Goal: Task Accomplishment & Management: Manage account settings

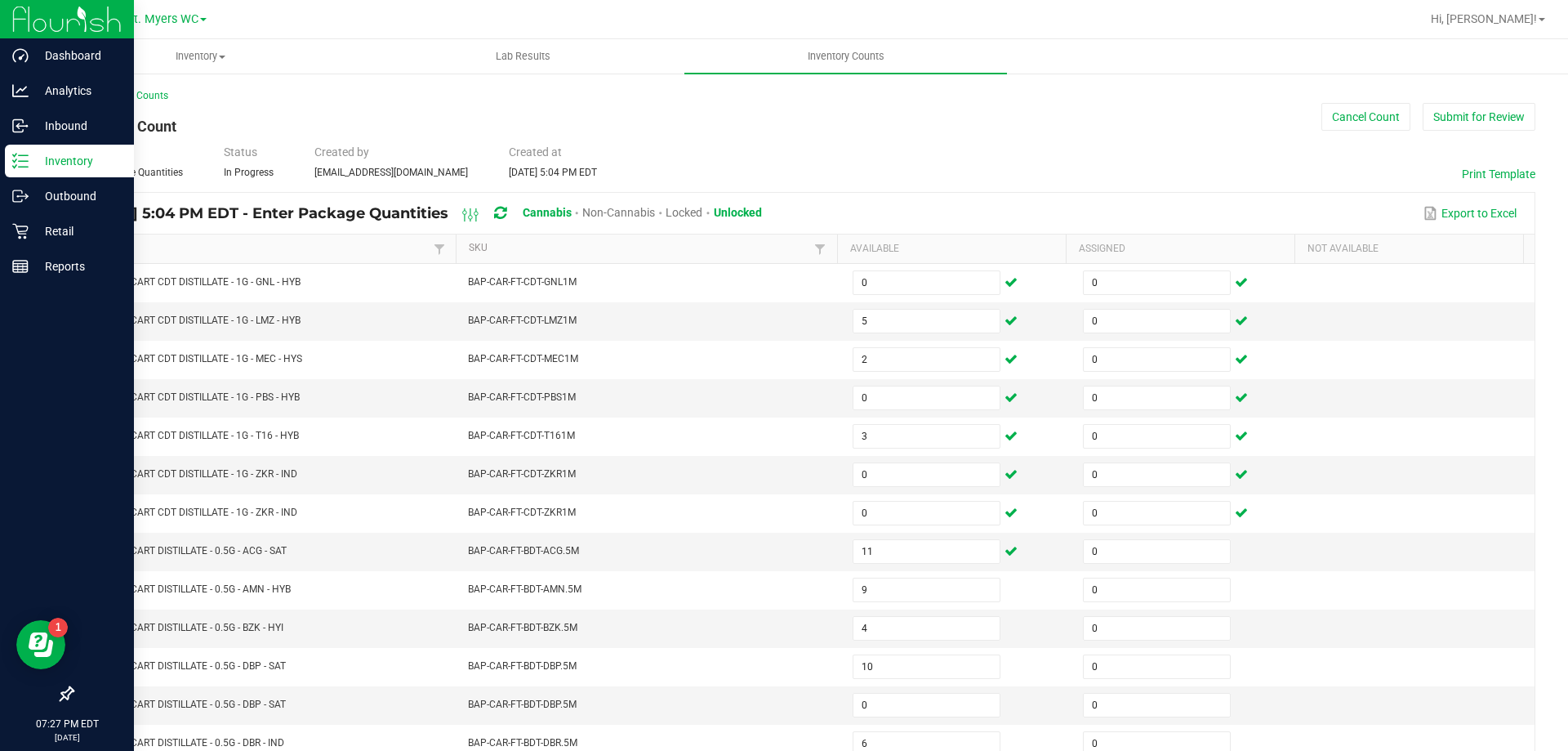
click at [12, 163] on div "Inventory" at bounding box center [69, 161] width 129 height 33
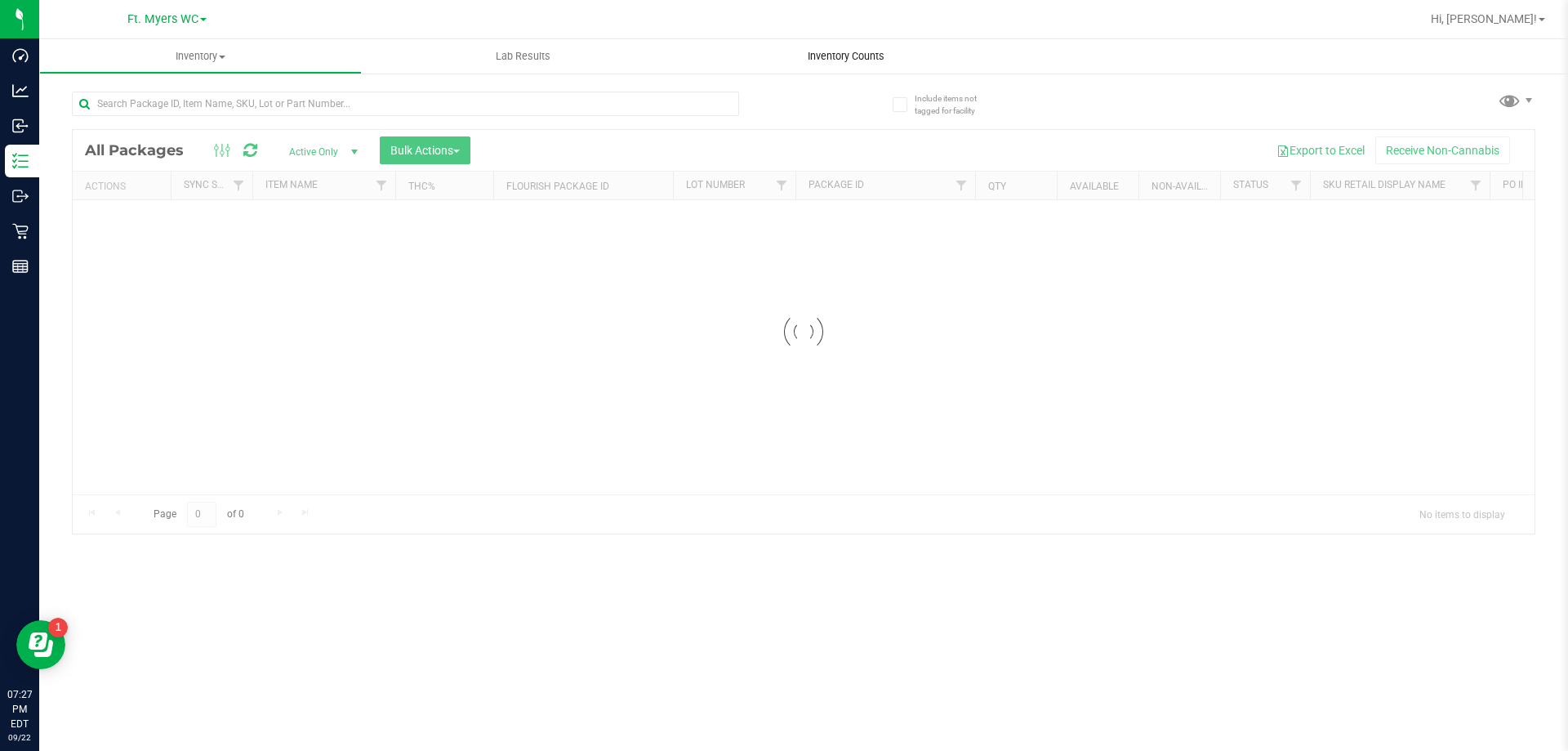
click at [868, 56] on span "Inventory Counts" at bounding box center [847, 56] width 121 height 14
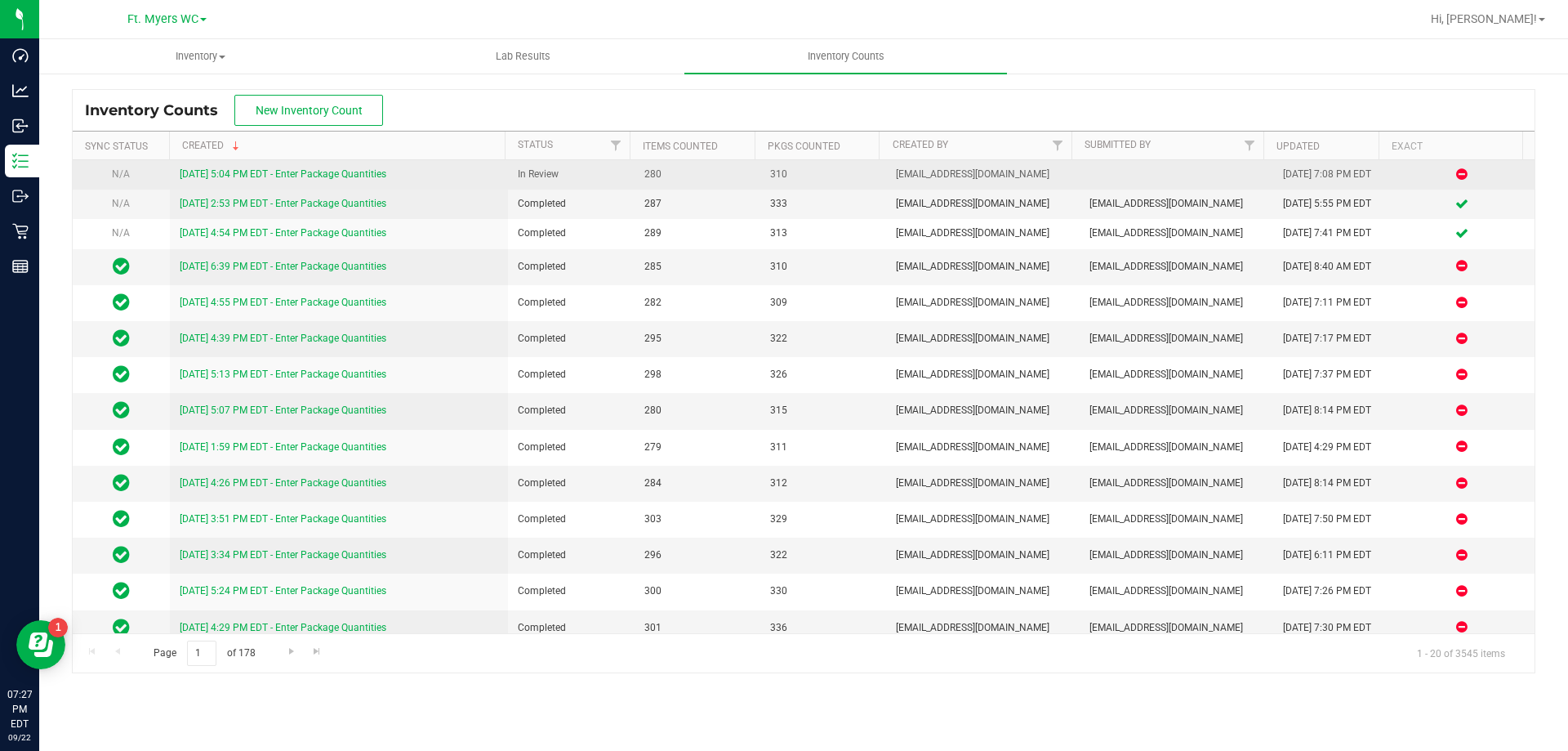
click at [353, 173] on link "[DATE] 5:04 PM EDT - Enter Package Quantities" at bounding box center [283, 174] width 207 height 12
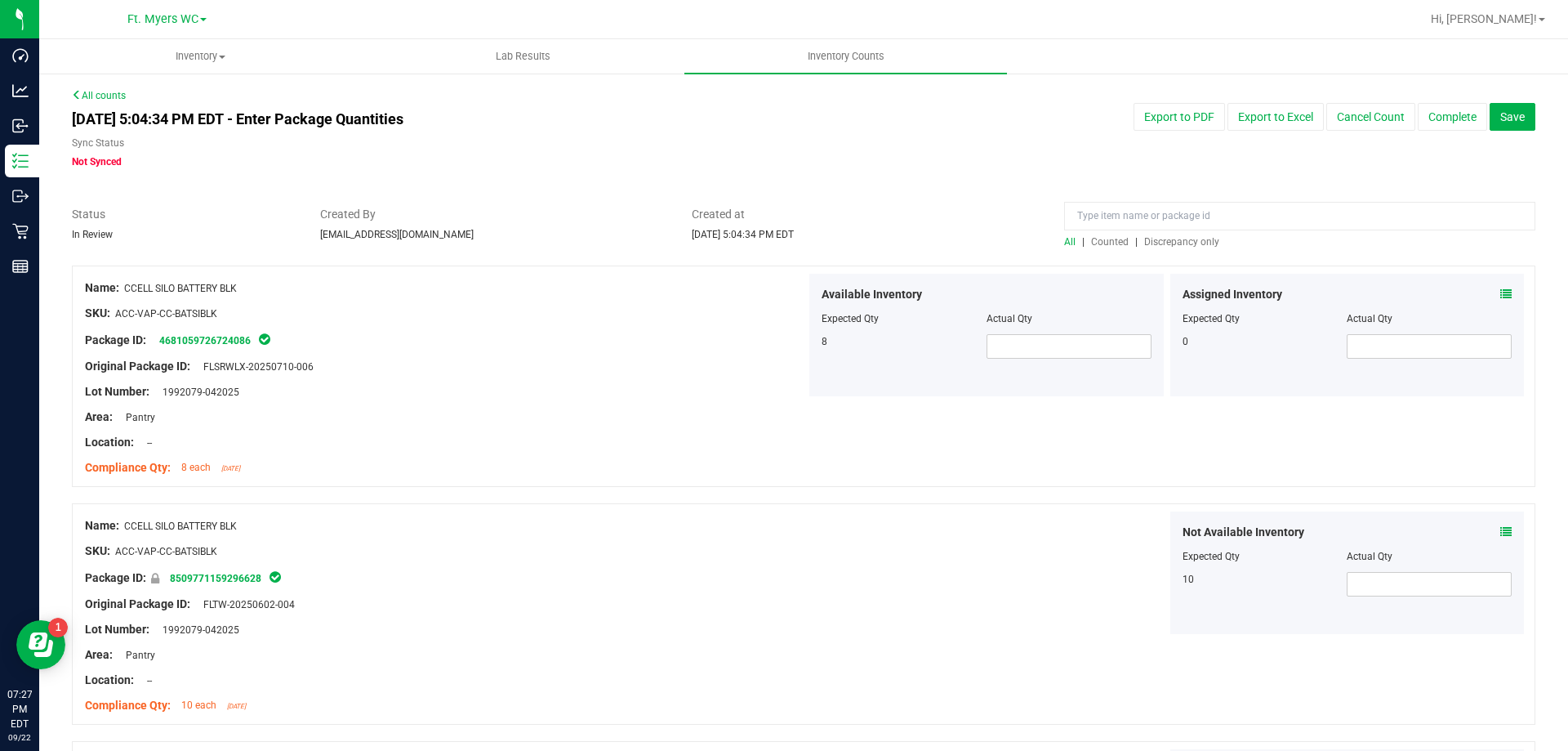
click at [1156, 244] on span "Discrepancy only" at bounding box center [1182, 242] width 75 height 12
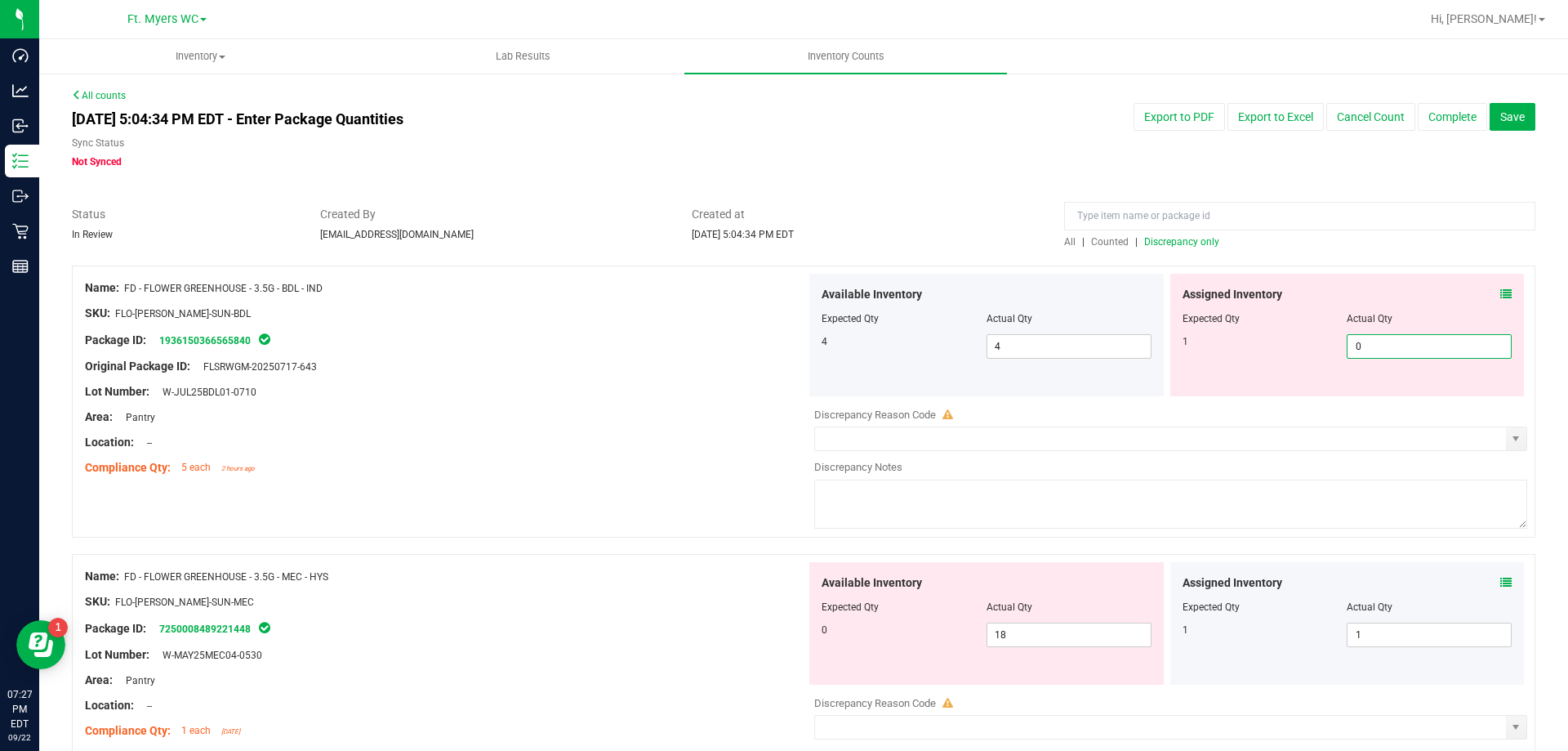
click at [1454, 349] on span "0 0" at bounding box center [1429, 346] width 165 height 24
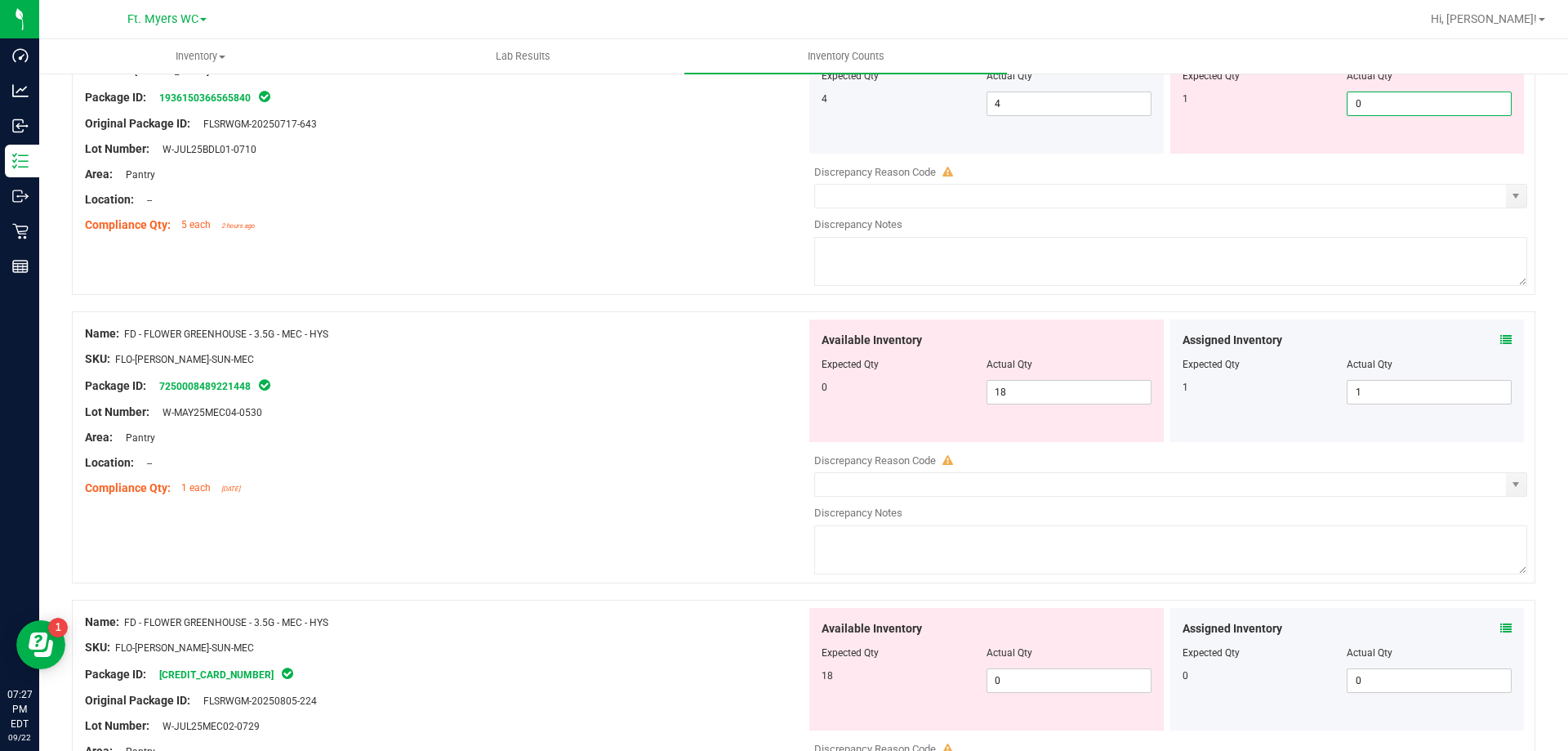
scroll to position [245, 0]
click at [1010, 684] on span "0 0" at bounding box center [1069, 678] width 165 height 24
type input "18"
click at [1053, 391] on span "18 18" at bounding box center [1069, 389] width 165 height 24
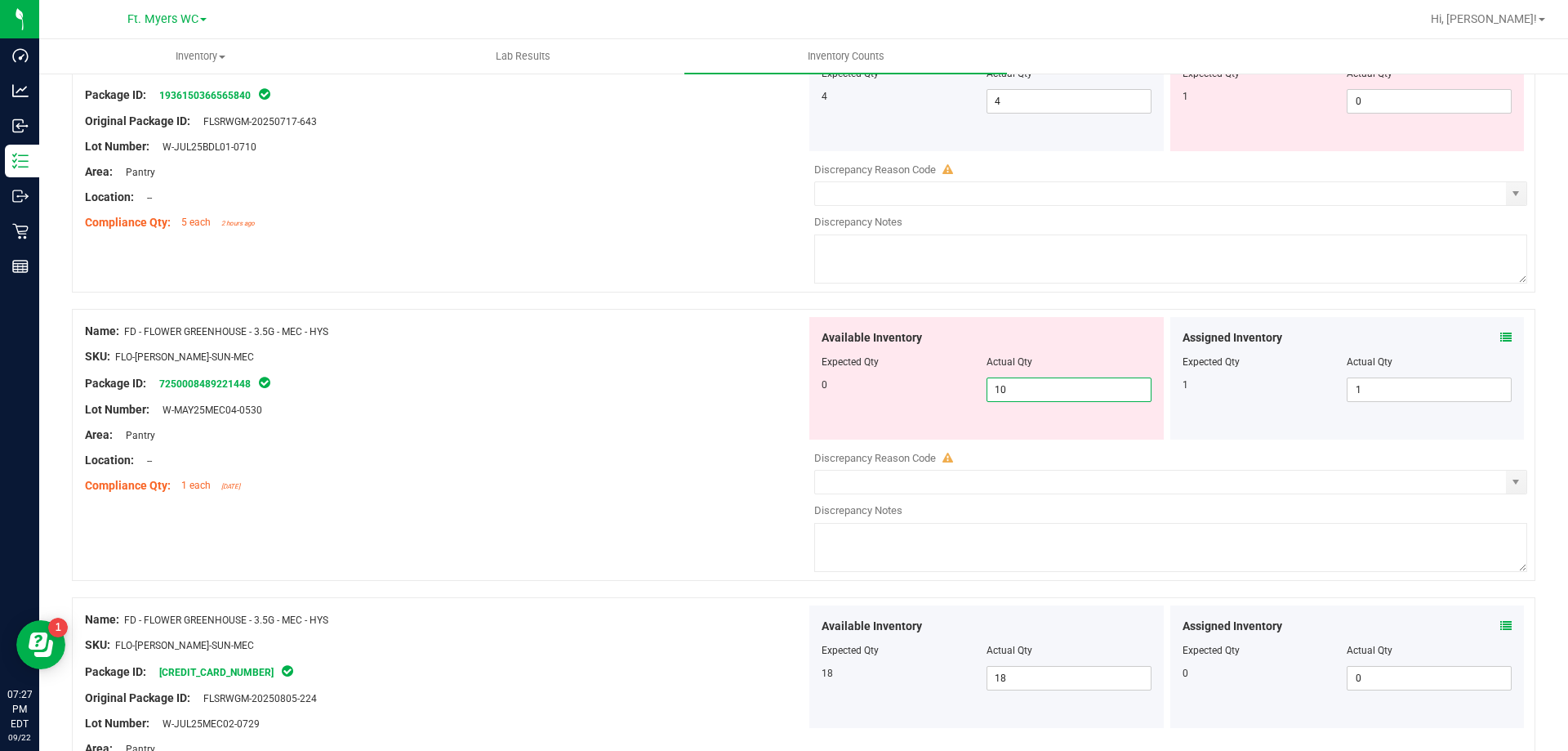
type input "1"
type input "0"
click at [699, 445] on div at bounding box center [445, 448] width 721 height 8
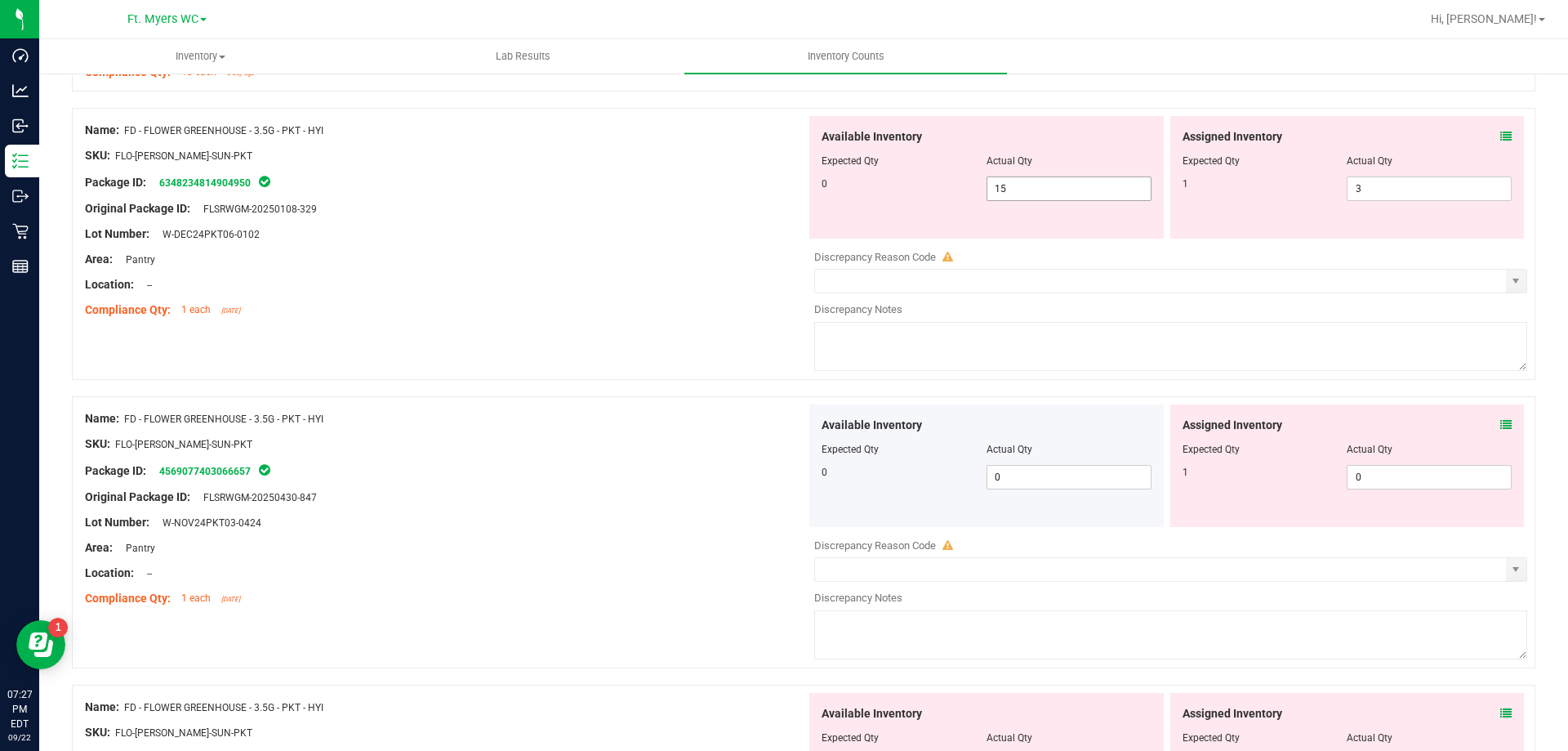
scroll to position [817, 0]
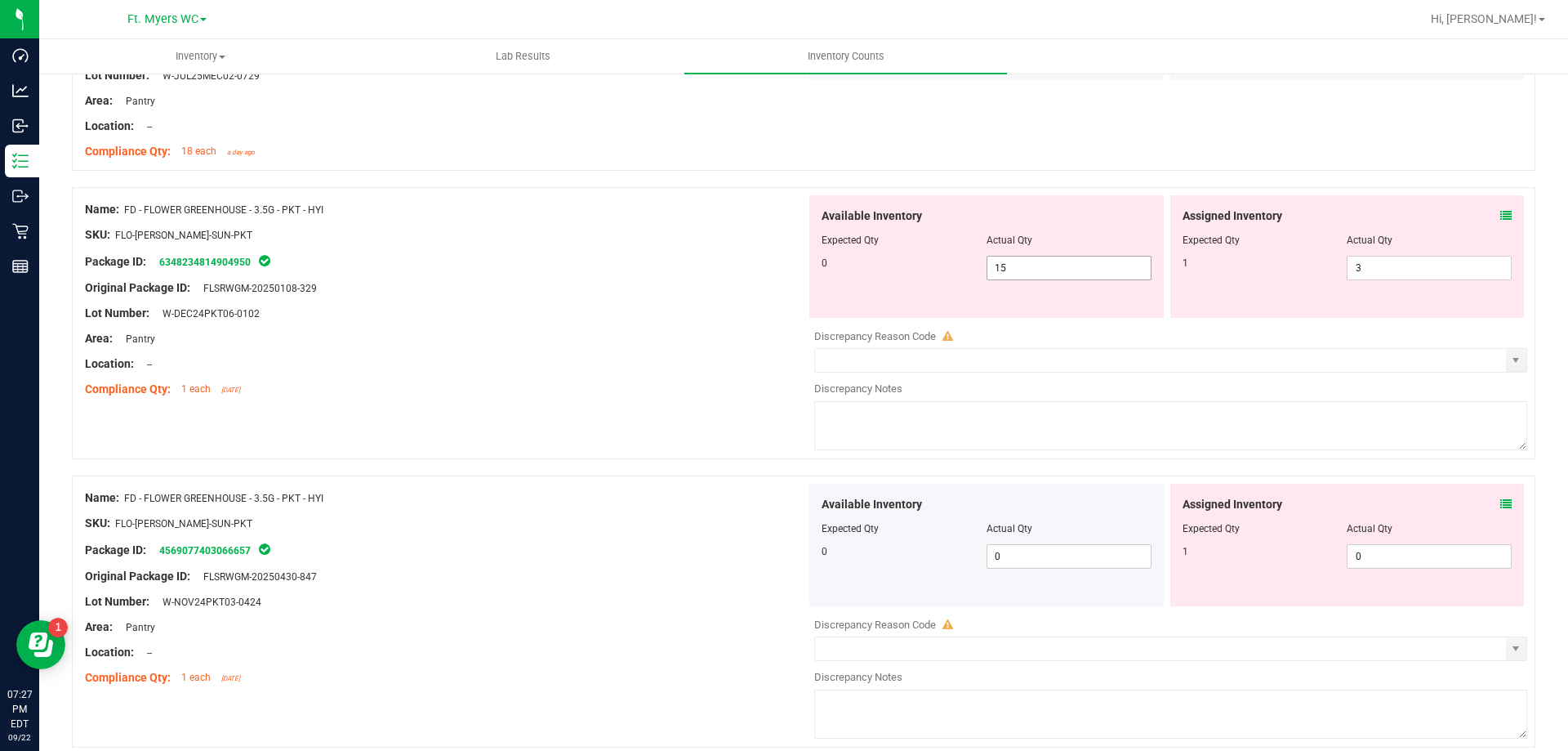
click at [1016, 274] on span "15 15" at bounding box center [1069, 268] width 165 height 24
type input "1"
type input "0"
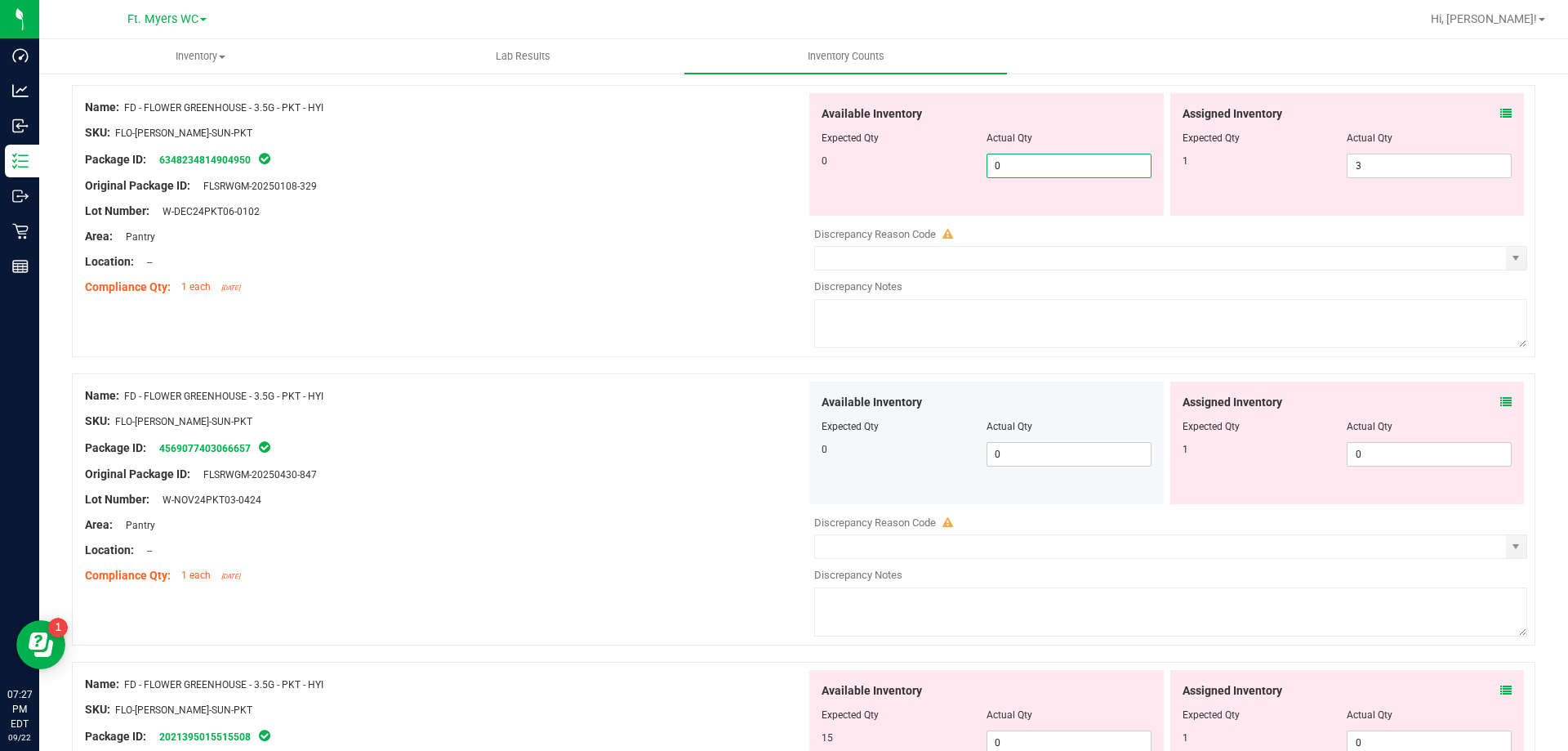
scroll to position [1063, 0]
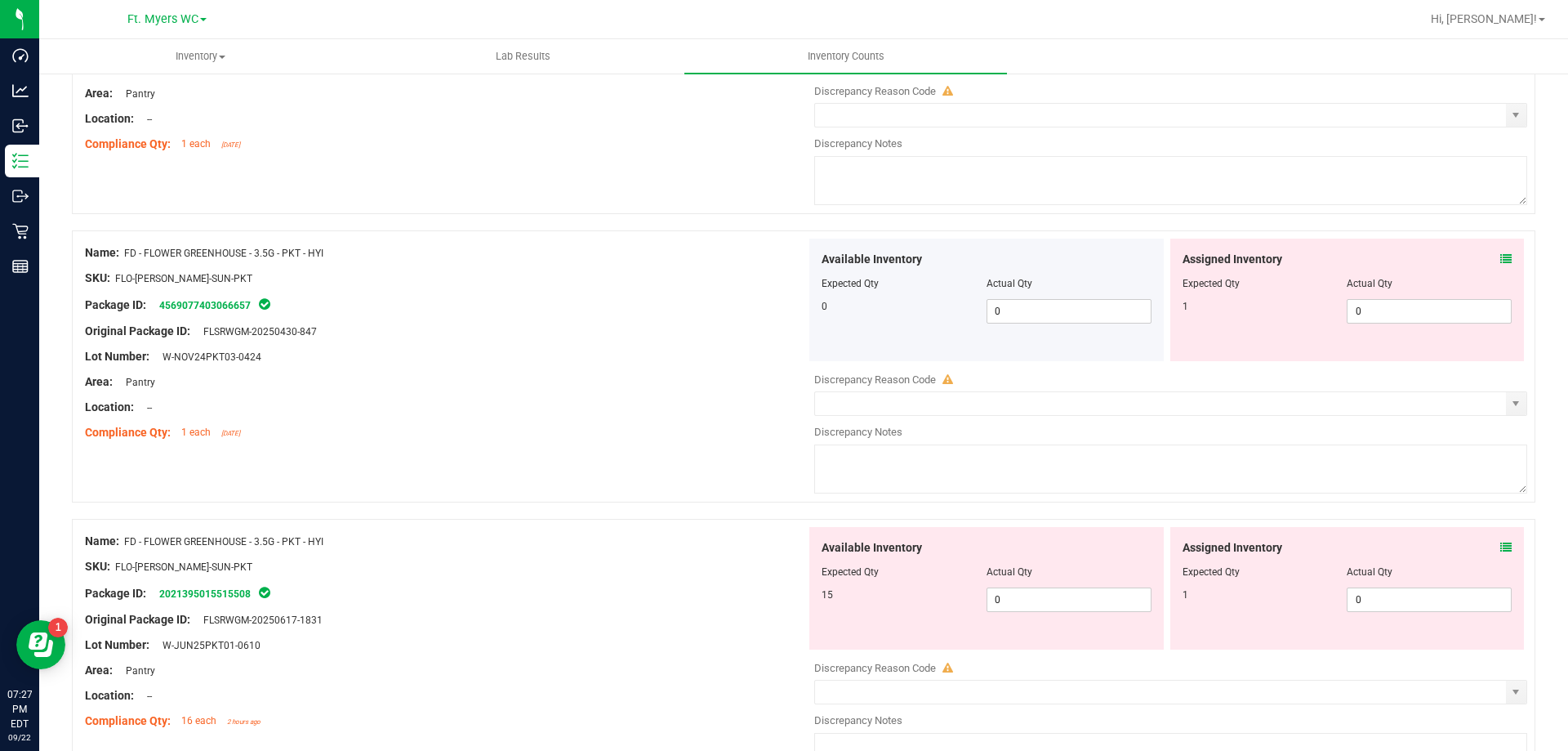
type input "0"
click at [1020, 620] on div "Available Inventory Expected Qty Actual Qty 15 0 0" at bounding box center [986, 589] width 354 height 123
click at [1026, 594] on span "0 0" at bounding box center [1069, 599] width 165 height 24
type input "15"
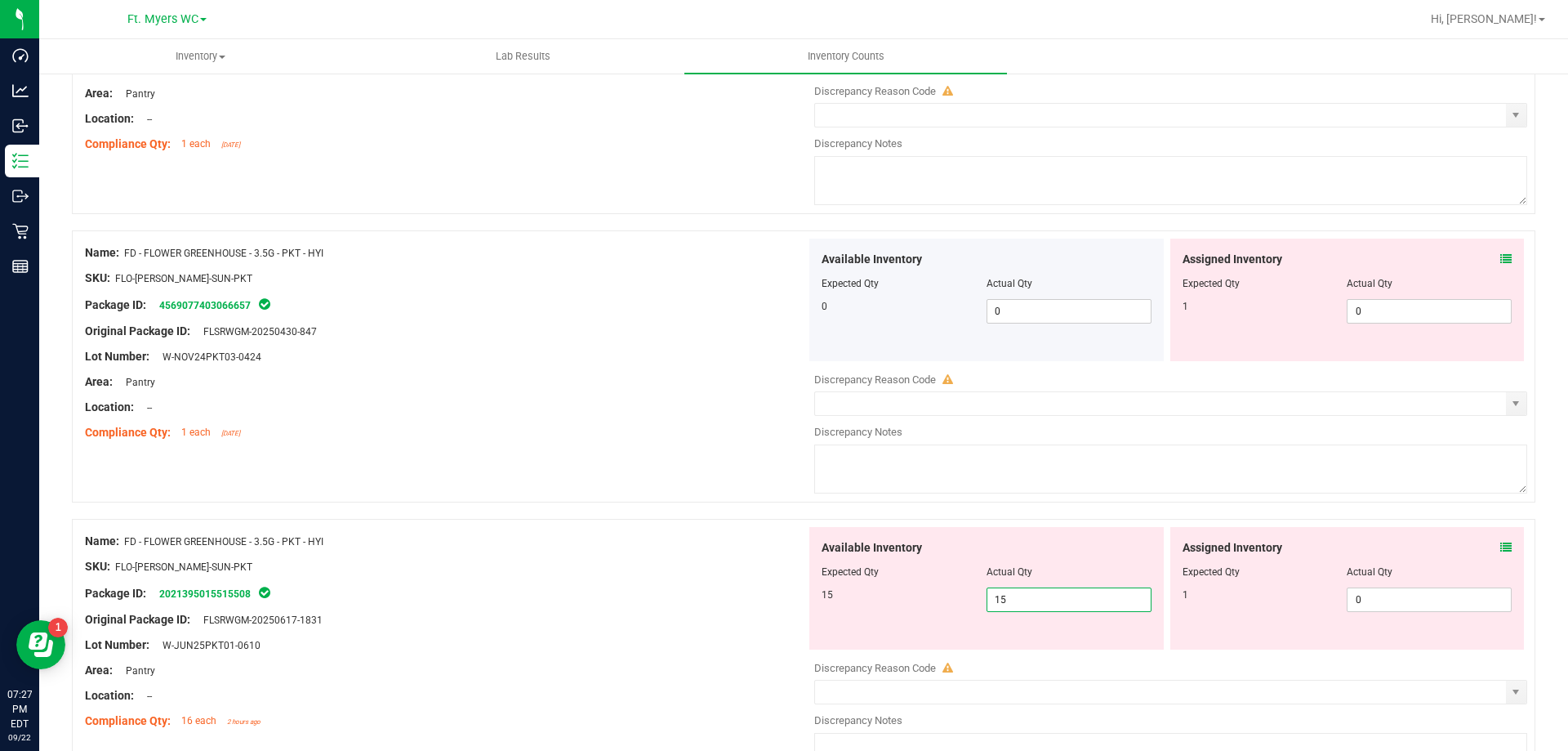
click at [745, 436] on div "Compliance Qty: 1 each [DATE]" at bounding box center [445, 433] width 721 height 17
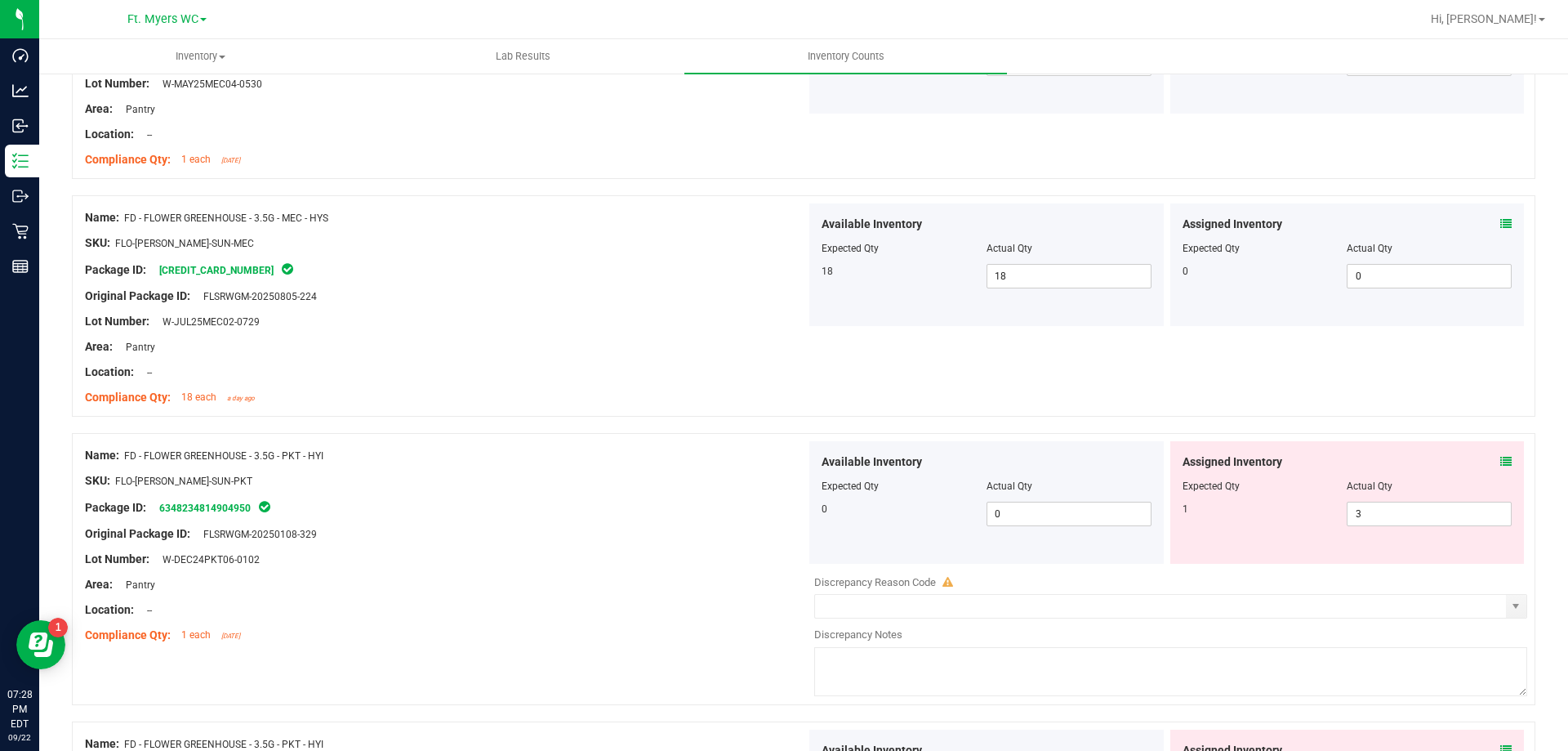
scroll to position [572, 0]
click at [1415, 511] on span "3 3" at bounding box center [1429, 513] width 165 height 24
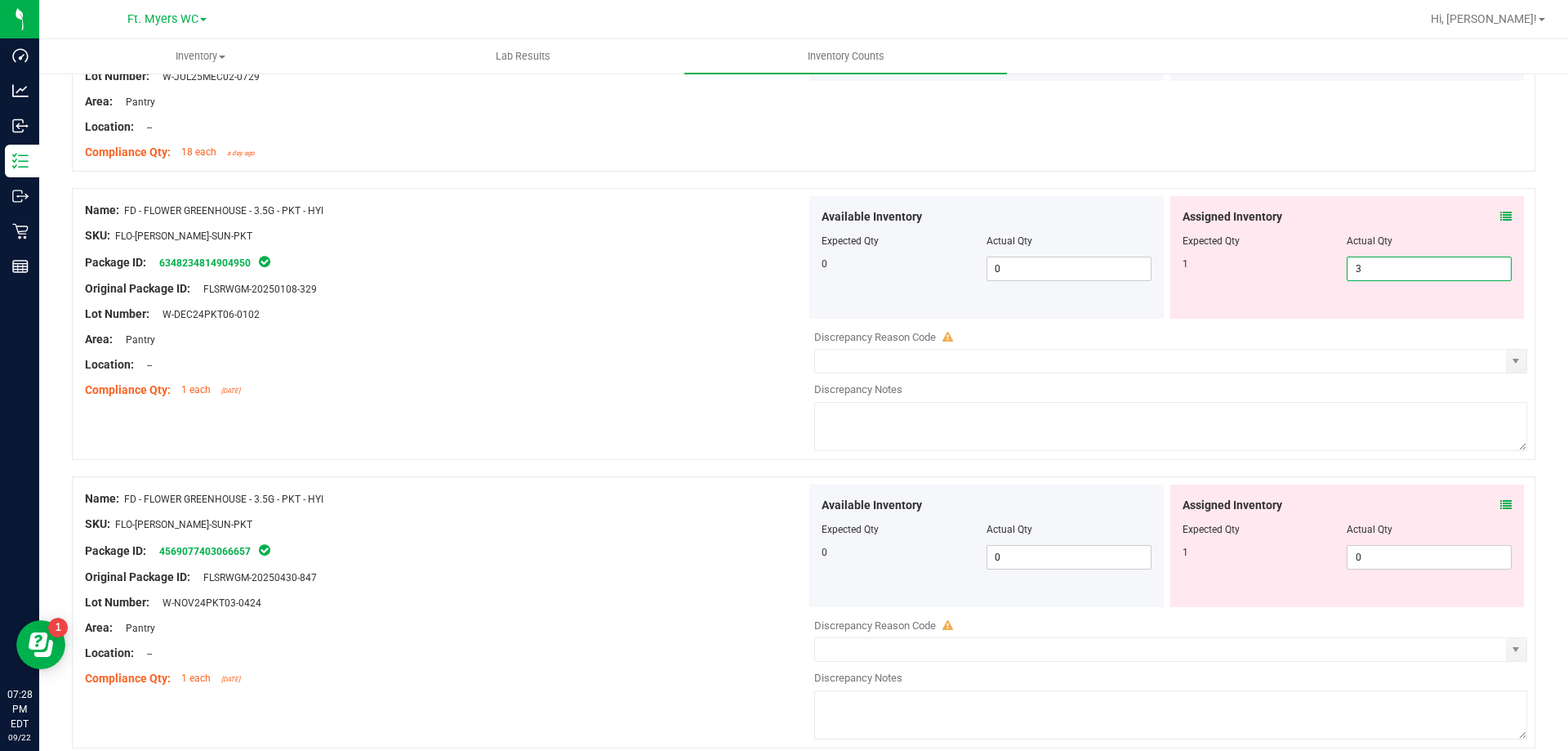
scroll to position [817, 0]
type input "1"
click at [1437, 547] on div "Assigned Inventory Expected Qty Actual Qty 1 0 0" at bounding box center [1347, 545] width 354 height 123
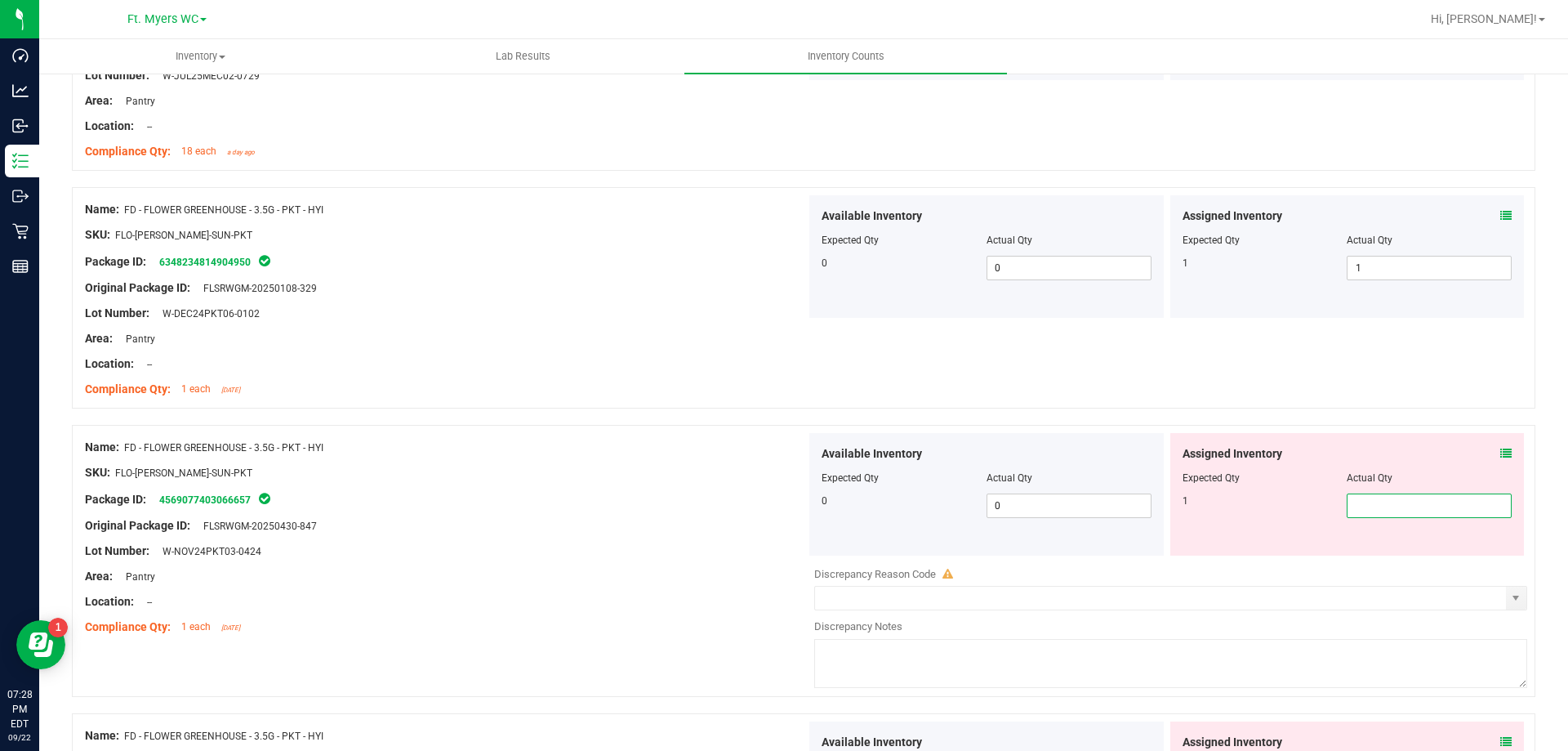
type input "1"
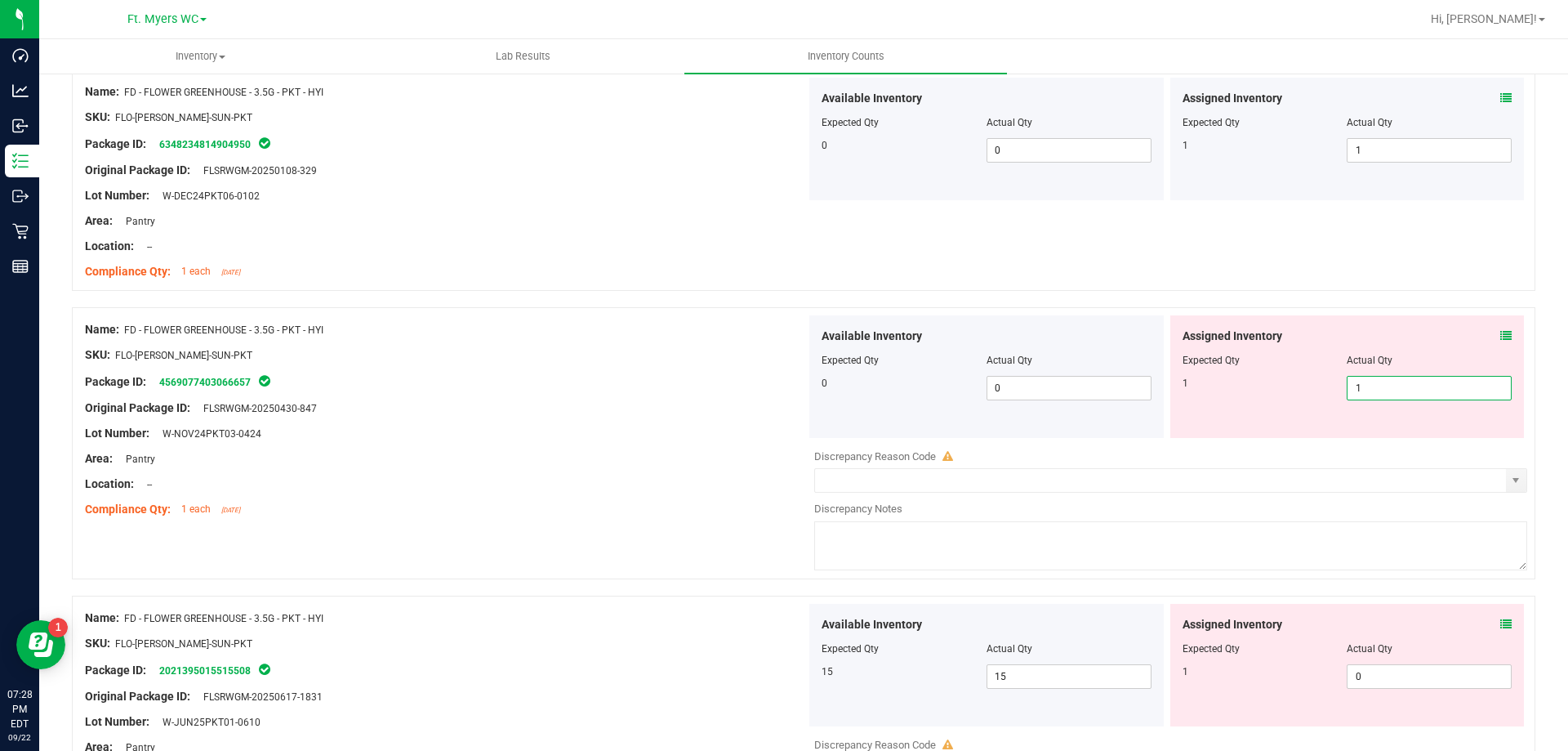
scroll to position [1063, 0]
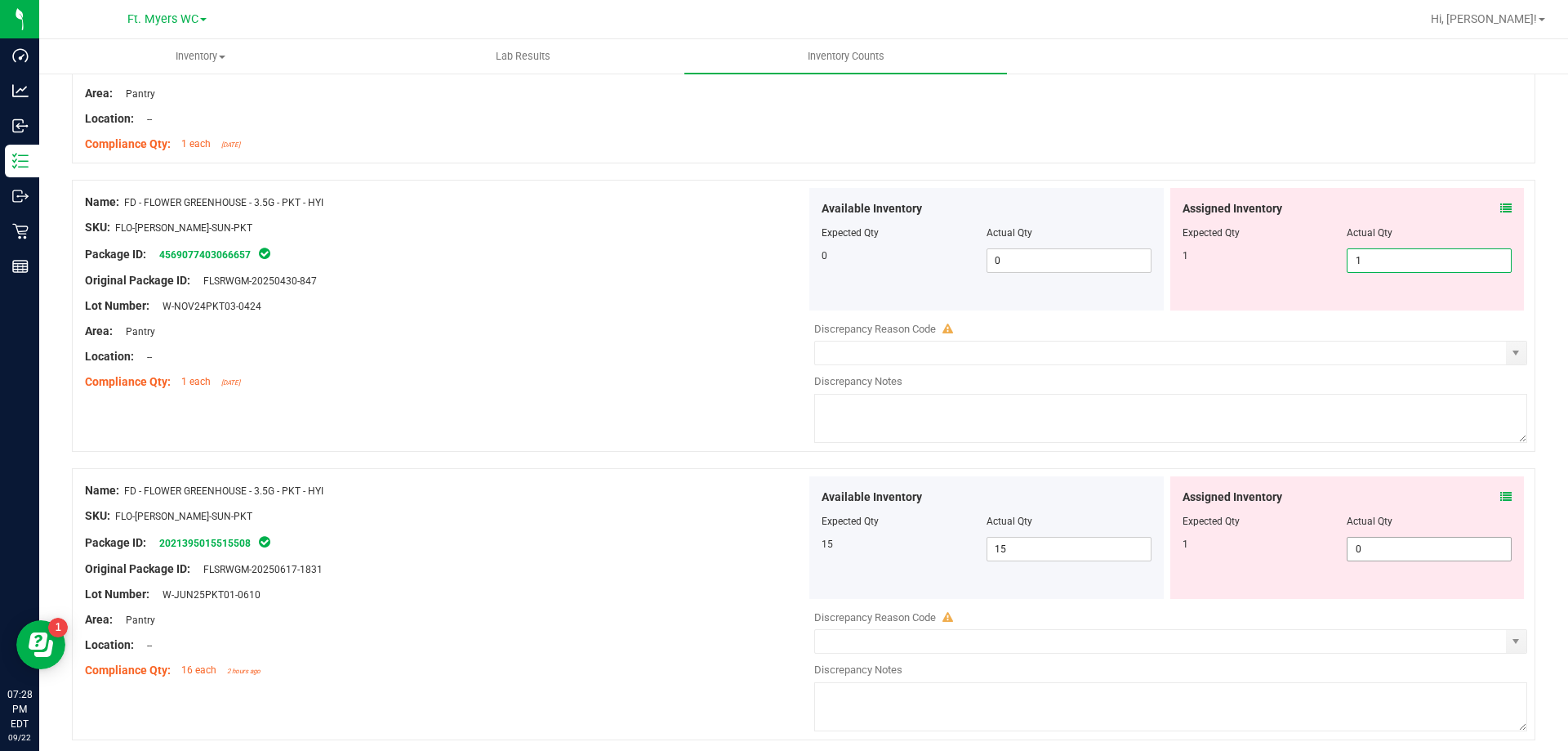
type input "1"
click at [1394, 558] on div "Available Inventory Expected Qty Actual Qty 15 15 15" at bounding box center [1167, 606] width 721 height 259
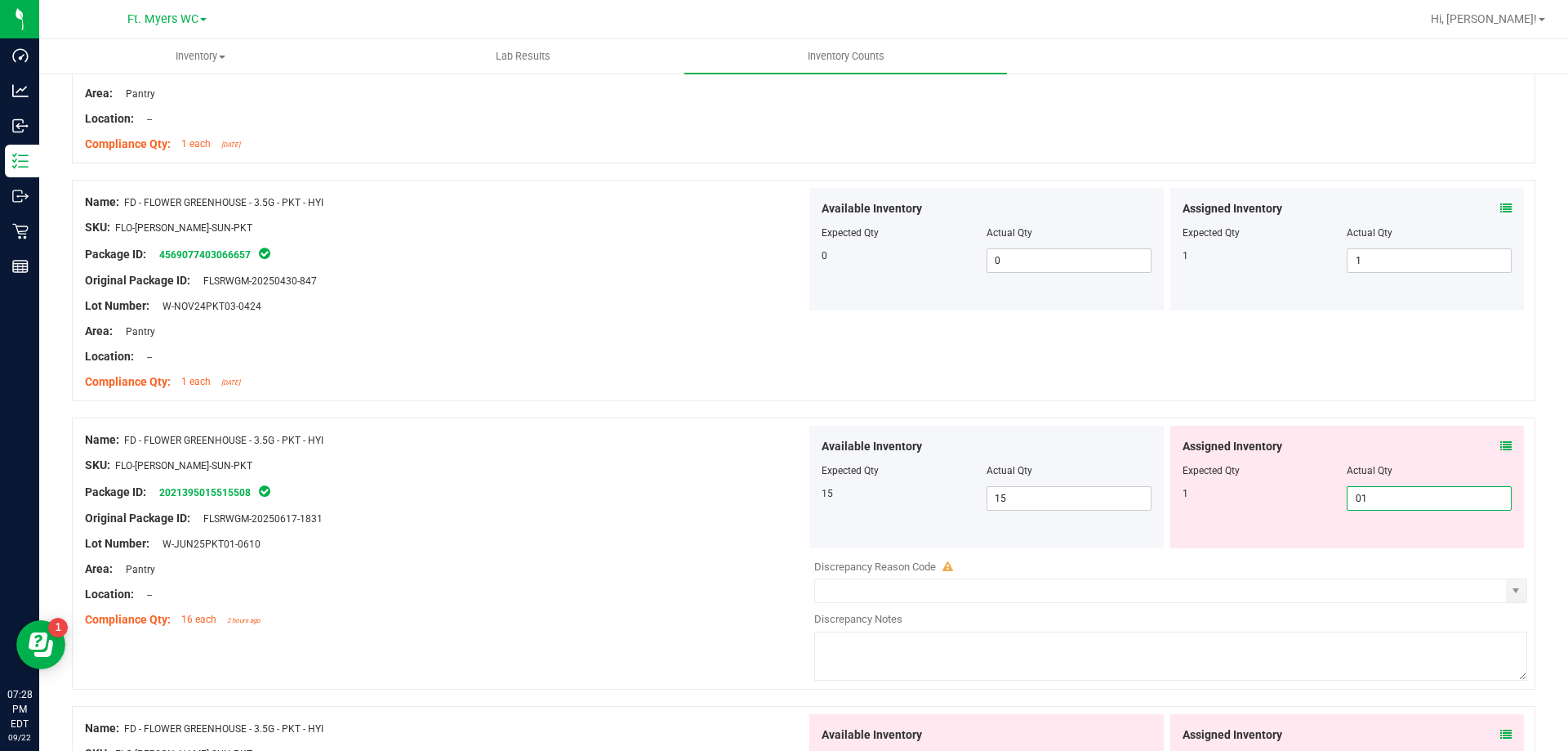
type input "0"
type input "1"
click at [616, 313] on div "Lot Number: W-NOV24PKT03-0424" at bounding box center [445, 306] width 721 height 17
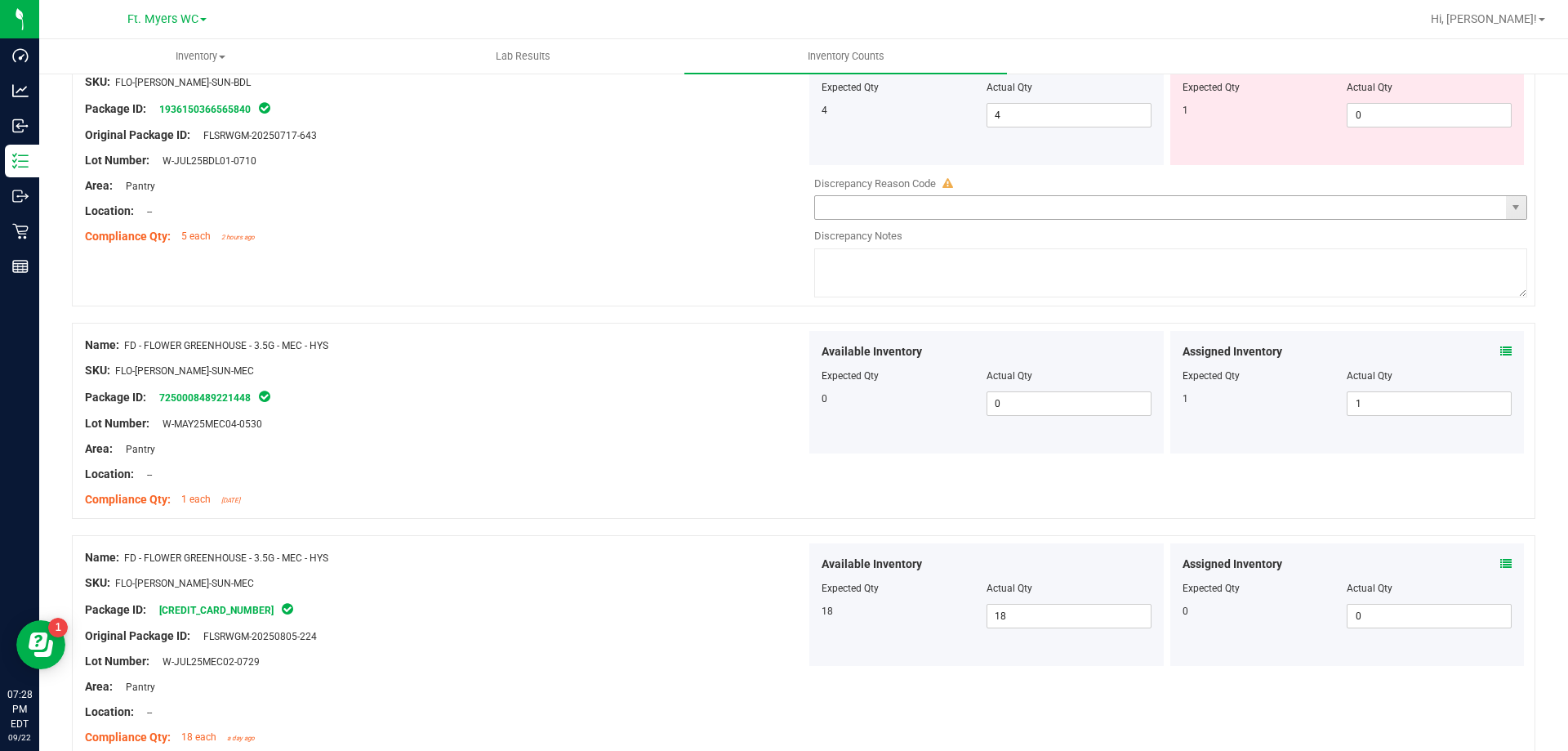
scroll to position [0, 0]
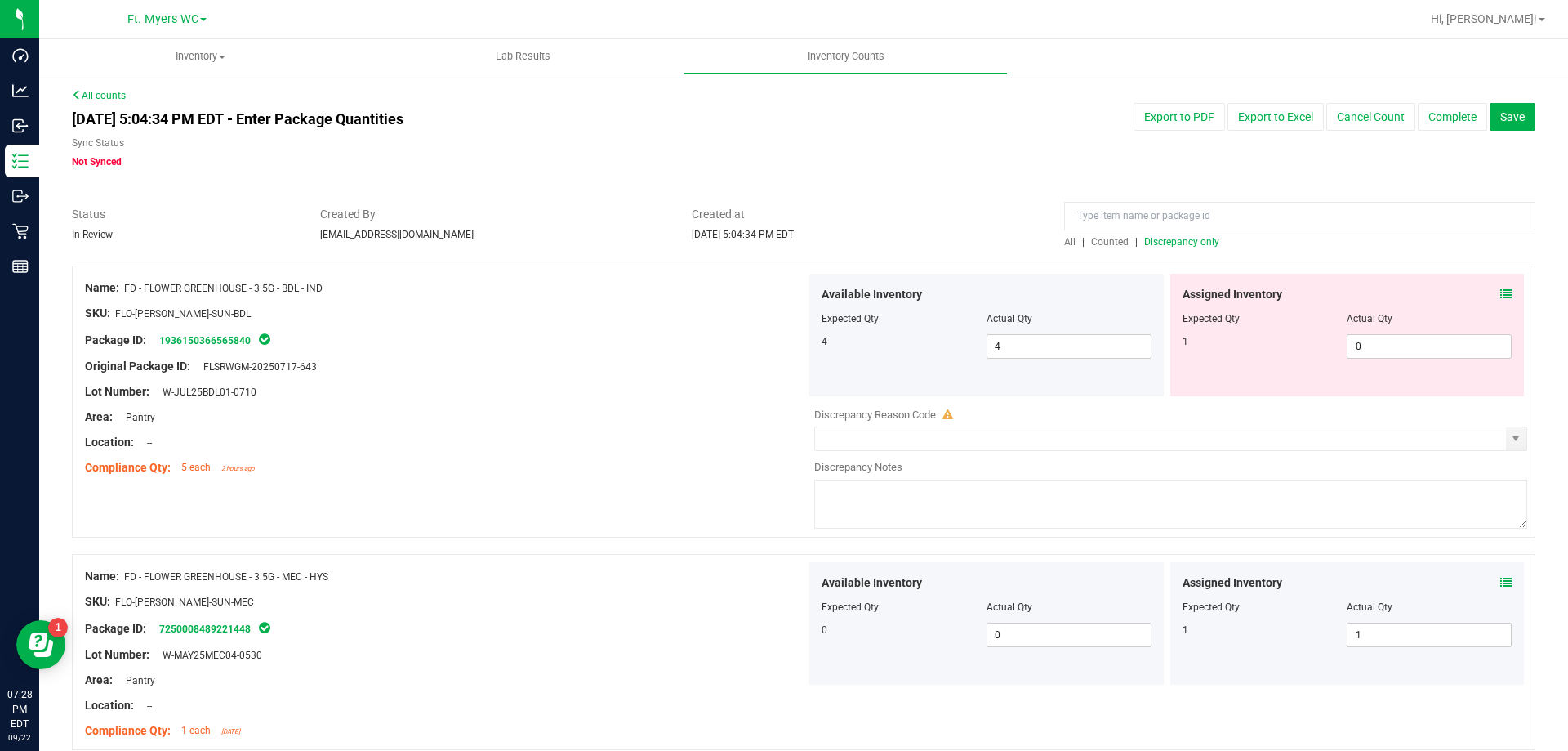
click at [1172, 238] on span "Discrepancy only" at bounding box center [1182, 242] width 75 height 12
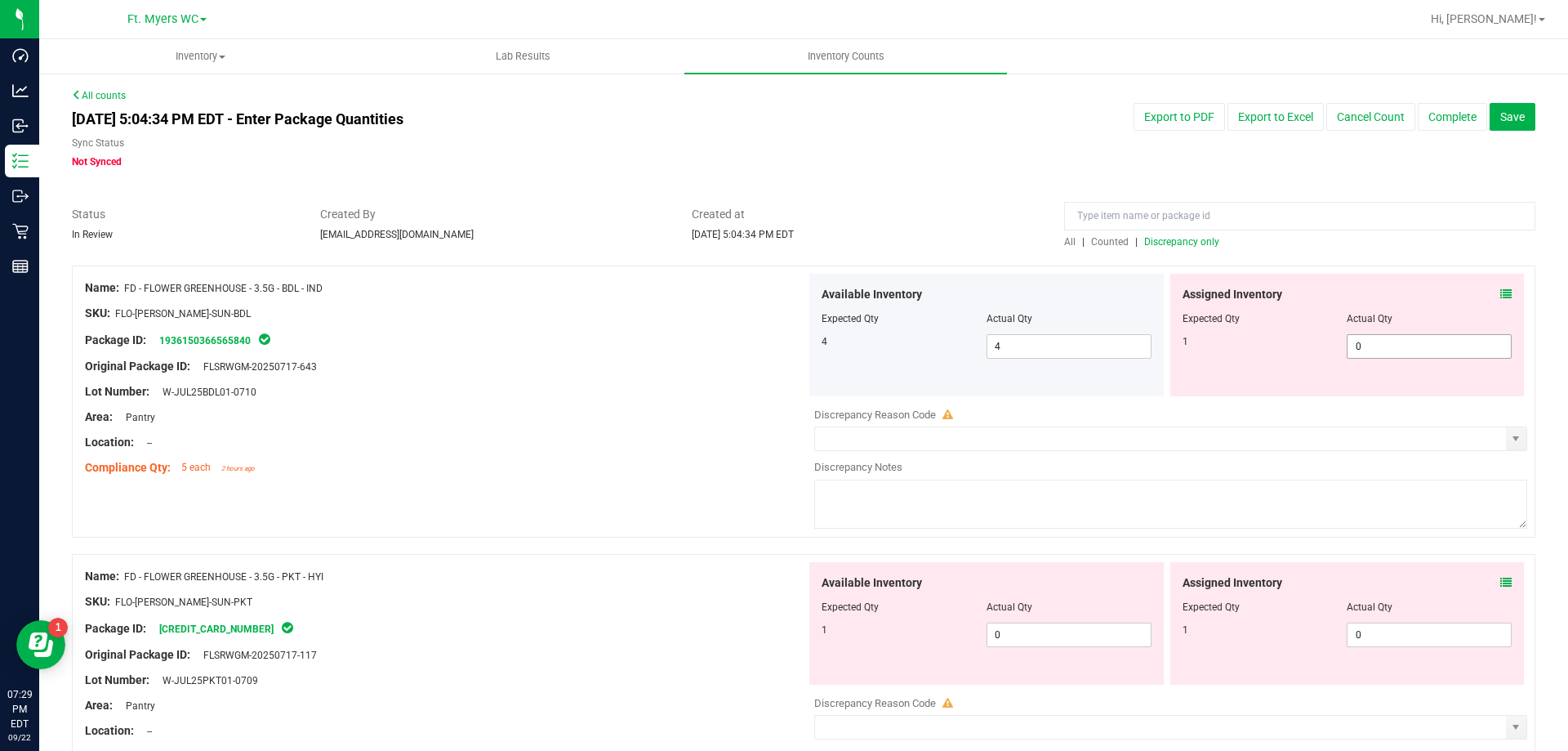
click at [1355, 351] on span "0 0" at bounding box center [1429, 346] width 165 height 24
click at [1501, 286] on span at bounding box center [1507, 295] width 12 height 17
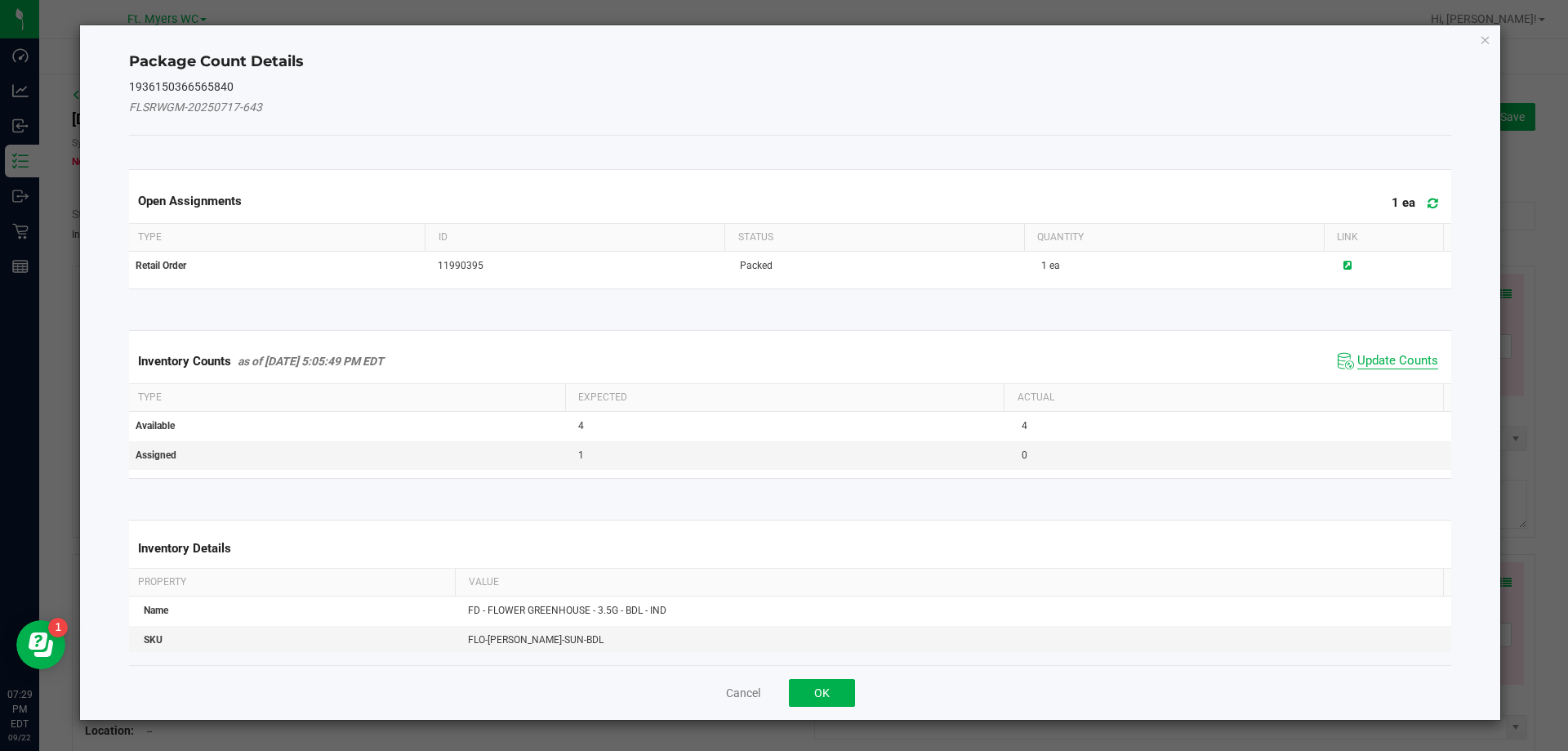
click at [1369, 361] on span "Update Counts" at bounding box center [1398, 360] width 81 height 16
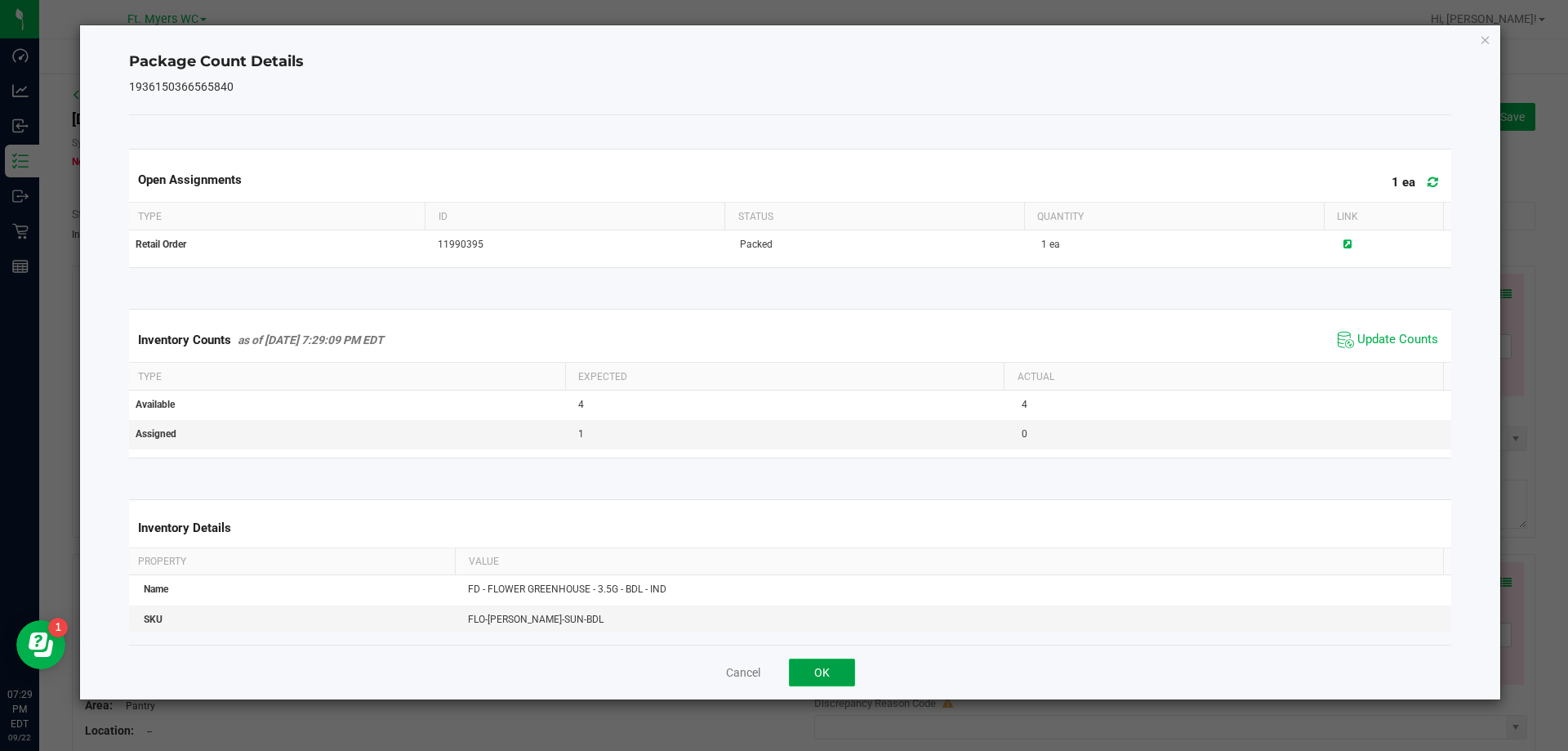
click at [810, 684] on button "OK" at bounding box center [821, 672] width 66 height 28
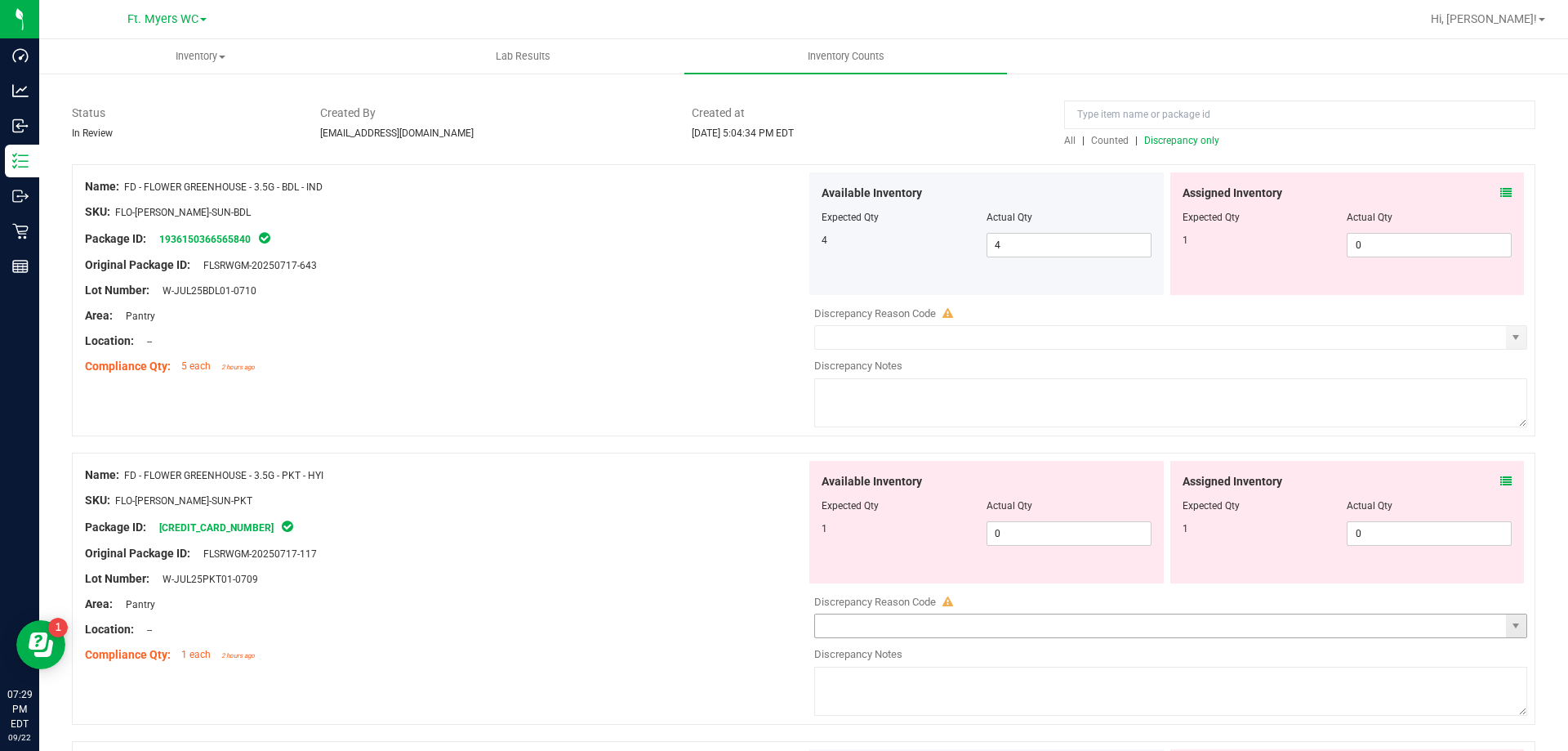
scroll to position [245, 0]
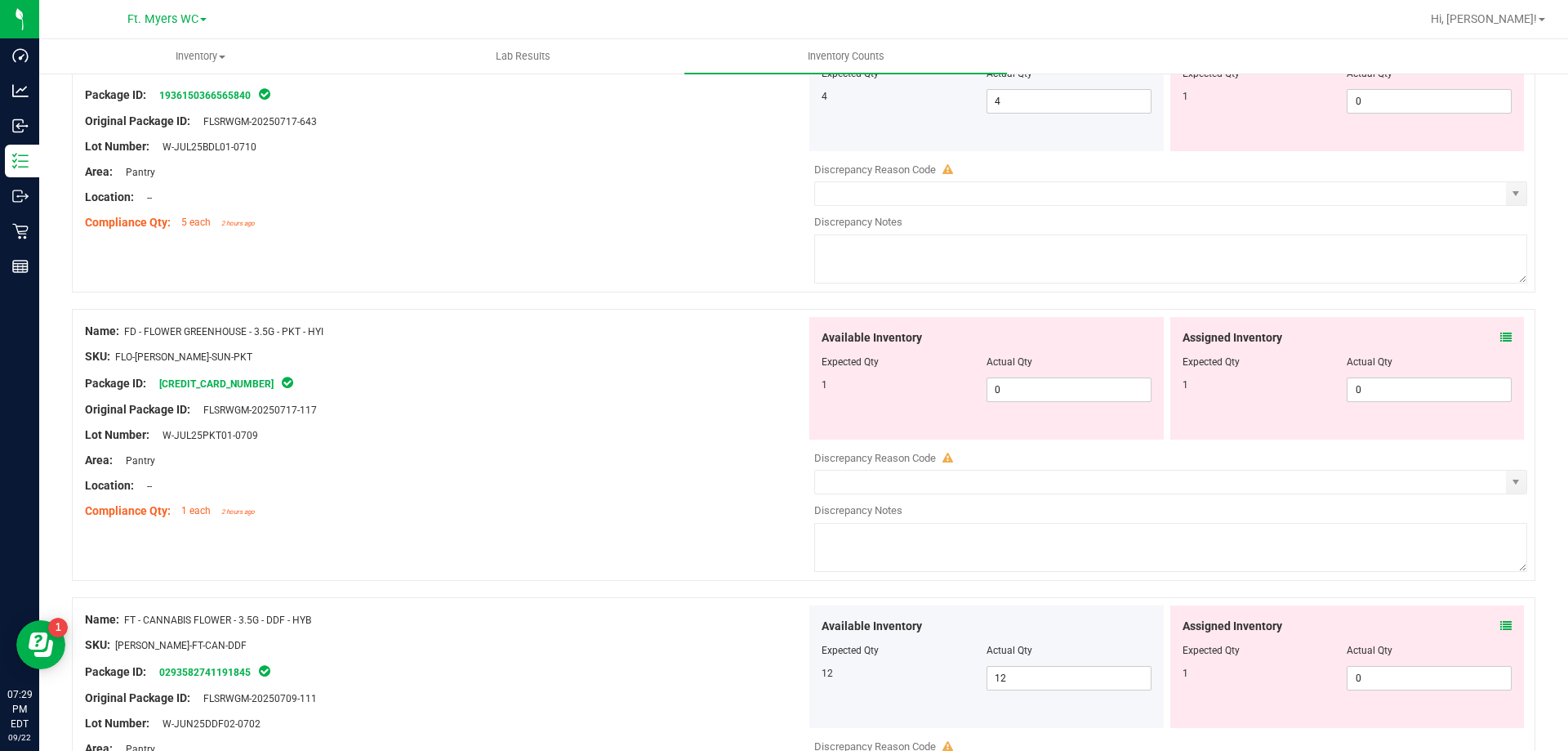
click at [1501, 344] on span at bounding box center [1507, 338] width 12 height 17
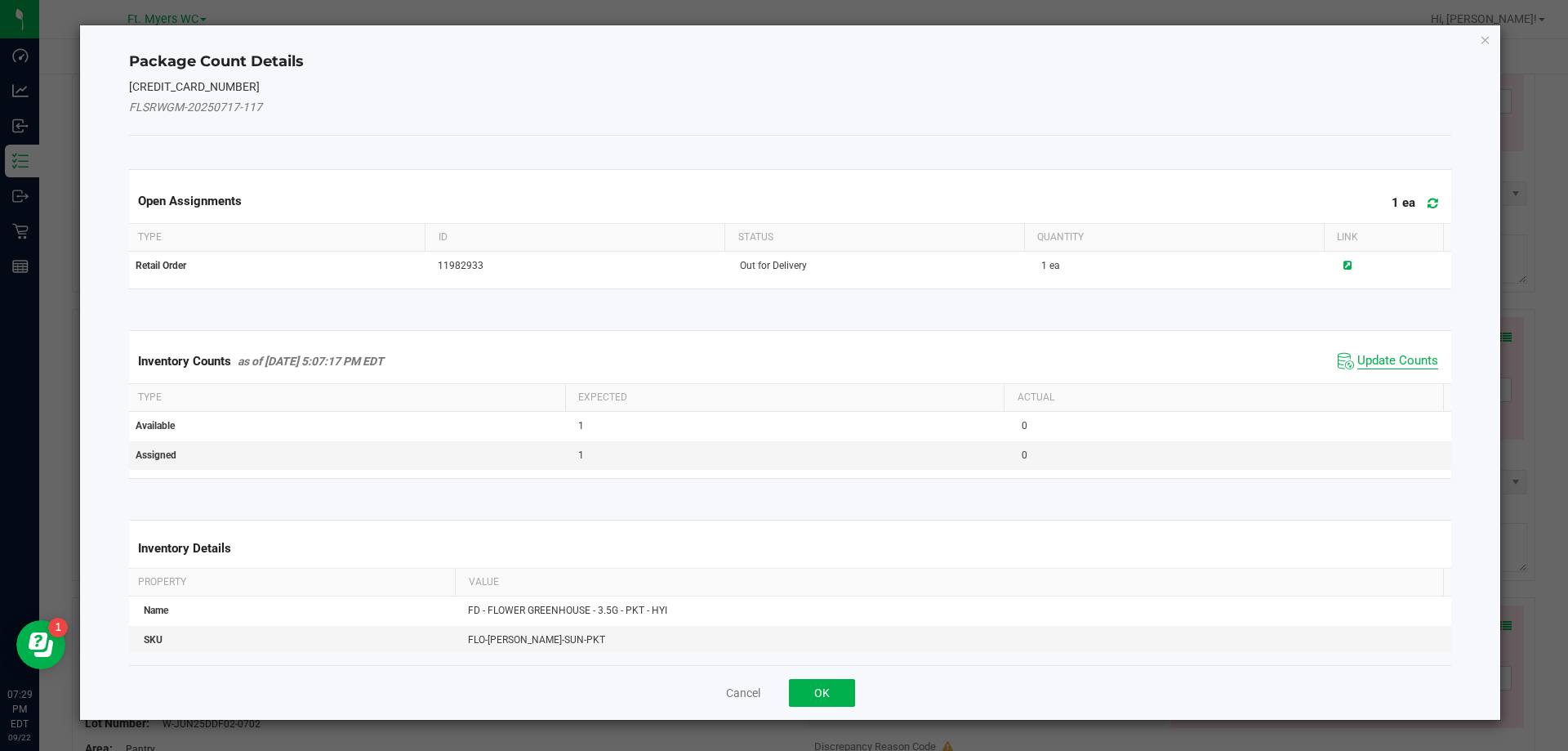
click at [1377, 363] on span "Update Counts" at bounding box center [1398, 360] width 81 height 16
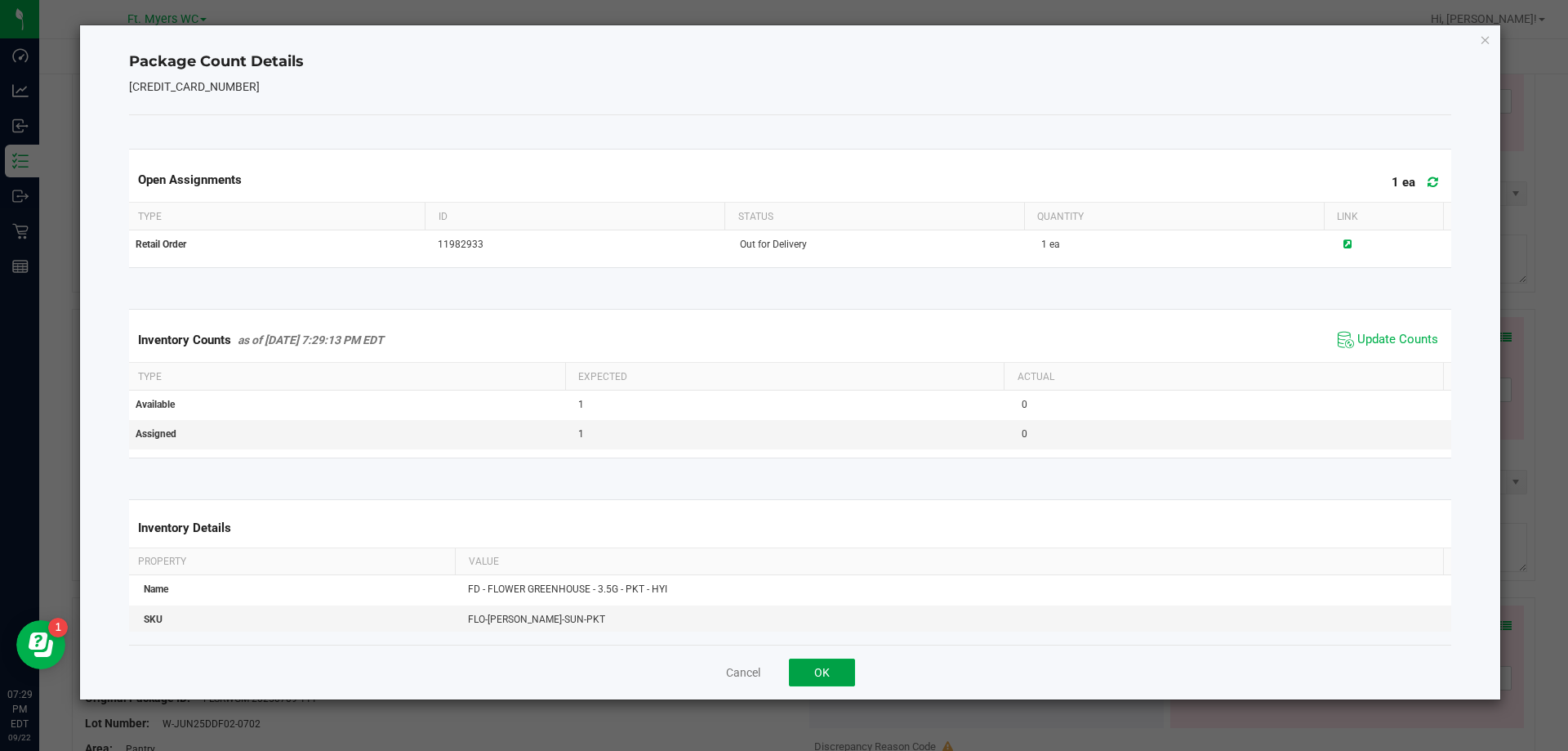
click at [820, 685] on button "OK" at bounding box center [821, 672] width 66 height 28
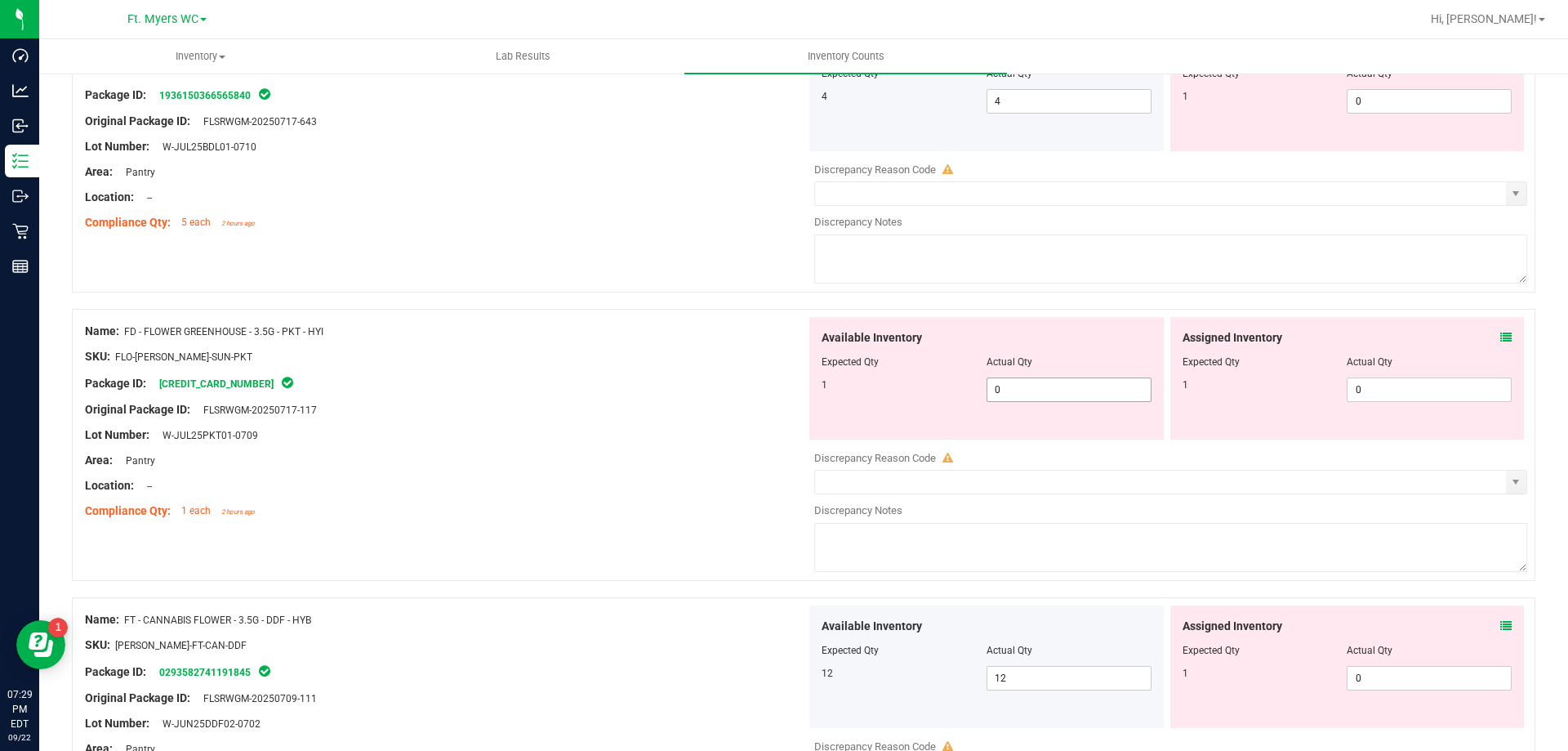
click at [1007, 384] on span "0 0" at bounding box center [1069, 389] width 165 height 24
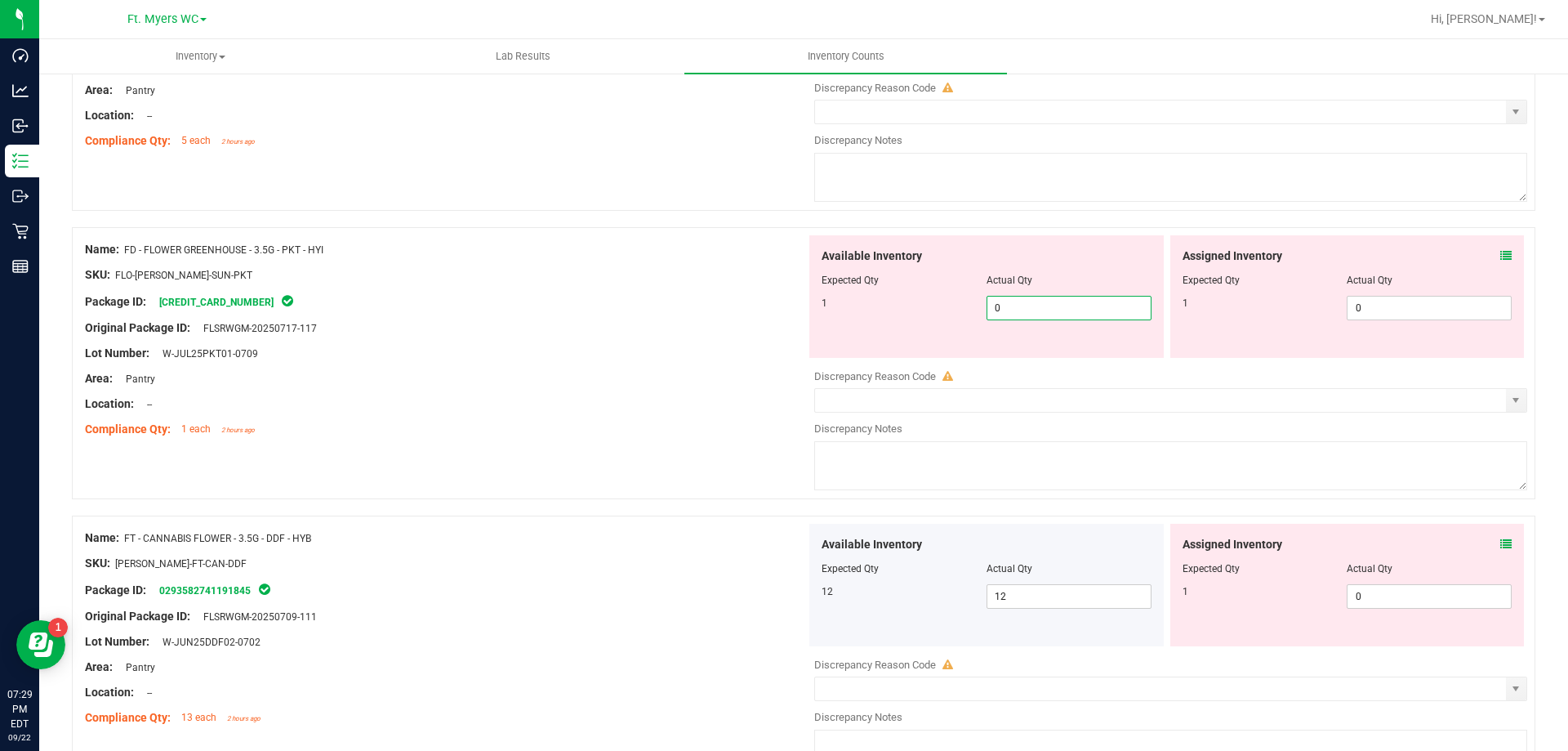
click at [648, 380] on div "Area: Pantry" at bounding box center [445, 379] width 721 height 17
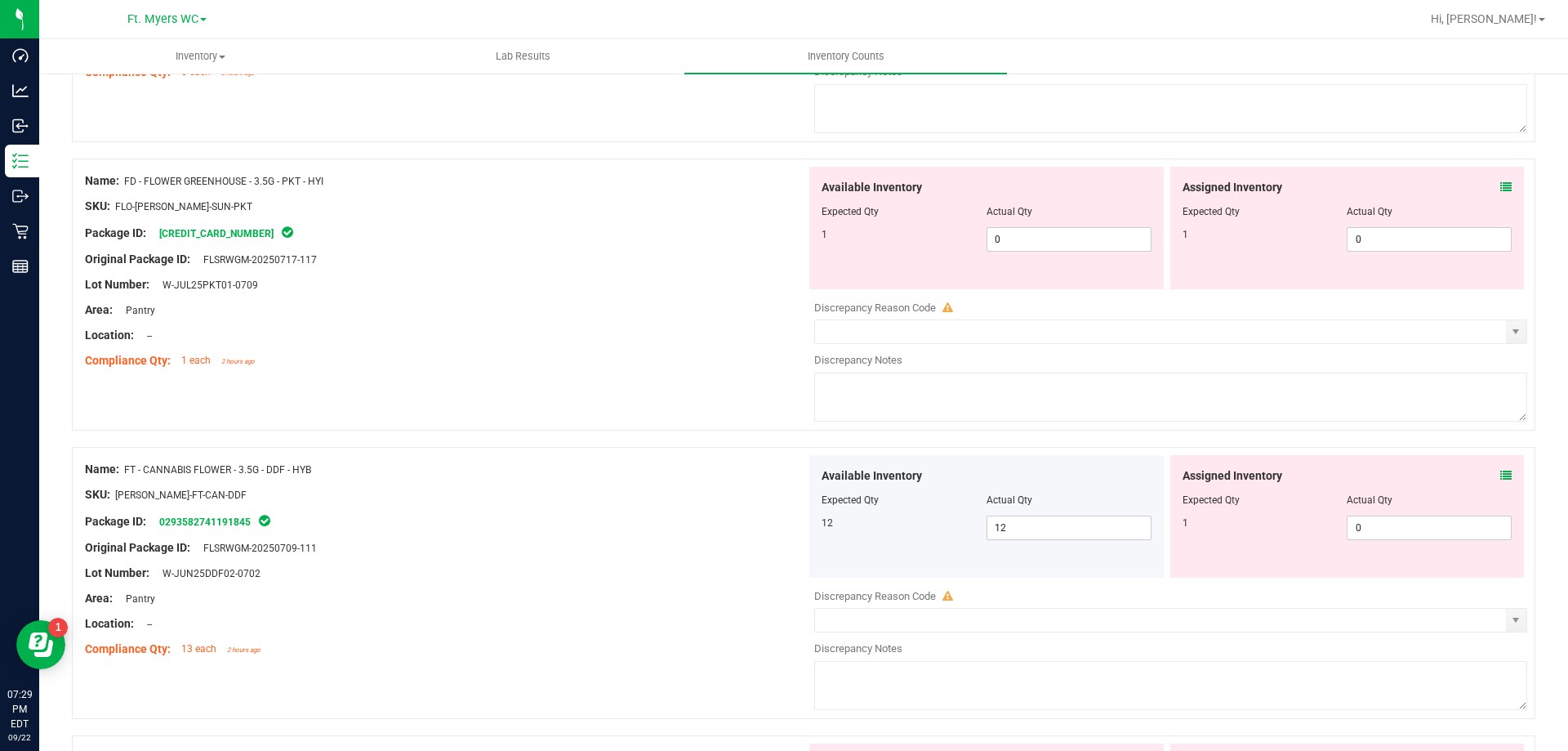
scroll to position [490, 0]
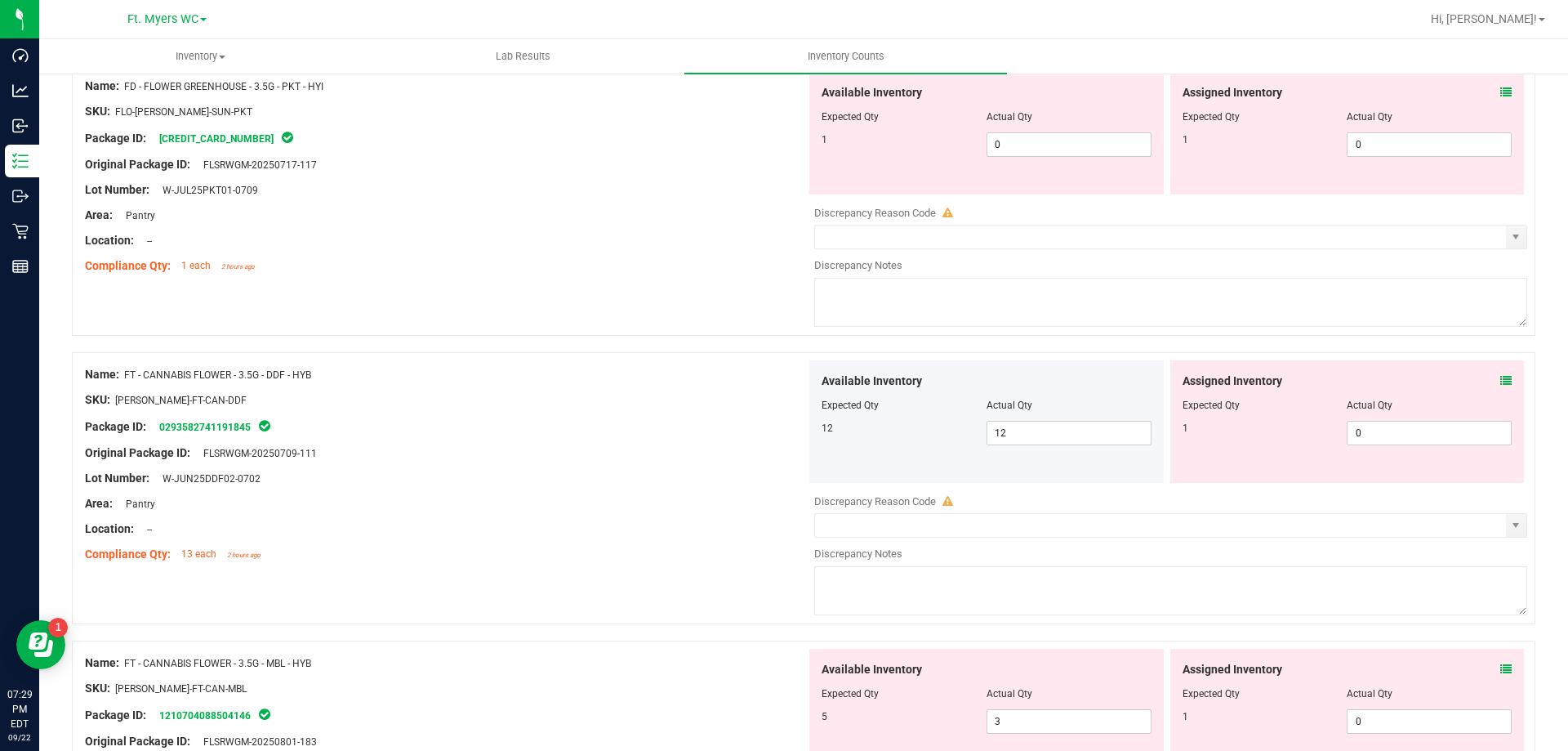
click at [1501, 378] on div "Assigned Inventory Expected Qty Actual Qty 1 0 0" at bounding box center [1347, 422] width 354 height 123
click at [1501, 377] on icon at bounding box center [1507, 381] width 12 height 12
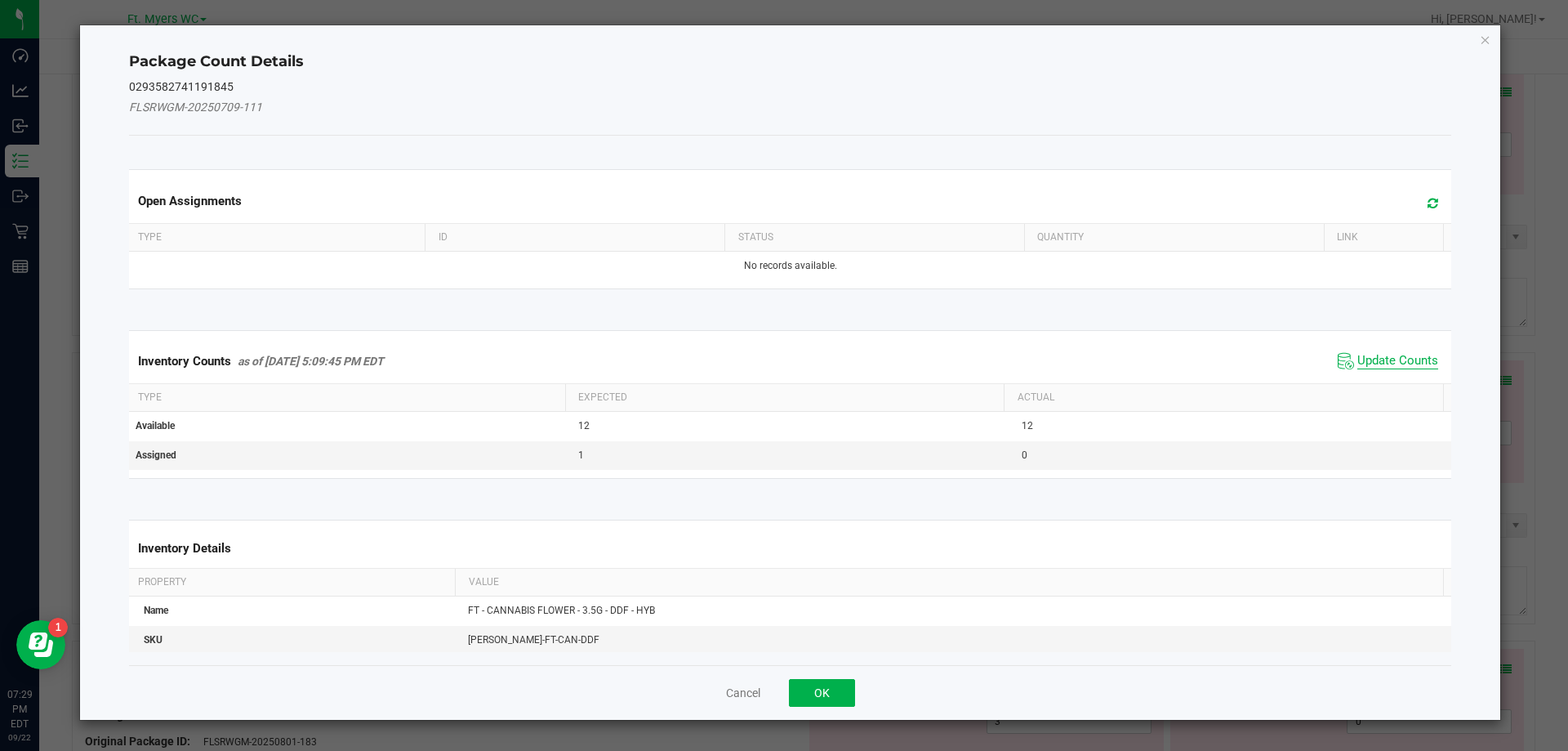
click at [1364, 366] on span "Update Counts" at bounding box center [1398, 360] width 81 height 16
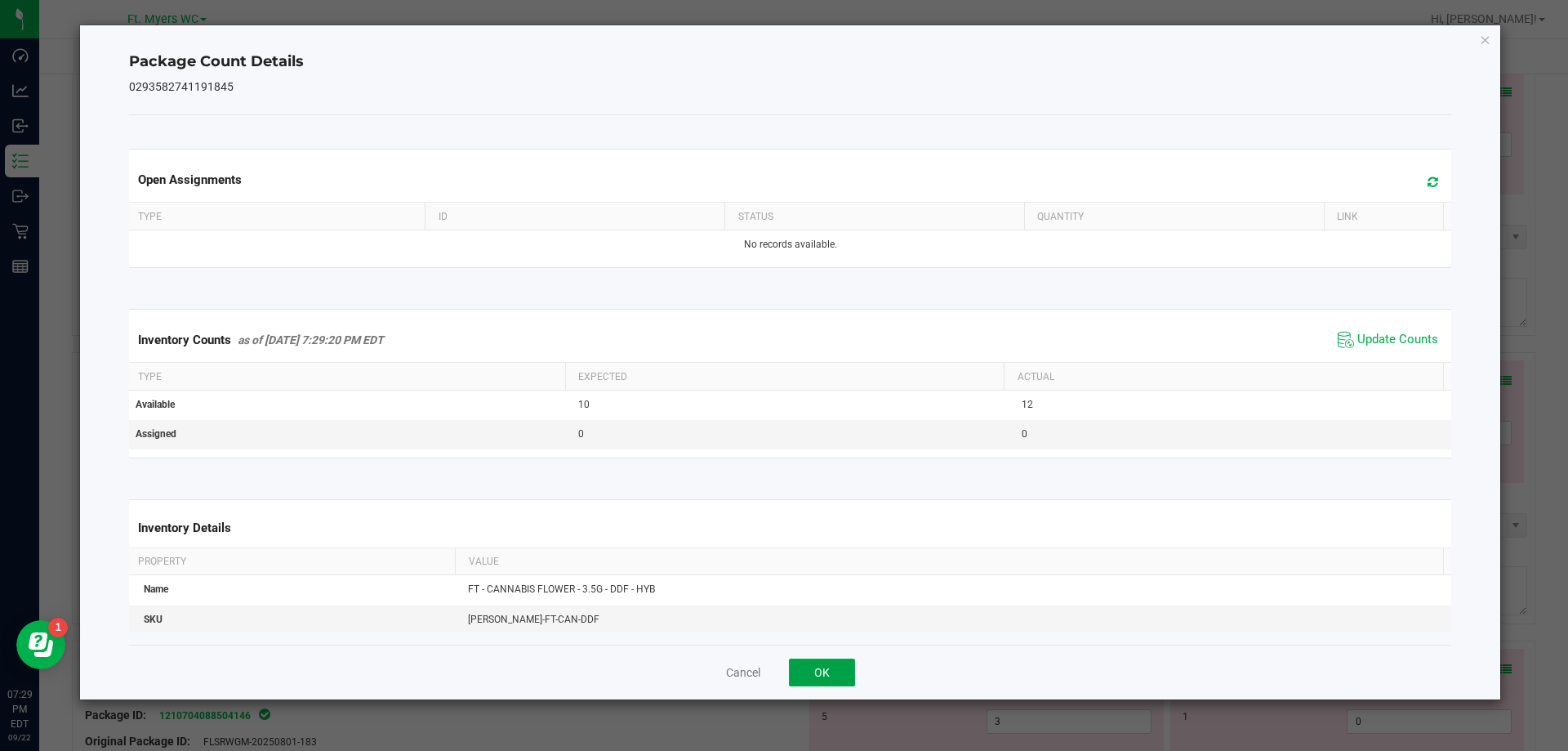
click at [836, 658] on button "OK" at bounding box center [821, 672] width 66 height 28
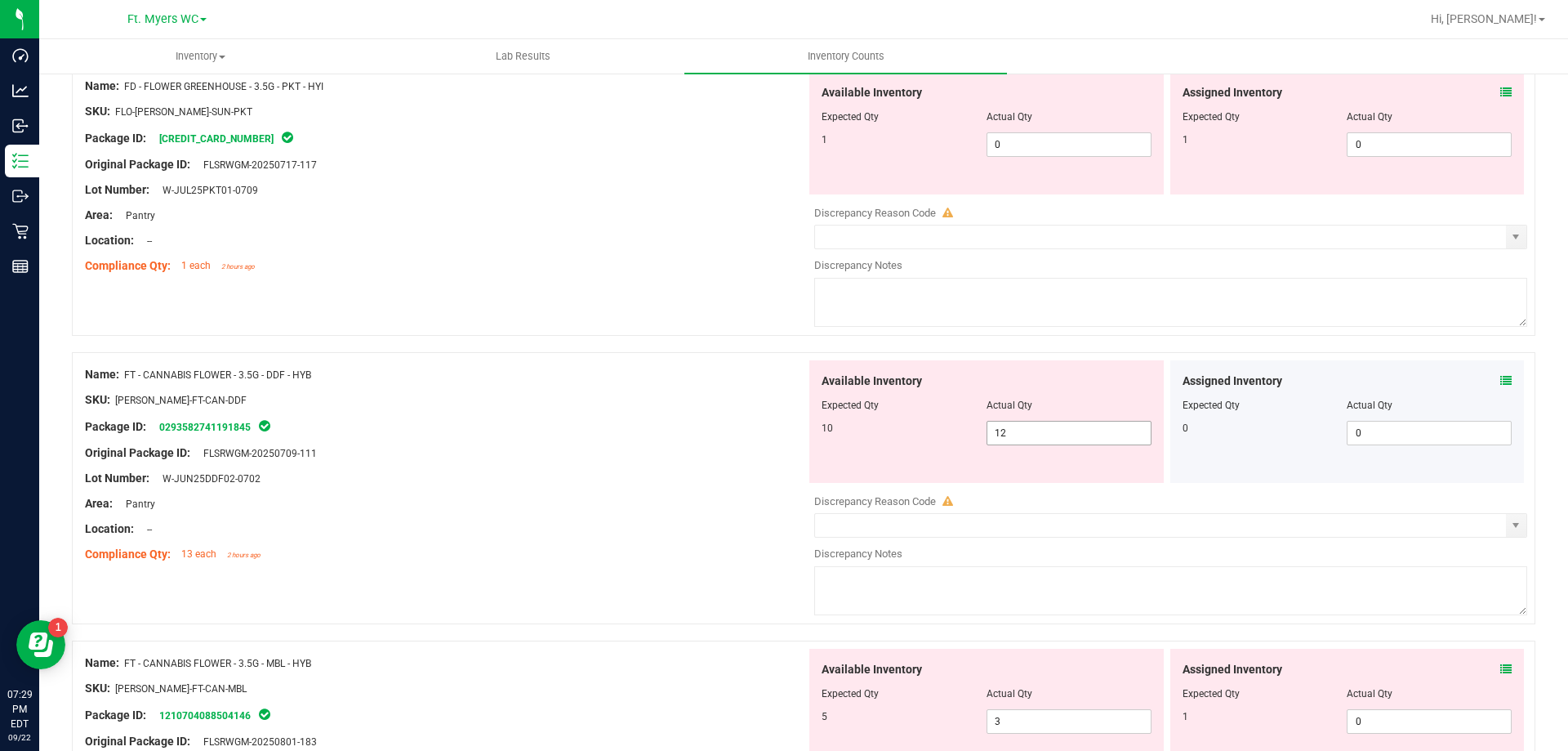
click at [1057, 429] on span "12 12" at bounding box center [1069, 433] width 165 height 24
type input "1"
type input "10"
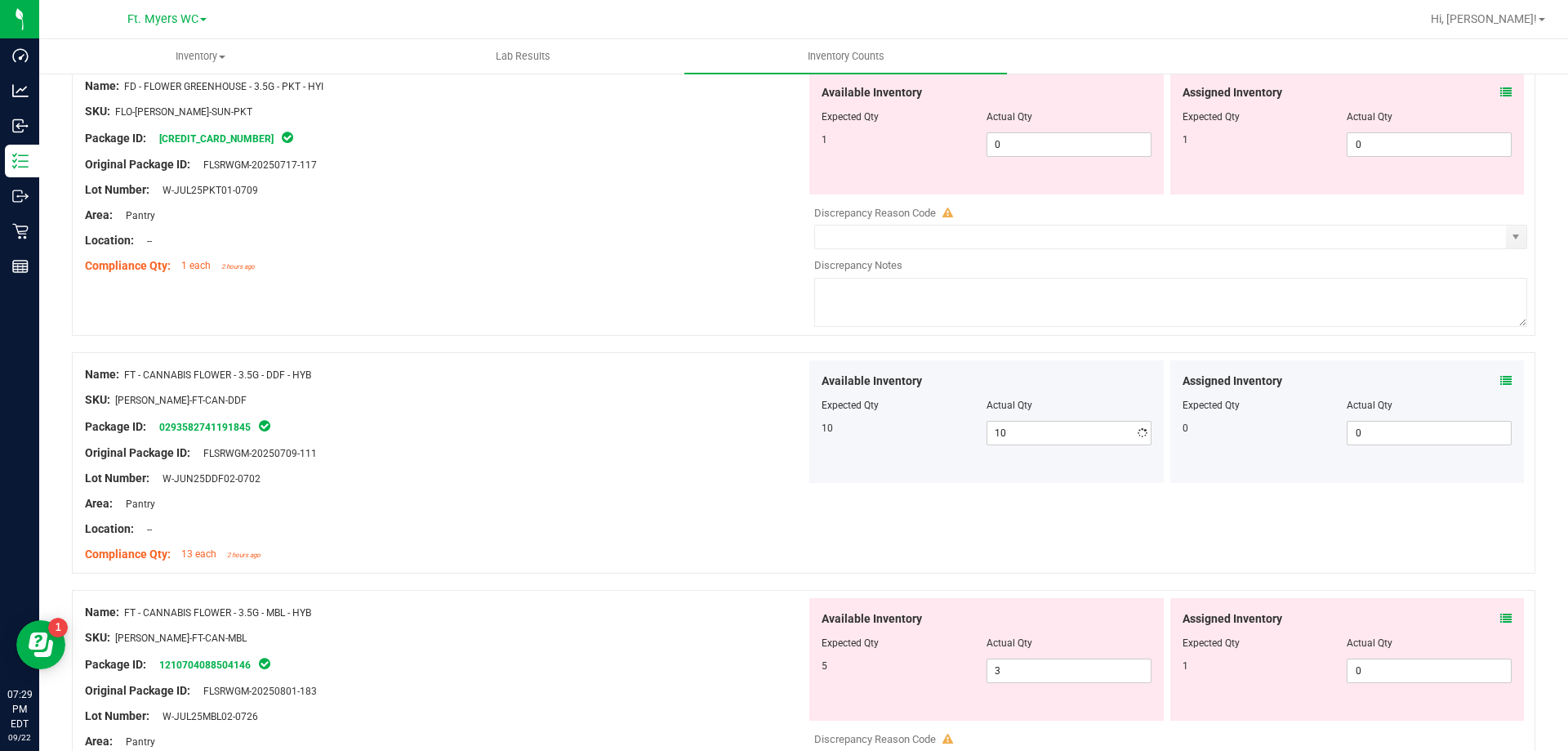
click at [612, 436] on div at bounding box center [445, 440] width 721 height 8
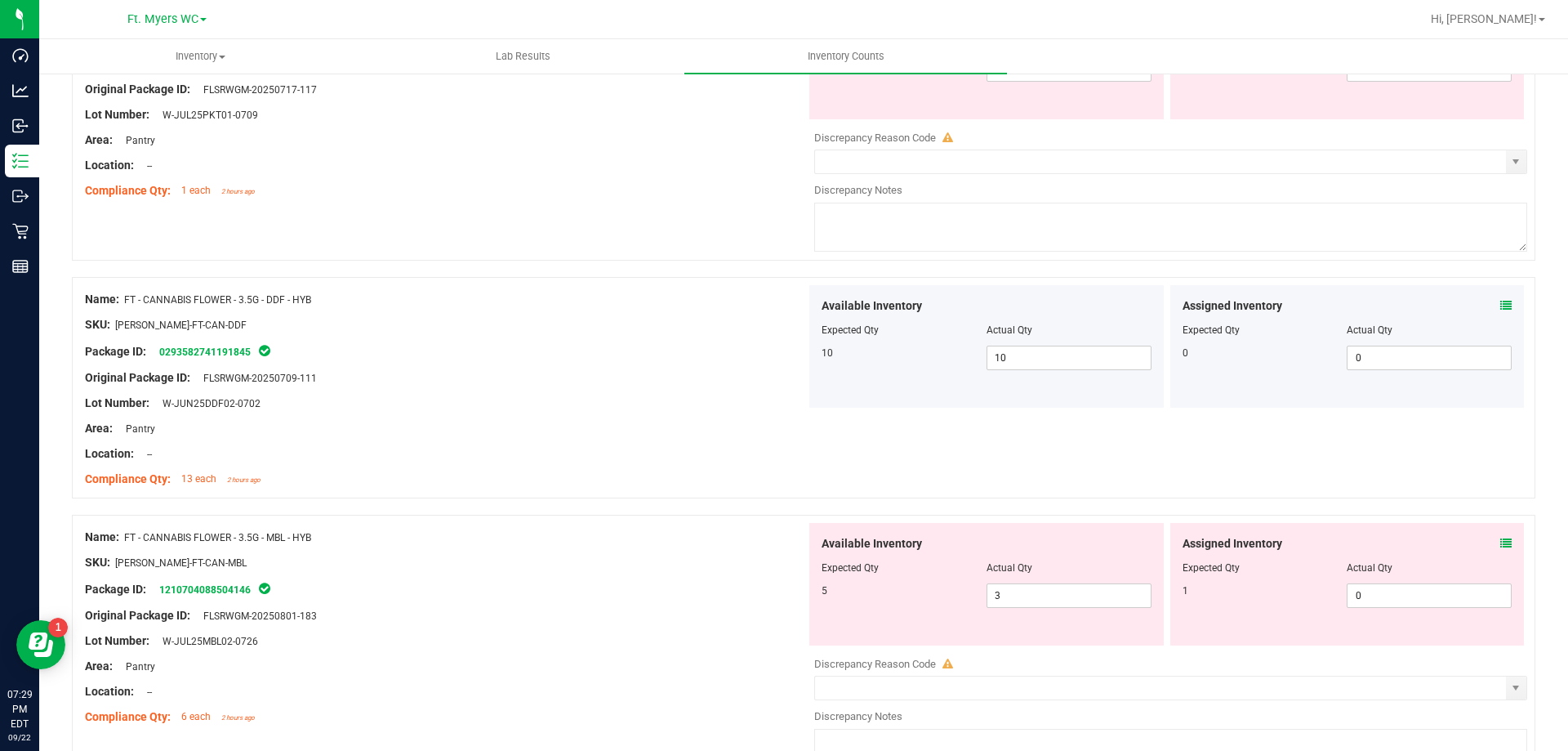
scroll to position [817, 0]
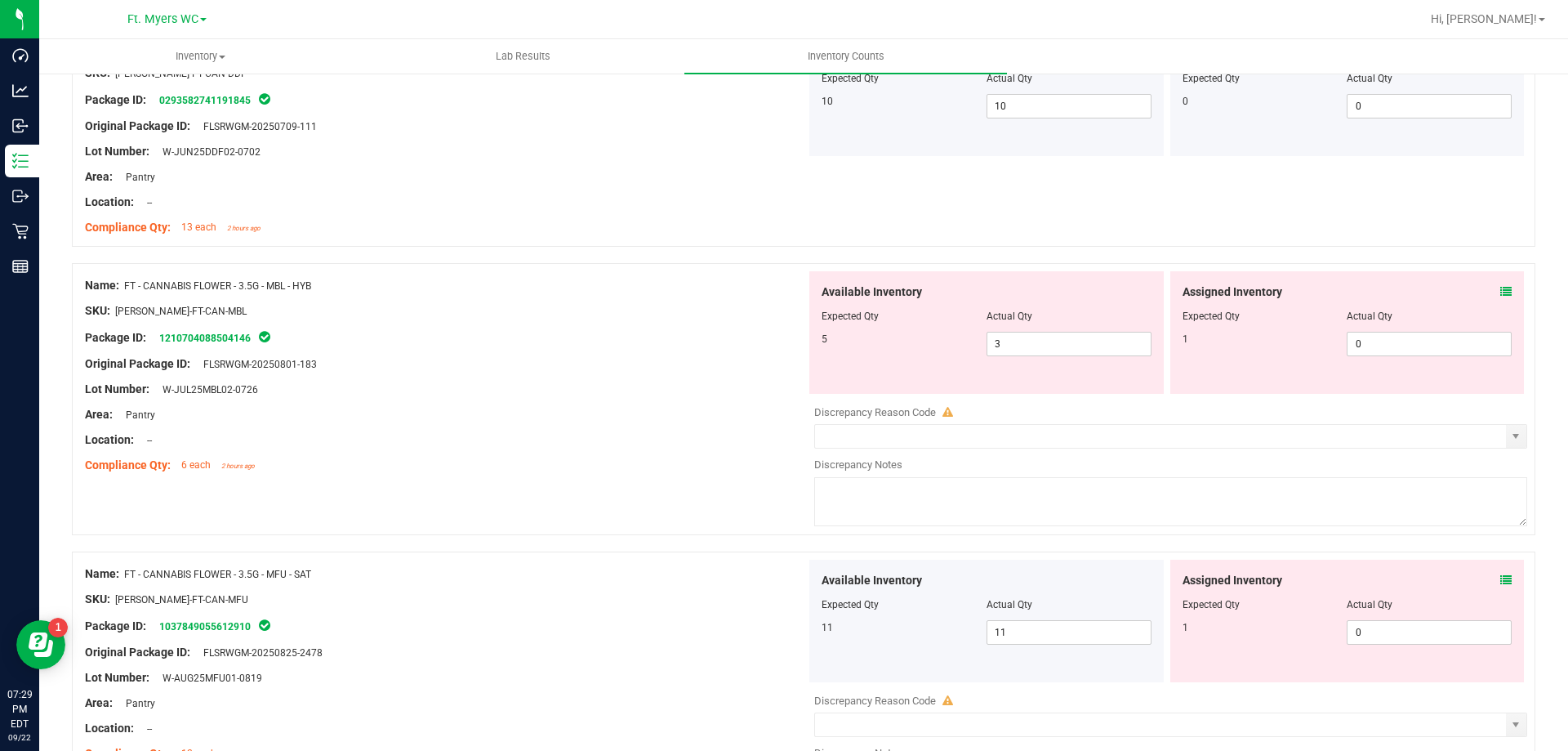
click at [1501, 291] on icon at bounding box center [1507, 292] width 12 height 12
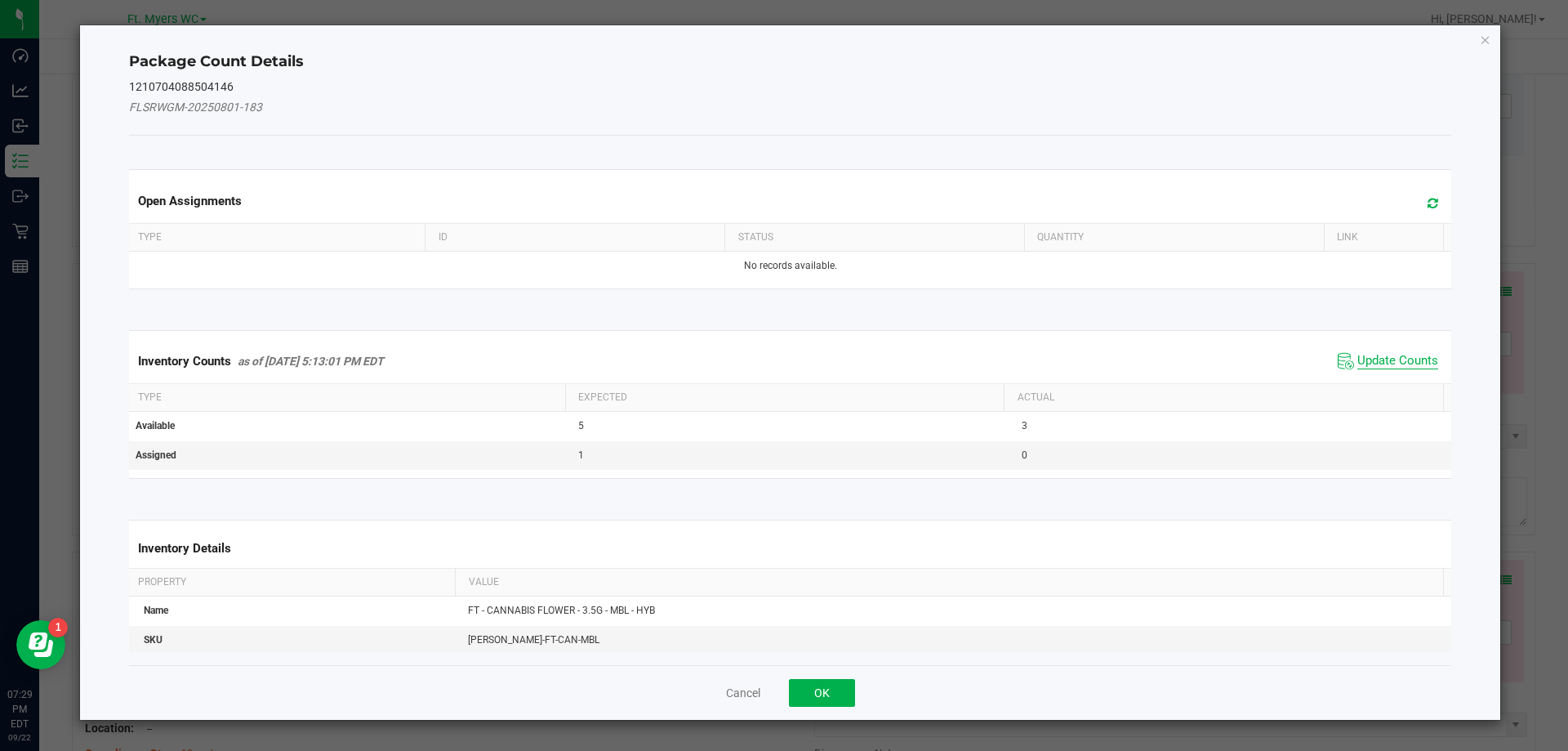
click at [1374, 353] on span "Update Counts" at bounding box center [1398, 360] width 81 height 16
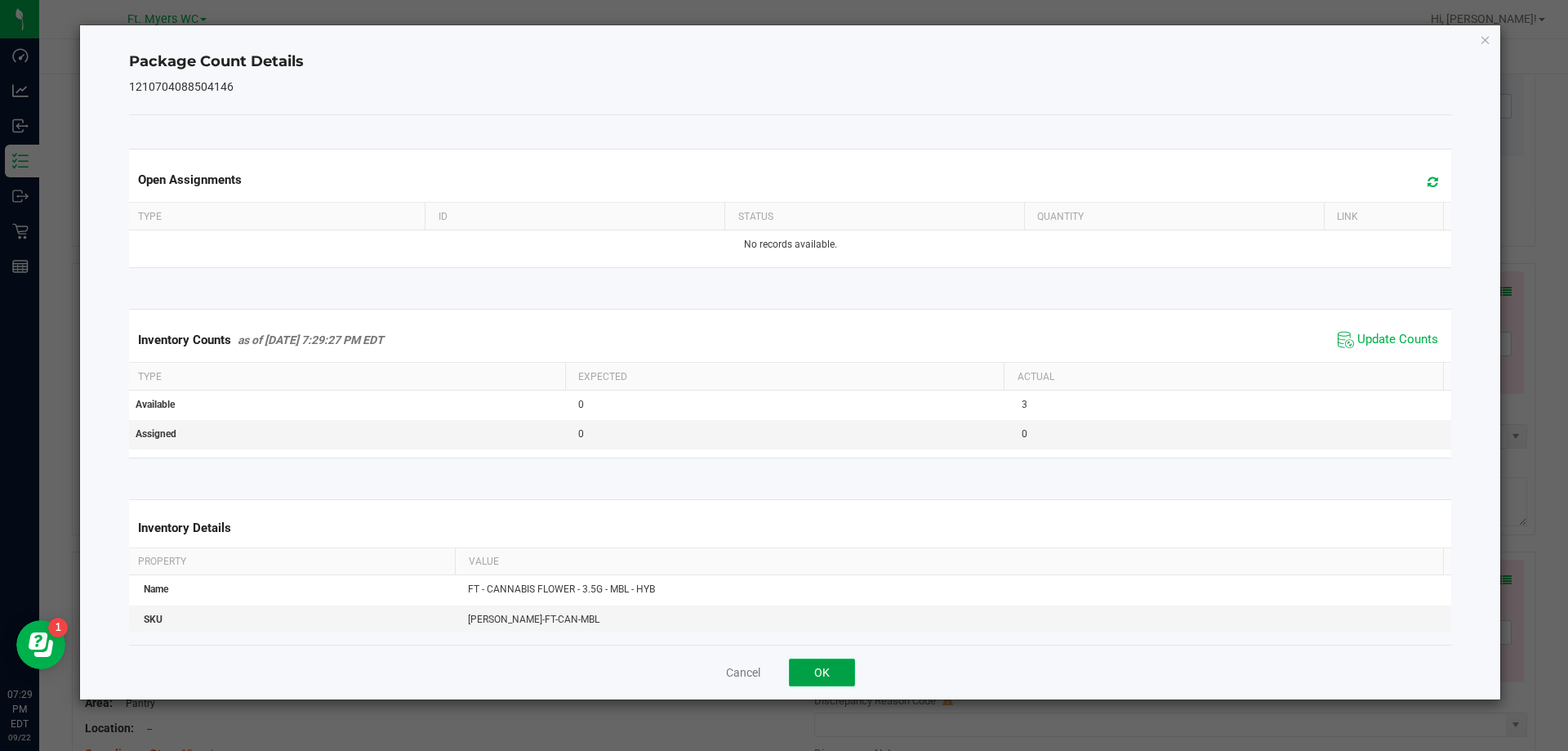
click at [839, 669] on button "OK" at bounding box center [821, 672] width 66 height 28
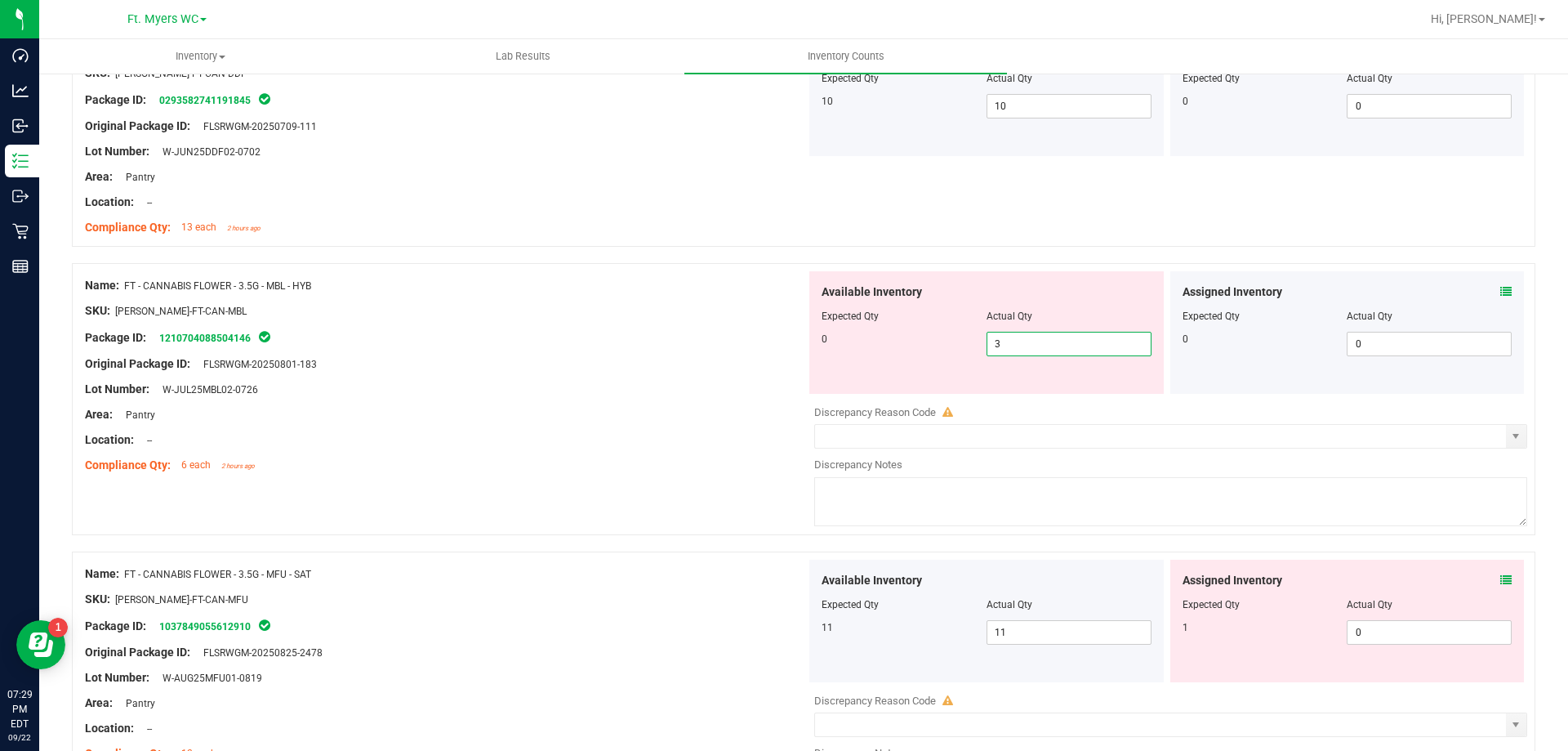
click at [1009, 346] on span "3 3" at bounding box center [1069, 344] width 165 height 24
type input "0"
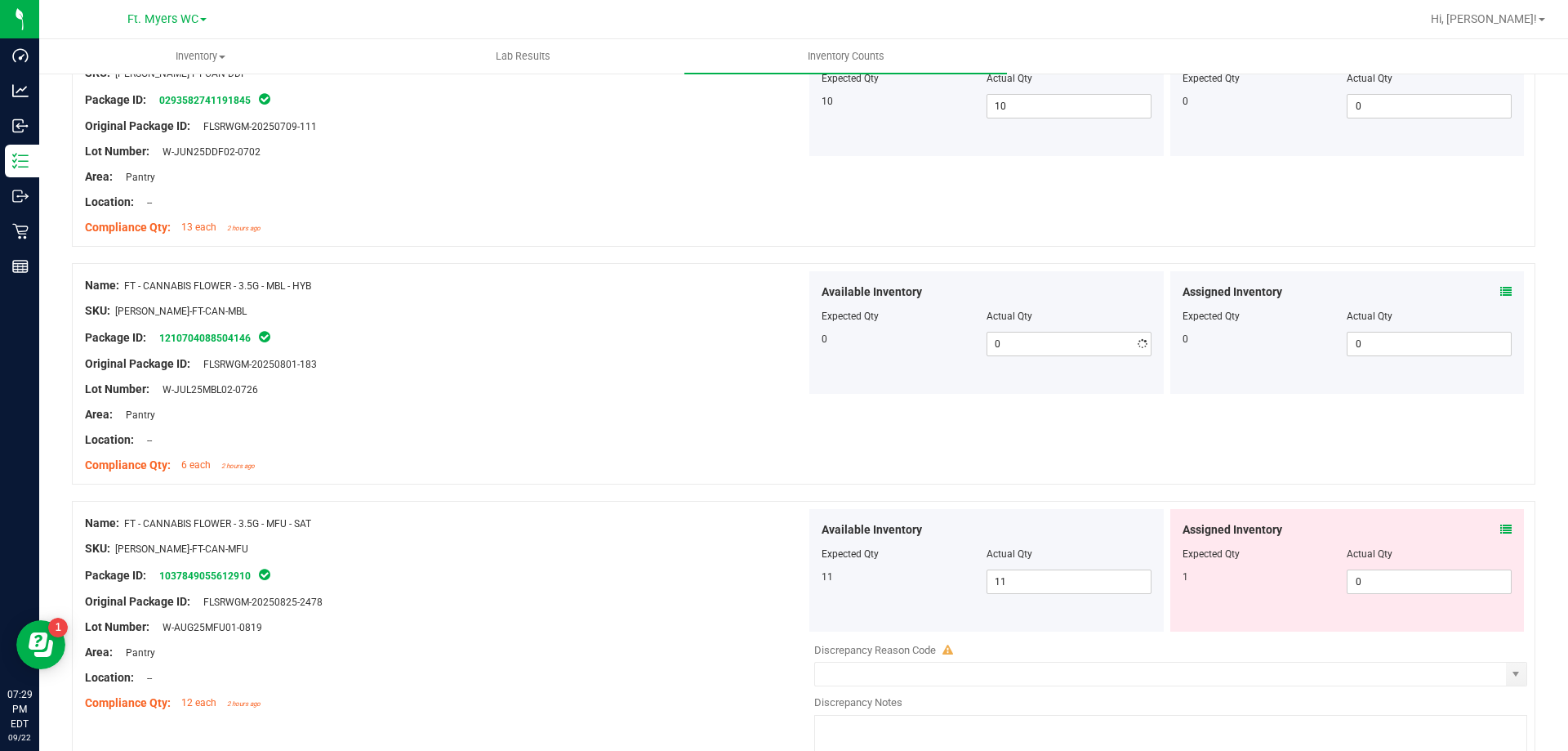
click at [600, 451] on div at bounding box center [445, 453] width 721 height 8
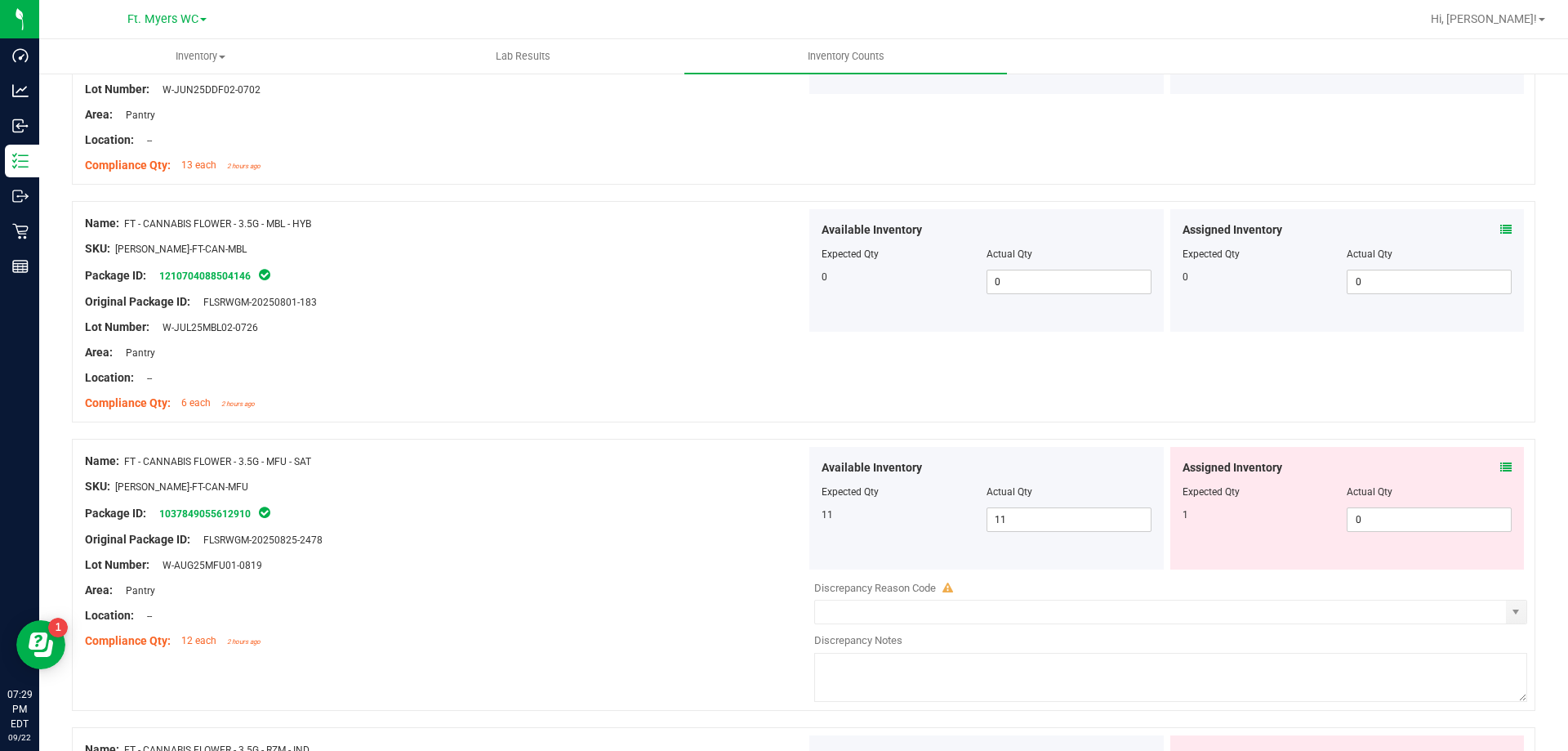
scroll to position [980, 0]
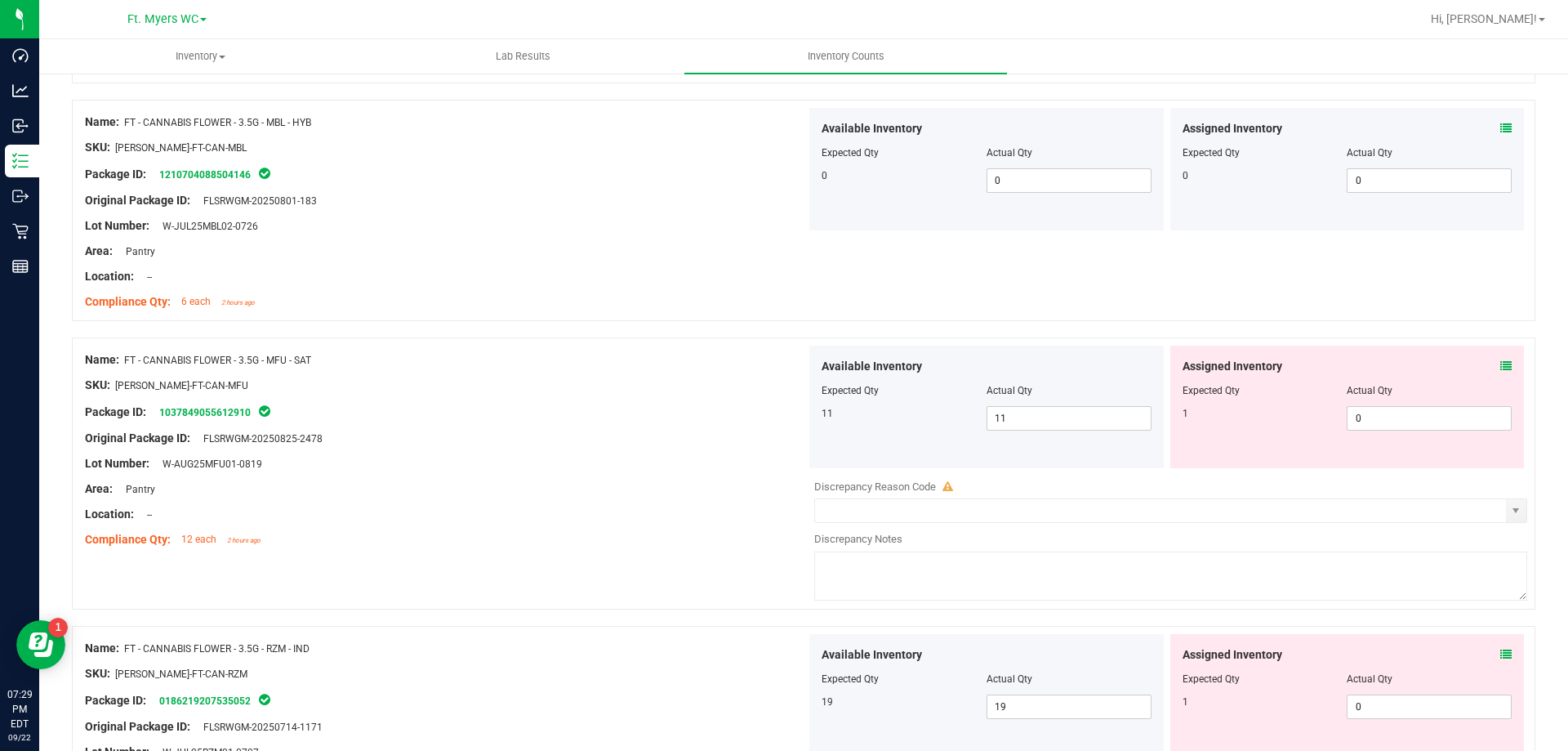
click at [1501, 365] on icon at bounding box center [1507, 366] width 12 height 12
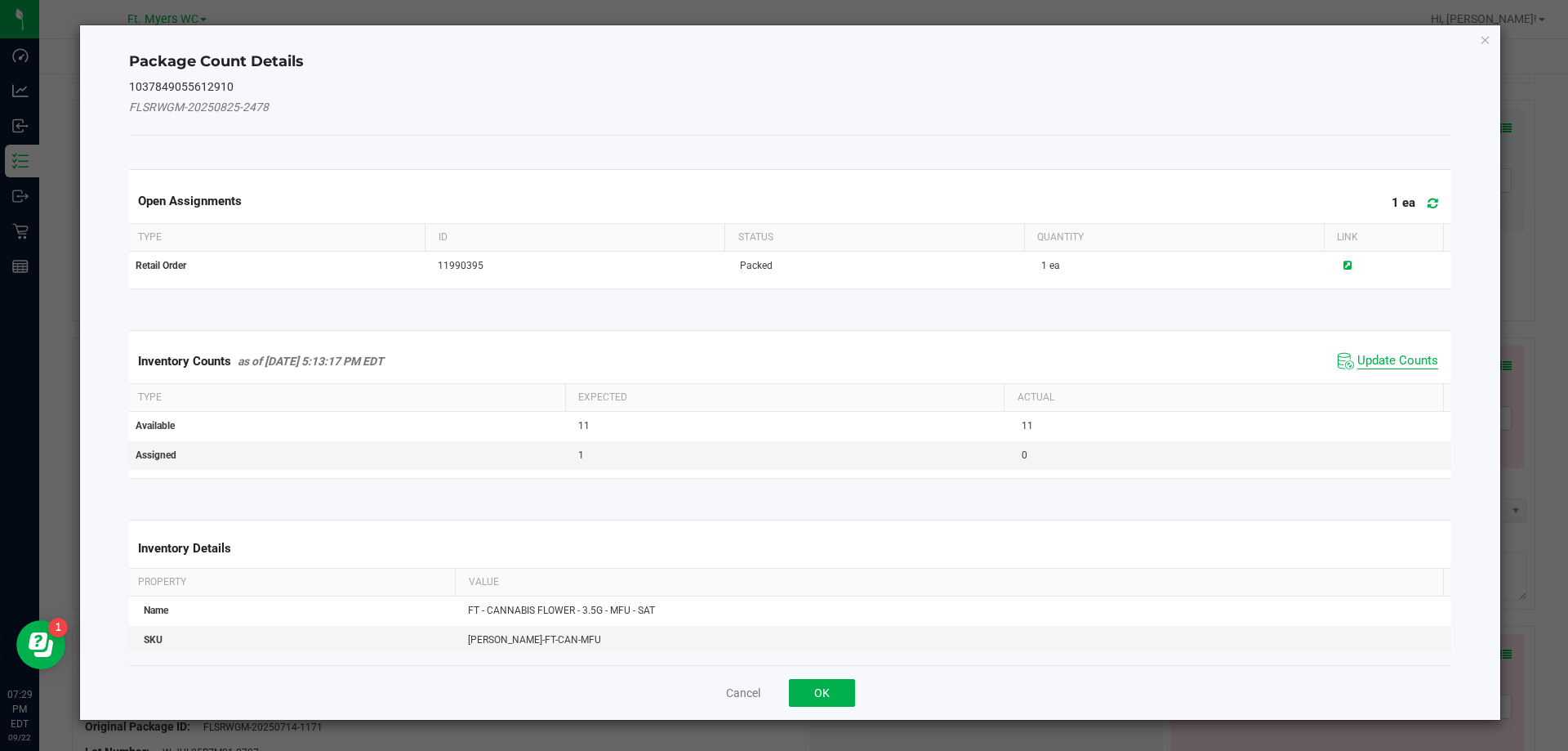
click at [1358, 368] on span "Update Counts" at bounding box center [1398, 360] width 81 height 16
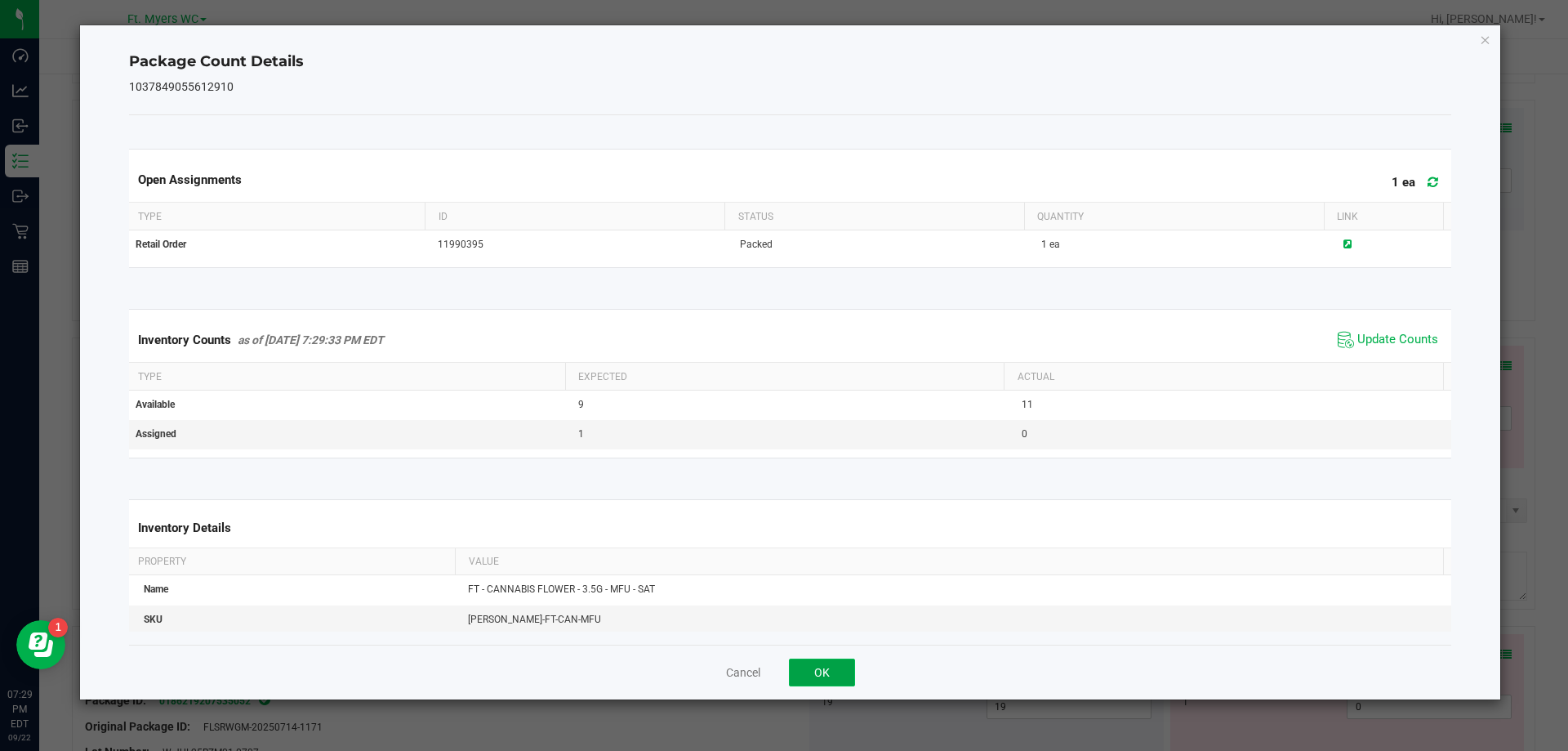
click at [795, 660] on button "OK" at bounding box center [821, 672] width 66 height 28
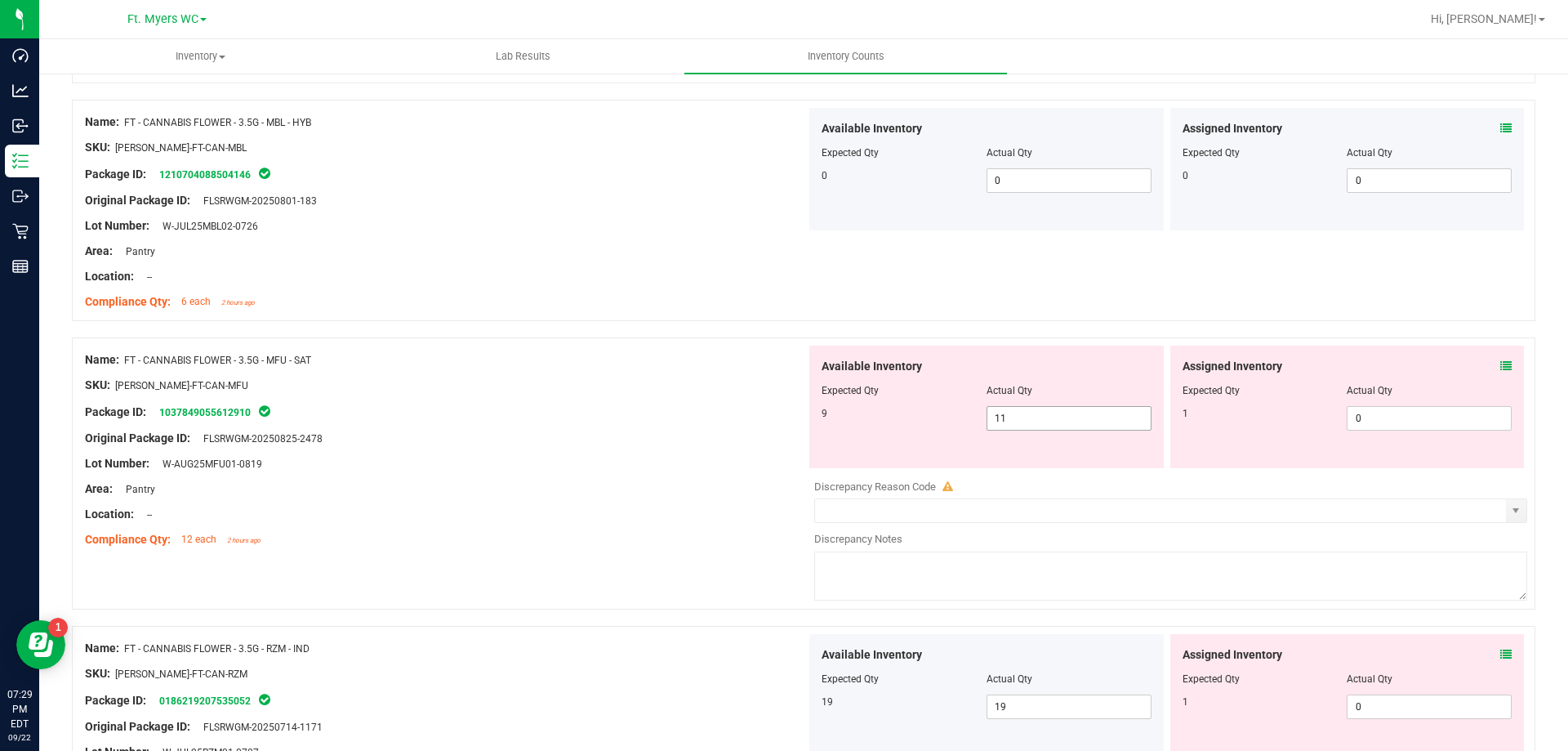
click at [1104, 419] on span "11 11" at bounding box center [1069, 418] width 165 height 24
type input "1"
type input "9"
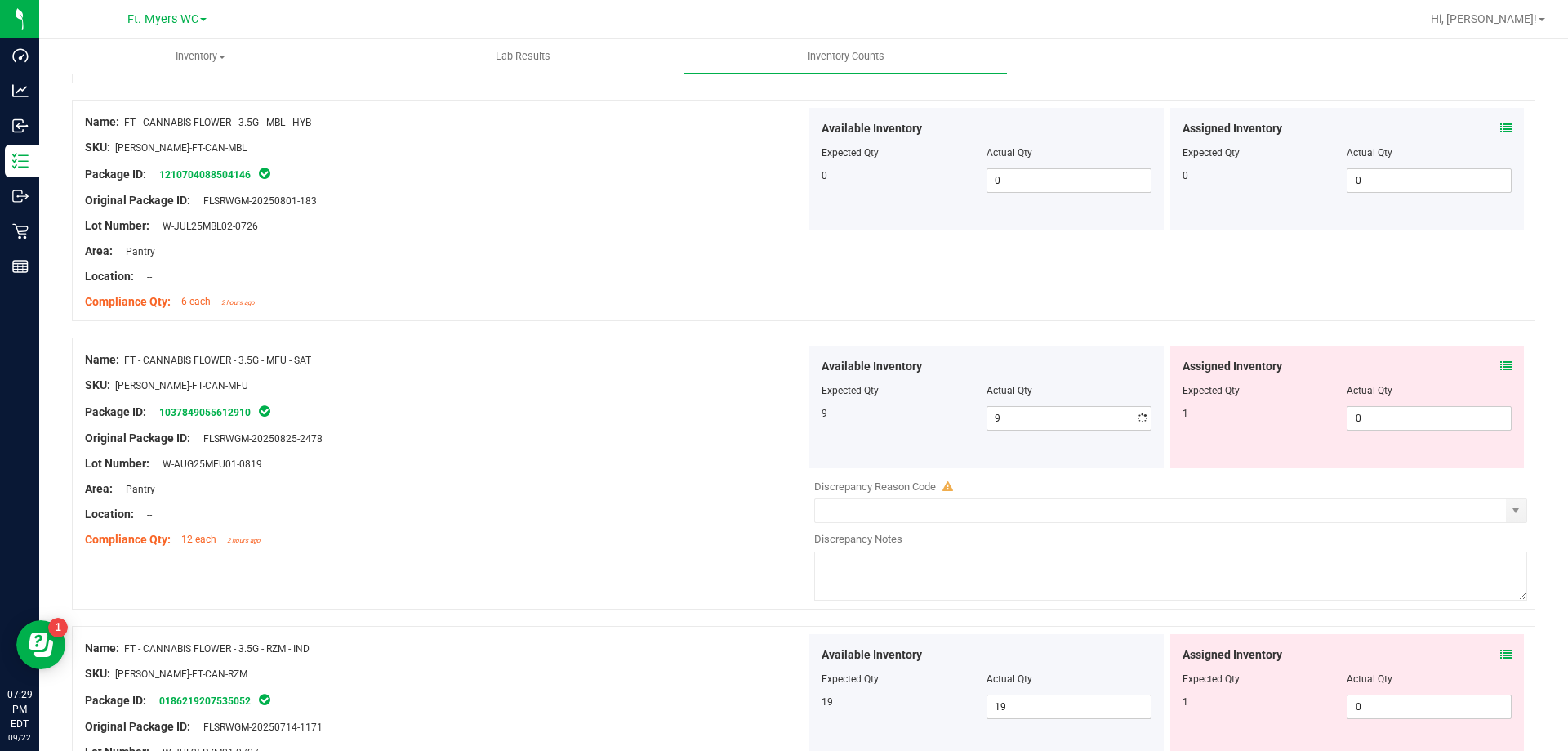
click at [678, 542] on div "Compliance Qty: 12 each 2 hours ago" at bounding box center [445, 540] width 721 height 17
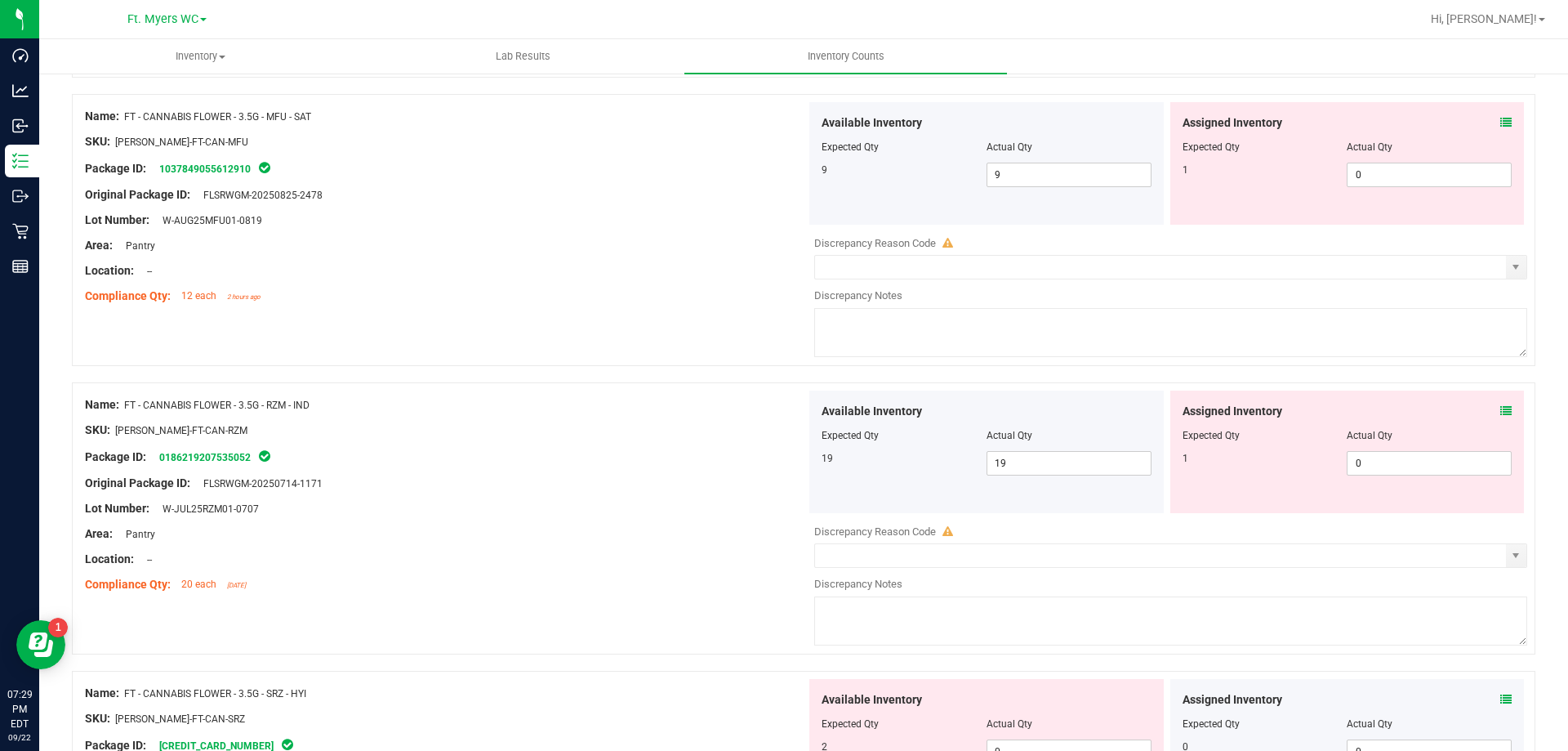
scroll to position [1226, 0]
click at [1501, 414] on icon at bounding box center [1507, 409] width 12 height 12
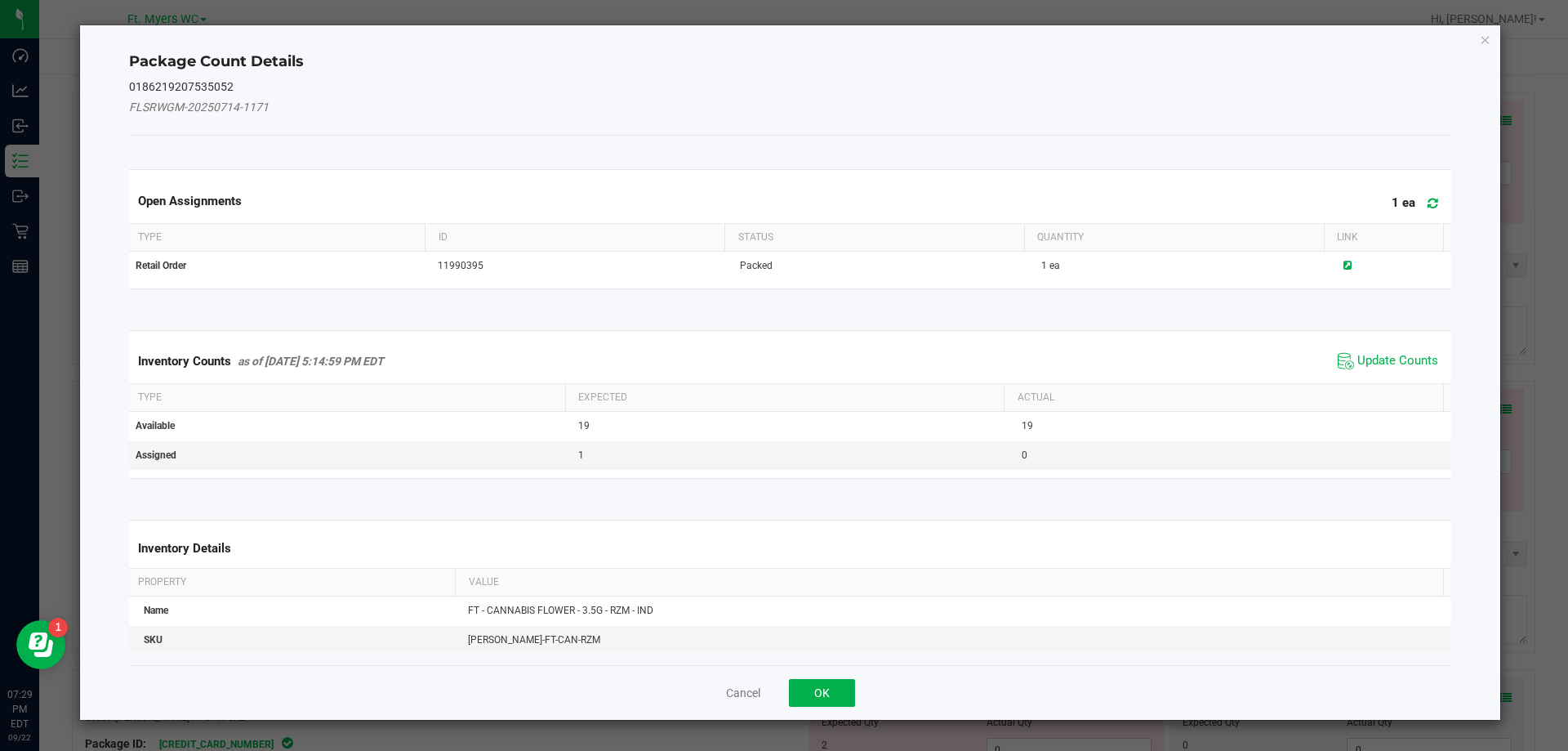
click at [1365, 349] on span "Update Counts" at bounding box center [1388, 360] width 109 height 24
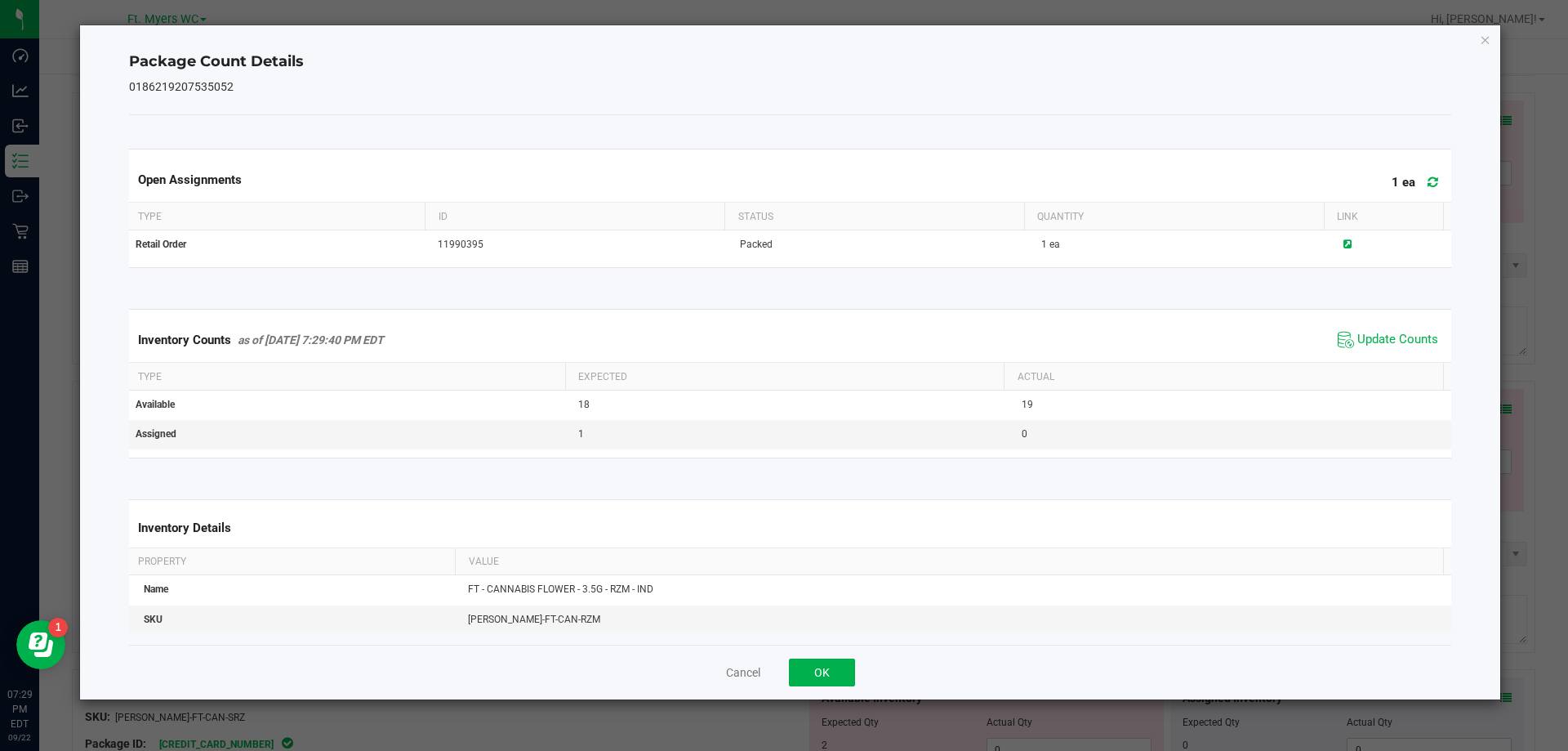
click at [1365, 354] on div "Inventory Counts as of [DATE] 7:29:40 PM EDT Update Counts" at bounding box center [790, 339] width 1330 height 44
click at [813, 675] on button "OK" at bounding box center [821, 672] width 66 height 28
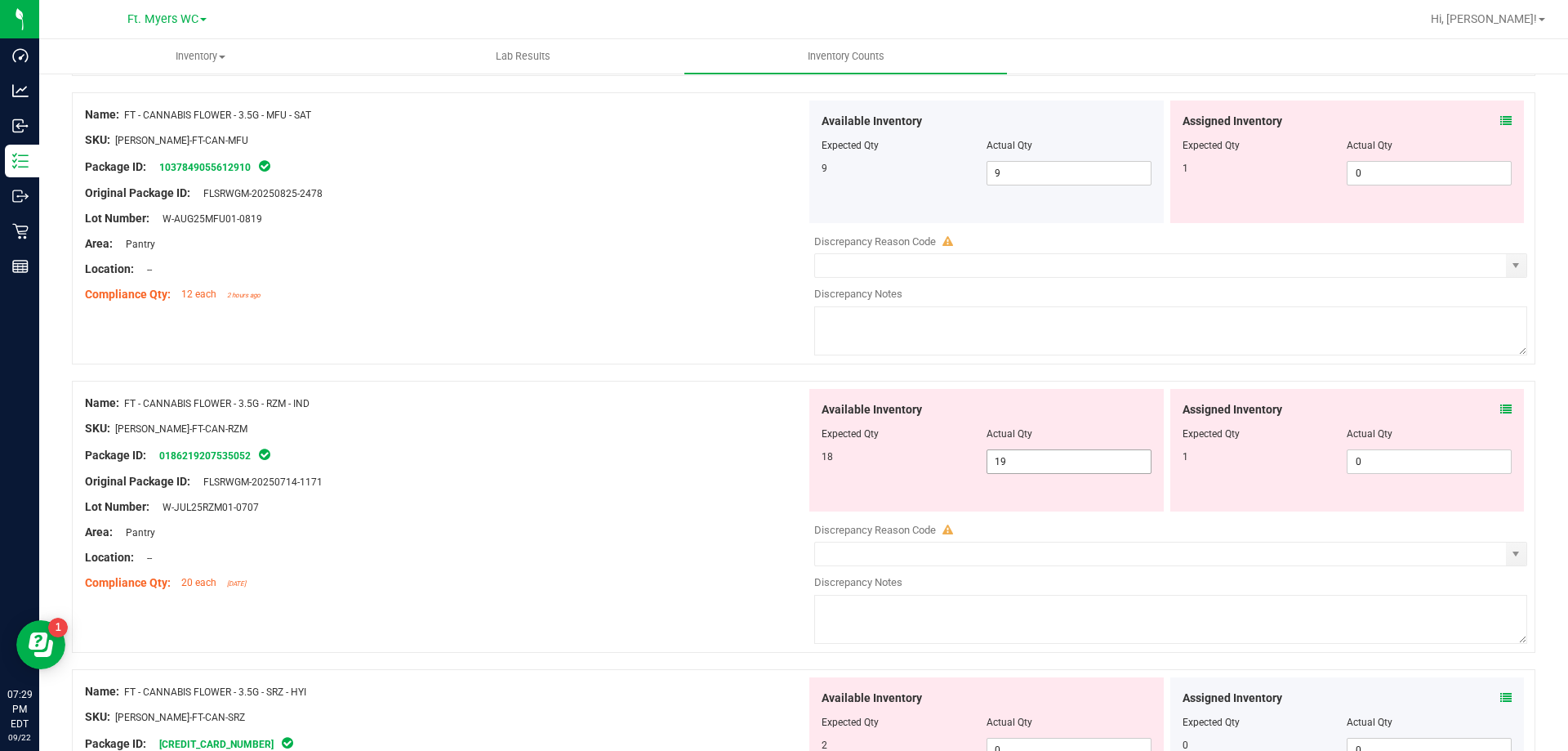
click at [1038, 465] on span "19 19" at bounding box center [1069, 461] width 165 height 24
type input "18"
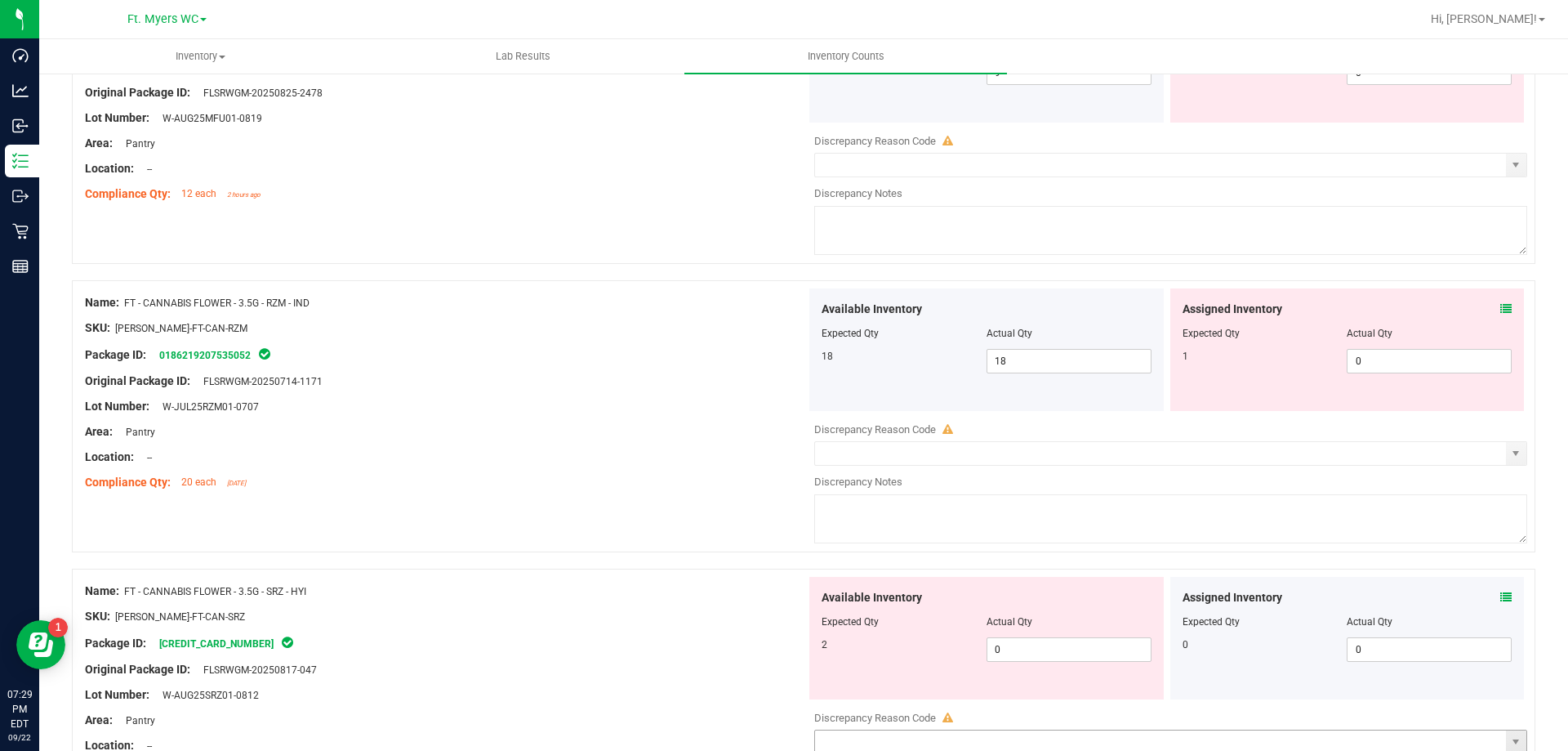
scroll to position [1471, 0]
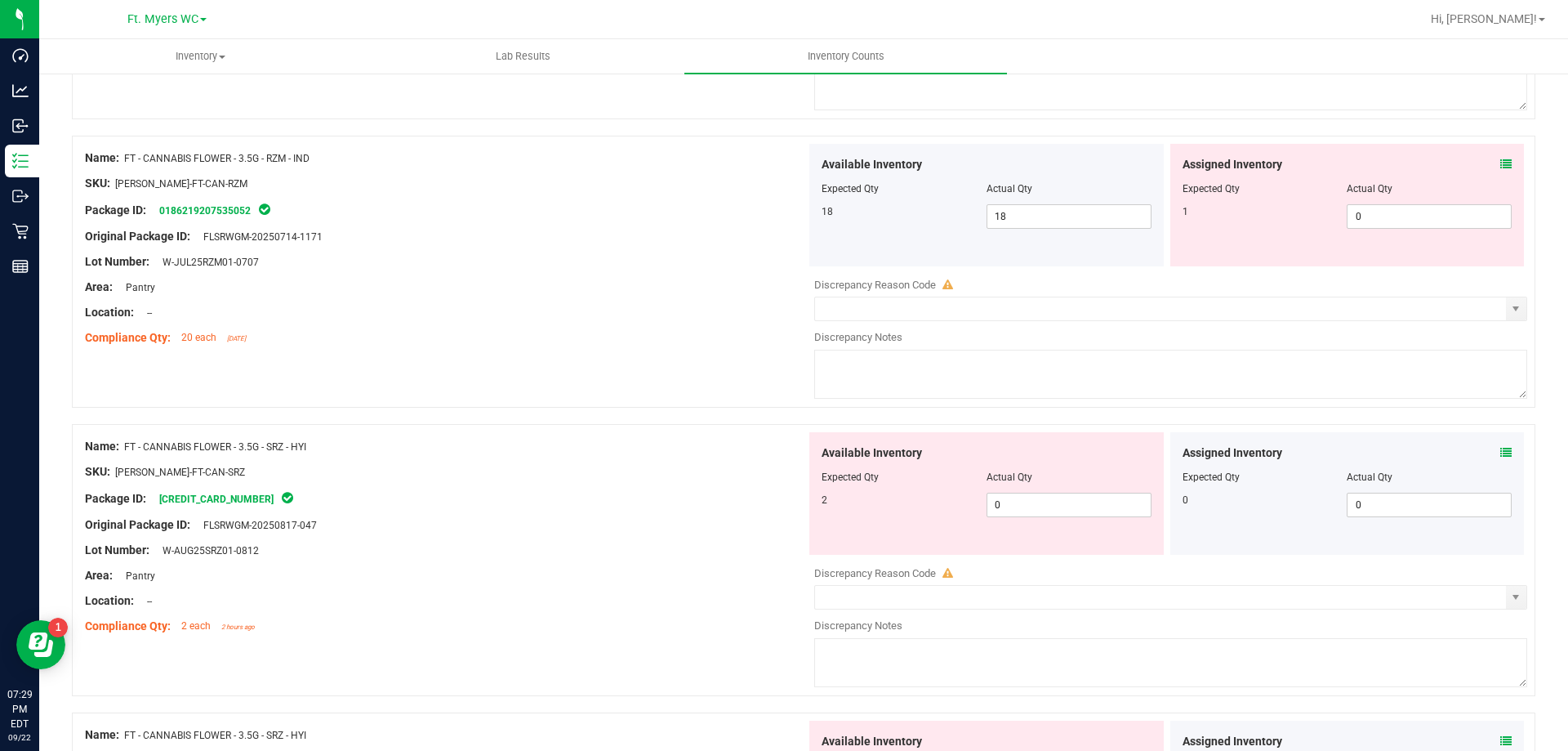
click at [1503, 452] on div "Assigned Inventory Expected Qty Actual Qty 0 0 0" at bounding box center [1347, 493] width 354 height 123
click at [1500, 451] on div "Assigned Inventory Expected Qty Actual Qty 0 0 0" at bounding box center [1347, 493] width 354 height 123
click at [1501, 451] on icon at bounding box center [1507, 453] width 12 height 12
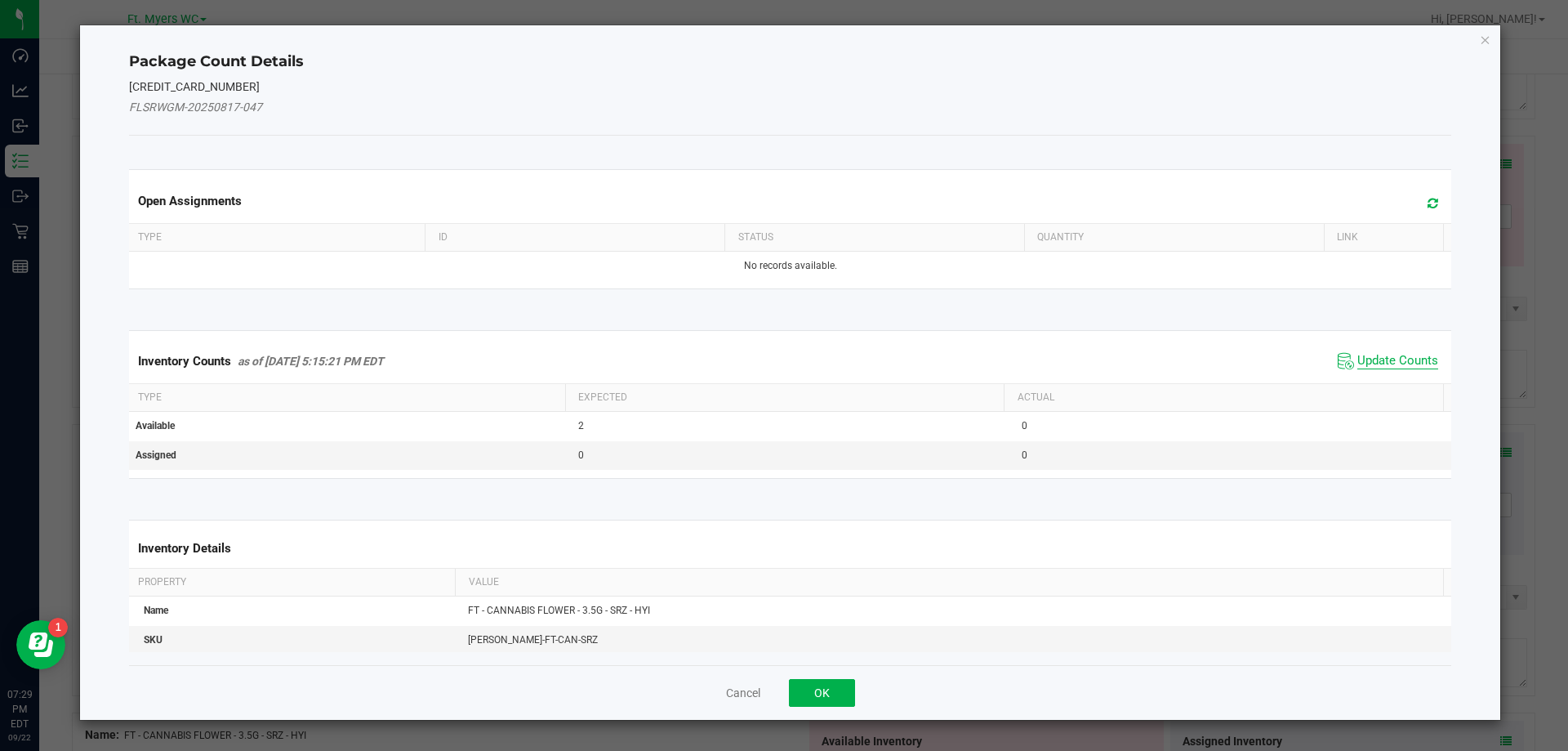
click at [1373, 369] on span "Update Counts" at bounding box center [1398, 360] width 81 height 16
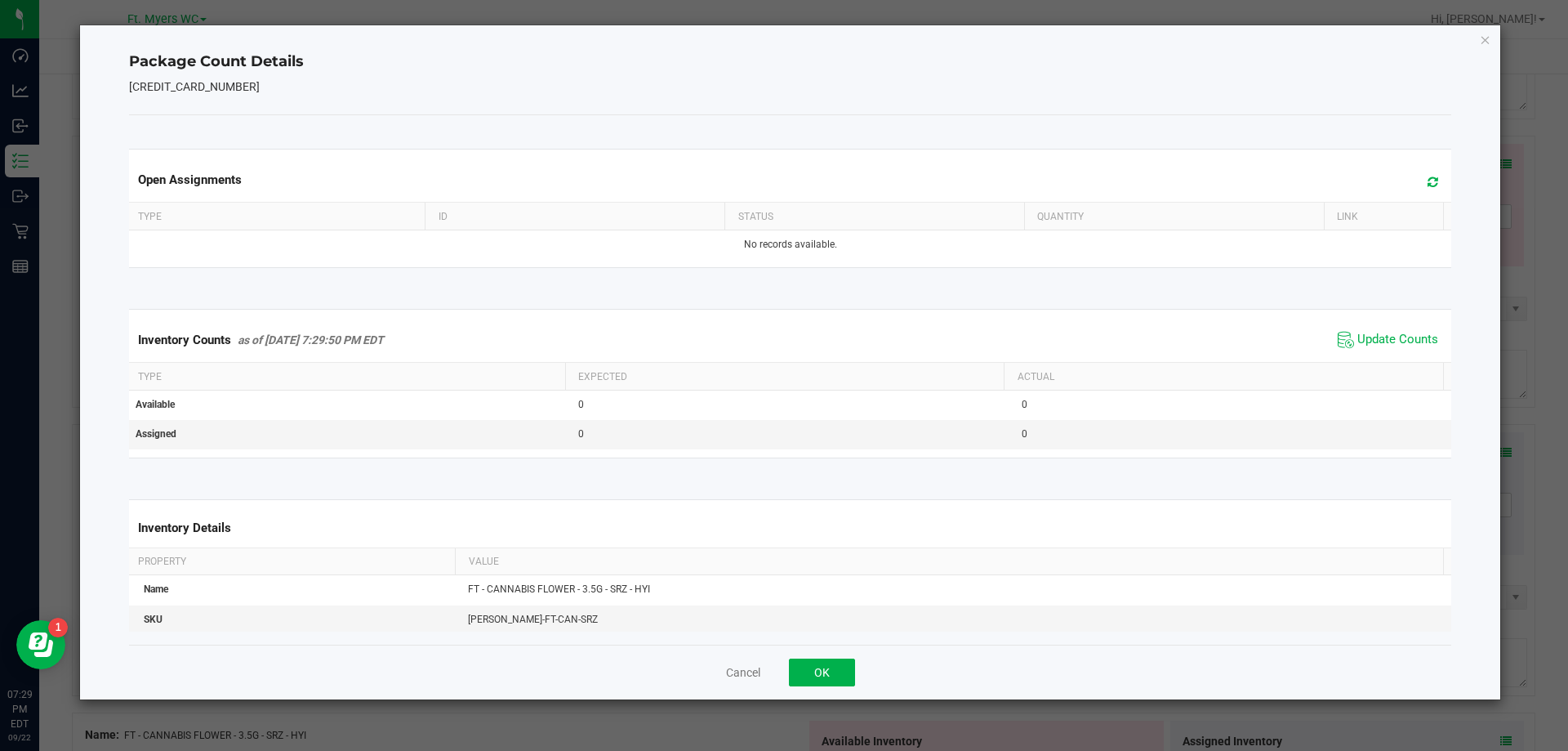
click at [816, 690] on div "Cancel OK" at bounding box center [790, 672] width 1323 height 55
click at [822, 670] on button "OK" at bounding box center [821, 672] width 66 height 28
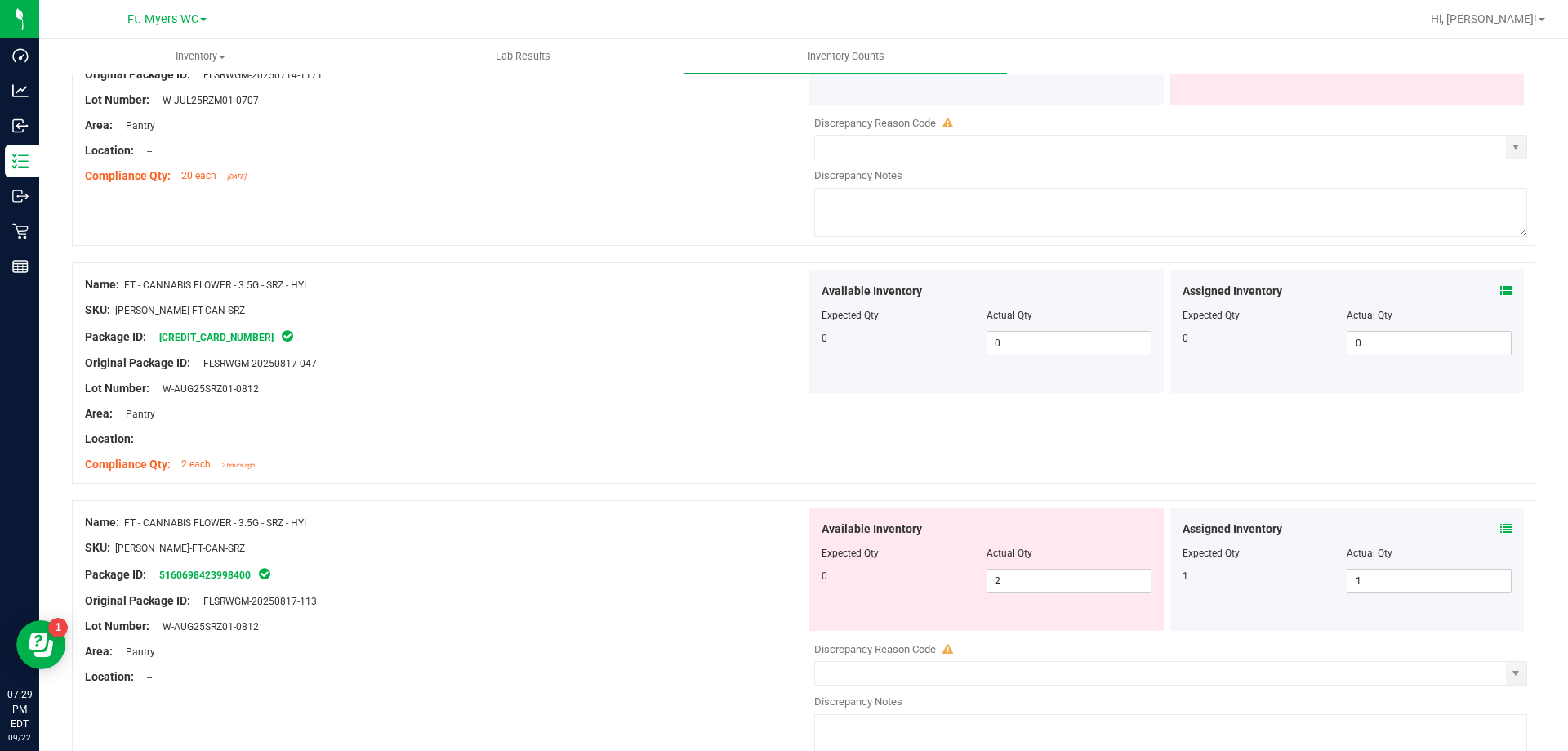
scroll to position [1634, 0]
click at [1503, 528] on div "Assigned Inventory Expected Qty Actual Qty 1 1 1" at bounding box center [1347, 568] width 354 height 123
click at [1501, 530] on icon at bounding box center [1507, 527] width 12 height 12
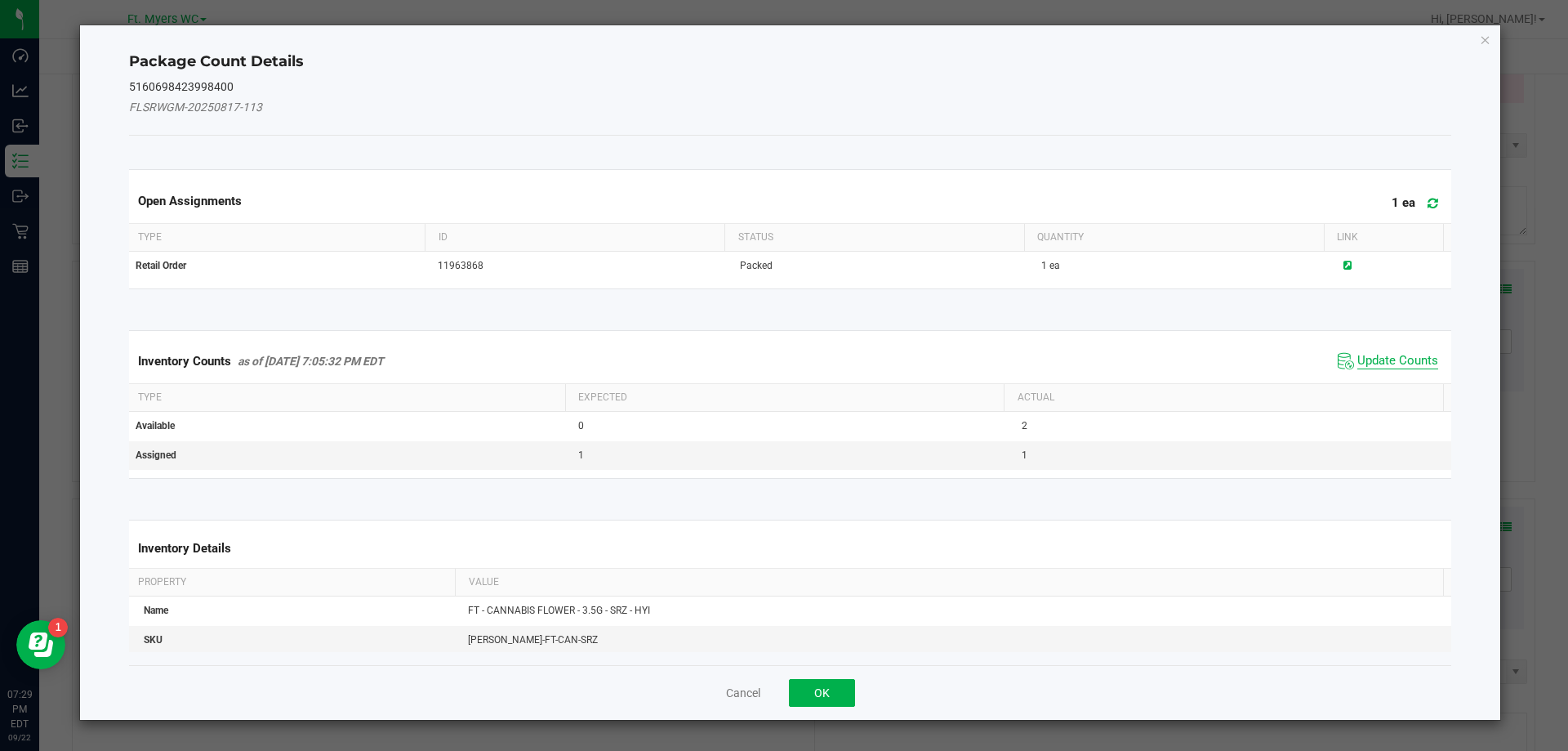
click at [1363, 360] on span "Update Counts" at bounding box center [1398, 360] width 81 height 16
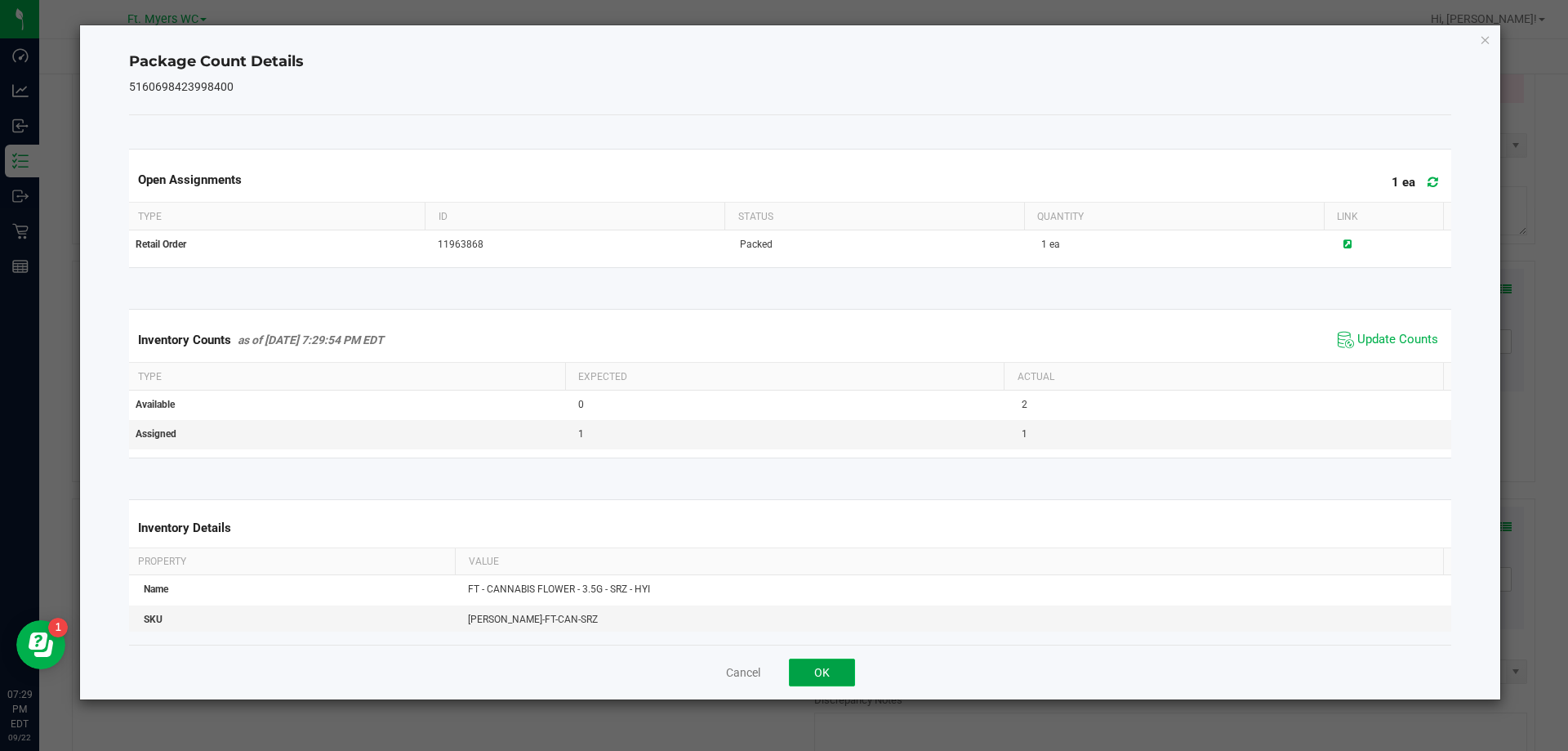
click at [827, 676] on button "OK" at bounding box center [821, 672] width 66 height 28
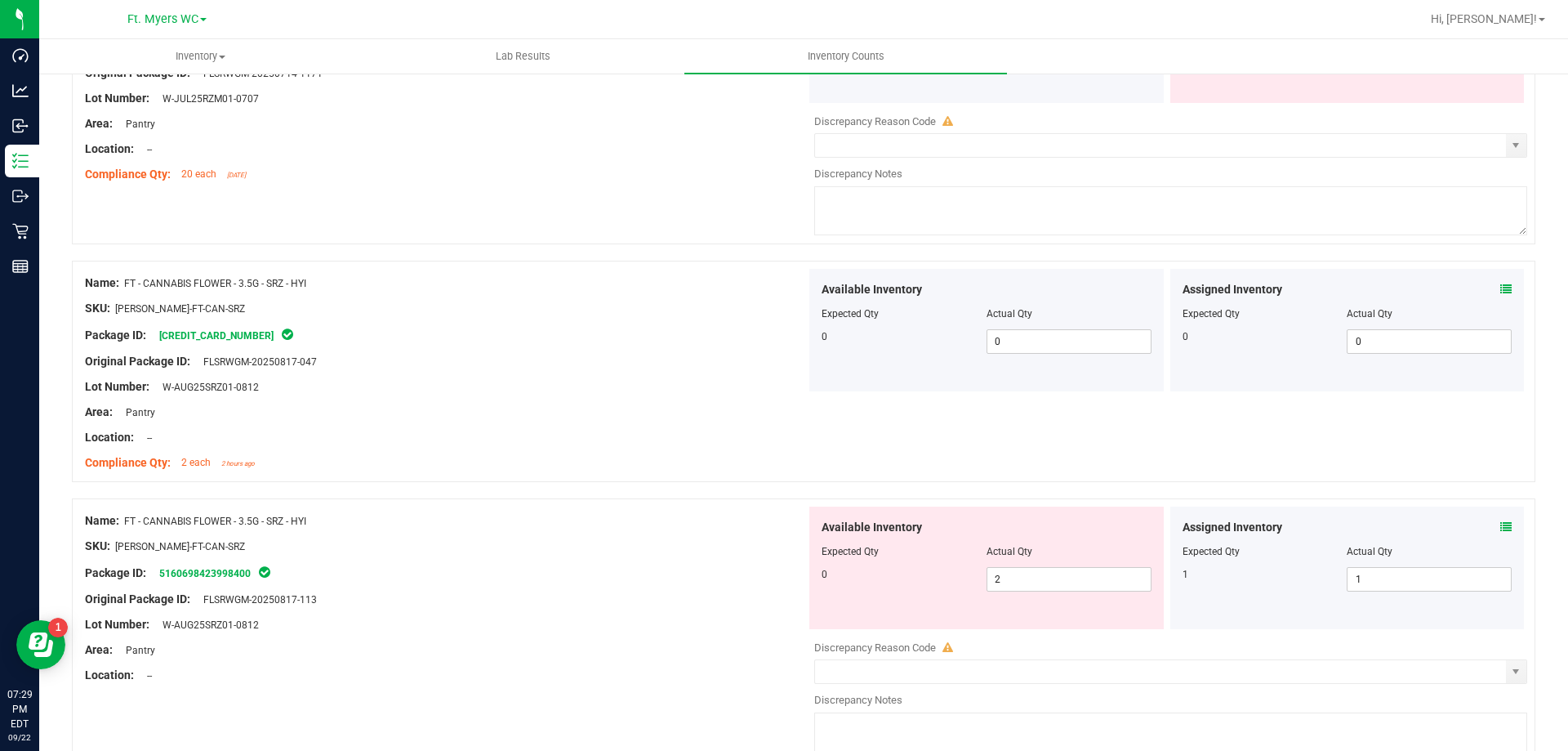
click at [1008, 563] on div at bounding box center [986, 563] width 330 height 8
click at [1009, 575] on span "2 2" at bounding box center [1069, 578] width 165 height 24
type input "0"
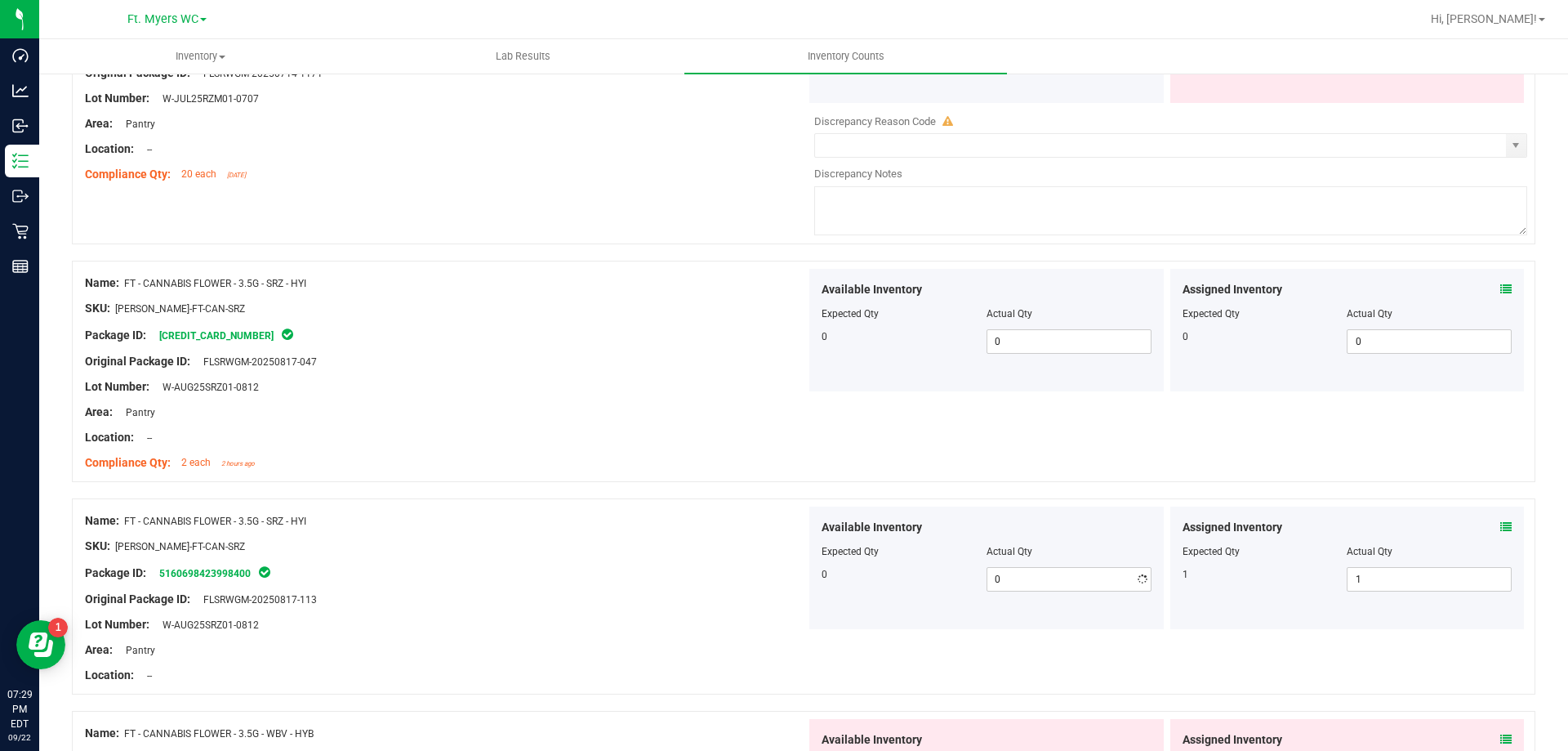
click at [676, 630] on div "Lot Number: W-AUG25SRZ01-0812" at bounding box center [445, 625] width 721 height 17
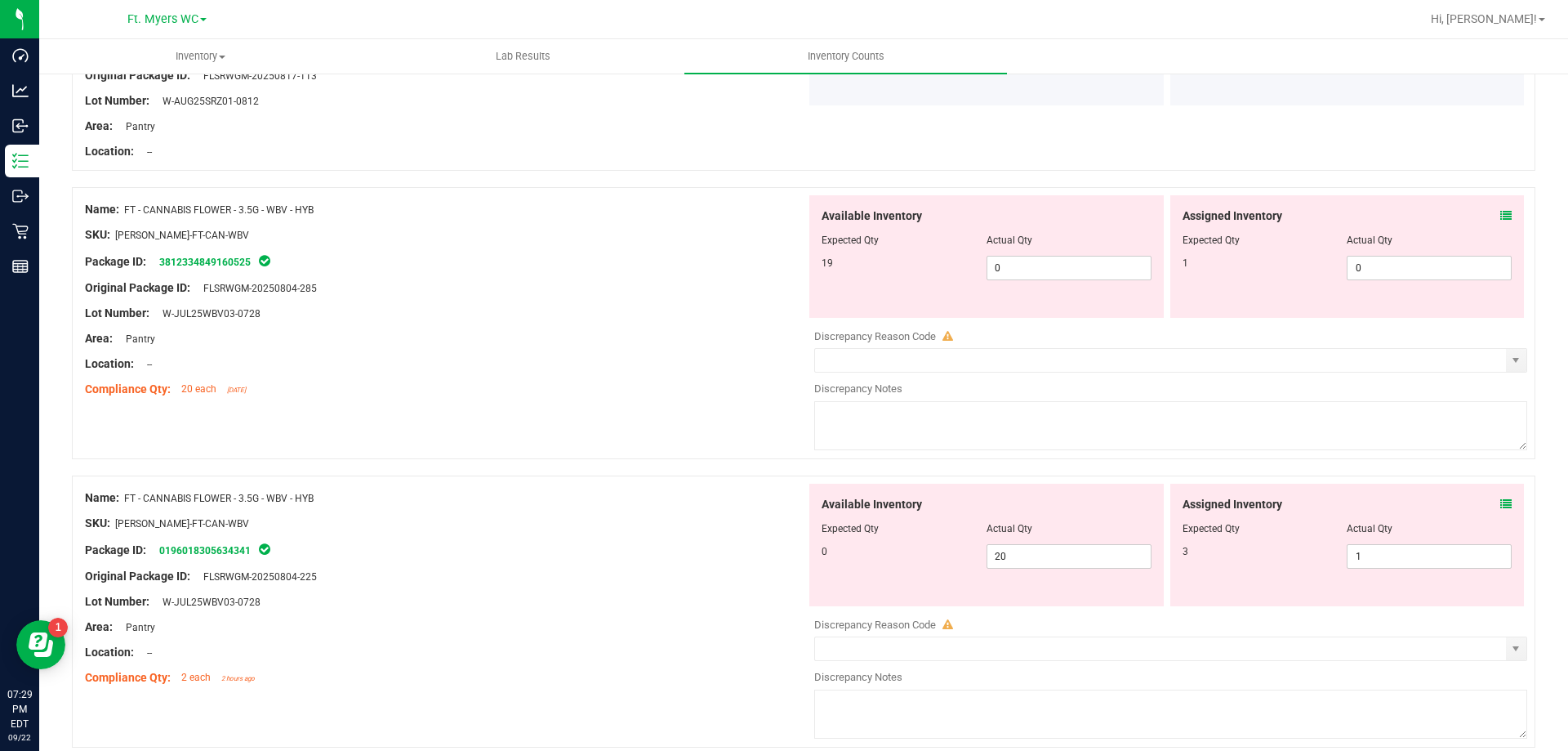
scroll to position [2206, 0]
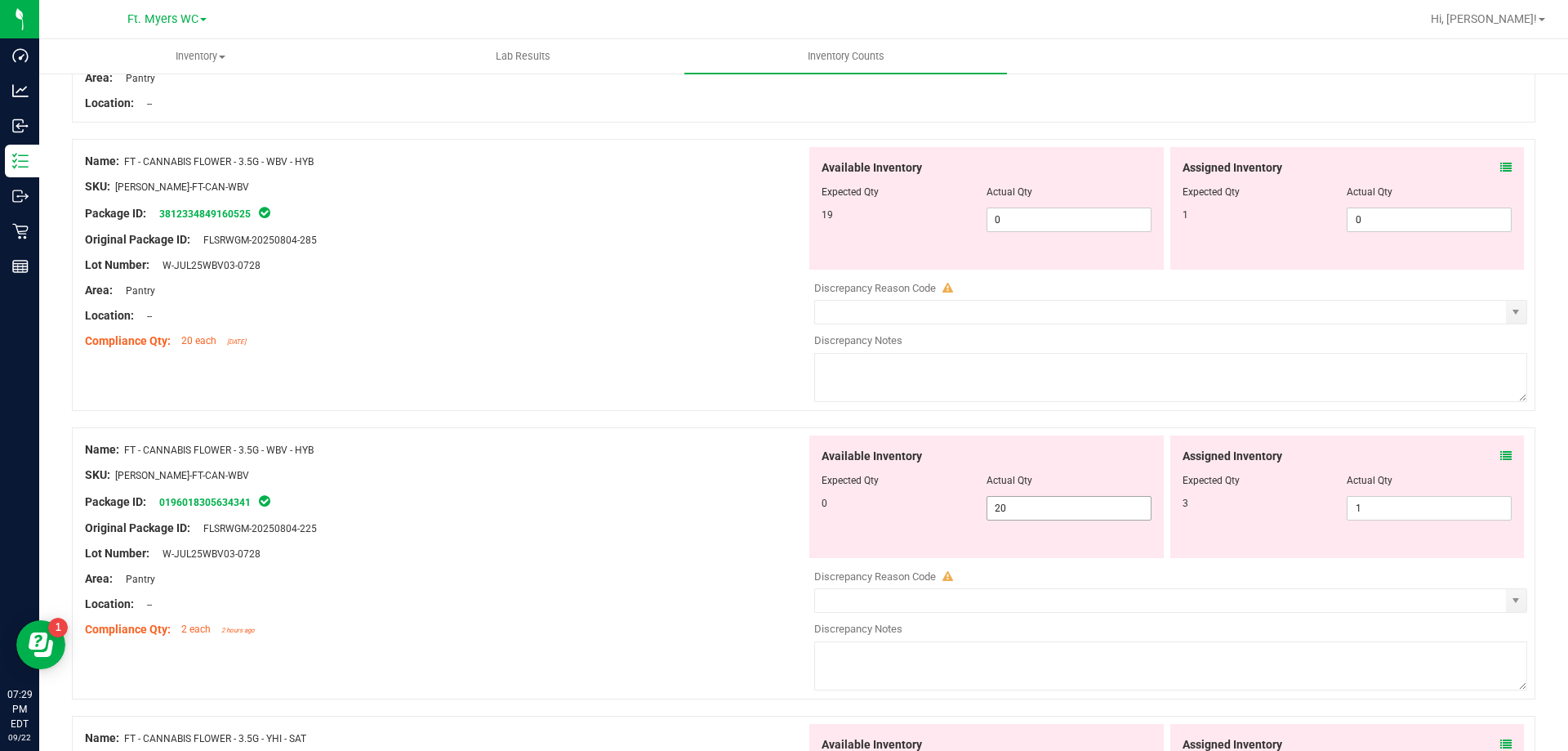
click at [1003, 508] on span "20 20" at bounding box center [1069, 508] width 165 height 24
type input "2"
type input "0"
click at [1084, 210] on span "0 0" at bounding box center [1069, 219] width 165 height 24
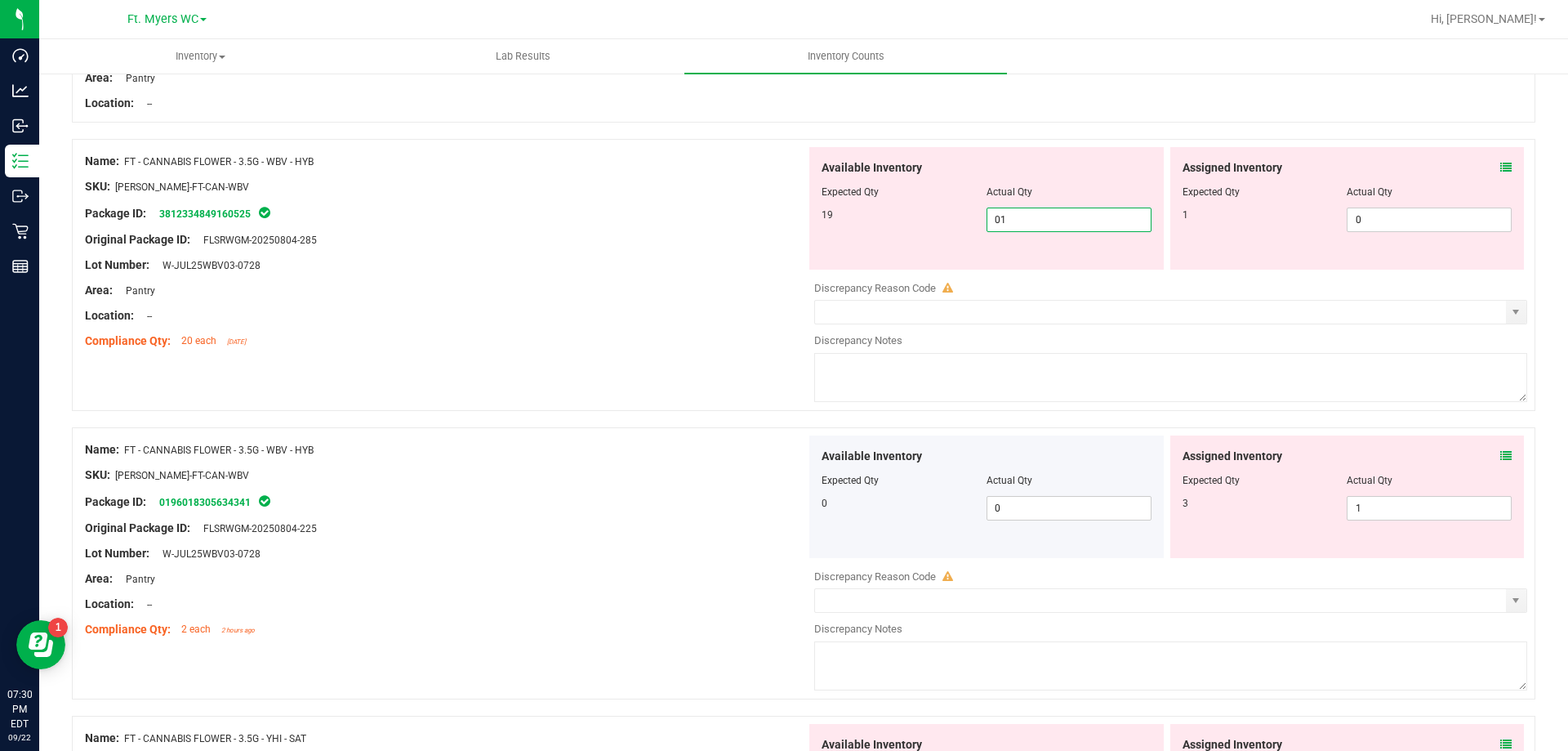
type input "0"
type input "19"
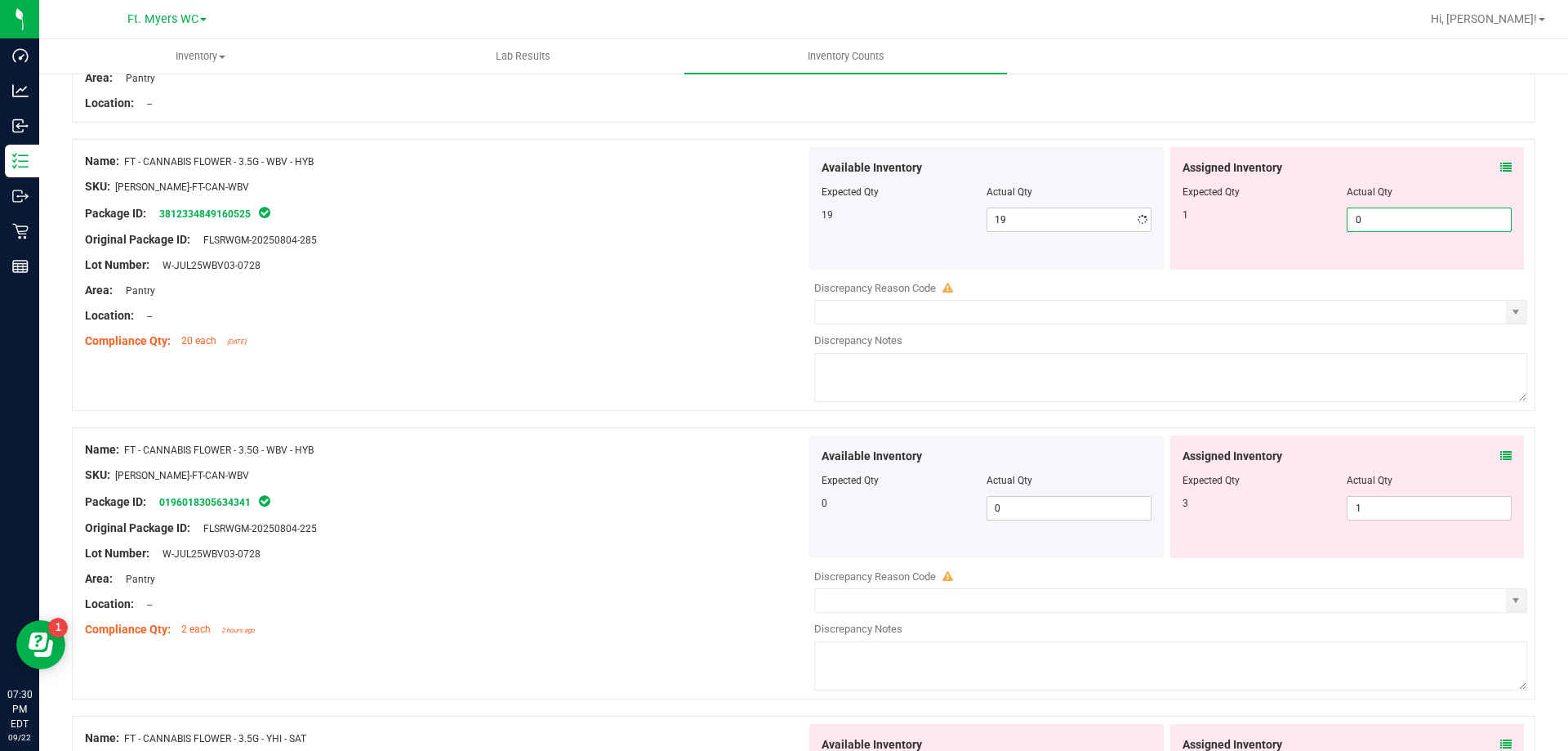
click at [1377, 208] on span "0 0" at bounding box center [1429, 219] width 165 height 24
type input "1"
click at [589, 366] on div "Name: FT - CANNABIS FLOWER - 3.5G - WBV - HYB SKU: [PERSON_NAME]-FT-CAN-WBV Pac…" at bounding box center [803, 283] width 1464 height 289
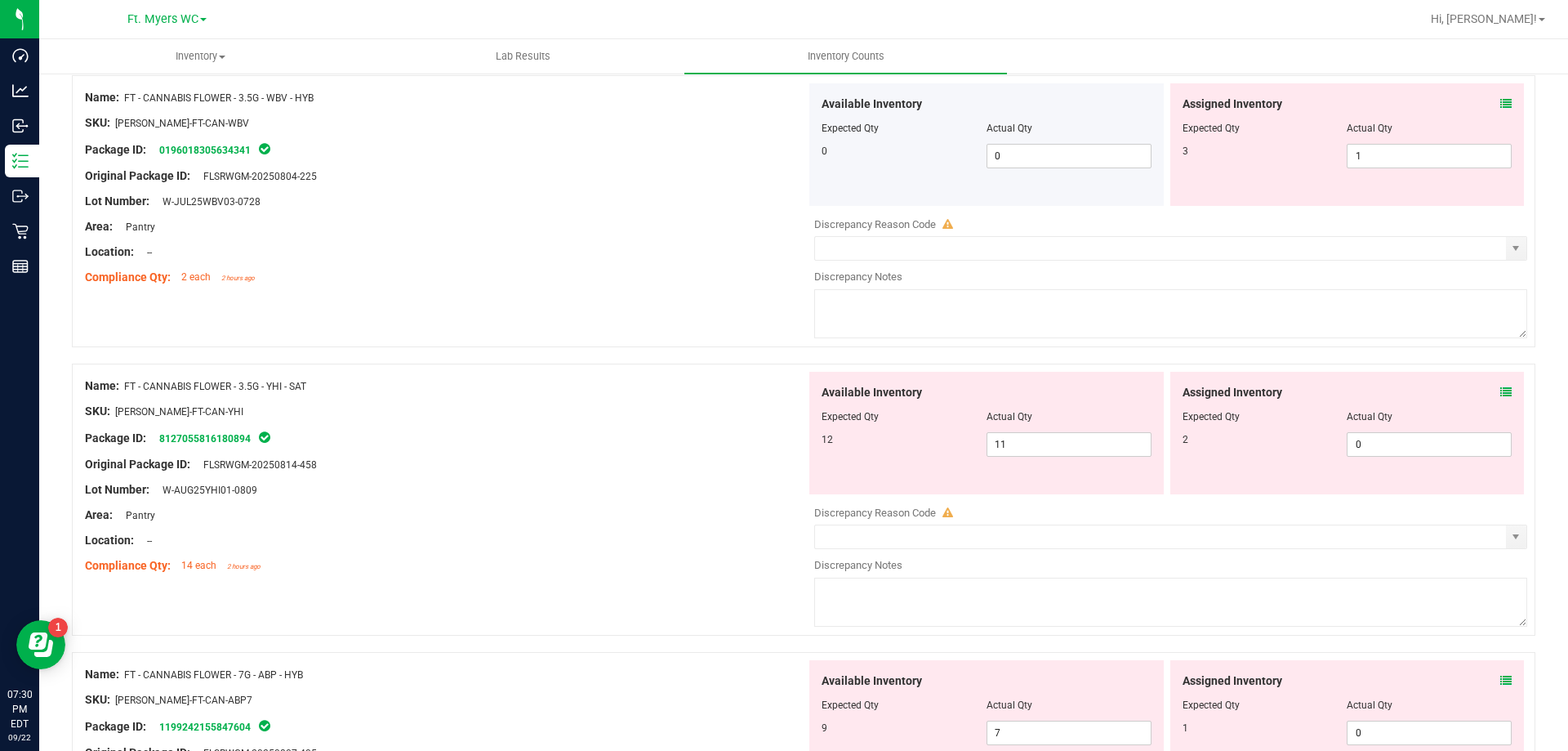
scroll to position [2533, 0]
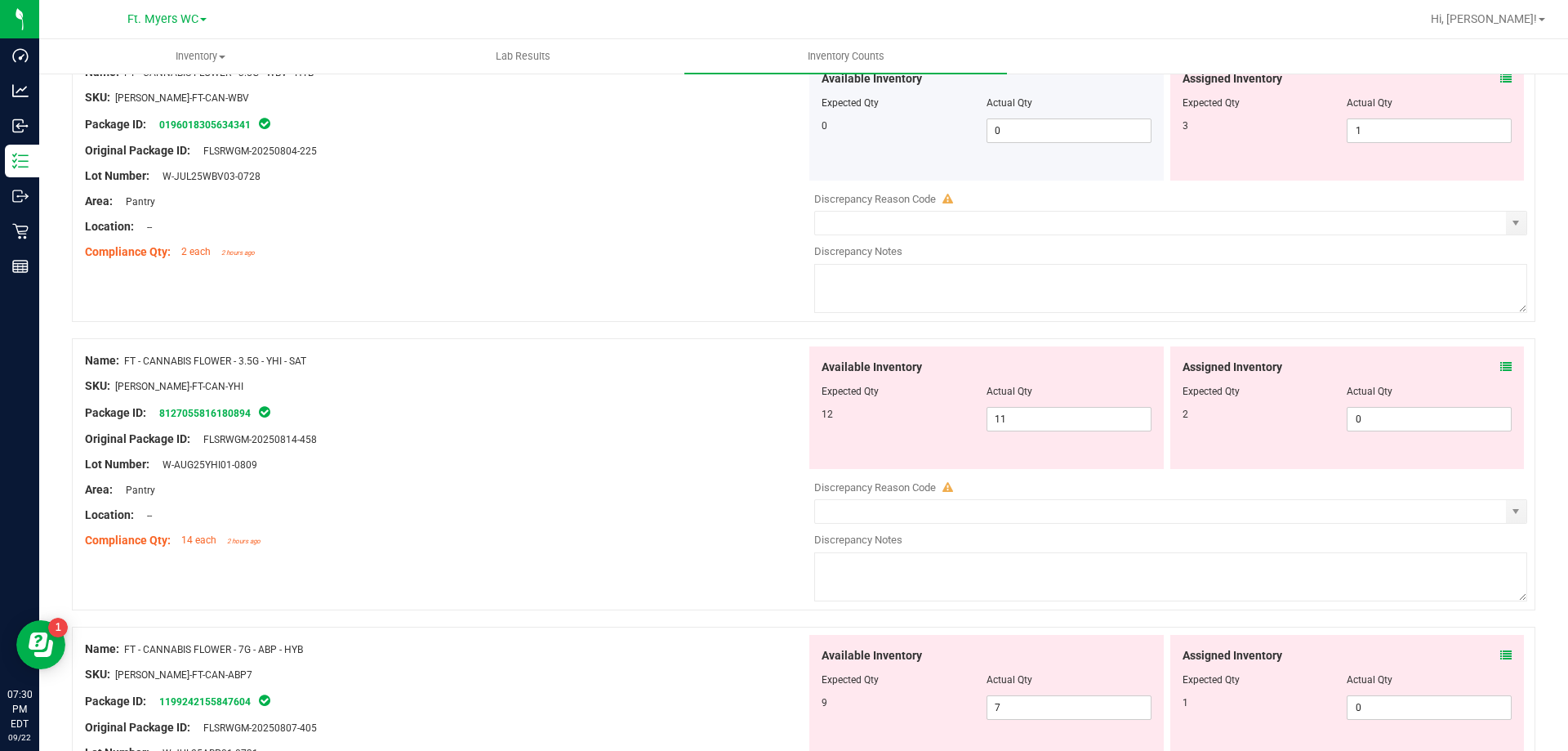
click at [1501, 373] on span at bounding box center [1507, 367] width 12 height 17
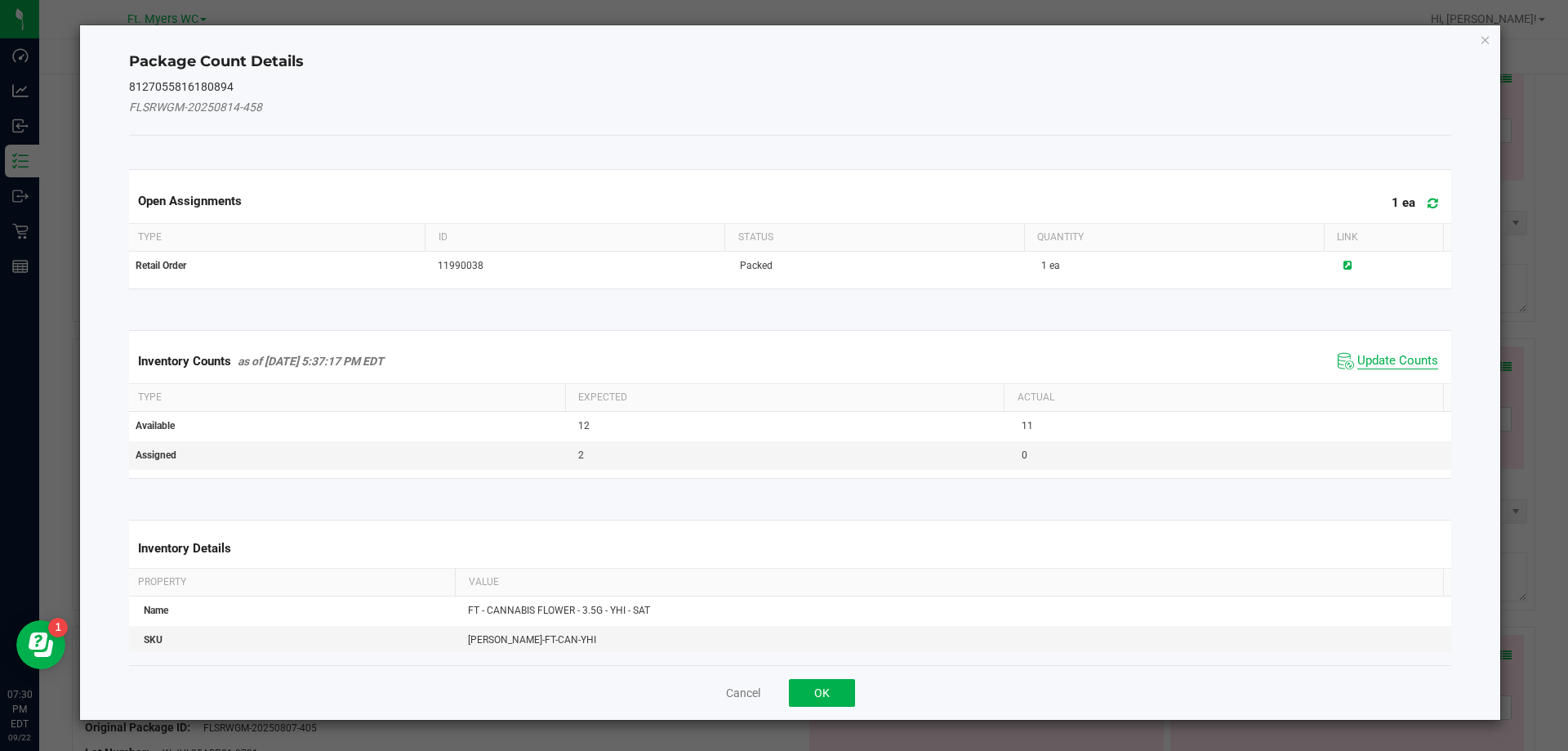
click at [1378, 360] on span "Update Counts" at bounding box center [1398, 360] width 81 height 16
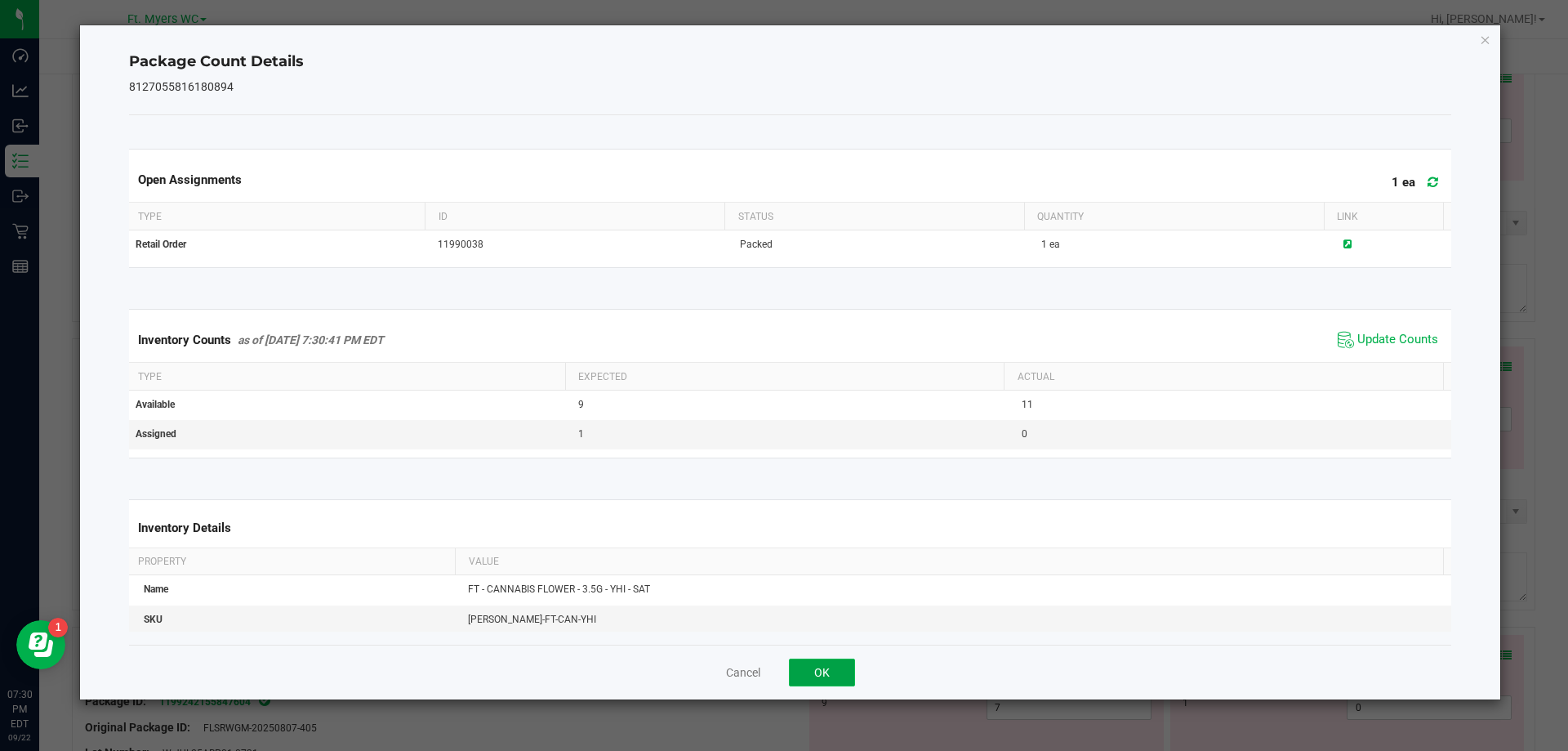
click at [792, 658] on button "OK" at bounding box center [821, 672] width 66 height 28
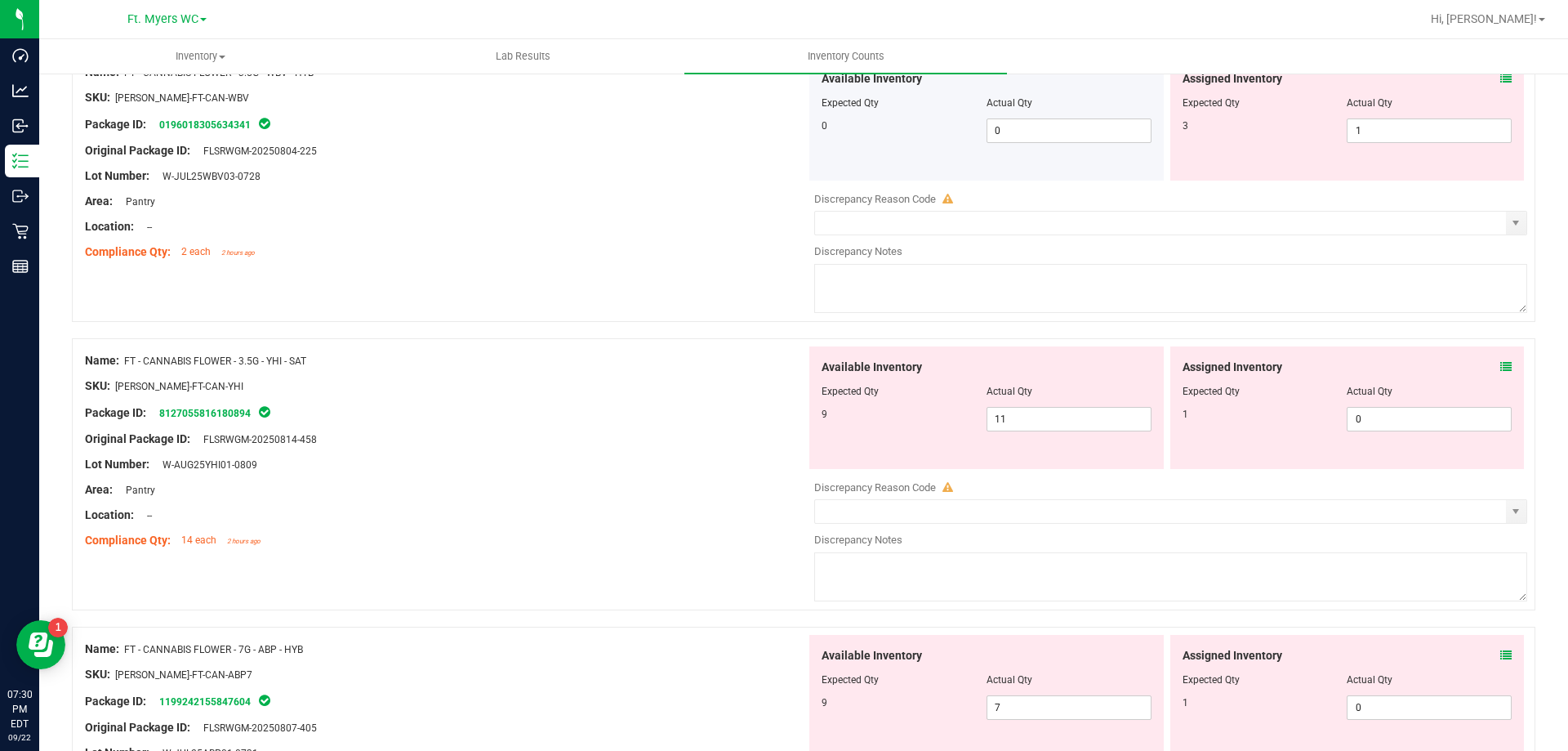
click at [1005, 431] on div "Available Inventory Expected Qty Actual Qty 9 11 11" at bounding box center [986, 407] width 354 height 123
click at [1021, 401] on div at bounding box center [986, 403] width 330 height 8
click at [1017, 410] on span "11 11" at bounding box center [1069, 418] width 165 height 24
type input "1"
type input "9"
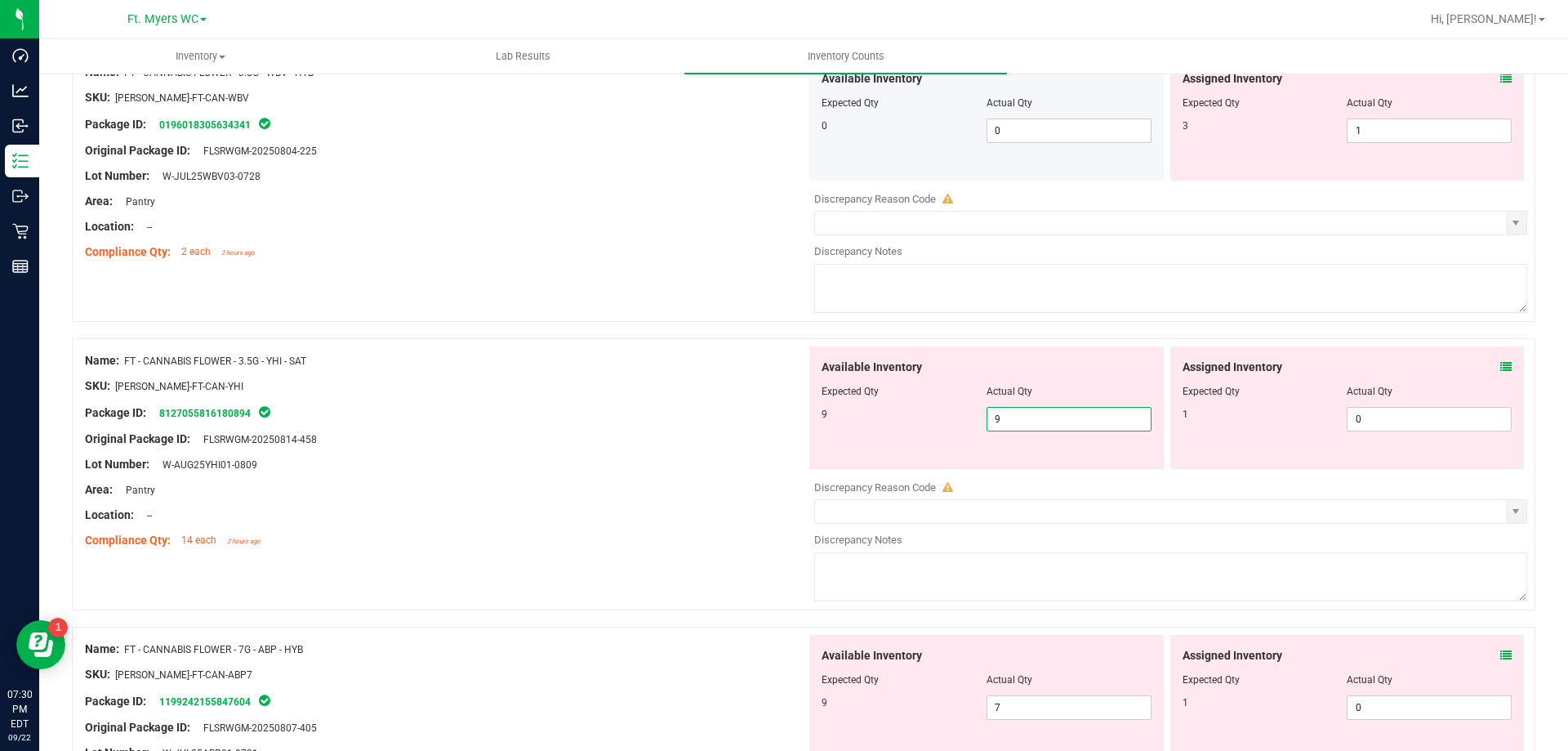
type input "9"
click at [722, 419] on div "Package ID: 8127055816180894" at bounding box center [445, 412] width 721 height 19
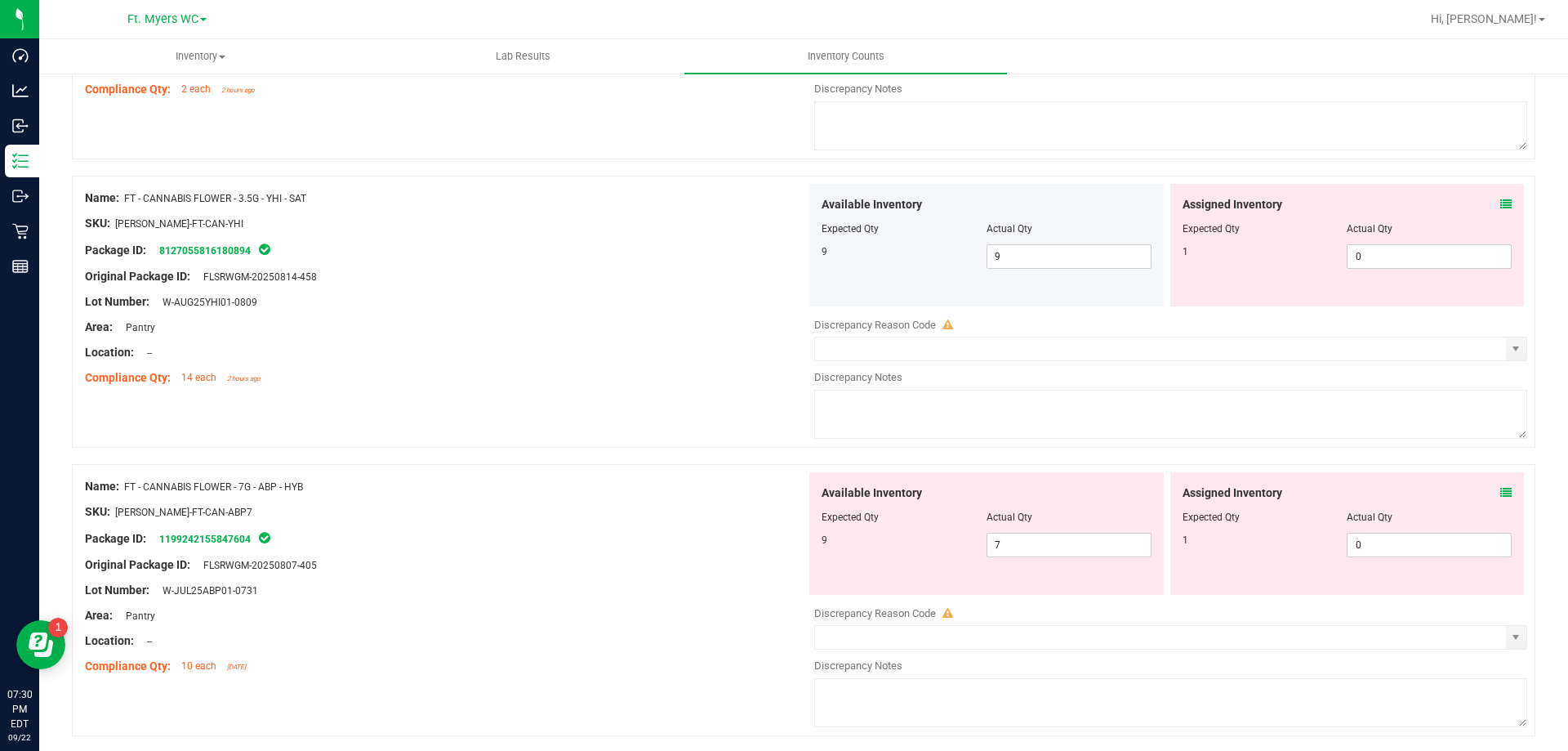
scroll to position [2696, 0]
click at [1501, 490] on icon at bounding box center [1507, 492] width 12 height 12
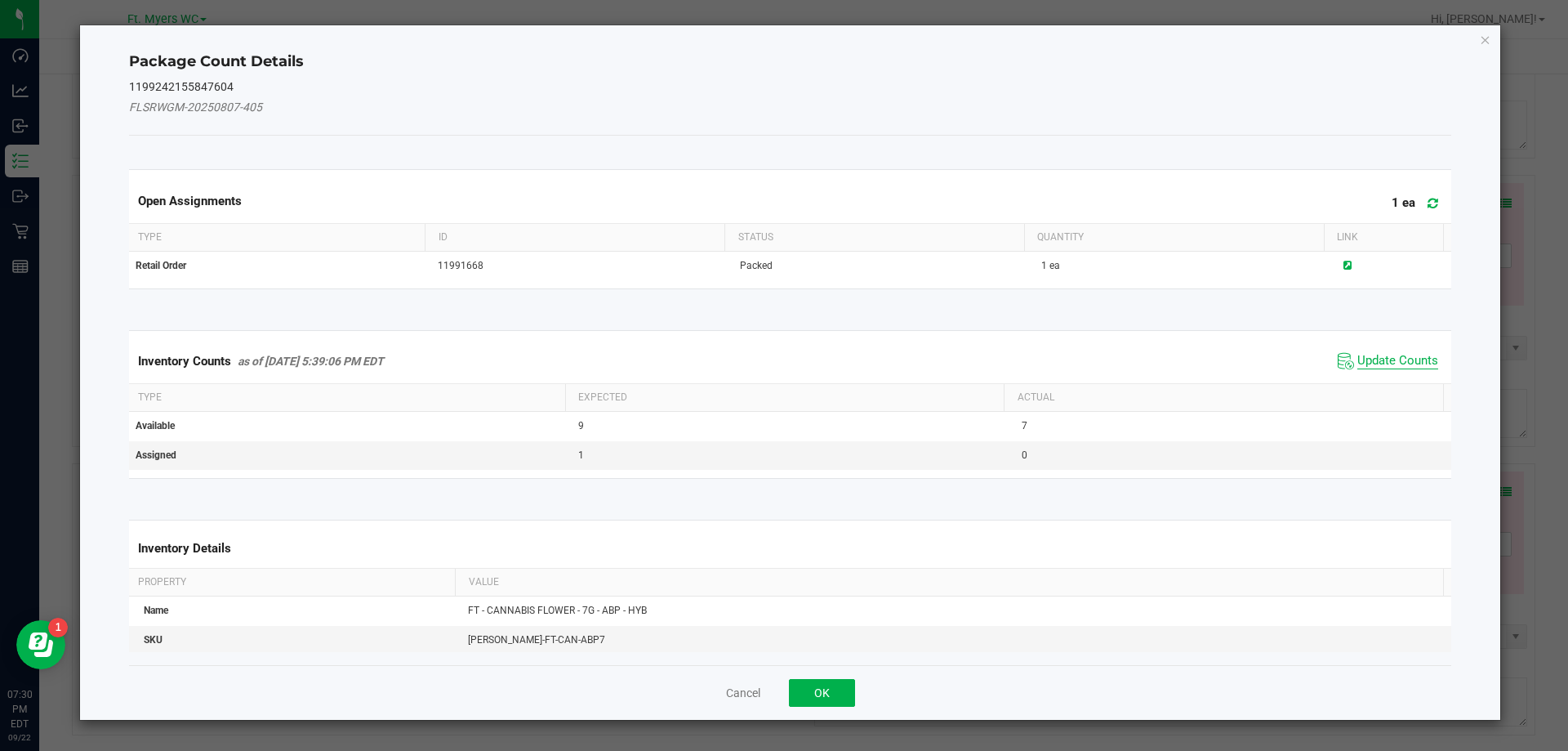
click at [1390, 363] on span "Update Counts" at bounding box center [1398, 360] width 81 height 16
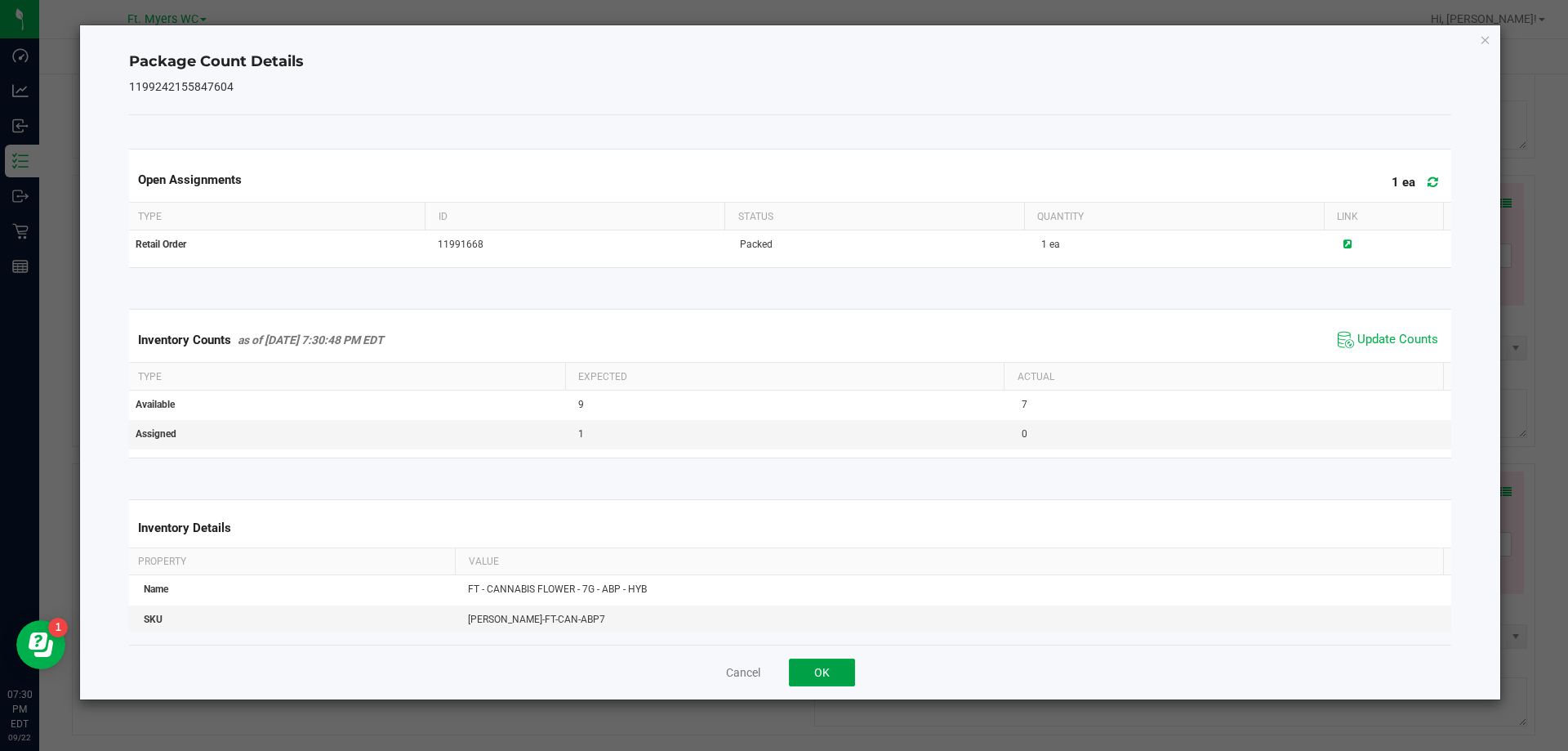
click at [802, 676] on button "OK" at bounding box center [821, 672] width 66 height 28
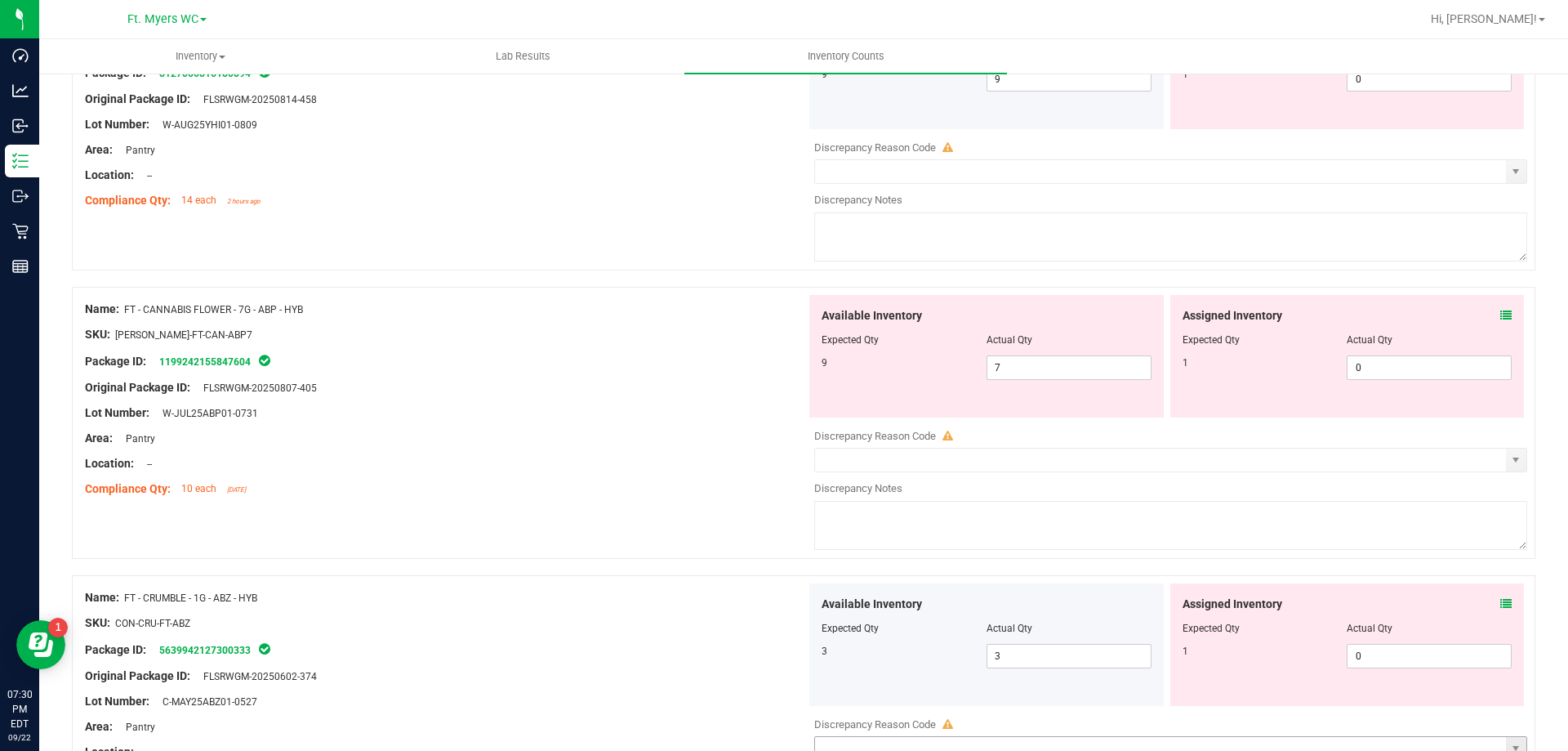
scroll to position [3105, 0]
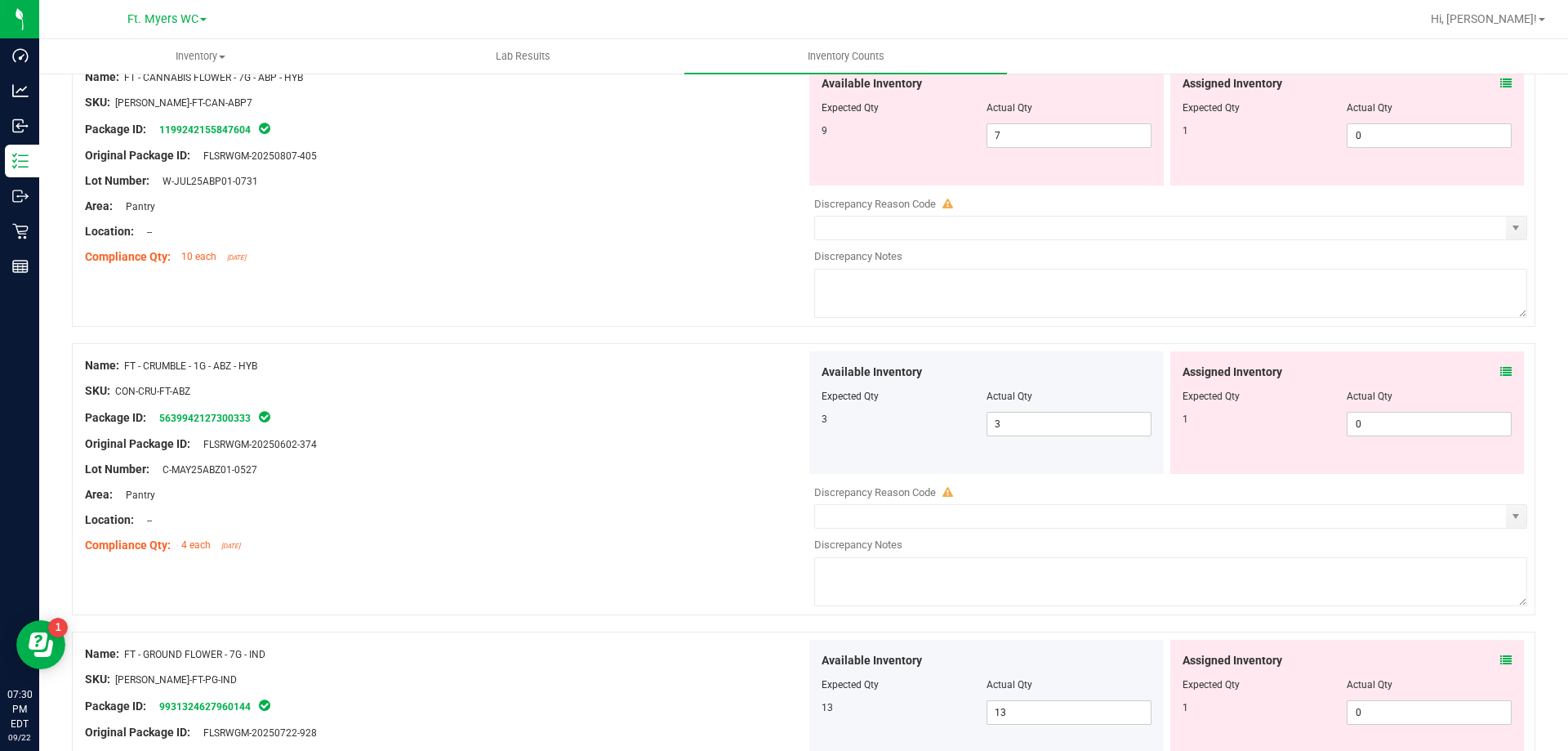
click at [1501, 370] on icon at bounding box center [1507, 372] width 12 height 12
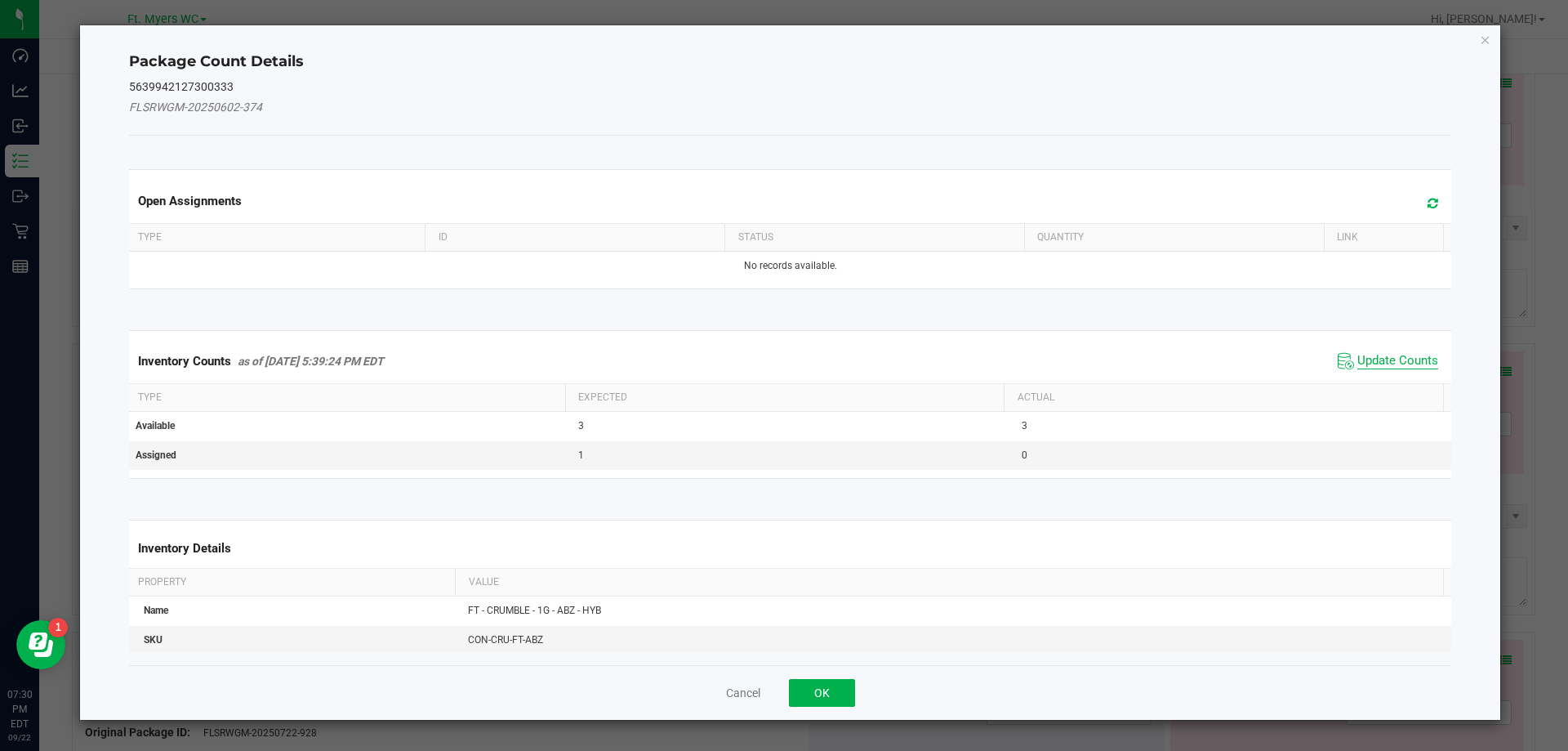
click at [1369, 360] on span "Update Counts" at bounding box center [1398, 360] width 81 height 16
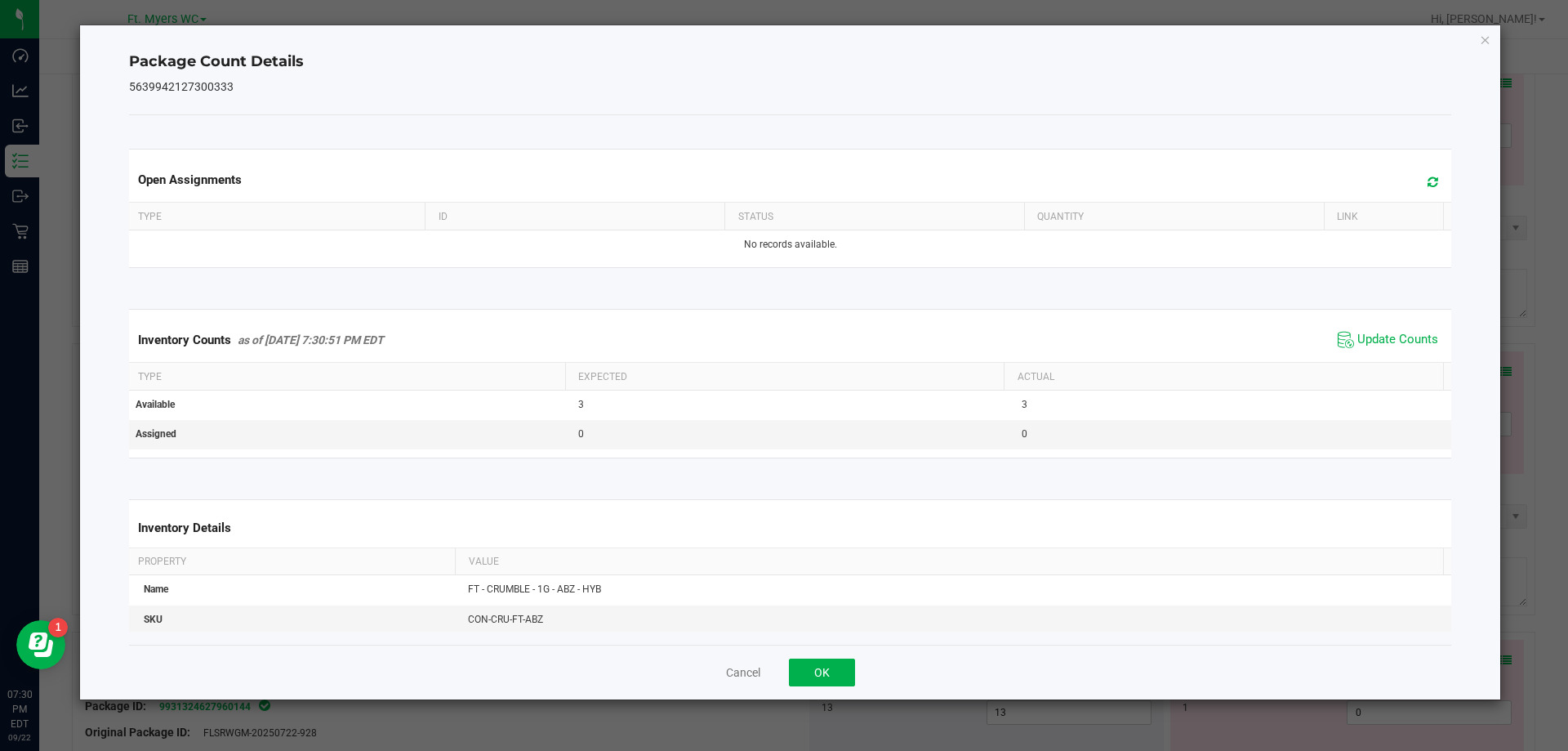
click at [800, 657] on div "Cancel OK" at bounding box center [790, 672] width 1323 height 55
click at [805, 666] on button "OK" at bounding box center [821, 672] width 66 height 28
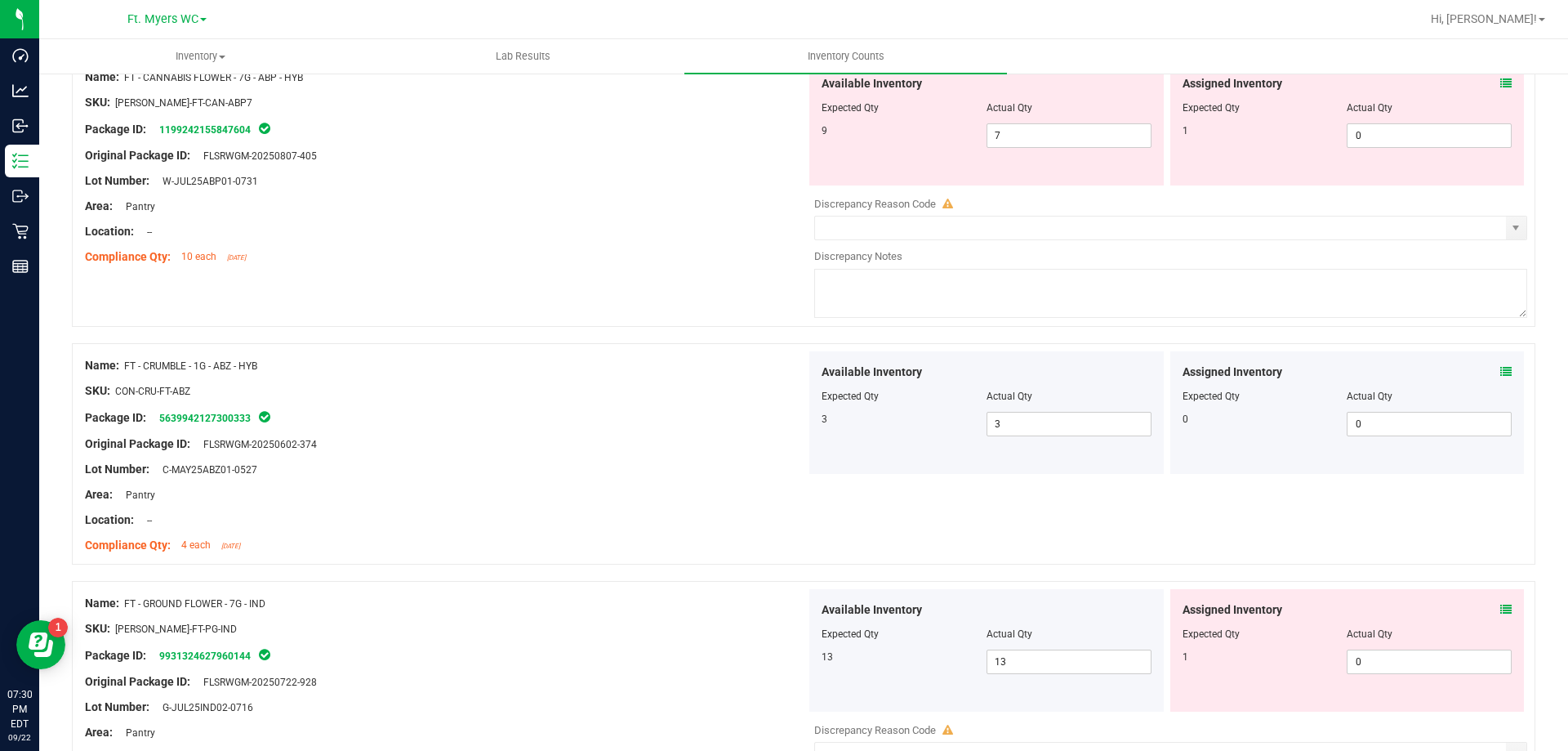
click at [1481, 610] on div "Assigned Inventory" at bounding box center [1347, 610] width 330 height 17
click at [1487, 609] on div "Assigned Inventory" at bounding box center [1347, 610] width 330 height 17
click at [1502, 602] on div "Assigned Inventory Expected Qty Actual Qty 1 0 0" at bounding box center [1347, 651] width 354 height 123
click at [1501, 610] on div "Assigned Inventory Expected Qty Actual Qty 1 0 0" at bounding box center [1347, 651] width 354 height 123
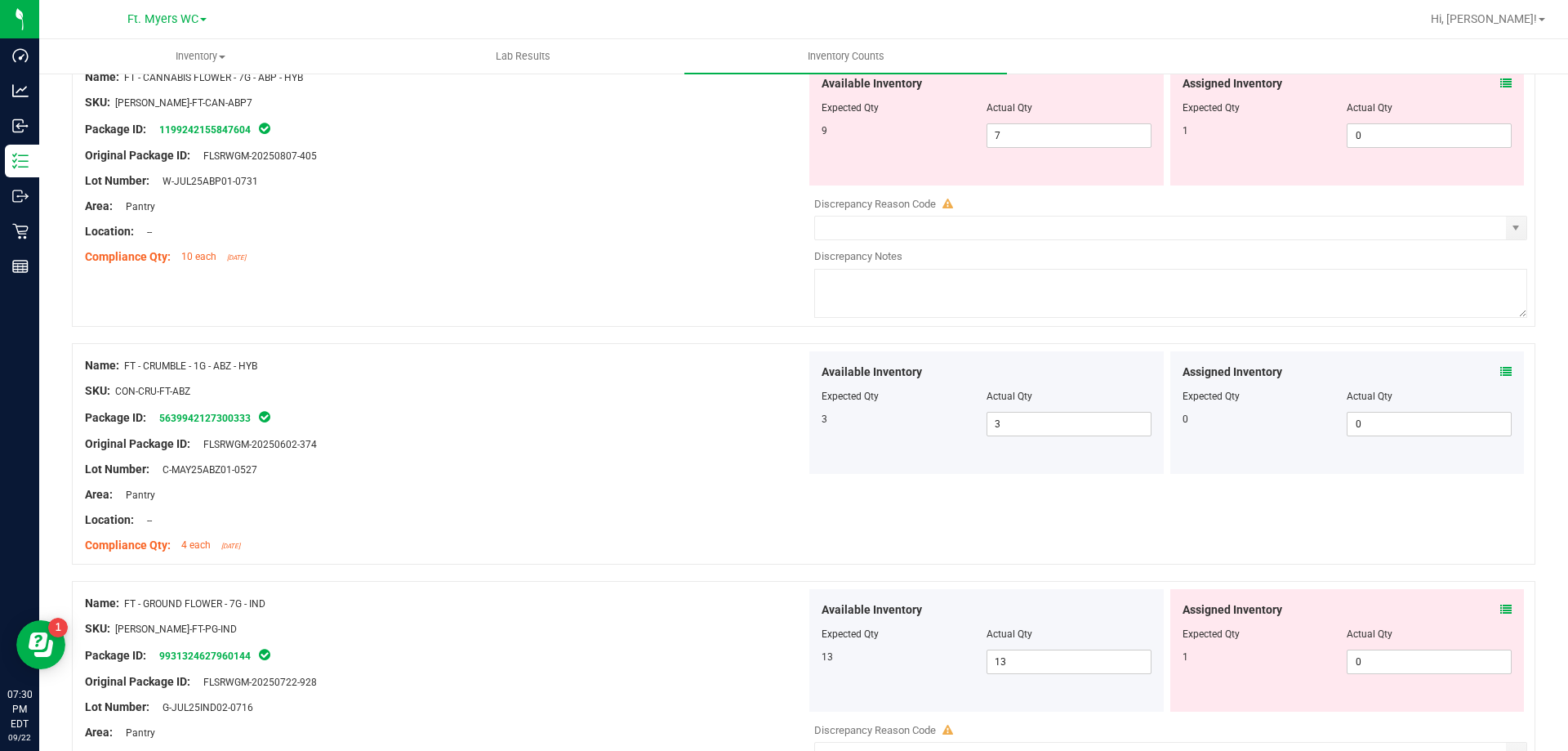
click at [1501, 610] on icon at bounding box center [1507, 610] width 12 height 12
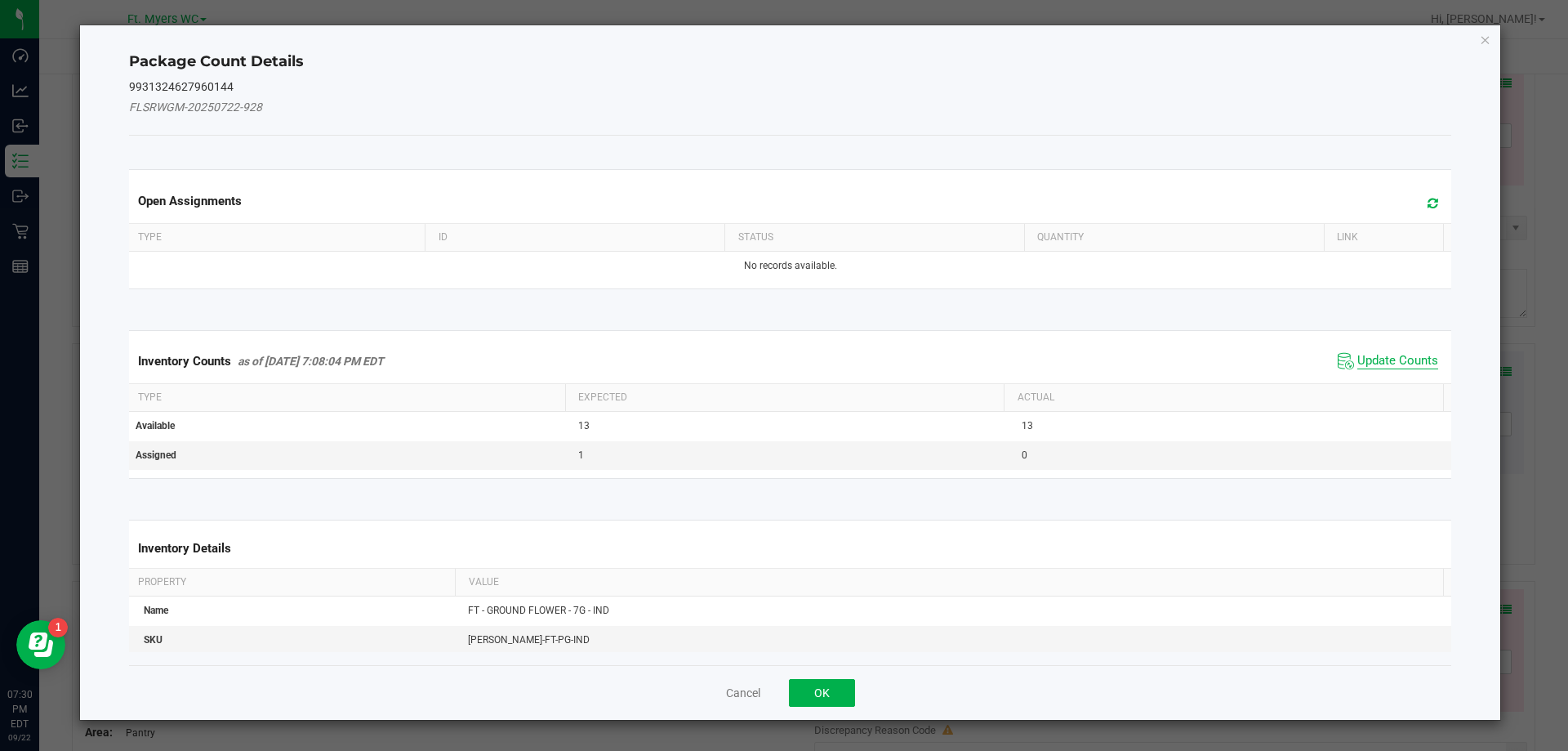
click at [1358, 354] on span "Update Counts" at bounding box center [1398, 360] width 81 height 16
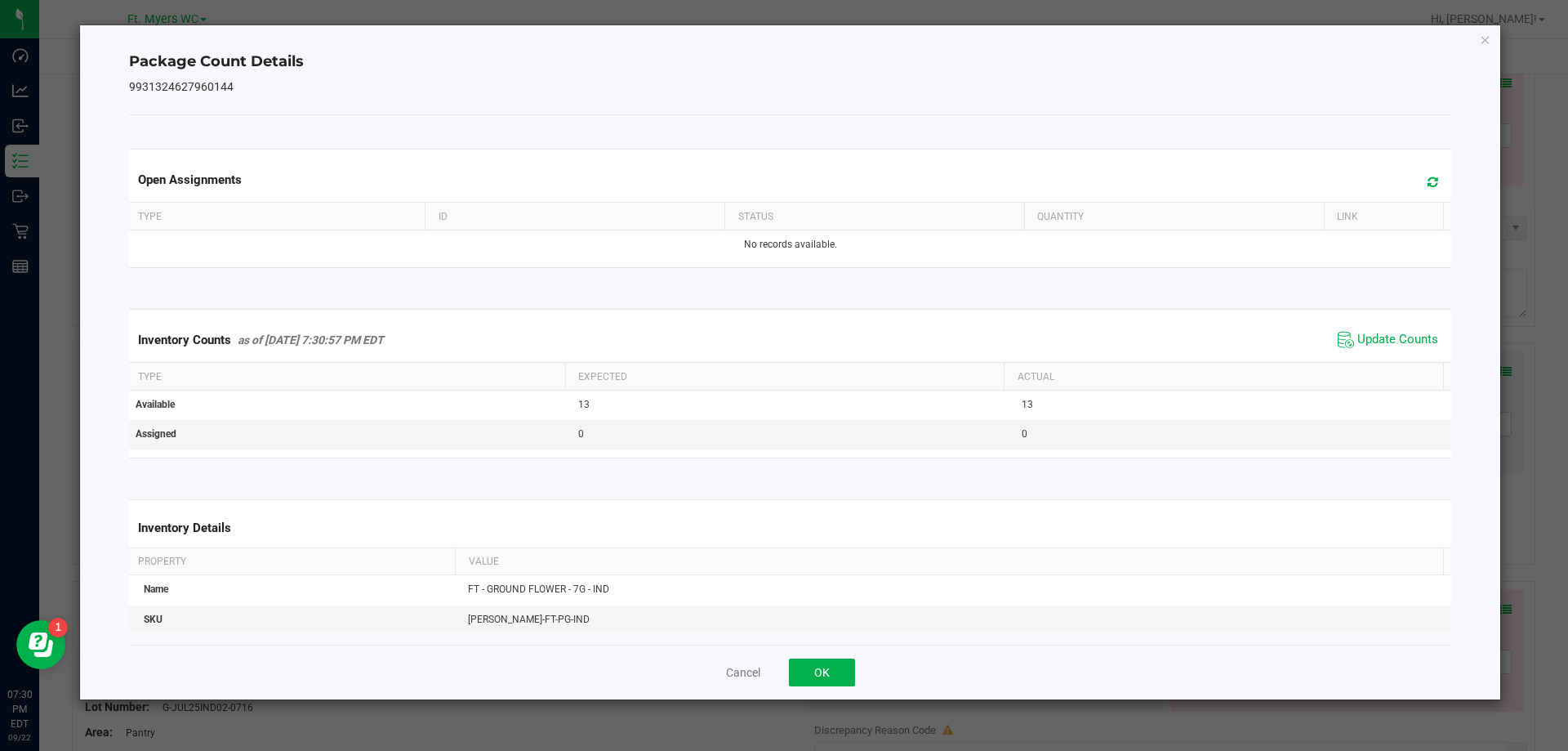
click at [856, 661] on div "Cancel OK" at bounding box center [790, 672] width 1323 height 55
click at [838, 674] on button "OK" at bounding box center [821, 672] width 66 height 28
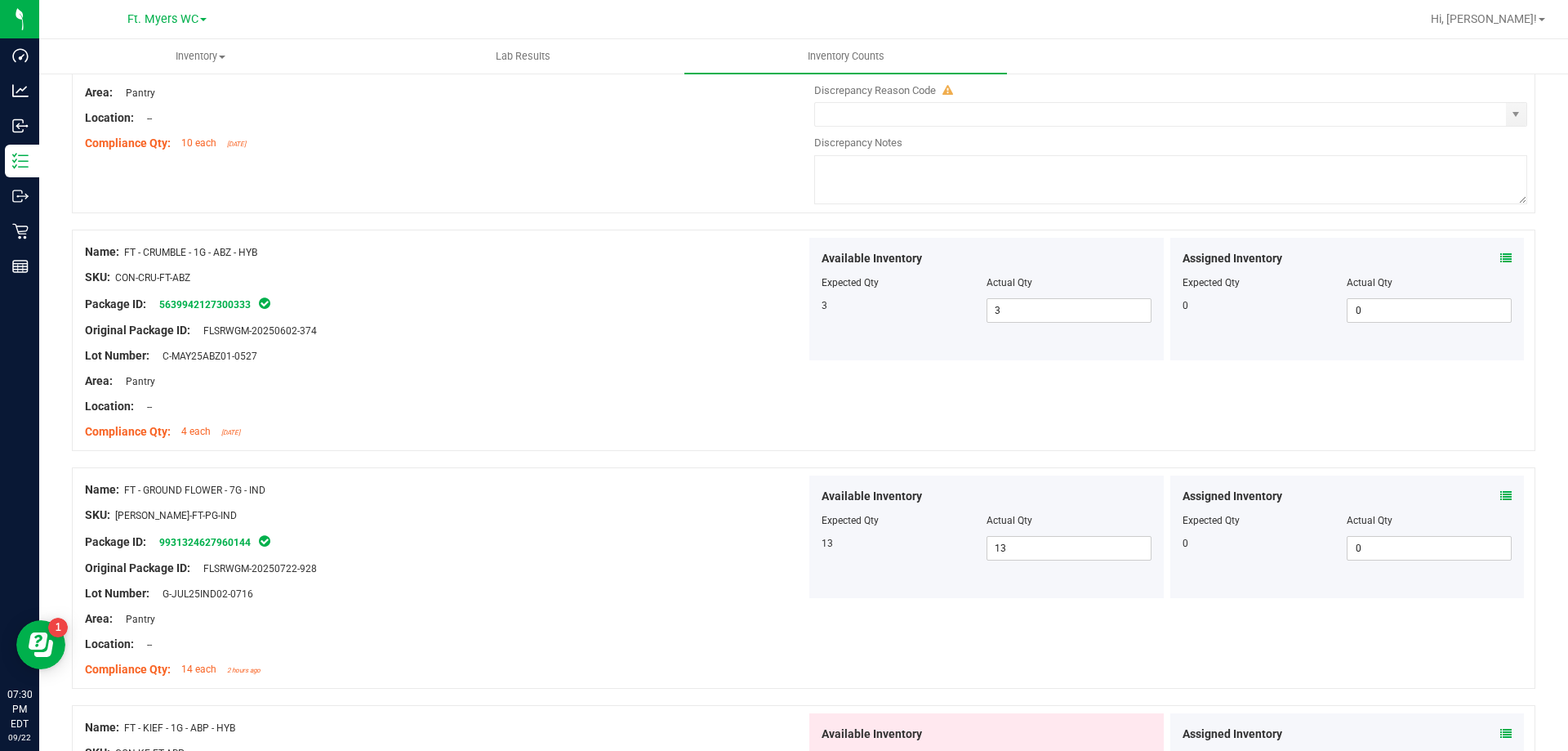
scroll to position [3432, 0]
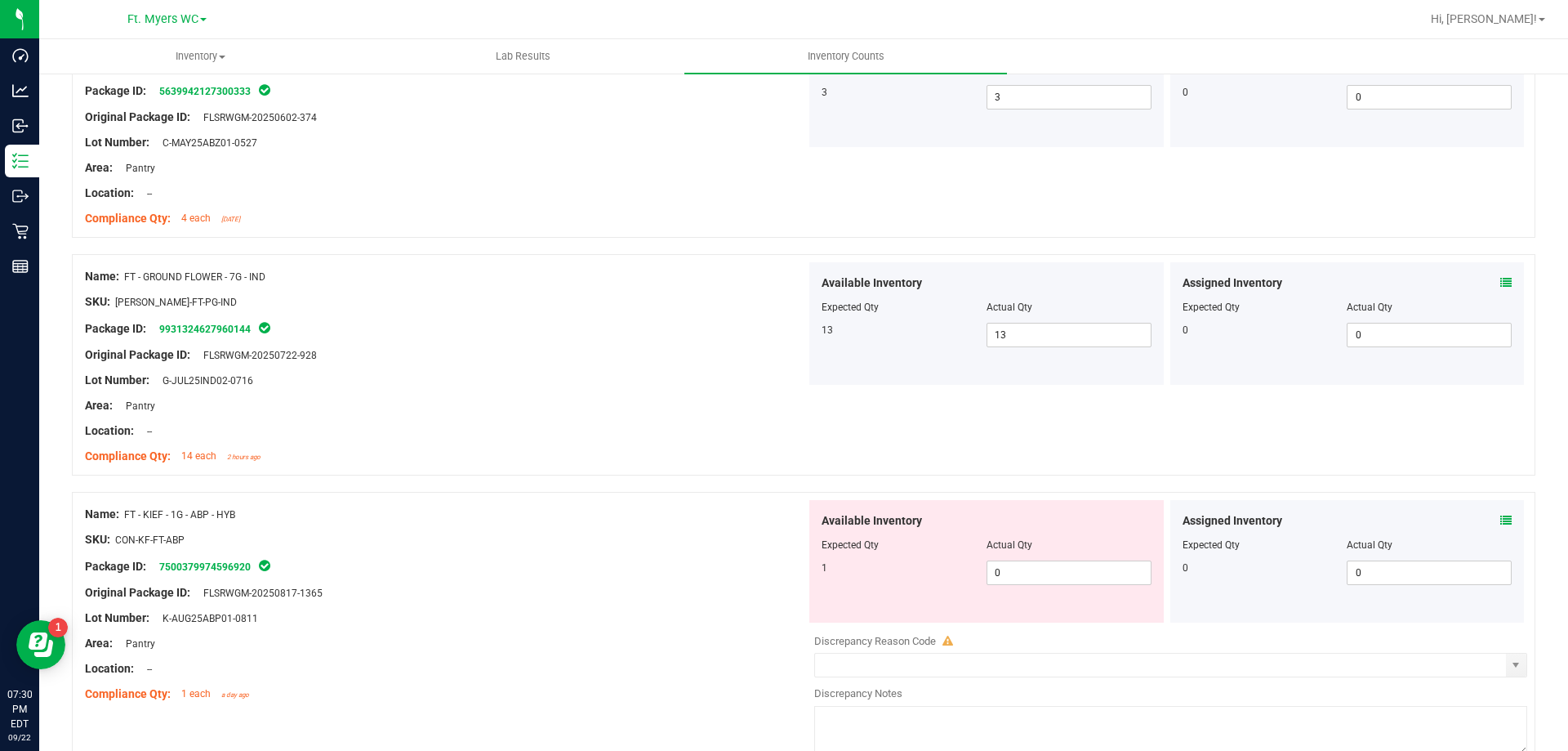
click at [1501, 521] on icon at bounding box center [1507, 520] width 12 height 12
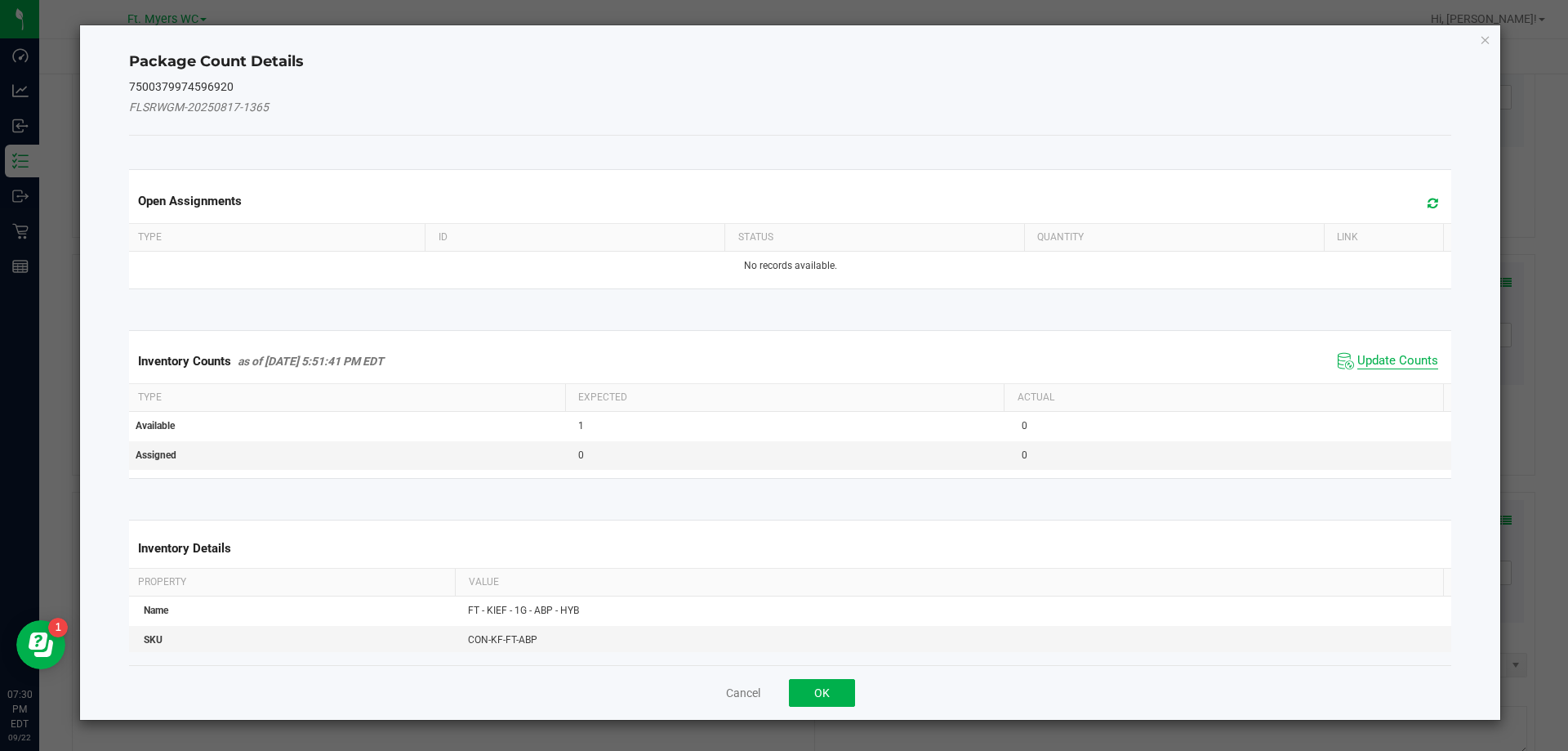
click at [1370, 366] on span "Update Counts" at bounding box center [1398, 360] width 81 height 16
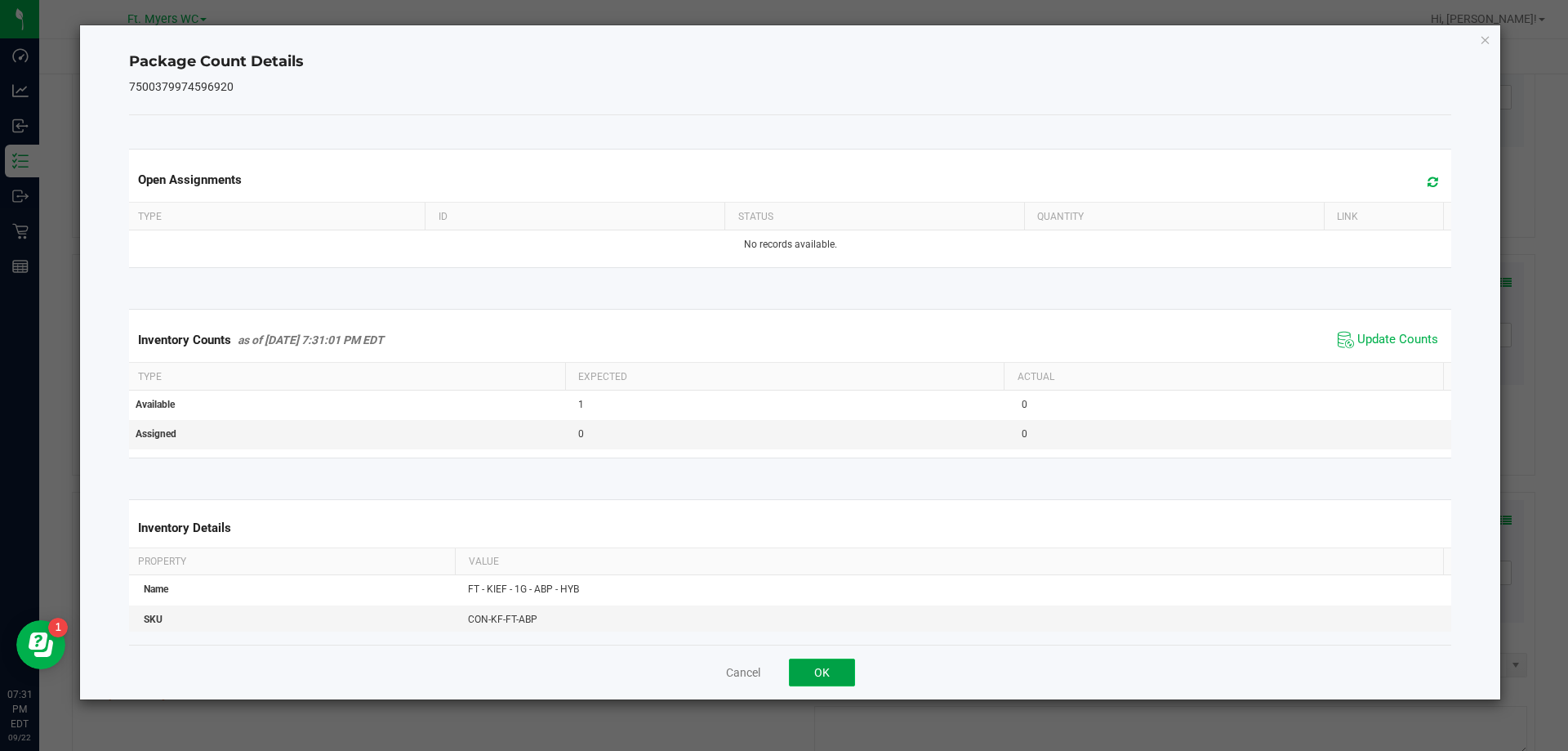
click at [807, 666] on button "OK" at bounding box center [821, 672] width 66 height 28
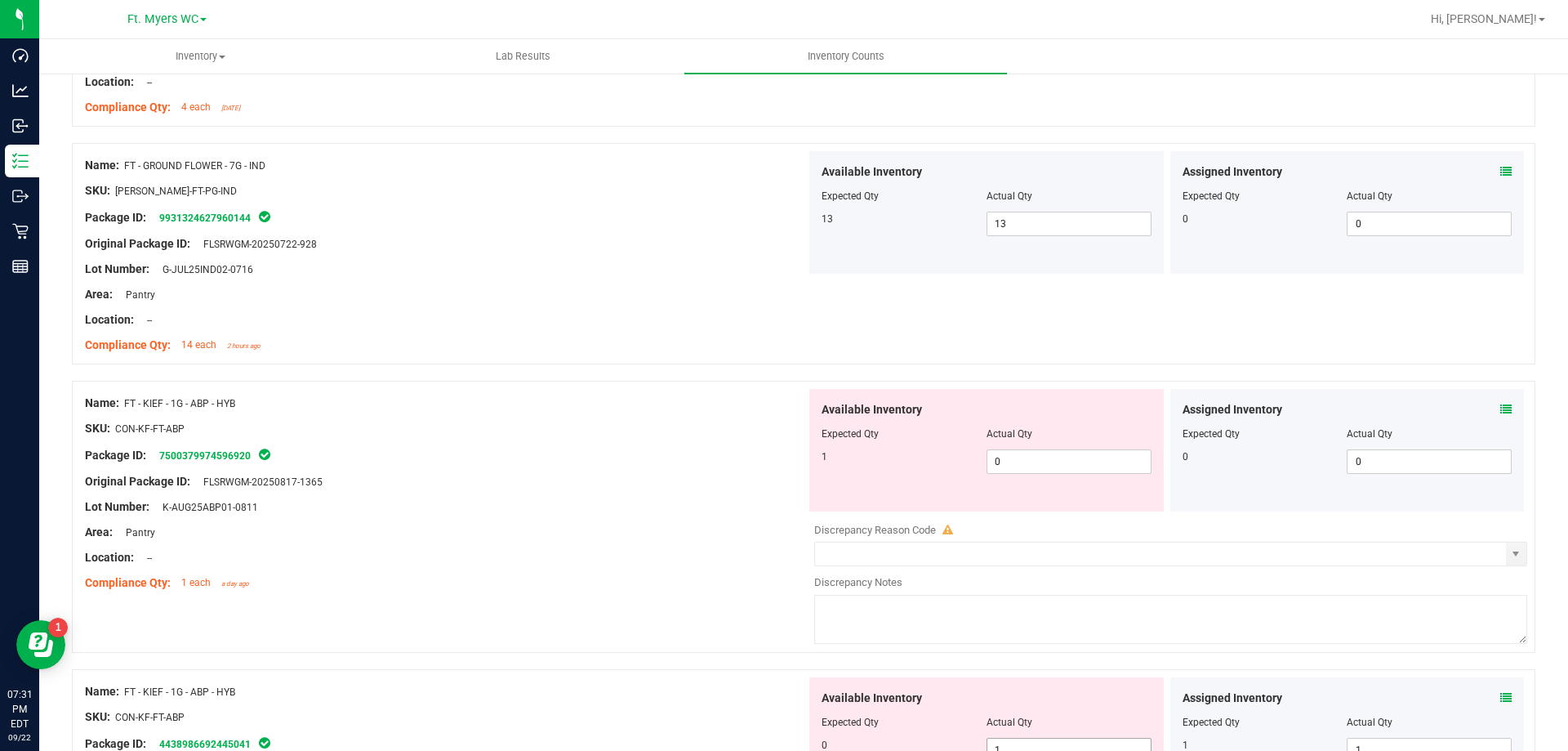
scroll to position [3758, 0]
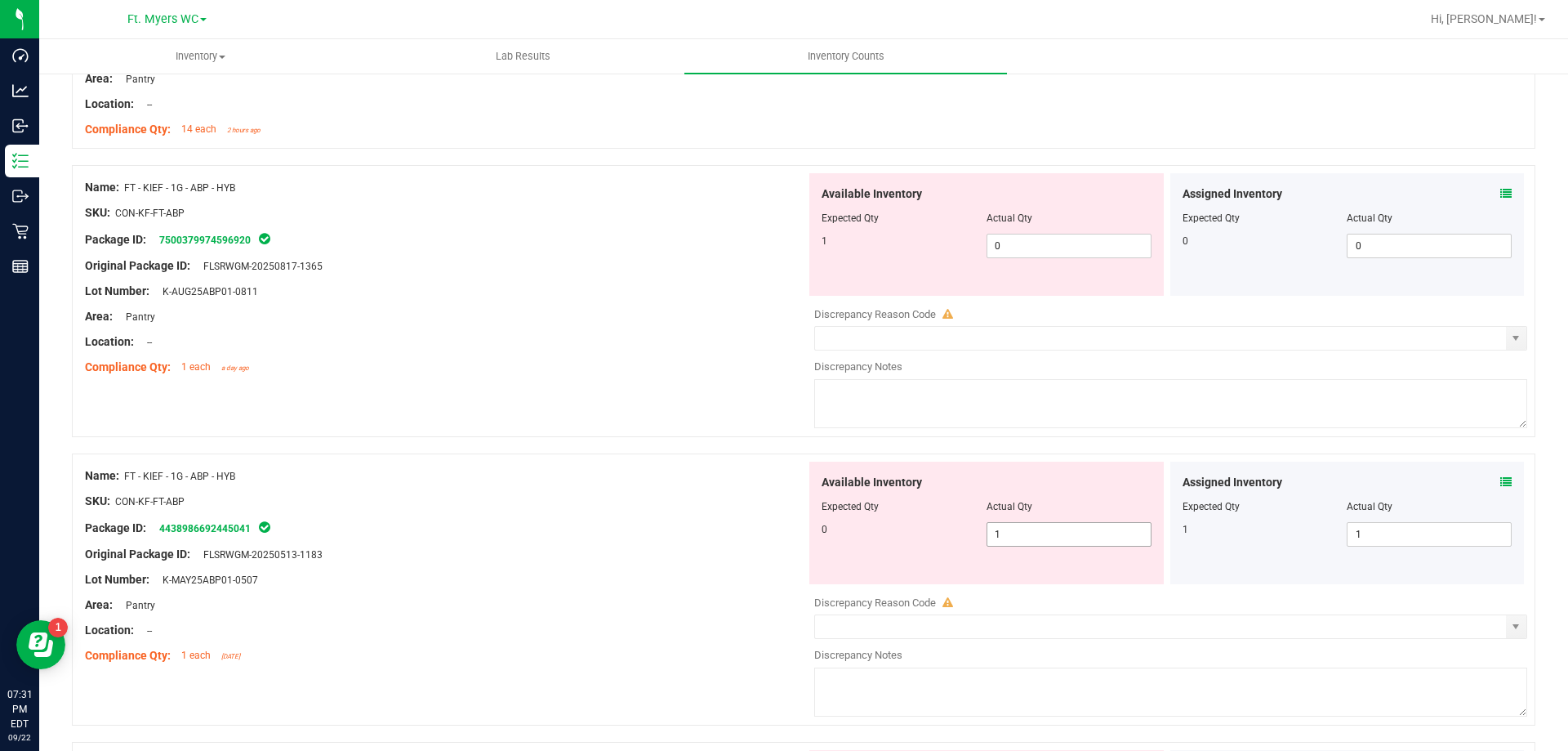
click at [1122, 542] on span "1 1" at bounding box center [1069, 534] width 165 height 24
type input "0"
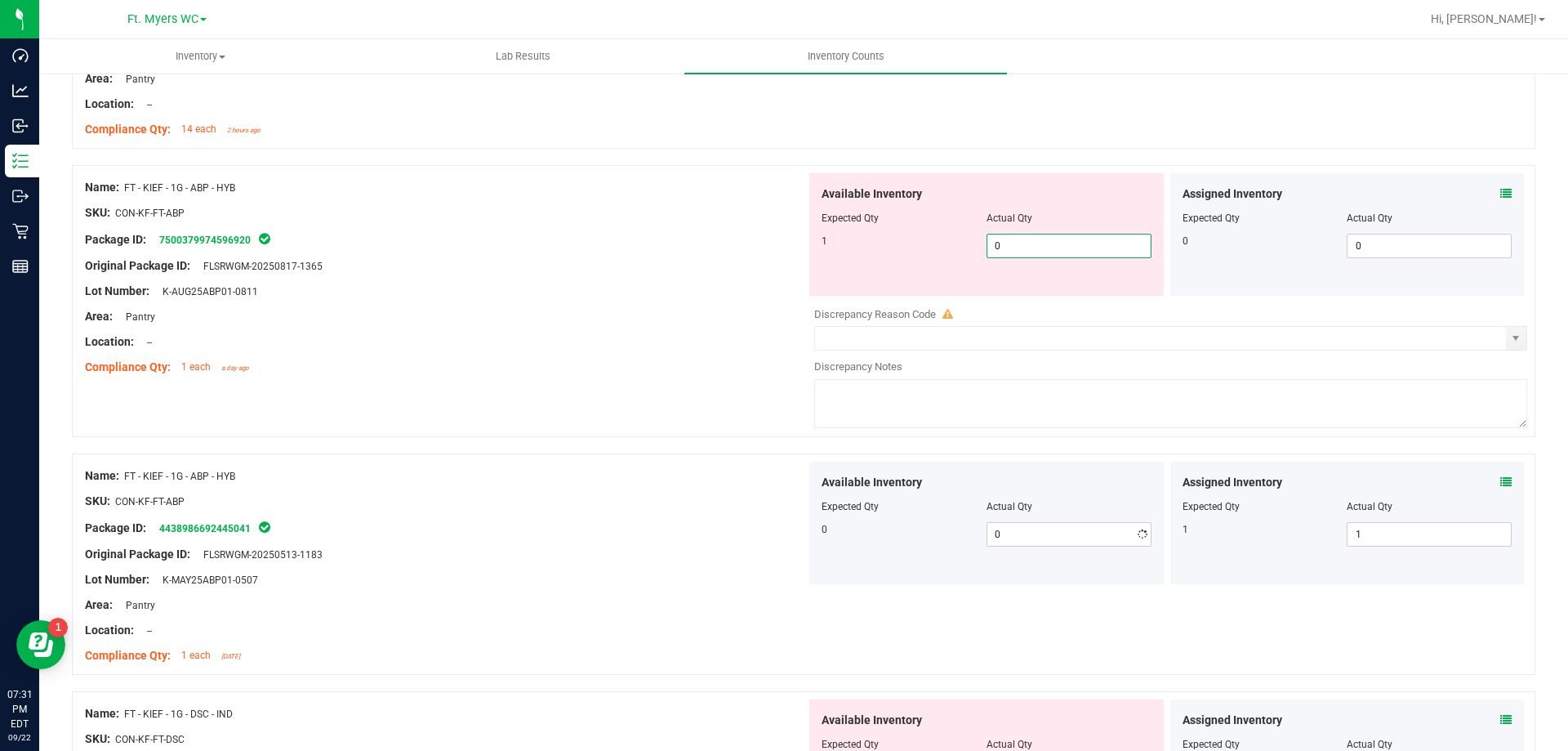
click at [1087, 254] on span "0 0" at bounding box center [1069, 246] width 165 height 24
type input "1"
click at [552, 263] on div "Original Package ID: FLSRWGM-20250817-1365" at bounding box center [445, 266] width 721 height 17
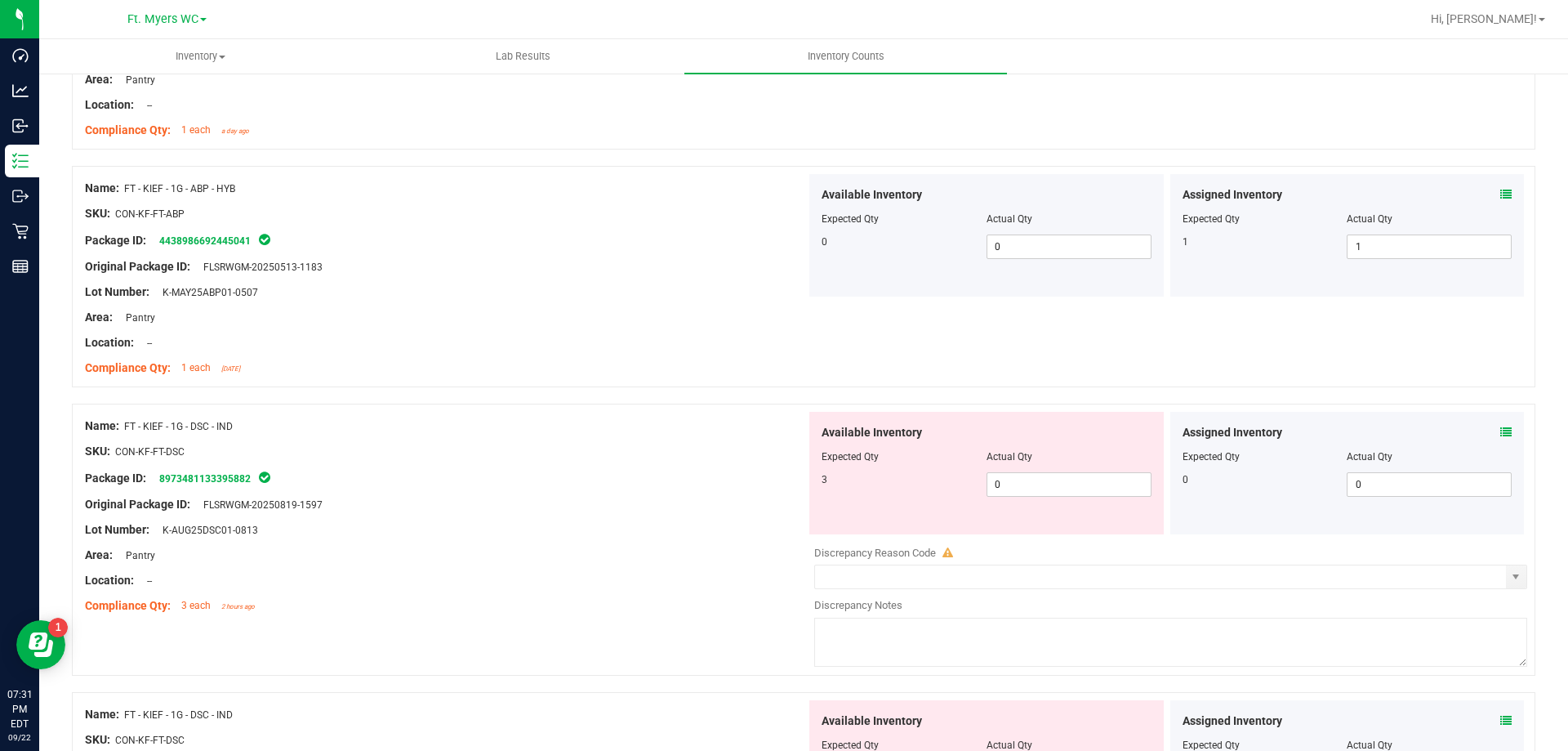
scroll to position [4003, 0]
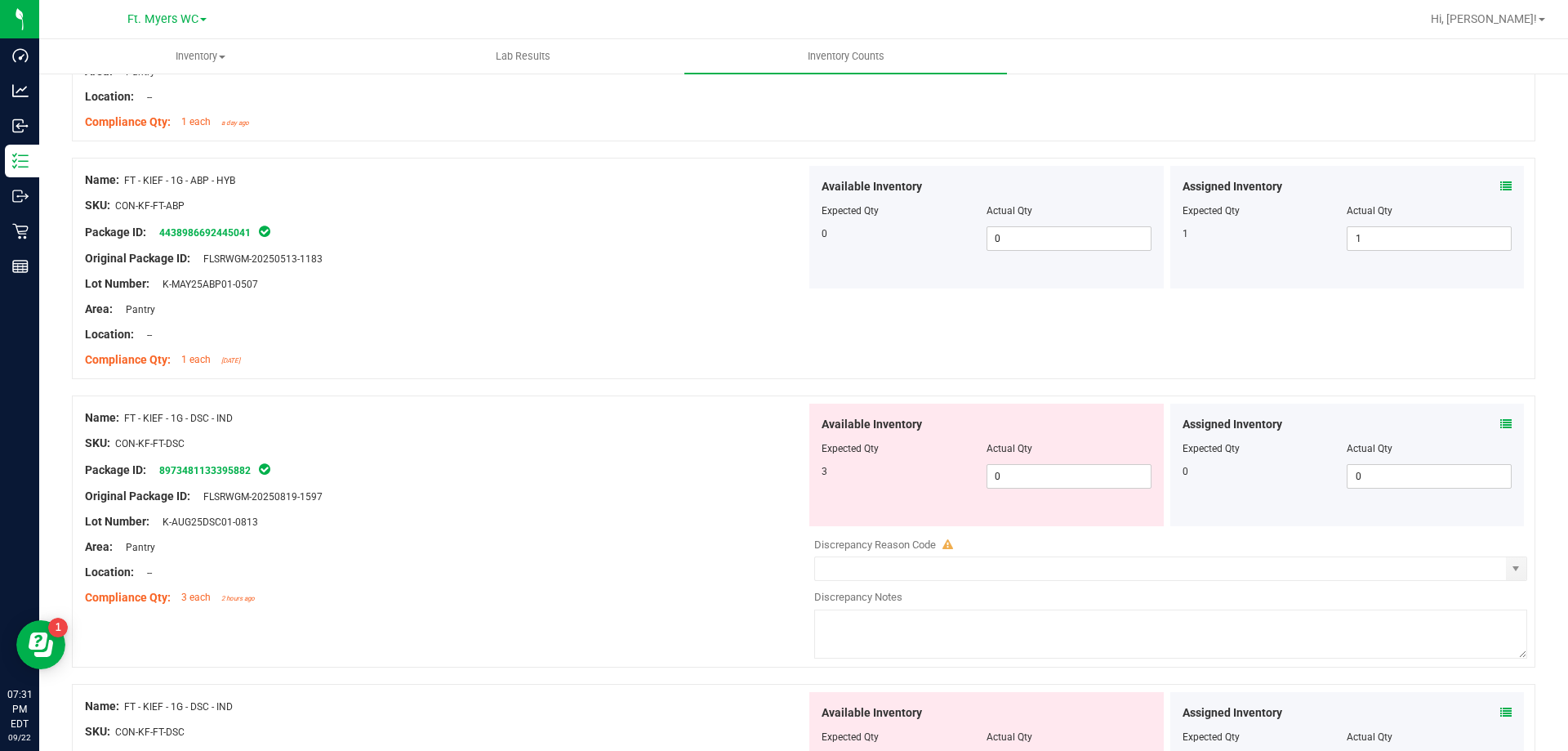
click at [1501, 426] on icon at bounding box center [1507, 424] width 12 height 12
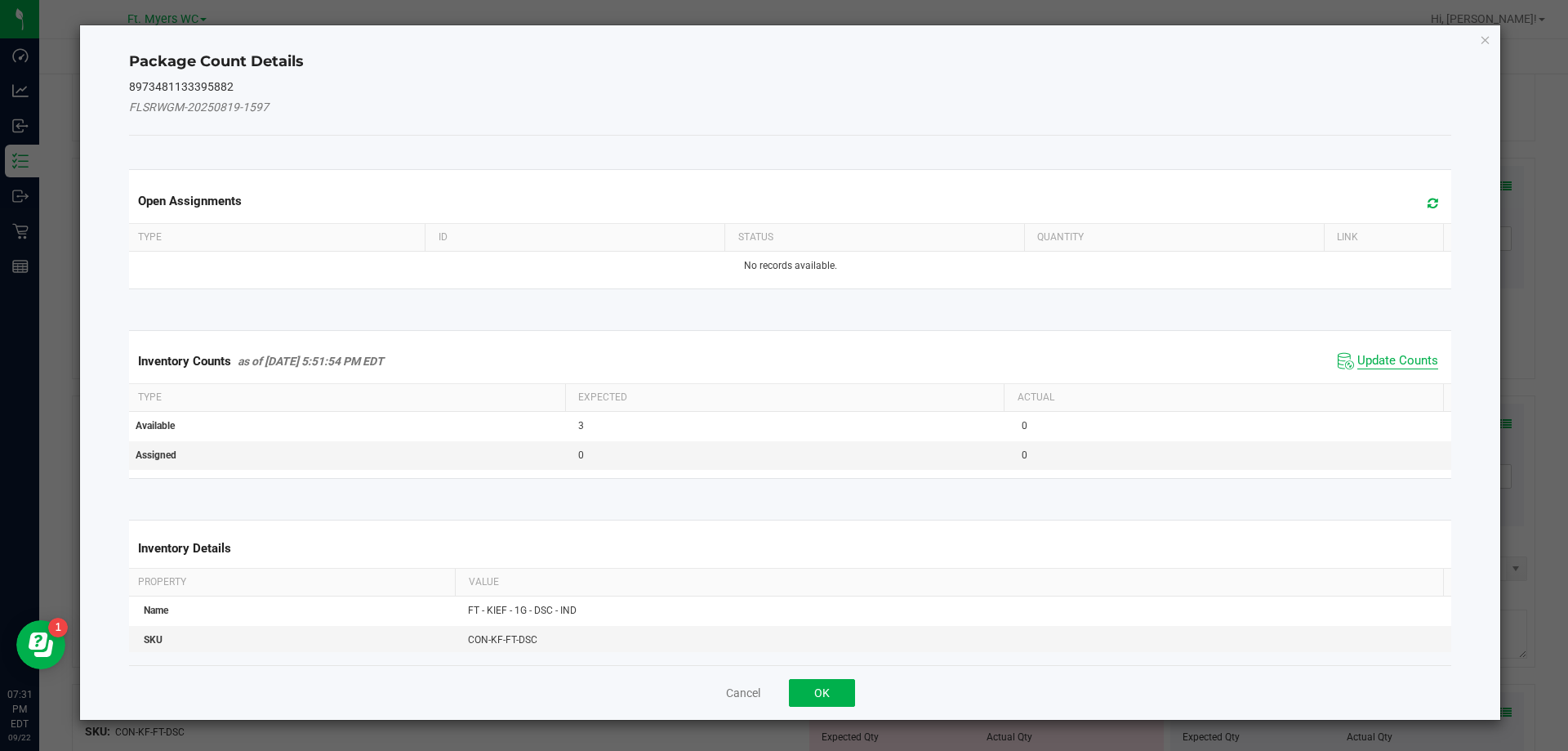
click at [1375, 357] on span "Update Counts" at bounding box center [1398, 360] width 81 height 16
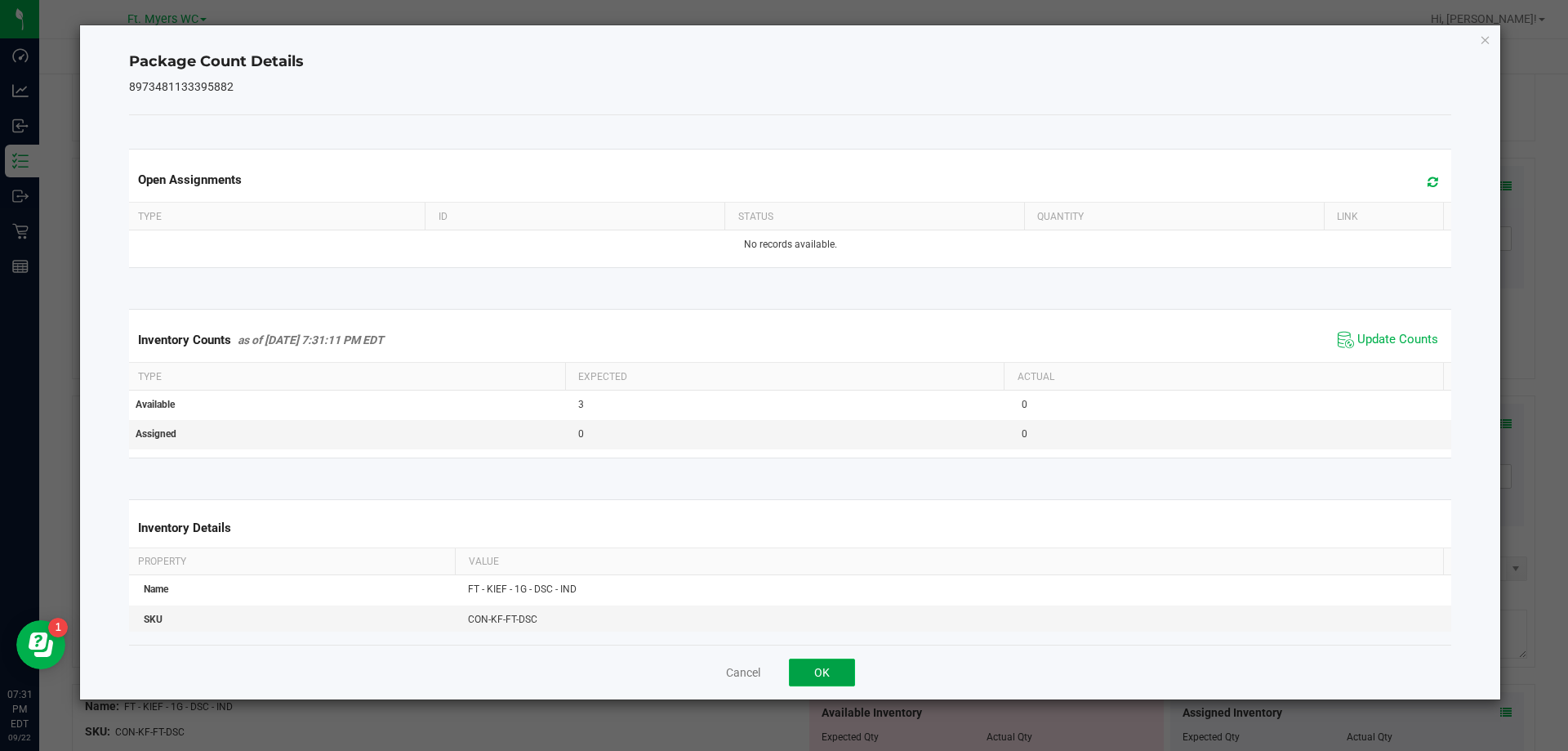
click at [840, 682] on button "OK" at bounding box center [821, 672] width 66 height 28
click at [840, 682] on div at bounding box center [803, 675] width 1464 height 16
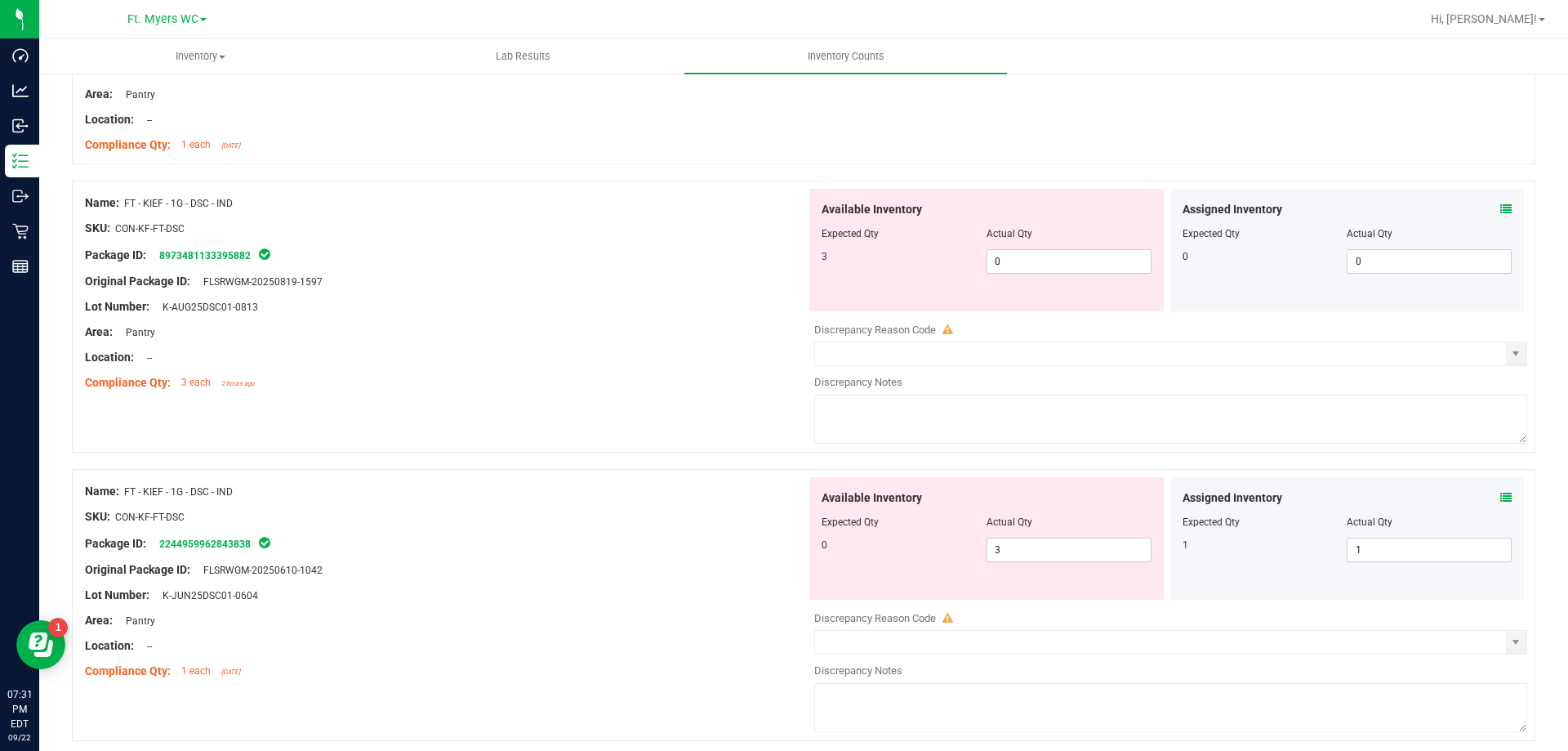
scroll to position [4248, 0]
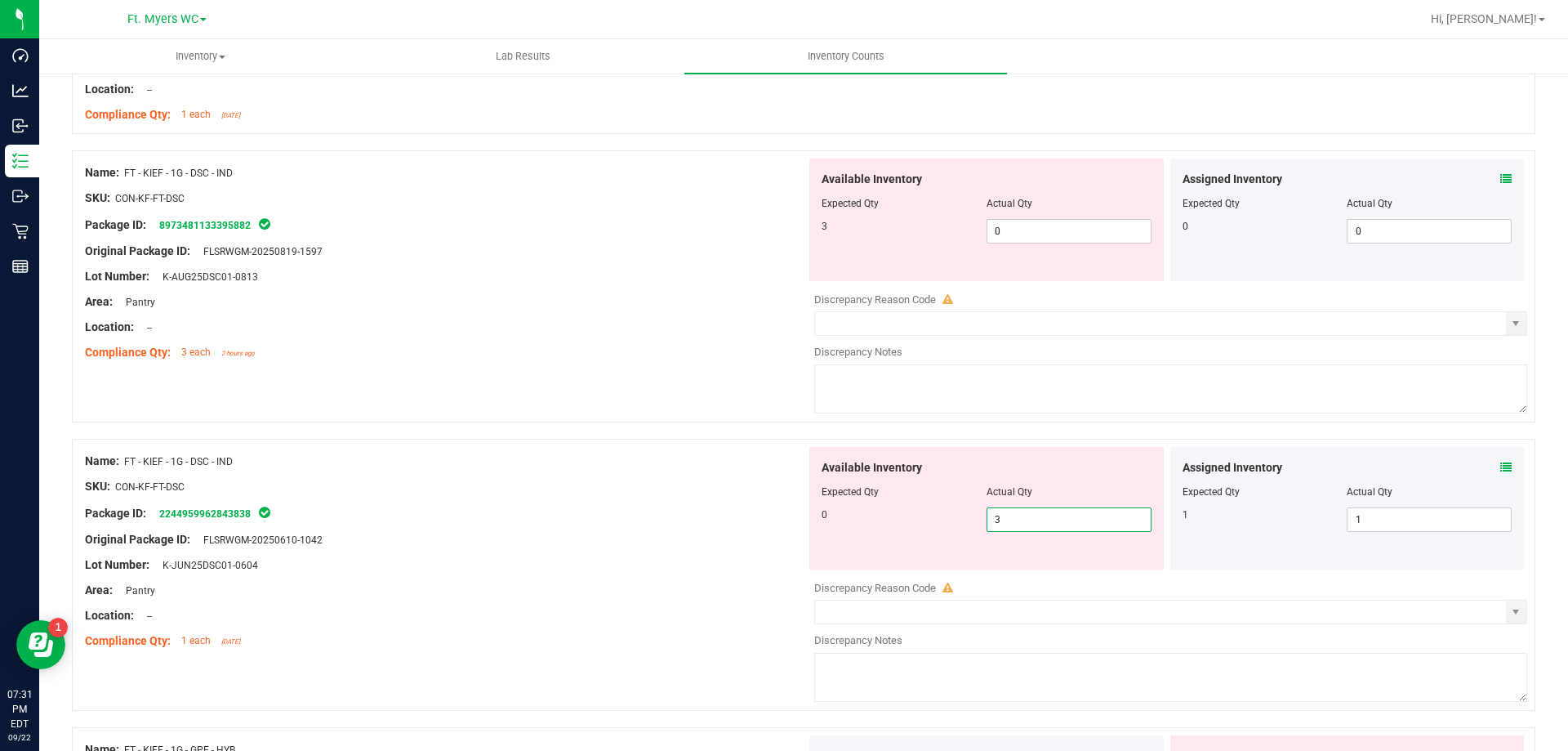
click at [1068, 530] on span "3 3" at bounding box center [1069, 519] width 165 height 24
type input "0"
click at [1048, 242] on span "0 0" at bounding box center [1069, 231] width 165 height 24
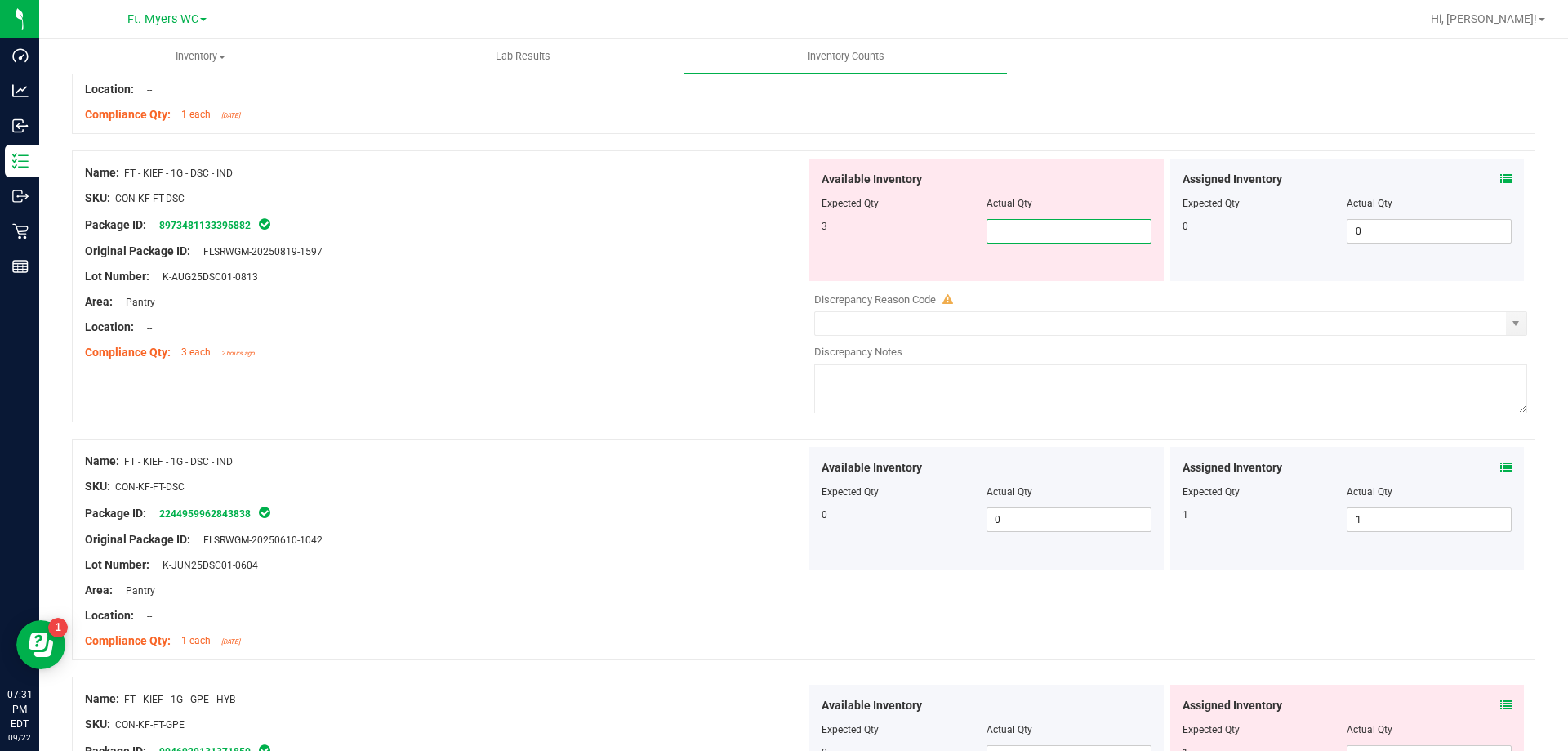
type input "3"
click at [634, 231] on div "Package ID: 8973481133395882" at bounding box center [445, 224] width 721 height 19
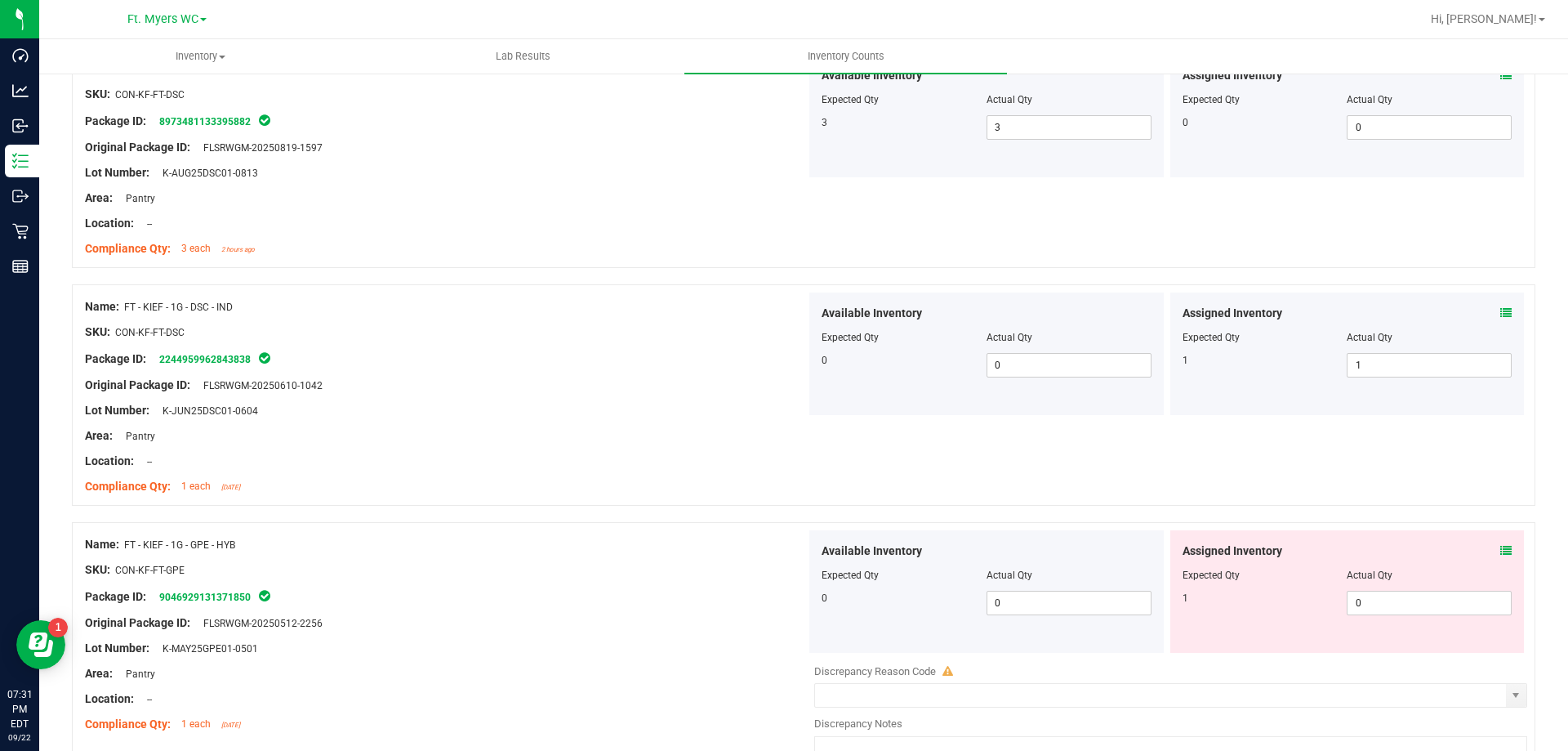
scroll to position [4575, 0]
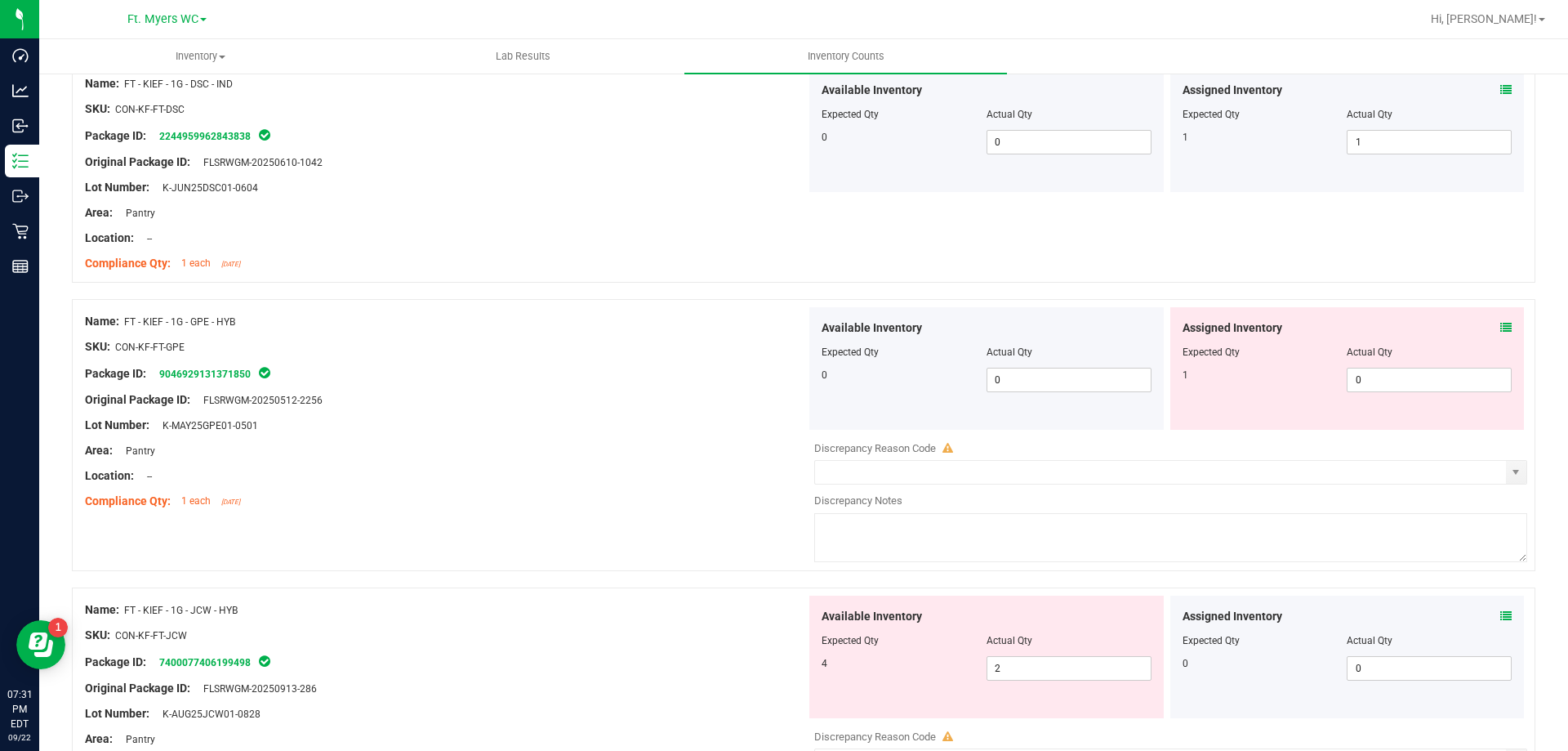
click at [1500, 323] on div "Assigned Inventory Expected Qty Actual Qty 1 0 0" at bounding box center [1347, 369] width 354 height 123
click at [1501, 325] on icon at bounding box center [1507, 328] width 12 height 12
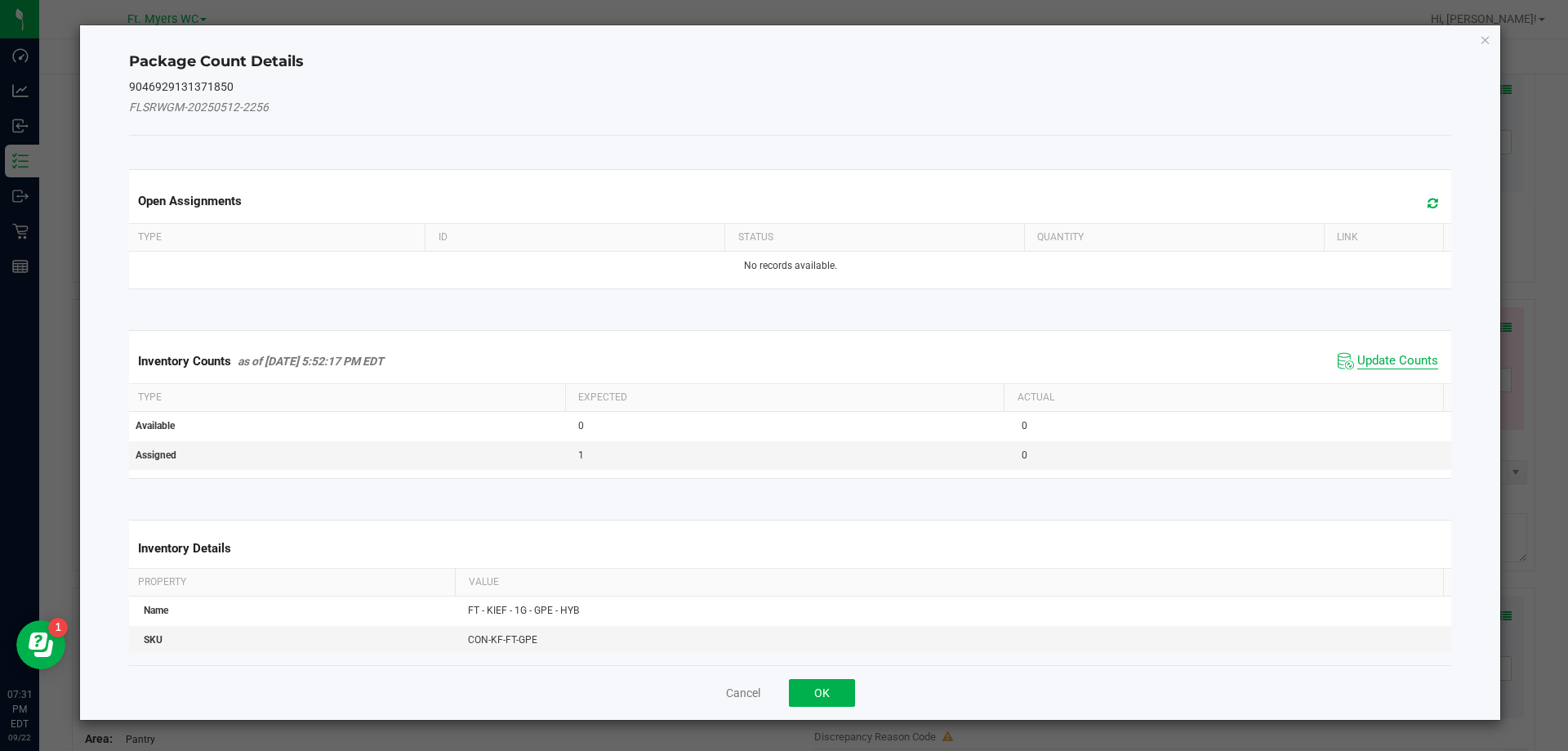
click at [1384, 355] on span "Update Counts" at bounding box center [1398, 360] width 81 height 16
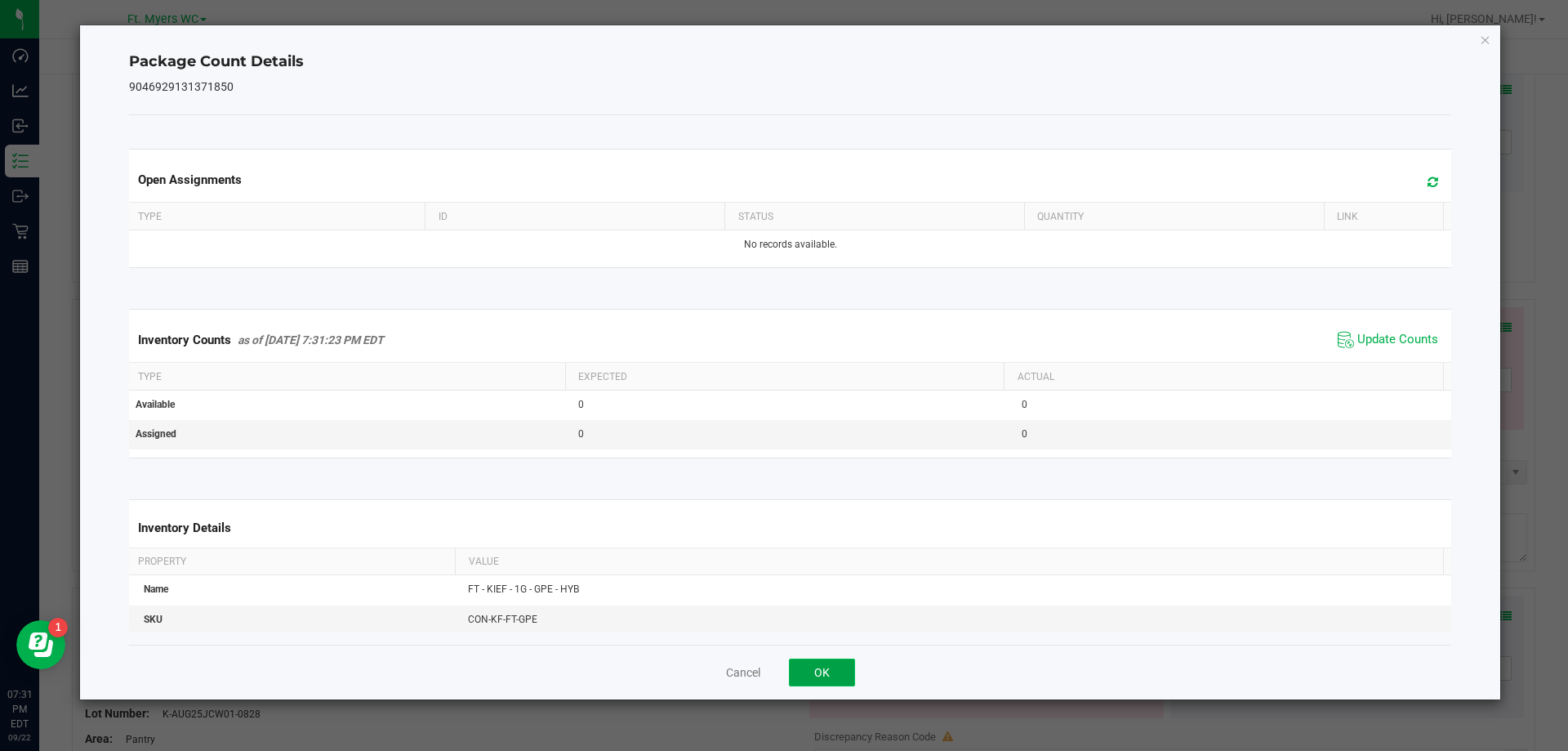
click at [828, 677] on button "OK" at bounding box center [821, 672] width 66 height 28
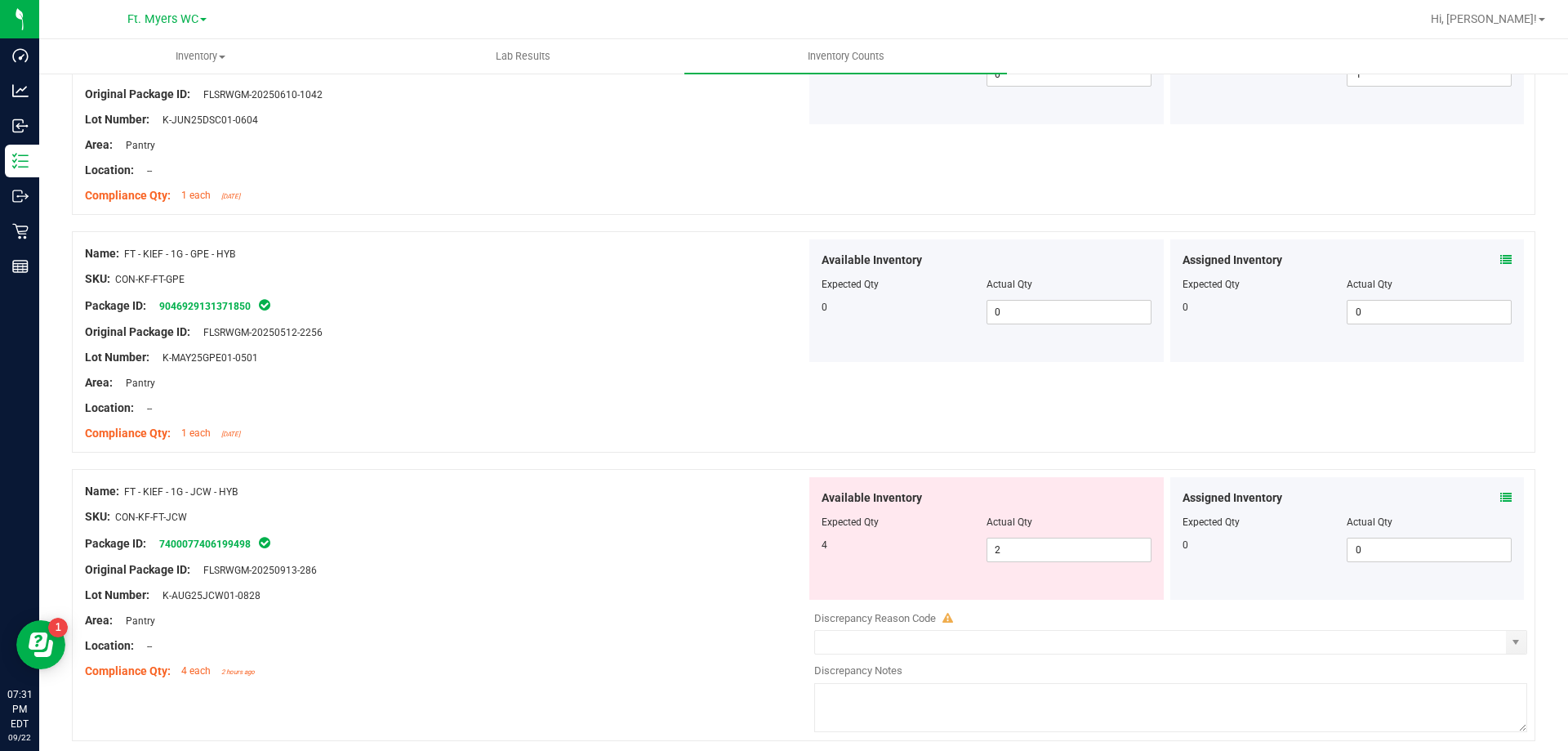
scroll to position [4706, 0]
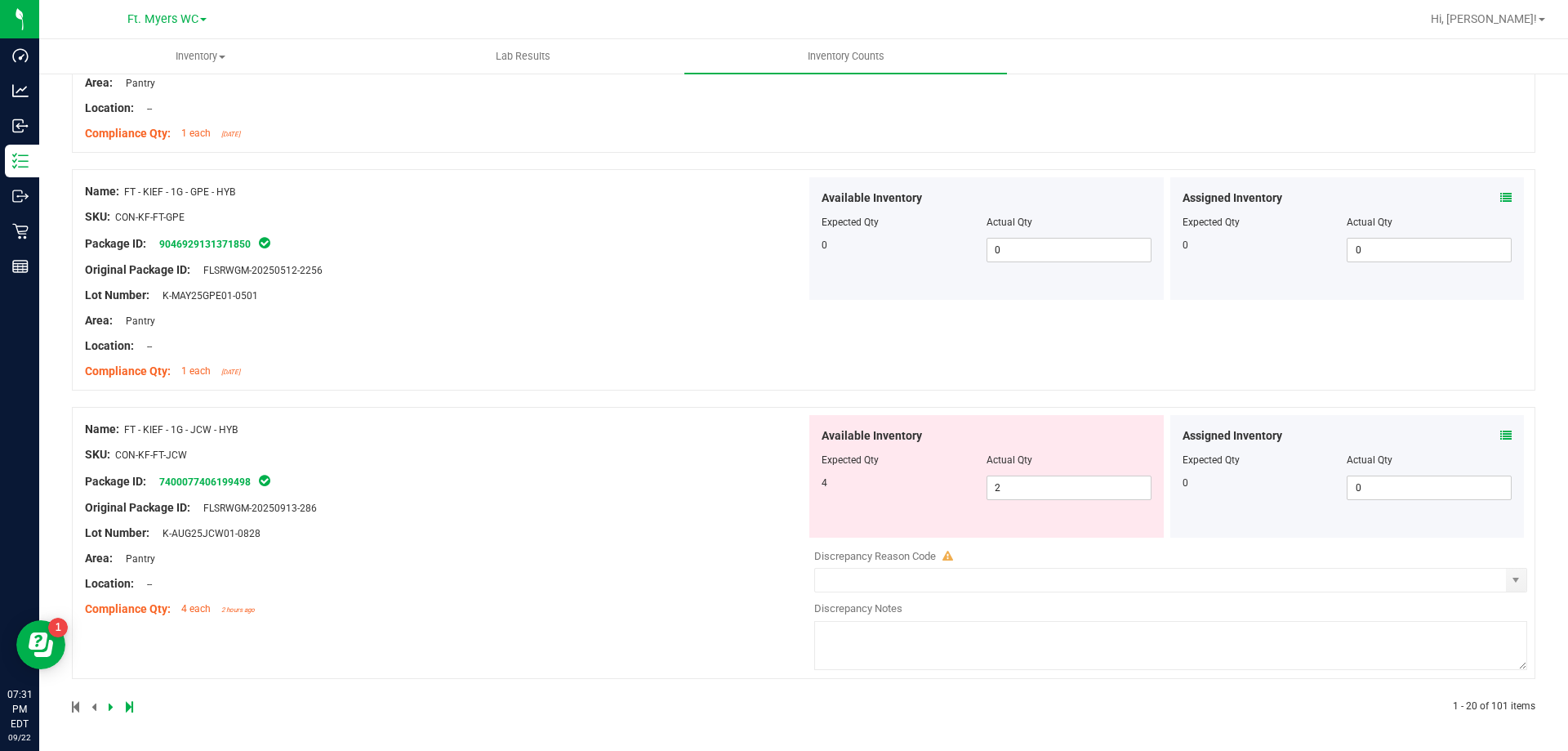
click at [1483, 431] on div "Assigned Inventory" at bounding box center [1347, 436] width 330 height 17
click at [1501, 431] on icon at bounding box center [1507, 435] width 12 height 12
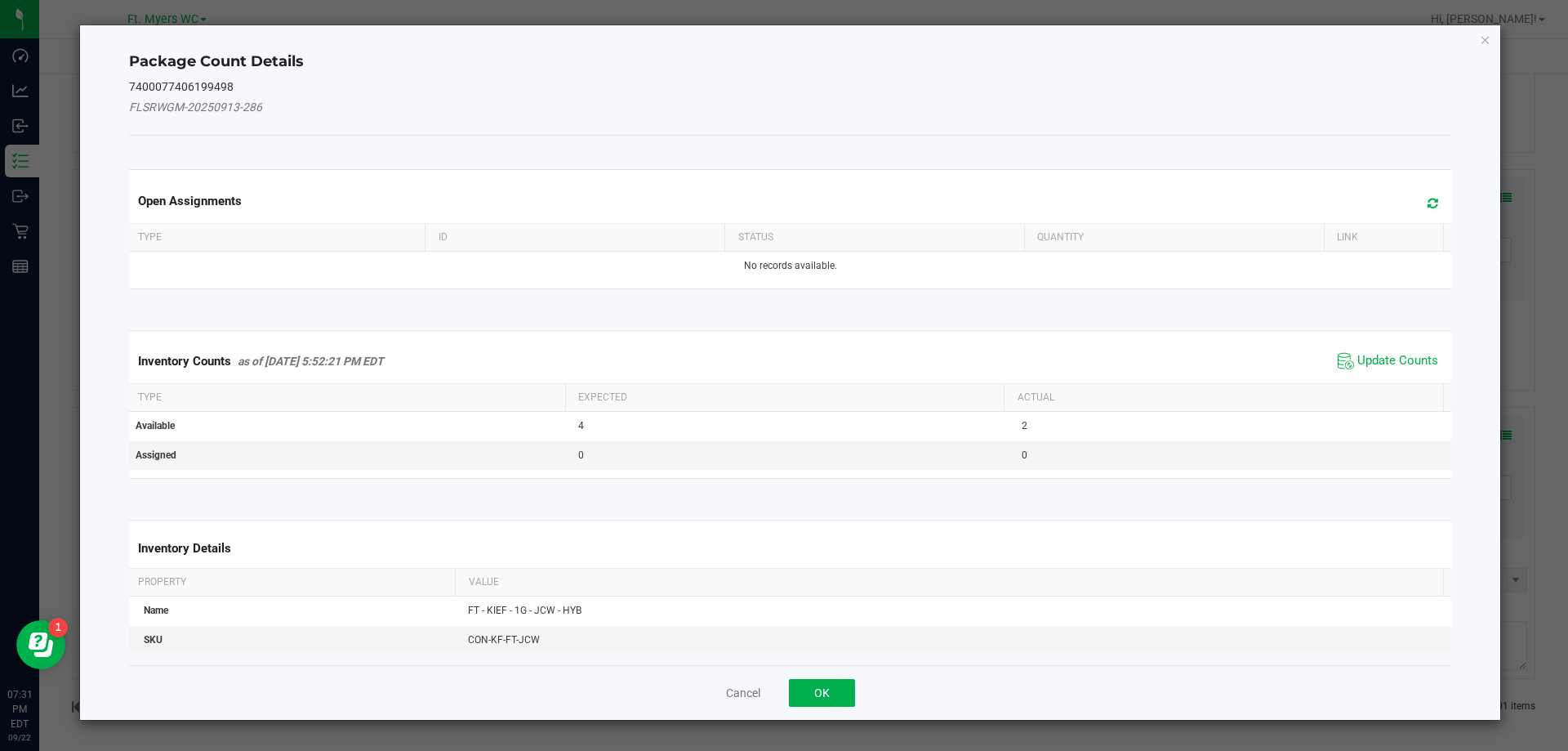
click at [1420, 336] on kendo-grid "Inventory Counts as of [DATE] 5:52:21 PM EDT Update Counts Type Expected Actual…" at bounding box center [790, 404] width 1347 height 149
click at [1399, 369] on span "Update Counts" at bounding box center [1398, 360] width 81 height 16
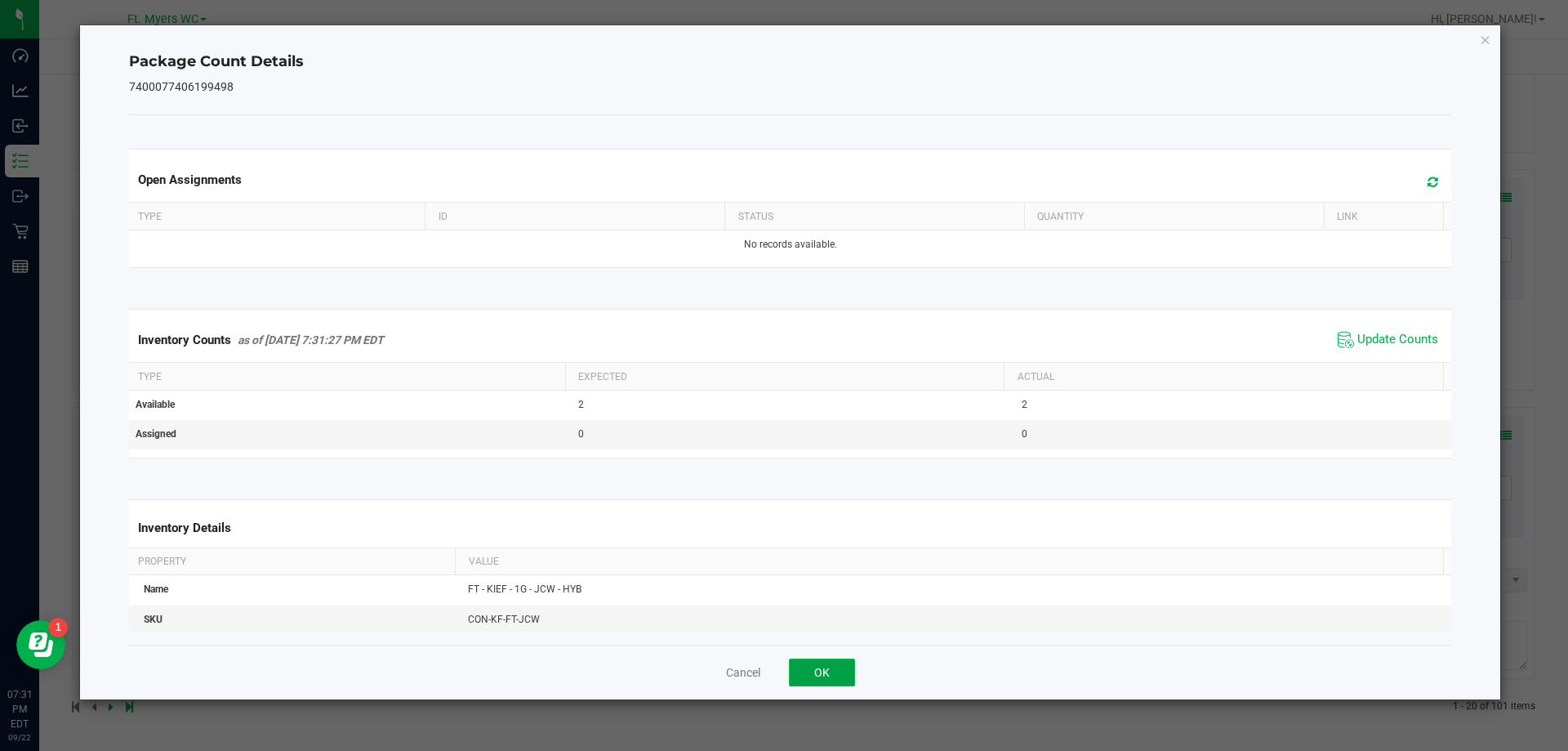
click at [795, 663] on button "OK" at bounding box center [821, 672] width 66 height 28
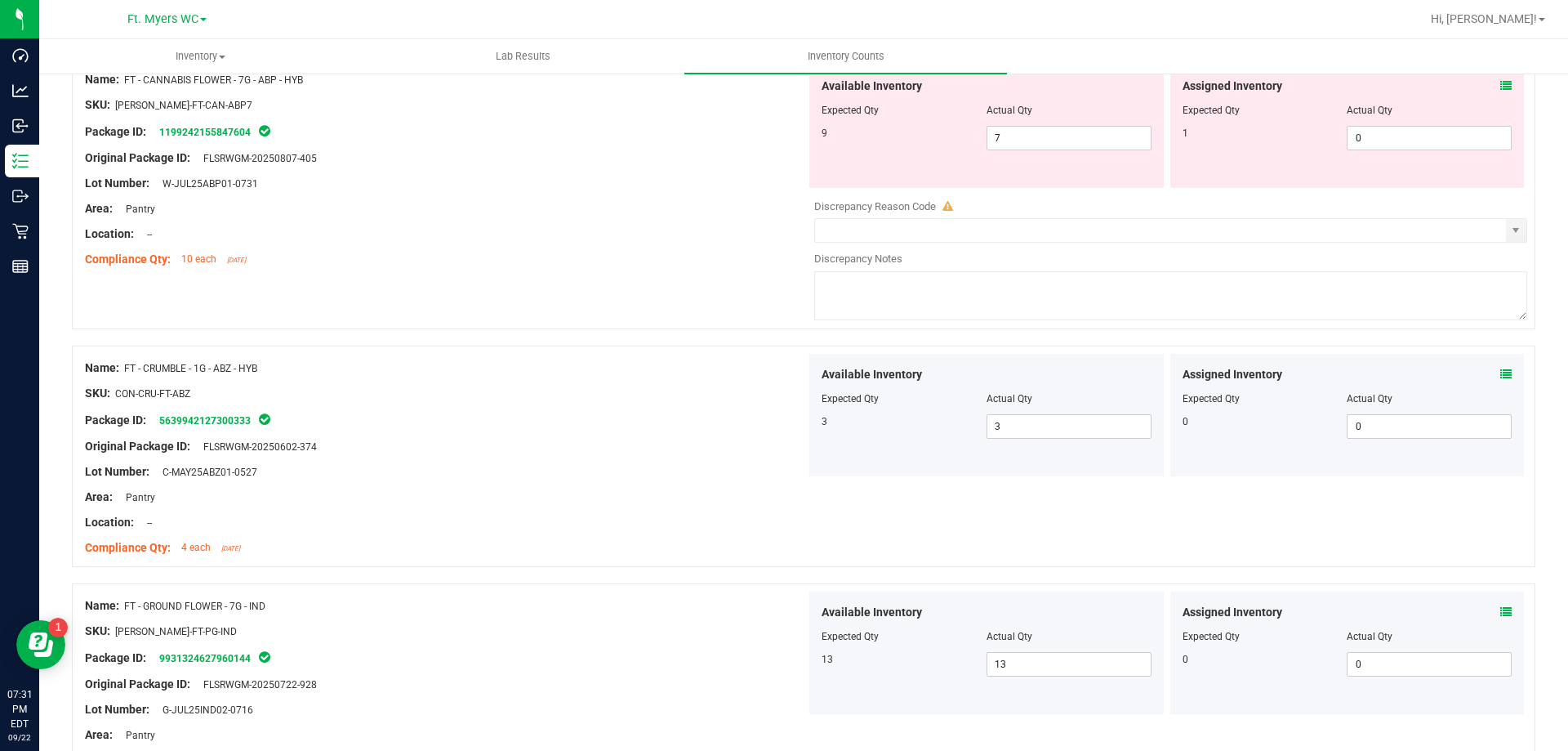
scroll to position [0, 0]
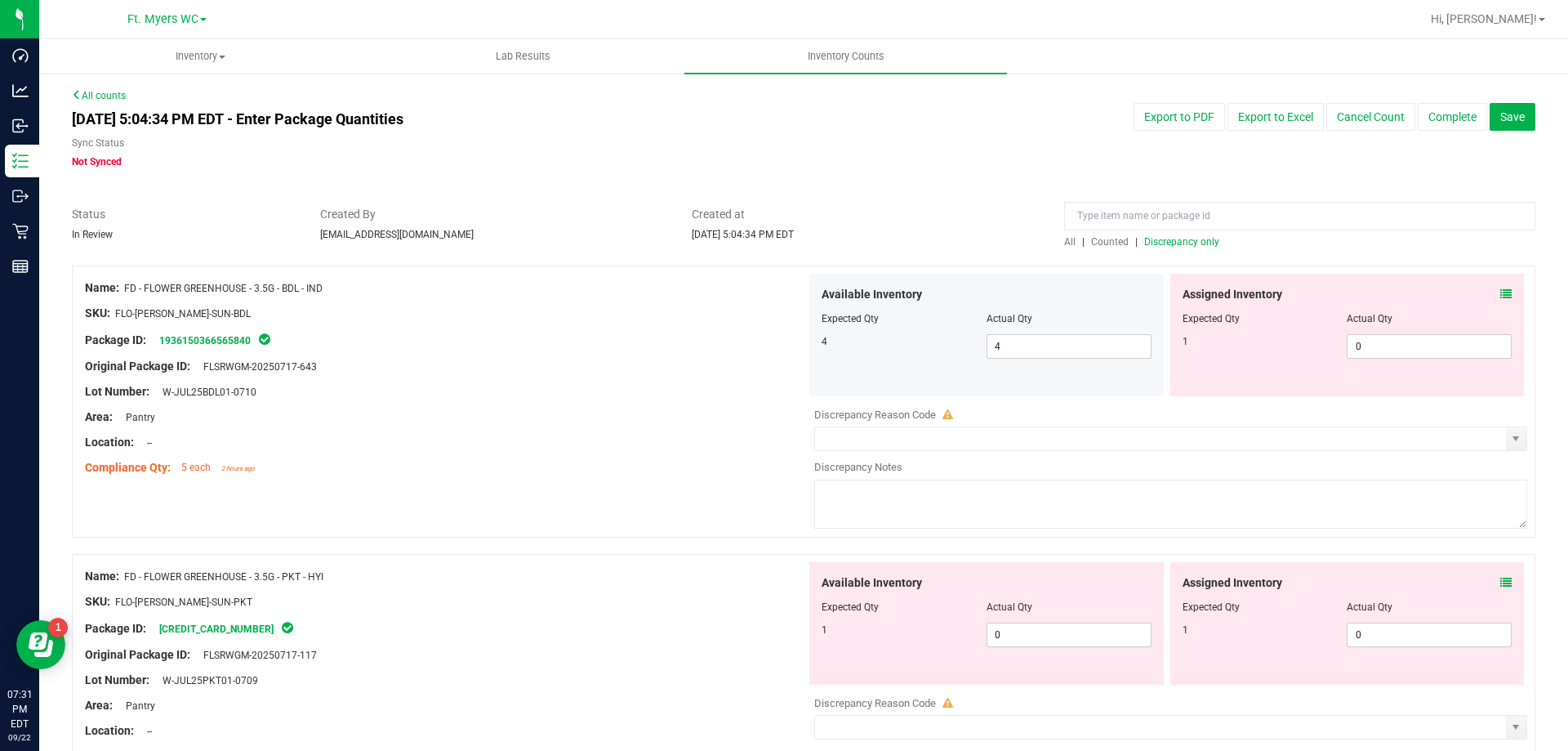
click at [1156, 243] on span "Discrepancy only" at bounding box center [1182, 242] width 75 height 12
click at [1486, 303] on div at bounding box center [1347, 307] width 330 height 8
click at [1501, 298] on icon at bounding box center [1507, 295] width 12 height 12
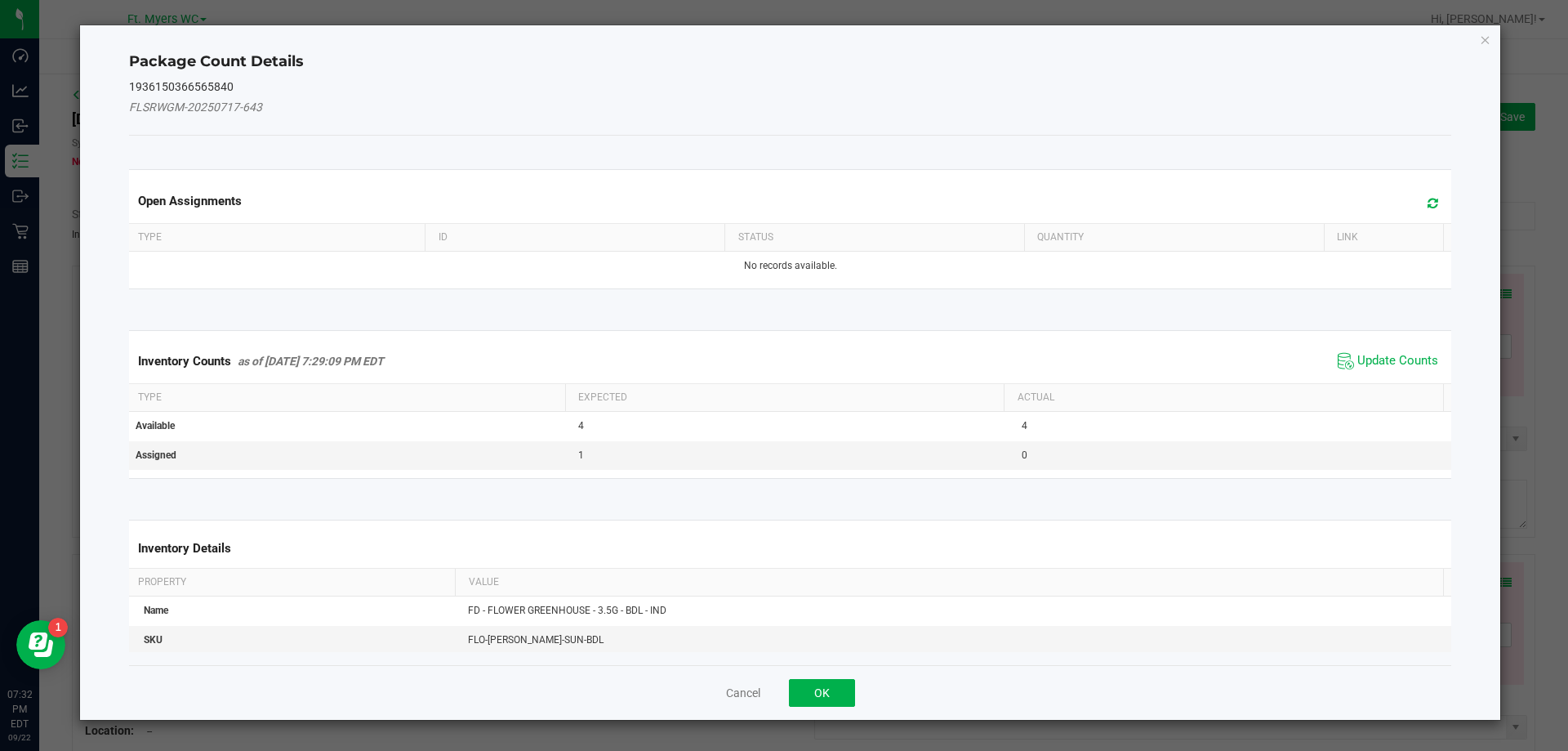
click at [1383, 371] on span "Update Counts" at bounding box center [1388, 360] width 109 height 24
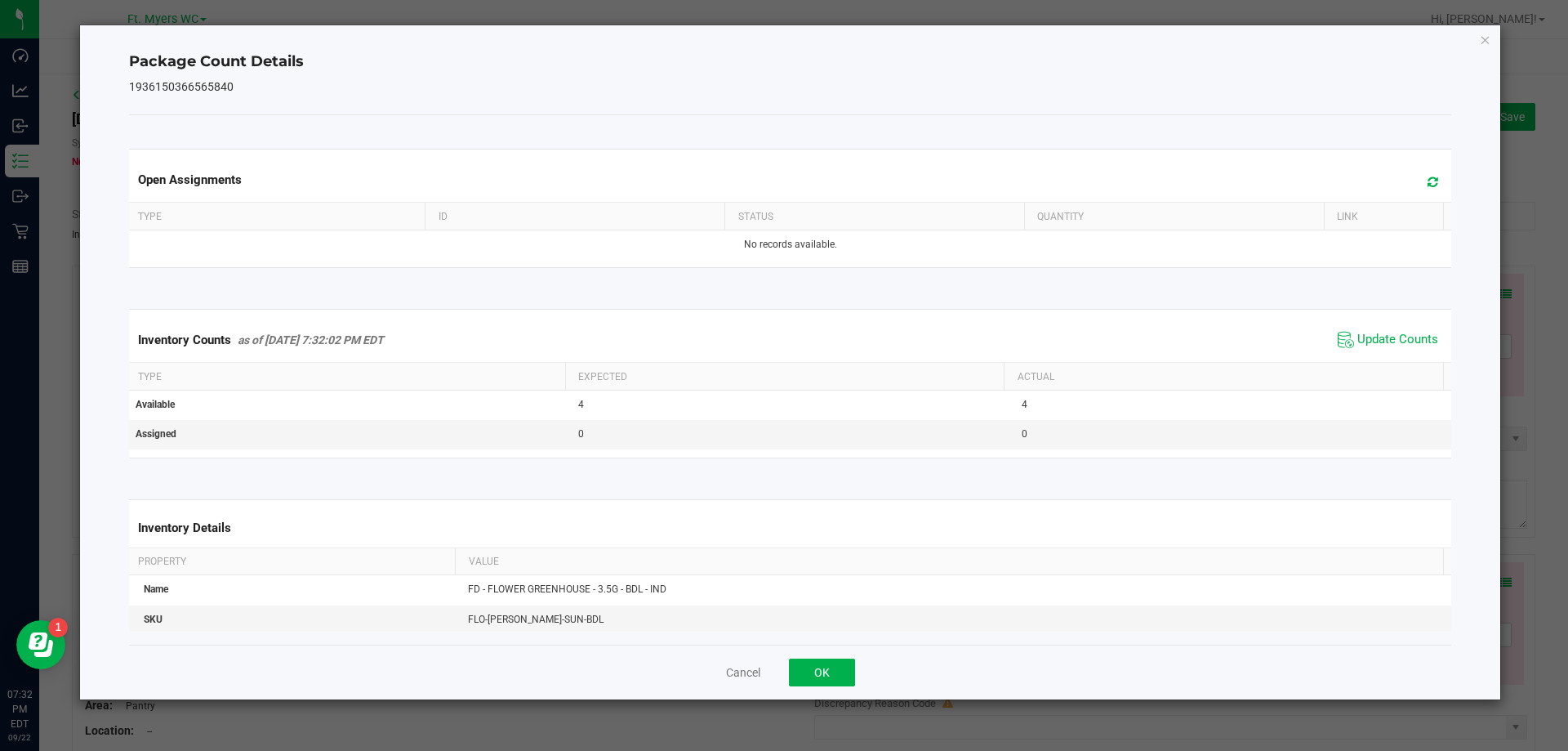
click at [1384, 362] on div "Inventory Counts as of [DATE] 7:32:02 PM EDT Update Counts" at bounding box center [790, 339] width 1330 height 44
click at [836, 661] on button "OK" at bounding box center [821, 672] width 66 height 28
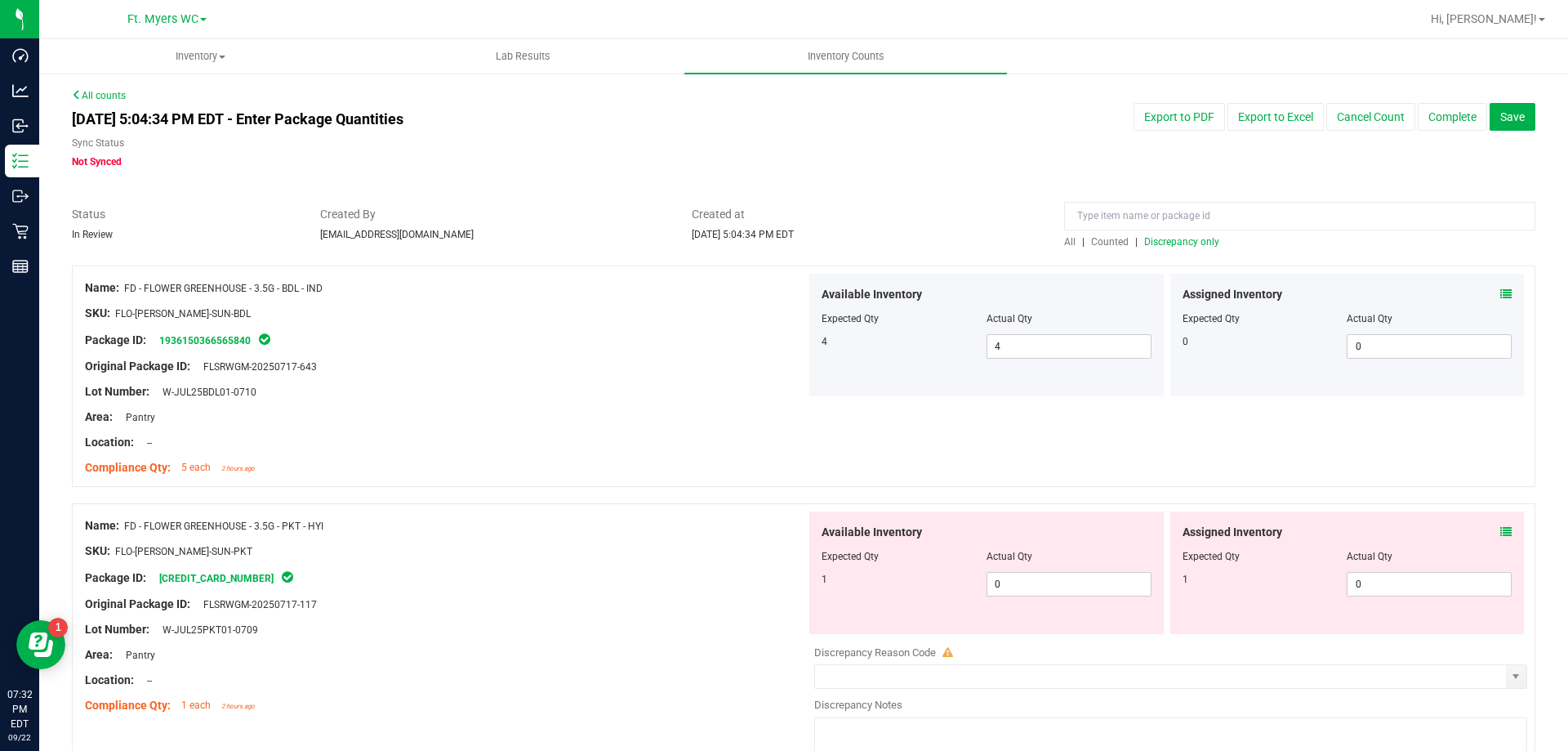
click at [1501, 534] on icon at bounding box center [1507, 532] width 12 height 12
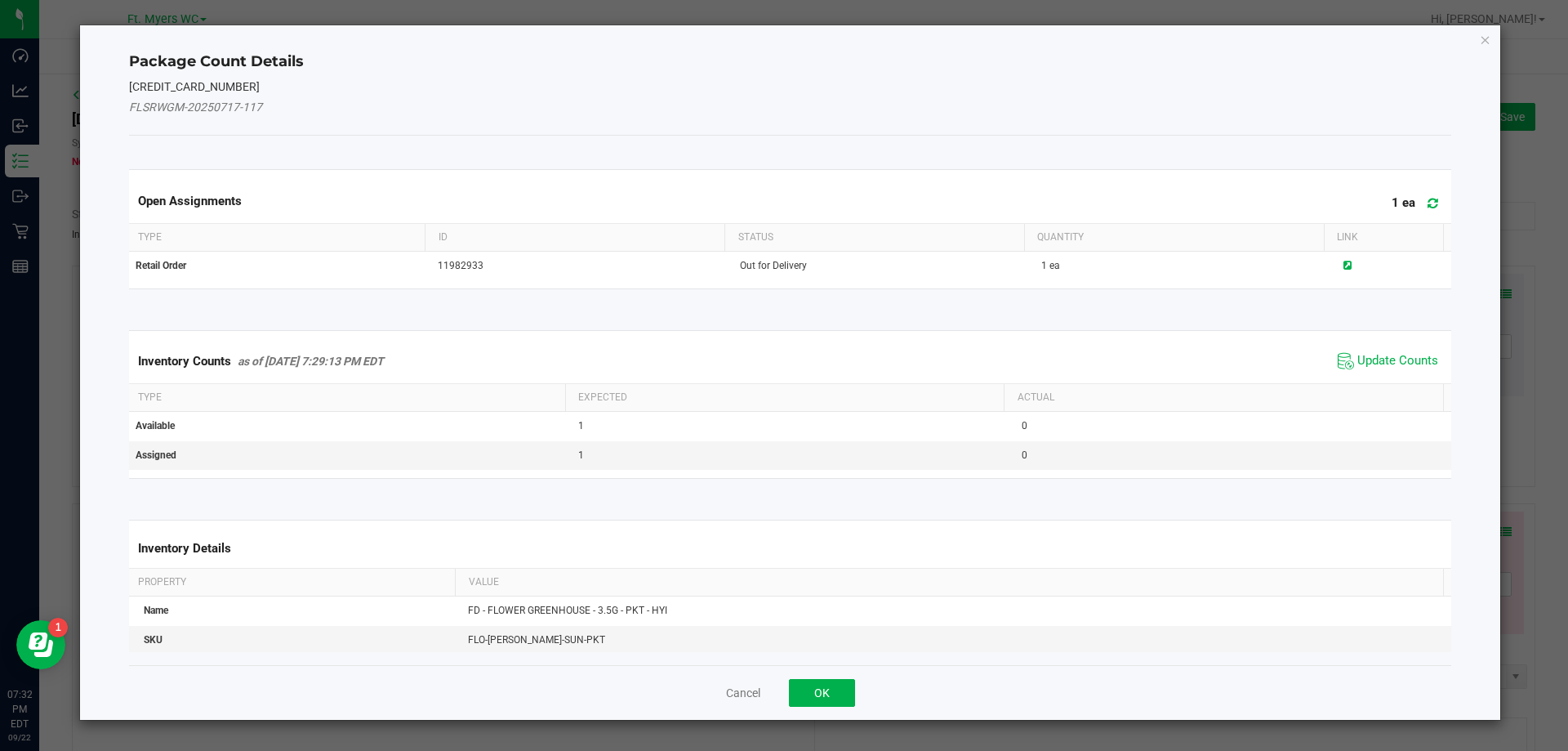
click at [1392, 372] on span "Update Counts" at bounding box center [1388, 360] width 109 height 24
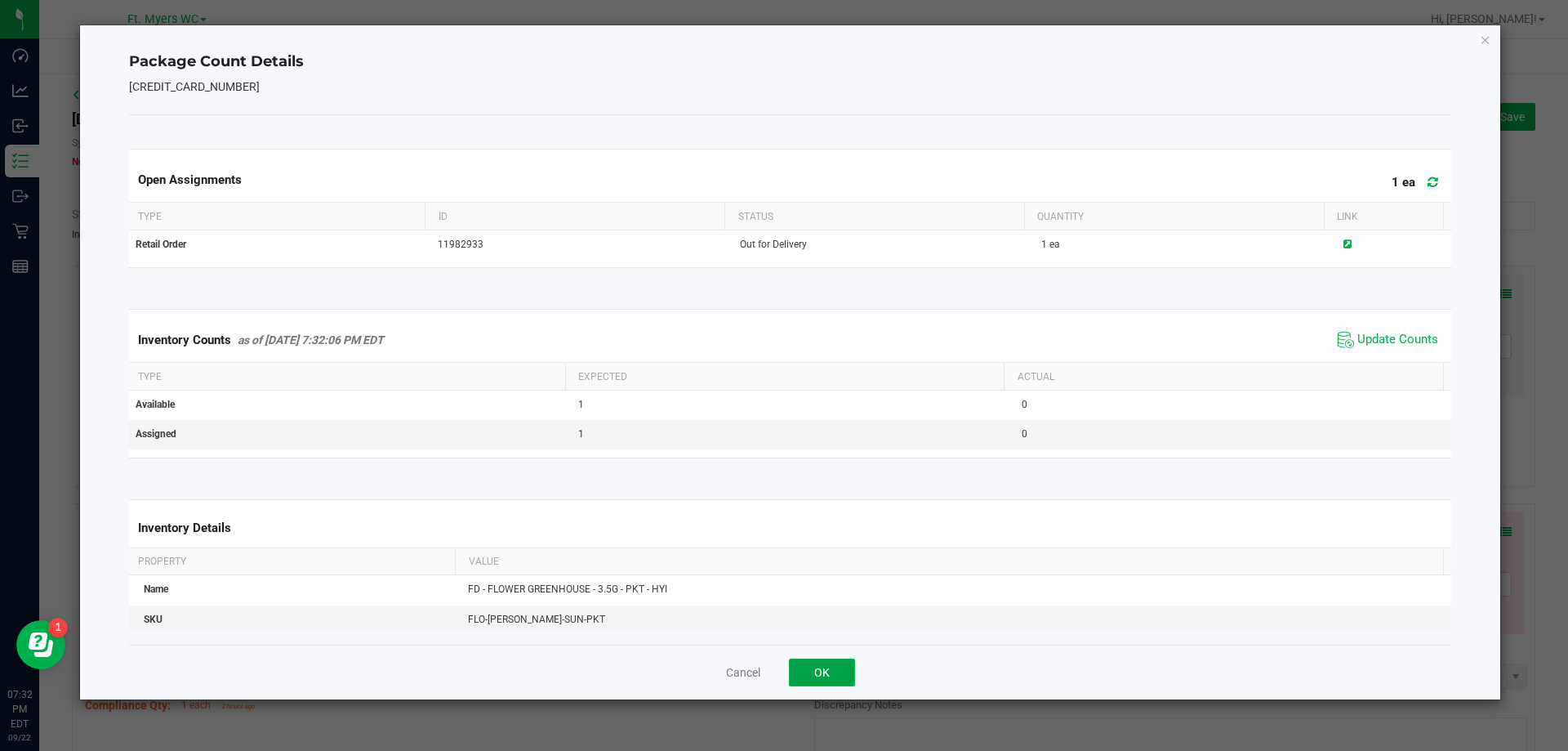
click at [832, 682] on button "OK" at bounding box center [821, 672] width 66 height 28
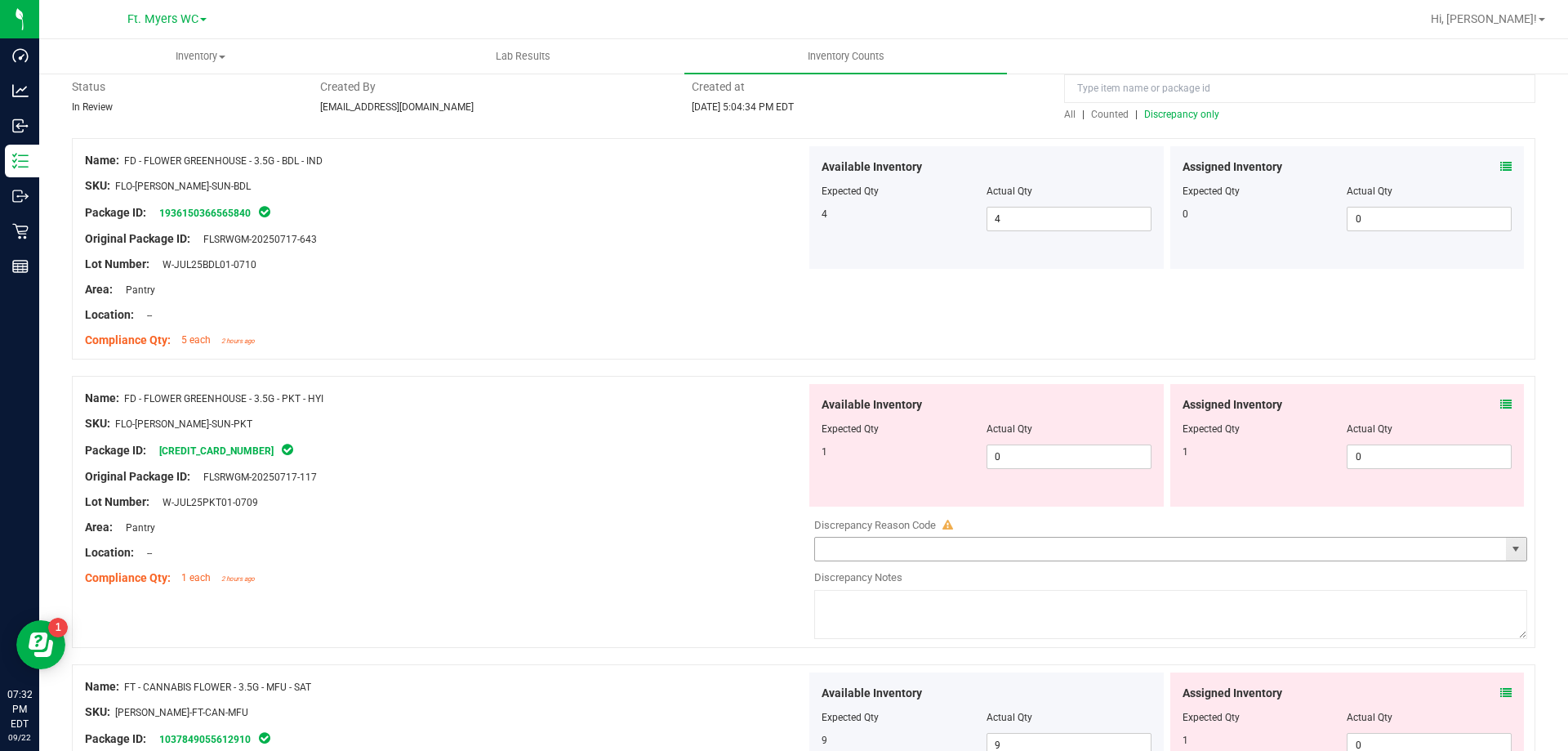
scroll to position [245, 0]
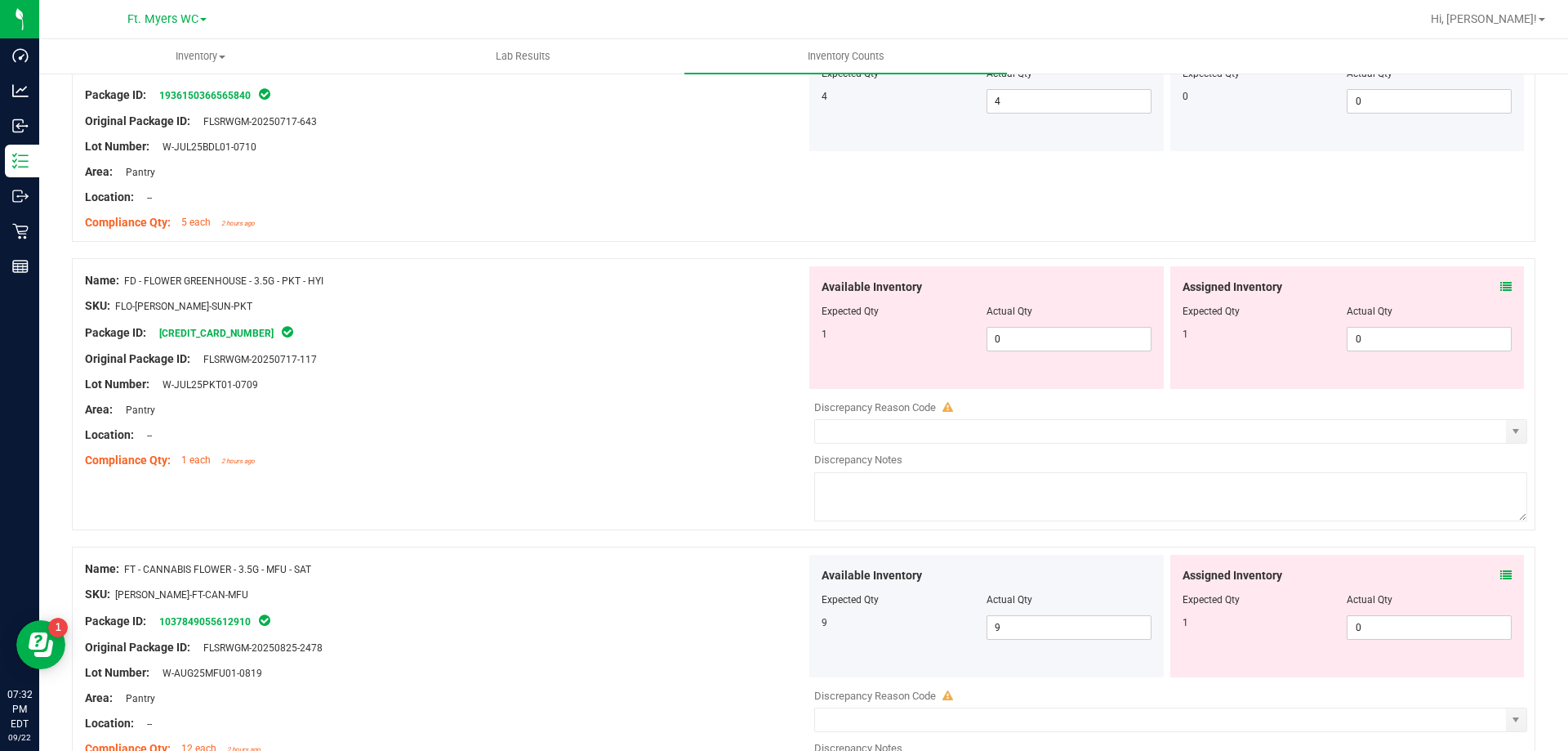
click at [1501, 575] on icon at bounding box center [1507, 575] width 12 height 12
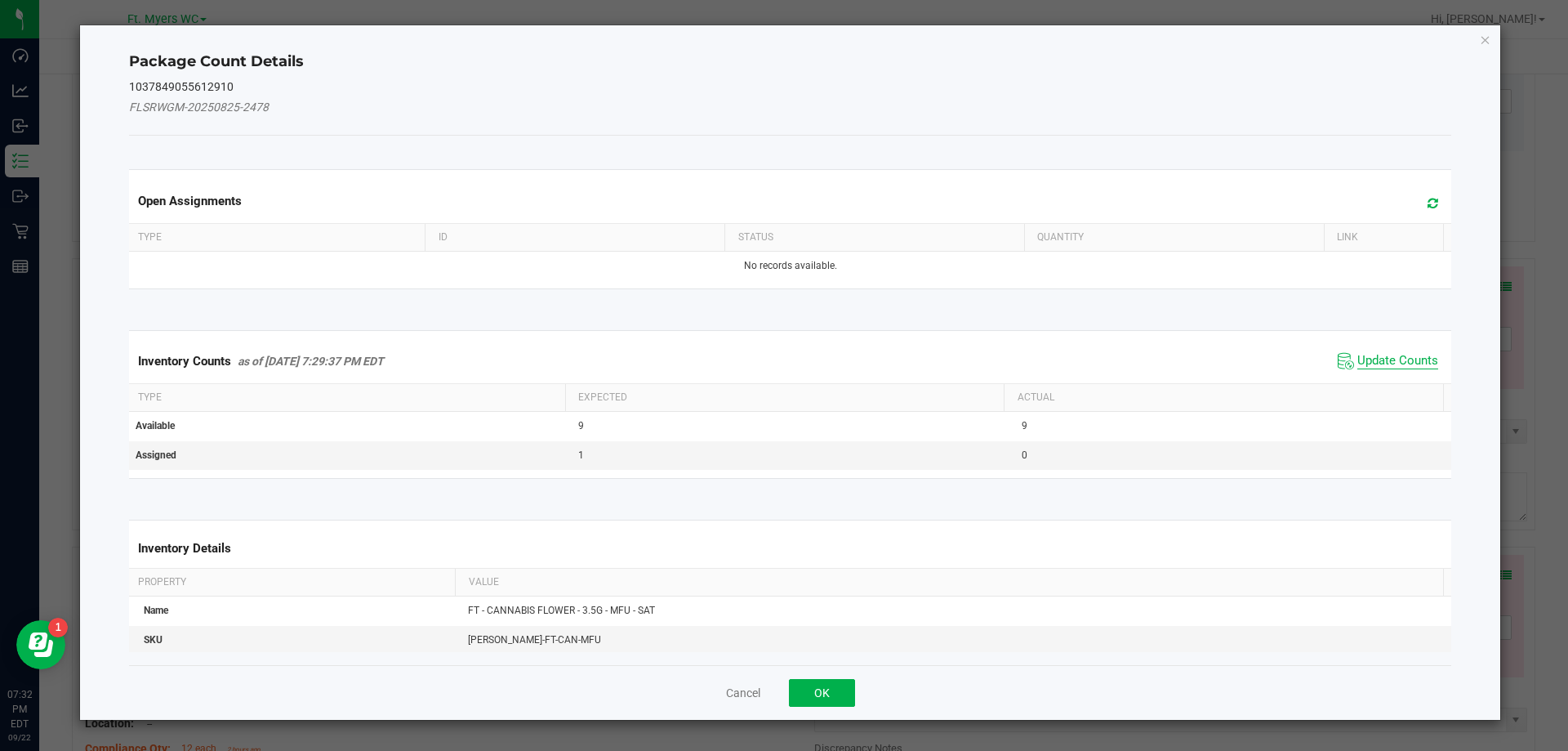
click at [1368, 362] on span "Update Counts" at bounding box center [1398, 360] width 81 height 16
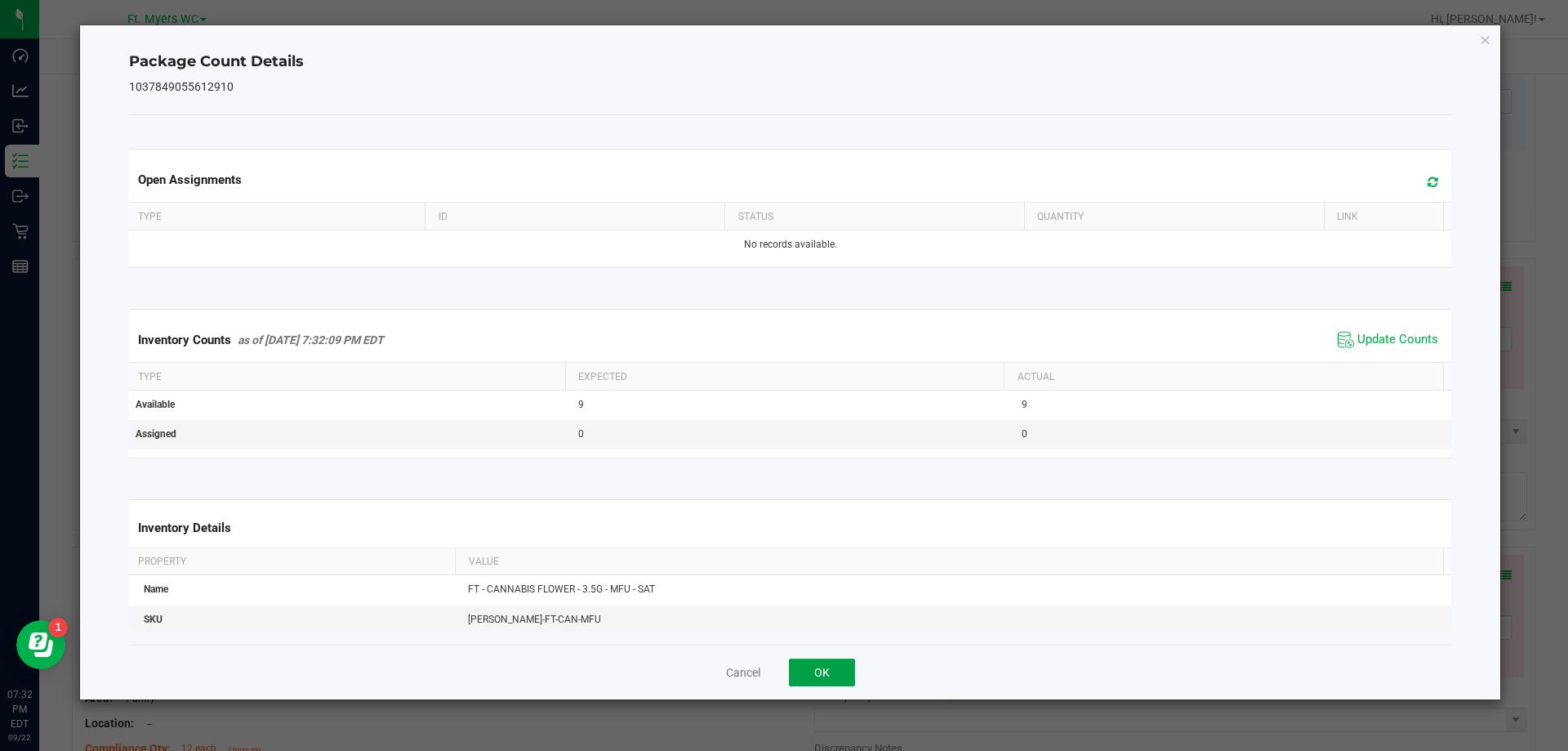
click at [821, 671] on button "OK" at bounding box center [821, 672] width 66 height 28
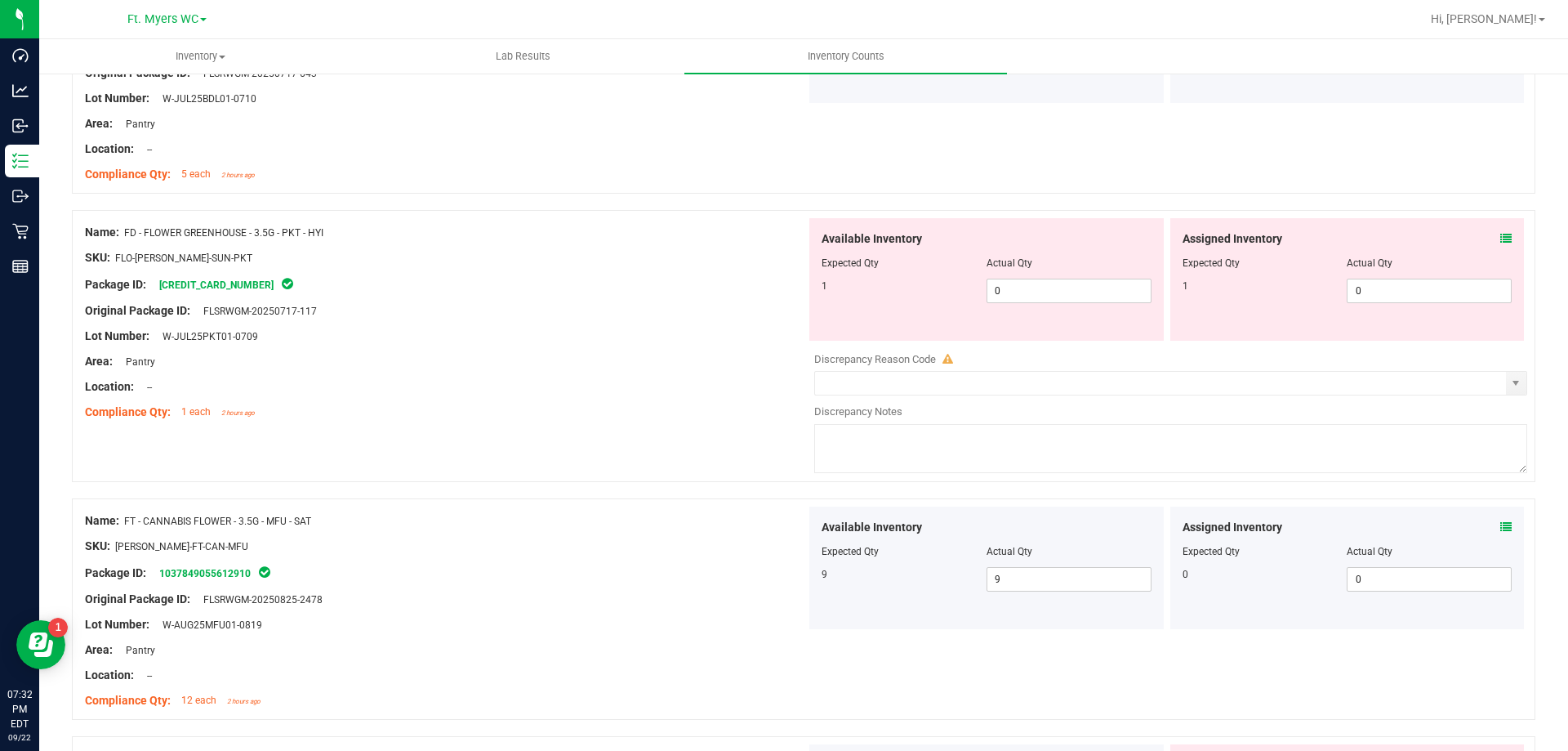
scroll to position [490, 0]
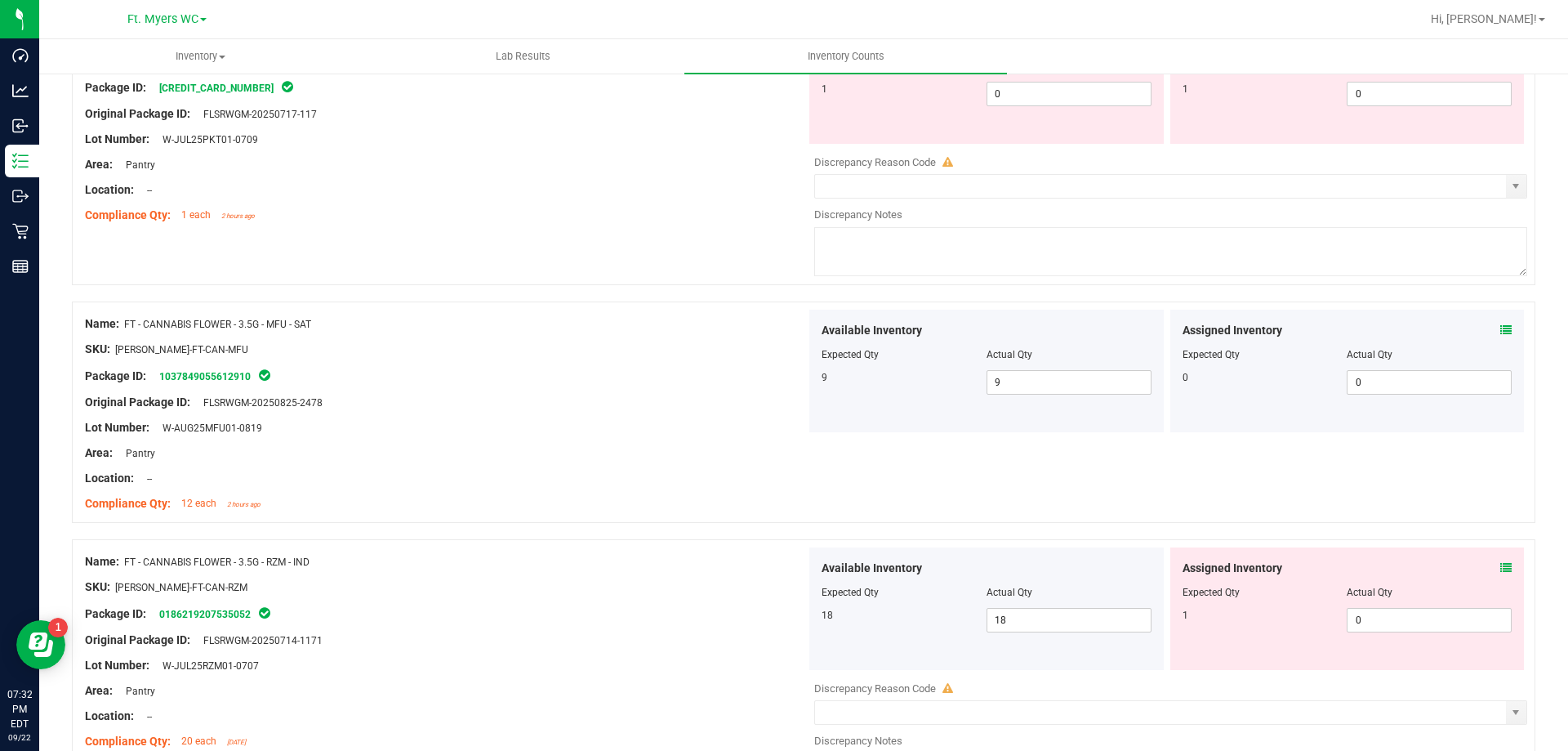
click at [1501, 561] on span at bounding box center [1507, 568] width 12 height 17
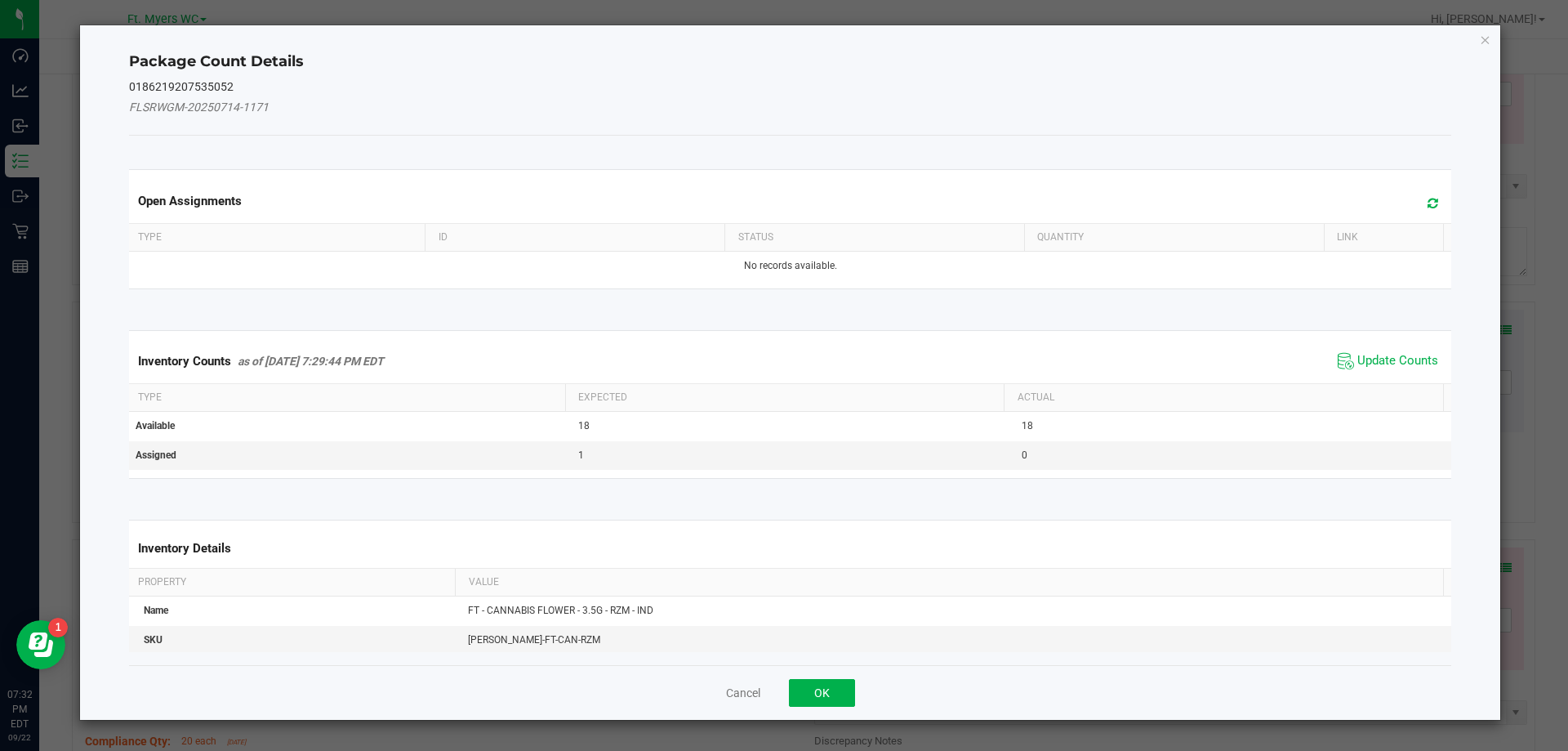
click at [1343, 358] on span "Update Counts" at bounding box center [1388, 360] width 109 height 24
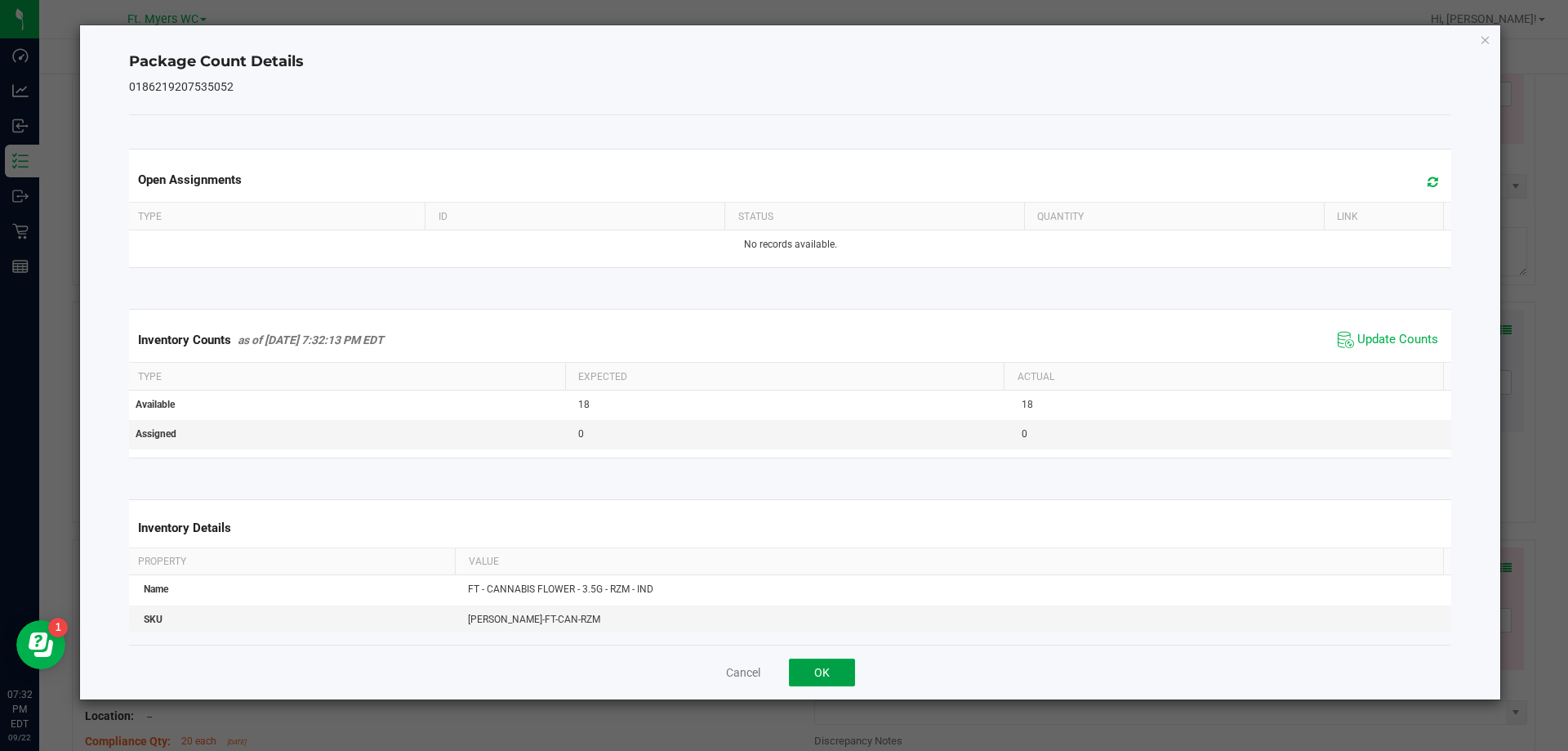
click at [808, 665] on button "OK" at bounding box center [821, 672] width 66 height 28
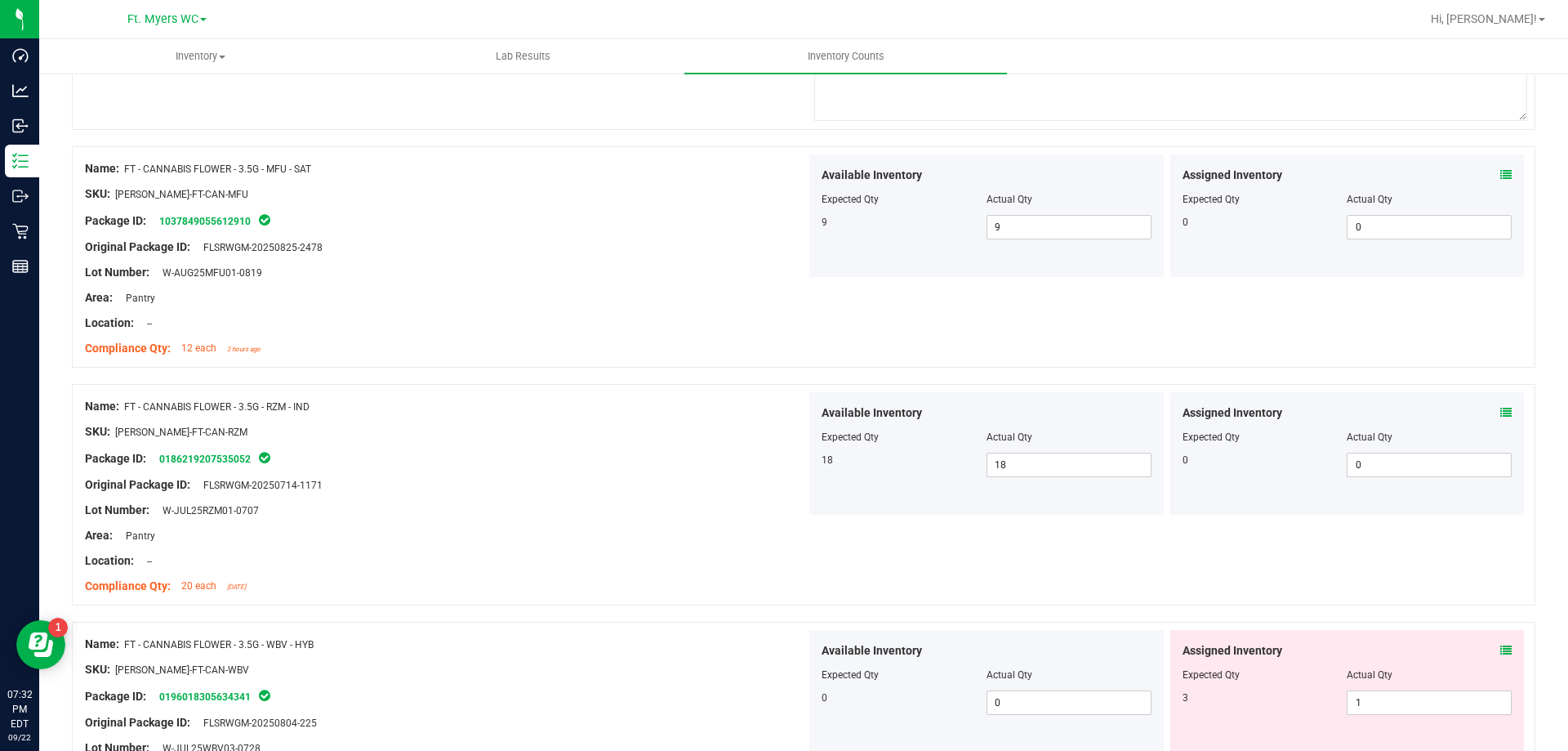
scroll to position [735, 0]
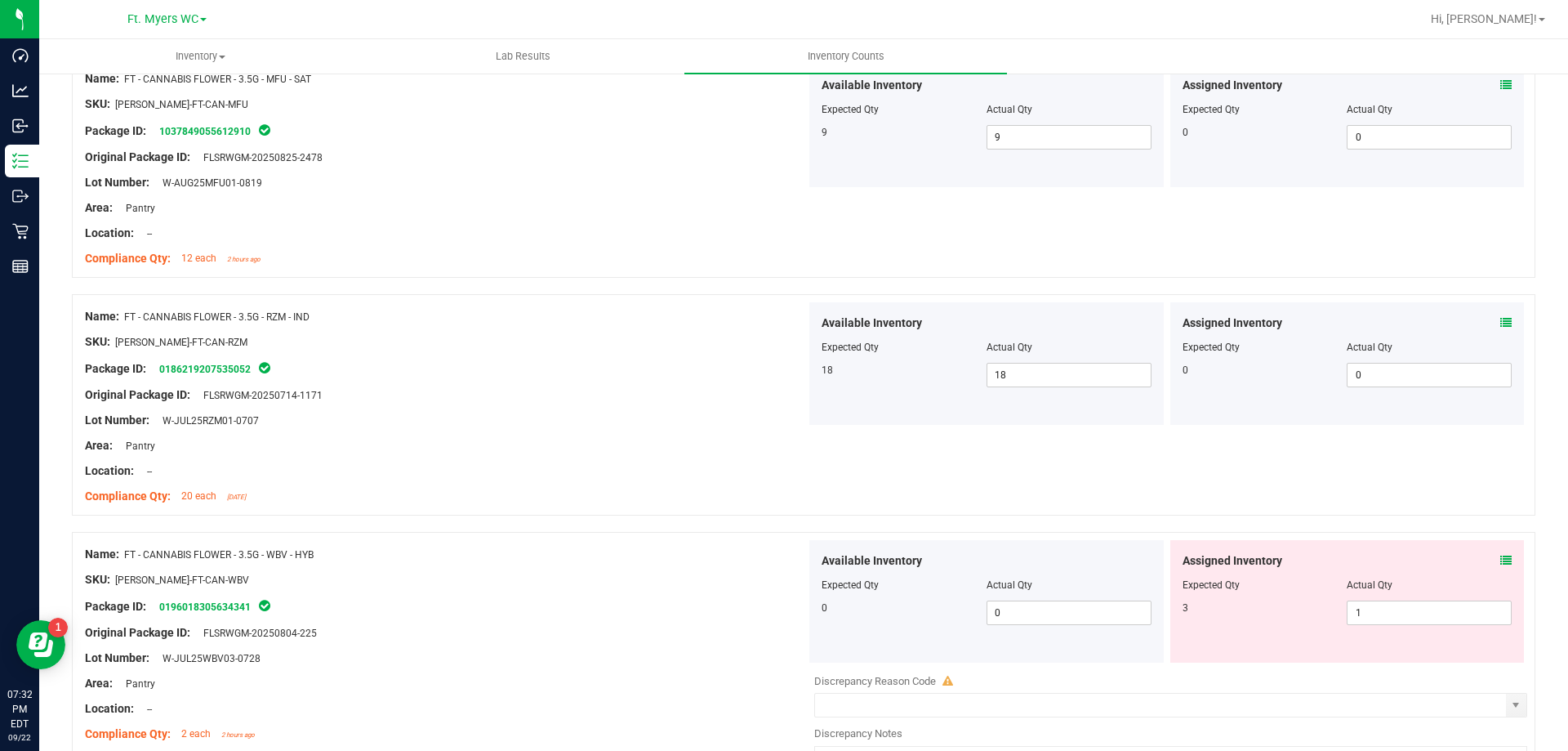
click at [1501, 562] on icon at bounding box center [1507, 561] width 12 height 12
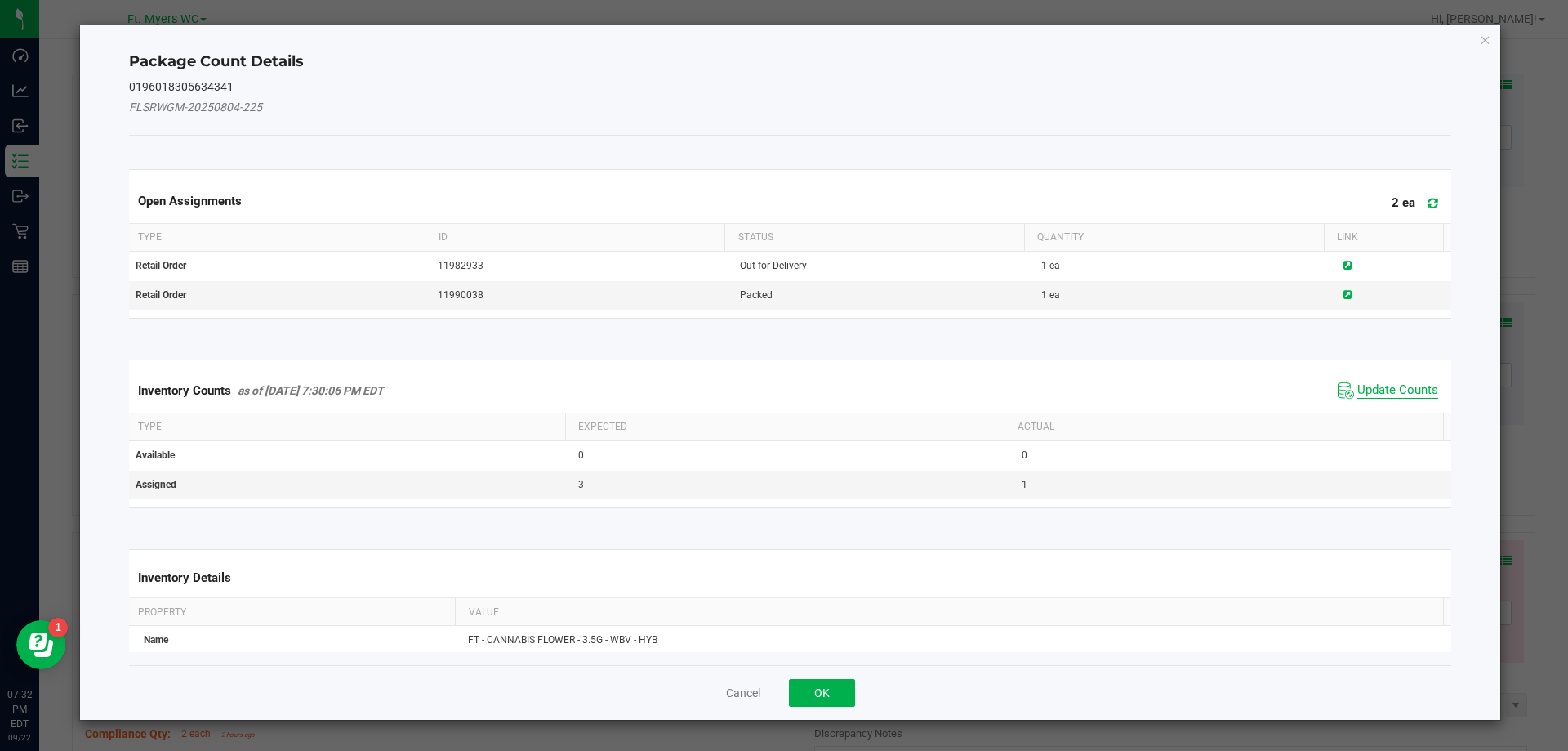
click at [1367, 386] on span "Update Counts" at bounding box center [1398, 390] width 81 height 16
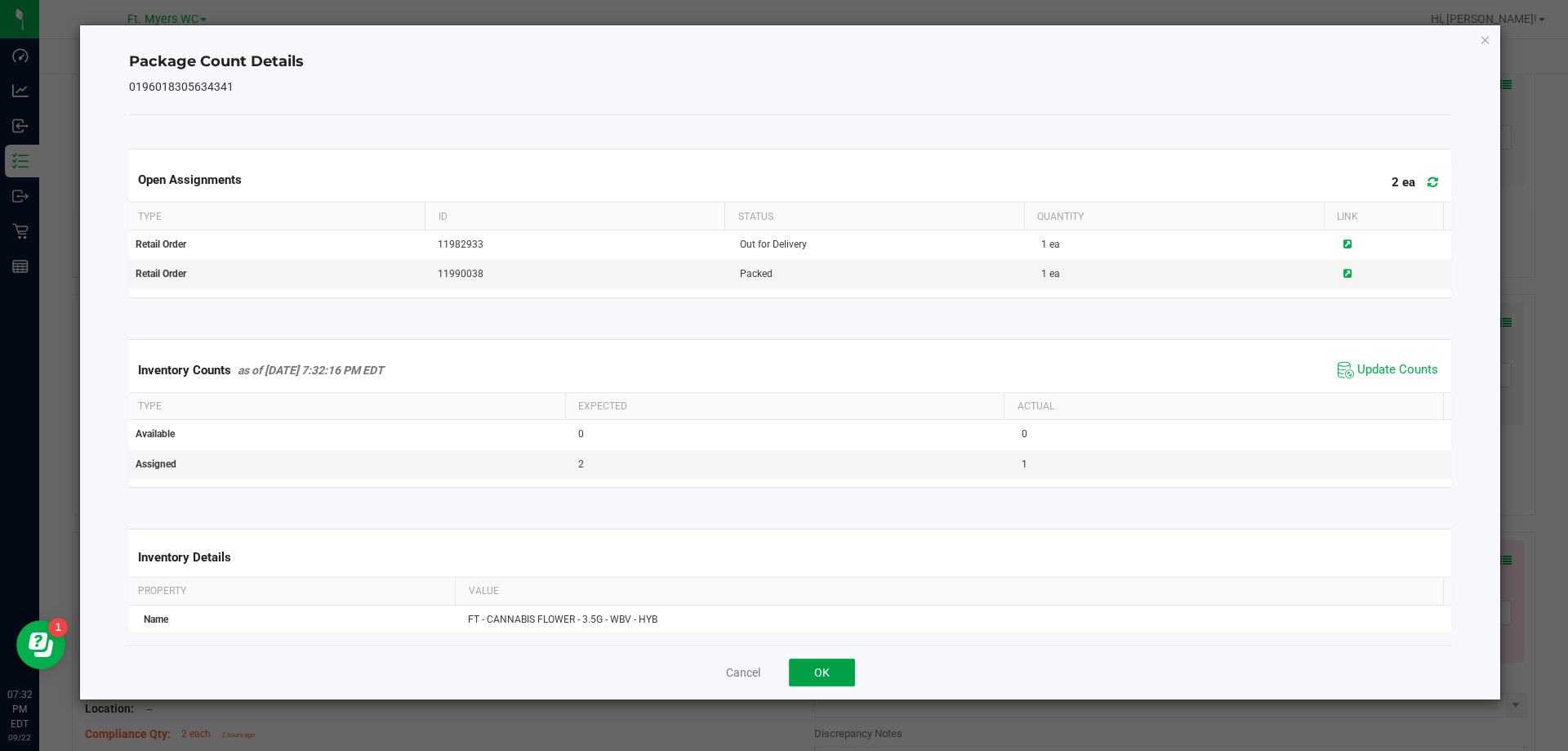
click at [814, 676] on button "OK" at bounding box center [821, 672] width 66 height 28
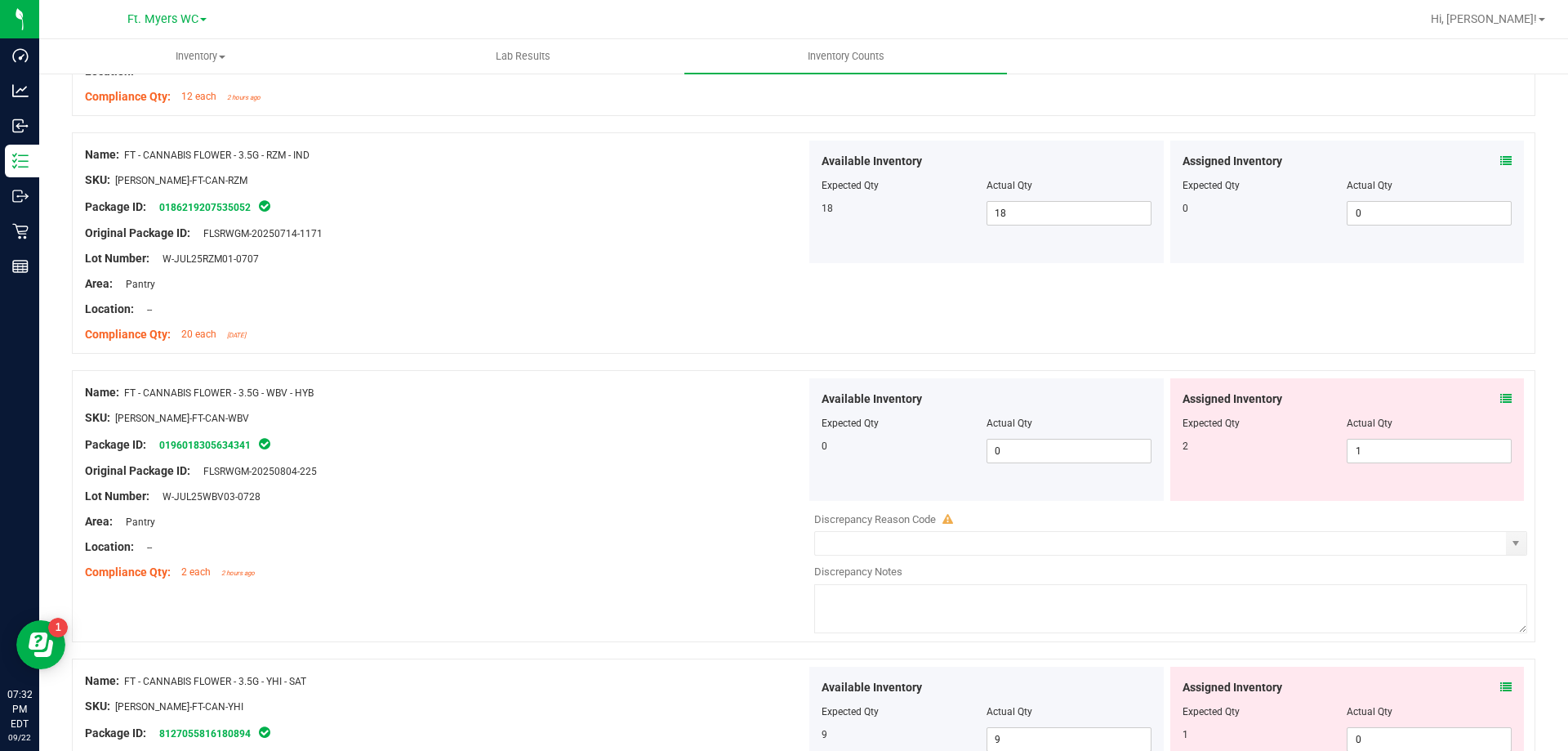
scroll to position [898, 0]
click at [1410, 450] on span "1 1" at bounding box center [1429, 449] width 165 height 24
type input "1"
click at [772, 453] on div at bounding box center [445, 457] width 721 height 8
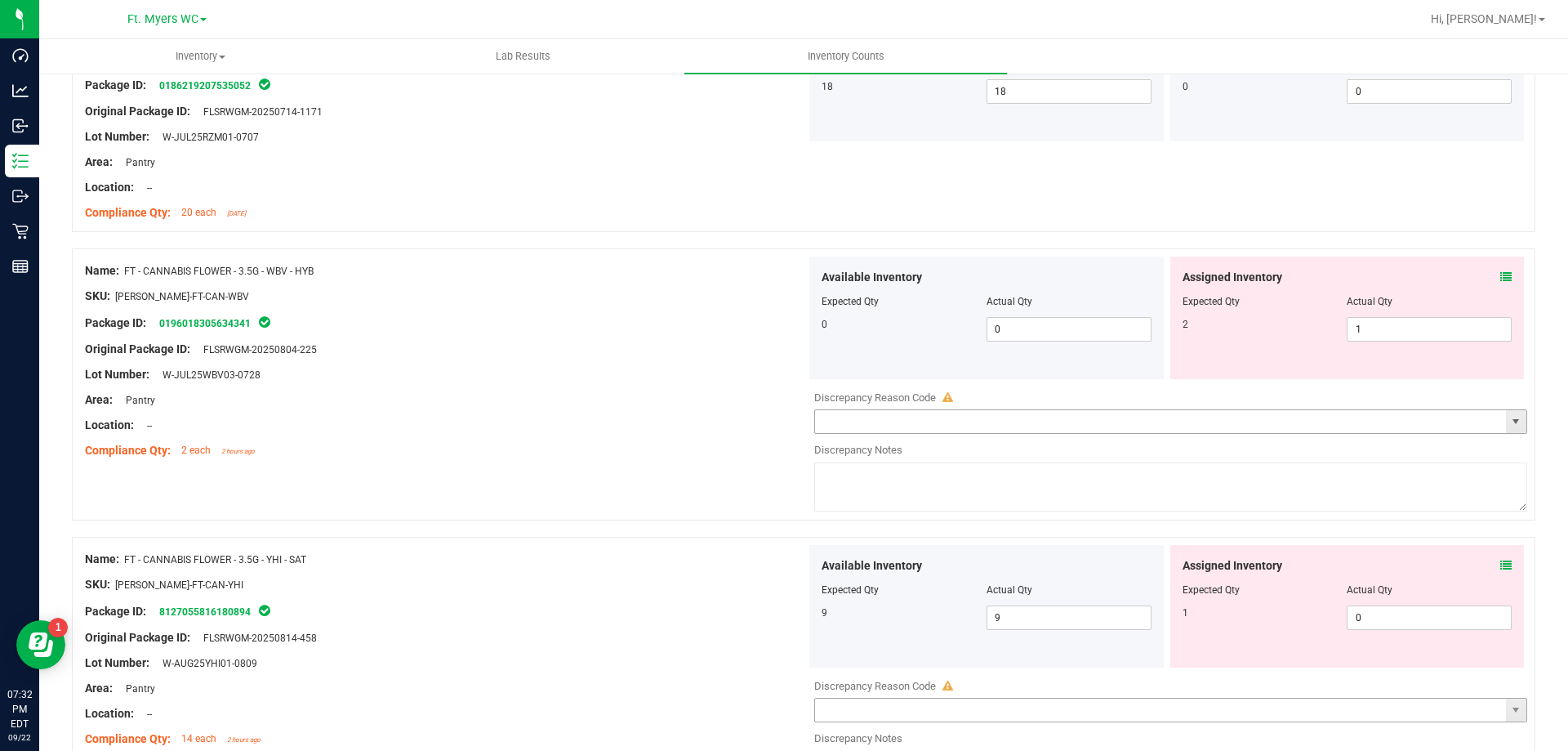
scroll to position [1226, 0]
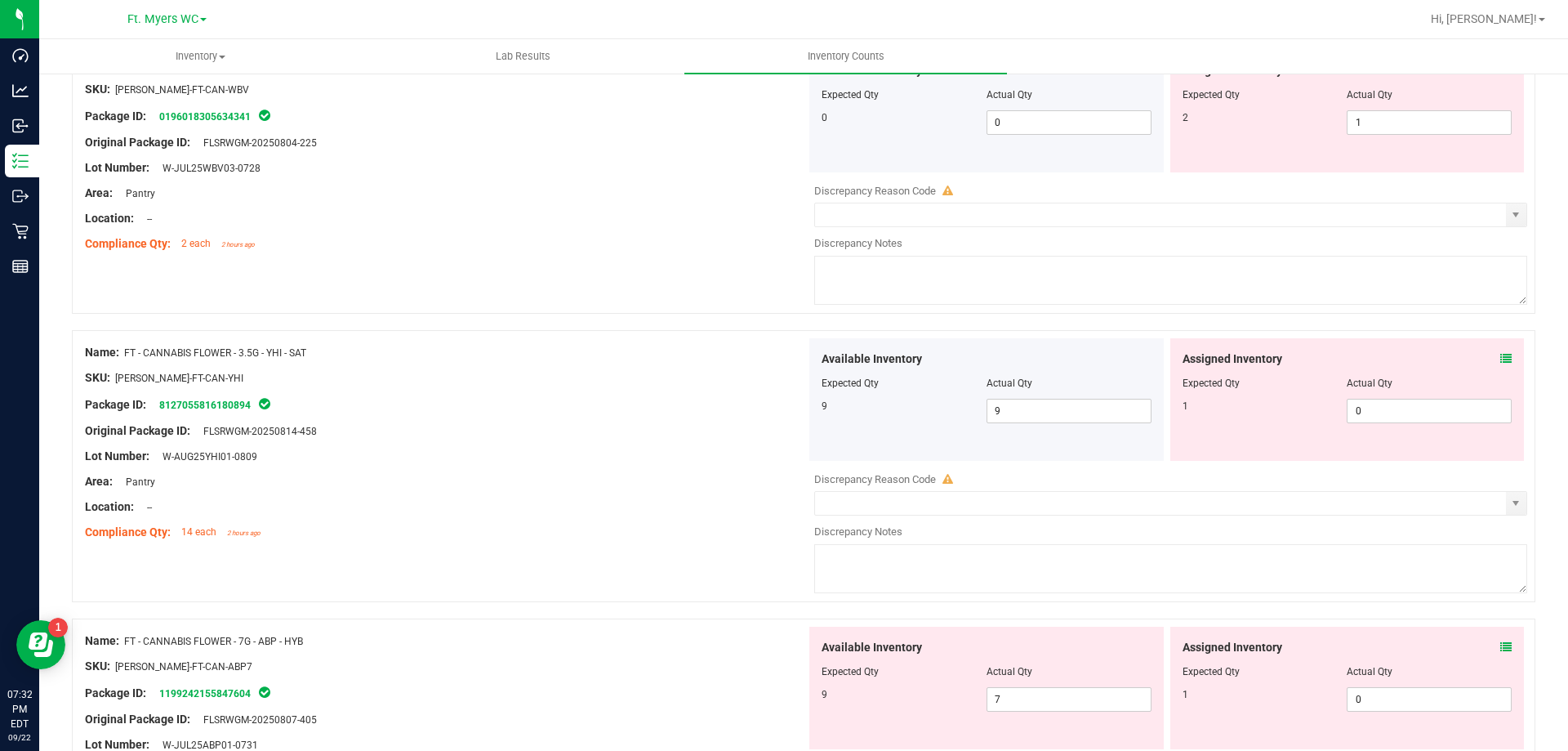
click at [1501, 365] on span at bounding box center [1507, 359] width 12 height 17
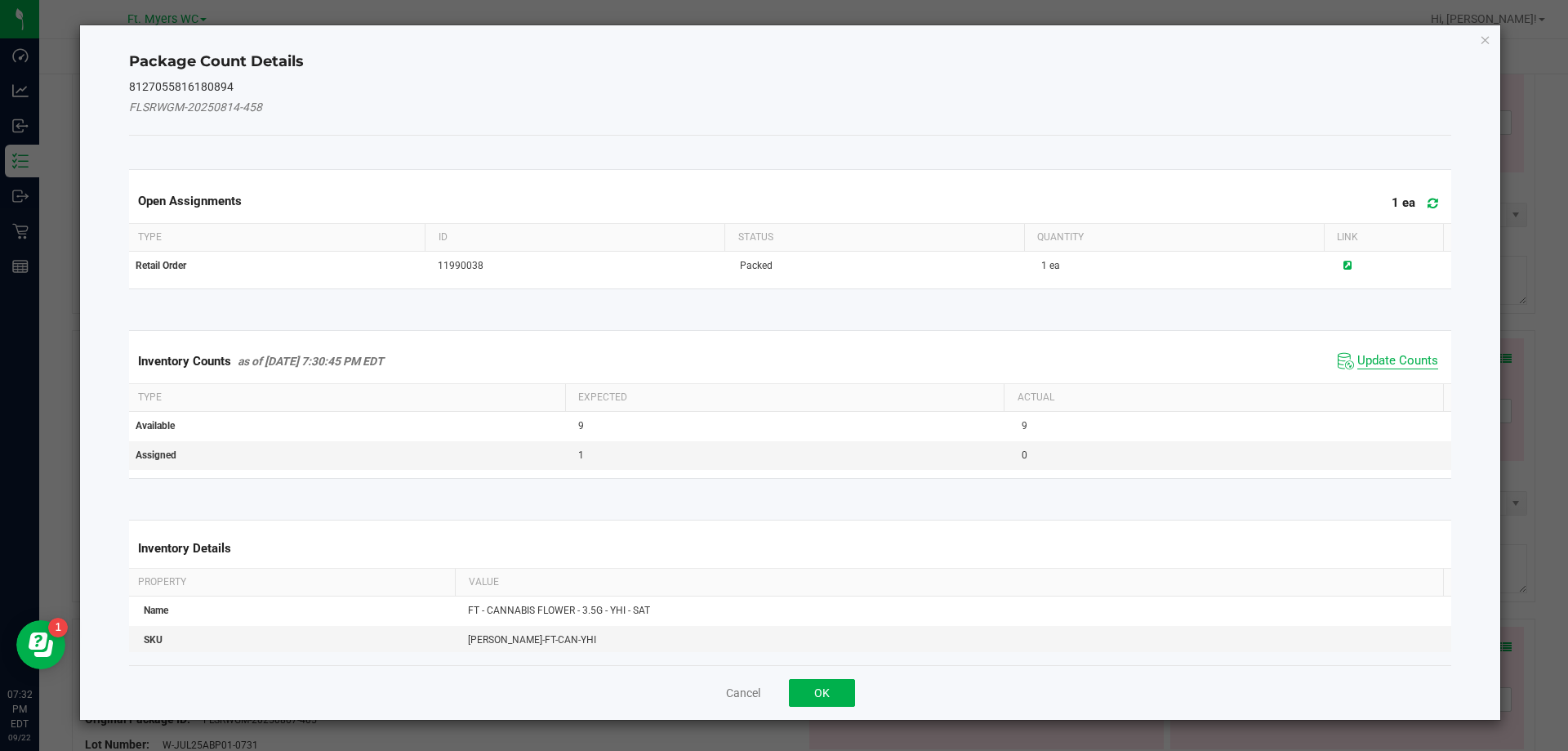
click at [1401, 363] on span "Update Counts" at bounding box center [1398, 360] width 81 height 16
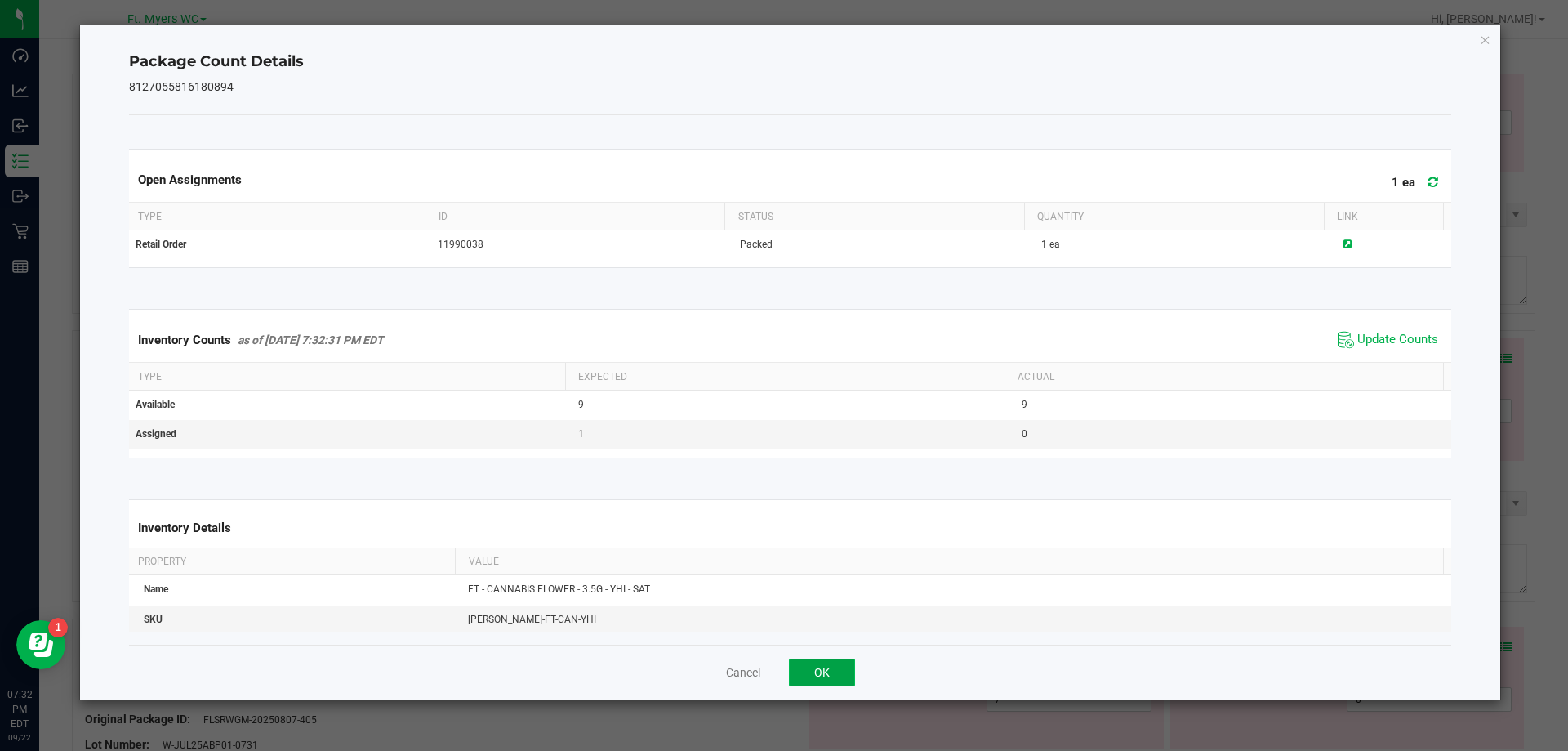
click at [848, 682] on button "OK" at bounding box center [821, 672] width 66 height 28
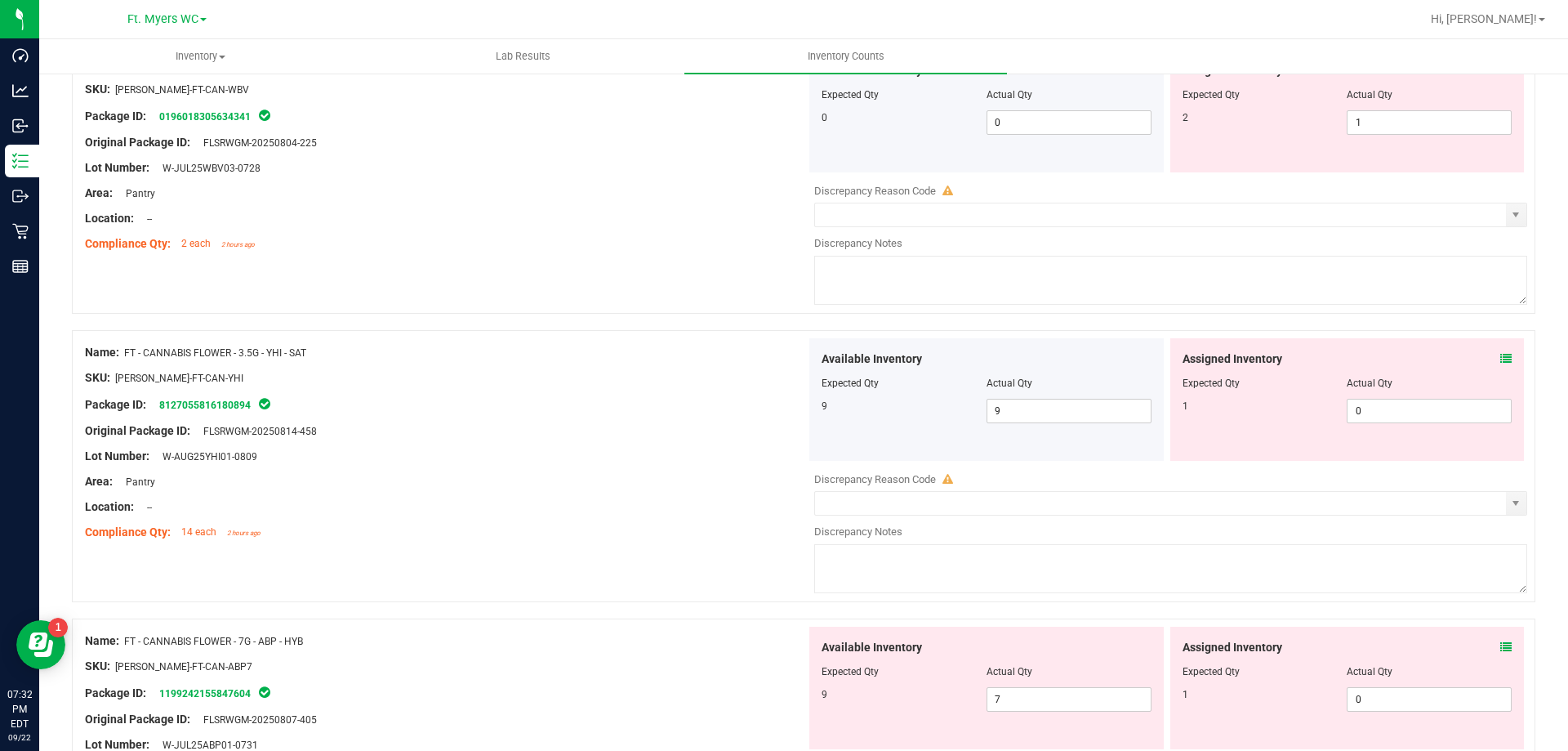
click at [1484, 647] on div "Assigned Inventory" at bounding box center [1347, 647] width 330 height 17
click at [1502, 649] on div "Assigned Inventory Expected Qty Actual Qty 1 0 0" at bounding box center [1347, 688] width 354 height 123
click at [1485, 649] on div "Assigned Inventory" at bounding box center [1347, 647] width 330 height 17
click at [1501, 640] on span at bounding box center [1507, 647] width 12 height 17
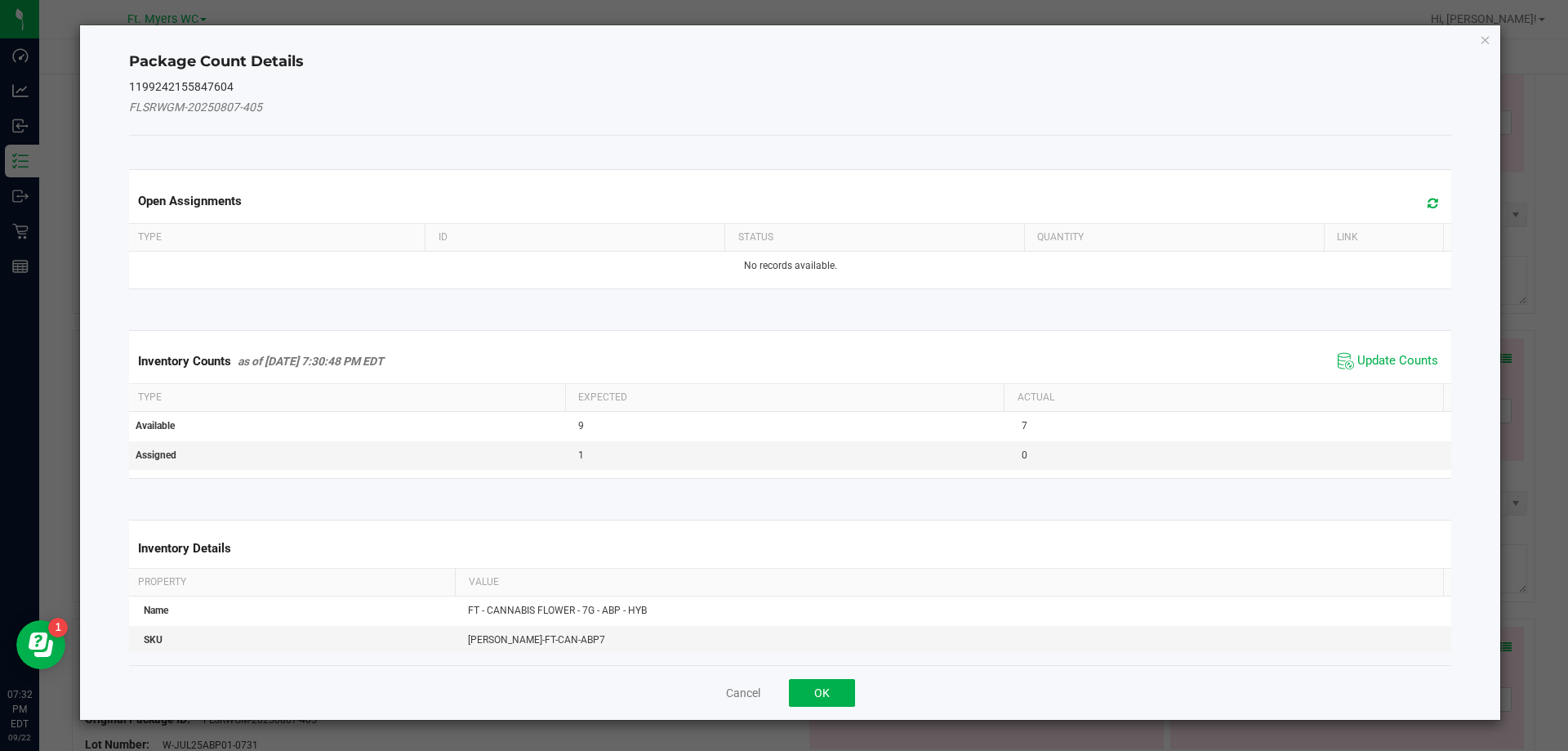
click at [1368, 345] on div "Inventory Counts as of [DATE] 7:30:48 PM EDT Update Counts" at bounding box center [790, 361] width 1330 height 44
click at [1369, 349] on span "Update Counts" at bounding box center [1388, 360] width 109 height 24
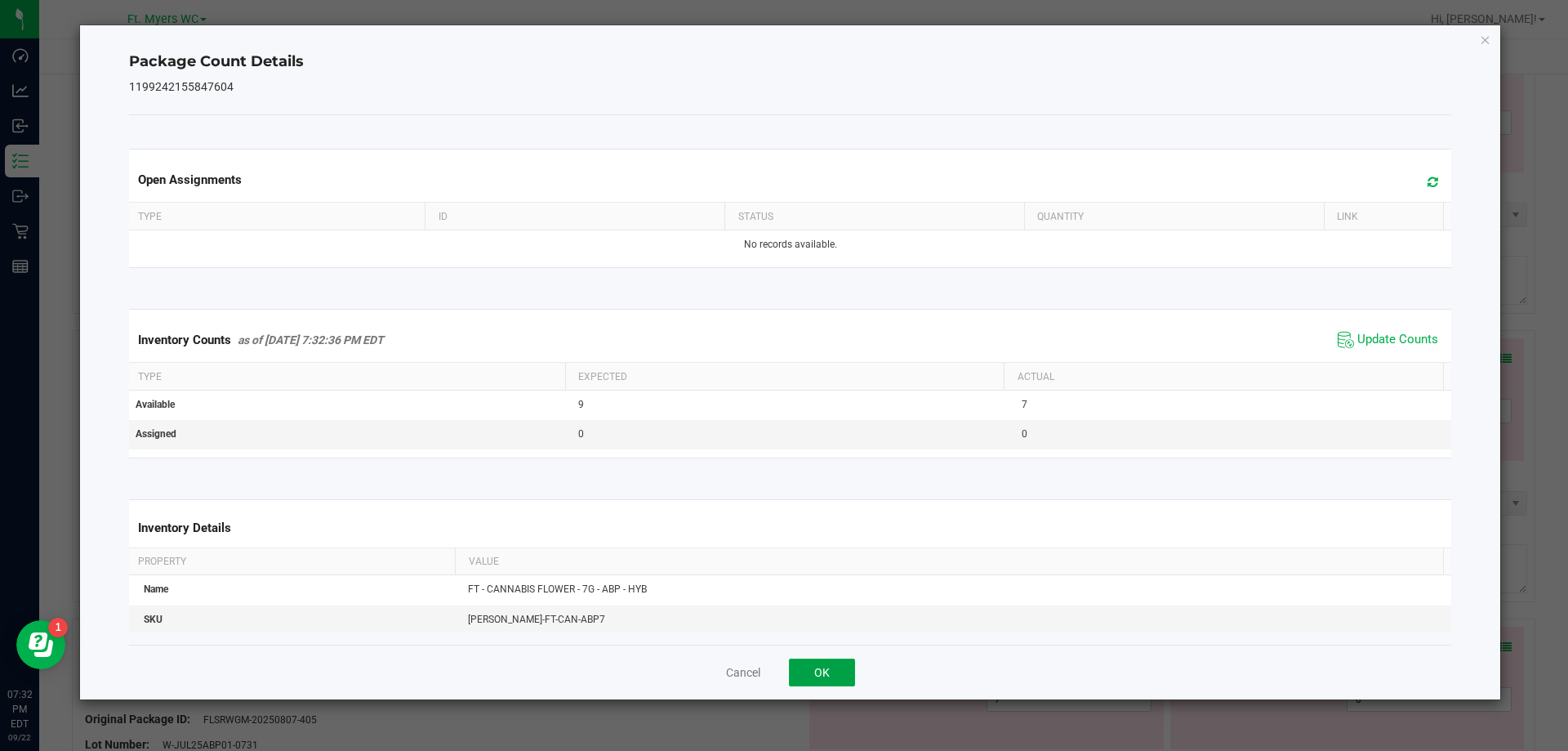
click at [847, 671] on button "OK" at bounding box center [821, 672] width 66 height 28
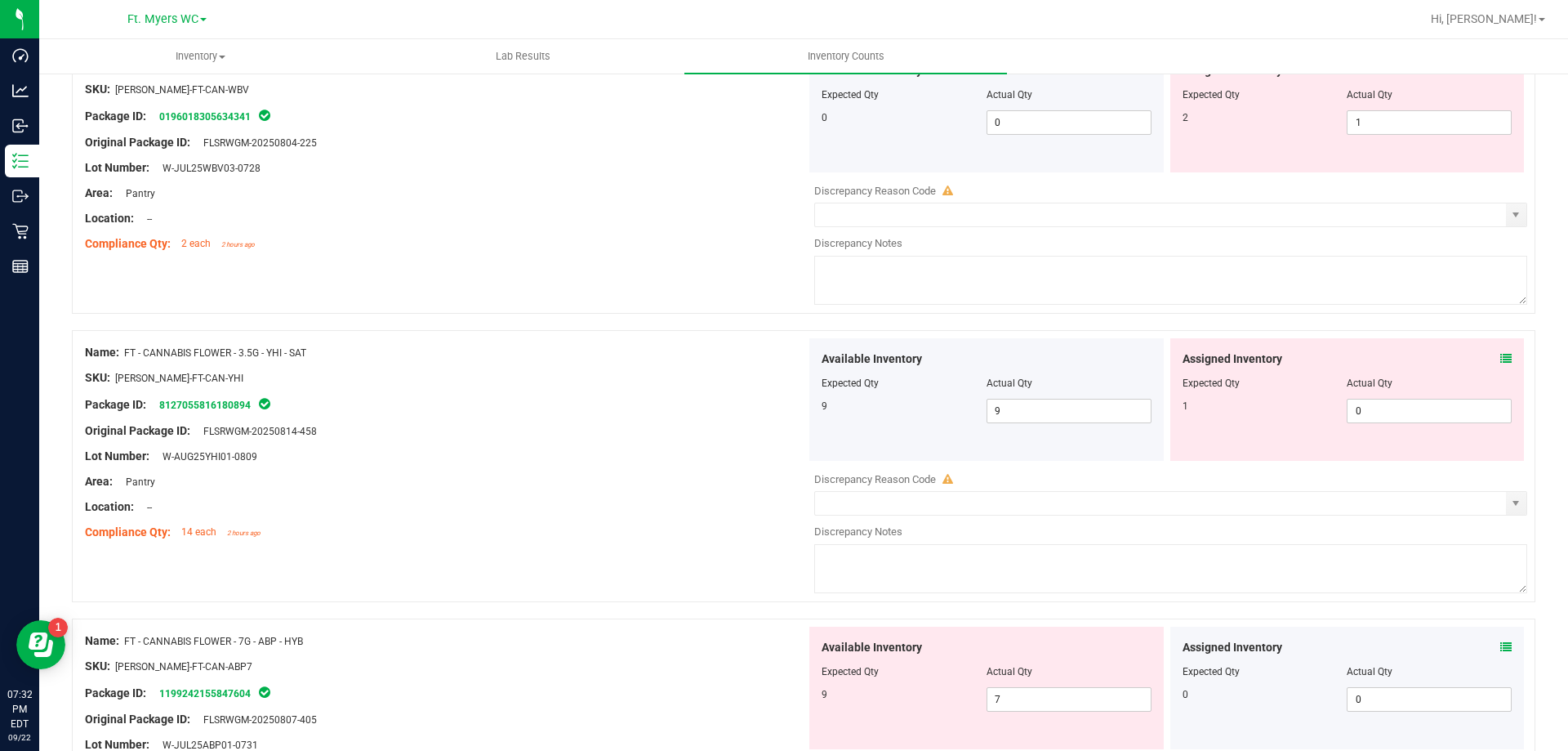
click at [1036, 684] on div at bounding box center [986, 683] width 330 height 8
click at [1037, 704] on span "7 7" at bounding box center [1069, 699] width 165 height 24
type input "9"
drag, startPoint x: 620, startPoint y: 551, endPoint x: 732, endPoint y: 518, distance: 116.8
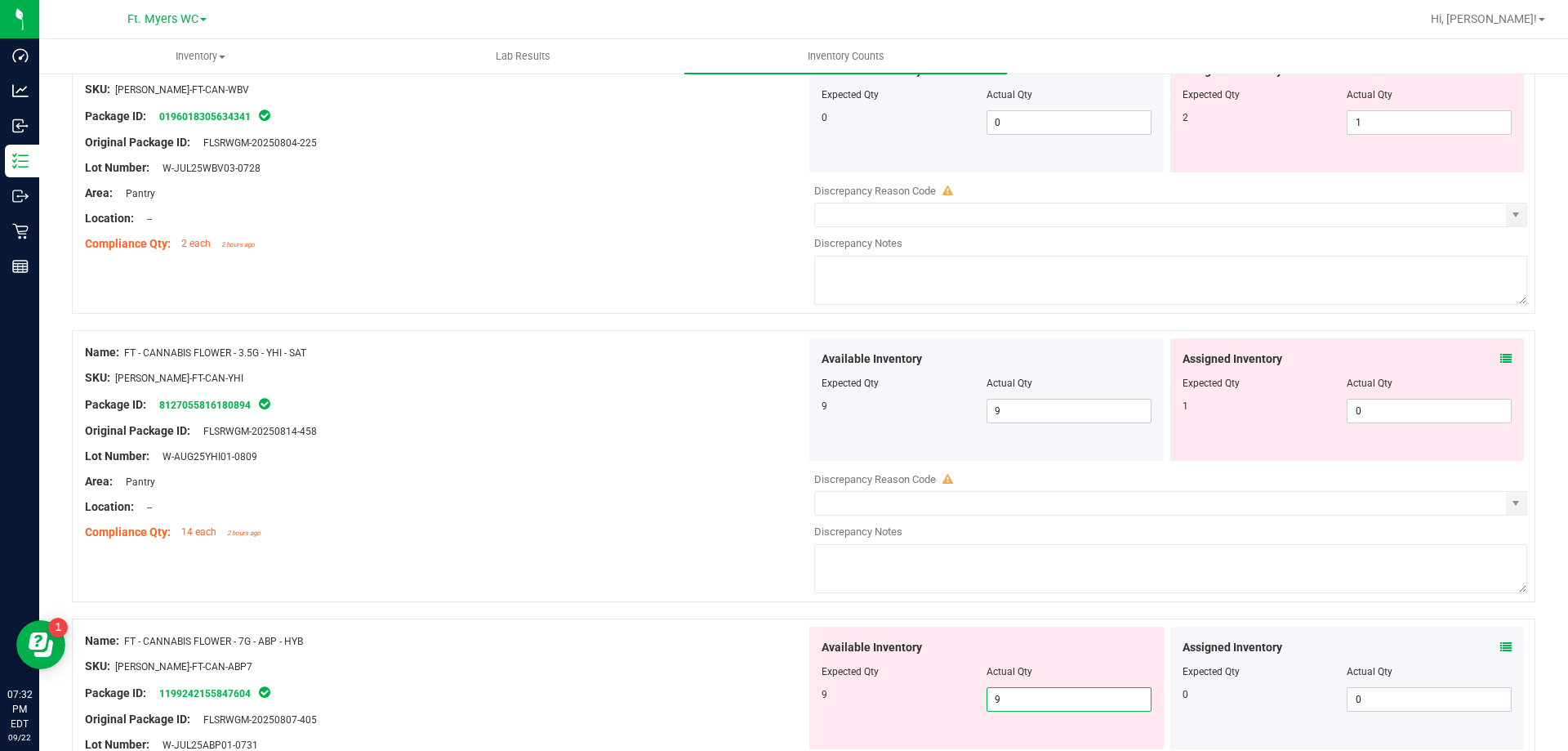
click at [621, 551] on div "Name: FT - CANNABIS FLOWER - 3.5G - YHI - SAT SKU: [PERSON_NAME]-FT-CAN-YHI Pac…" at bounding box center [803, 466] width 1464 height 272
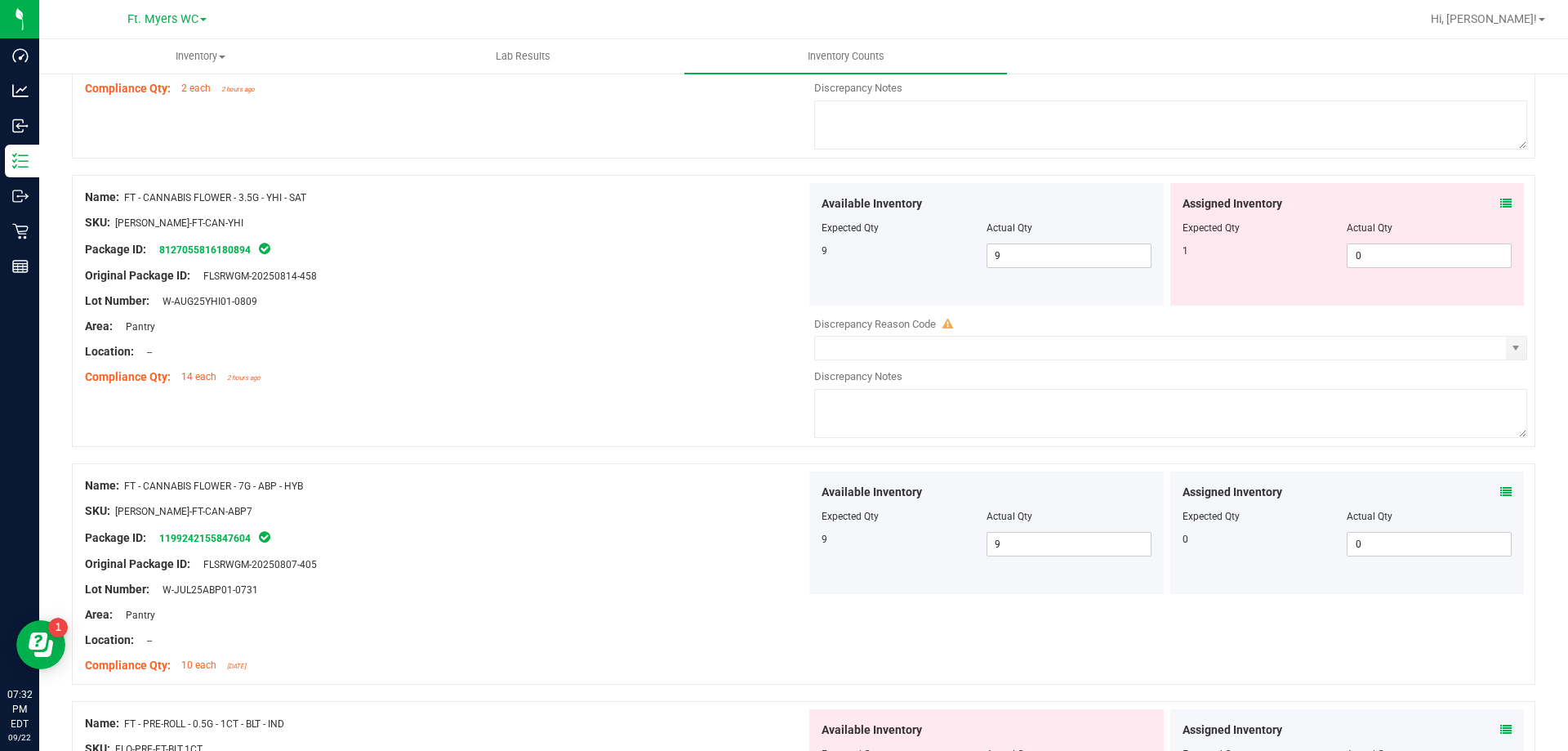
scroll to position [1634, 0]
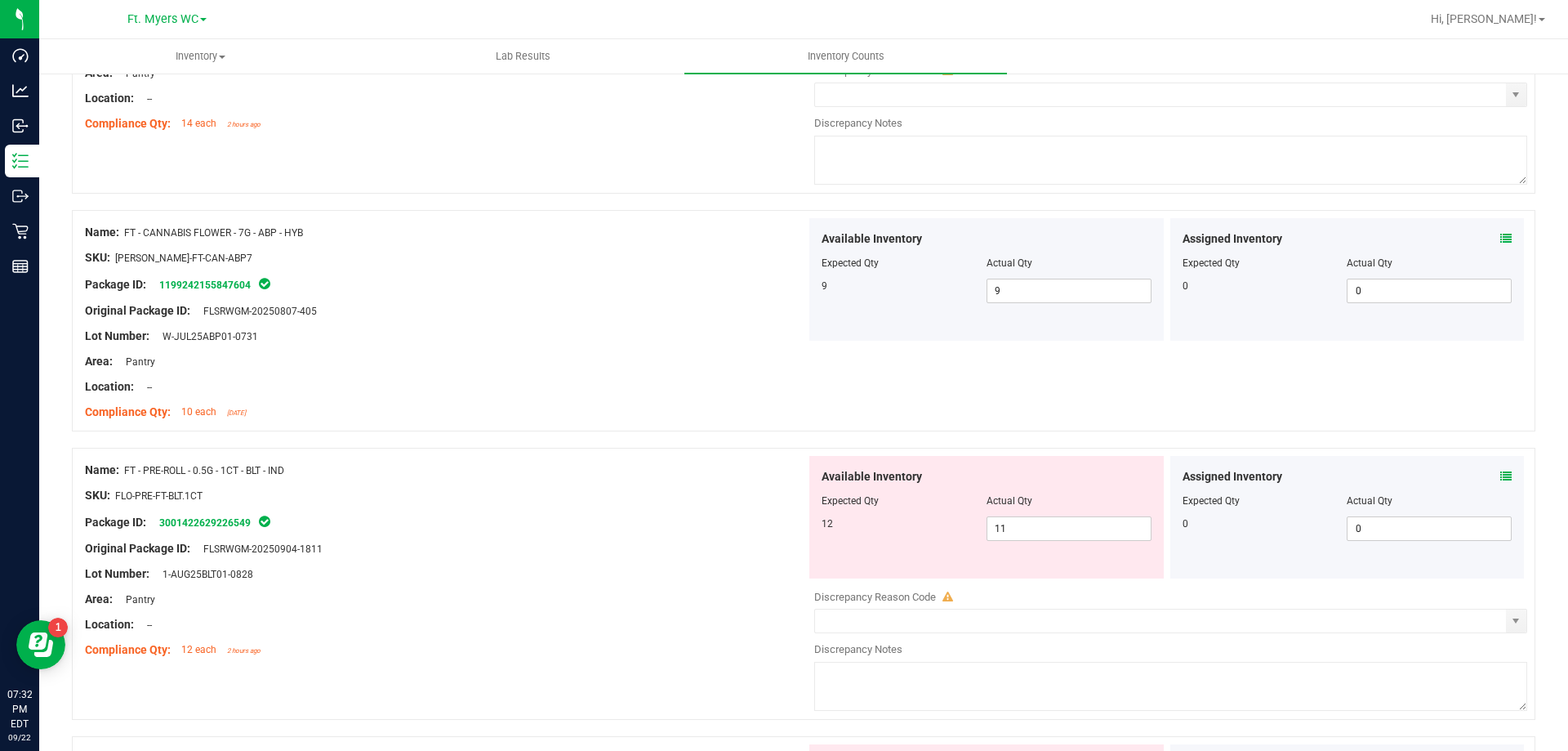
click at [1501, 472] on icon at bounding box center [1507, 477] width 12 height 12
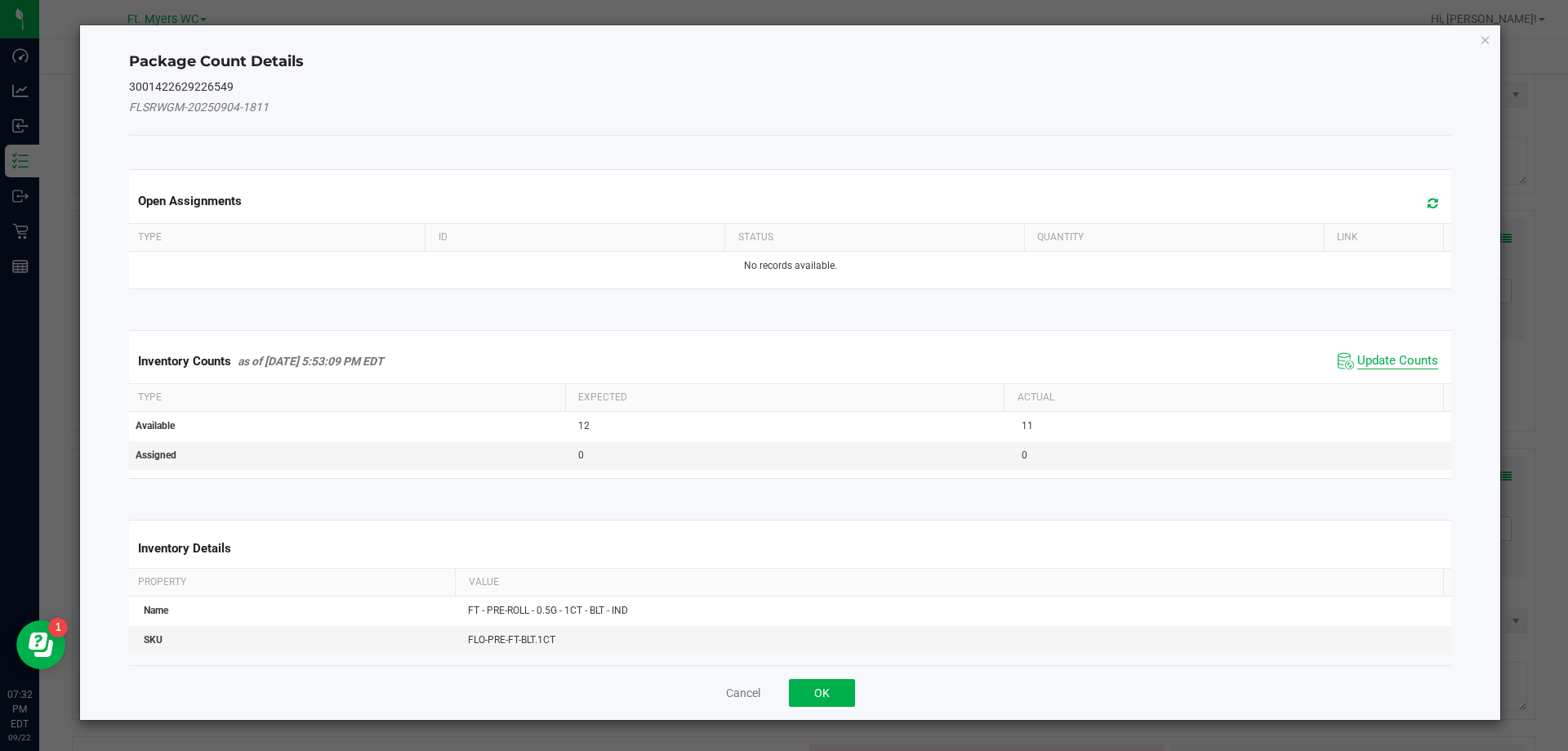
click at [1384, 363] on span "Update Counts" at bounding box center [1398, 360] width 81 height 16
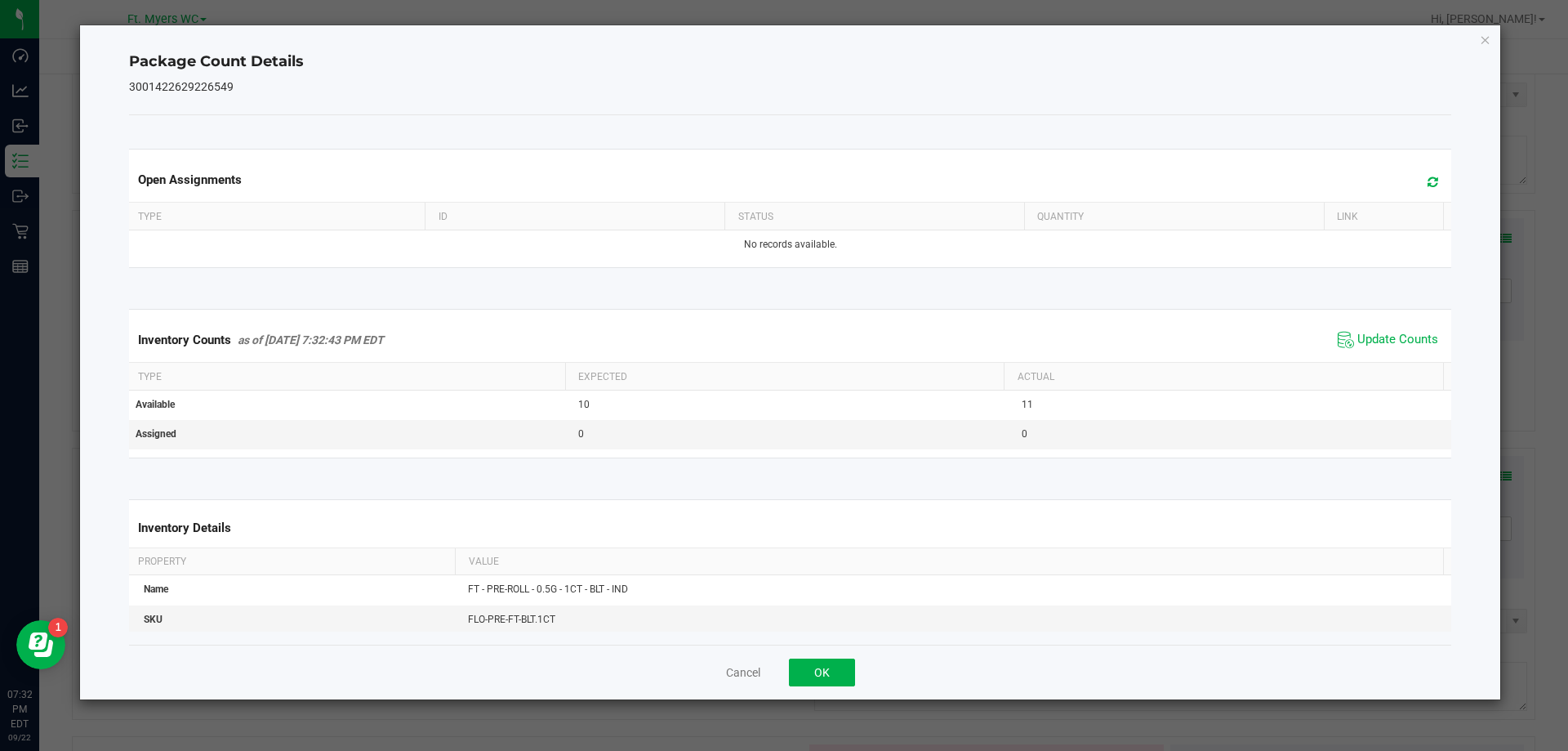
click at [864, 662] on div "Cancel OK" at bounding box center [790, 672] width 1323 height 55
click at [853, 662] on button "OK" at bounding box center [821, 672] width 66 height 28
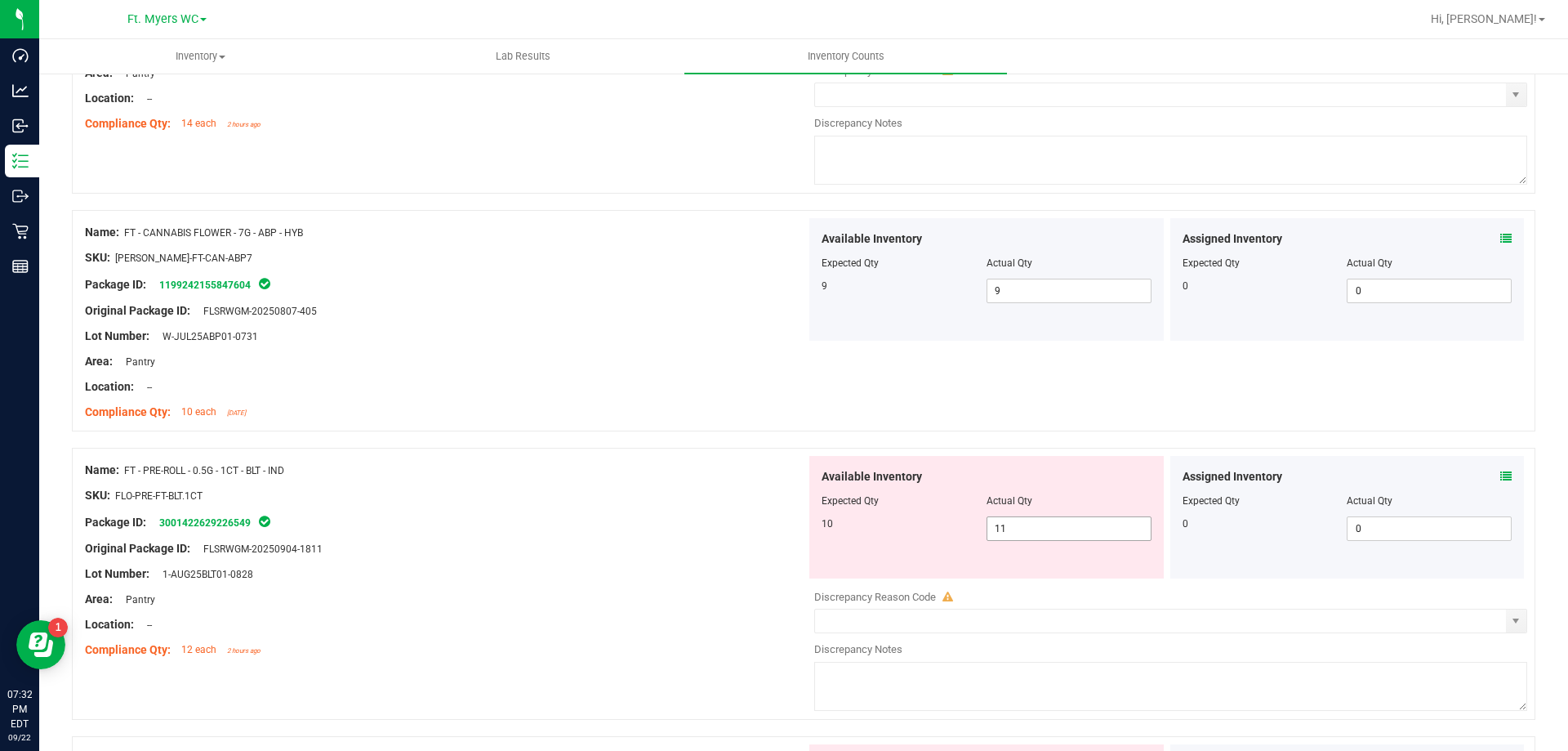
click at [1012, 519] on span "11 11" at bounding box center [1069, 528] width 165 height 24
type input "10"
click at [759, 475] on div "Name: FT - PRE-ROLL - 0.5G - 1CT - BLT - IND" at bounding box center [445, 470] width 721 height 17
type input "10"
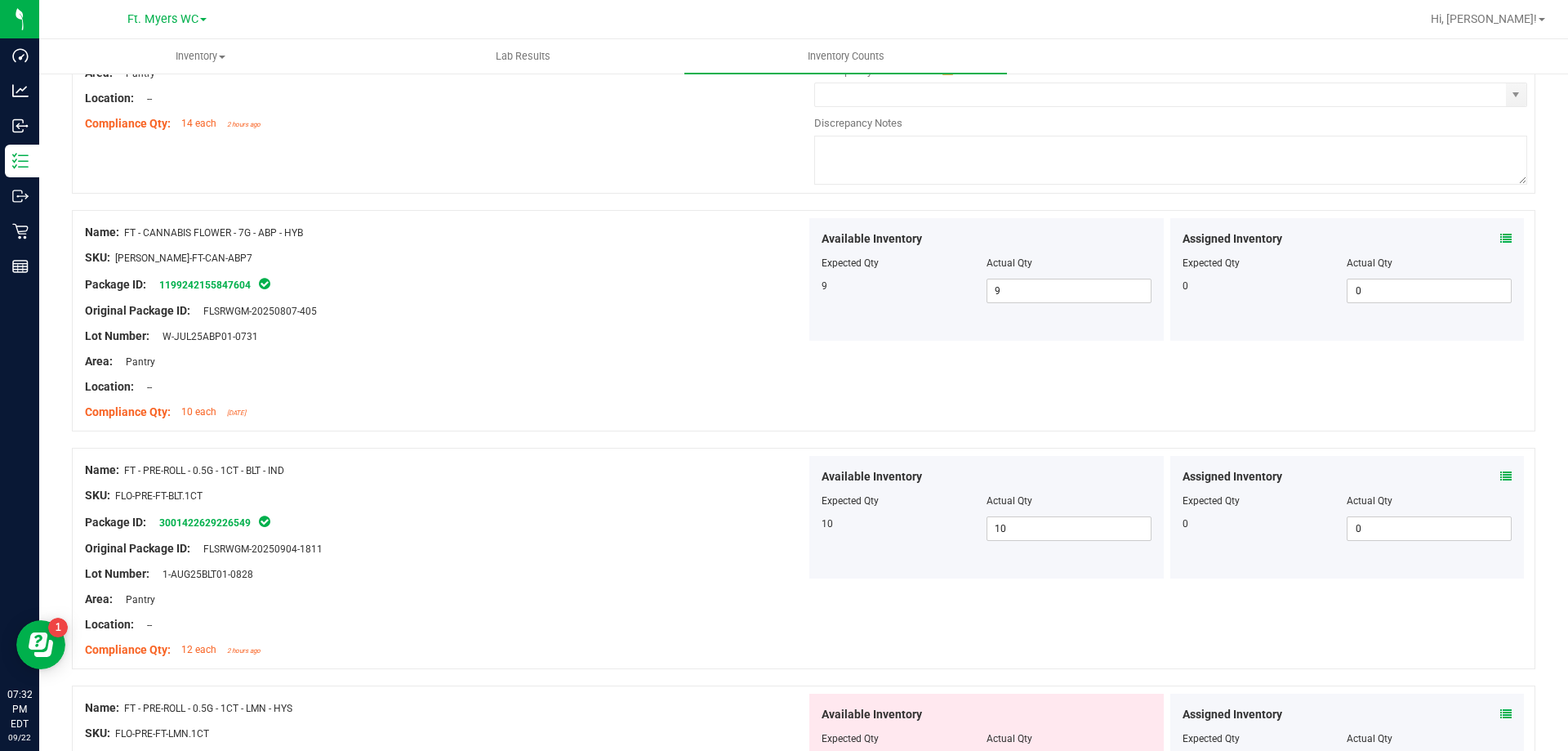
scroll to position [1961, 0]
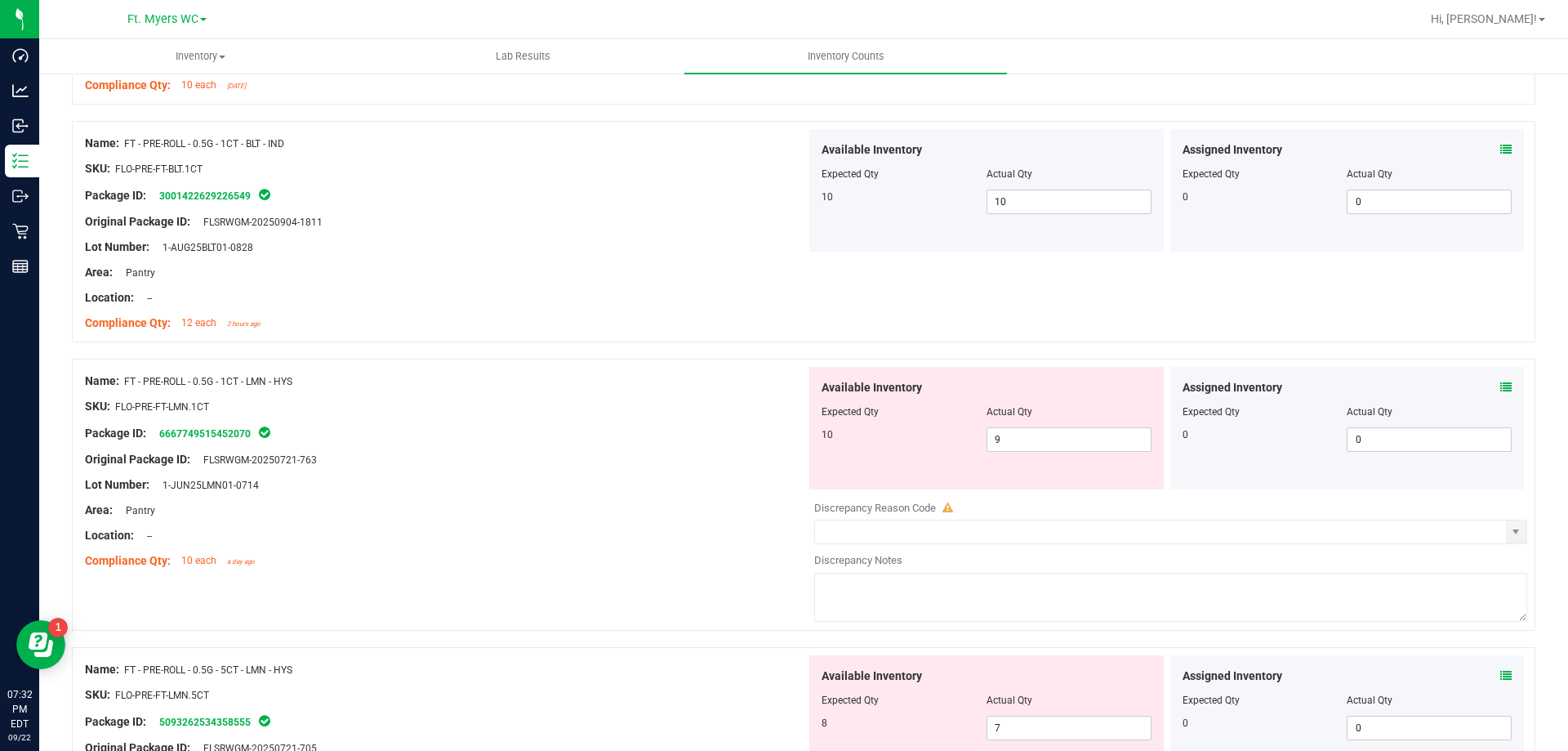
click at [1501, 387] on icon at bounding box center [1507, 387] width 12 height 12
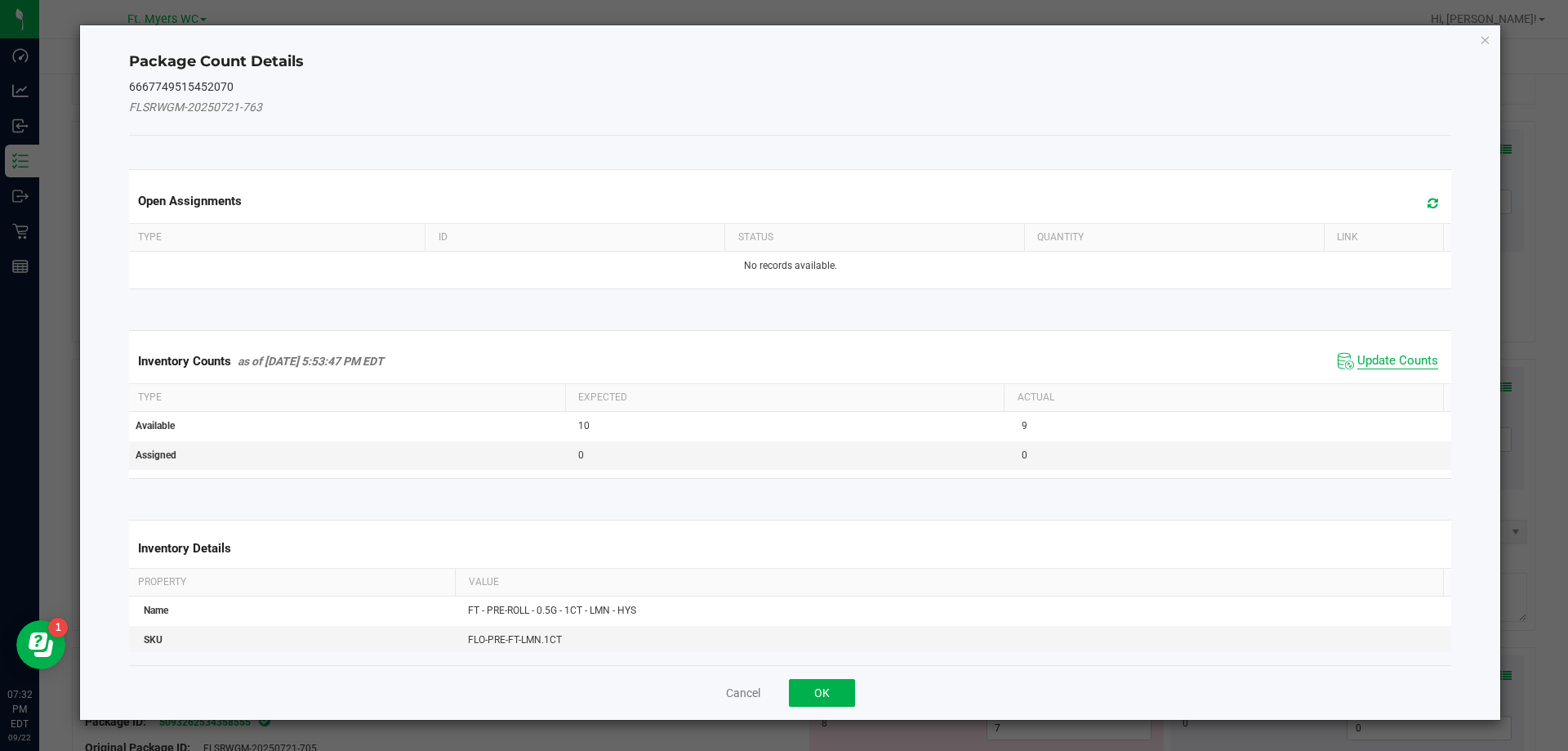
click at [1358, 365] on span "Update Counts" at bounding box center [1398, 360] width 81 height 16
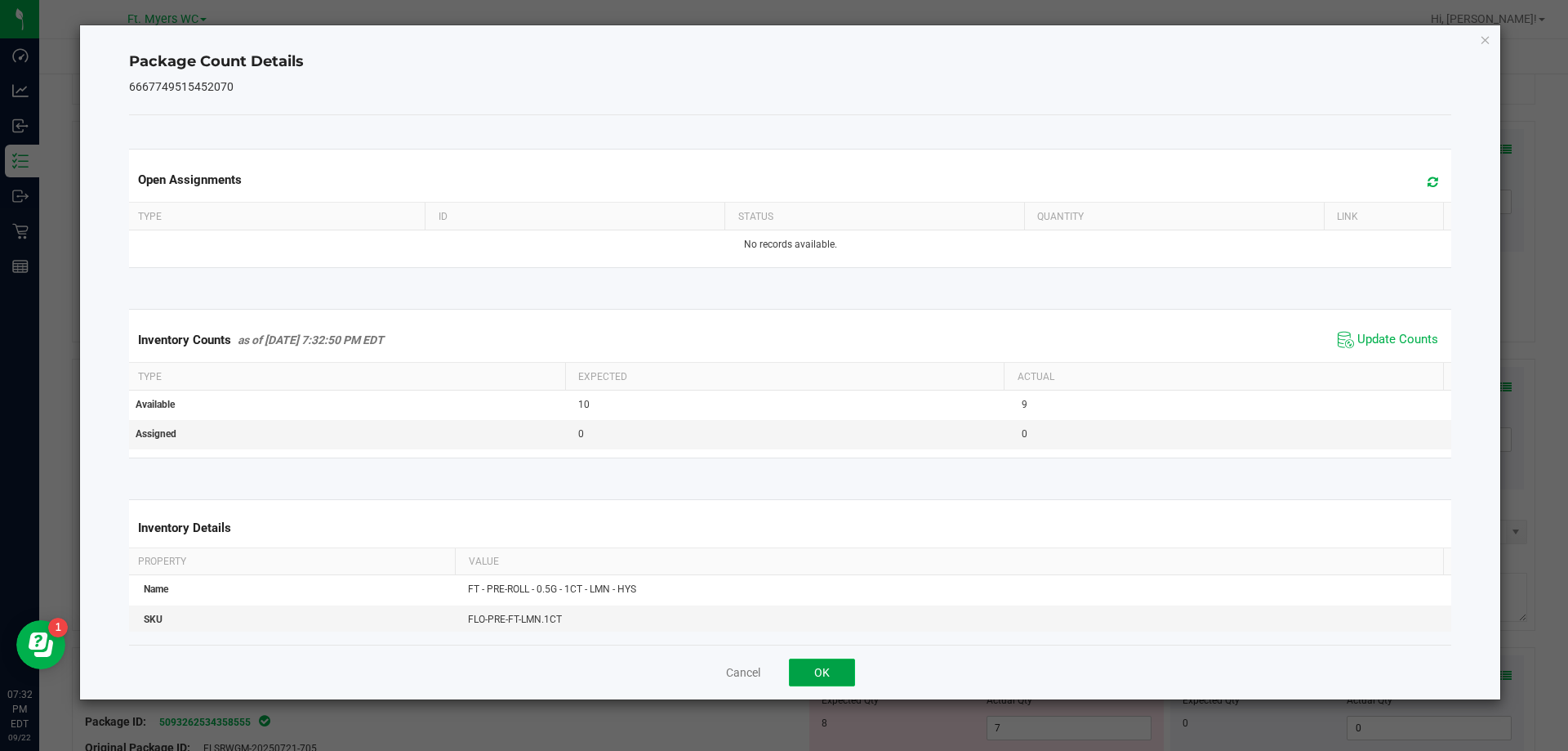
click at [837, 668] on button "OK" at bounding box center [821, 672] width 66 height 28
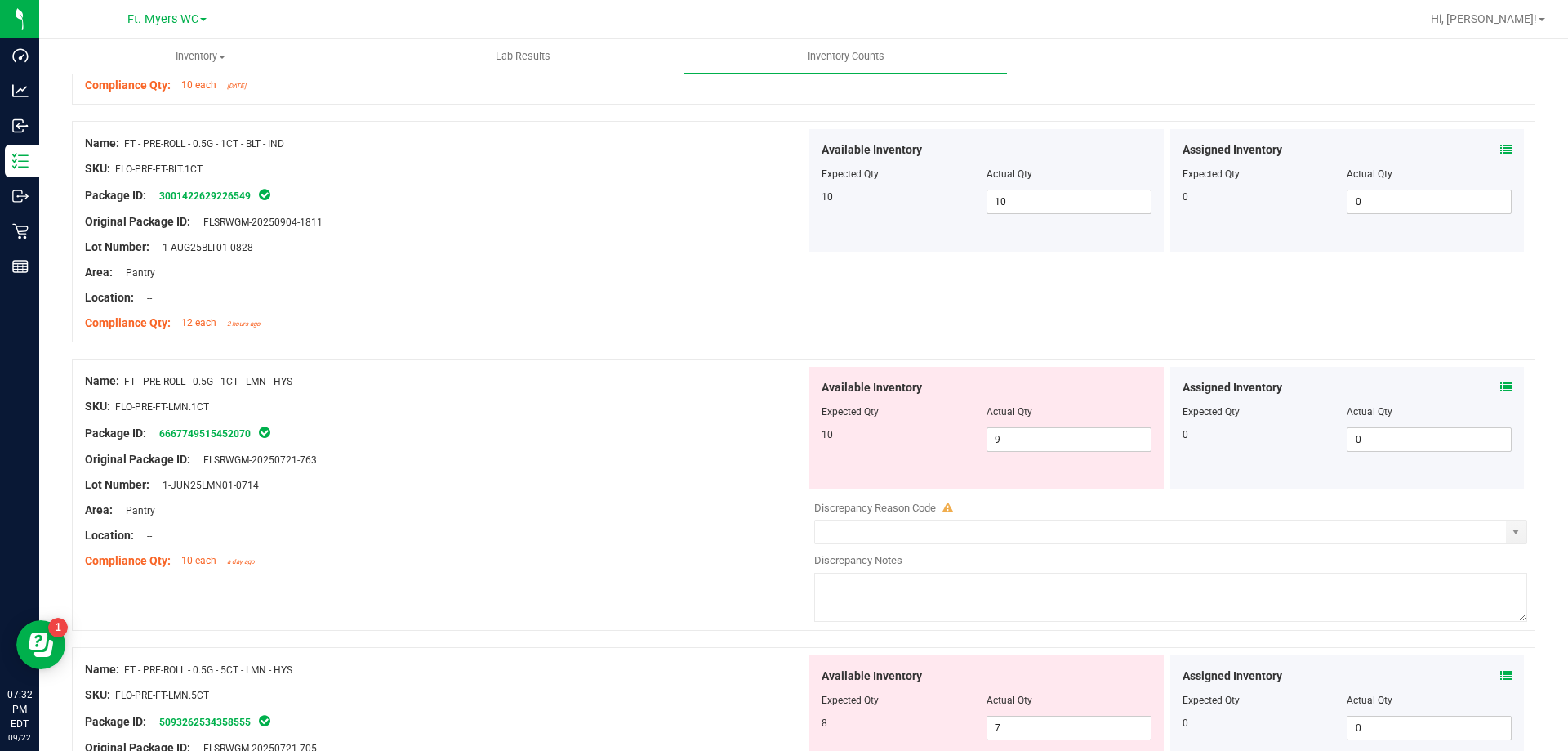
click at [1043, 461] on div "Available Inventory Expected Qty Actual Qty 10 9 9" at bounding box center [986, 429] width 354 height 123
click at [1045, 444] on span "9 9" at bounding box center [1069, 439] width 165 height 24
type input "10"
click at [844, 327] on div "Name: FT - PRE-ROLL - 0.5G - 1CT - BLT - IND SKU: FLO-PRE-FT-BLT.1CT Package ID…" at bounding box center [803, 232] width 1464 height 221
type input "10"
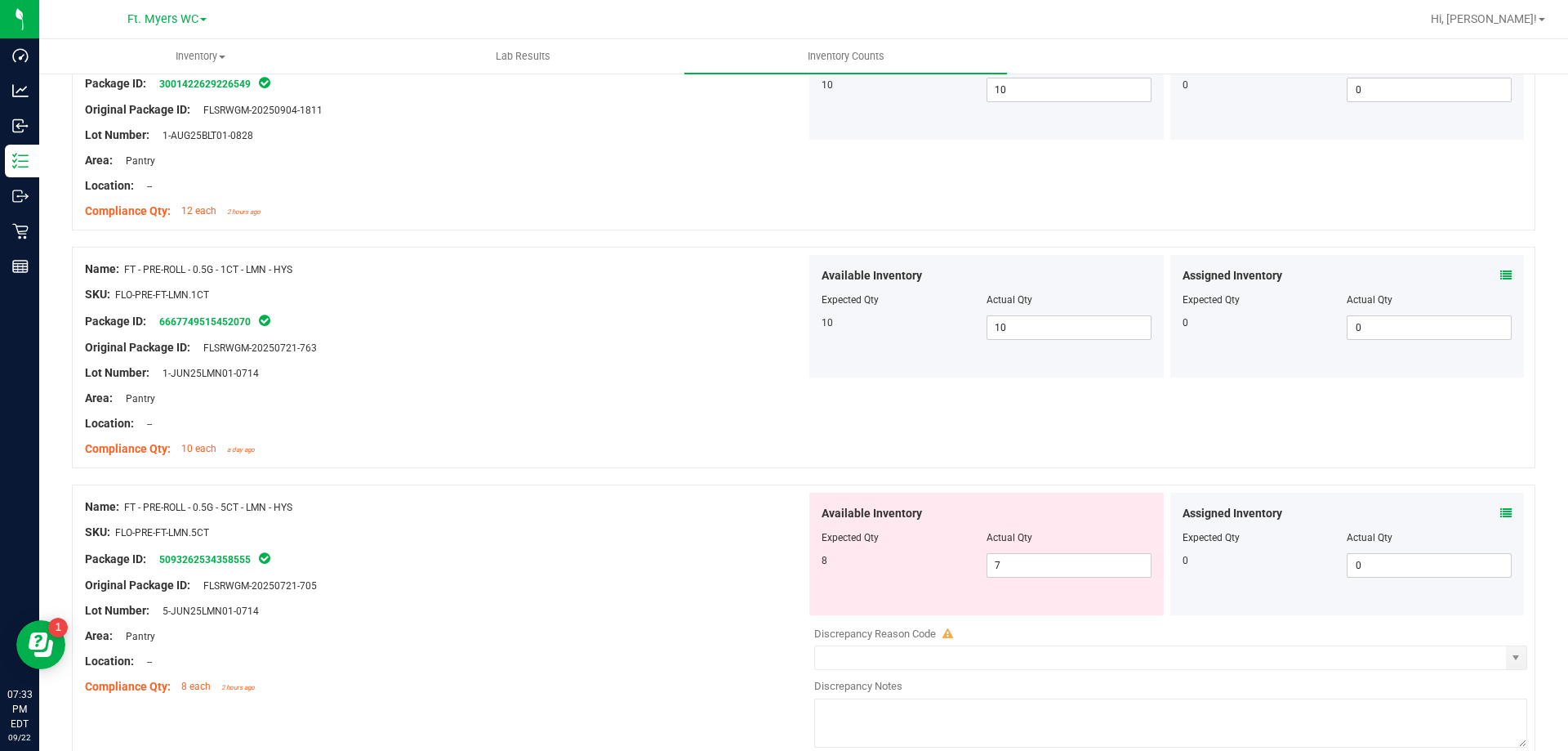
scroll to position [2288, 0]
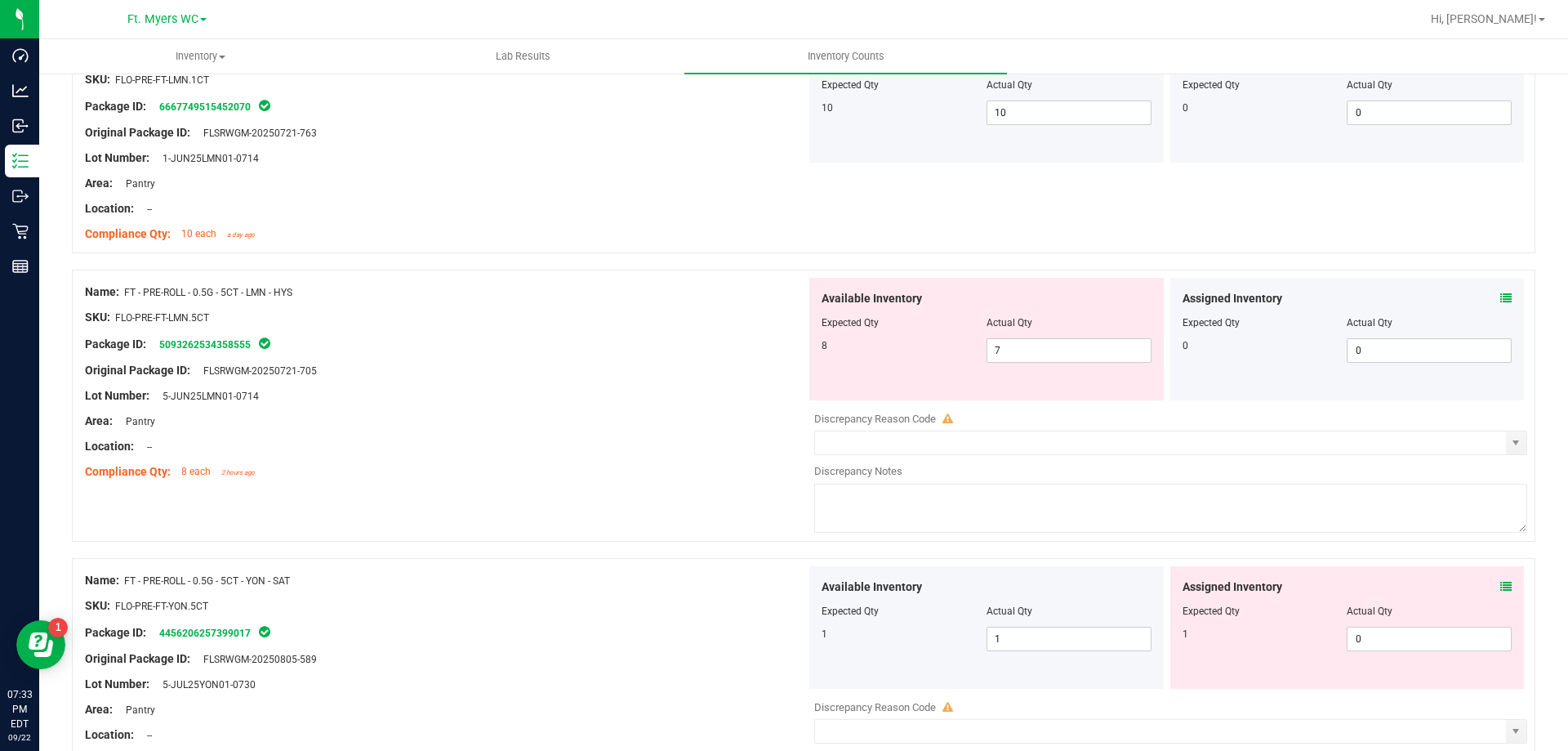
click at [1096, 364] on div "Available Inventory Expected Qty Actual Qty 8 7 7" at bounding box center [986, 339] width 354 height 123
click at [1093, 346] on span "7 7" at bounding box center [1069, 350] width 165 height 24
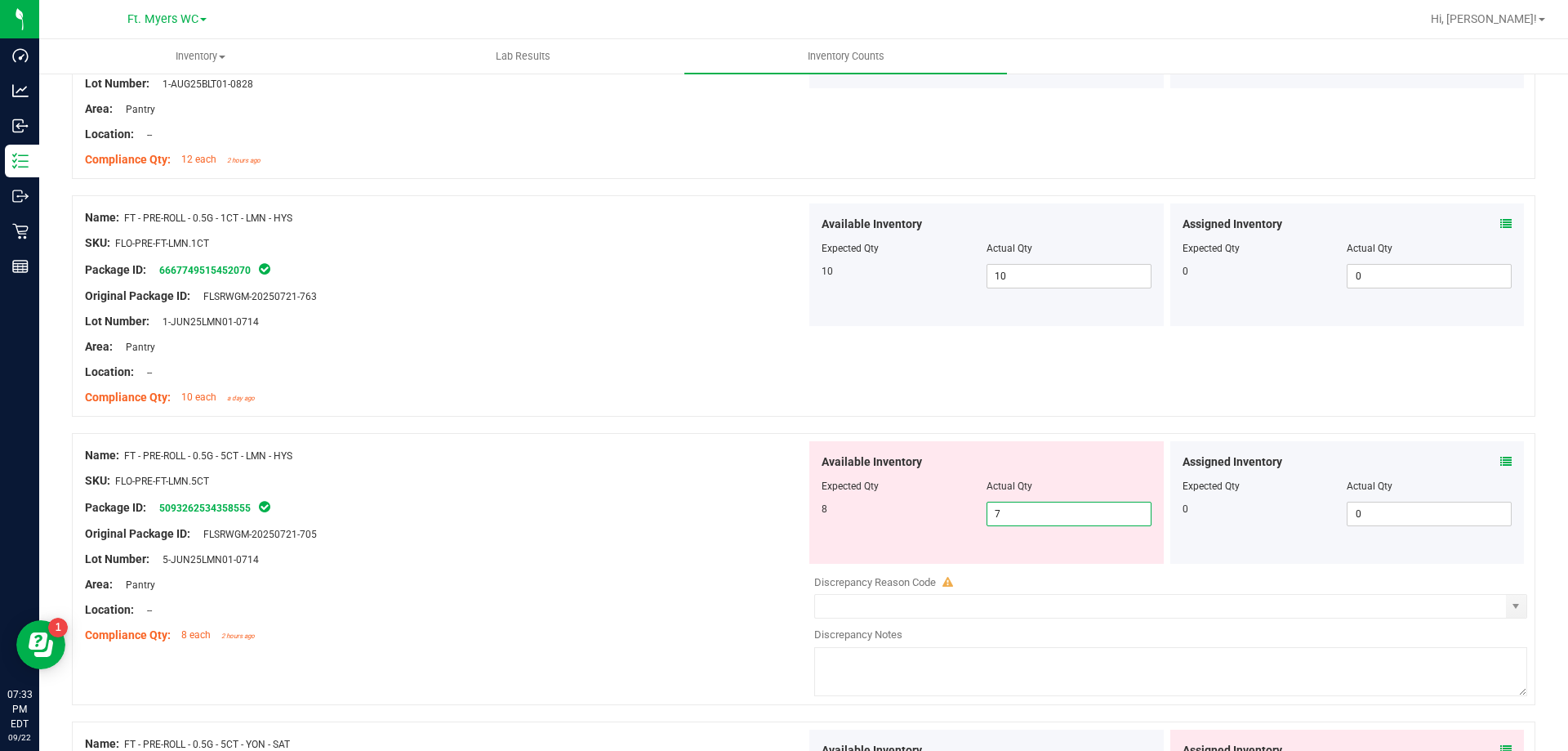
click at [757, 308] on div at bounding box center [445, 309] width 721 height 8
click at [1024, 502] on span "7 7" at bounding box center [1069, 514] width 165 height 24
click at [929, 648] on textarea at bounding box center [1170, 672] width 713 height 49
type textarea "-1"
click at [546, 574] on div at bounding box center [445, 572] width 721 height 8
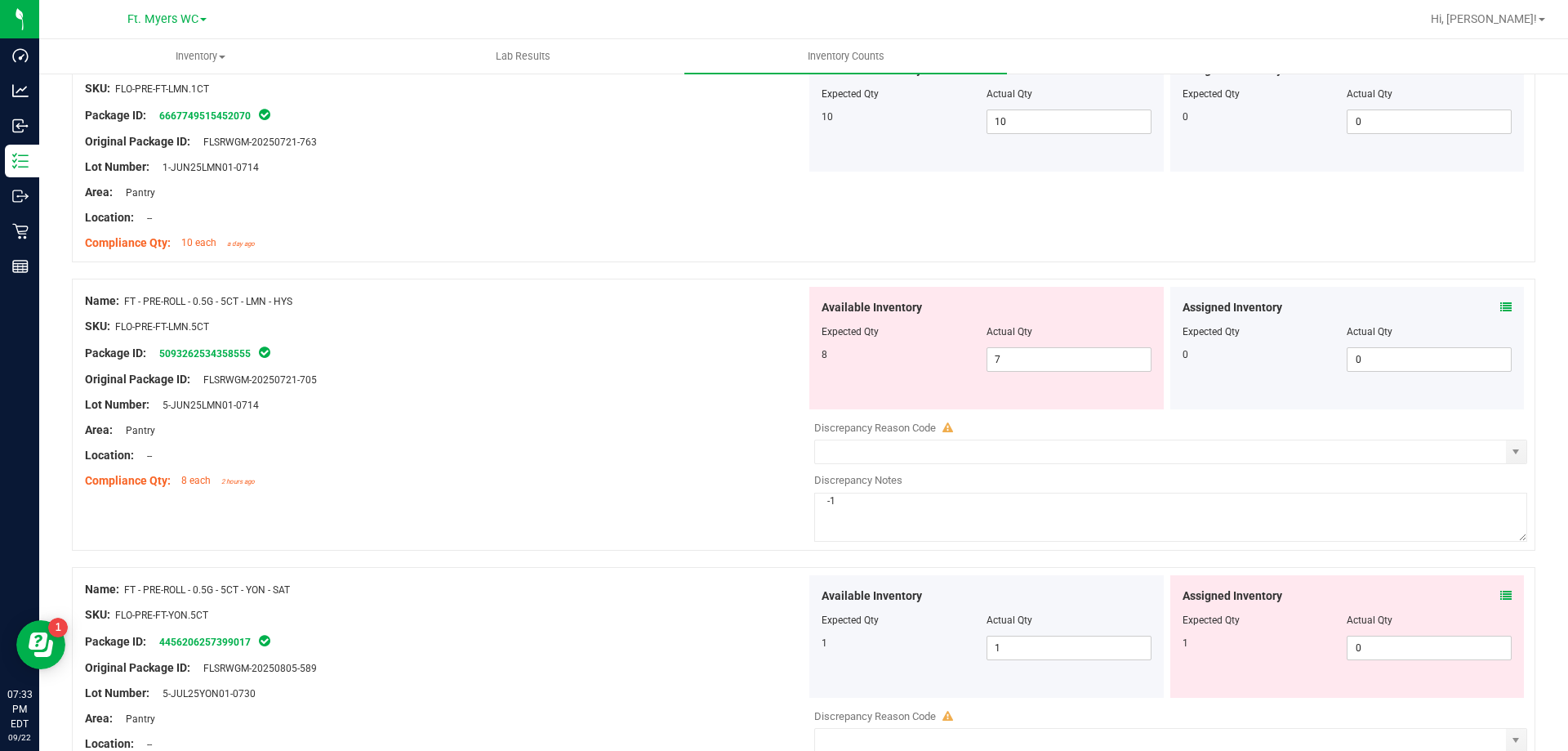
scroll to position [2451, 0]
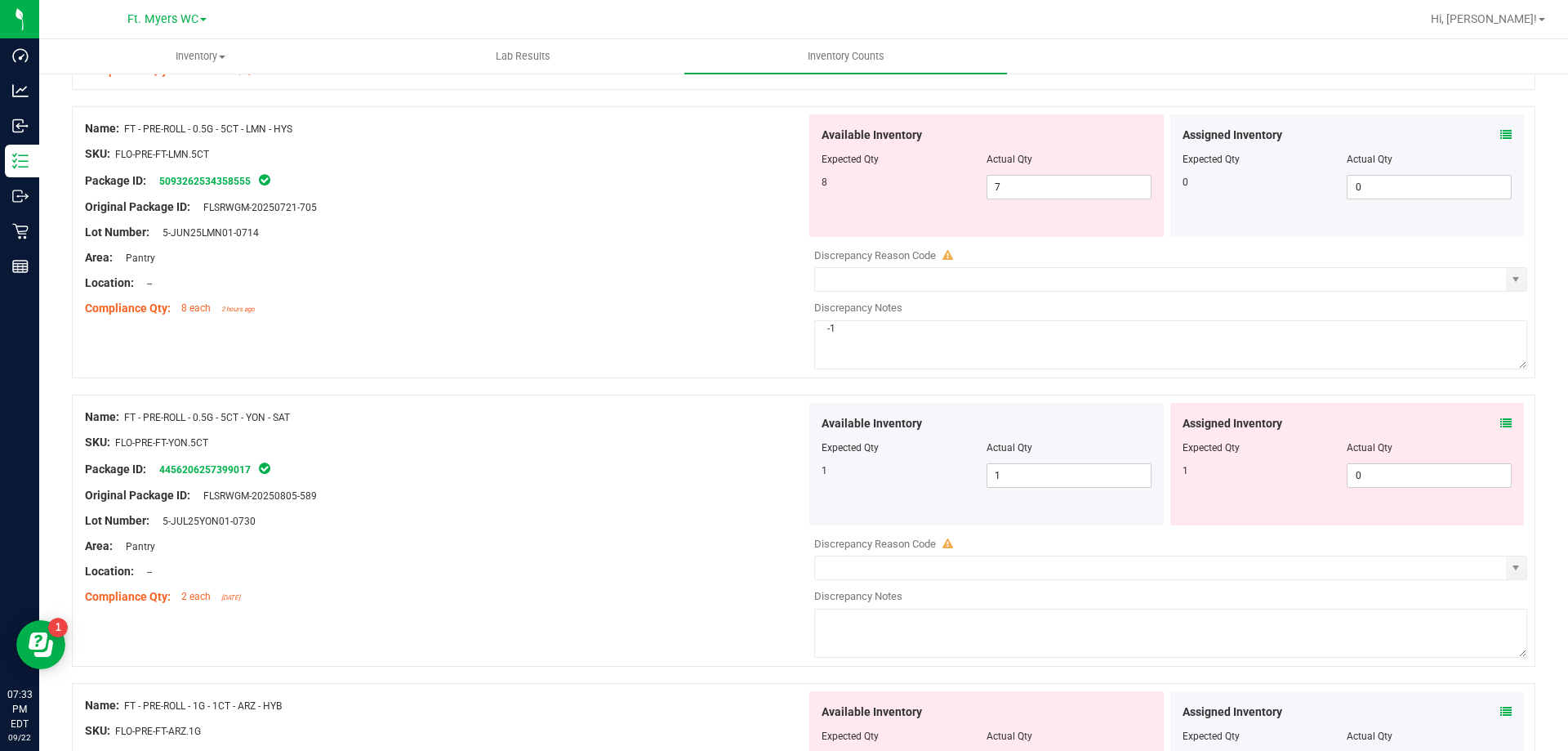
click at [1481, 425] on div "Assigned Inventory" at bounding box center [1347, 423] width 330 height 17
click at [1483, 423] on div "Assigned Inventory" at bounding box center [1347, 423] width 330 height 17
click at [1501, 419] on div "Assigned Inventory Expected Qty Actual Qty 1 0 0" at bounding box center [1347, 464] width 354 height 123
click at [1501, 421] on icon at bounding box center [1507, 423] width 12 height 12
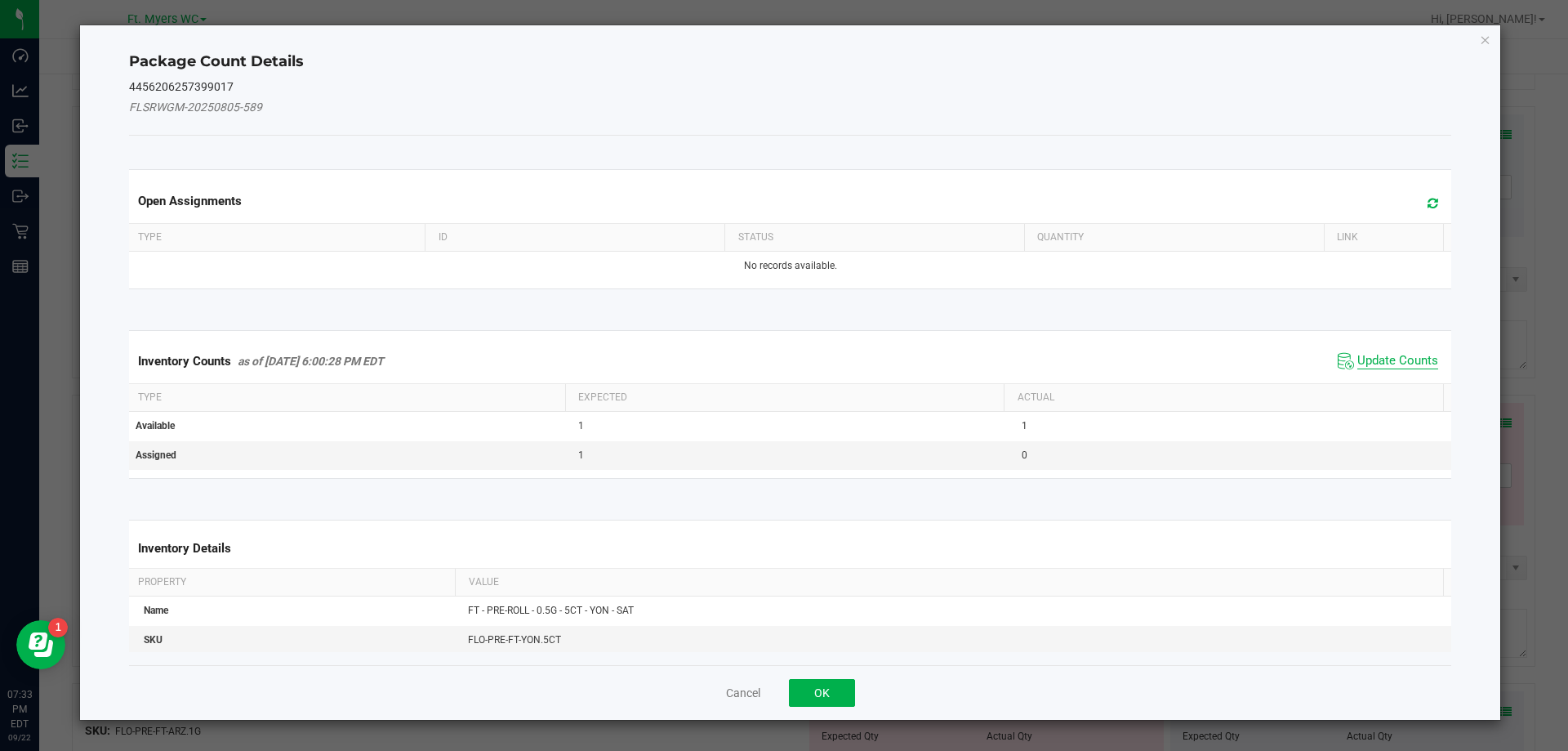
click at [1396, 358] on span "Update Counts" at bounding box center [1398, 360] width 81 height 16
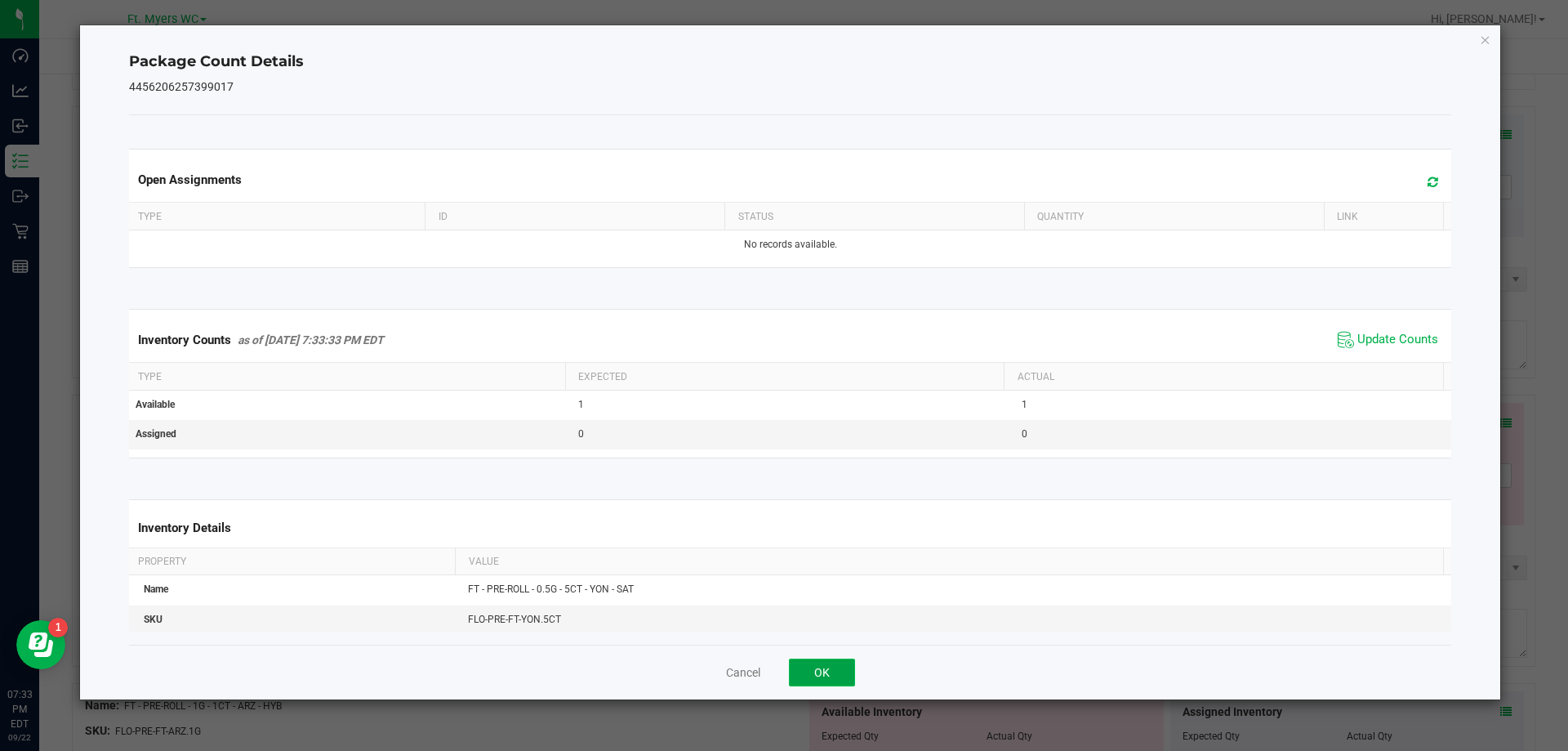
click at [823, 679] on button "OK" at bounding box center [821, 672] width 66 height 28
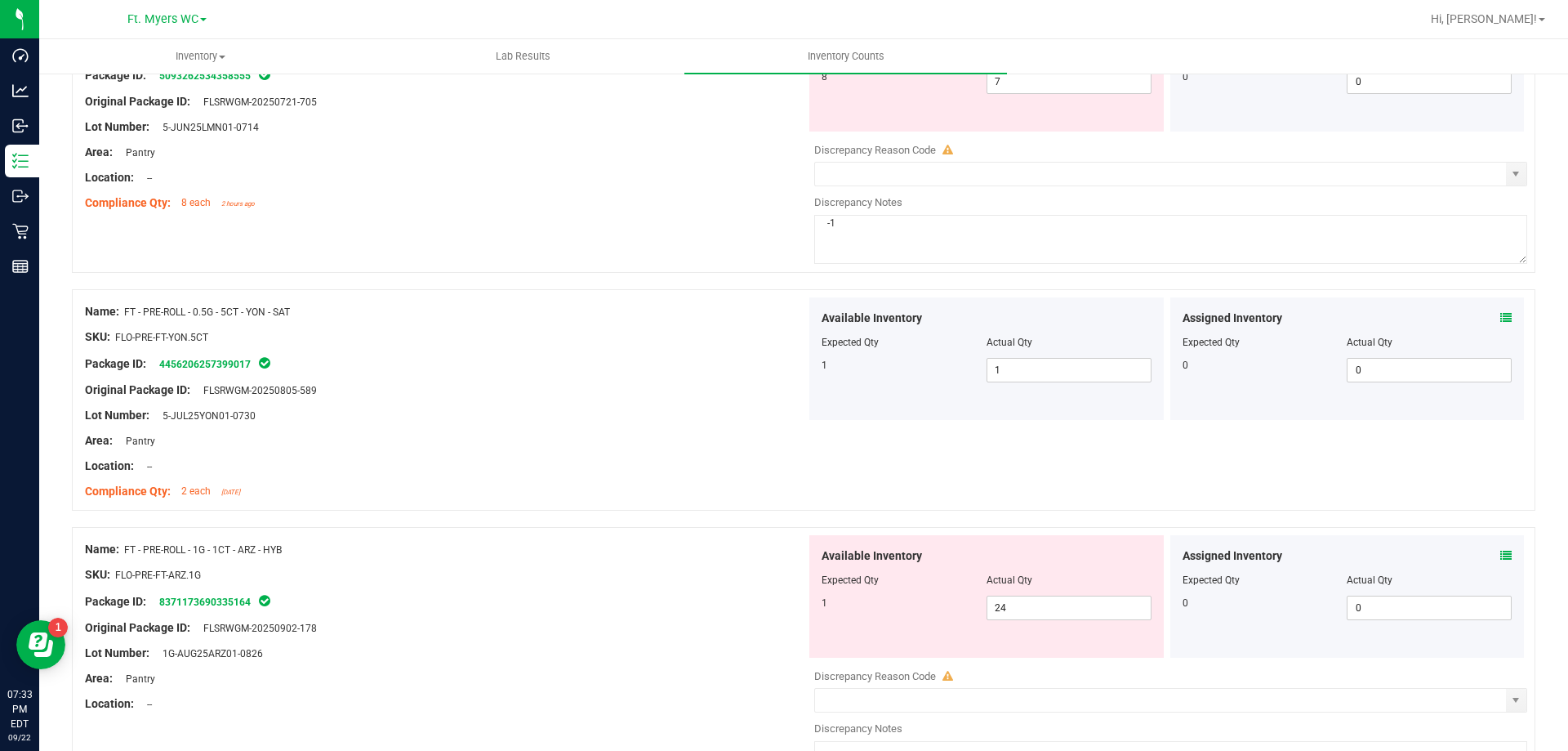
scroll to position [2696, 0]
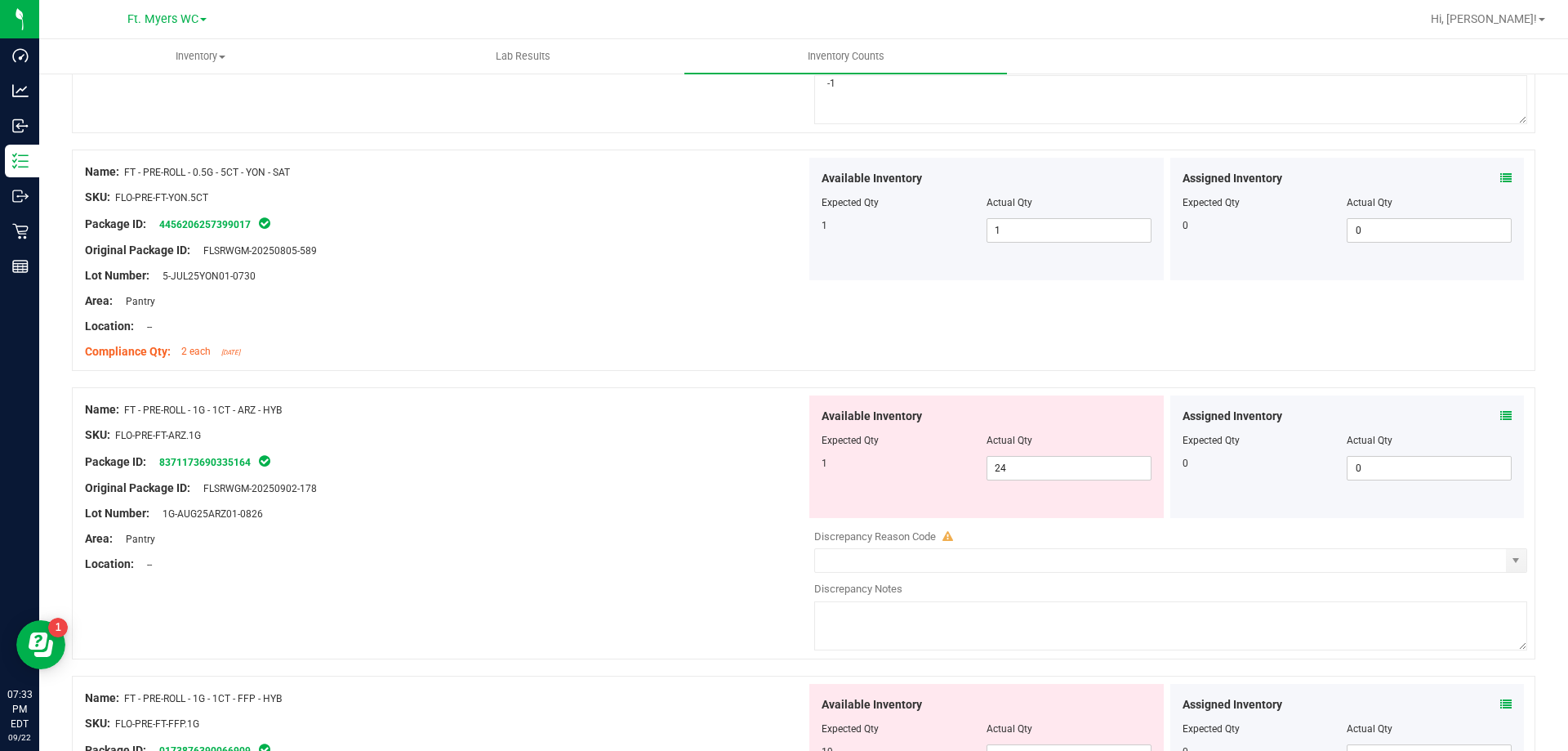
click at [1501, 418] on icon at bounding box center [1507, 416] width 12 height 12
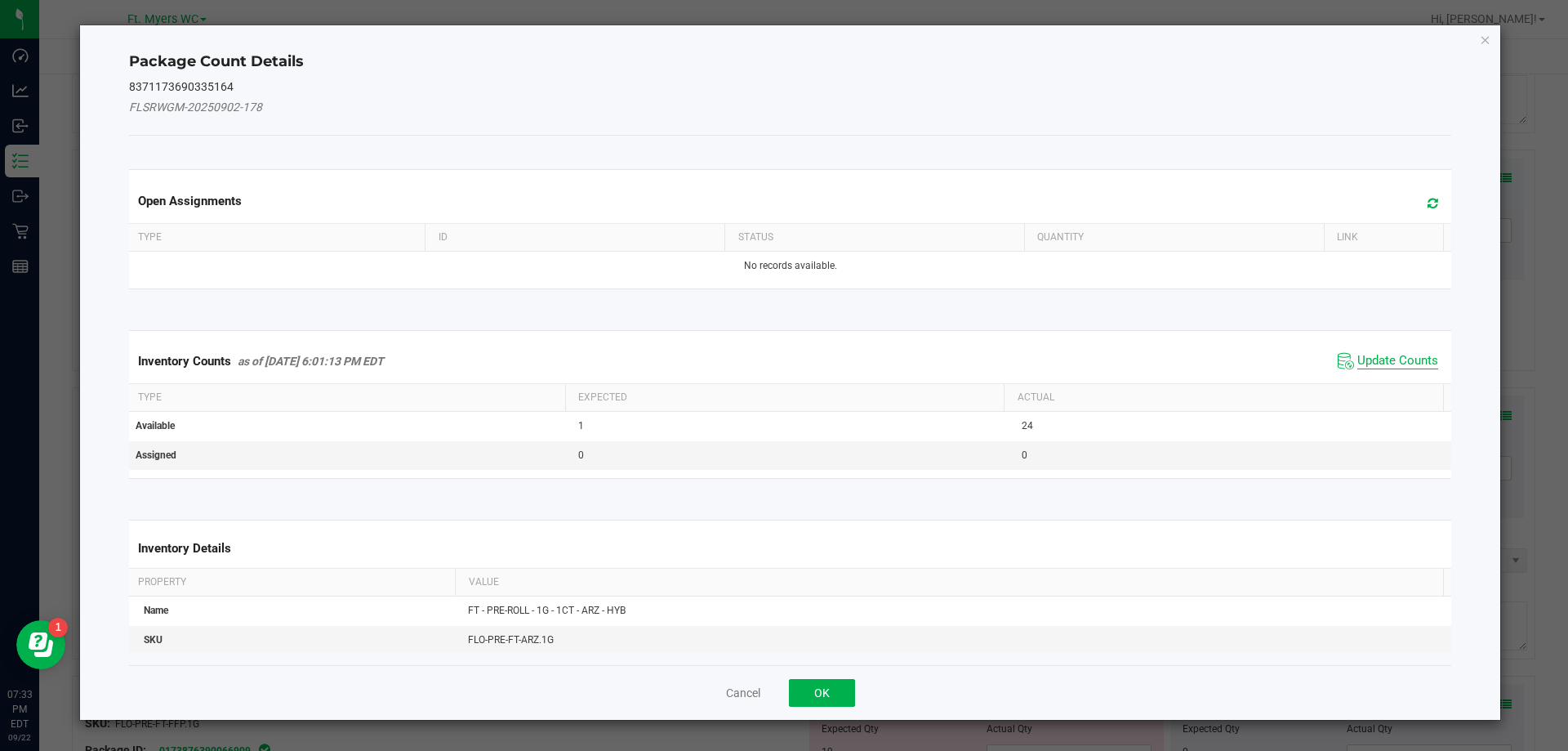
click at [1358, 364] on span "Update Counts" at bounding box center [1398, 360] width 81 height 16
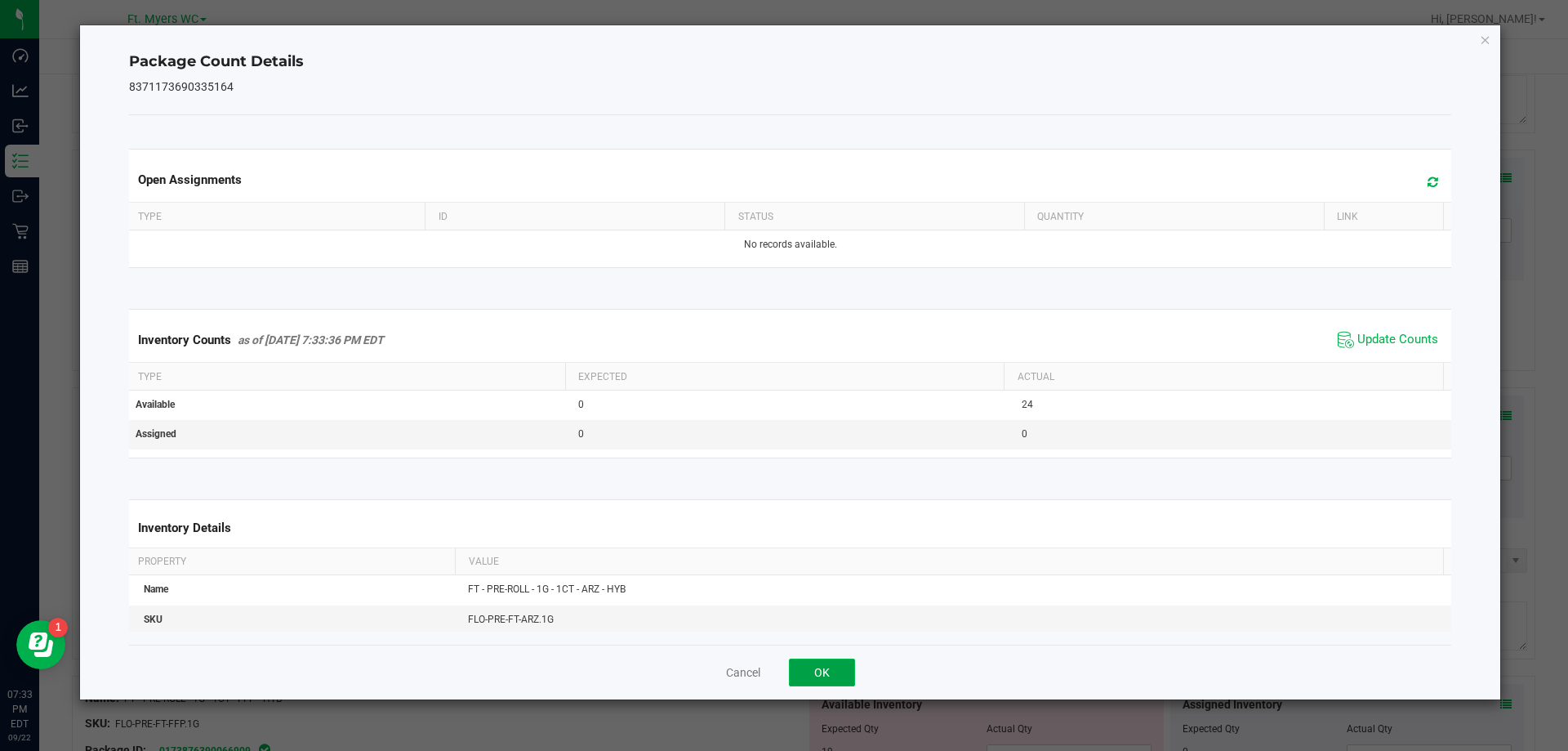
click at [833, 672] on button "OK" at bounding box center [821, 672] width 66 height 28
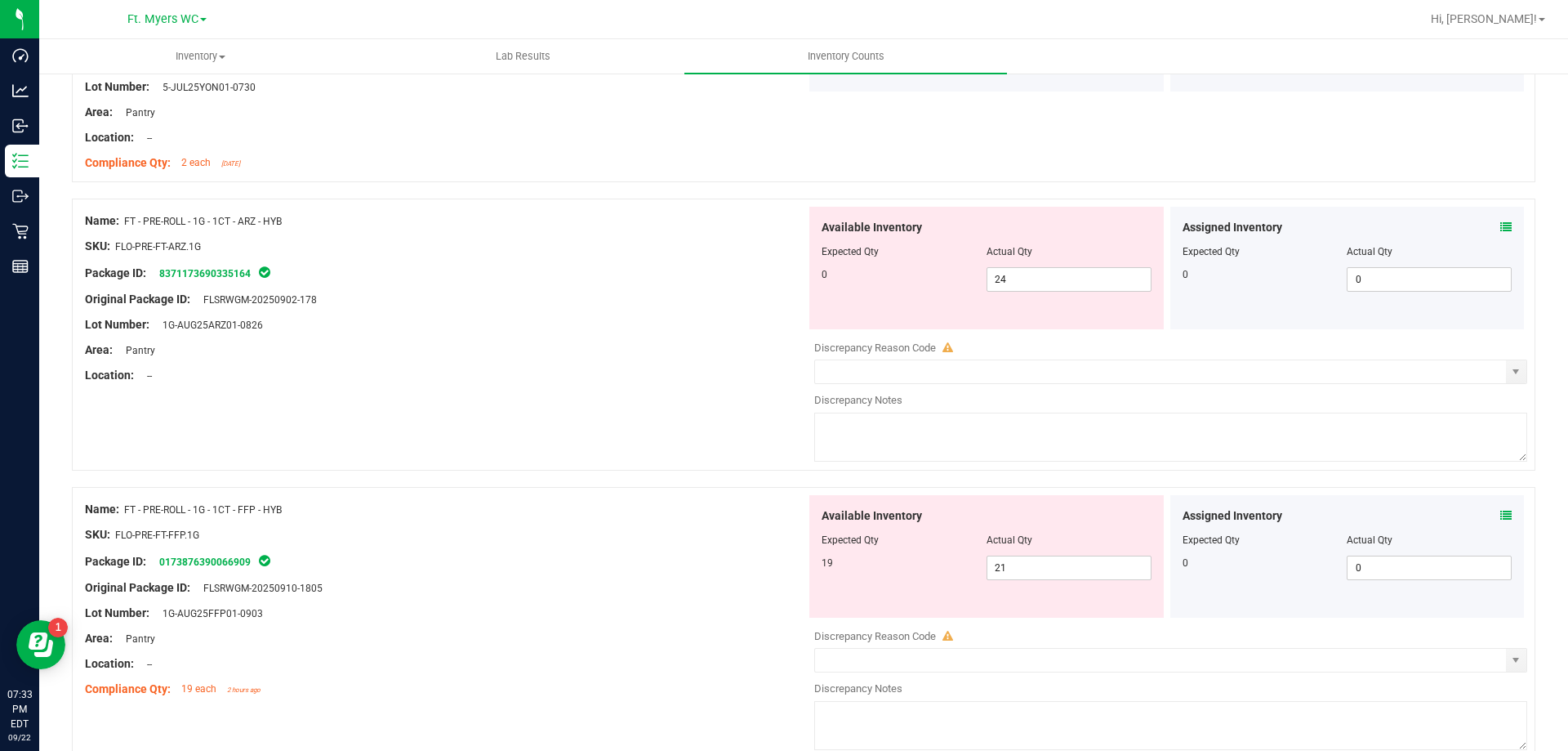
scroll to position [2778, 0]
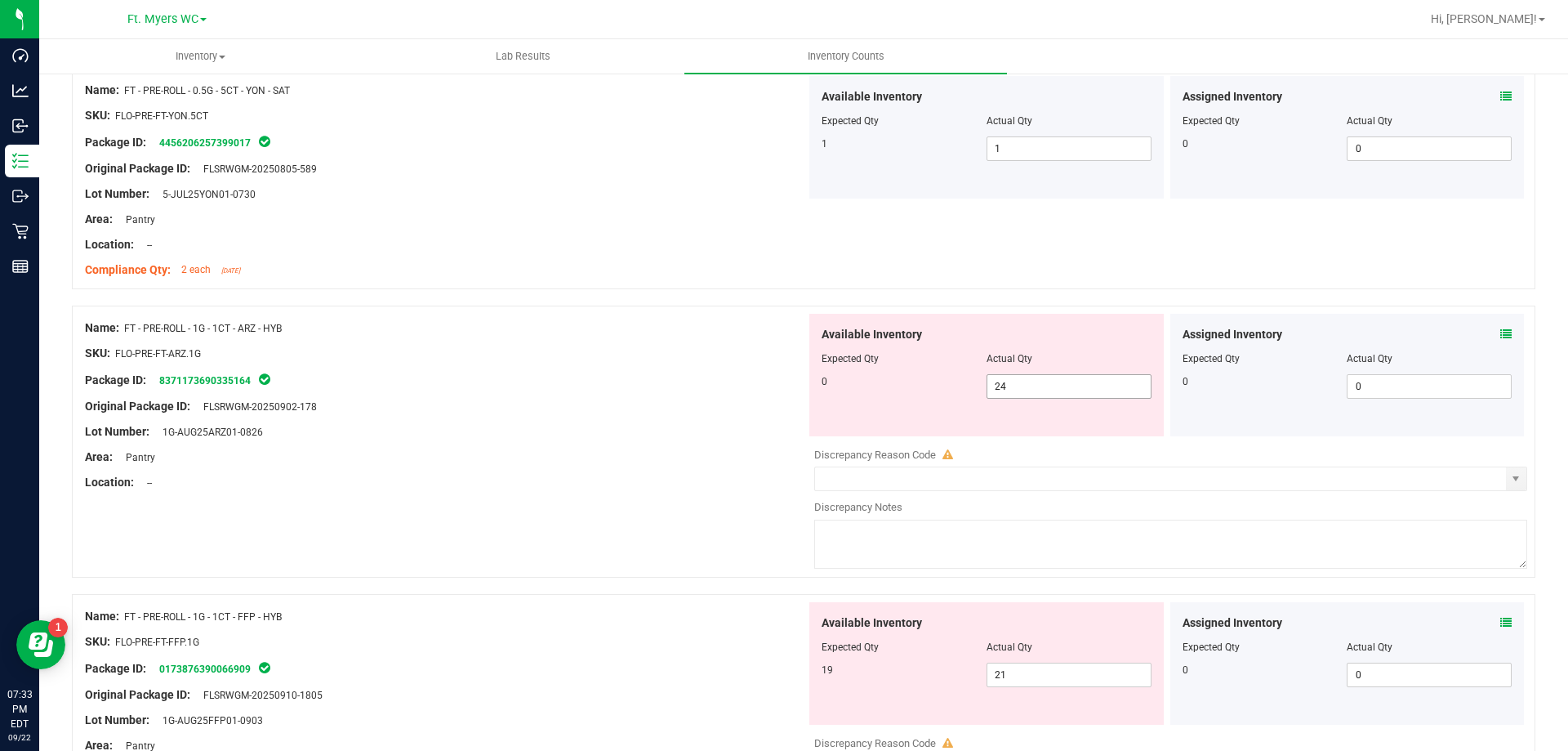
click at [1077, 381] on span "24 24" at bounding box center [1069, 386] width 165 height 24
click at [1501, 336] on icon at bounding box center [1507, 334] width 12 height 12
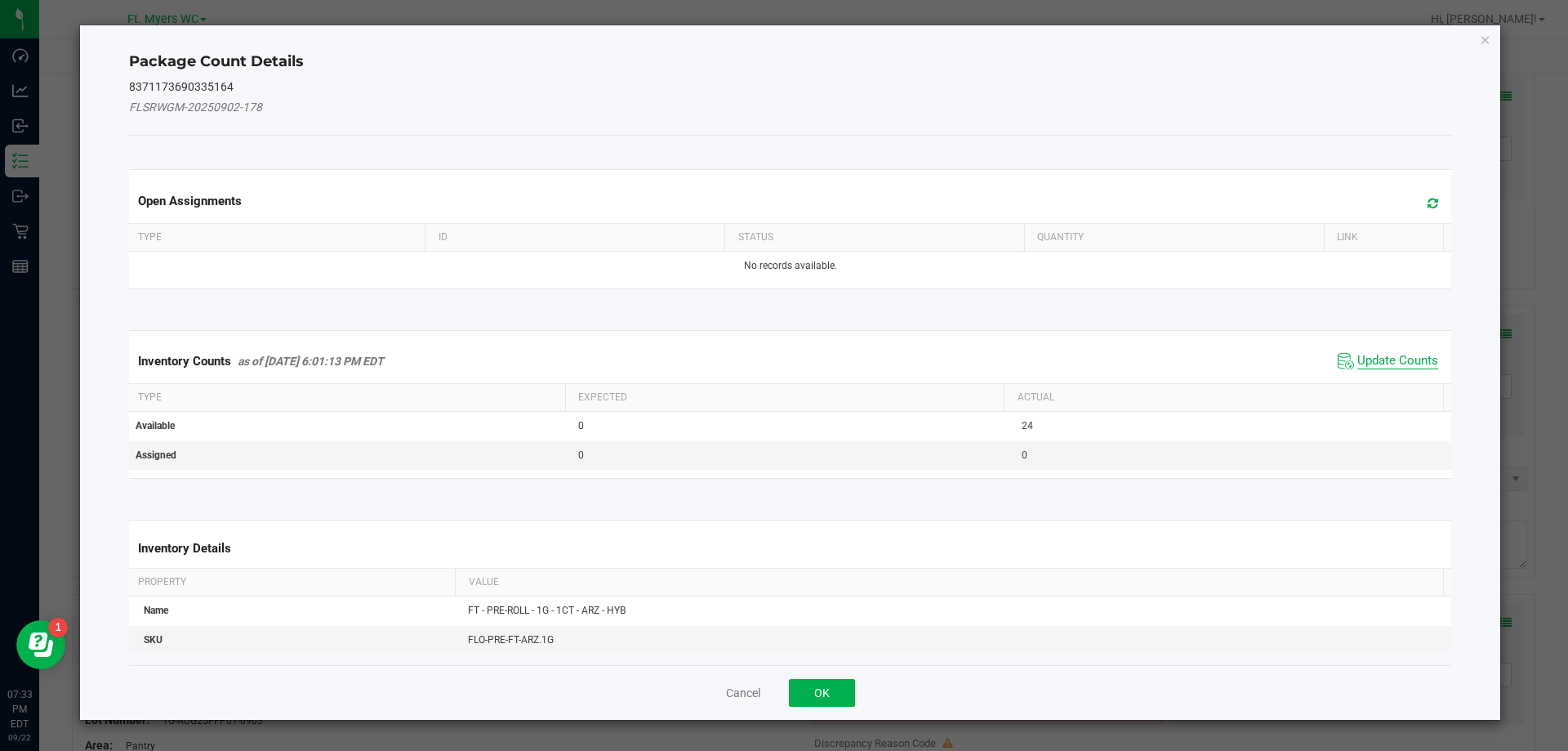
click at [1384, 363] on span "Update Counts" at bounding box center [1398, 360] width 81 height 16
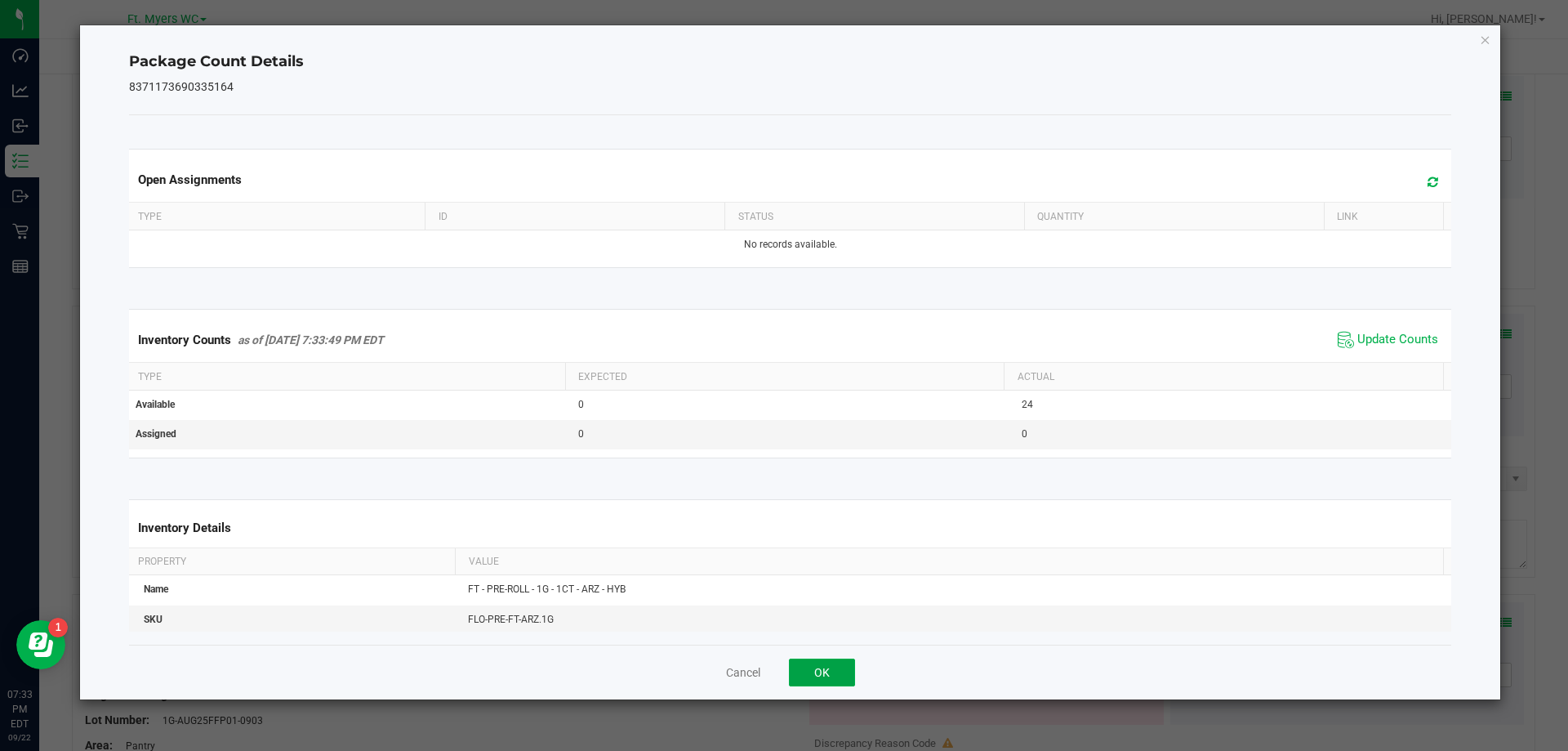
click at [836, 682] on button "OK" at bounding box center [821, 672] width 66 height 28
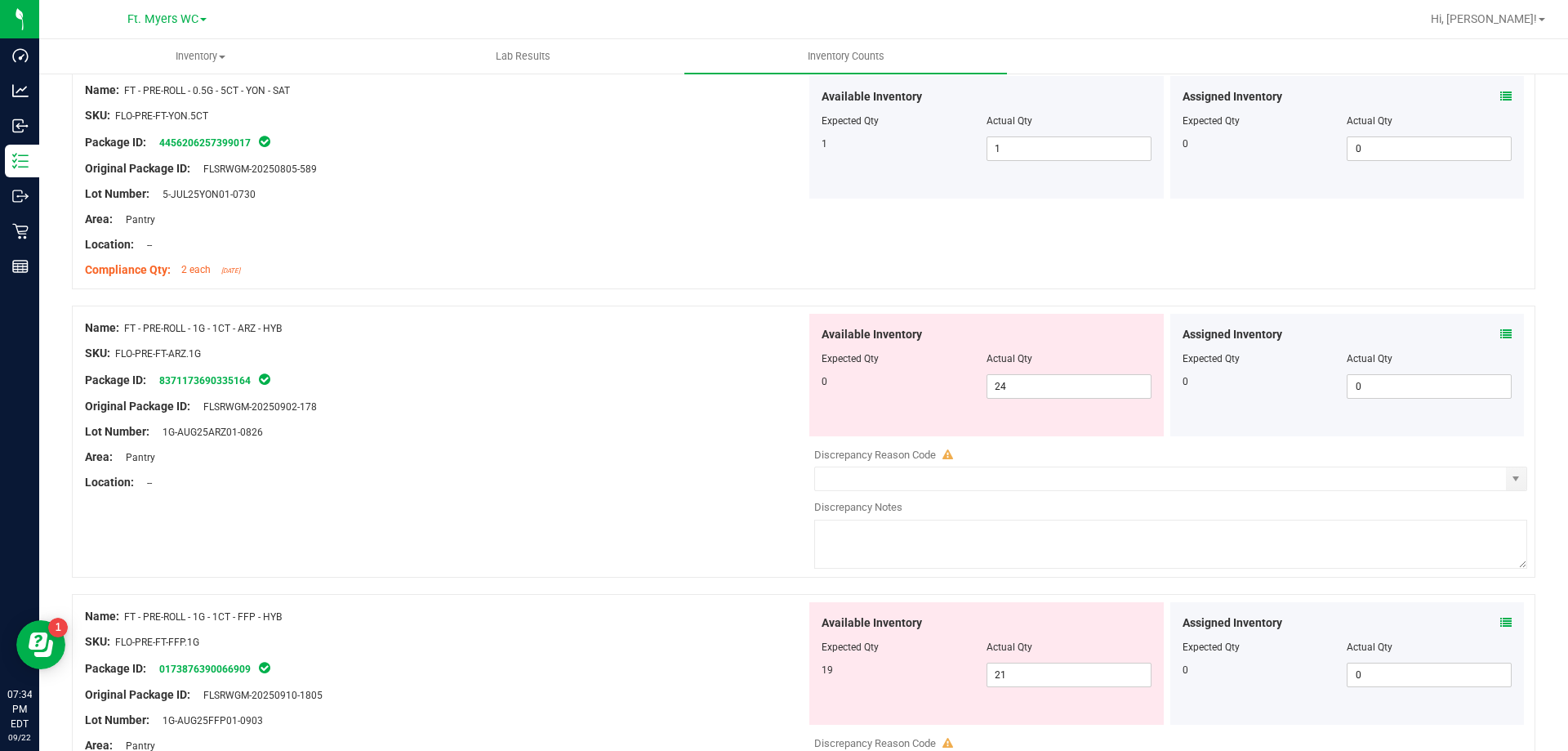
click at [1501, 338] on icon at bounding box center [1507, 334] width 12 height 12
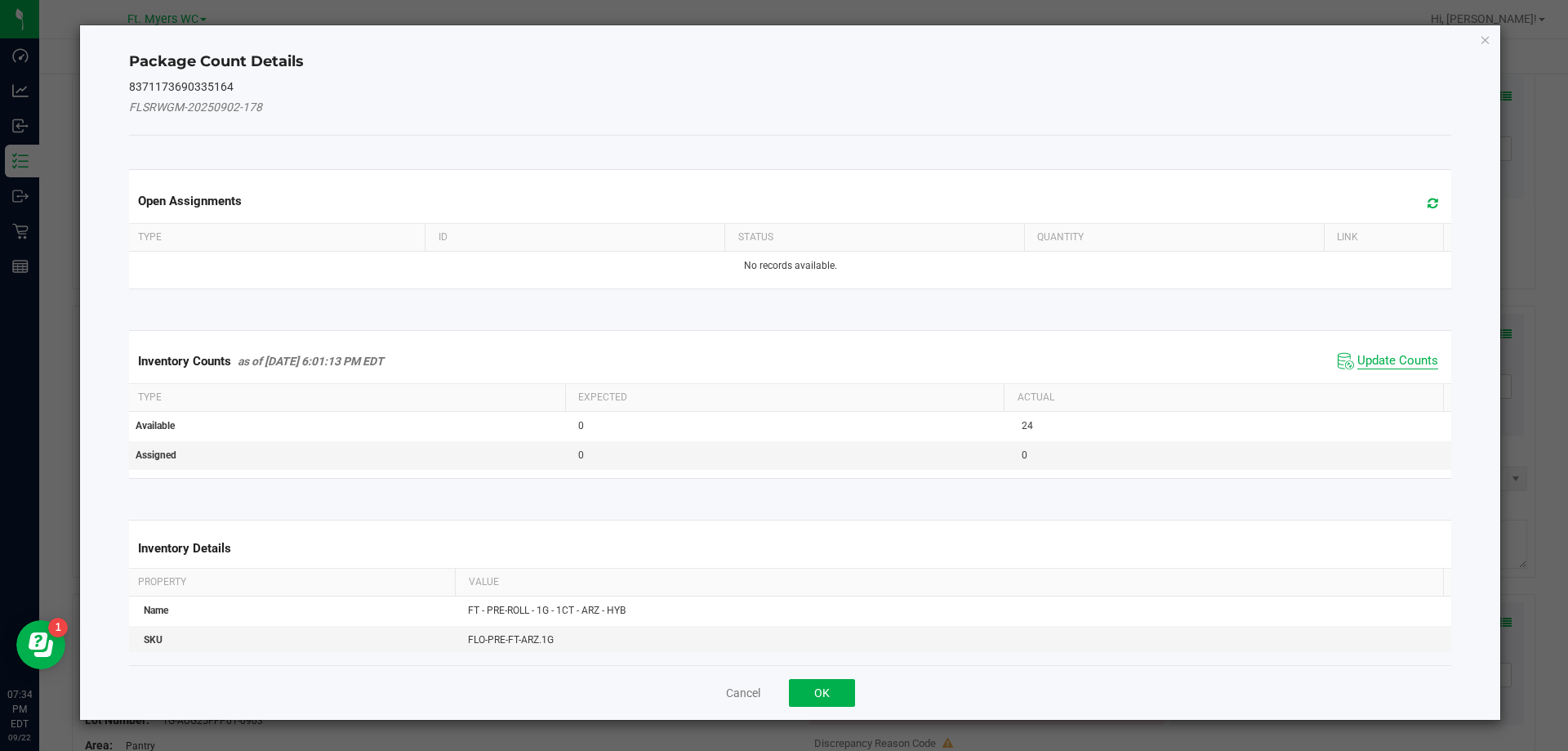
click at [1398, 354] on span "Update Counts" at bounding box center [1398, 360] width 81 height 16
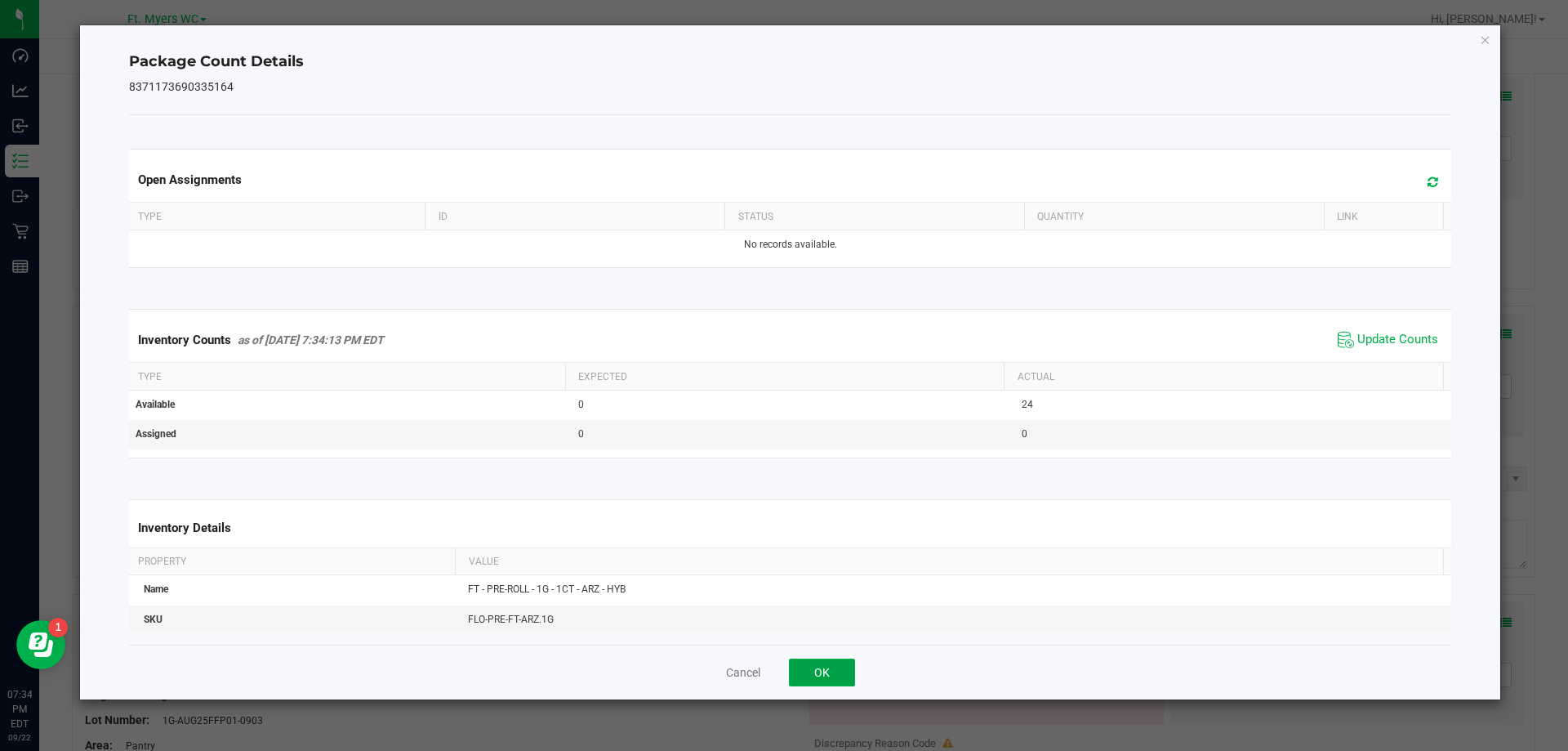
click at [842, 669] on button "OK" at bounding box center [821, 672] width 66 height 28
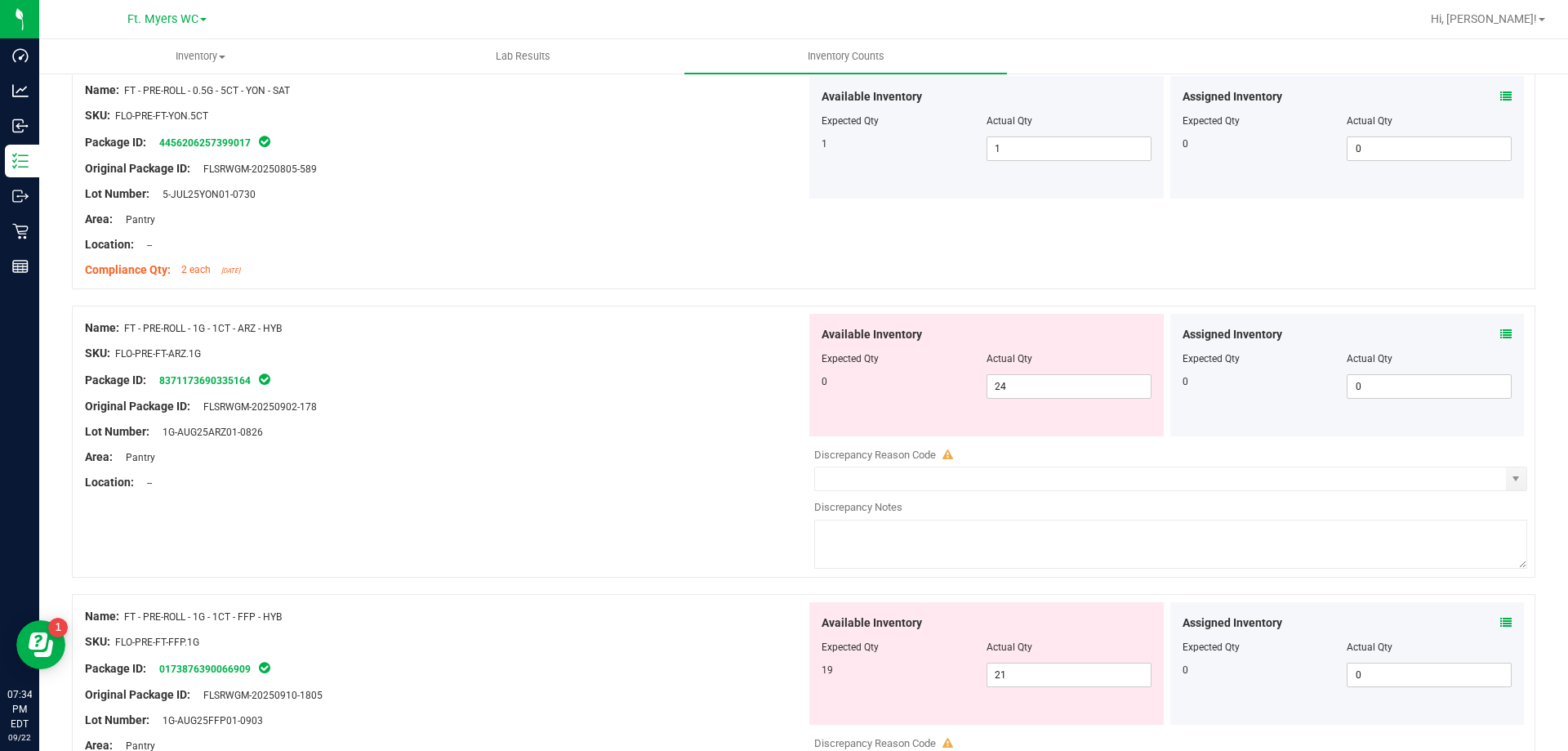
click at [1081, 371] on div at bounding box center [986, 370] width 330 height 8
click at [1069, 381] on span "24 24" at bounding box center [1069, 386] width 165 height 24
type input "2"
type input "0"
click at [616, 345] on div "SKU: FLO-PRE-FT-ARZ.1G" at bounding box center [445, 354] width 721 height 17
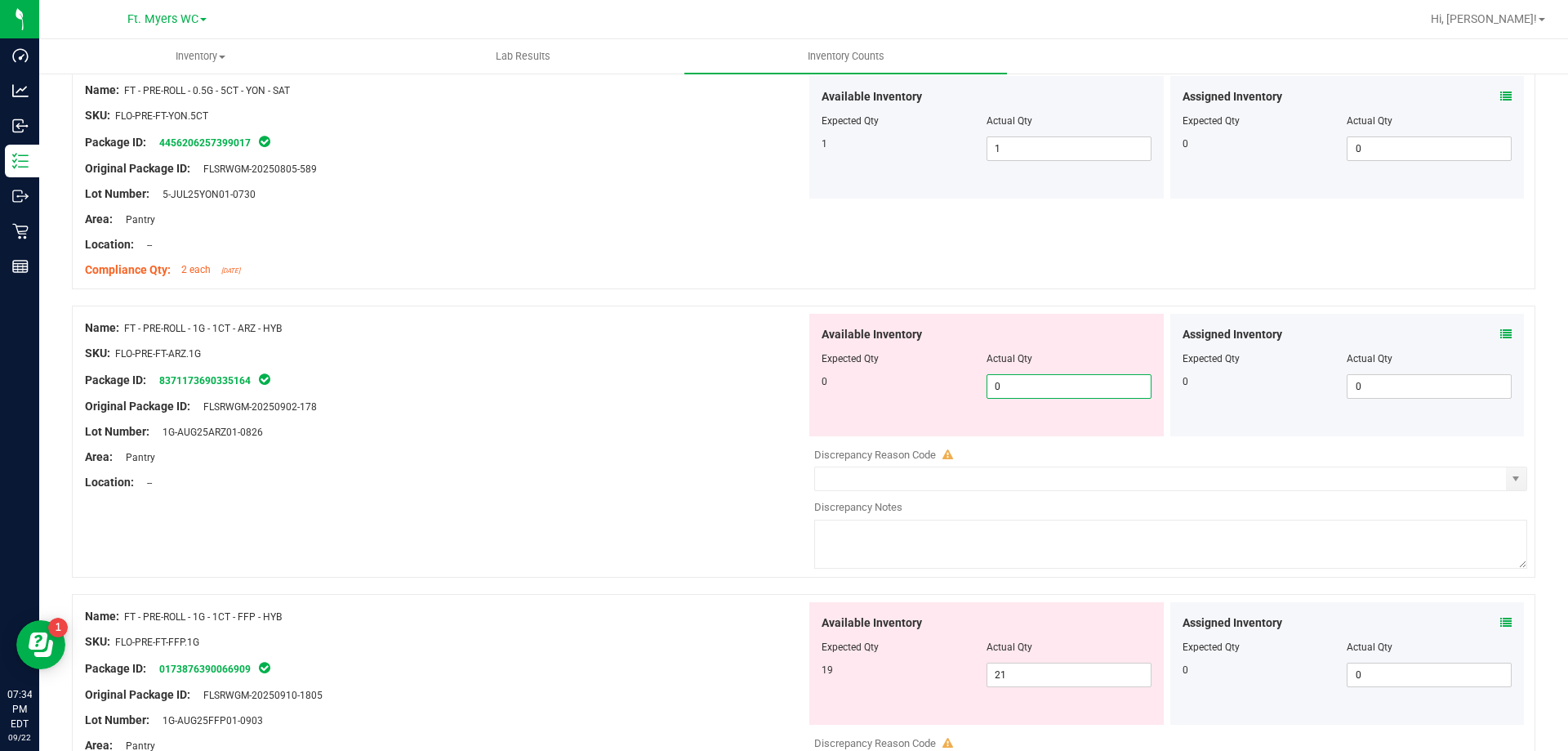
type input "0"
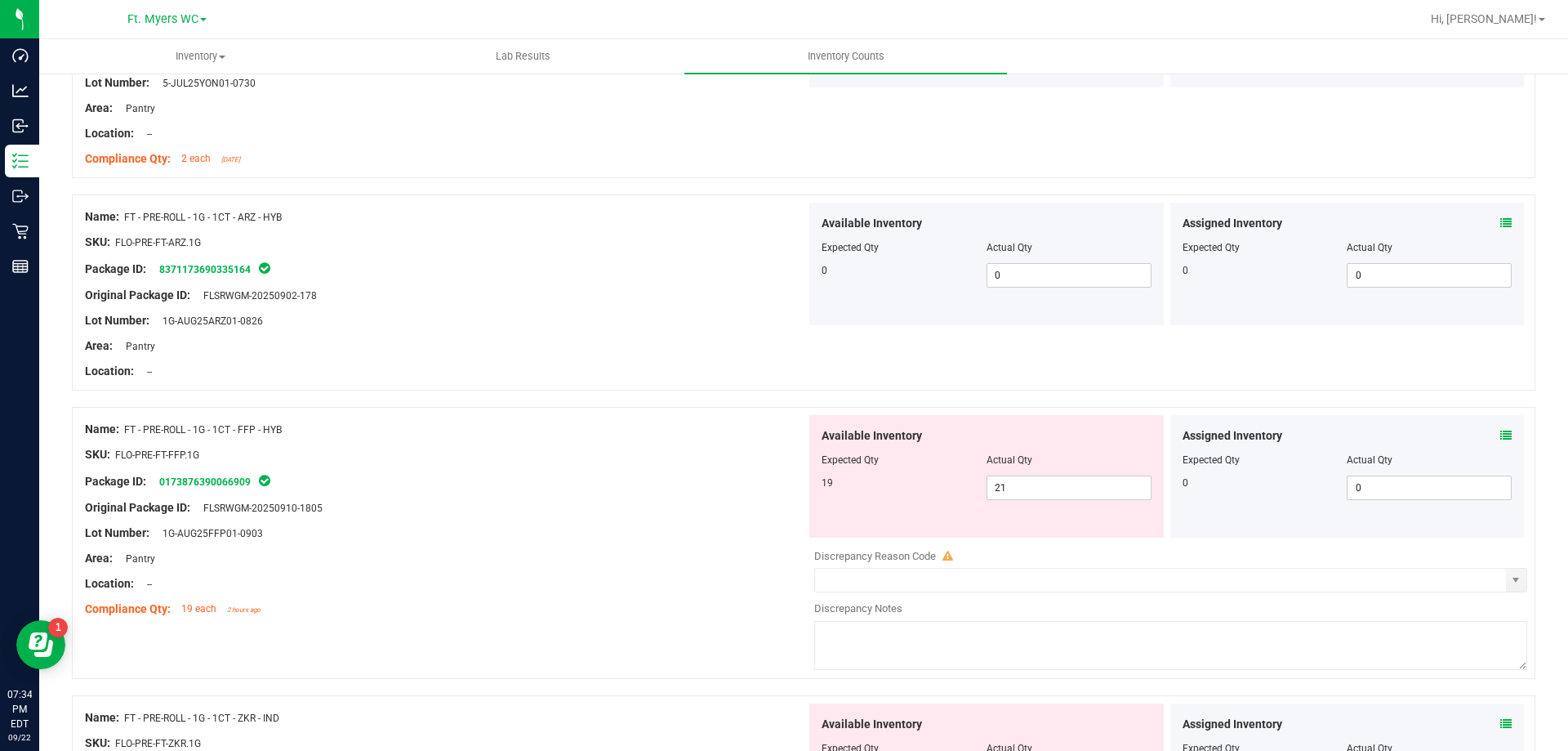
scroll to position [3105, 0]
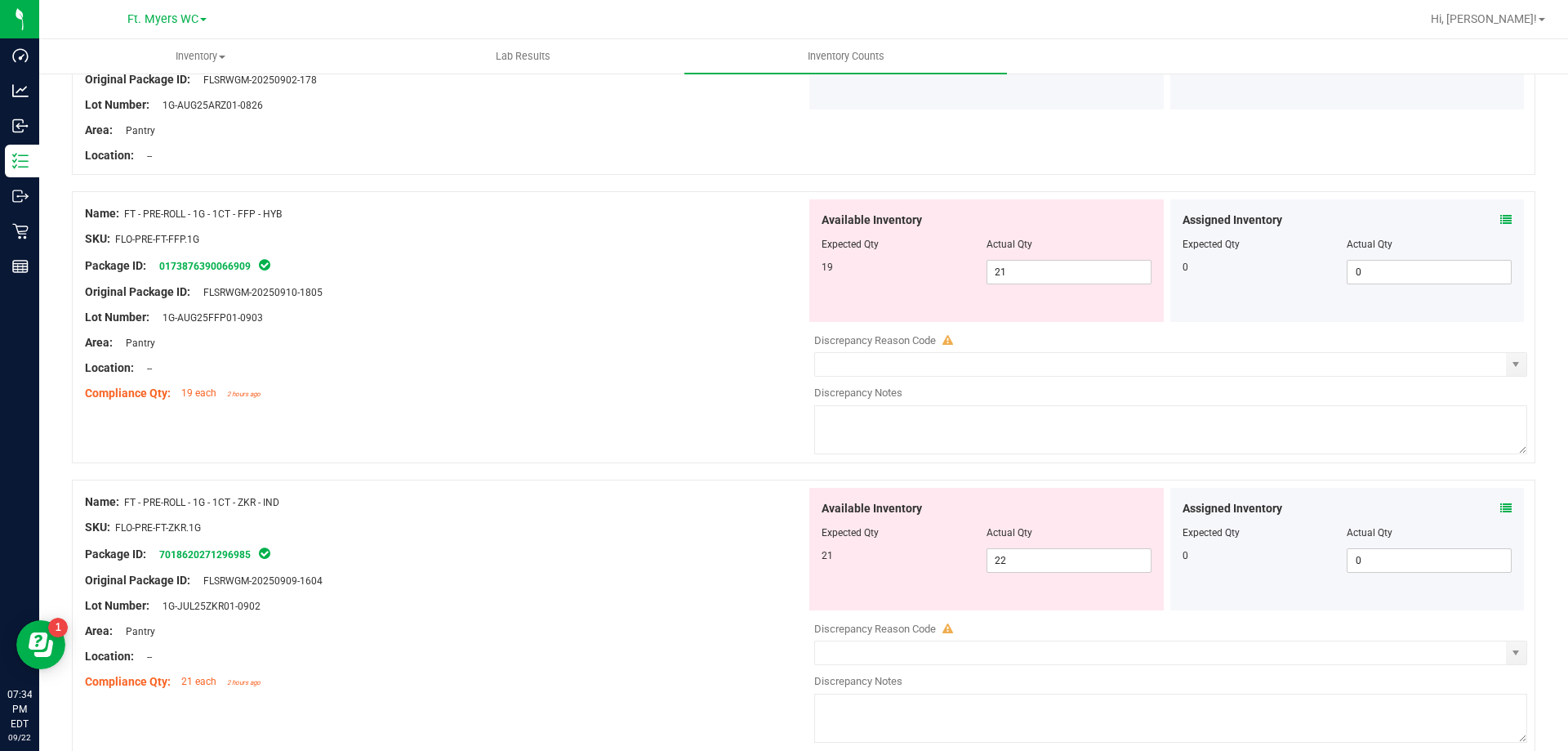
click at [1501, 219] on div "Assigned Inventory Expected Qty Actual Qty 0 0 0" at bounding box center [1347, 261] width 354 height 123
click at [1501, 220] on icon at bounding box center [1507, 220] width 12 height 12
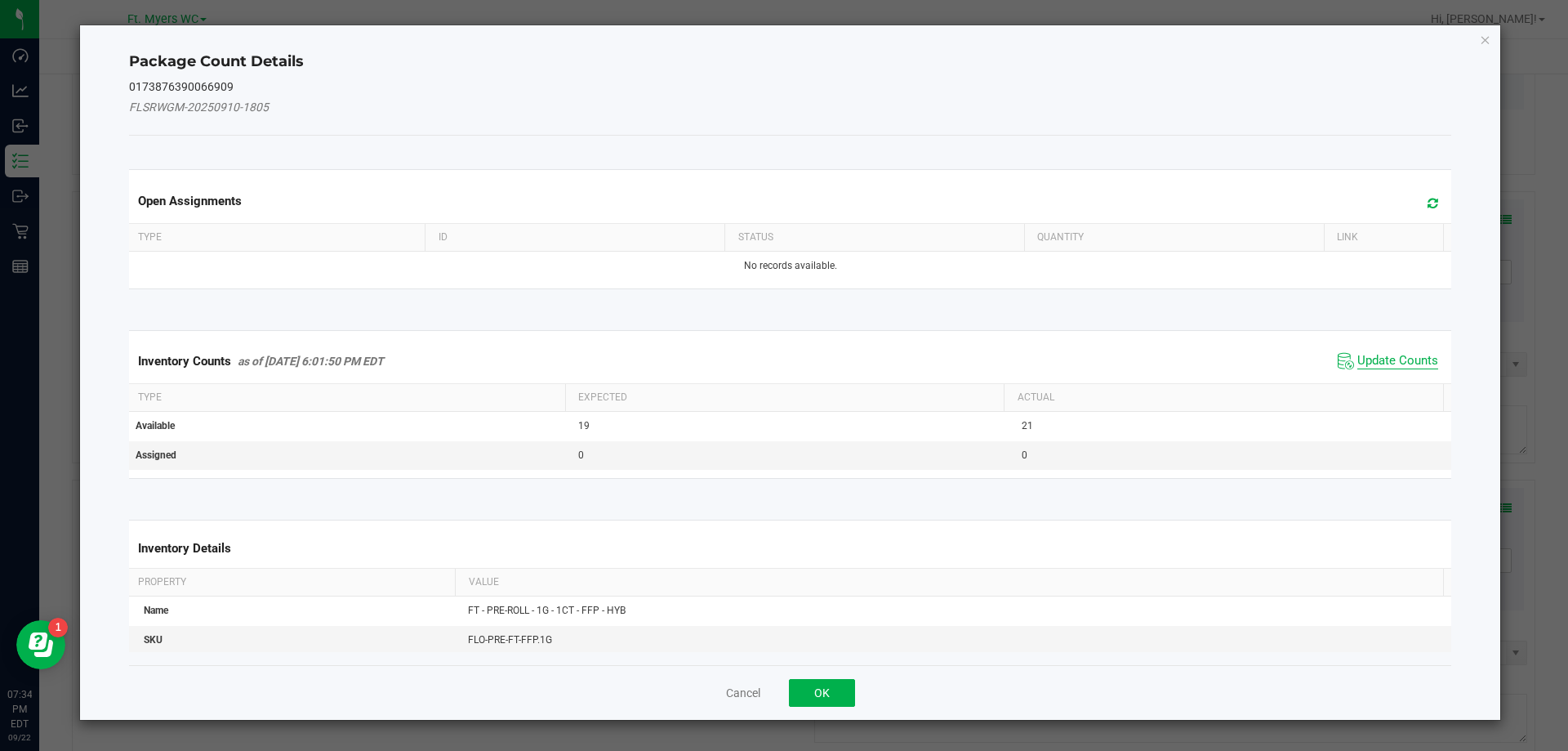
click at [1358, 355] on span "Update Counts" at bounding box center [1398, 360] width 81 height 16
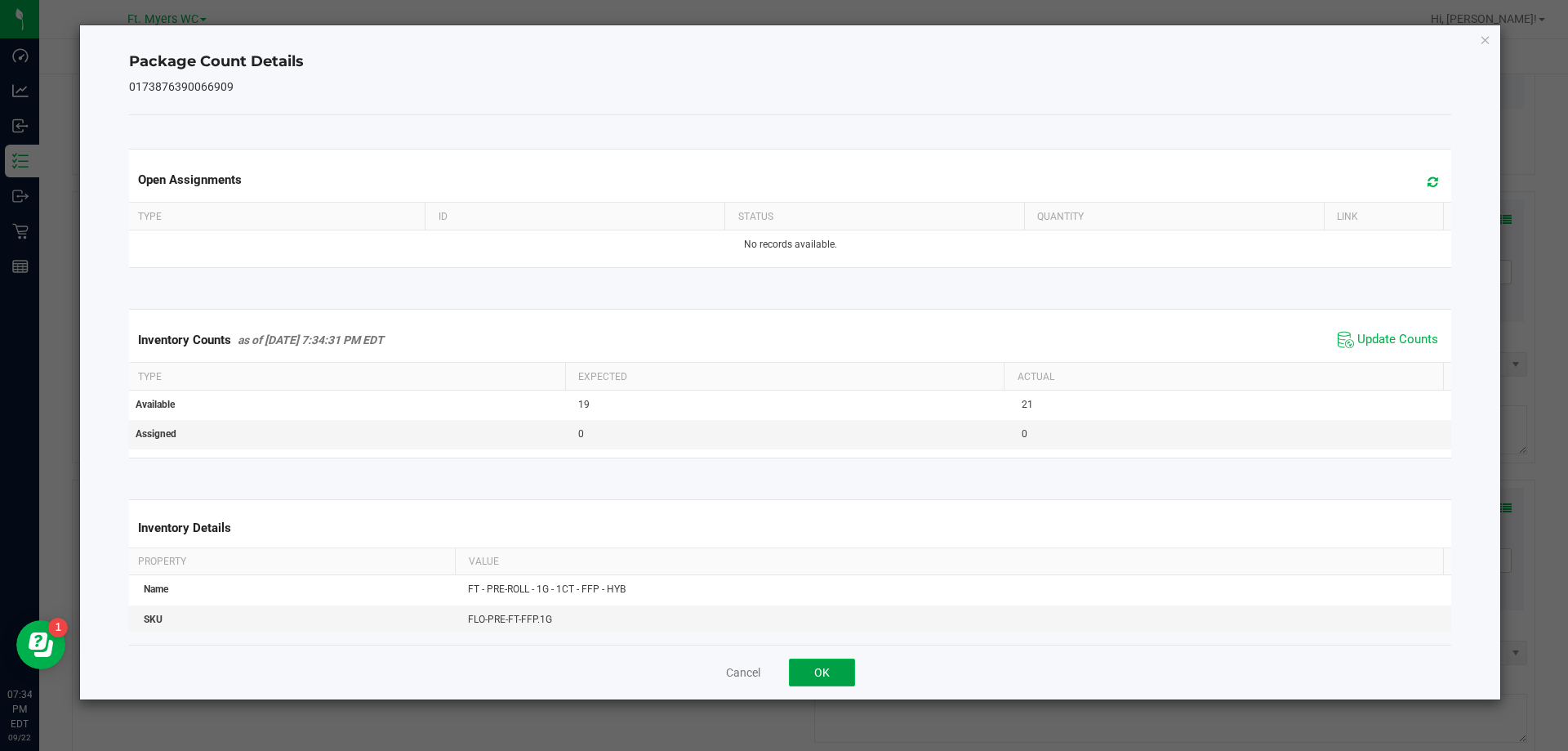
click at [832, 668] on button "OK" at bounding box center [821, 672] width 66 height 28
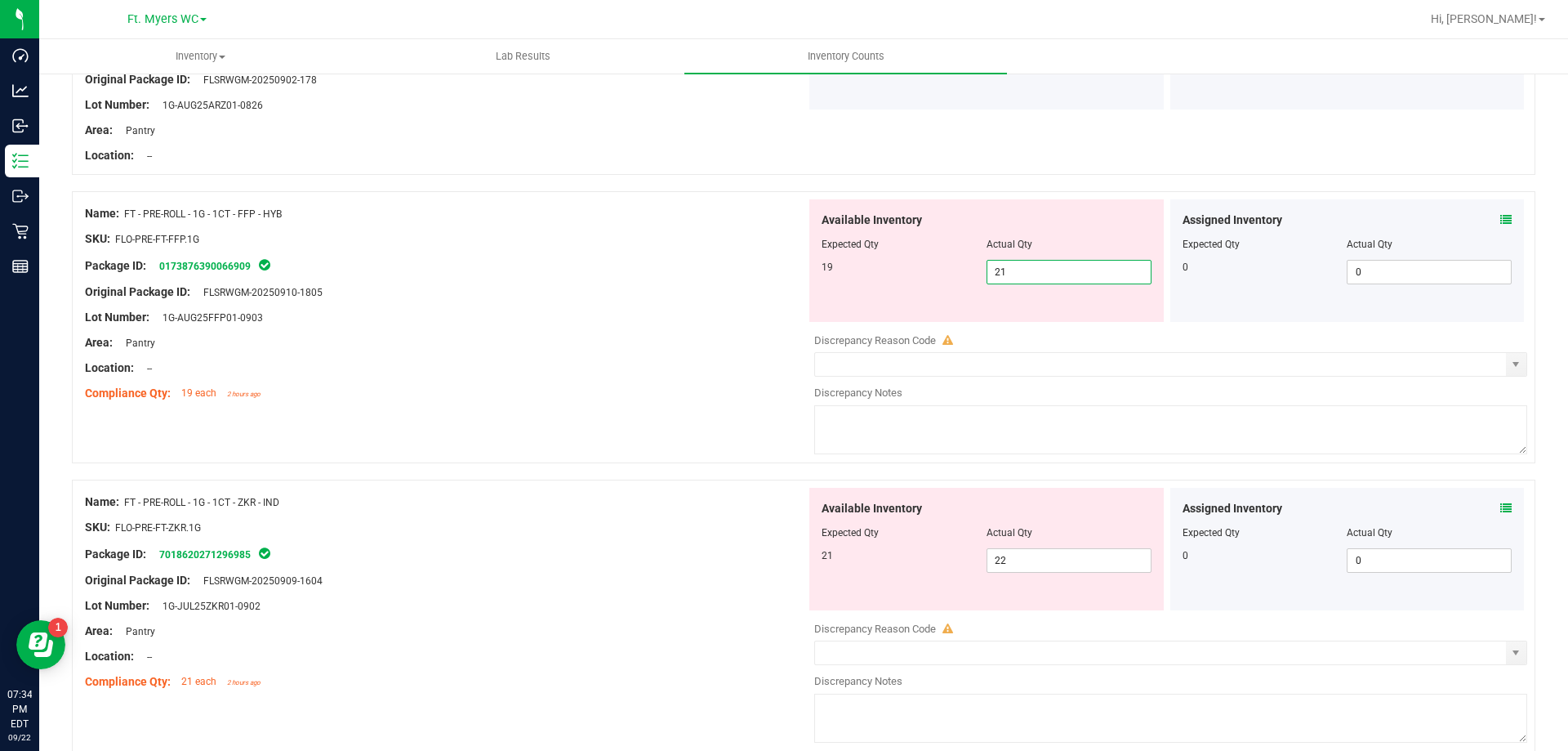
click at [1003, 269] on span "21 21" at bounding box center [1069, 272] width 165 height 24
type input "2"
type input "19"
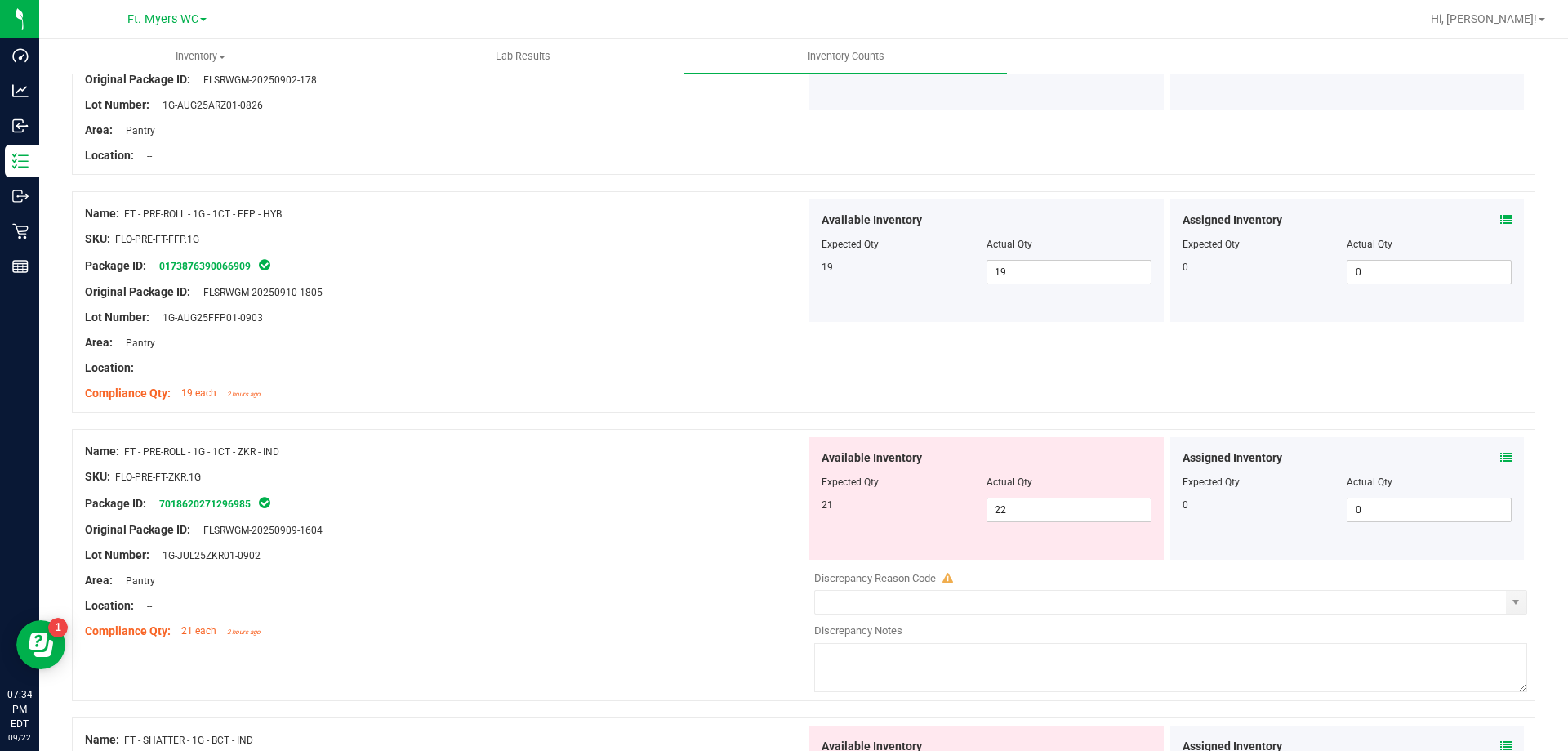
click at [1501, 465] on span at bounding box center [1507, 458] width 12 height 17
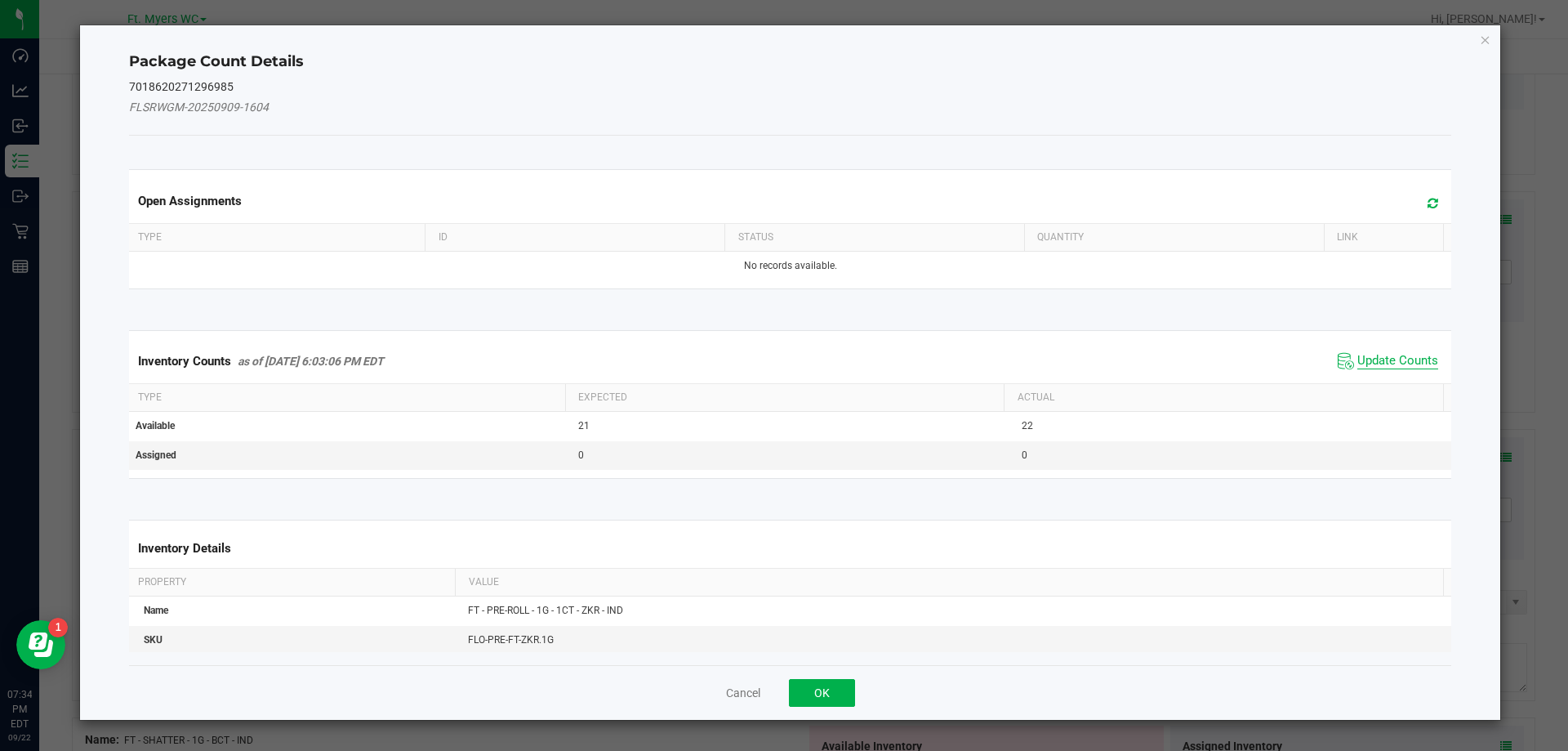
click at [1358, 359] on span "Update Counts" at bounding box center [1398, 360] width 81 height 16
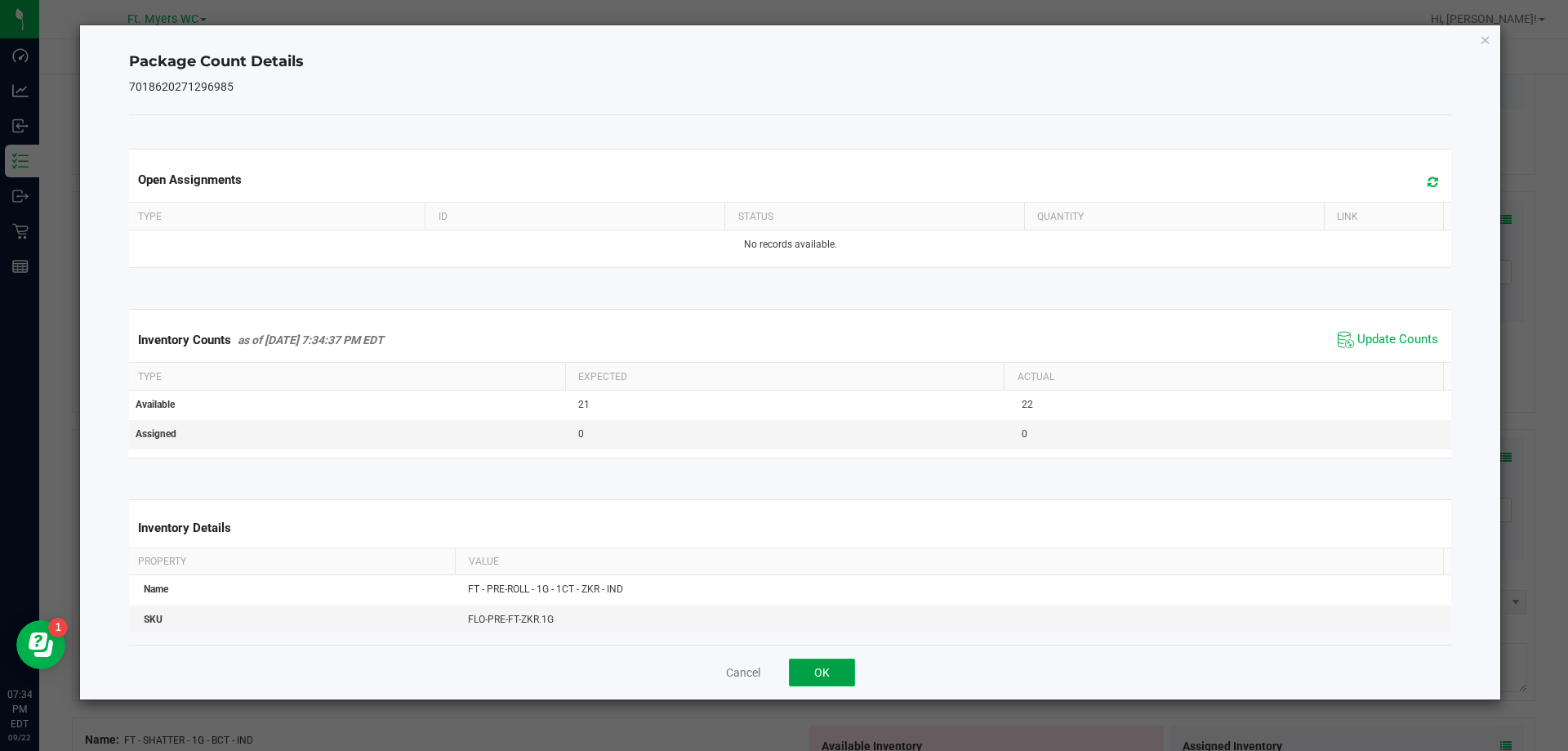
click at [853, 678] on button "OK" at bounding box center [821, 672] width 66 height 28
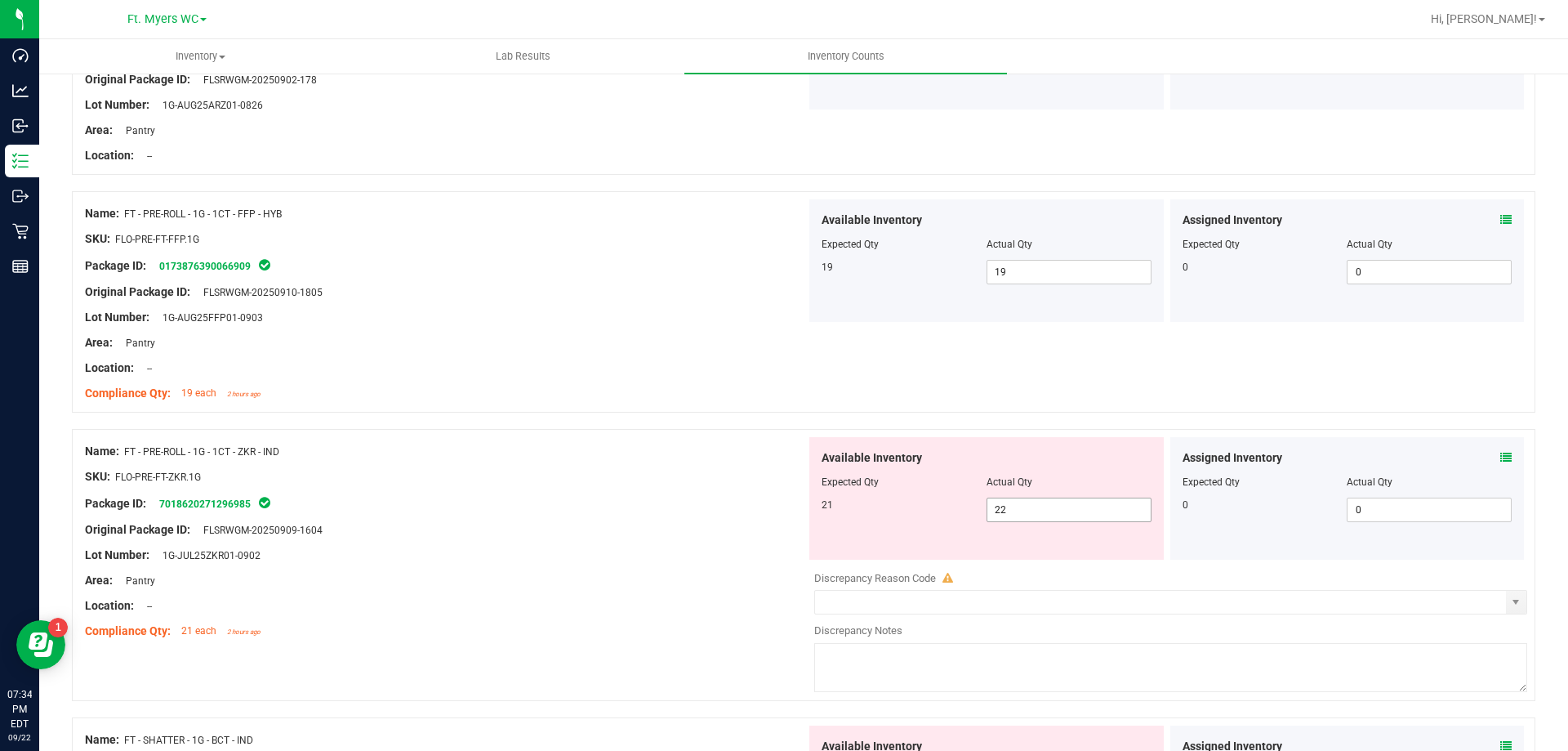
click at [1050, 500] on span "22 22" at bounding box center [1069, 509] width 165 height 24
type input "21"
click at [608, 422] on div at bounding box center [803, 420] width 1464 height 16
type input "21"
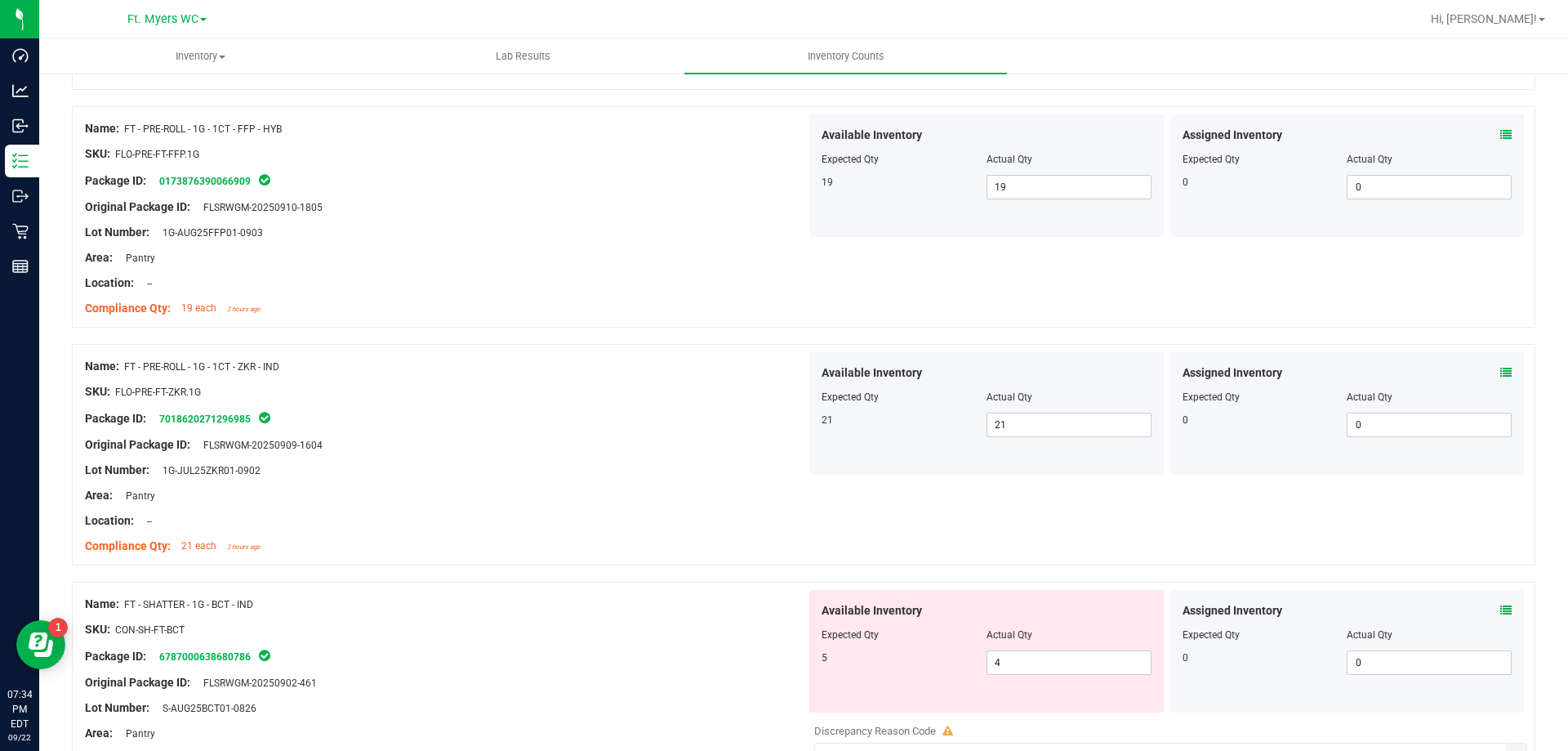
scroll to position [3432, 0]
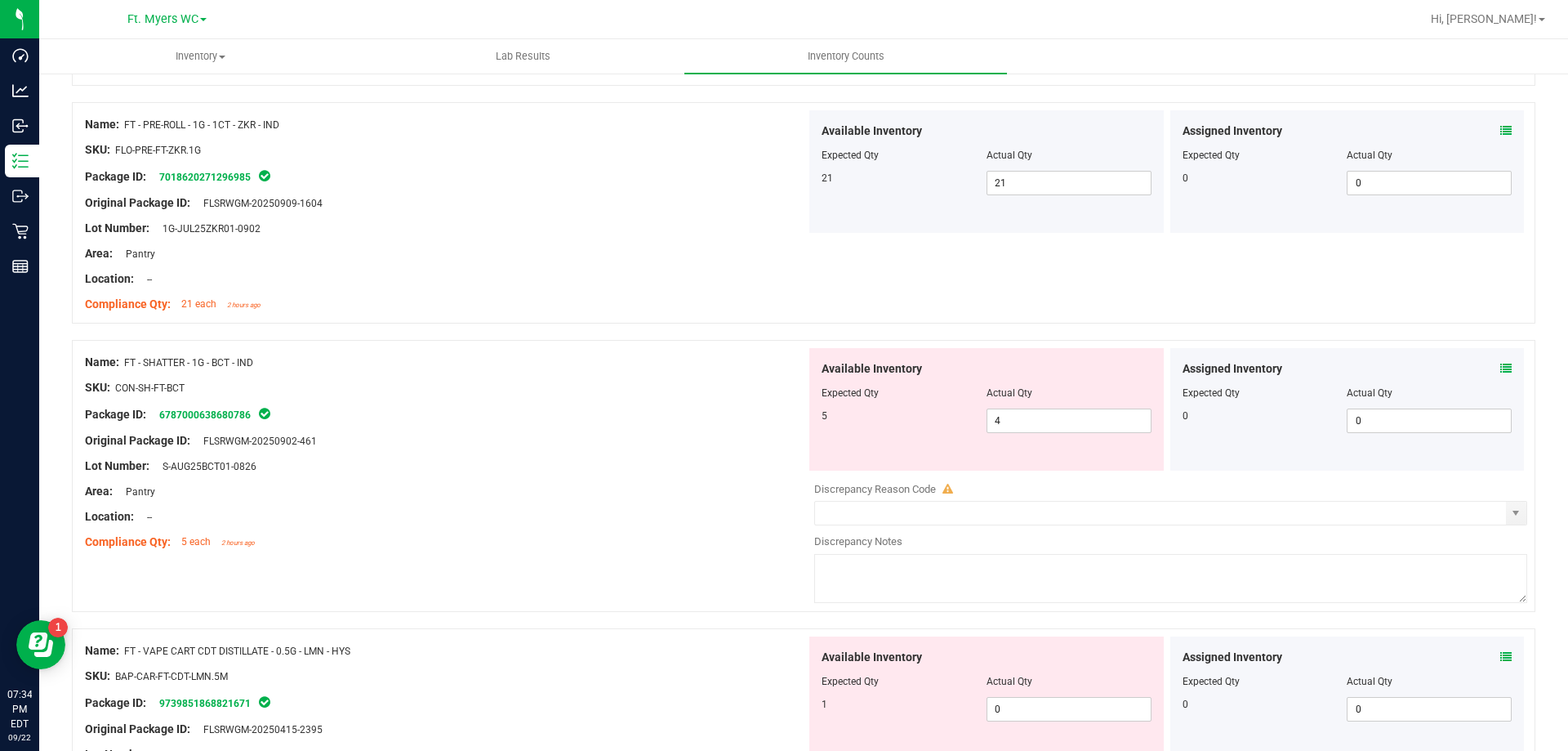
click at [1029, 434] on div "Available Inventory Expected Qty Actual Qty 5 4 4" at bounding box center [986, 409] width 354 height 123
click at [1032, 433] on div "Available Inventory Expected Qty Actual Qty 5 4 4" at bounding box center [986, 409] width 354 height 123
click at [1033, 419] on span "4 4" at bounding box center [1069, 420] width 165 height 24
click at [1486, 366] on div "Assigned Inventory" at bounding box center [1347, 369] width 330 height 17
click at [1502, 366] on div "Assigned Inventory Expected Qty Actual Qty 0 0 0" at bounding box center [1347, 409] width 354 height 123
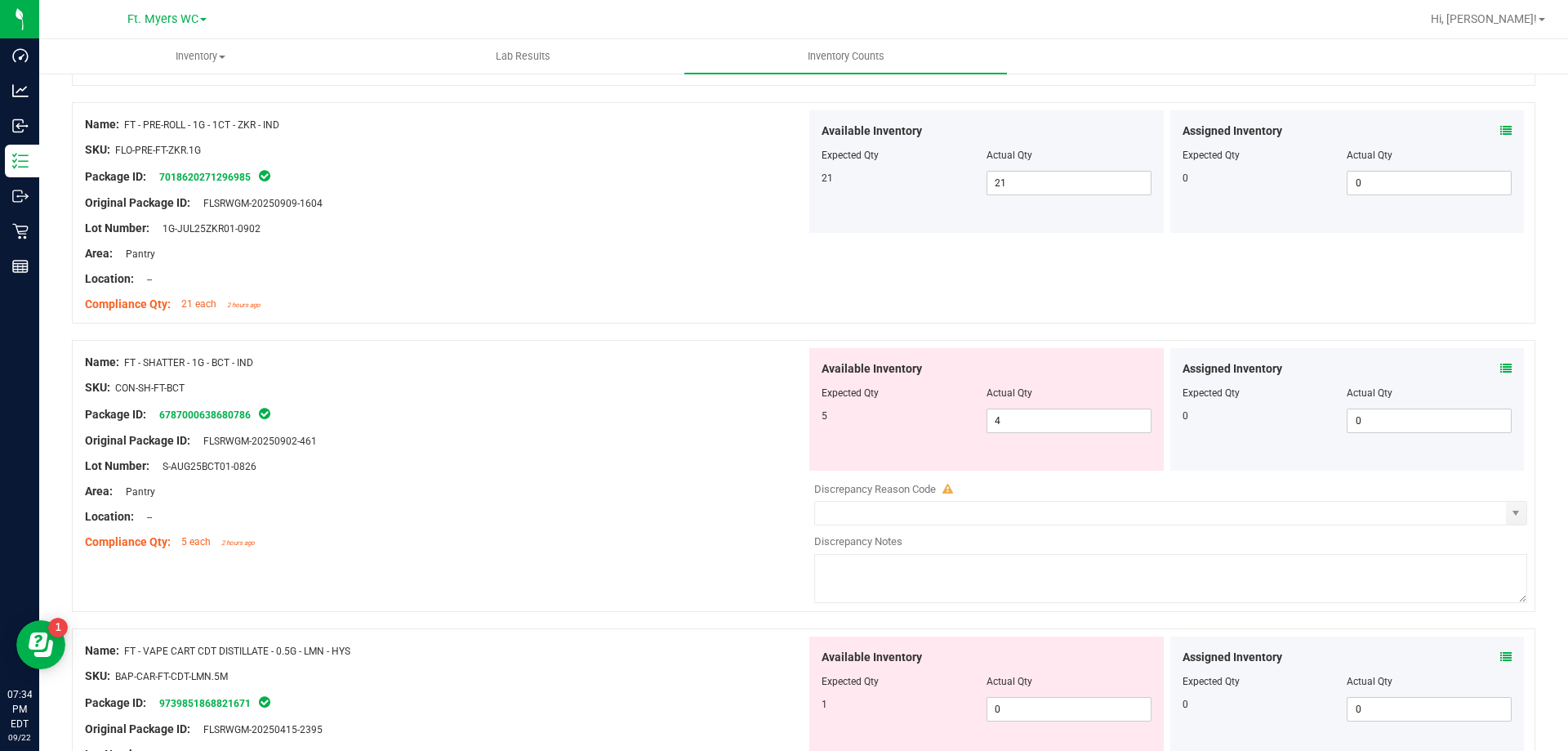
click at [1501, 366] on icon at bounding box center [1507, 369] width 12 height 12
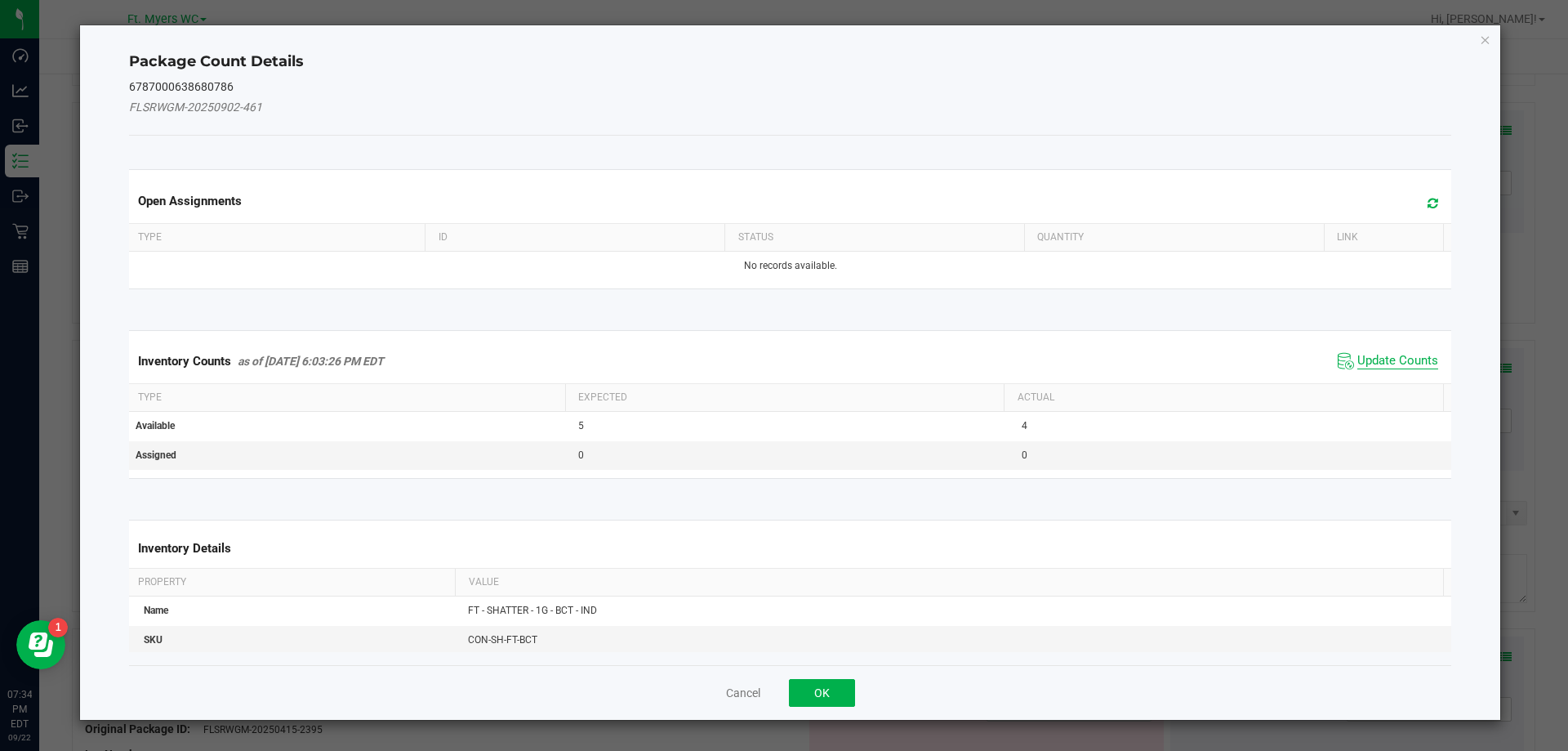
click at [1411, 365] on span "Update Counts" at bounding box center [1398, 360] width 81 height 16
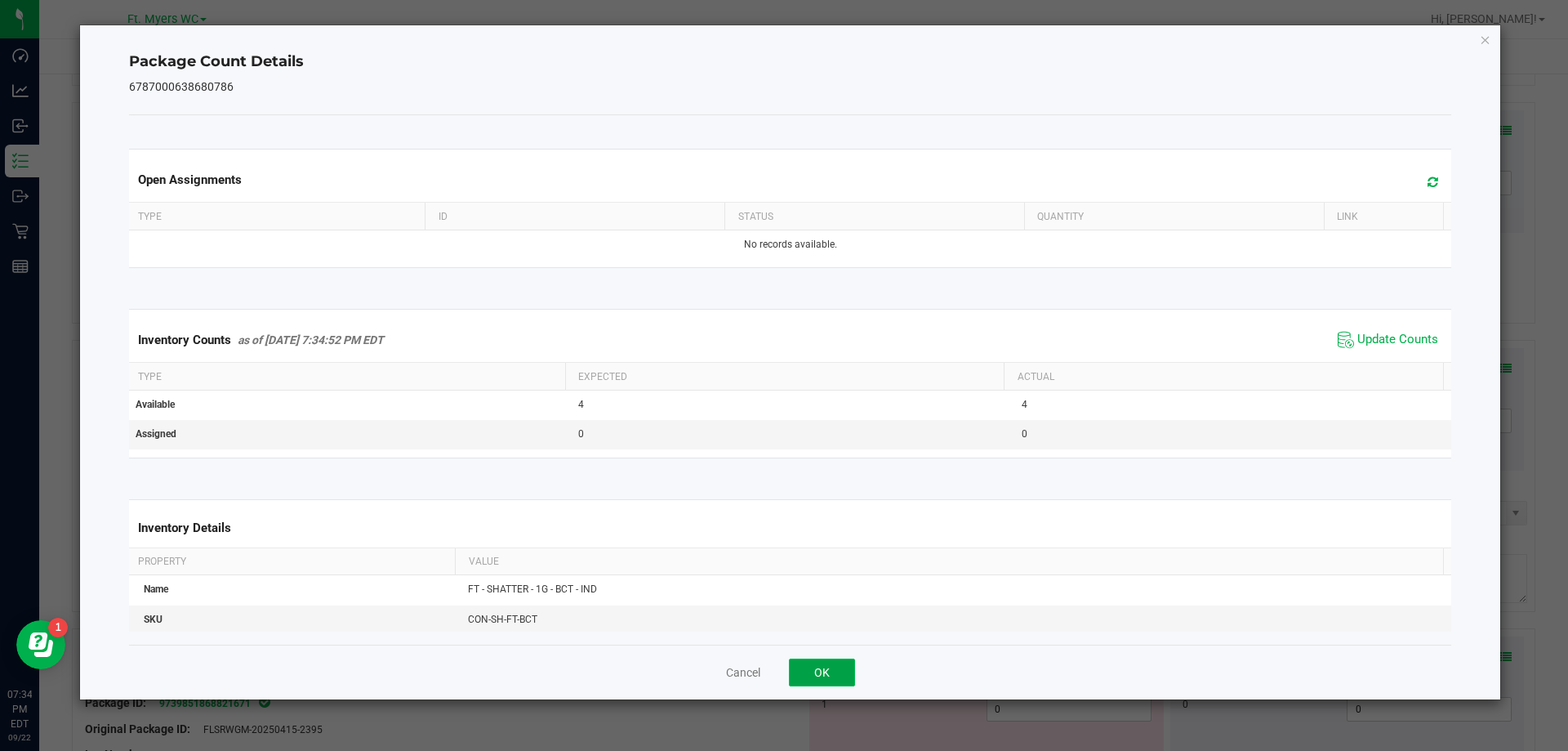
click at [833, 679] on button "OK" at bounding box center [821, 672] width 66 height 28
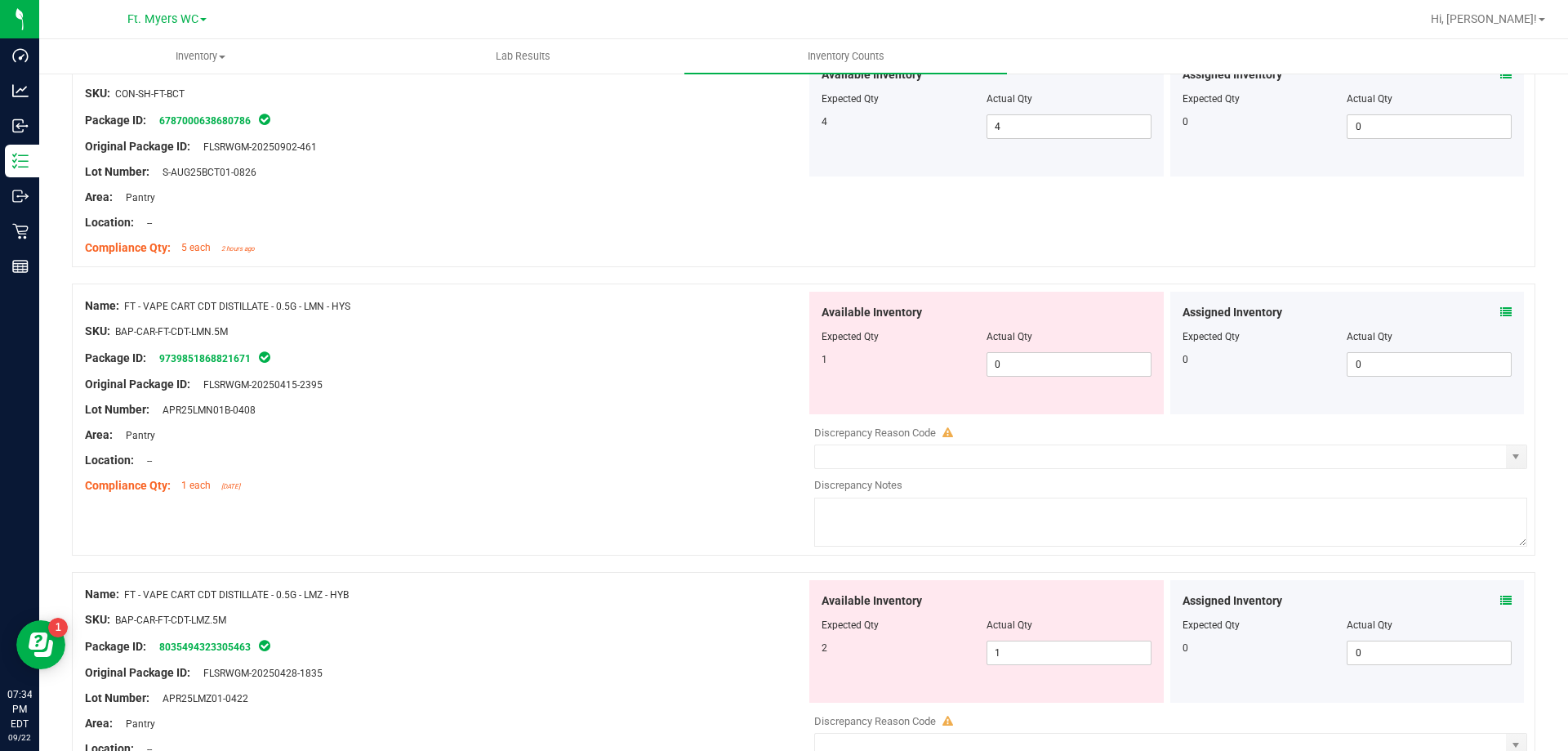
scroll to position [3758, 0]
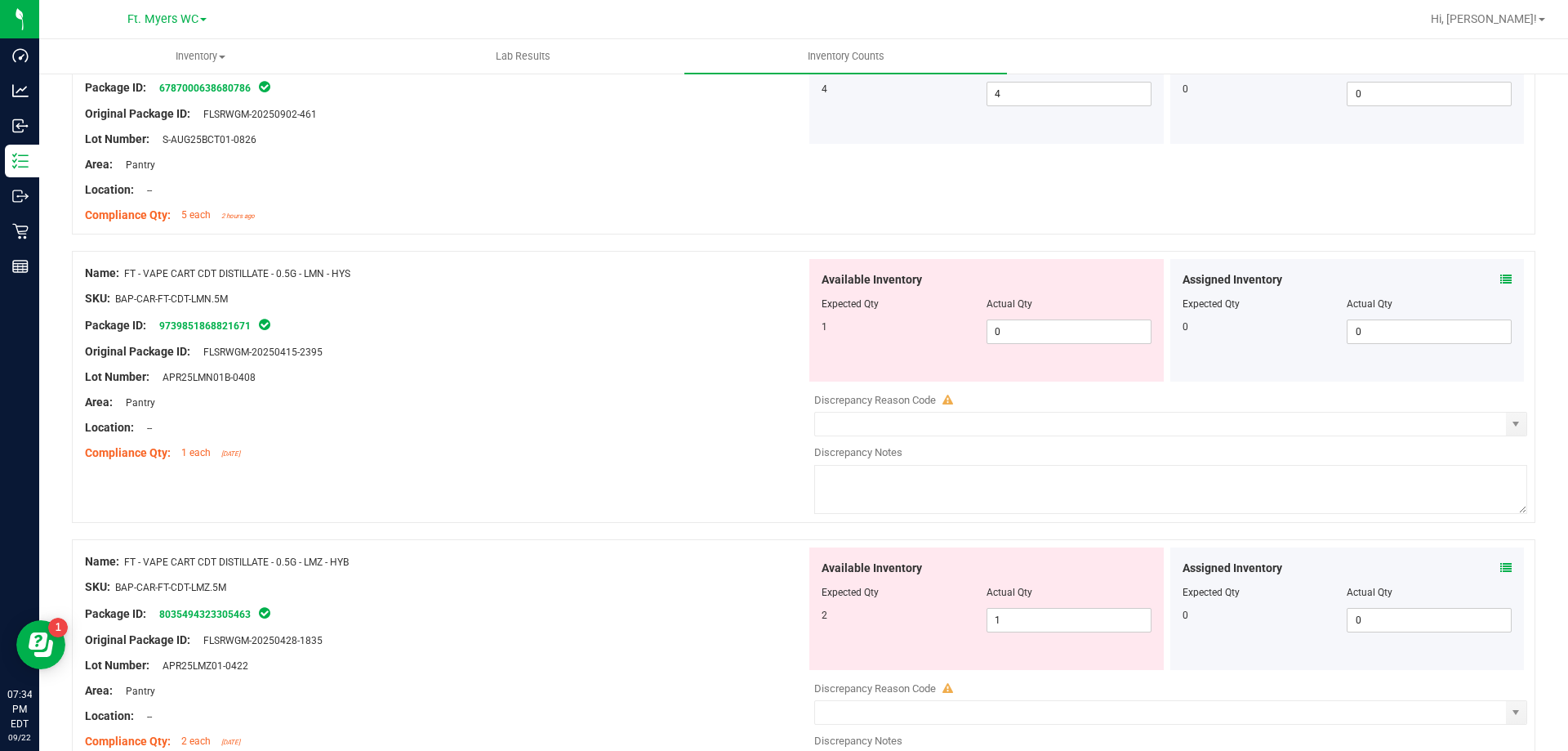
click at [1501, 275] on icon at bounding box center [1507, 280] width 12 height 12
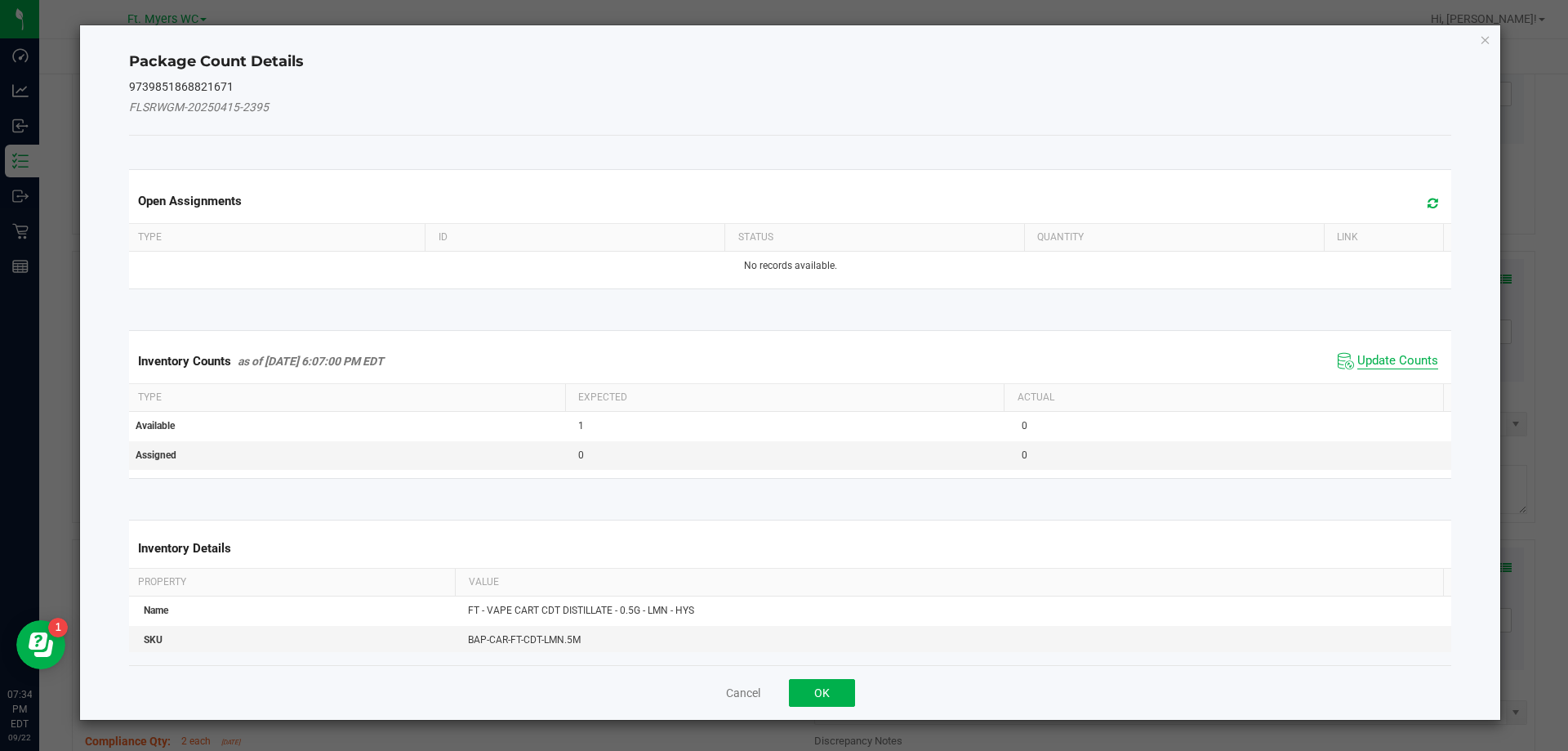
click at [1364, 360] on span "Update Counts" at bounding box center [1398, 360] width 81 height 16
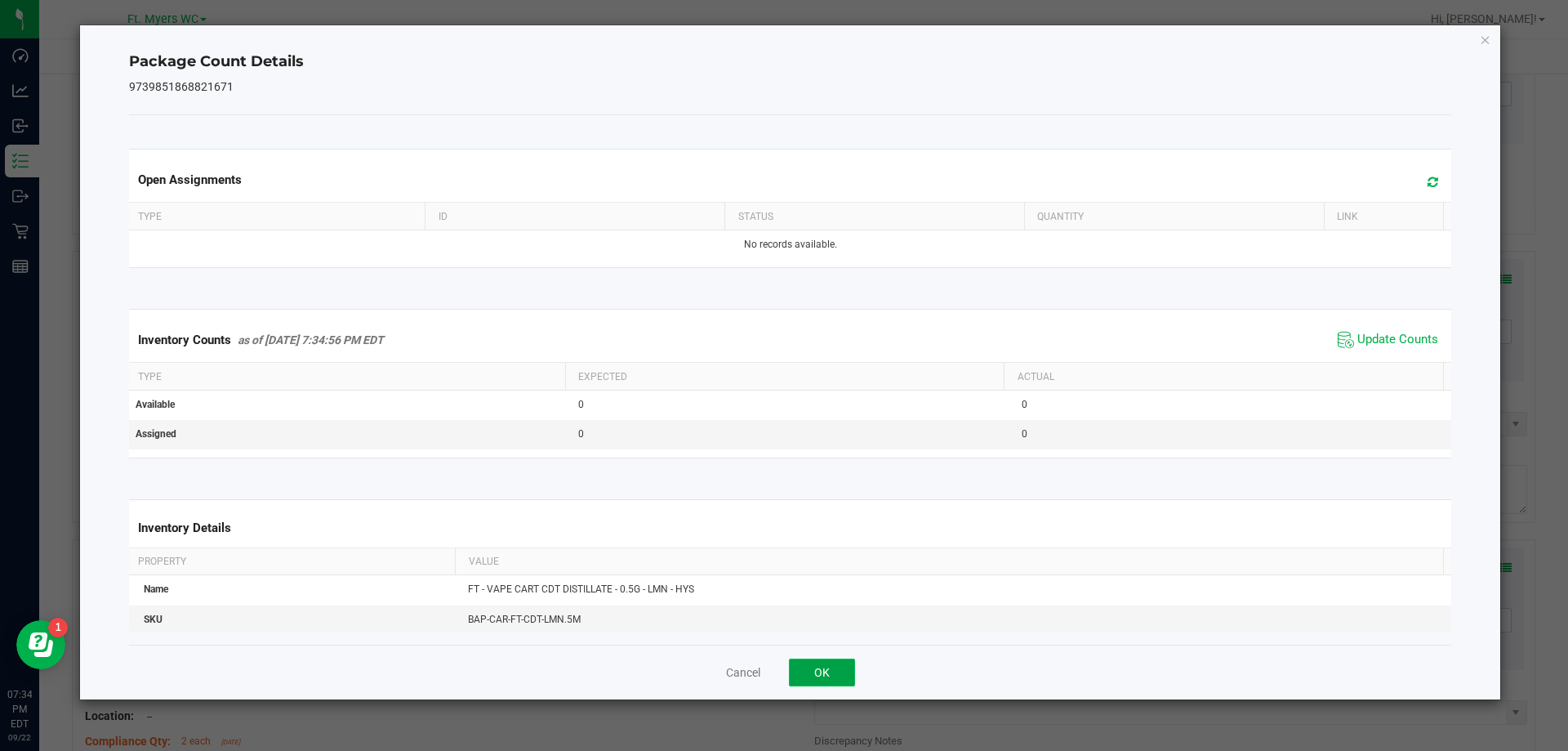
click at [837, 674] on button "OK" at bounding box center [821, 672] width 66 height 28
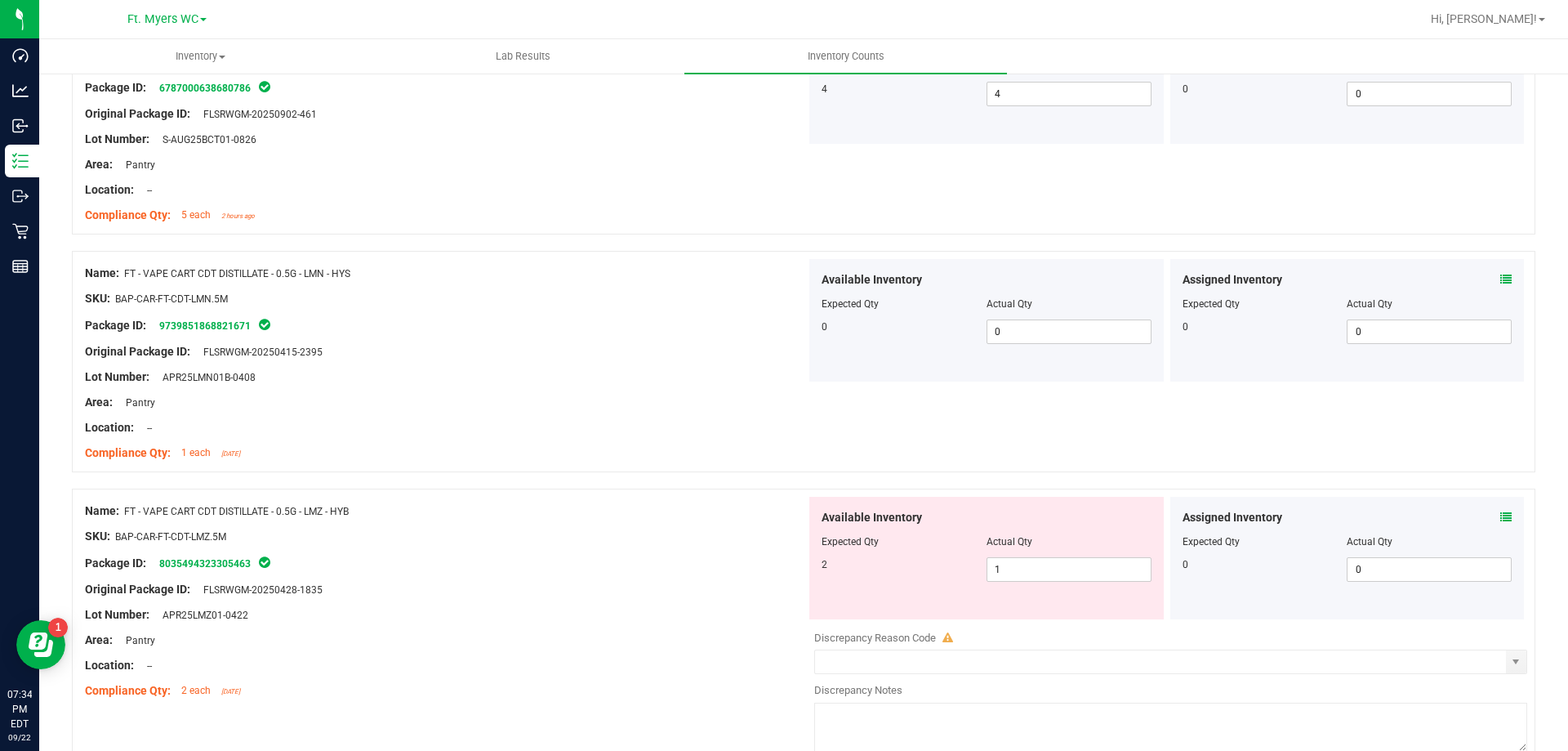
click at [1501, 516] on icon at bounding box center [1507, 517] width 12 height 12
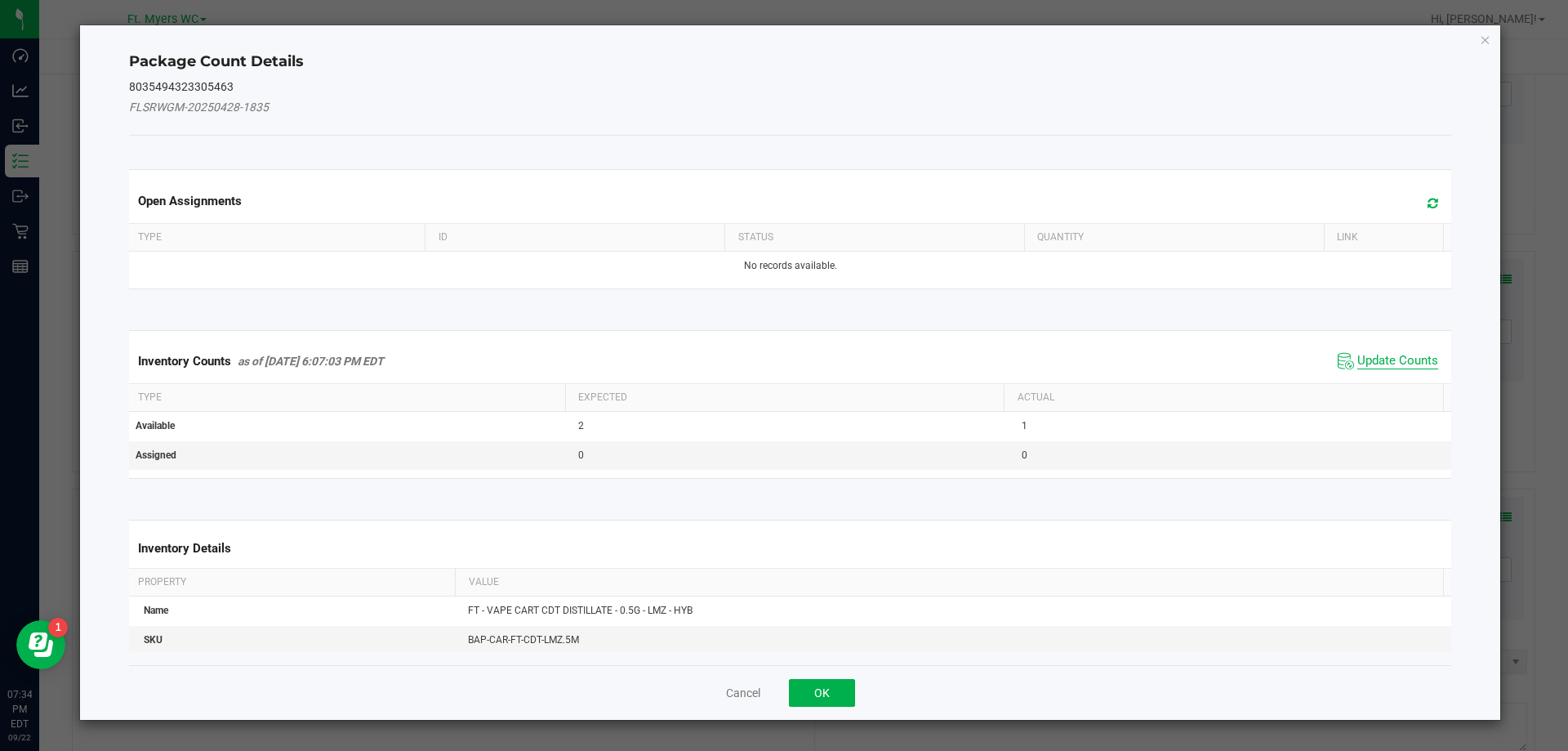
click at [1395, 368] on span "Update Counts" at bounding box center [1398, 360] width 81 height 16
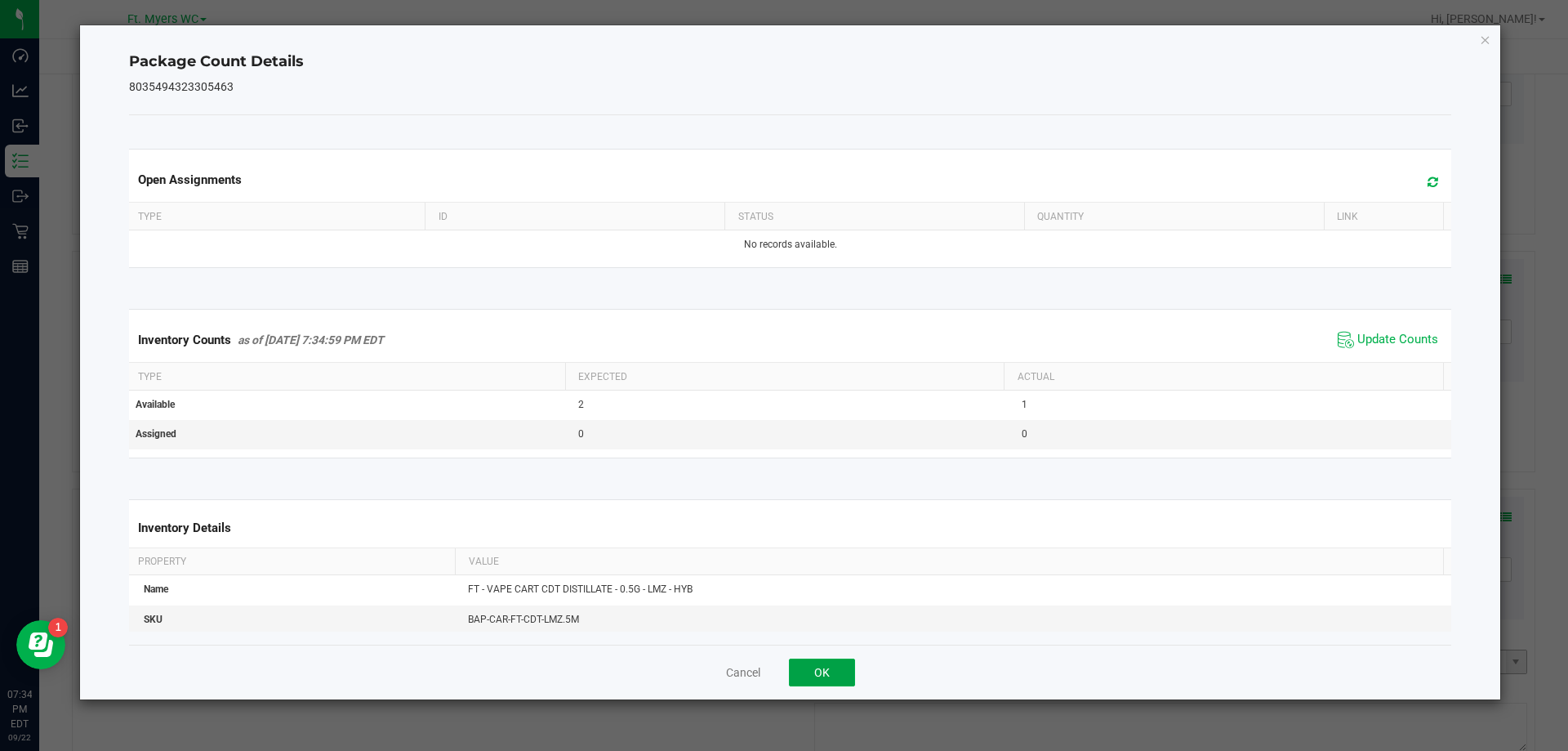
click at [832, 671] on button "OK" at bounding box center [821, 672] width 66 height 28
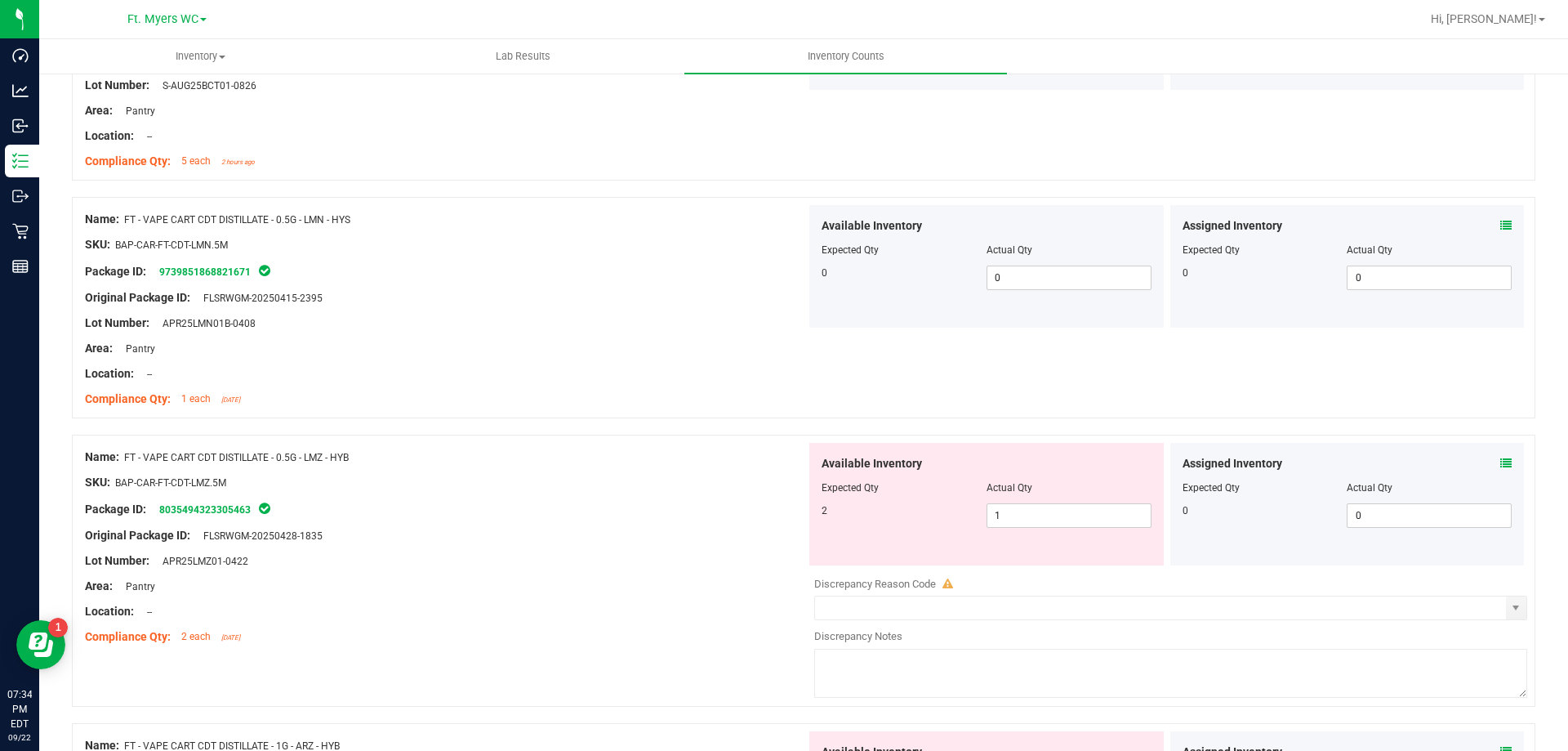
scroll to position [3840, 0]
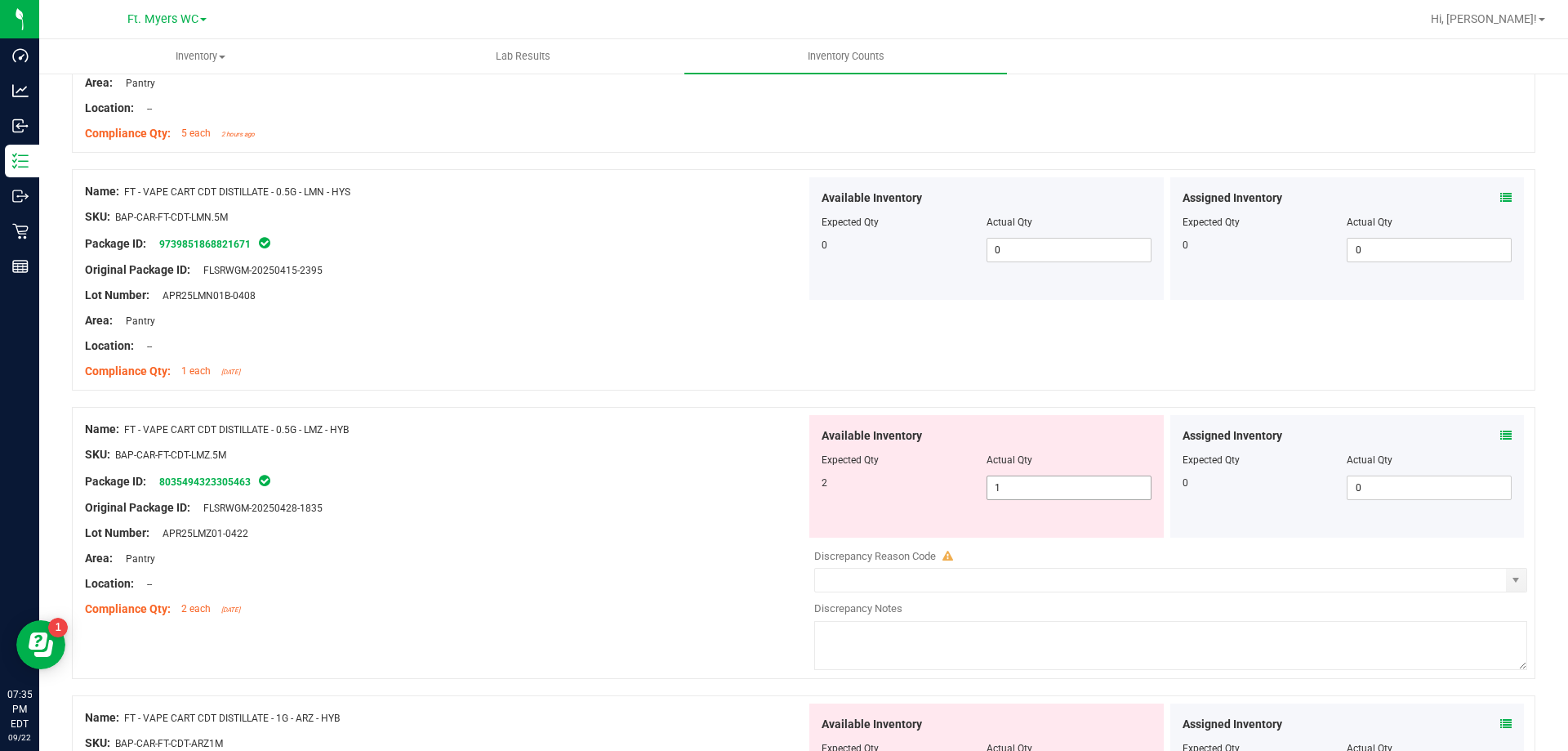
click at [991, 478] on span "1 1" at bounding box center [1069, 487] width 165 height 24
type input "2"
click at [772, 514] on div "Original Package ID: FLSRWGM-20250428-1835" at bounding box center [445, 508] width 721 height 17
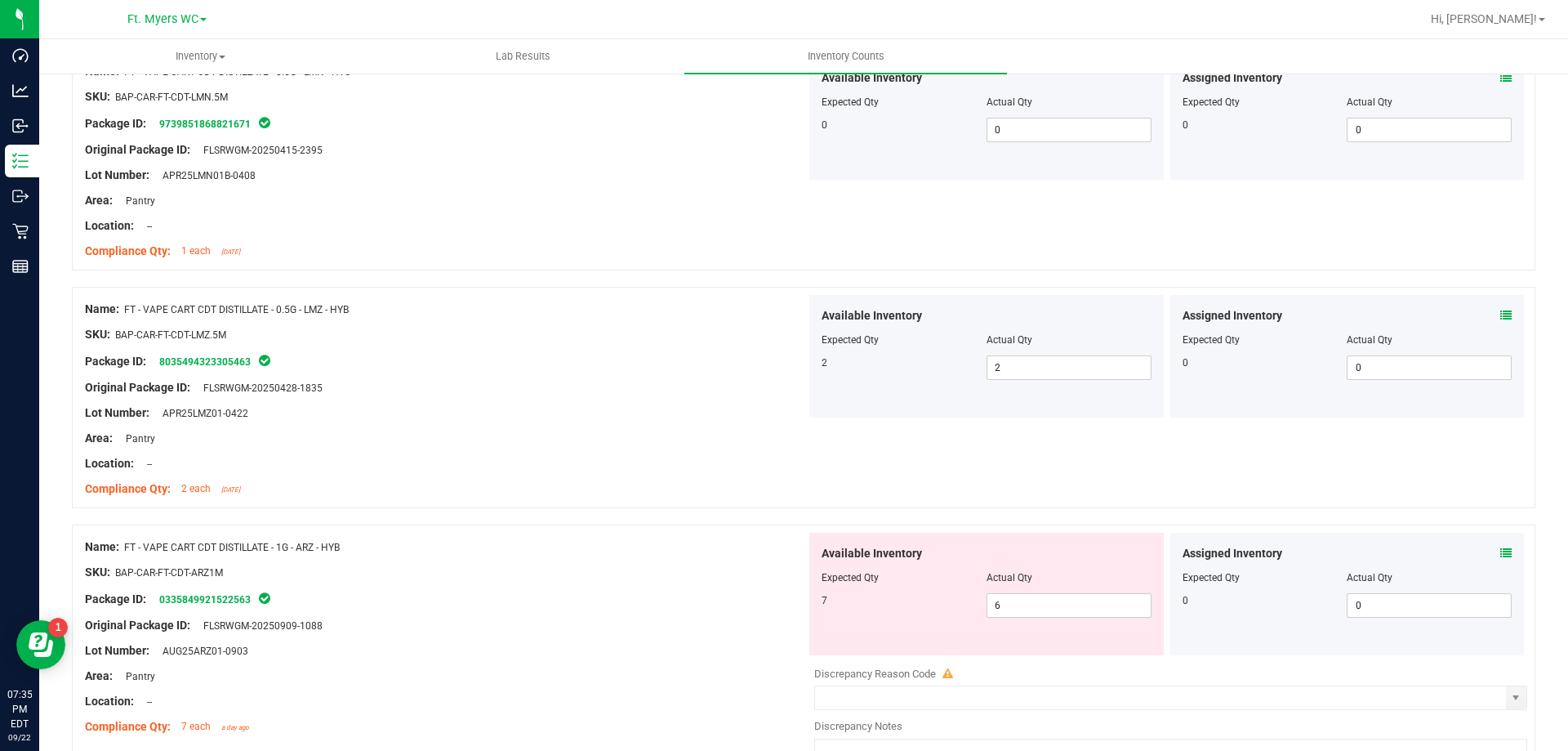
scroll to position [4167, 0]
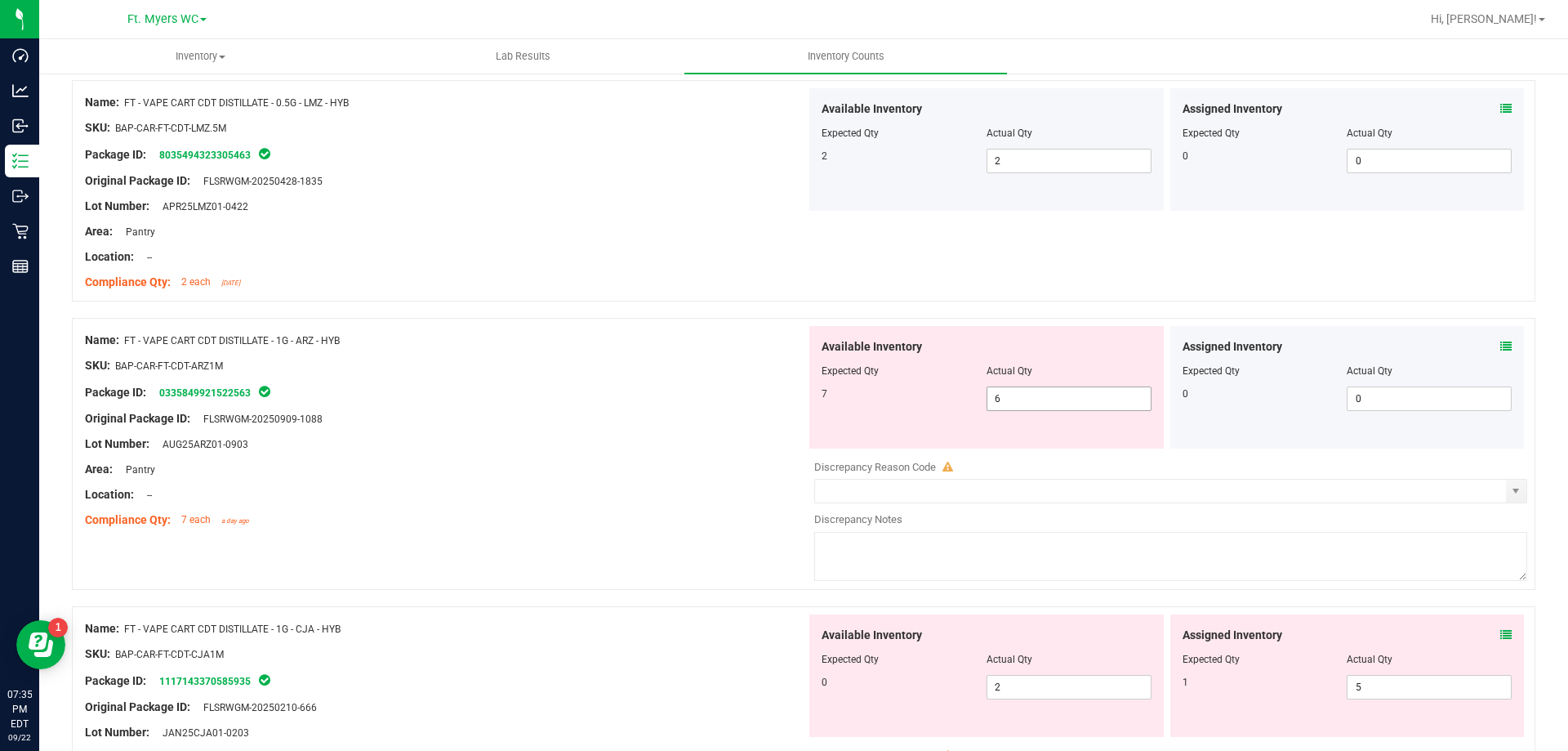
click at [1070, 410] on span "6 6" at bounding box center [1069, 398] width 165 height 24
click at [1070, 406] on span "6 6" at bounding box center [1069, 398] width 165 height 24
type input "7"
click at [732, 420] on div "Original Package ID: FLSRWGM-20250909-1088" at bounding box center [445, 418] width 721 height 17
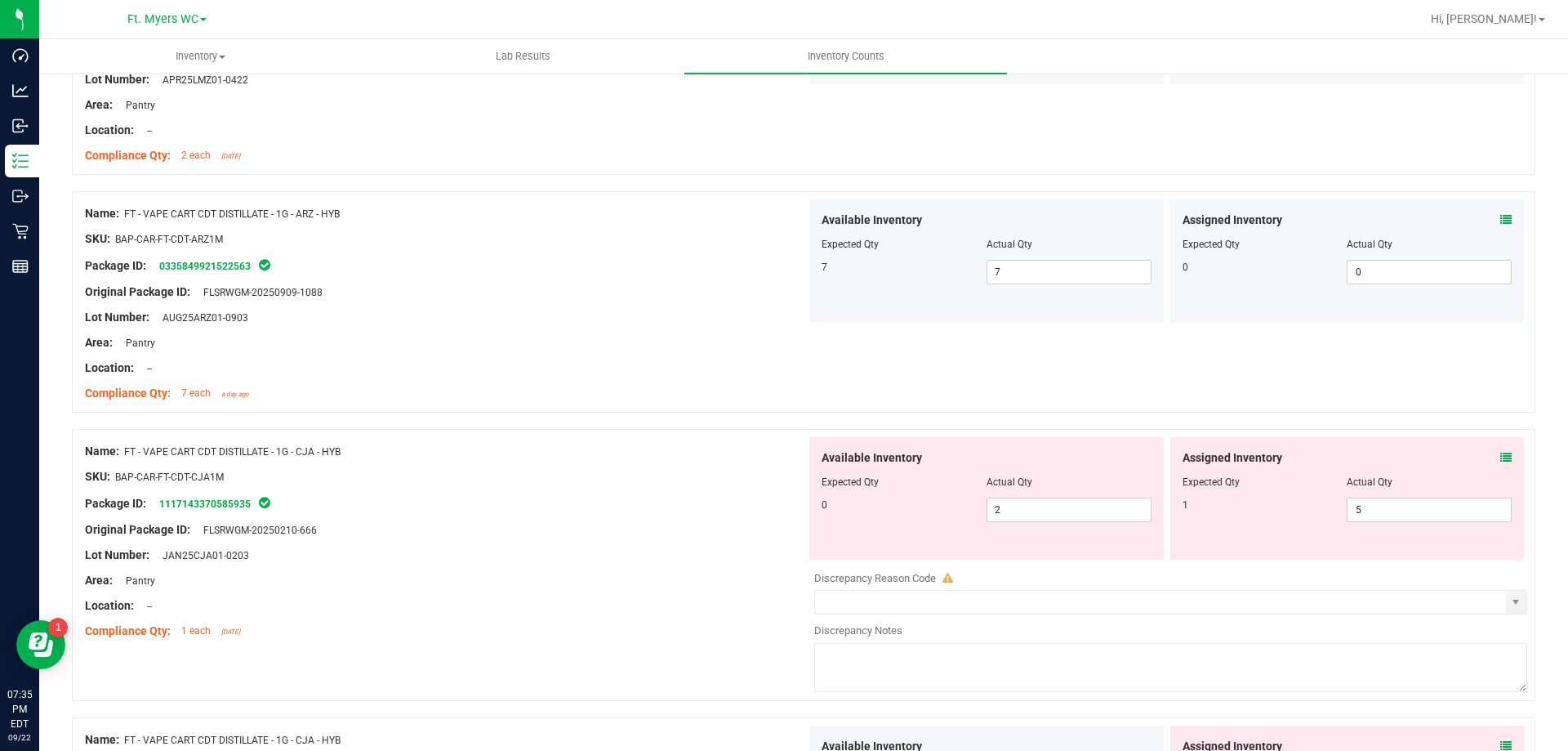
scroll to position [4412, 0]
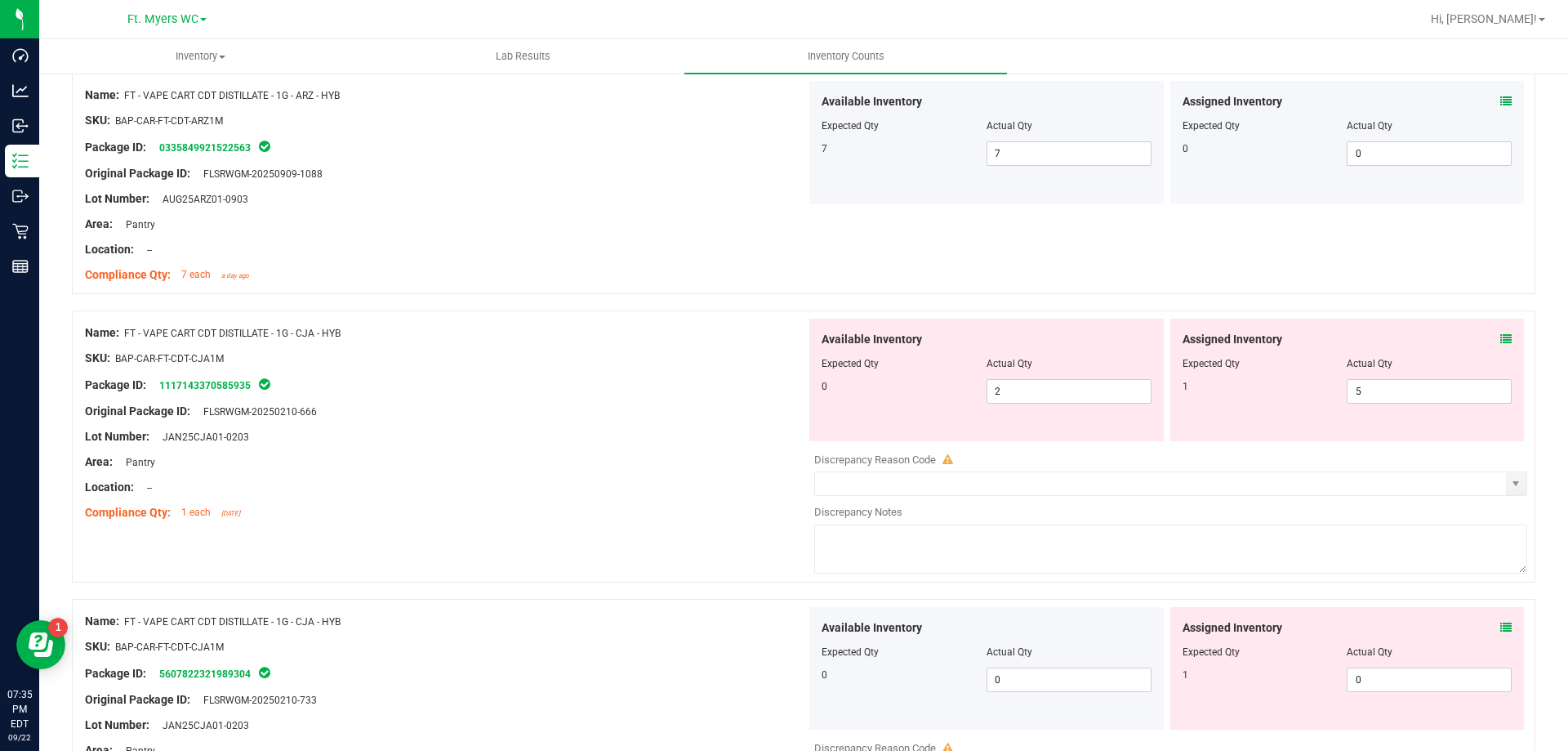
click at [1501, 345] on div "Assigned Inventory Expected Qty Actual Qty 1 5 5" at bounding box center [1347, 380] width 354 height 123
click at [1501, 338] on icon at bounding box center [1507, 339] width 12 height 12
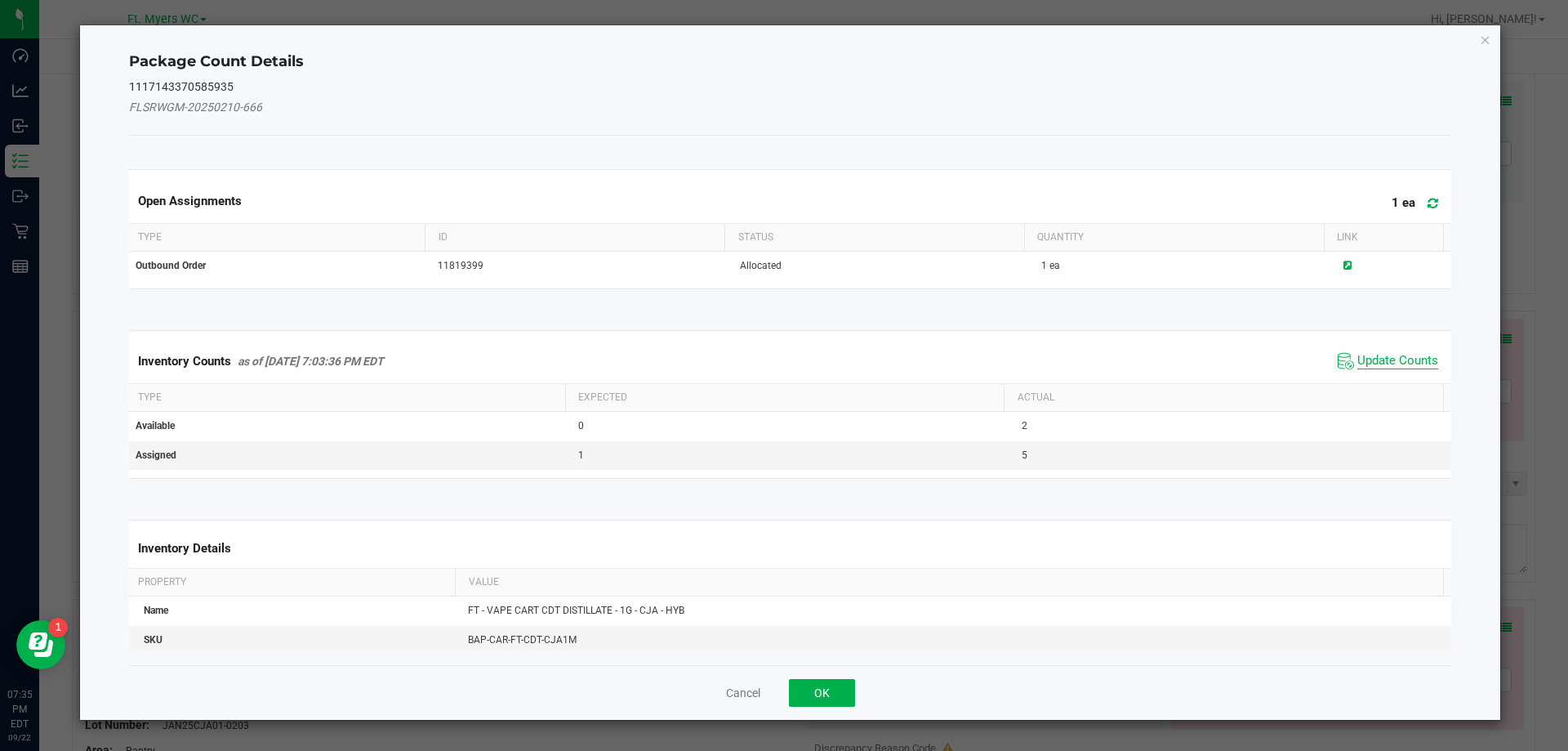
click at [1398, 368] on span "Update Counts" at bounding box center [1398, 360] width 81 height 16
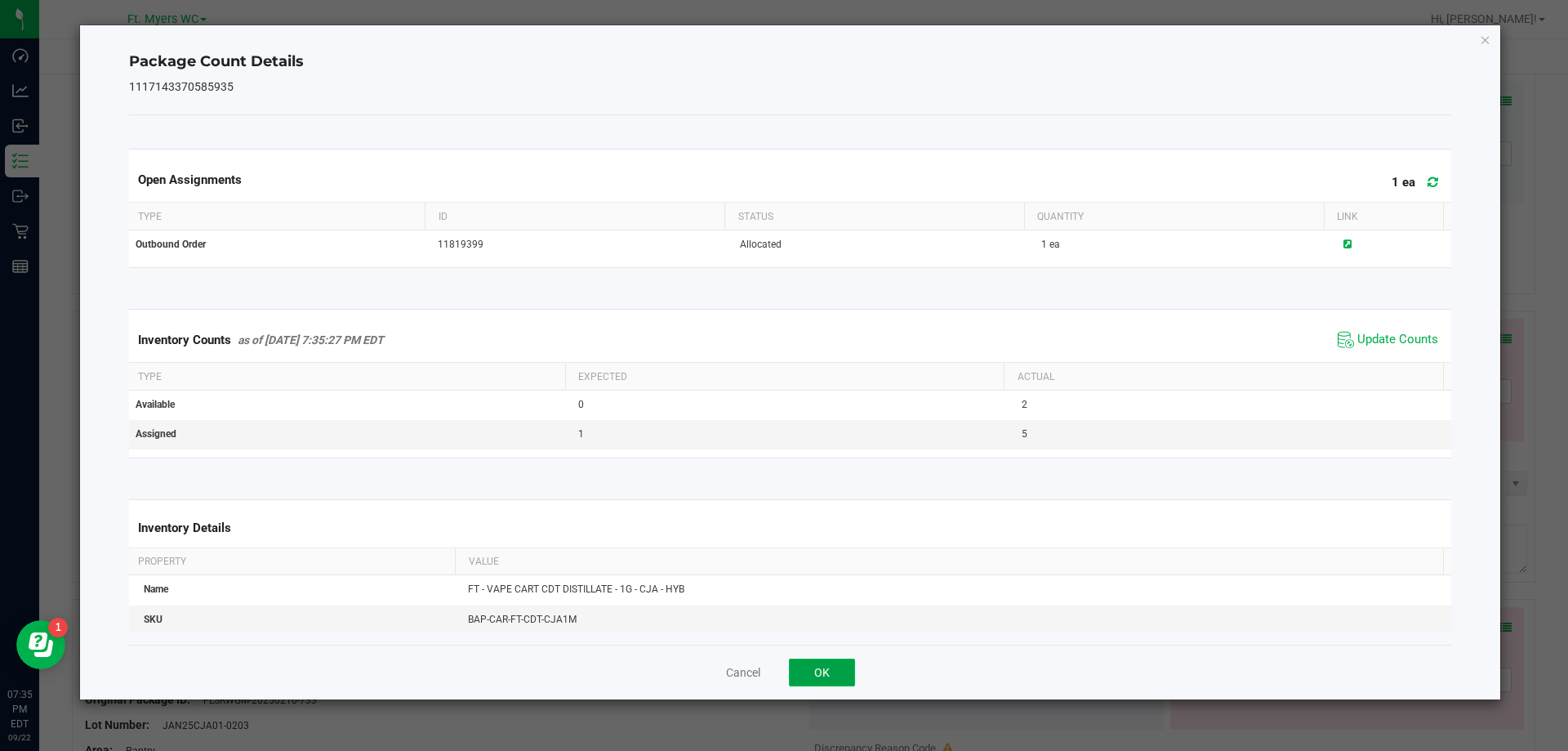
click at [829, 672] on button "OK" at bounding box center [821, 672] width 66 height 28
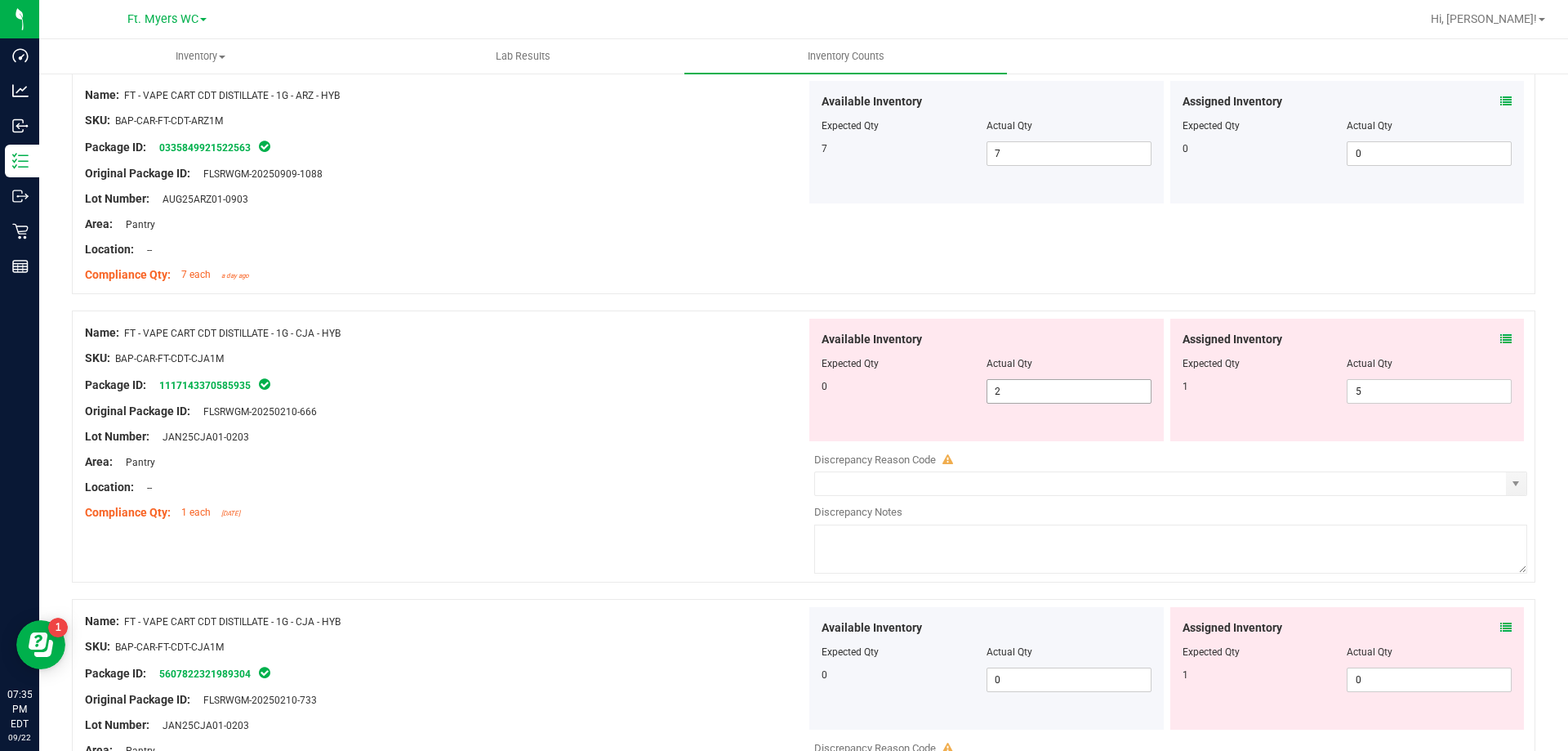
click at [1007, 382] on span "2 2" at bounding box center [1069, 391] width 165 height 24
type input "0"
click at [673, 382] on div "Package ID: 1117143370585935" at bounding box center [445, 384] width 721 height 19
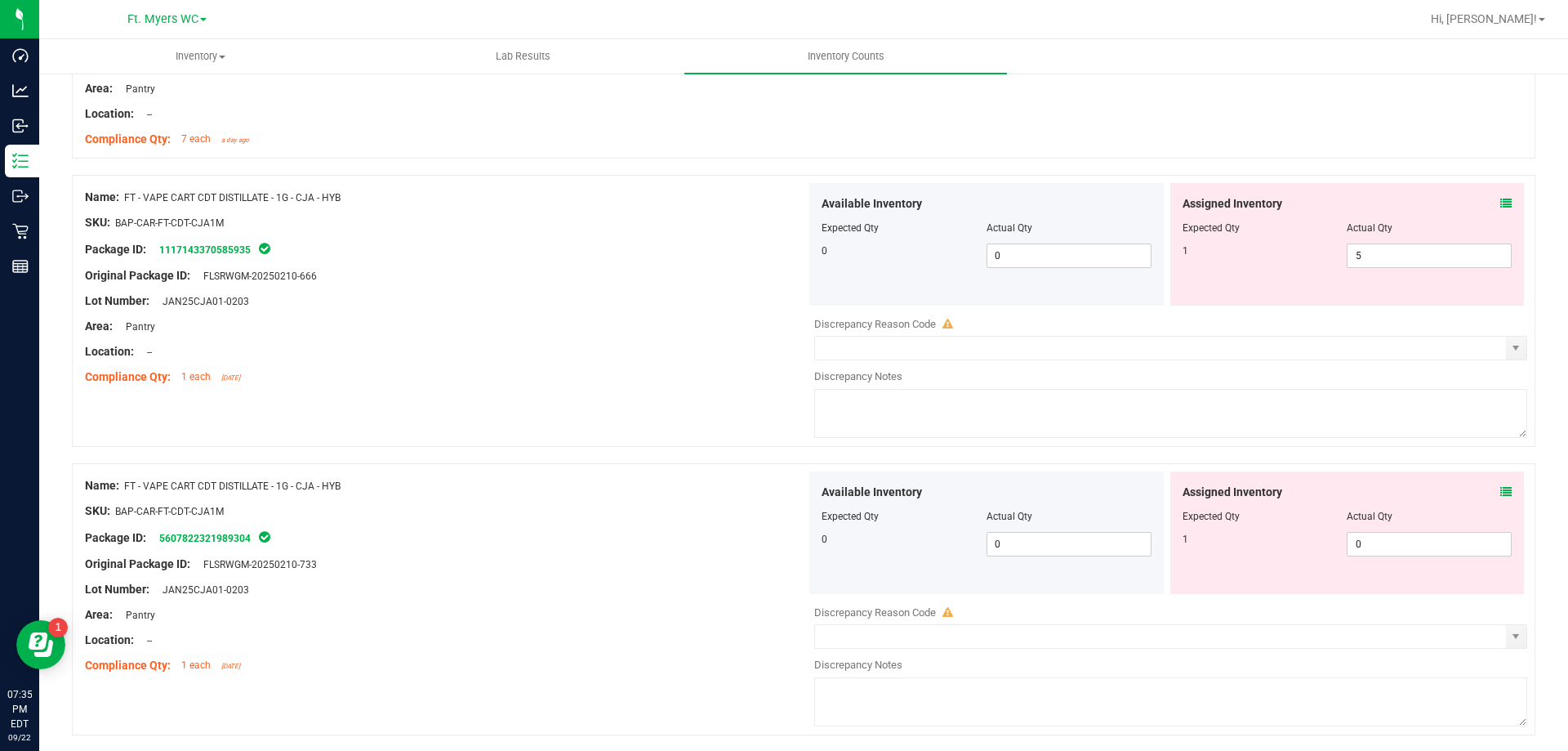
scroll to position [4604, 0]
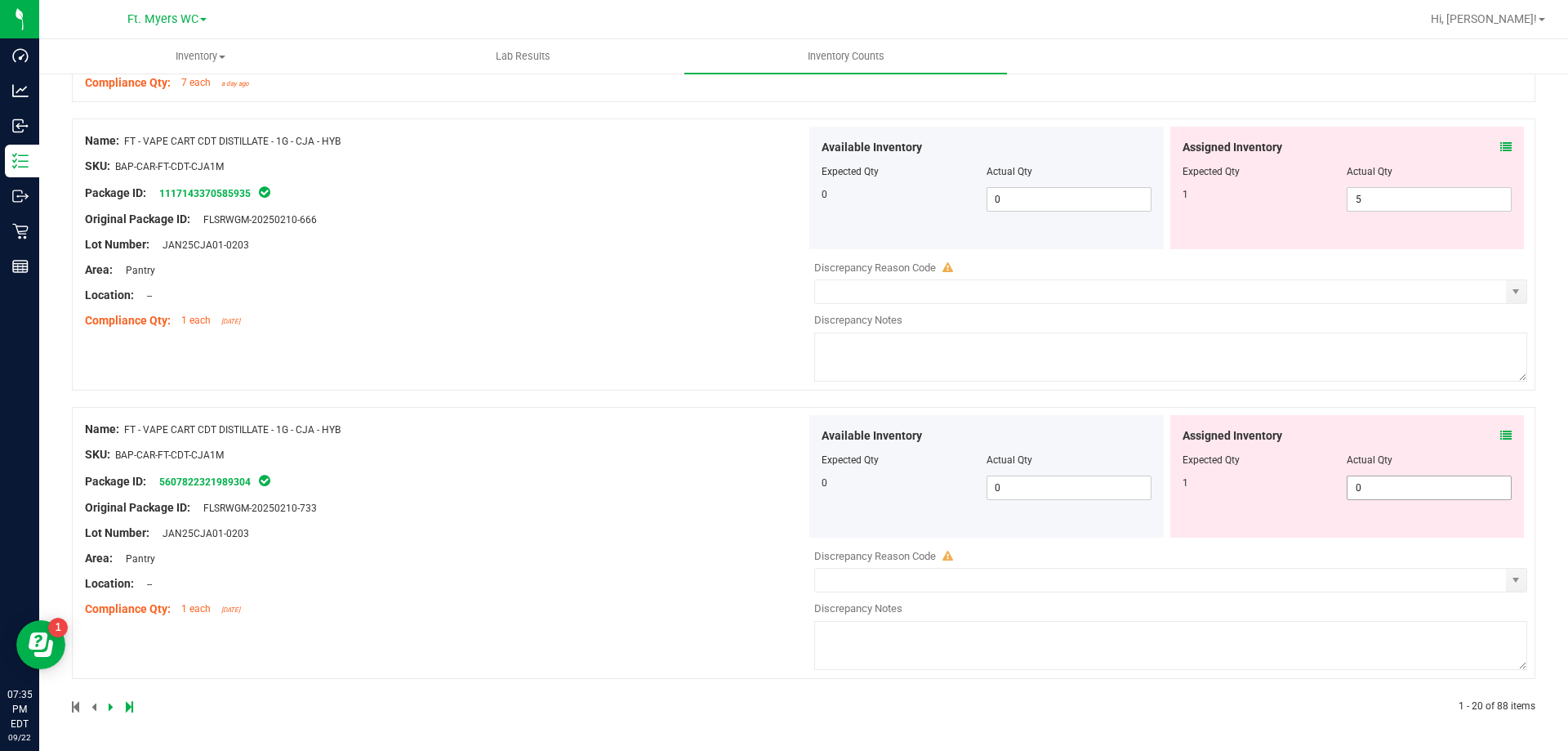
click at [1369, 478] on span "0 0" at bounding box center [1429, 487] width 165 height 24
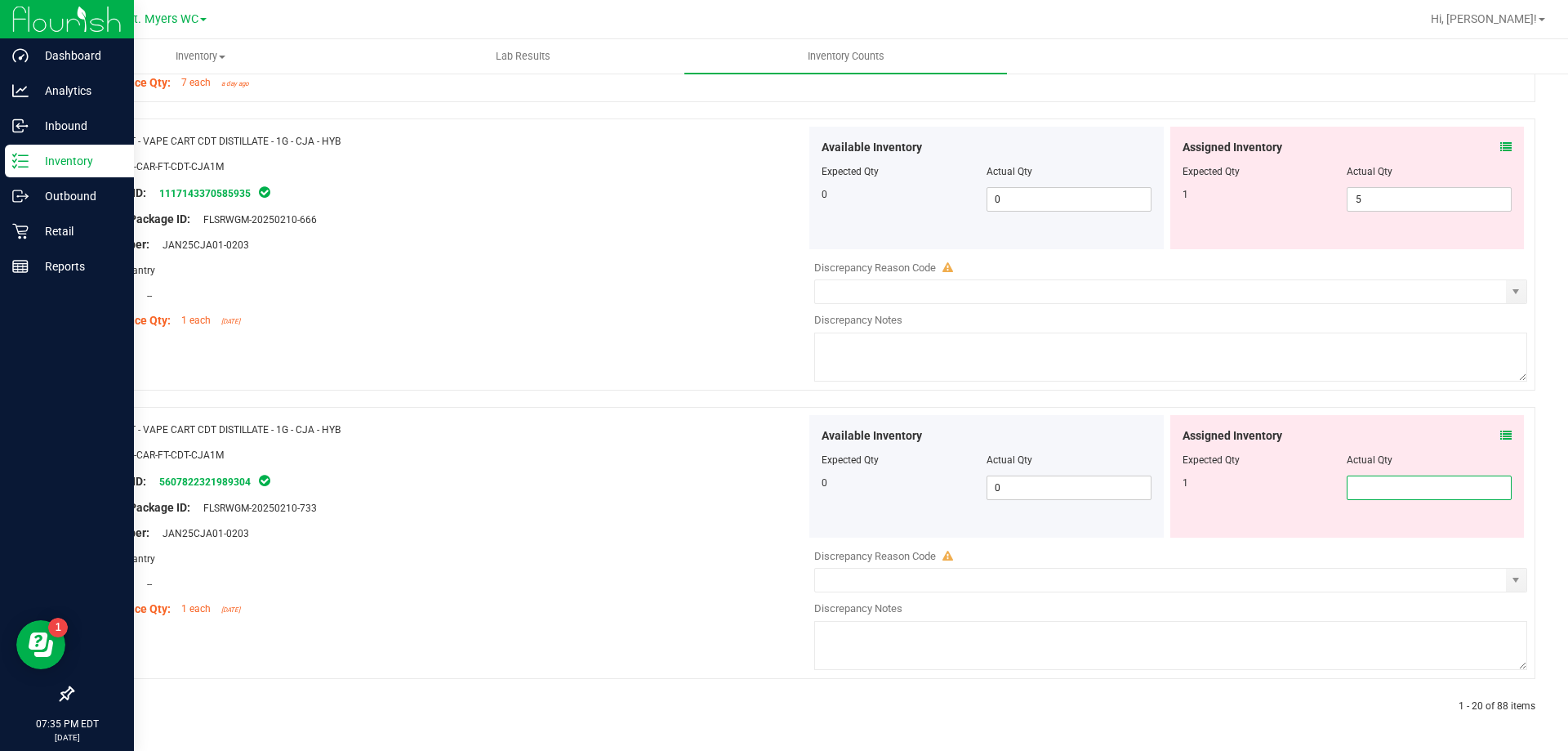
type input "1"
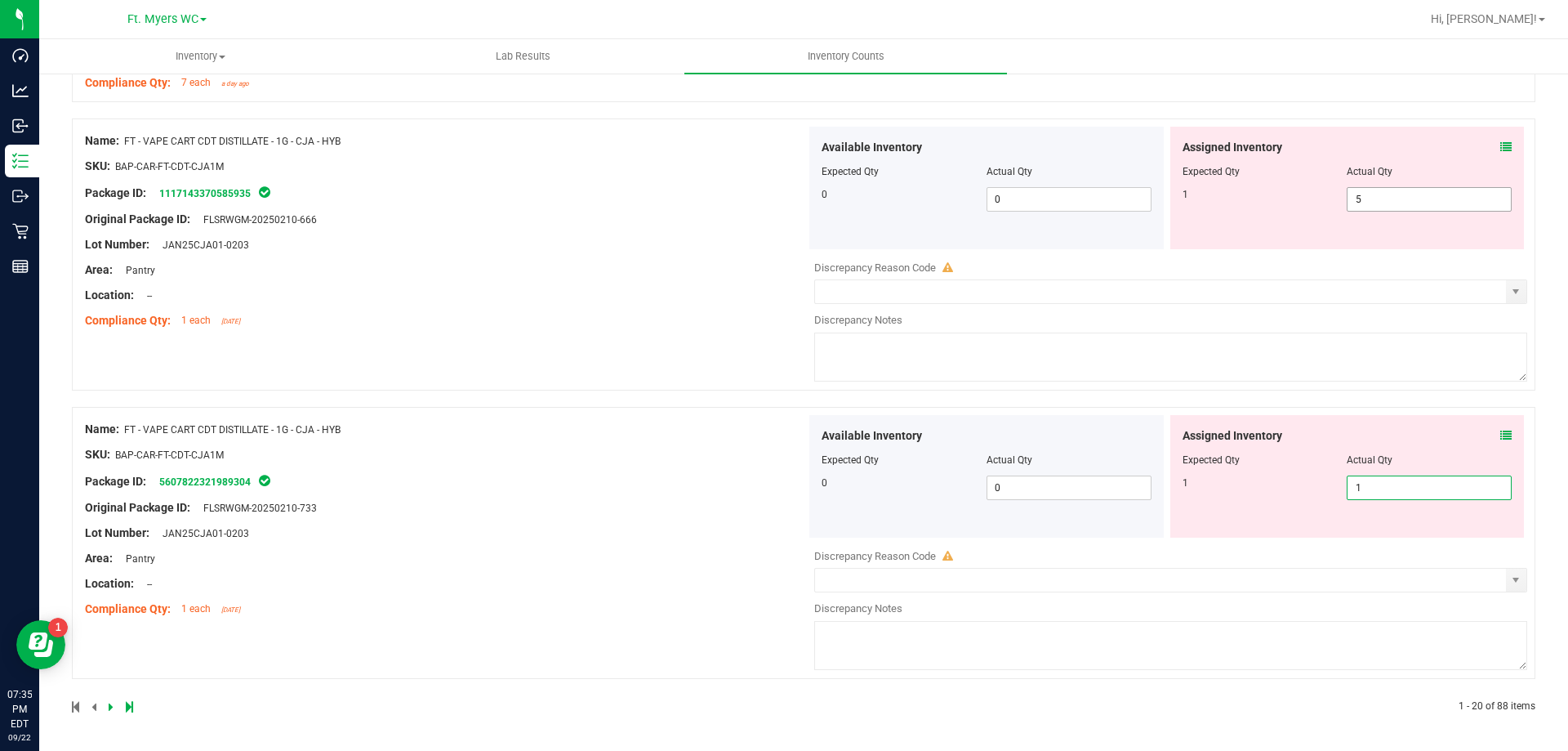
type input "1"
click at [1367, 198] on div "Assigned Inventory Expected Qty Actual Qty 1 5 5" at bounding box center [1347, 188] width 354 height 123
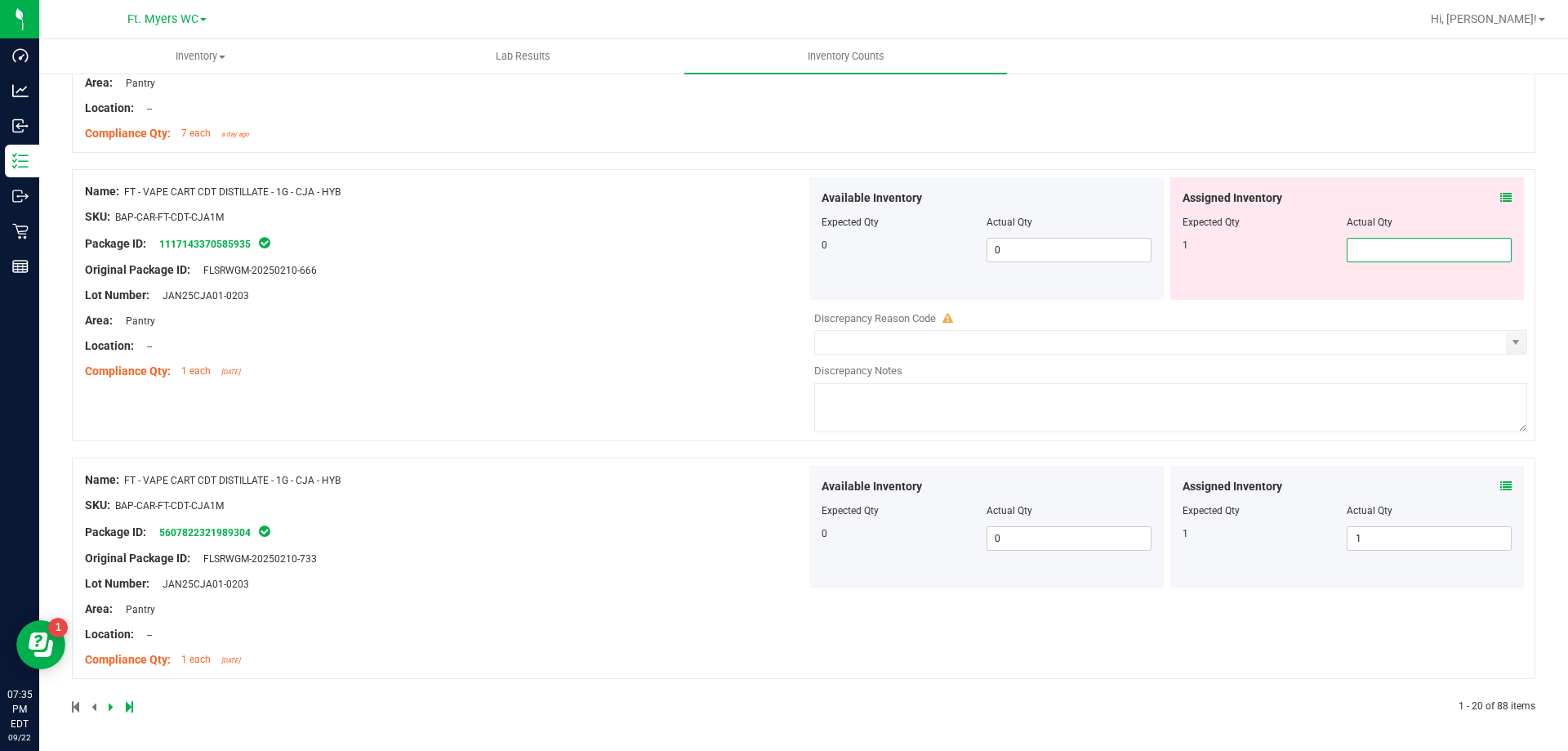
type input "4"
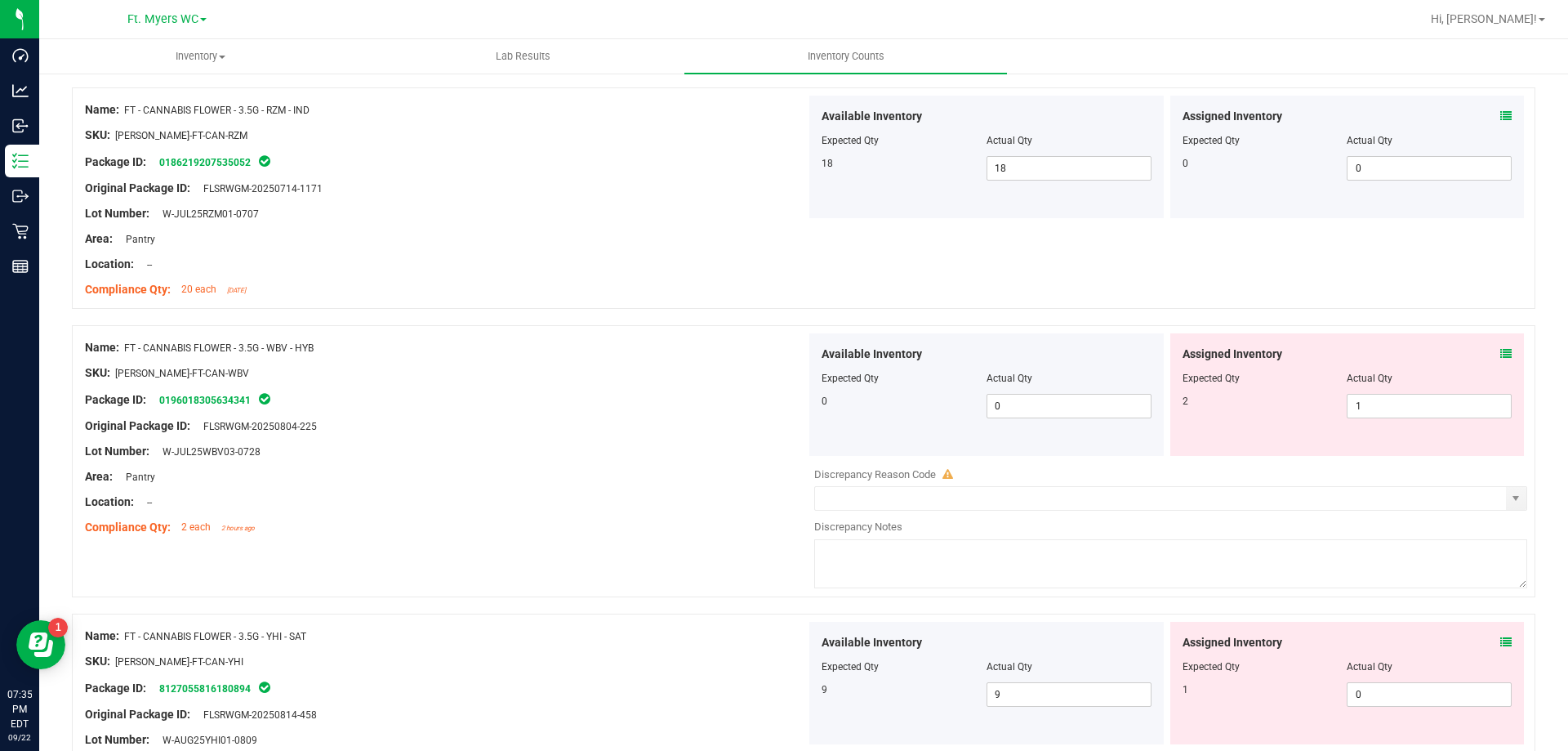
scroll to position [0, 0]
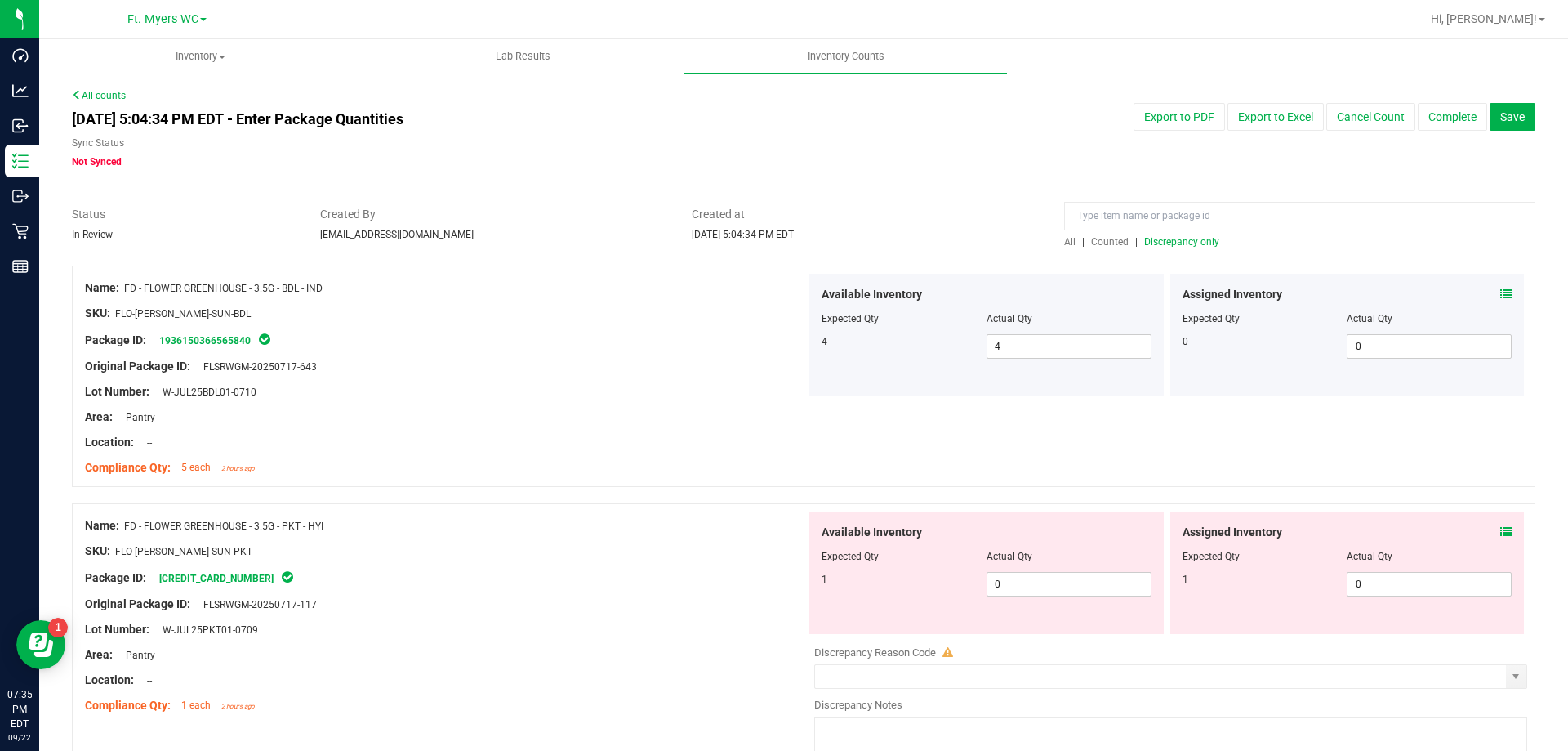
type input "4"
click at [1156, 247] on span "Discrepancy only" at bounding box center [1182, 242] width 75 height 12
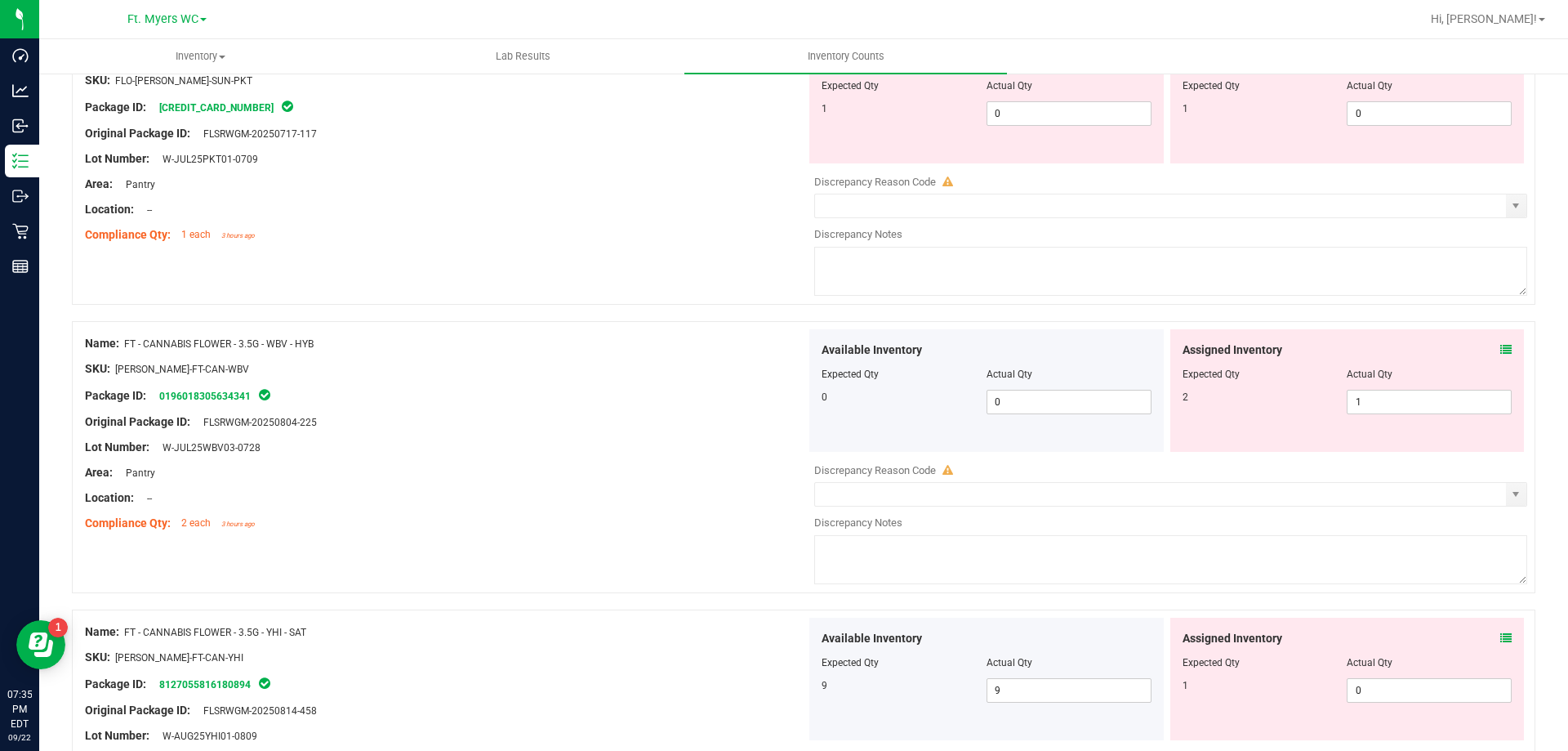
scroll to position [163, 0]
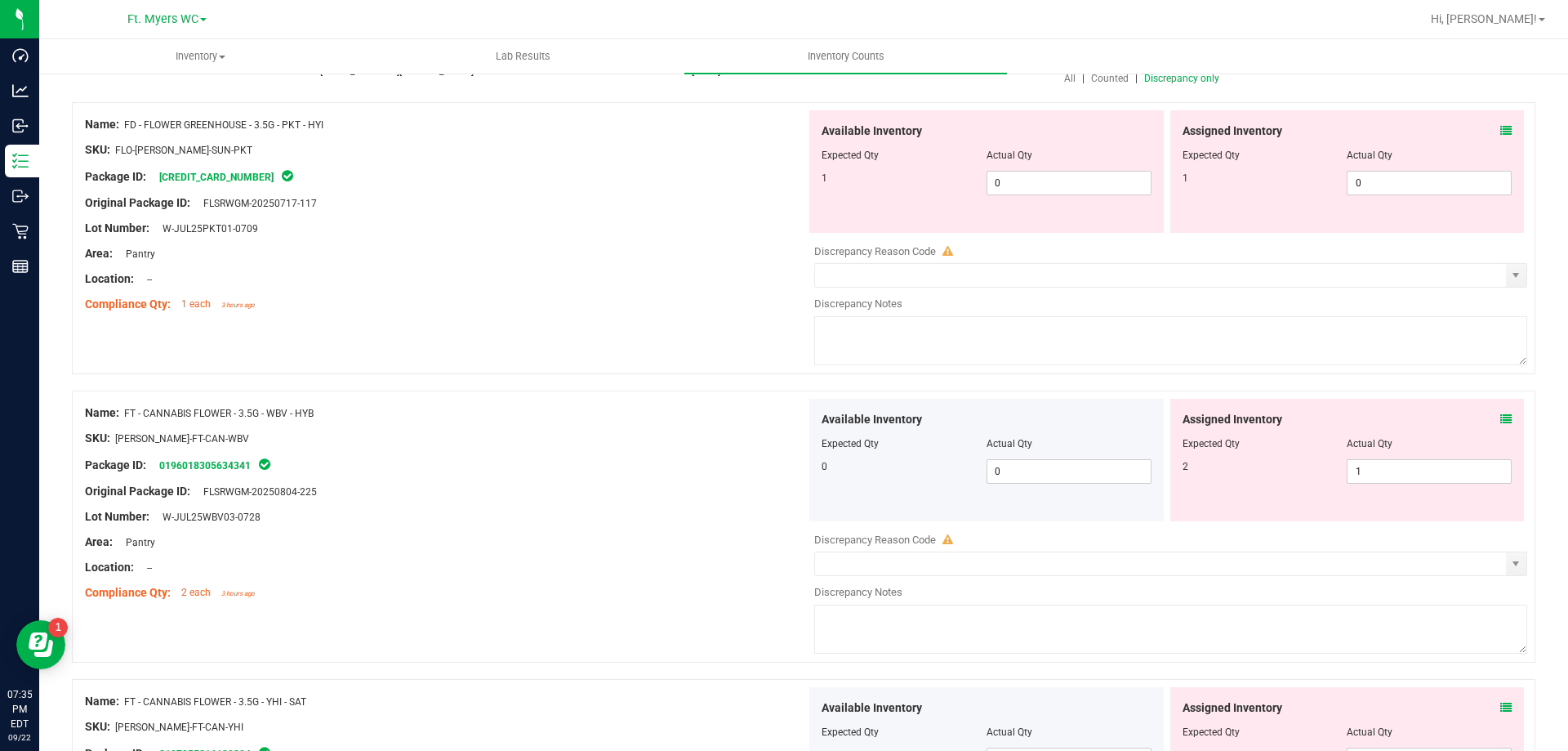
click at [1031, 354] on textarea at bounding box center [1170, 341] width 713 height 49
type textarea "-1"
click at [378, 427] on div at bounding box center [445, 426] width 721 height 8
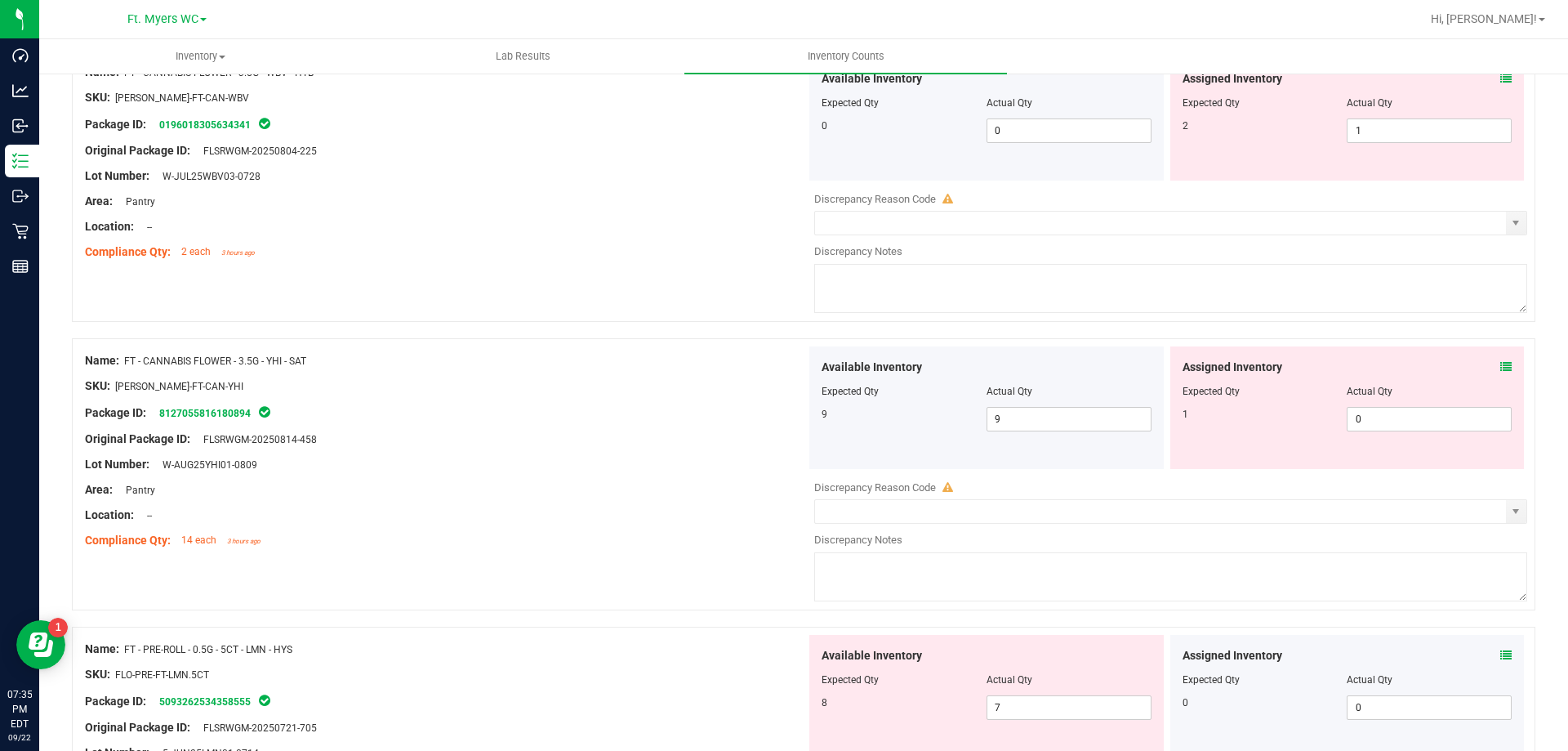
scroll to position [327, 0]
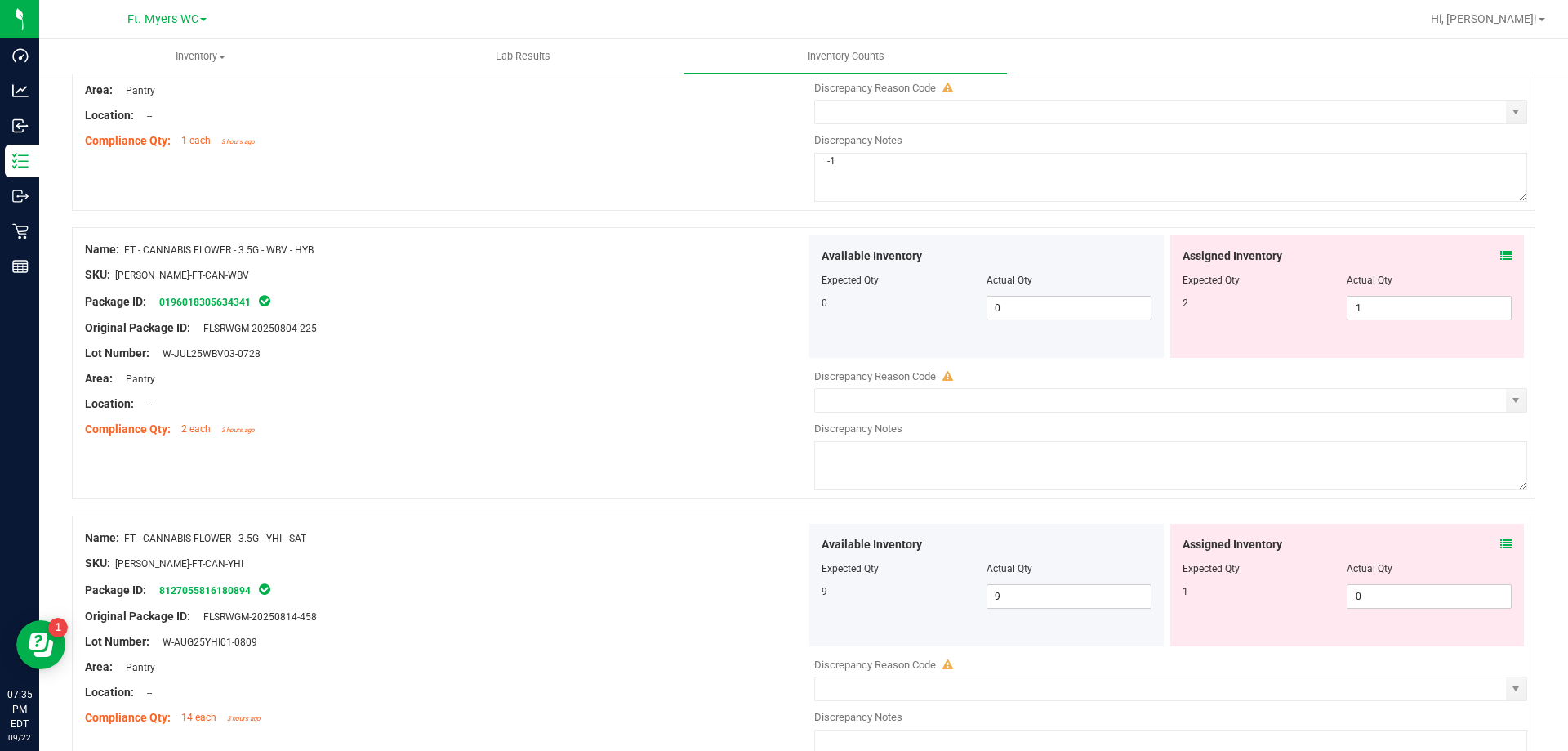
click at [1501, 262] on span at bounding box center [1507, 256] width 12 height 17
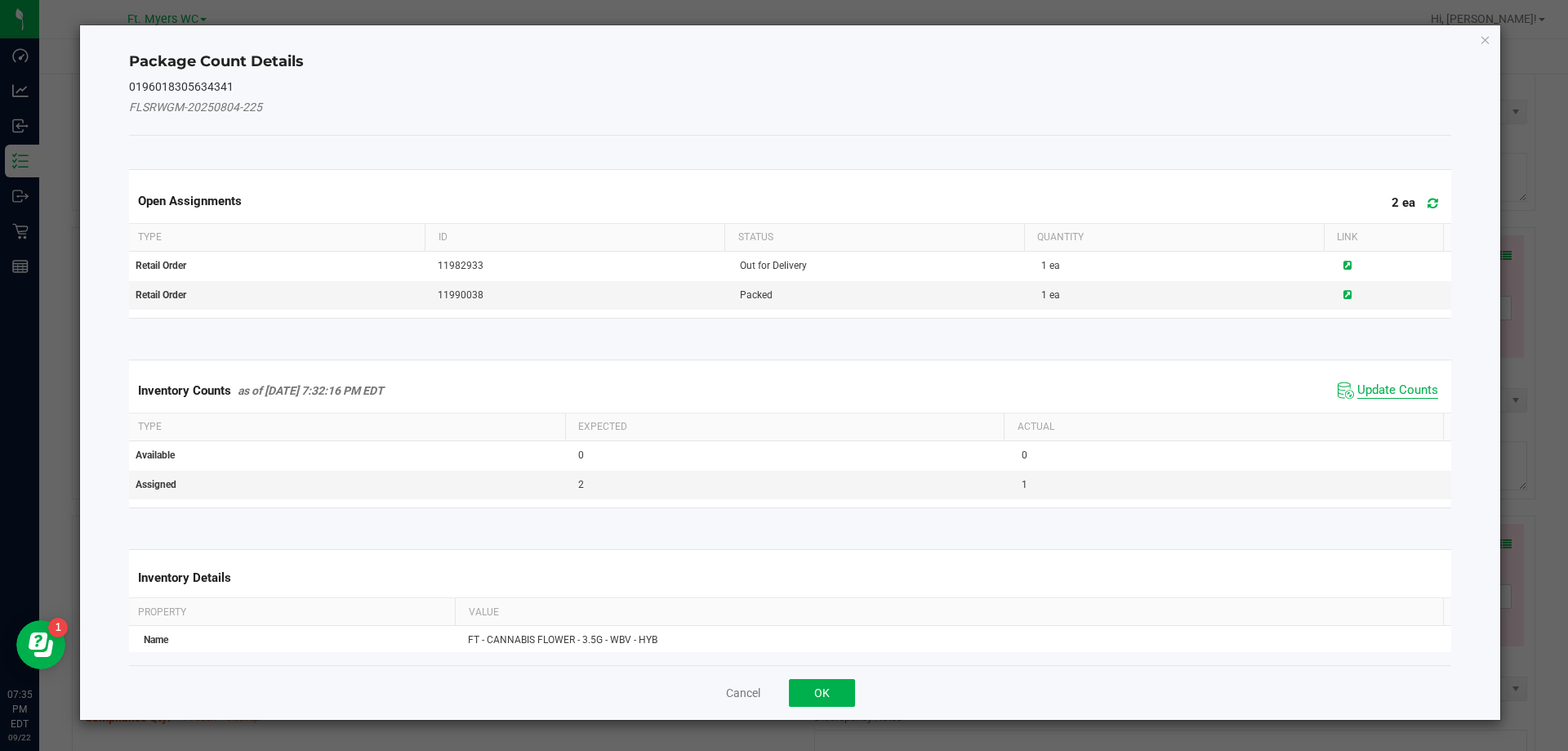
click at [1389, 392] on span "Update Counts" at bounding box center [1398, 390] width 81 height 16
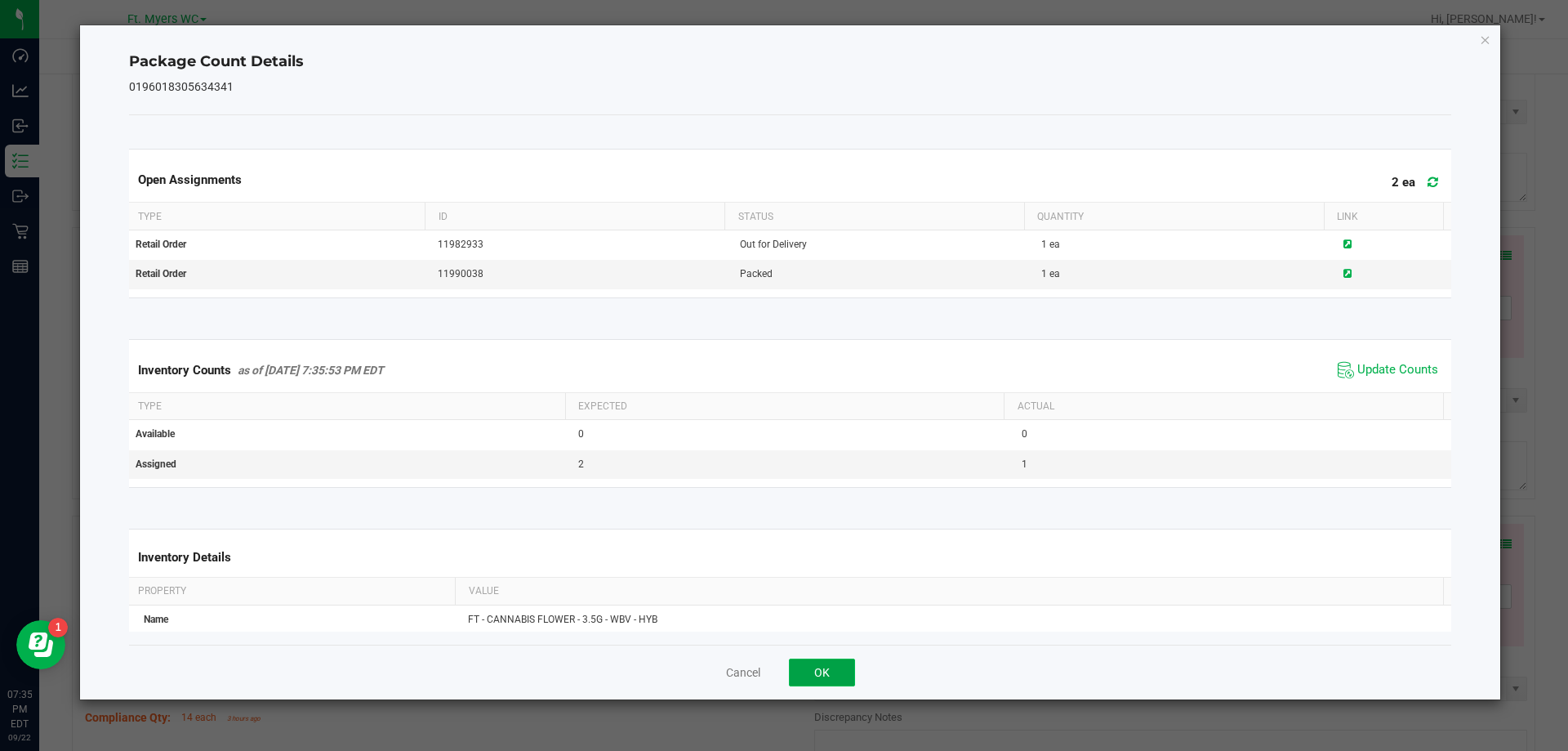
click at [834, 680] on button "OK" at bounding box center [821, 672] width 66 height 28
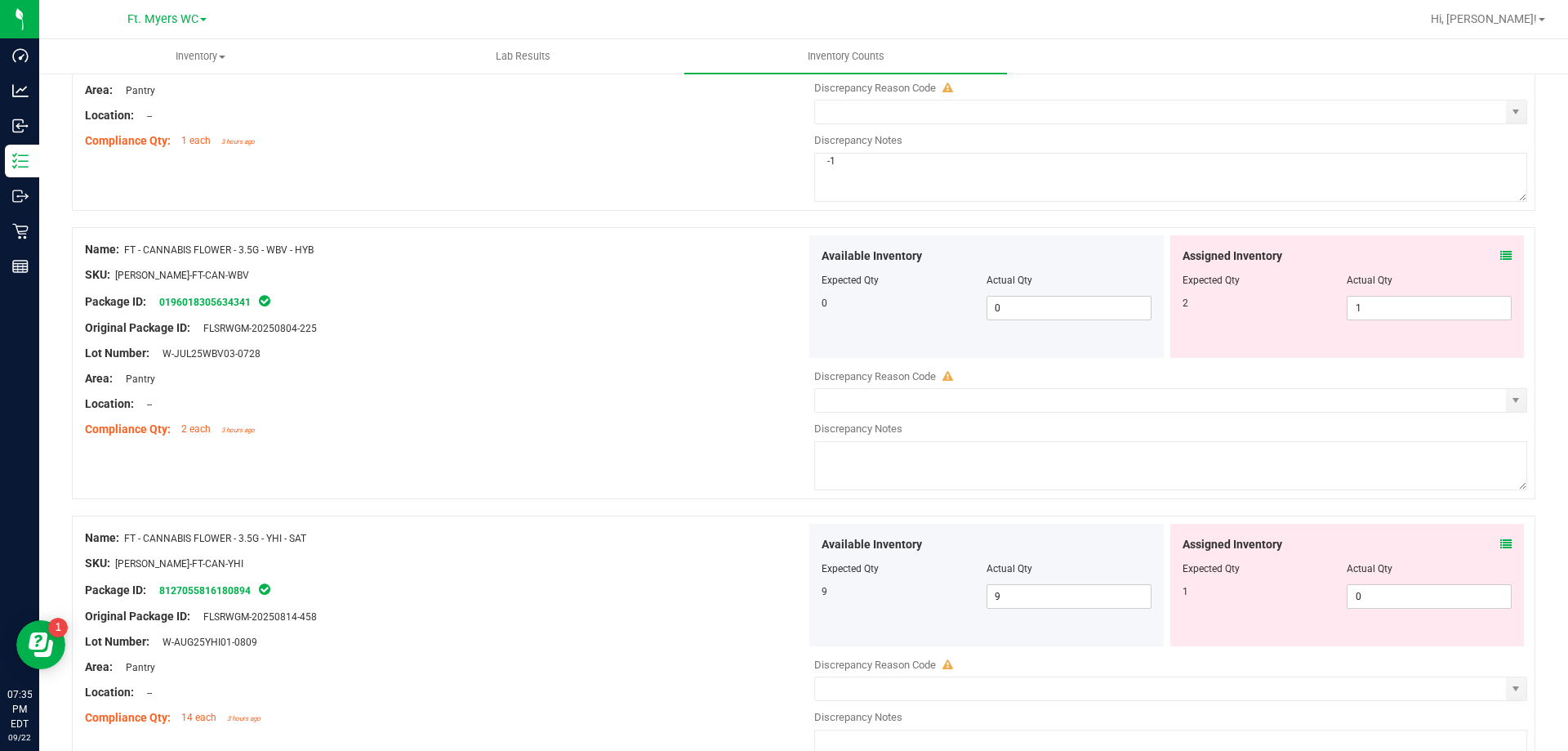
scroll to position [408, 0]
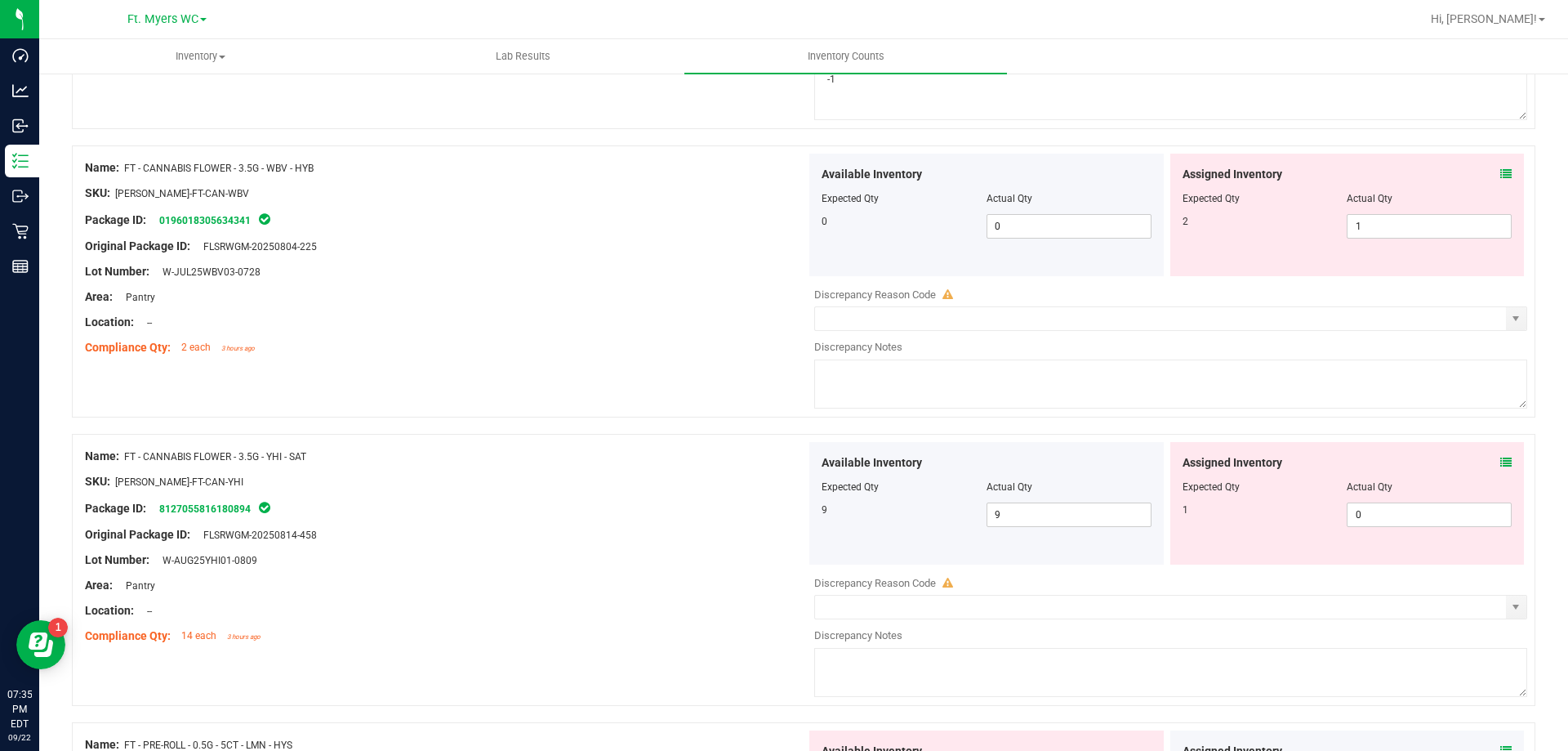
click at [1501, 458] on icon at bounding box center [1507, 462] width 12 height 12
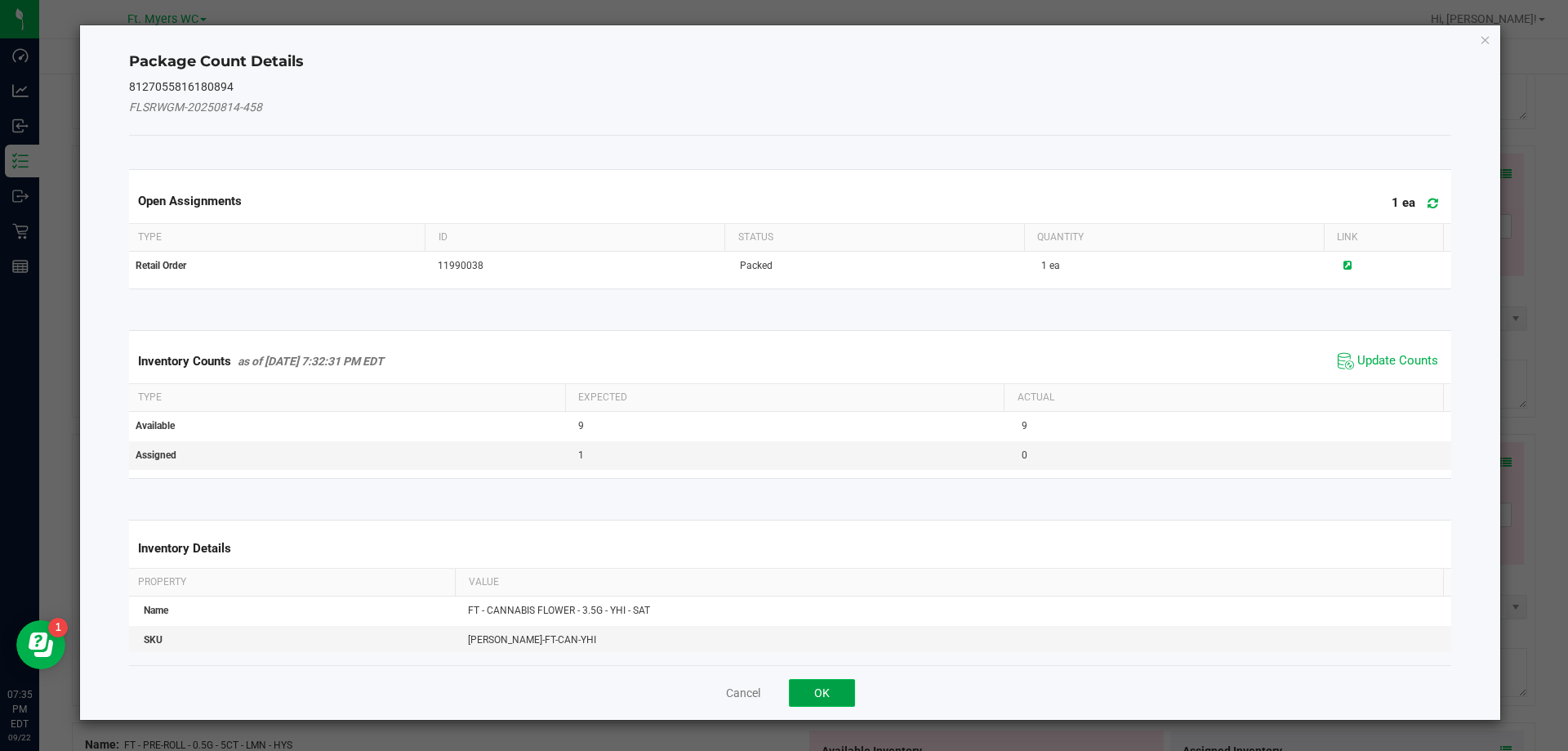
click at [825, 688] on button "OK" at bounding box center [821, 692] width 66 height 28
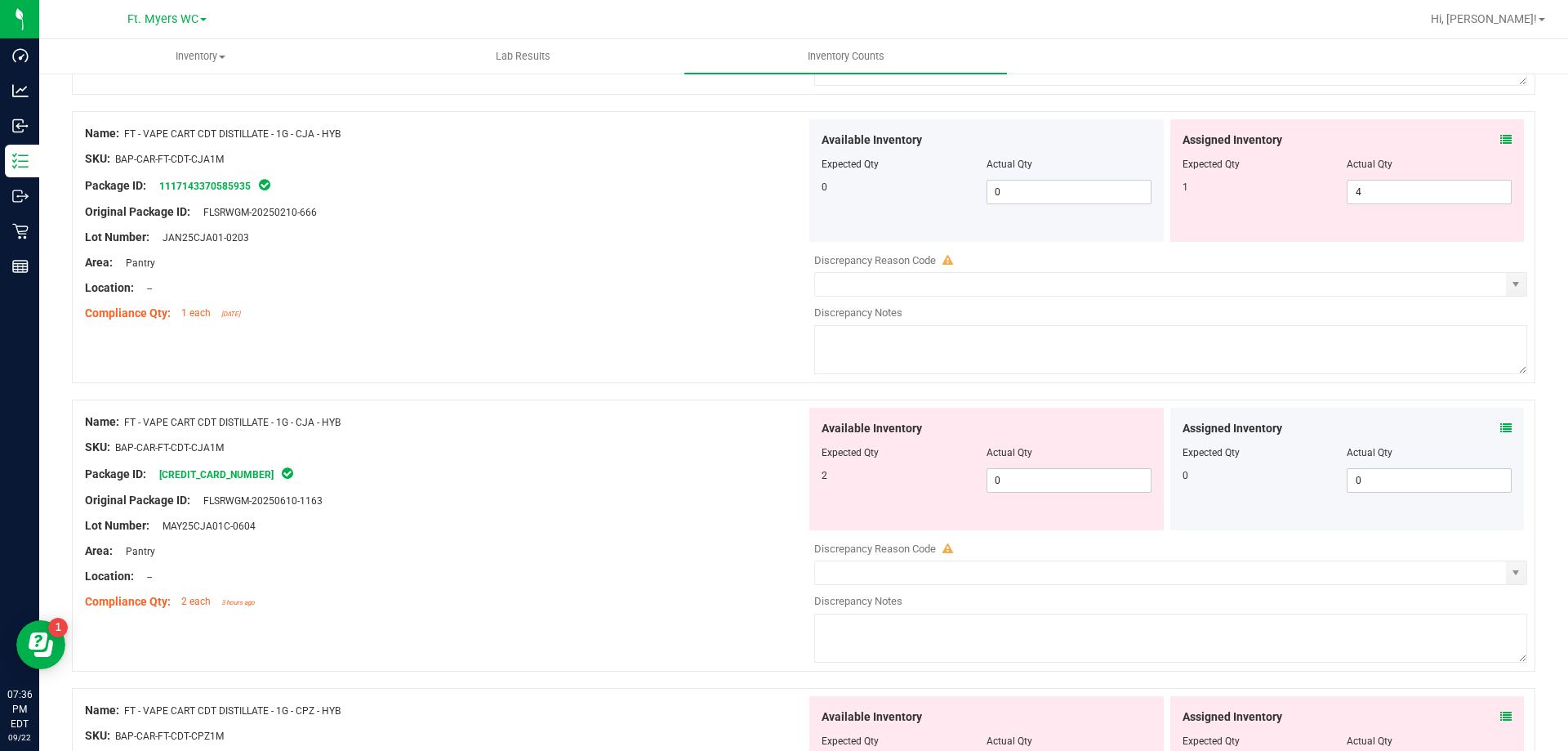
scroll to position [1144, 0]
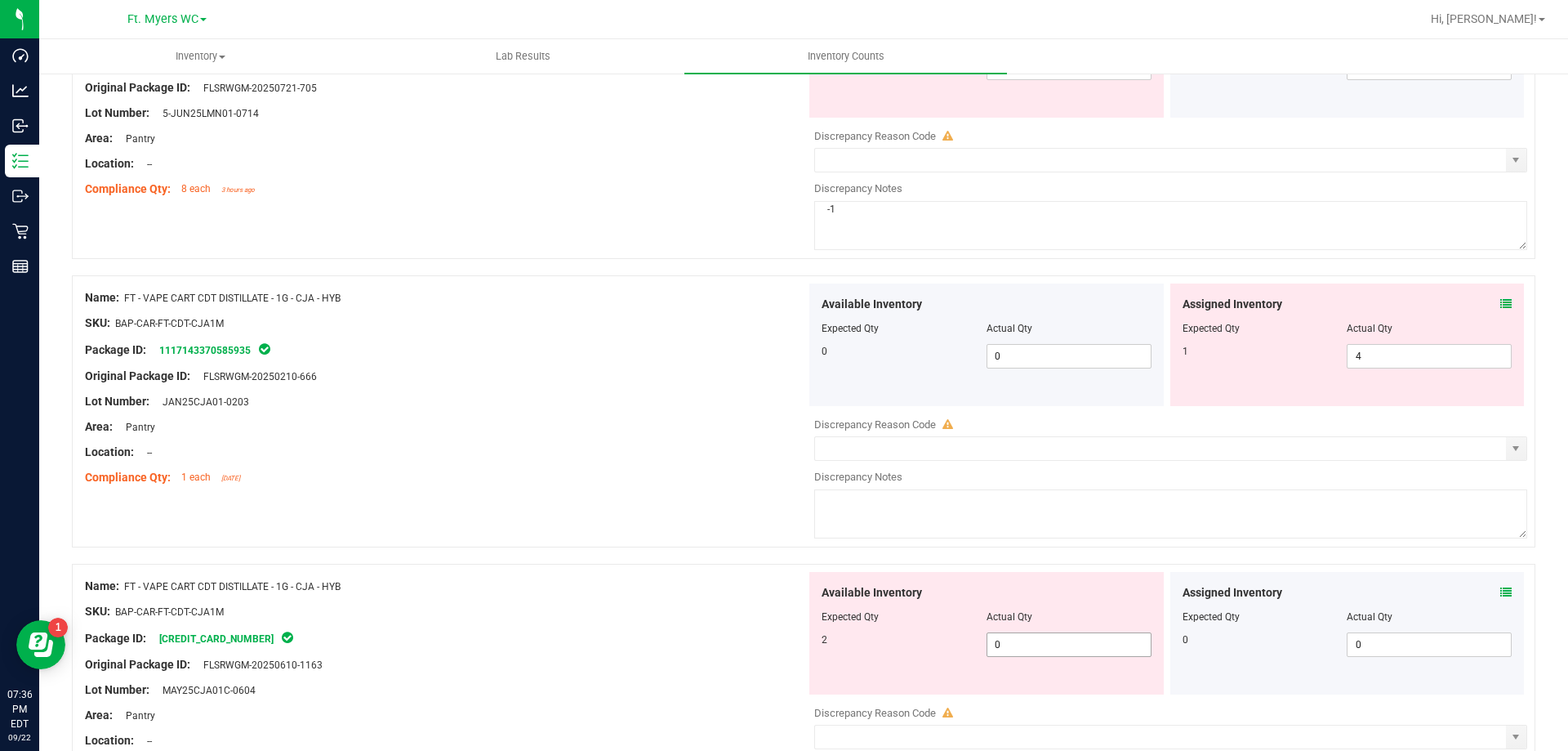
click at [1010, 645] on span "0 0" at bounding box center [1069, 644] width 165 height 24
click at [1501, 589] on icon at bounding box center [1507, 593] width 12 height 12
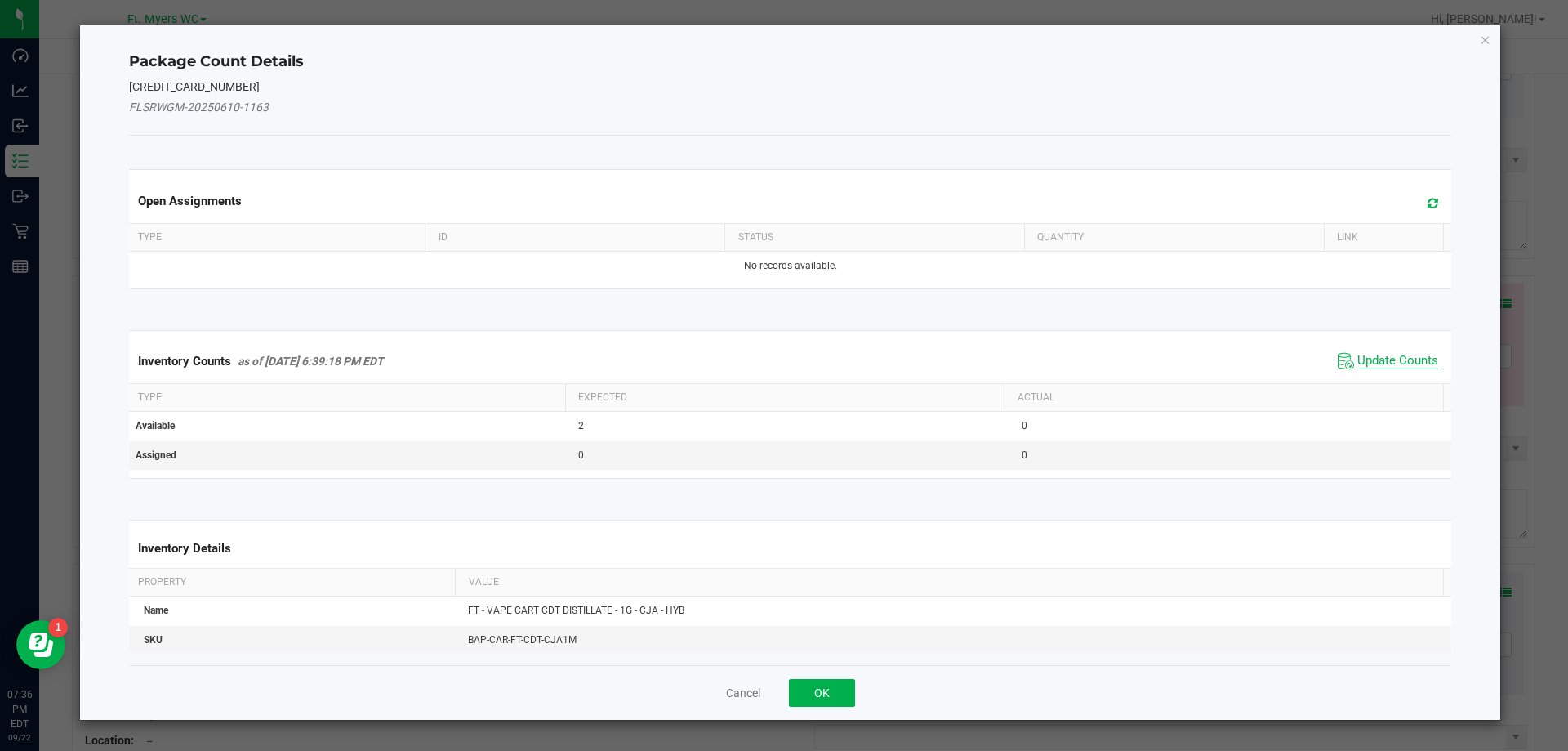
click at [1385, 364] on span "Update Counts" at bounding box center [1398, 360] width 81 height 16
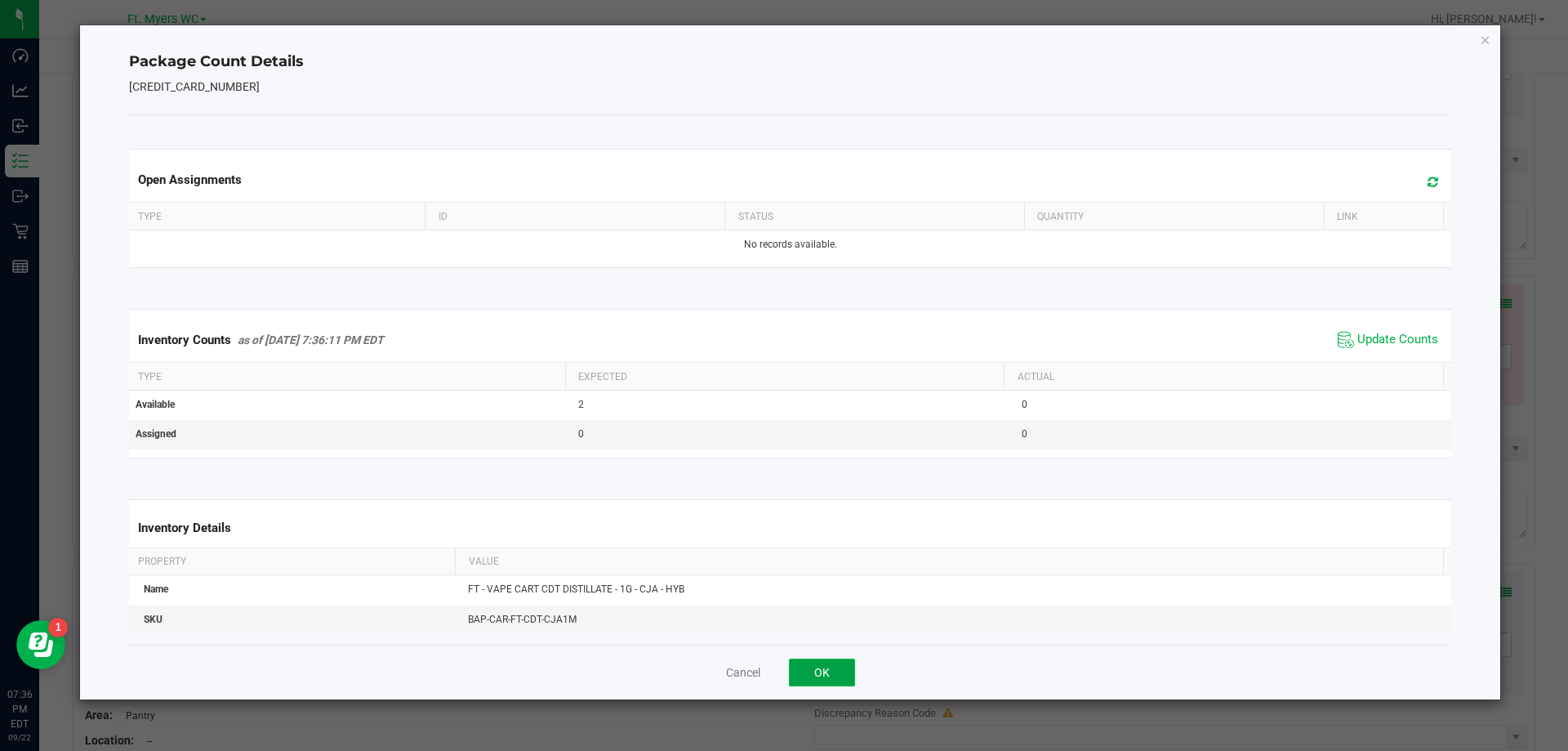
click at [848, 660] on button "OK" at bounding box center [821, 672] width 66 height 28
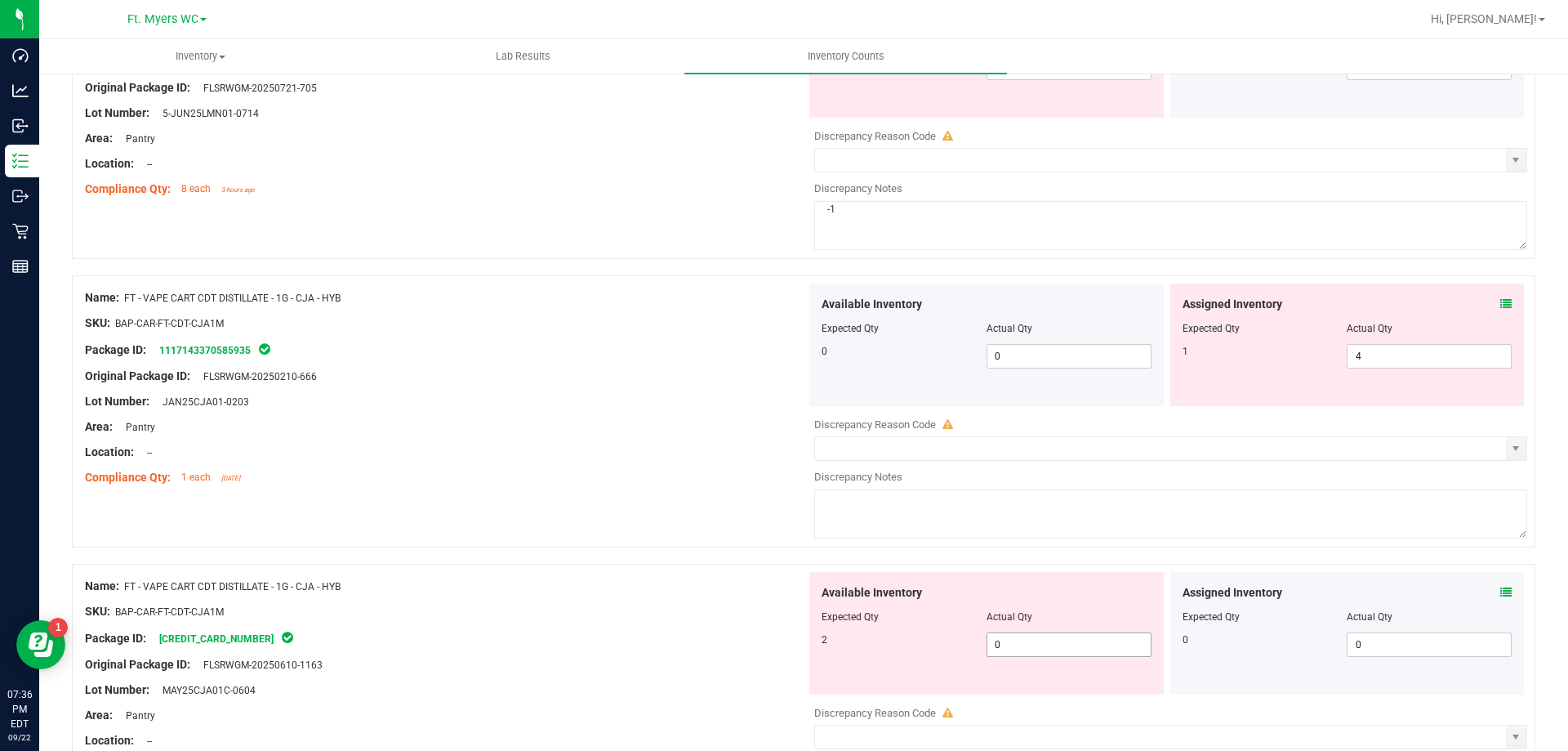
click at [996, 645] on span "0 0" at bounding box center [1069, 644] width 165 height 24
type input "2"
click at [1374, 371] on div "Assigned Inventory Expected Qty Actual Qty 1 4 4" at bounding box center [1347, 345] width 354 height 123
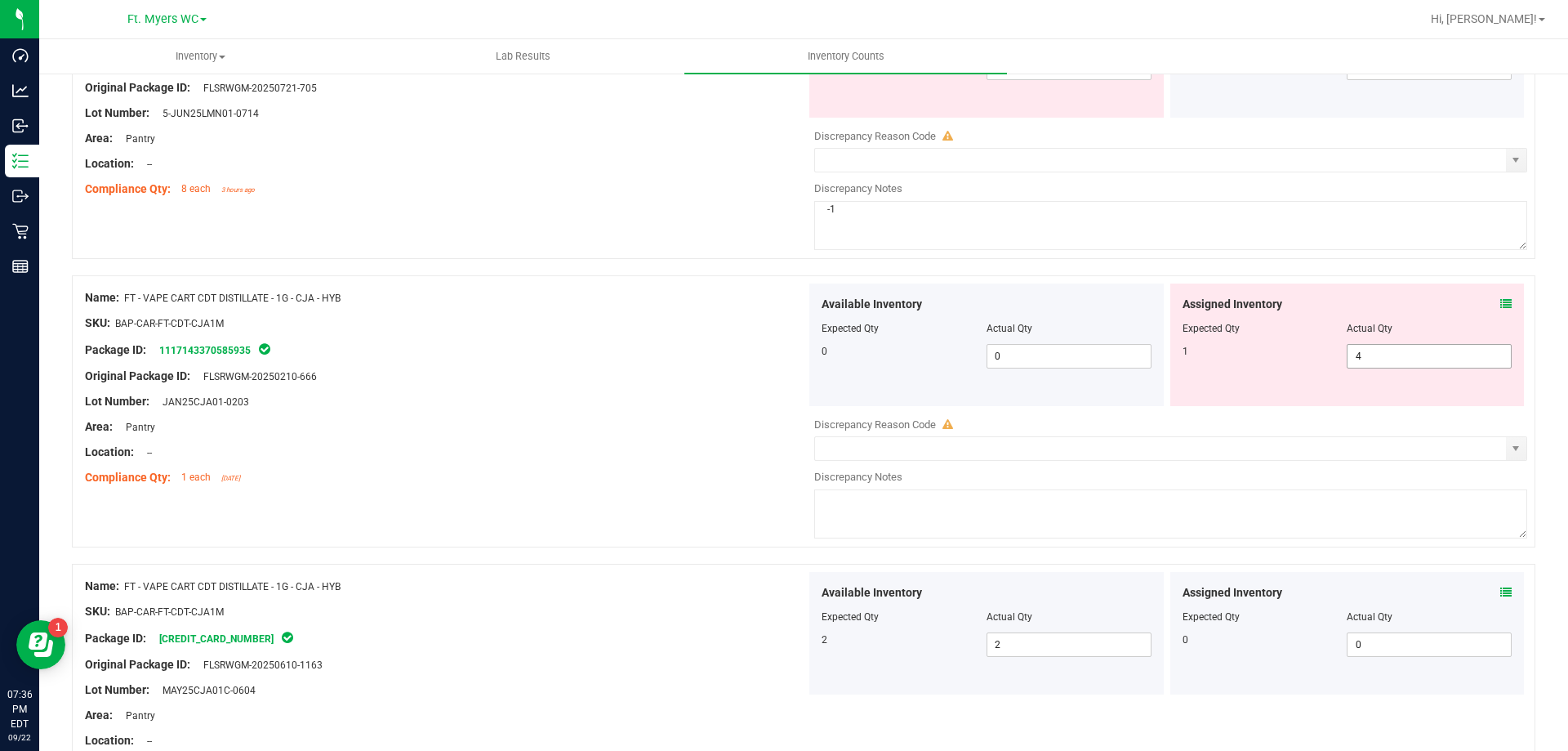
click at [1379, 359] on span "4 4" at bounding box center [1429, 356] width 165 height 24
type input "2"
click at [704, 459] on div "Location: --" at bounding box center [445, 452] width 721 height 17
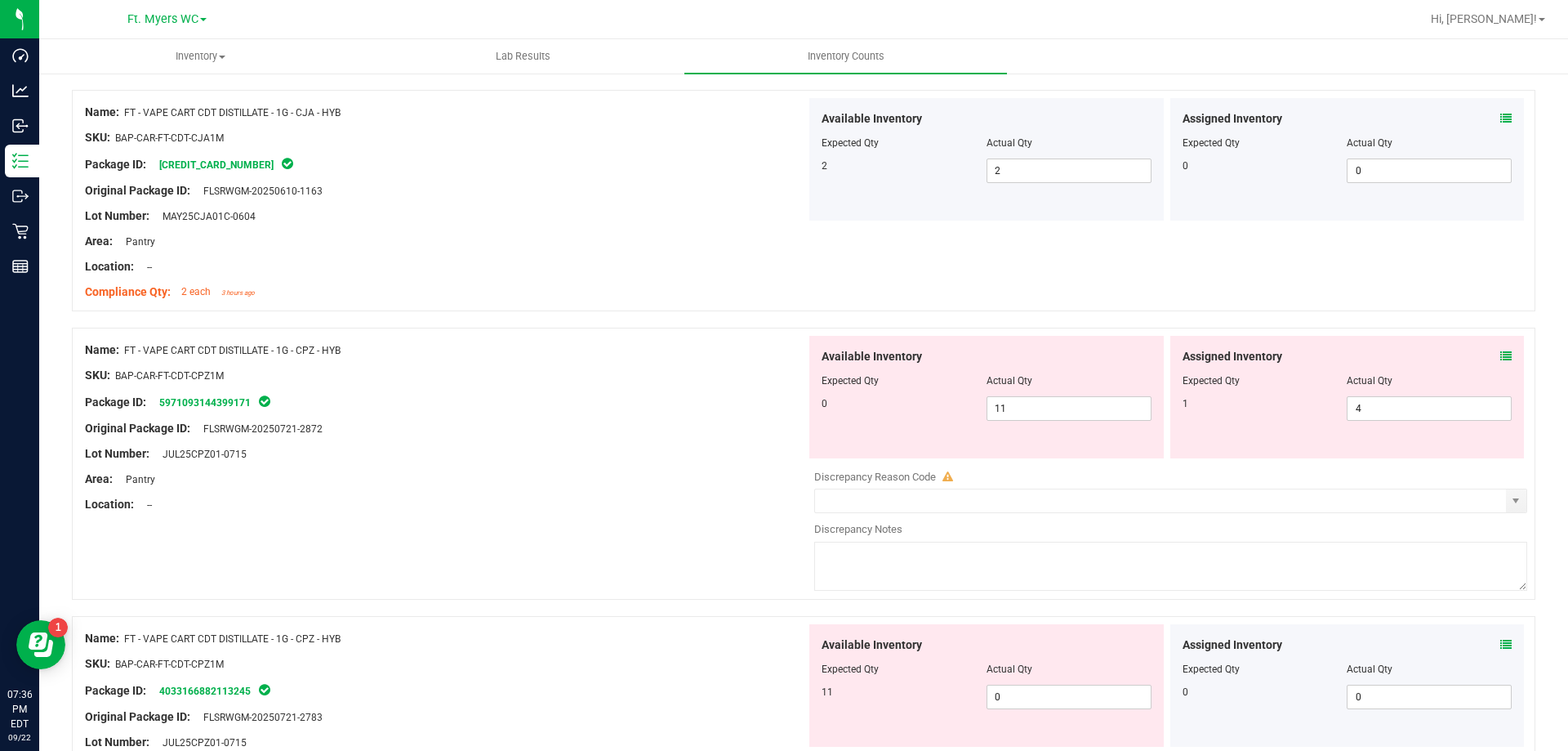
scroll to position [1716, 0]
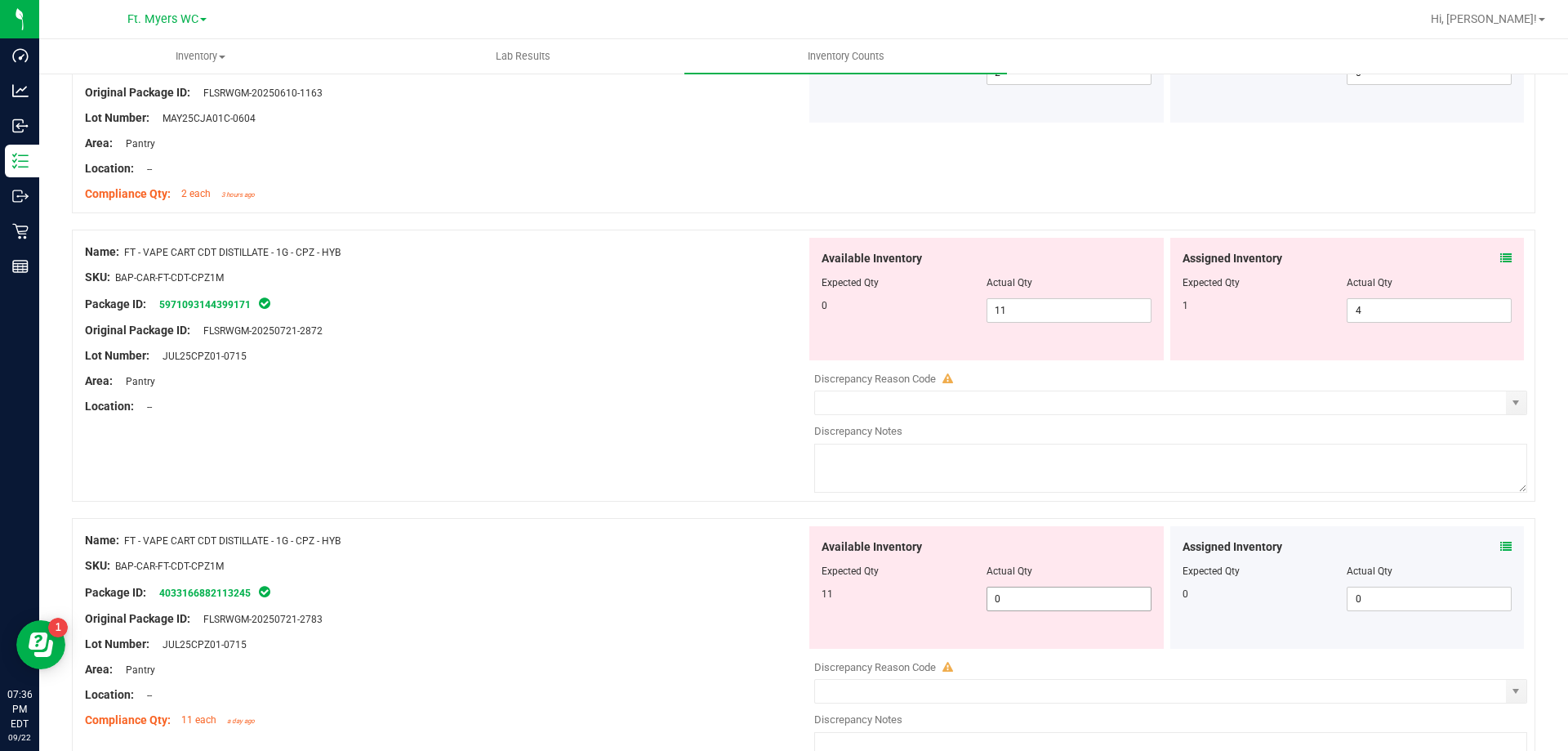
click at [1068, 594] on span "0 0" at bounding box center [1069, 599] width 165 height 24
type input "11"
click at [1092, 304] on span "11 11" at bounding box center [1069, 310] width 165 height 24
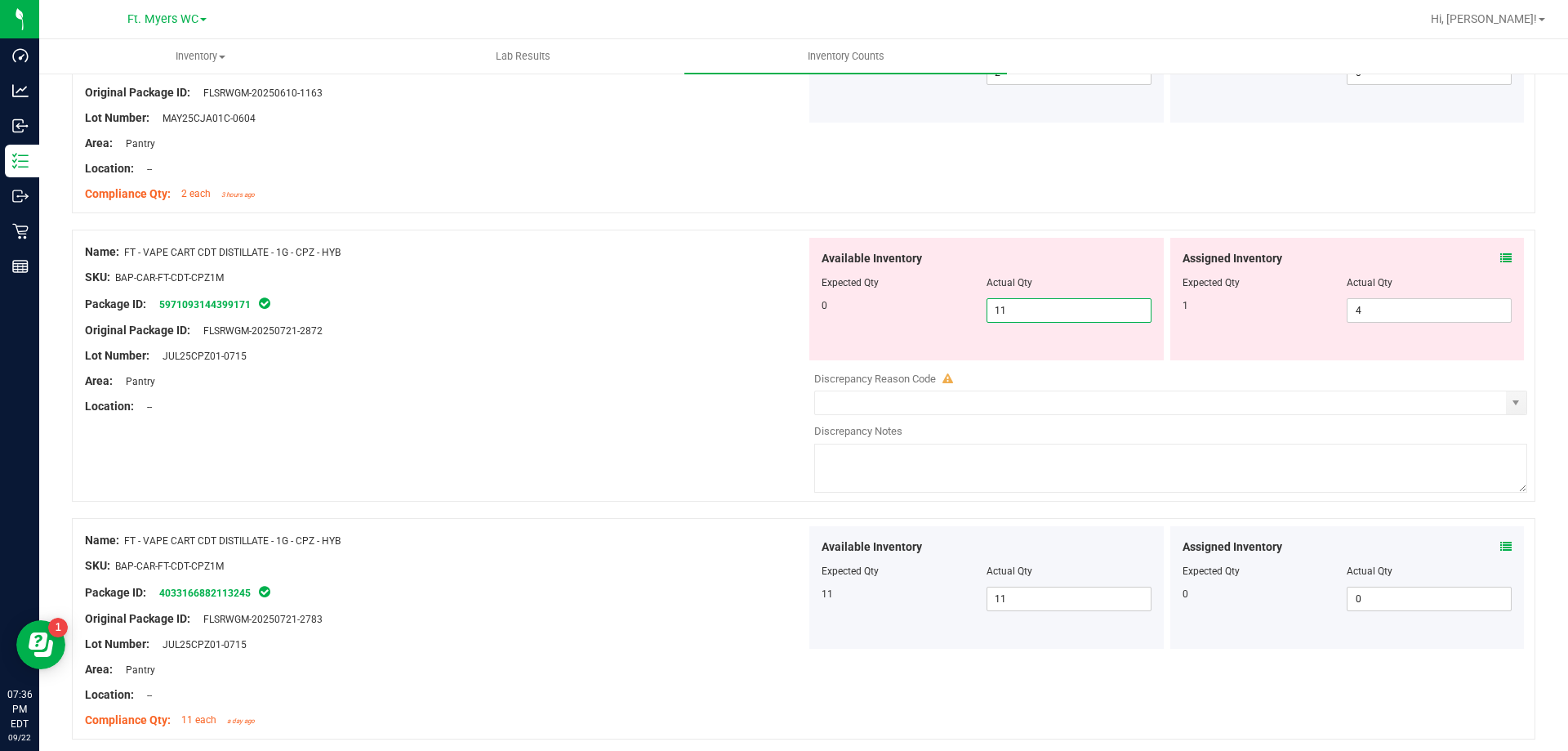
type input "1"
type input "0"
click at [1336, 397] on input "text" at bounding box center [1160, 402] width 691 height 23
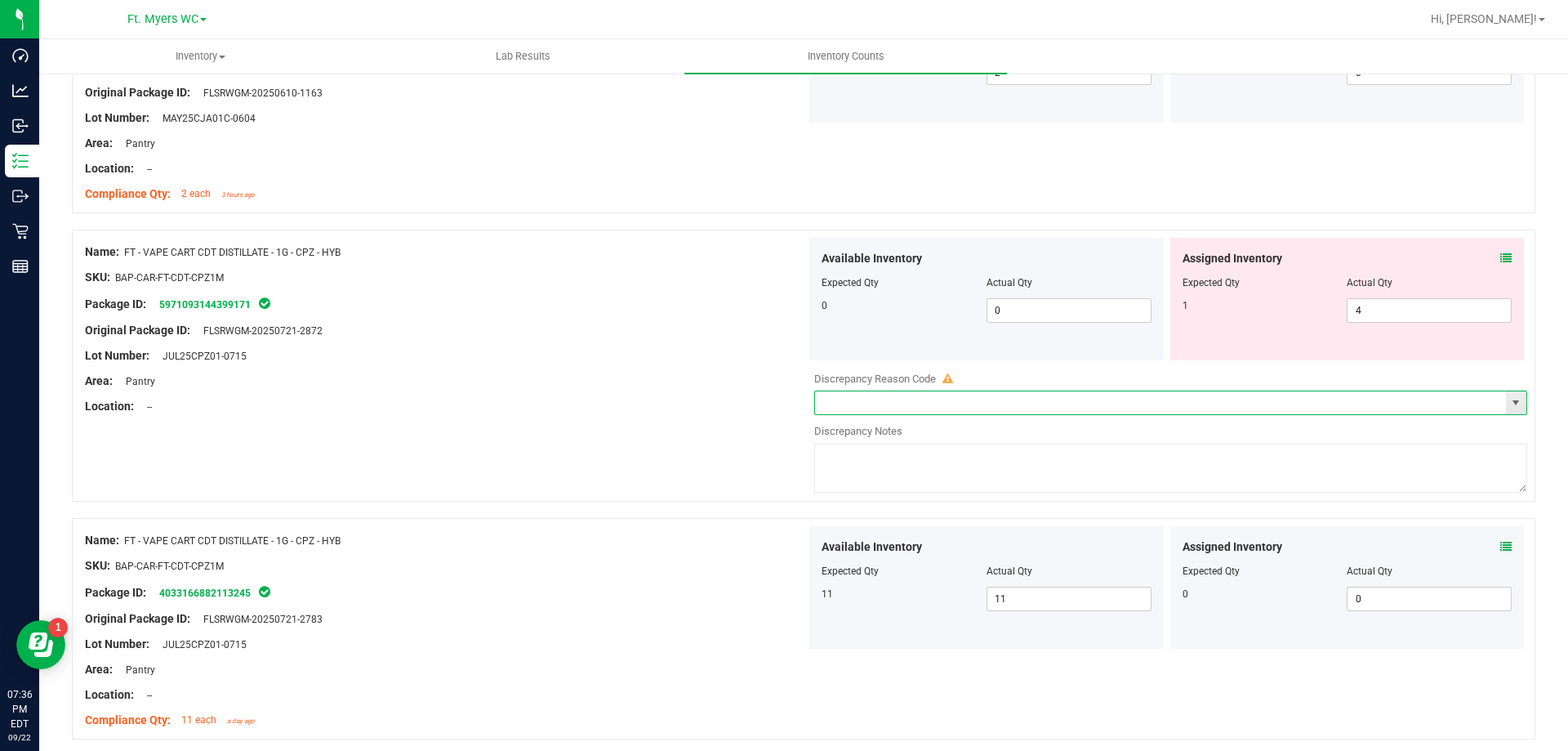
click at [1317, 448] on textarea at bounding box center [1170, 468] width 713 height 49
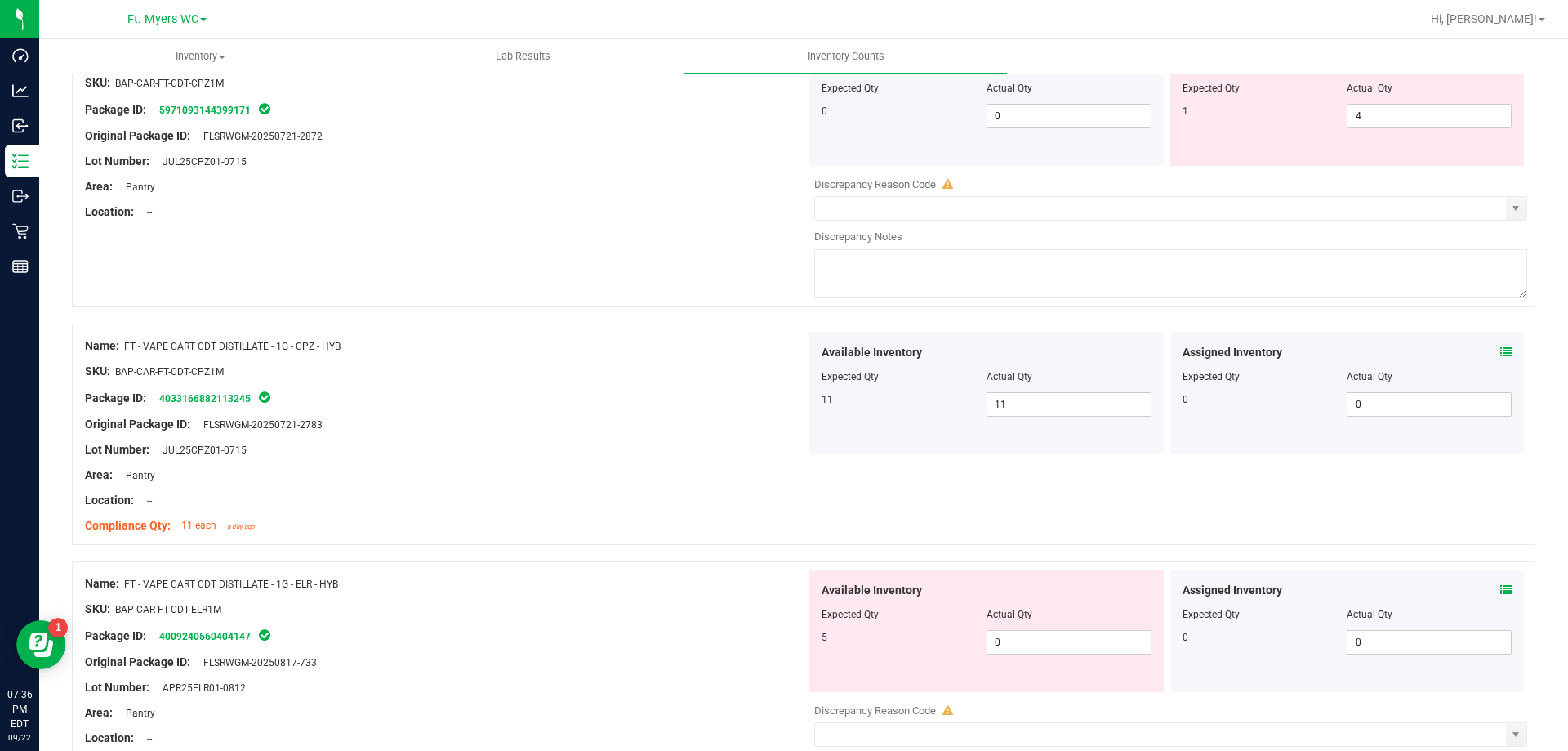
scroll to position [1961, 0]
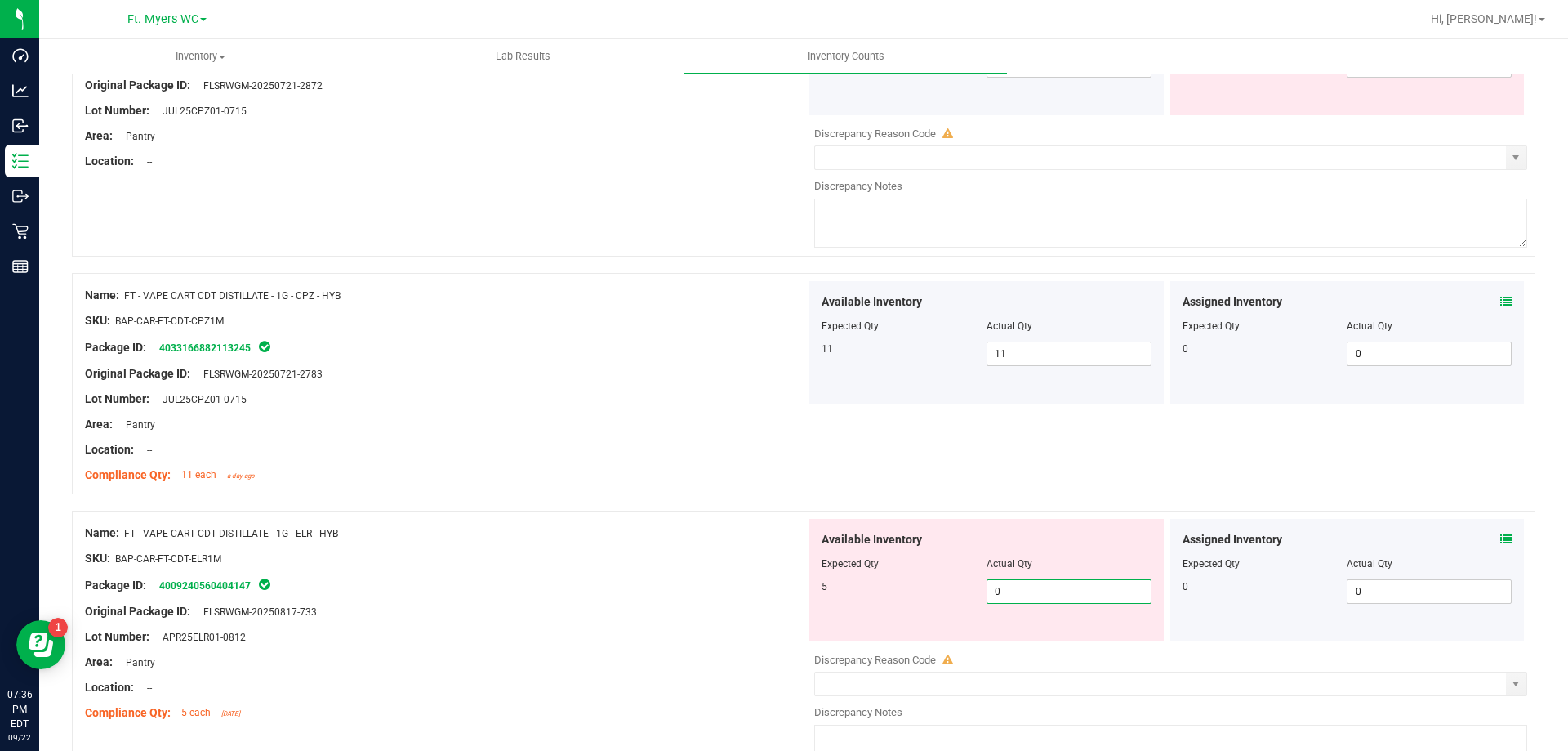
click at [1050, 585] on span "0 0" at bounding box center [1069, 591] width 165 height 24
type input "5"
click at [845, 479] on div "Name: FT - VAPE CART CDT DISTILLATE - 1G - CPZ - HYB SKU: BAP-CAR-FT-CDT-CPZ1M …" at bounding box center [803, 383] width 1464 height 221
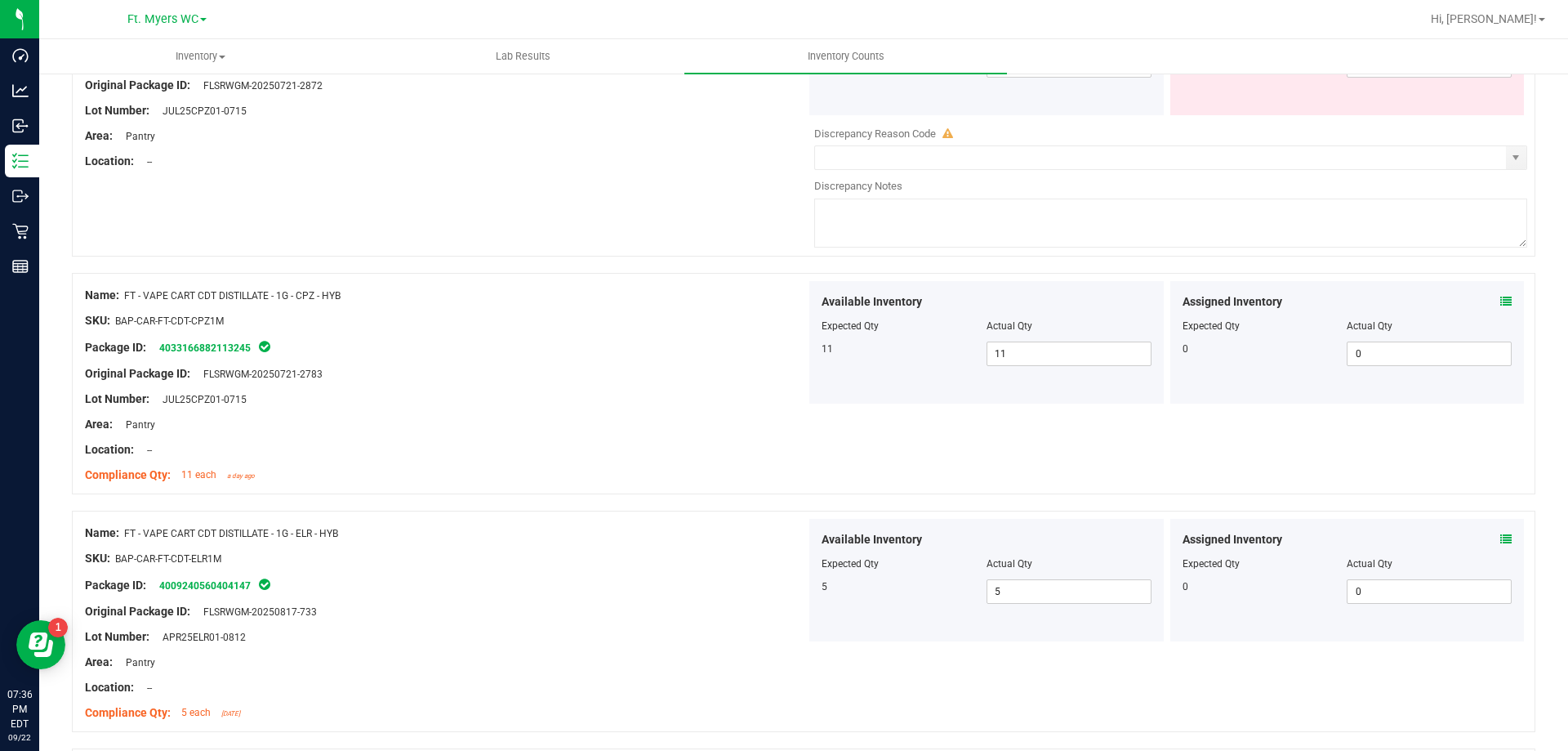
click at [1501, 535] on icon at bounding box center [1507, 540] width 12 height 12
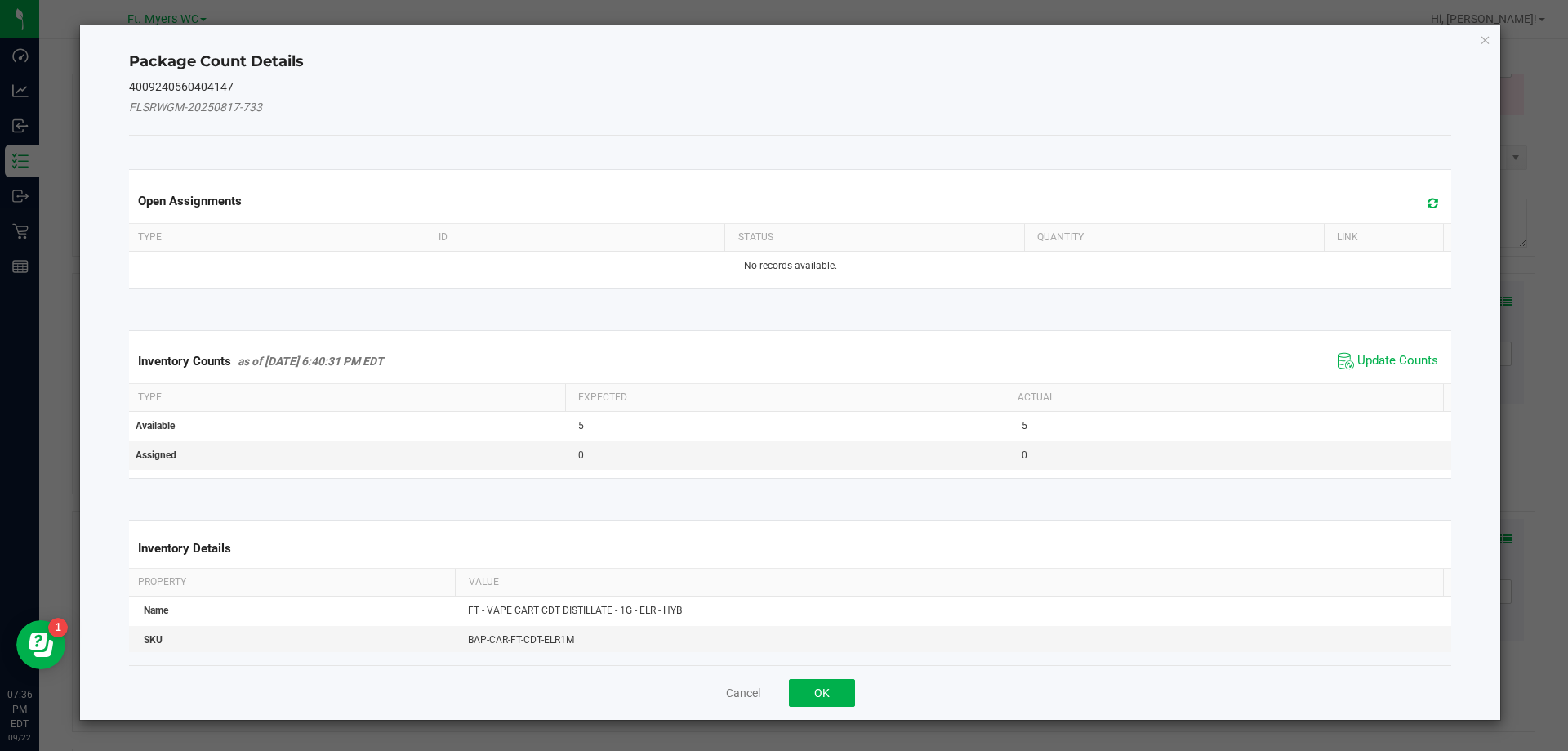
click at [1383, 370] on span "Update Counts" at bounding box center [1388, 360] width 109 height 24
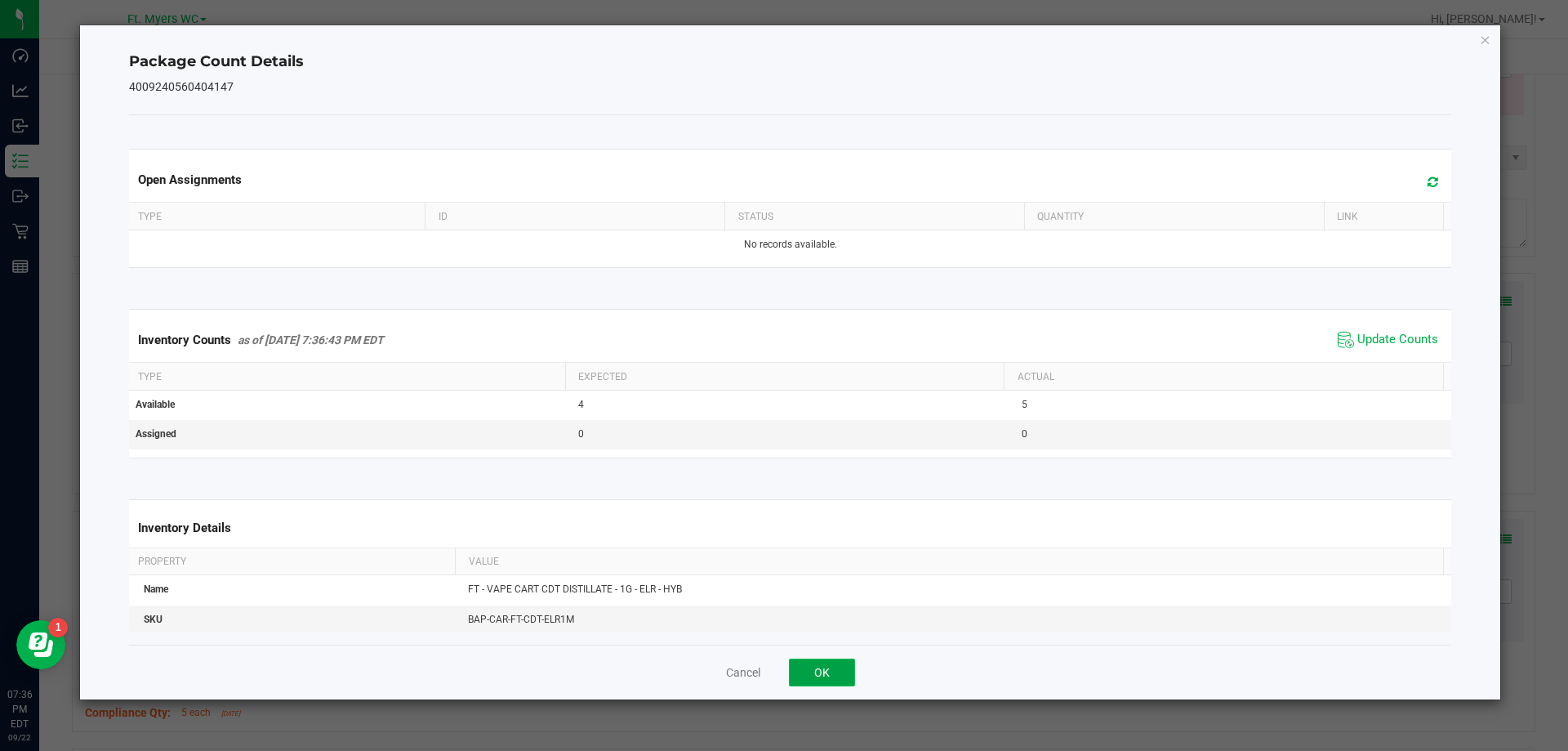
click at [816, 663] on button "OK" at bounding box center [821, 672] width 66 height 28
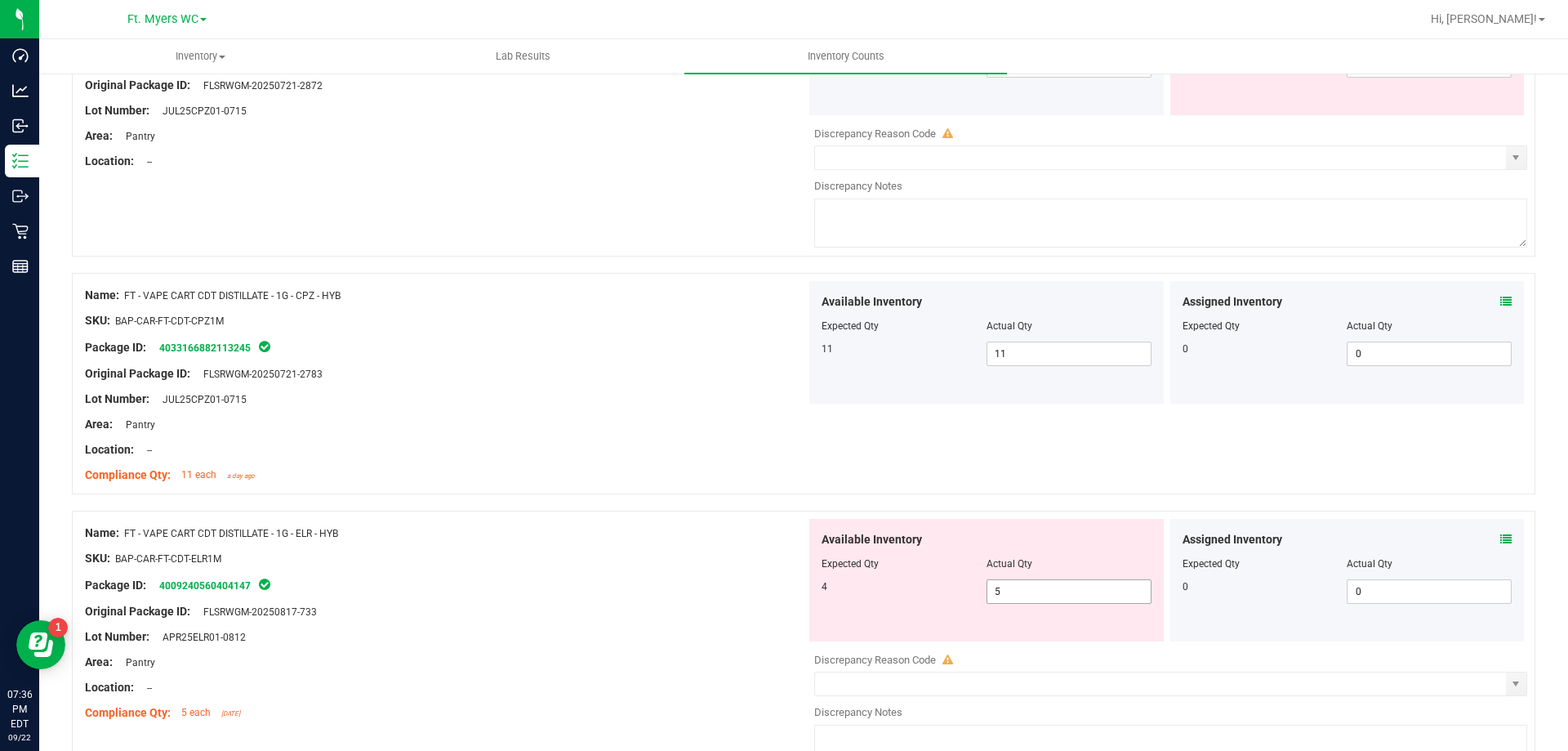
click at [1018, 588] on span "5 5" at bounding box center [1069, 591] width 165 height 24
type input "4"
click at [511, 449] on div "Location: --" at bounding box center [445, 450] width 721 height 17
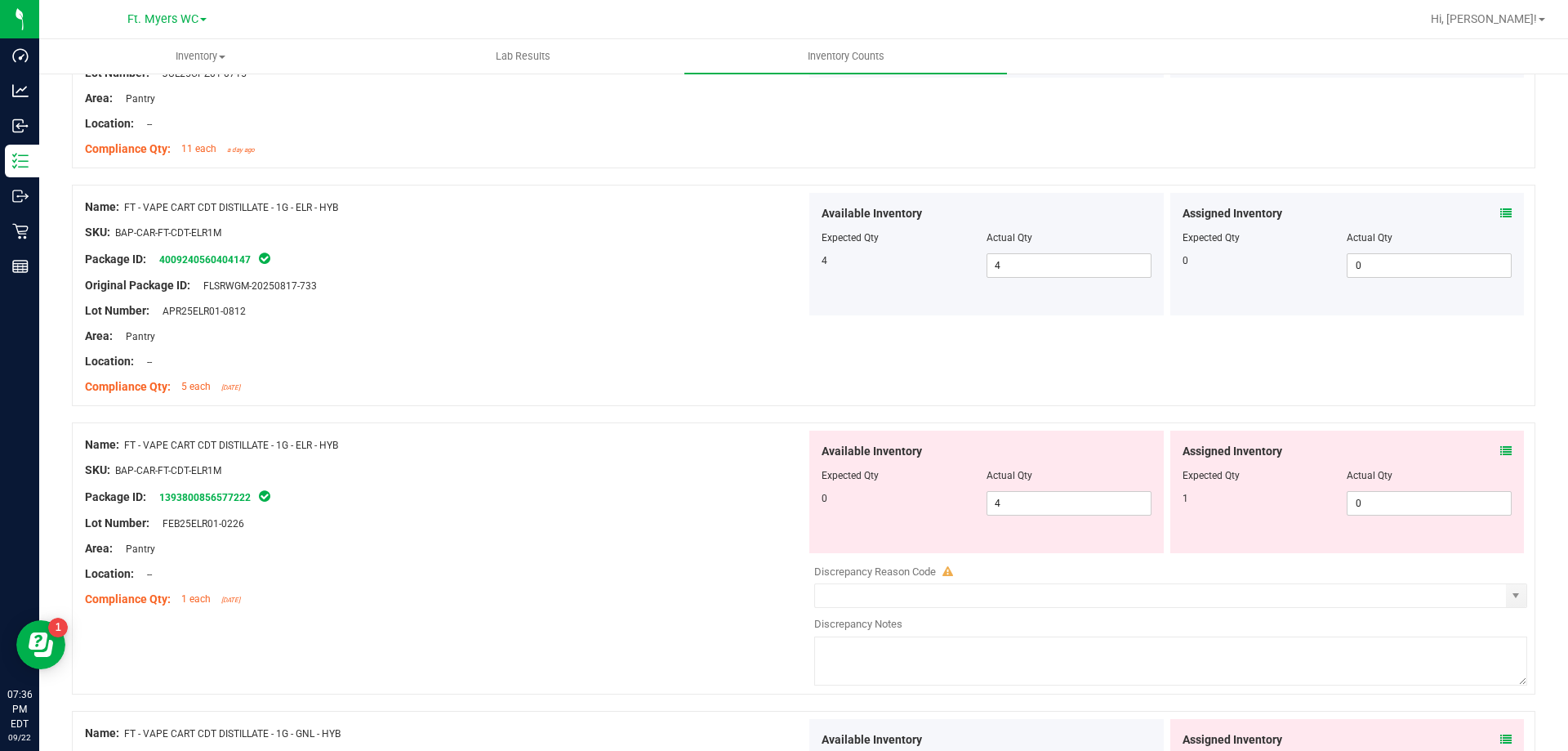
scroll to position [2288, 0]
click at [1499, 440] on div "Assigned Inventory Expected Qty Actual Qty 1 0 0" at bounding box center [1347, 491] width 354 height 123
click at [1501, 451] on icon at bounding box center [1507, 450] width 12 height 12
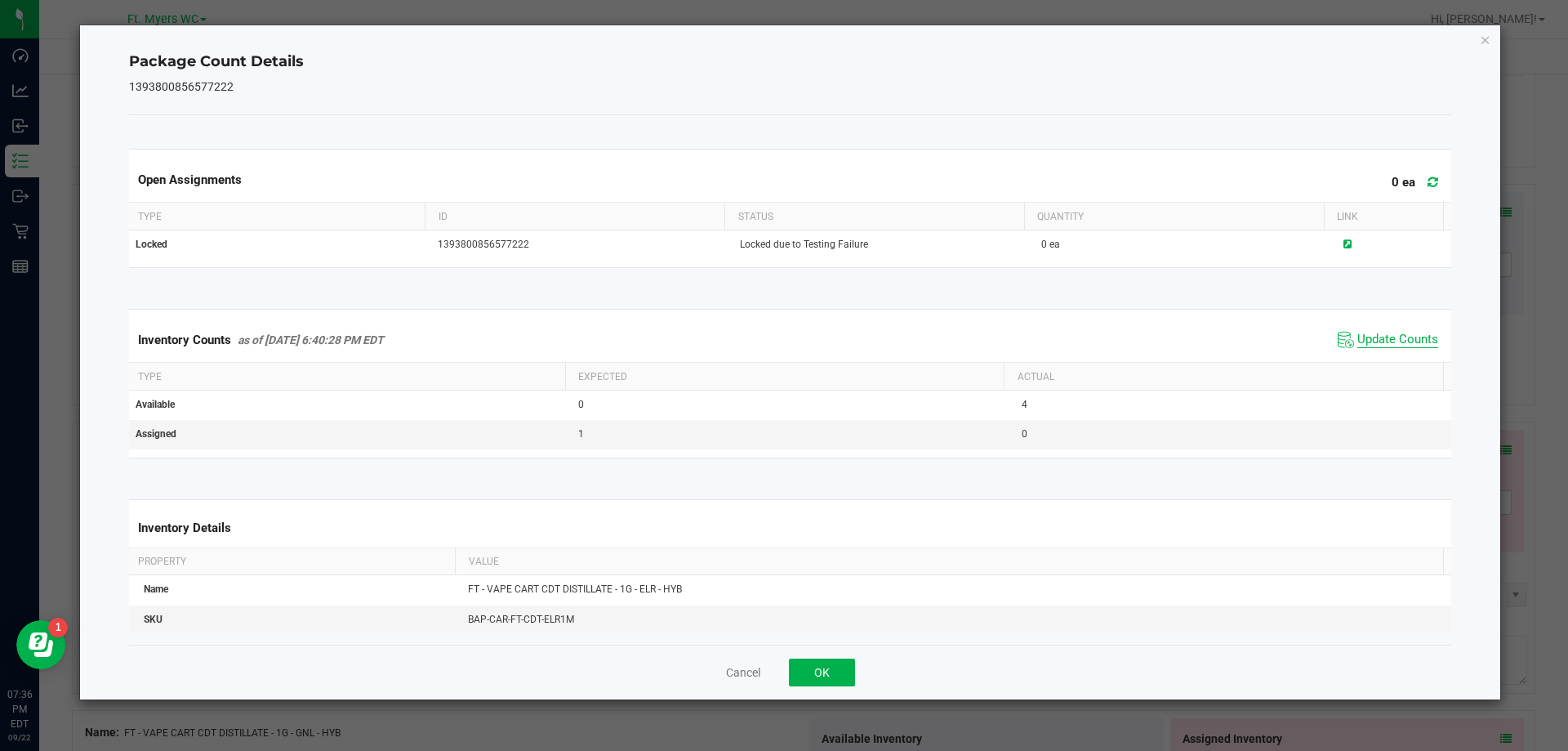
click at [1395, 335] on span "Update Counts" at bounding box center [1398, 339] width 81 height 16
click at [795, 676] on button "OK" at bounding box center [821, 672] width 66 height 28
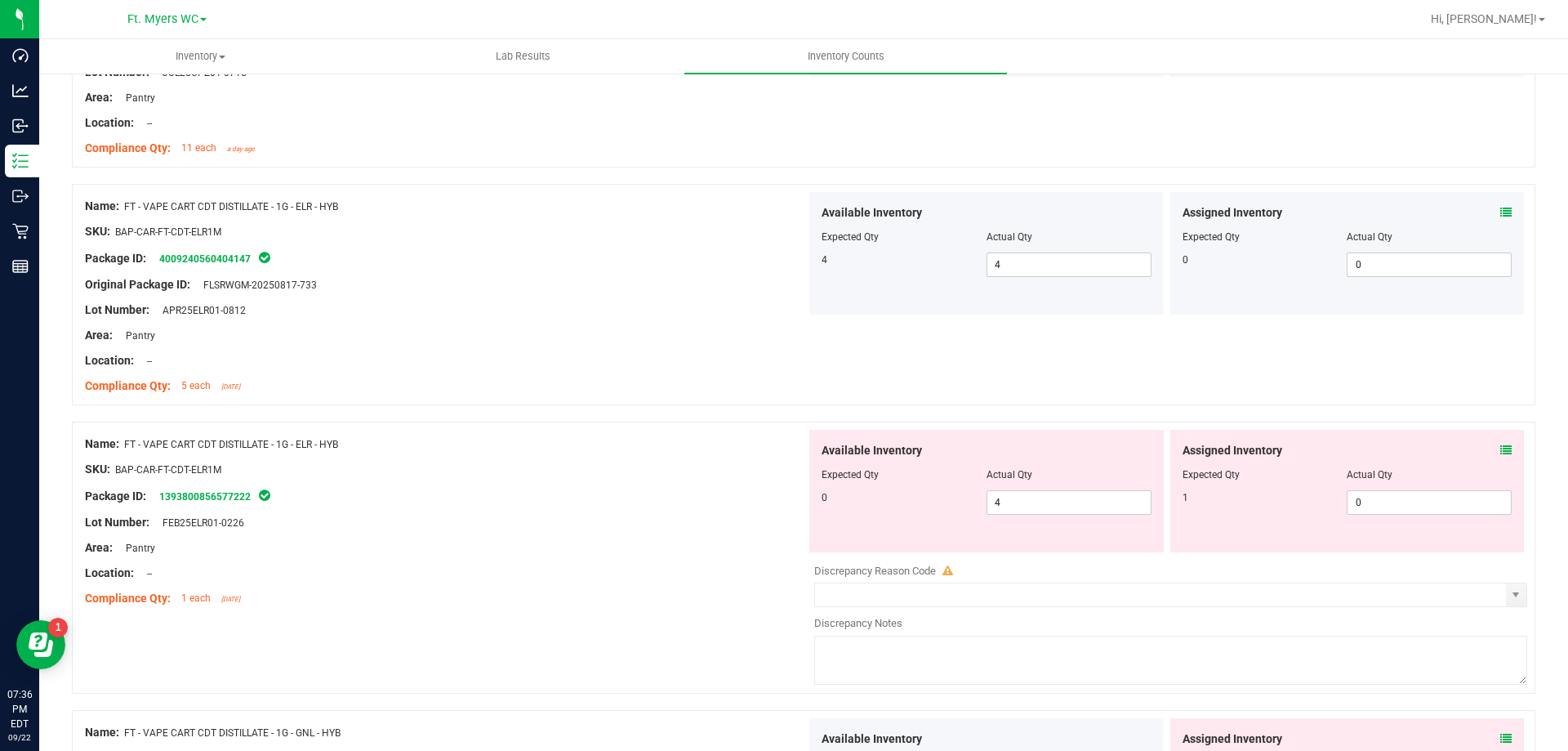
click at [1039, 480] on div "Actual Qty" at bounding box center [1069, 474] width 165 height 14
click at [1030, 510] on span "4 4" at bounding box center [1069, 502] width 165 height 24
type input "0"
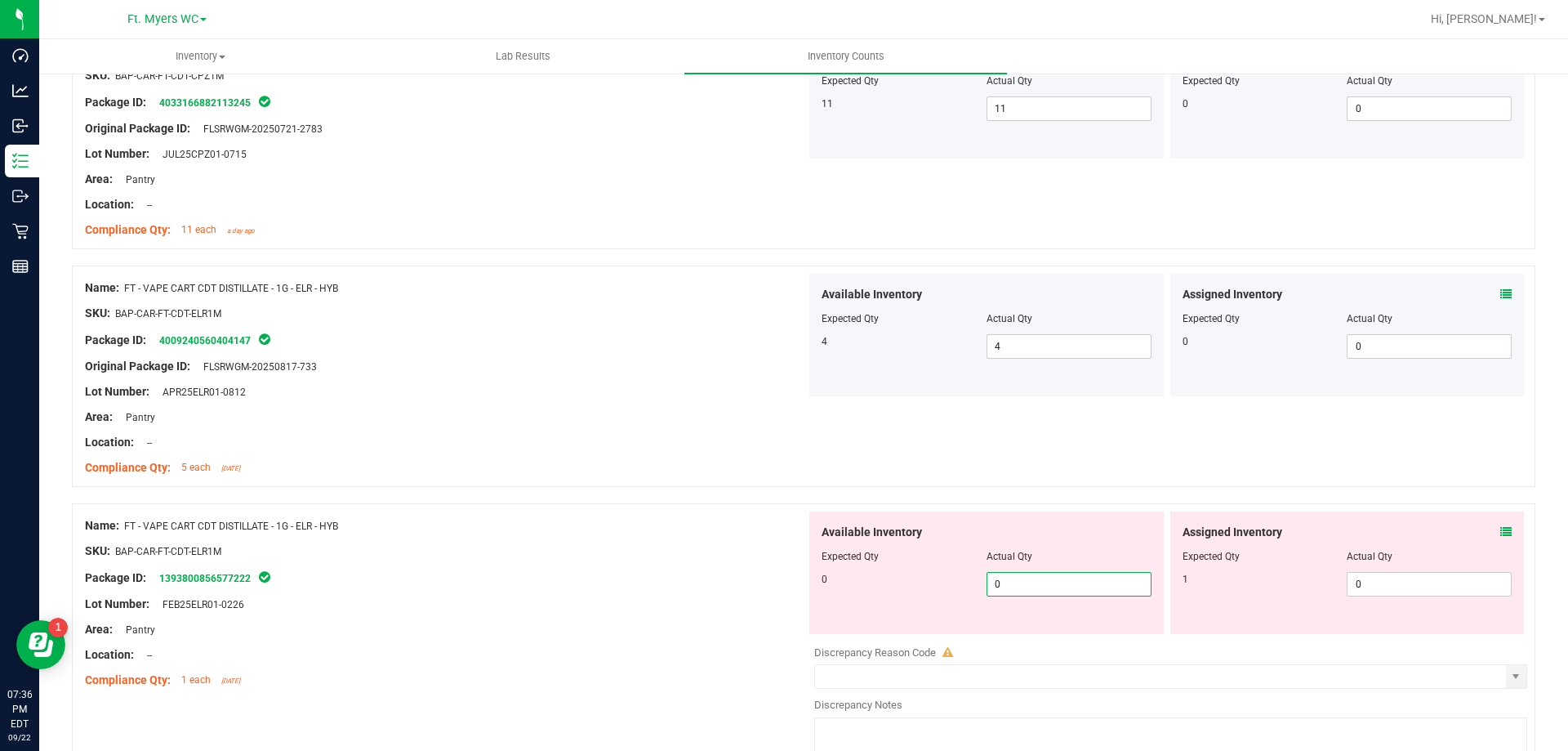
type input "0"
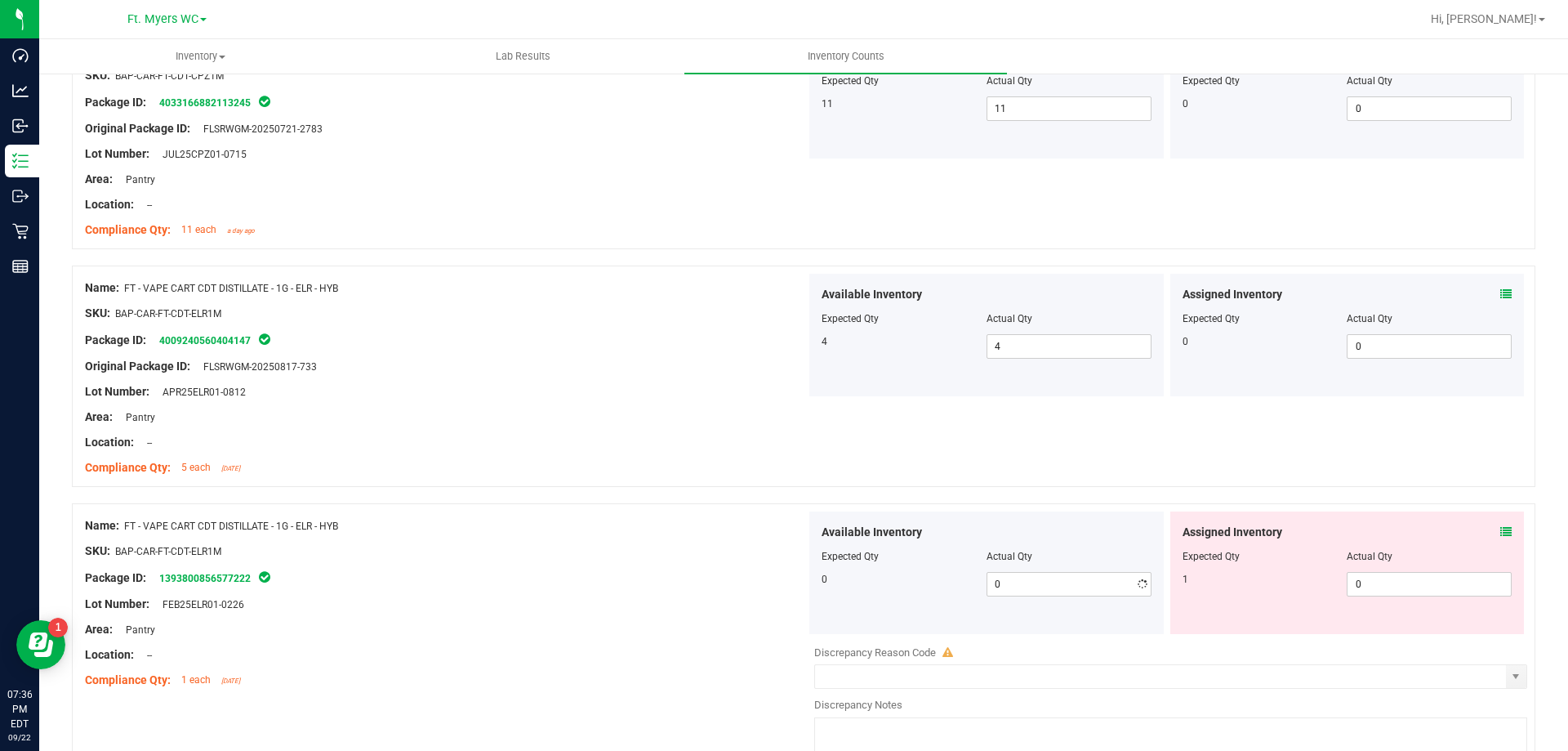
drag, startPoint x: 401, startPoint y: 472, endPoint x: 774, endPoint y: 470, distance: 373.0
click at [402, 472] on div "Compliance Qty: 5 each [DATE]" at bounding box center [445, 467] width 721 height 17
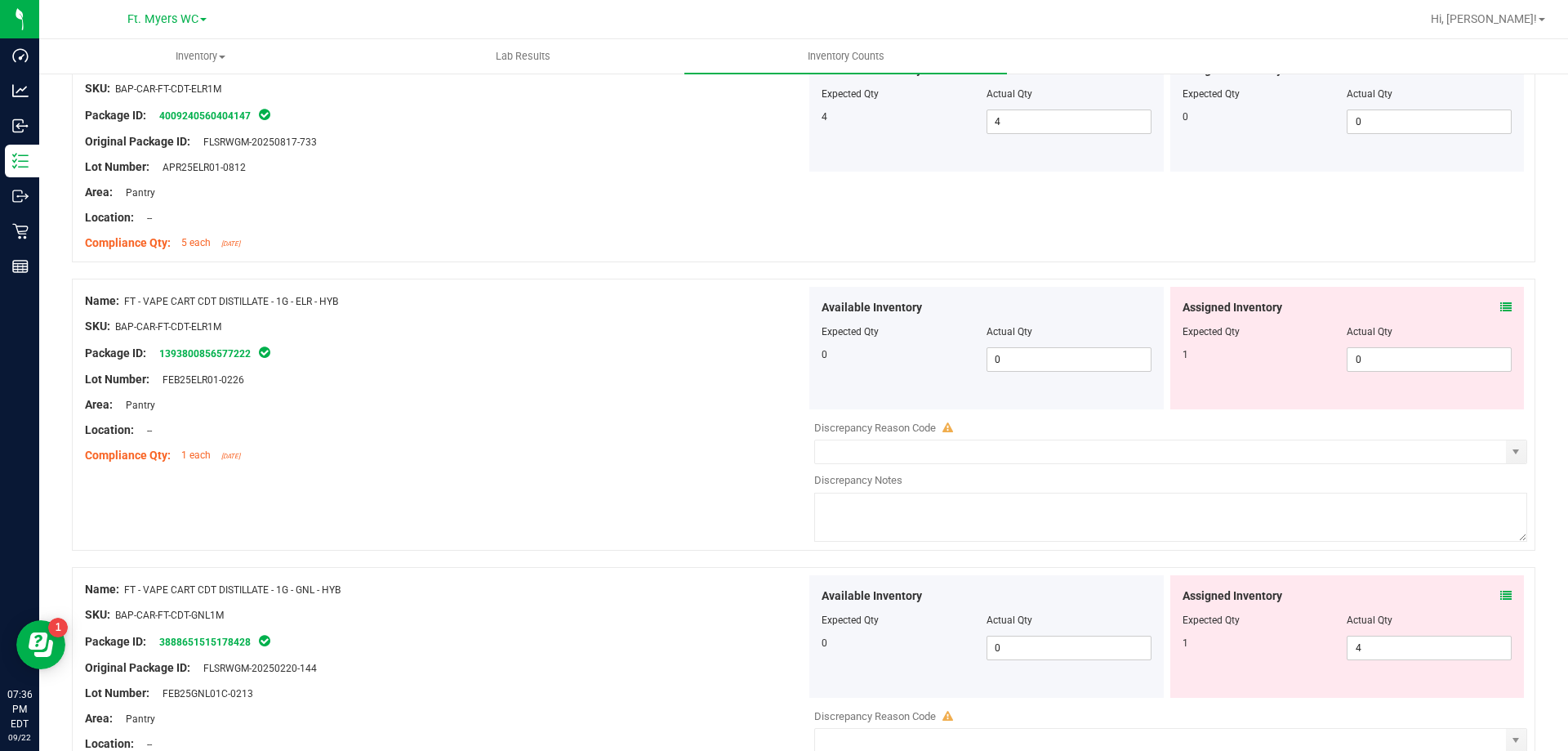
scroll to position [2451, 0]
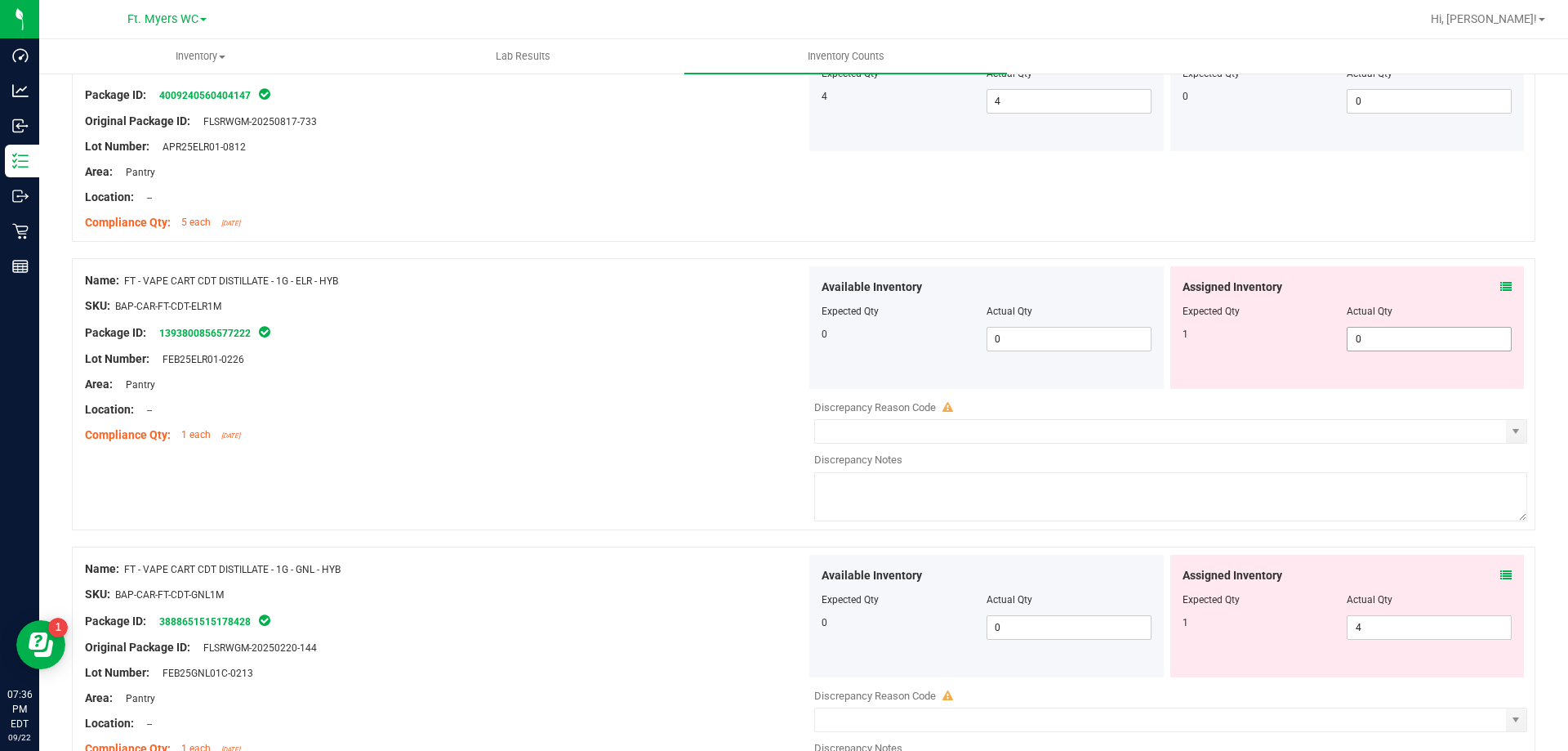
click at [1392, 347] on span "0 0" at bounding box center [1429, 338] width 165 height 24
type input "1"
click at [634, 340] on div "Package ID: 1393800856577222" at bounding box center [445, 332] width 721 height 19
type input "1"
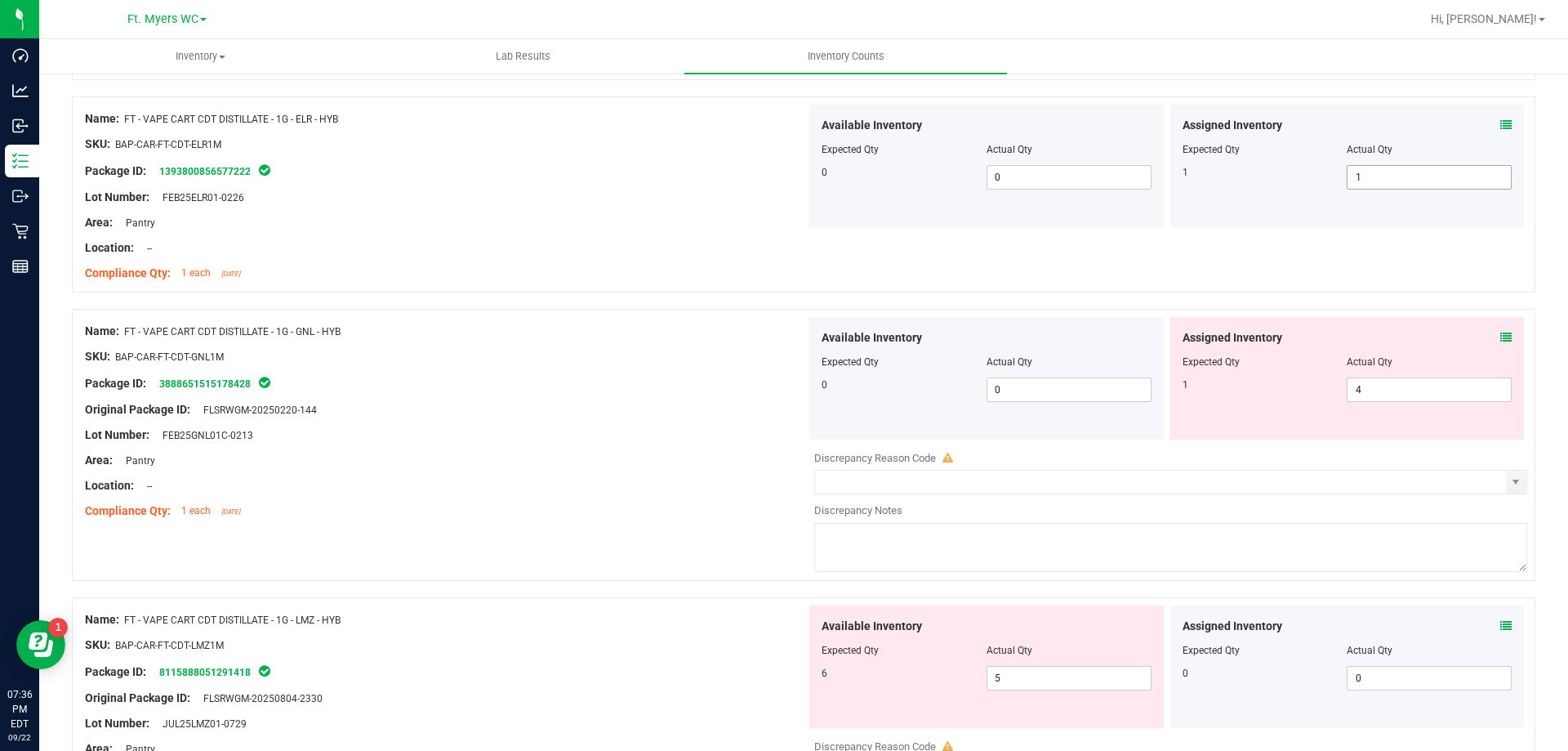
scroll to position [2614, 0]
click at [1501, 121] on icon at bounding box center [1507, 124] width 12 height 12
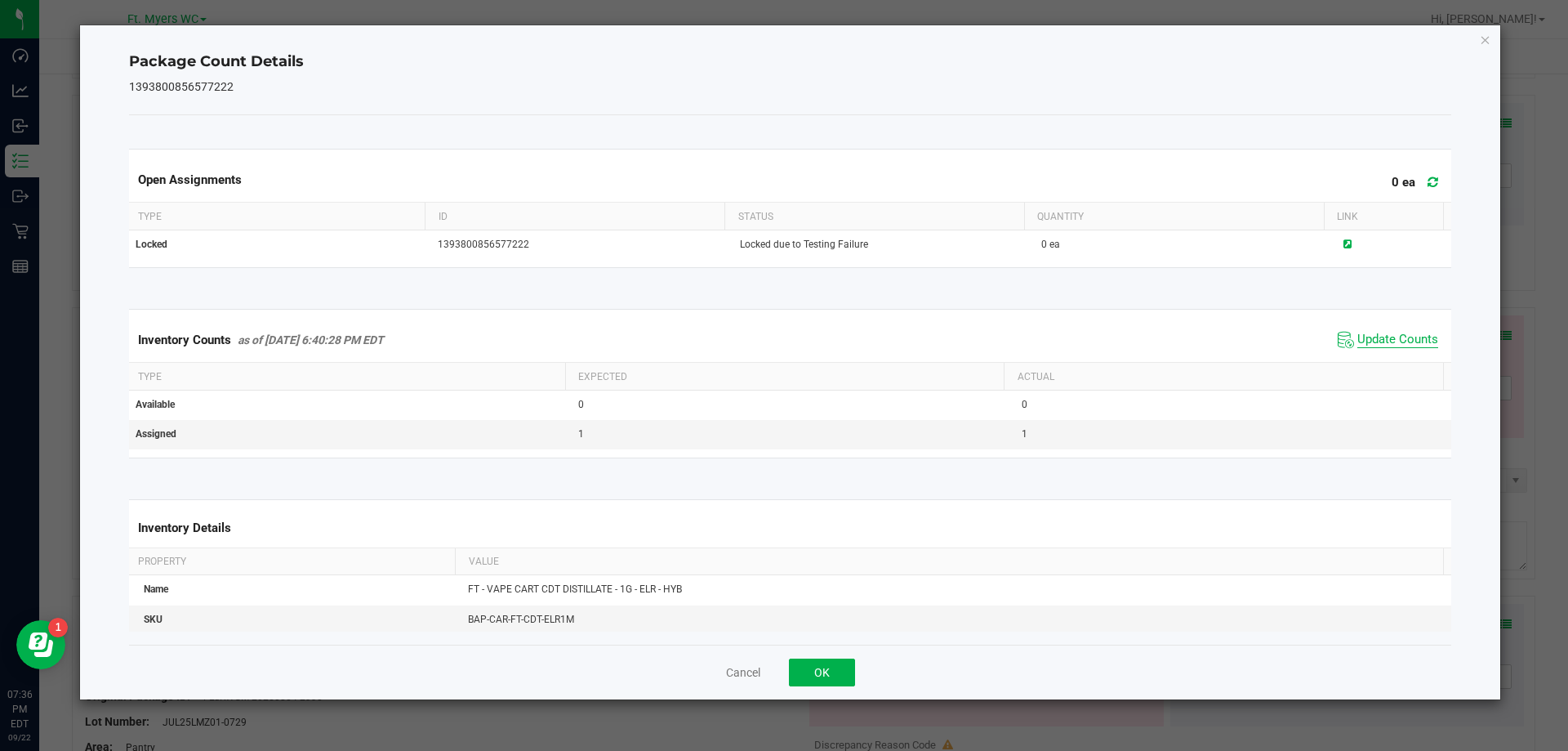
click at [1376, 332] on span "Update Counts" at bounding box center [1398, 339] width 81 height 16
click at [792, 679] on button "OK" at bounding box center [821, 672] width 66 height 28
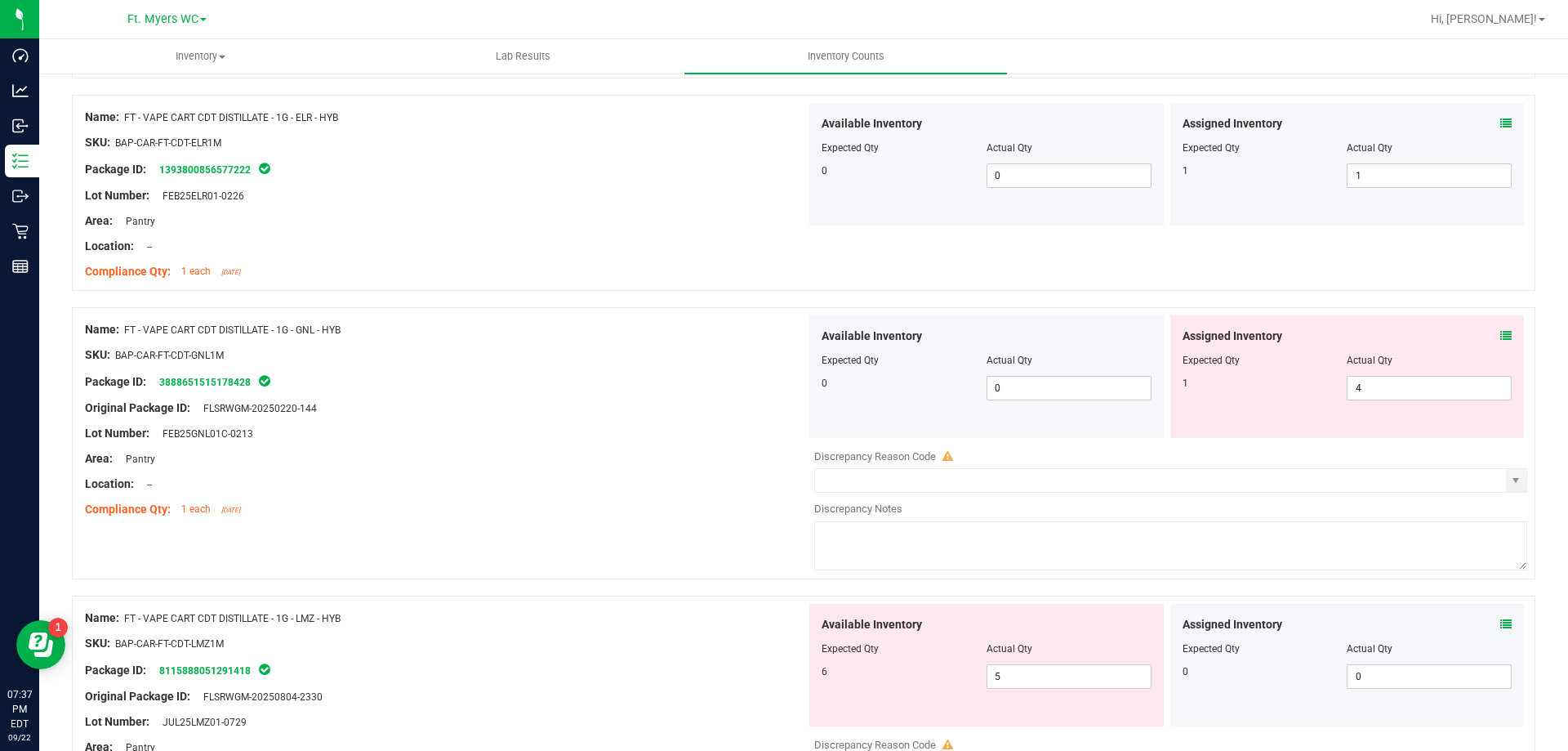
click at [1501, 619] on icon at bounding box center [1507, 625] width 12 height 12
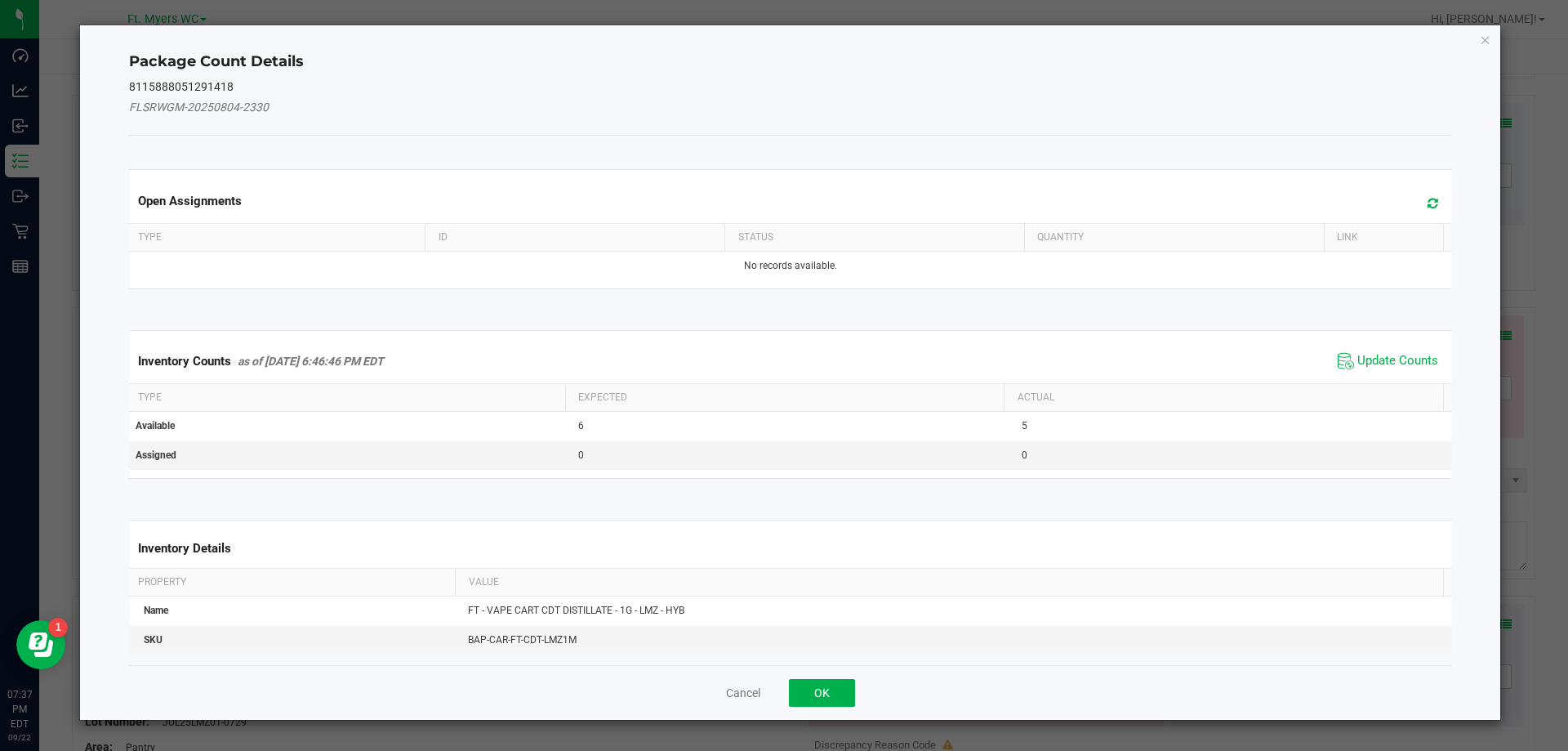
click at [1382, 343] on div "Inventory Counts as of [DATE] 6:46:46 PM EDT Update Counts" at bounding box center [790, 361] width 1330 height 44
click at [1381, 354] on span "Update Counts" at bounding box center [1398, 360] width 81 height 16
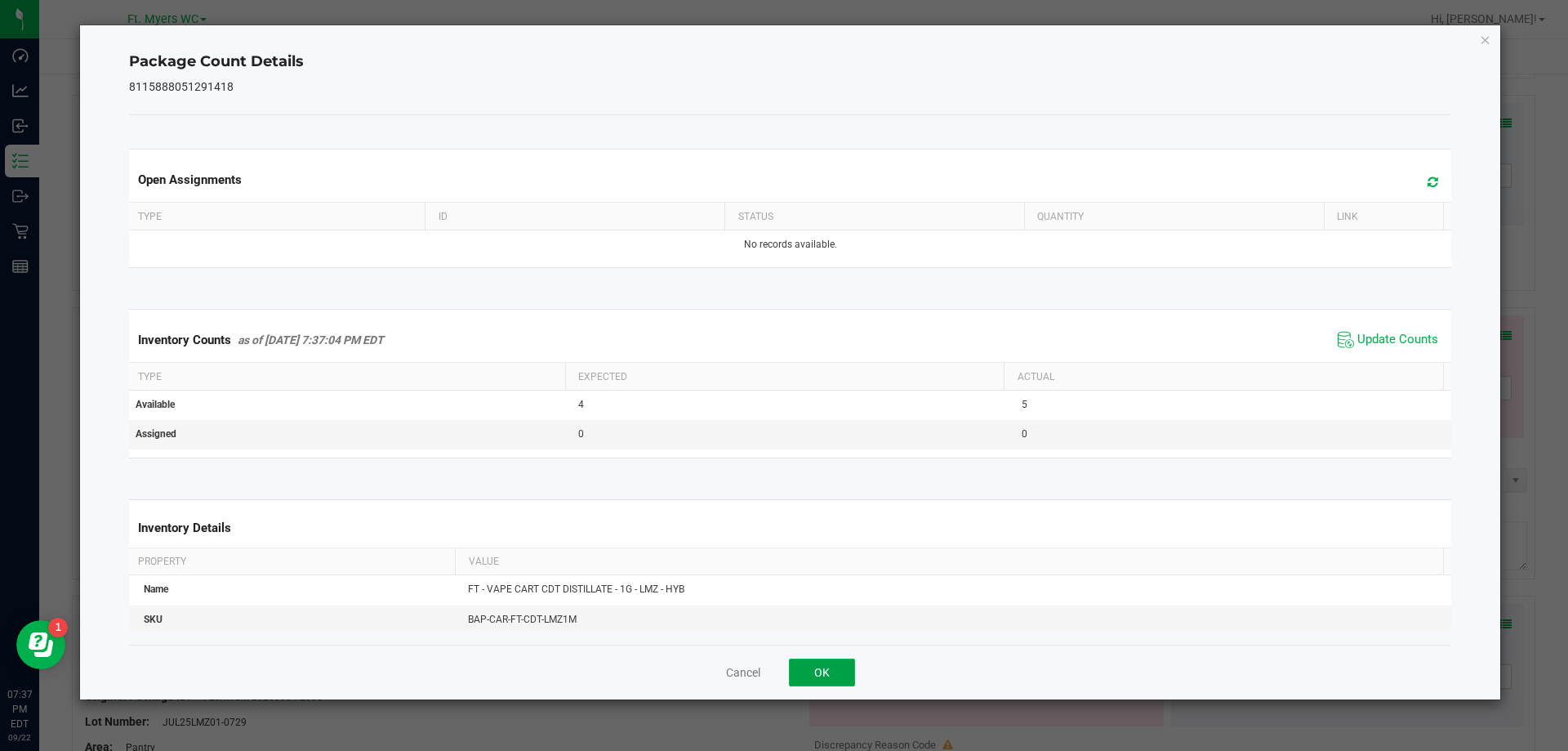
click at [816, 665] on button "OK" at bounding box center [821, 672] width 66 height 28
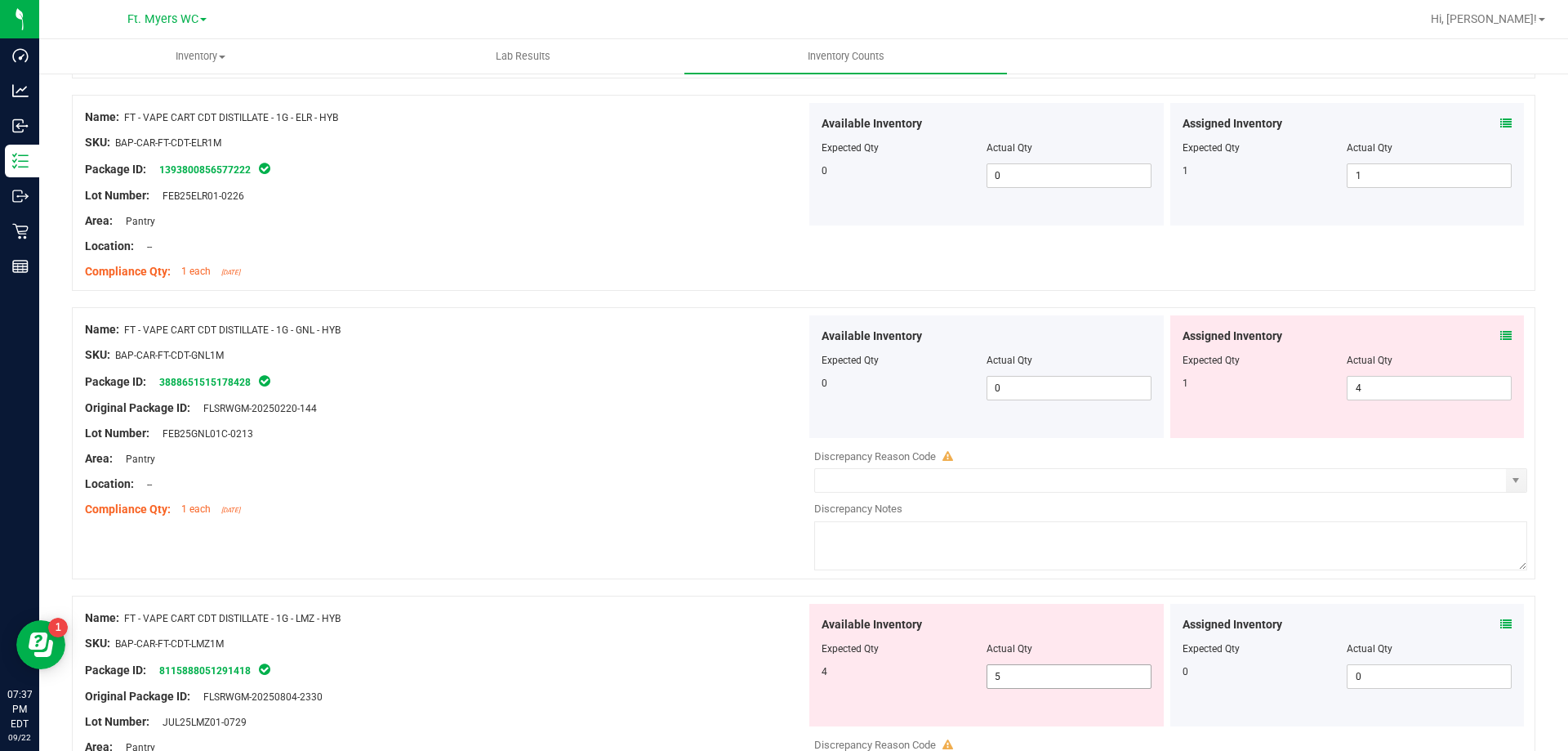
click at [1044, 680] on span "5 5" at bounding box center [1069, 676] width 165 height 24
type input "4"
click at [1381, 381] on span "4 4" at bounding box center [1429, 387] width 165 height 24
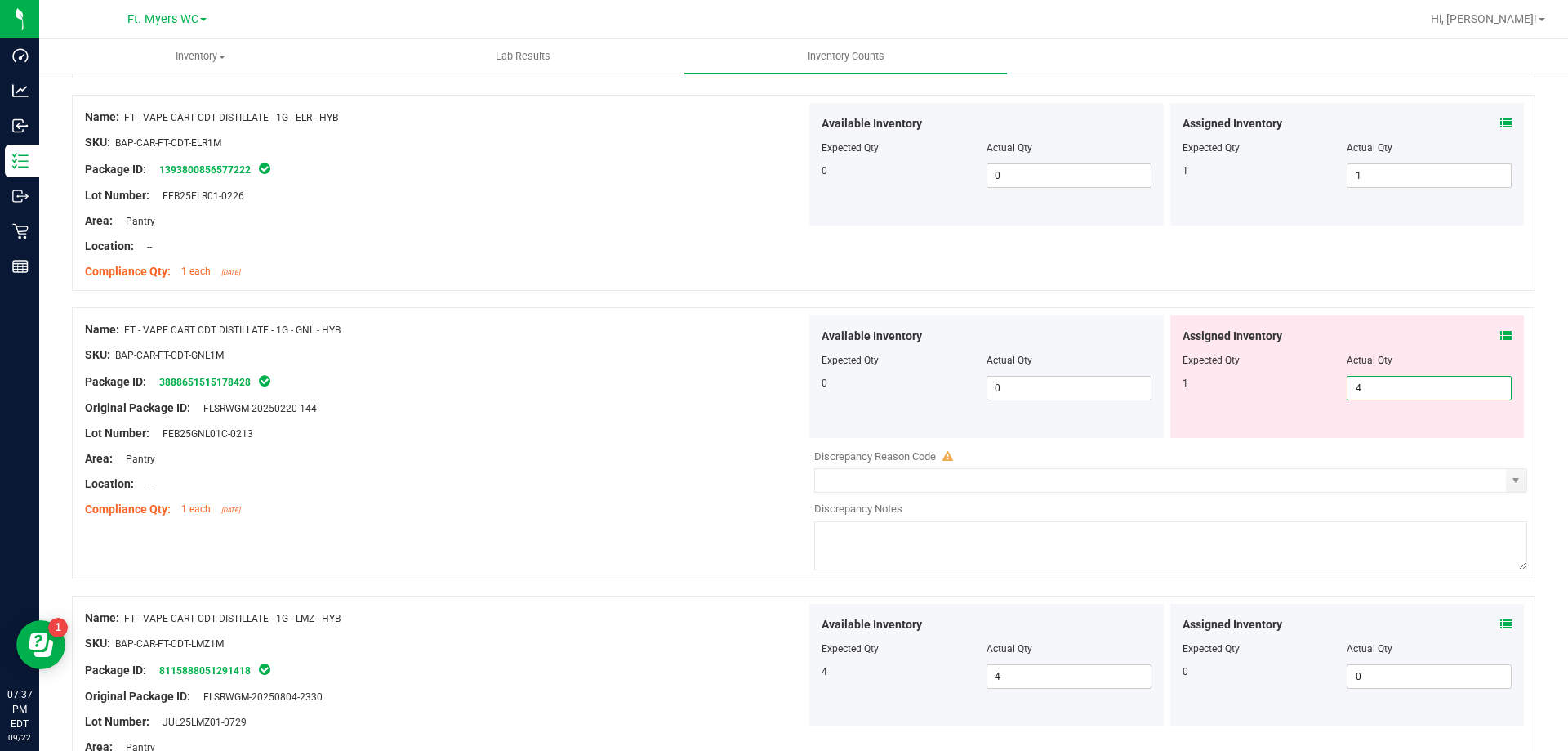
click at [1482, 328] on div "Assigned Inventory" at bounding box center [1347, 336] width 330 height 17
click at [1486, 328] on div "Assigned Inventory" at bounding box center [1347, 336] width 330 height 17
click at [1501, 333] on icon at bounding box center [1507, 336] width 12 height 12
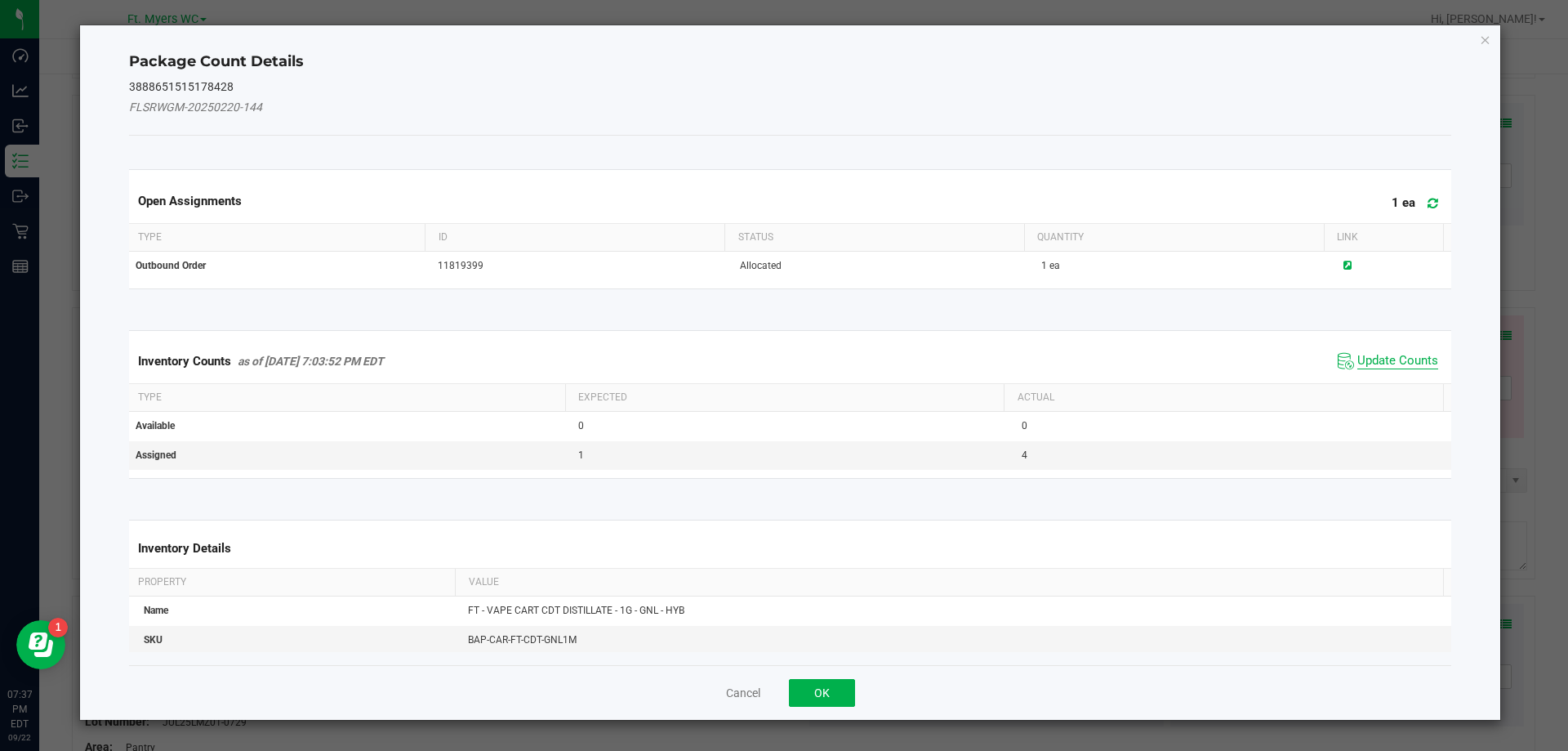
click at [1390, 368] on span "Update Counts" at bounding box center [1398, 360] width 81 height 16
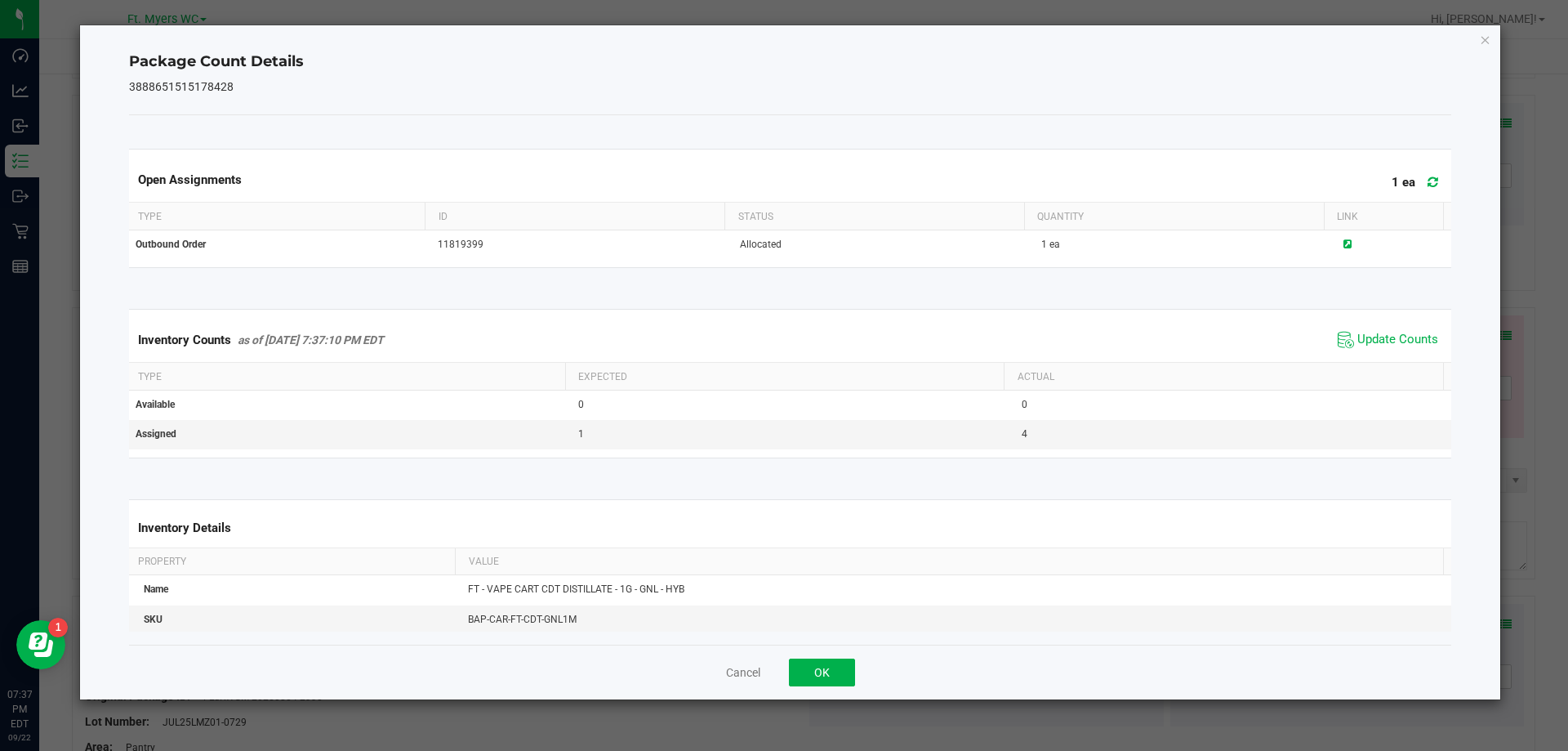
click at [837, 693] on div "Cancel OK" at bounding box center [790, 672] width 1323 height 55
click at [855, 678] on div "Cancel OK" at bounding box center [790, 672] width 1323 height 55
click at [844, 677] on button "OK" at bounding box center [821, 672] width 66 height 28
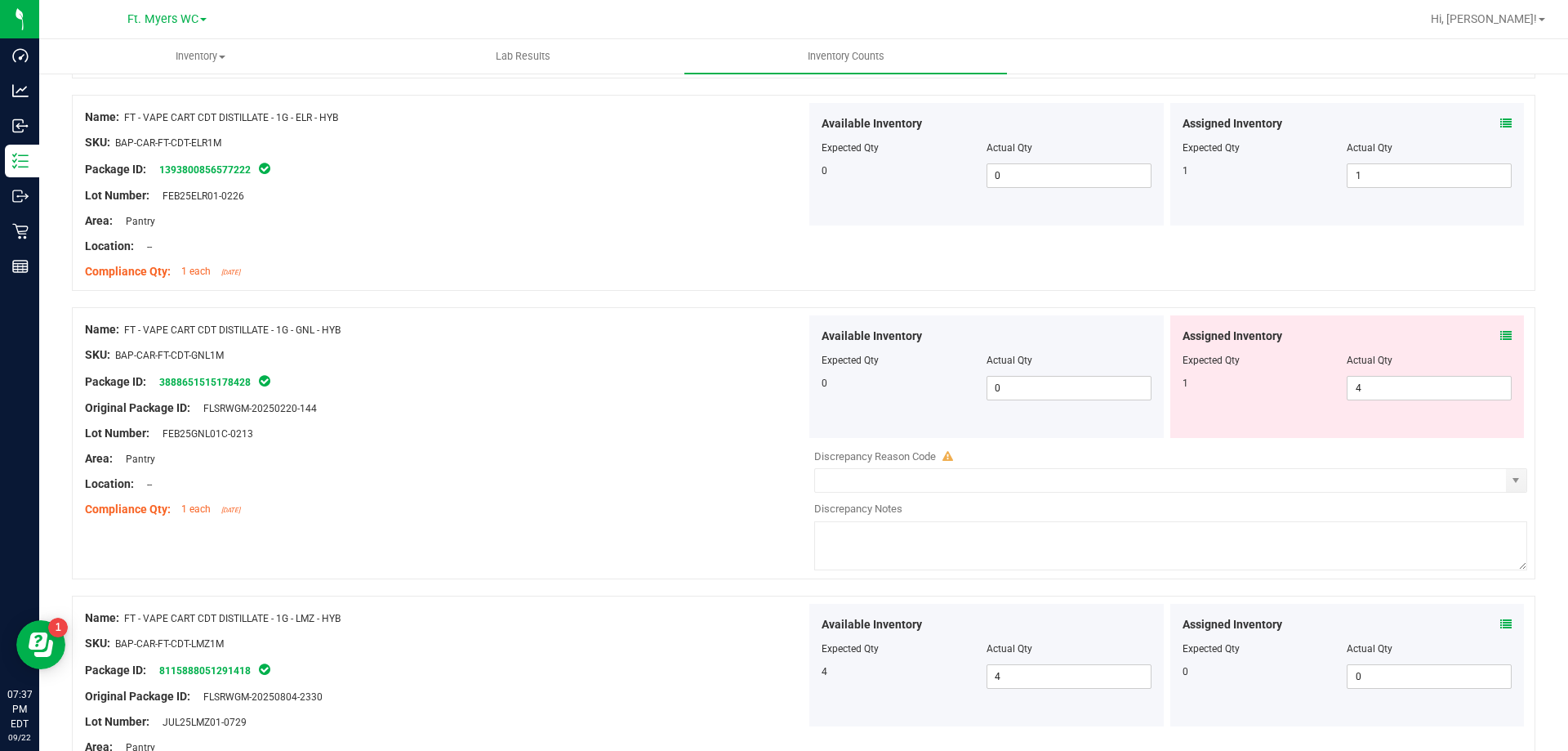
scroll to position [3023, 0]
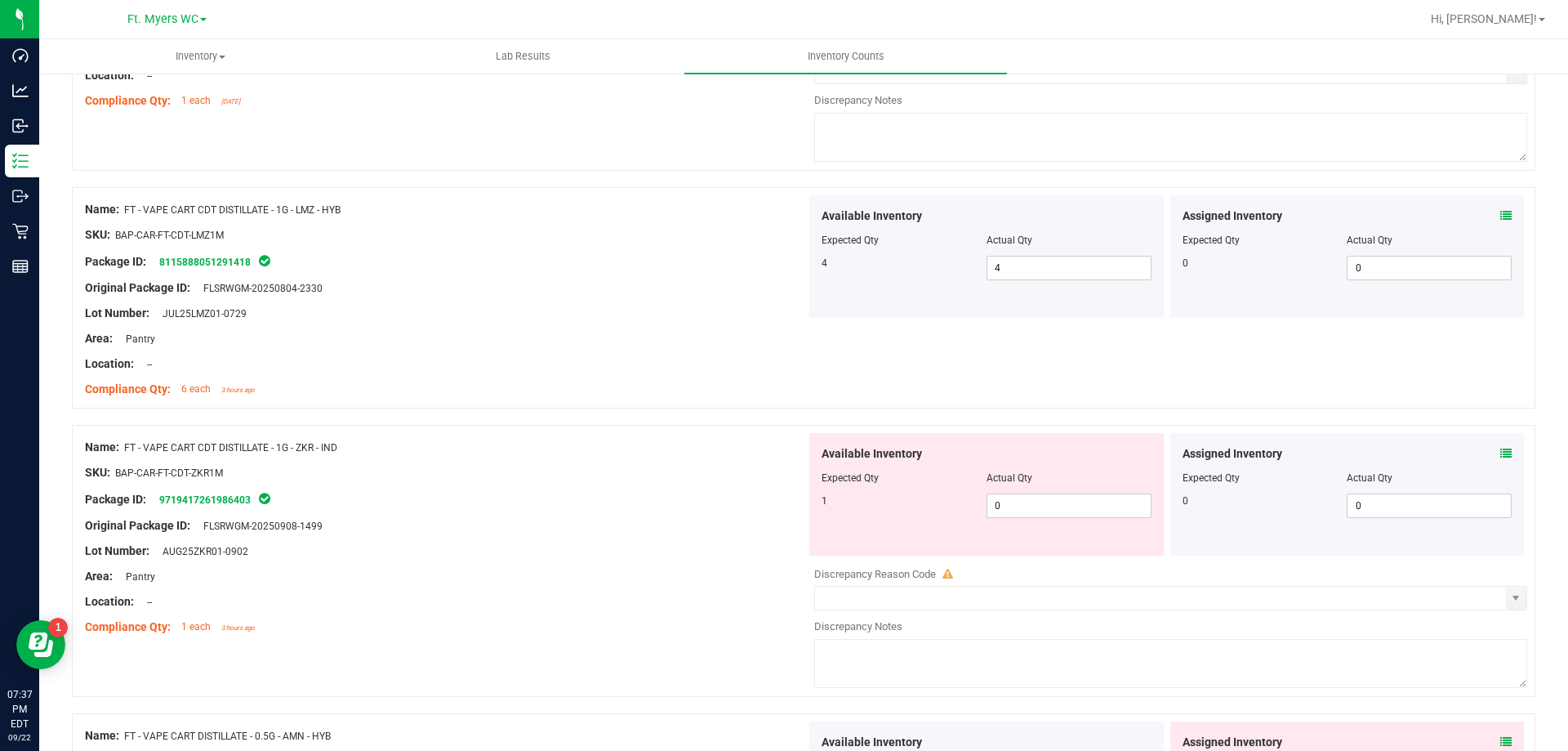
click at [1488, 453] on div "Assigned Inventory" at bounding box center [1347, 454] width 330 height 17
click at [1501, 453] on icon at bounding box center [1507, 454] width 12 height 12
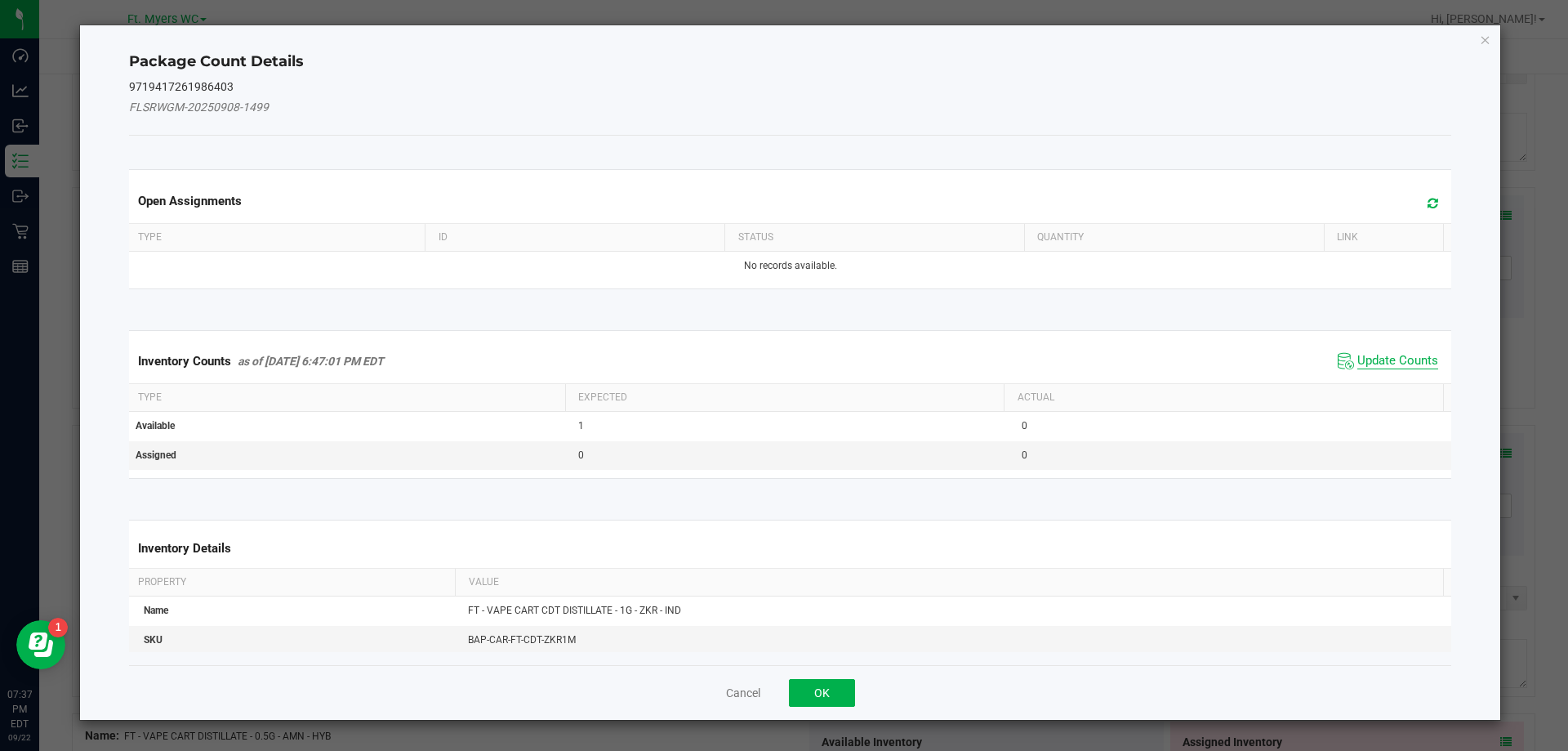
click at [1385, 358] on span "Update Counts" at bounding box center [1398, 360] width 81 height 16
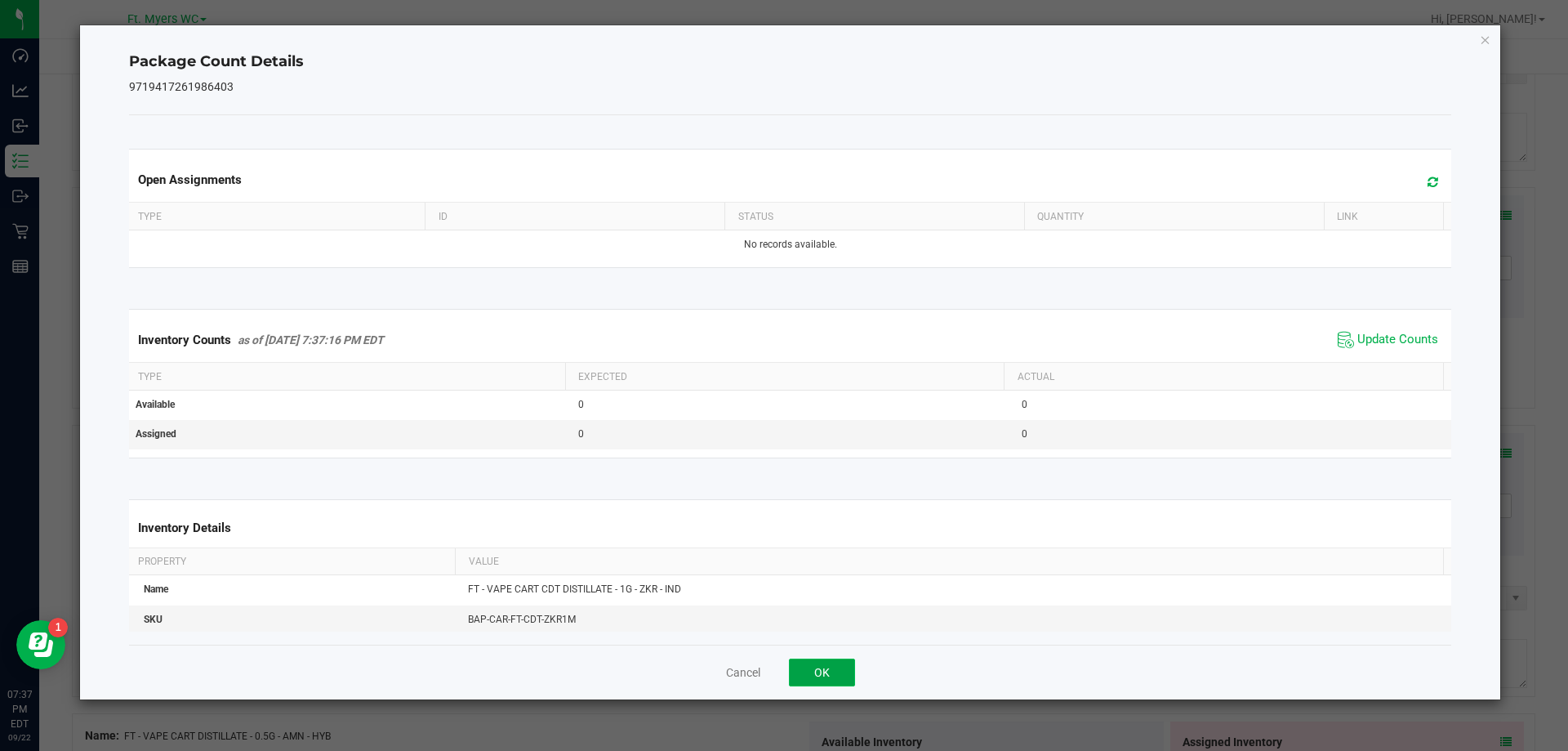
click at [829, 676] on button "OK" at bounding box center [821, 672] width 66 height 28
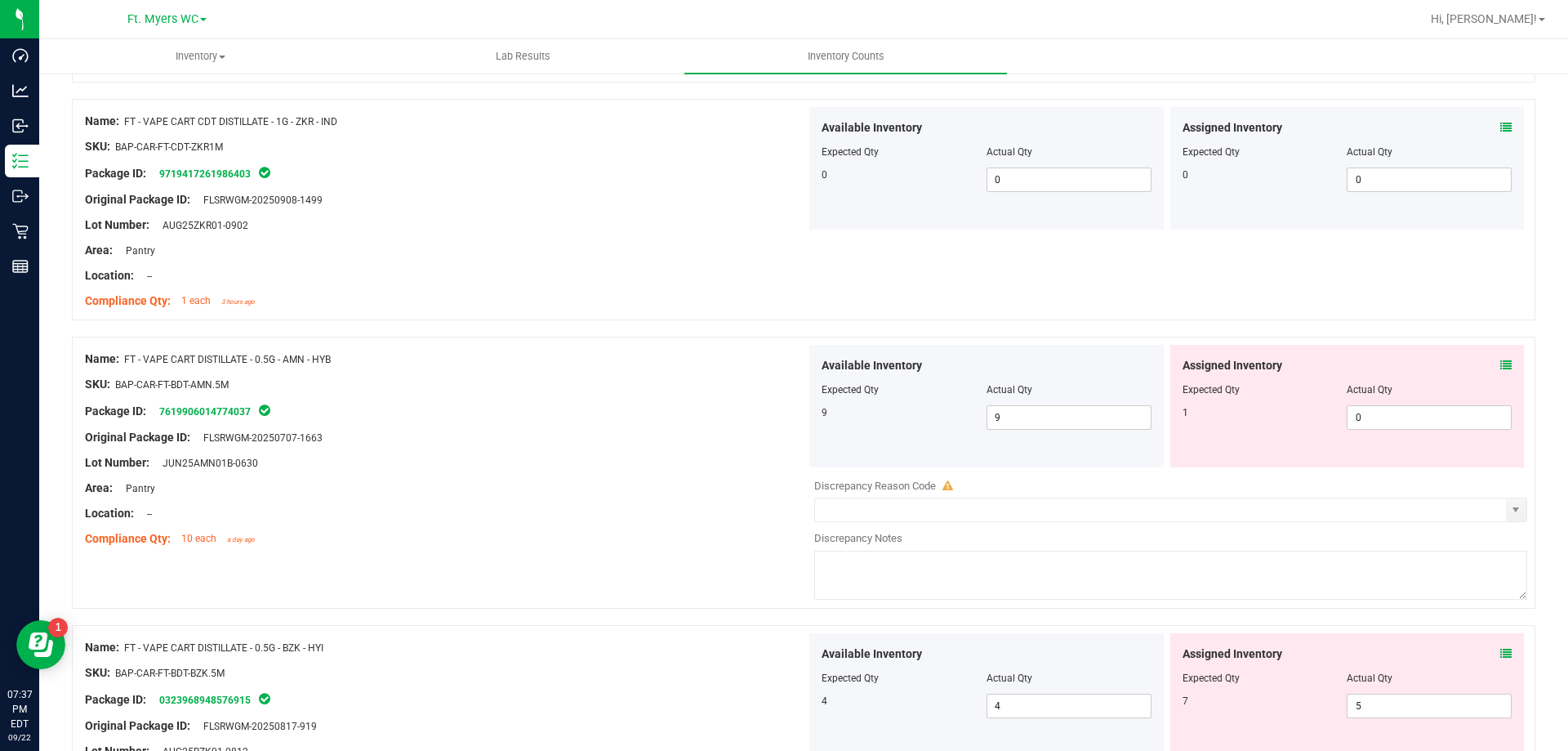
scroll to position [3350, 0]
click at [1486, 360] on div "Assigned Inventory" at bounding box center [1347, 365] width 330 height 17
click at [1501, 364] on icon at bounding box center [1507, 365] width 12 height 12
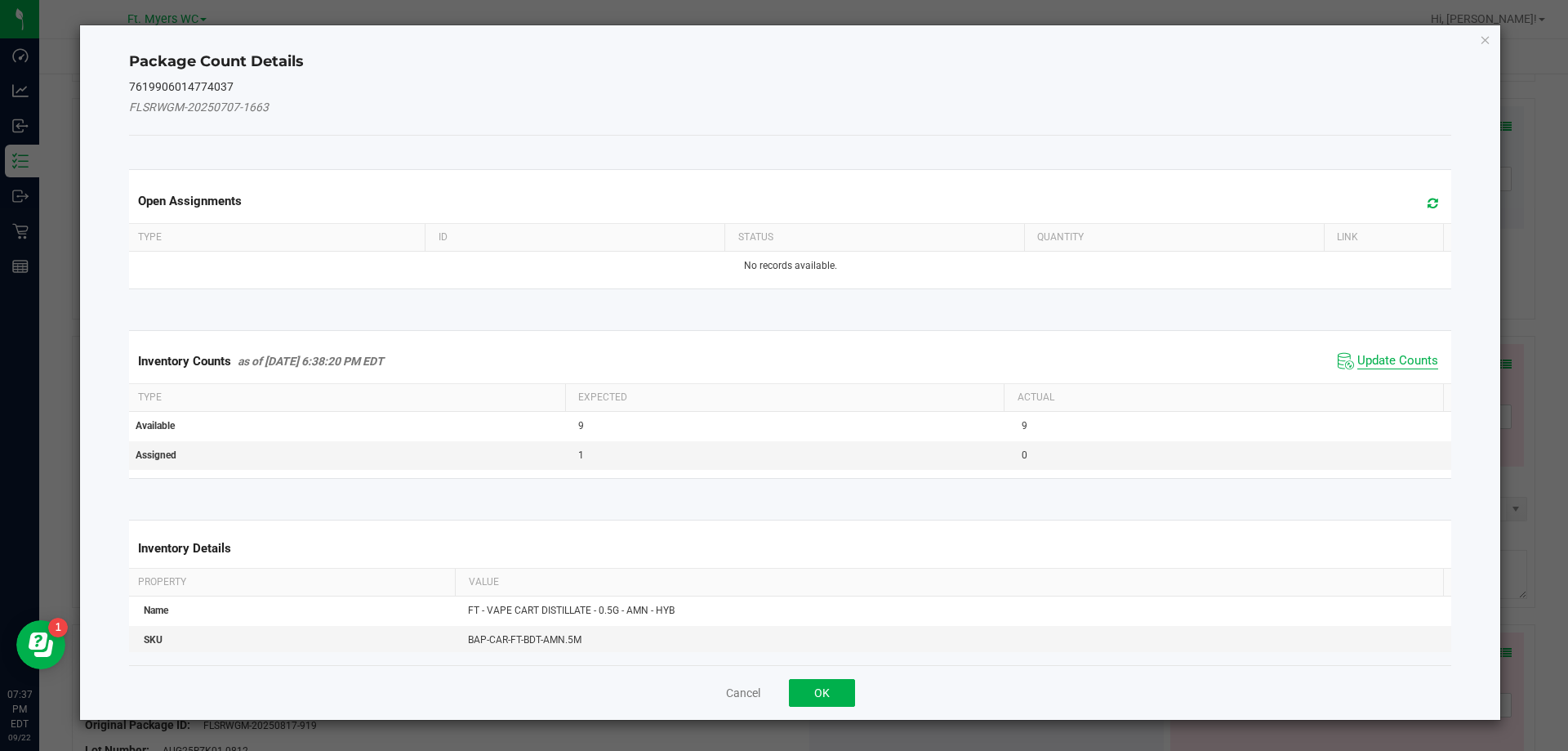
click at [1360, 360] on span "Update Counts" at bounding box center [1398, 360] width 81 height 16
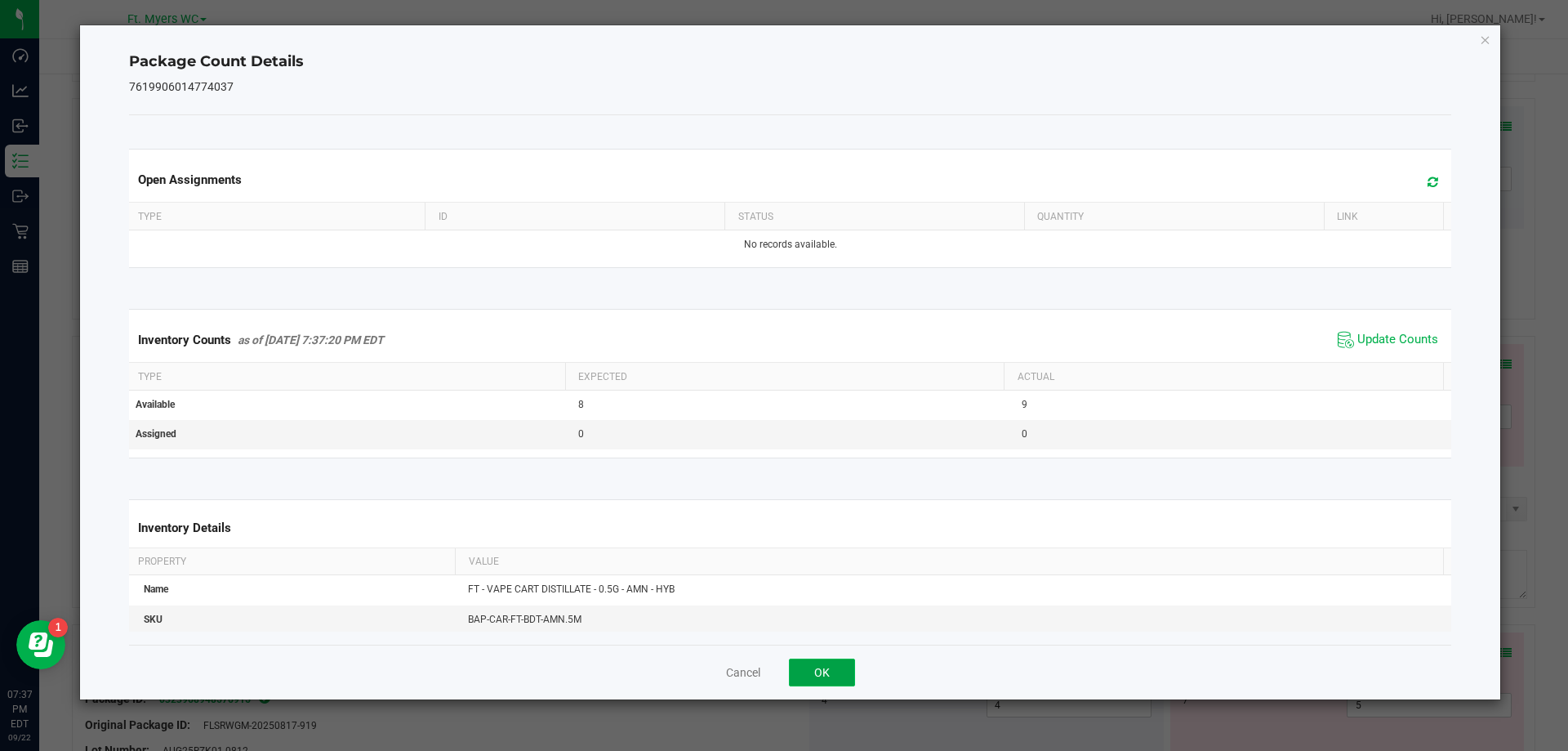
click at [837, 674] on button "OK" at bounding box center [821, 672] width 66 height 28
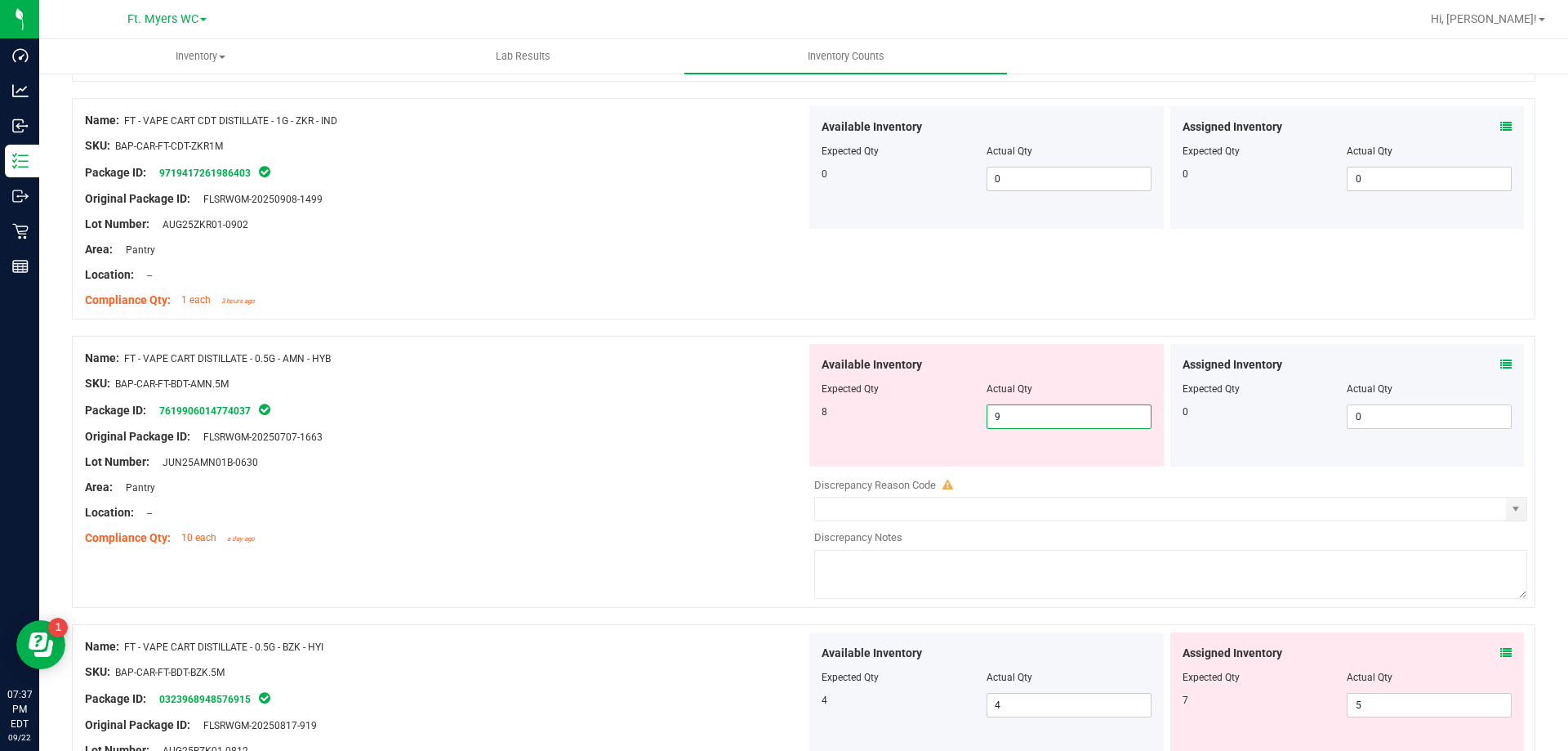
click at [1056, 410] on span "9 9" at bounding box center [1069, 416] width 165 height 24
type input "8"
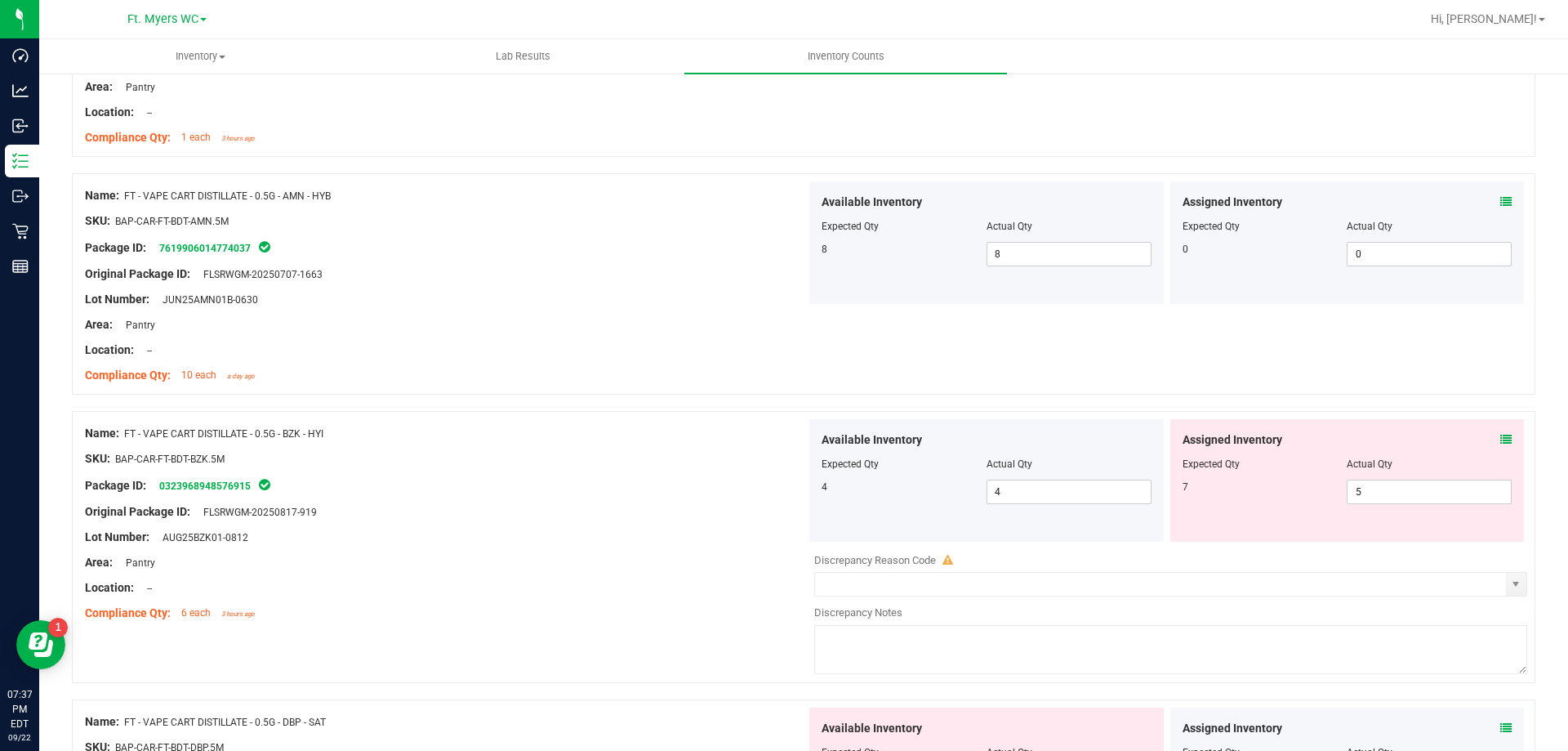
scroll to position [3513, 0]
click at [1501, 446] on span at bounding box center [1507, 439] width 12 height 17
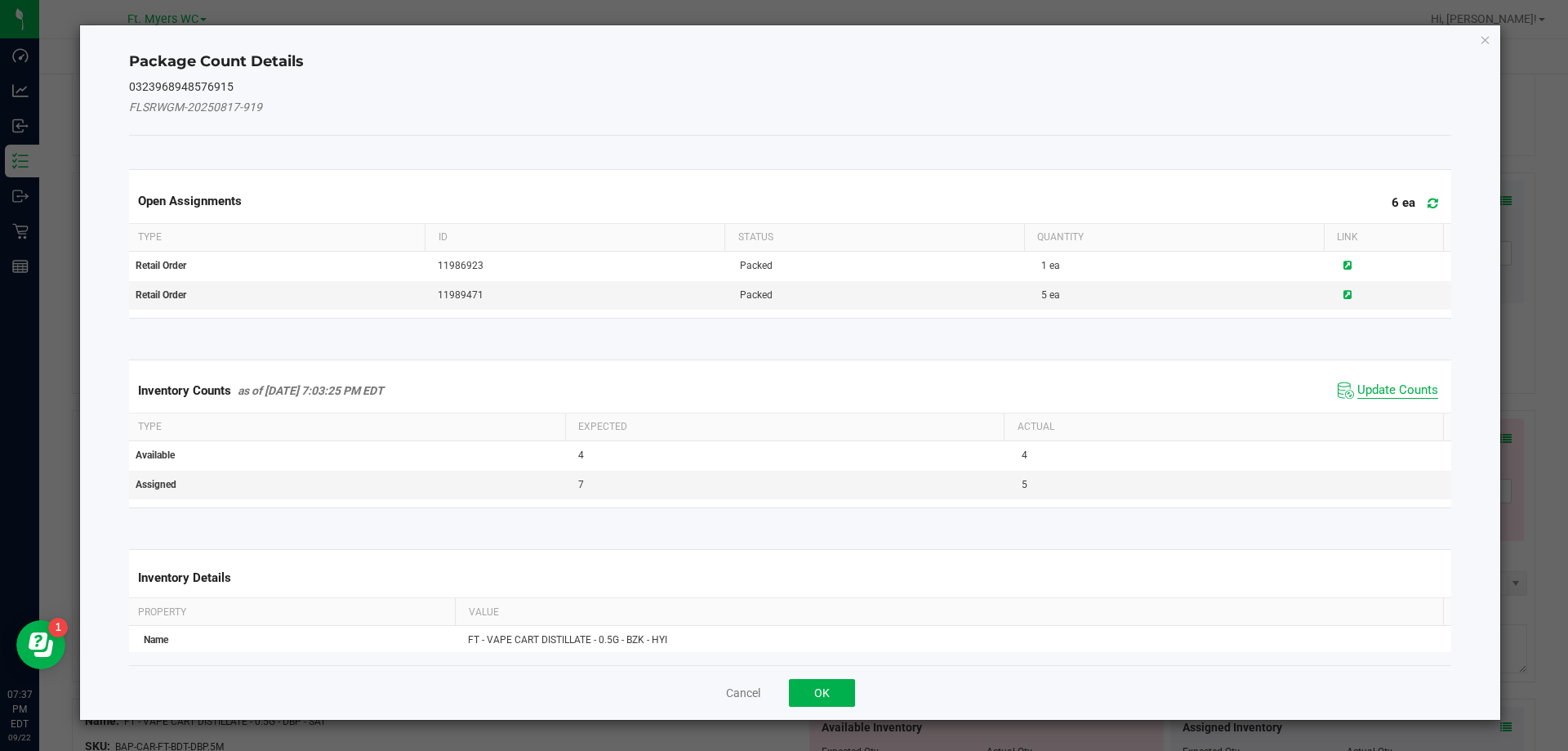
click at [1385, 395] on span "Update Counts" at bounding box center [1398, 390] width 81 height 16
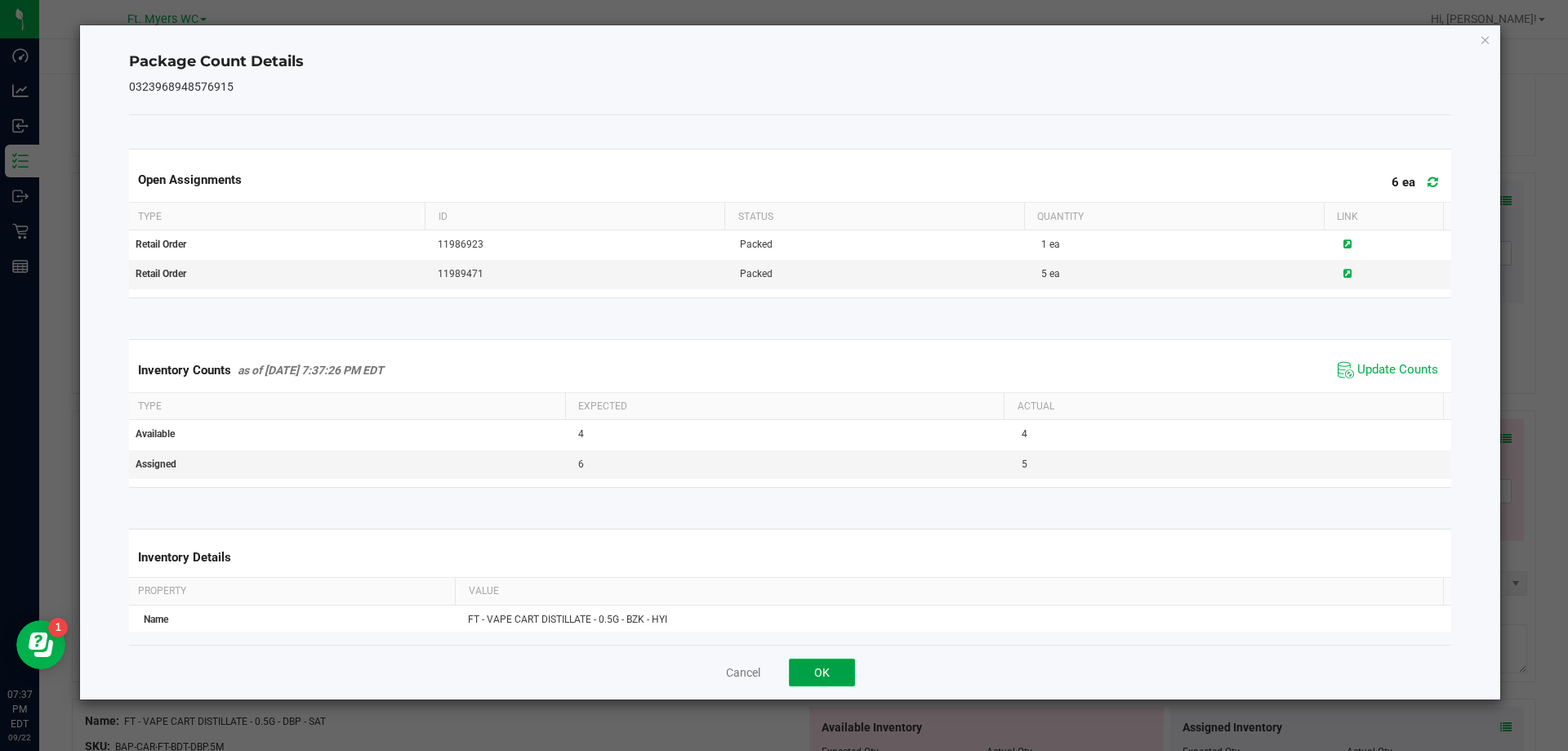
click at [832, 666] on button "OK" at bounding box center [821, 672] width 66 height 28
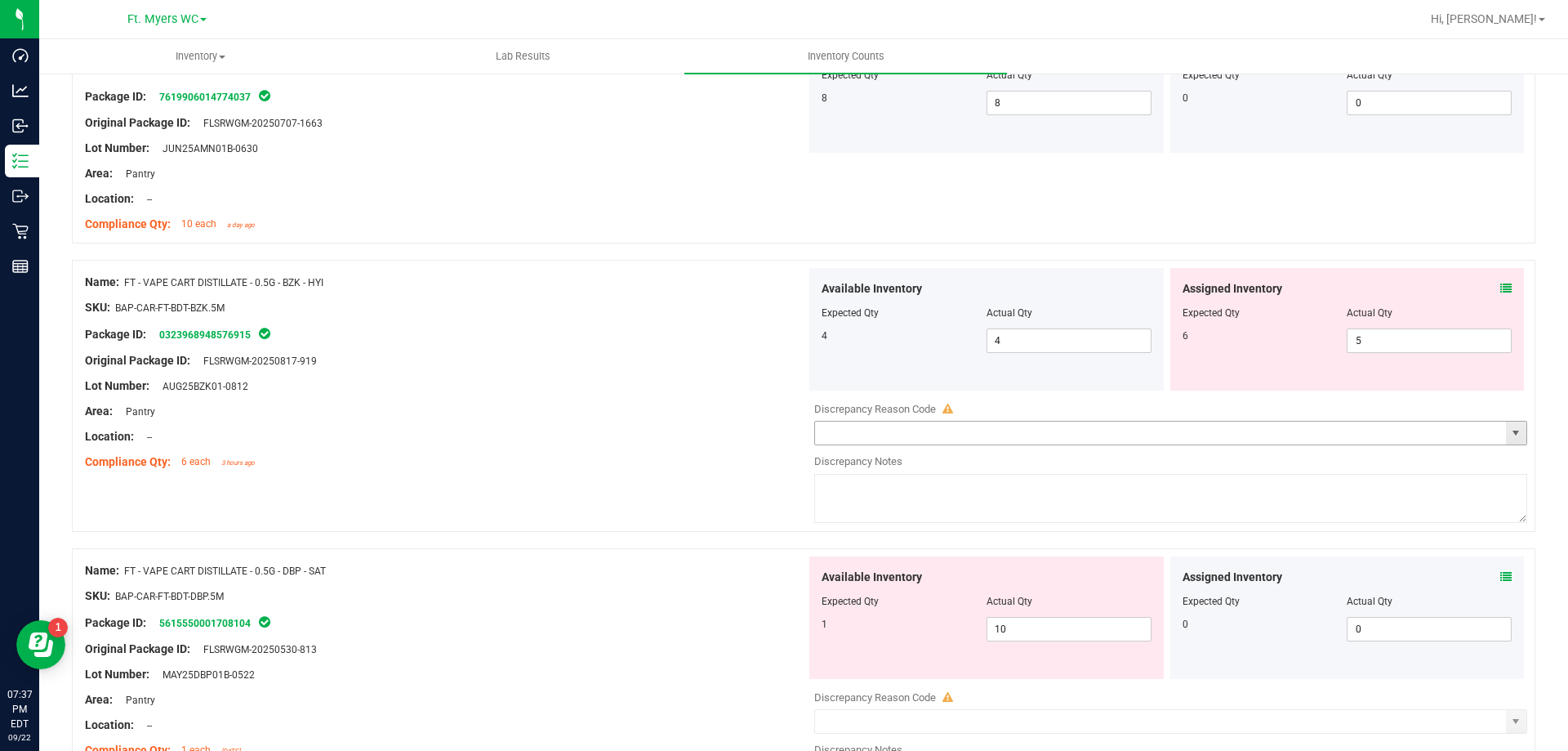
scroll to position [3677, 0]
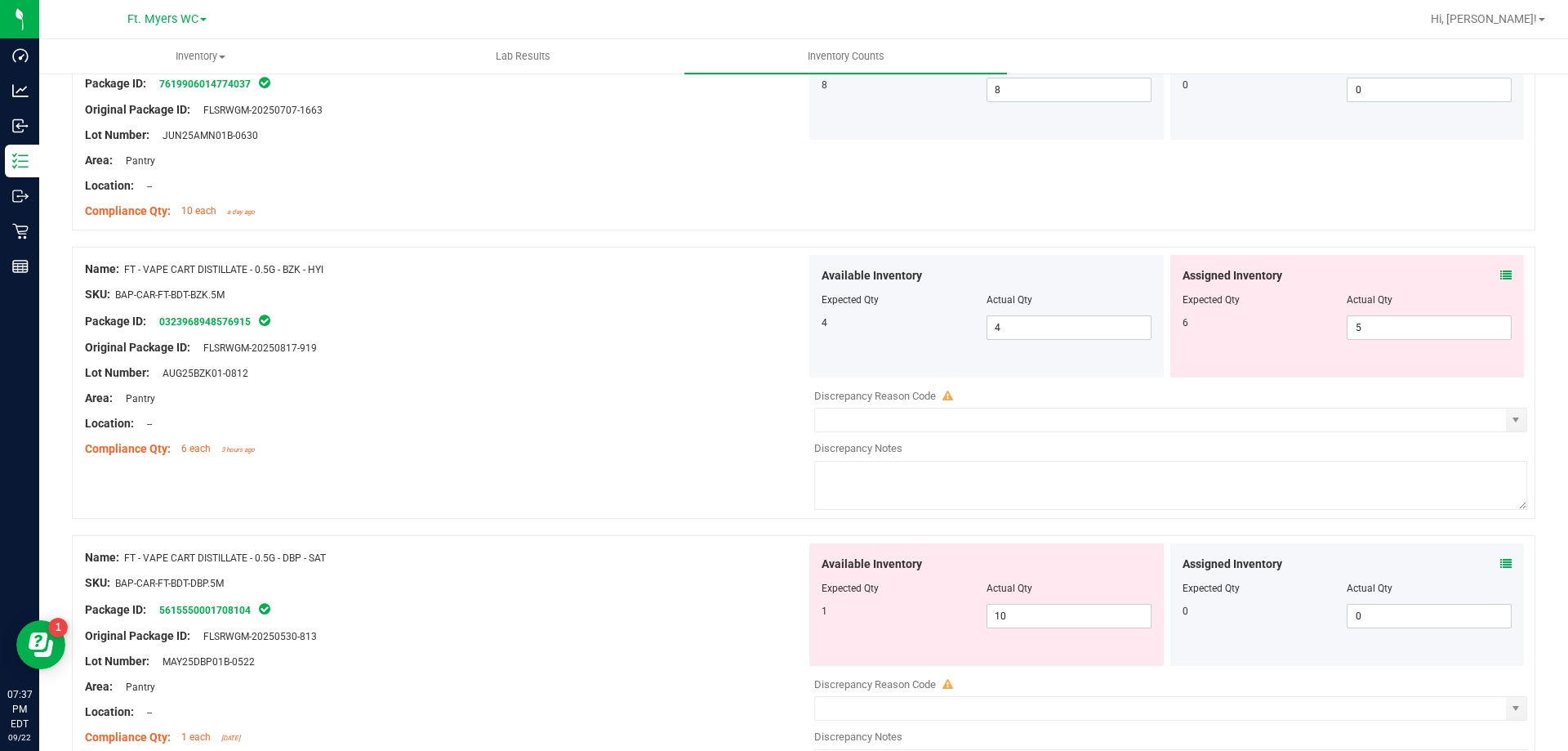
click at [1506, 562] on div "Assigned Inventory Expected Qty Actual Qty 0 0 0" at bounding box center [1347, 605] width 354 height 123
click at [1478, 567] on div "Assigned Inventory" at bounding box center [1347, 564] width 330 height 17
click at [1501, 563] on icon at bounding box center [1507, 564] width 12 height 12
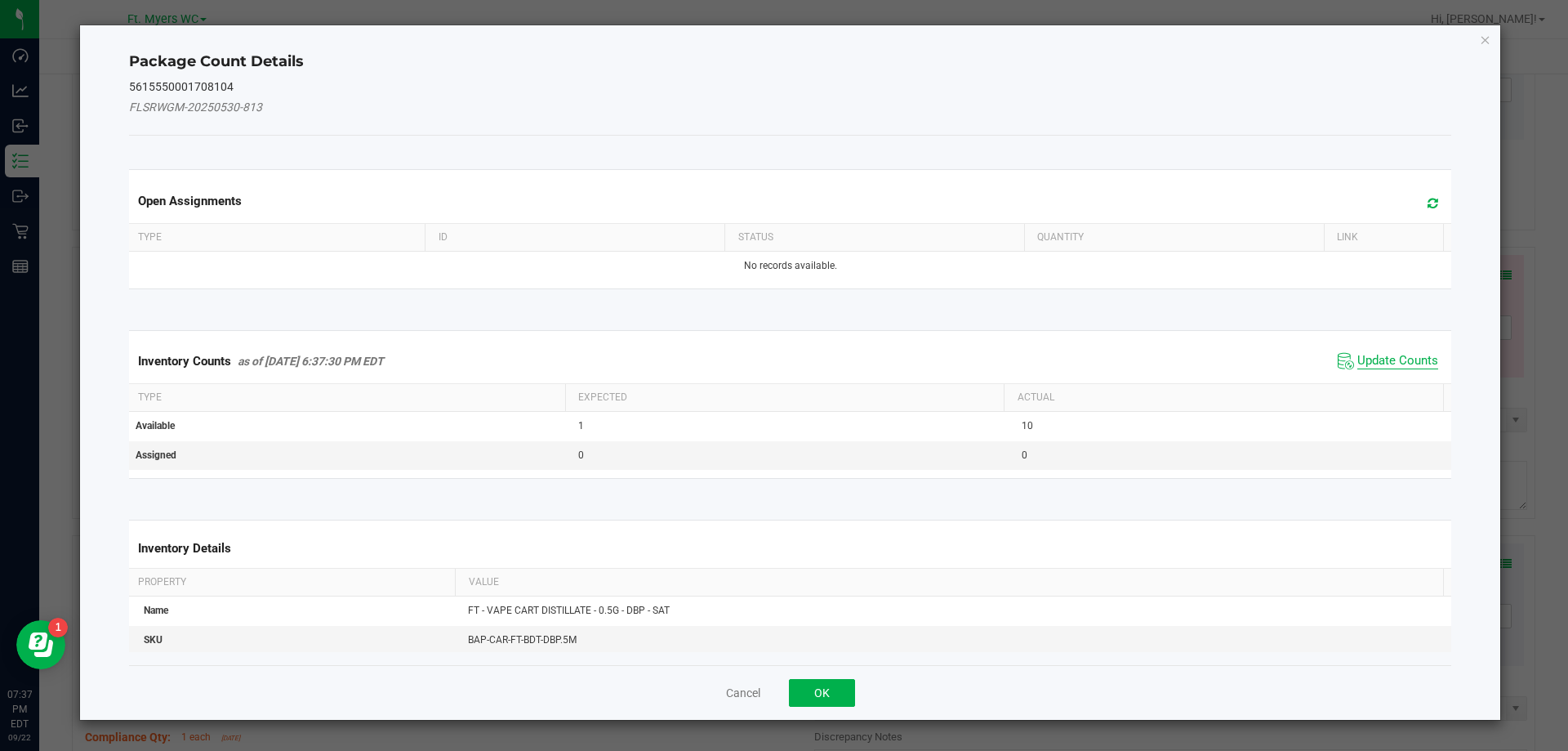
click at [1388, 365] on span "Update Counts" at bounding box center [1398, 360] width 81 height 16
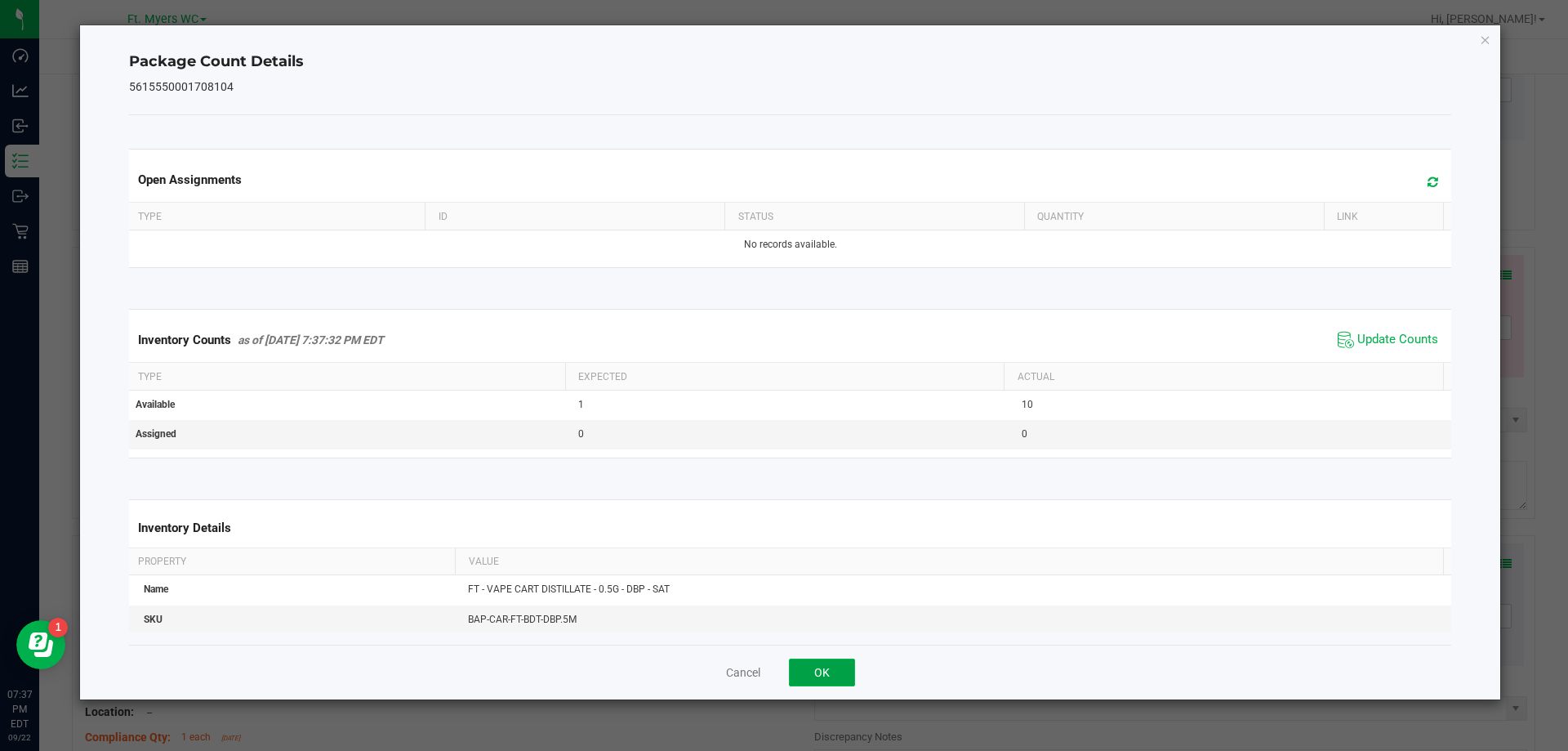
click at [823, 677] on button "OK" at bounding box center [821, 672] width 66 height 28
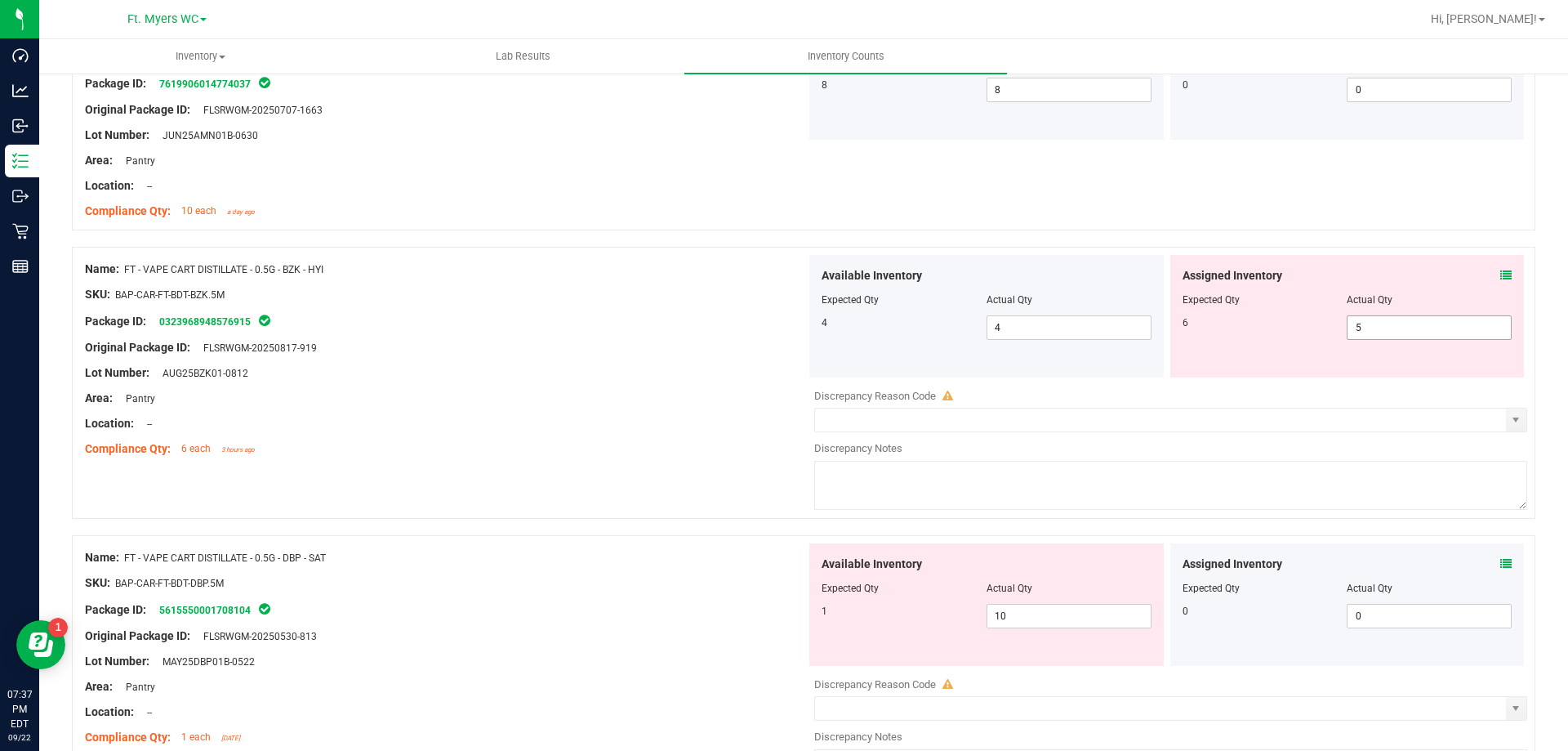
click at [1366, 327] on span "5 5" at bounding box center [1429, 328] width 165 height 24
type input "6"
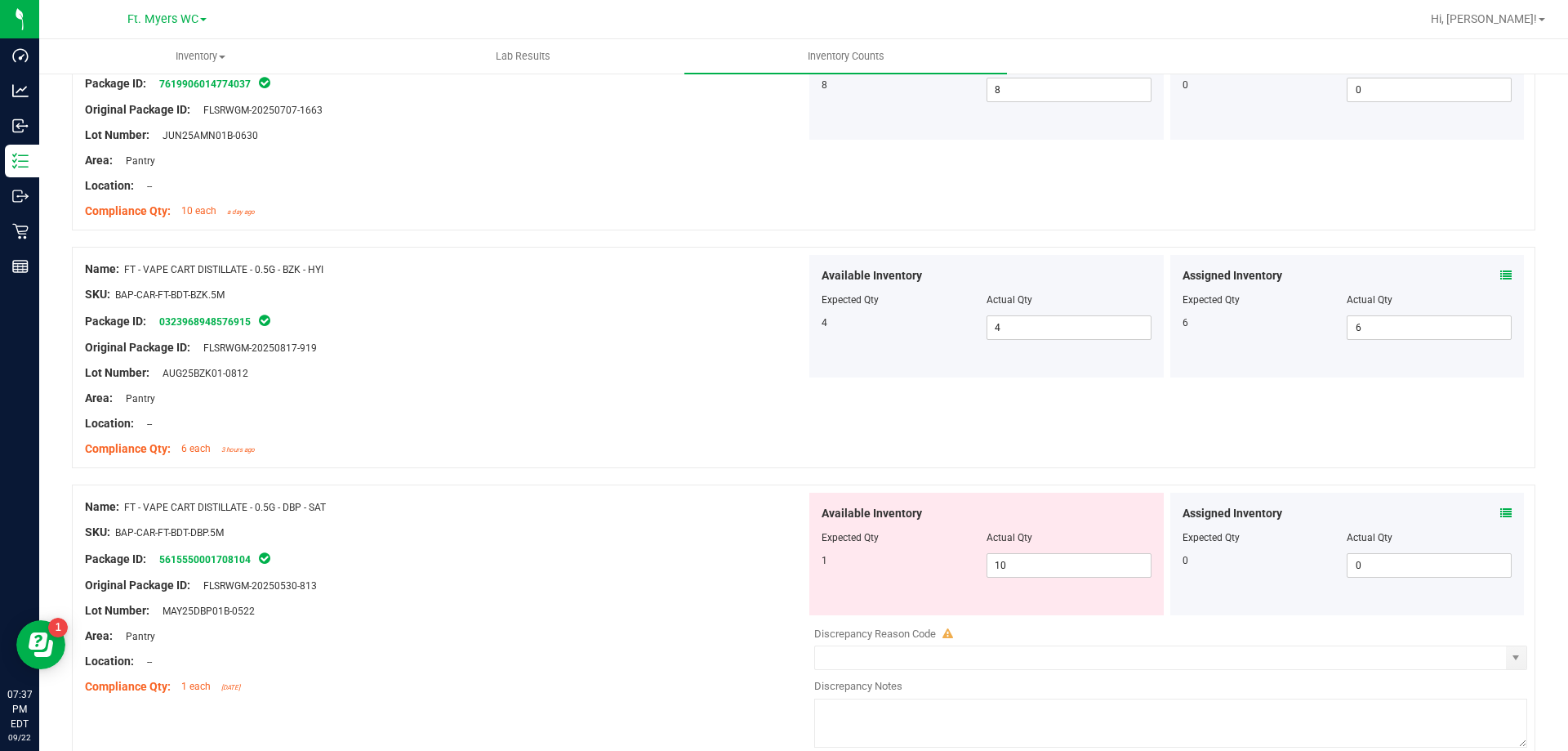
click at [627, 370] on div "Lot Number: AUG25BZK01-0812" at bounding box center [445, 373] width 721 height 17
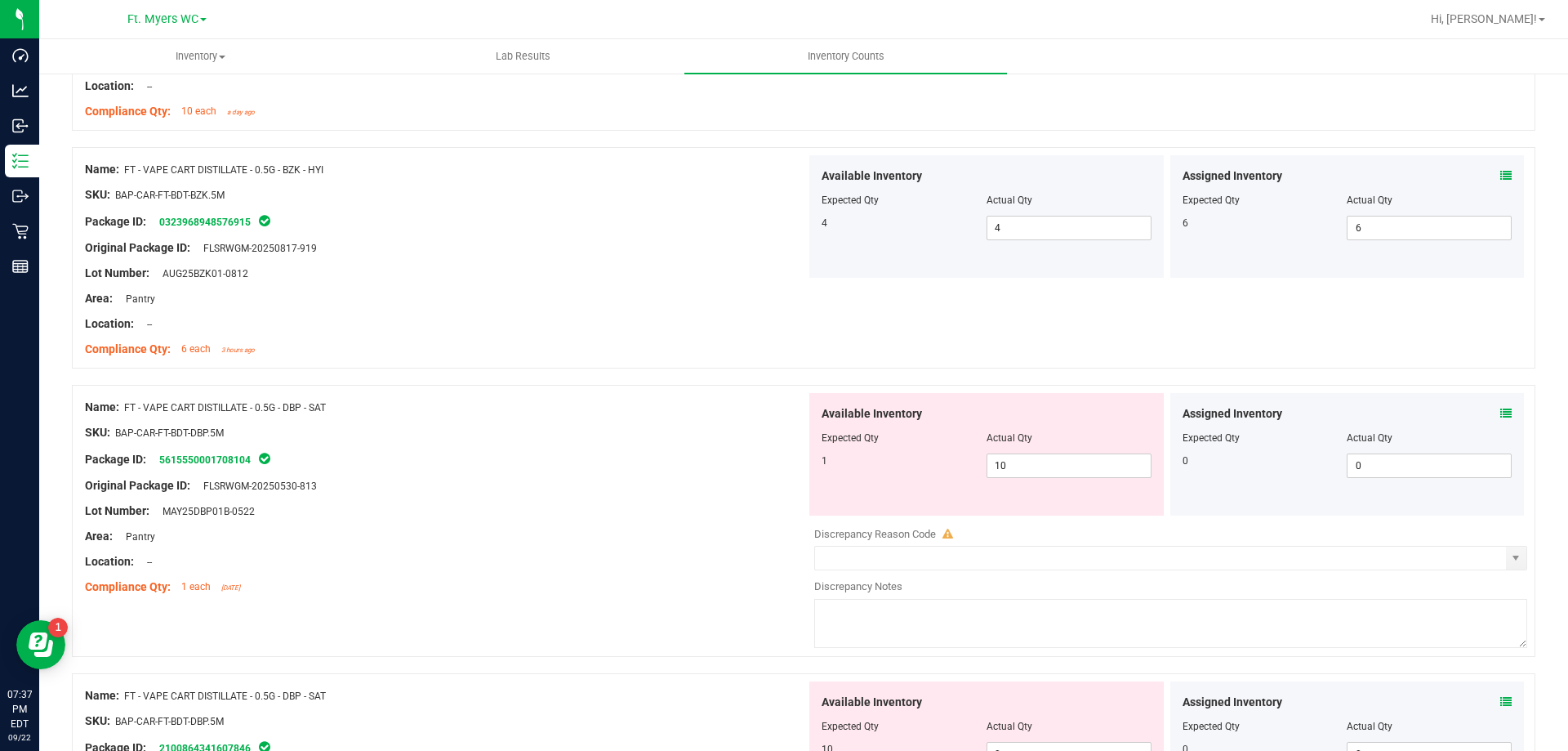
scroll to position [3840, 0]
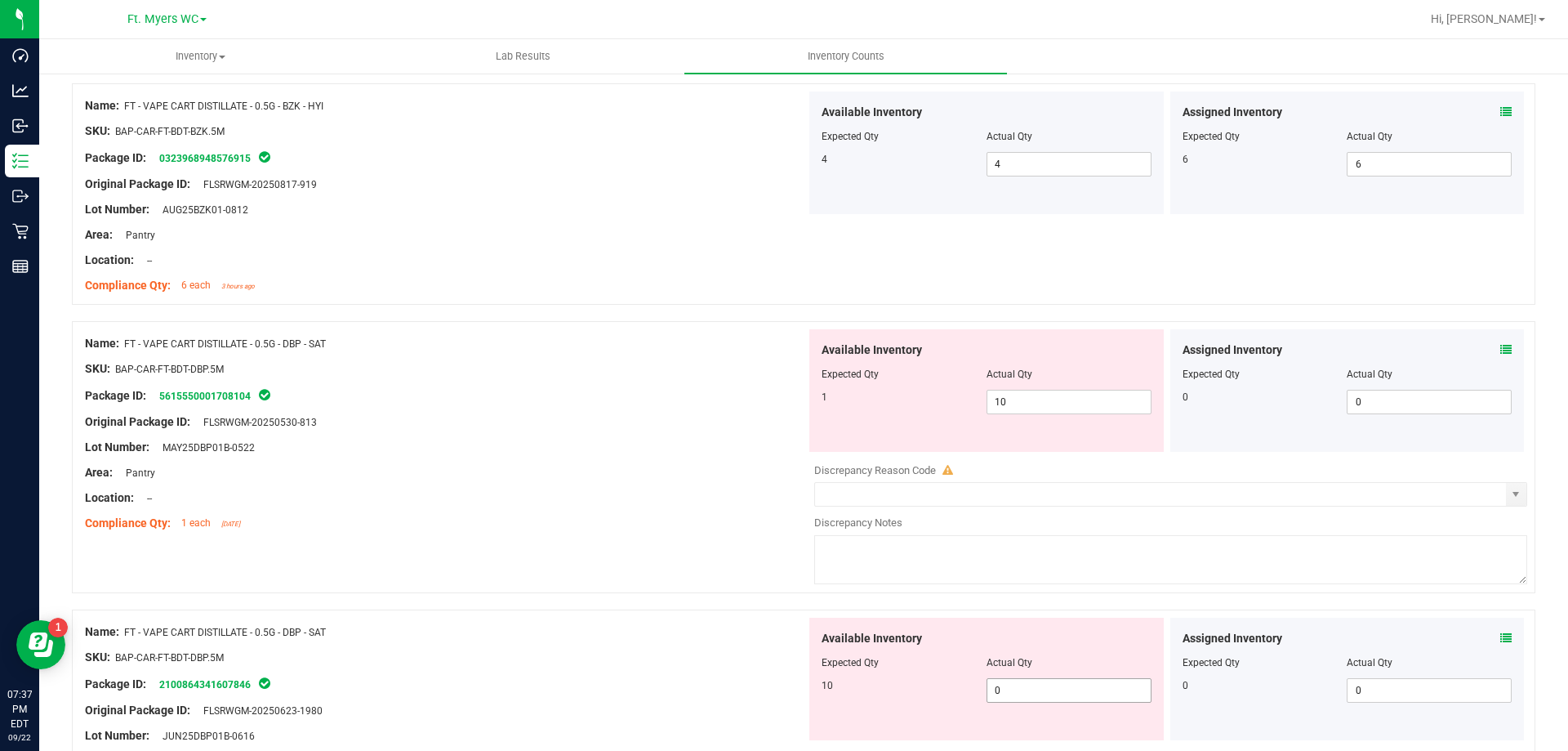
click at [1018, 679] on span "0 0" at bounding box center [1069, 690] width 165 height 24
type input "10"
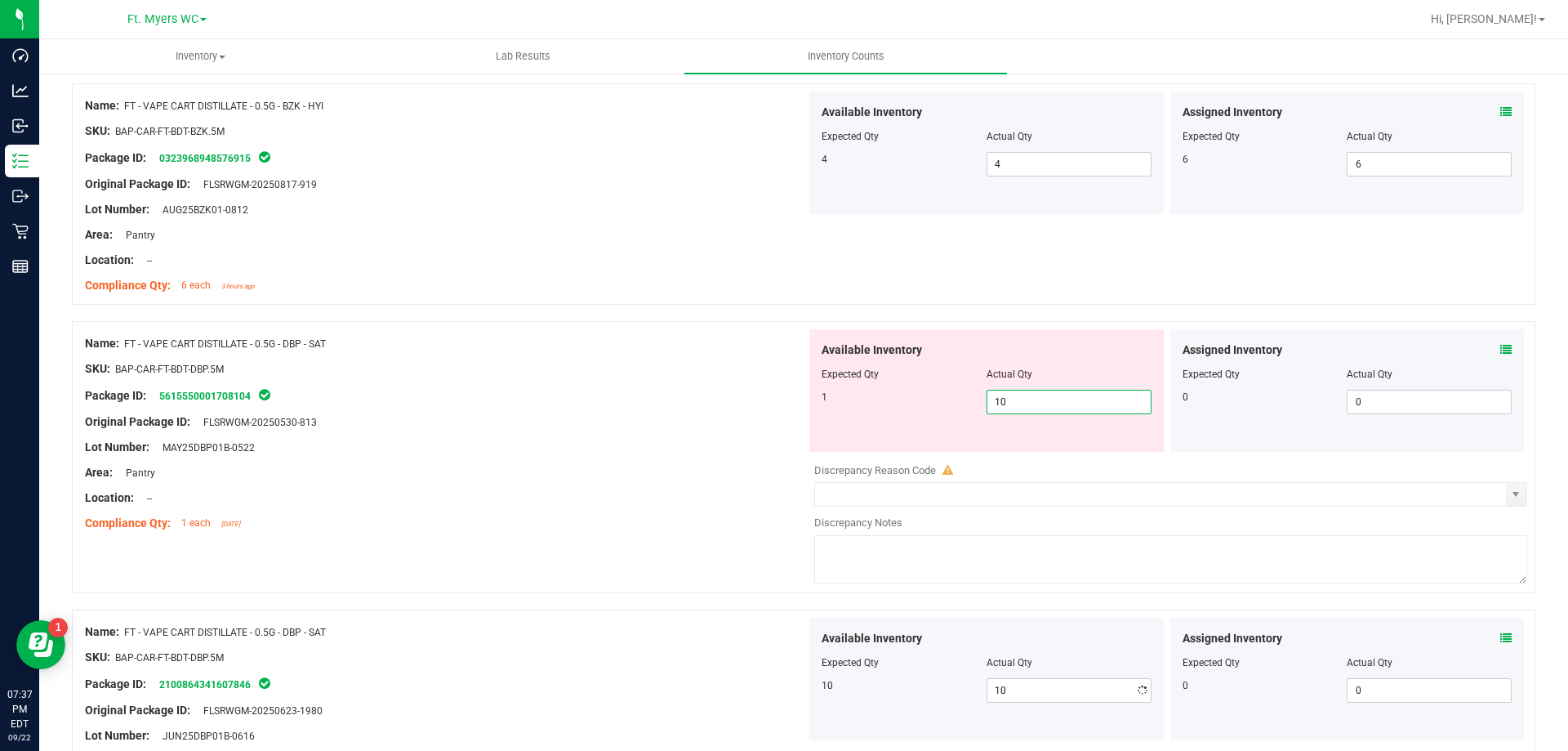
click at [1050, 398] on span "10 10" at bounding box center [1069, 402] width 165 height 24
click at [1501, 349] on icon at bounding box center [1507, 350] width 12 height 12
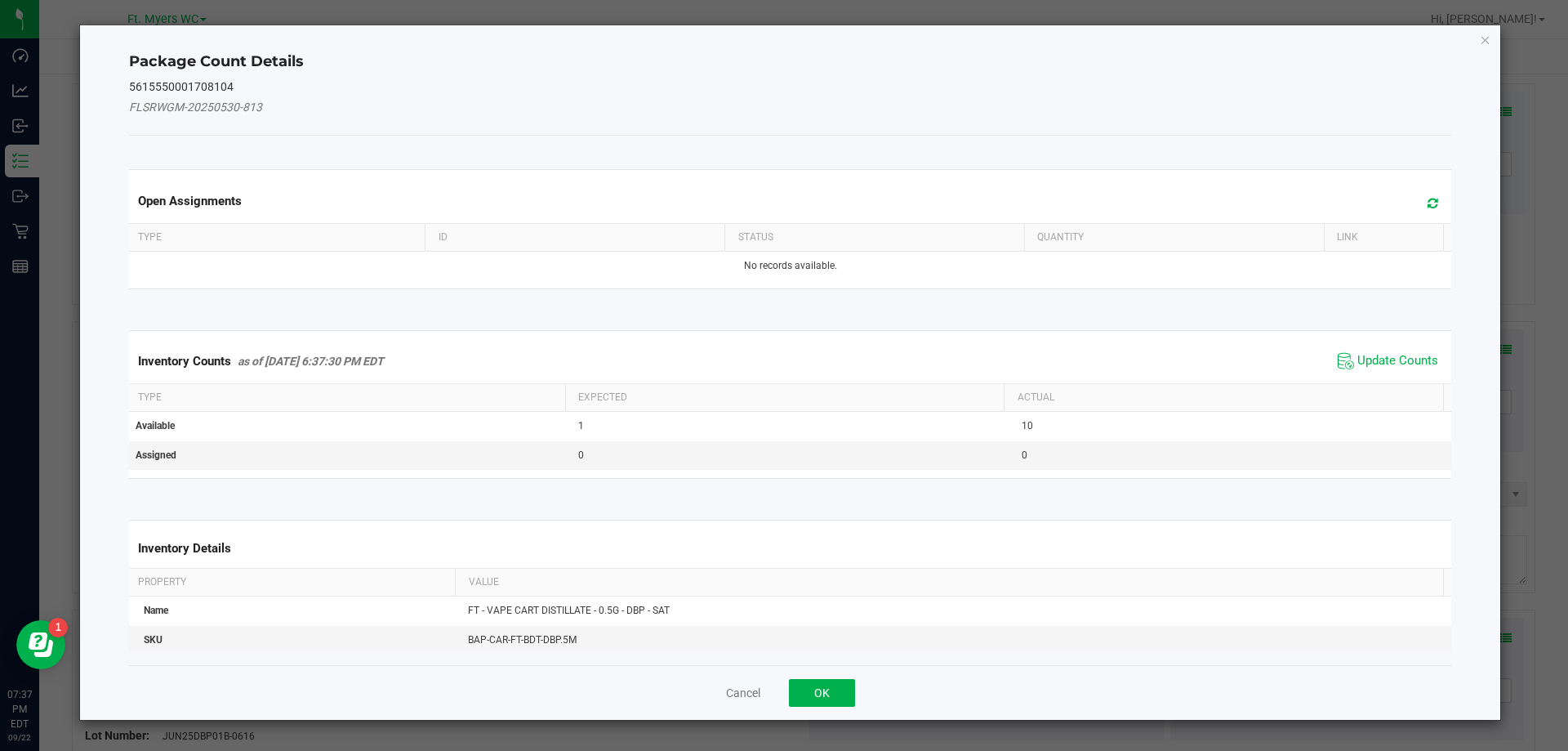
click at [1342, 358] on span "Update Counts" at bounding box center [1388, 360] width 109 height 24
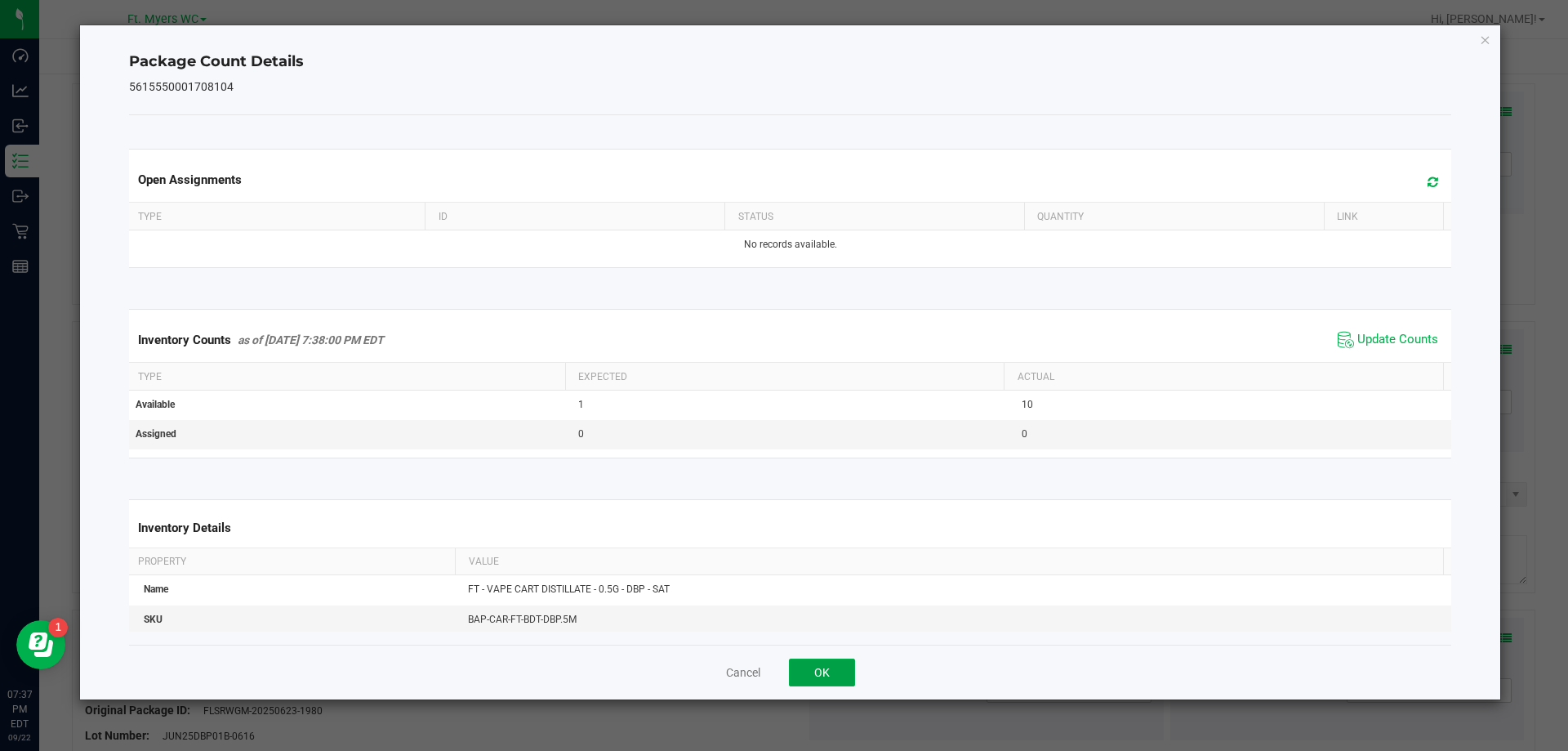
click at [814, 675] on button "OK" at bounding box center [821, 672] width 66 height 28
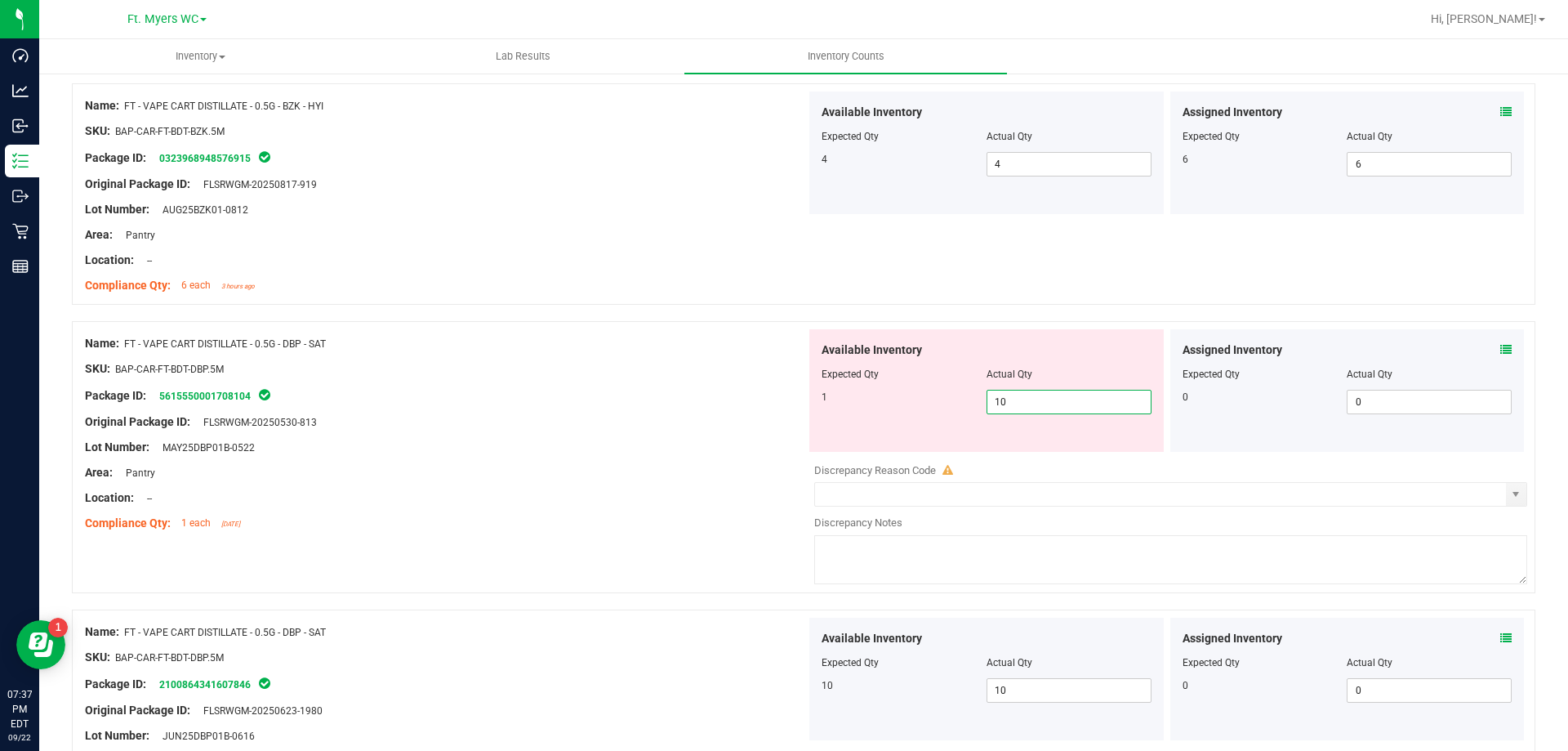
click at [1050, 413] on span "10 10" at bounding box center [1069, 402] width 165 height 24
type input "1"
type input "0"
click at [943, 561] on textarea at bounding box center [1170, 560] width 713 height 49
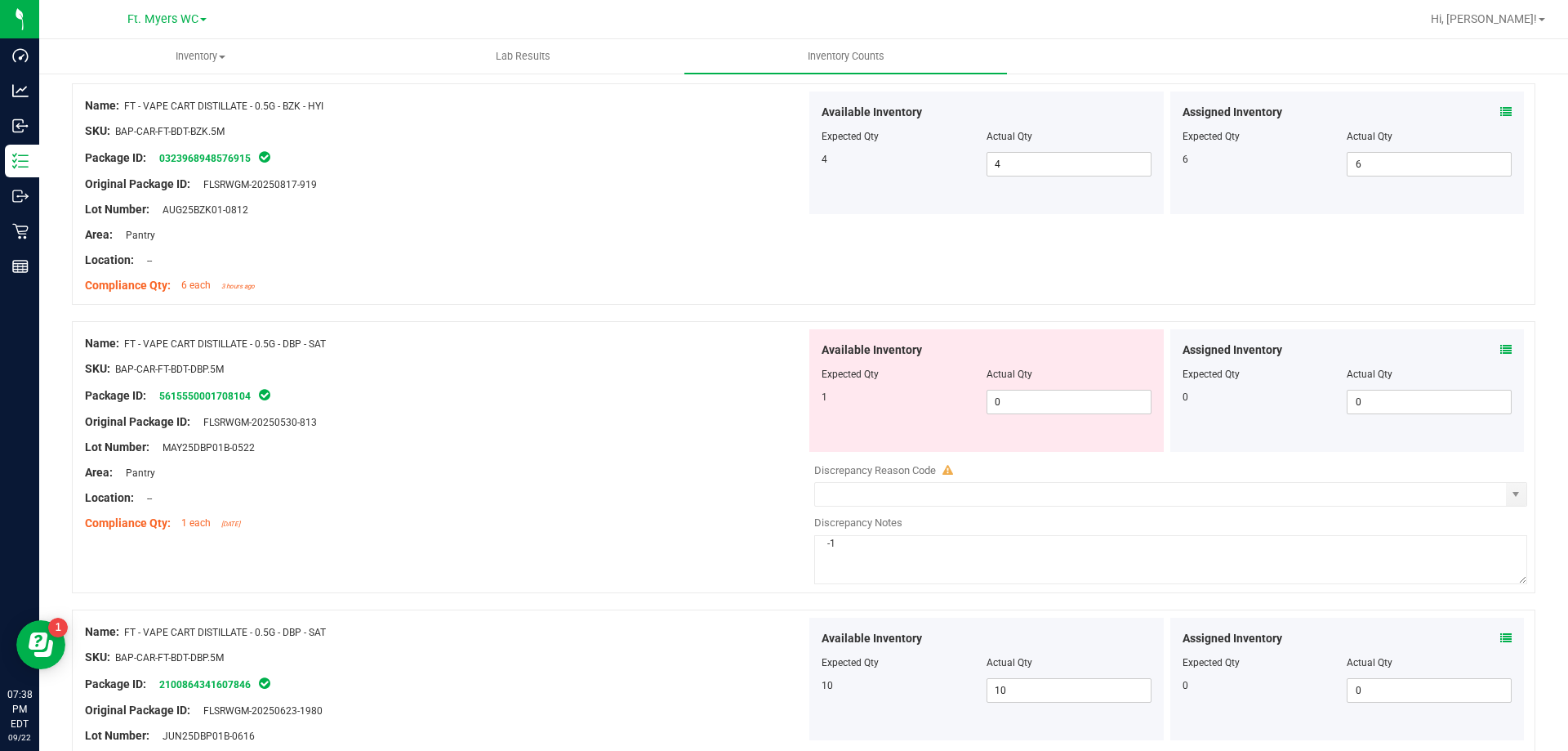
type textarea "-1"
click at [657, 538] on div "Name: FT - VAPE CART DISTILLATE - 0.5G - DBP - SAT SKU: BAP-CAR-FT-BDT-DBP.5M P…" at bounding box center [803, 456] width 1464 height 272
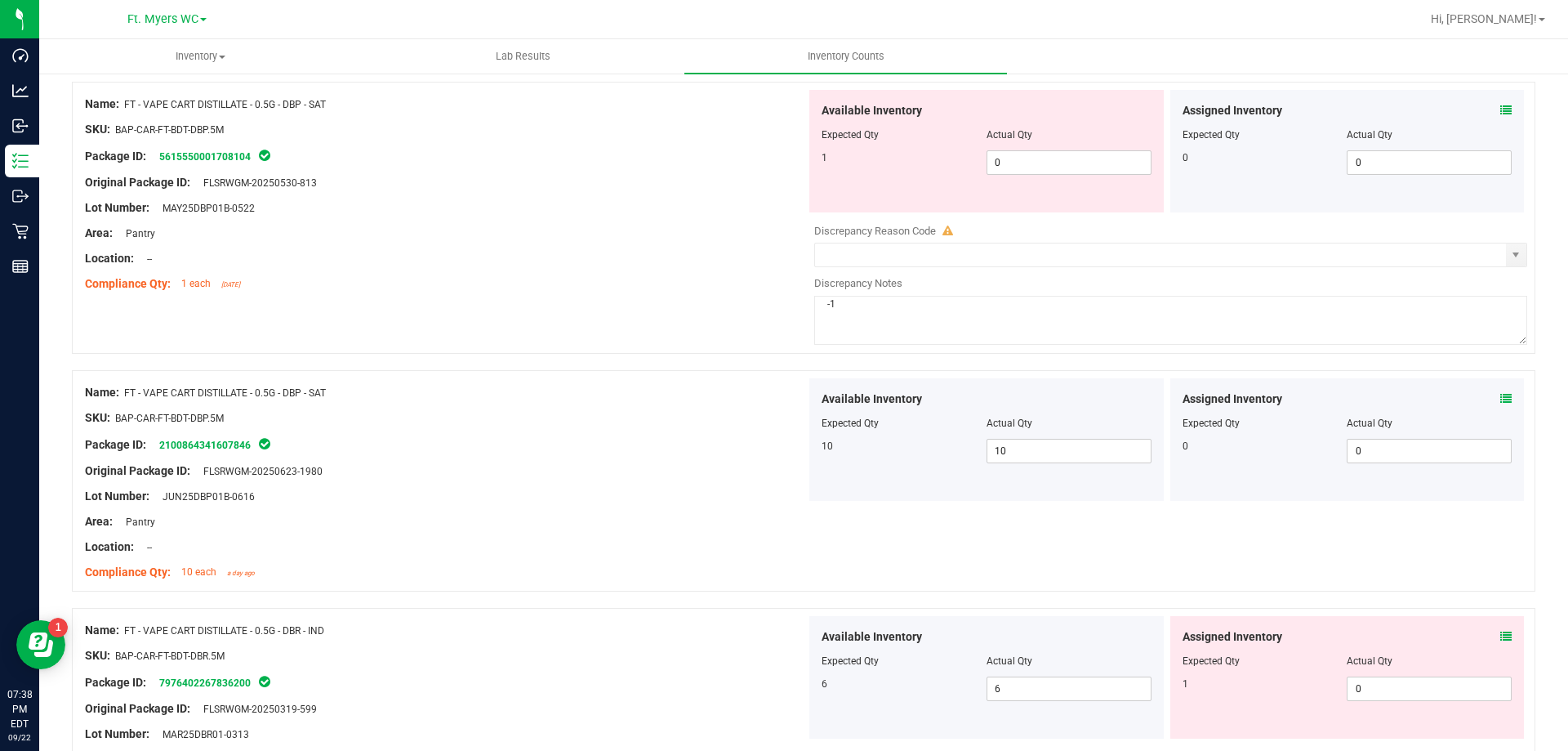
scroll to position [4248, 0]
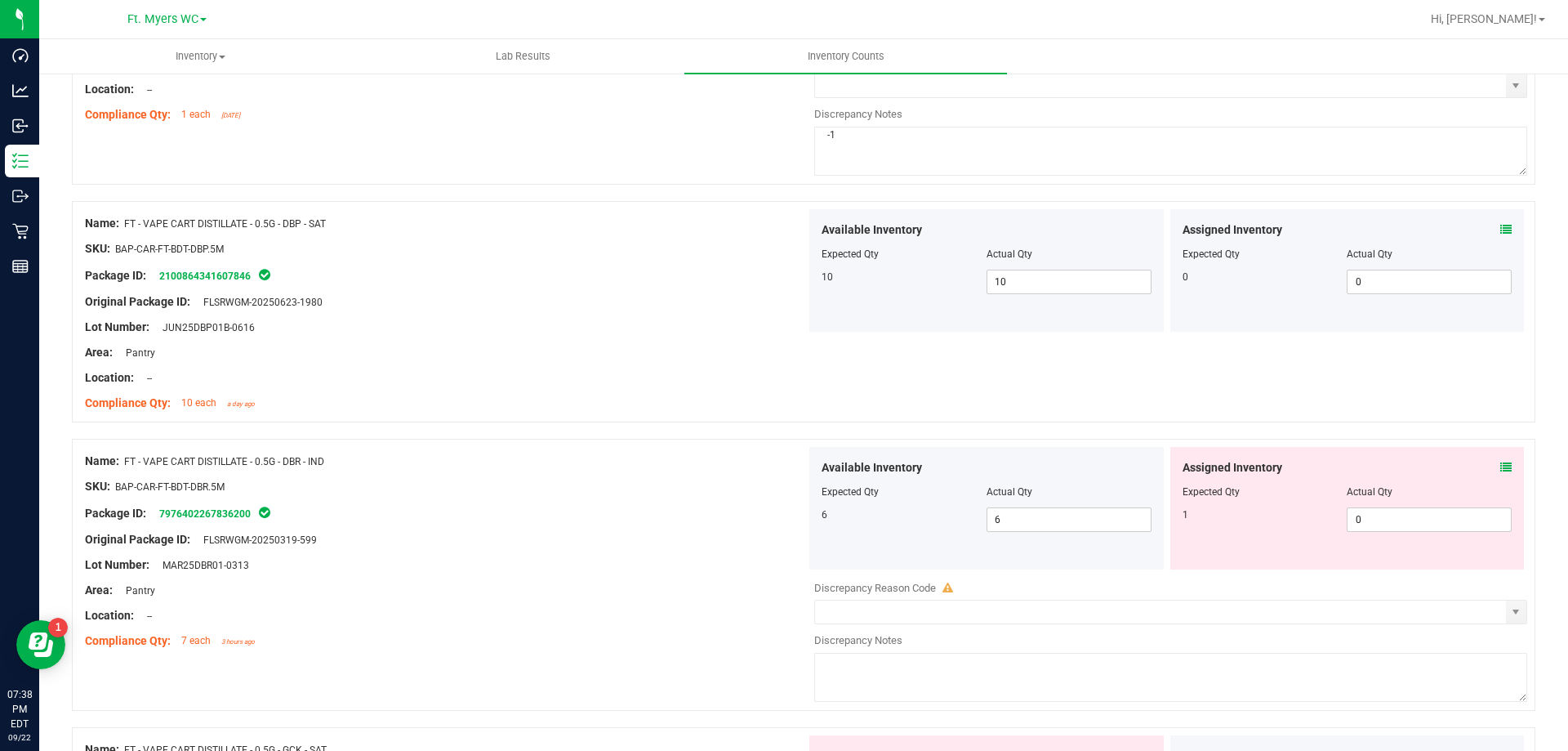
click at [1485, 468] on div "Assigned Inventory" at bounding box center [1347, 467] width 330 height 17
click at [1487, 467] on div "Assigned Inventory" at bounding box center [1347, 467] width 330 height 17
click at [1501, 466] on icon at bounding box center [1507, 467] width 12 height 12
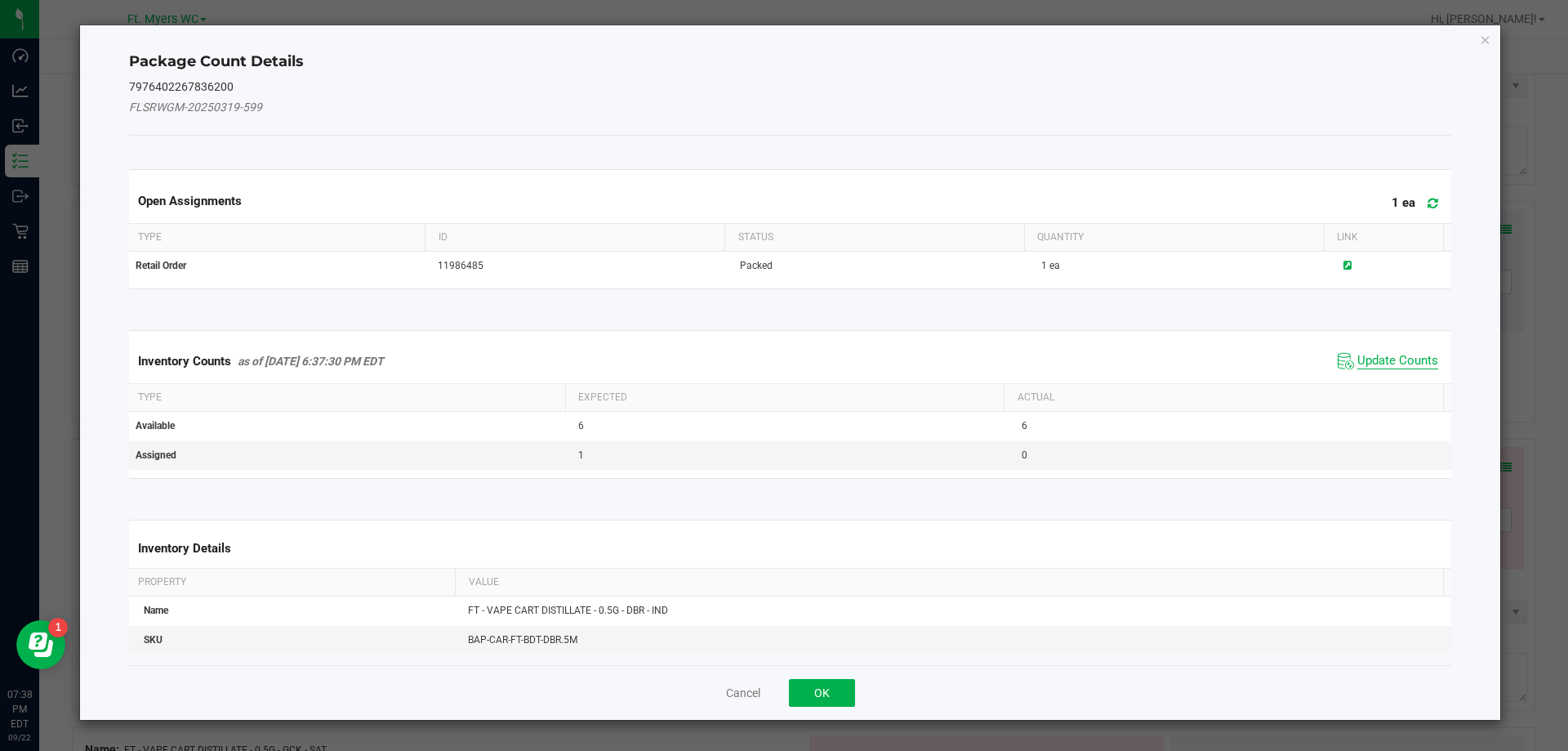
click at [1358, 365] on span "Update Counts" at bounding box center [1398, 360] width 81 height 16
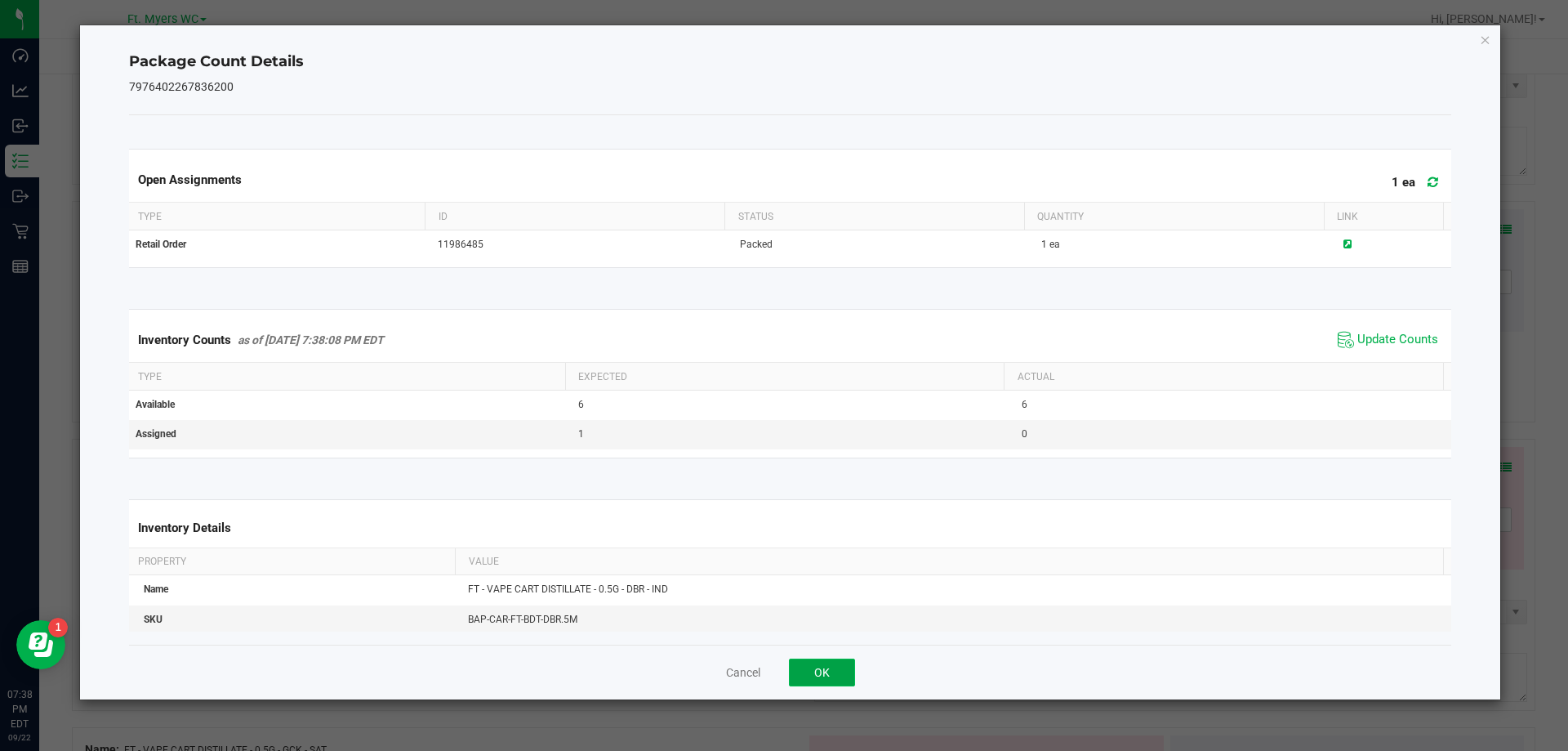
click at [828, 674] on button "OK" at bounding box center [821, 672] width 66 height 28
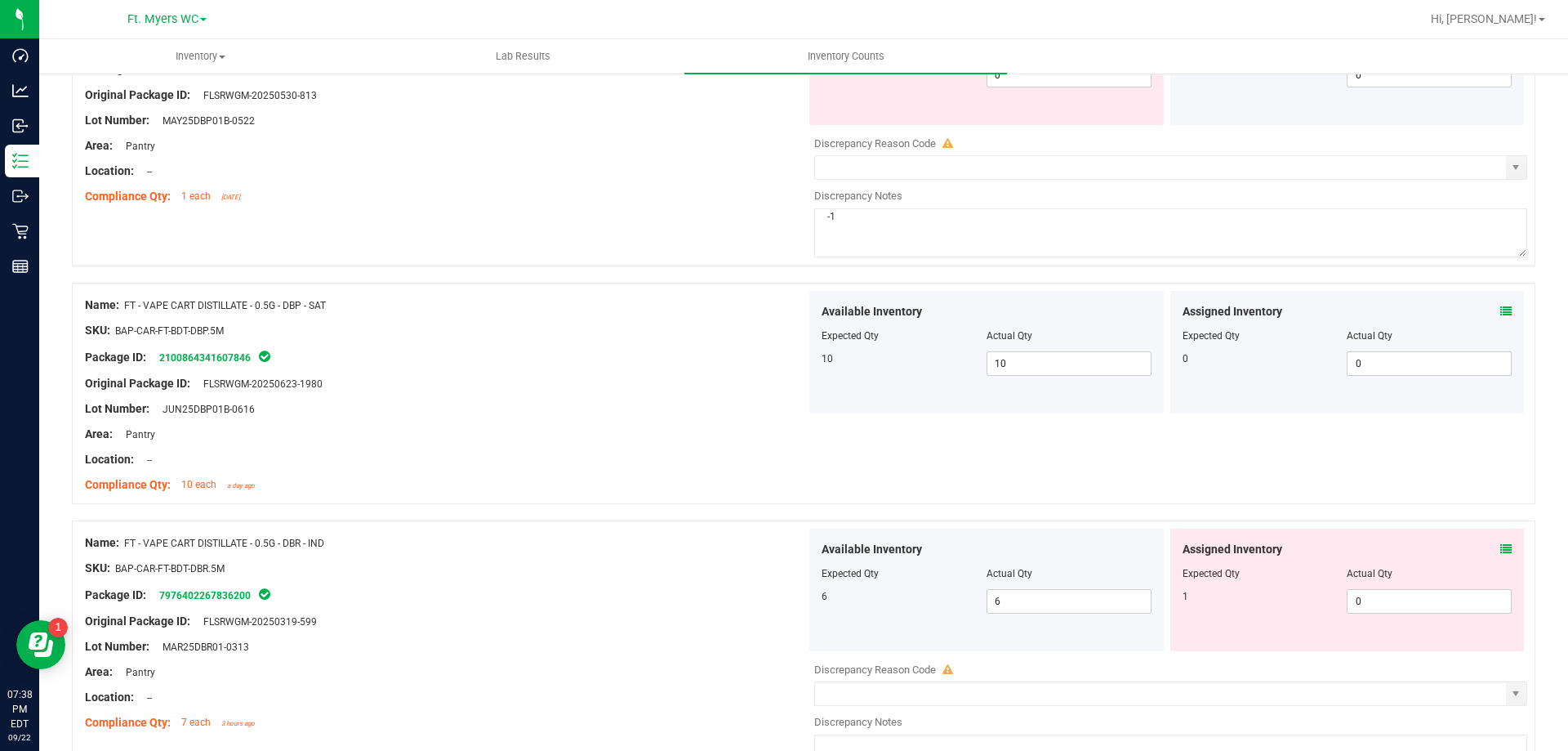
scroll to position [3922, 0]
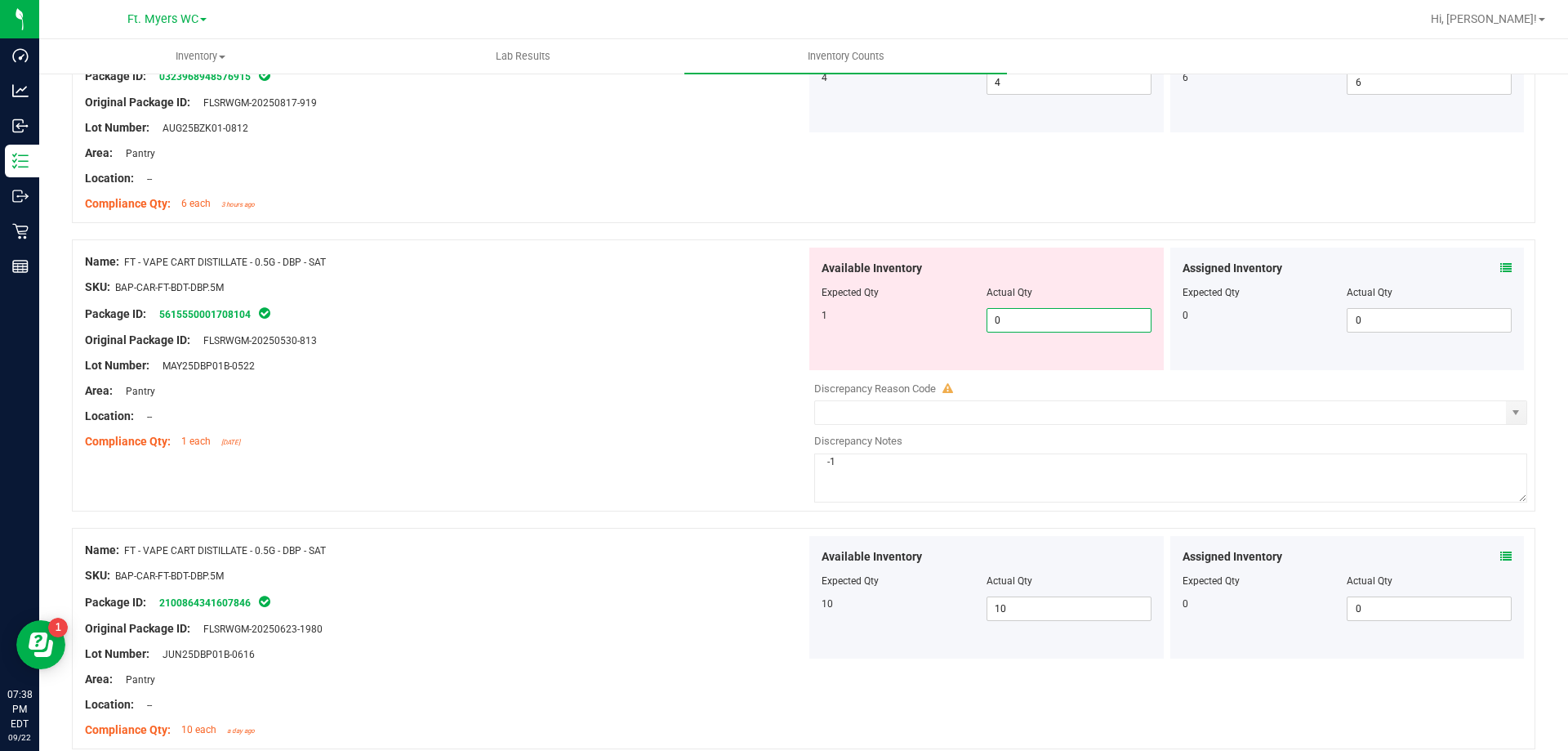
click at [1054, 315] on span "0 0" at bounding box center [1069, 320] width 165 height 24
type input "1"
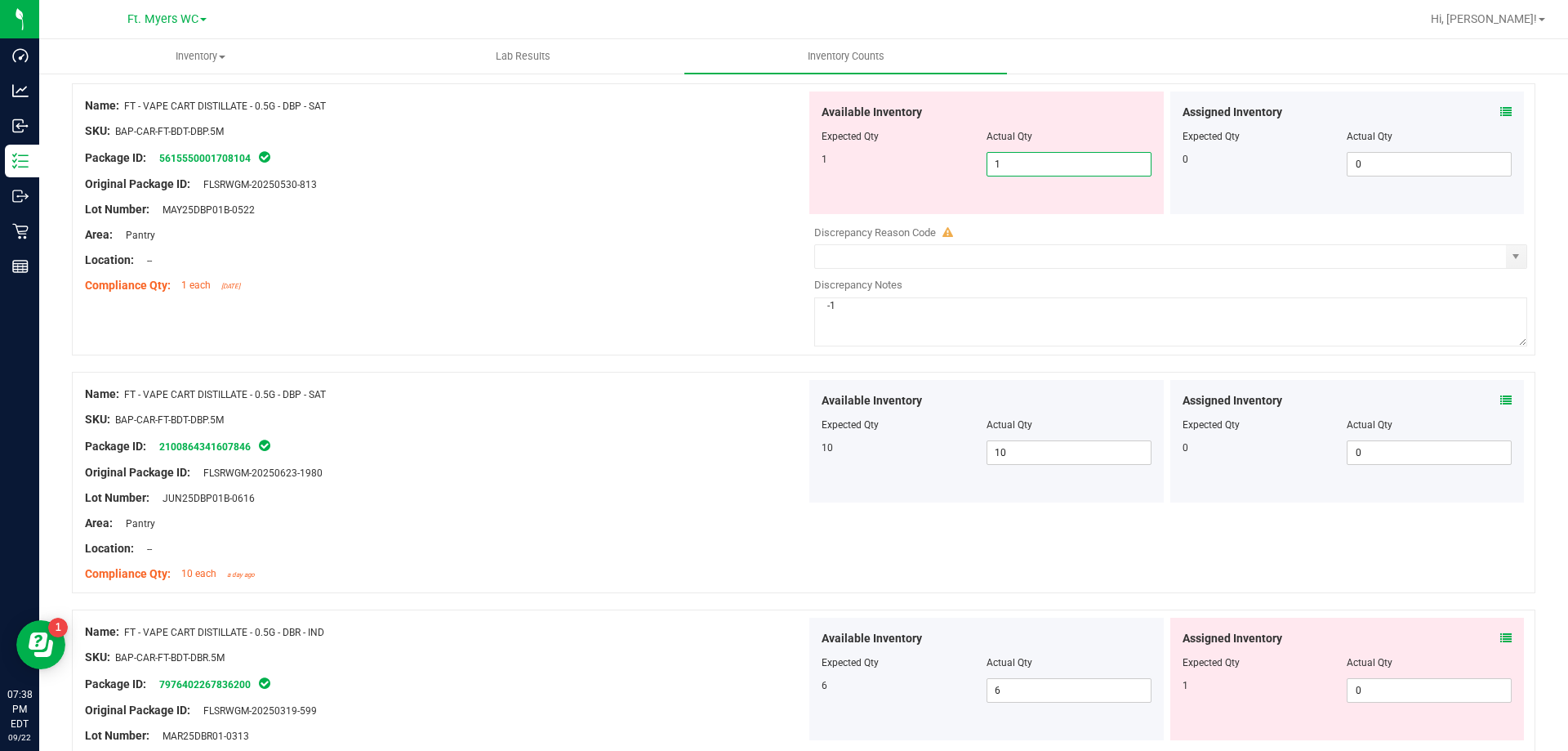
scroll to position [4330, 0]
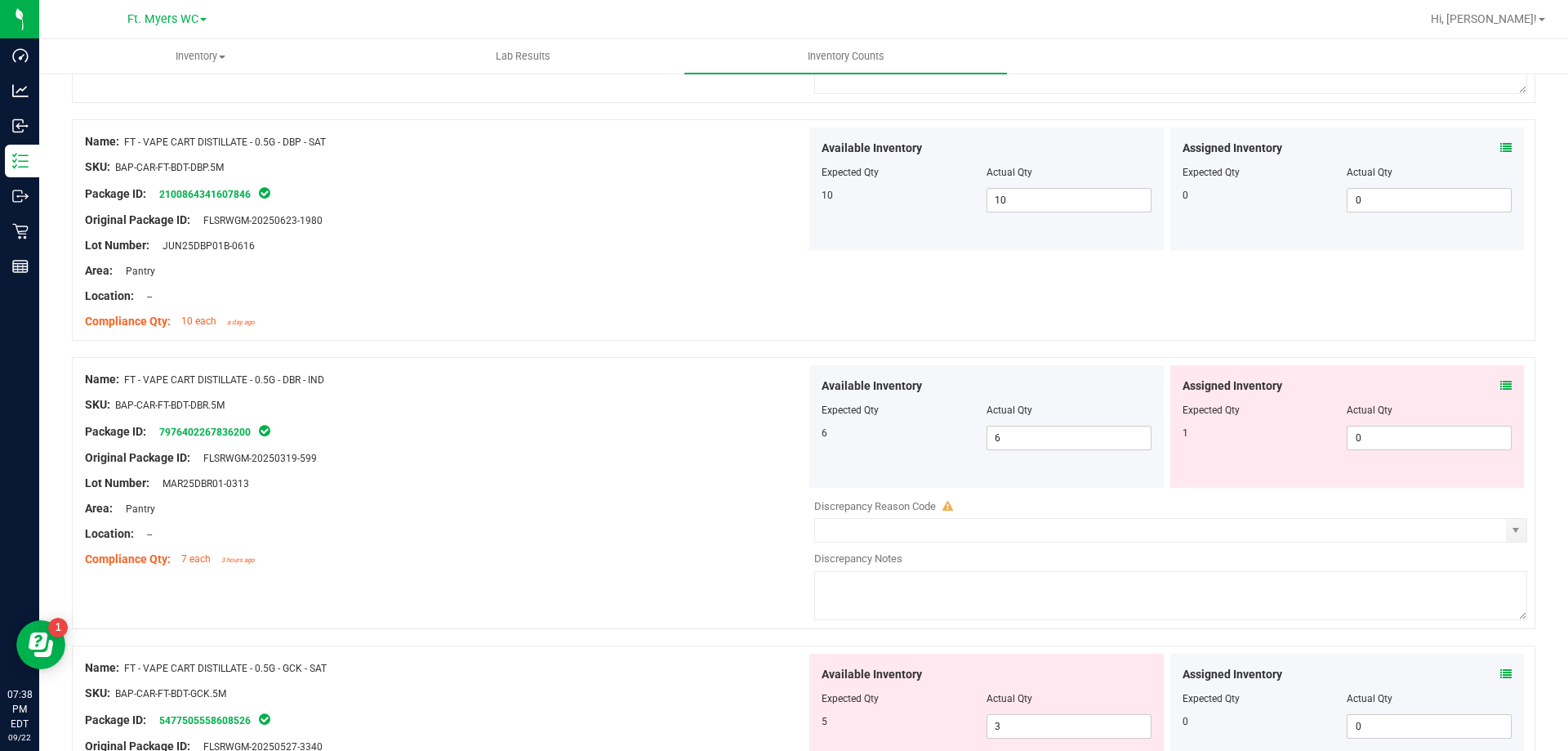
type input "1"
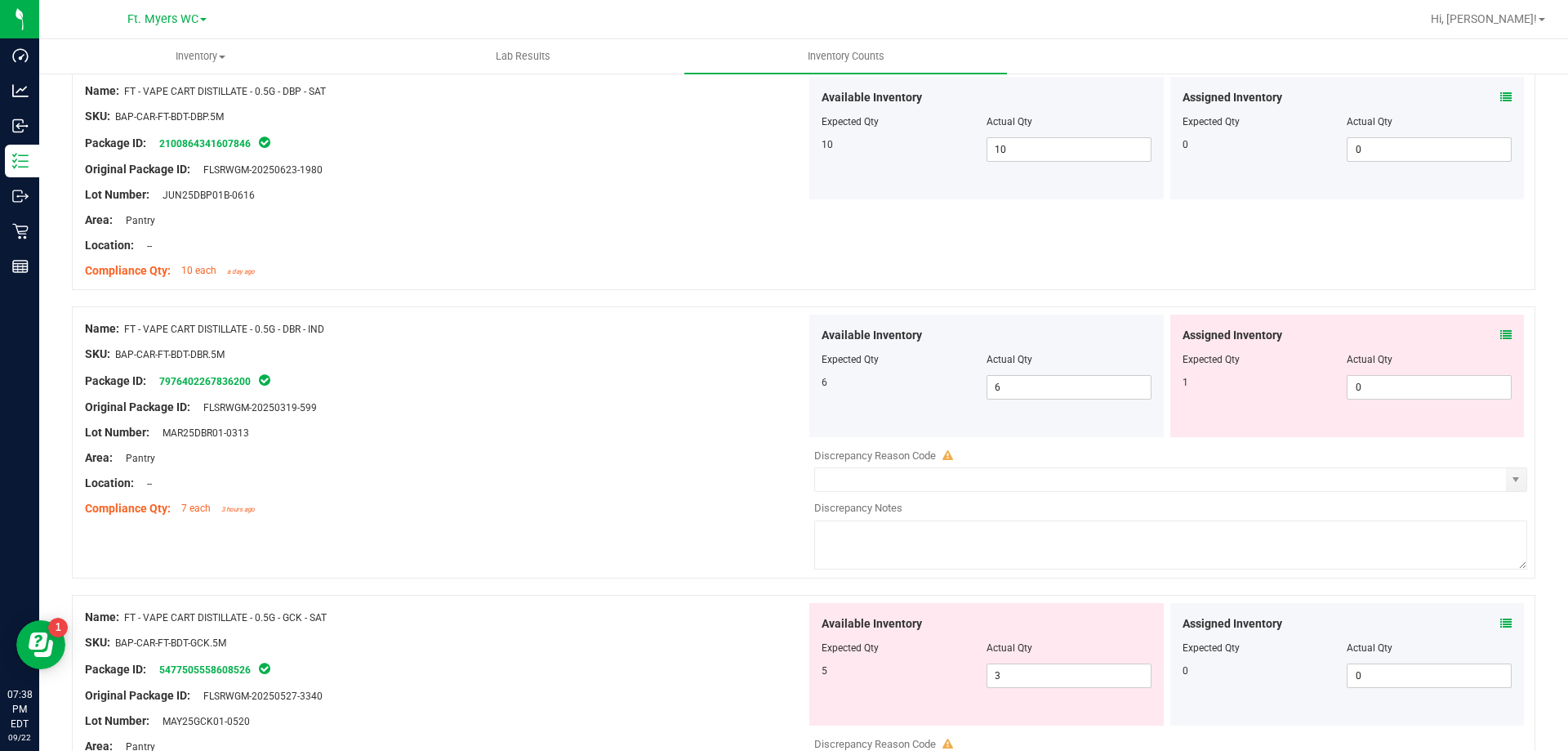
click at [1414, 423] on div "Assigned Inventory Expected Qty Actual Qty 1 0 0" at bounding box center [1347, 376] width 354 height 123
click at [1401, 393] on span "0 0" at bounding box center [1429, 386] width 165 height 24
type input "1"
click at [727, 353] on div "SKU: BAP-CAR-FT-BDT-DBR.5M" at bounding box center [445, 354] width 721 height 17
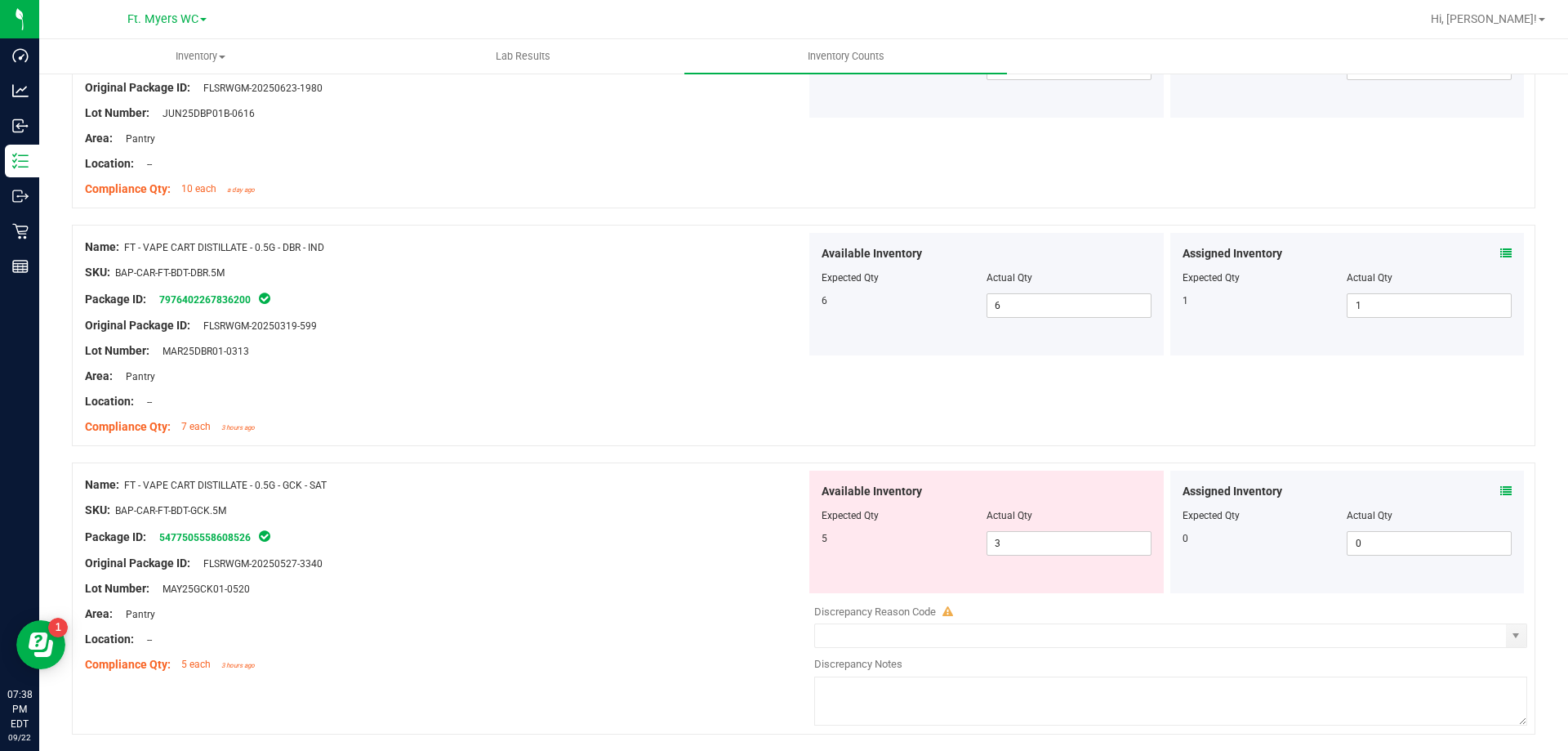
scroll to position [4493, 0]
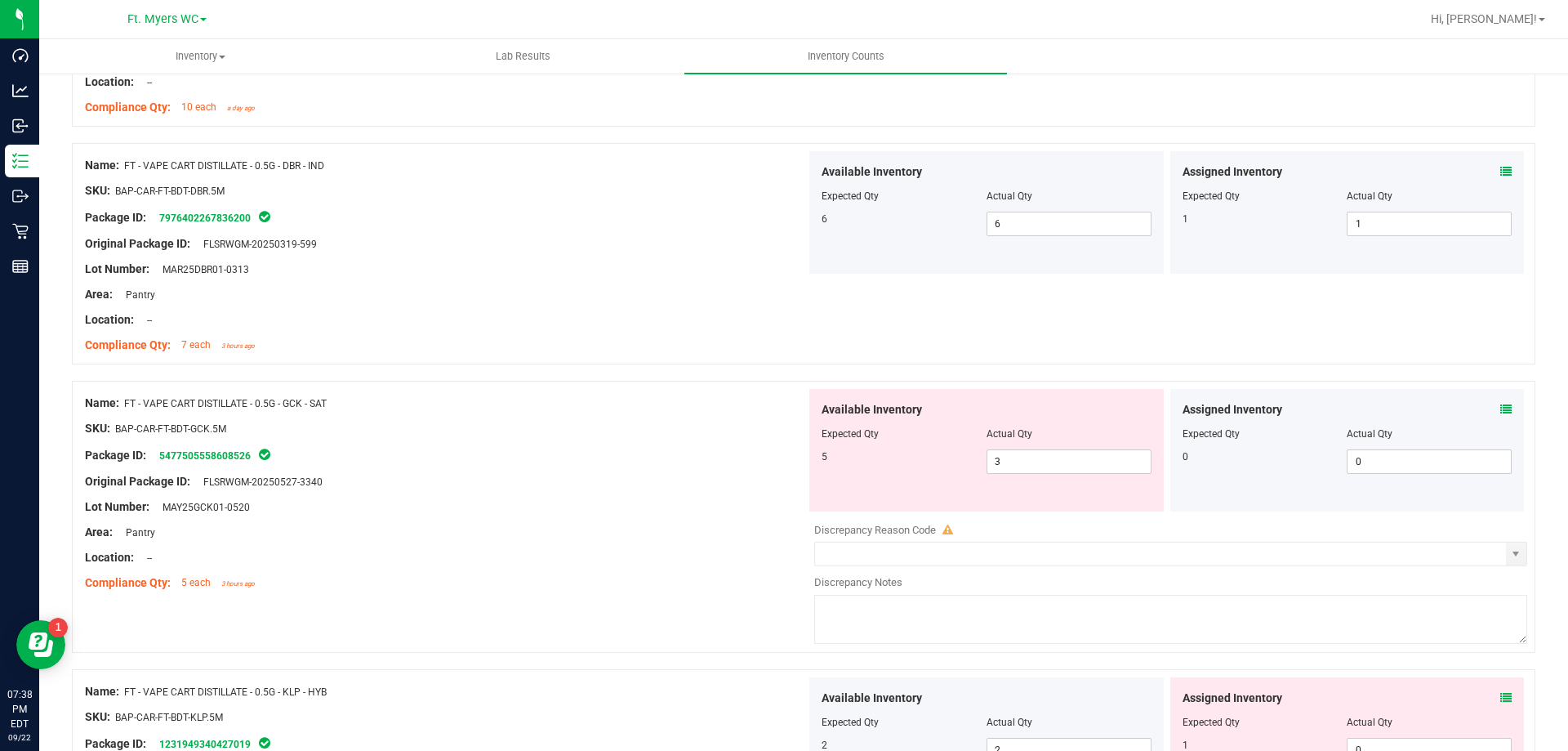
click at [1501, 414] on icon at bounding box center [1507, 409] width 12 height 12
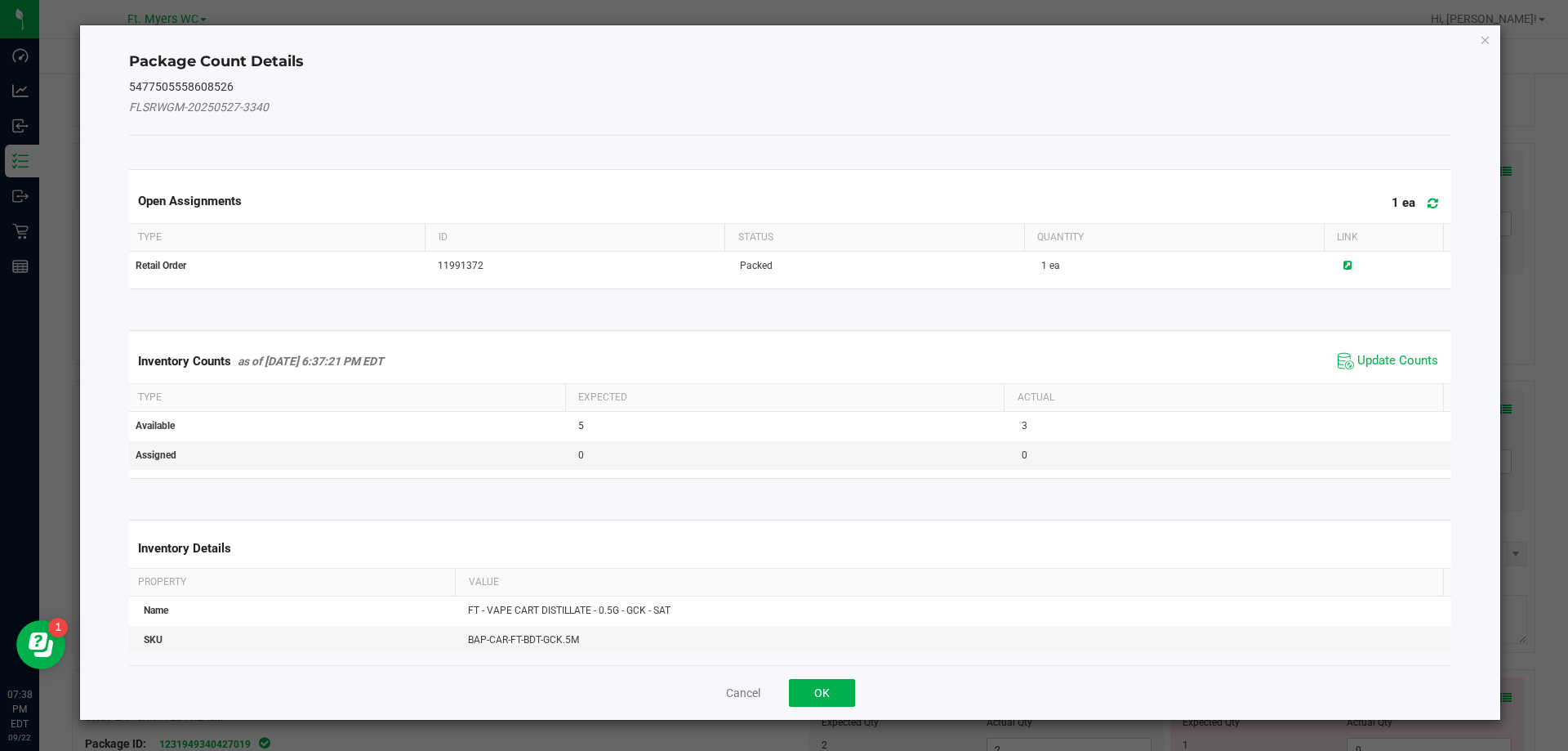
click at [1412, 371] on span "Update Counts" at bounding box center [1388, 360] width 109 height 24
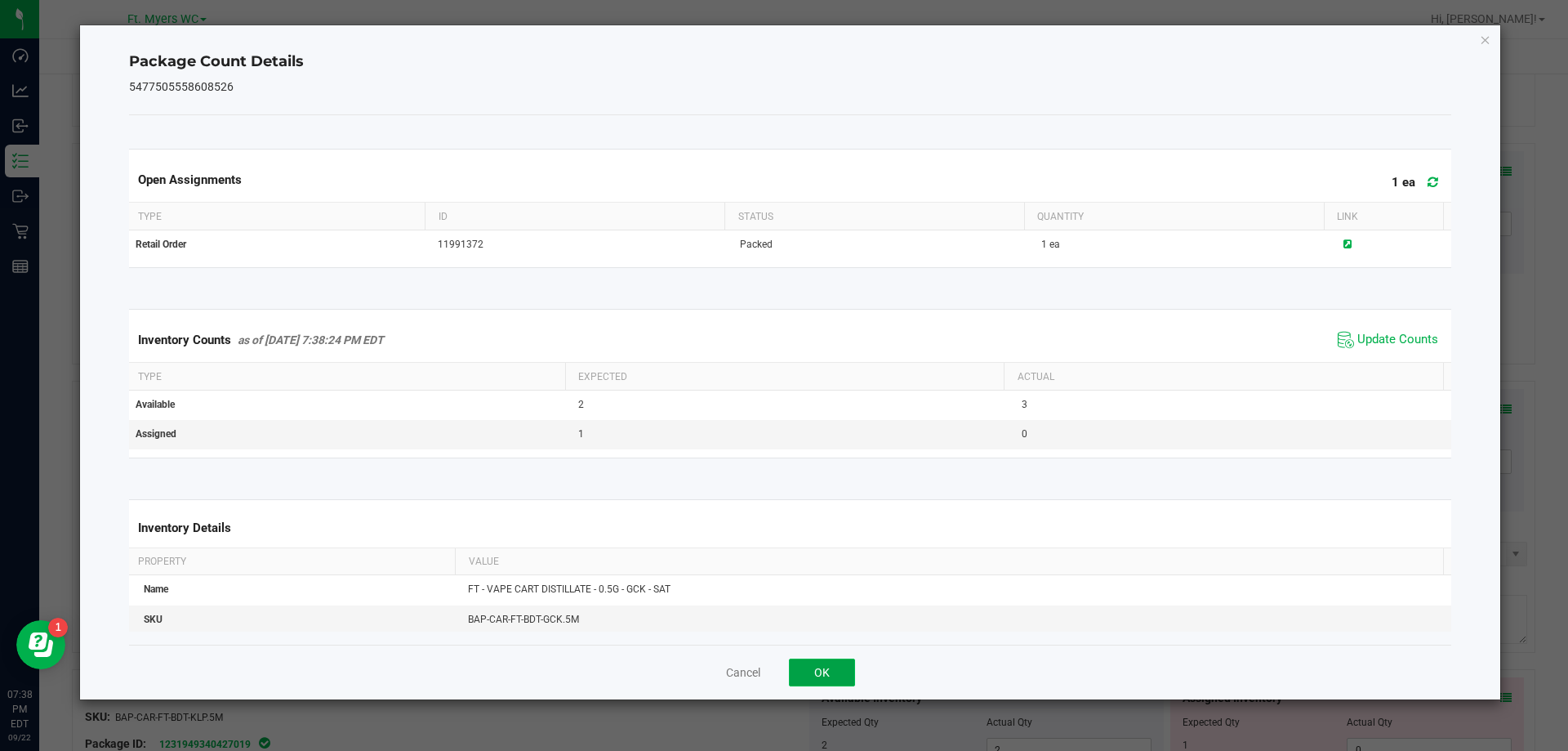
click at [846, 664] on button "OK" at bounding box center [821, 672] width 66 height 28
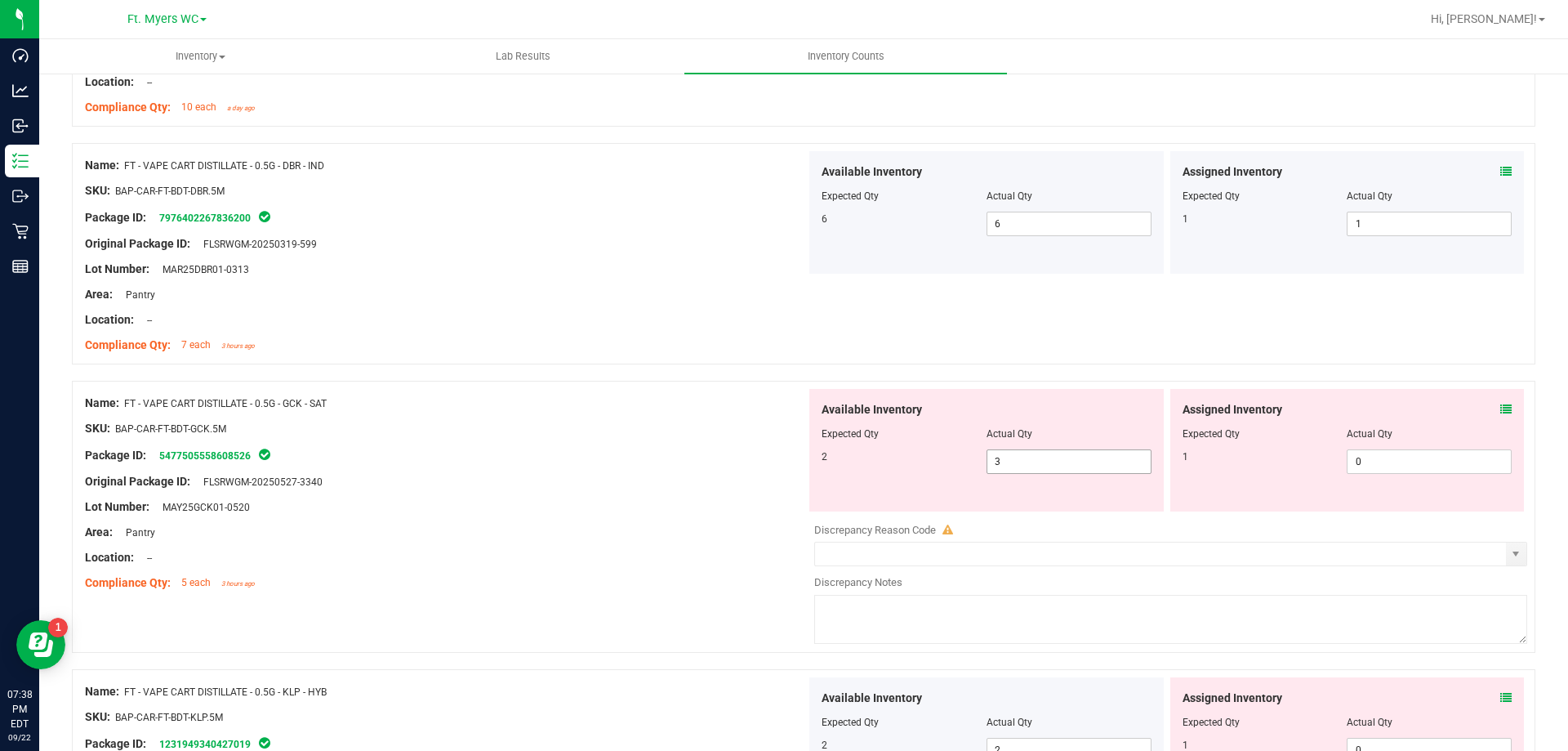
click at [1002, 450] on span "3 3" at bounding box center [1069, 461] width 165 height 24
type input "2"
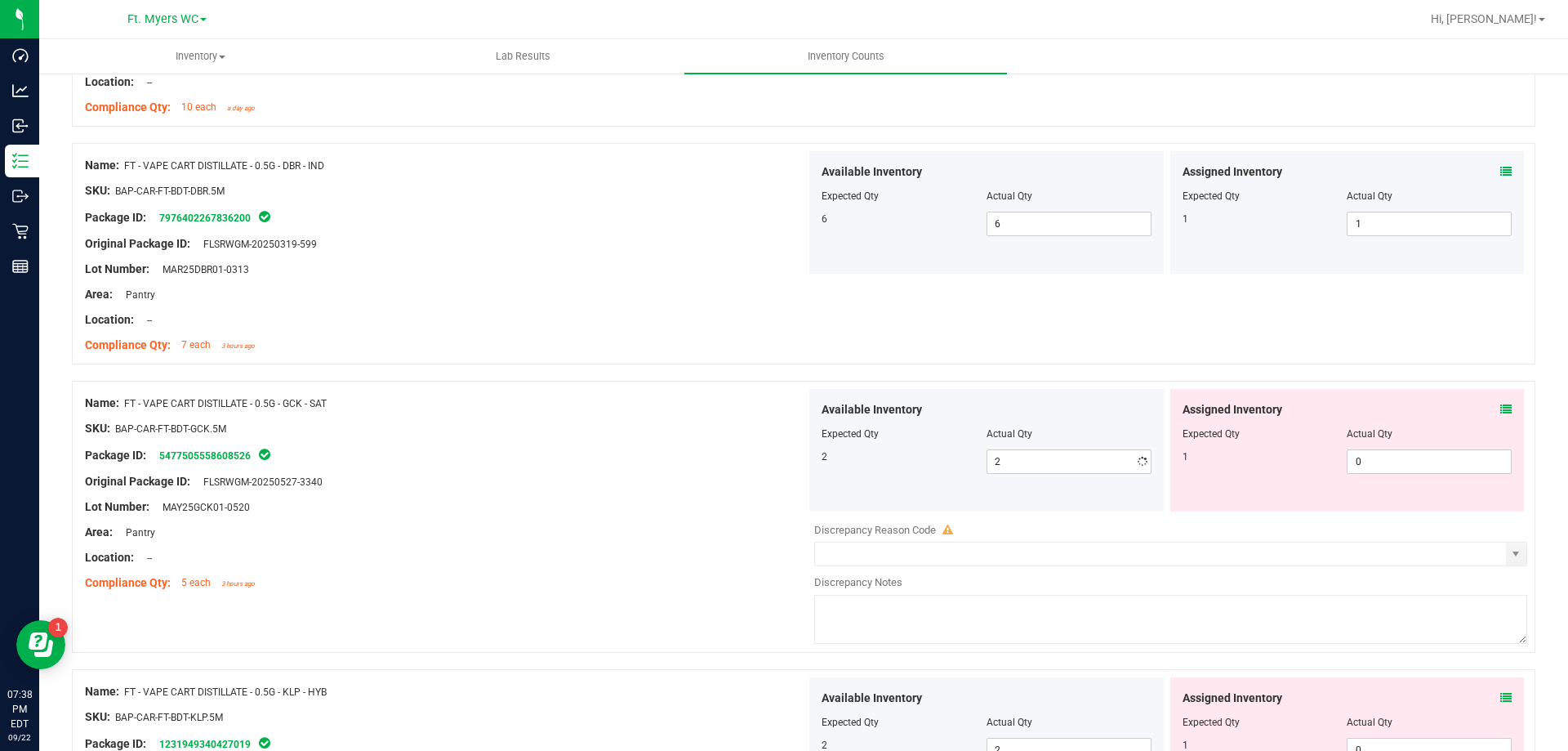
click at [1432, 476] on div "Assigned Inventory Expected Qty Actual Qty 1 0 0" at bounding box center [1347, 450] width 354 height 123
click at [1398, 456] on span "0 0" at bounding box center [1429, 461] width 165 height 24
type input "1"
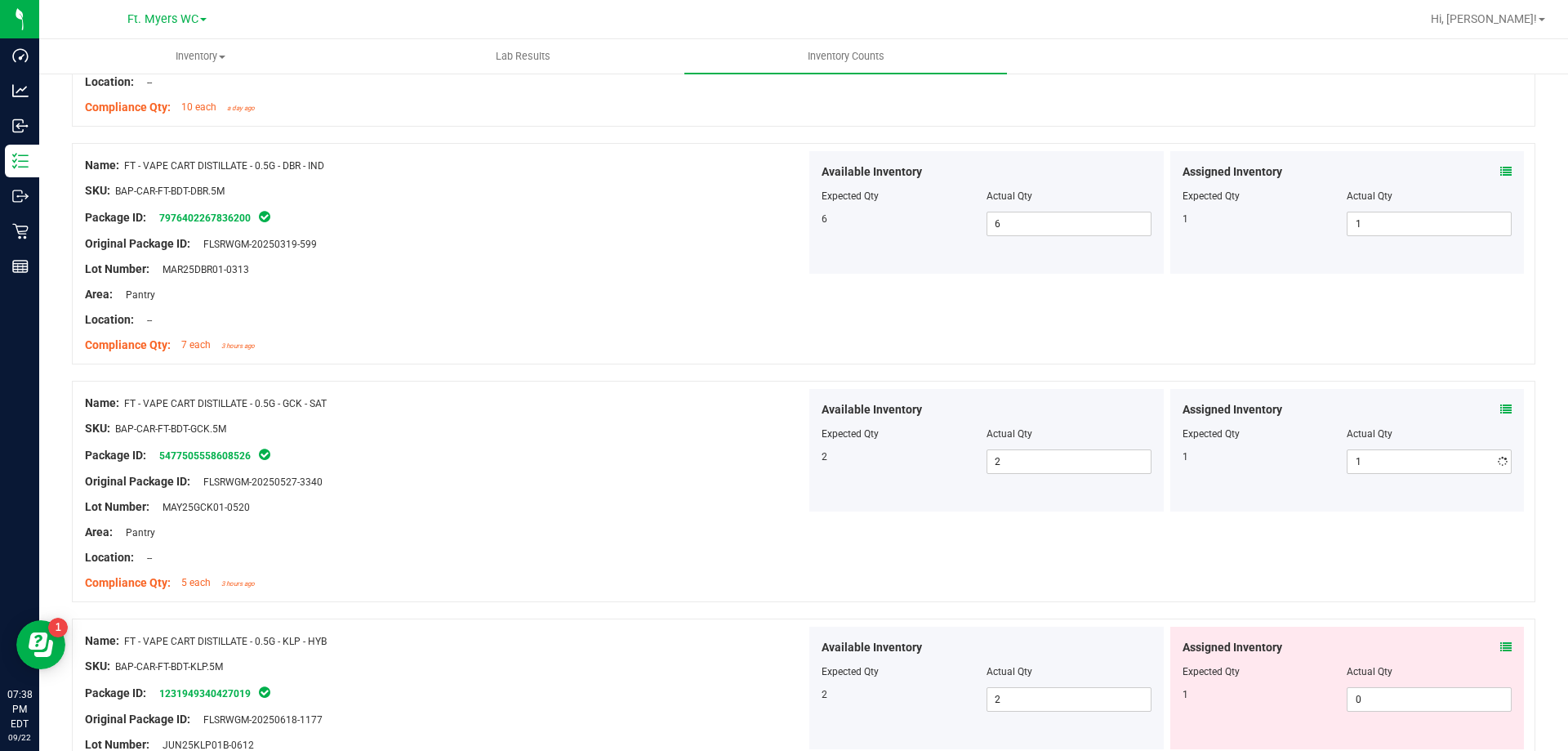
click at [547, 520] on div at bounding box center [445, 519] width 721 height 8
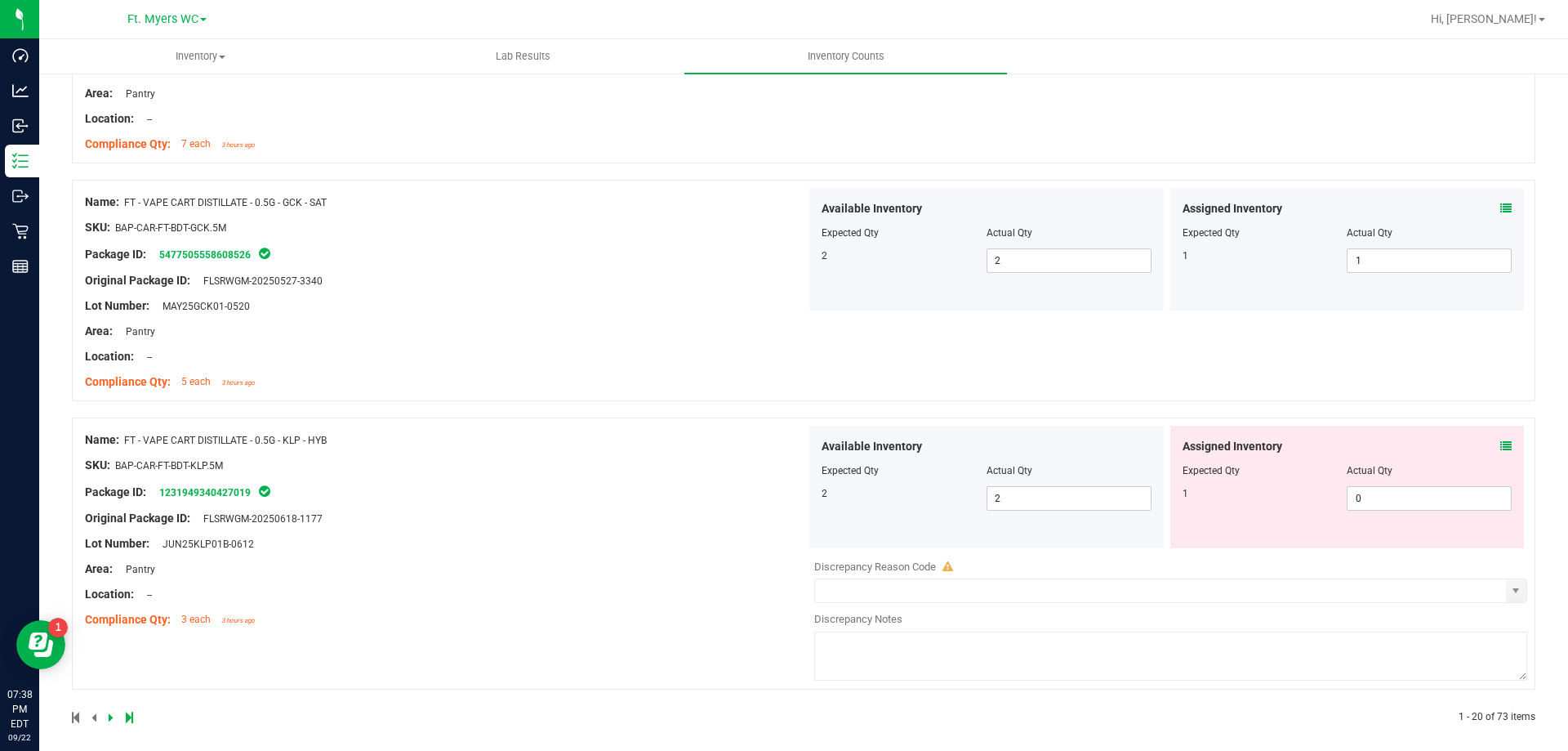
scroll to position [4706, 0]
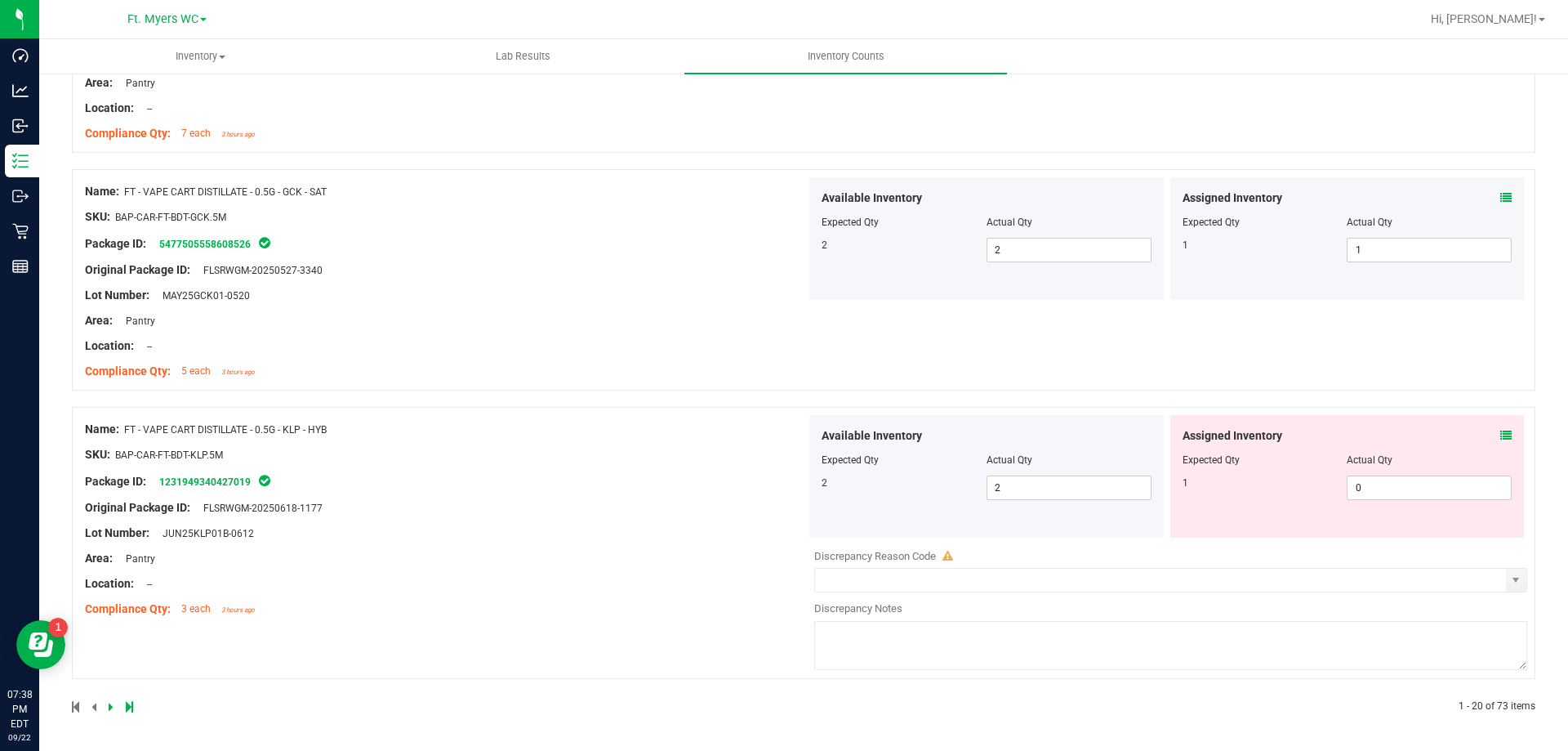
click at [1502, 437] on div "Assigned Inventory Expected Qty Actual Qty 1 0 0" at bounding box center [1347, 477] width 354 height 123
click at [1486, 434] on div "Assigned Inventory" at bounding box center [1347, 436] width 330 height 17
click at [1501, 437] on icon at bounding box center [1507, 435] width 12 height 12
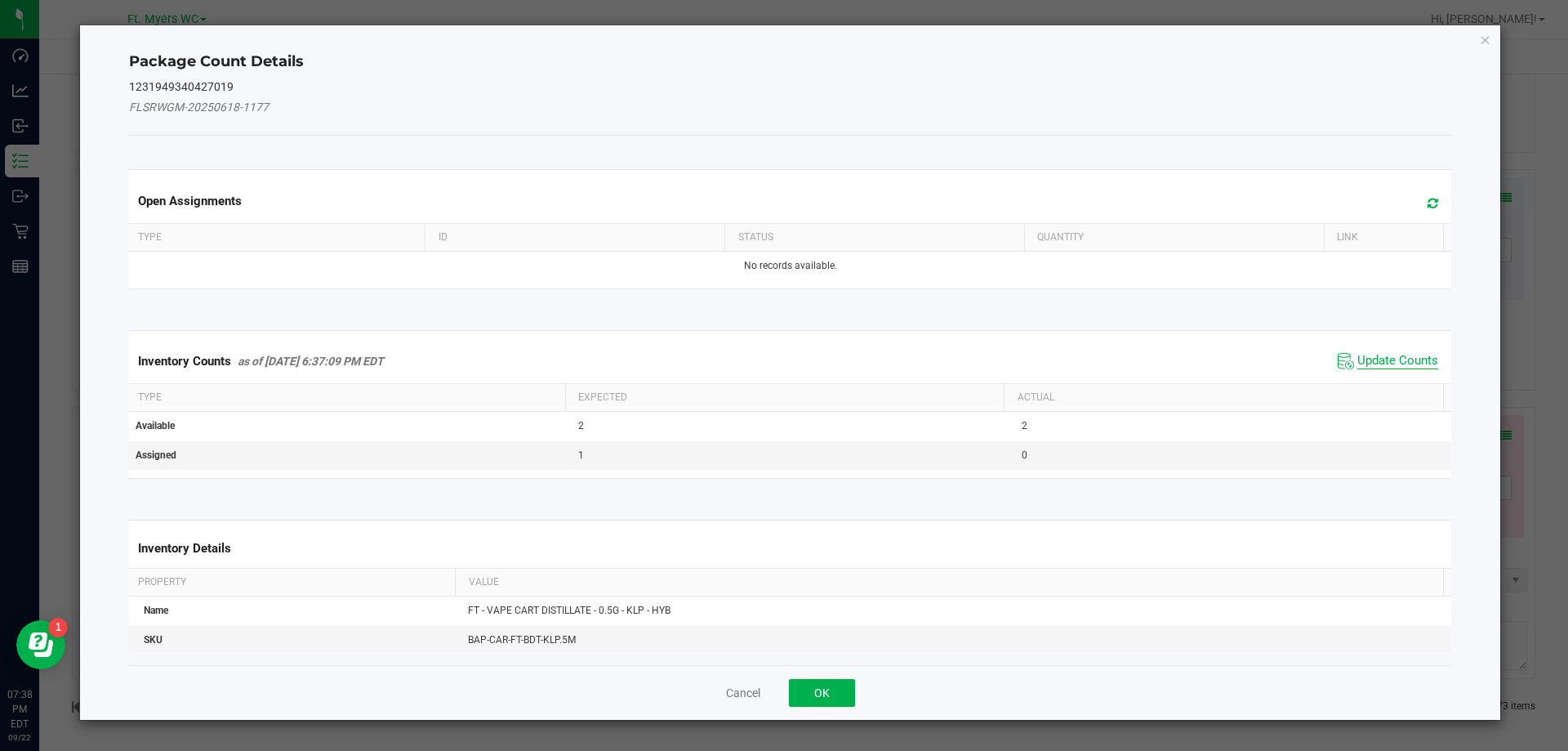
click at [1382, 360] on span "Update Counts" at bounding box center [1398, 360] width 81 height 16
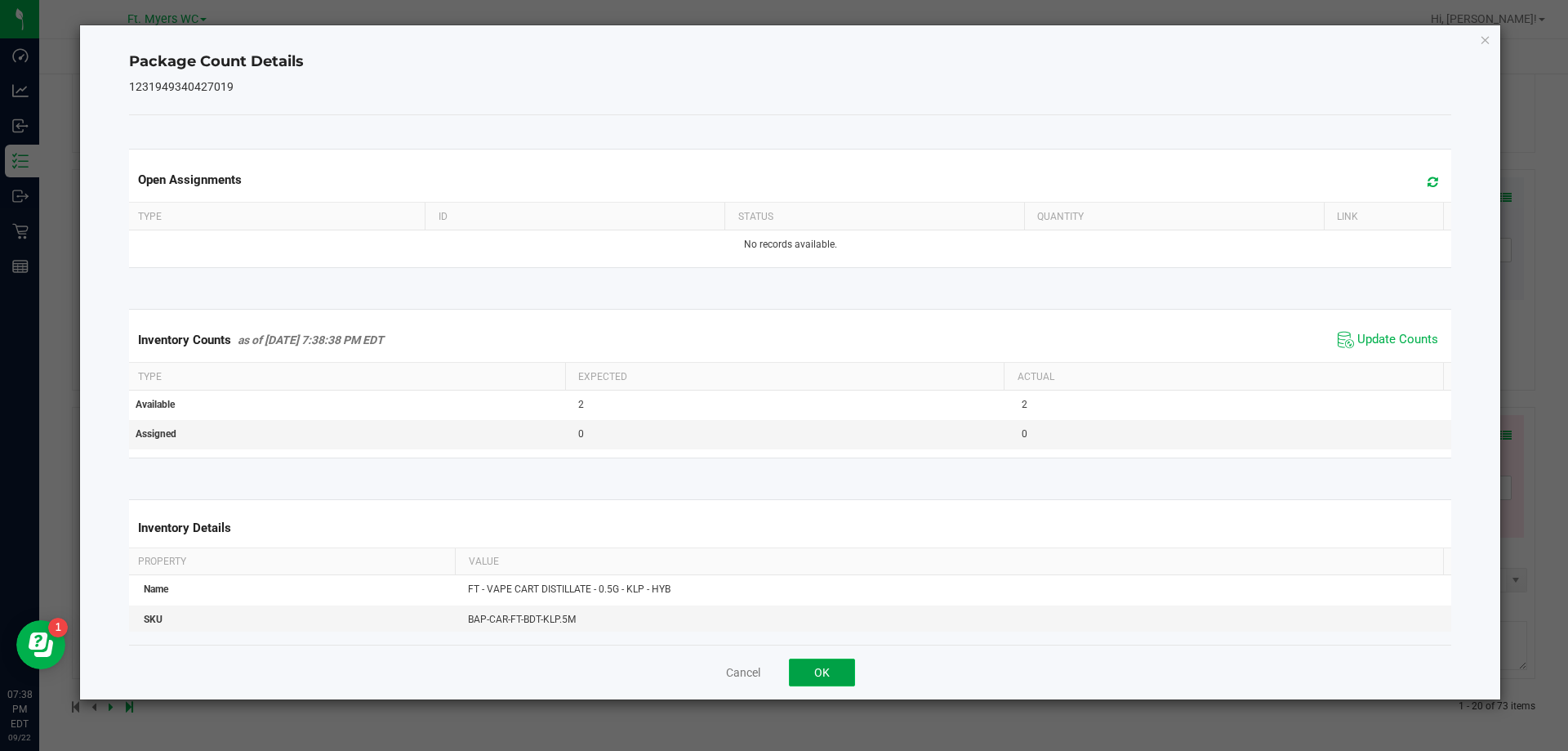
click at [814, 674] on button "OK" at bounding box center [821, 672] width 66 height 28
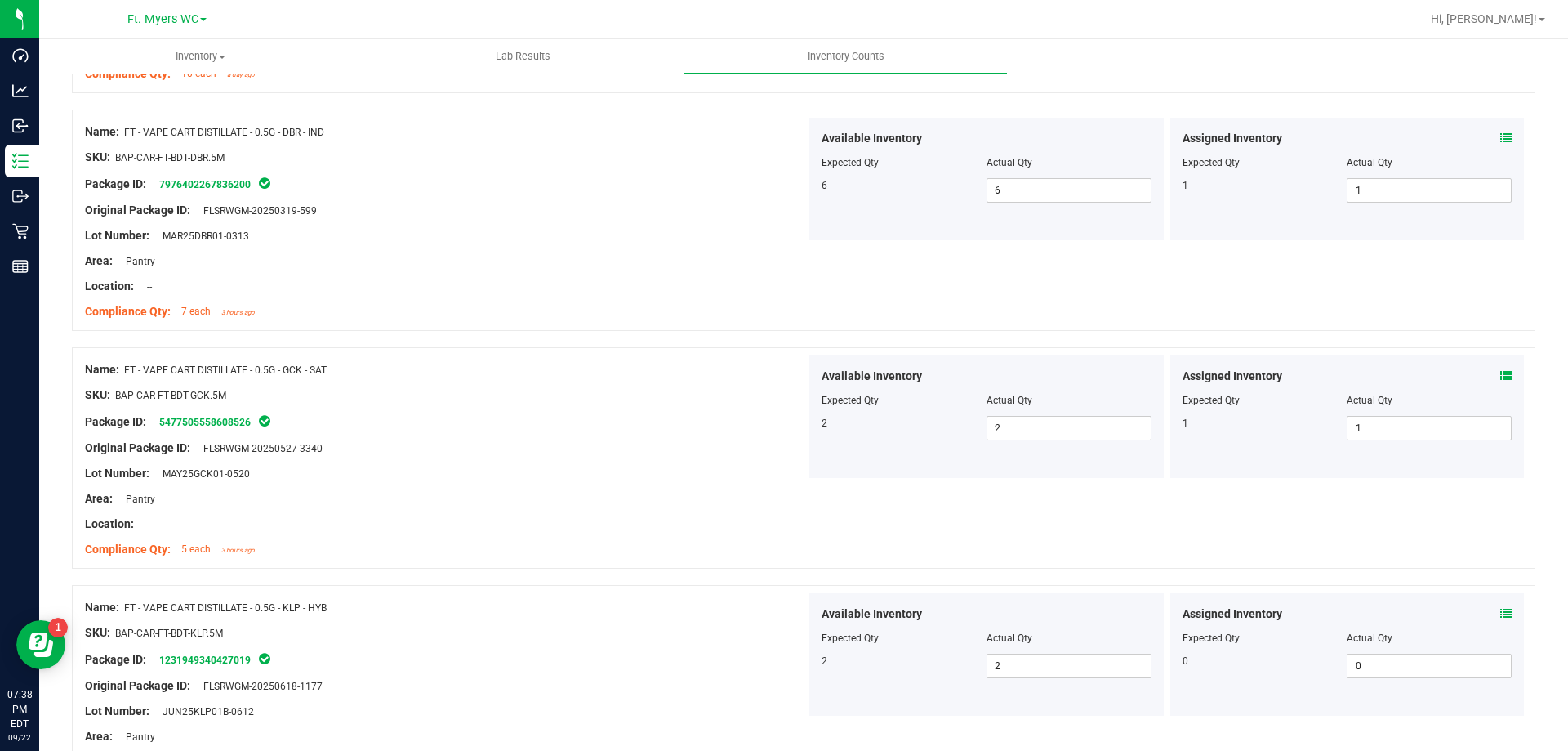
scroll to position [4654, 0]
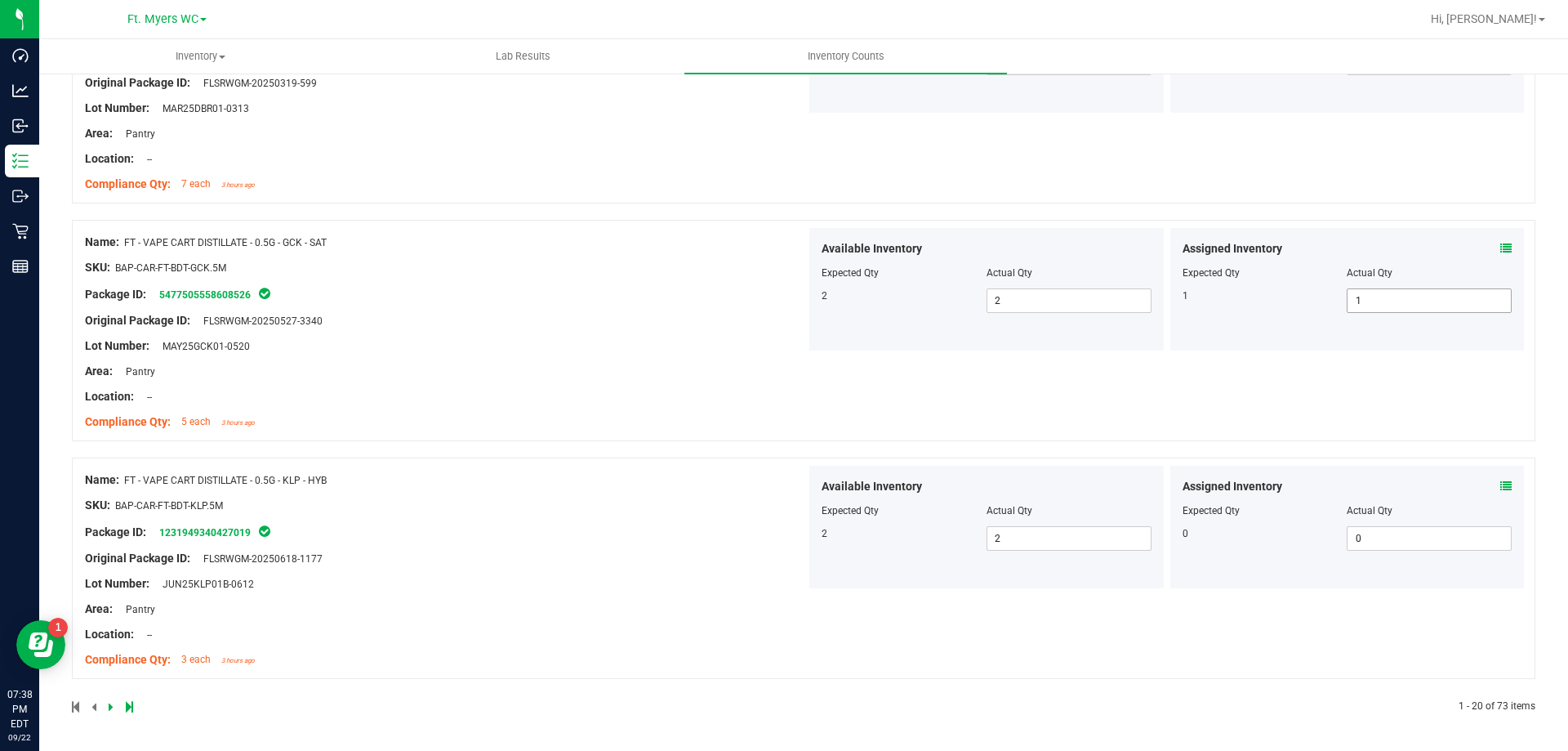
click at [1403, 307] on span "1 1" at bounding box center [1429, 301] width 165 height 24
type input "0"
click at [465, 301] on div "Package ID: 5477505558608526" at bounding box center [445, 294] width 721 height 19
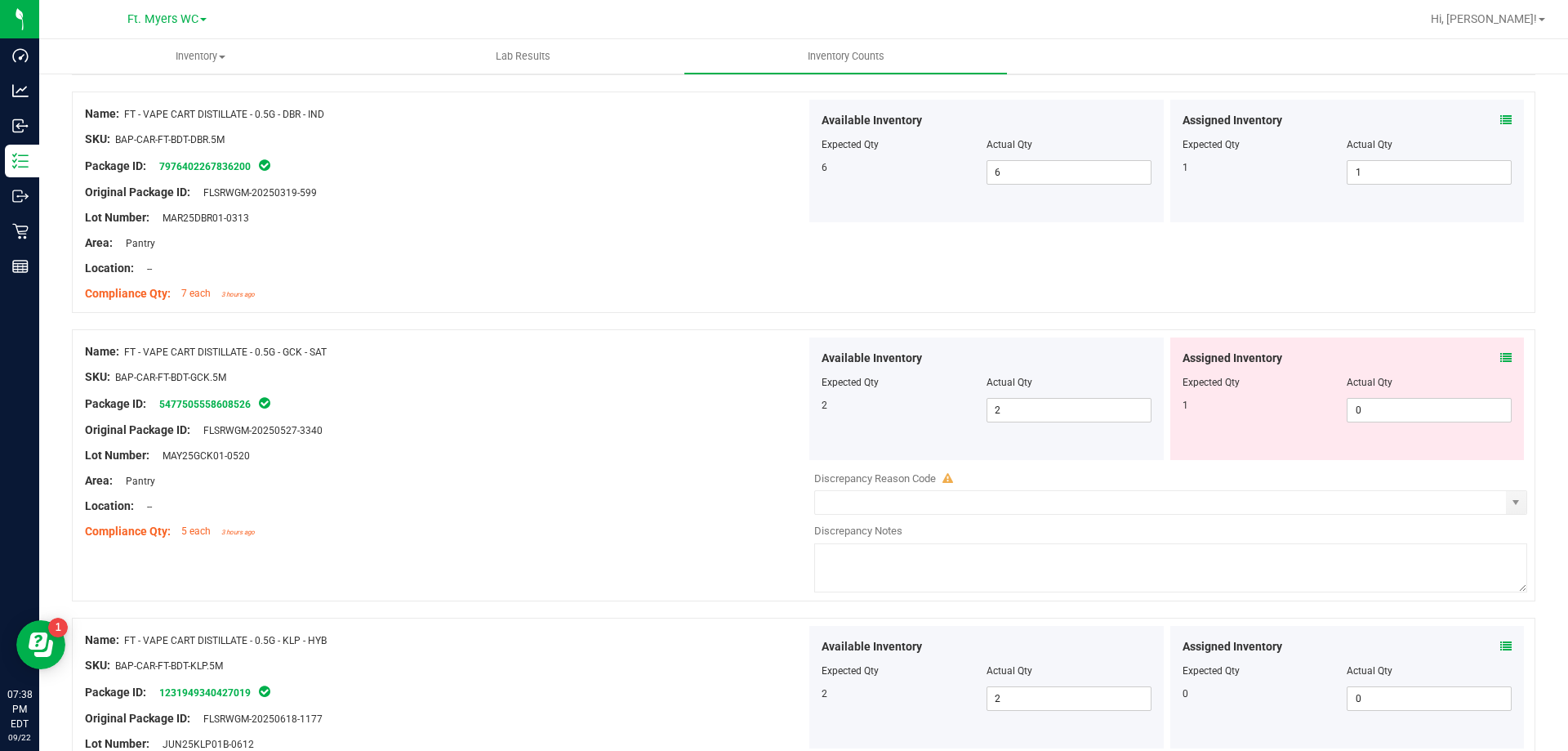
scroll to position [4409, 0]
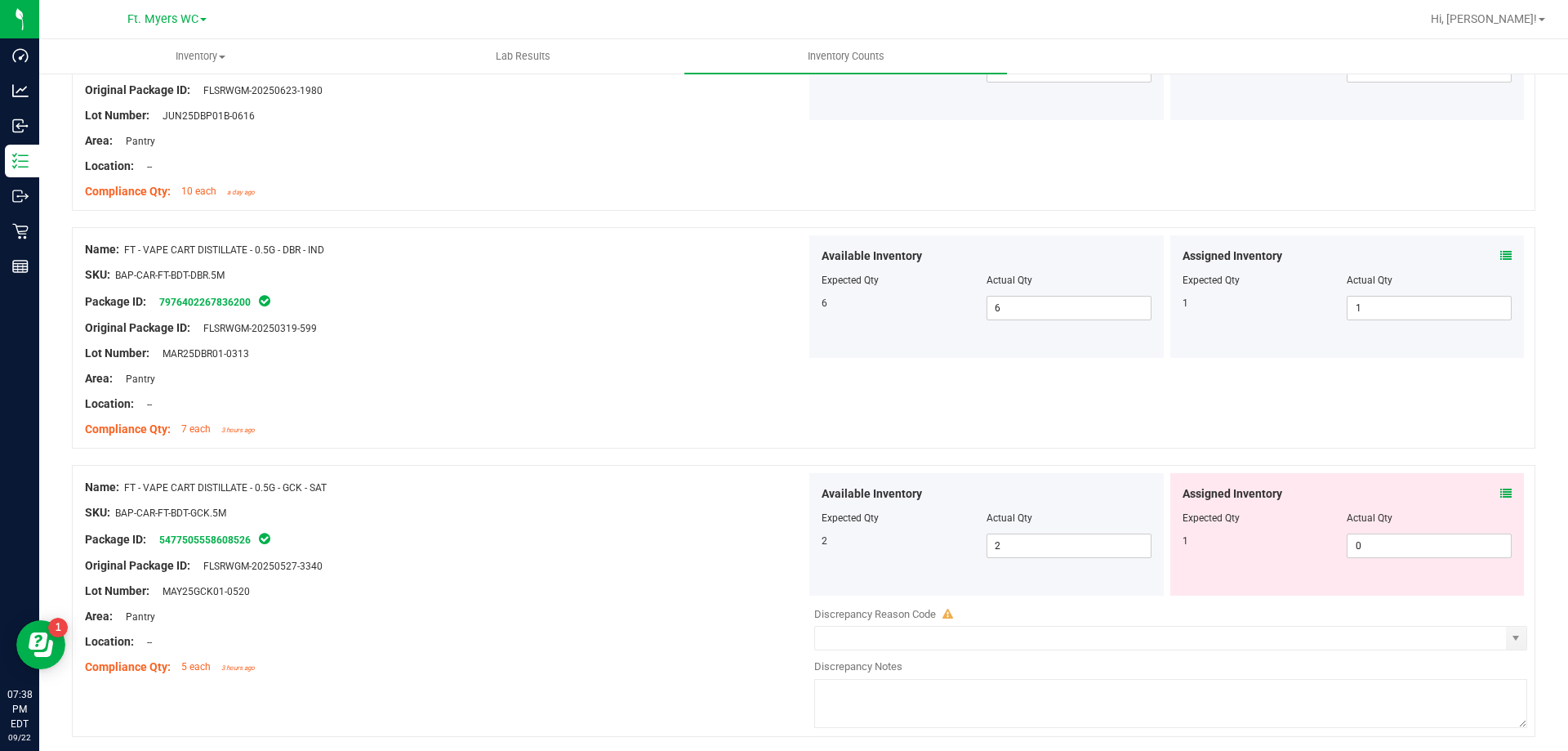
click at [1486, 486] on div "Assigned Inventory" at bounding box center [1347, 493] width 330 height 17
click at [1501, 497] on icon at bounding box center [1507, 493] width 12 height 12
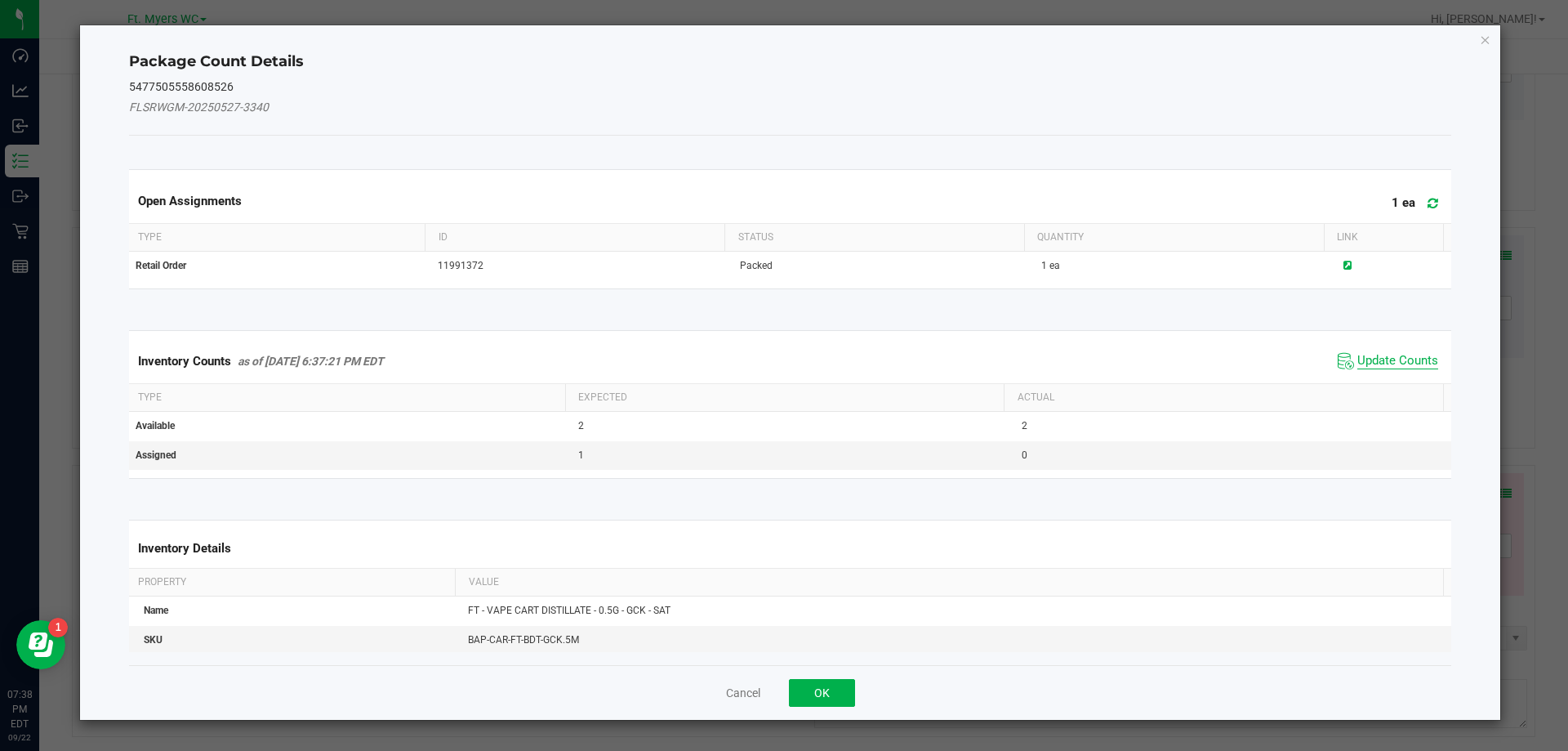
click at [1379, 360] on span "Update Counts" at bounding box center [1398, 360] width 81 height 16
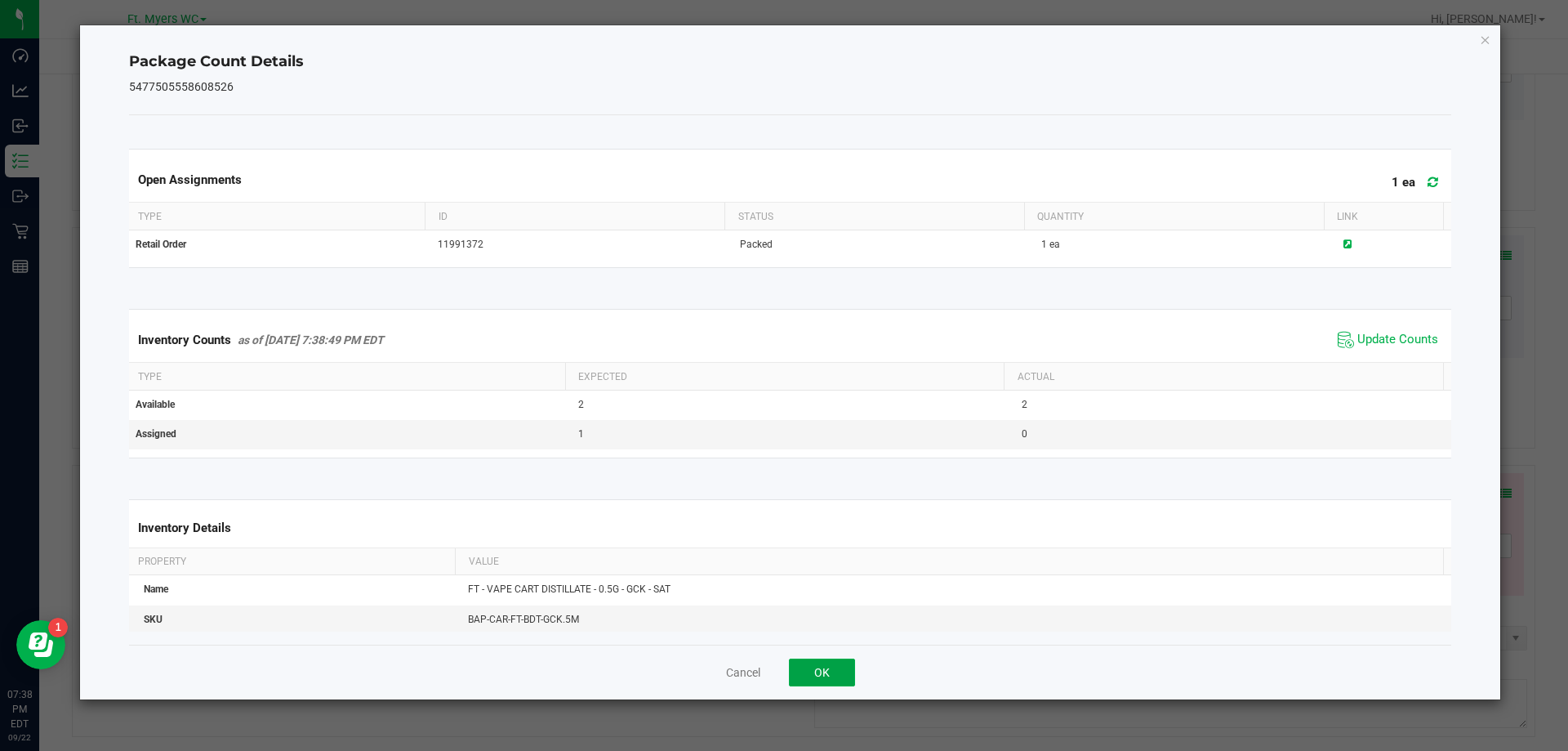
drag, startPoint x: 852, startPoint y: 670, endPoint x: 988, endPoint y: 657, distance: 136.6
click at [851, 670] on button "OK" at bounding box center [821, 672] width 66 height 28
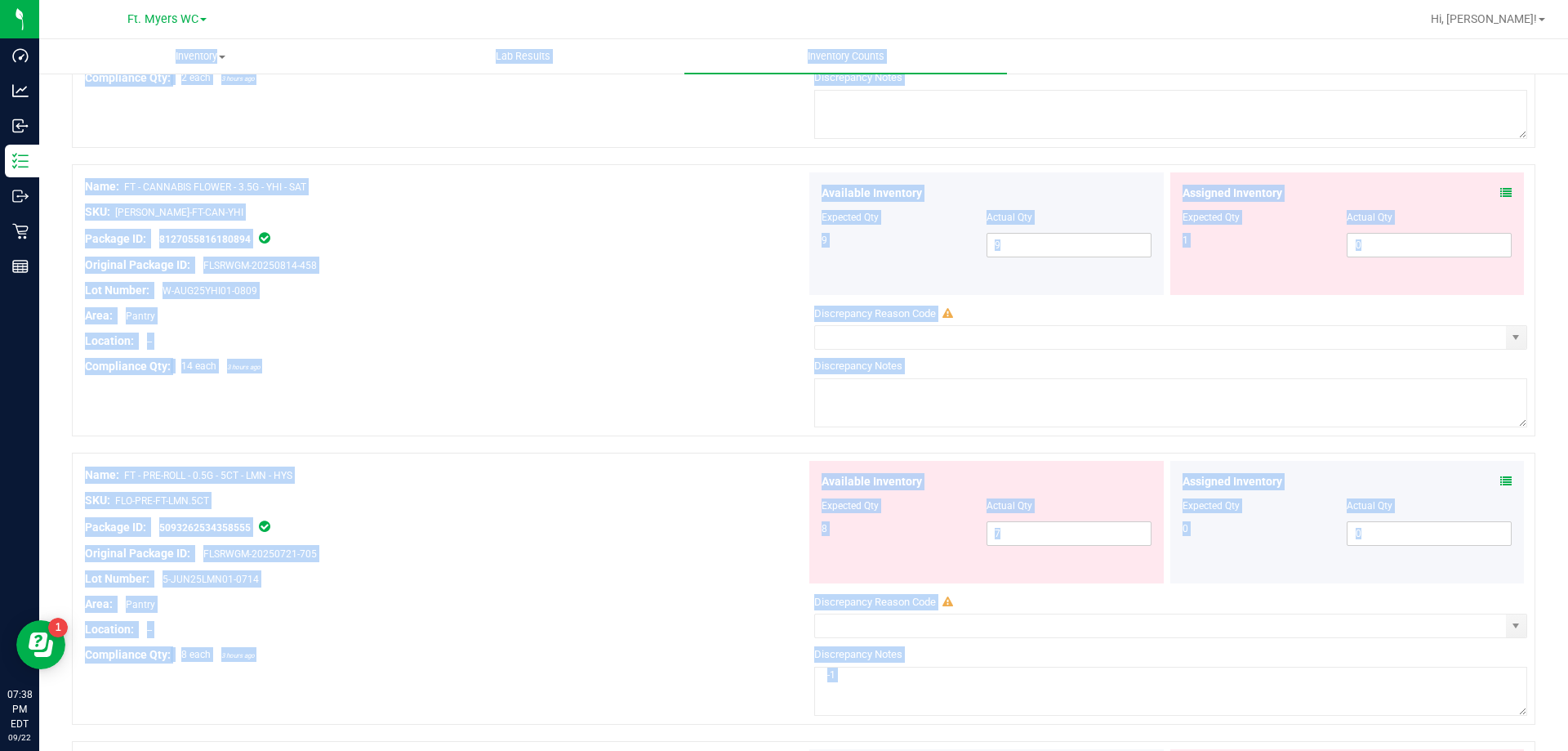
drag, startPoint x: 1555, startPoint y: 613, endPoint x: 1550, endPoint y: -99, distance: 712.0
click at [1550, 0] on html "Dashboard Analytics Inbound Inventory Outbound Retail Reports 07:38 PM EDT [DAT…" at bounding box center [784, 376] width 1568 height 751
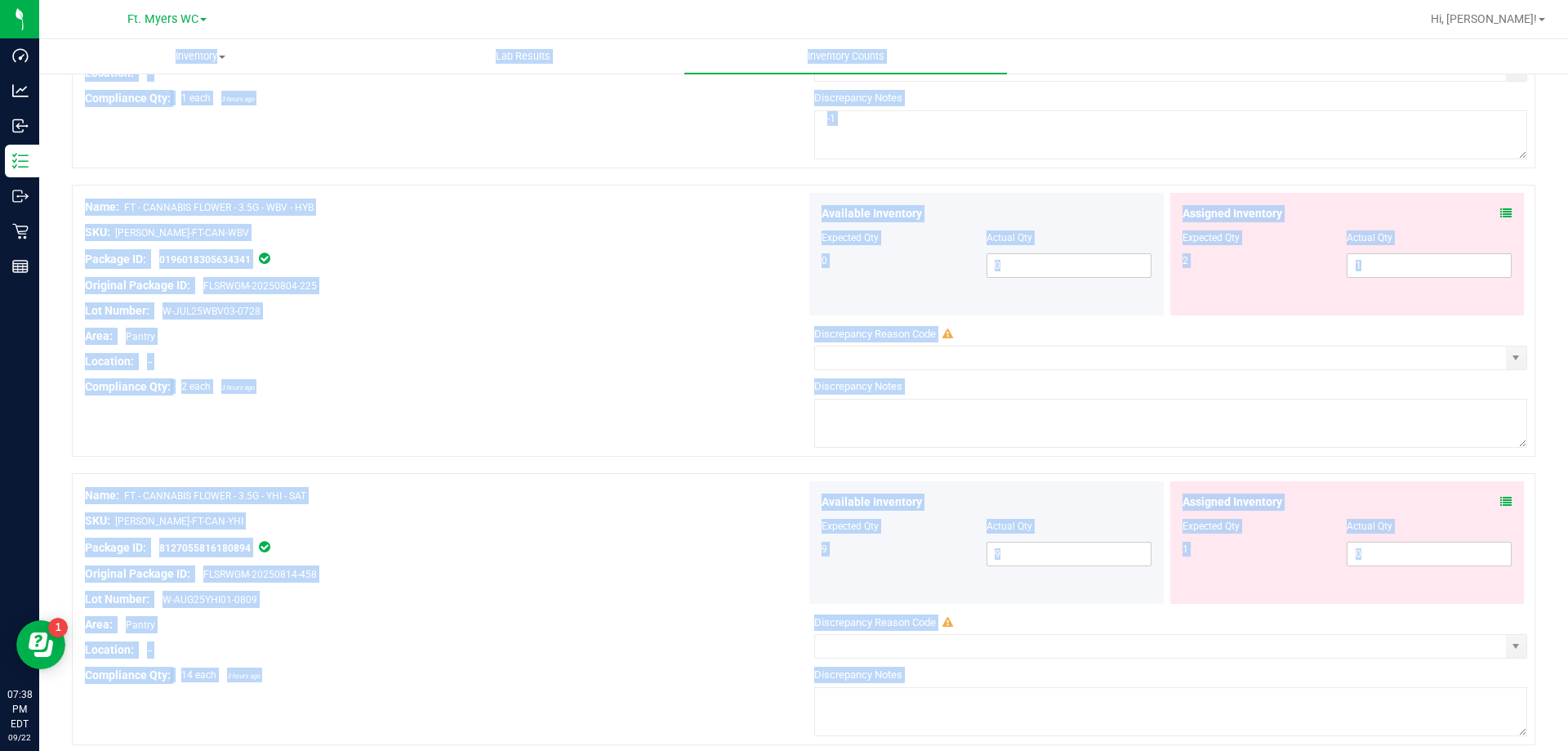
click at [519, 239] on div "SKU: [PERSON_NAME]-FT-CAN-WBV" at bounding box center [445, 232] width 721 height 17
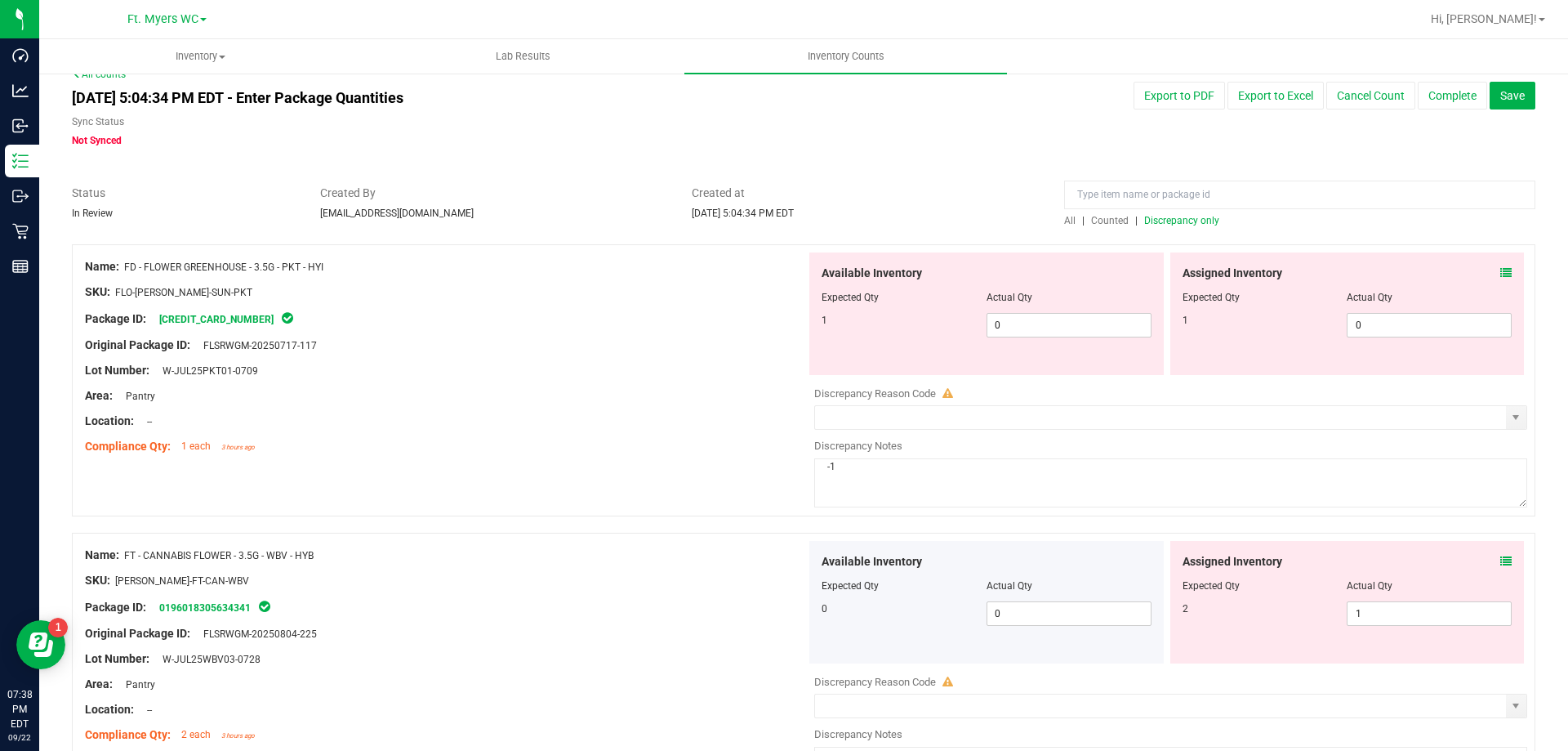
scroll to position [0, 0]
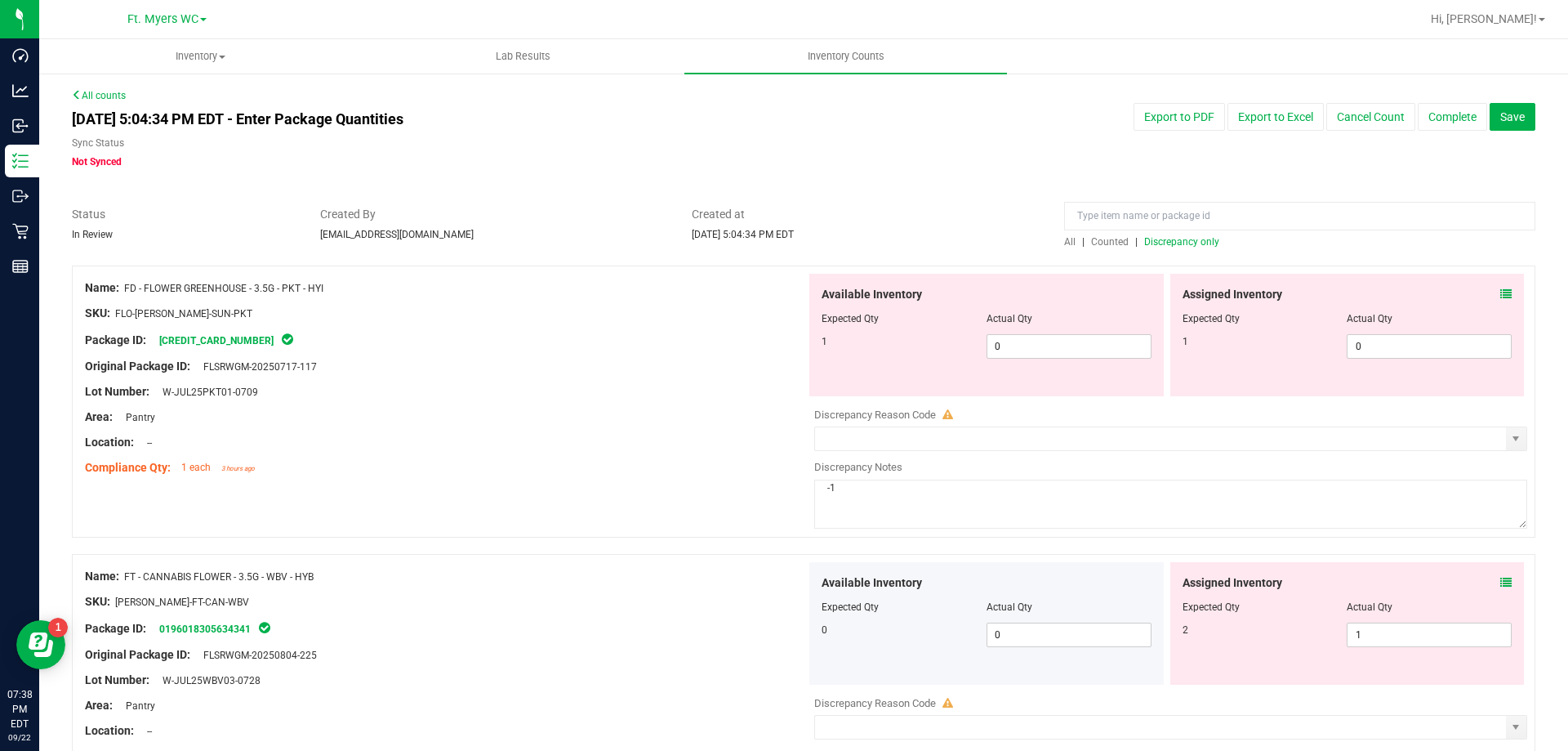
click at [1173, 240] on span "Discrepancy only" at bounding box center [1182, 242] width 75 height 12
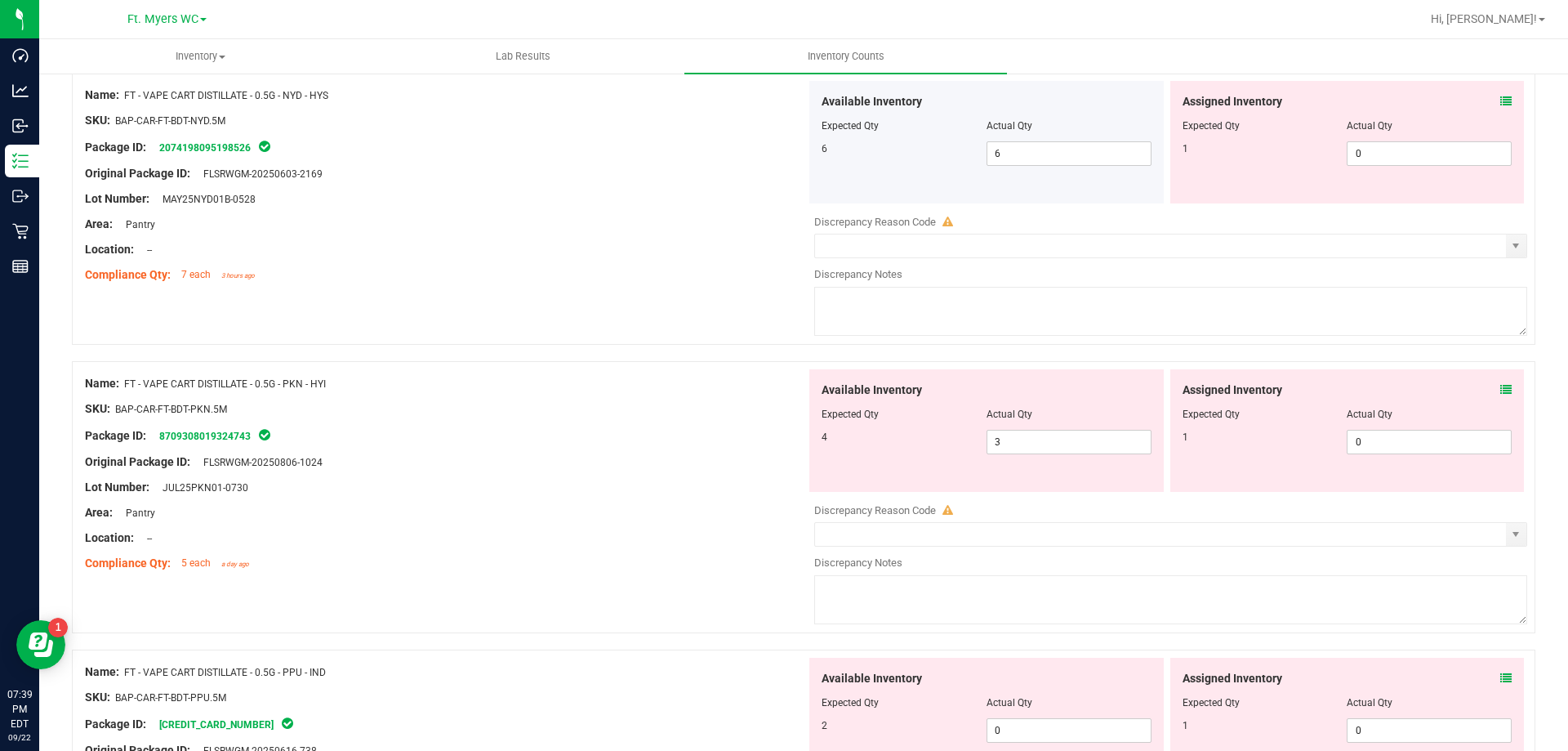
scroll to position [3105, 0]
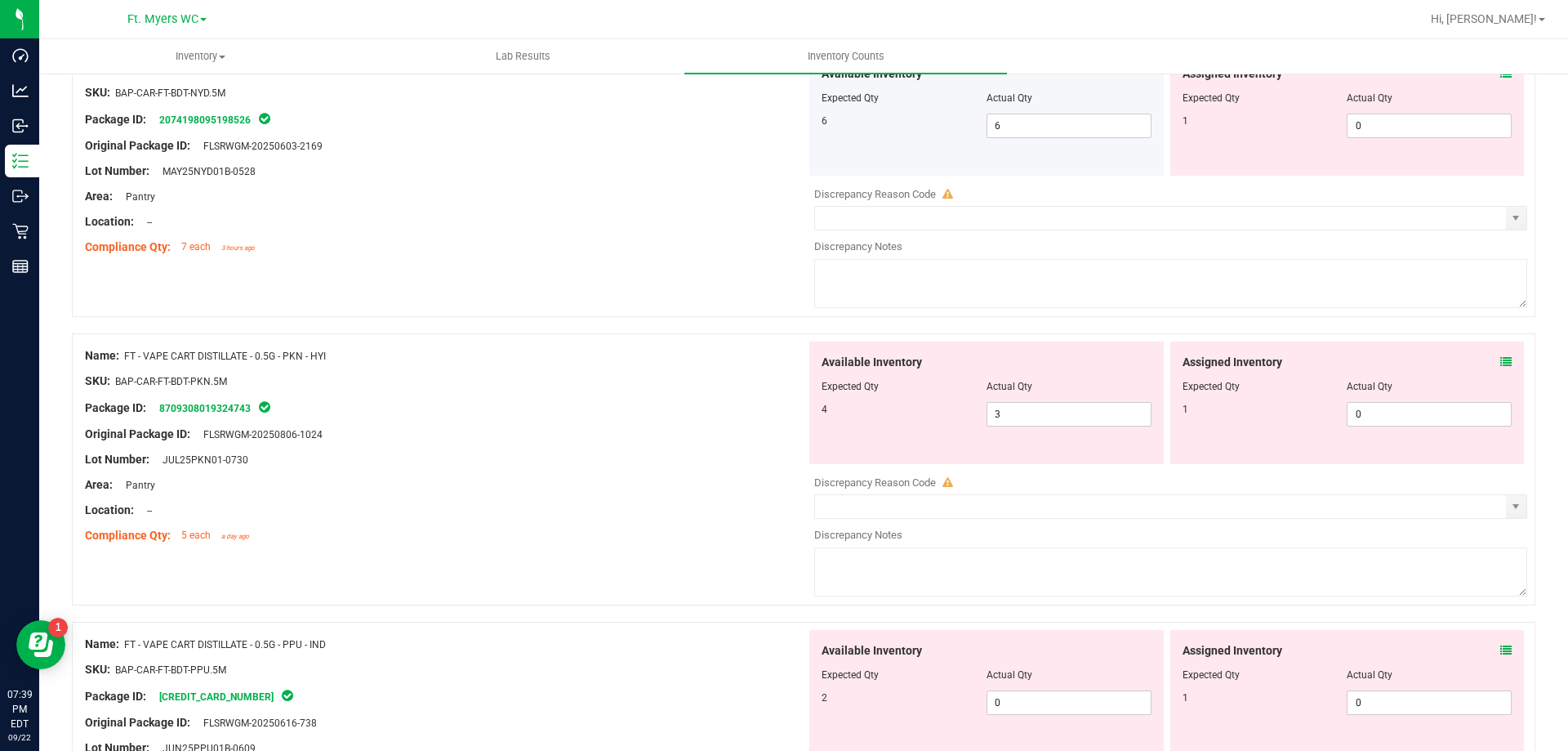
click at [1501, 365] on icon at bounding box center [1507, 362] width 12 height 12
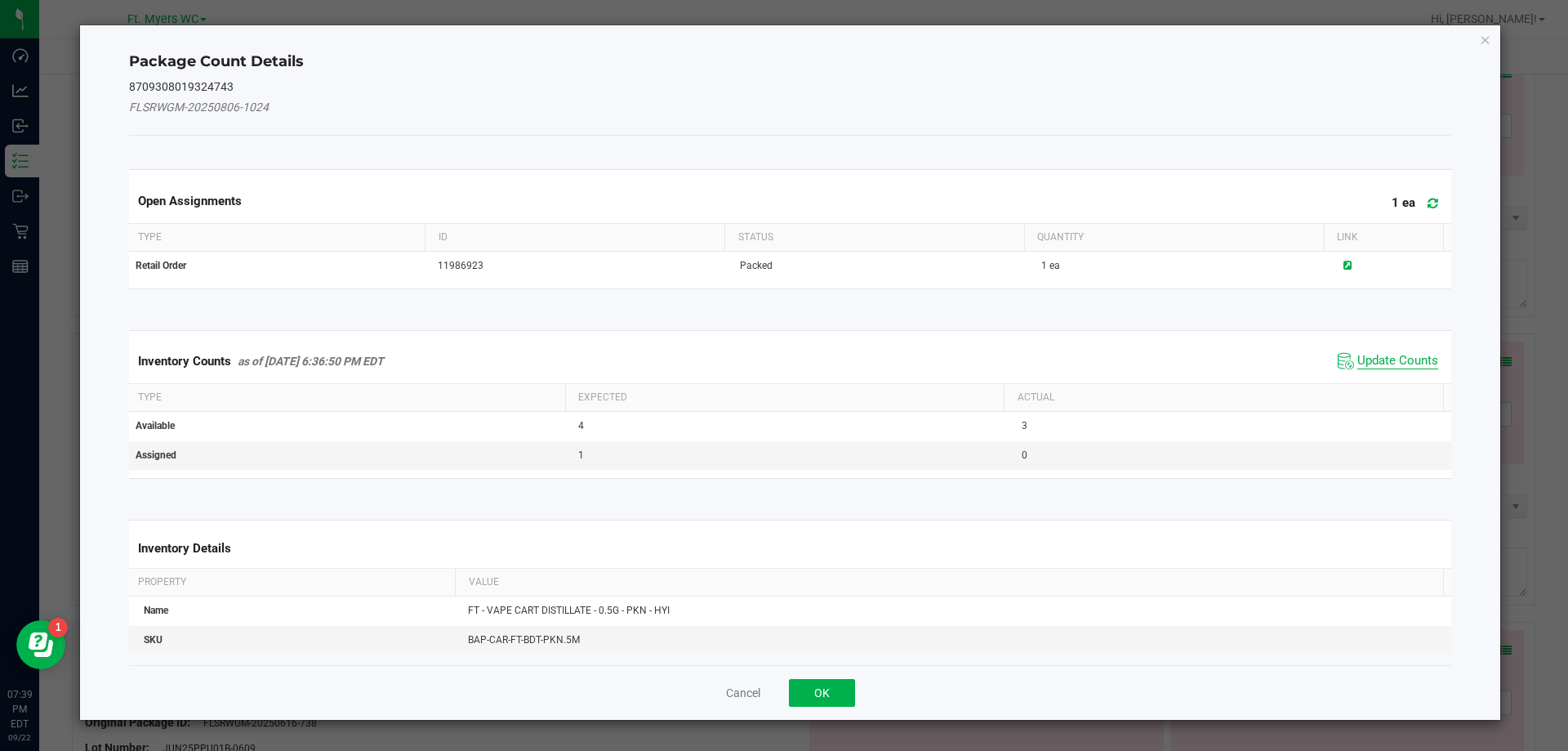
click at [1358, 365] on span "Update Counts" at bounding box center [1398, 360] width 81 height 16
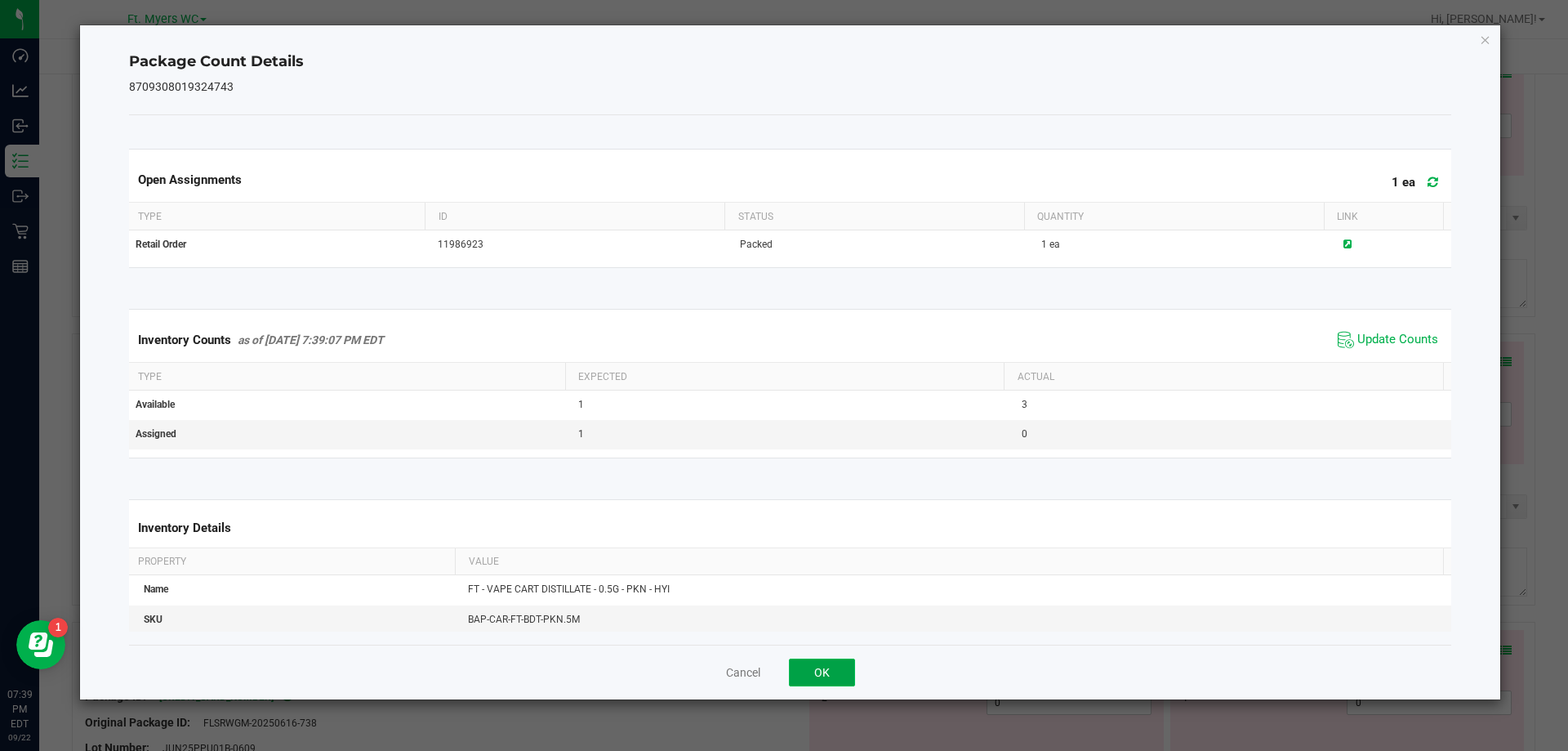
click at [817, 676] on button "OK" at bounding box center [821, 672] width 66 height 28
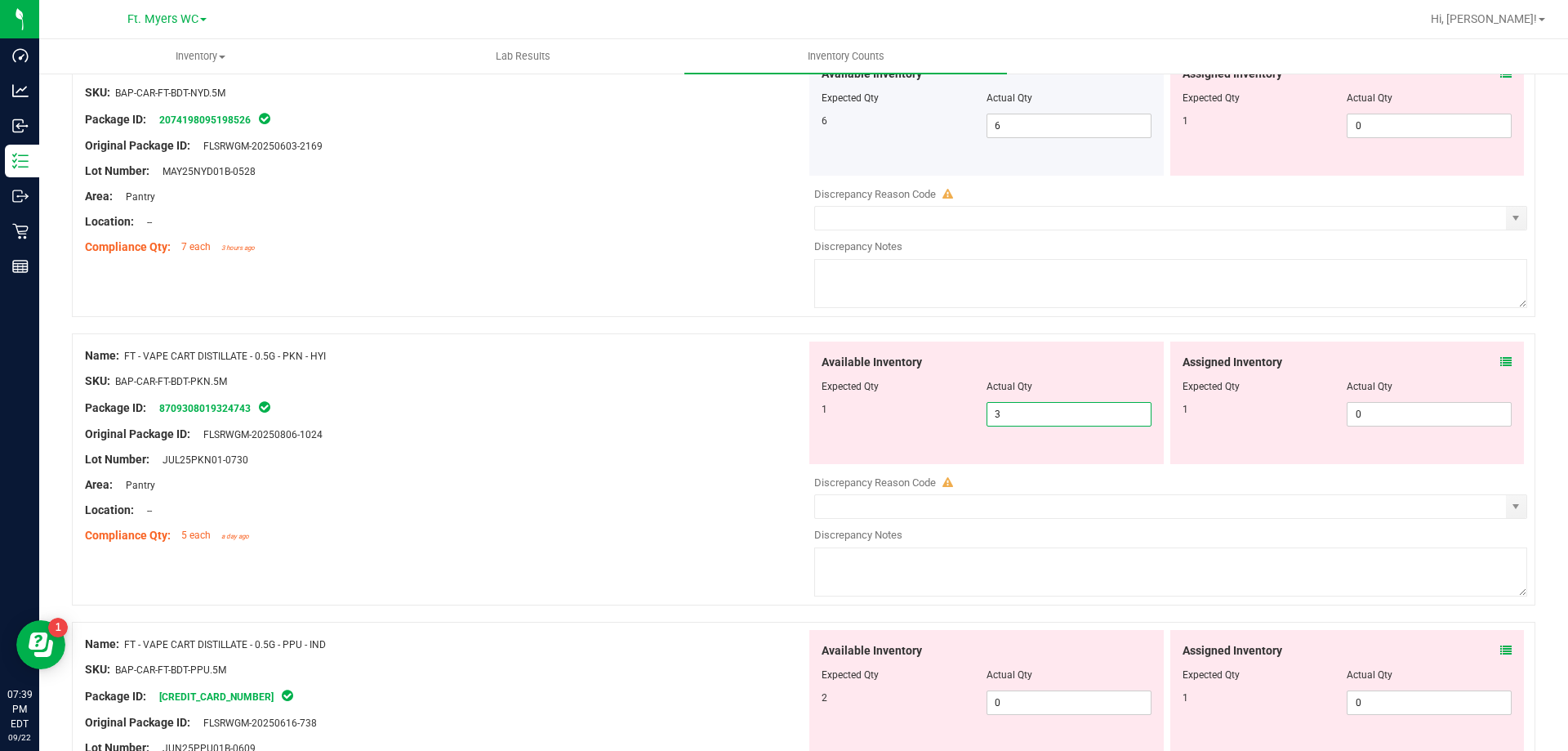
click at [997, 416] on span "3 3" at bounding box center [1069, 413] width 165 height 24
type input "1"
click at [651, 400] on div "Package ID: 8709308019324743" at bounding box center [445, 407] width 721 height 19
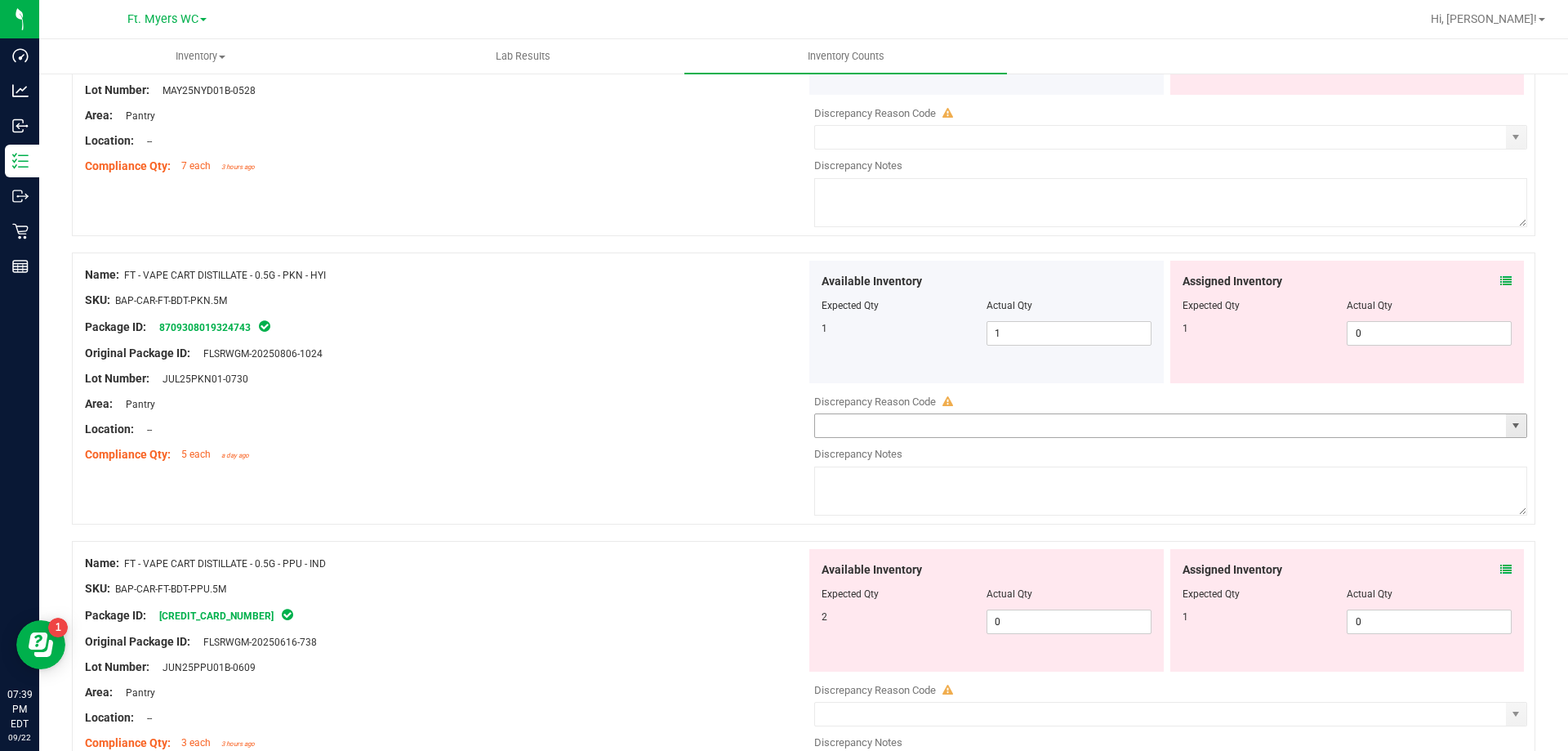
scroll to position [3187, 0]
click at [1501, 566] on icon at bounding box center [1507, 569] width 12 height 12
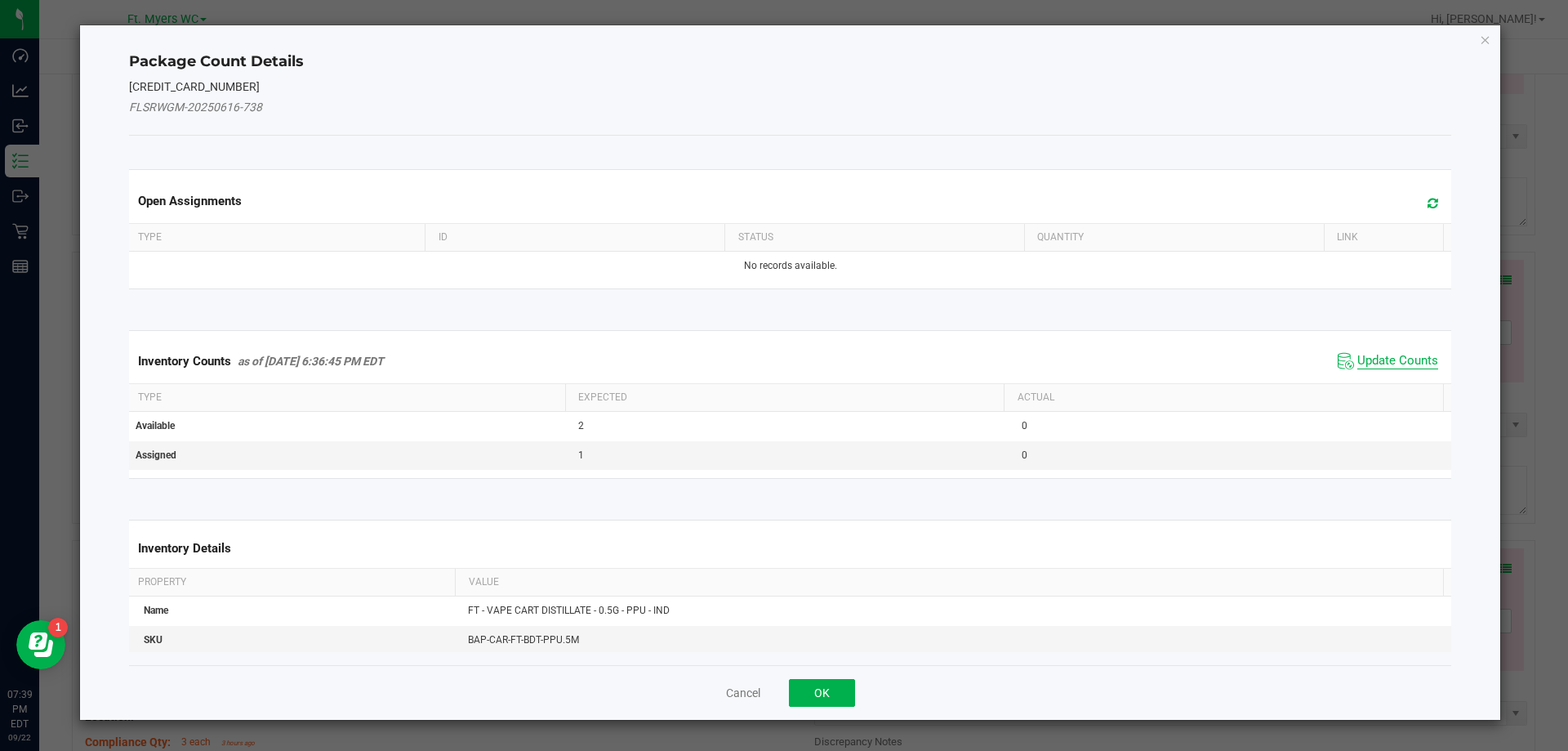
click at [1411, 365] on span "Update Counts" at bounding box center [1398, 360] width 81 height 16
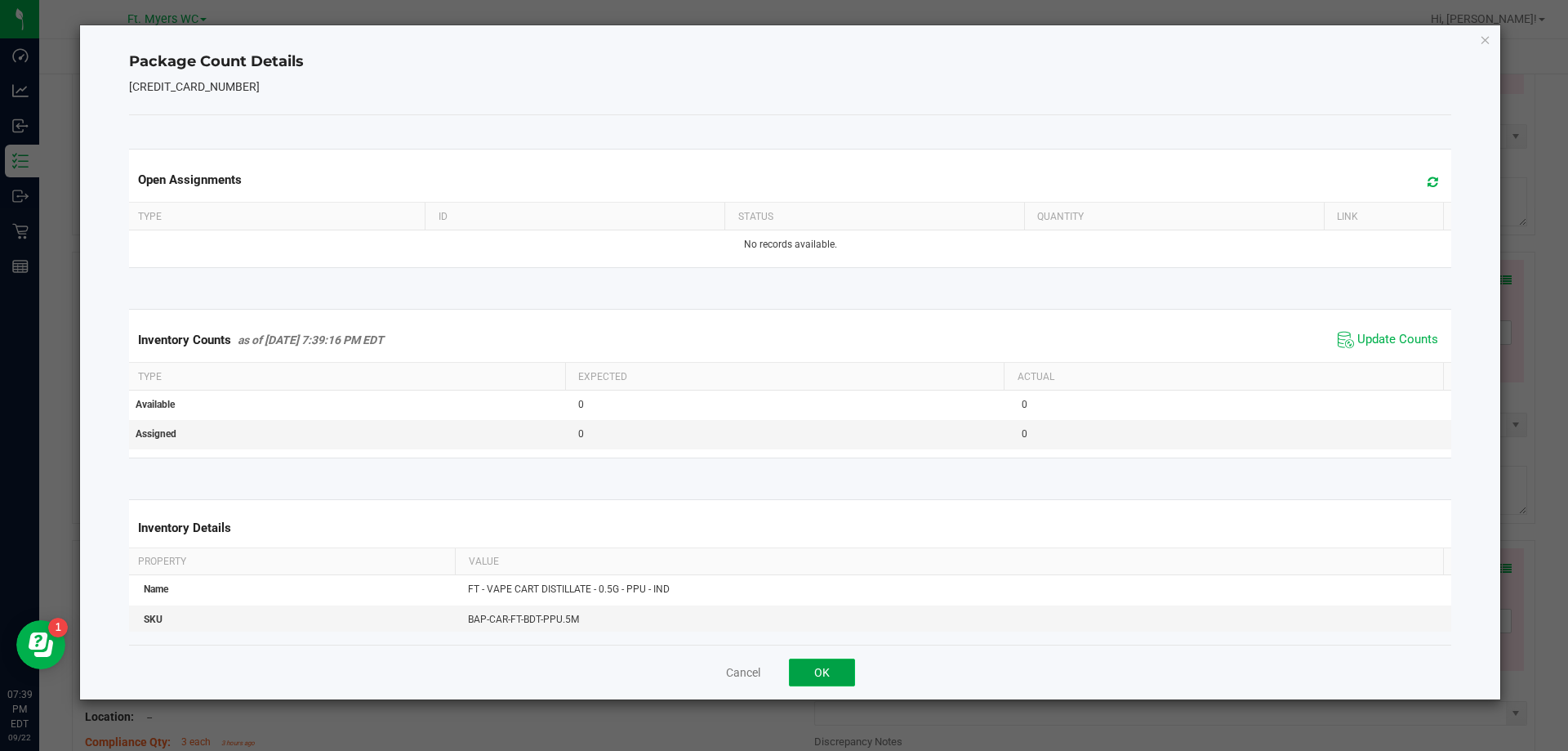
click at [833, 679] on button "OK" at bounding box center [821, 672] width 66 height 28
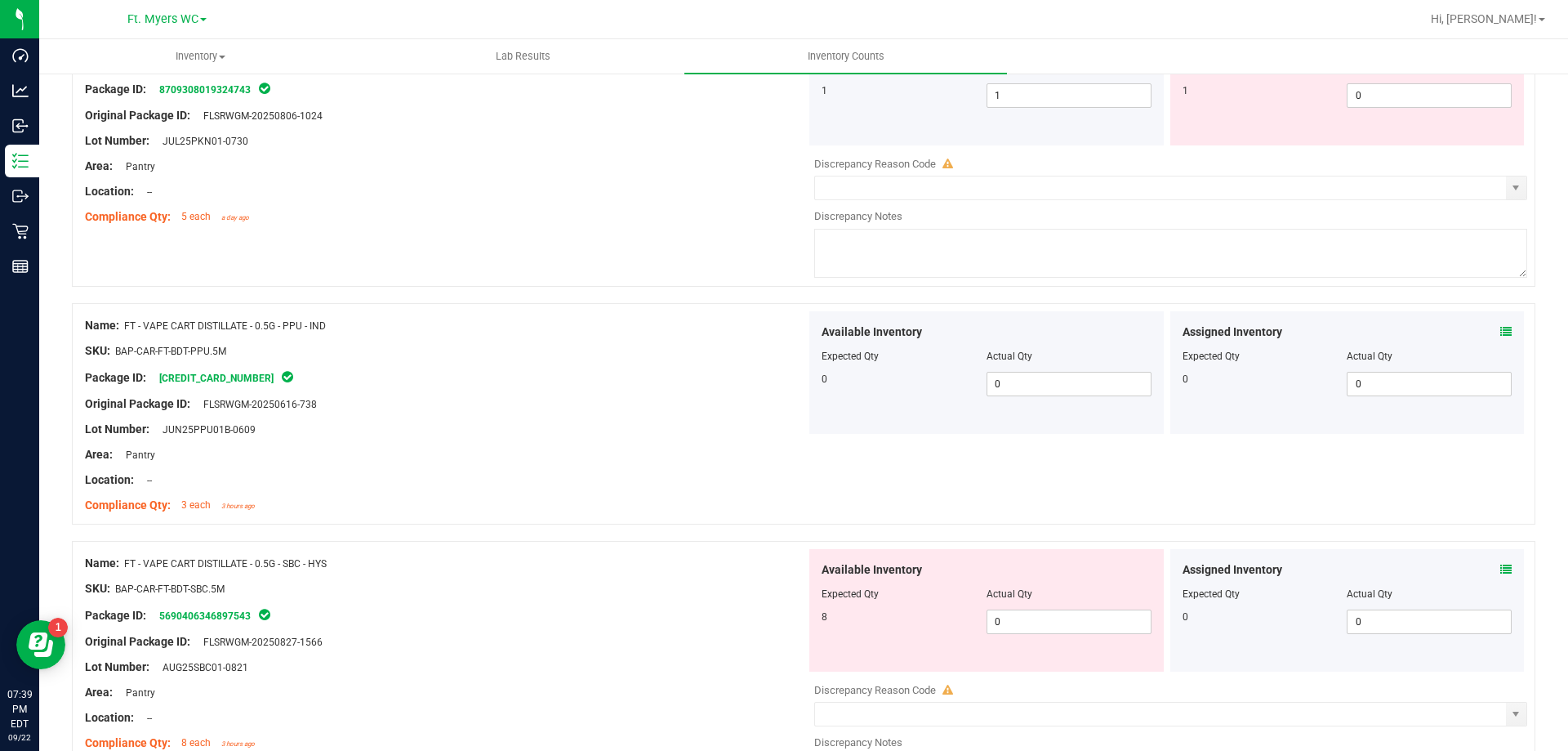
scroll to position [3432, 0]
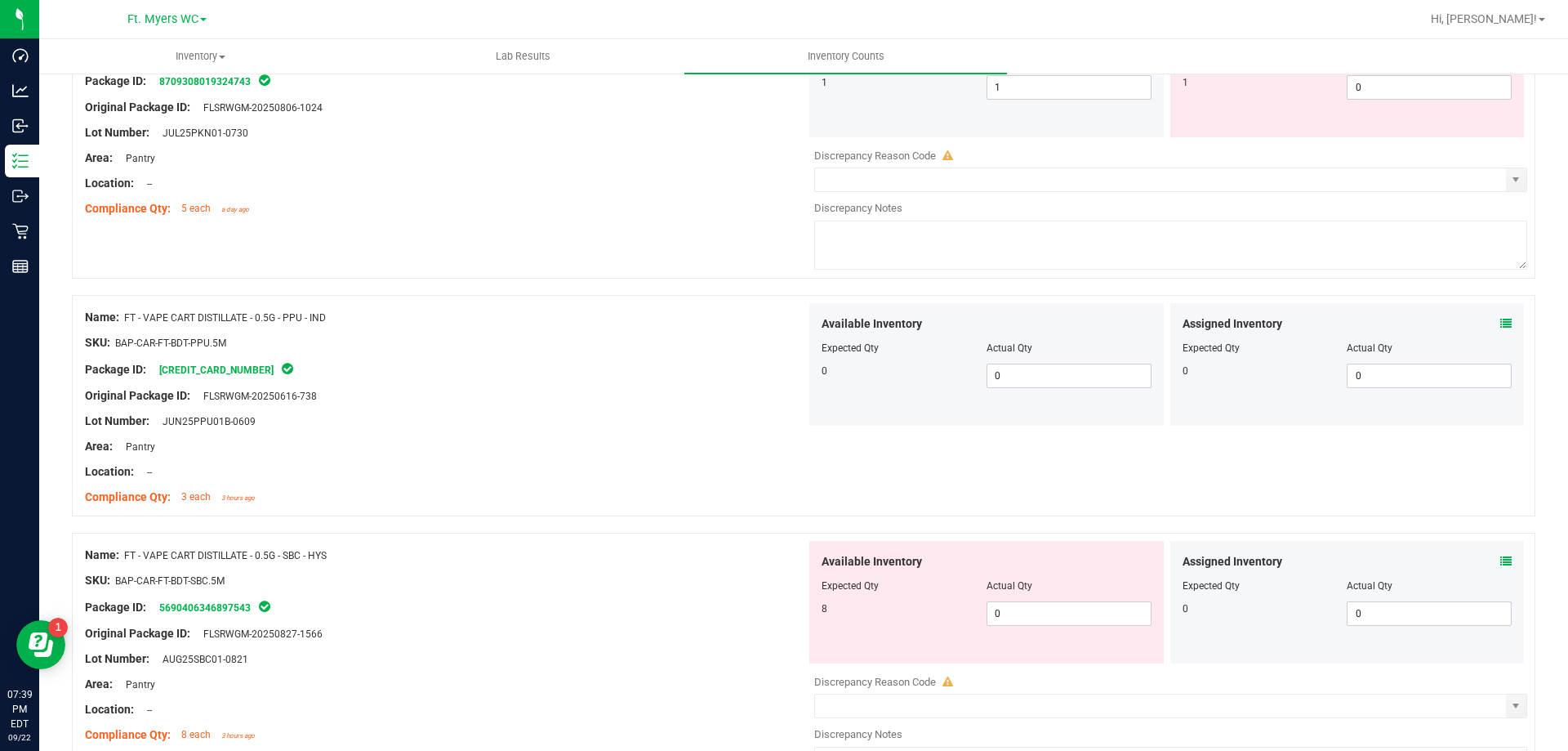
click at [1501, 565] on icon at bounding box center [1507, 562] width 12 height 12
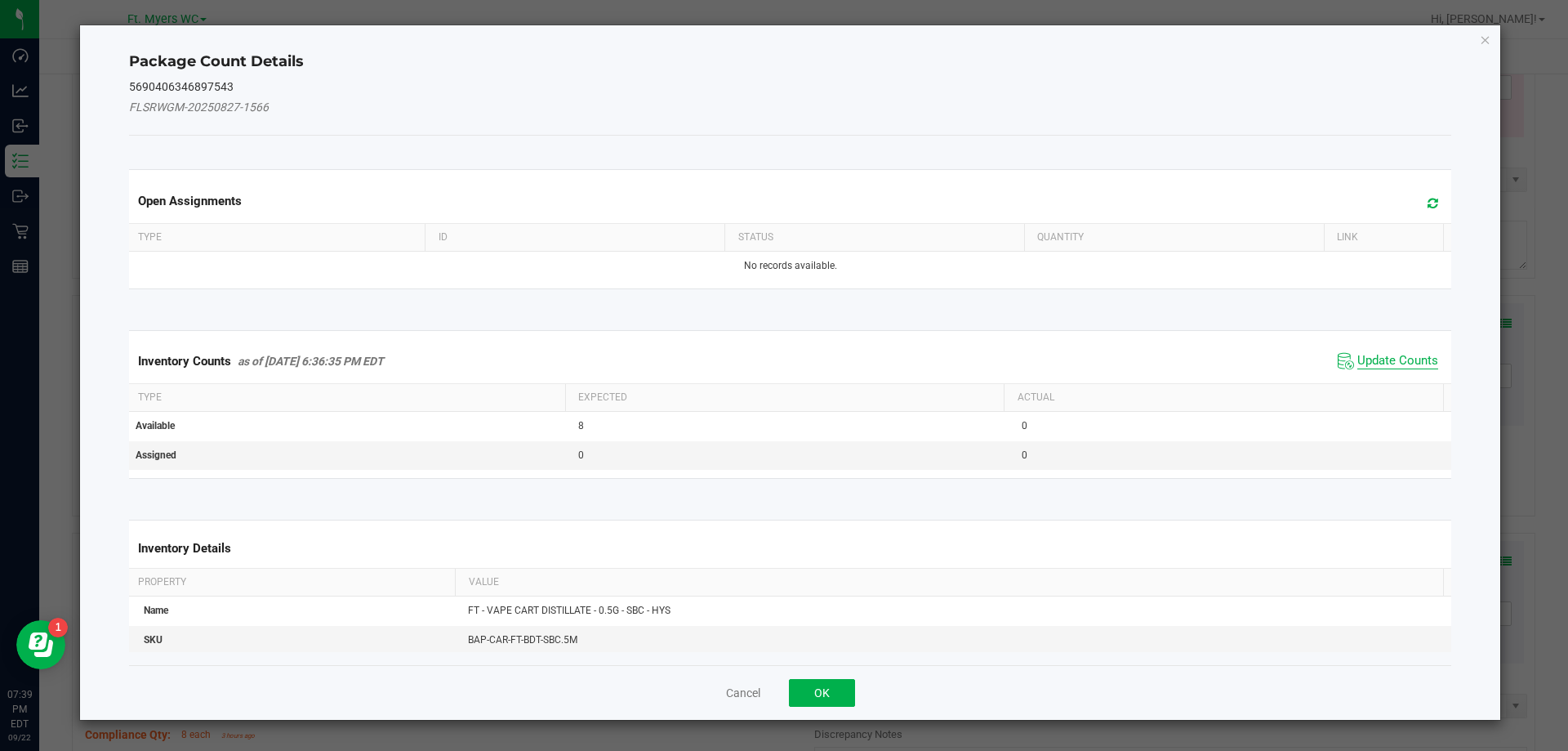
click at [1374, 367] on span "Update Counts" at bounding box center [1398, 360] width 81 height 16
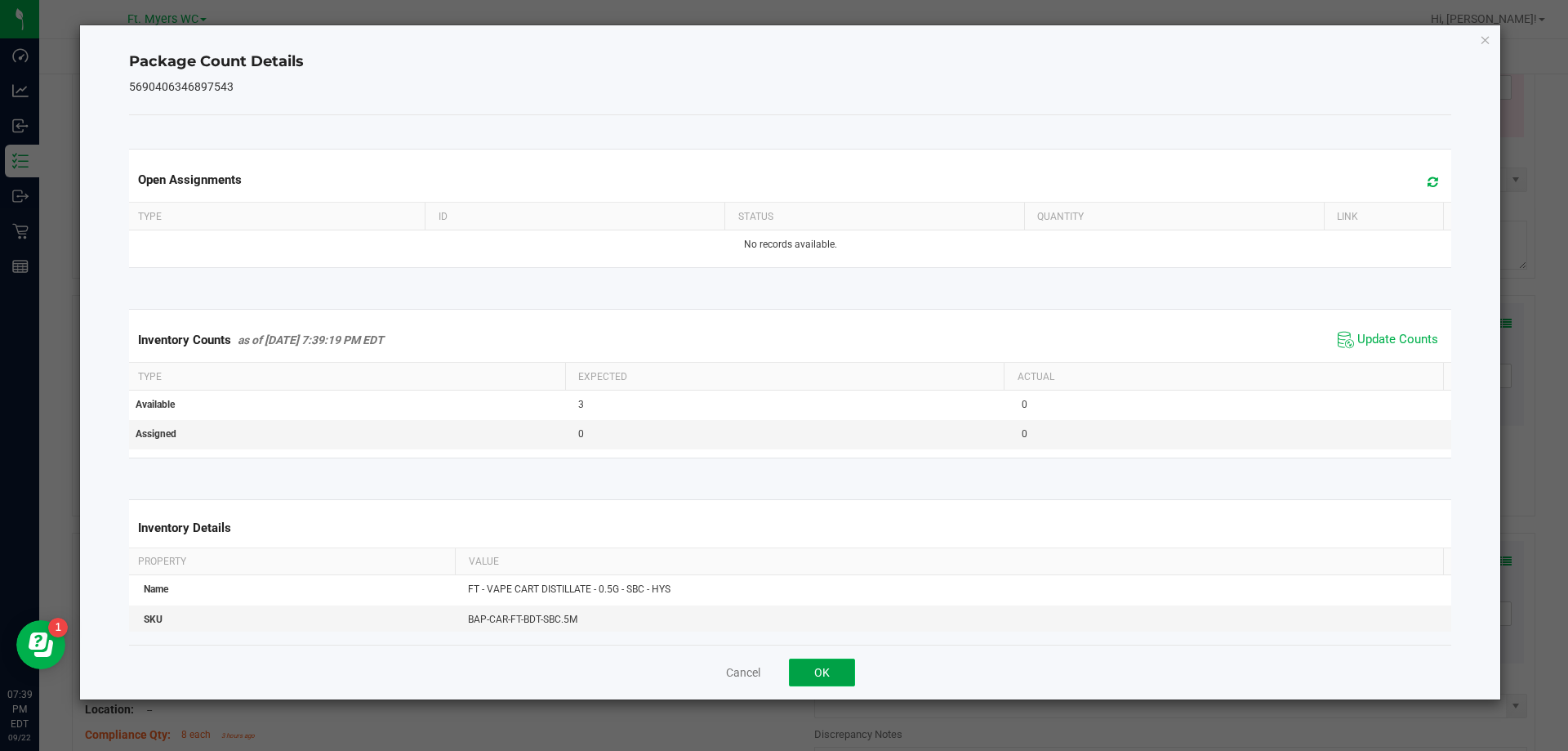
click at [829, 671] on button "OK" at bounding box center [821, 672] width 66 height 28
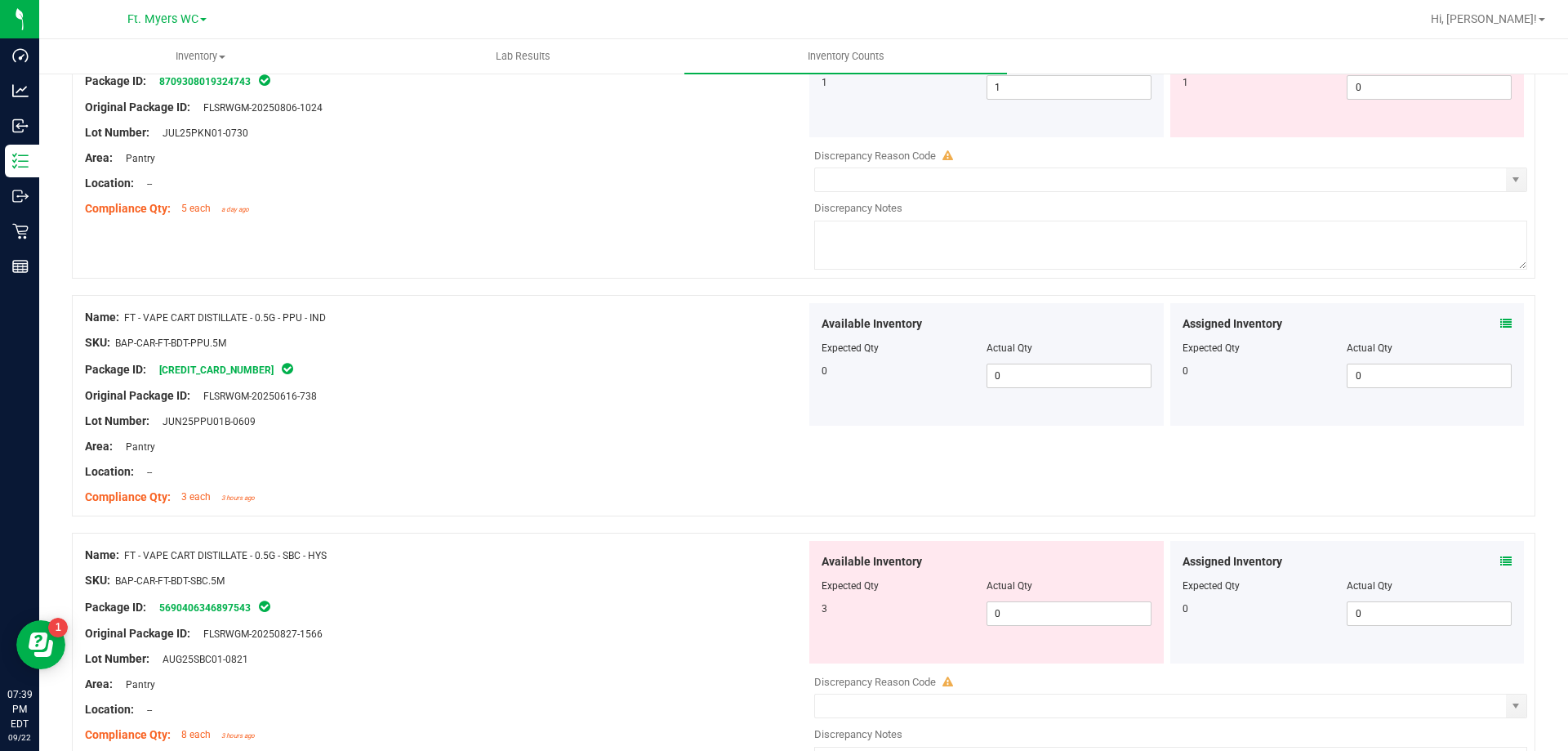
scroll to position [3677, 0]
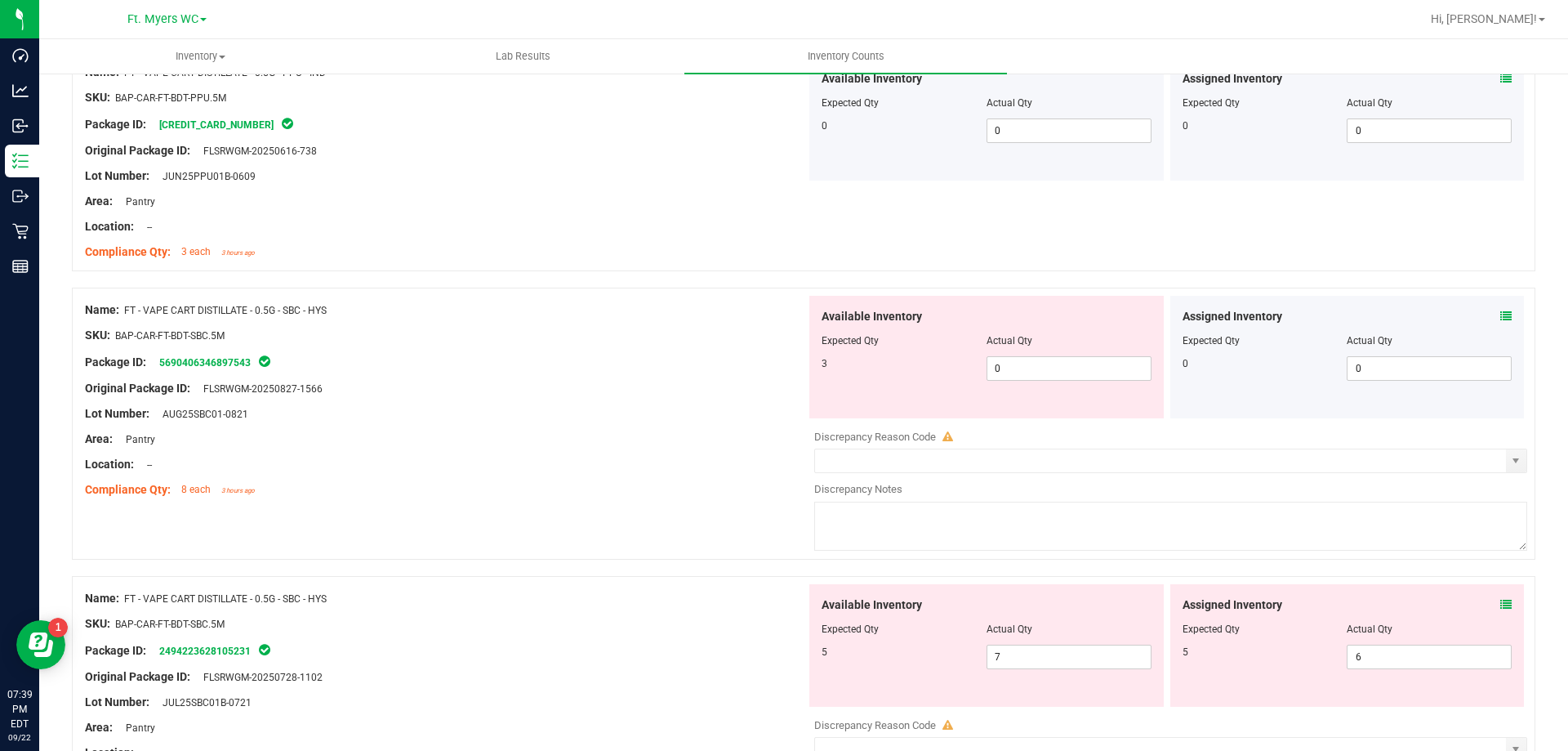
click at [1501, 604] on icon at bounding box center [1507, 605] width 12 height 12
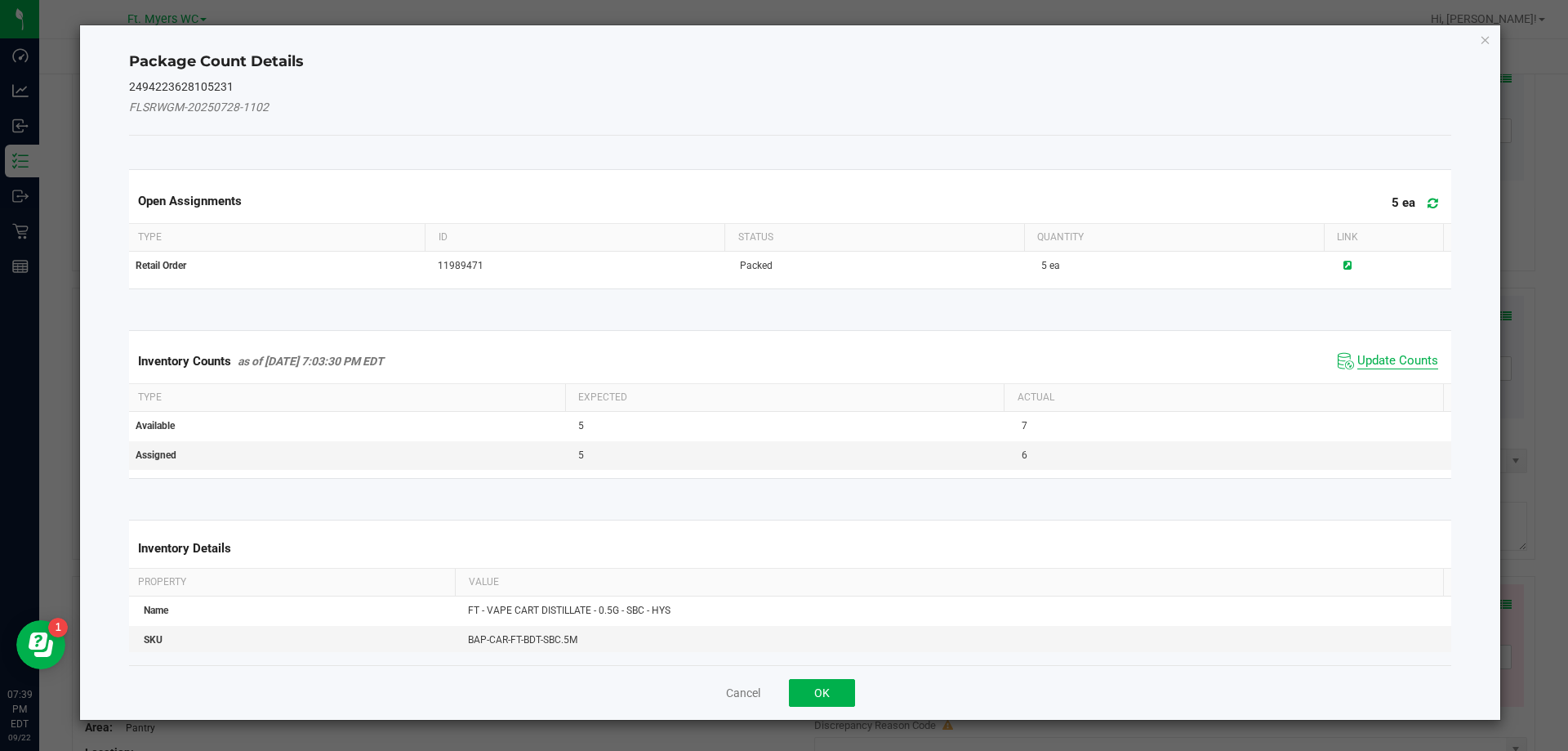
click at [1401, 360] on span "Update Counts" at bounding box center [1398, 360] width 81 height 16
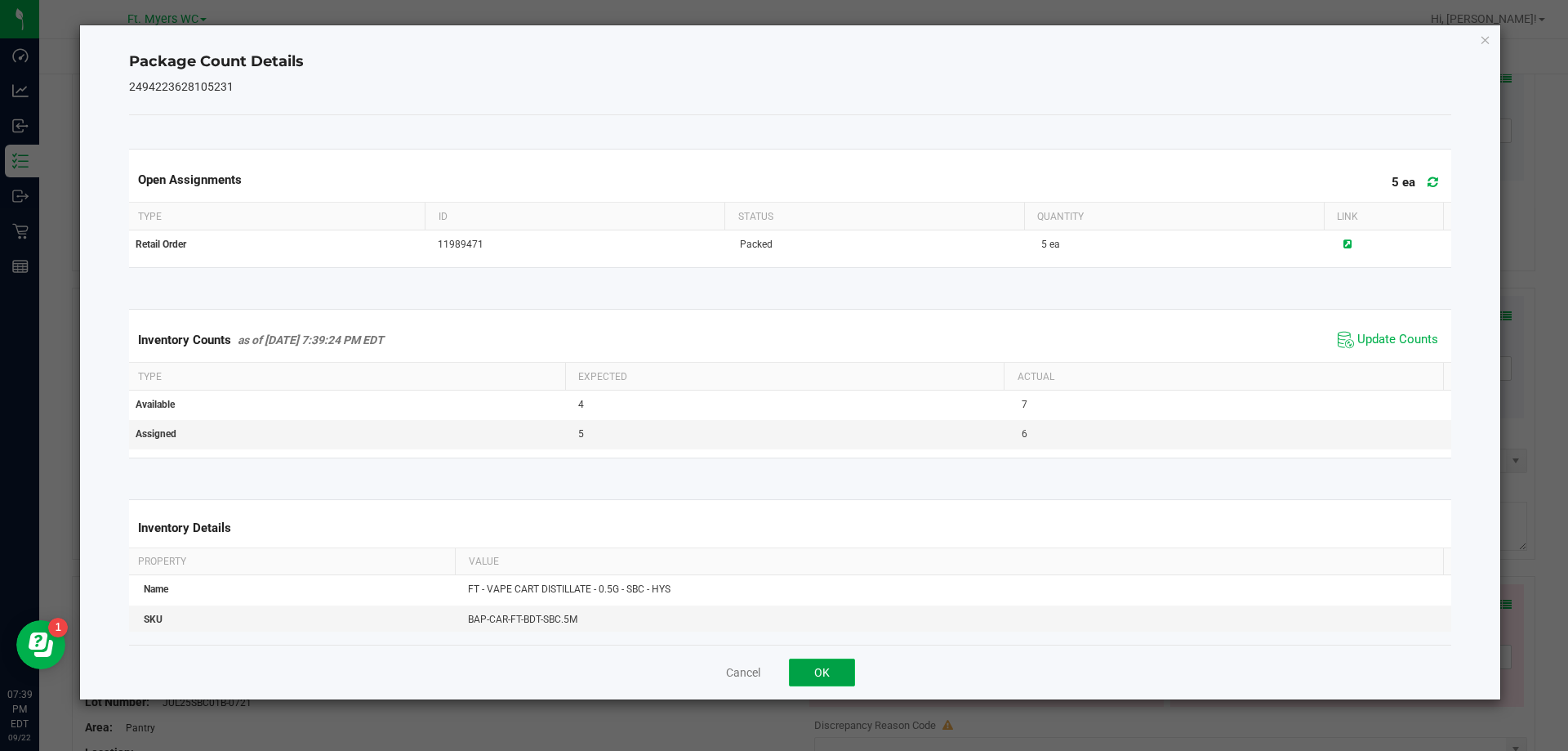
click at [810, 676] on button "OK" at bounding box center [821, 672] width 66 height 28
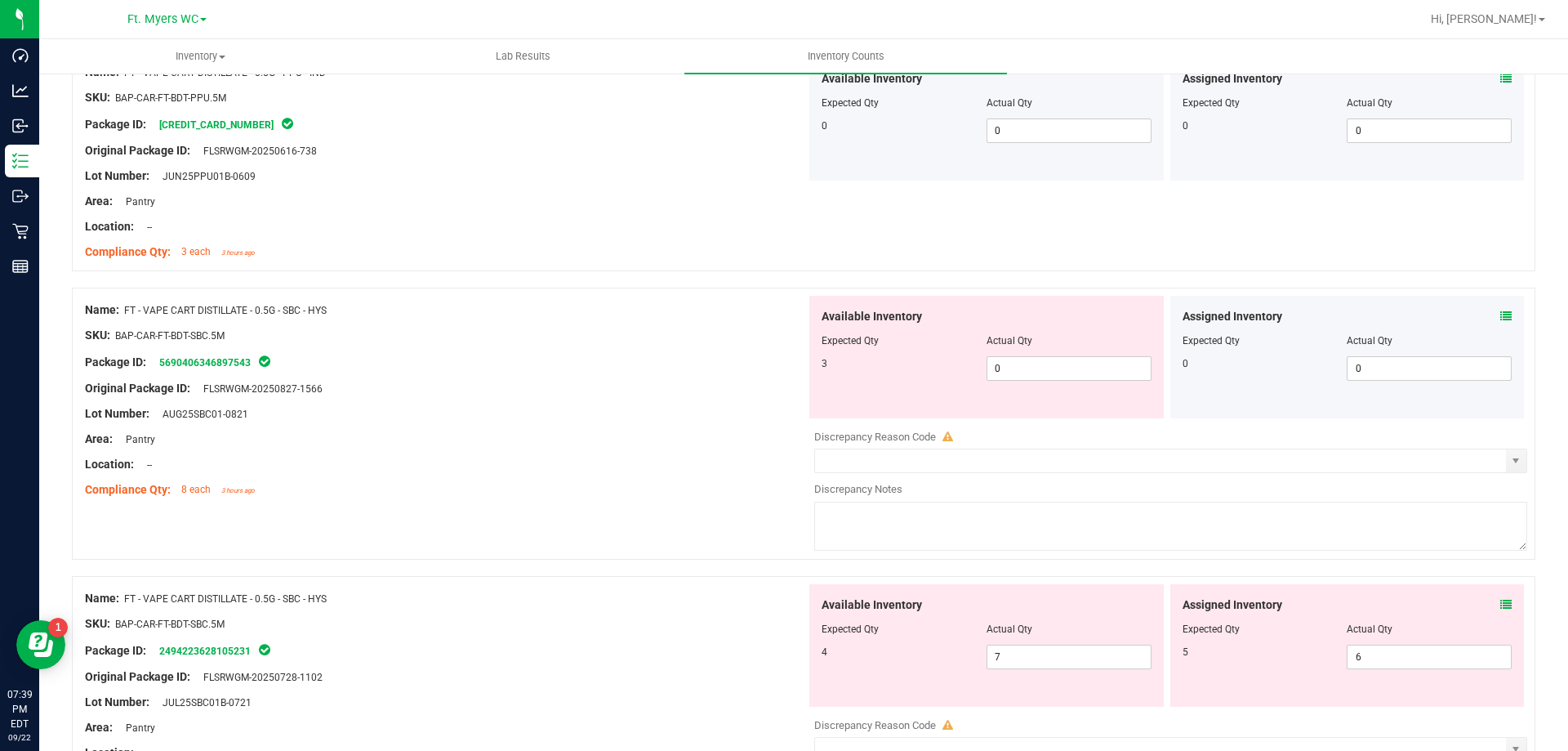
click at [1039, 669] on div "Available Inventory Expected Qty Actual Qty 4 7 7" at bounding box center [986, 646] width 354 height 123
click at [1084, 649] on span "7 7" at bounding box center [1069, 657] width 165 height 24
type input "4"
click at [1390, 637] on div at bounding box center [1347, 641] width 330 height 8
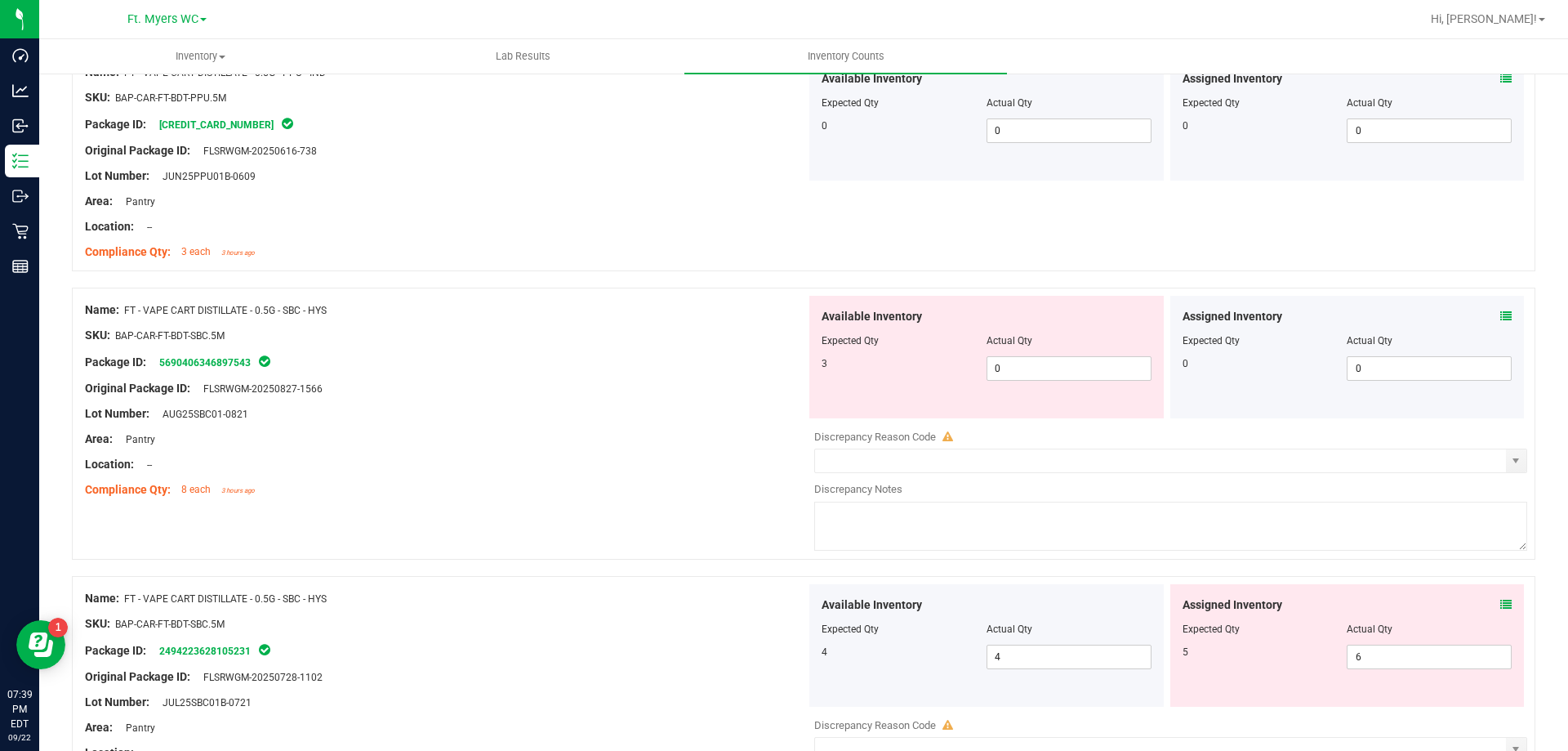
click at [1388, 642] on div at bounding box center [1347, 641] width 330 height 8
click at [1387, 649] on span "6 6" at bounding box center [1429, 657] width 165 height 24
type input "5"
click at [1035, 367] on span "0 0" at bounding box center [1069, 368] width 165 height 24
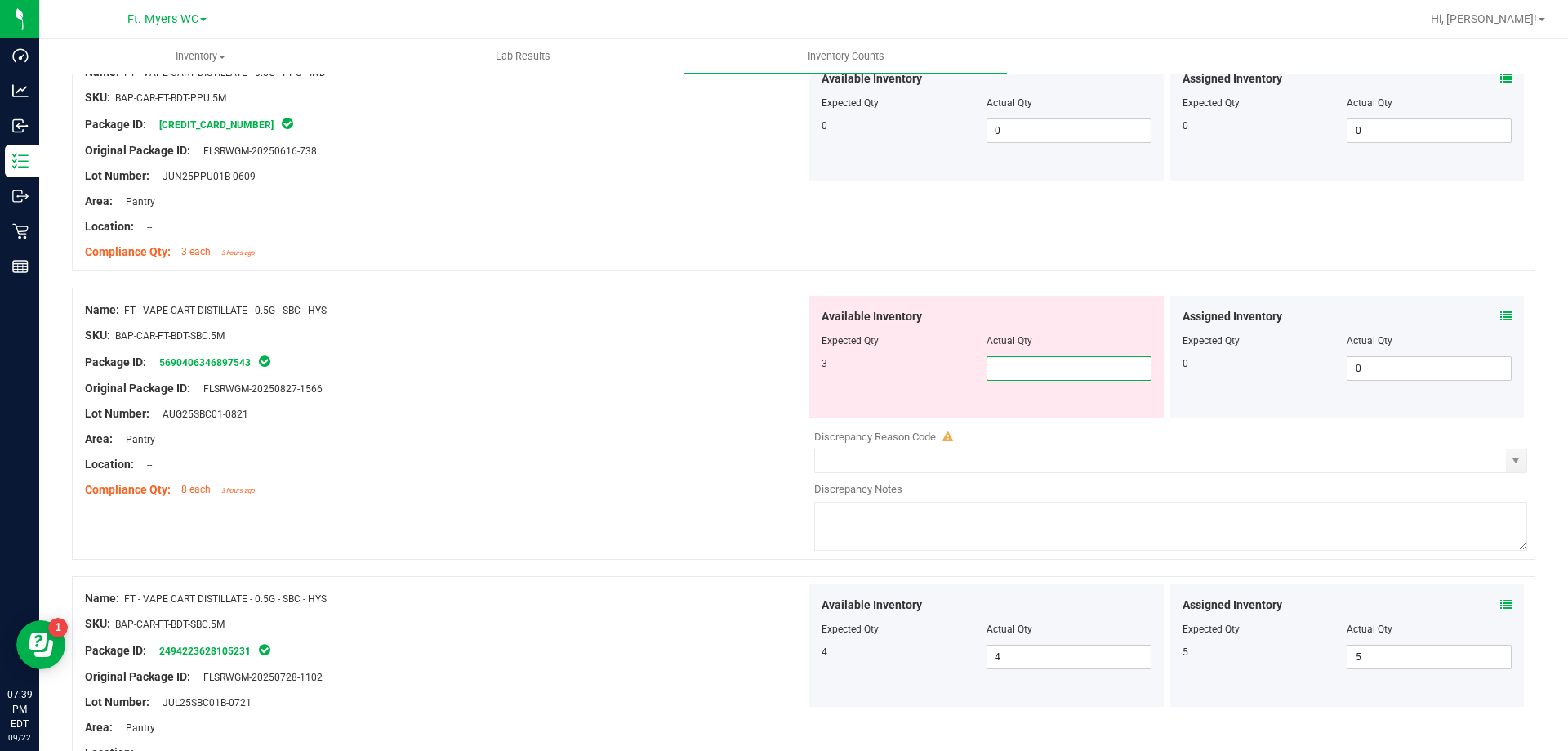
type input "3"
click at [667, 465] on div "Location: --" at bounding box center [445, 464] width 721 height 17
type input "3"
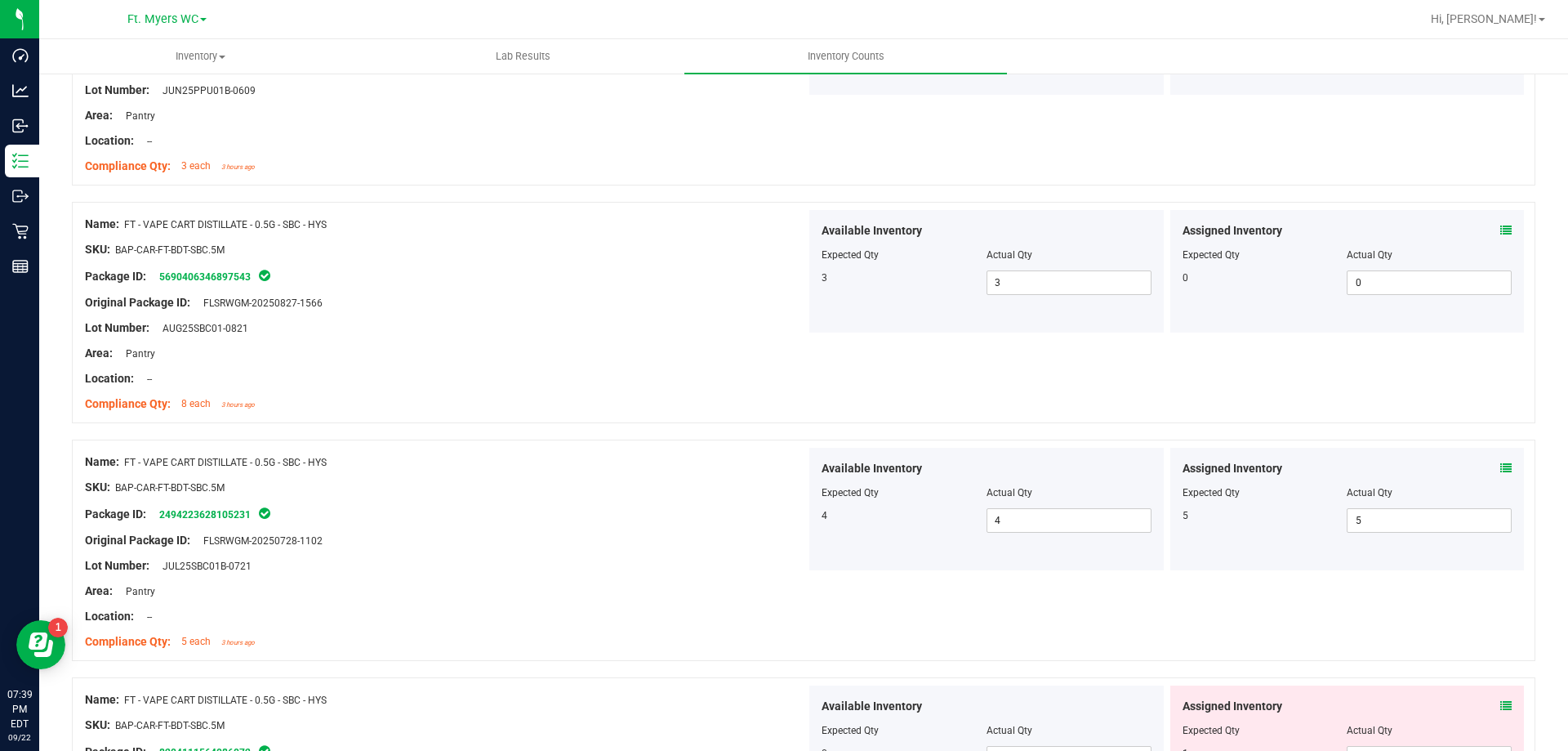
scroll to position [4003, 0]
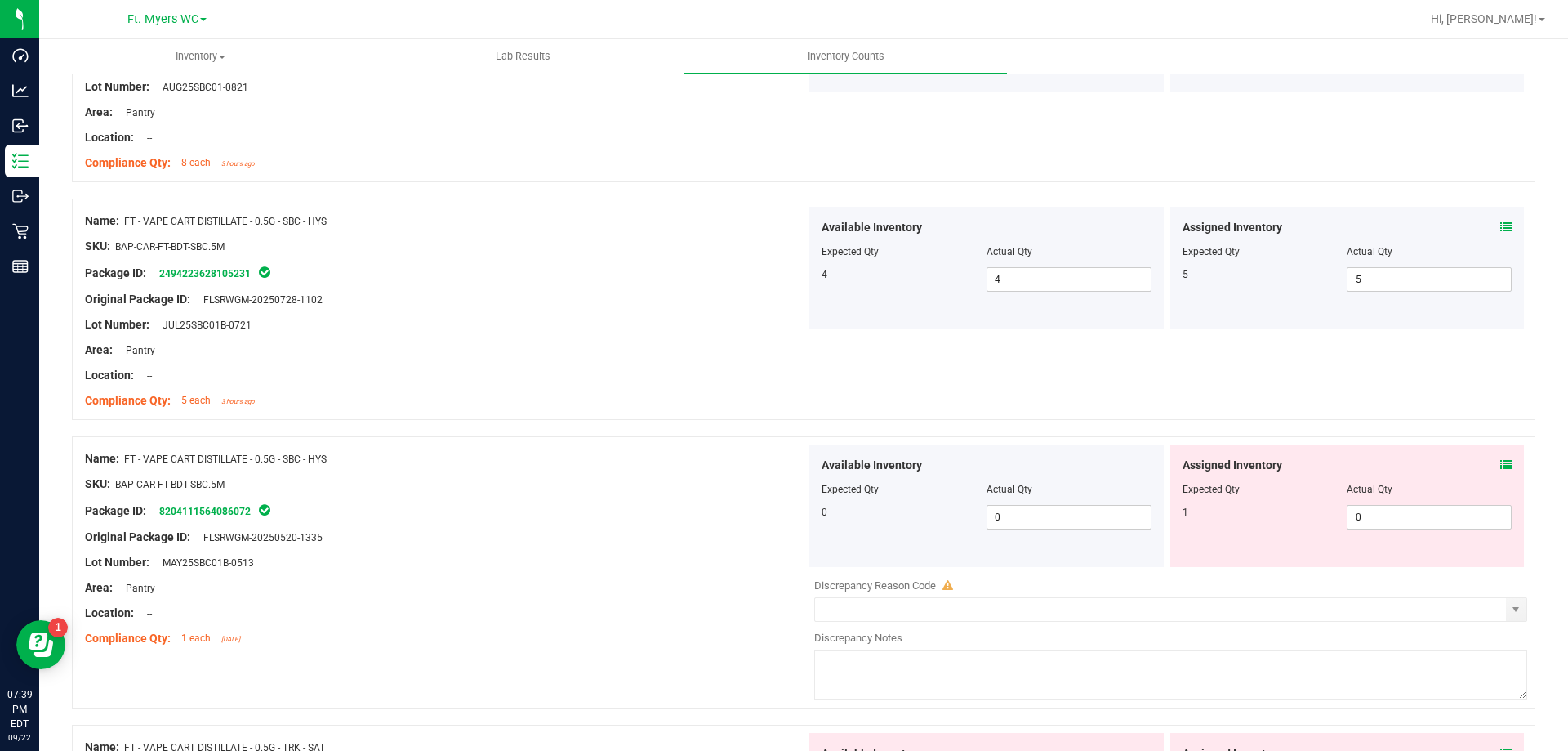
click at [1501, 464] on icon at bounding box center [1507, 465] width 12 height 12
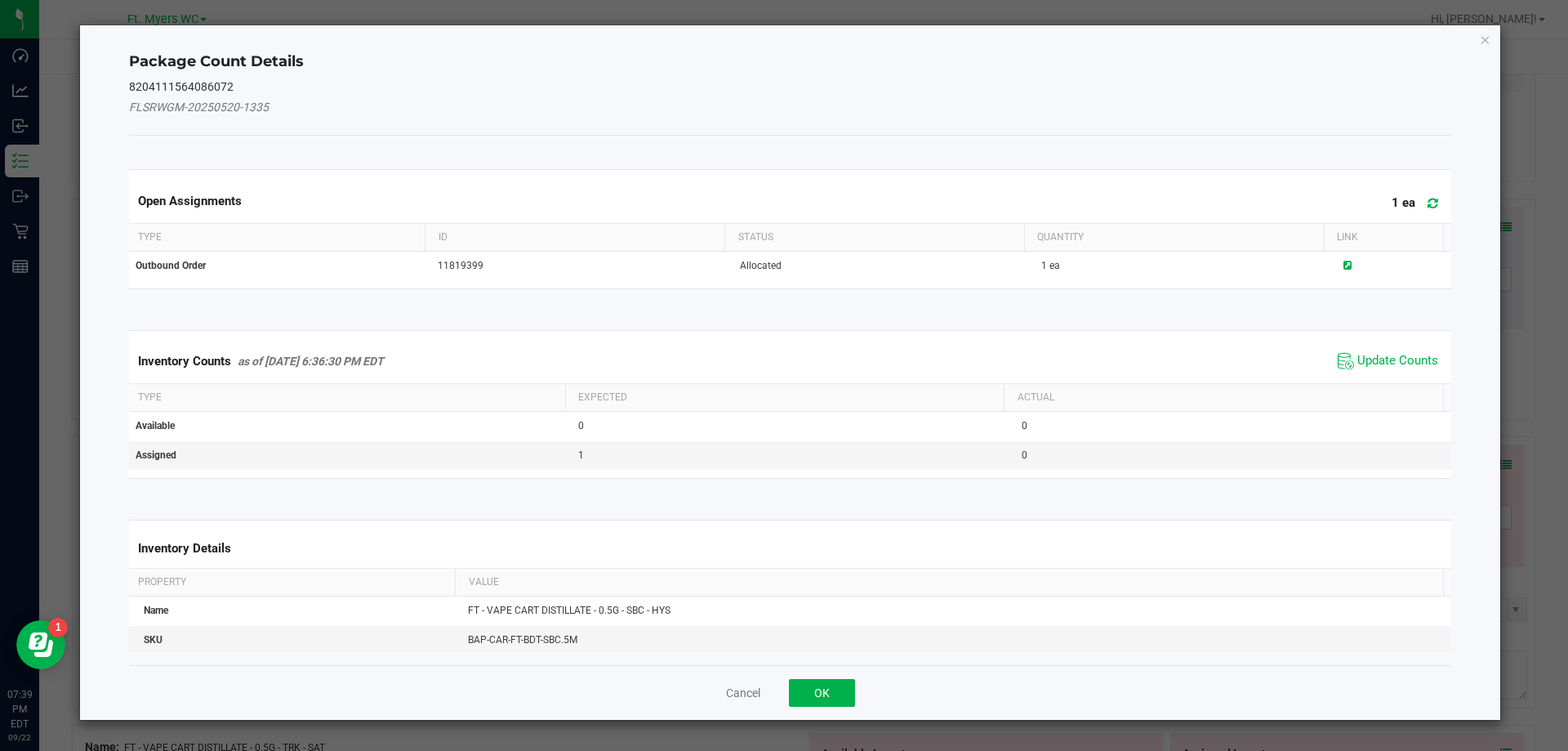
click at [1342, 359] on span "Update Counts" at bounding box center [1388, 360] width 109 height 24
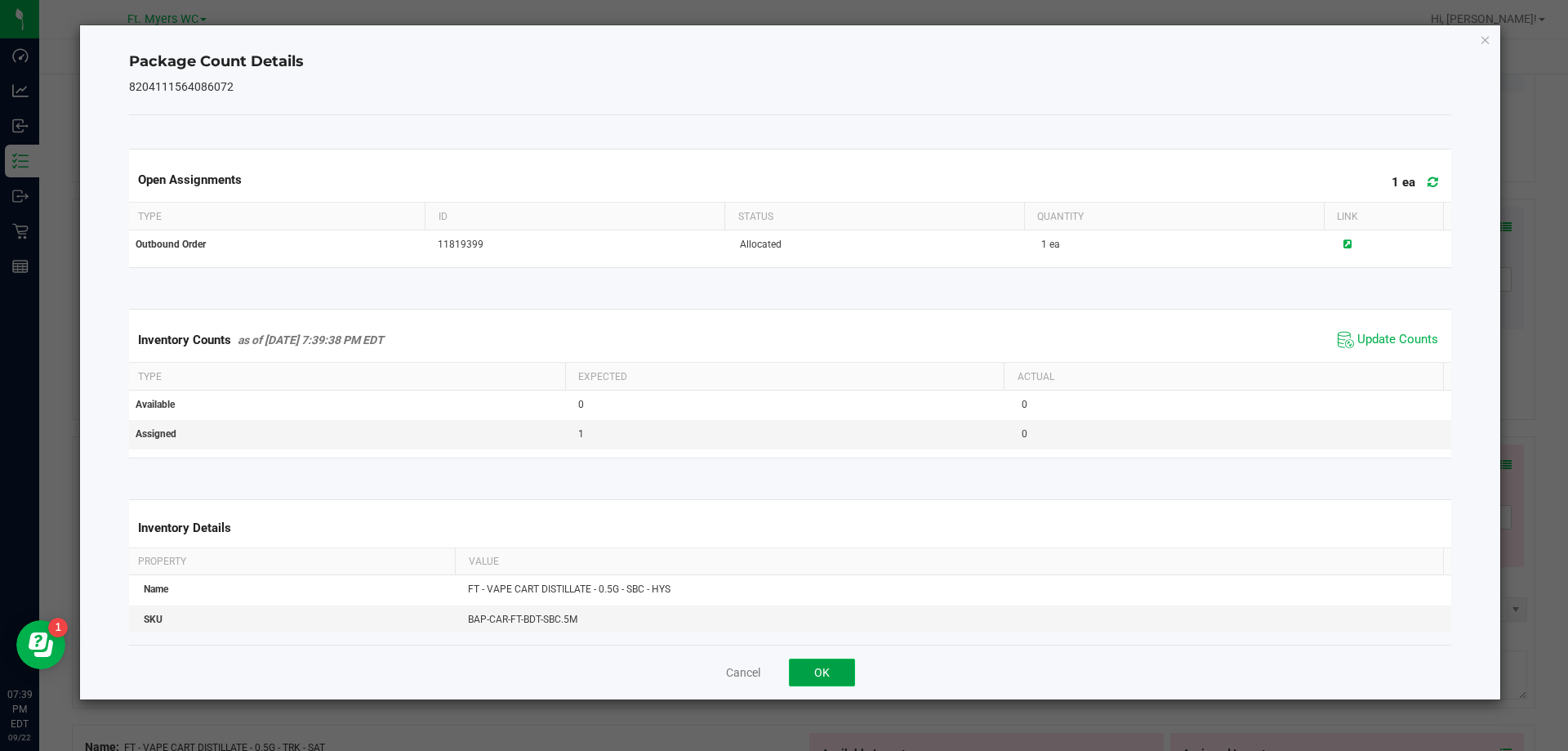
click at [821, 658] on button "OK" at bounding box center [821, 672] width 66 height 28
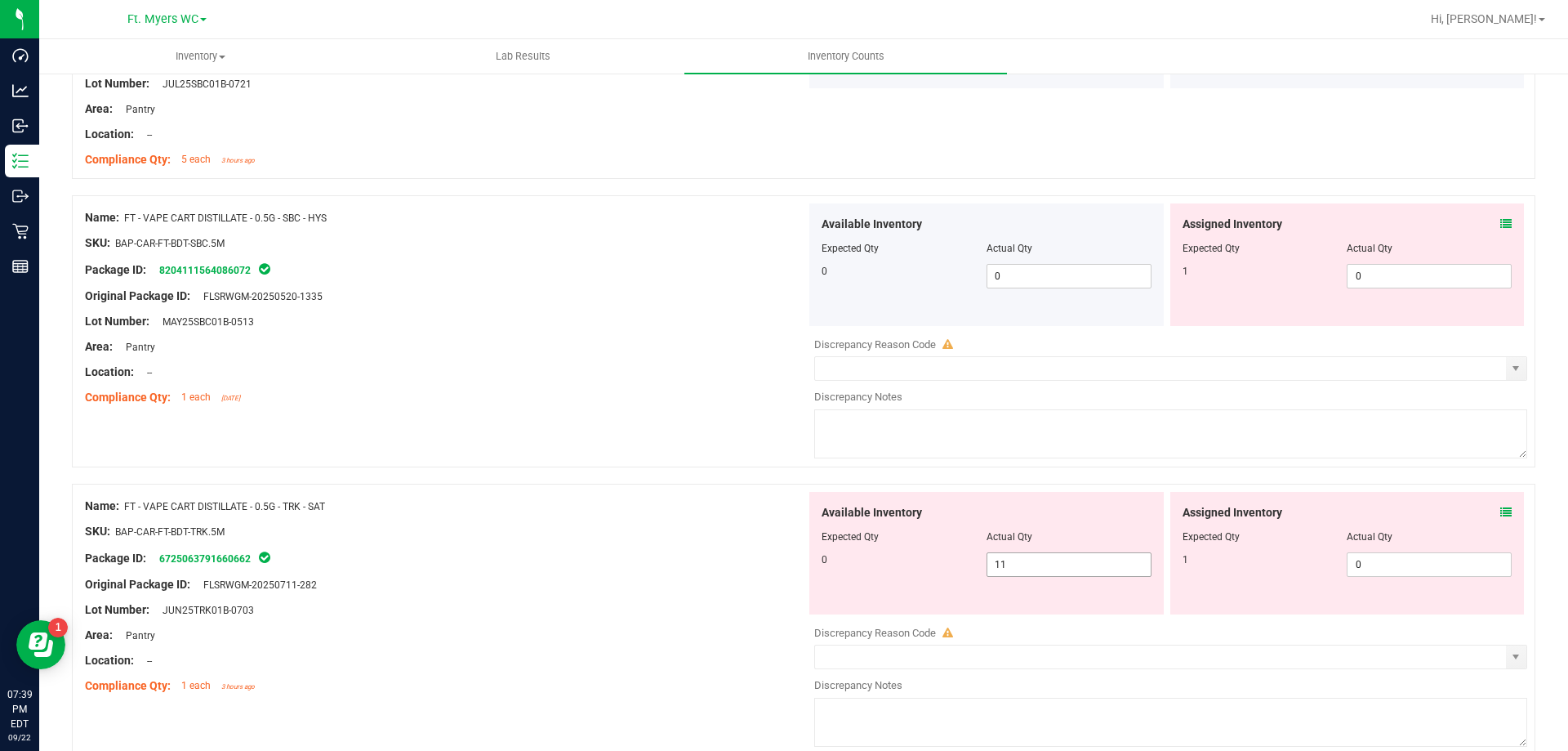
scroll to position [4248, 0]
click at [1501, 511] on icon at bounding box center [1507, 509] width 12 height 12
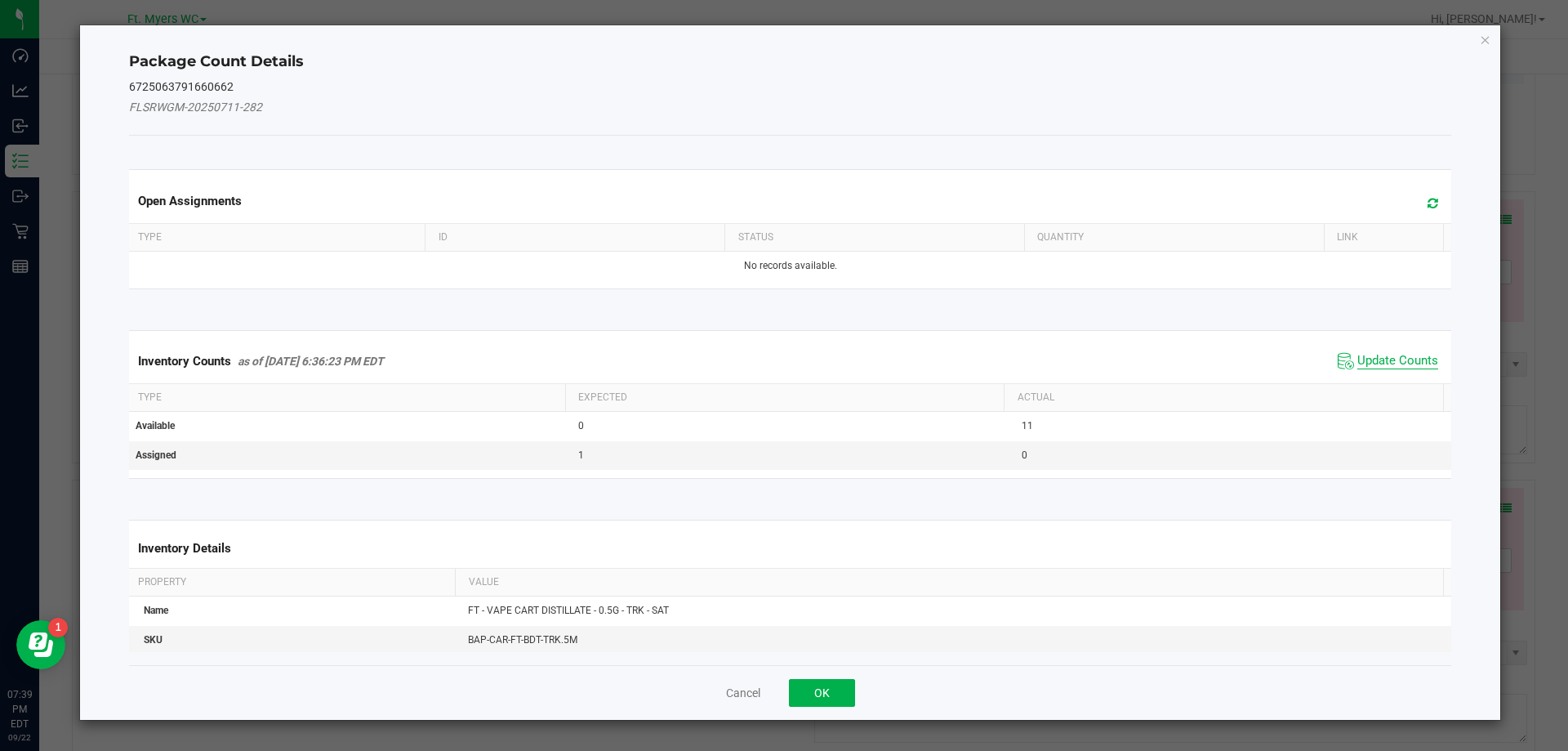
click at [1405, 361] on span "Update Counts" at bounding box center [1398, 360] width 81 height 16
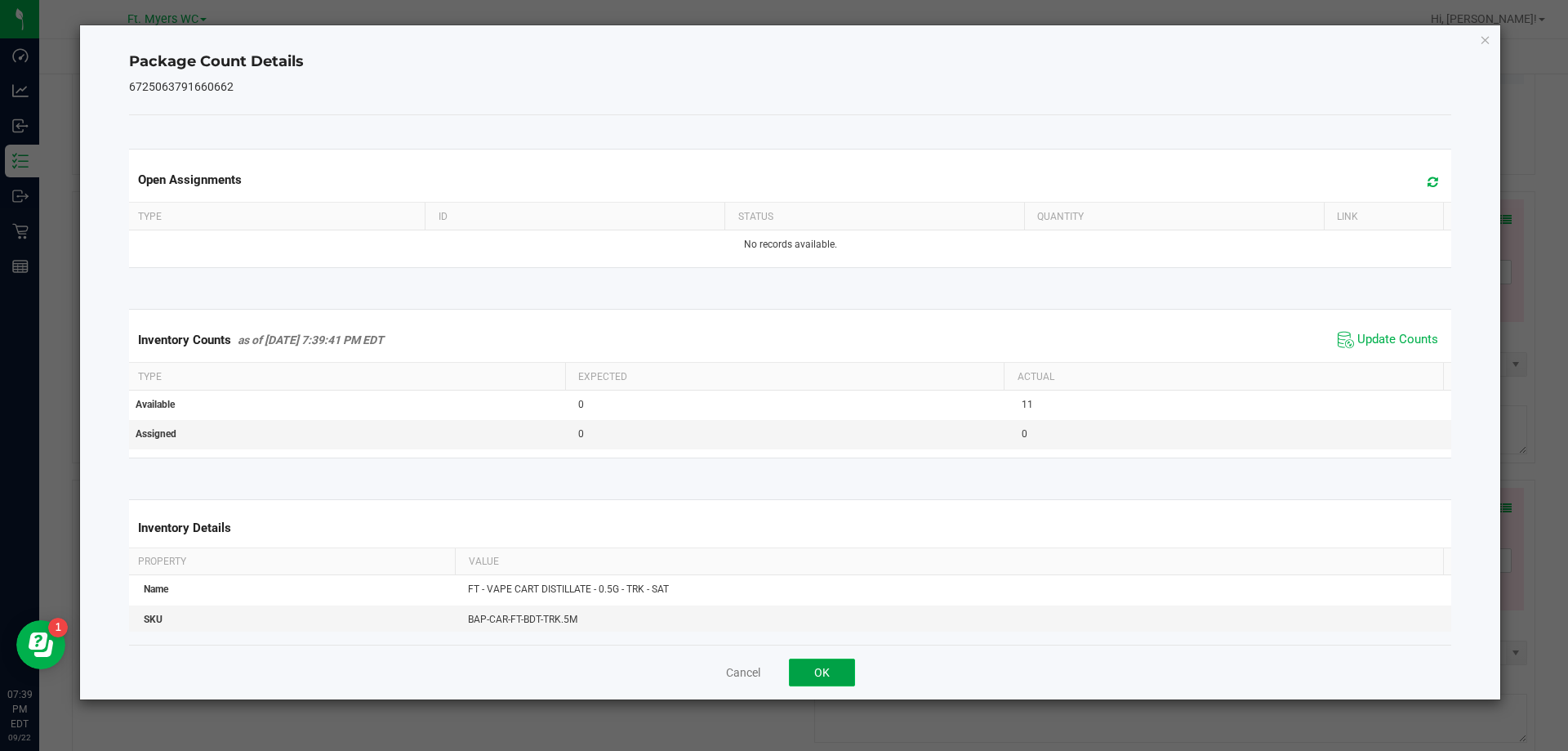
click at [817, 664] on button "OK" at bounding box center [821, 672] width 66 height 28
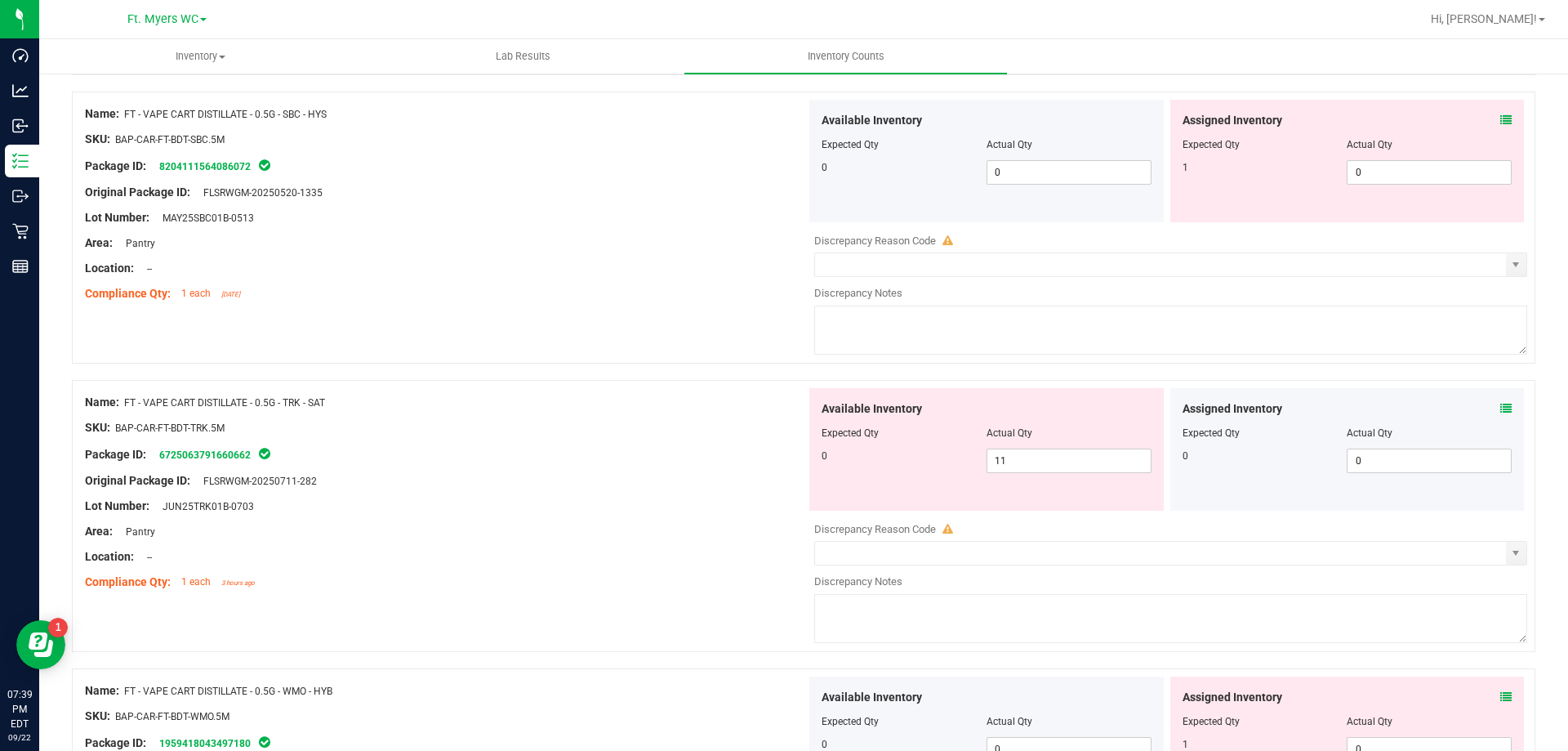
scroll to position [4330, 0]
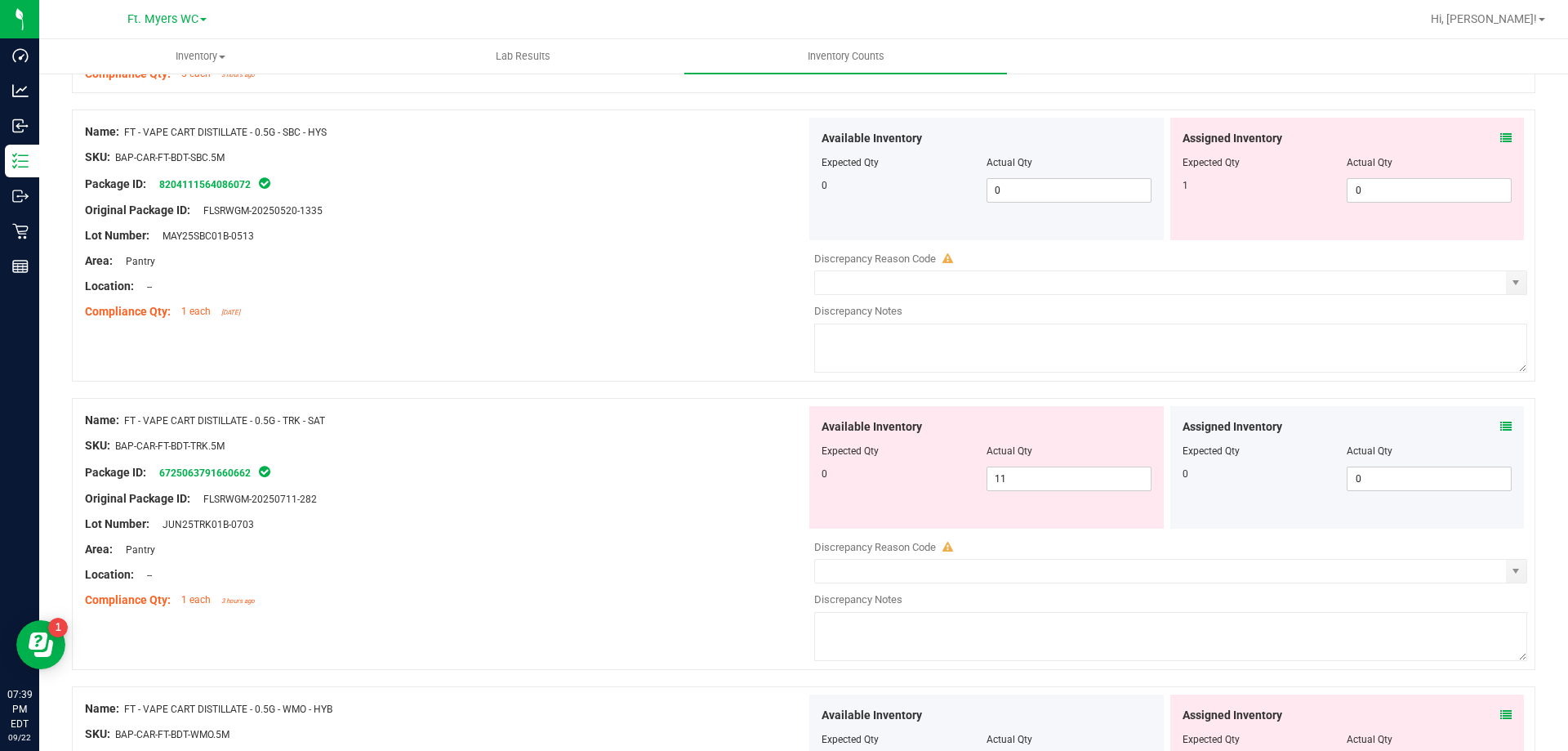
click at [1045, 492] on div "Available Inventory Expected Qty Actual Qty 0 11 11" at bounding box center [986, 467] width 354 height 123
click at [1045, 478] on span "11 11" at bounding box center [1069, 478] width 165 height 24
click at [441, 599] on div "Compliance Qty: 1 each 3 hours ago" at bounding box center [445, 600] width 721 height 17
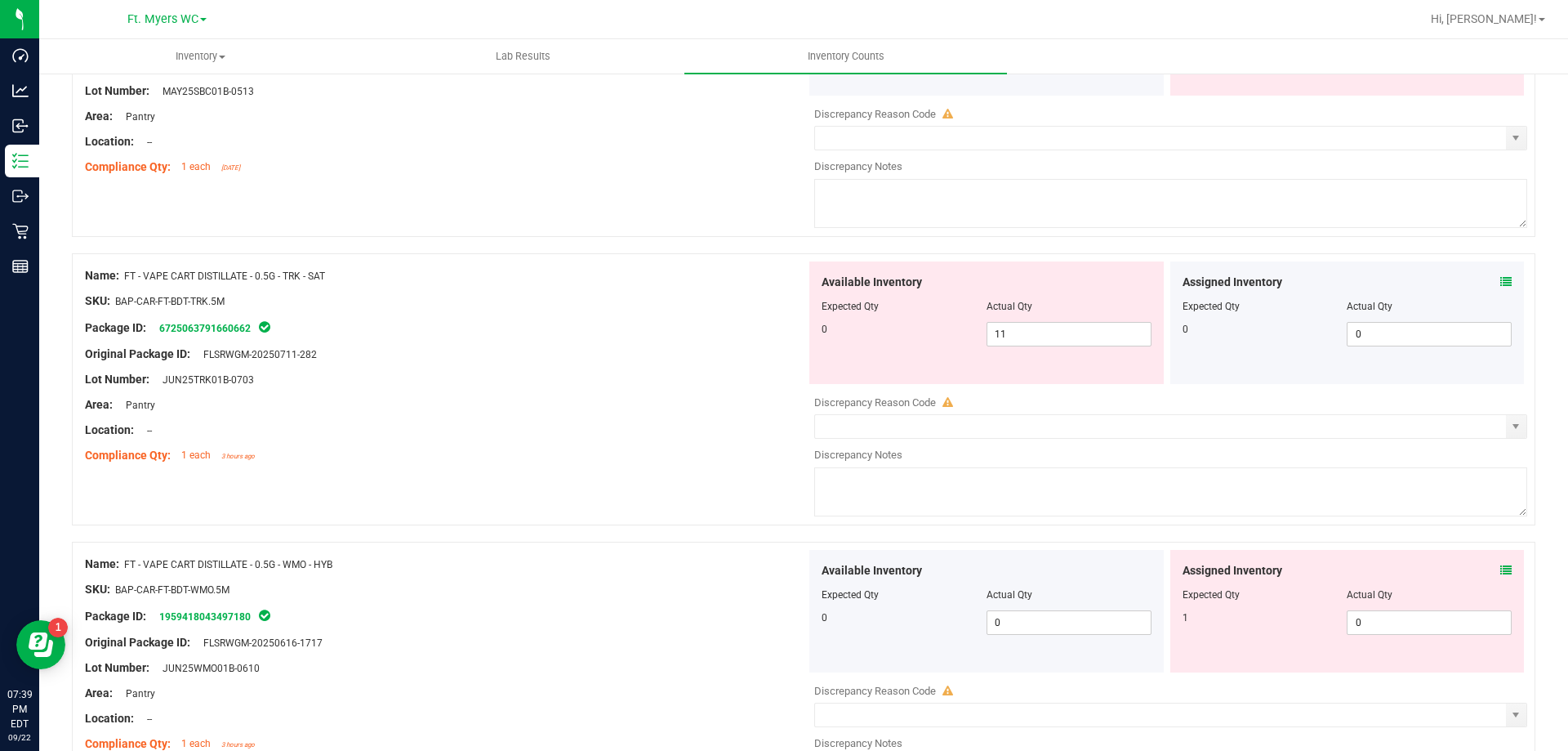
scroll to position [4738, 0]
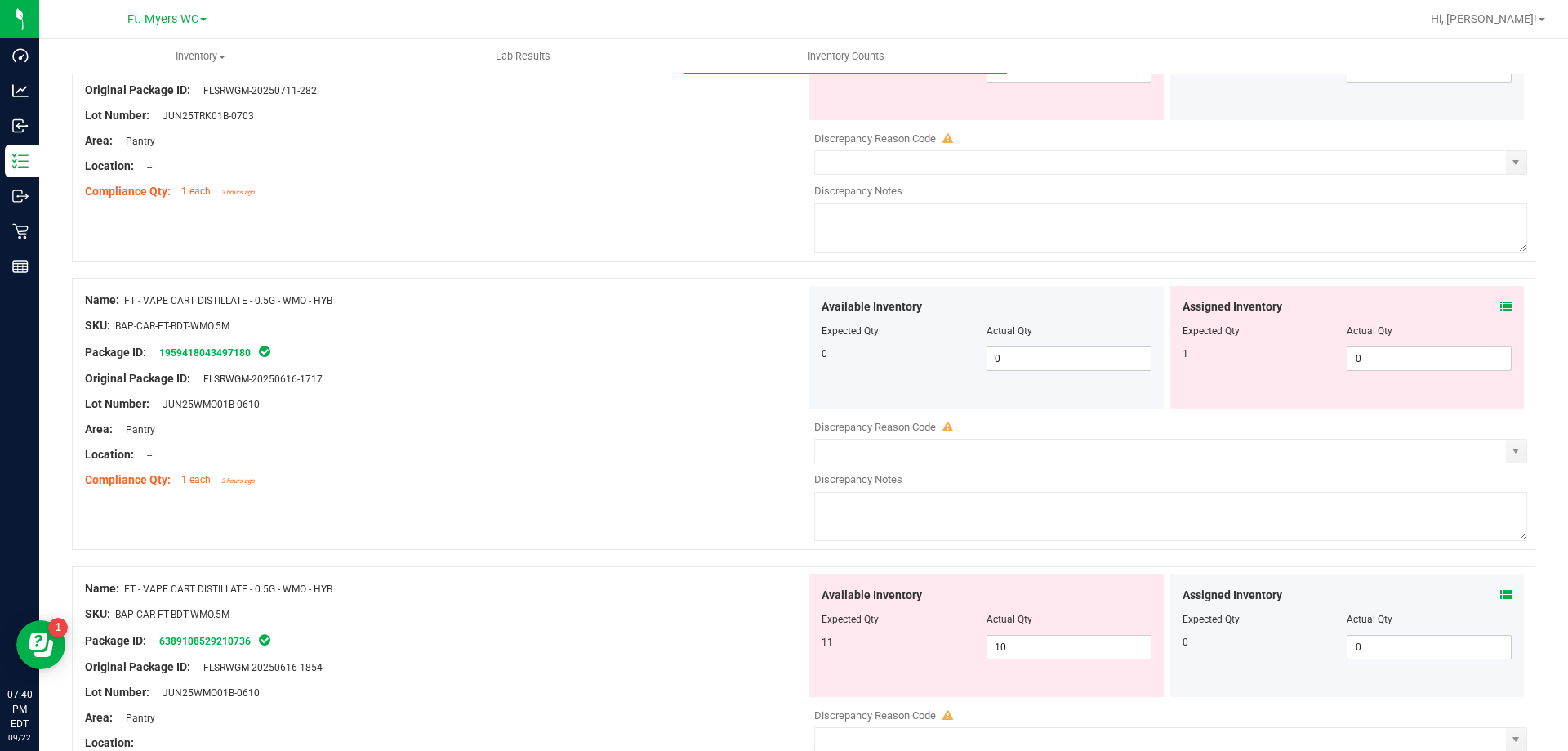
click at [1486, 308] on div "Assigned Inventory" at bounding box center [1347, 306] width 330 height 17
click at [1501, 305] on icon at bounding box center [1507, 306] width 12 height 12
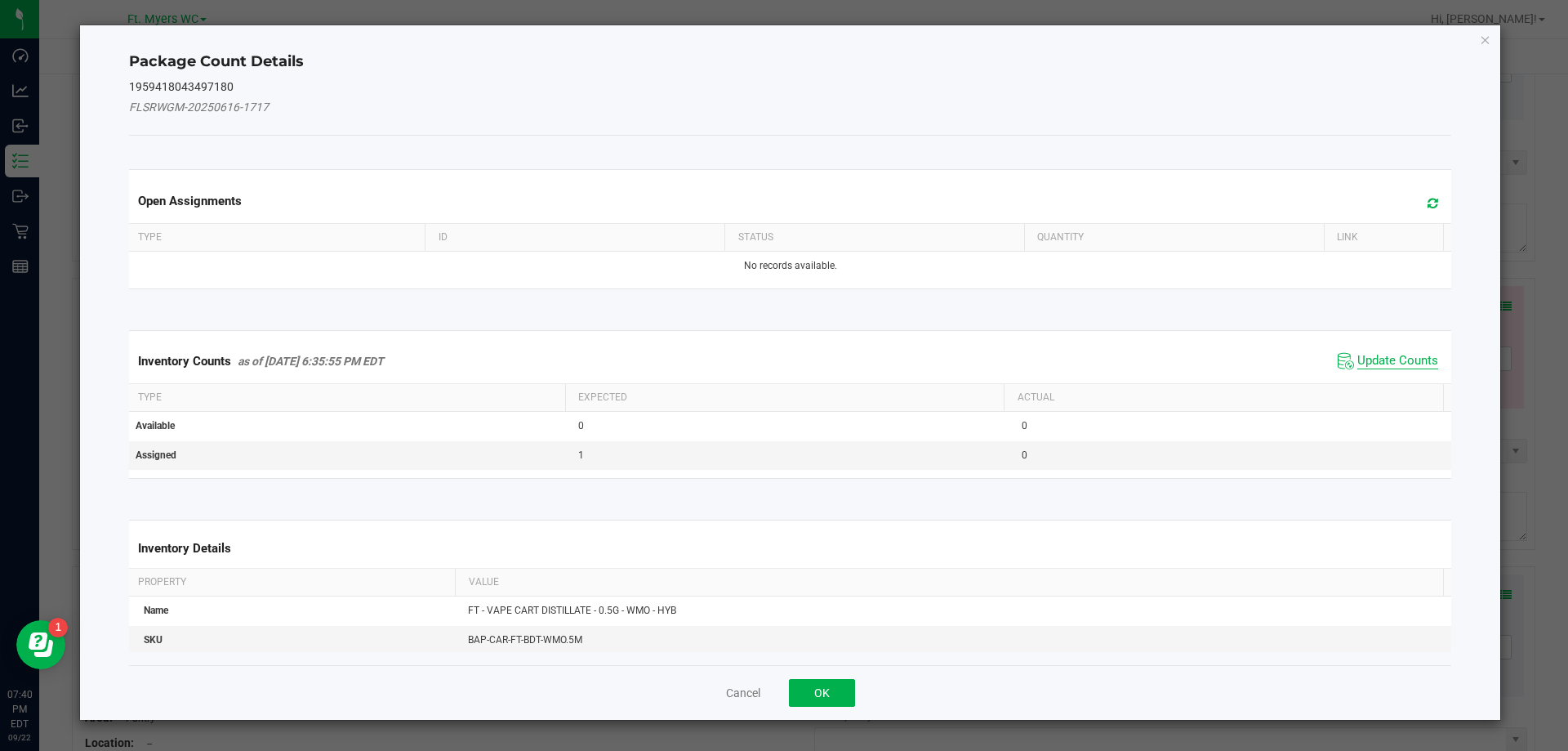
click at [1383, 355] on span "Update Counts" at bounding box center [1398, 360] width 81 height 16
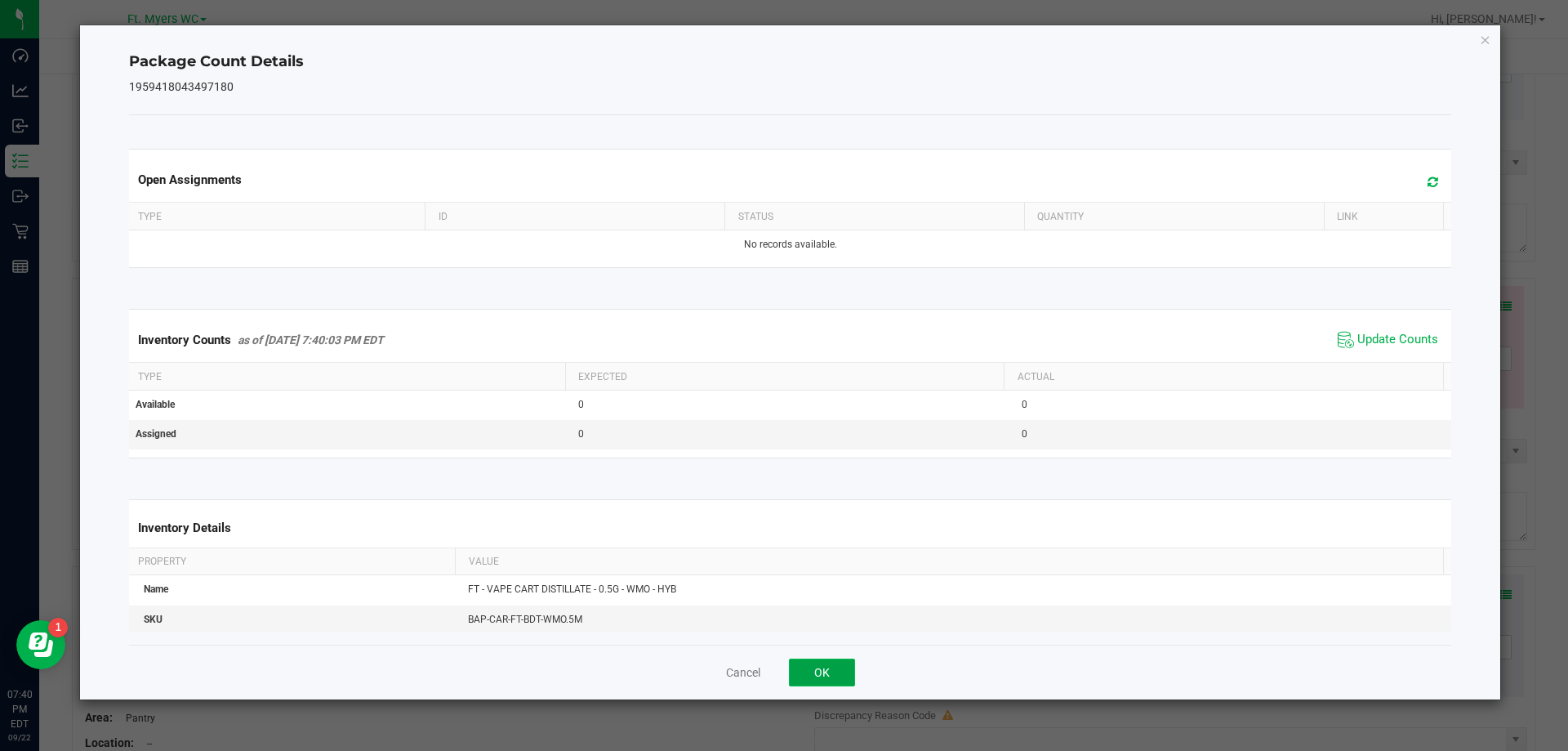
click at [812, 681] on button "OK" at bounding box center [821, 672] width 66 height 28
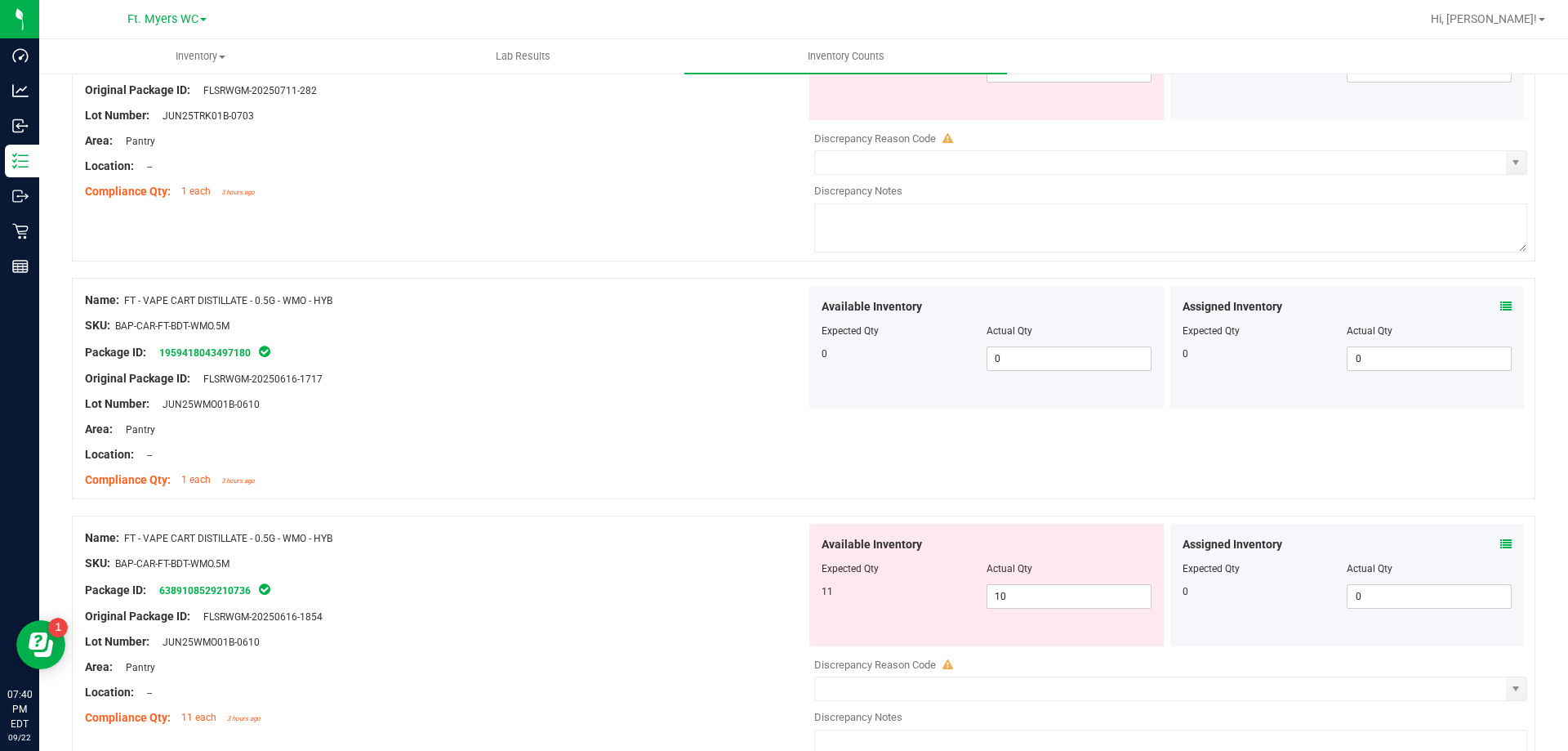
click at [1485, 545] on div "Assigned Inventory" at bounding box center [1347, 545] width 330 height 17
click at [1501, 538] on icon at bounding box center [1507, 544] width 12 height 12
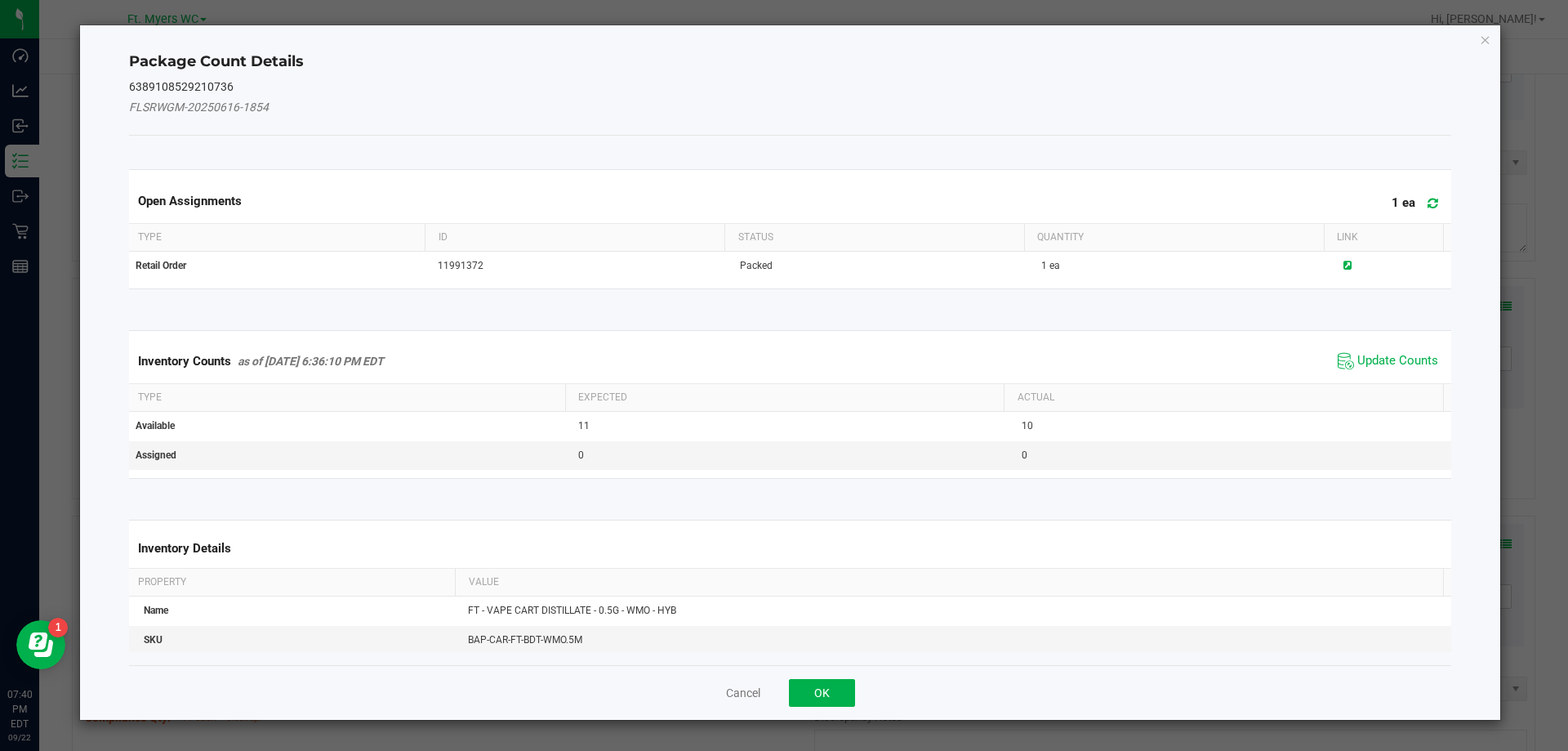
click at [1384, 350] on span "Update Counts" at bounding box center [1388, 360] width 109 height 24
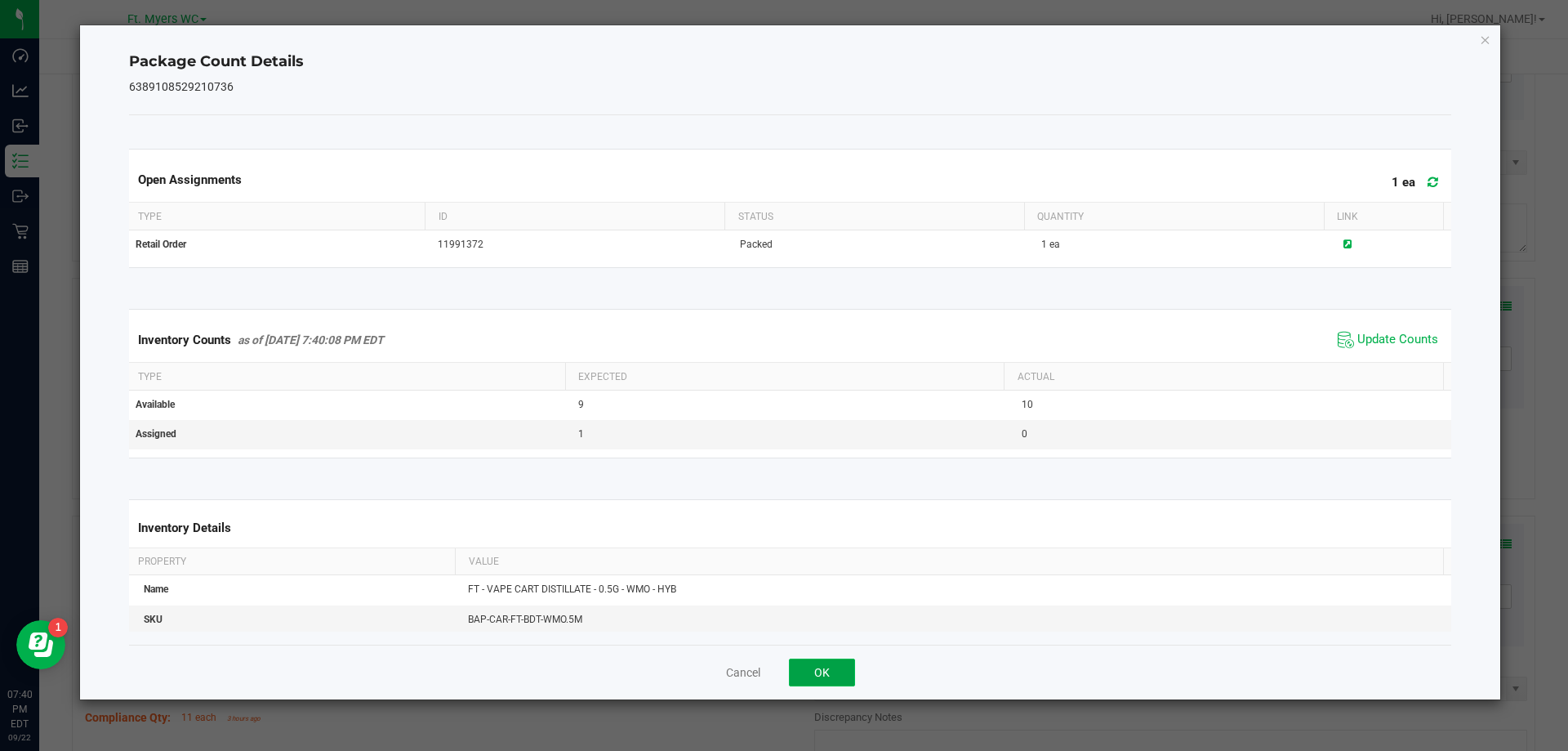
click at [837, 674] on button "OK" at bounding box center [821, 672] width 66 height 28
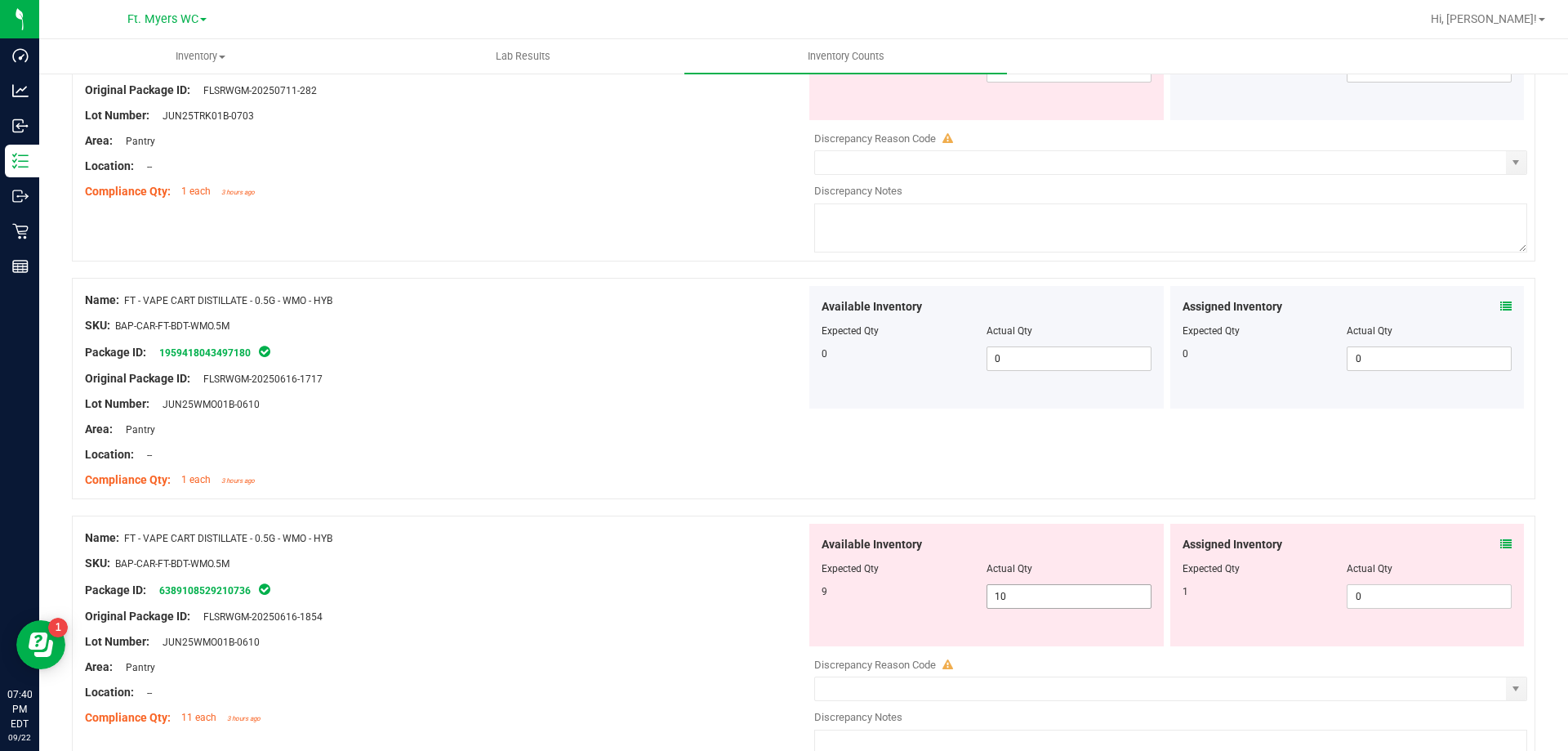
click at [1059, 591] on span "10 10" at bounding box center [1069, 596] width 165 height 24
type input "1"
type input "9"
click at [636, 660] on div "Area: Pantry" at bounding box center [445, 667] width 721 height 17
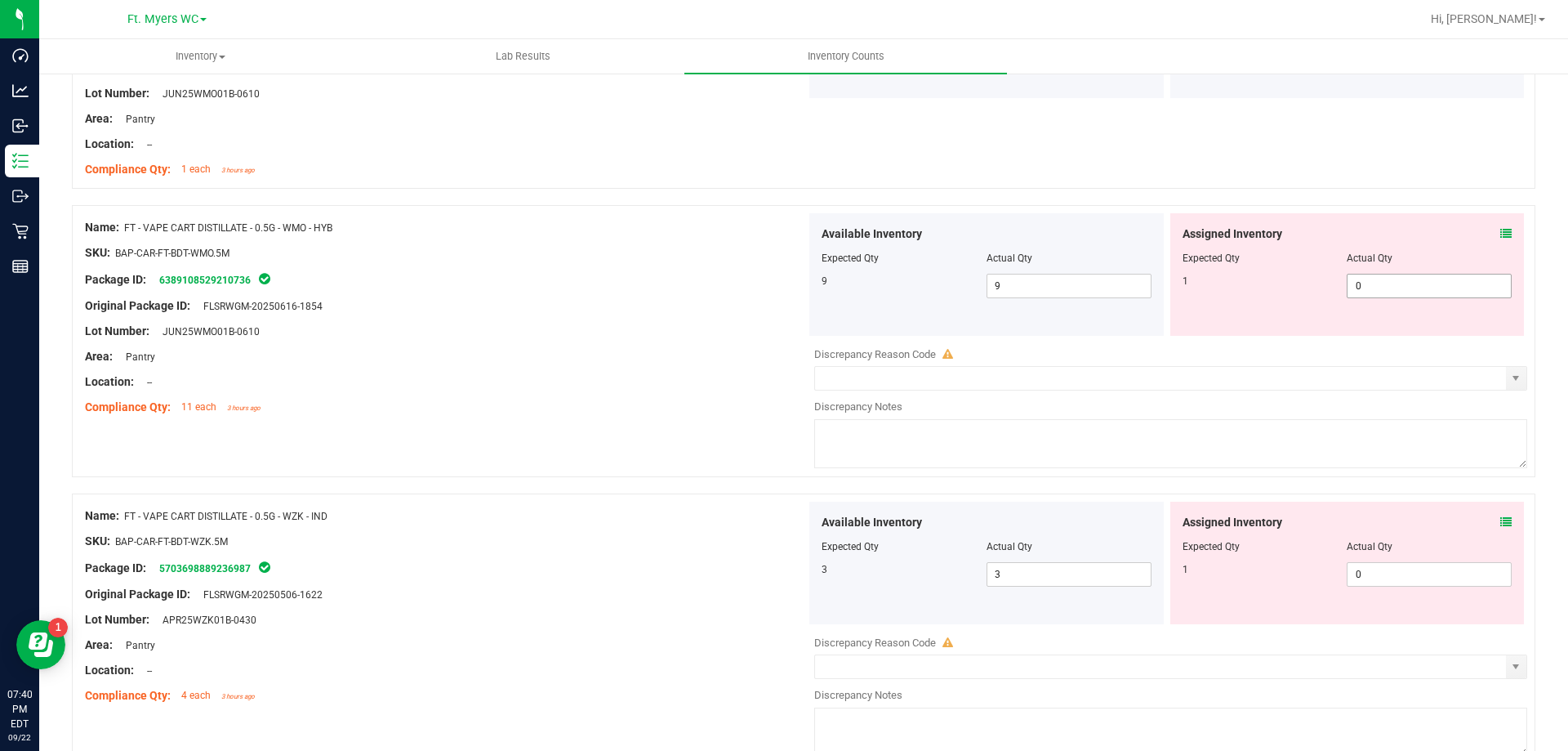
scroll to position [5065, 0]
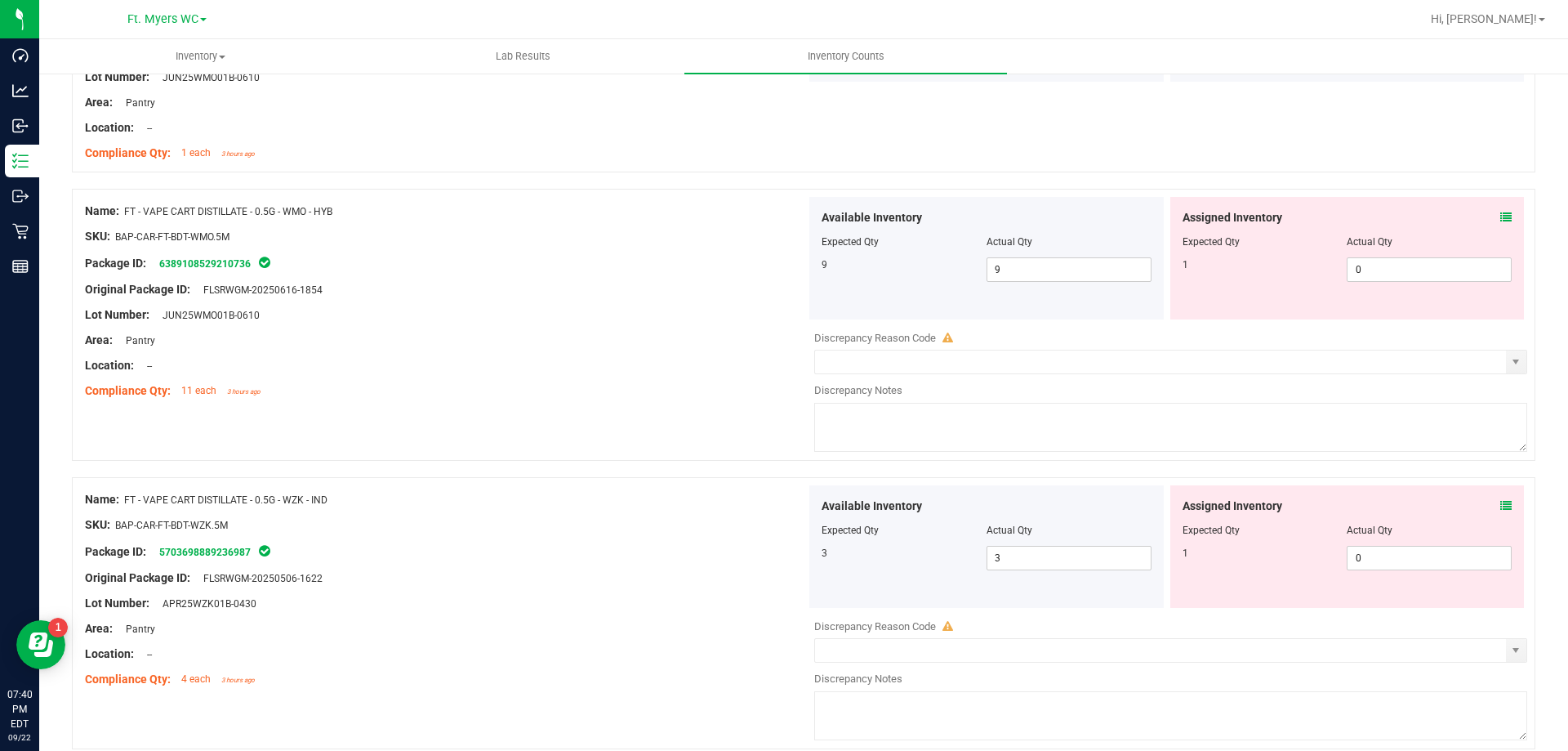
click at [1514, 503] on div "Assigned Inventory Expected Qty Actual Qty 1 0 0" at bounding box center [1347, 546] width 361 height 123
click at [1501, 508] on icon at bounding box center [1507, 506] width 12 height 12
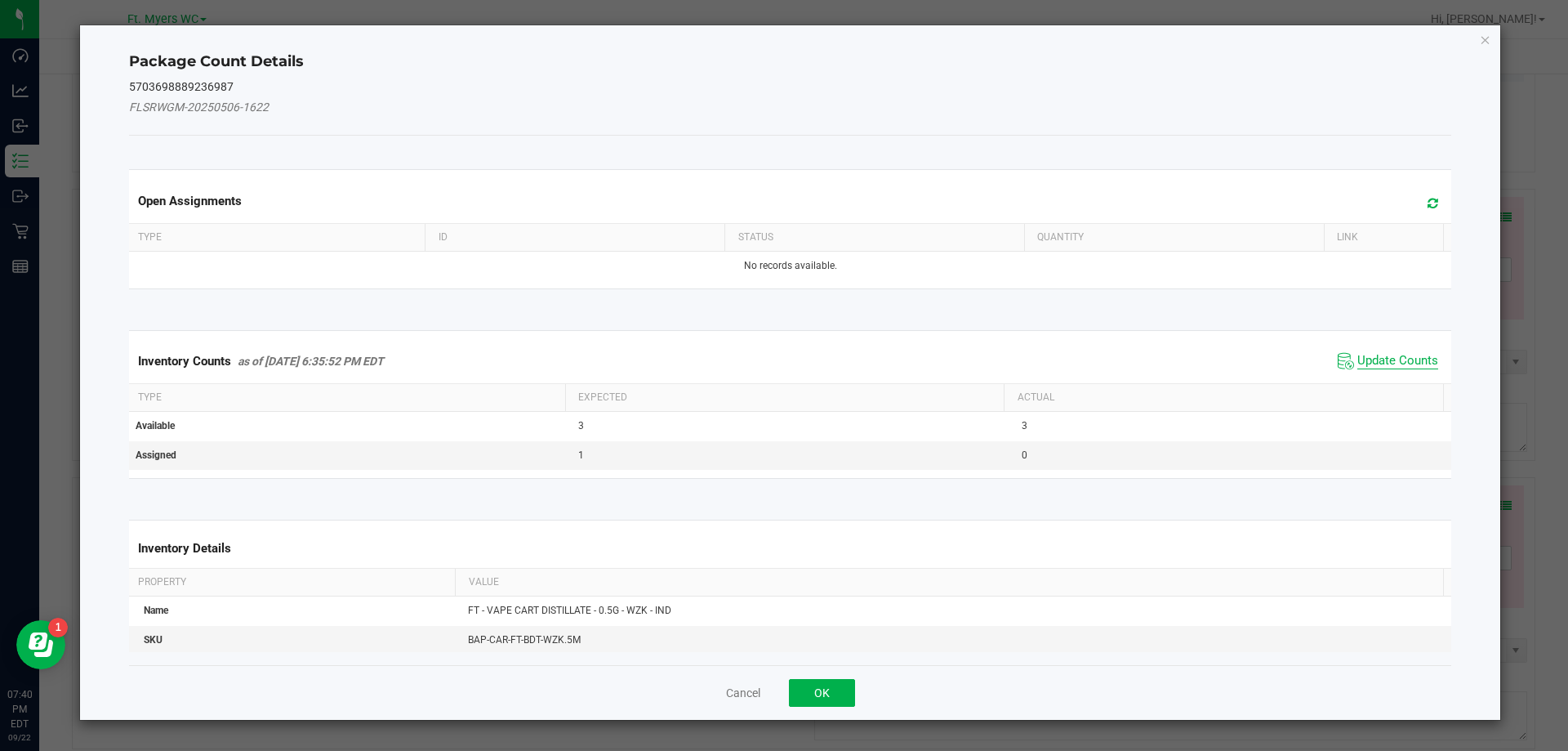
click at [1390, 359] on span "Update Counts" at bounding box center [1398, 360] width 81 height 16
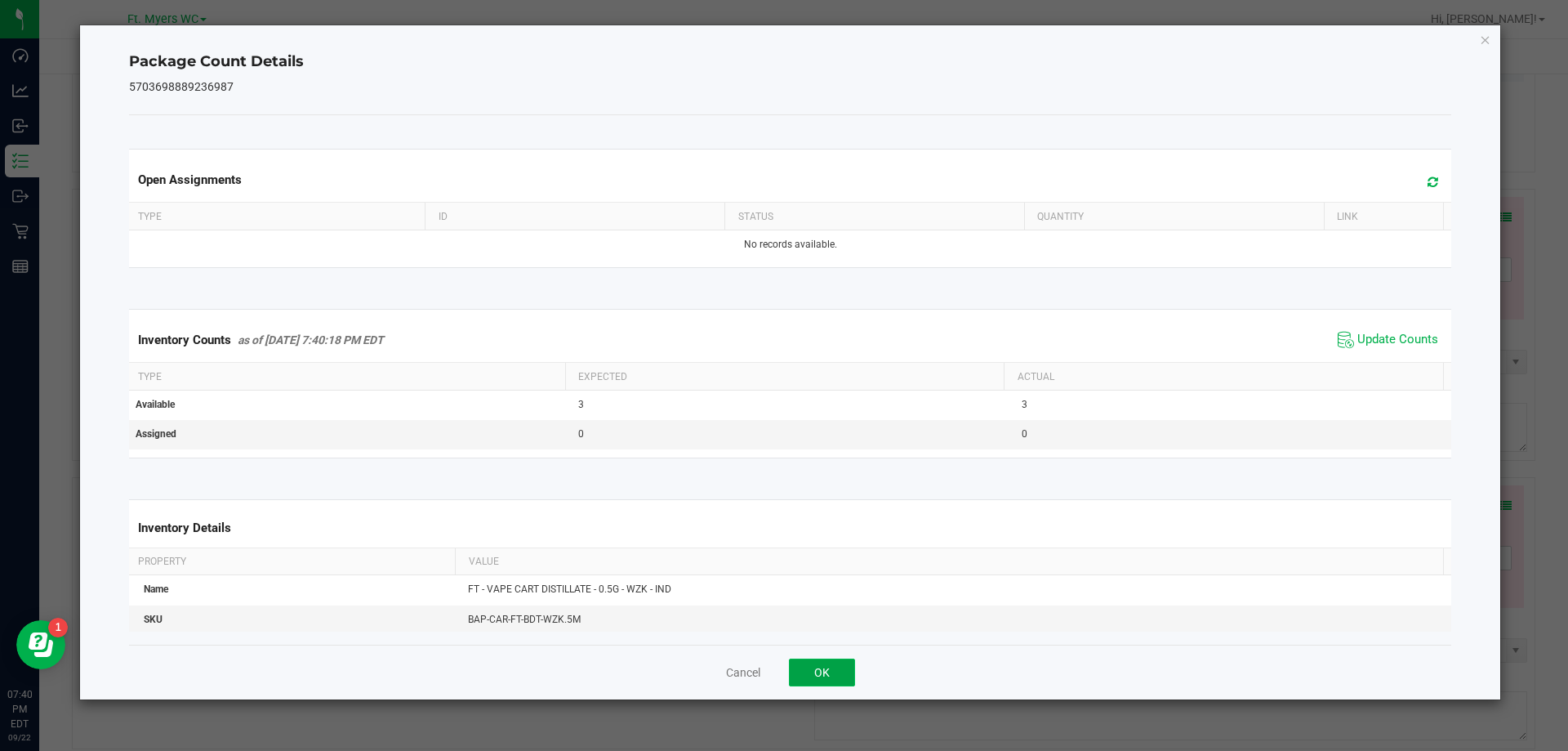
click at [842, 677] on button "OK" at bounding box center [821, 672] width 66 height 28
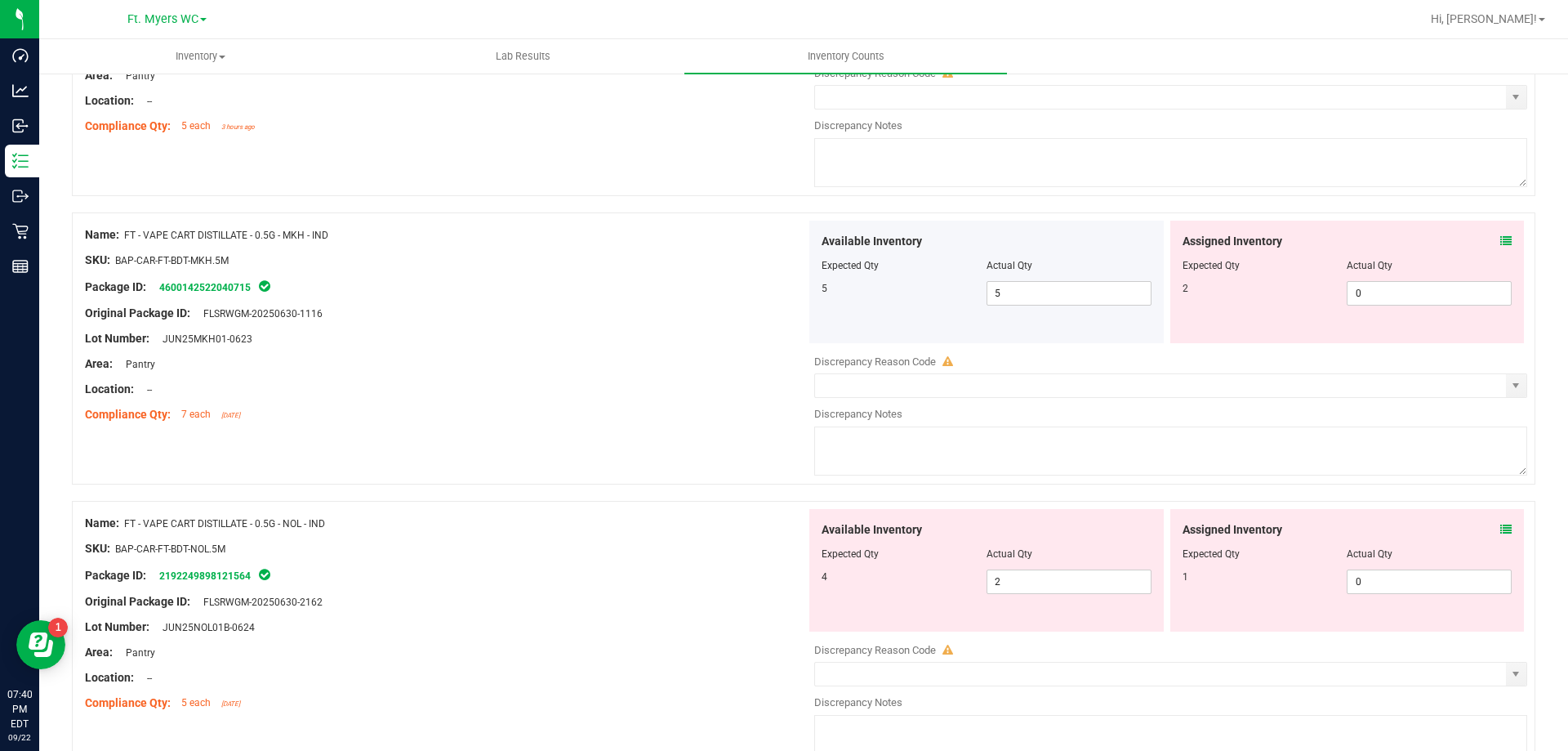
scroll to position [0, 0]
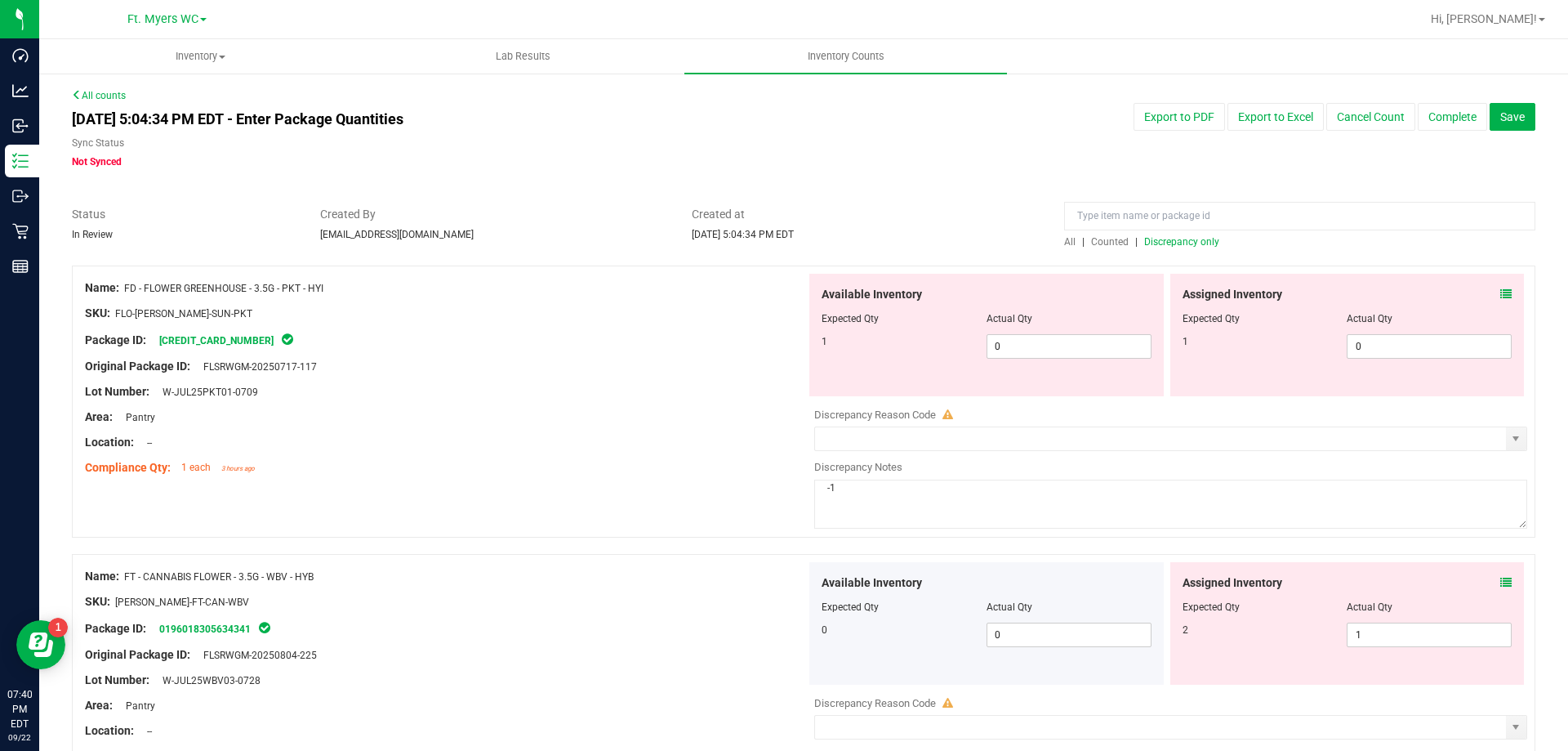
click at [1165, 243] on span "Discrepancy only" at bounding box center [1182, 242] width 75 height 12
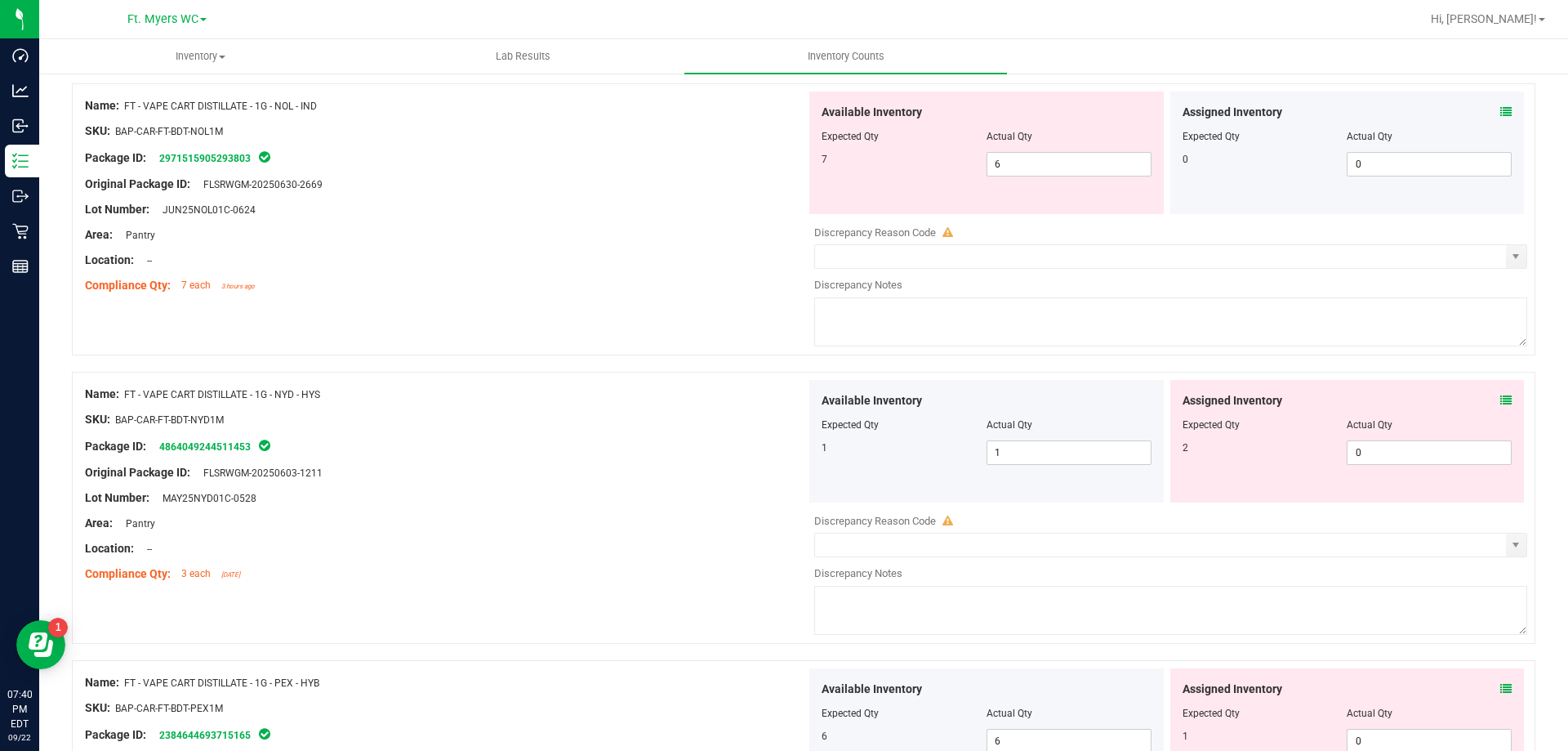
scroll to position [5339, 0]
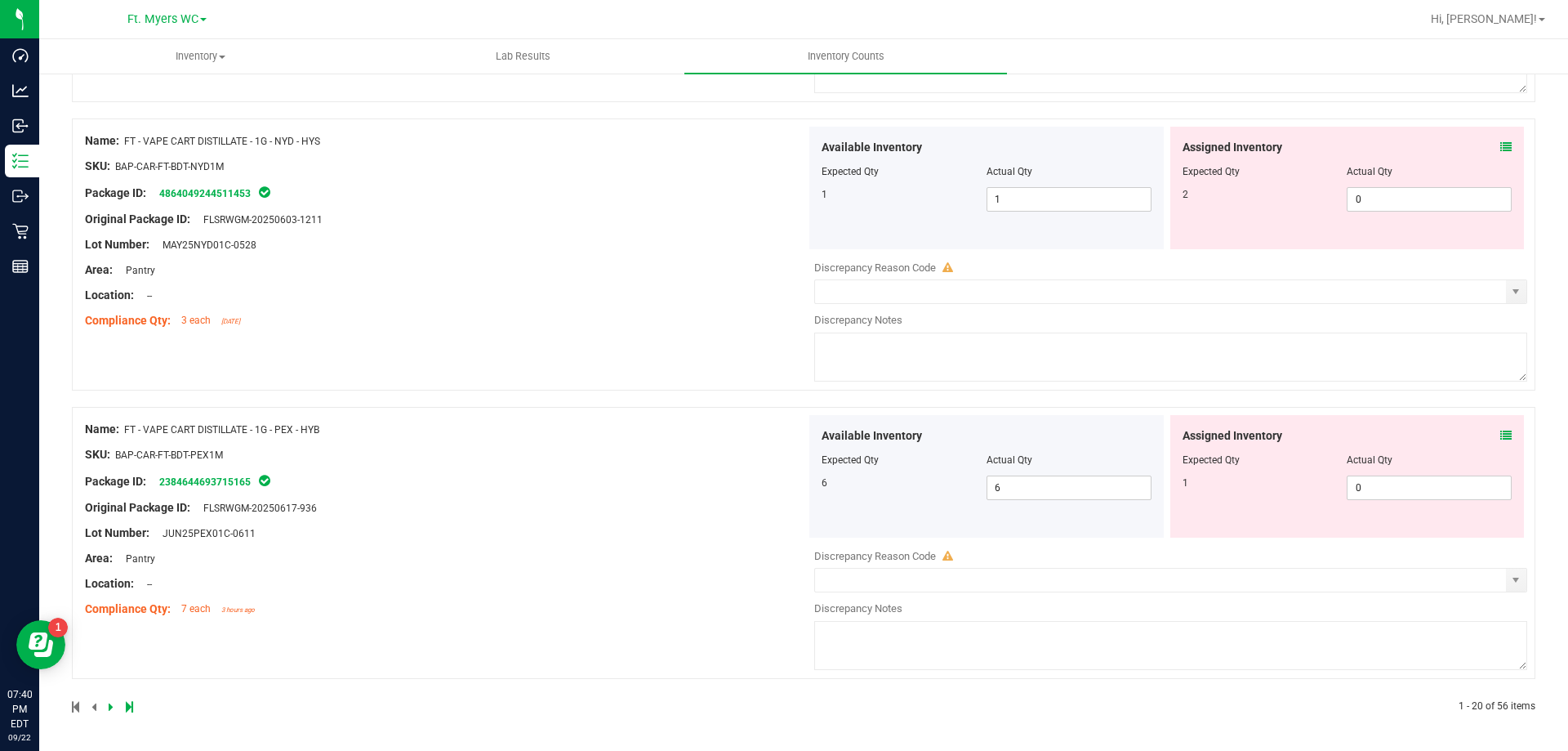
click at [1491, 451] on div at bounding box center [1347, 449] width 330 height 8
click at [1501, 443] on span at bounding box center [1507, 436] width 12 height 17
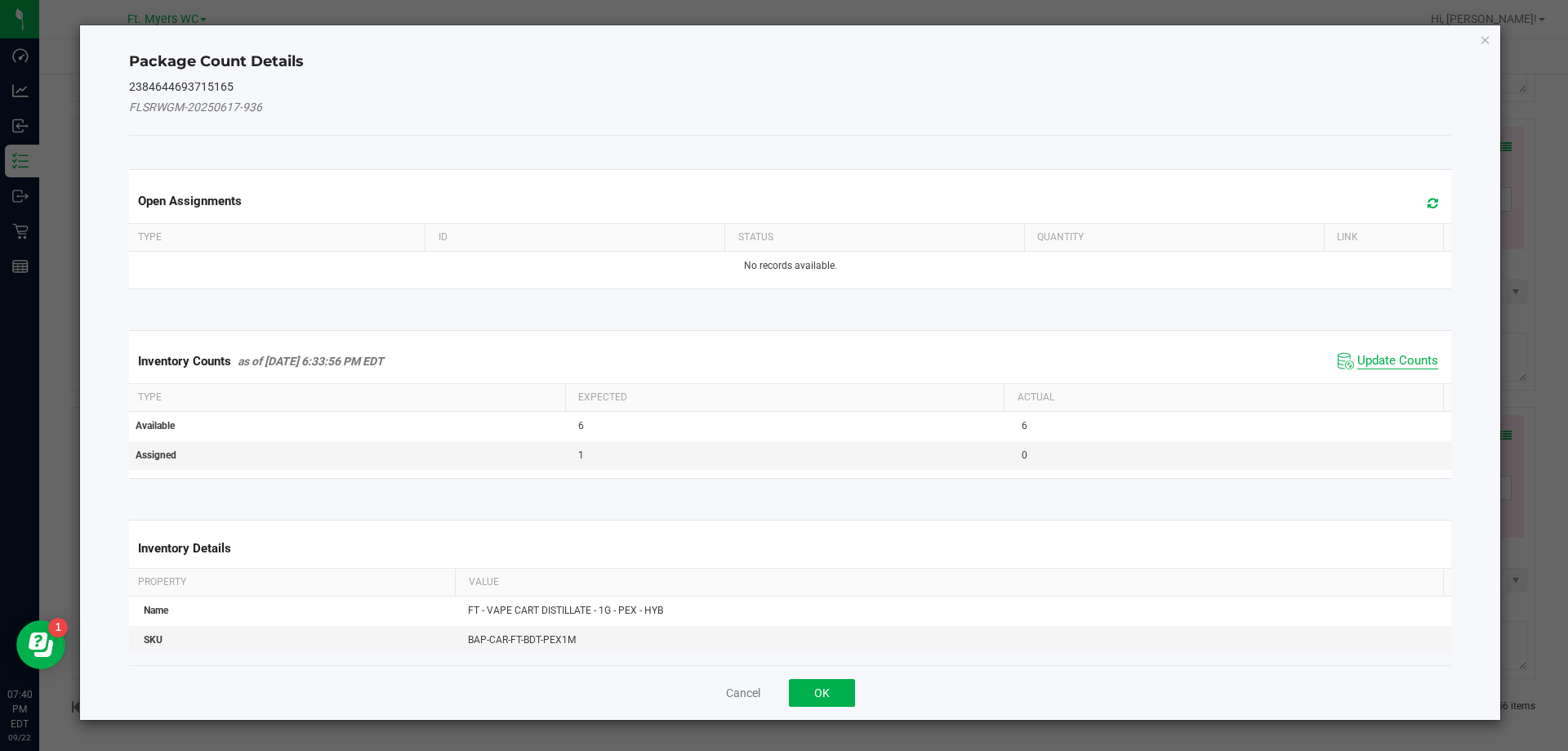
click at [1378, 358] on span "Update Counts" at bounding box center [1398, 360] width 81 height 16
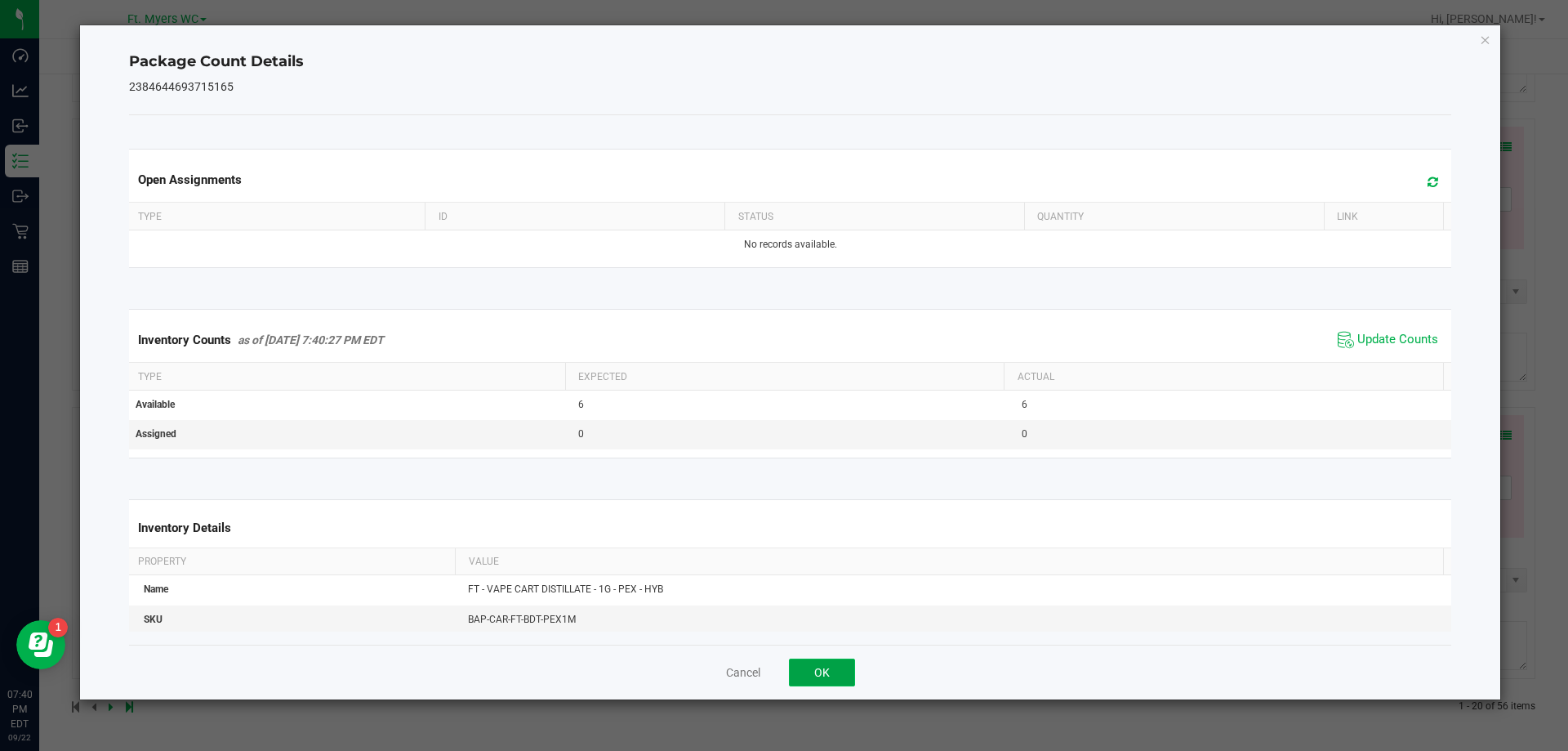
click at [842, 671] on button "OK" at bounding box center [821, 672] width 66 height 28
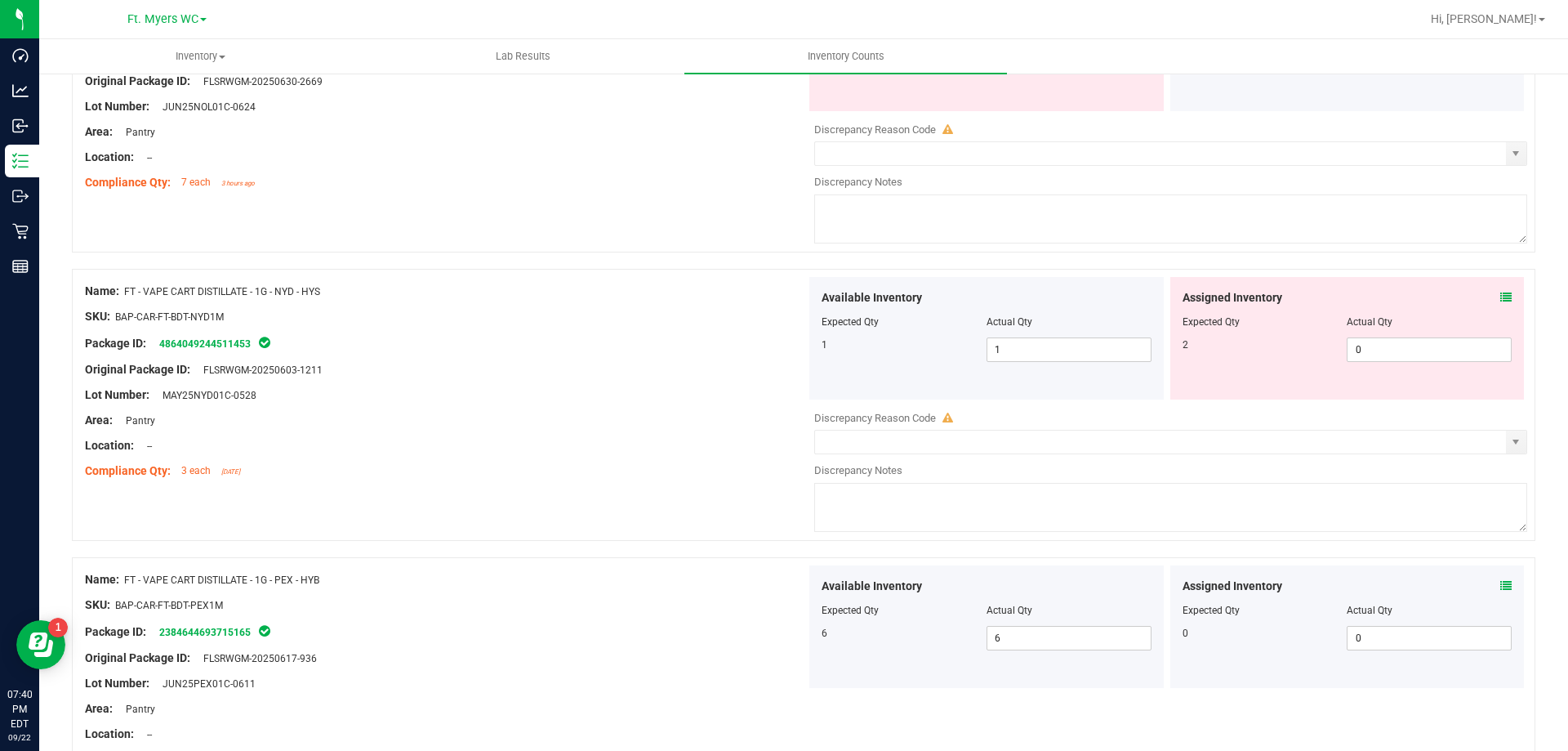
scroll to position [5042, 0]
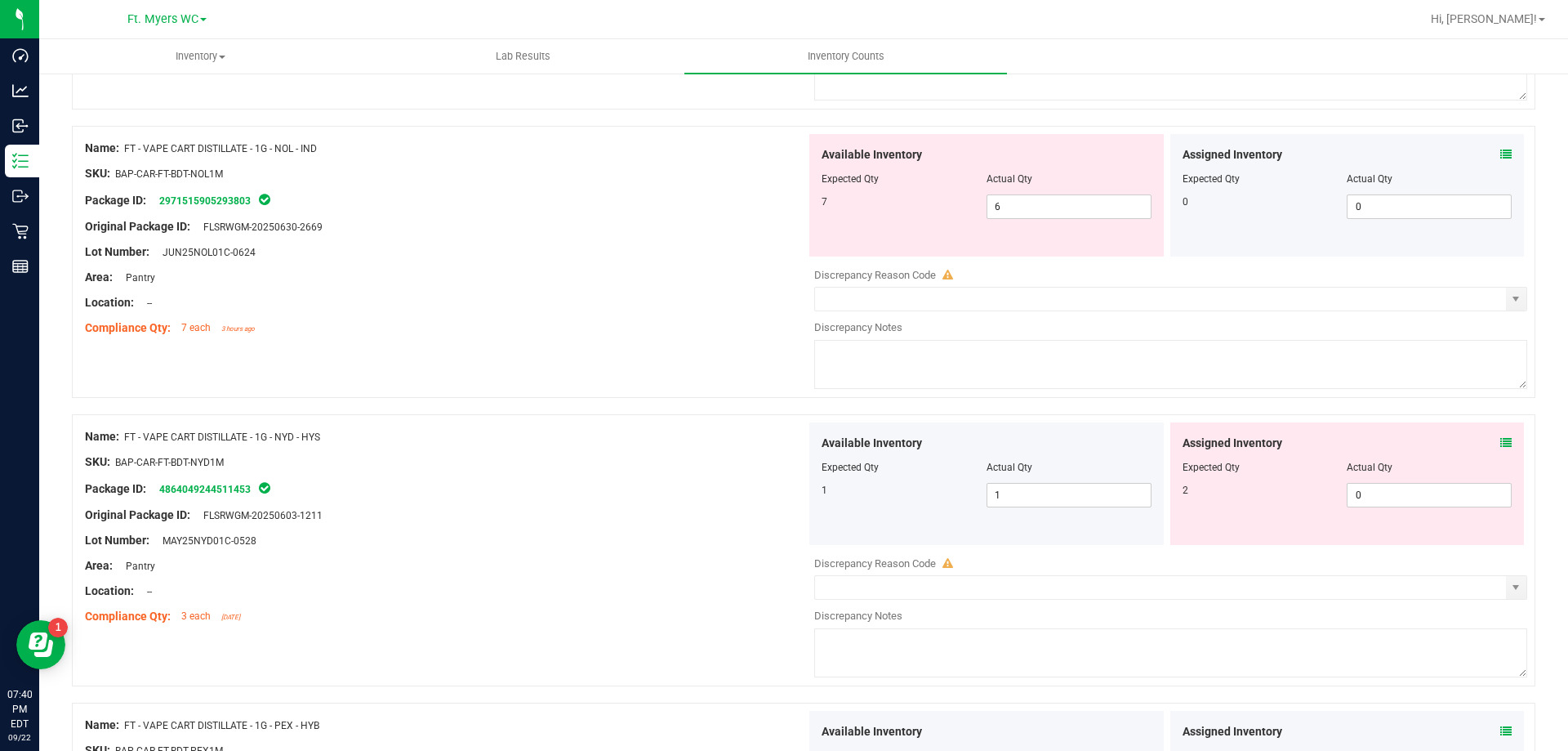
click at [1488, 433] on div "Assigned Inventory Expected Qty Actual Qty 2 0 0" at bounding box center [1347, 484] width 354 height 123
click at [1501, 442] on icon at bounding box center [1507, 443] width 12 height 12
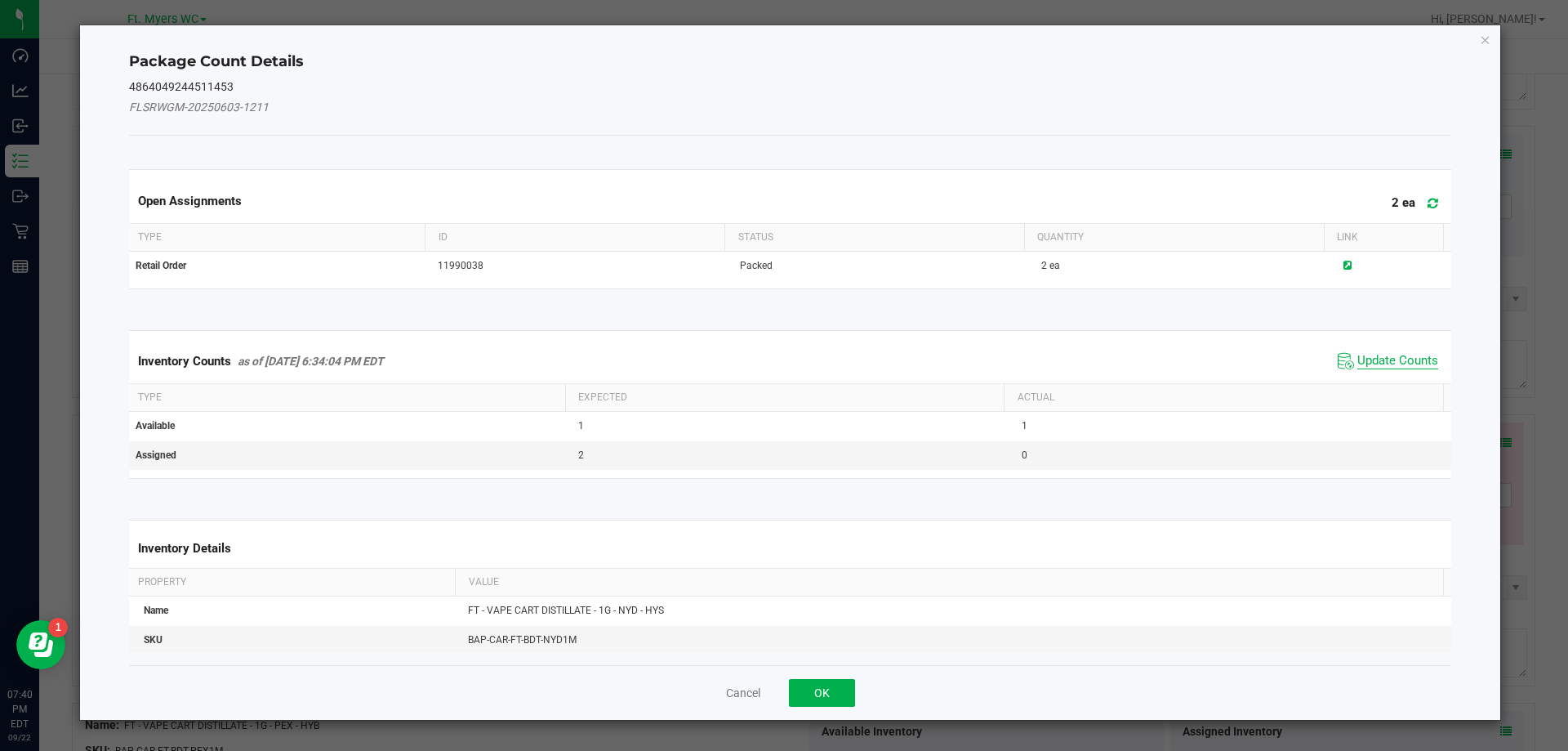
click at [1358, 366] on span "Update Counts" at bounding box center [1398, 360] width 81 height 16
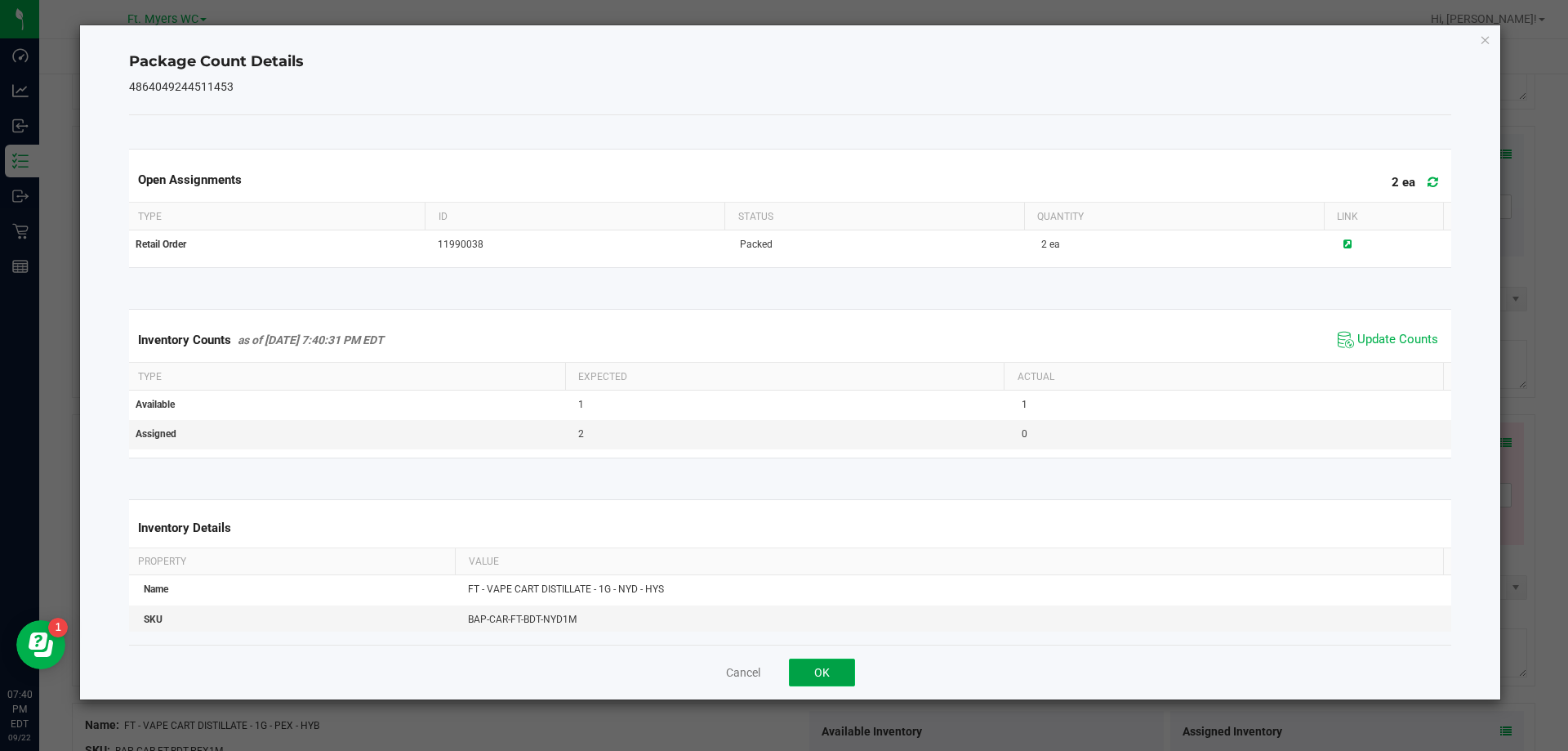
click at [830, 677] on button "OK" at bounding box center [821, 672] width 66 height 28
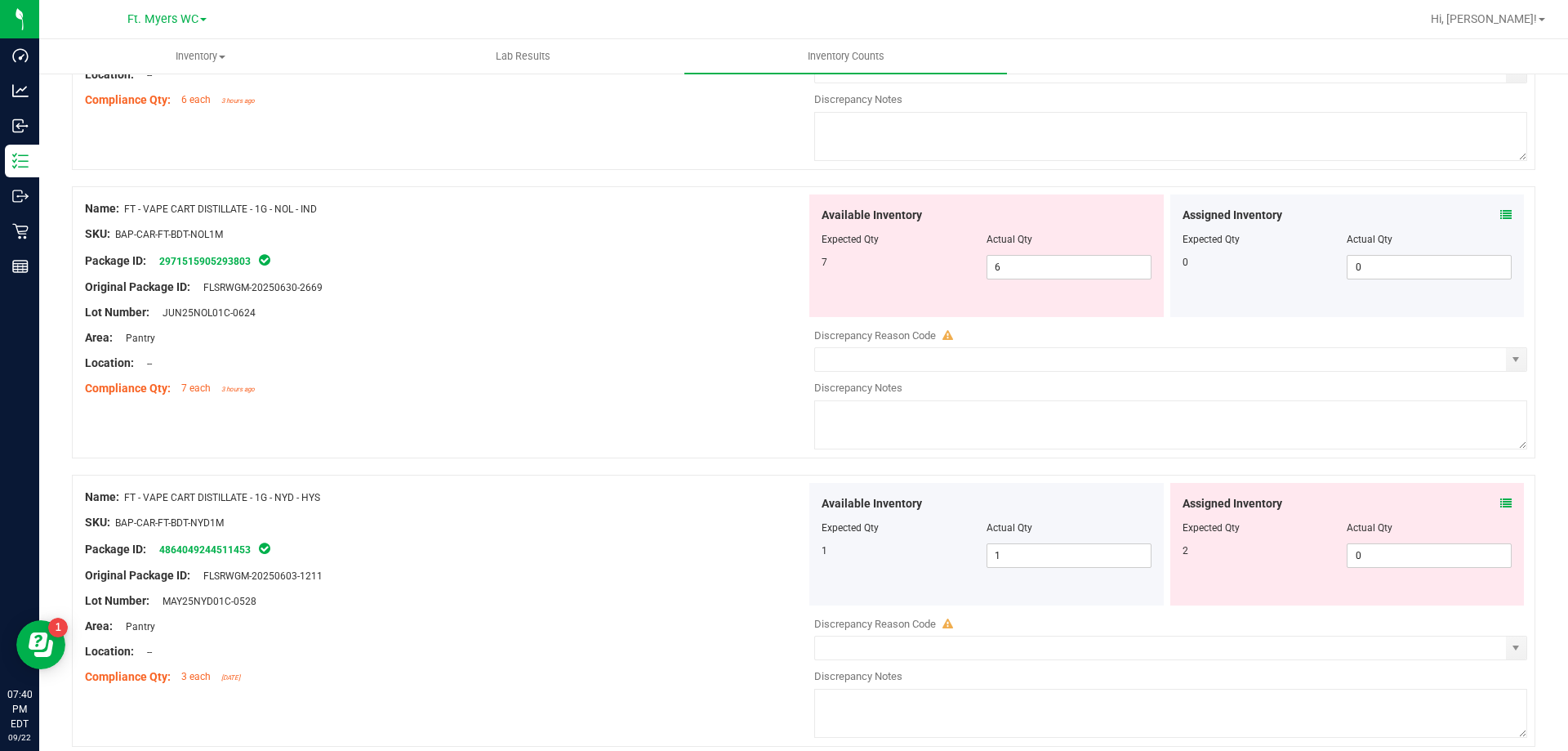
scroll to position [4879, 0]
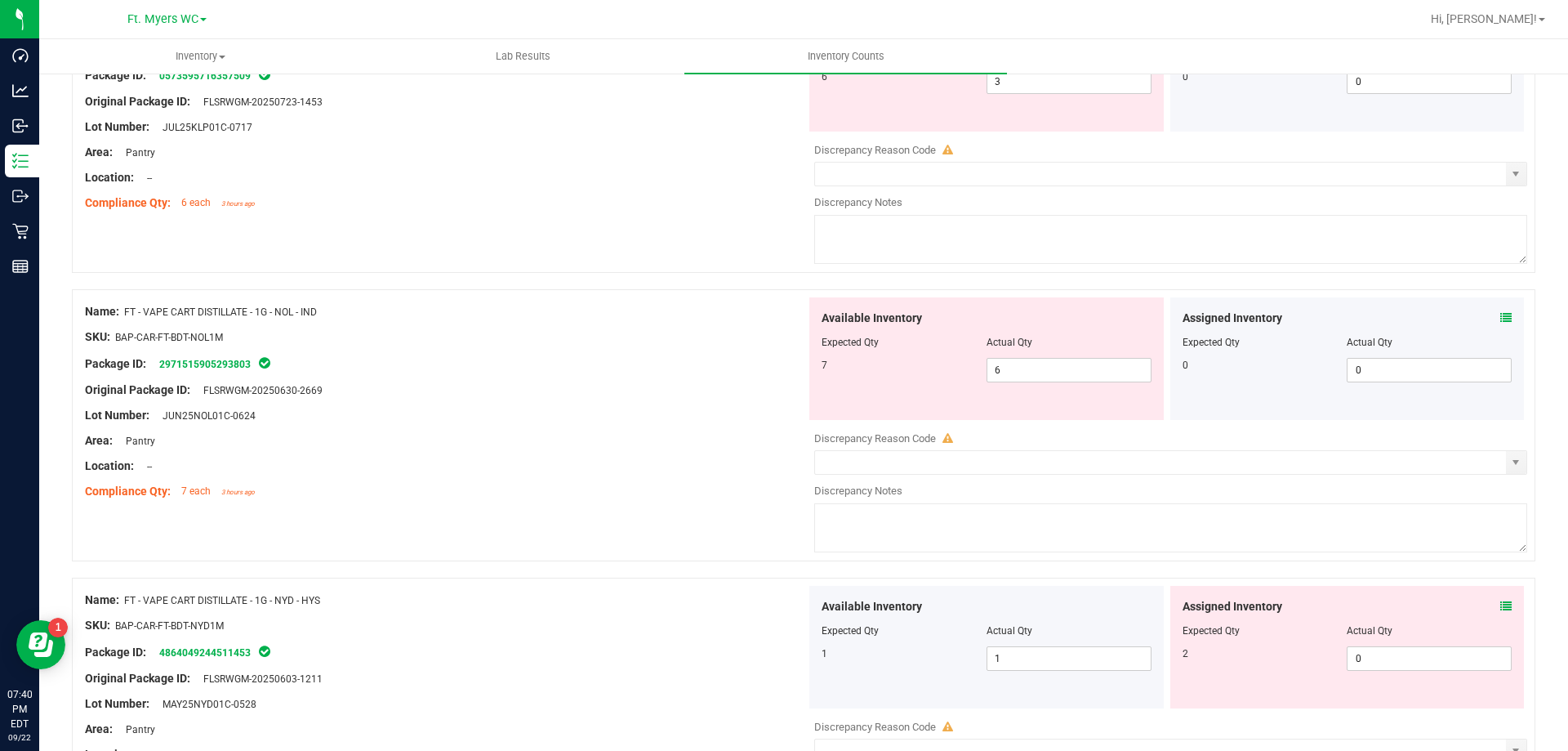
click at [1486, 312] on div "Assigned Inventory" at bounding box center [1347, 318] width 330 height 17
click at [1501, 317] on icon at bounding box center [1507, 318] width 12 height 12
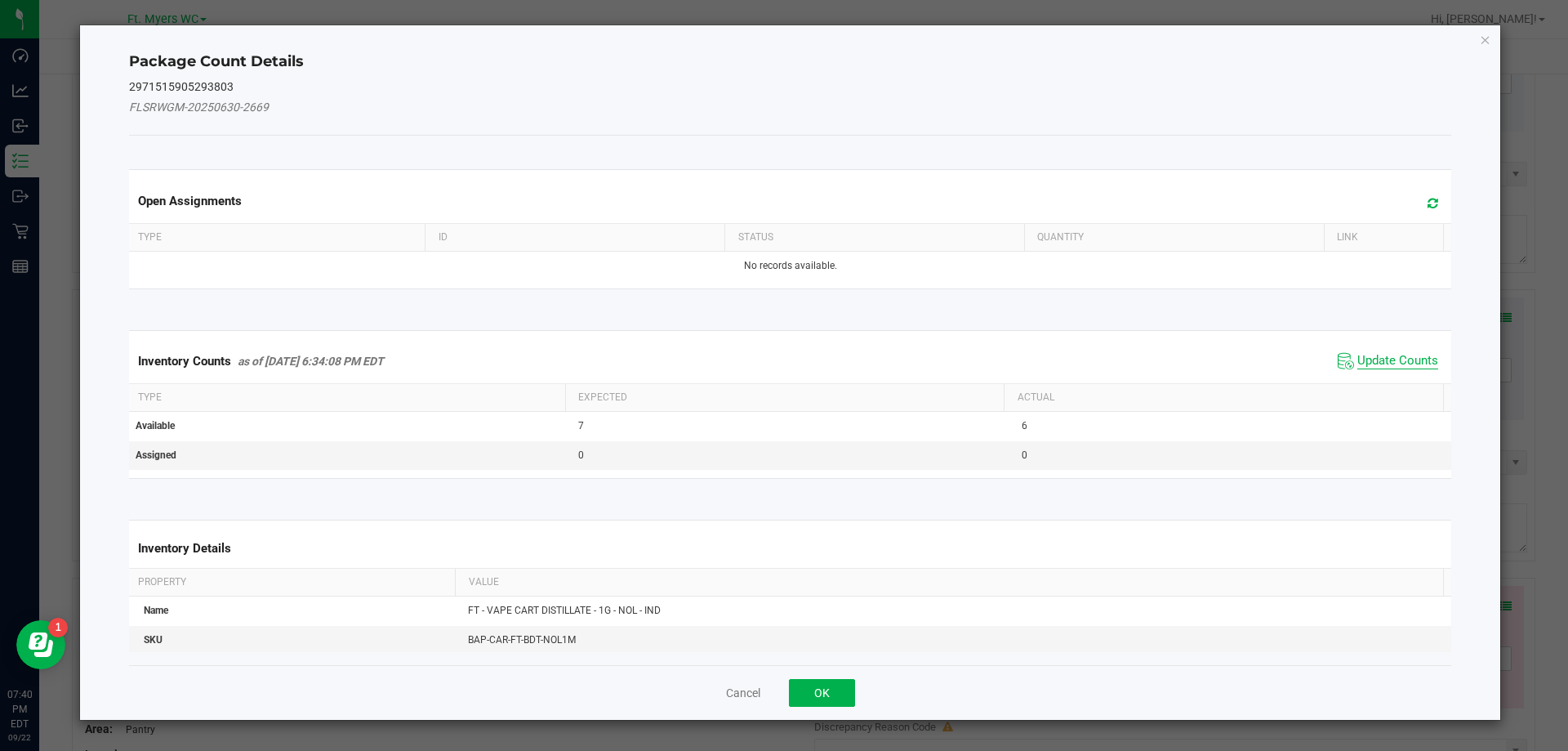
click at [1402, 358] on span "Update Counts" at bounding box center [1398, 360] width 81 height 16
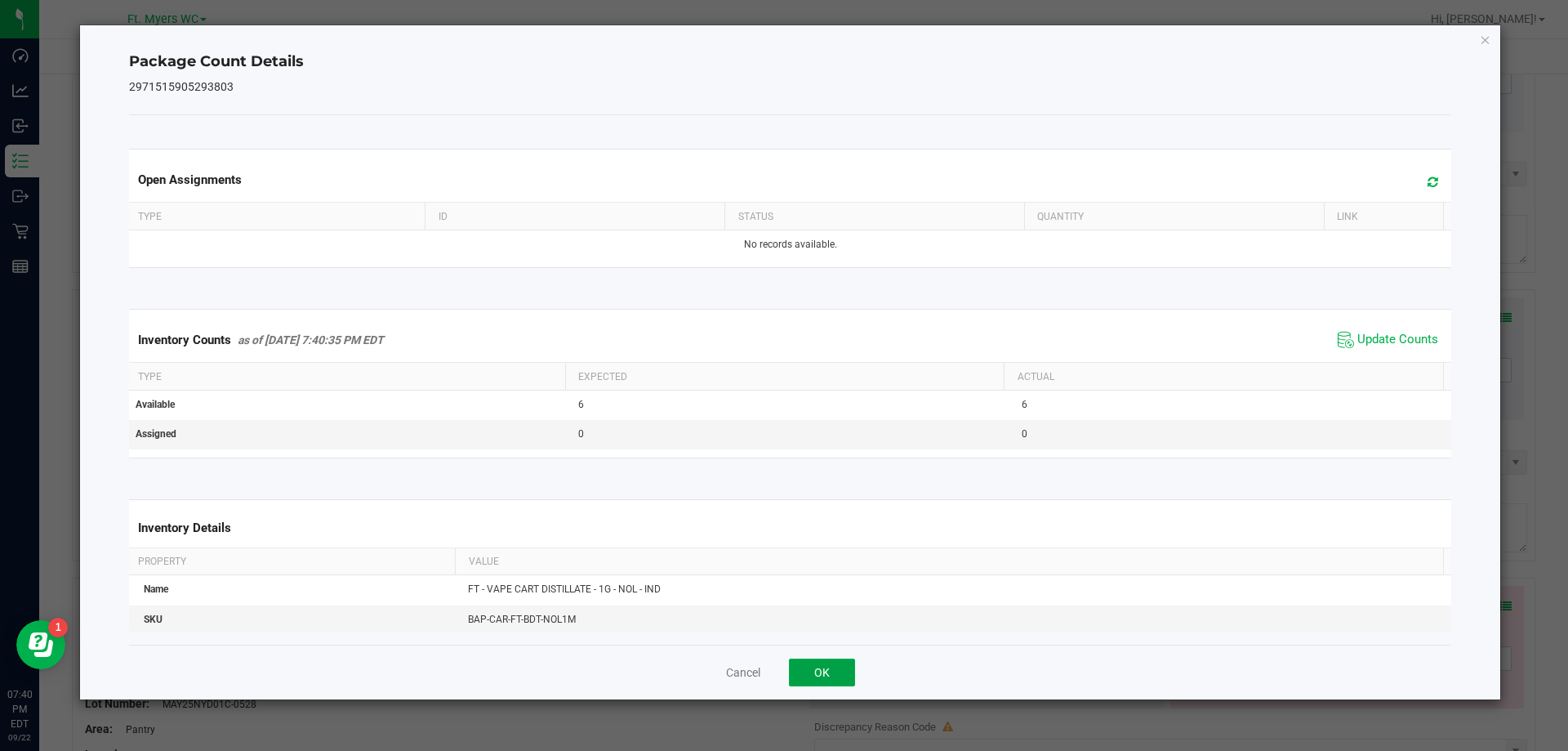
drag, startPoint x: 828, startPoint y: 671, endPoint x: 886, endPoint y: 631, distance: 70.5
click at [829, 671] on button "OK" at bounding box center [821, 672] width 66 height 28
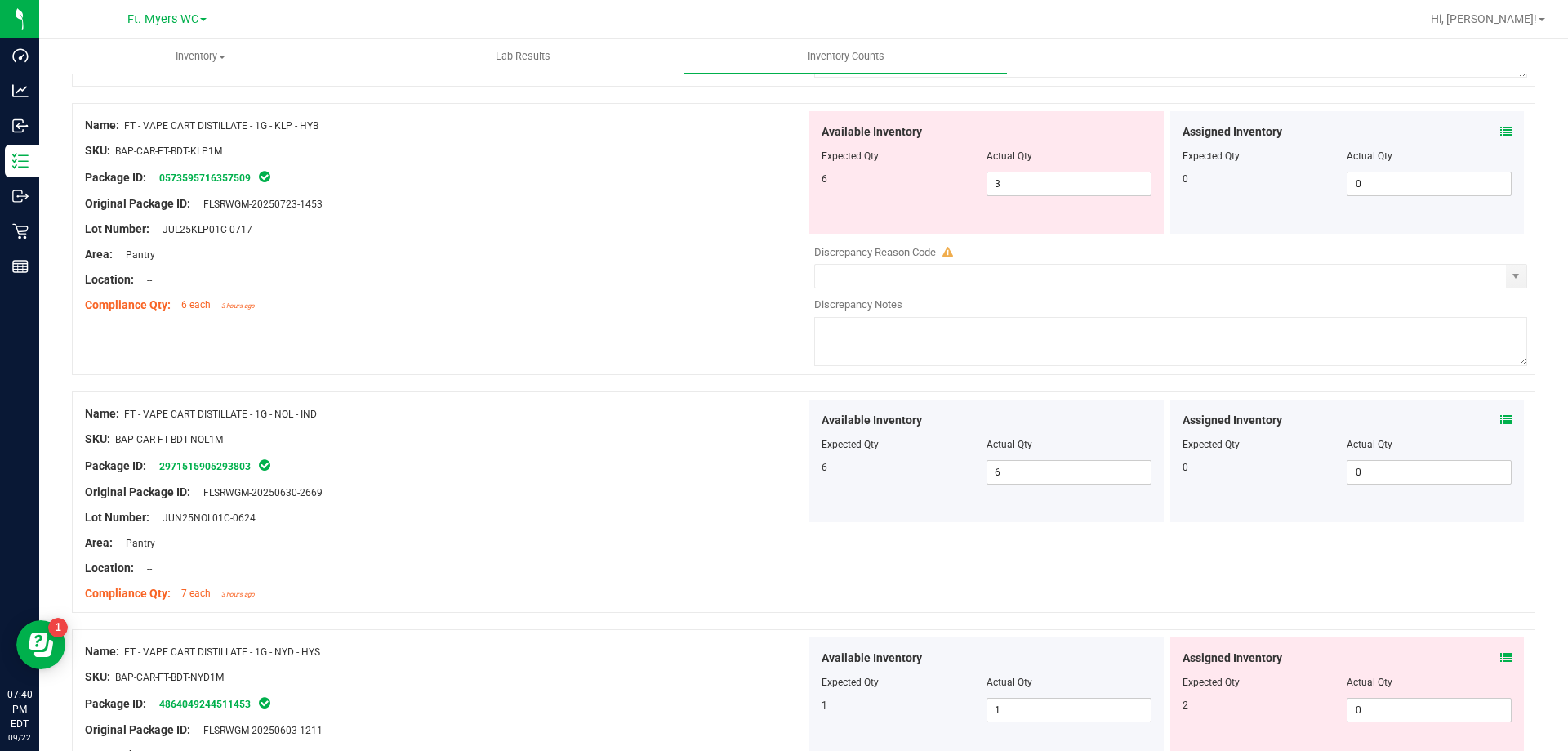
scroll to position [4634, 0]
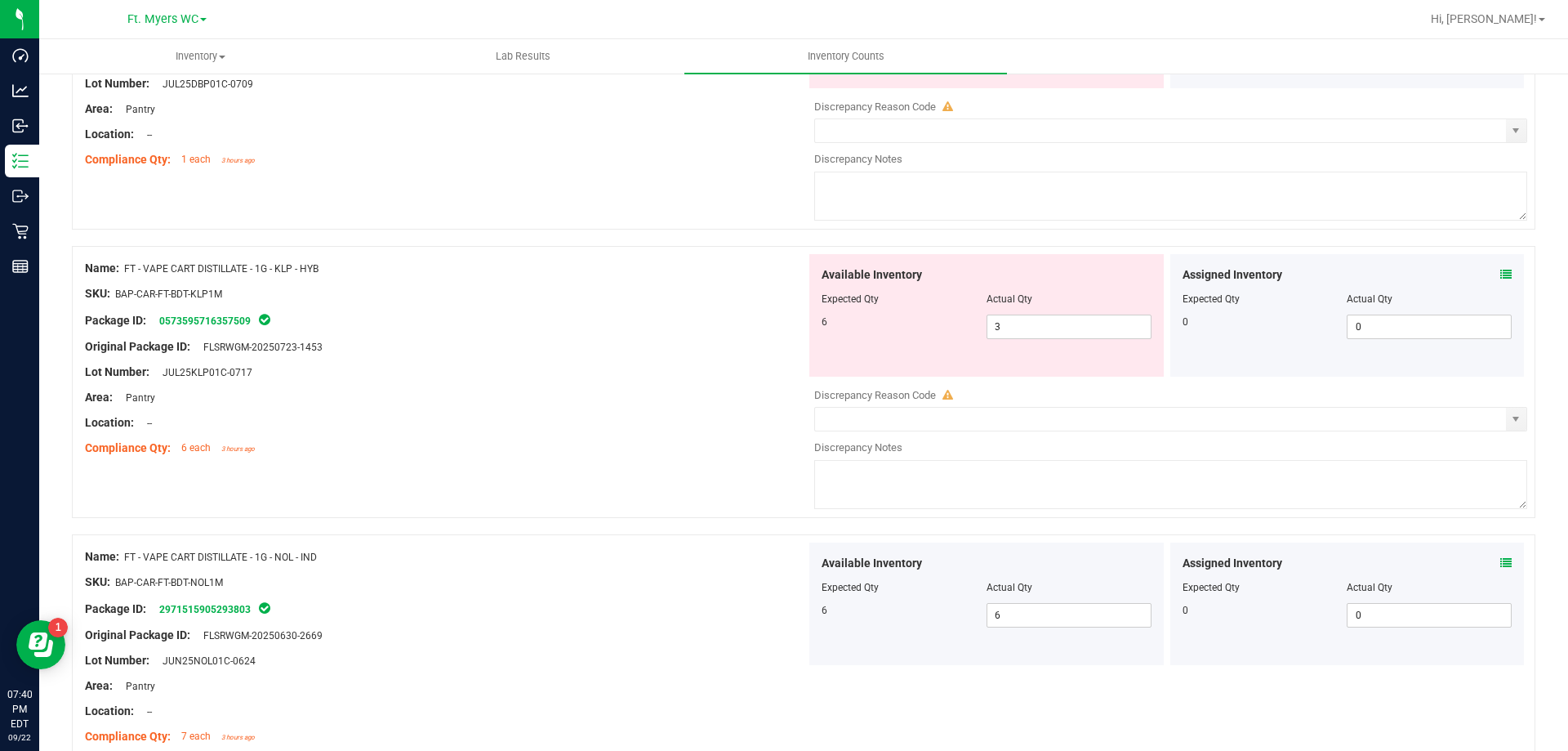
click at [1501, 283] on span at bounding box center [1507, 274] width 12 height 17
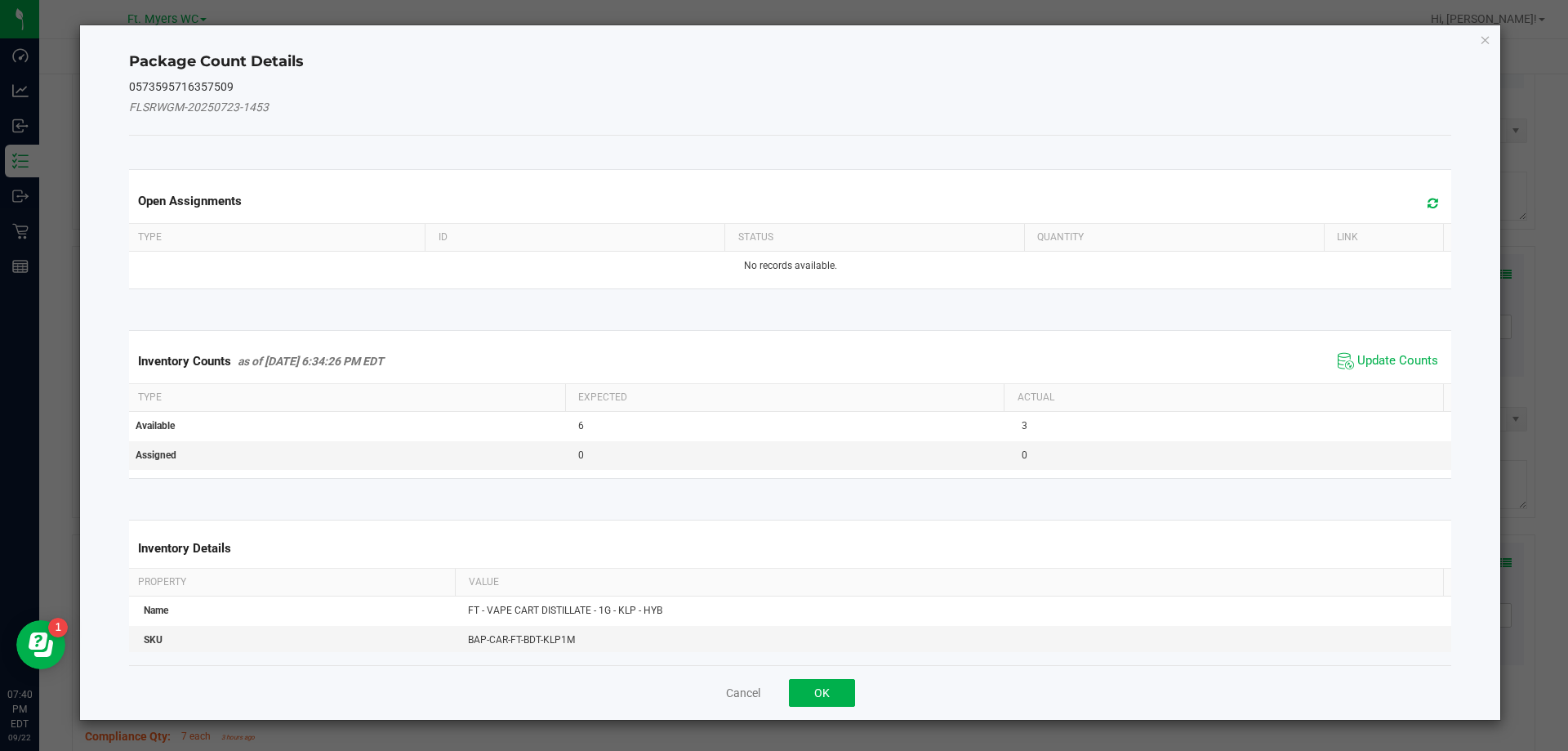
click at [1390, 344] on div "Inventory Counts as of [DATE] 6:34:26 PM EDT Update Counts" at bounding box center [790, 361] width 1330 height 44
click at [1388, 354] on span "Update Counts" at bounding box center [1398, 360] width 81 height 16
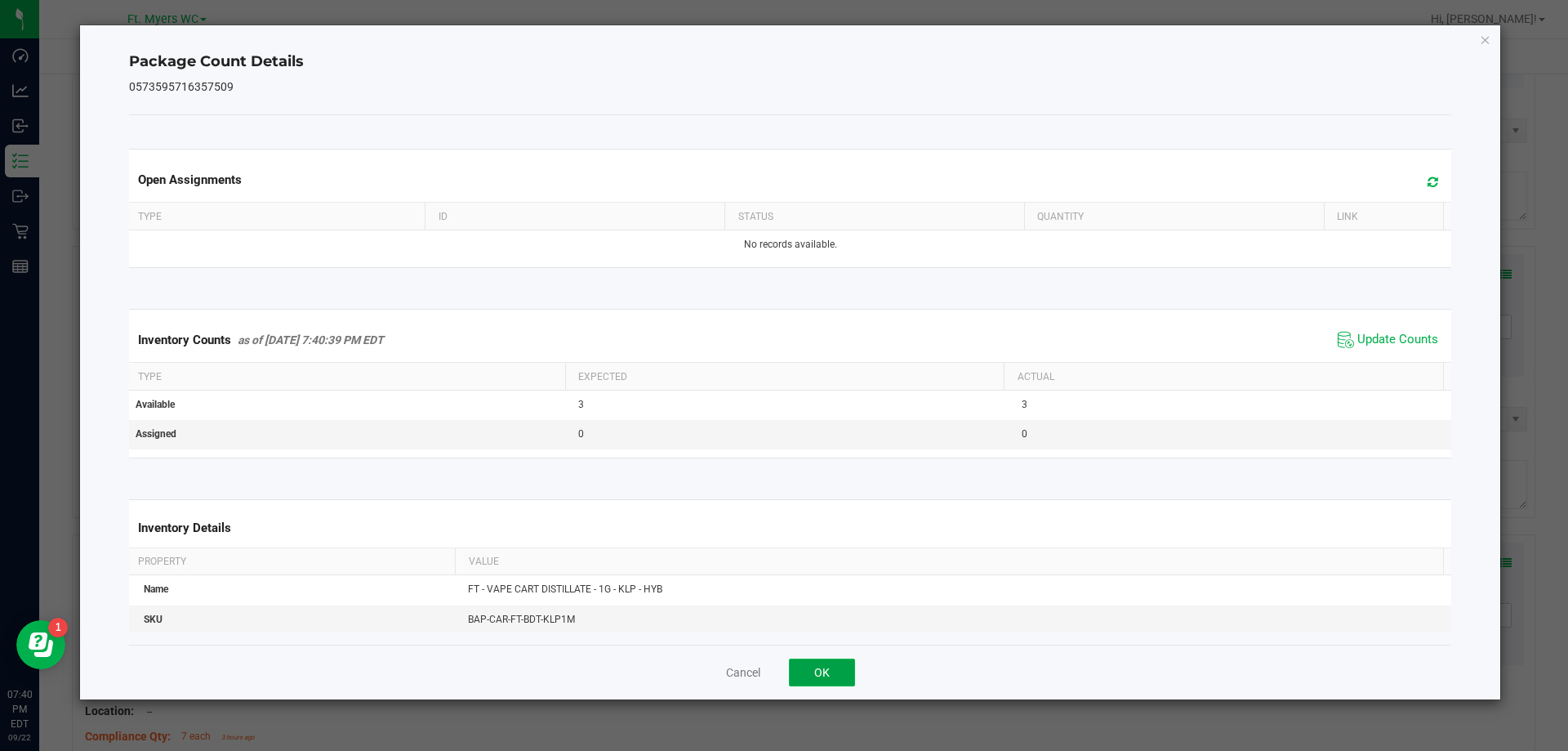
click at [853, 683] on button "OK" at bounding box center [821, 672] width 66 height 28
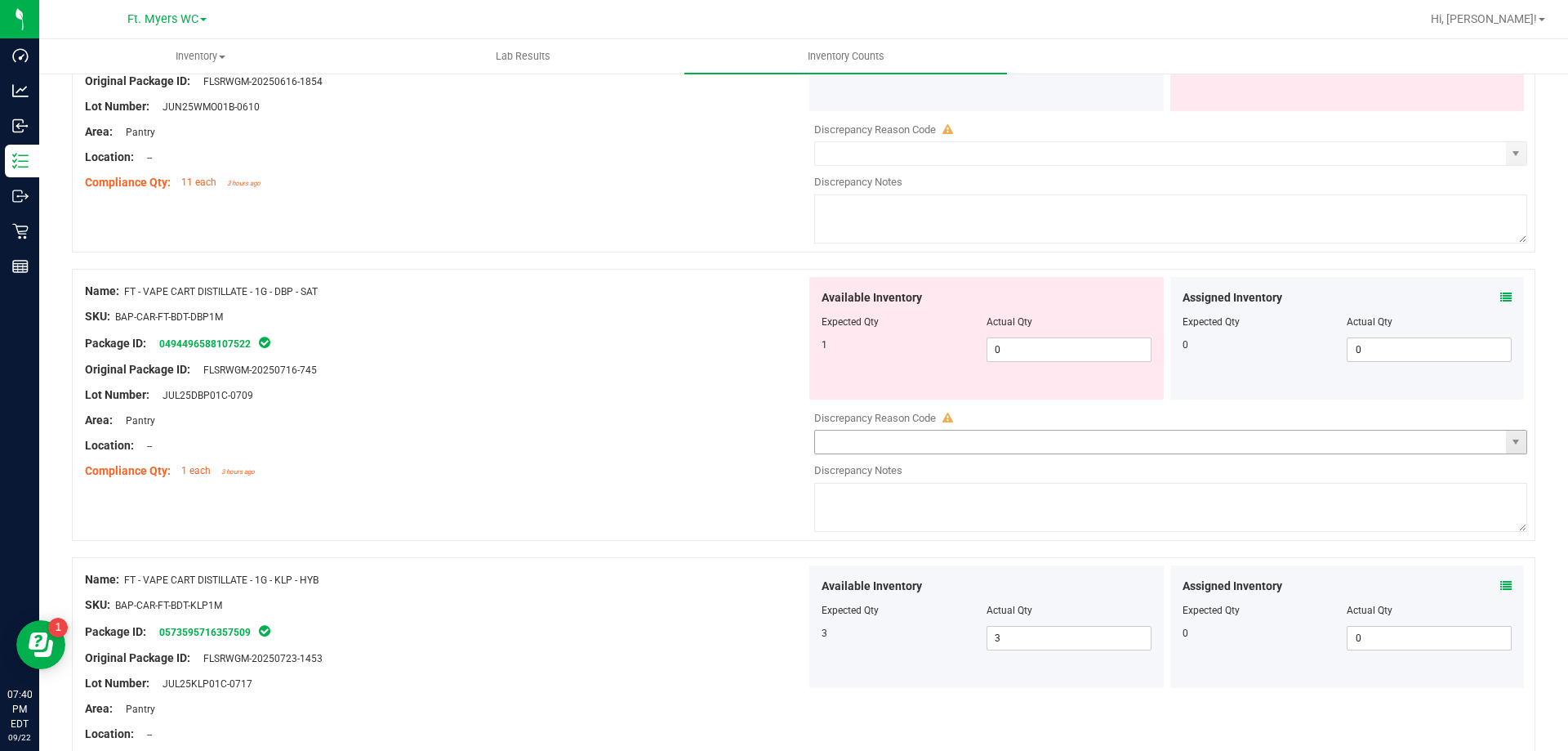
scroll to position [4307, 0]
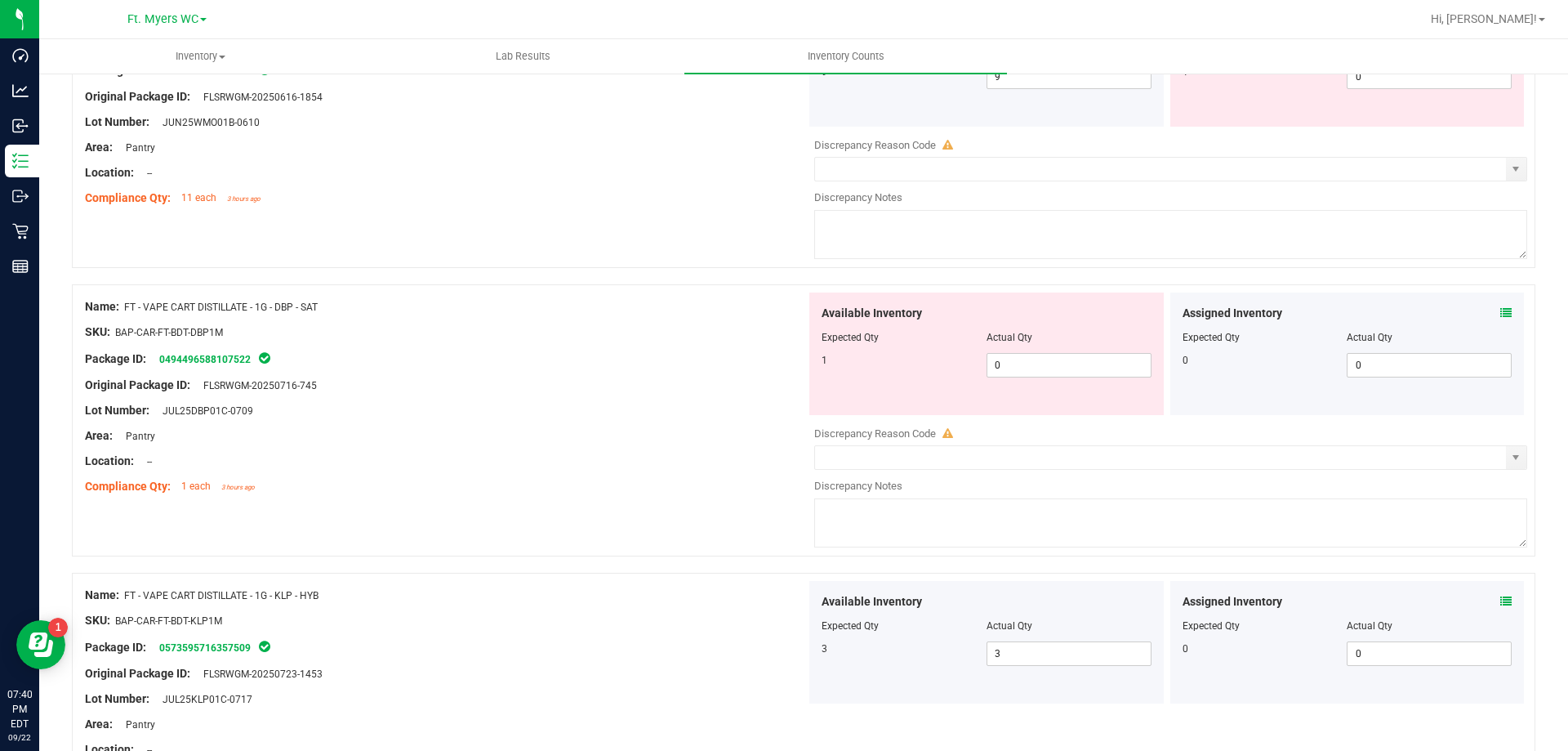
click at [1501, 317] on icon at bounding box center [1507, 313] width 12 height 12
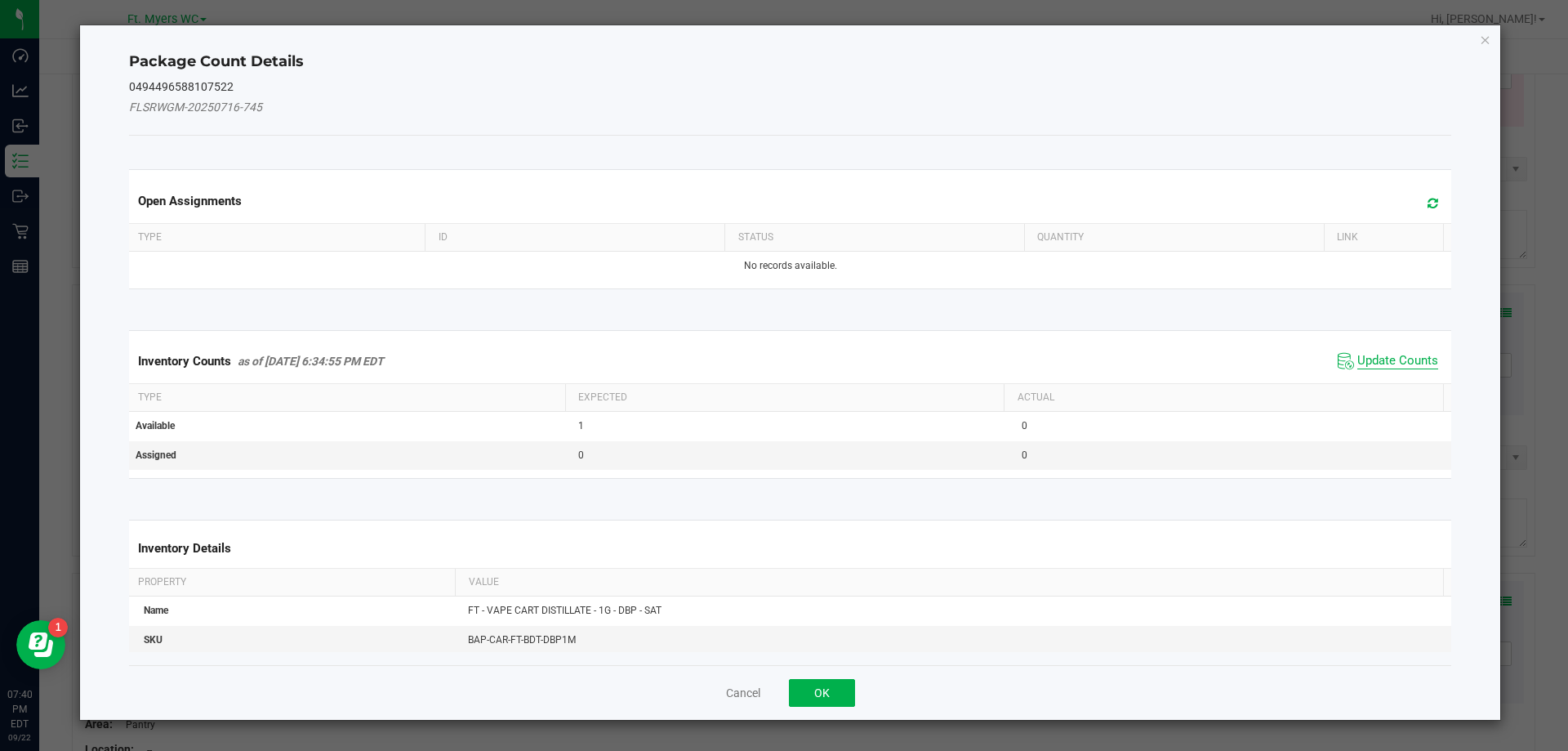
click at [1362, 354] on span "Update Counts" at bounding box center [1398, 360] width 81 height 16
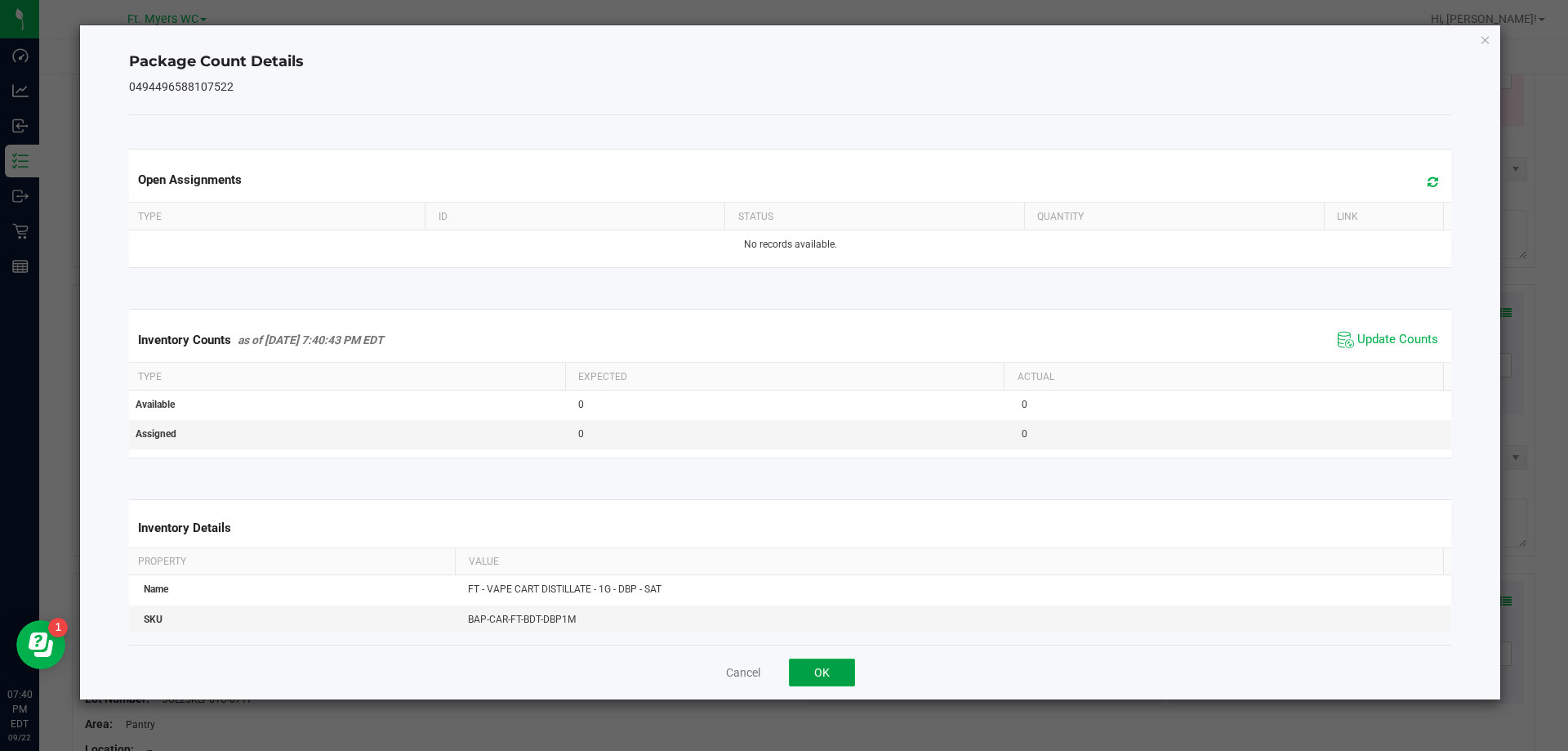
click at [838, 674] on button "OK" at bounding box center [821, 672] width 66 height 28
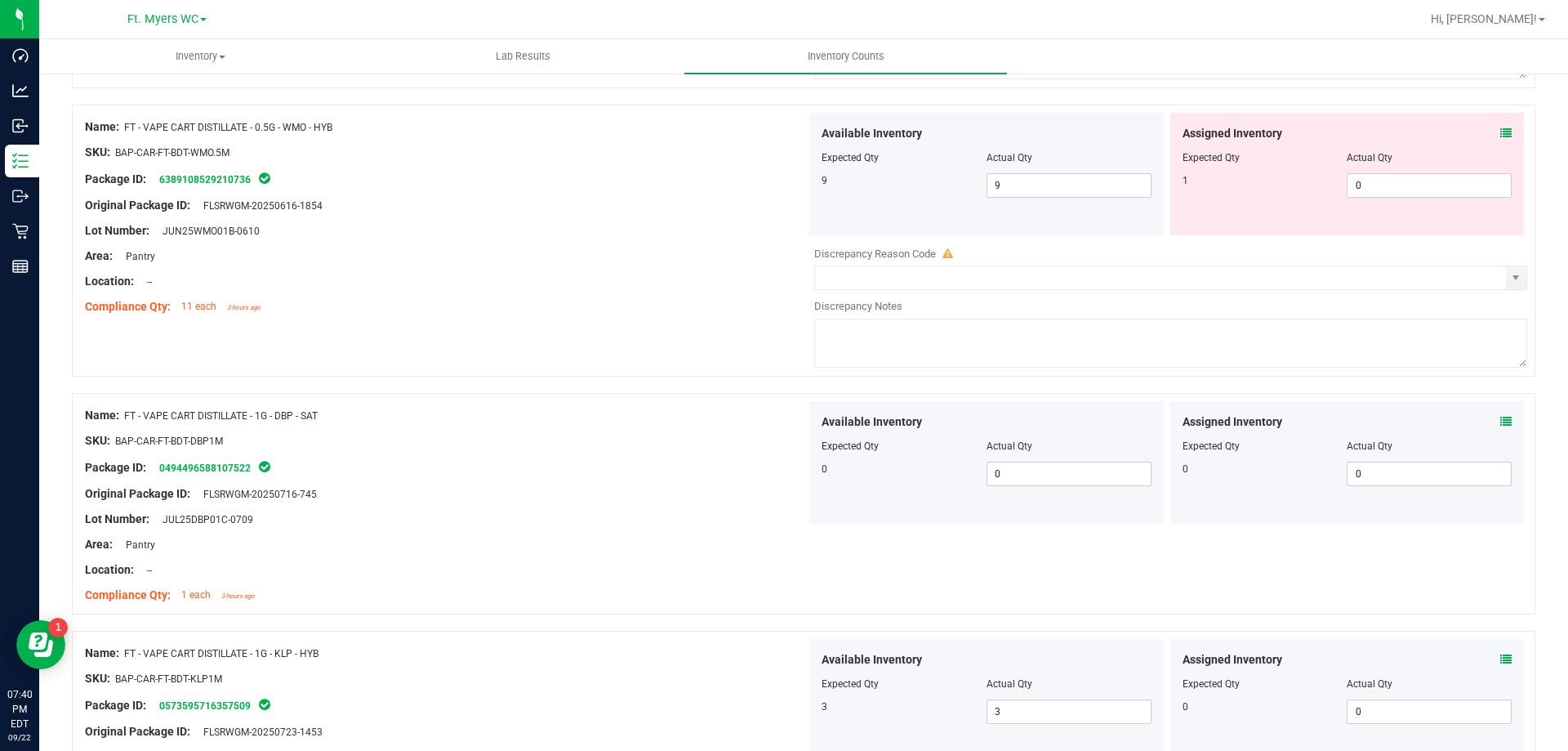
scroll to position [4062, 0]
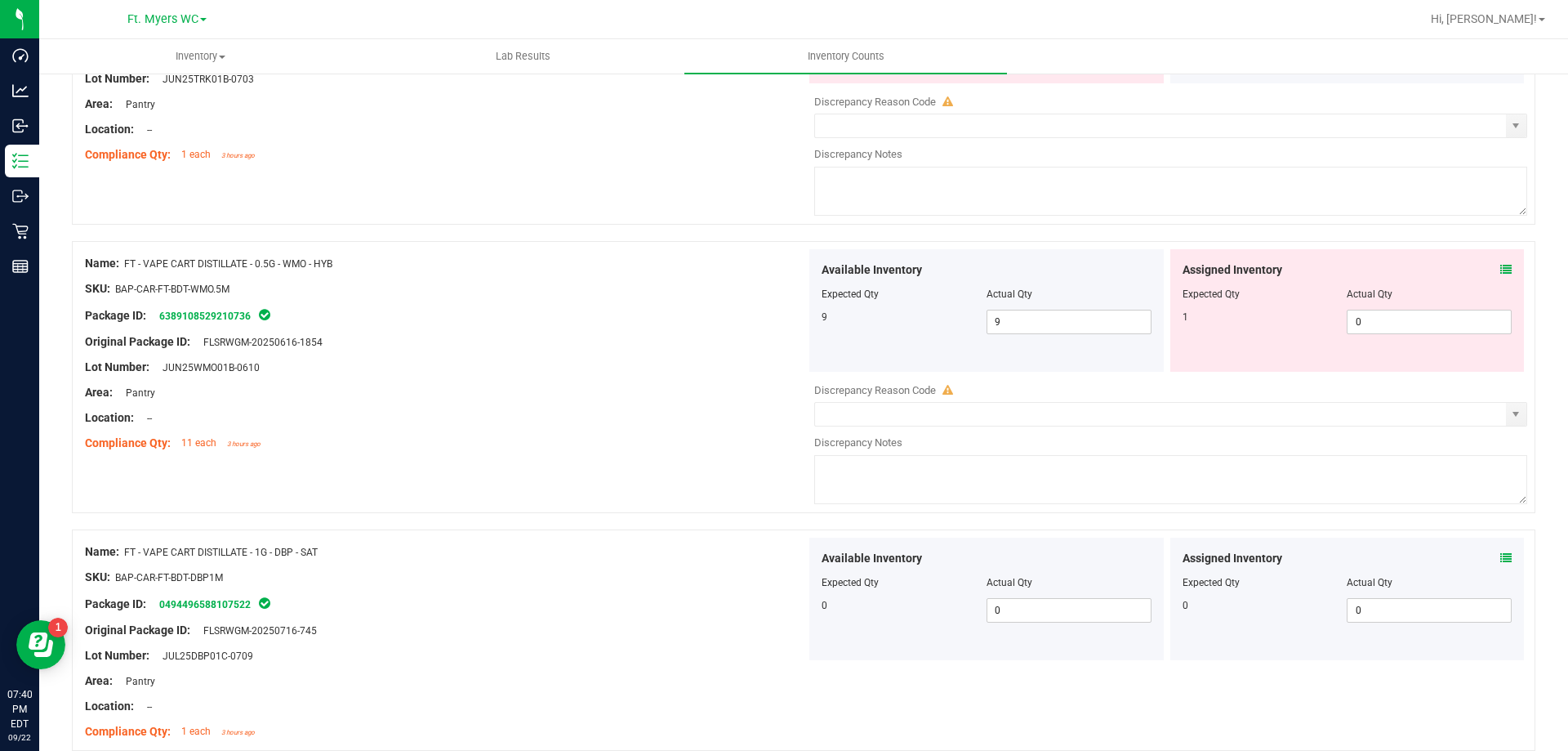
click at [1501, 267] on icon at bounding box center [1507, 269] width 12 height 12
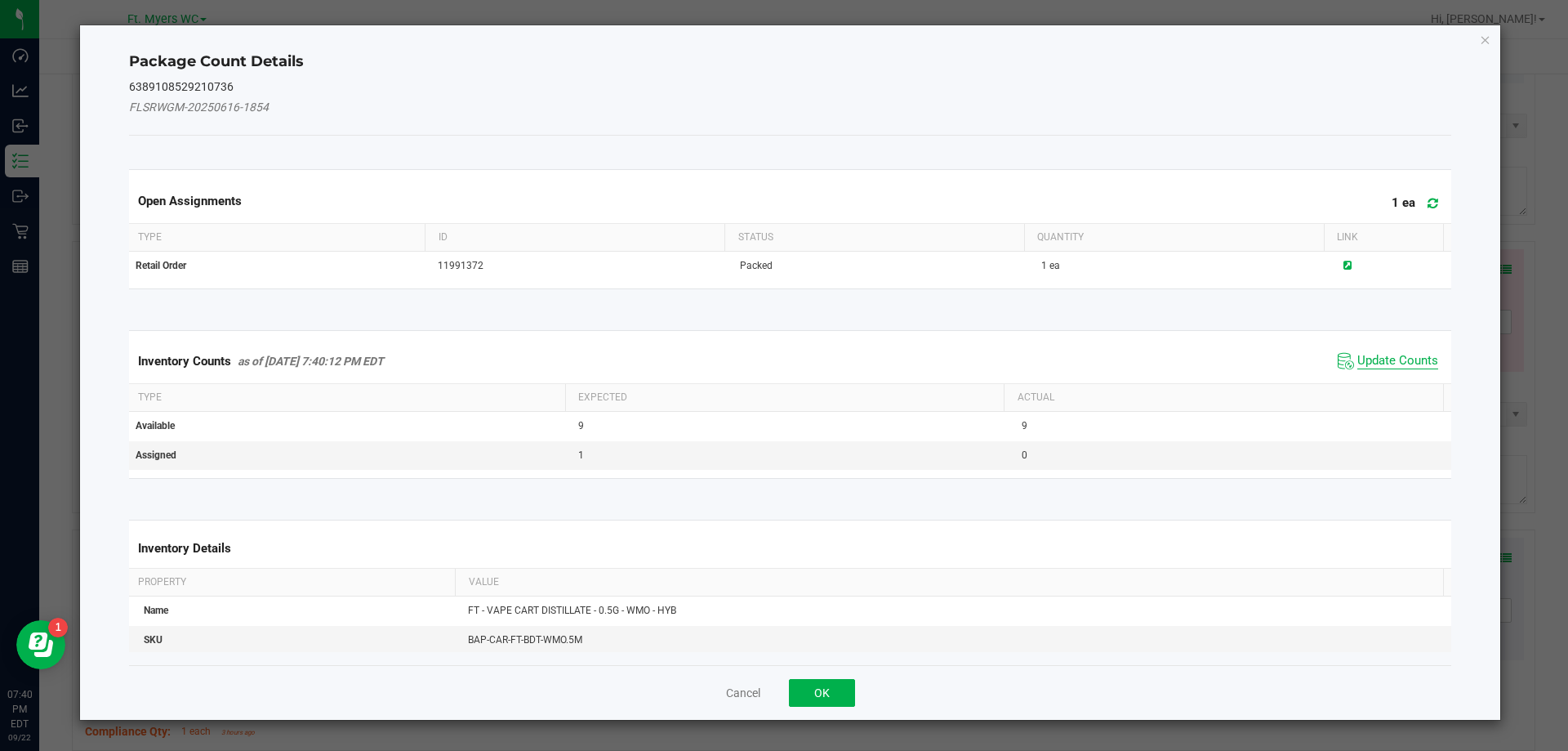
click at [1358, 356] on span "Update Counts" at bounding box center [1398, 360] width 81 height 16
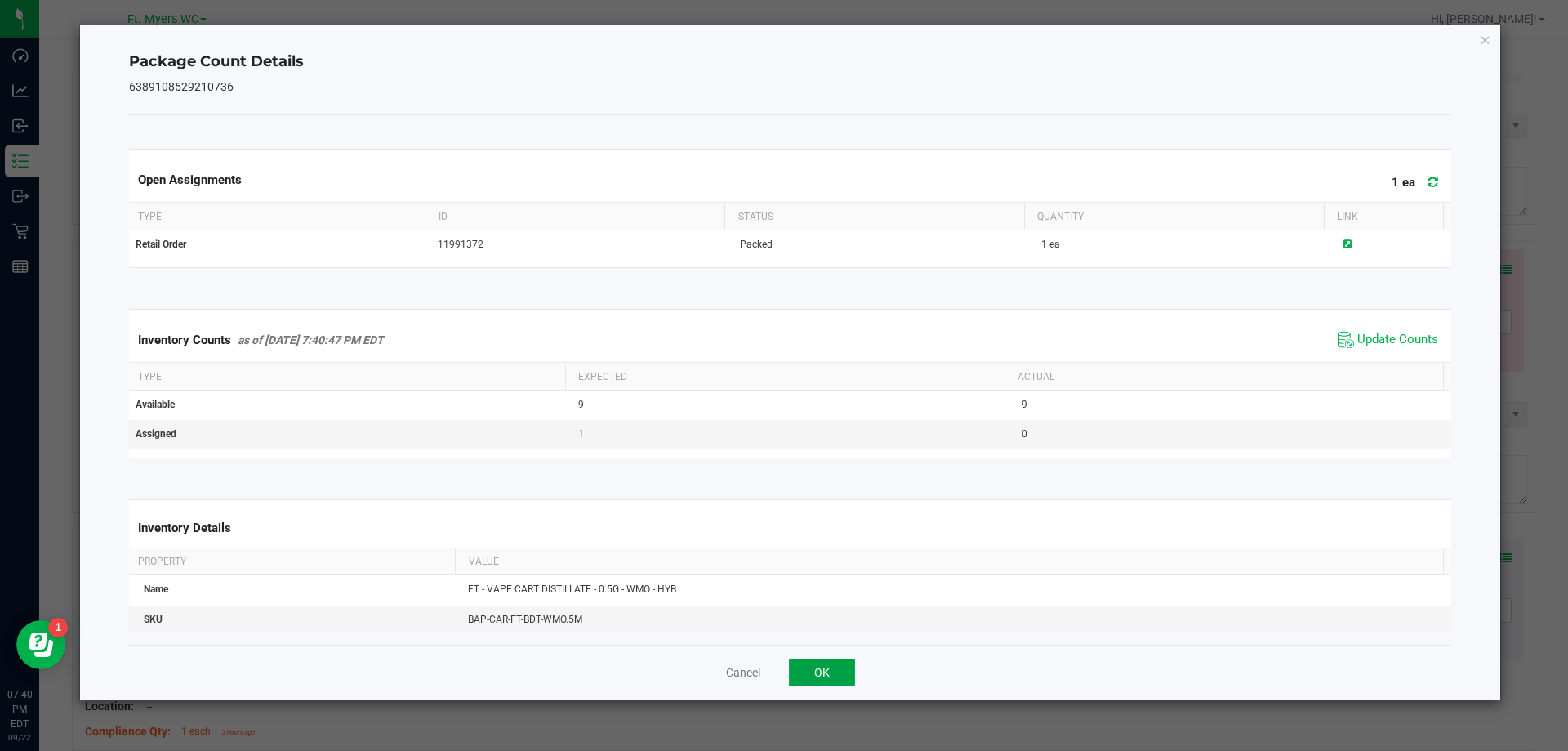
click at [850, 674] on button "OK" at bounding box center [821, 672] width 66 height 28
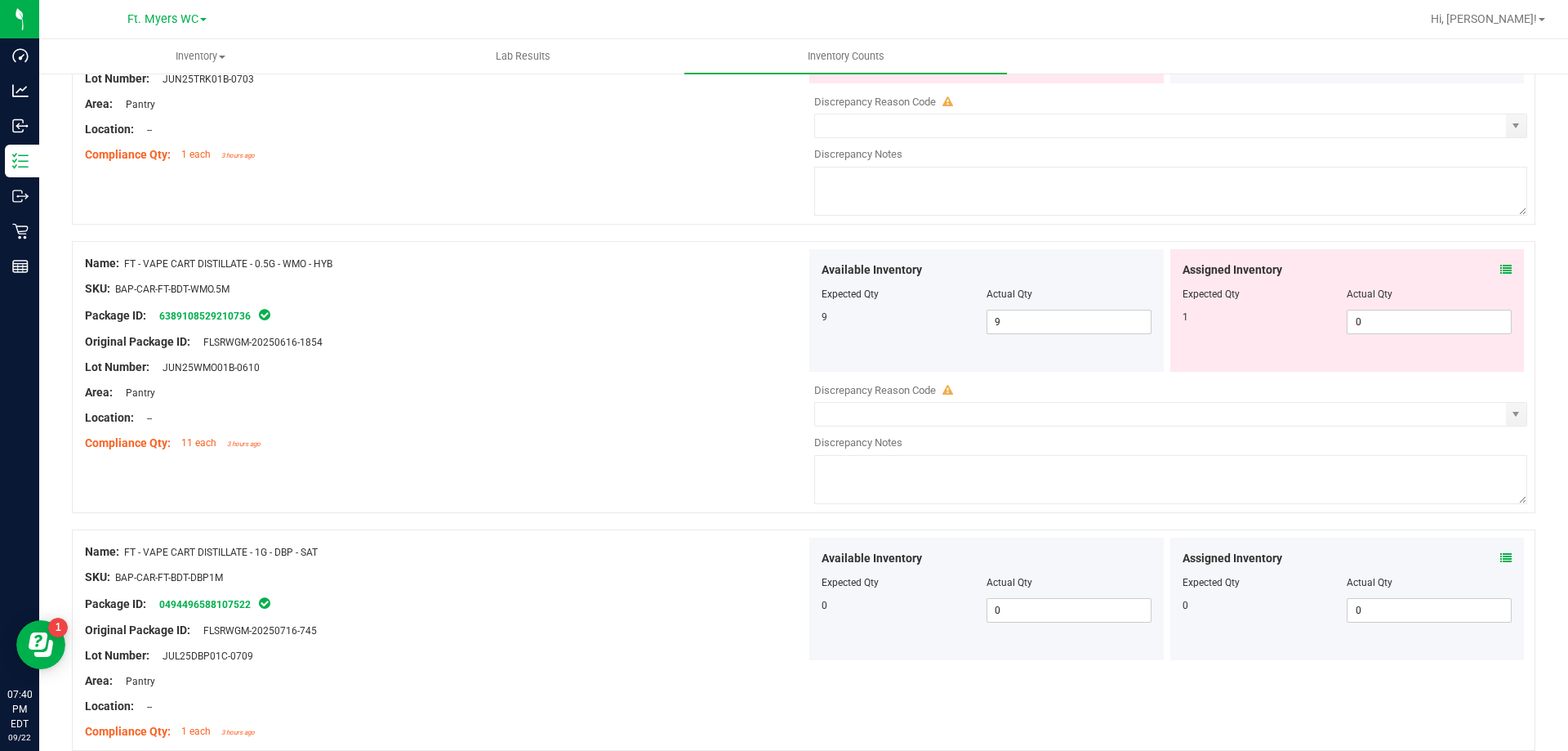
scroll to position [3817, 0]
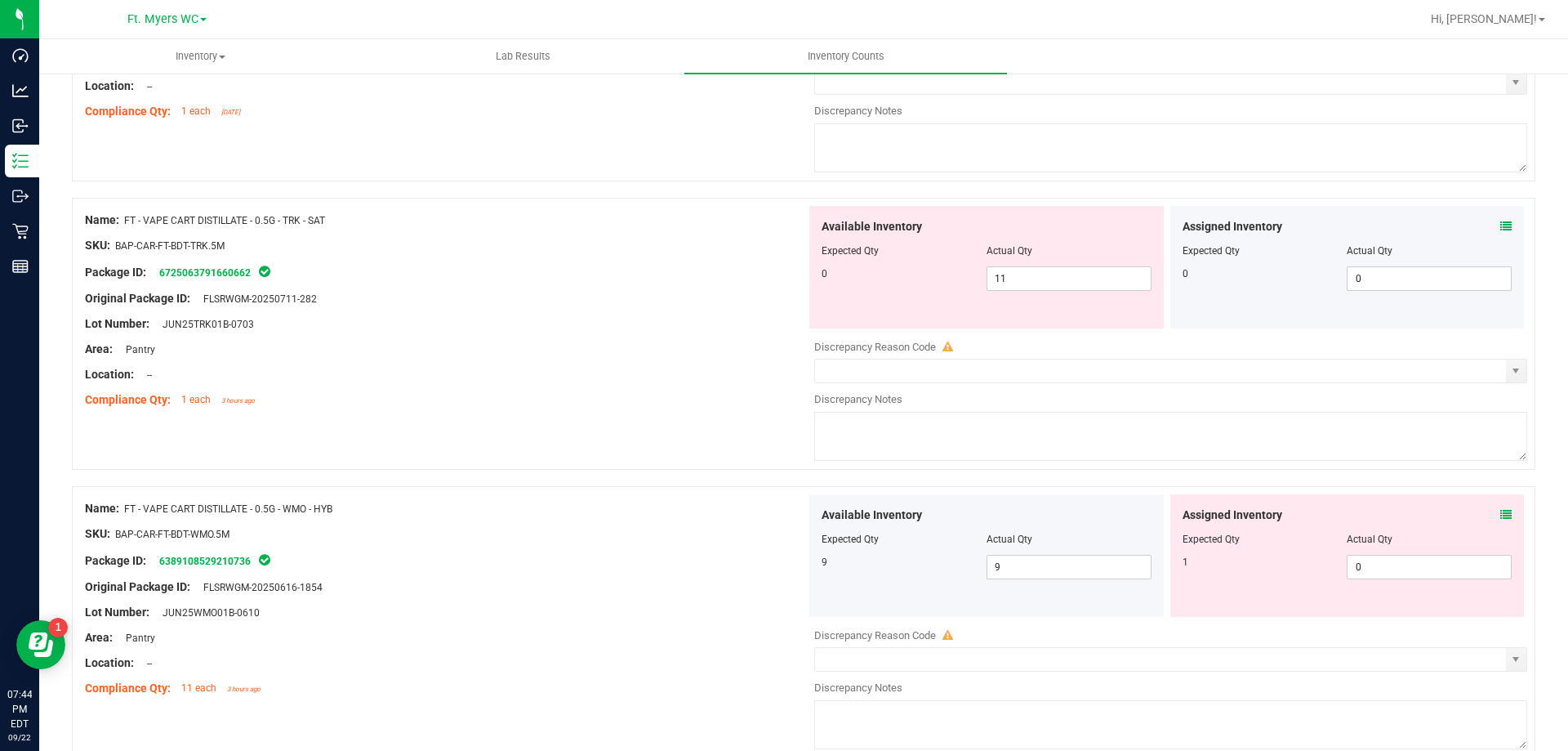
click at [1487, 516] on div "Assigned Inventory" at bounding box center [1347, 515] width 330 height 17
click at [1501, 516] on icon at bounding box center [1507, 515] width 12 height 12
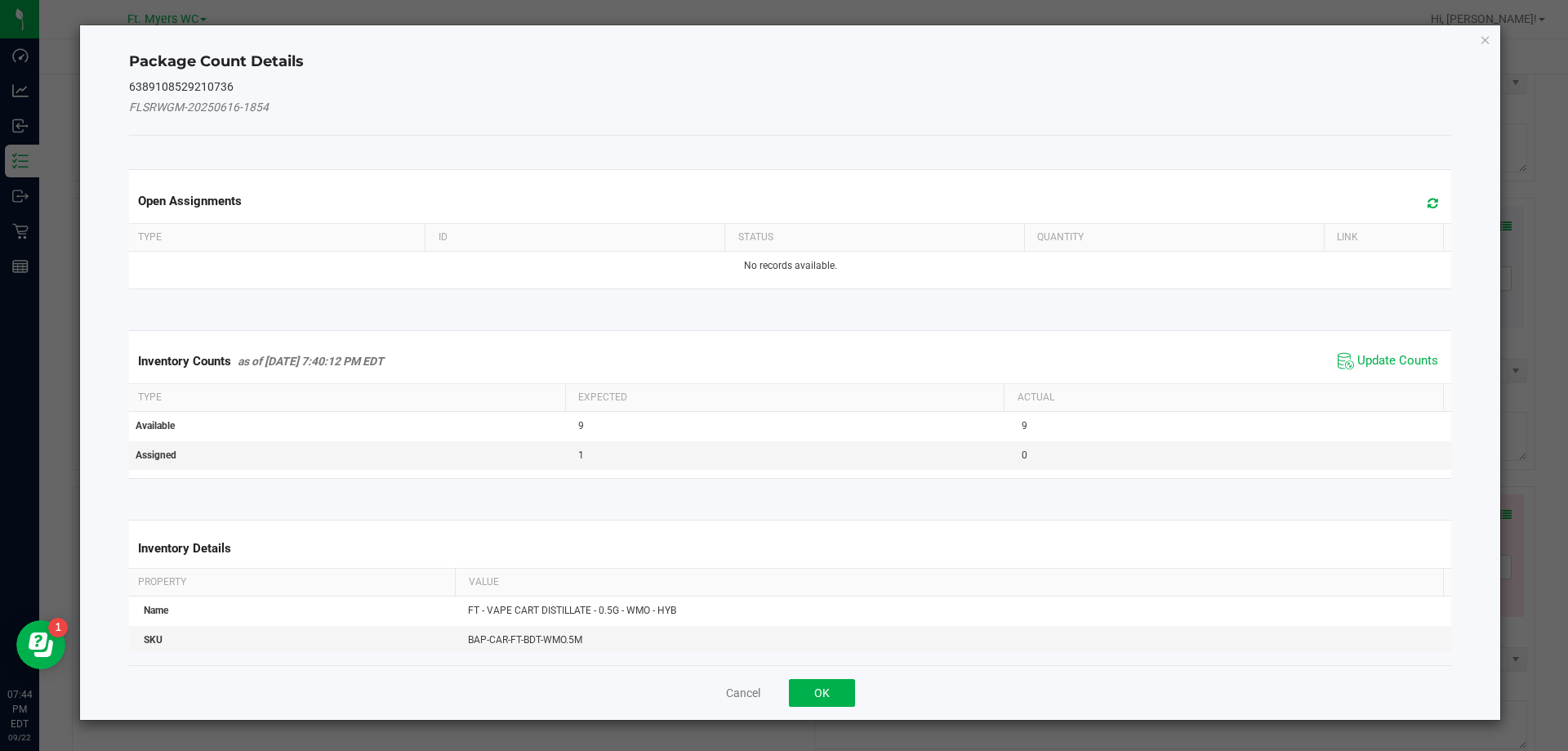
click at [1390, 373] on div "Inventory Counts as of [DATE] 7:40:12 PM EDT Update Counts" at bounding box center [790, 361] width 1330 height 44
click at [1390, 358] on span "Update Counts" at bounding box center [1398, 360] width 81 height 16
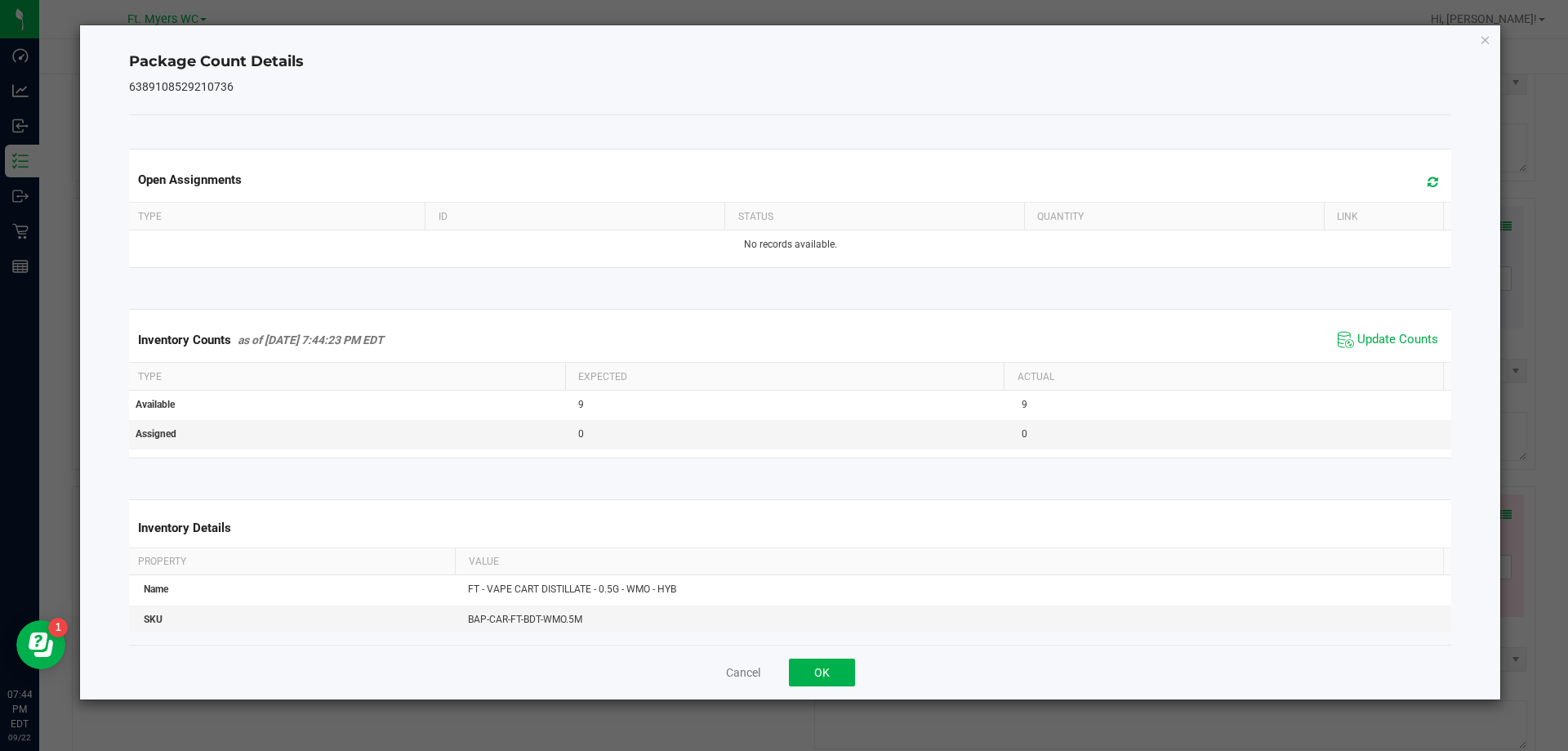
click at [855, 672] on div "Cancel OK" at bounding box center [790, 672] width 1323 height 55
drag, startPoint x: 792, startPoint y: 668, endPoint x: 822, endPoint y: 666, distance: 30.1
click at [791, 668] on button "OK" at bounding box center [821, 672] width 66 height 28
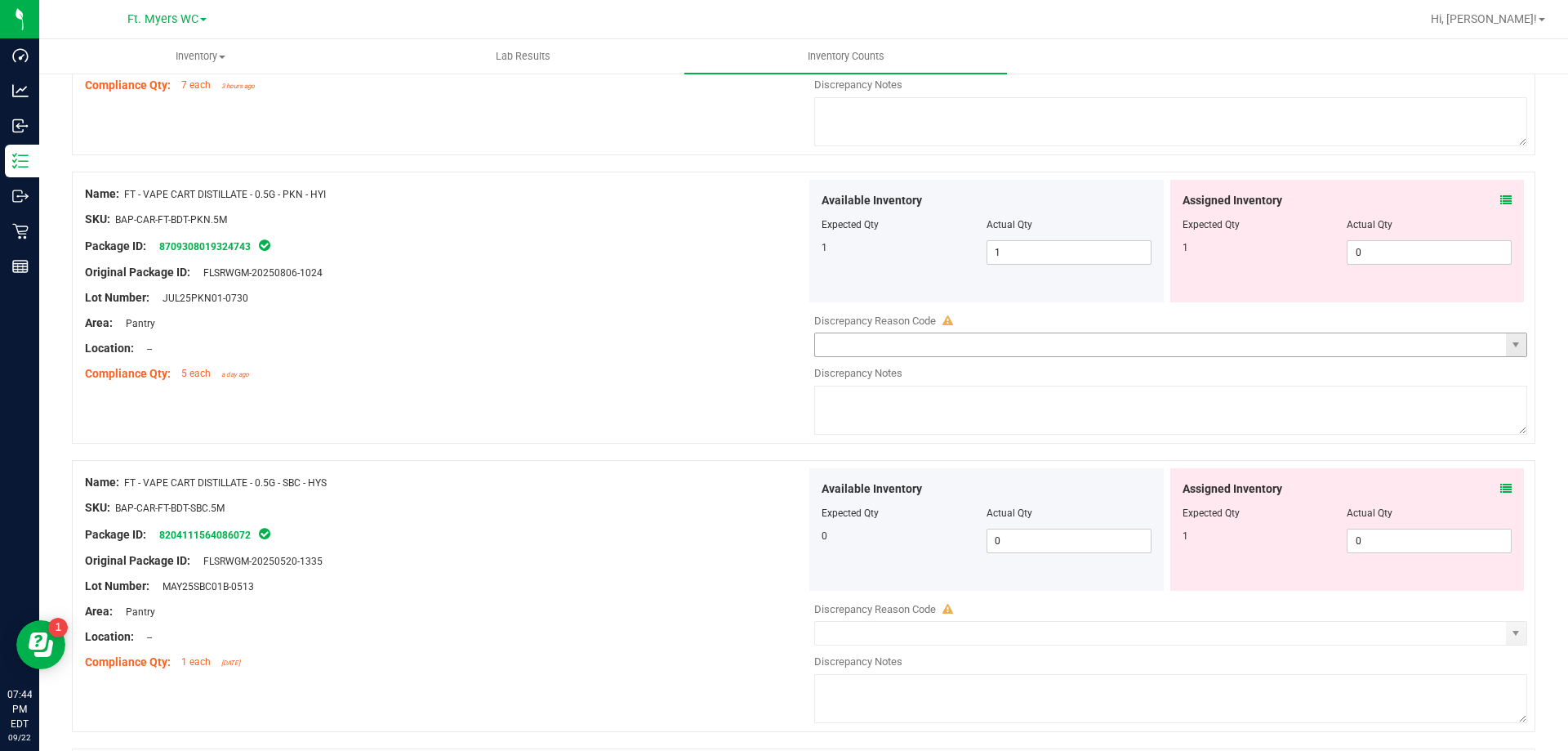
scroll to position [3163, 0]
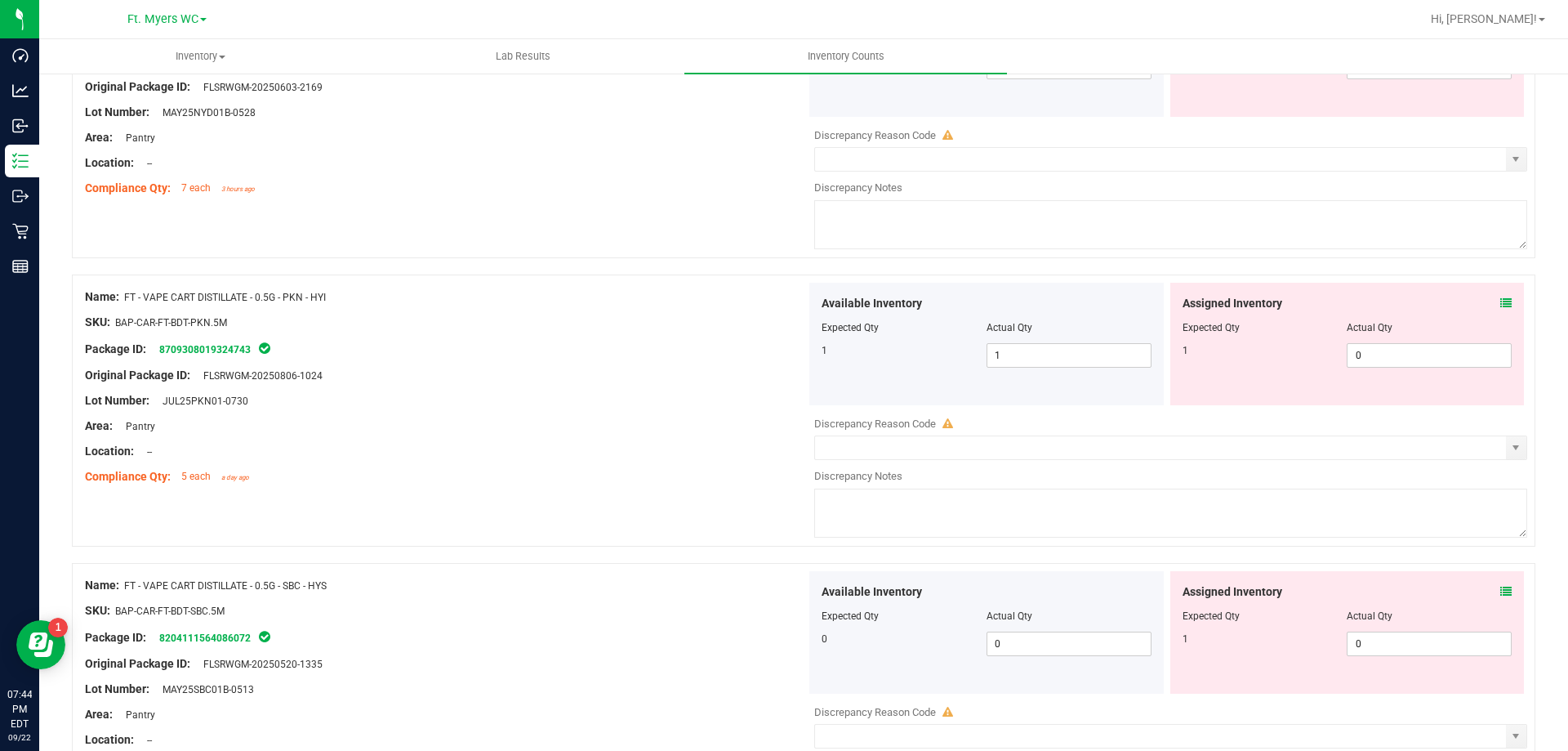
click at [1501, 599] on span at bounding box center [1507, 592] width 12 height 17
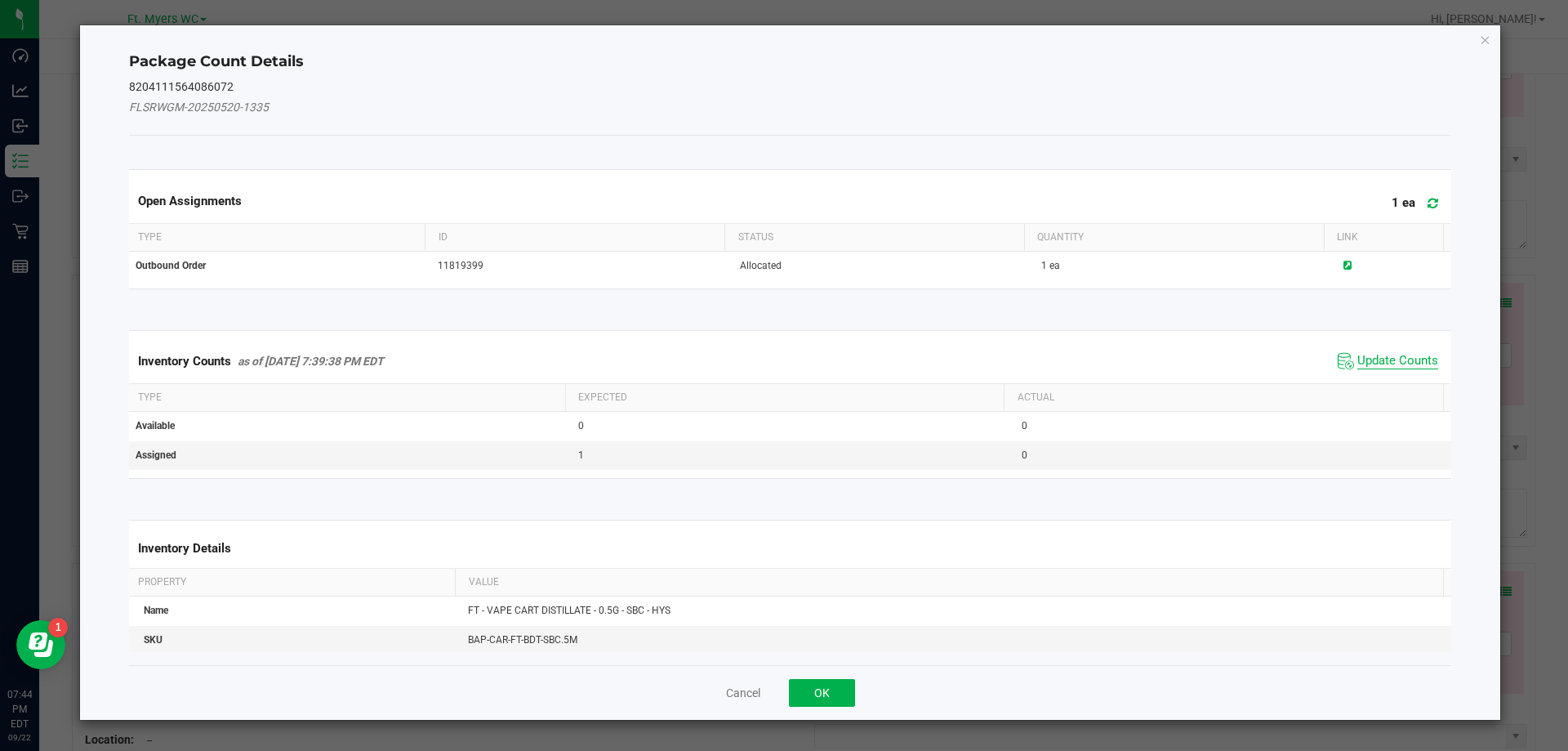
click at [1397, 361] on span "Update Counts" at bounding box center [1398, 360] width 81 height 16
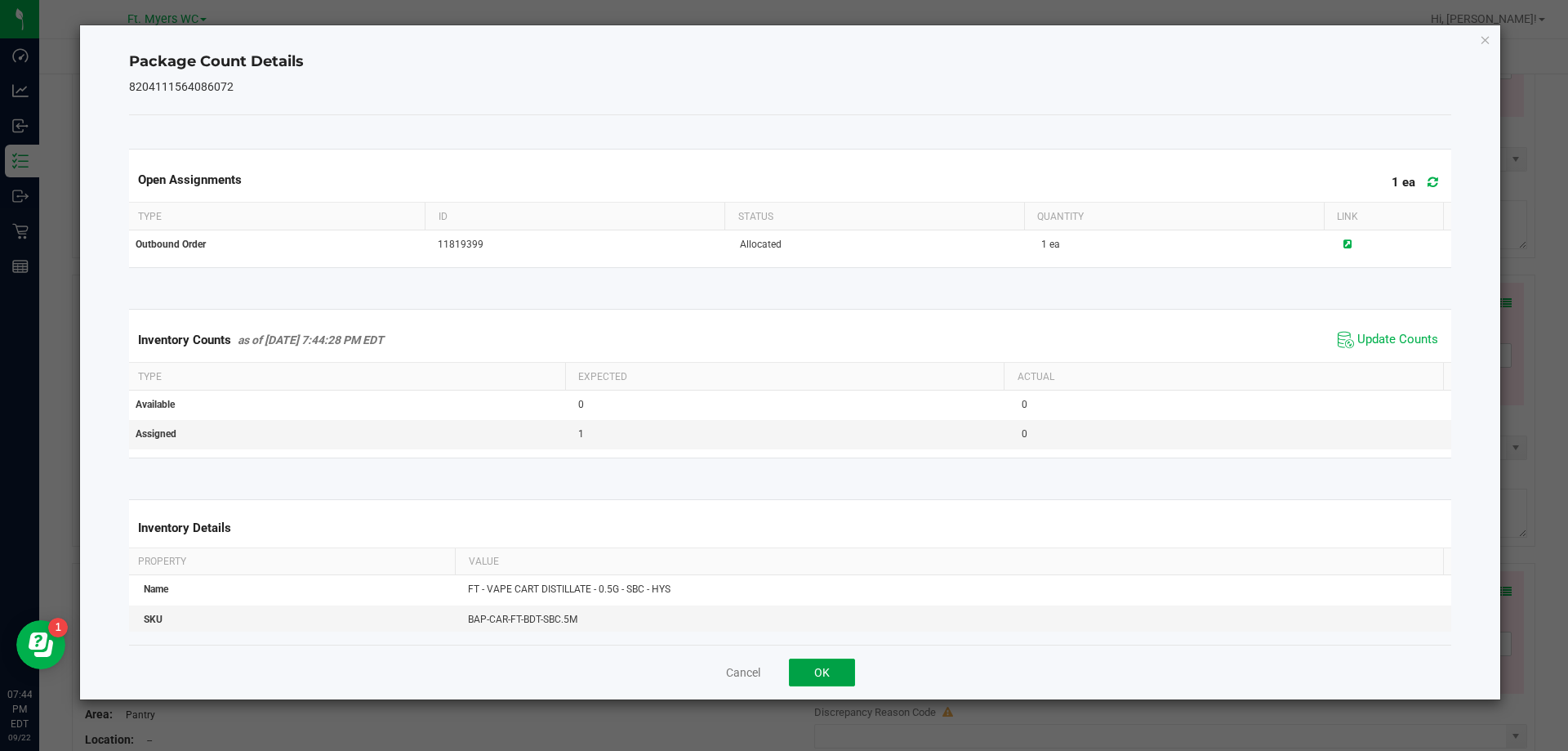
click at [848, 659] on button "OK" at bounding box center [821, 672] width 66 height 28
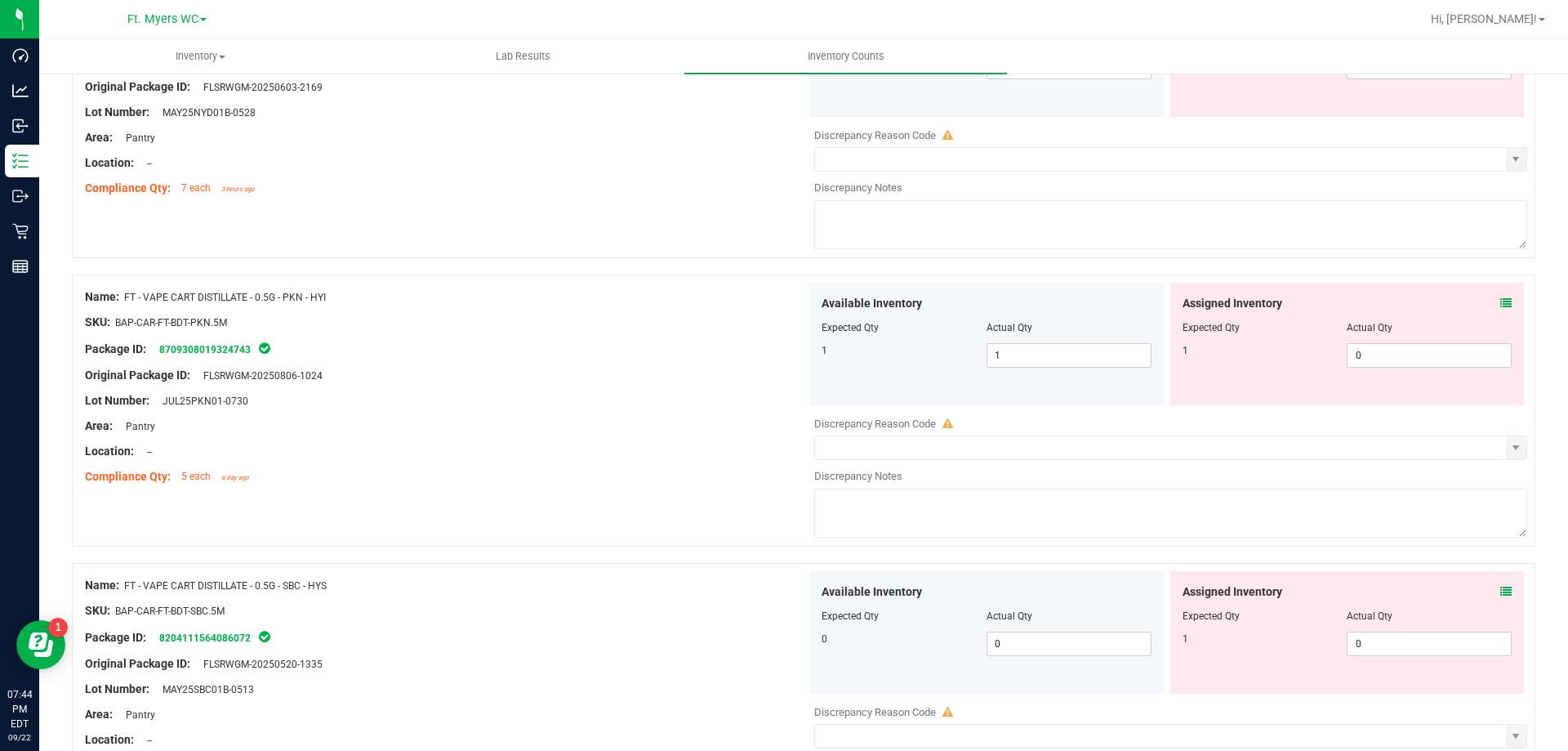
scroll to position [3140, 0]
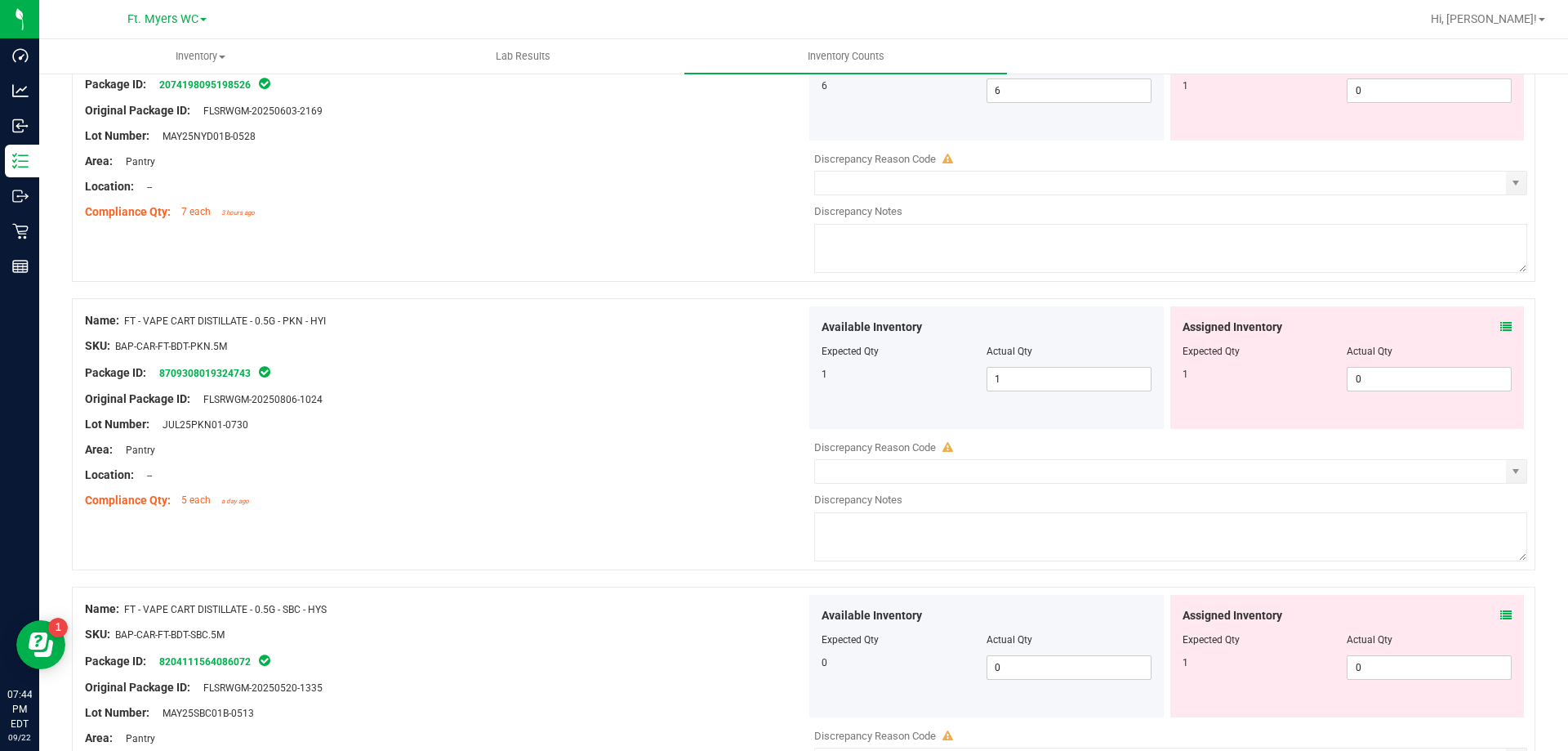
click at [1483, 315] on div "Assigned Inventory Expected Qty Actual Qty 1 0 0" at bounding box center [1347, 368] width 354 height 123
click at [1489, 314] on div "Assigned Inventory Expected Qty Actual Qty 1 0 0" at bounding box center [1347, 368] width 354 height 123
click at [1501, 324] on icon at bounding box center [1507, 327] width 12 height 12
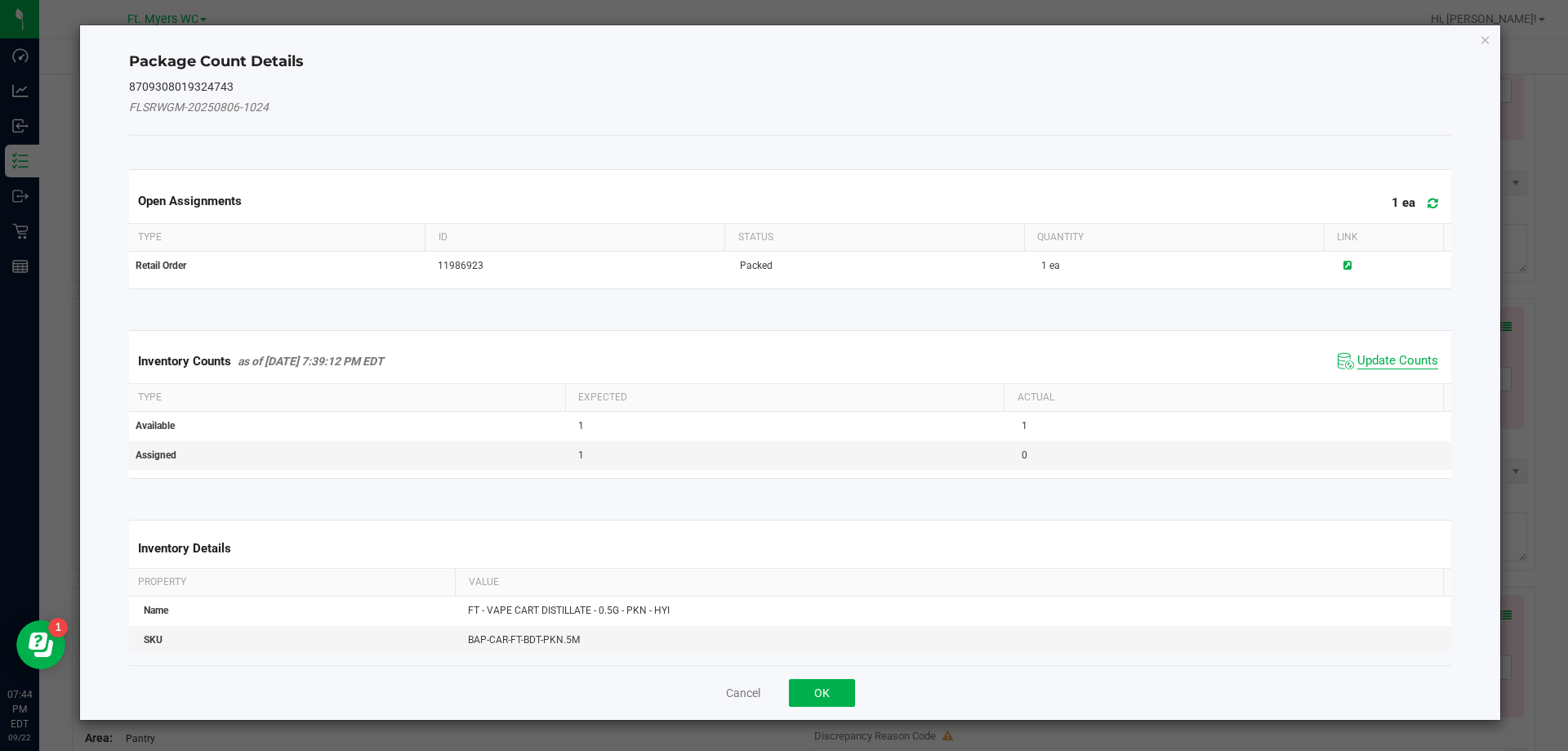
click at [1383, 365] on span "Update Counts" at bounding box center [1398, 360] width 81 height 16
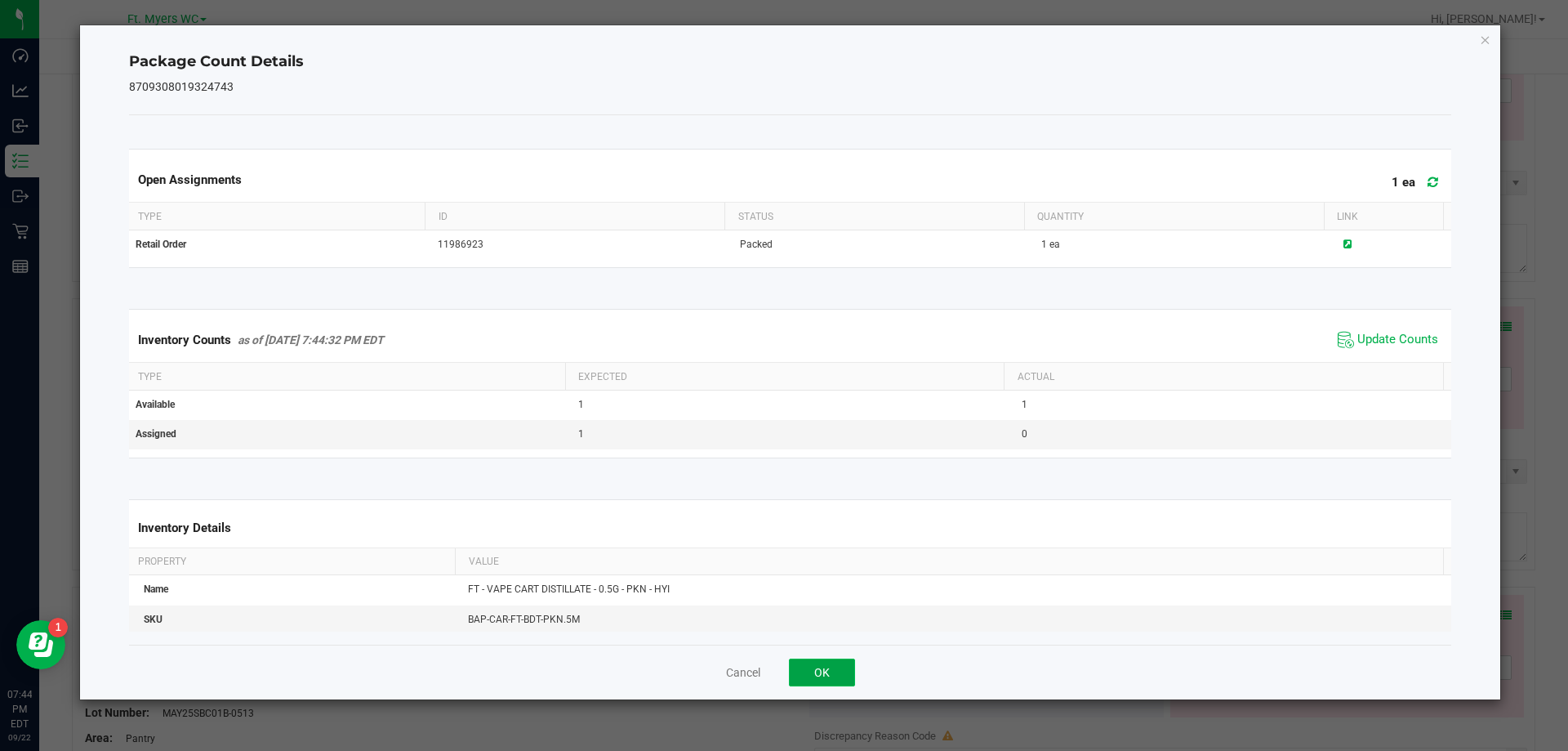
click at [839, 662] on button "OK" at bounding box center [821, 672] width 66 height 28
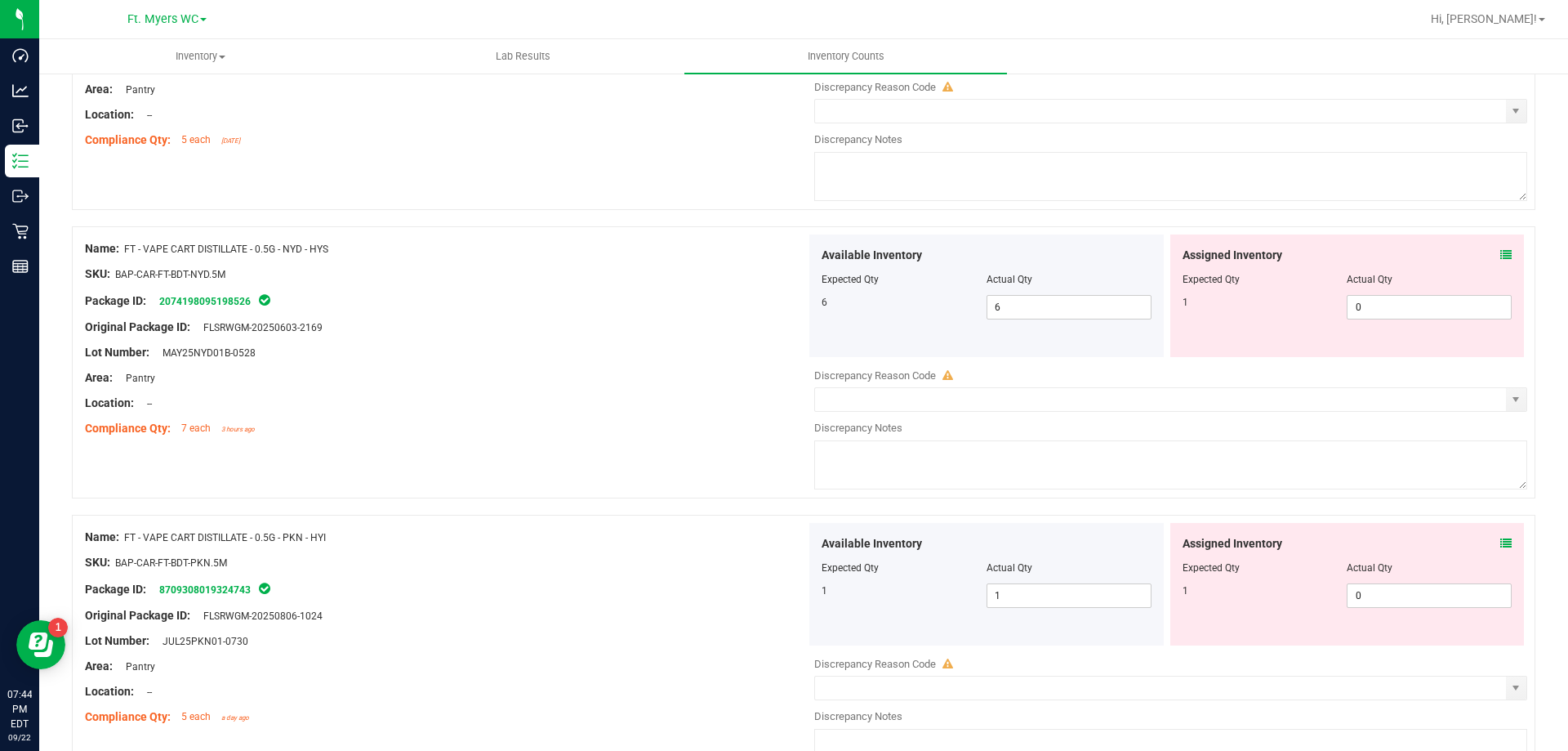
scroll to position [2895, 0]
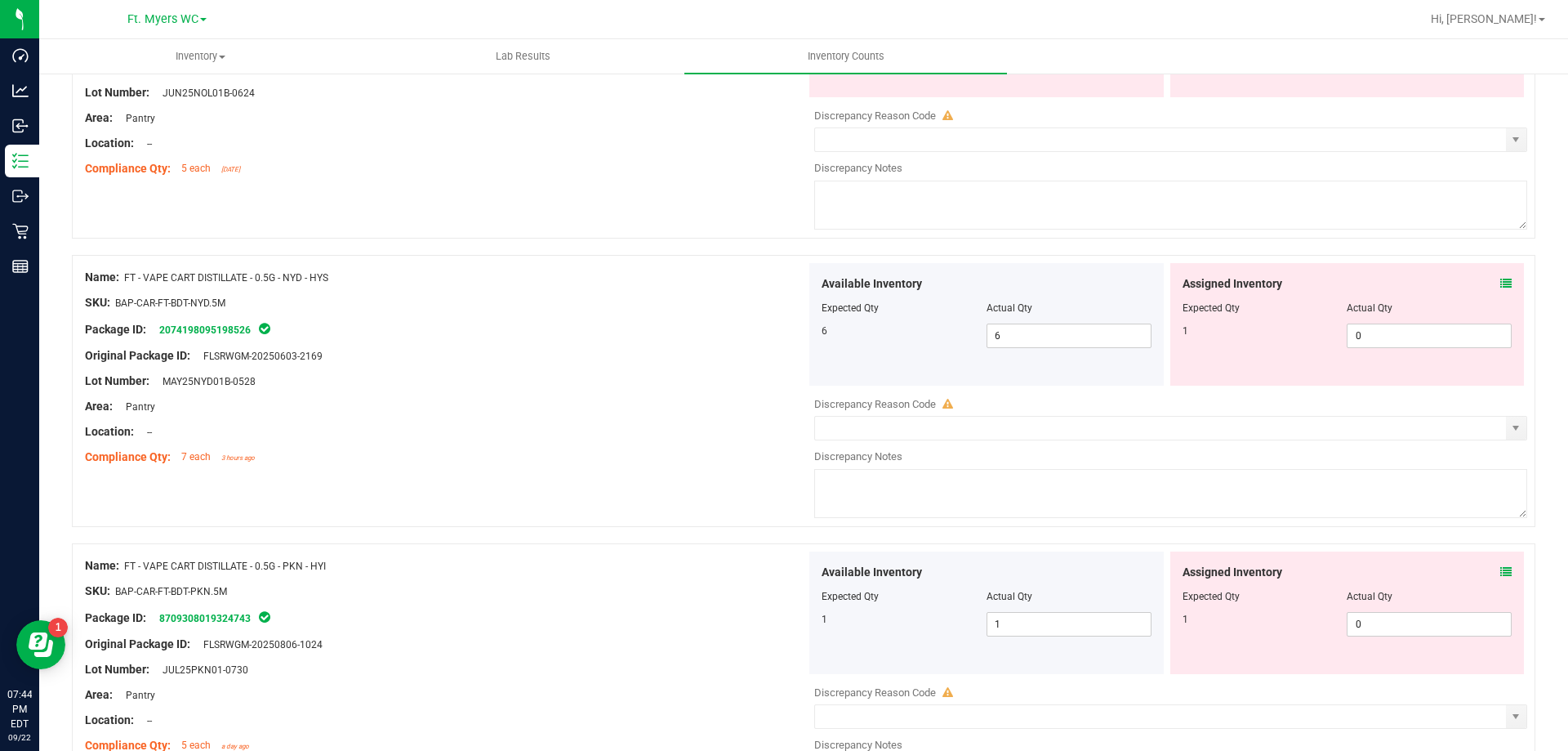
click at [1501, 283] on icon at bounding box center [1507, 284] width 12 height 12
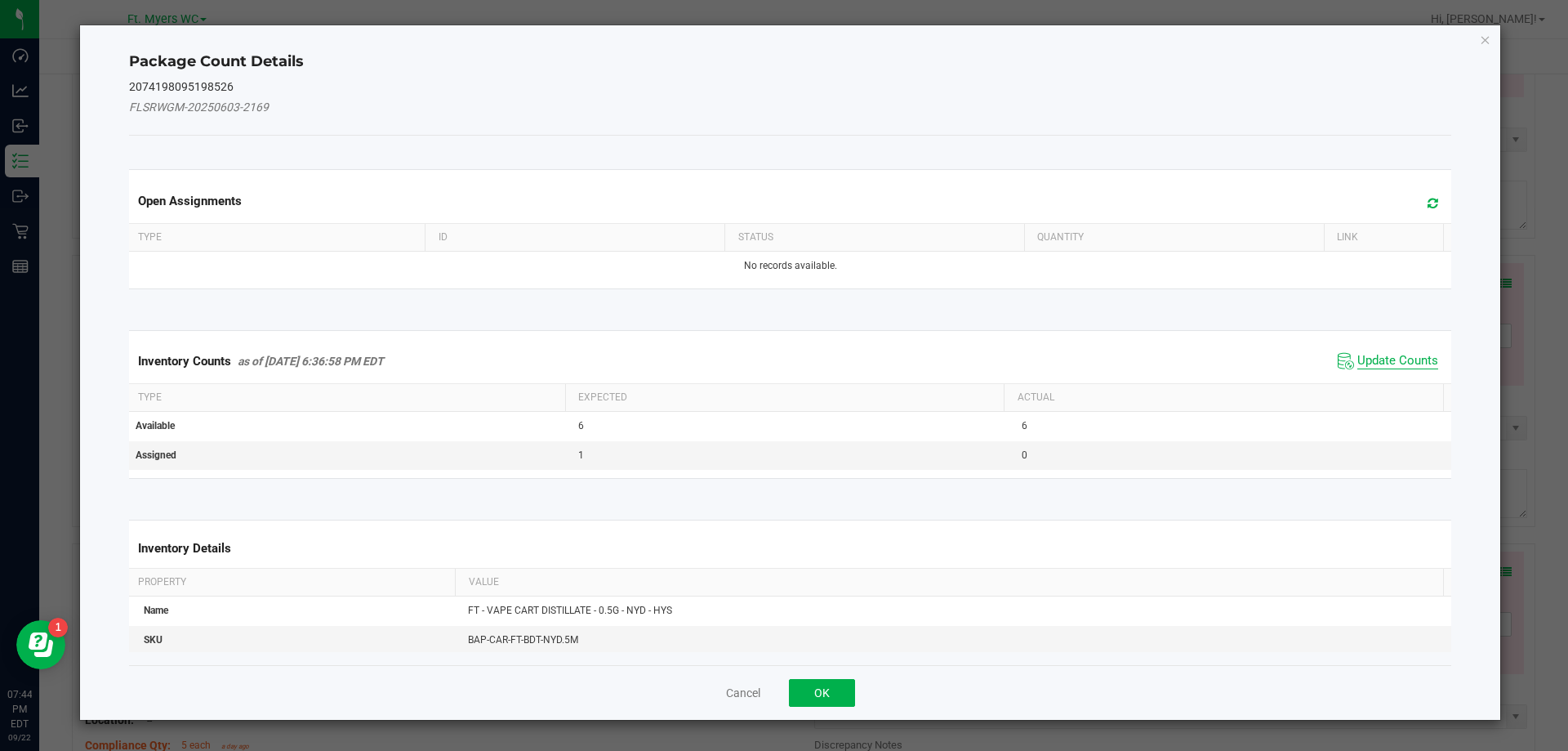
click at [1376, 359] on span "Update Counts" at bounding box center [1398, 360] width 81 height 16
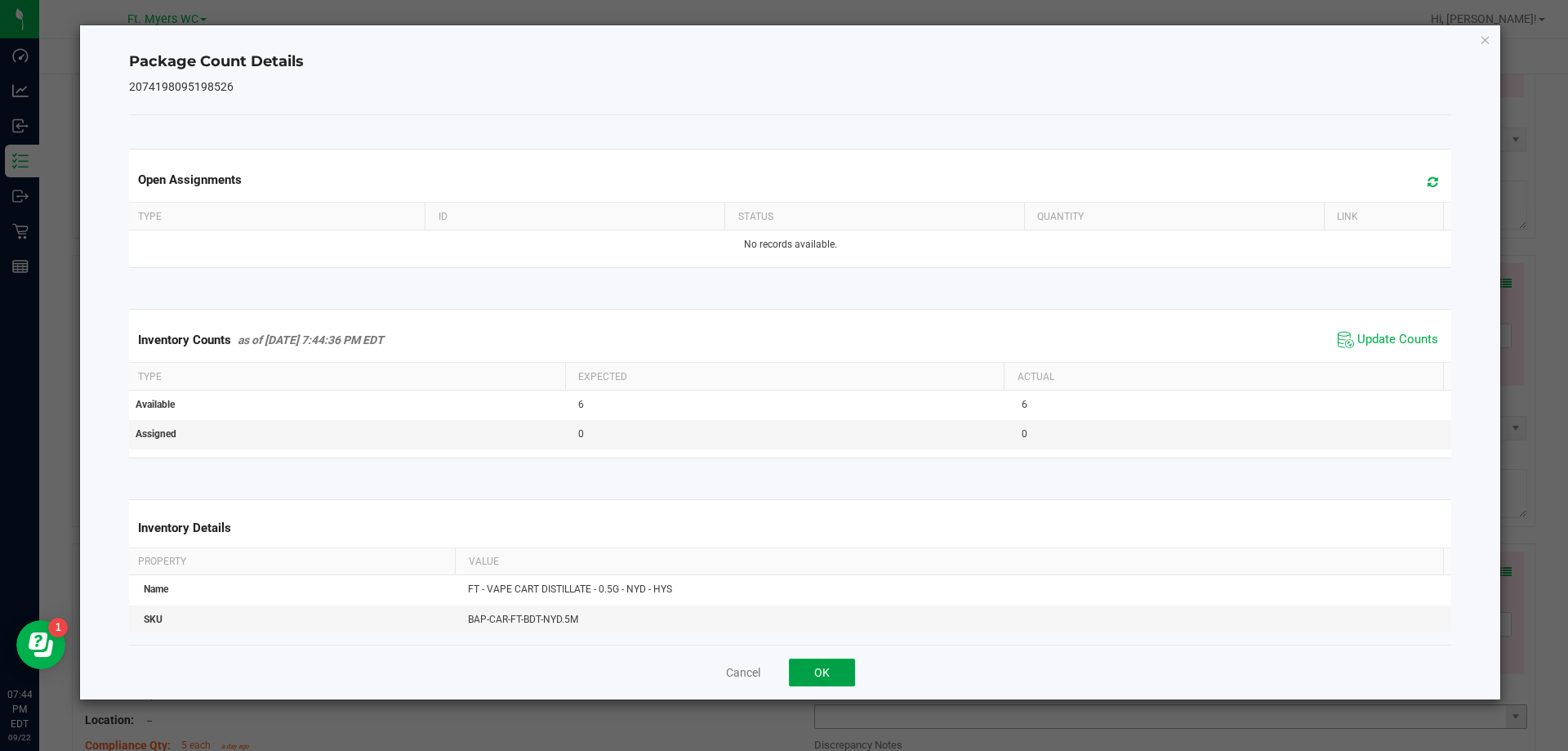
drag, startPoint x: 829, startPoint y: 680, endPoint x: 835, endPoint y: 673, distance: 9.2
click at [828, 680] on button "OK" at bounding box center [821, 672] width 66 height 28
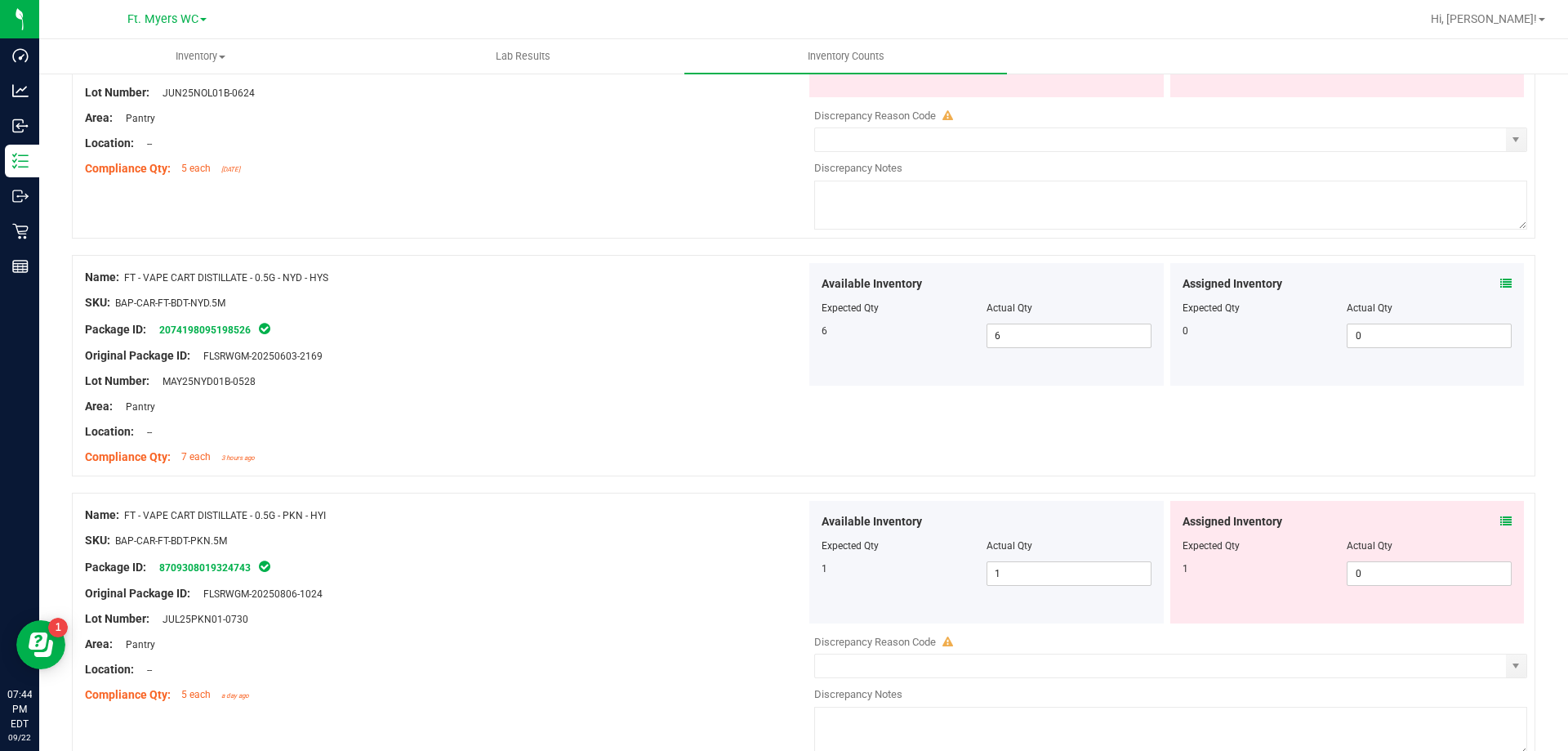
scroll to position [2650, 0]
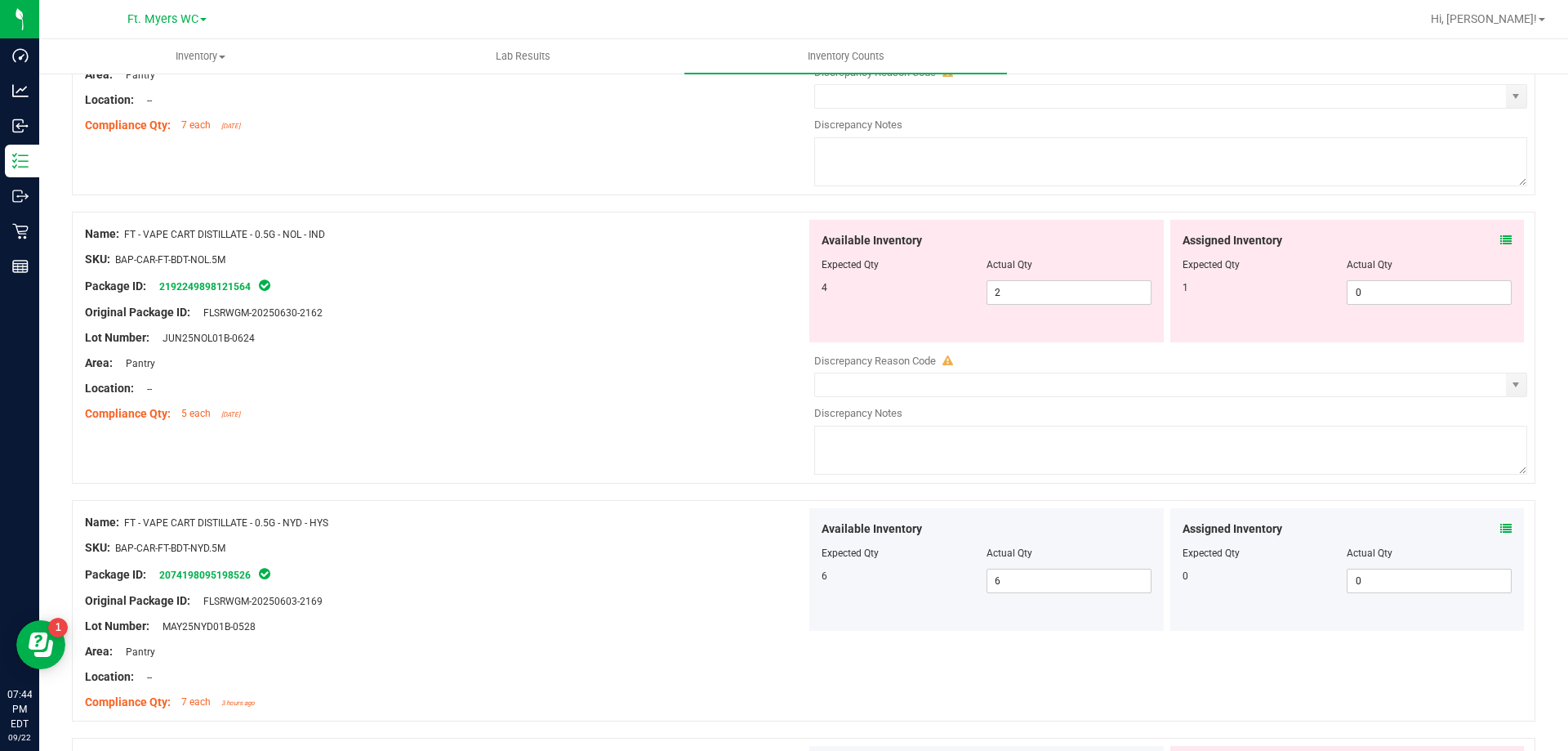
click at [1500, 244] on div "Assigned Inventory Expected Qty Actual Qty 1 0 0" at bounding box center [1347, 281] width 354 height 123
click at [1501, 238] on icon at bounding box center [1507, 241] width 12 height 12
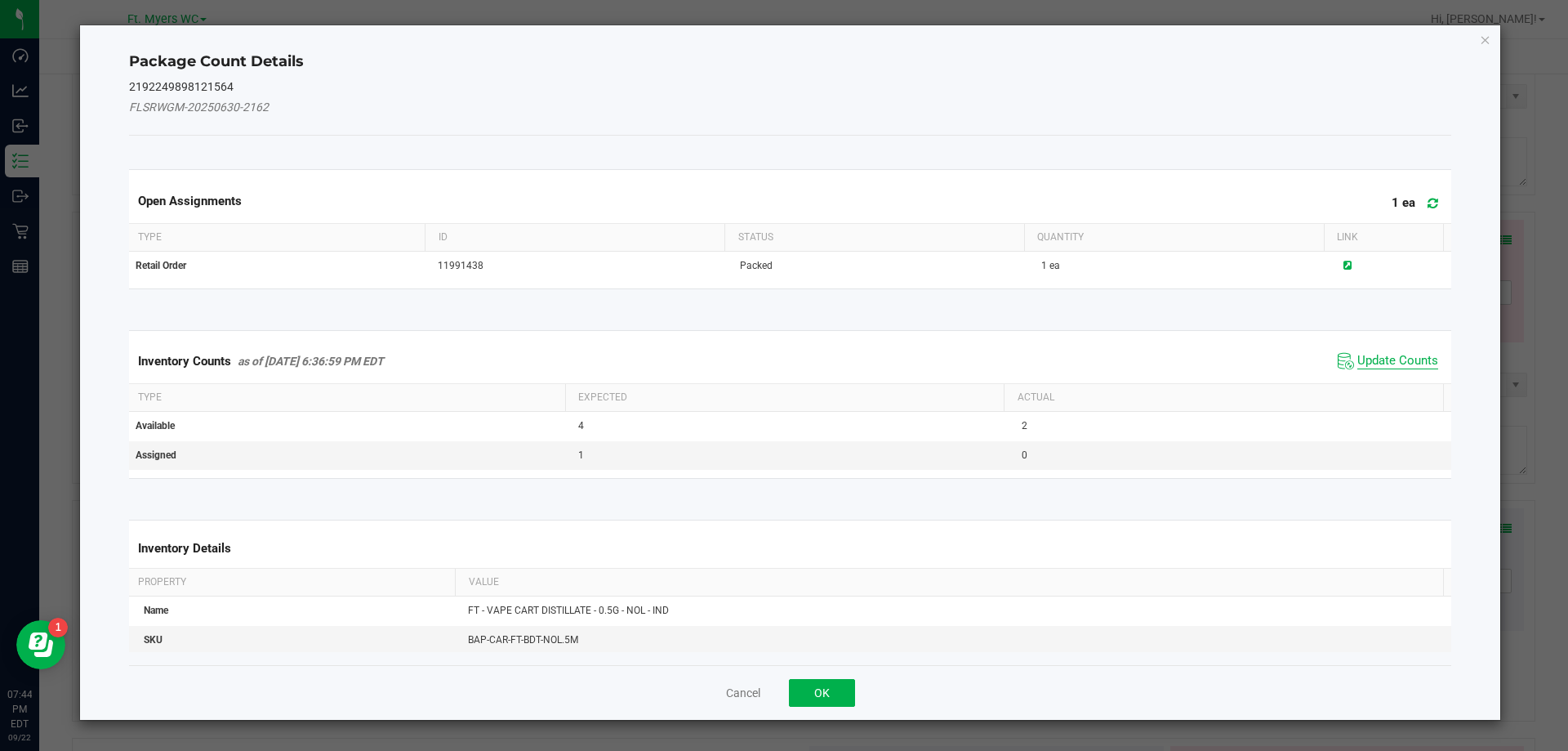
click at [1385, 366] on span "Update Counts" at bounding box center [1398, 360] width 81 height 16
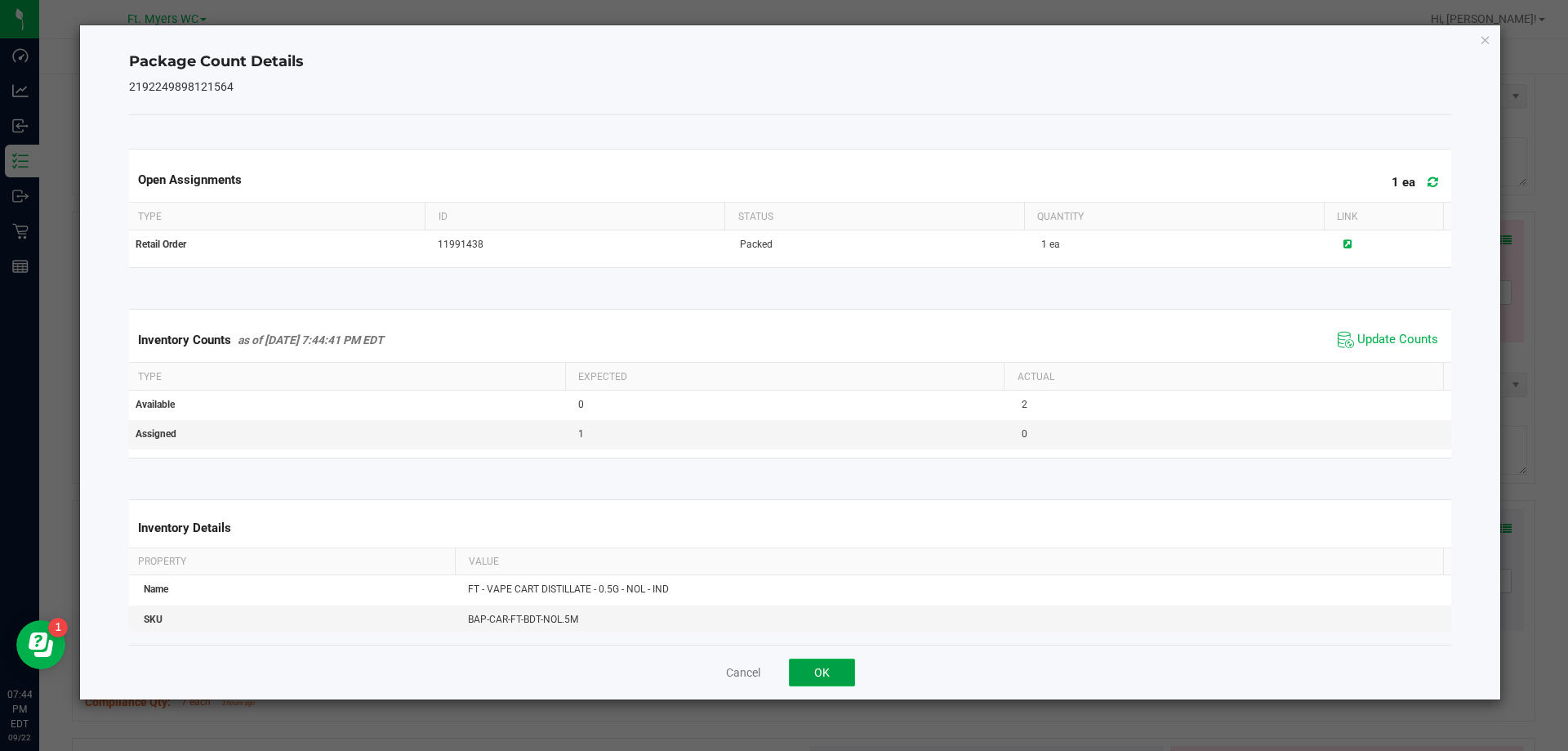
drag, startPoint x: 842, startPoint y: 677, endPoint x: 891, endPoint y: 606, distance: 86.3
click at [842, 676] on button "OK" at bounding box center [821, 672] width 66 height 28
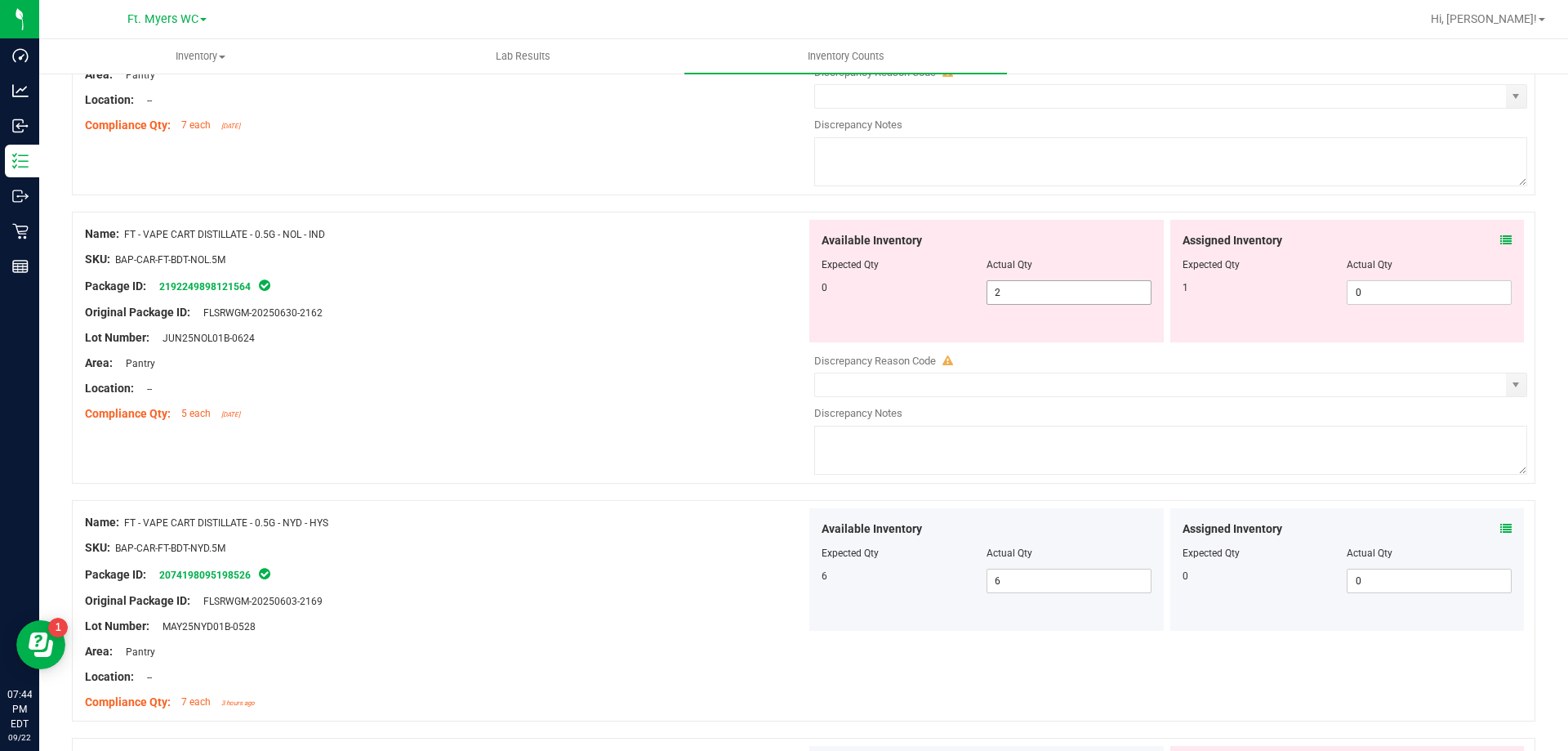
click at [1058, 288] on span "2 2" at bounding box center [1069, 292] width 165 height 24
type input "0"
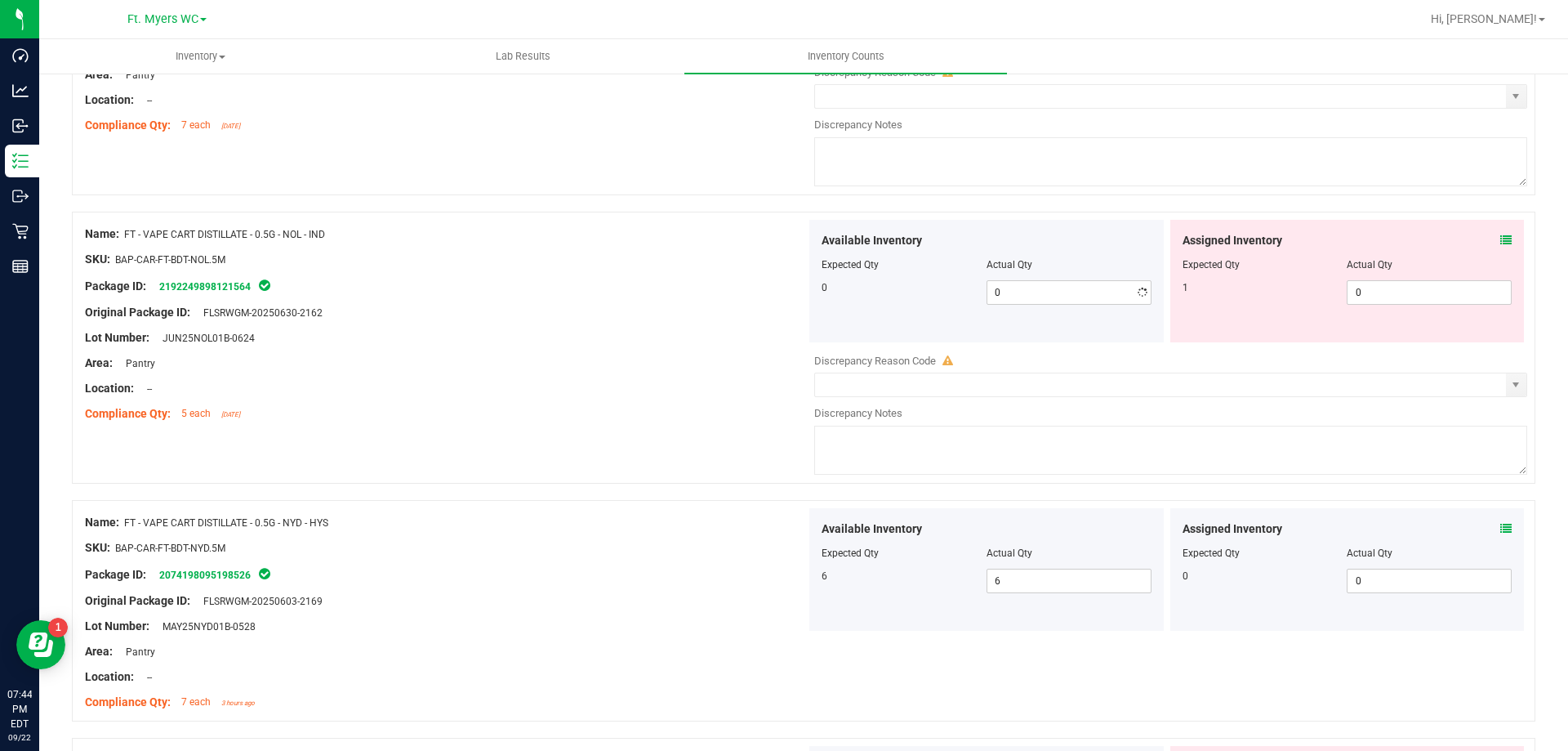
click at [1369, 206] on div at bounding box center [803, 203] width 1464 height 16
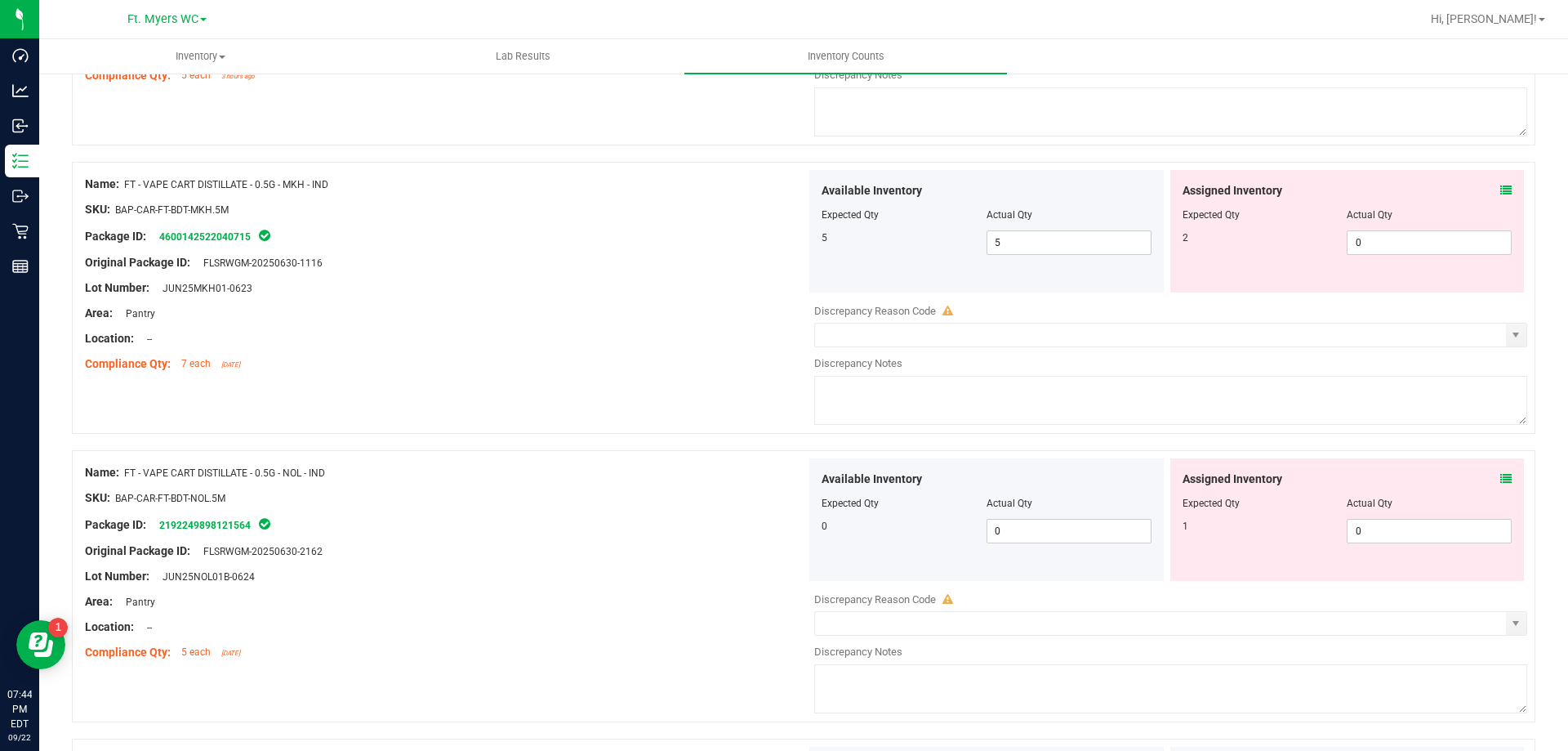
scroll to position [2405, 0]
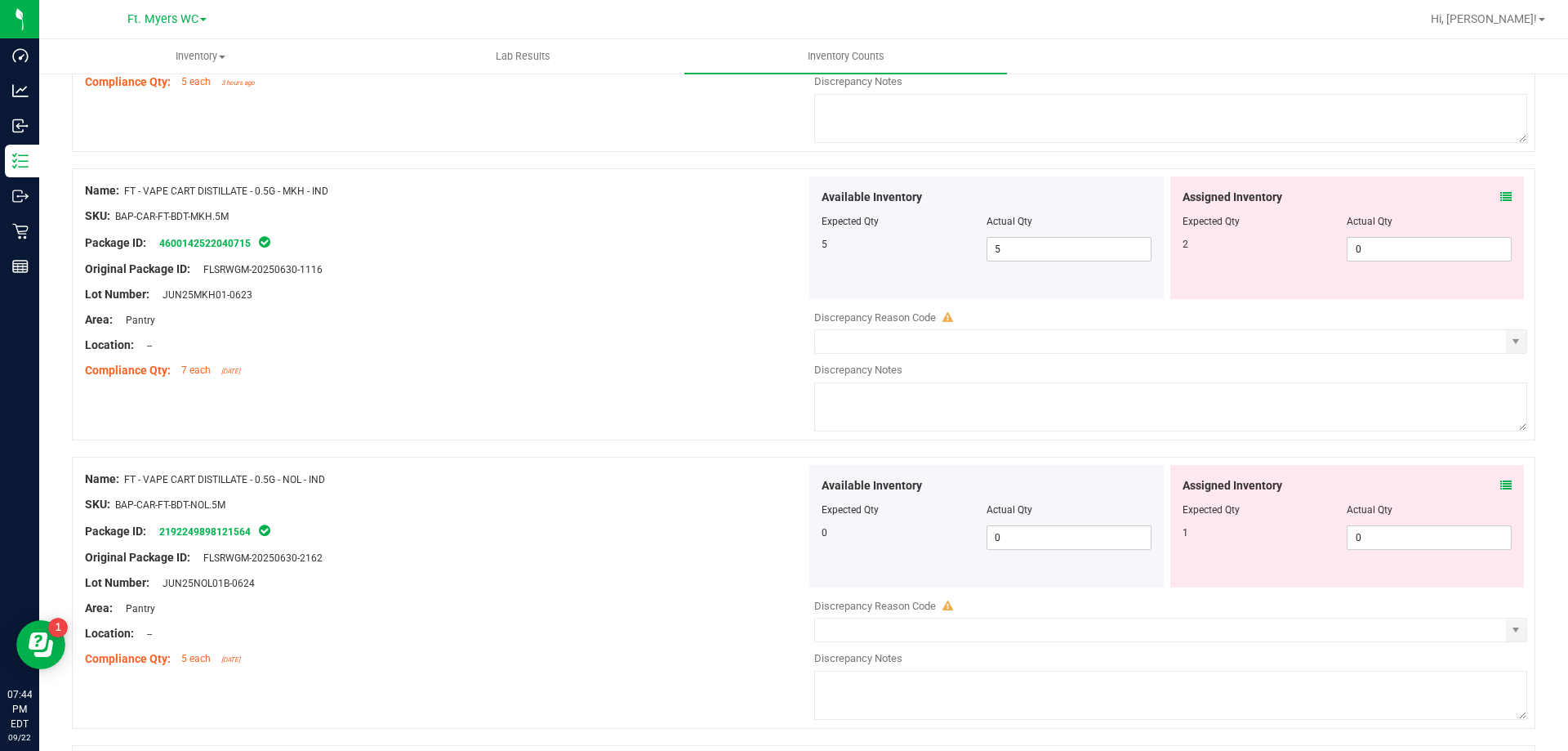
click at [1501, 200] on div "Assigned Inventory Expected Qty Actual Qty 2 0 0" at bounding box center [1347, 238] width 354 height 123
click at [1501, 200] on icon at bounding box center [1507, 197] width 12 height 12
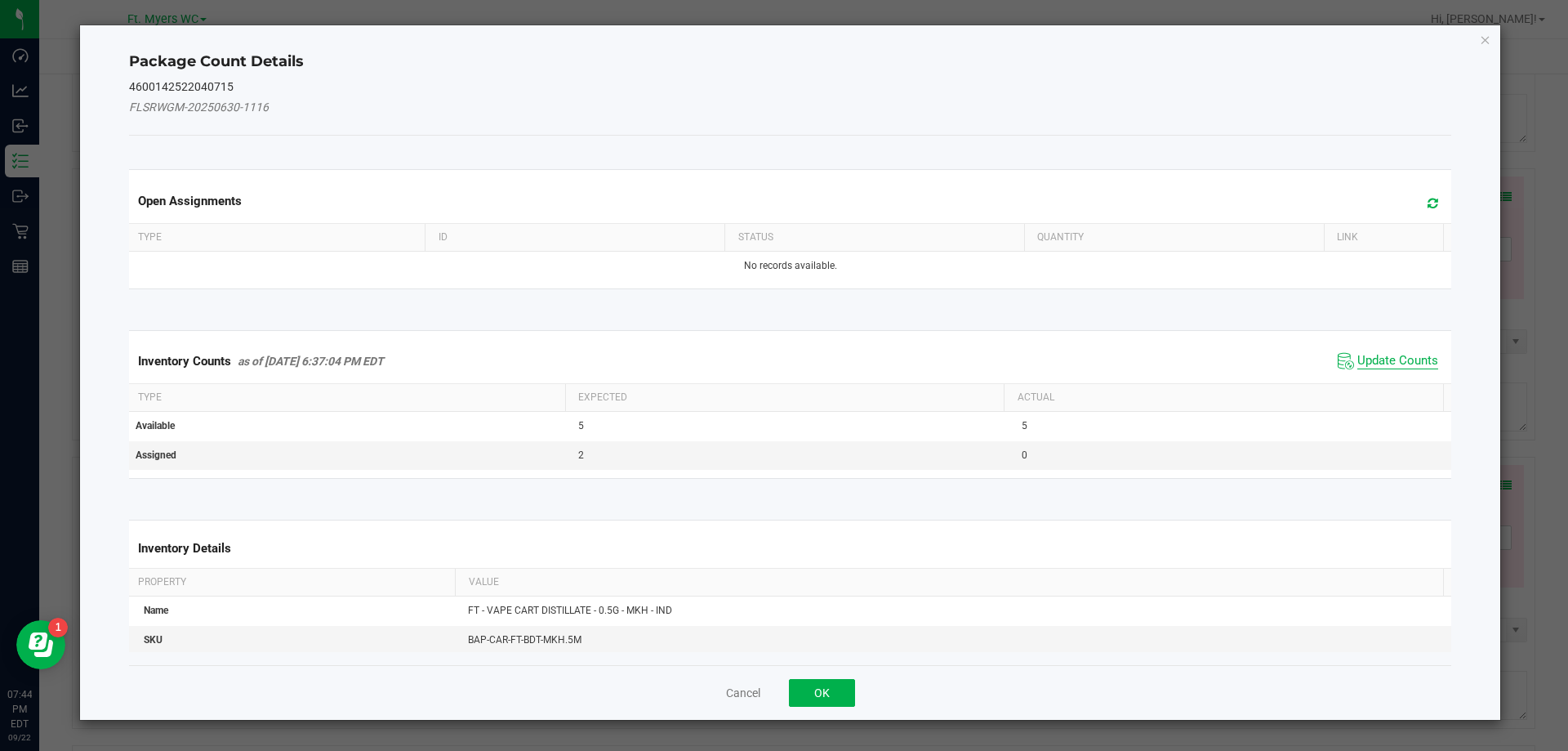
click at [1394, 358] on span "Update Counts" at bounding box center [1398, 360] width 81 height 16
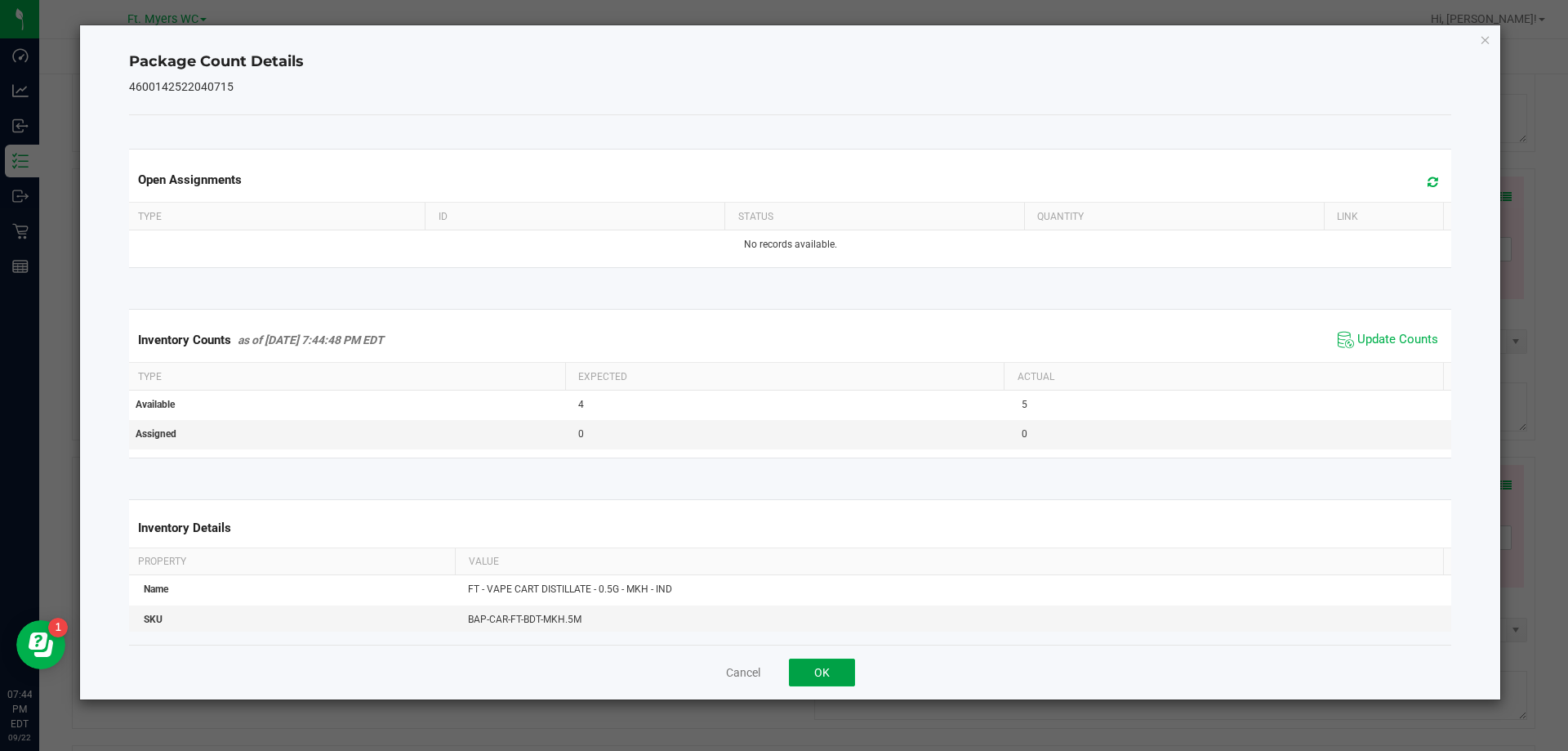
click at [814, 672] on button "OK" at bounding box center [821, 672] width 66 height 28
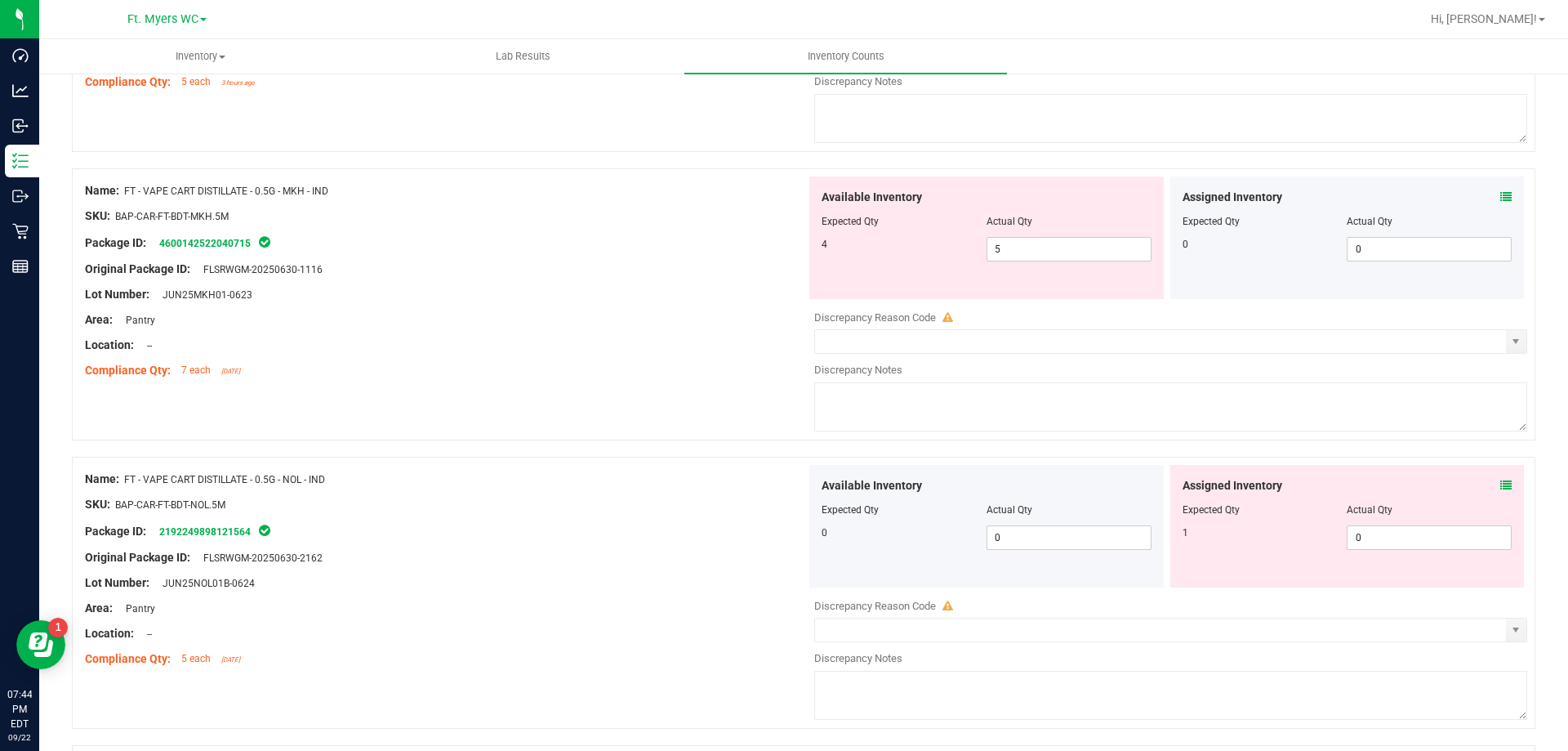
click at [1072, 265] on div "Available Inventory Expected Qty Actual Qty 4 5 5" at bounding box center [986, 238] width 354 height 123
click at [1072, 258] on span "5 5" at bounding box center [1069, 248] width 165 height 24
type input "4"
click at [524, 205] on div at bounding box center [445, 204] width 721 height 8
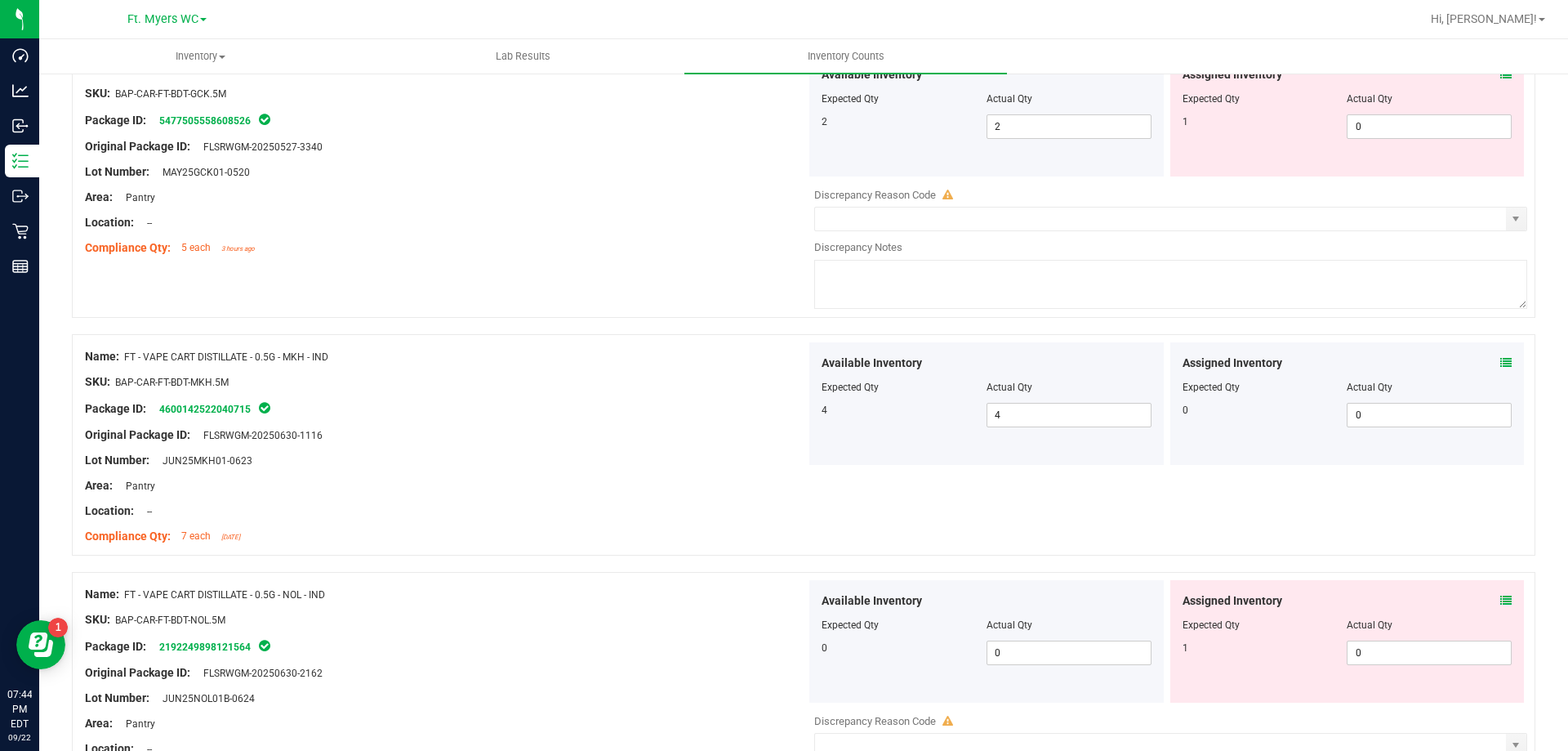
scroll to position [2078, 0]
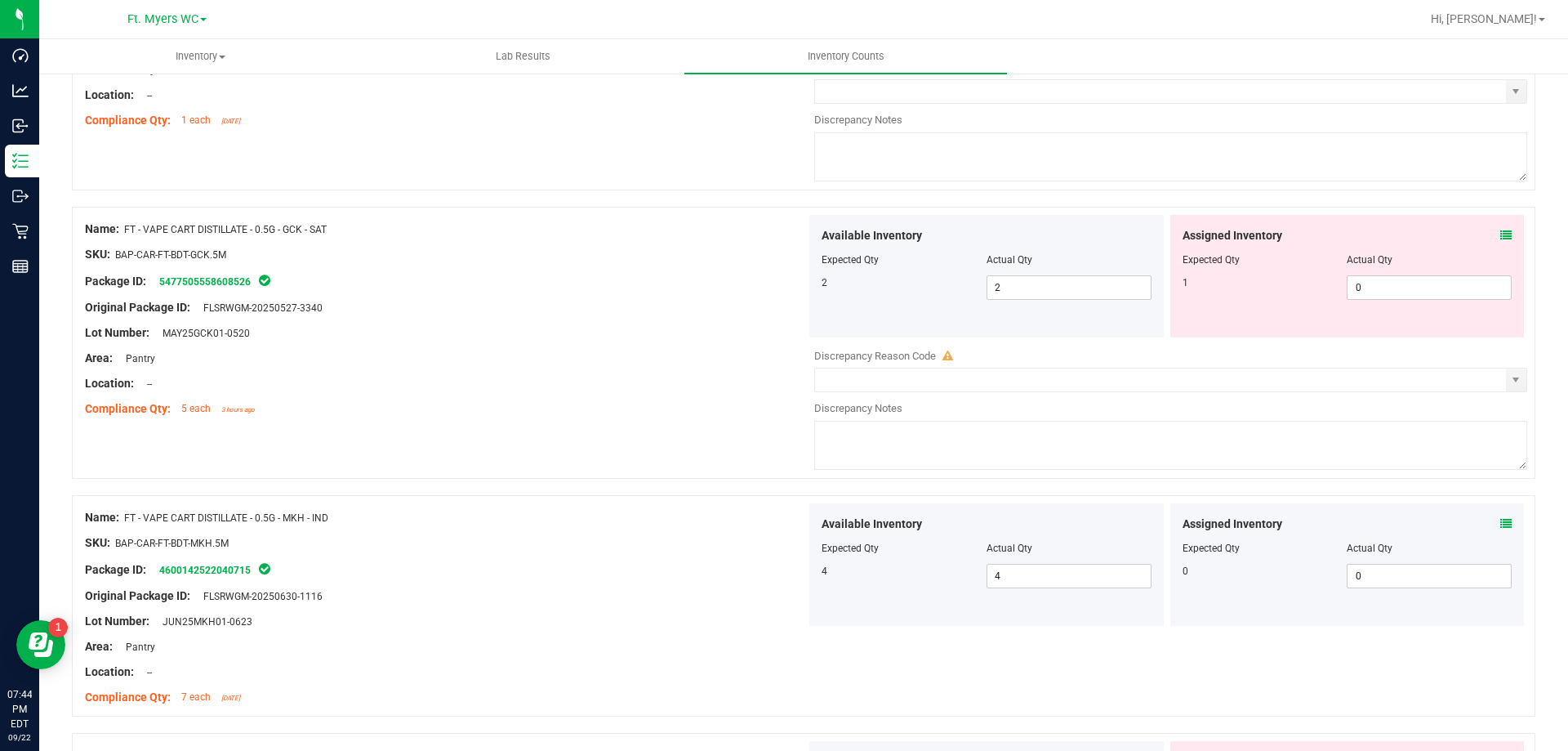
click at [1501, 233] on div "Assigned Inventory Expected Qty Actual Qty 1 0 0" at bounding box center [1347, 276] width 354 height 123
click at [1501, 234] on icon at bounding box center [1507, 236] width 12 height 12
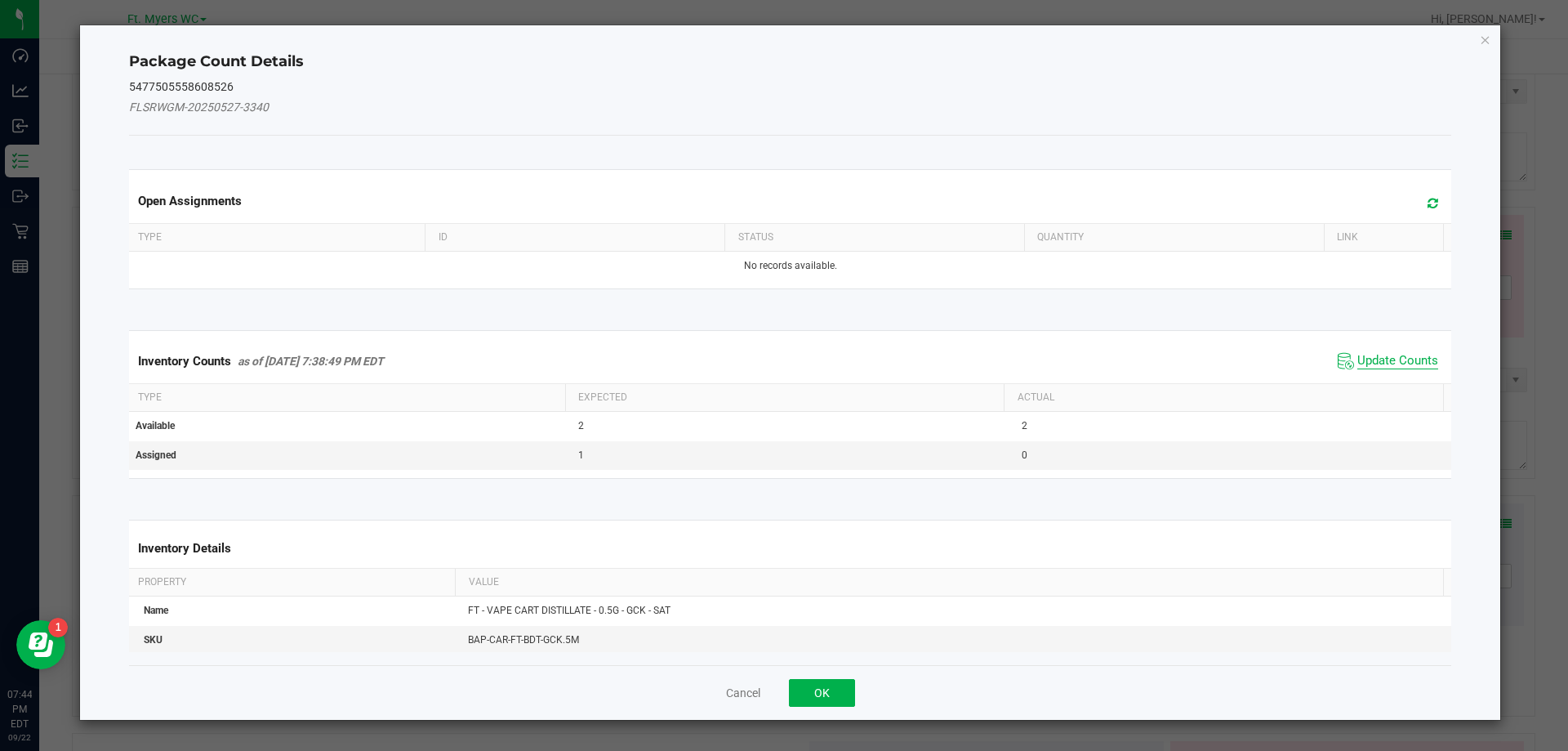
click at [1401, 354] on span "Update Counts" at bounding box center [1398, 360] width 81 height 16
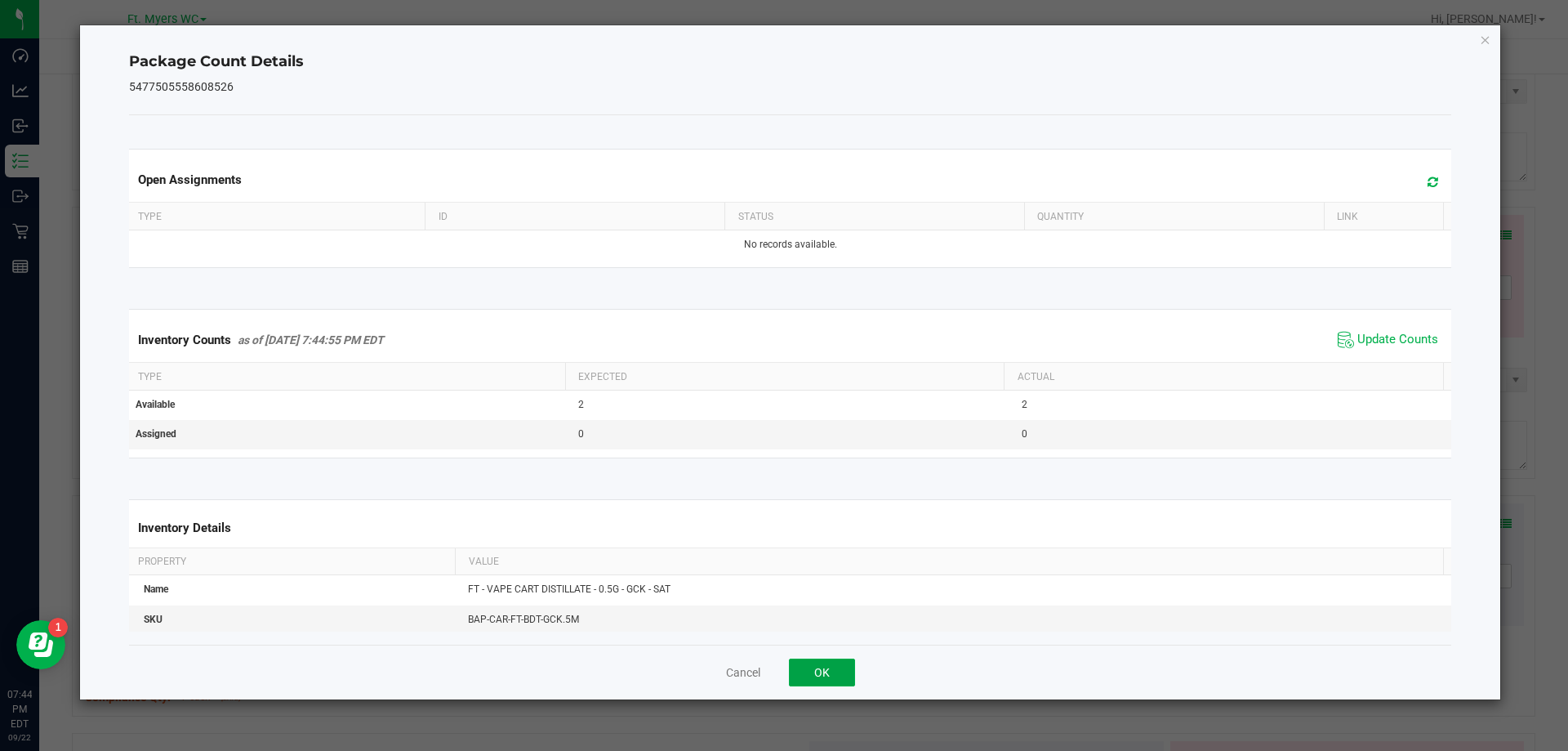
click at [850, 676] on button "OK" at bounding box center [821, 672] width 66 height 28
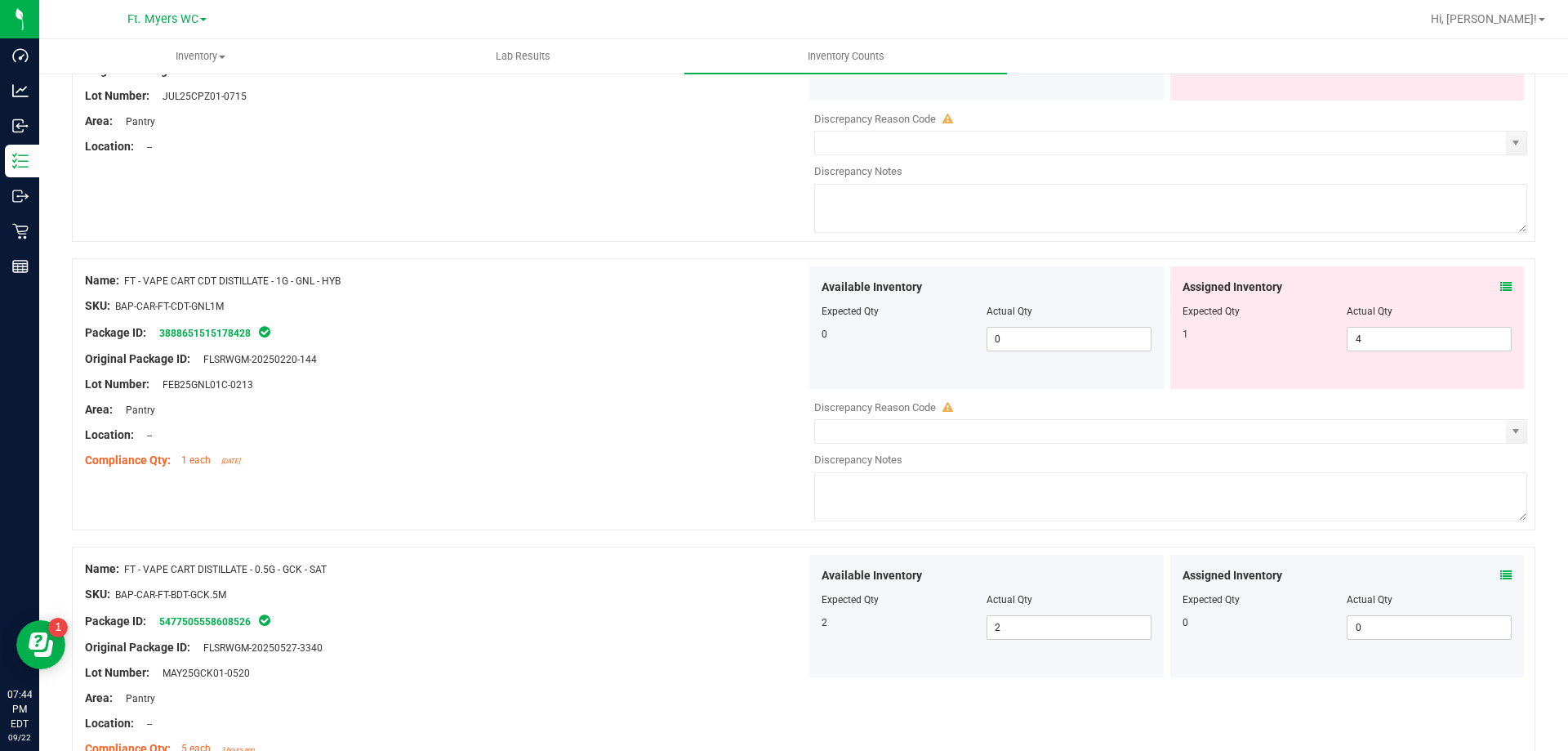
scroll to position [1587, 0]
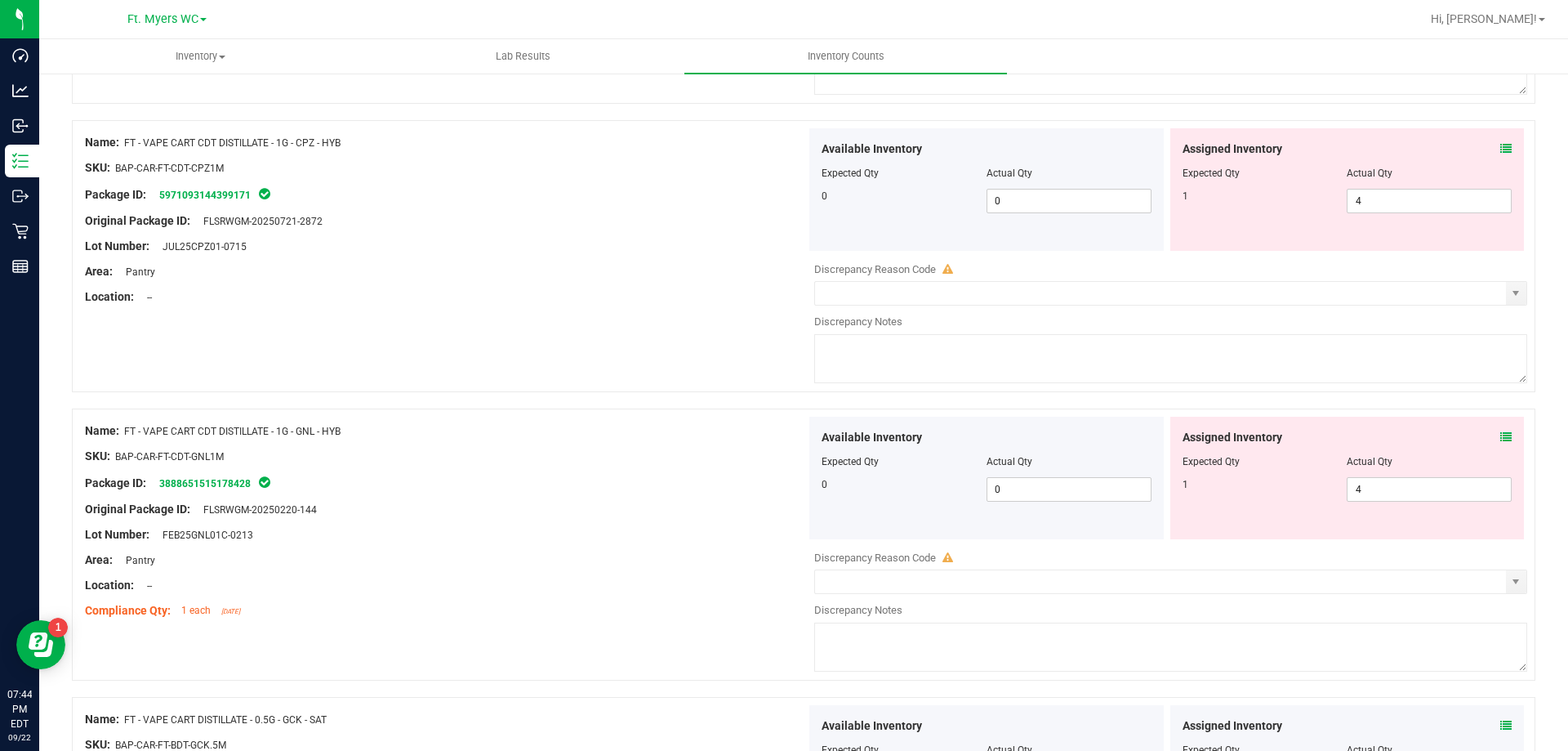
click at [1501, 433] on icon at bounding box center [1507, 437] width 12 height 12
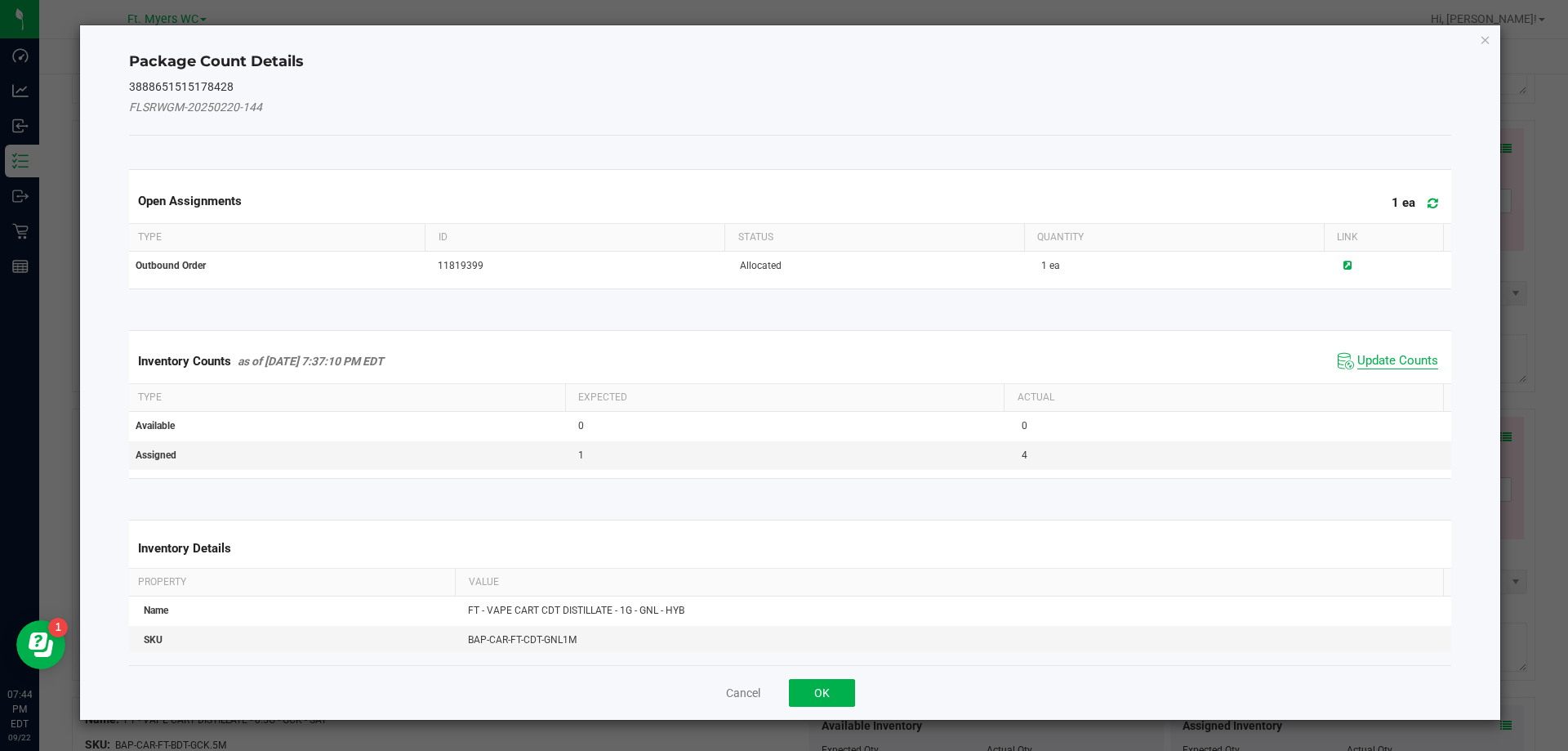
click at [1358, 358] on span "Update Counts" at bounding box center [1398, 360] width 81 height 16
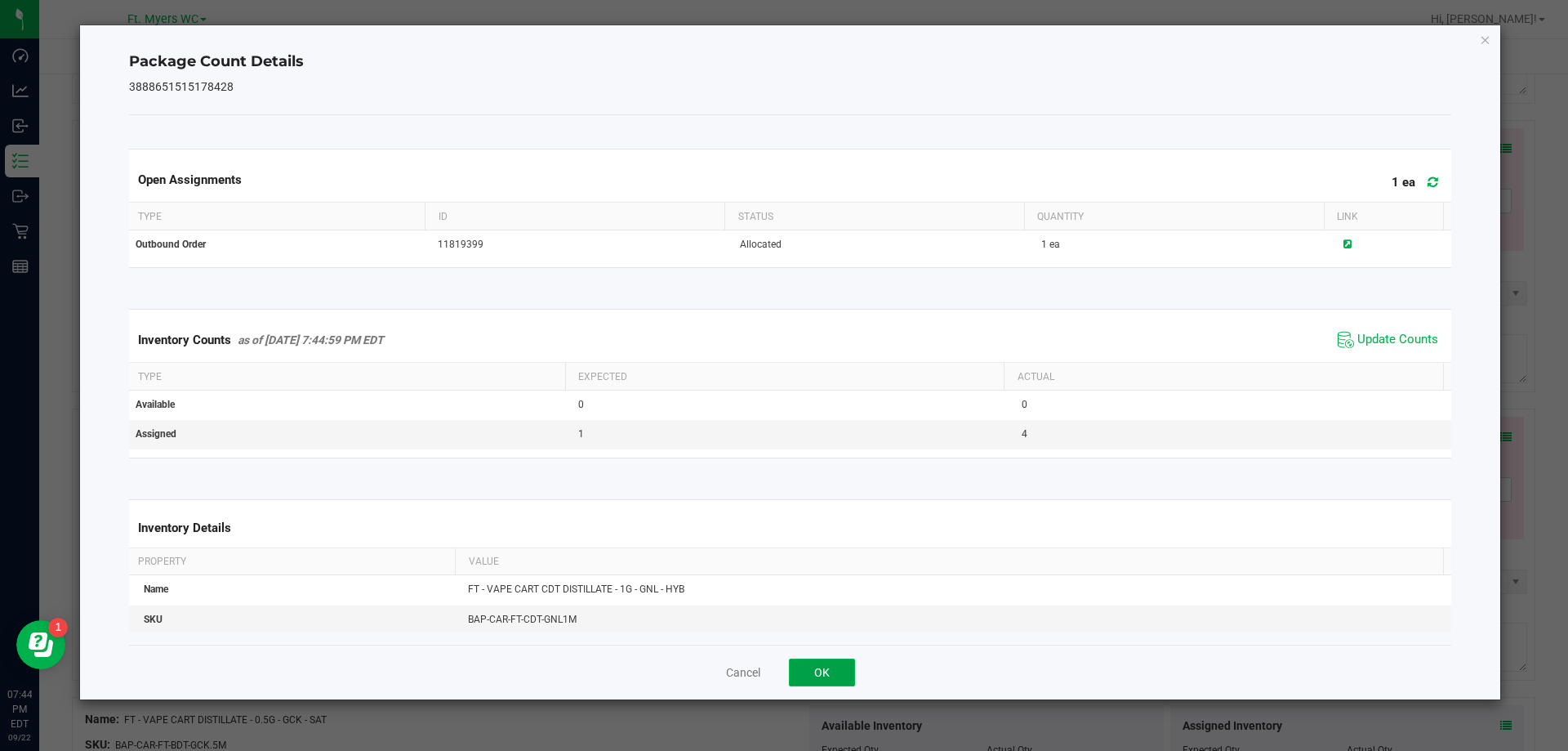
click at [835, 668] on button "OK" at bounding box center [821, 672] width 66 height 28
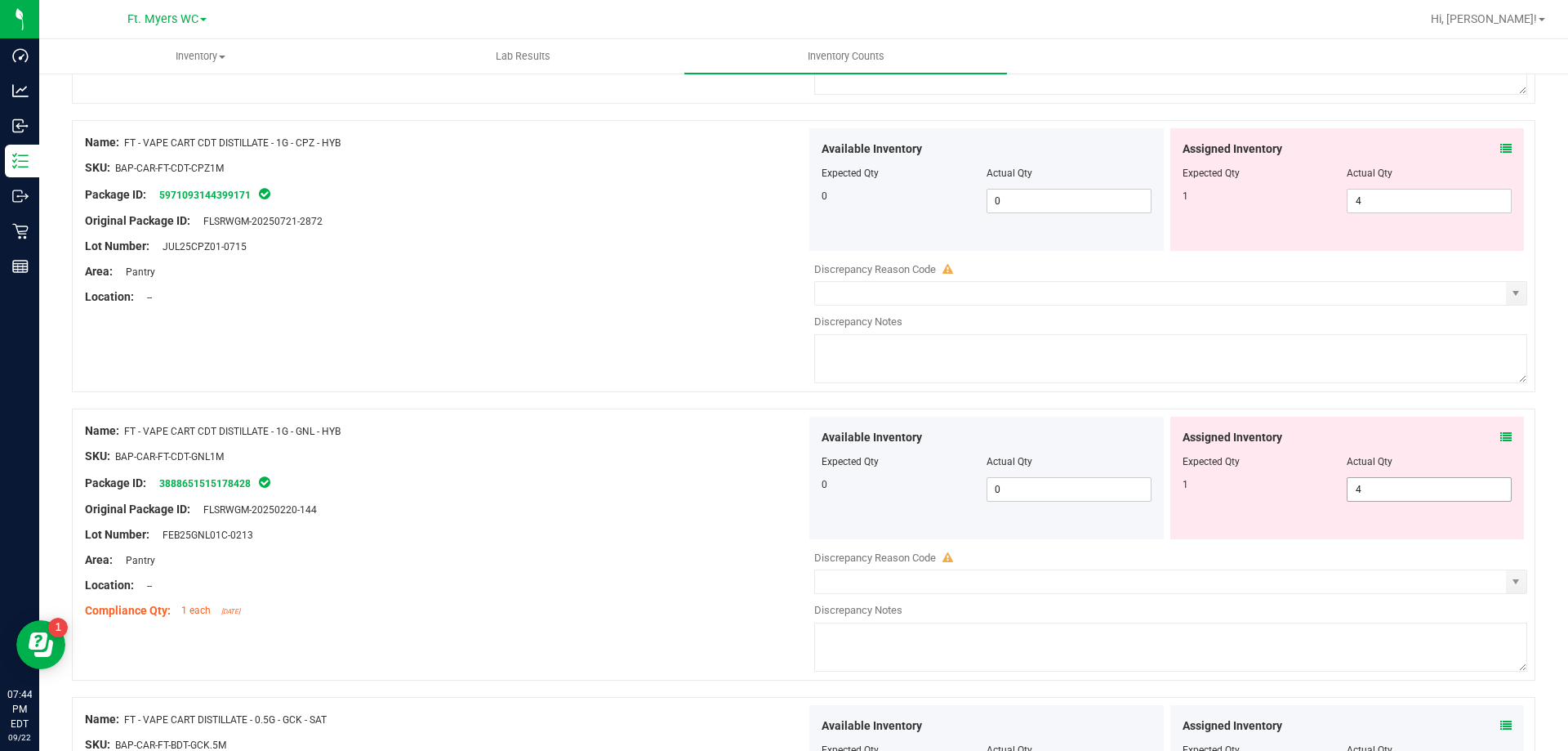
click at [1387, 488] on span "4 4" at bounding box center [1429, 489] width 165 height 24
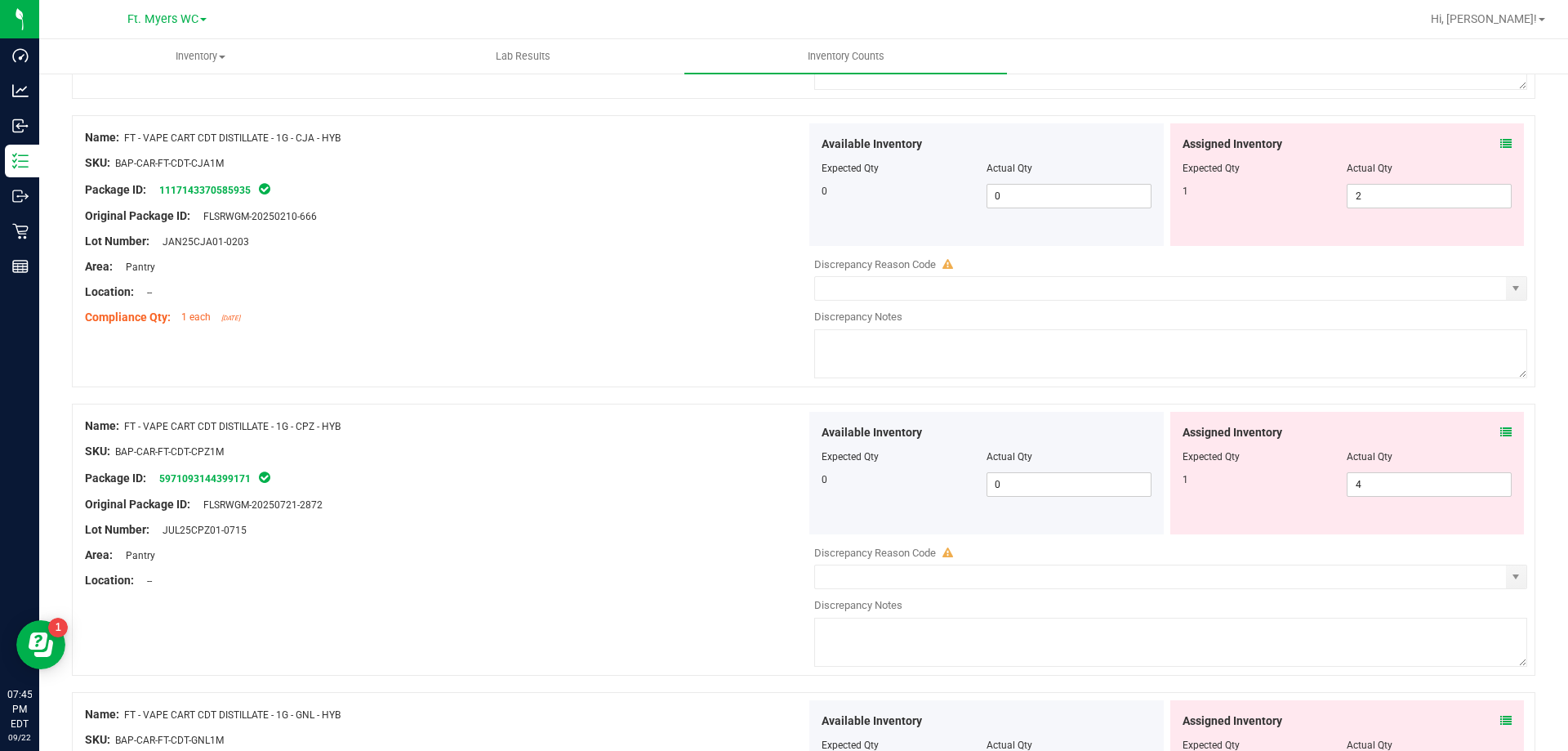
scroll to position [1097, 0]
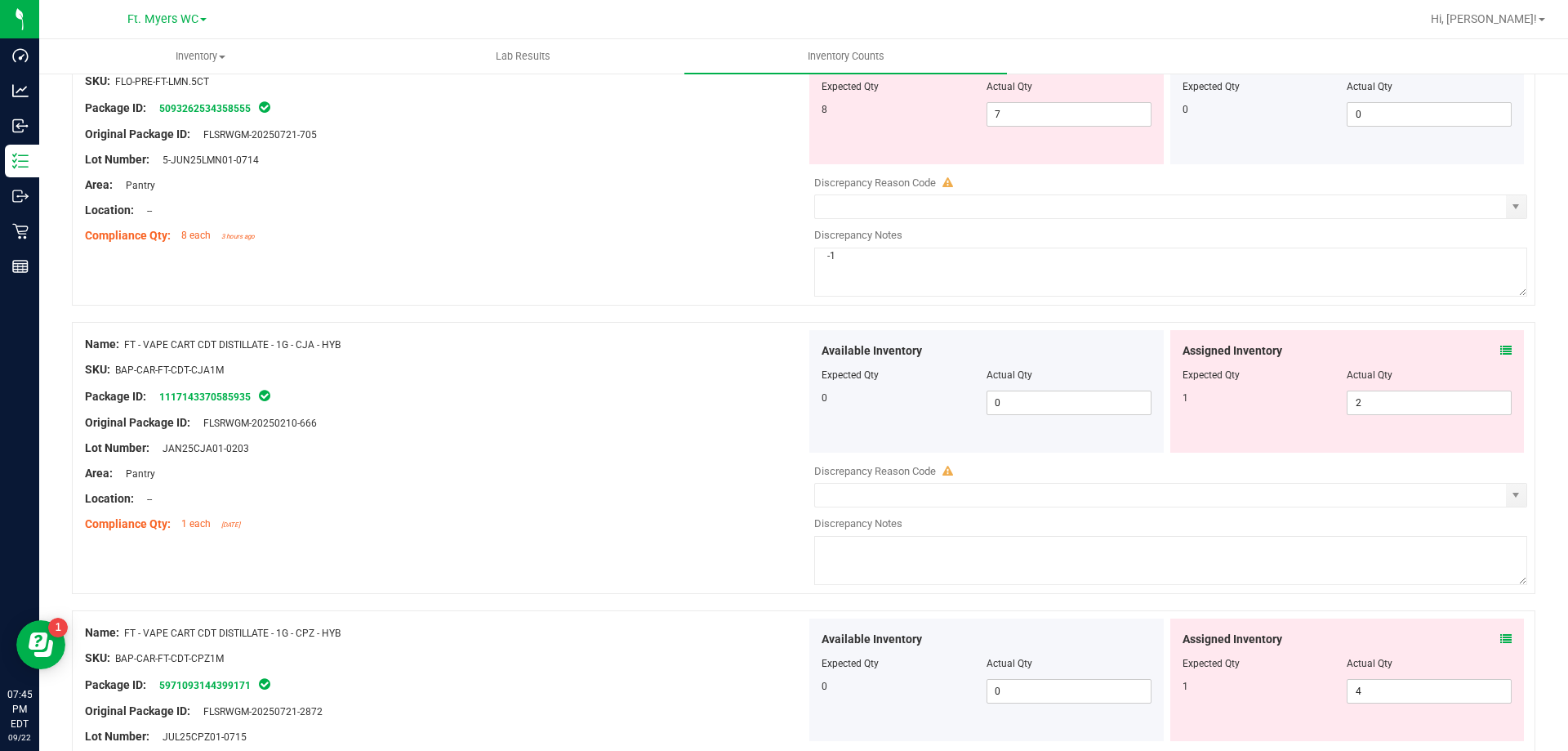
click at [1501, 350] on icon at bounding box center [1507, 351] width 12 height 12
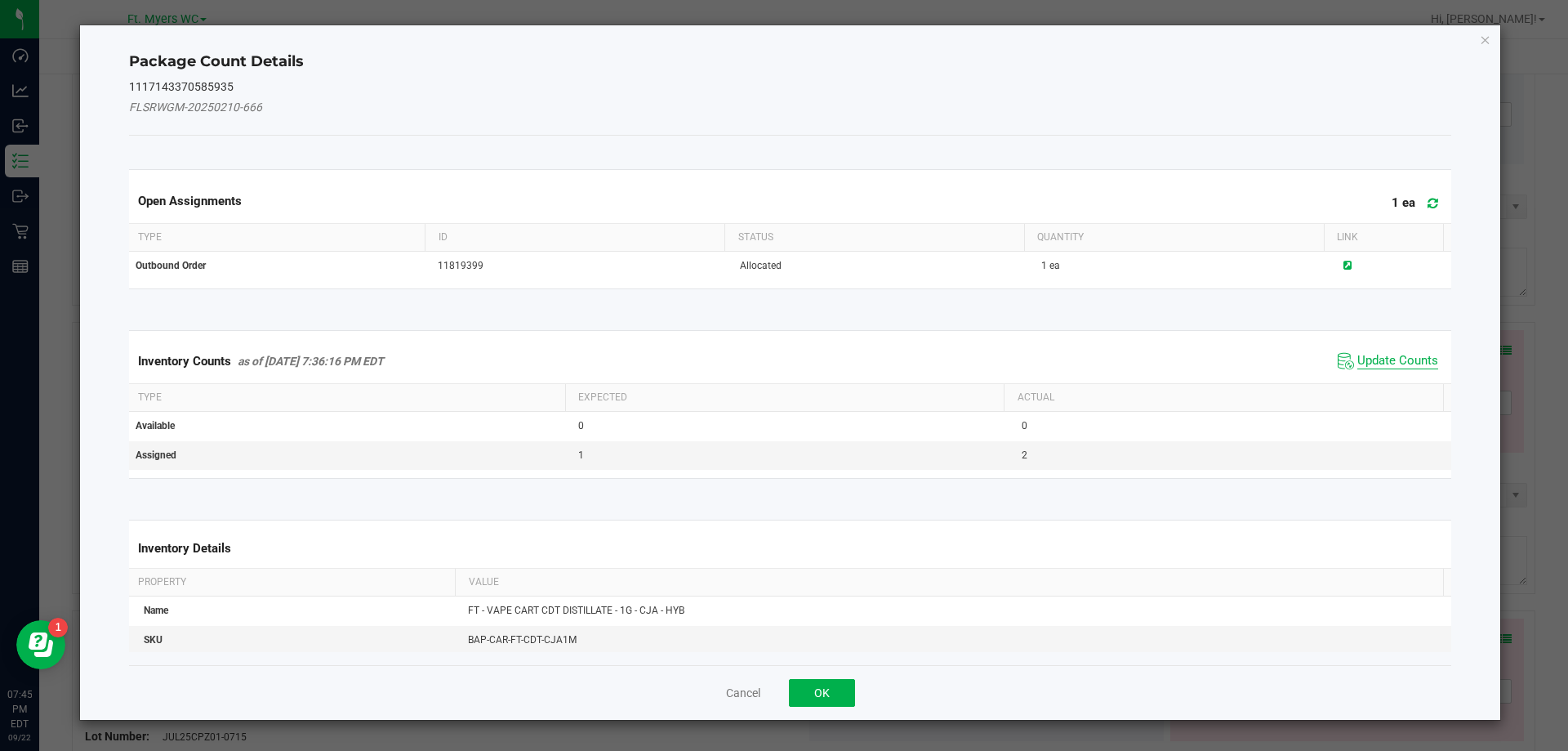
click at [1408, 365] on span "Update Counts" at bounding box center [1398, 360] width 81 height 16
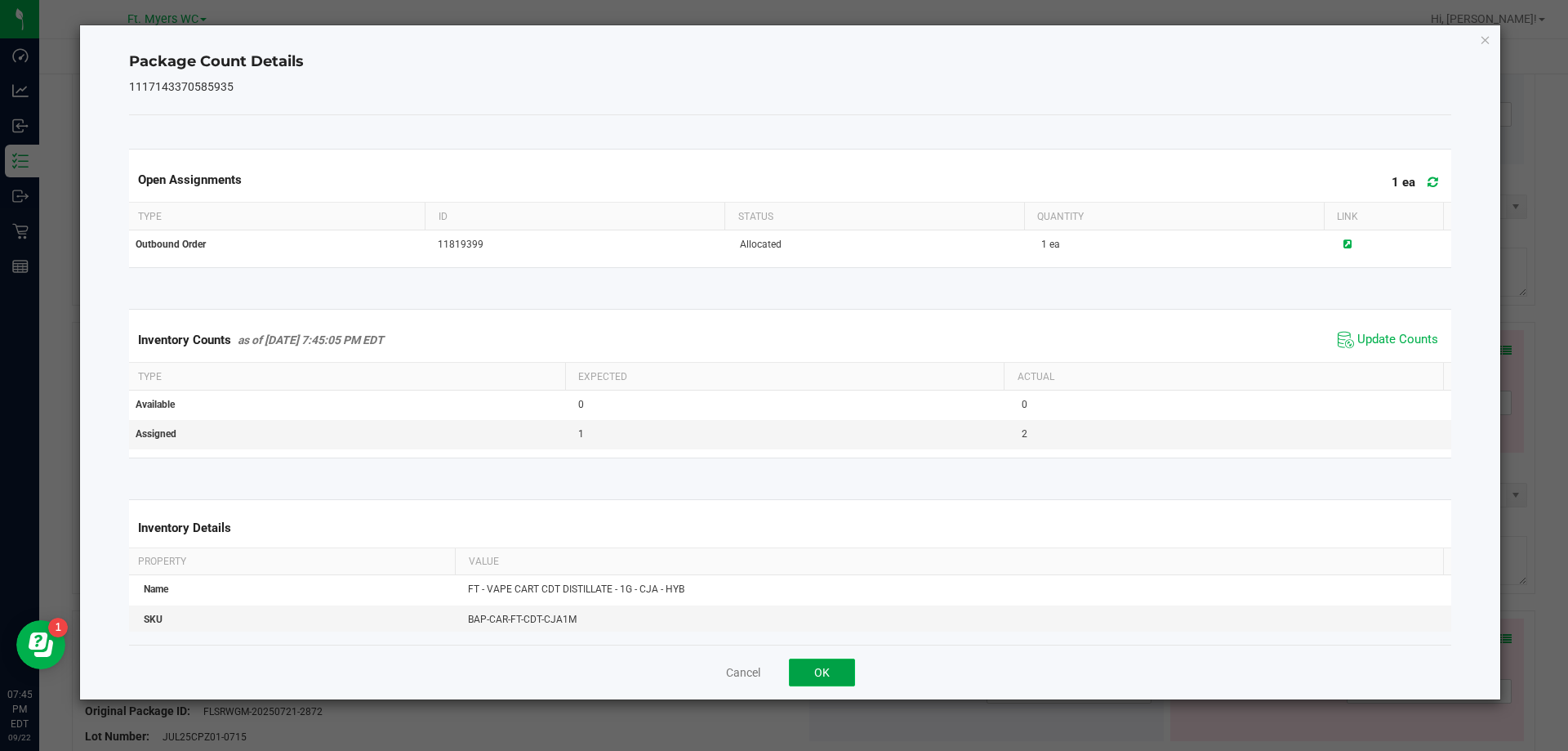
click at [839, 661] on button "OK" at bounding box center [821, 672] width 66 height 28
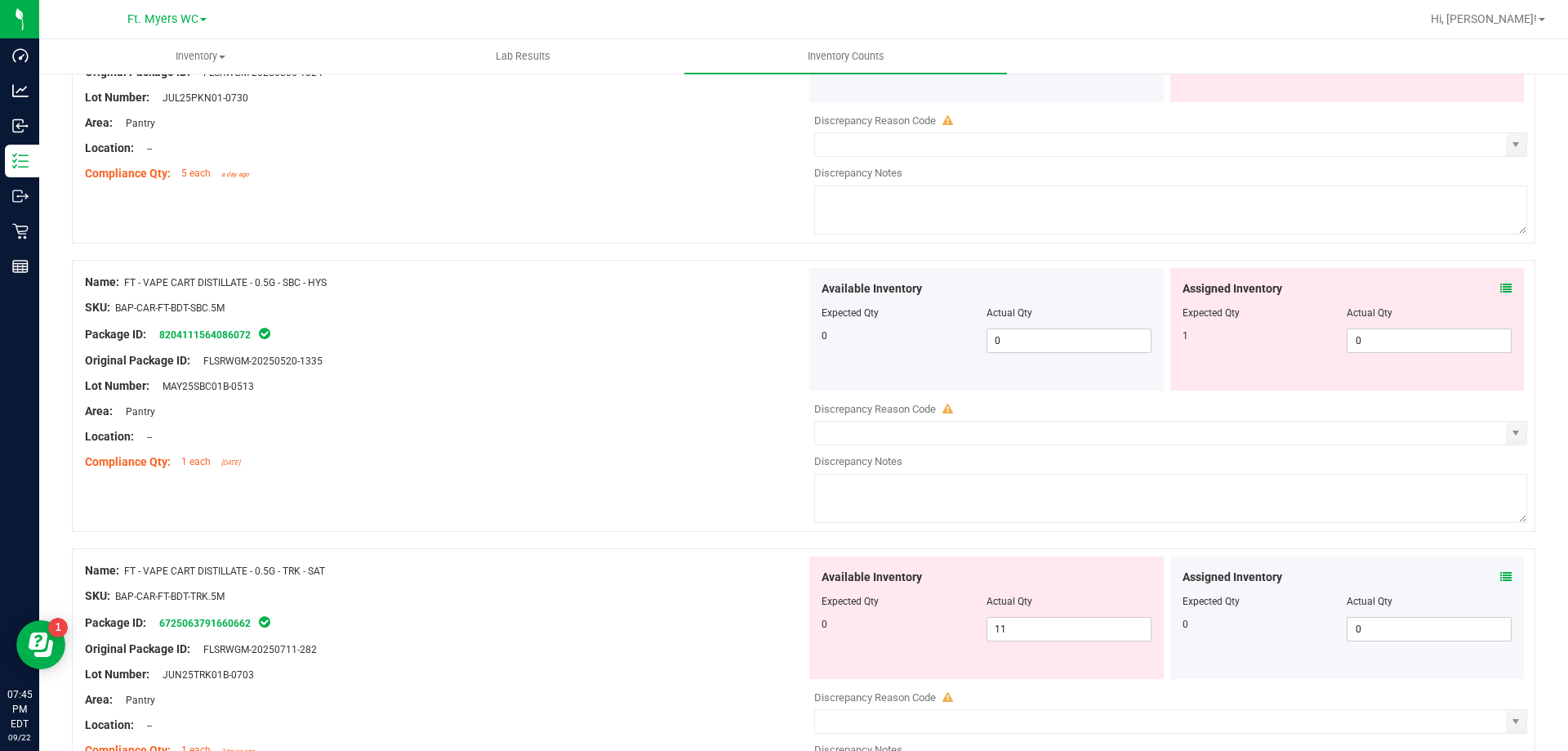
scroll to position [3463, 0]
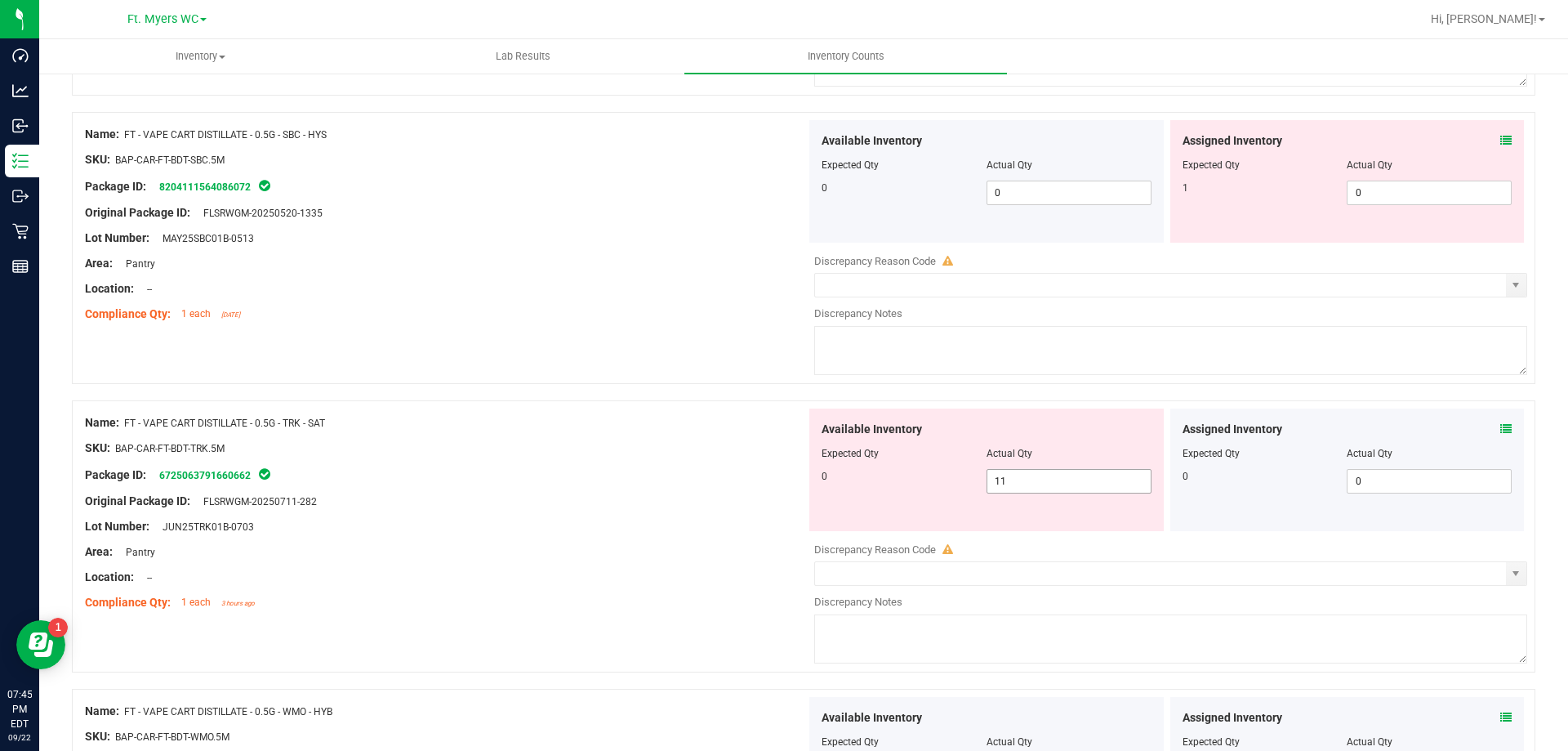
click at [1008, 486] on span "11 11" at bounding box center [1069, 481] width 165 height 24
click at [1501, 430] on icon at bounding box center [1507, 429] width 12 height 12
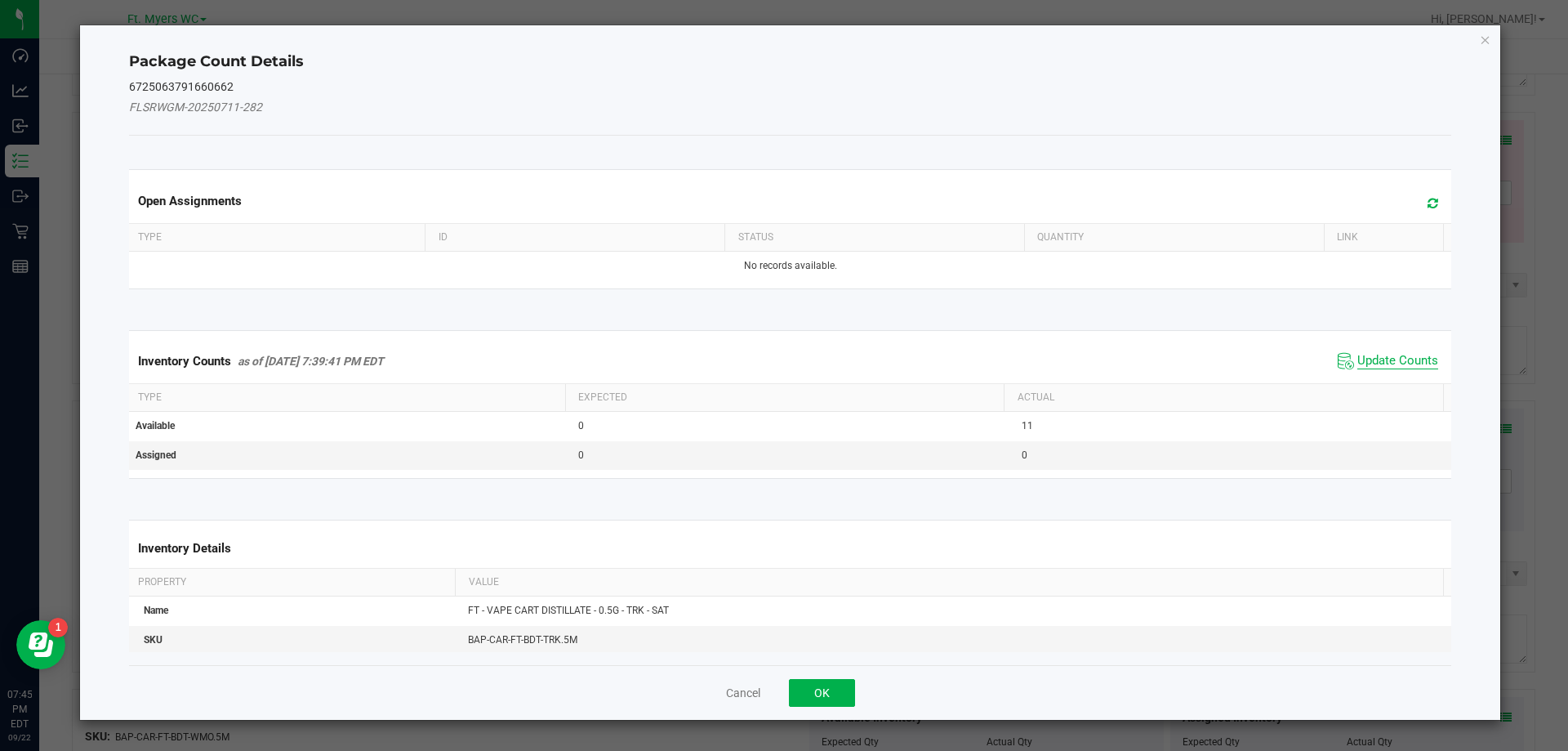
click at [1358, 360] on span "Update Counts" at bounding box center [1398, 360] width 81 height 16
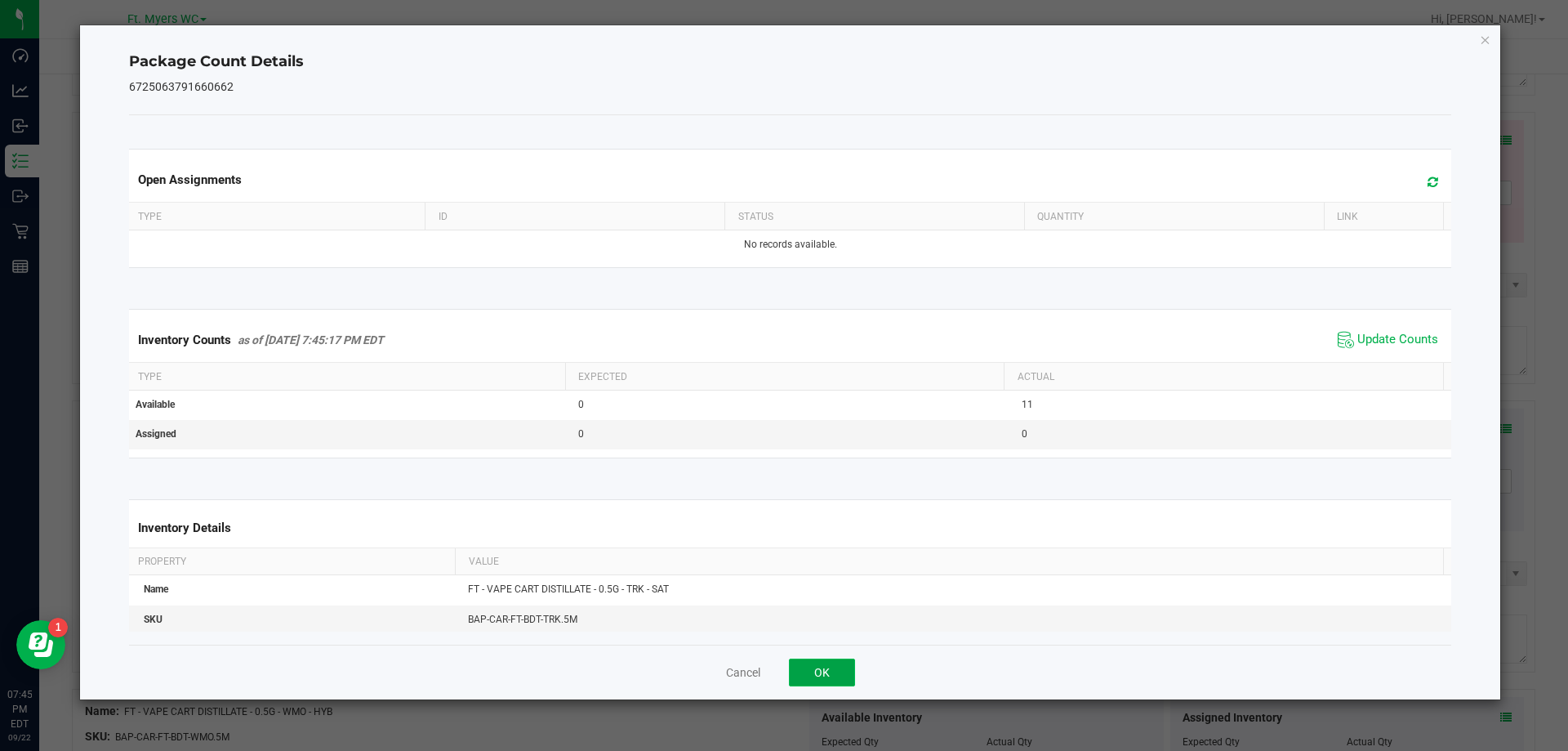
click at [829, 658] on button "OK" at bounding box center [821, 672] width 66 height 28
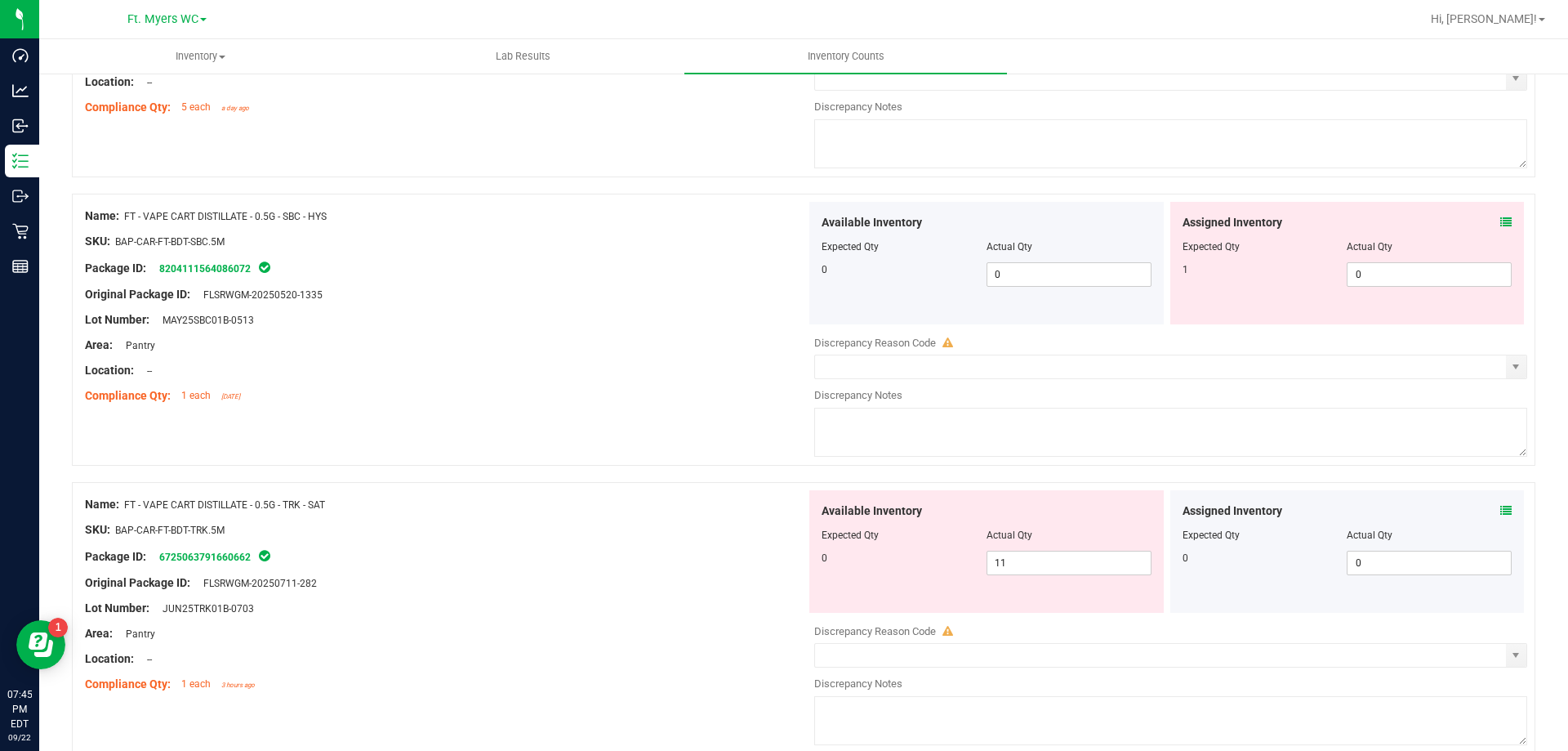
scroll to position [3217, 0]
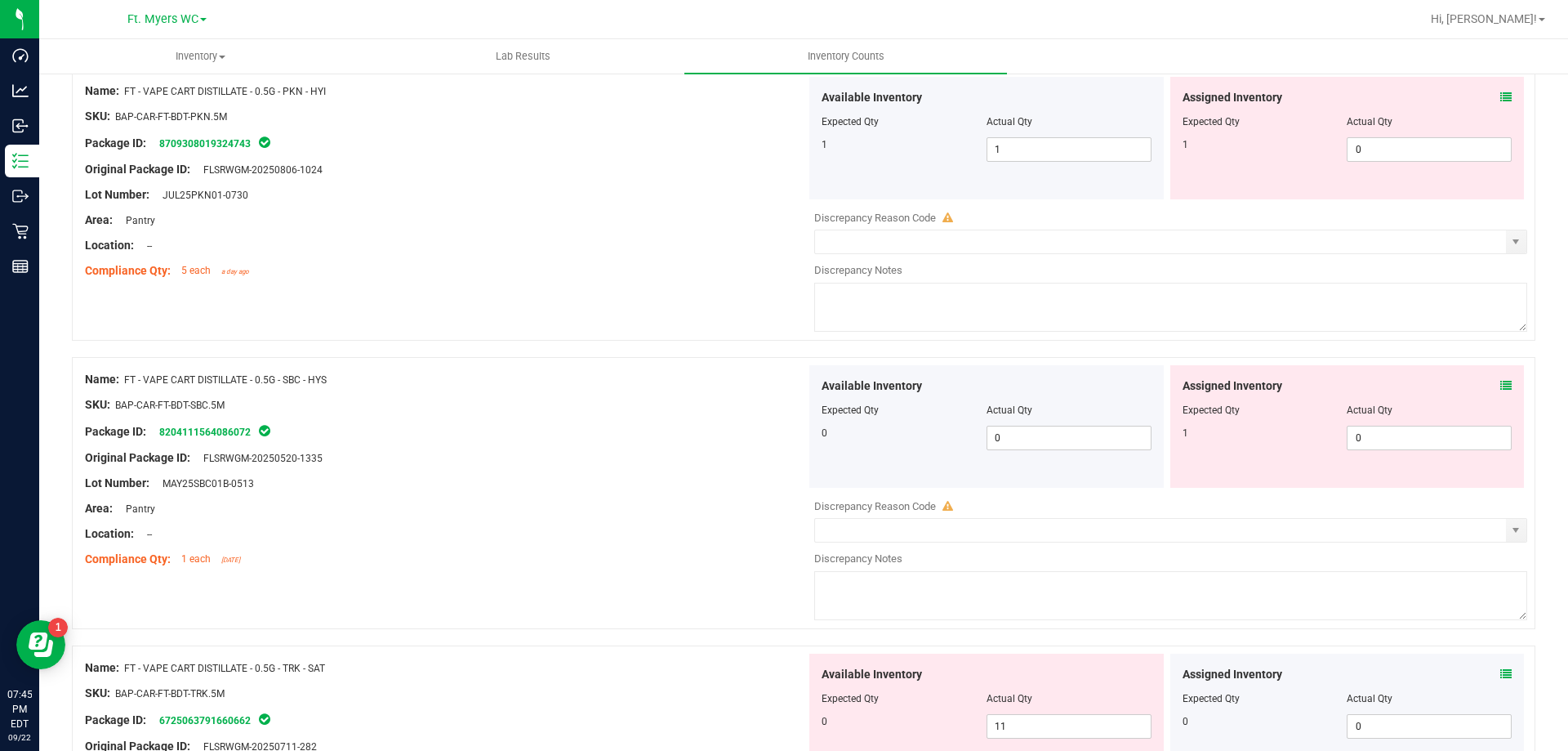
click at [1501, 381] on icon at bounding box center [1507, 386] width 12 height 12
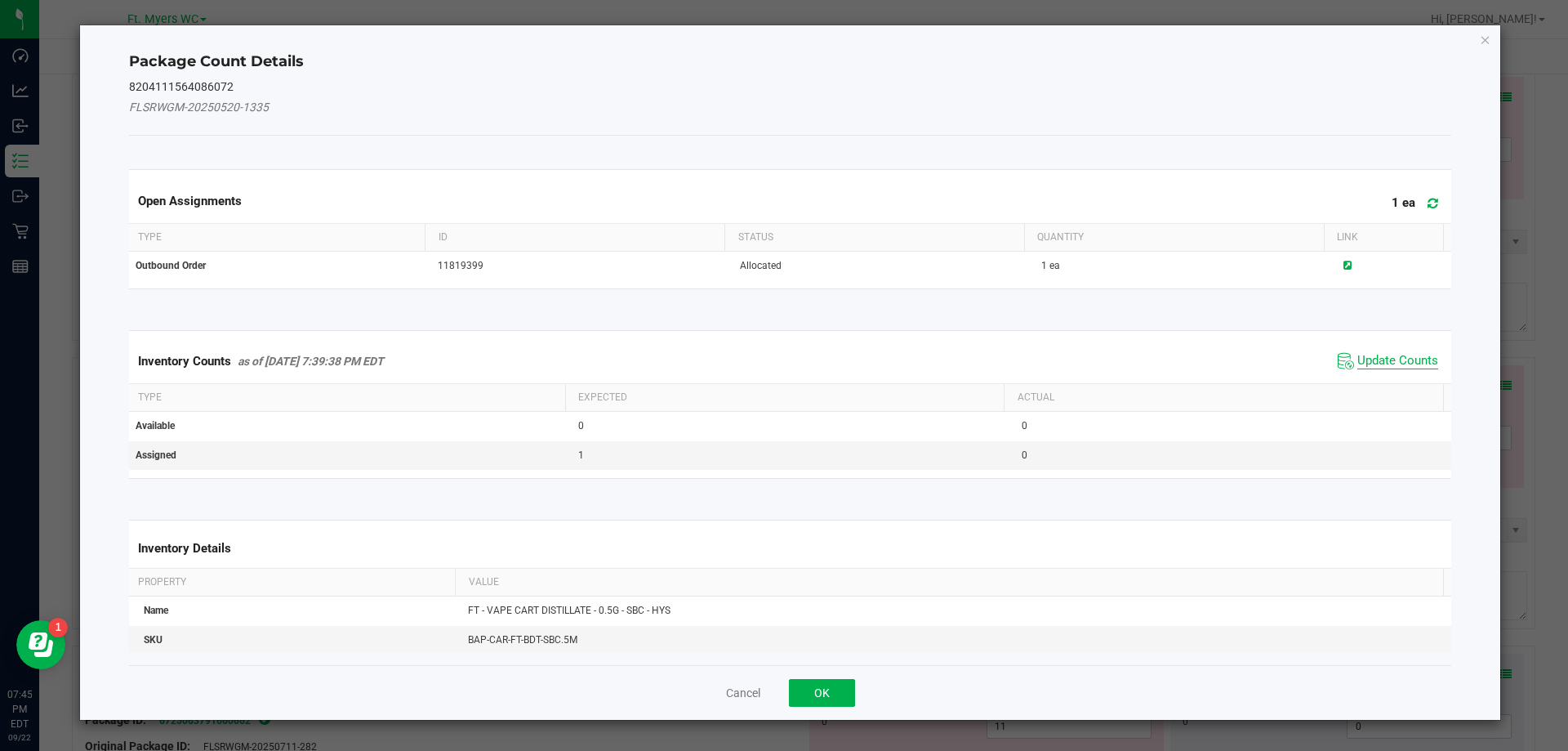
click at [1397, 368] on span "Update Counts" at bounding box center [1398, 360] width 81 height 16
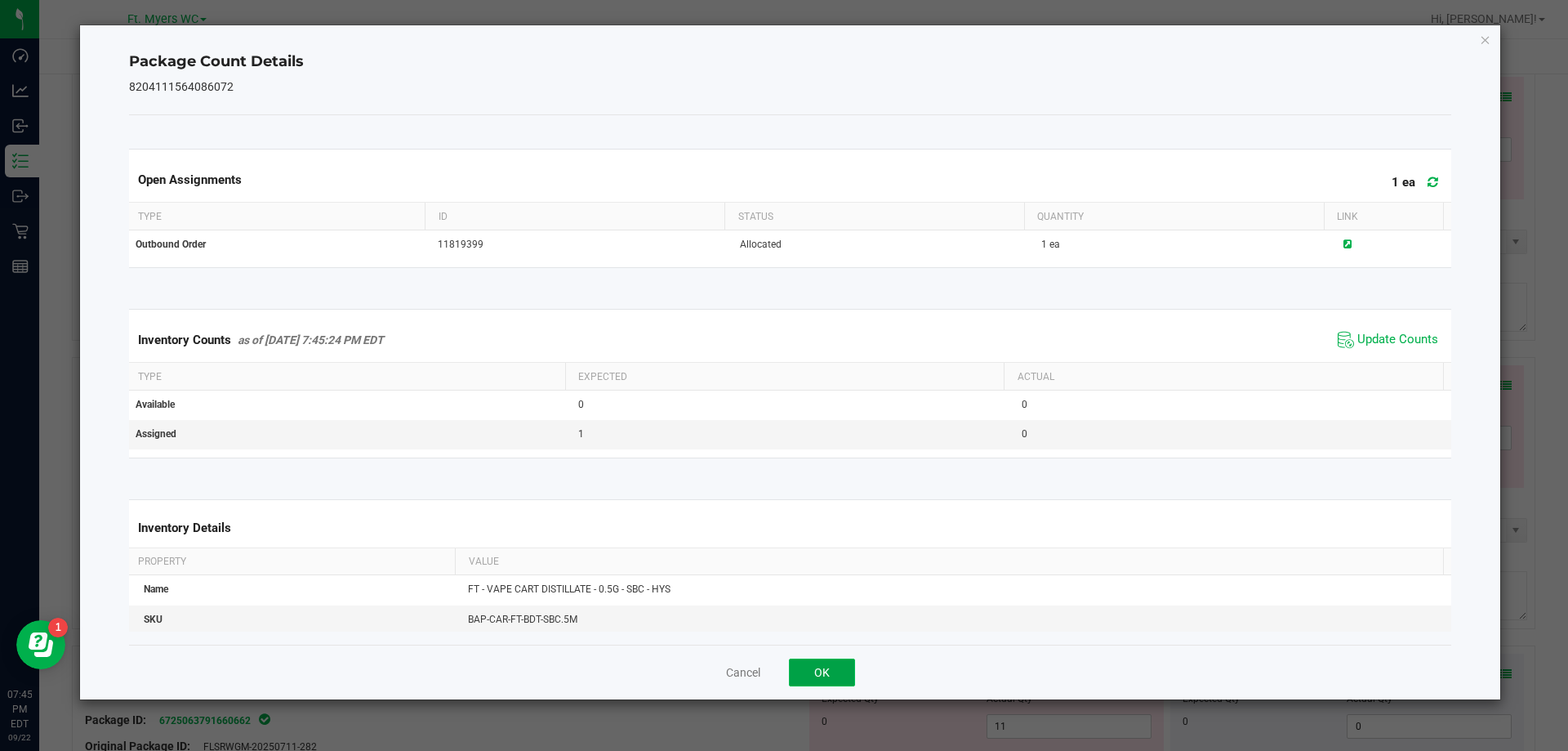
click at [795, 667] on button "OK" at bounding box center [821, 672] width 66 height 28
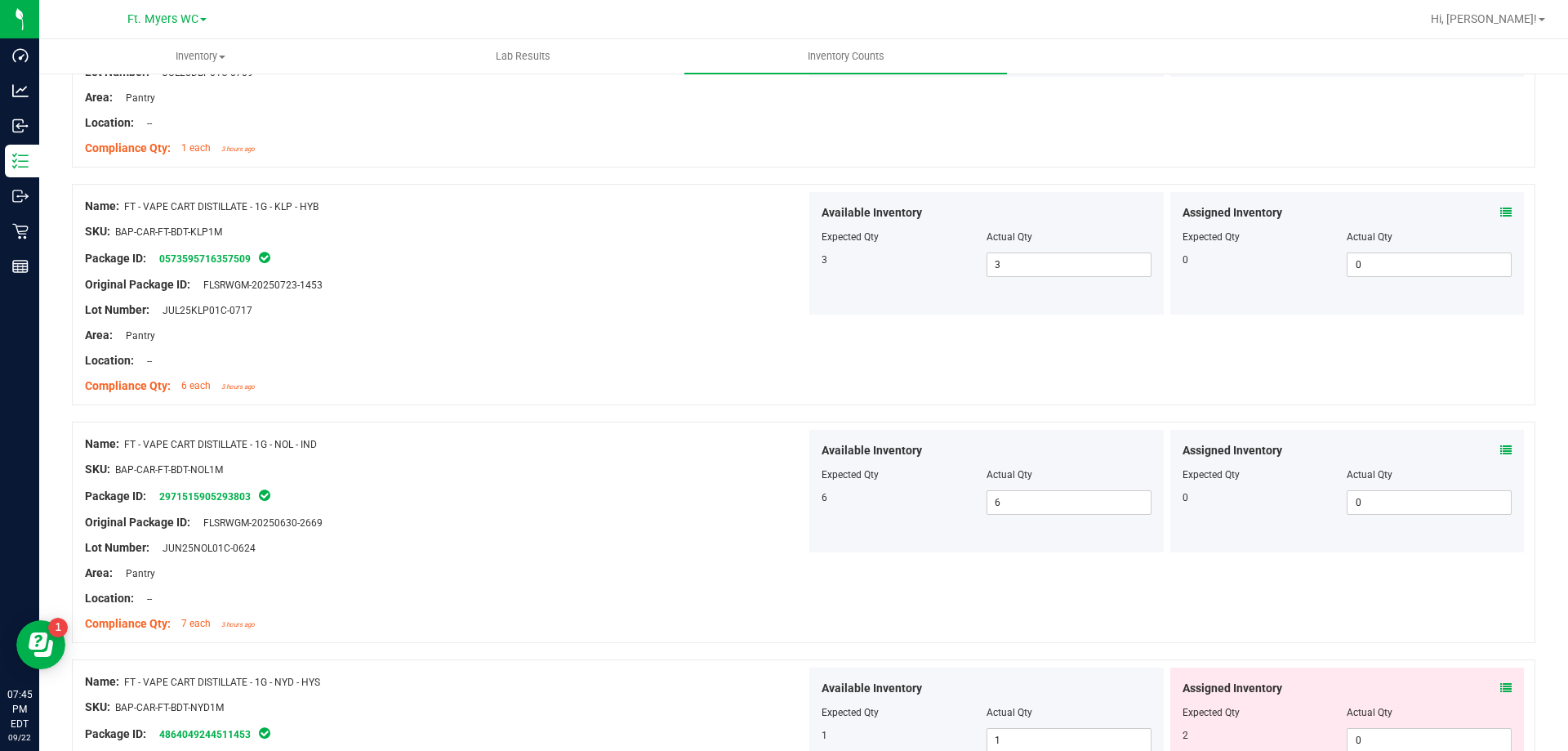
scroll to position [0, 0]
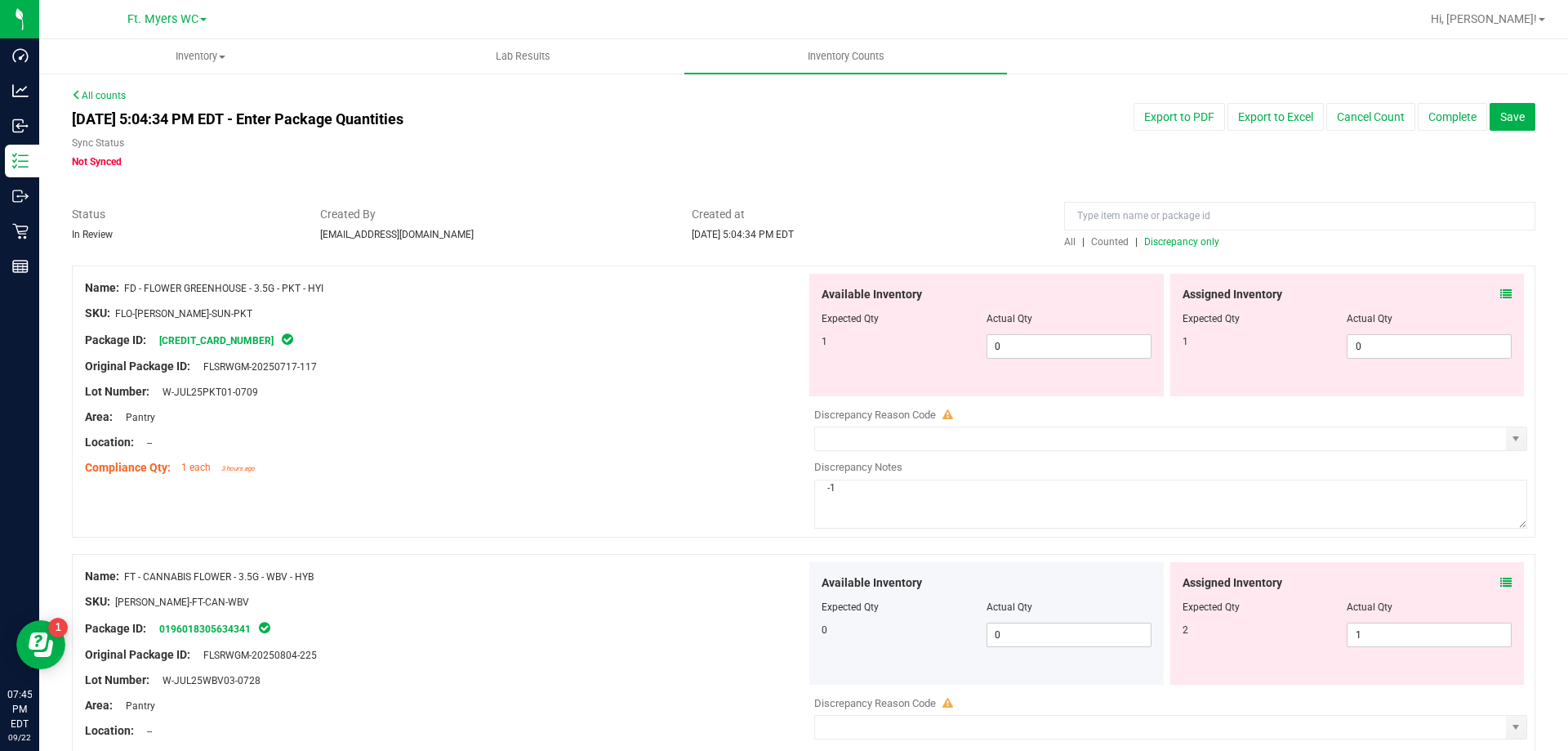
click at [1167, 248] on div "All | Counted | Discrepancy only" at bounding box center [1300, 242] width 471 height 14
click at [1168, 244] on span "Discrepancy only" at bounding box center [1182, 242] width 75 height 12
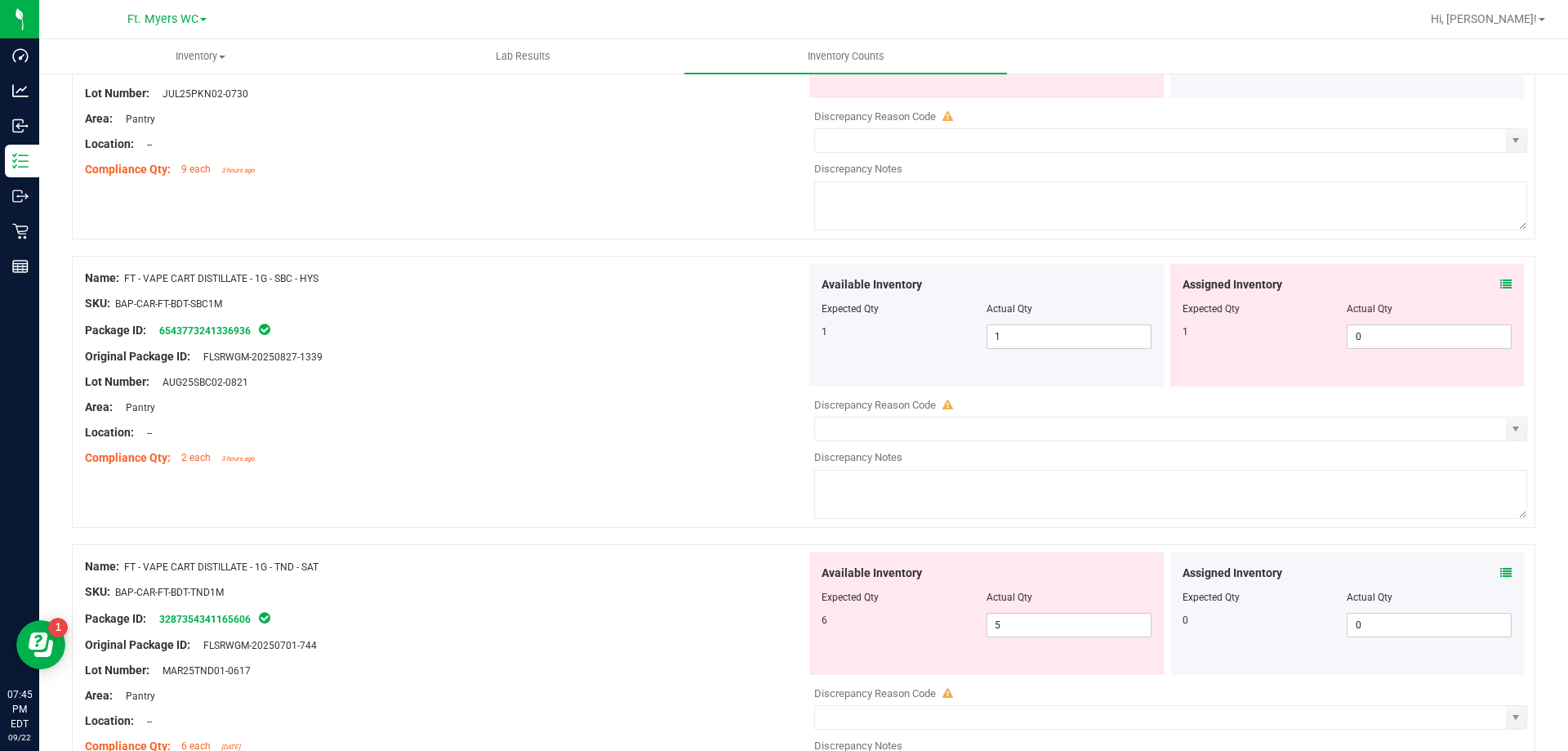
scroll to position [5339, 0]
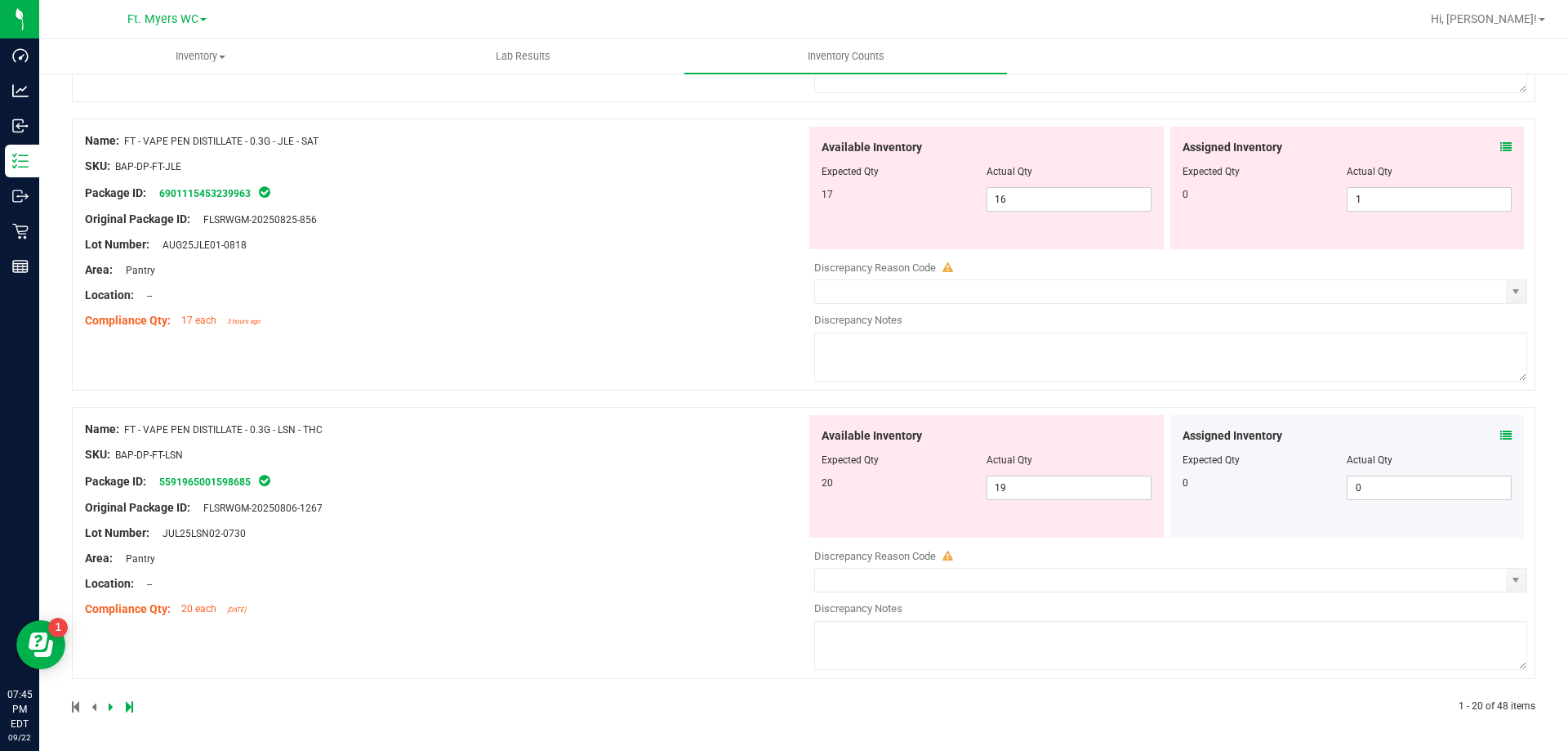
click at [1501, 442] on span at bounding box center [1507, 436] width 12 height 17
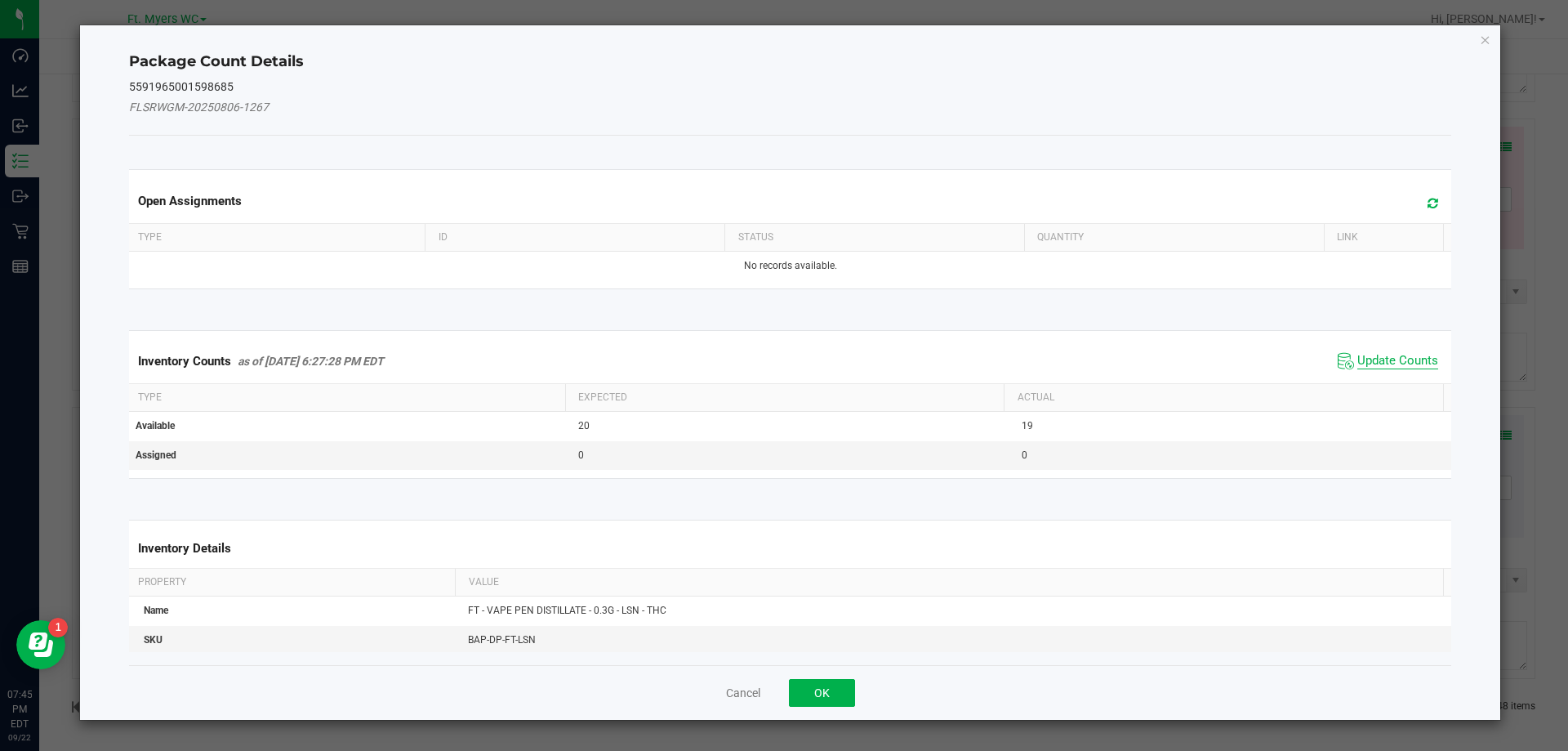
click at [1395, 353] on span "Update Counts" at bounding box center [1398, 360] width 81 height 16
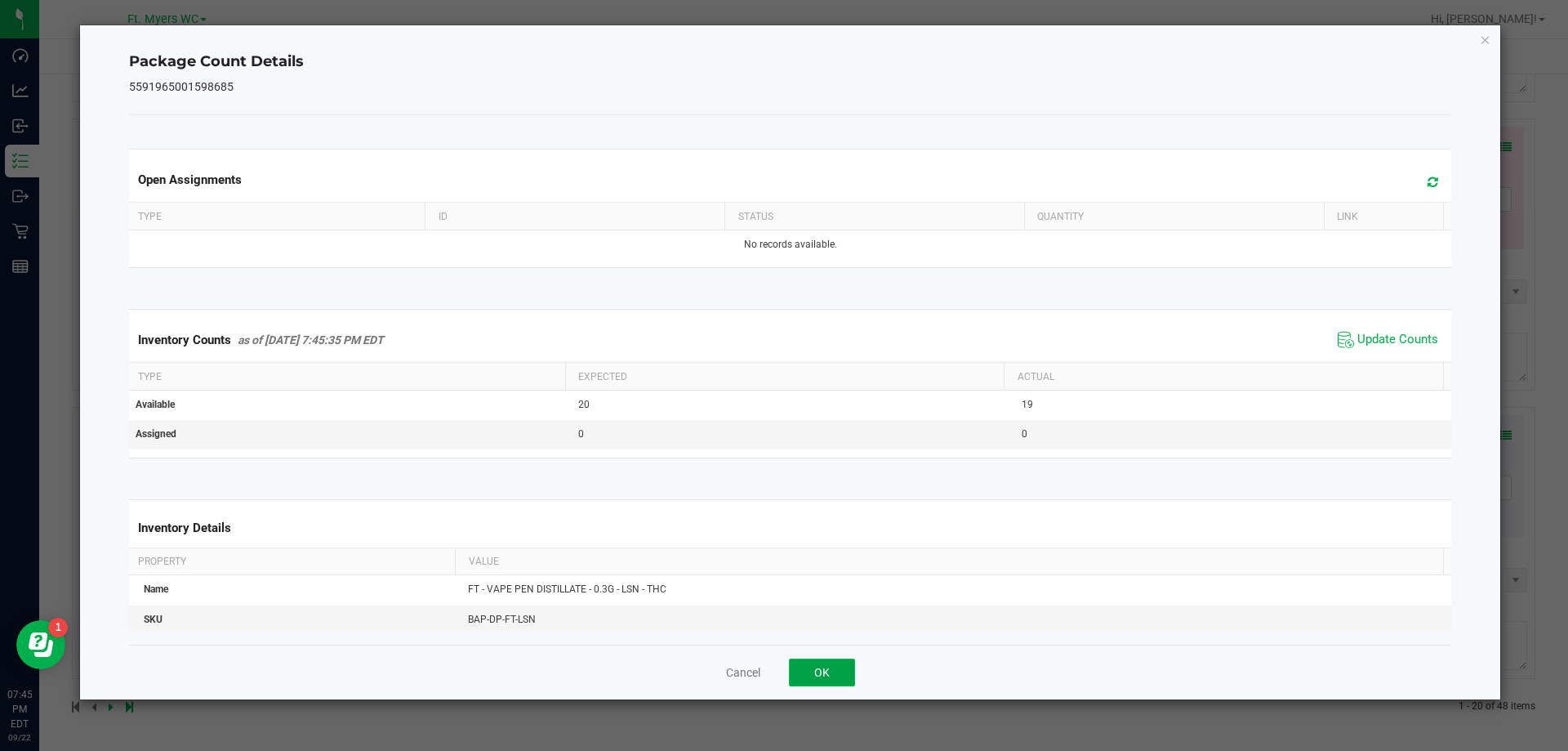
click at [817, 668] on button "OK" at bounding box center [821, 672] width 66 height 28
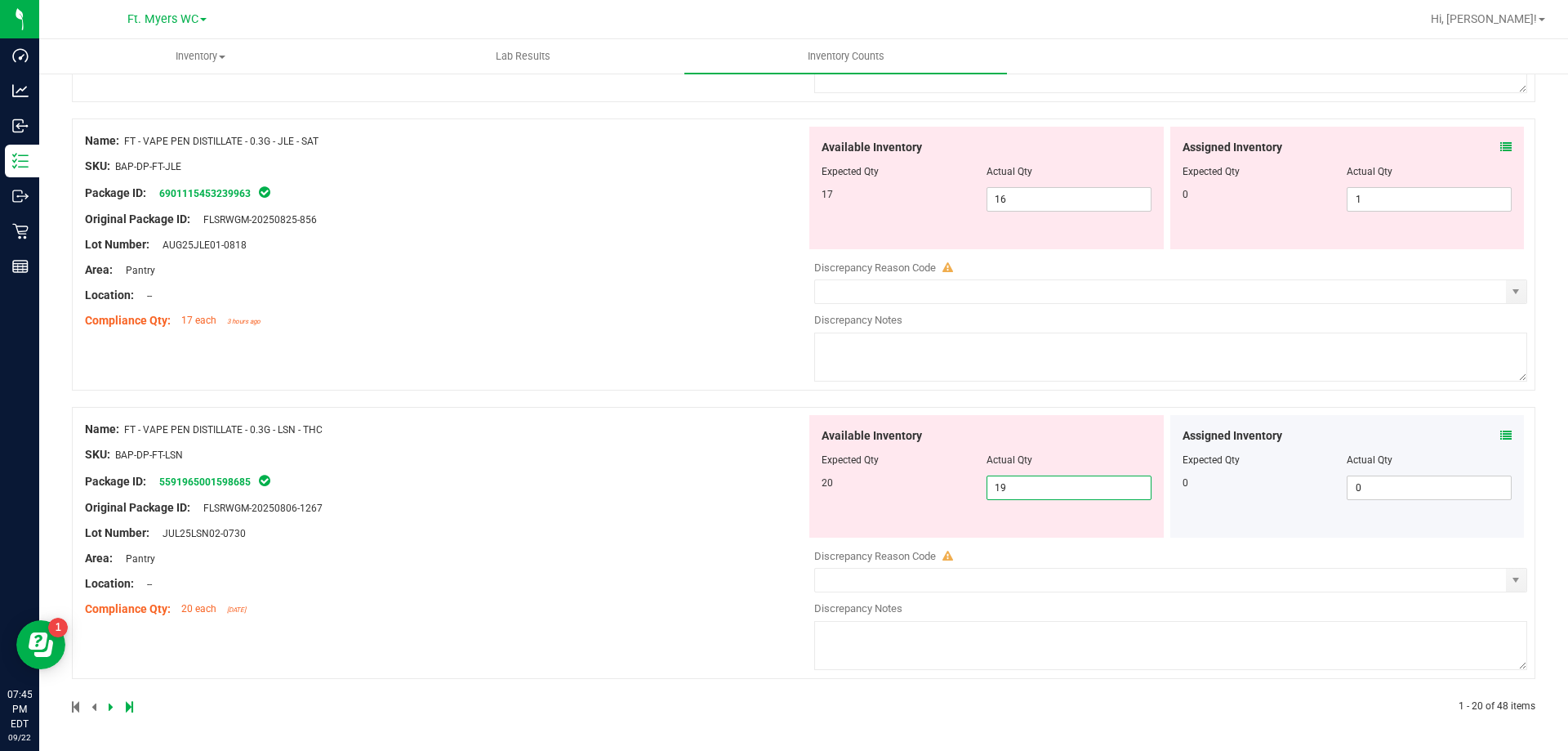
click at [1037, 481] on span "19 19" at bounding box center [1069, 487] width 165 height 24
type input "1"
type input "20"
click at [806, 369] on div "Available Inventory Expected Qty Actual Qty 17 16 16" at bounding box center [1167, 256] width 721 height 259
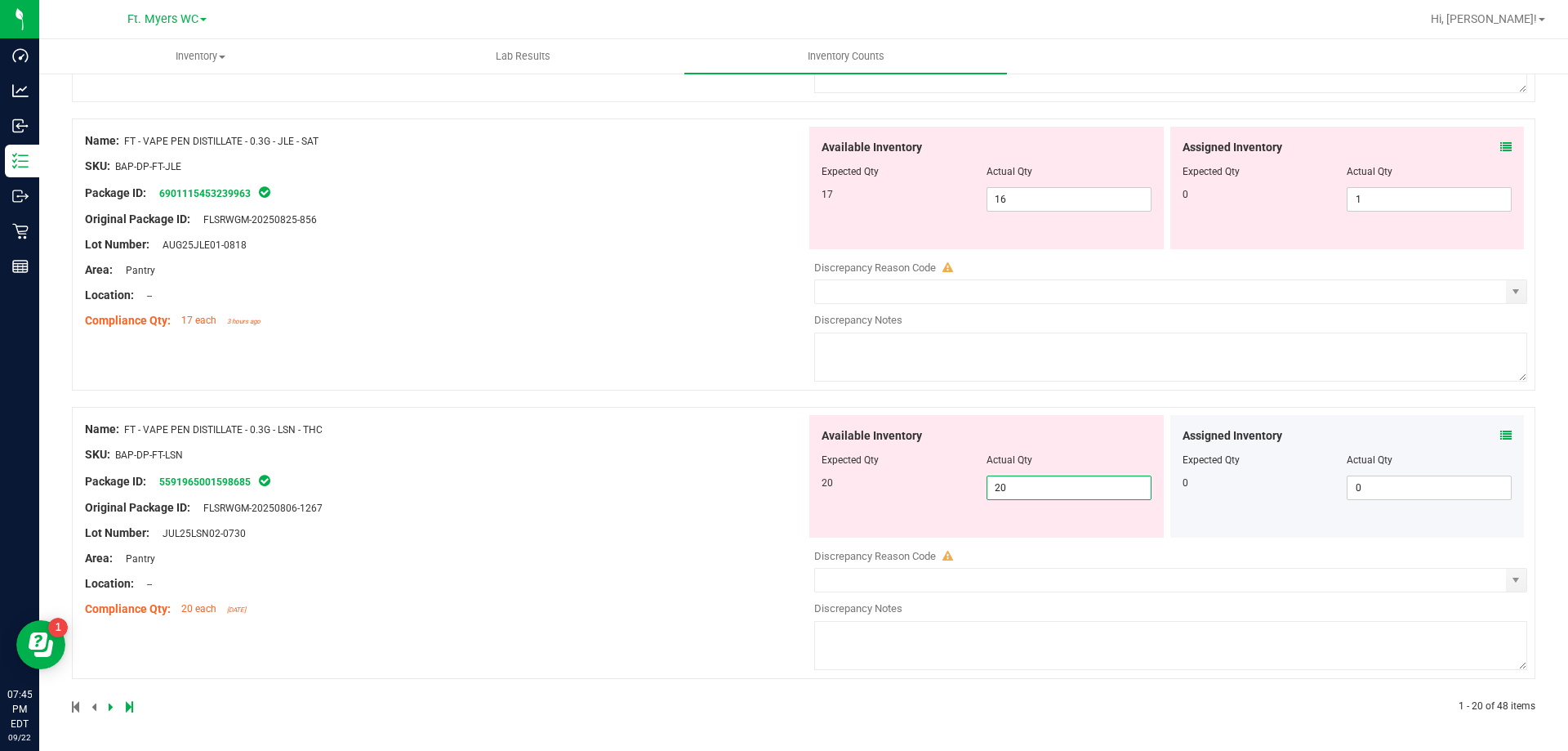
scroll to position [5287, 0]
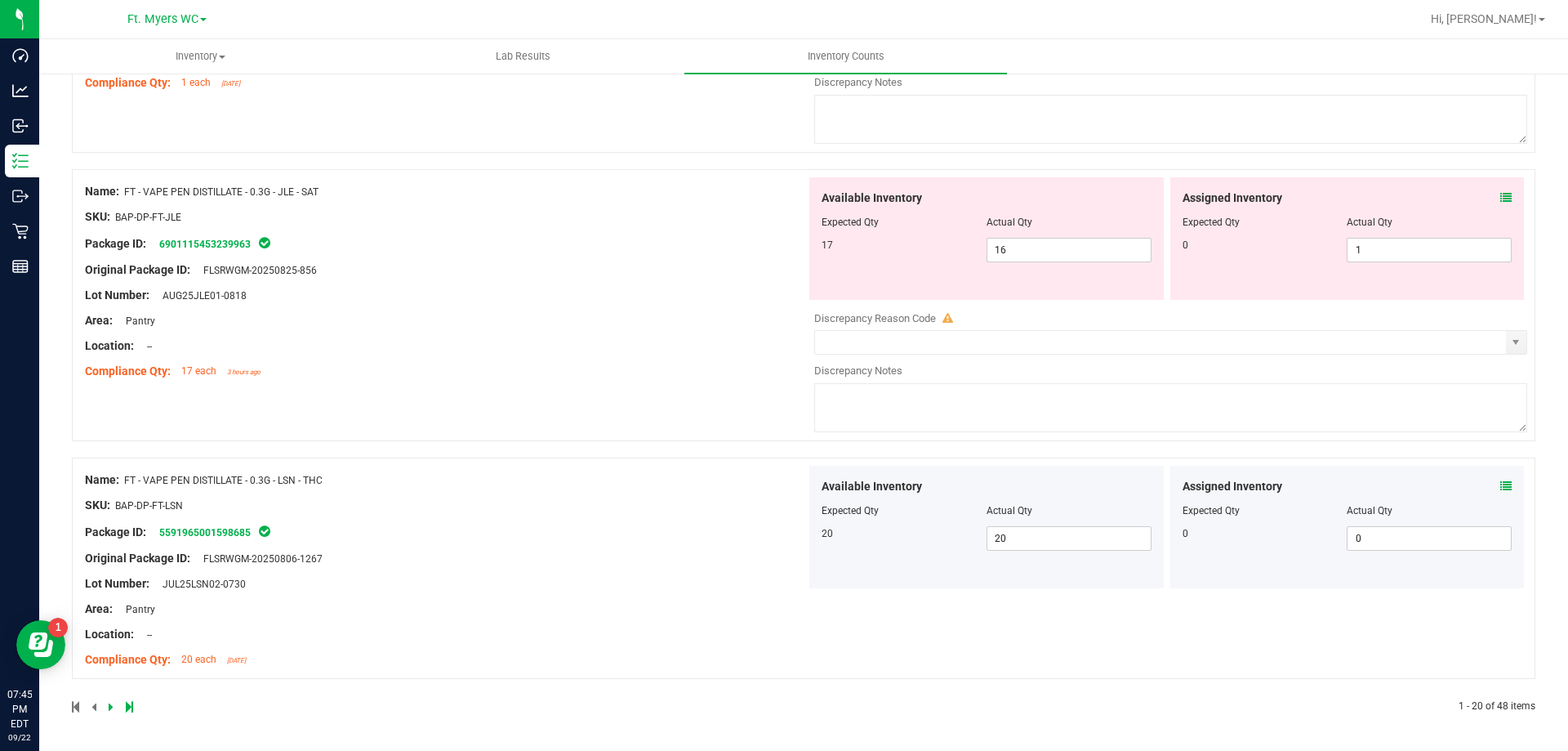
click at [759, 356] on div at bounding box center [445, 359] width 721 height 8
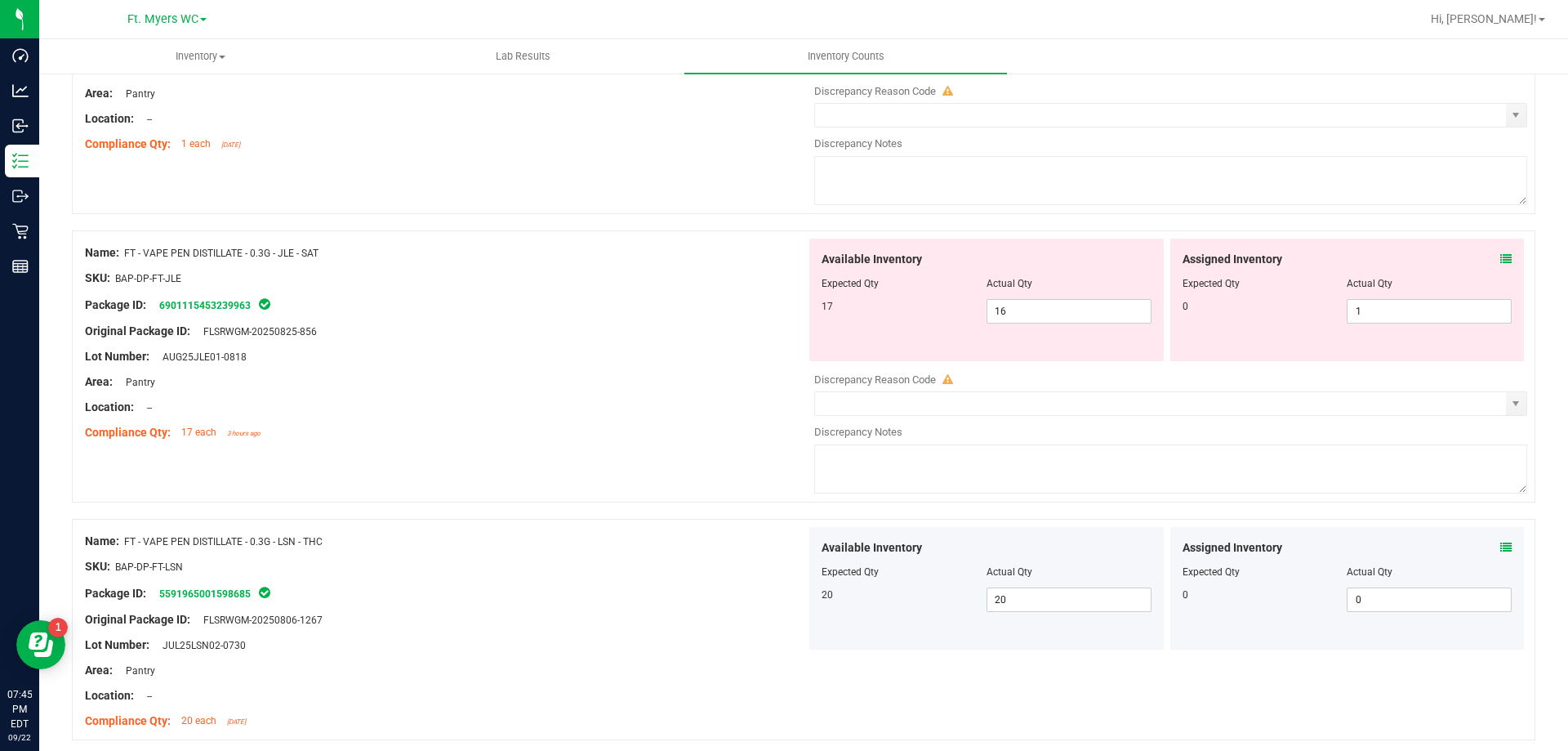
scroll to position [5124, 0]
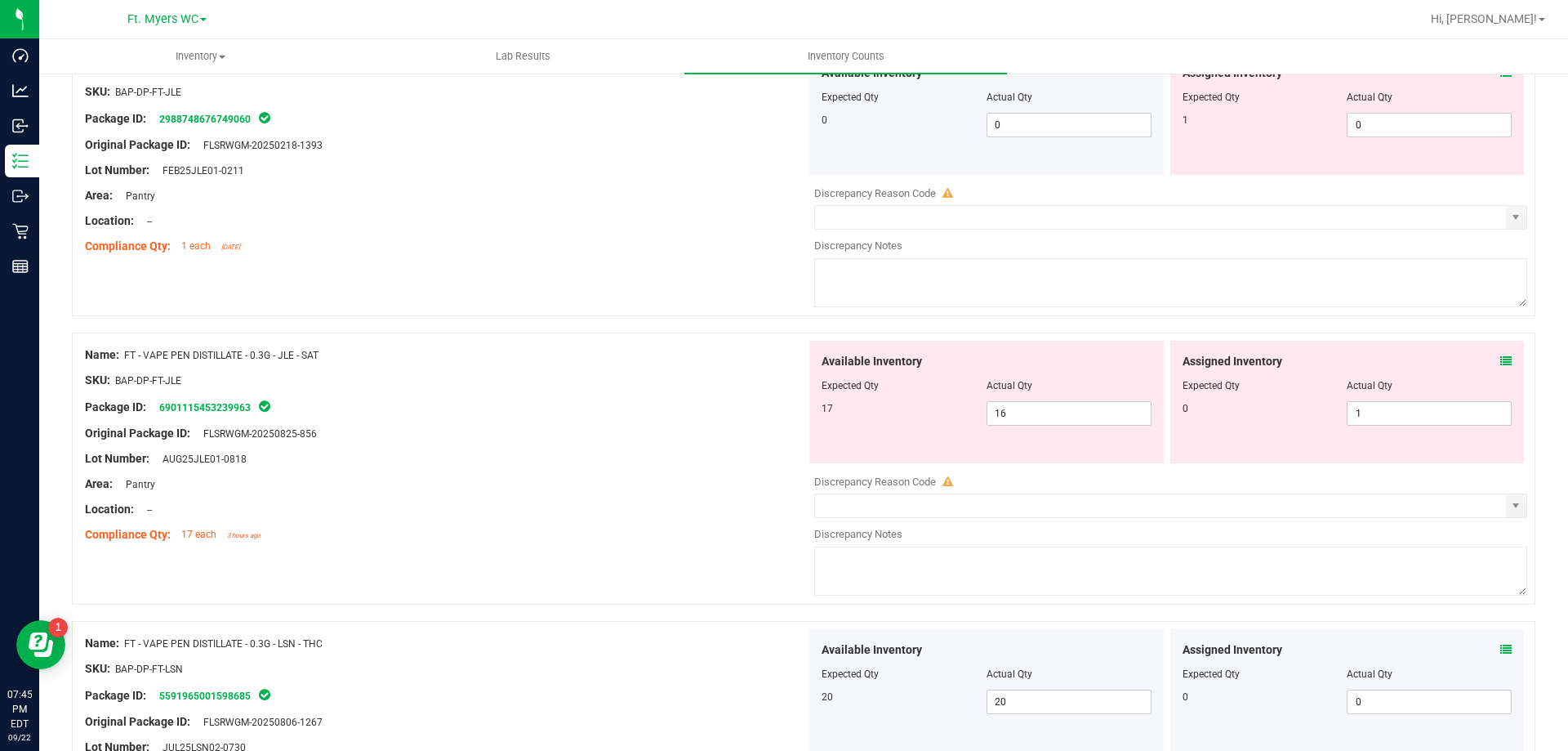
click at [1485, 364] on div "Assigned Inventory" at bounding box center [1347, 361] width 330 height 17
click at [1485, 363] on div "Assigned Inventory" at bounding box center [1347, 361] width 330 height 17
click at [1487, 359] on div "Assigned Inventory" at bounding box center [1347, 361] width 330 height 17
click at [1501, 360] on icon at bounding box center [1507, 361] width 12 height 12
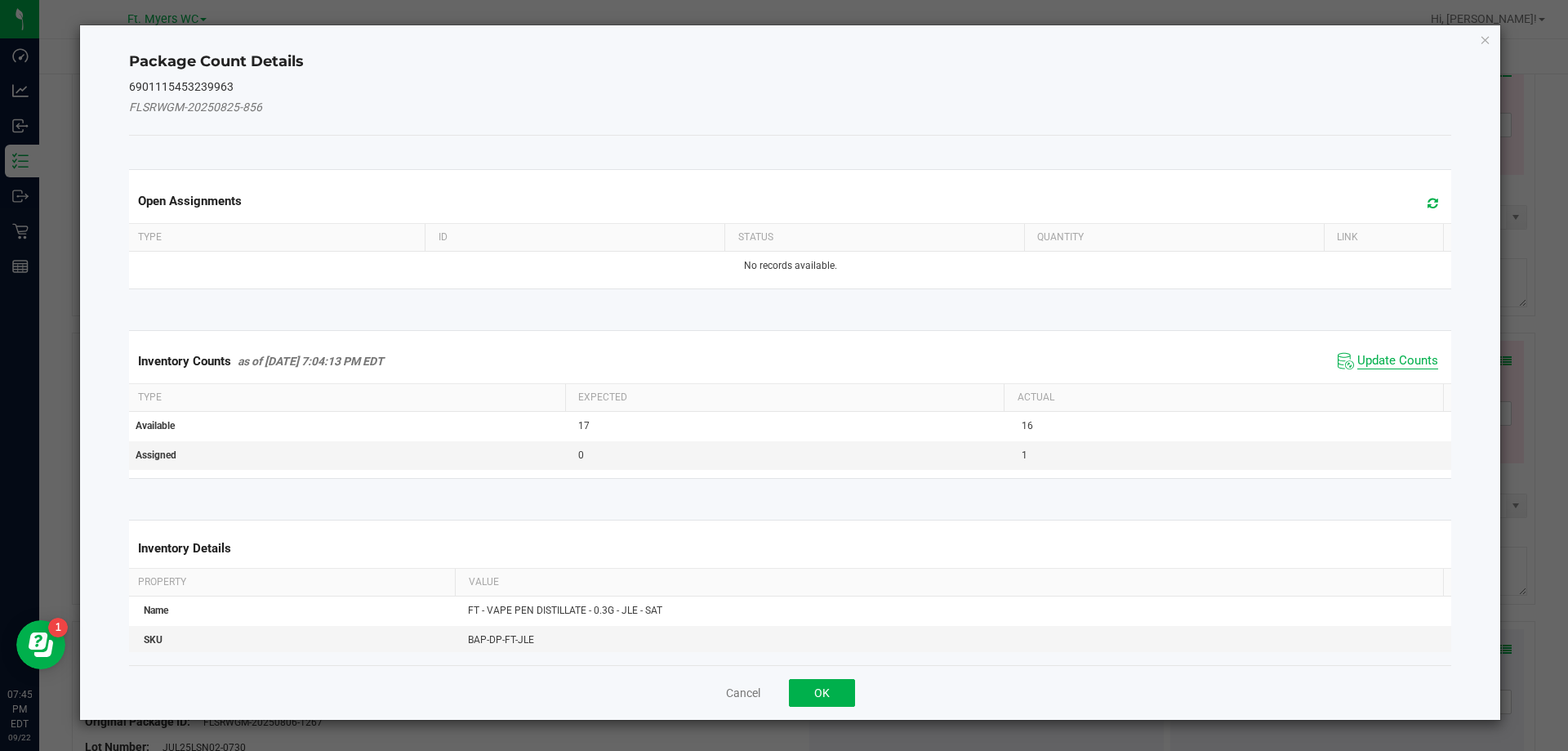
click at [1384, 358] on span "Update Counts" at bounding box center [1398, 360] width 81 height 16
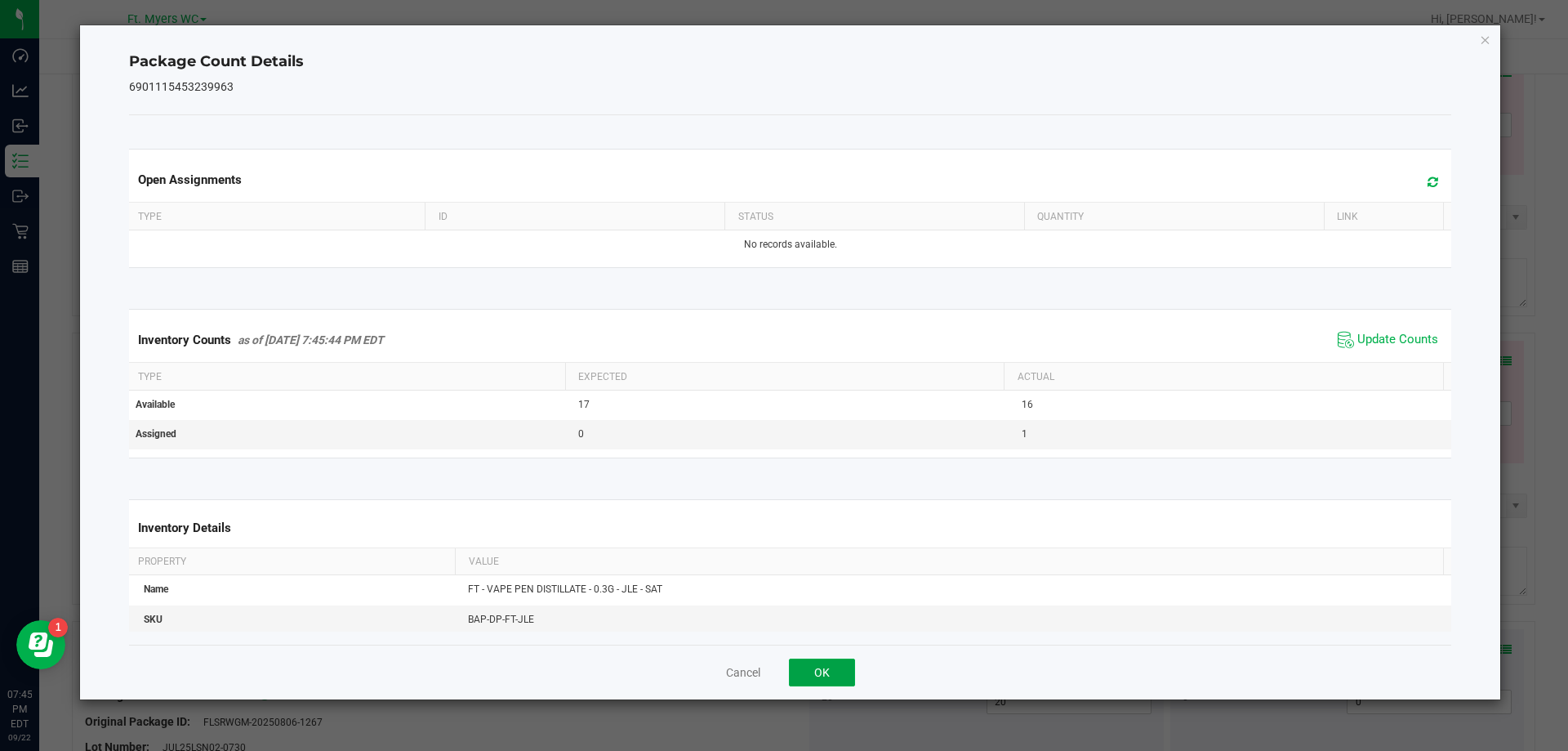
click at [826, 677] on button "OK" at bounding box center [821, 672] width 66 height 28
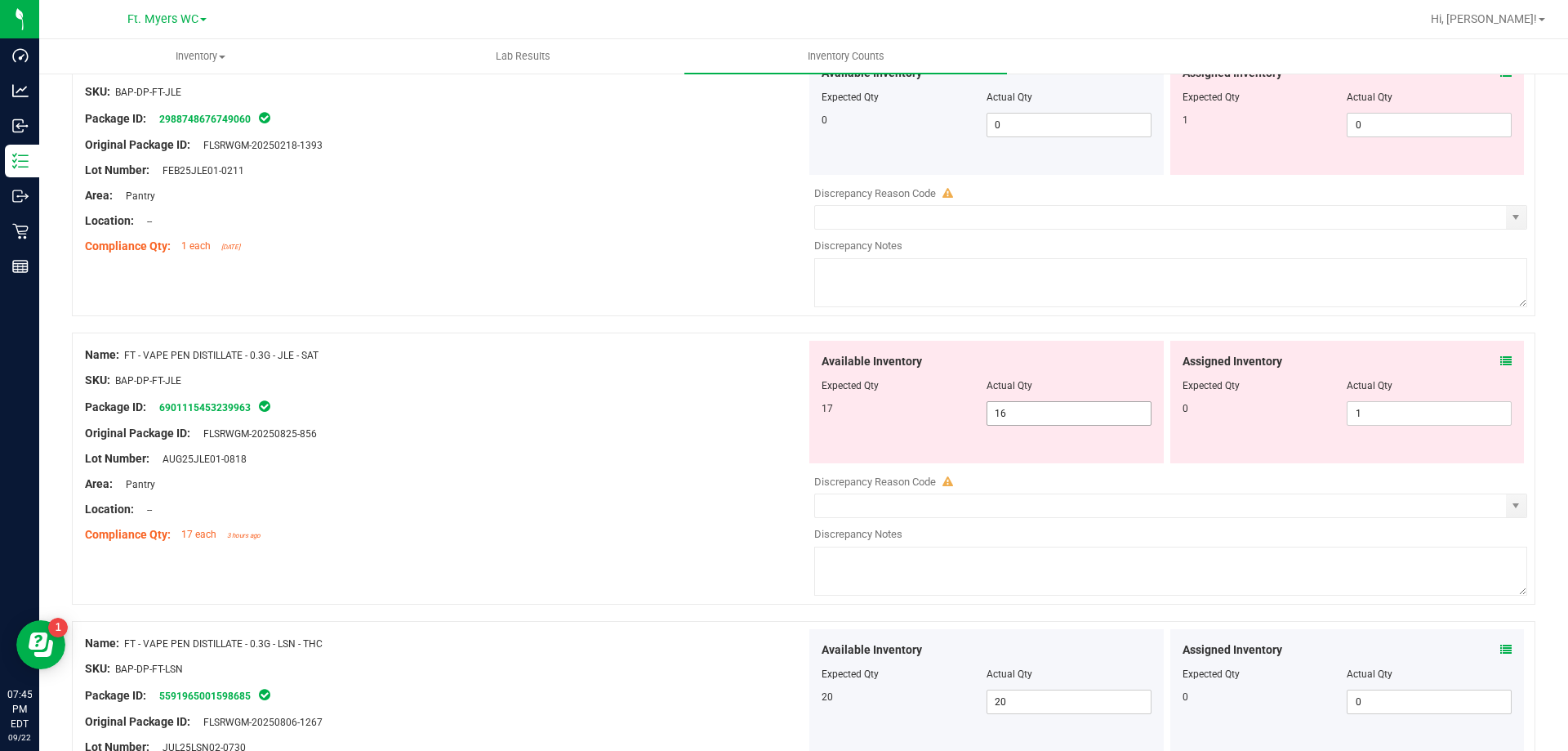
click at [1077, 412] on span "16 16" at bounding box center [1069, 413] width 165 height 24
type input "17"
click at [796, 386] on div "SKU: BAP-DP-FT-JLE" at bounding box center [445, 381] width 721 height 17
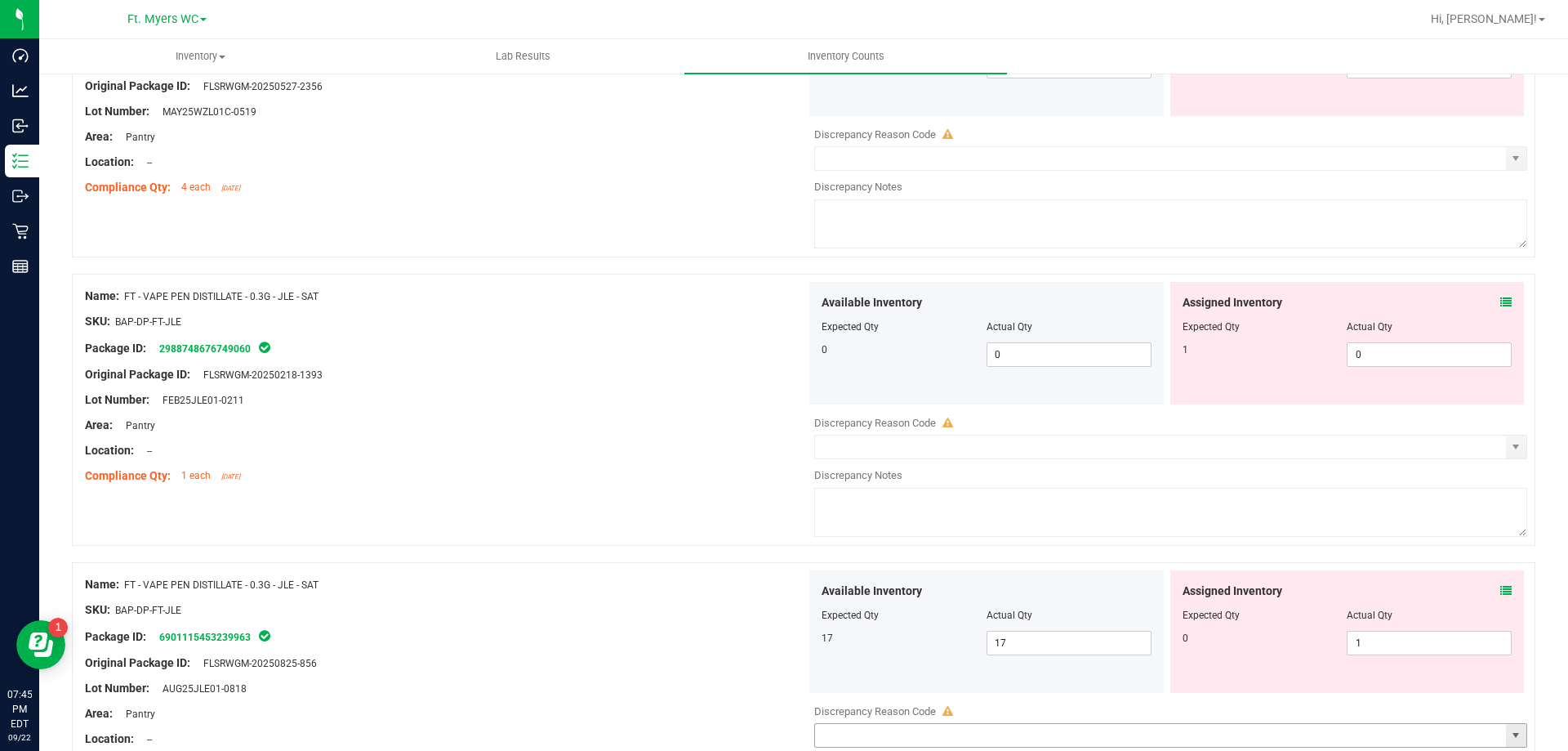
scroll to position [5042, 0]
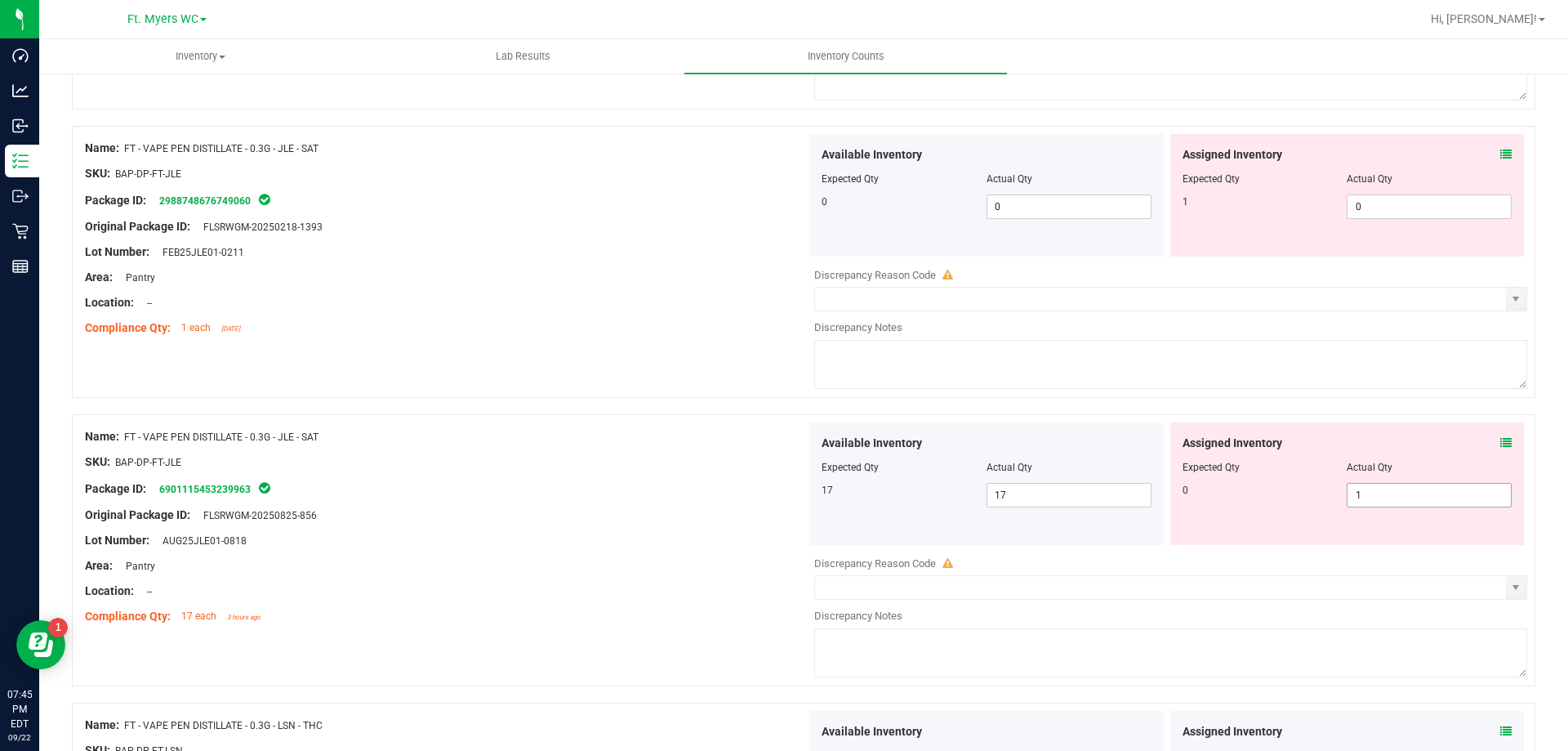
click at [1394, 488] on span "1 1" at bounding box center [1429, 495] width 165 height 24
type input "0"
click at [1417, 206] on span "0 0" at bounding box center [1429, 206] width 165 height 24
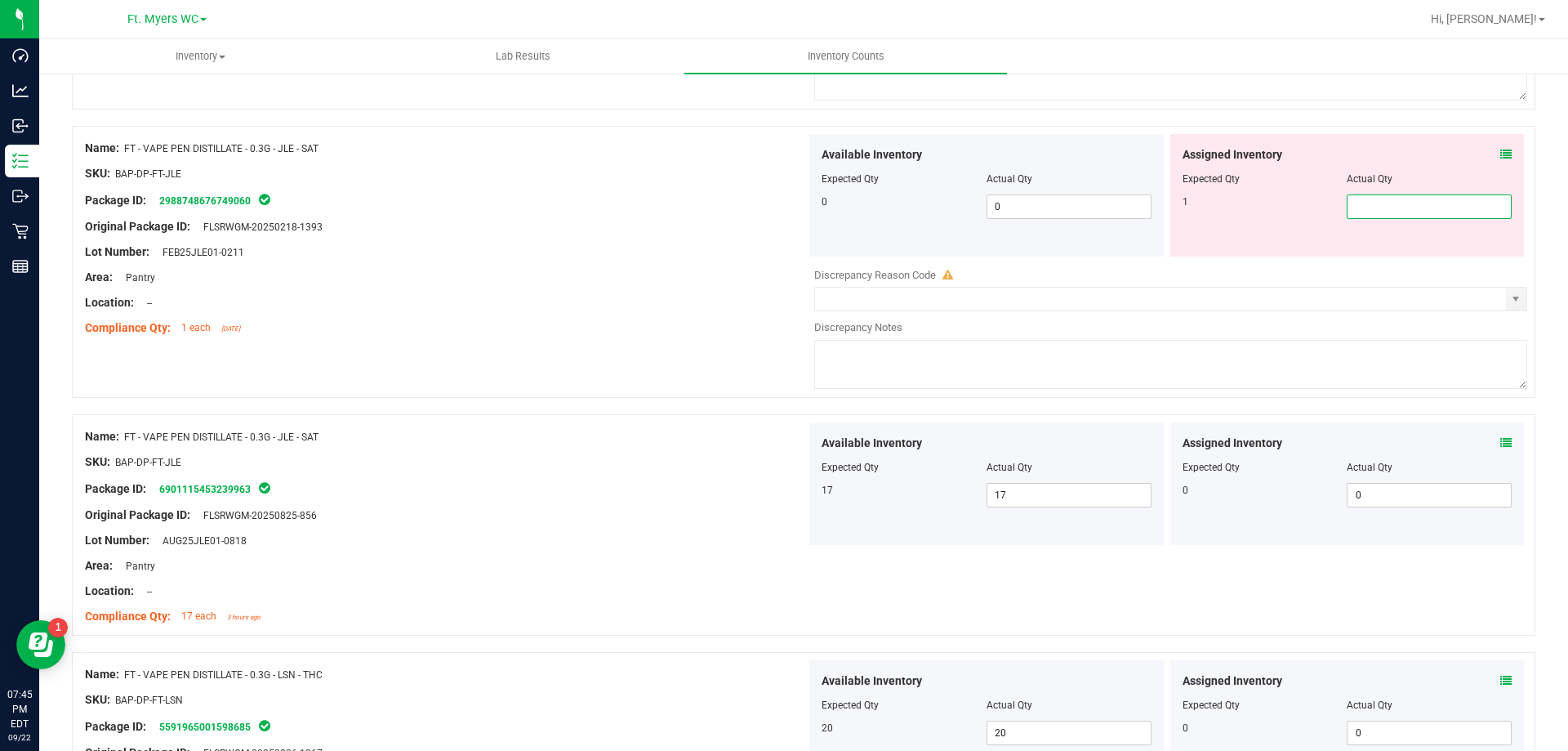
type input "1"
click at [126, 156] on div "Name: FT - VAPE PEN DISTILLATE - 0.3G - JLE - SAT" at bounding box center [445, 148] width 721 height 17
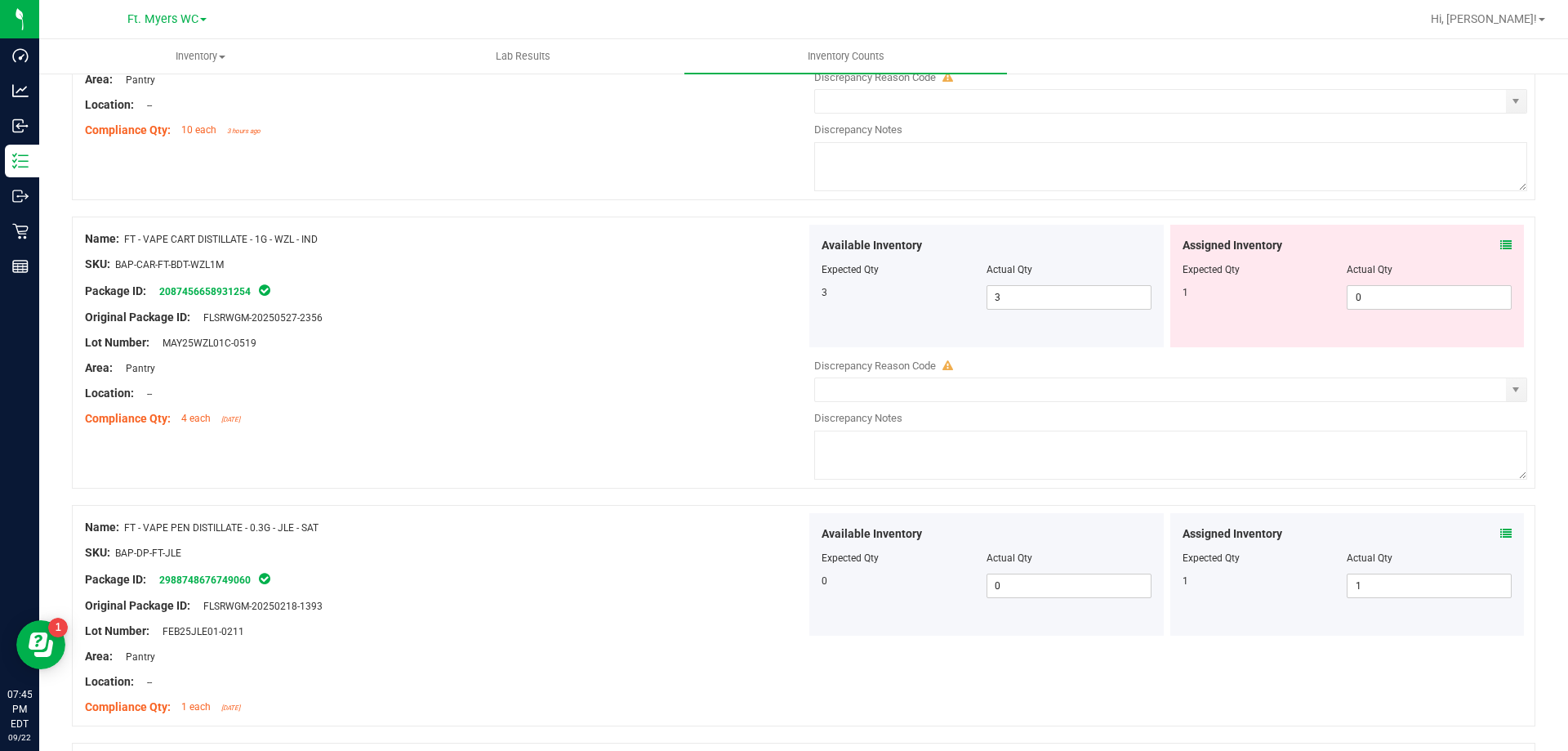
scroll to position [4634, 0]
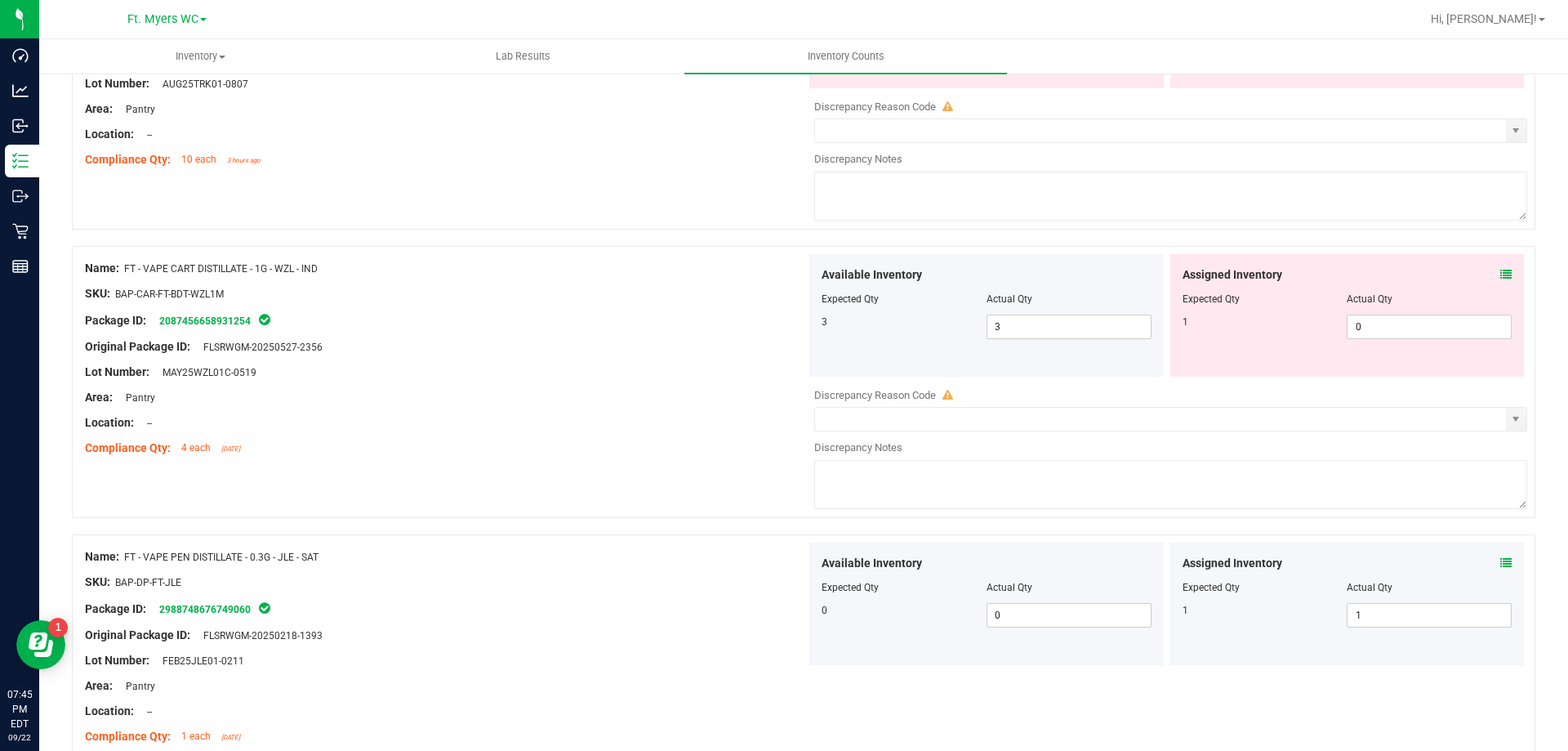
click at [1501, 277] on icon at bounding box center [1507, 274] width 12 height 12
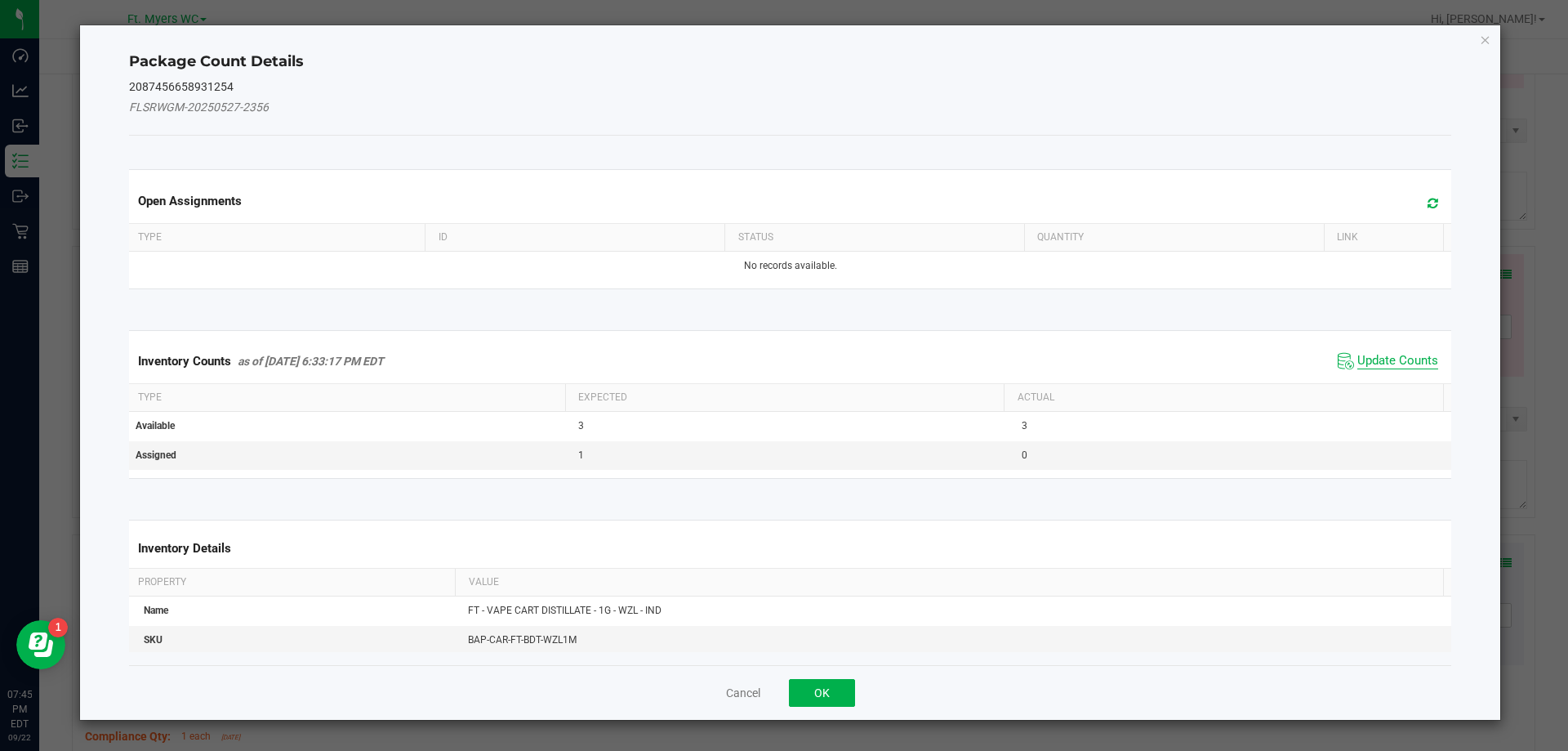
click at [1381, 353] on span "Update Counts" at bounding box center [1398, 360] width 81 height 16
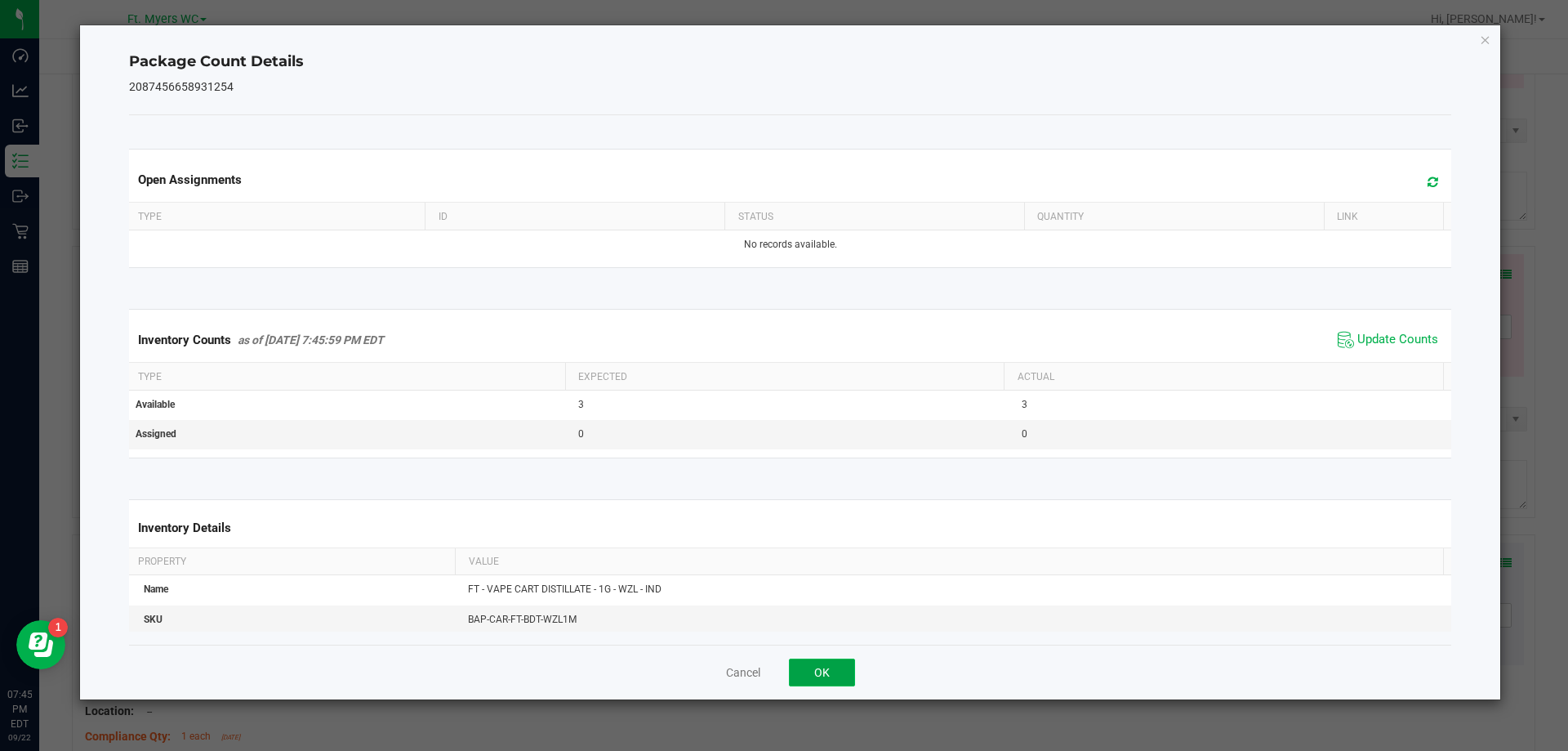
click at [794, 672] on button "OK" at bounding box center [821, 672] width 66 height 28
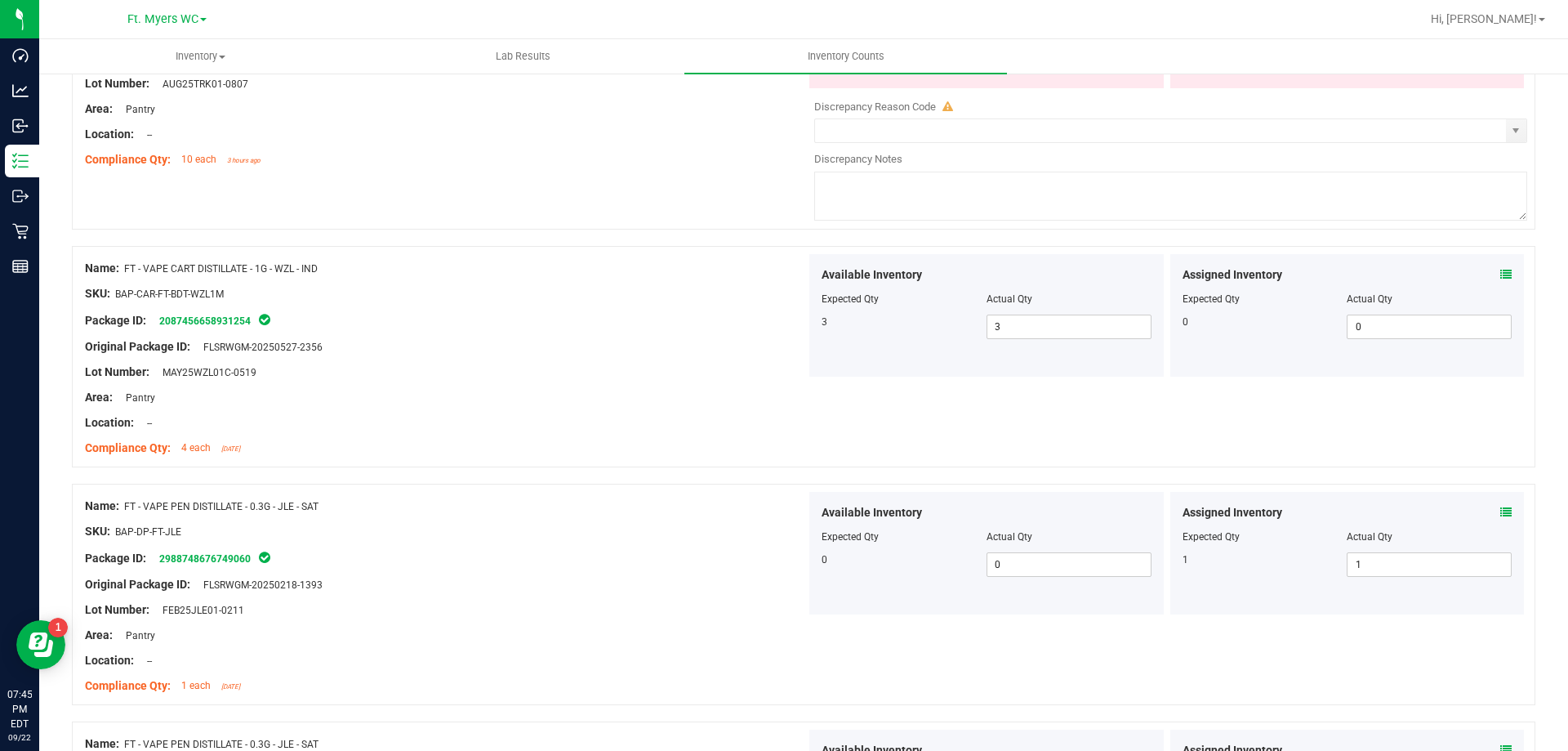
scroll to position [4307, 0]
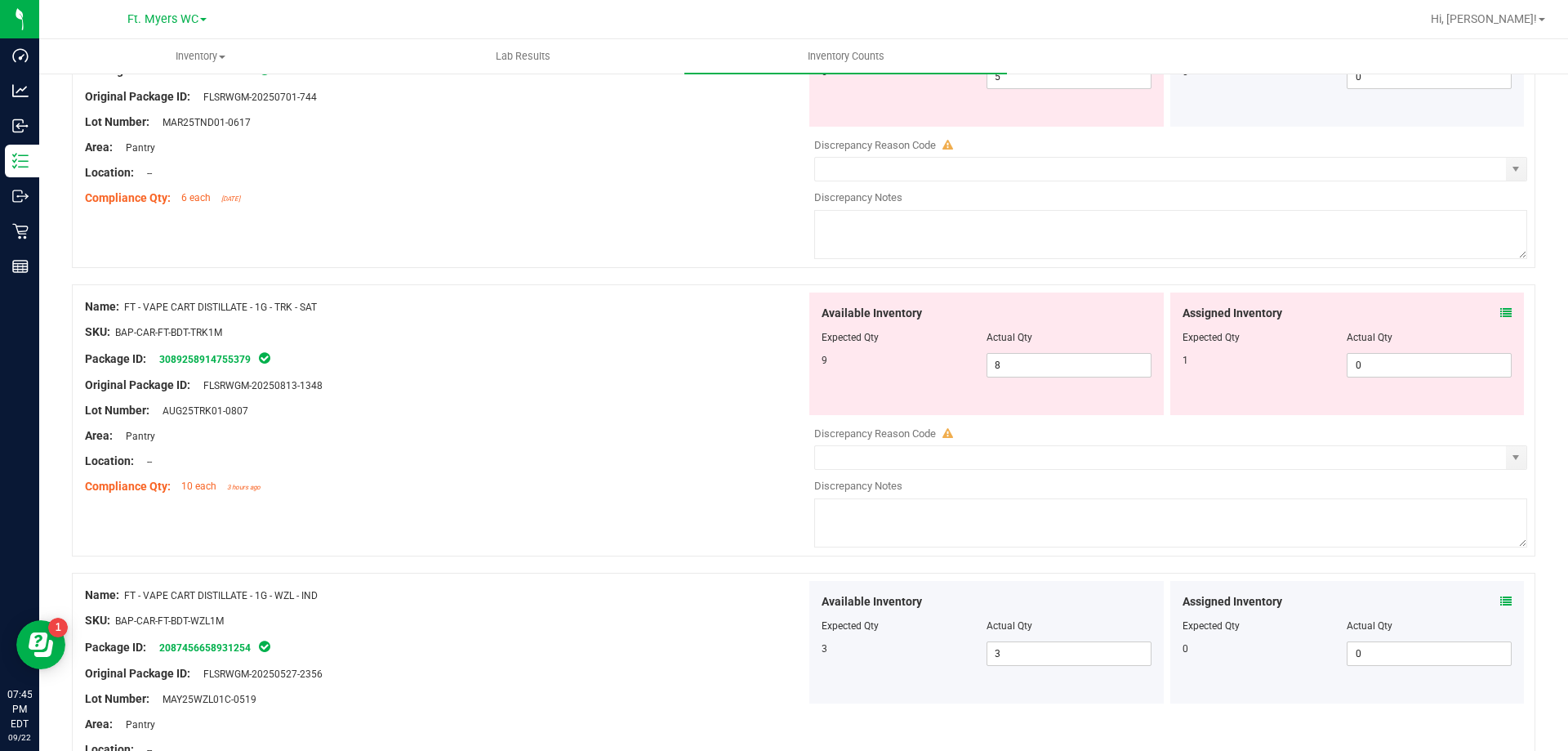
click at [1501, 317] on icon at bounding box center [1507, 313] width 12 height 12
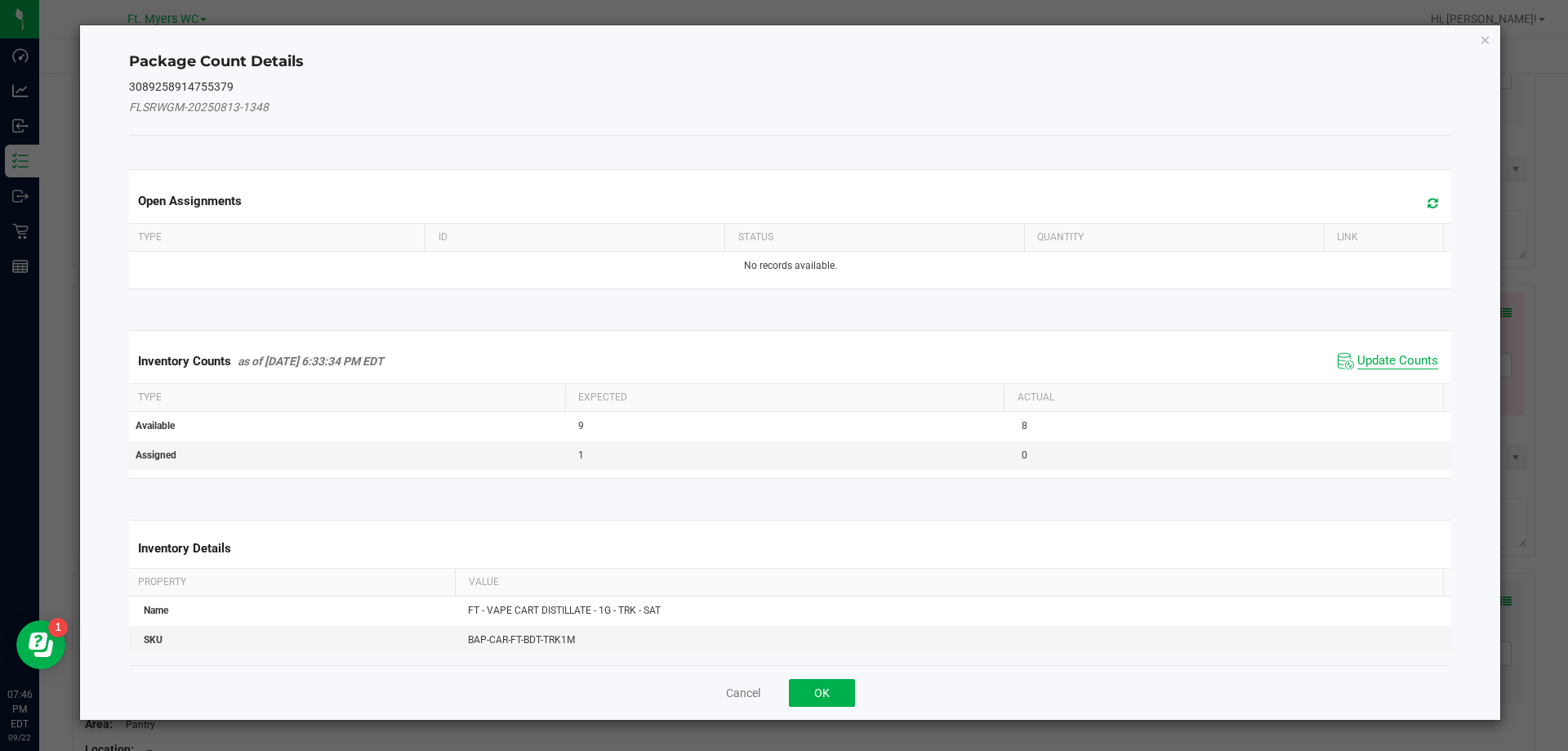
click at [1358, 368] on span "Update Counts" at bounding box center [1398, 360] width 81 height 16
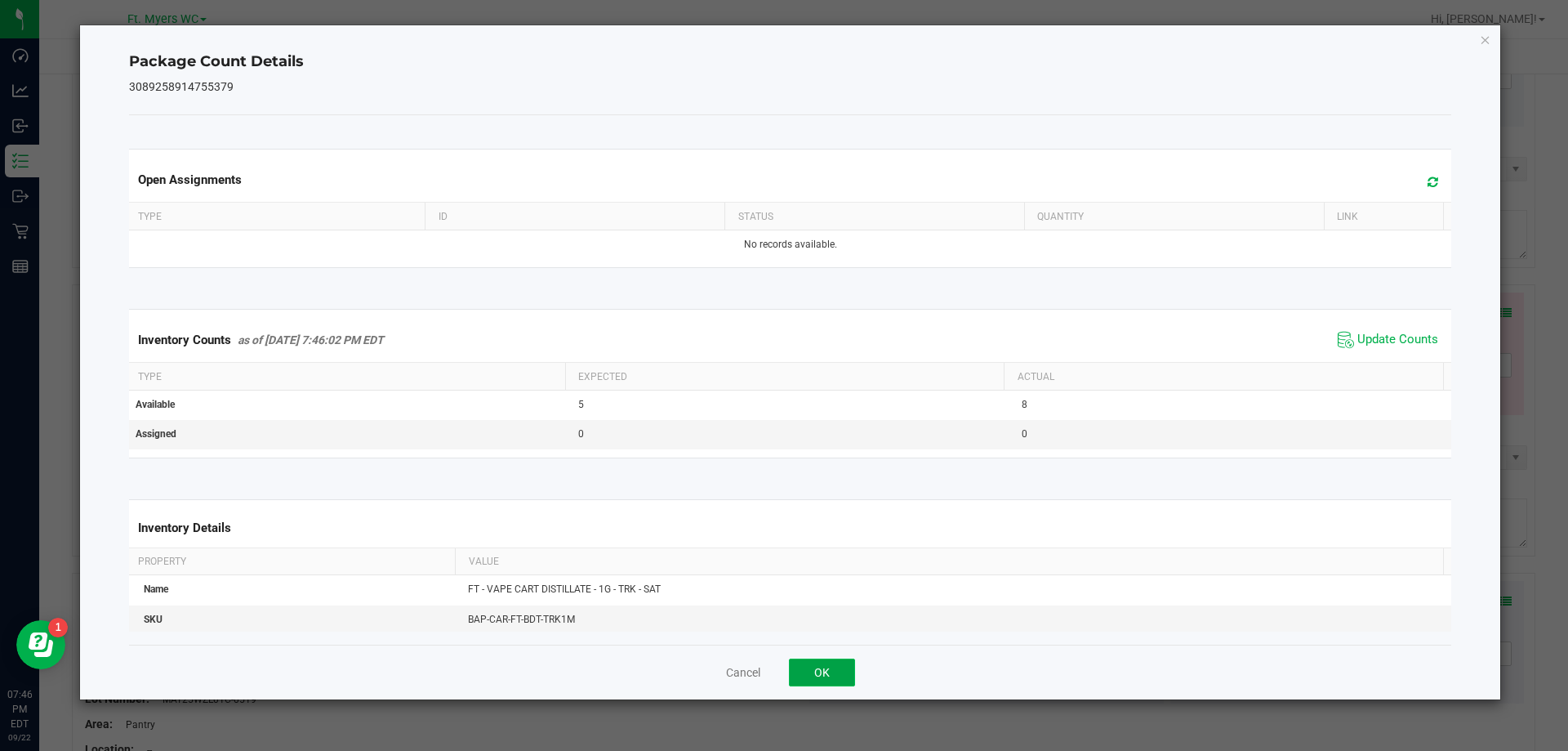
click at [839, 678] on button "OK" at bounding box center [821, 672] width 66 height 28
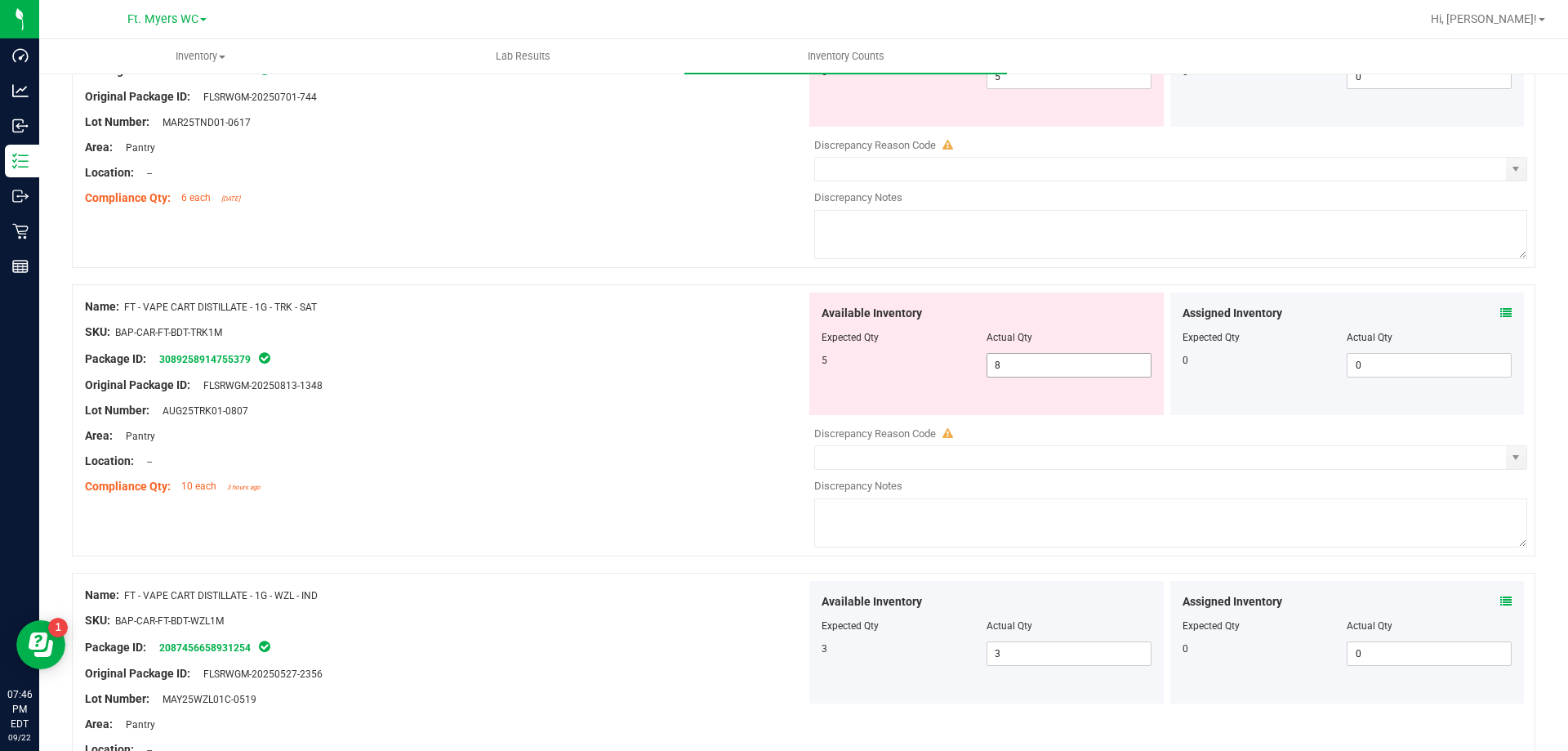
click at [1054, 360] on span "8 8" at bounding box center [1069, 365] width 165 height 24
type input "5"
click at [483, 84] on div at bounding box center [445, 84] width 721 height 8
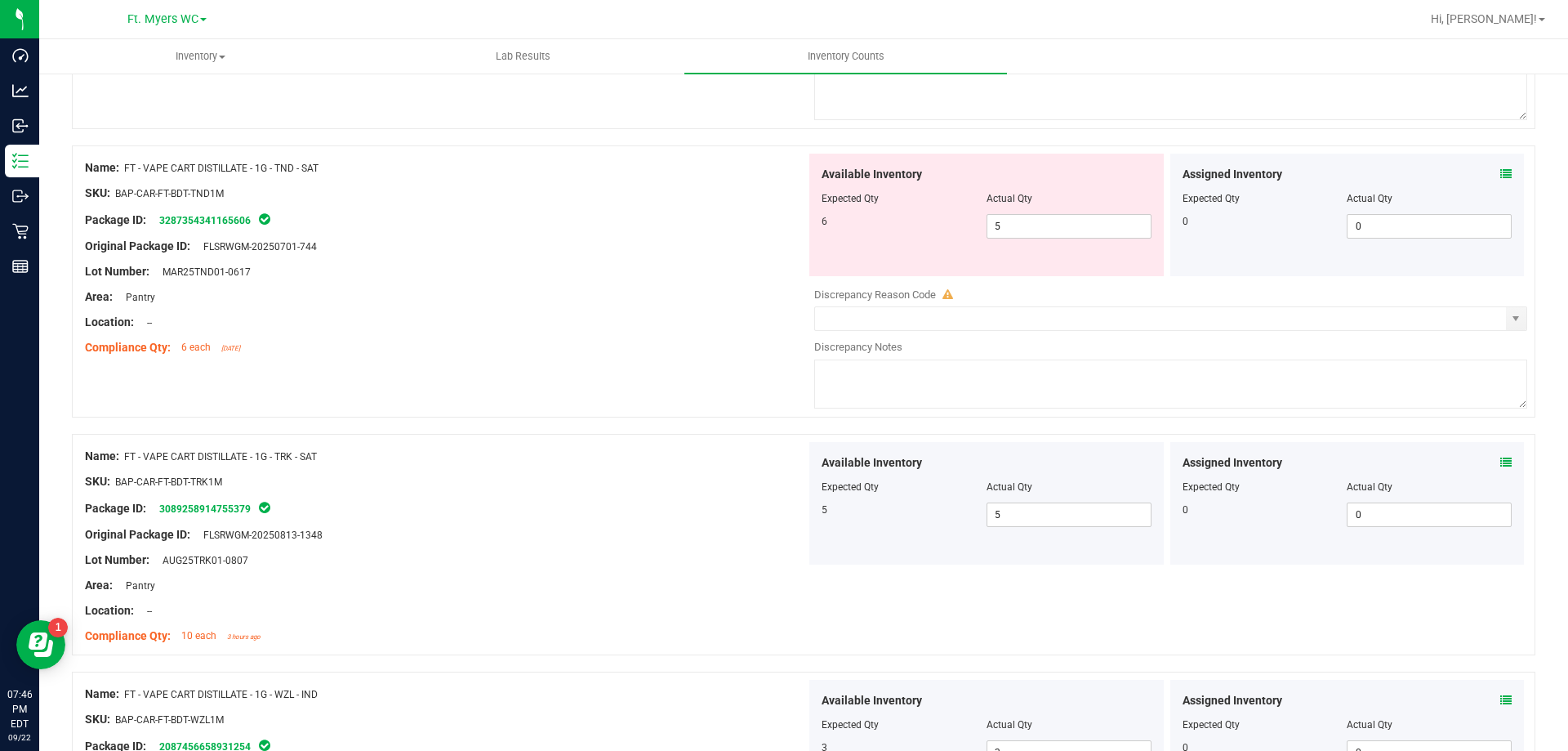
scroll to position [3981, 0]
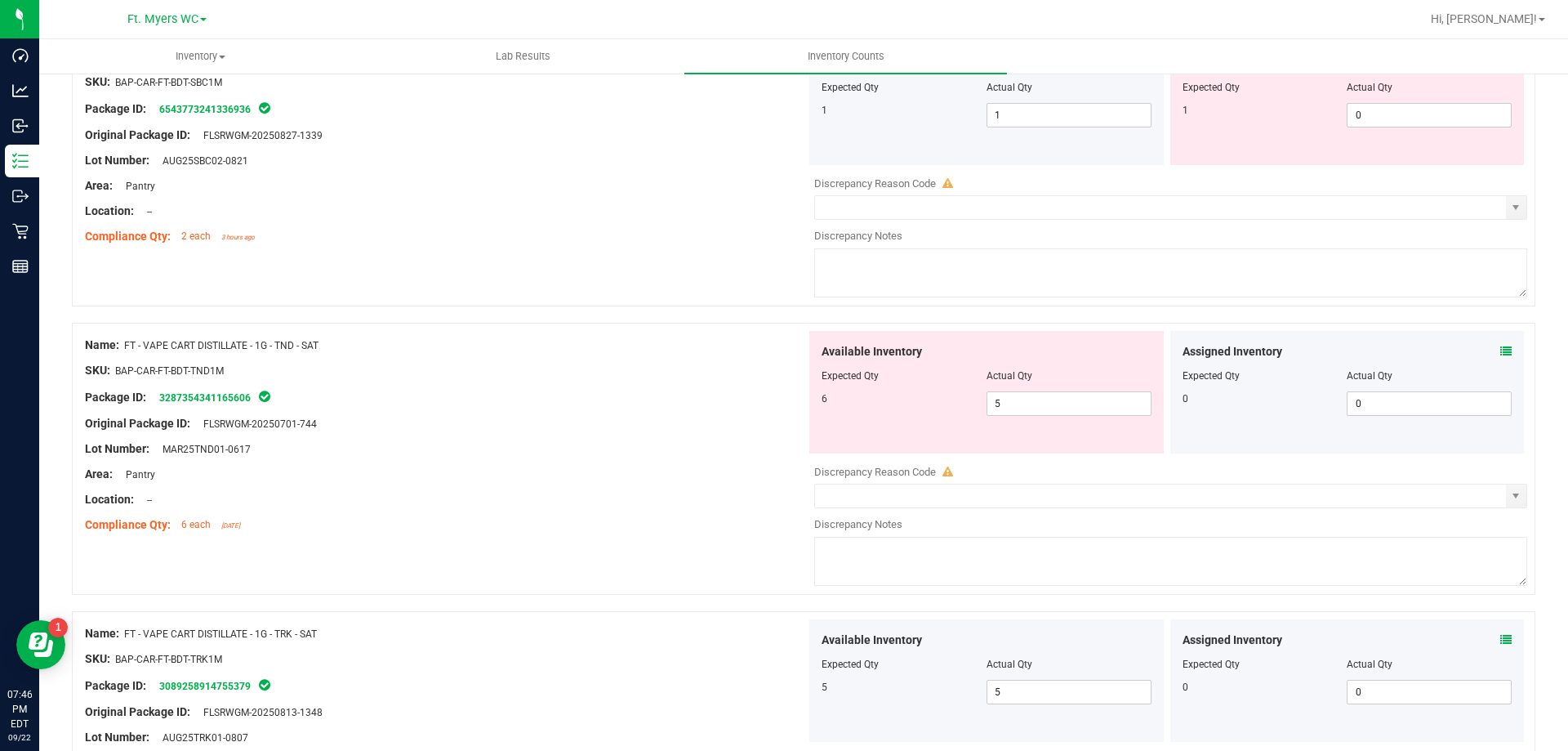
click at [1491, 341] on div "Assigned Inventory Expected Qty Actual Qty 0 0 0" at bounding box center [1347, 392] width 354 height 123
click at [1501, 345] on icon at bounding box center [1507, 351] width 12 height 12
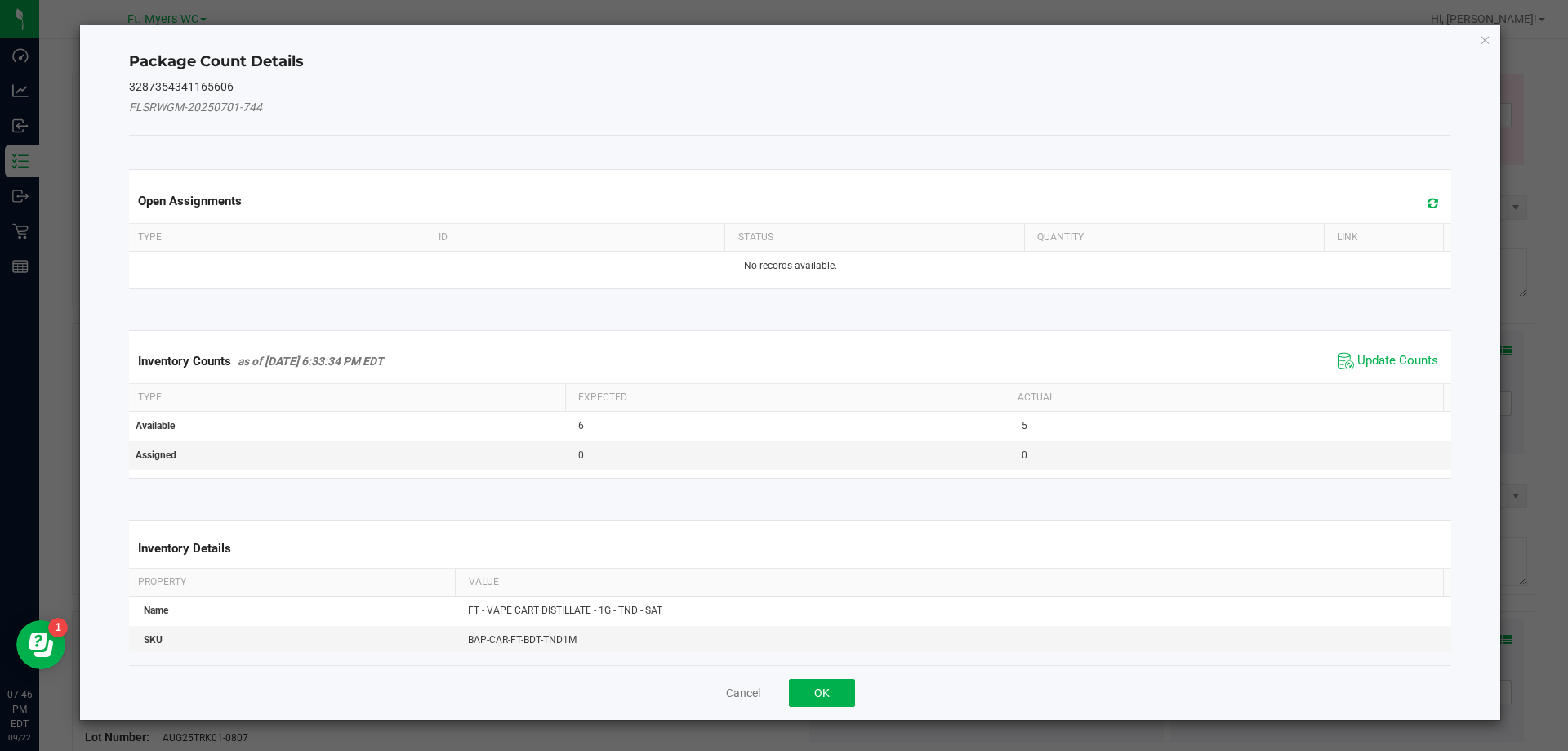
click at [1387, 363] on span "Update Counts" at bounding box center [1398, 360] width 81 height 16
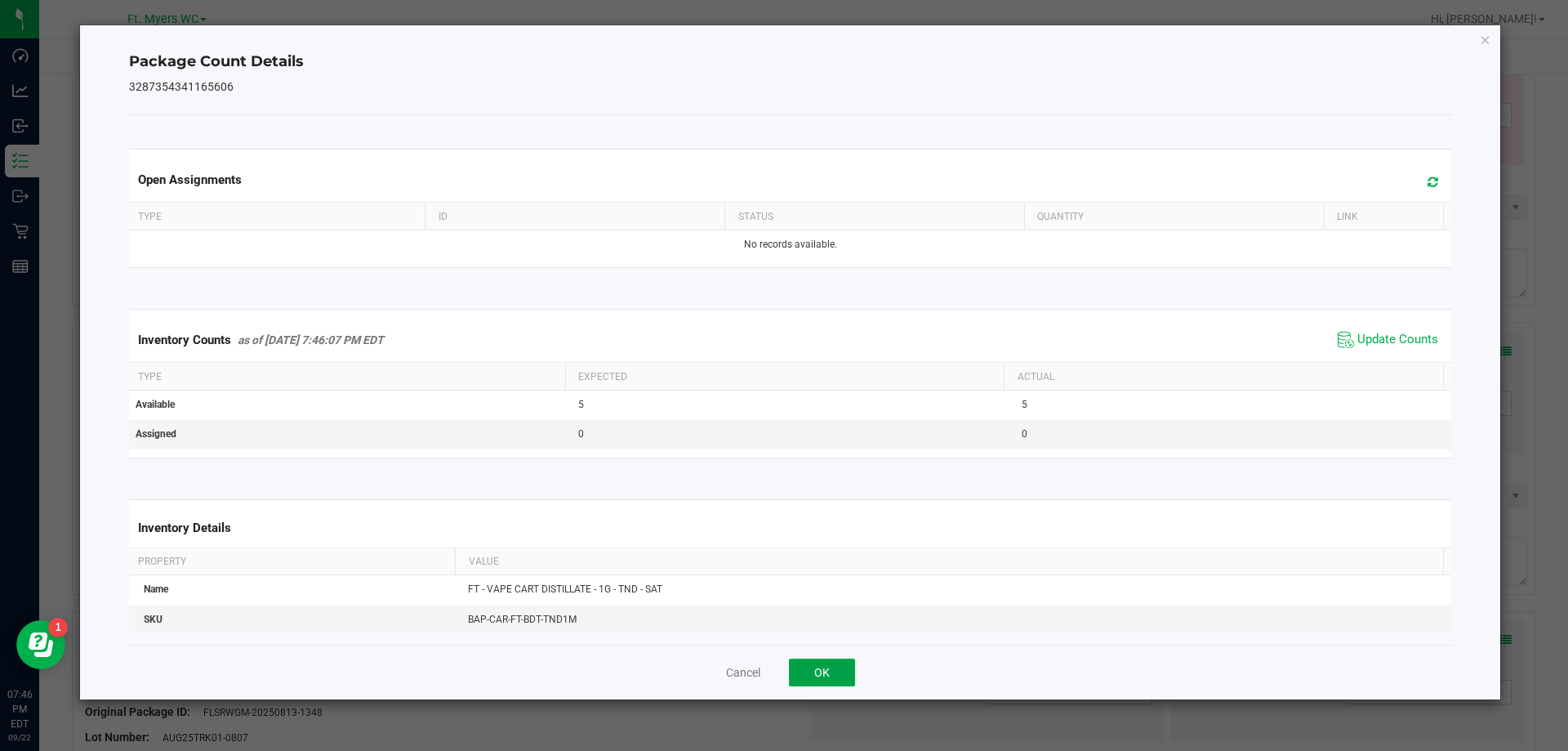
click at [834, 681] on button "OK" at bounding box center [821, 672] width 66 height 28
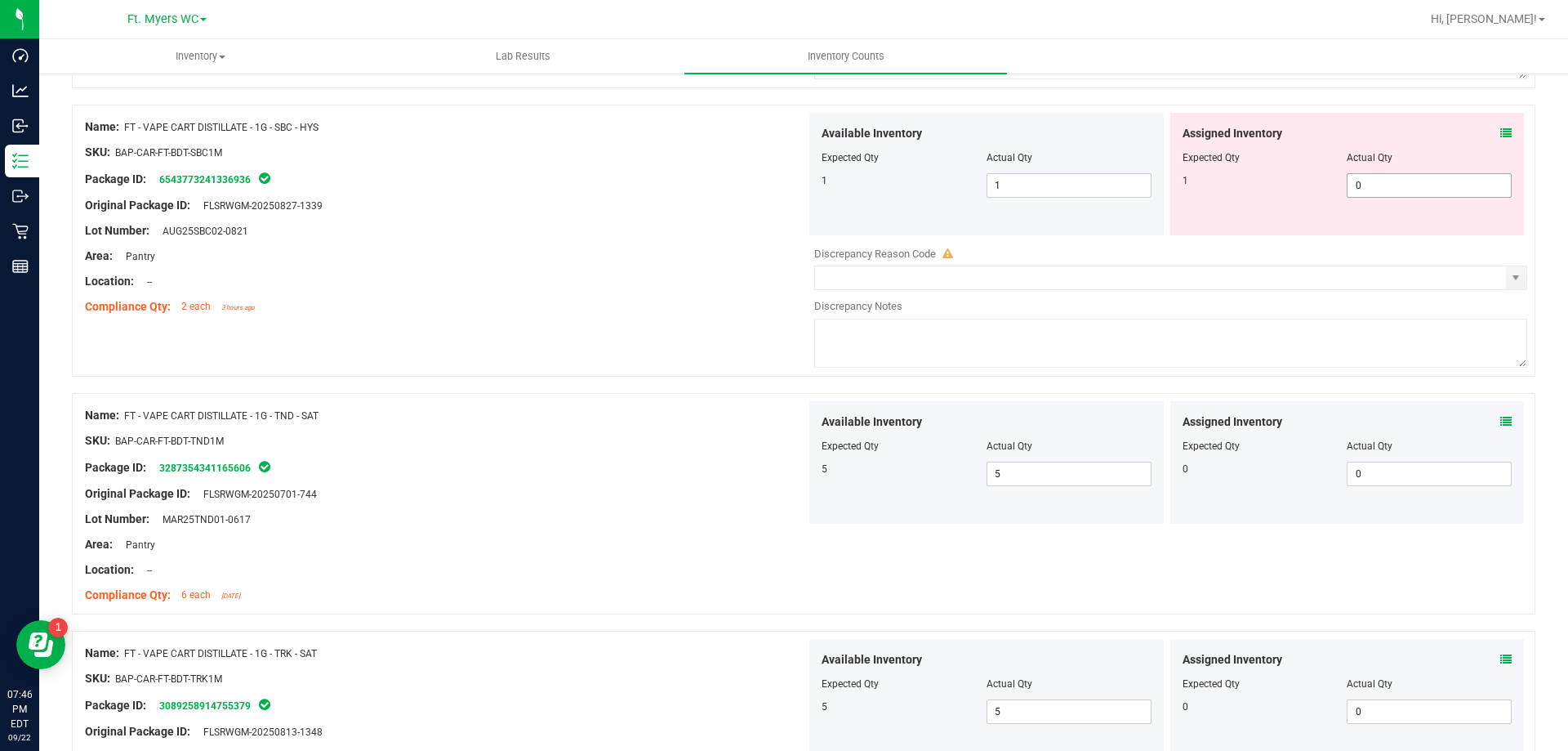
scroll to position [3654, 0]
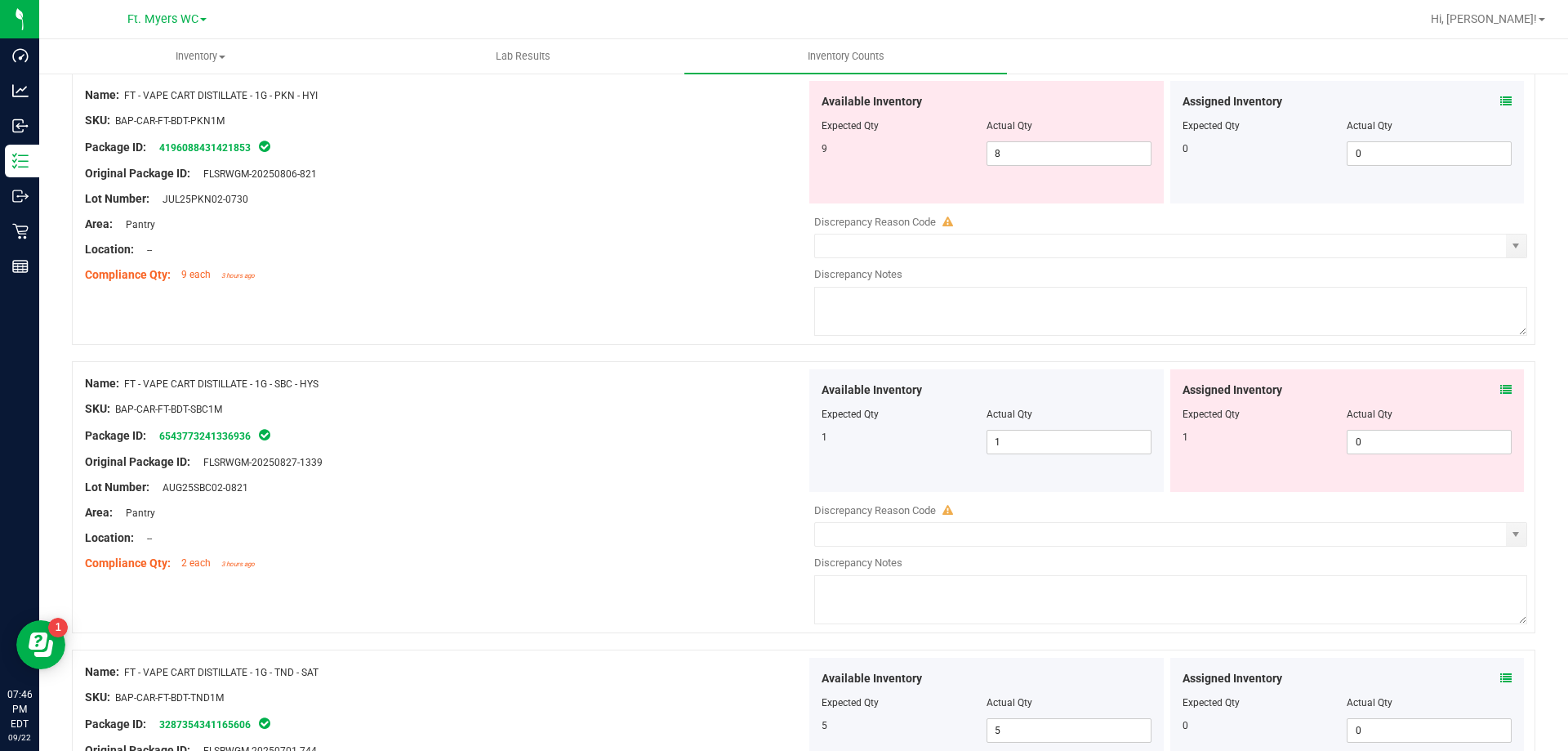
click at [1501, 390] on icon at bounding box center [1507, 390] width 12 height 12
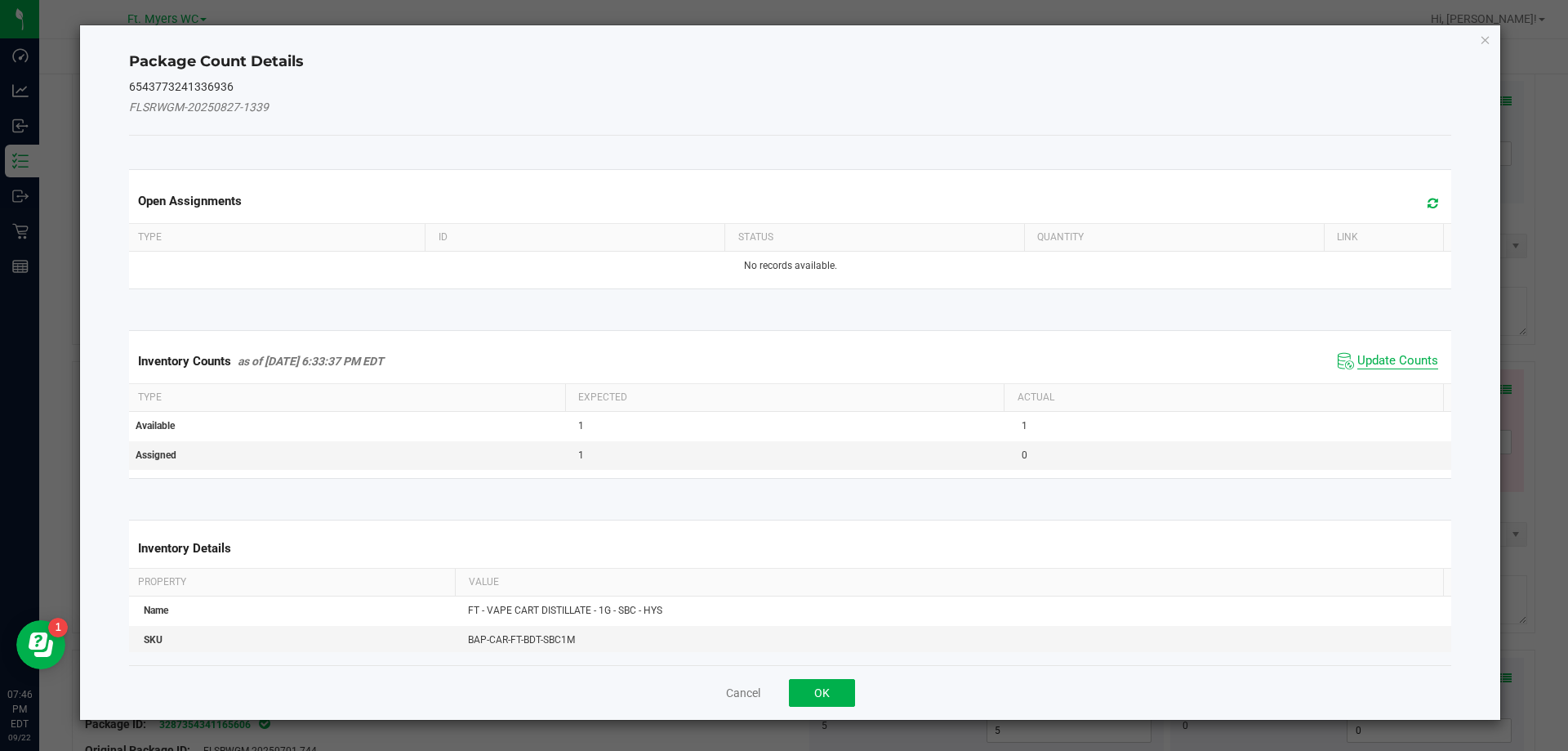
click at [1369, 357] on span "Update Counts" at bounding box center [1398, 360] width 81 height 16
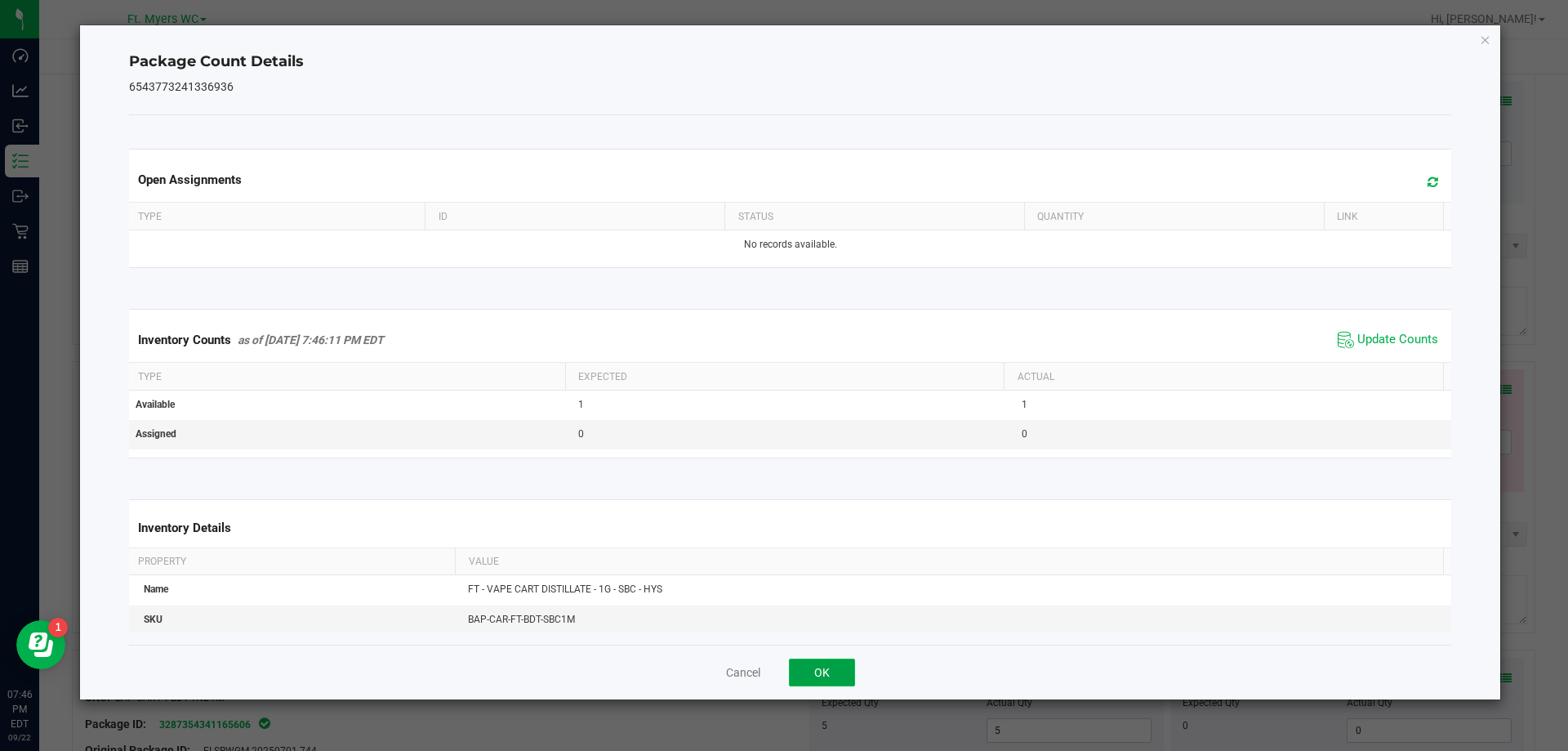
click at [852, 682] on button "OK" at bounding box center [821, 672] width 66 height 28
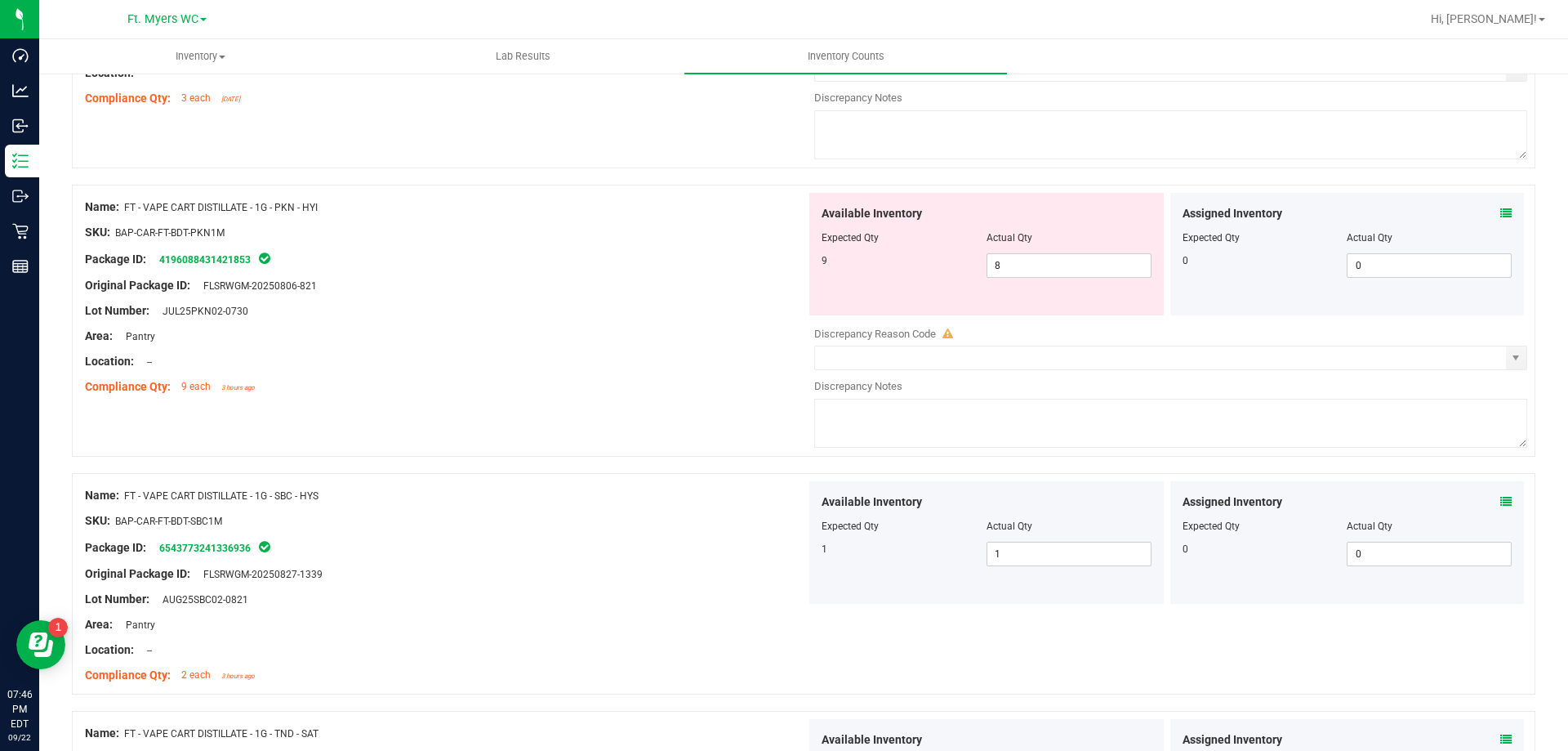
scroll to position [3409, 0]
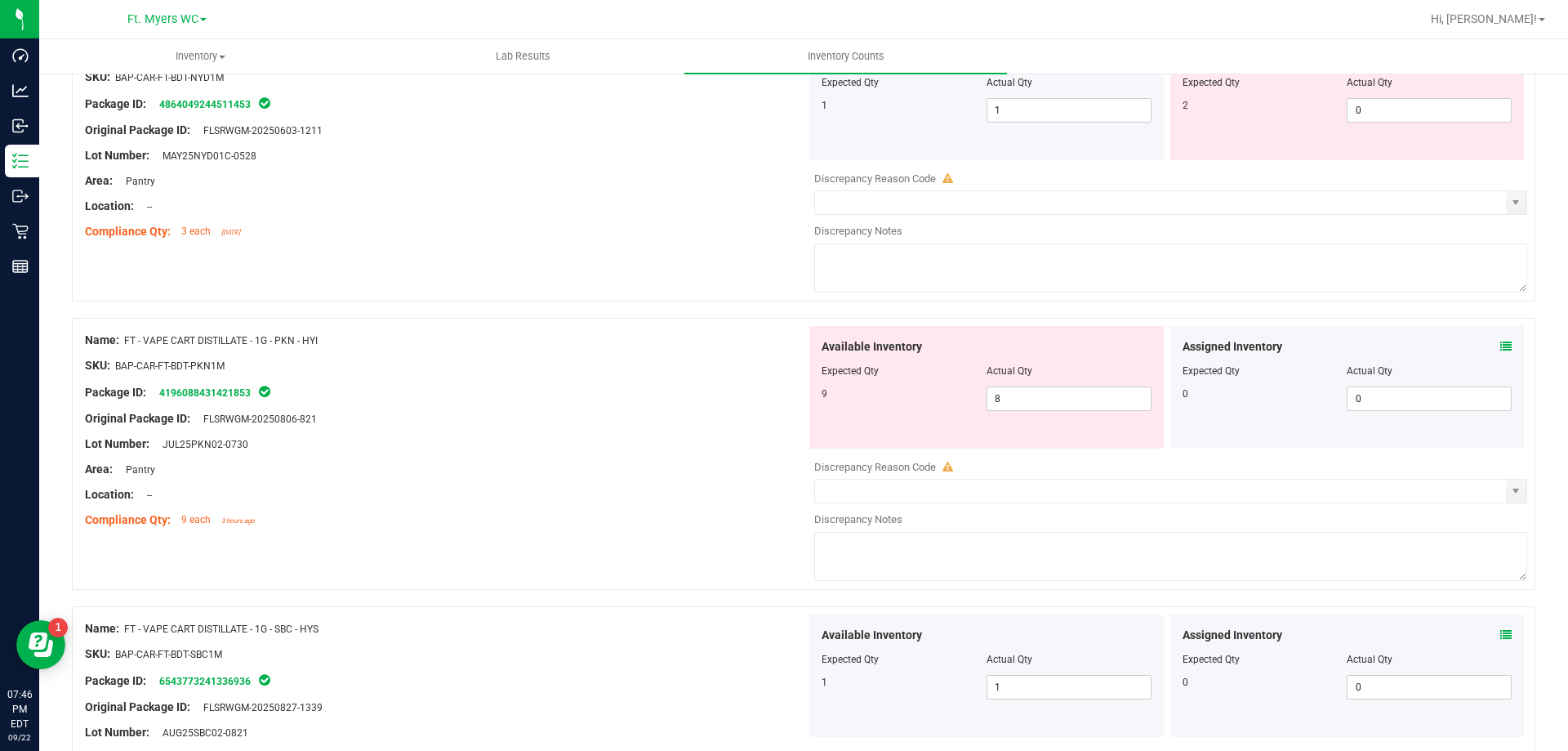
click at [1501, 349] on icon at bounding box center [1507, 347] width 12 height 12
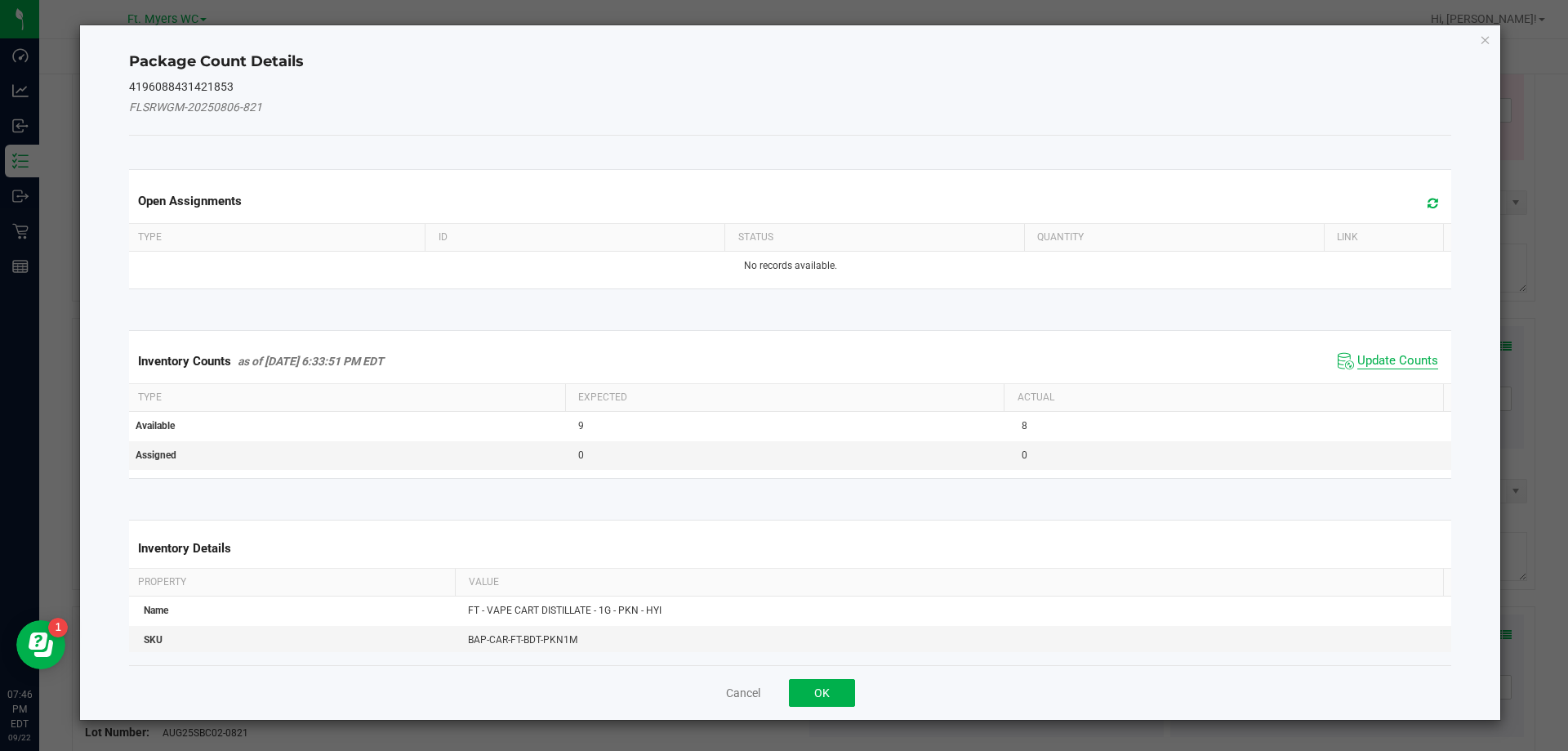
click at [1397, 358] on span "Update Counts" at bounding box center [1398, 360] width 81 height 16
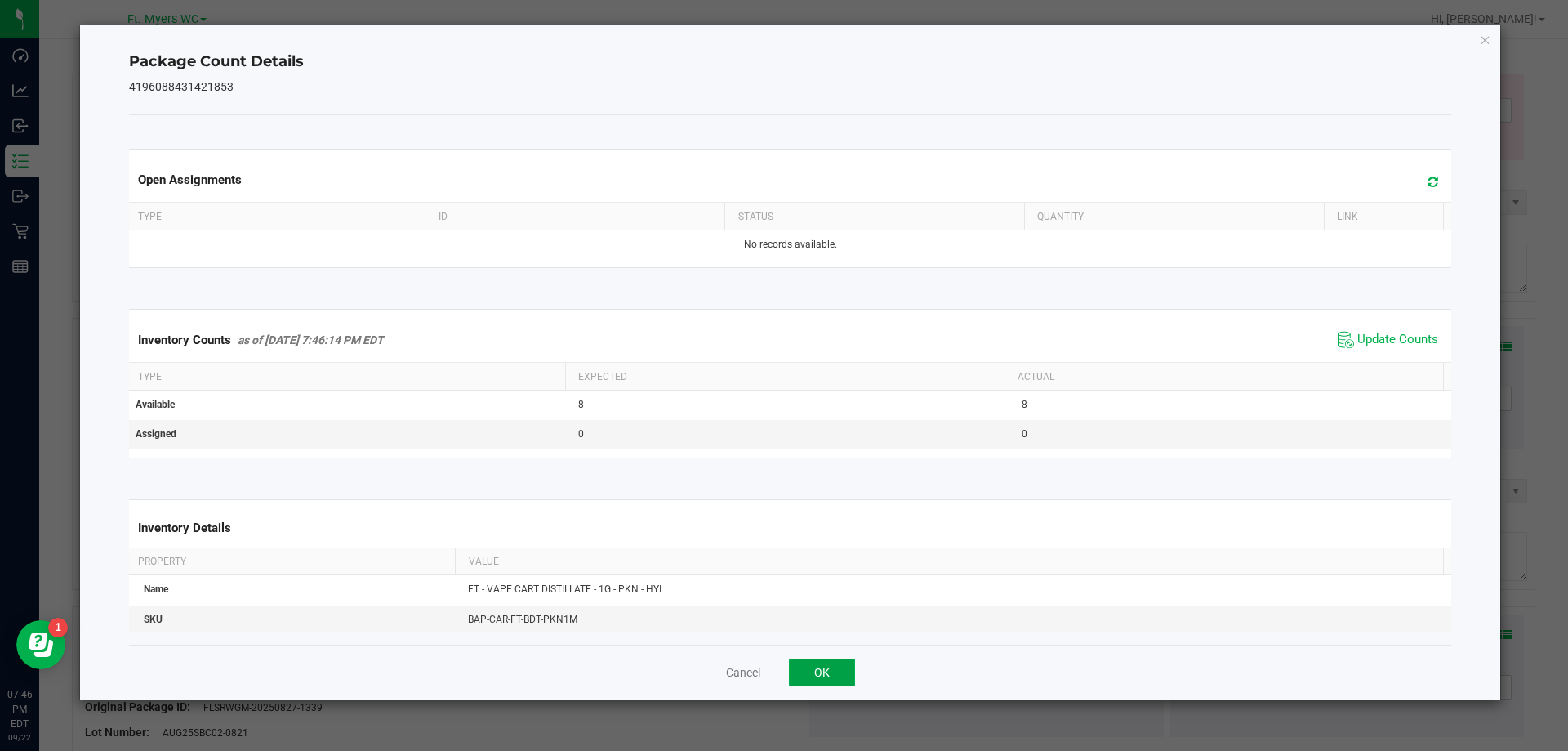
click at [829, 668] on button "OK" at bounding box center [821, 672] width 66 height 28
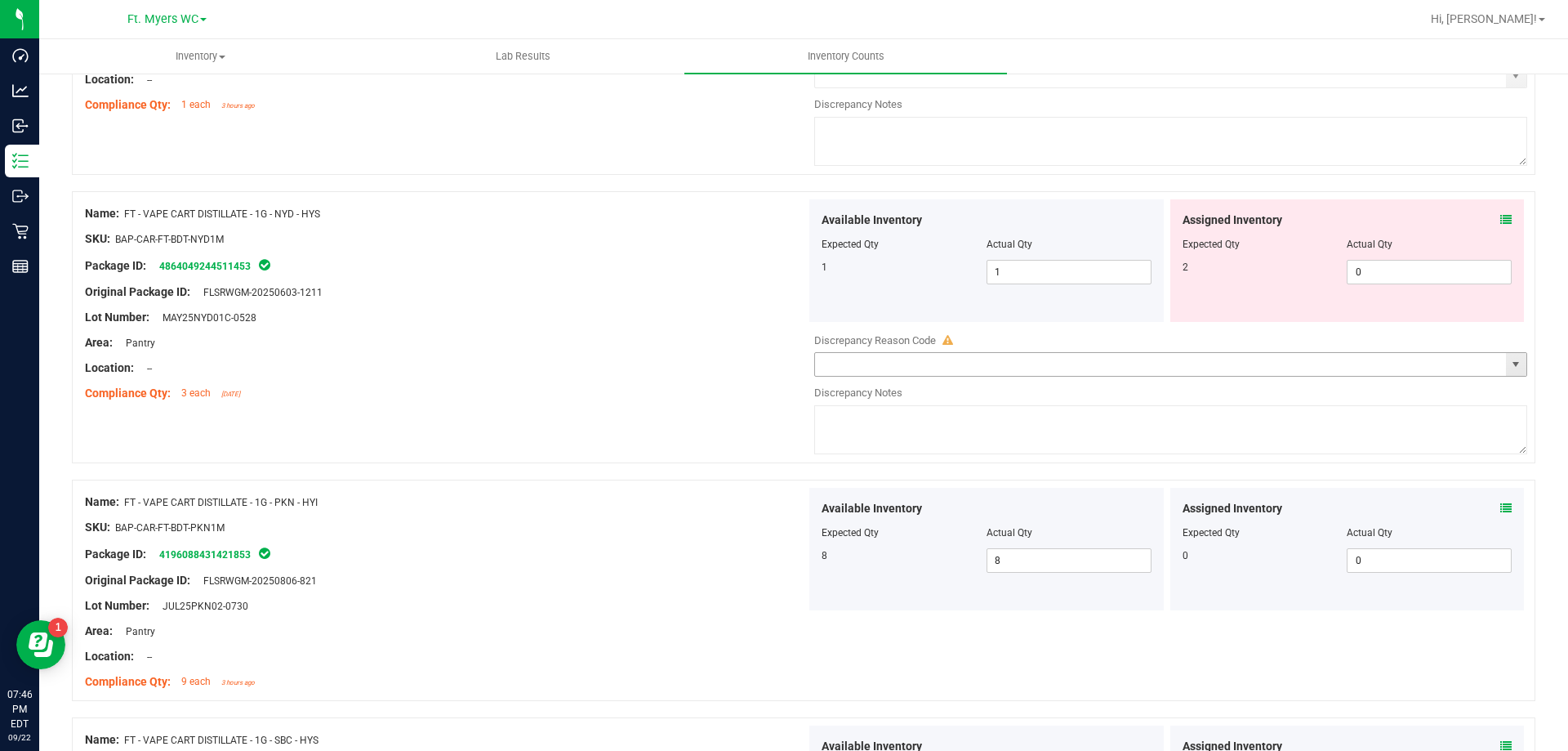
scroll to position [3081, 0]
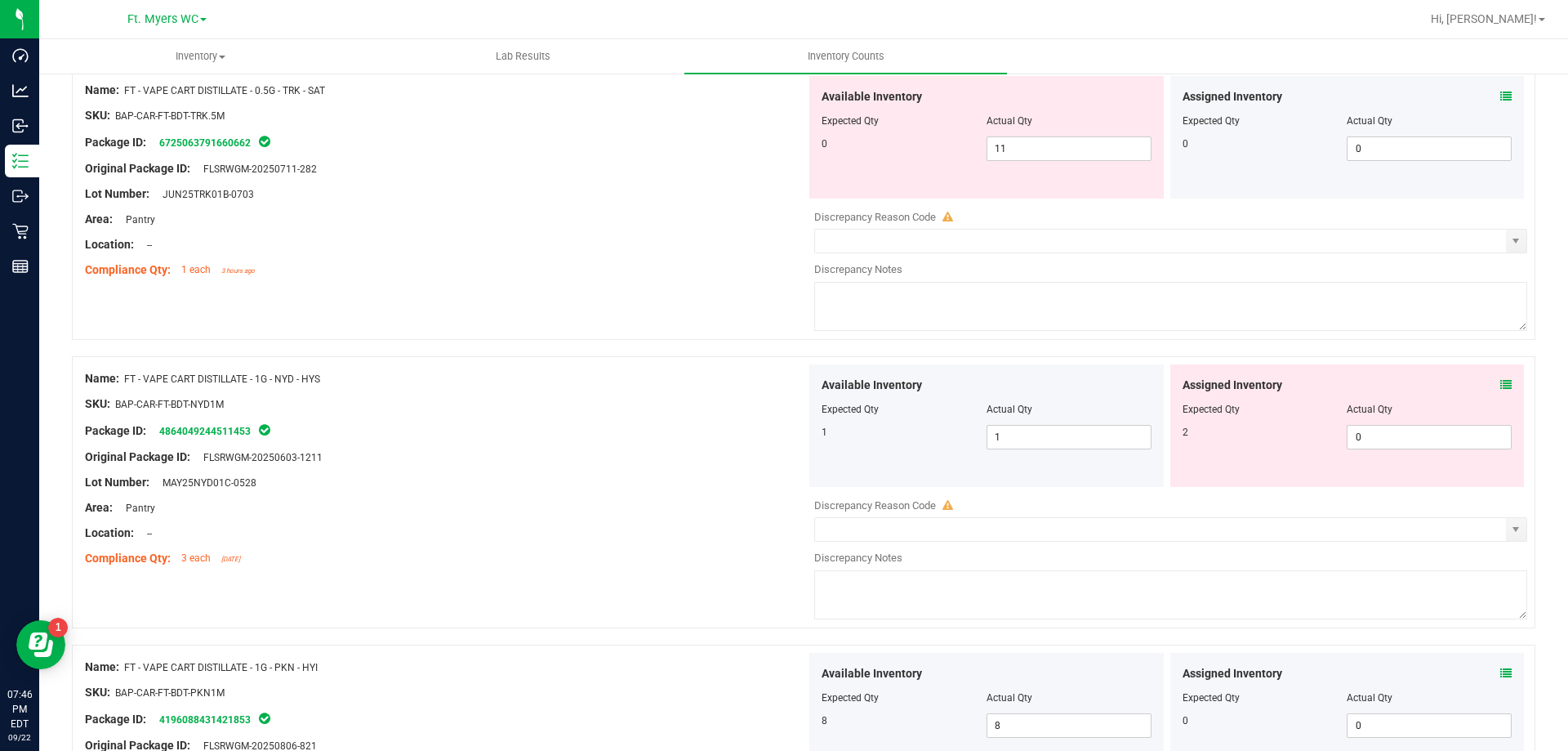
click at [1502, 388] on div "Assigned Inventory Expected Qty Actual Qty 2 0 0" at bounding box center [1347, 426] width 354 height 123
click at [1501, 388] on icon at bounding box center [1507, 385] width 12 height 12
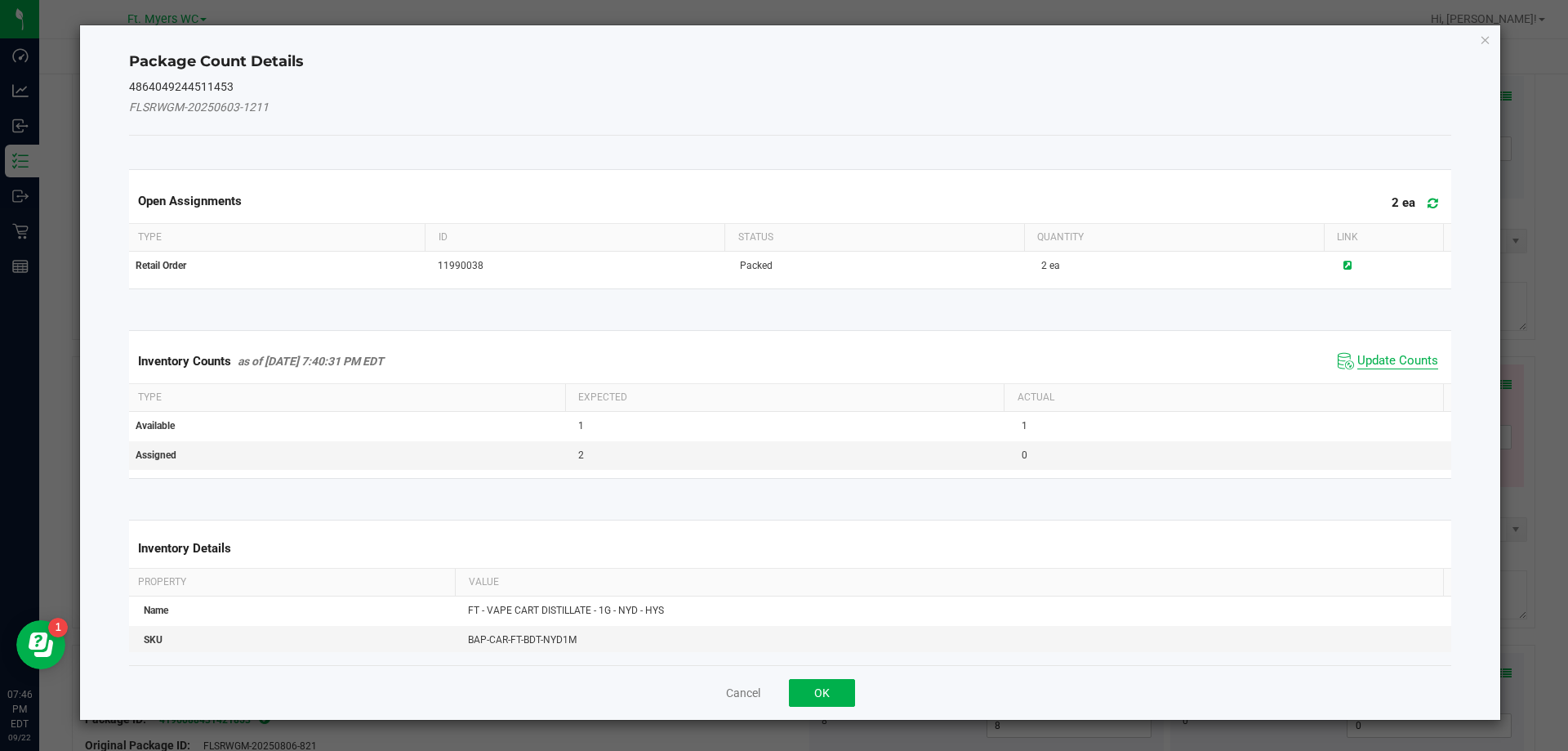
click at [1385, 356] on span "Update Counts" at bounding box center [1398, 360] width 81 height 16
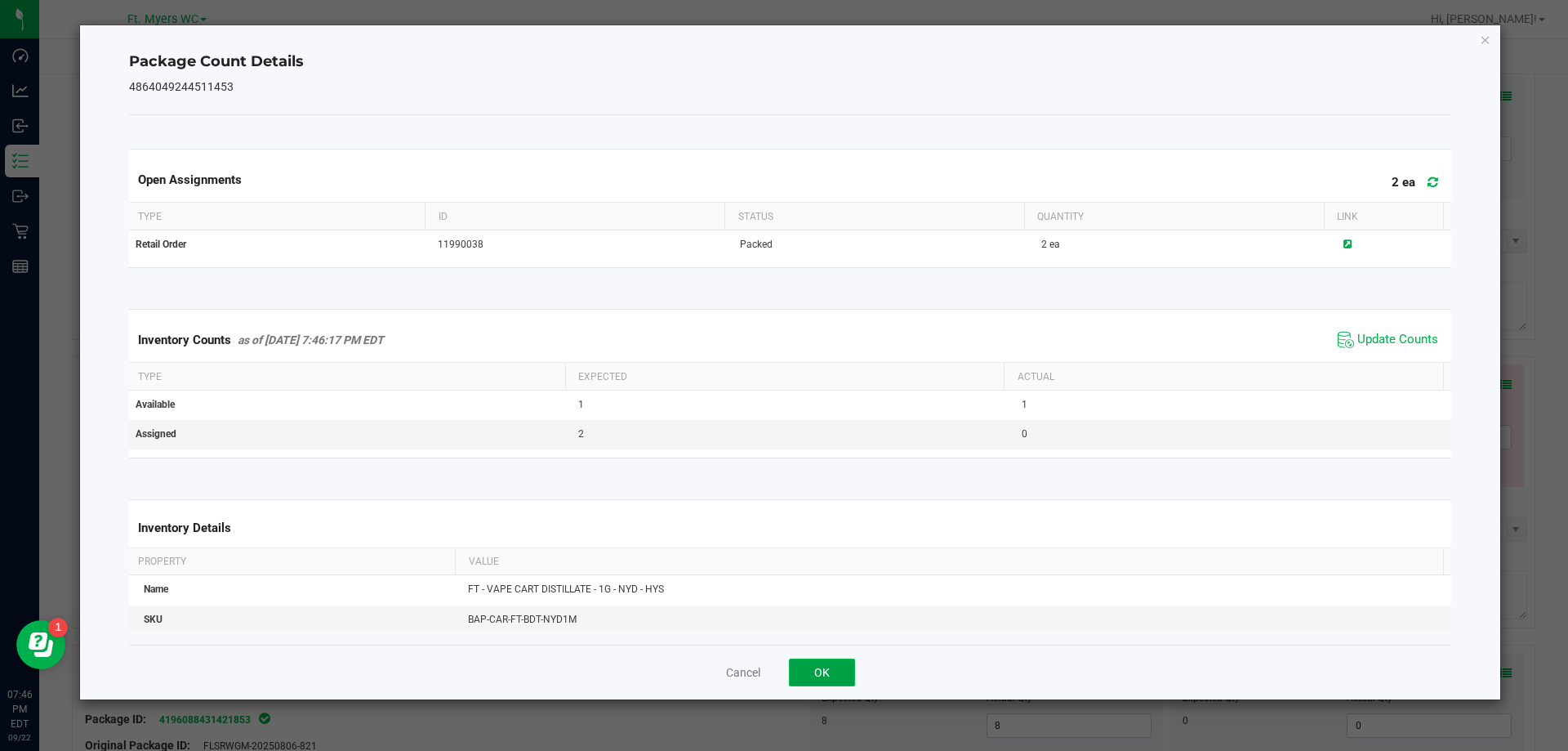
click at [851, 662] on button "OK" at bounding box center [821, 672] width 66 height 28
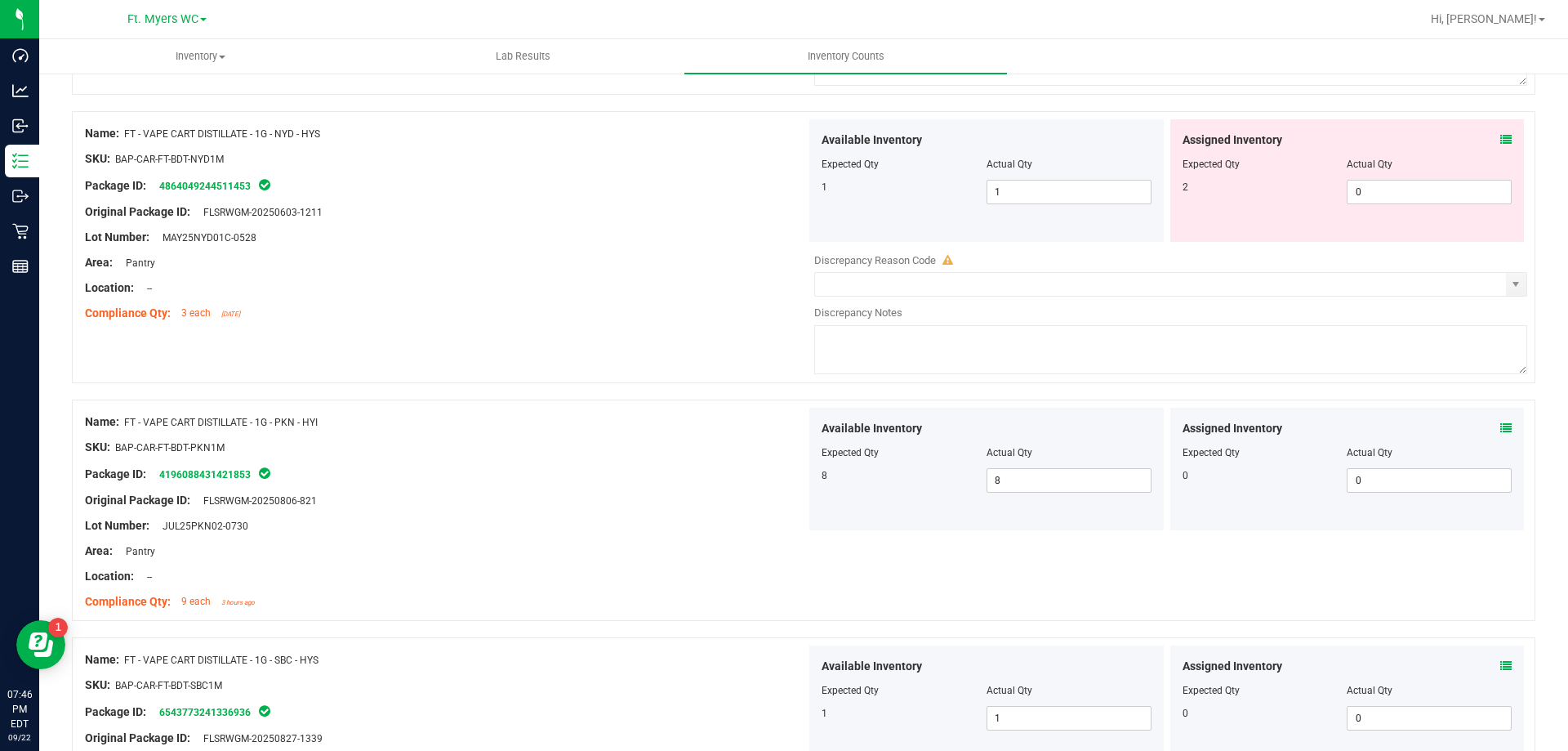
scroll to position [0, 0]
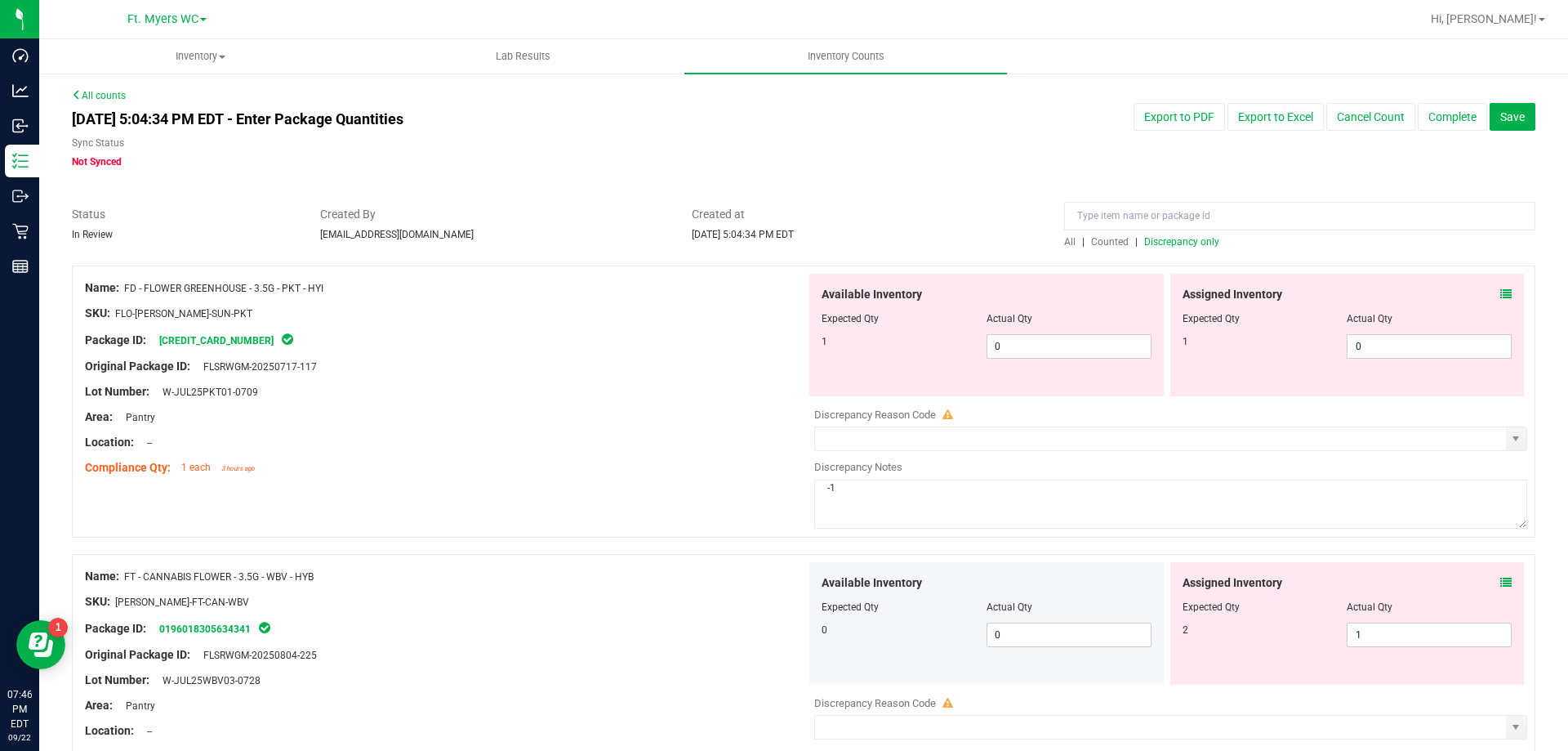
click at [1199, 248] on div "All | Counted | Discrepancy only" at bounding box center [1300, 242] width 471 height 14
click at [1193, 242] on span "Discrepancy only" at bounding box center [1182, 242] width 75 height 12
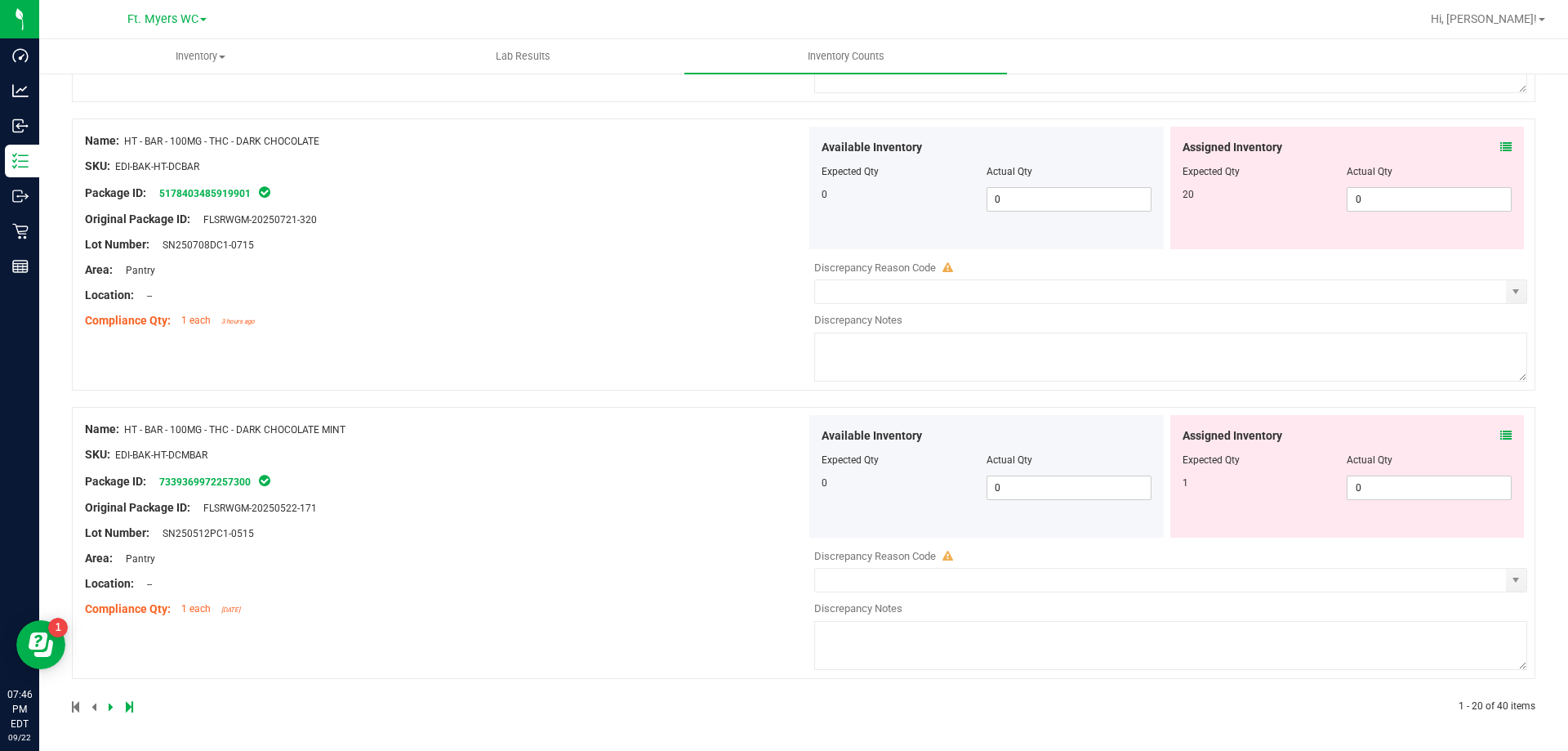
click at [1501, 435] on icon at bounding box center [1507, 435] width 12 height 12
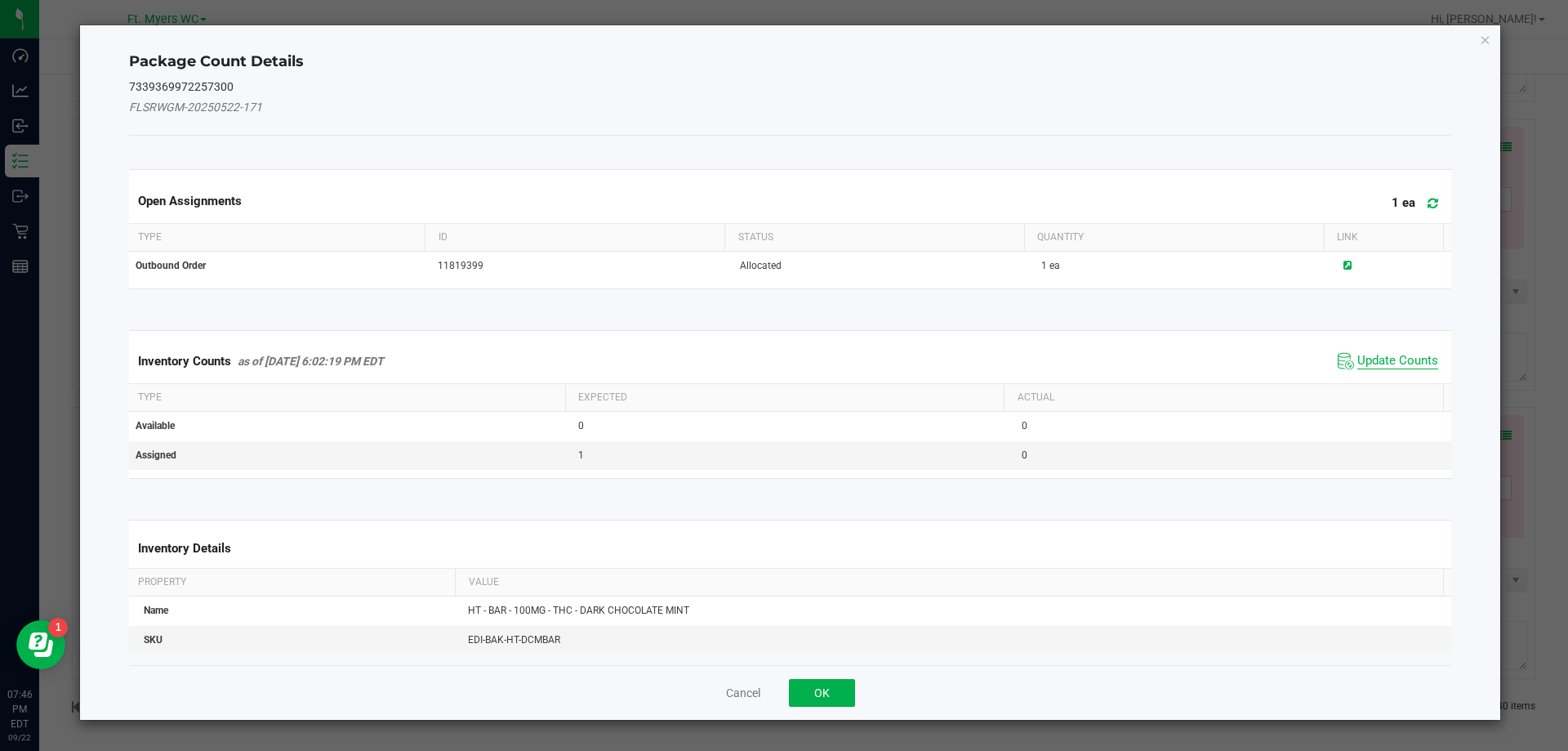
click at [1371, 360] on span "Update Counts" at bounding box center [1398, 360] width 81 height 16
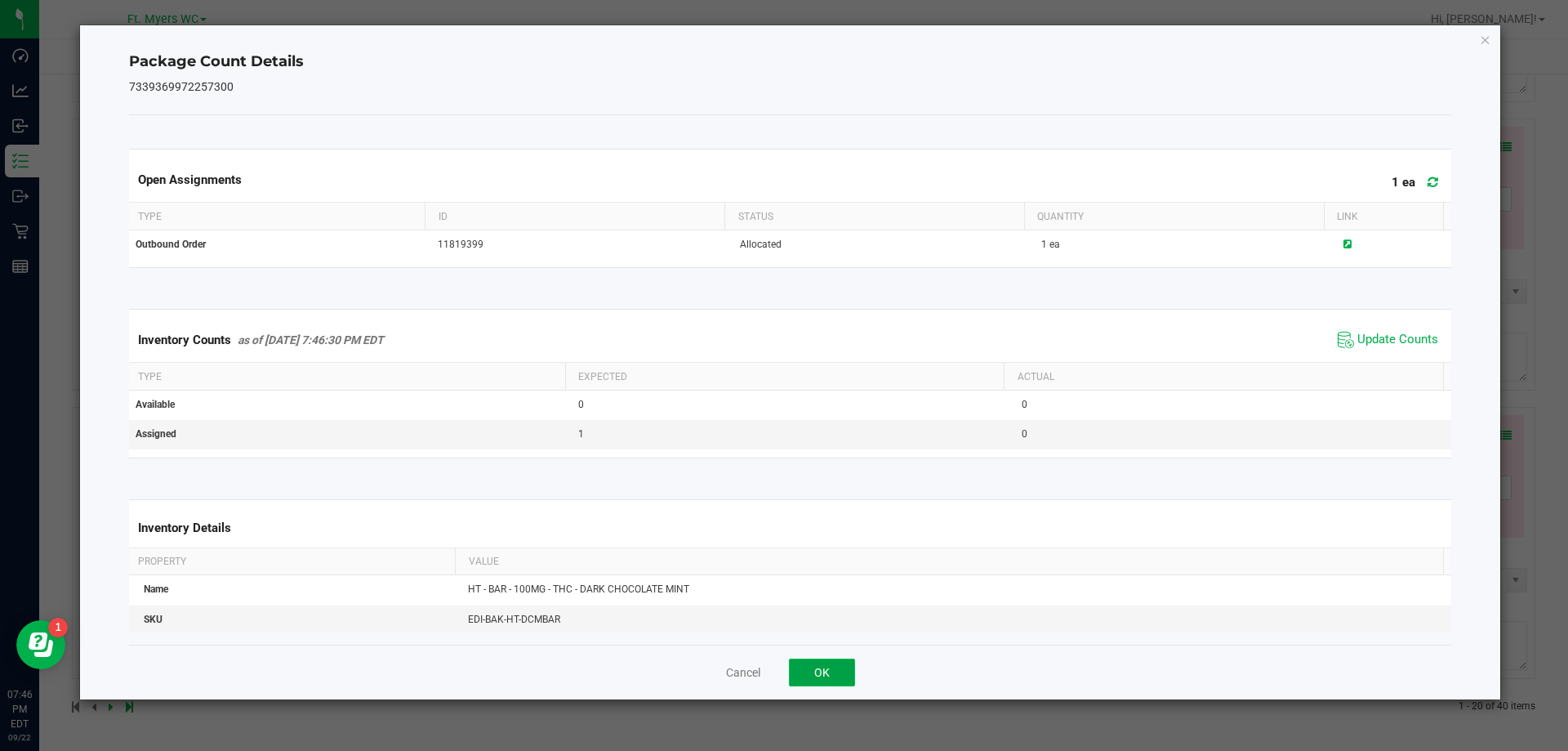
click at [800, 666] on button "OK" at bounding box center [821, 672] width 66 height 28
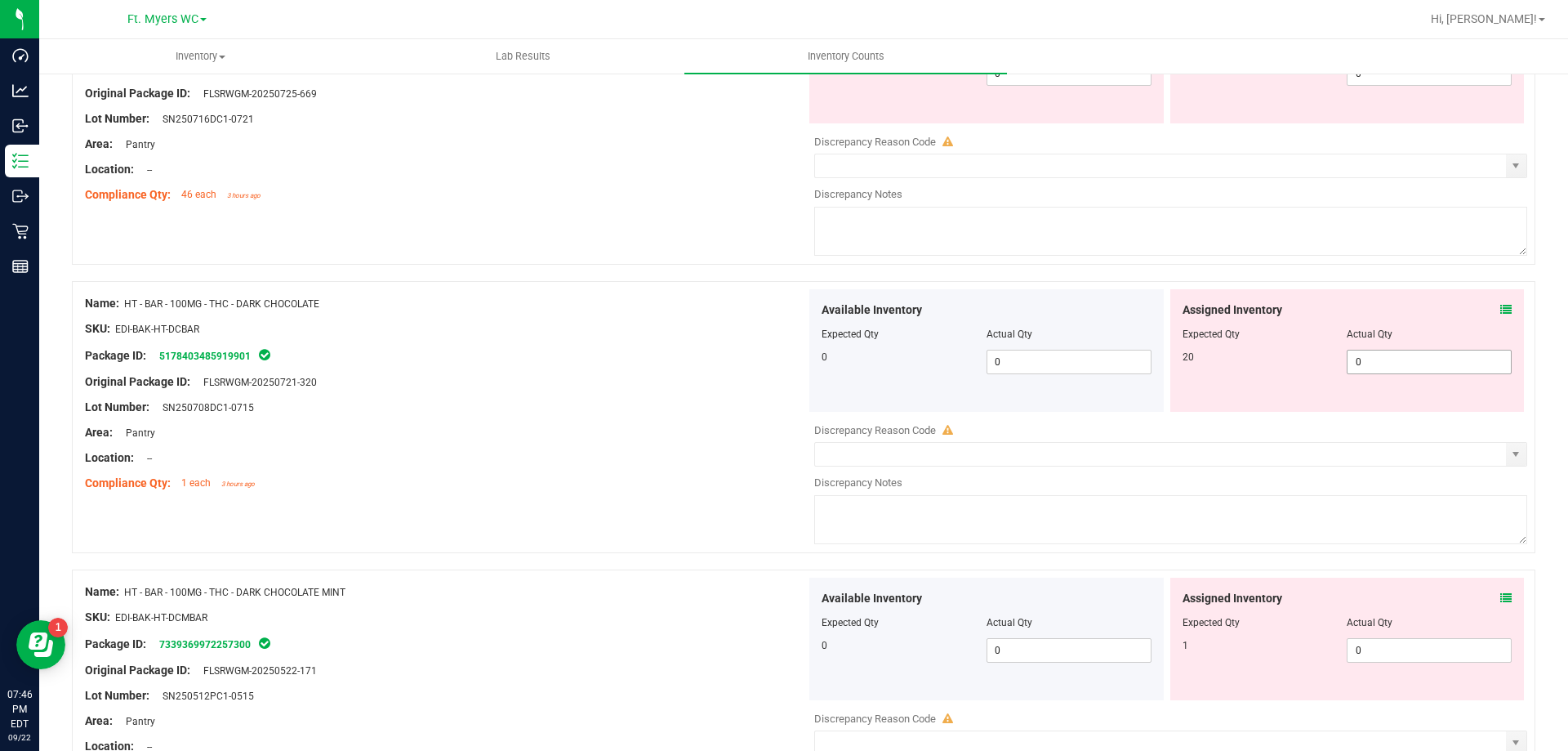
scroll to position [5175, 0]
click at [1486, 308] on div "Assigned Inventory" at bounding box center [1347, 311] width 330 height 17
click at [1501, 306] on div "Assigned Inventory Expected Qty Actual Qty 20 0 0" at bounding box center [1347, 351] width 354 height 123
click at [1501, 306] on icon at bounding box center [1507, 311] width 12 height 12
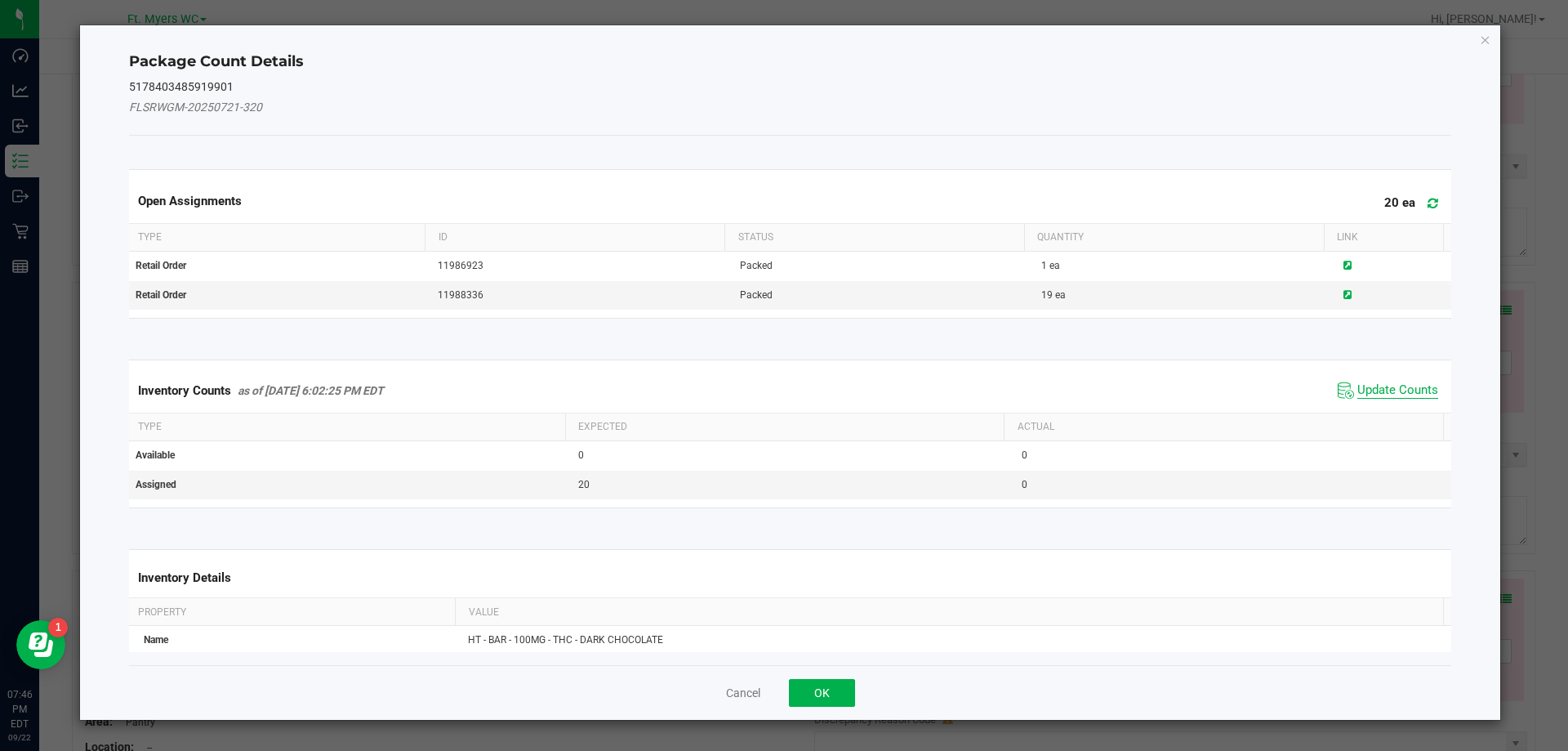
click at [1375, 388] on span "Update Counts" at bounding box center [1398, 390] width 81 height 16
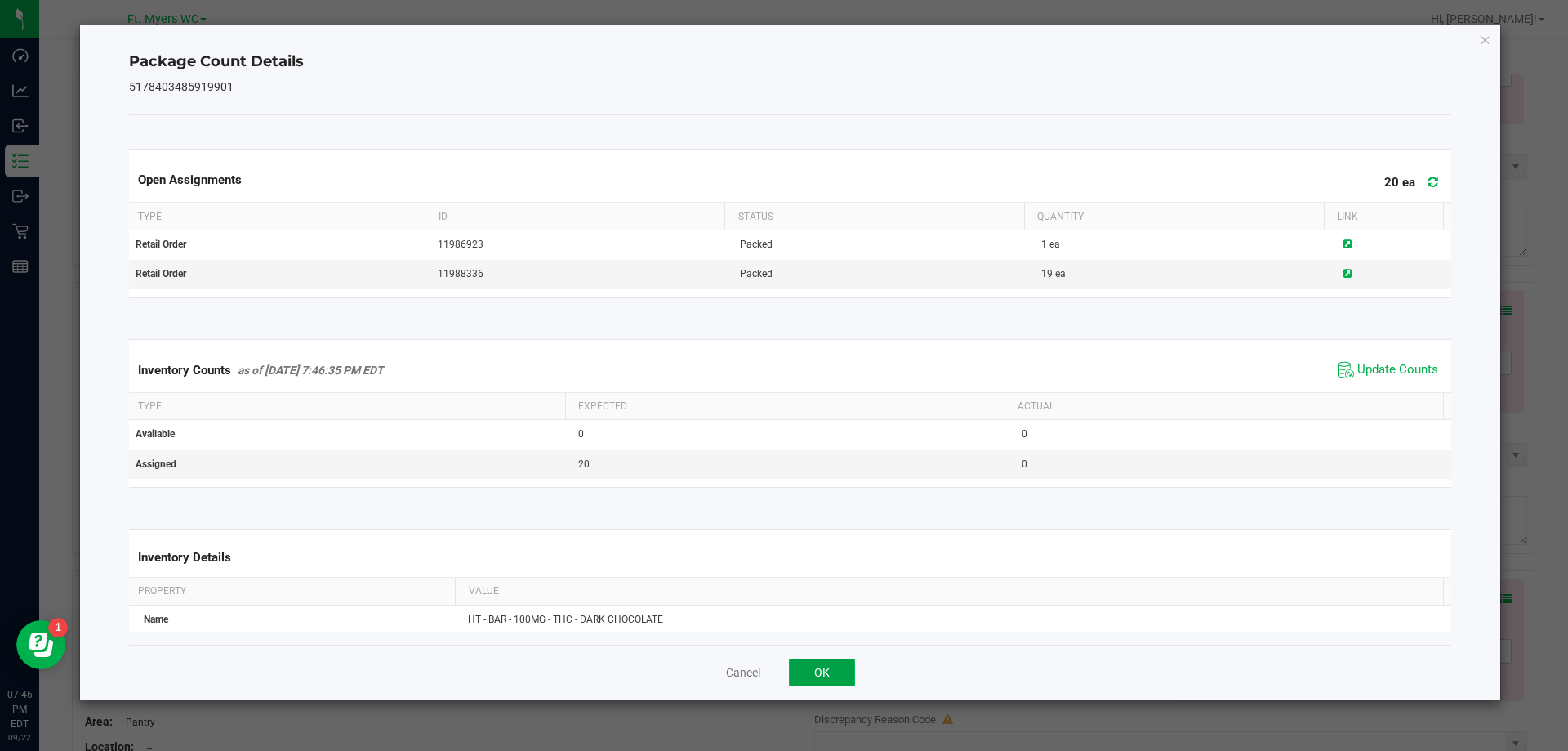
click at [829, 683] on button "OK" at bounding box center [821, 672] width 66 height 28
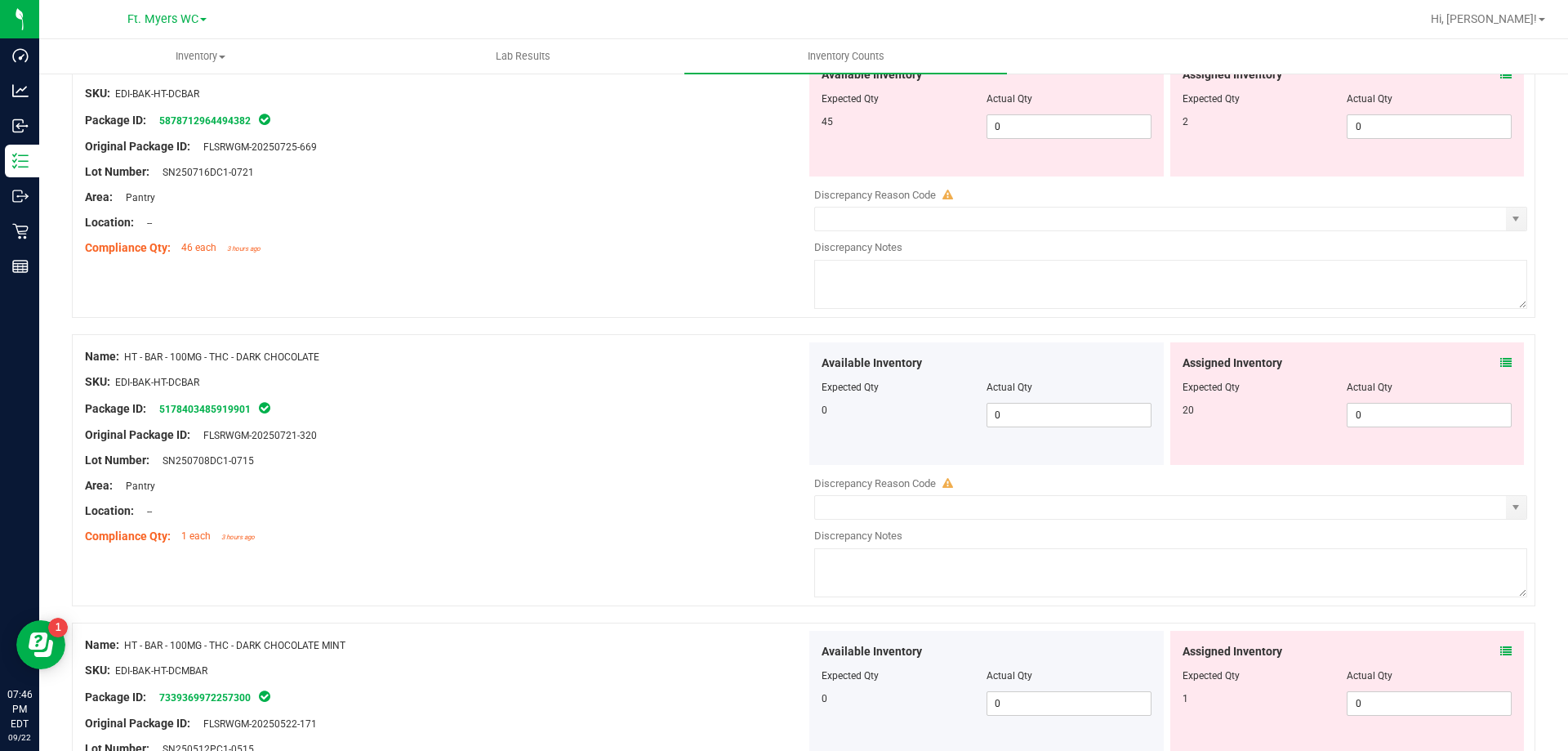
scroll to position [5093, 0]
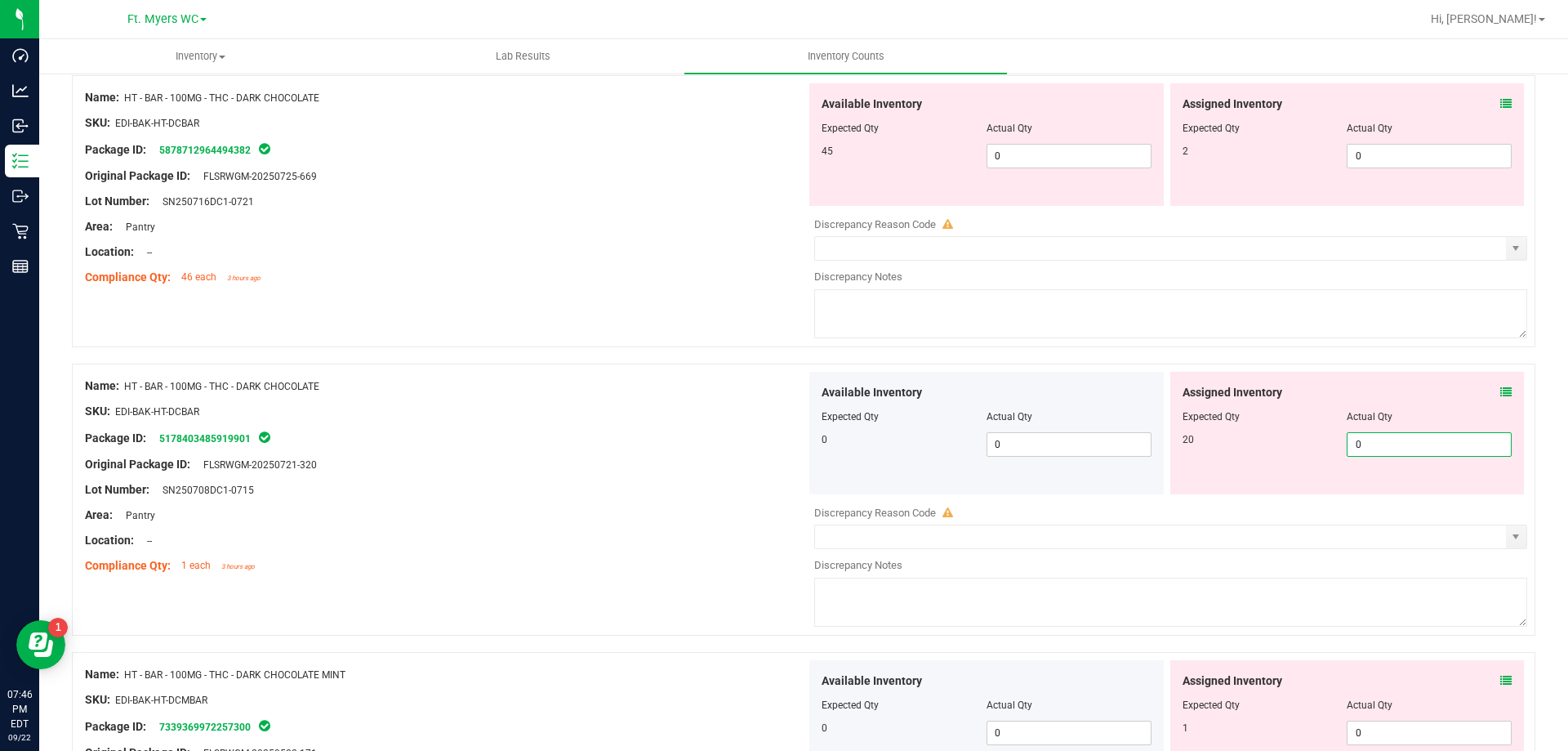
click at [1379, 440] on span "0 0" at bounding box center [1429, 444] width 165 height 24
type input "20"
click at [683, 373] on div "Name: HT - BAR - 100MG - THC - DARK CHOCOLATE SKU: EDI-BAK-HT-DCBAR Package ID:…" at bounding box center [445, 476] width 721 height 208
type input "20"
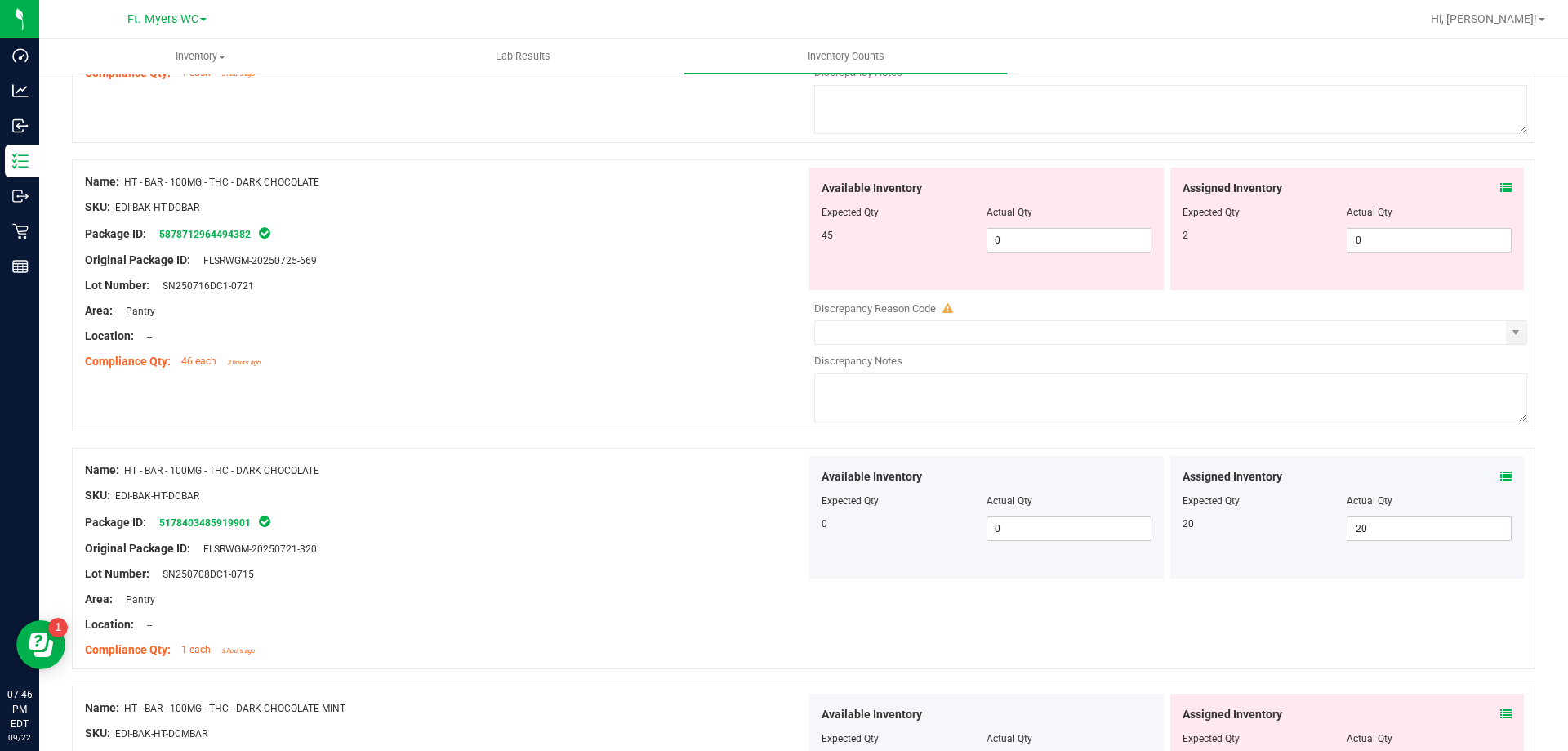
scroll to position [4848, 0]
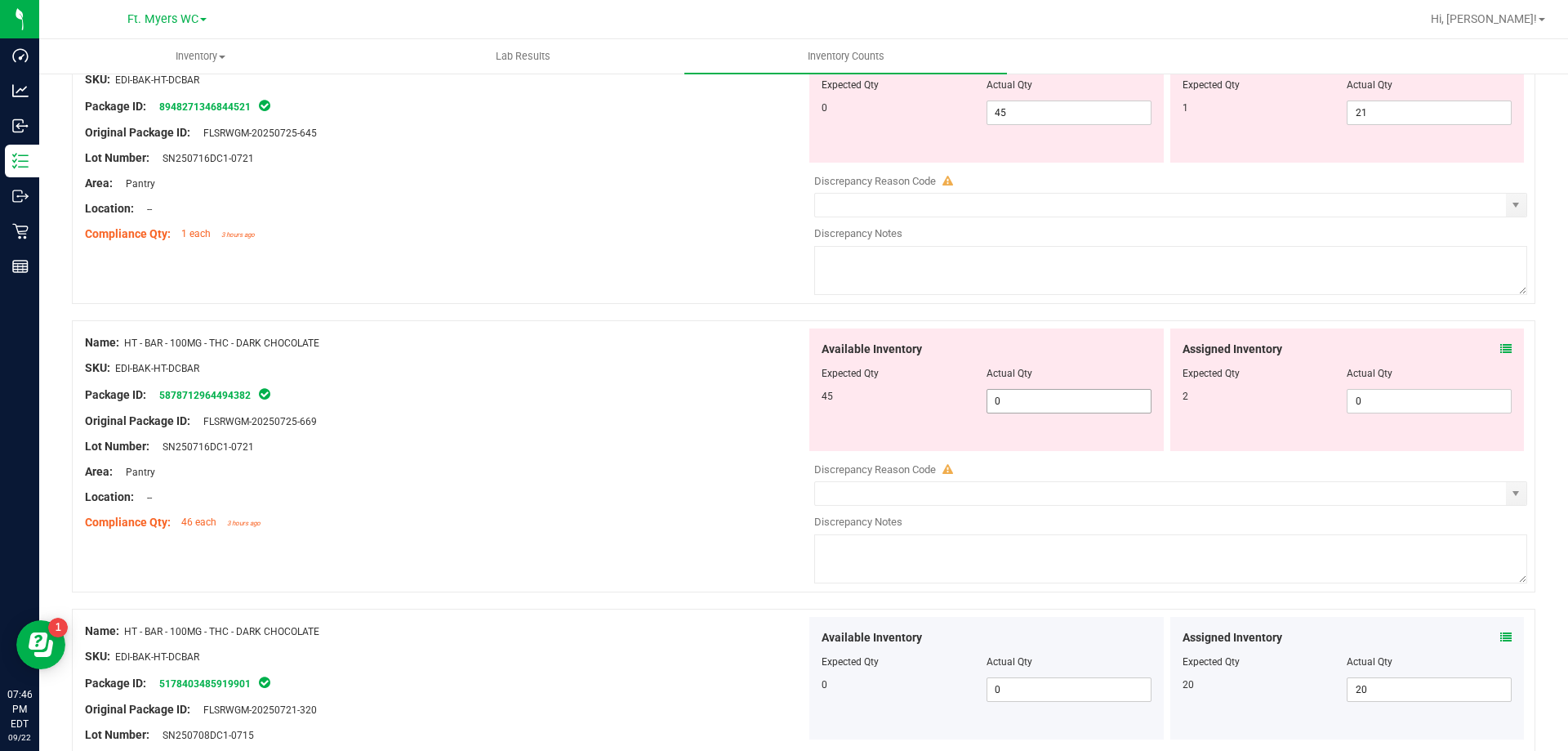
click at [992, 401] on span "0 0" at bounding box center [1069, 401] width 165 height 24
type input "45"
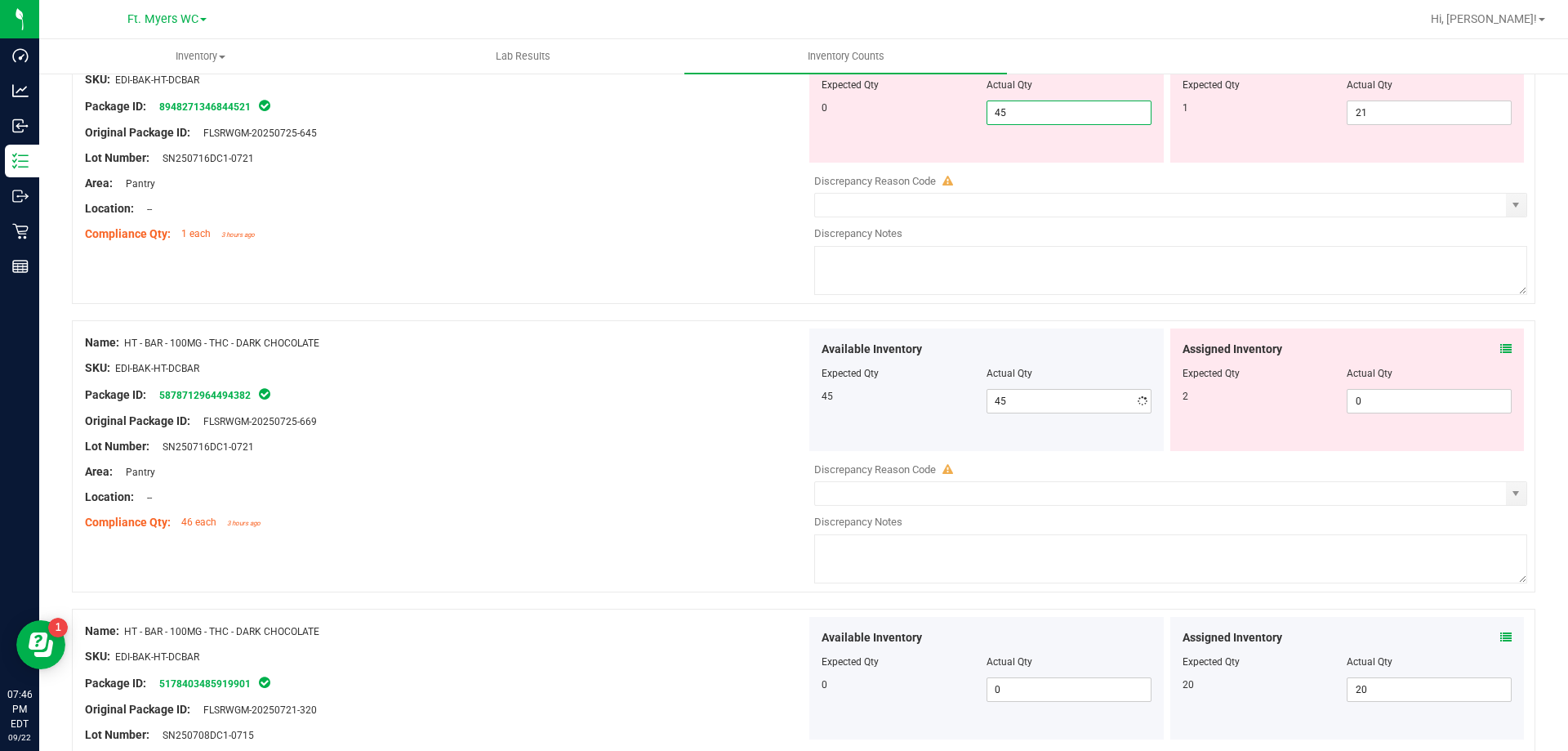
click at [1044, 113] on span "45 45" at bounding box center [1069, 112] width 165 height 24
type input "4"
type input "0"
click at [1386, 100] on span "21 21" at bounding box center [1429, 112] width 165 height 24
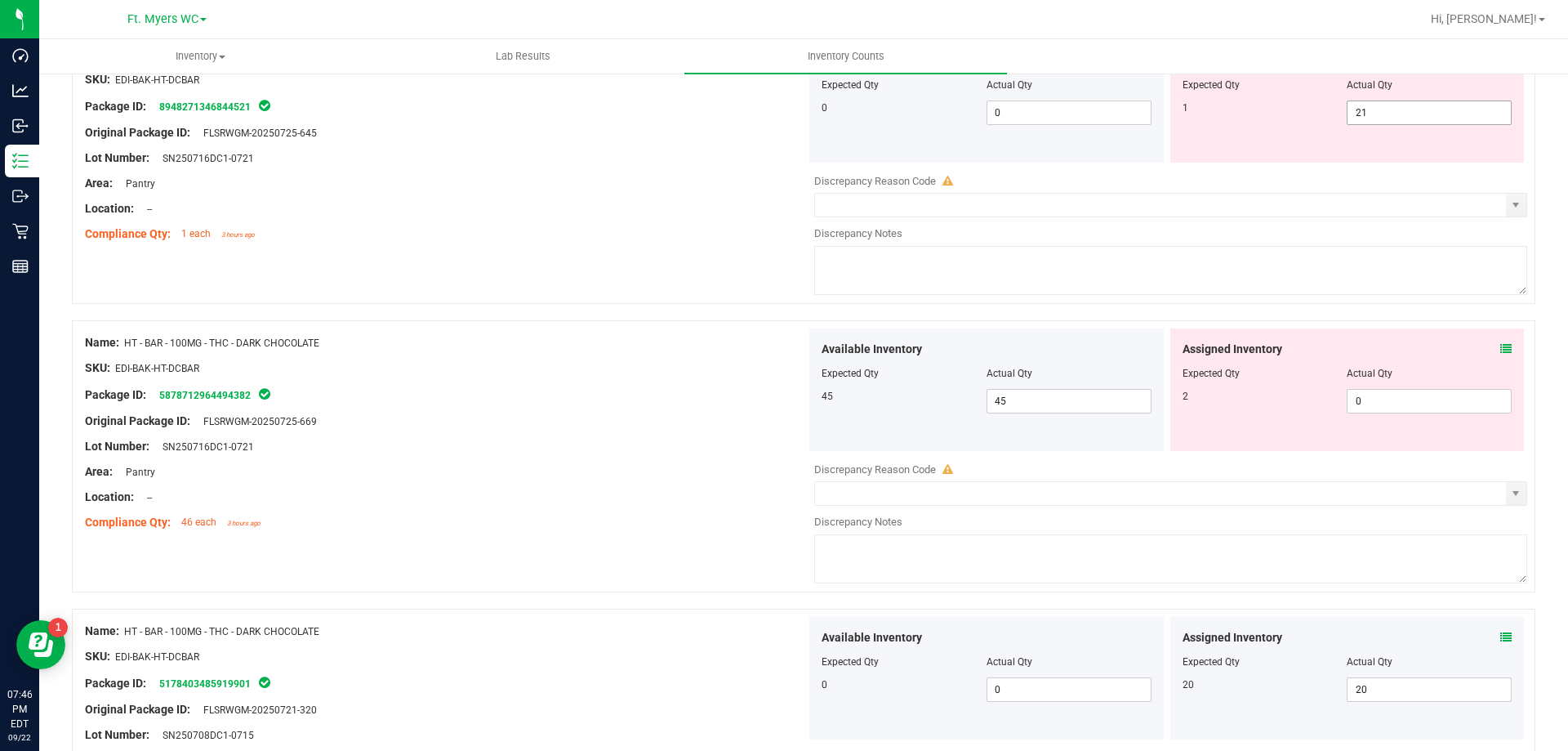
click at [1389, 105] on span "21 21" at bounding box center [1429, 112] width 165 height 24
type input "2"
type input "1"
click at [1392, 407] on div "Available Inventory Expected Qty Actual Qty 45 45 45" at bounding box center [1167, 458] width 721 height 259
type input "1"
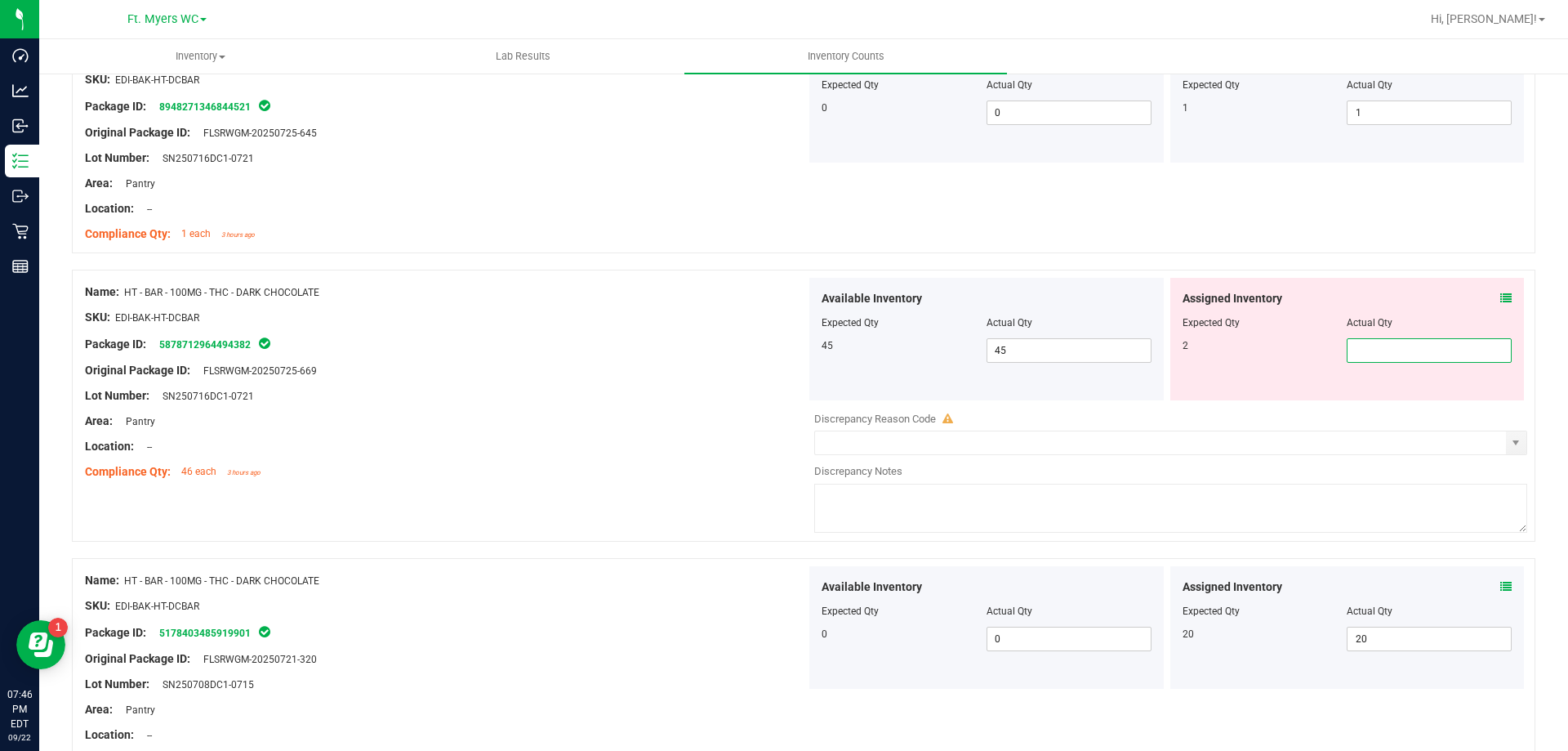
type input "2"
click at [662, 388] on div "Lot Number: SN250716DC1-0721" at bounding box center [445, 396] width 721 height 17
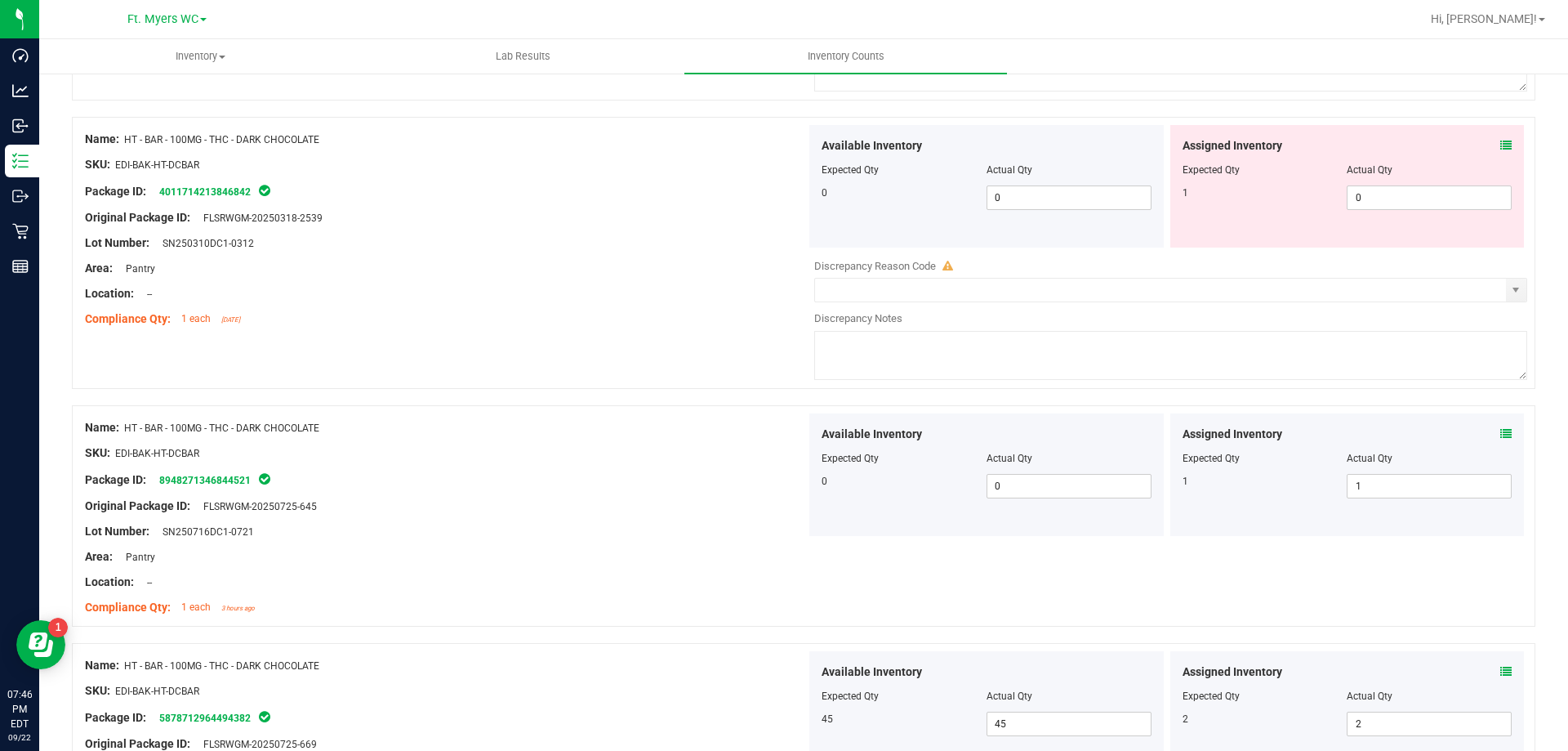
scroll to position [4276, 0]
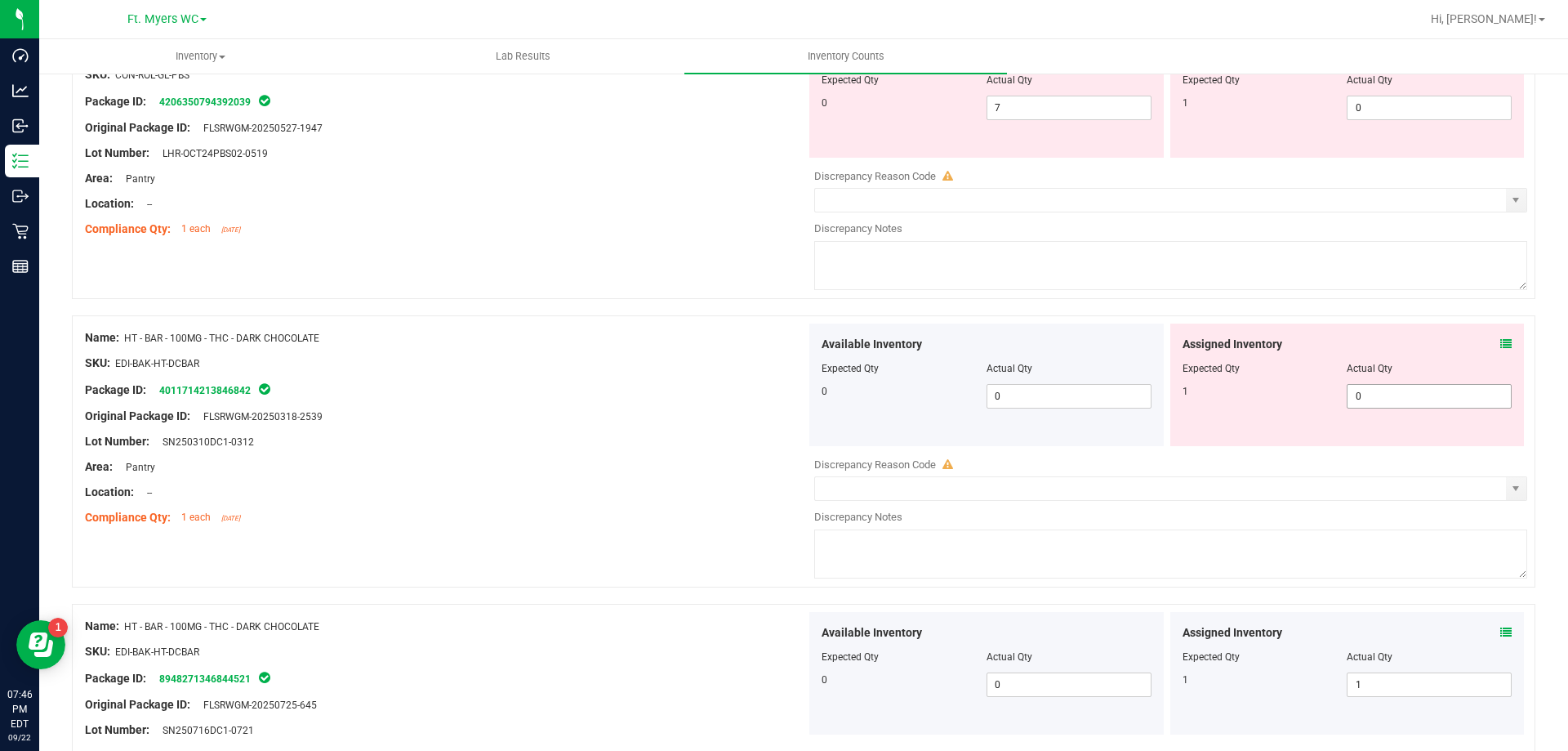
click at [1376, 414] on div "Assigned Inventory Expected Qty Actual Qty 1 0 0" at bounding box center [1347, 385] width 354 height 123
click at [1390, 388] on span "0 0" at bounding box center [1429, 396] width 165 height 24
type input "1"
click at [757, 334] on div "Name: HT - BAR - 100MG - THC - DARK CHOCOLATE" at bounding box center [445, 338] width 721 height 17
type input "1"
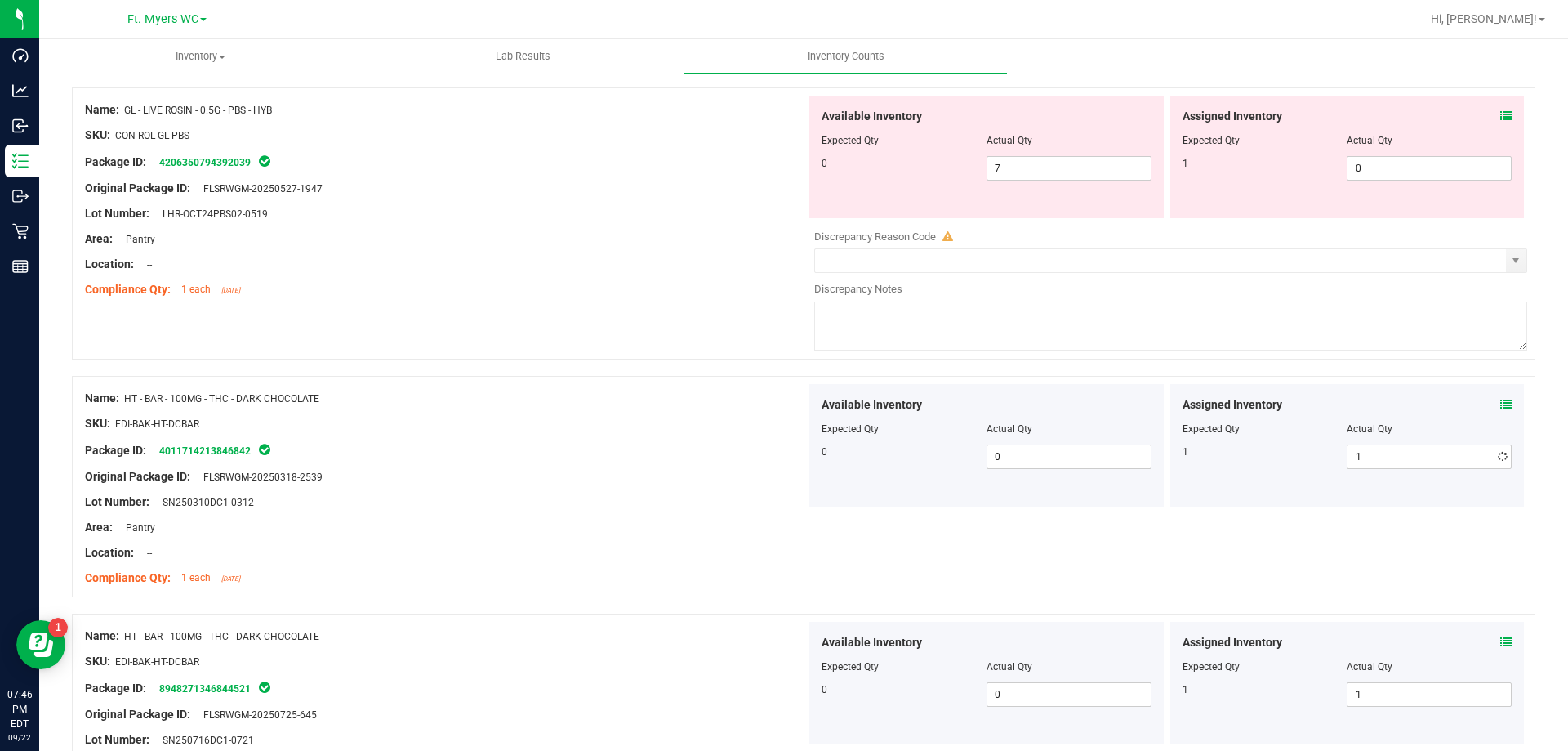
scroll to position [4113, 0]
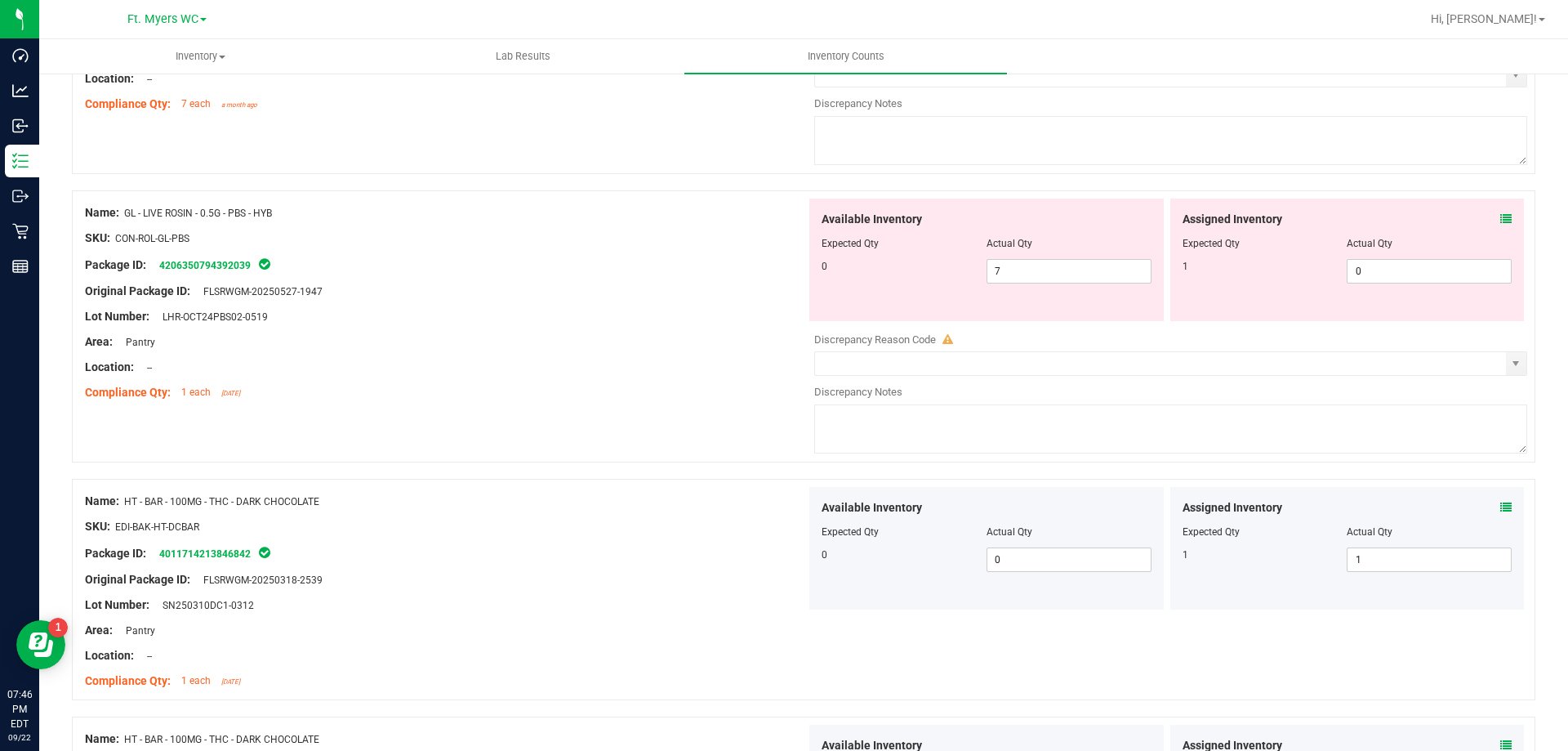
click at [1487, 221] on div "Assigned Inventory" at bounding box center [1347, 219] width 330 height 17
click at [1501, 216] on icon at bounding box center [1507, 219] width 12 height 12
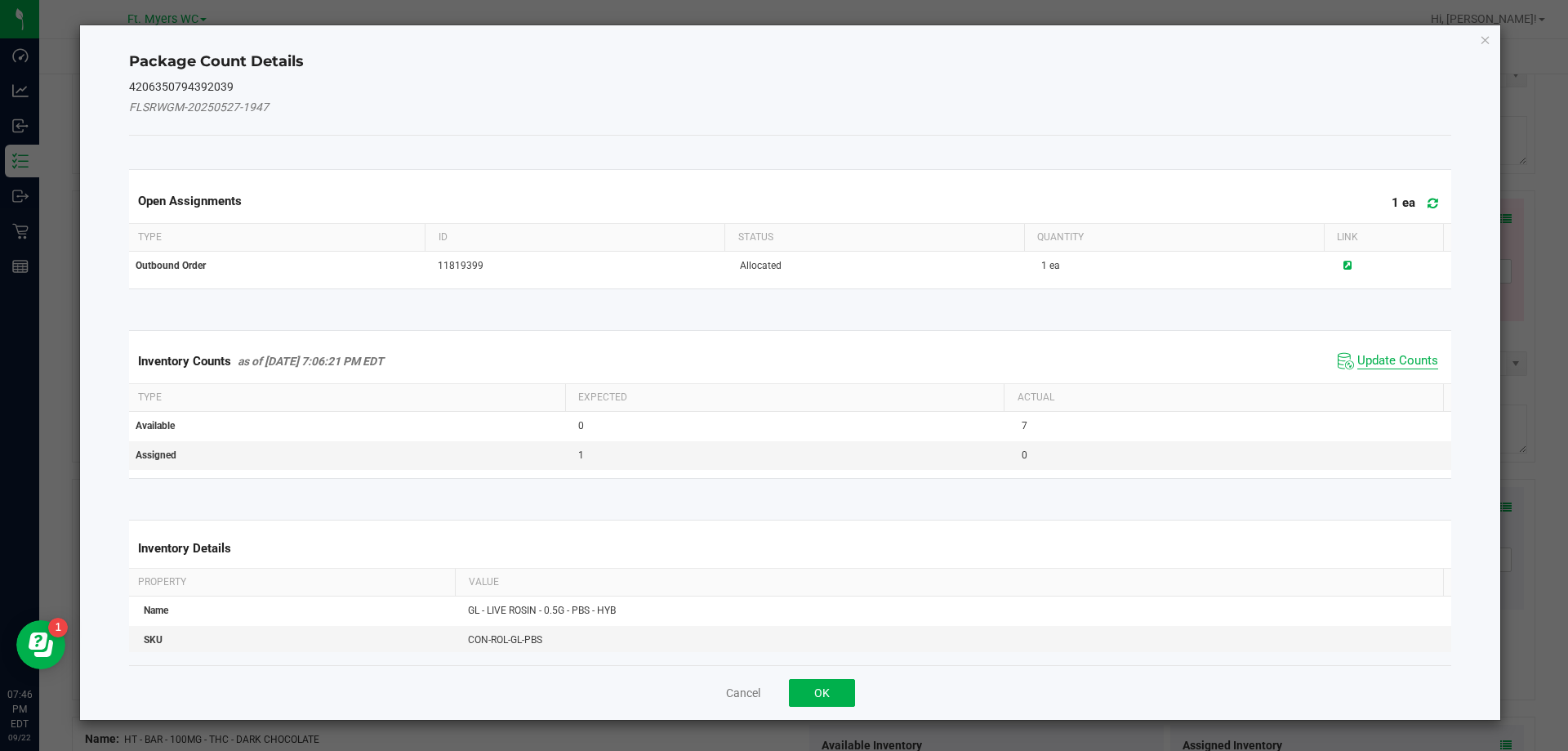
click at [1358, 363] on span "Update Counts" at bounding box center [1398, 360] width 81 height 16
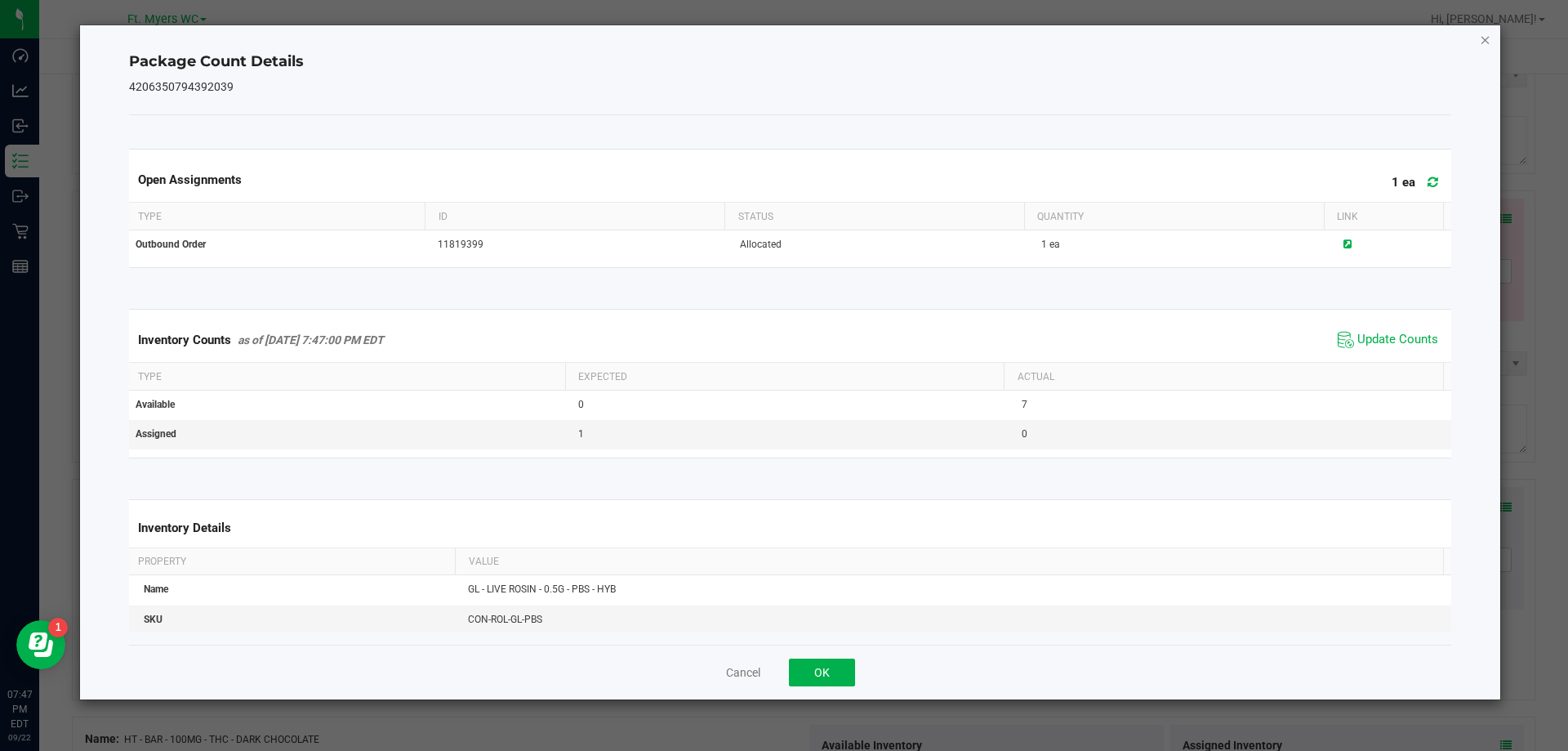
click at [1483, 45] on icon "Close" at bounding box center [1486, 39] width 12 height 19
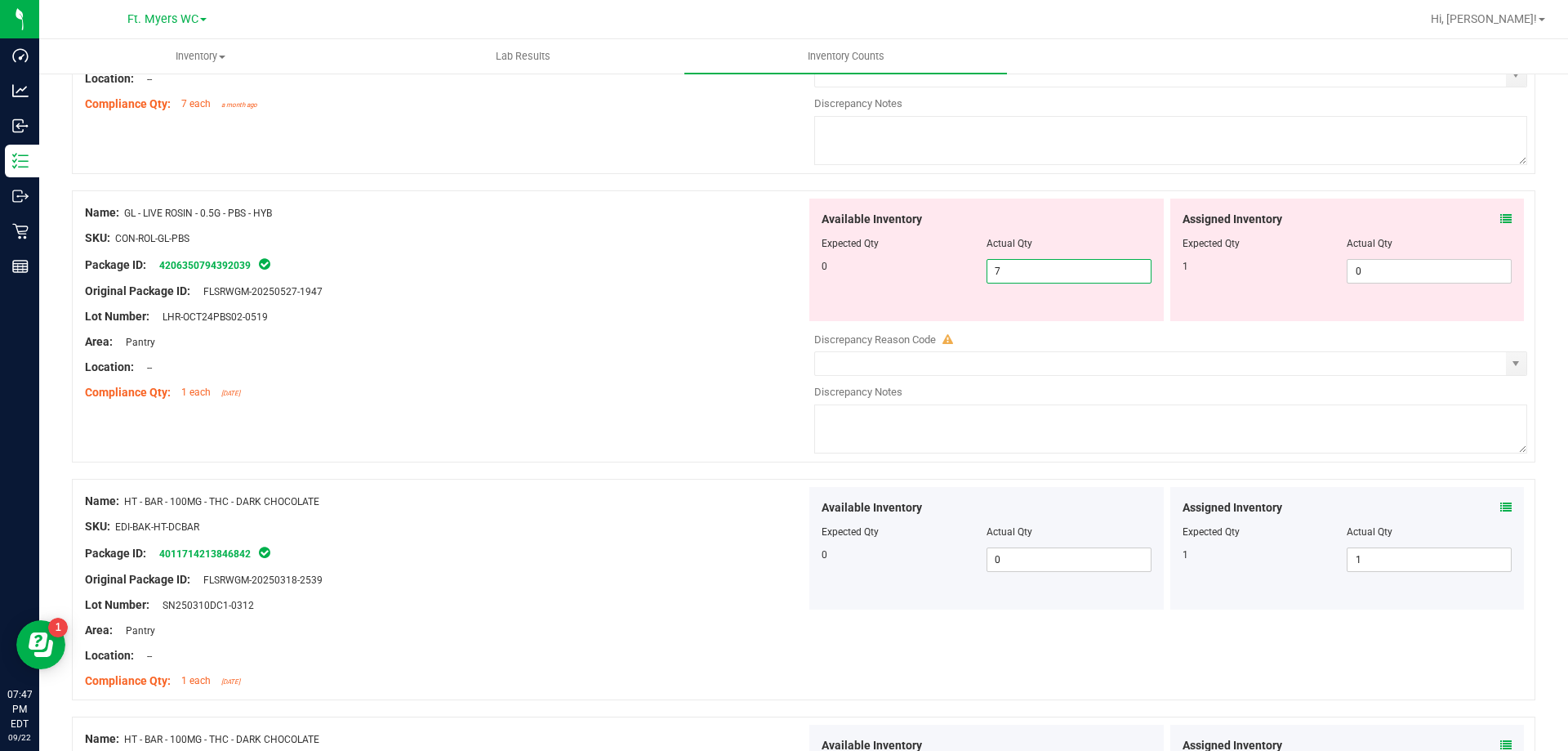
click at [1083, 276] on span "7 7" at bounding box center [1069, 271] width 165 height 24
type input "0"
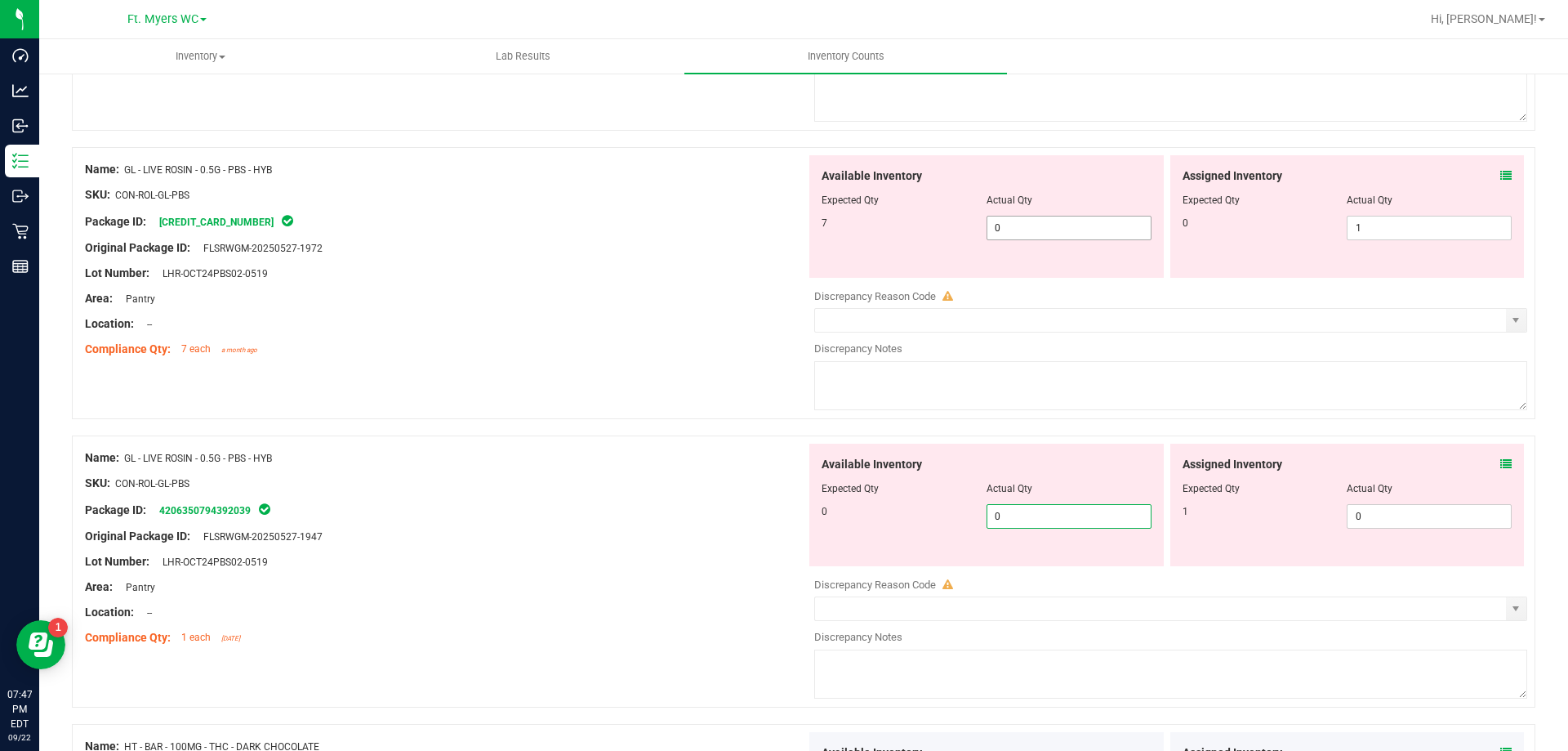
type input "0"
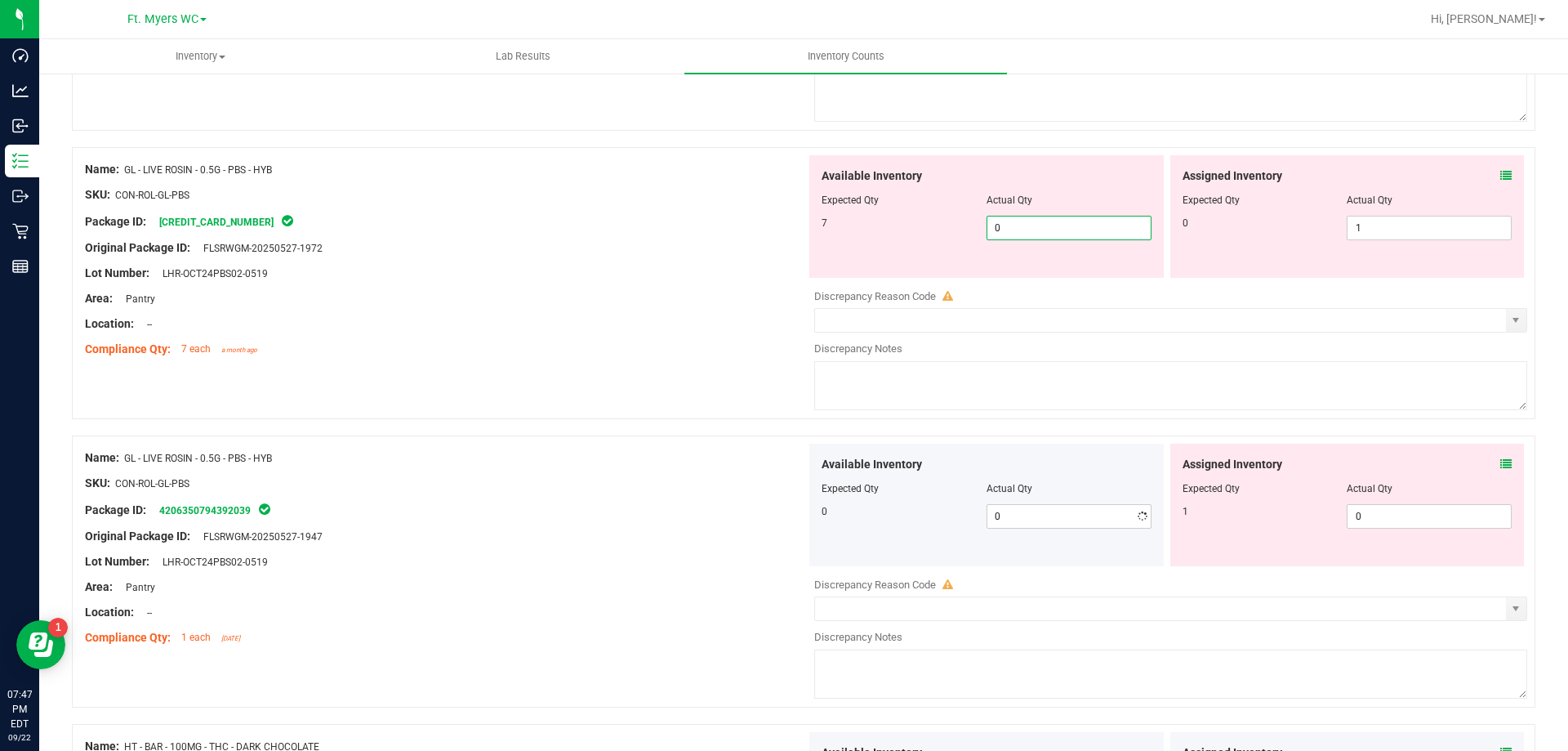
click at [1101, 223] on span "0 0" at bounding box center [1069, 227] width 165 height 24
type input "7"
click at [317, 605] on div "Location: --" at bounding box center [445, 612] width 721 height 17
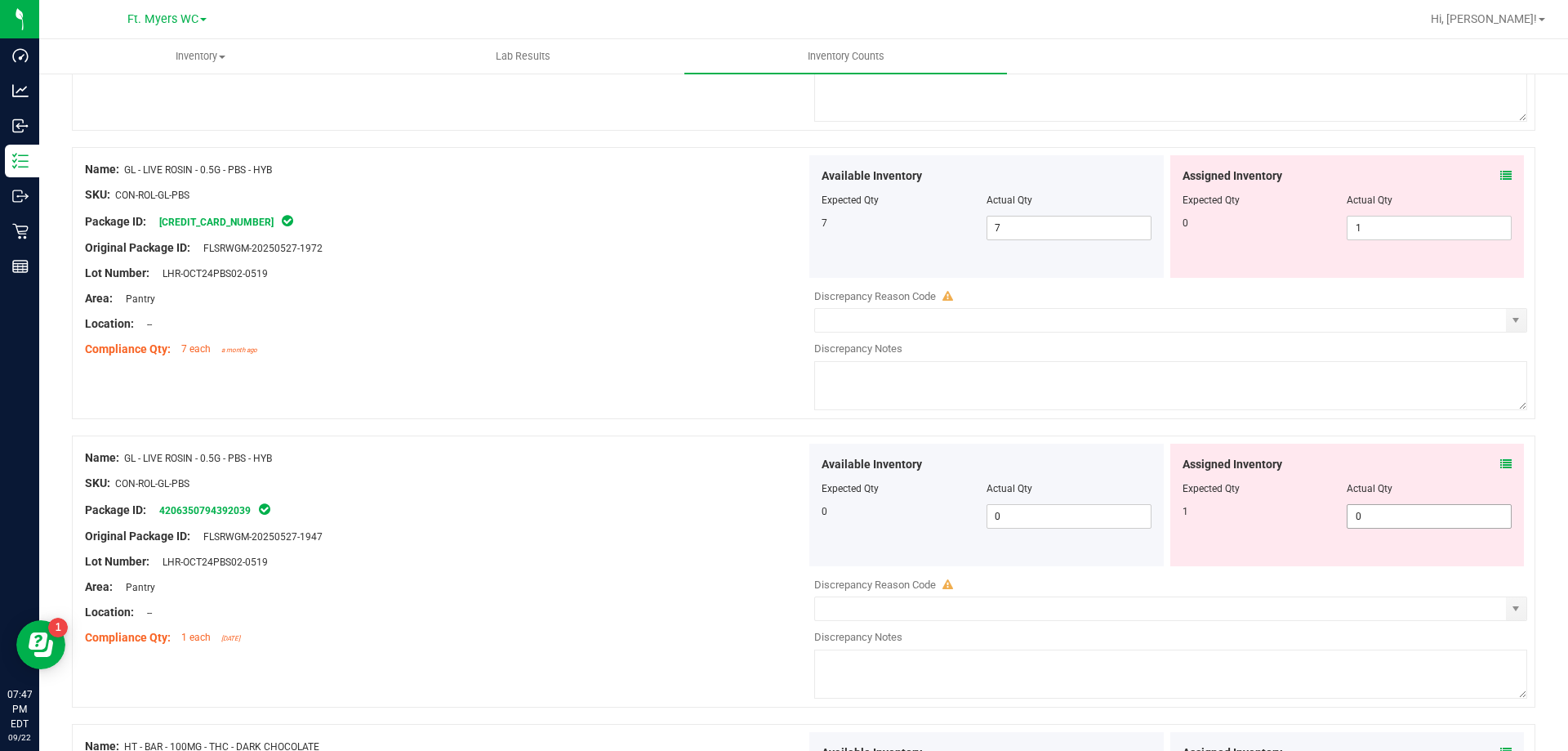
click at [1408, 518] on span "0 0" at bounding box center [1429, 516] width 165 height 24
type input "1"
click at [1375, 213] on div at bounding box center [1347, 211] width 330 height 8
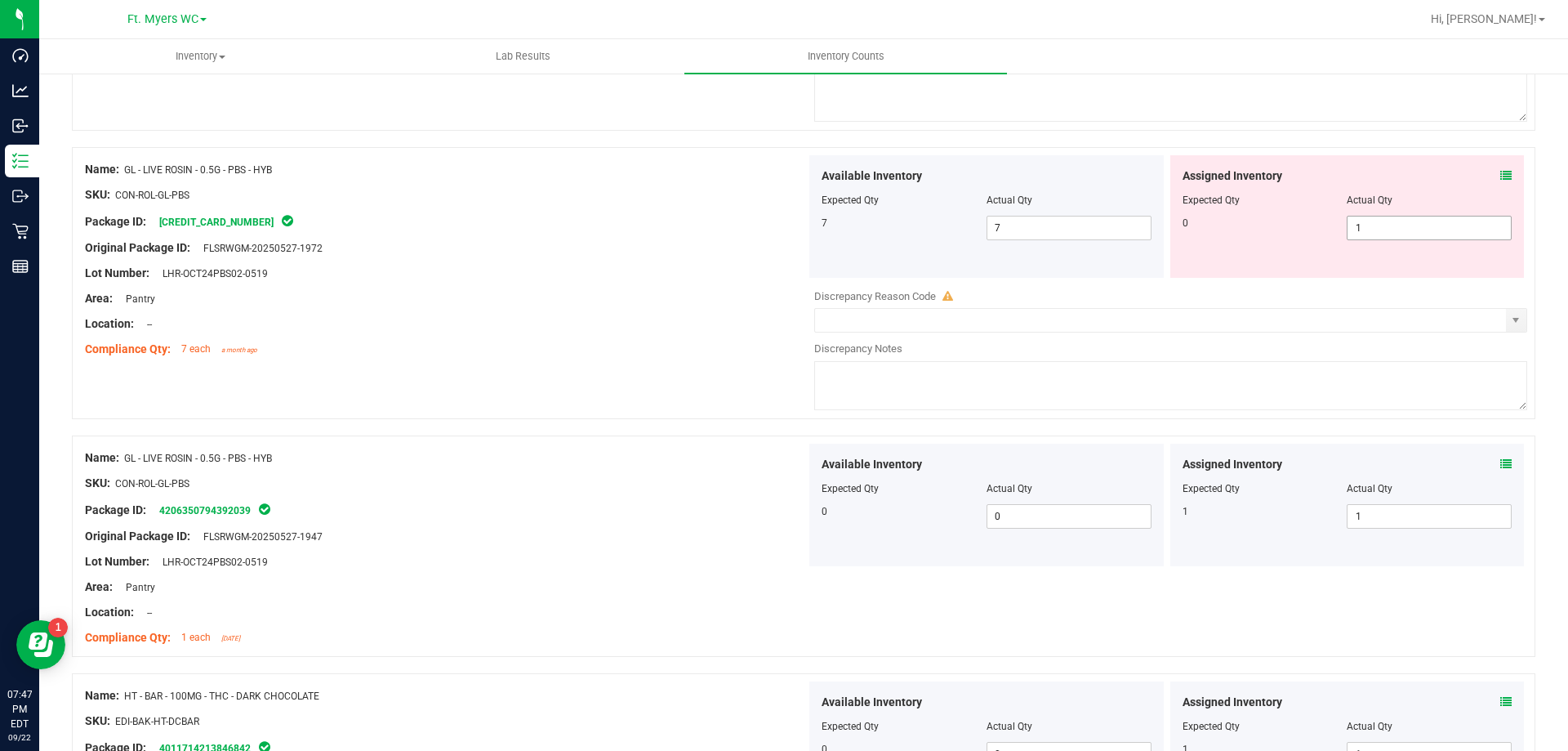
click at [1376, 221] on span "1 1" at bounding box center [1429, 227] width 165 height 24
type input "0"
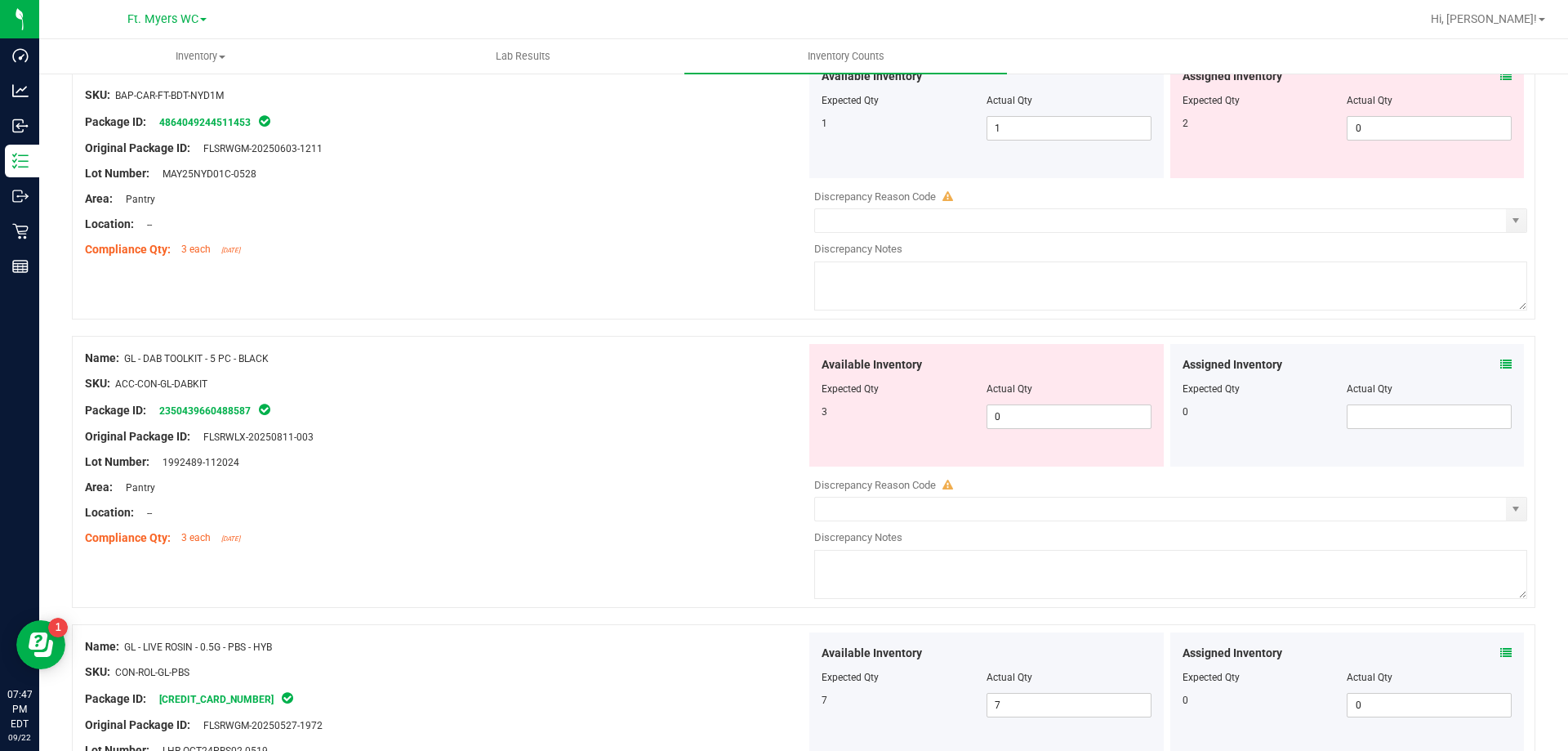
scroll to position [3296, 0]
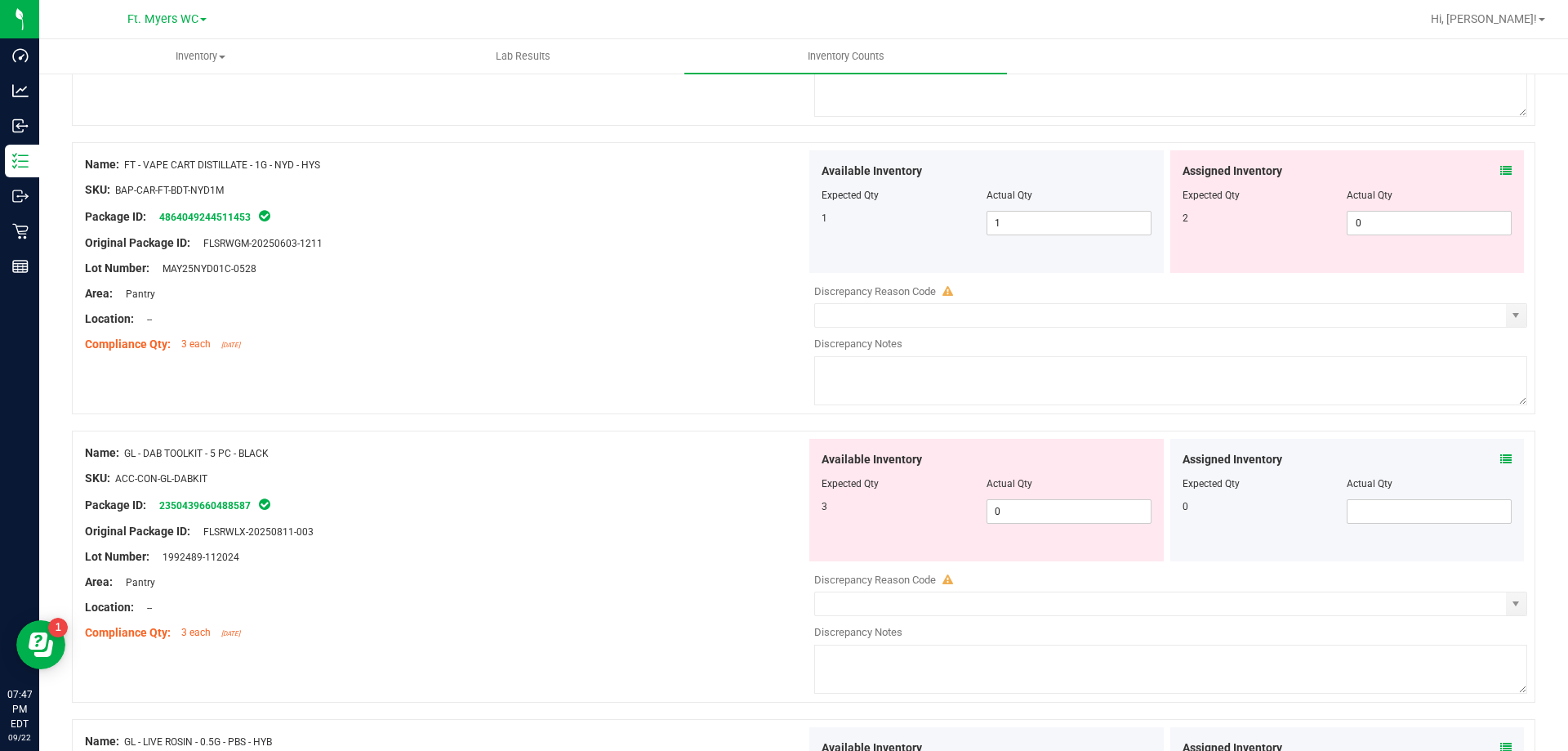
click at [1501, 455] on icon at bounding box center [1507, 460] width 12 height 12
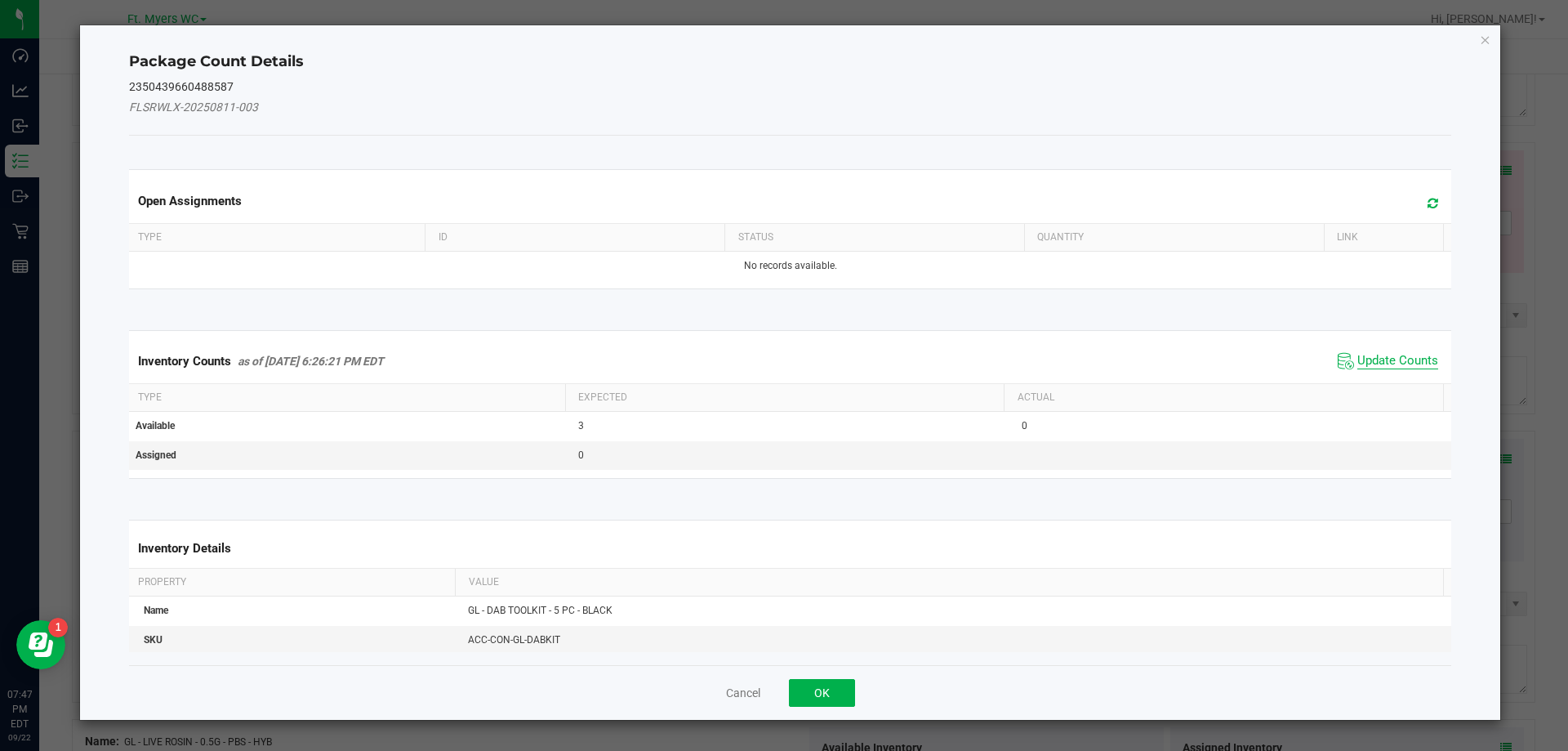
click at [1391, 357] on span "Update Counts" at bounding box center [1398, 360] width 81 height 16
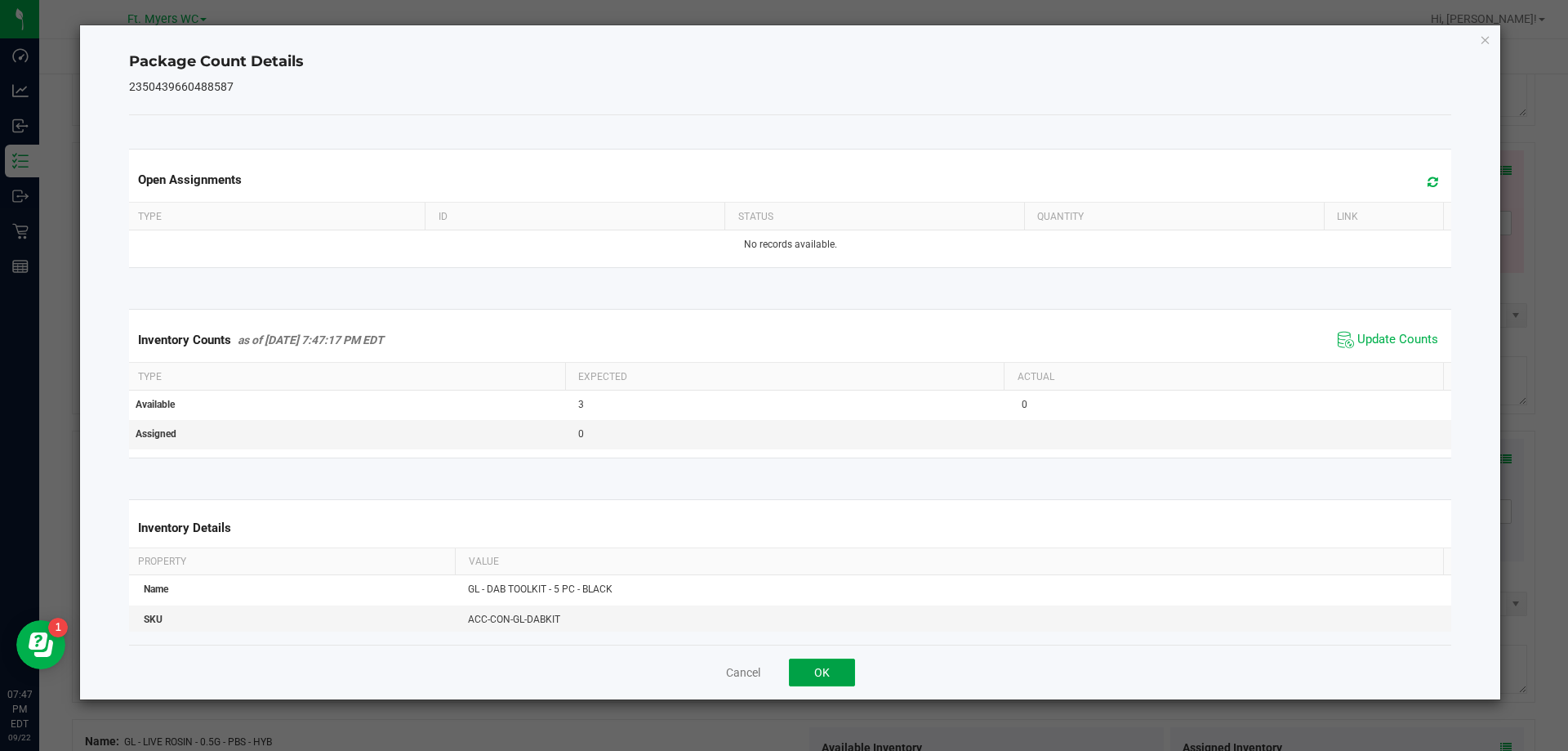
click at [830, 665] on button "OK" at bounding box center [821, 672] width 66 height 28
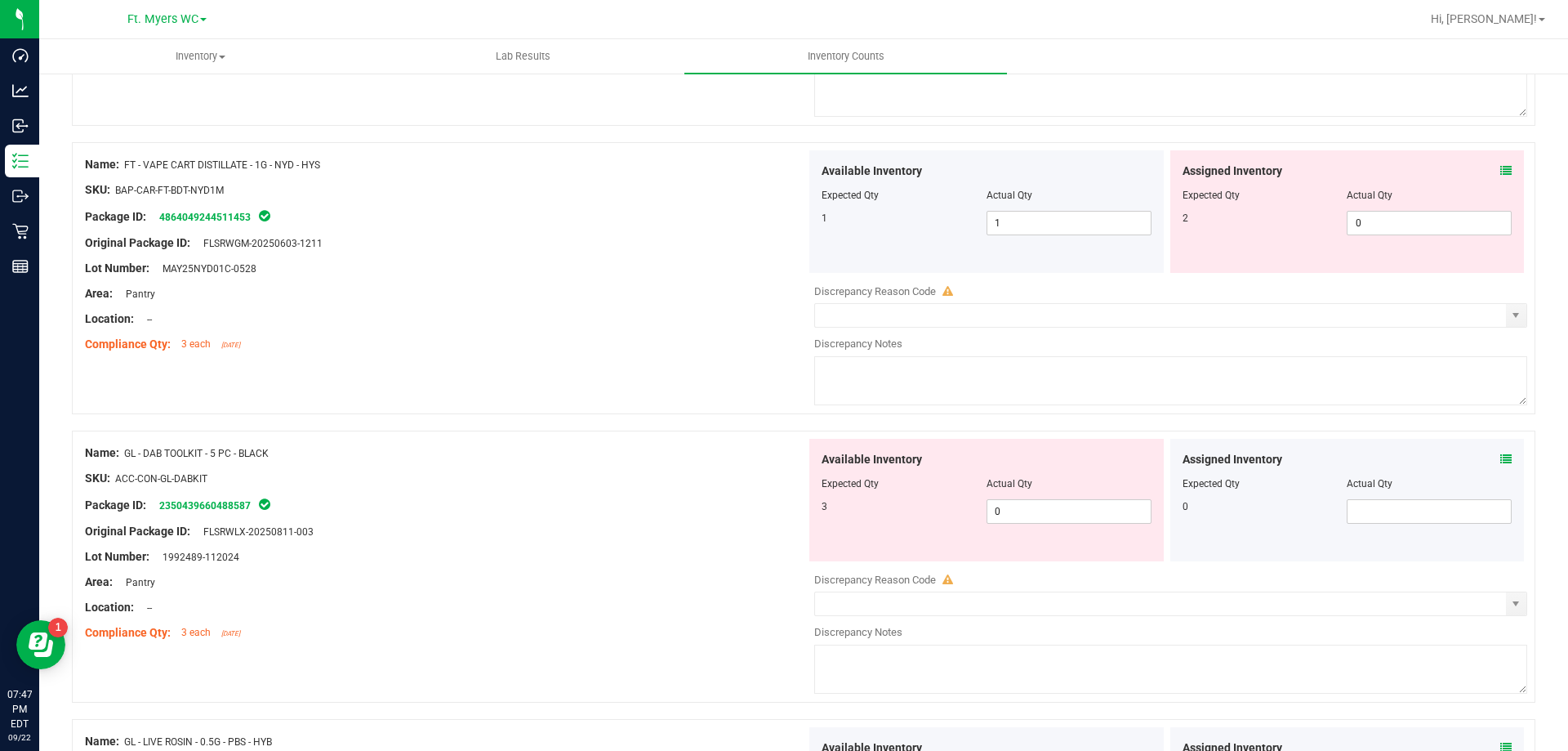
click at [1023, 527] on div "Available Inventory Expected Qty Actual Qty 3 0 0" at bounding box center [986, 500] width 354 height 123
click at [1026, 514] on span "0 0" at bounding box center [1069, 511] width 165 height 24
type input "3"
click at [750, 503] on div "Package ID: 2350439660488587" at bounding box center [445, 504] width 721 height 19
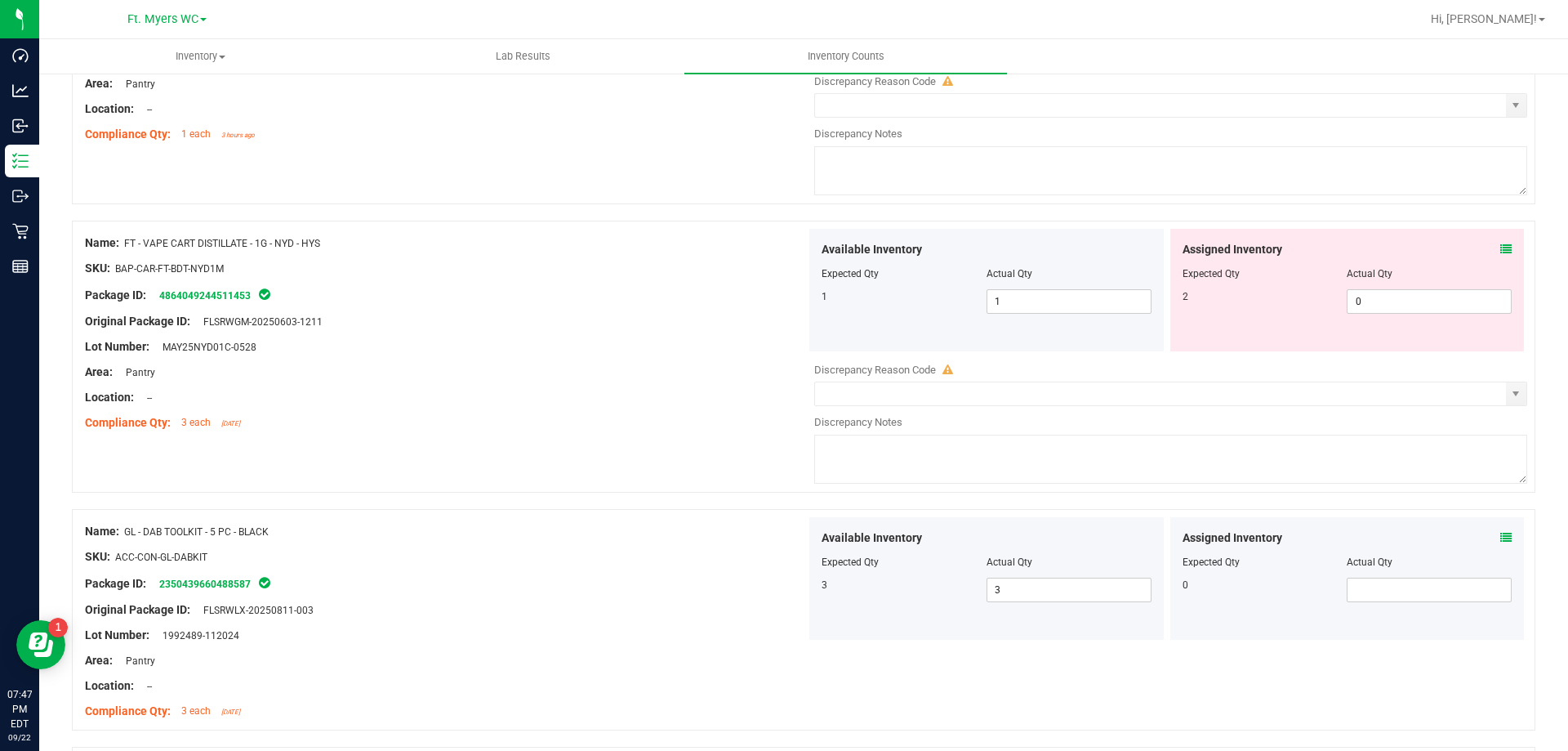
scroll to position [3133, 0]
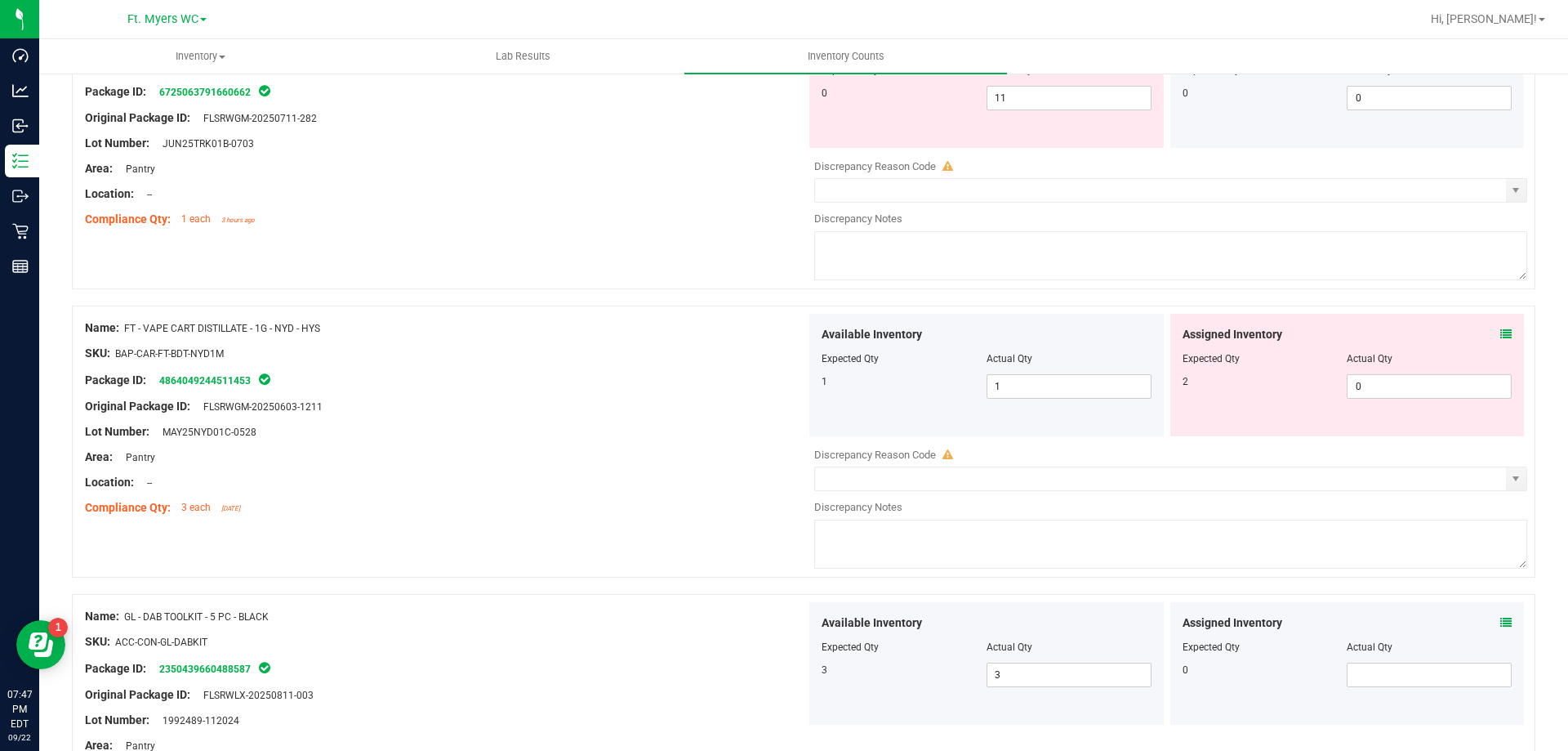
click at [1501, 334] on icon at bounding box center [1507, 334] width 12 height 12
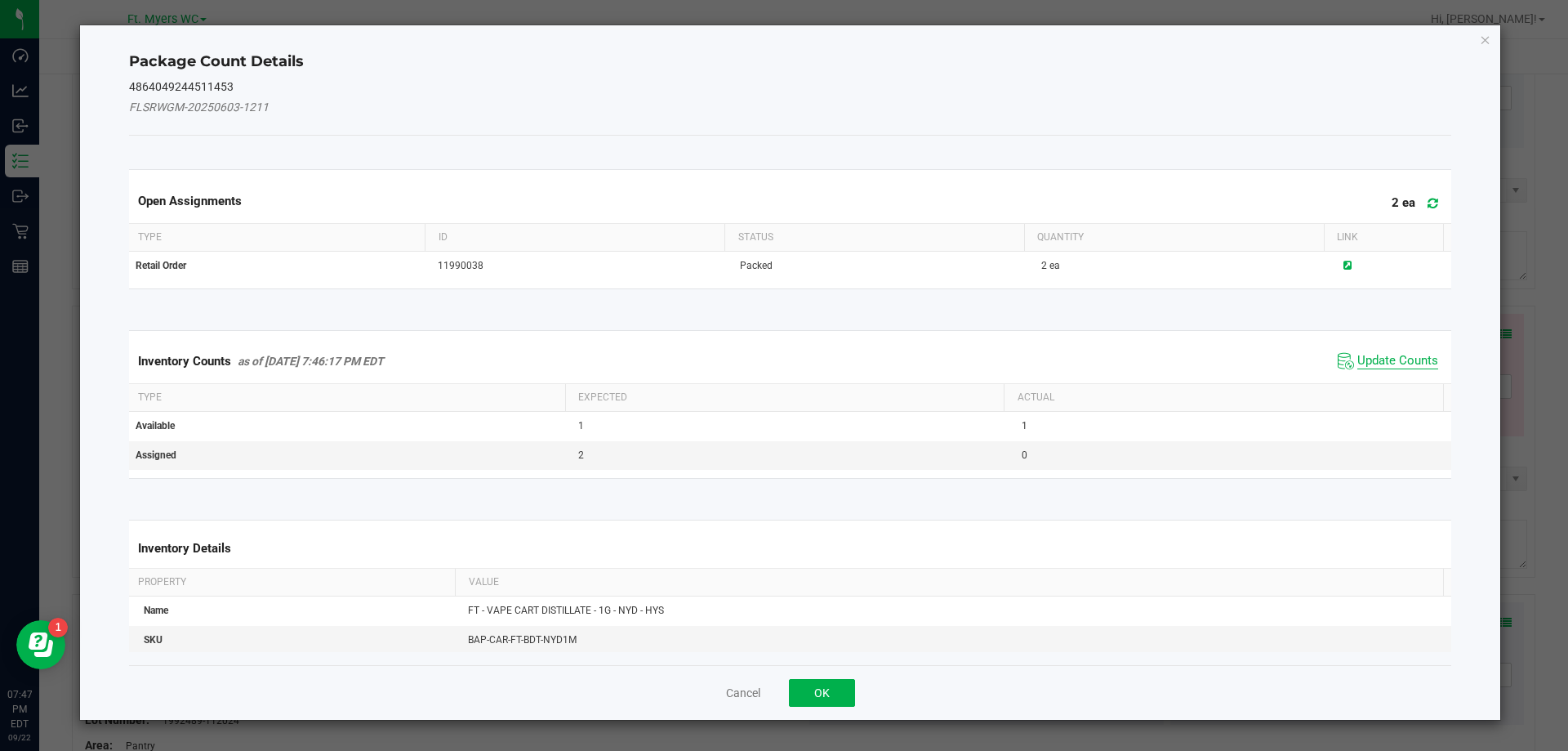
click at [1361, 360] on span "Update Counts" at bounding box center [1398, 360] width 81 height 16
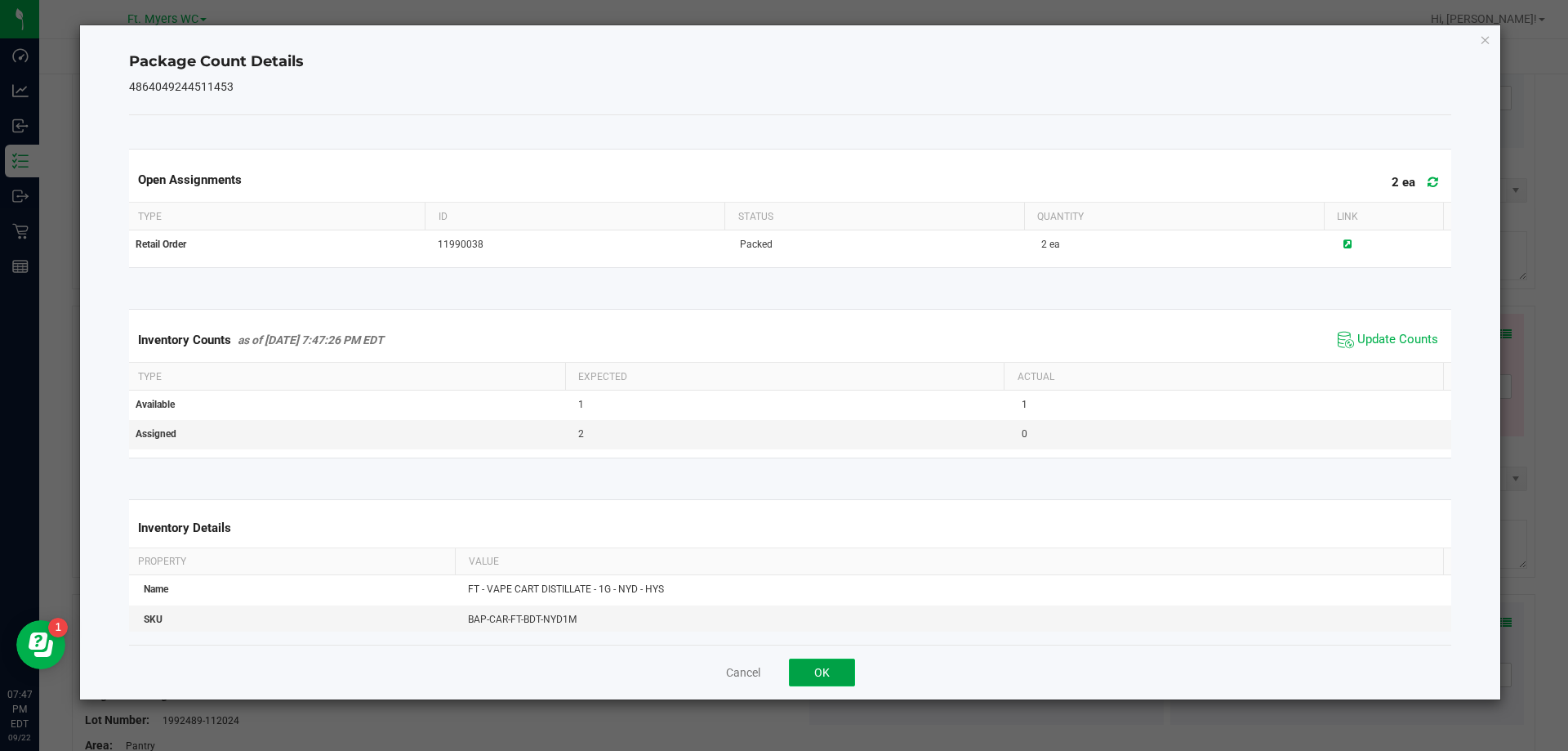
click at [842, 677] on button "OK" at bounding box center [821, 672] width 66 height 28
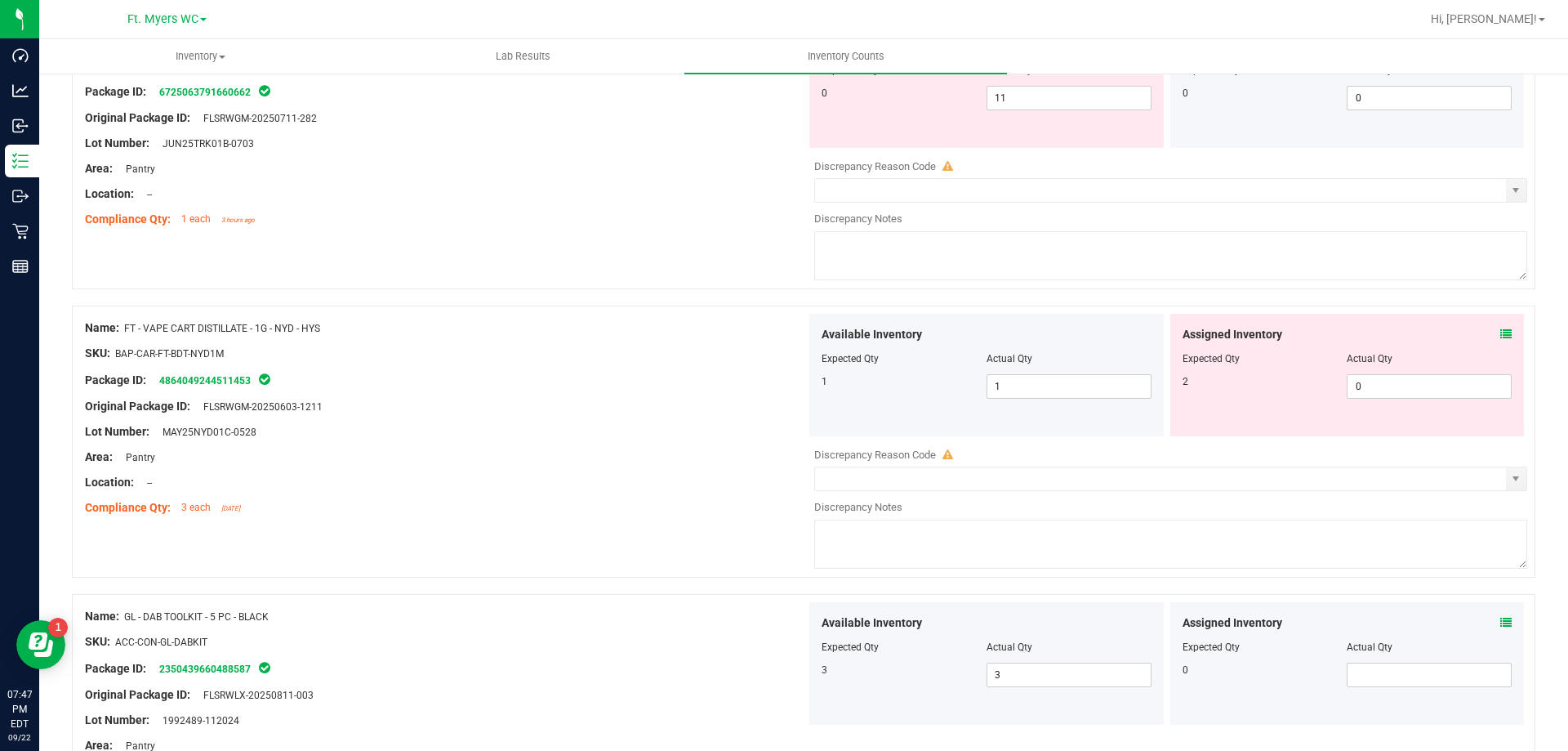
click at [716, 464] on div "Area: Pantry" at bounding box center [445, 457] width 721 height 17
click at [1364, 398] on span "0 0" at bounding box center [1429, 386] width 165 height 24
click at [1364, 396] on span "0 0" at bounding box center [1429, 386] width 165 height 24
type input "2"
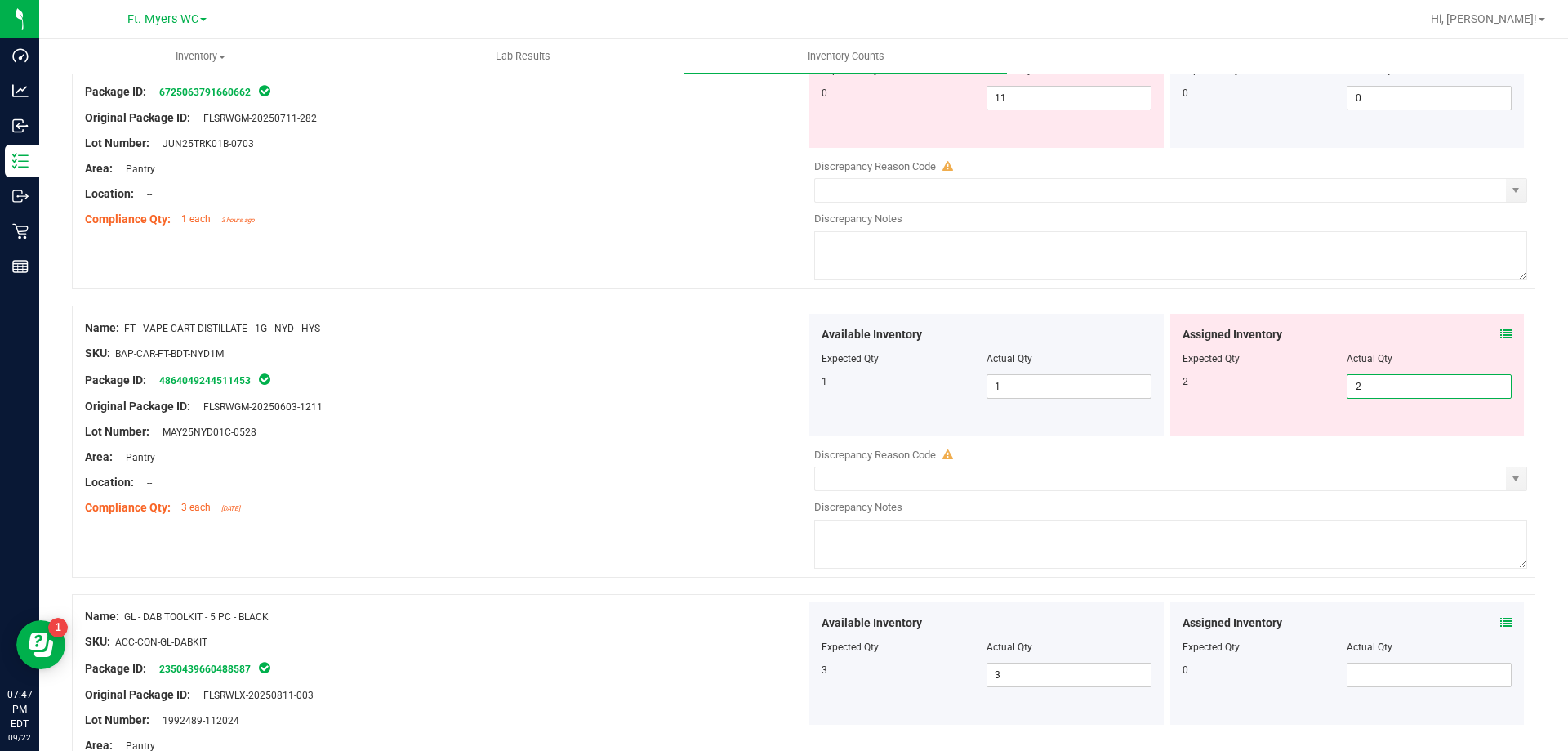
click at [603, 326] on div "Name: FT - VAPE CART DISTILLATE - 1G - NYD - HYS" at bounding box center [445, 328] width 721 height 17
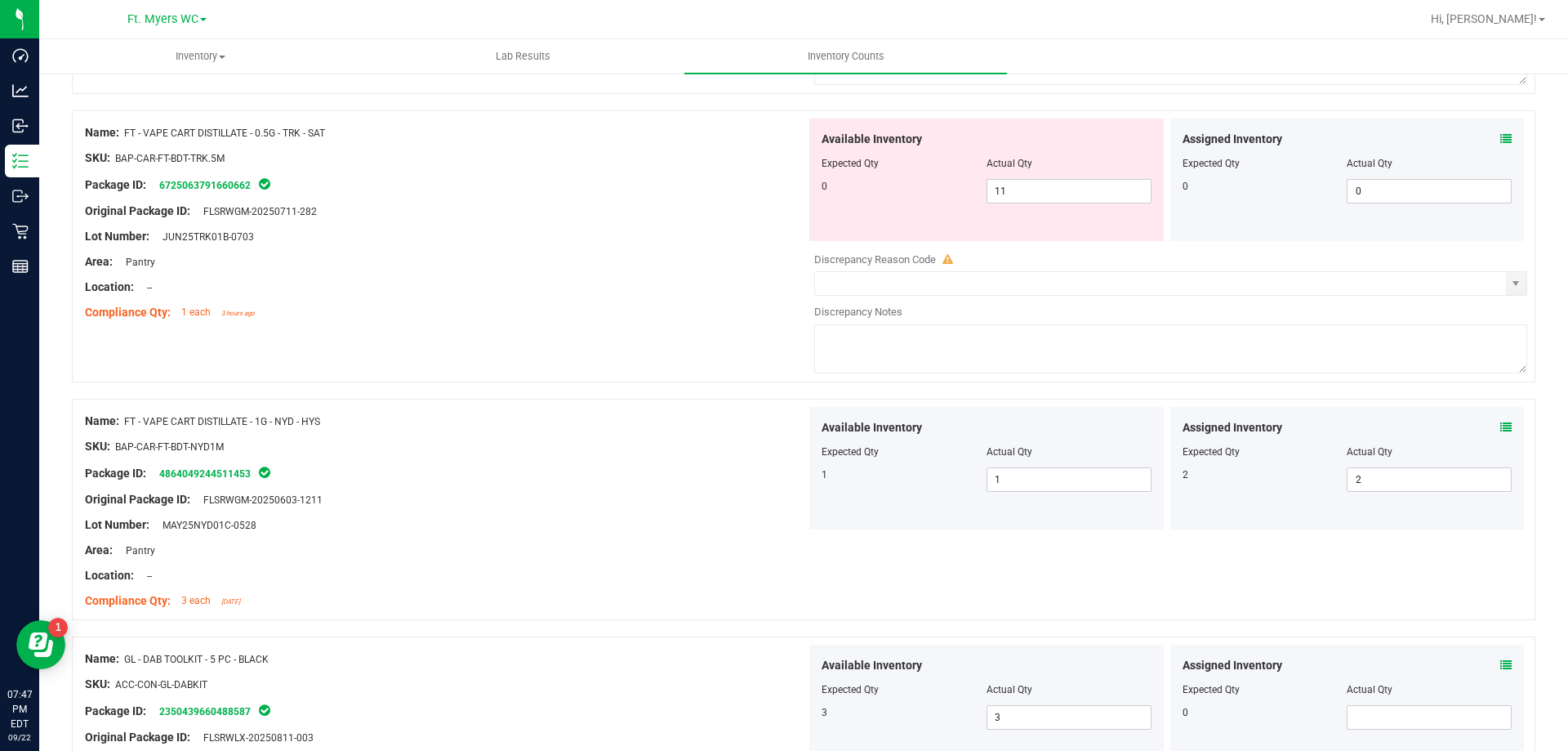
scroll to position [2805, 0]
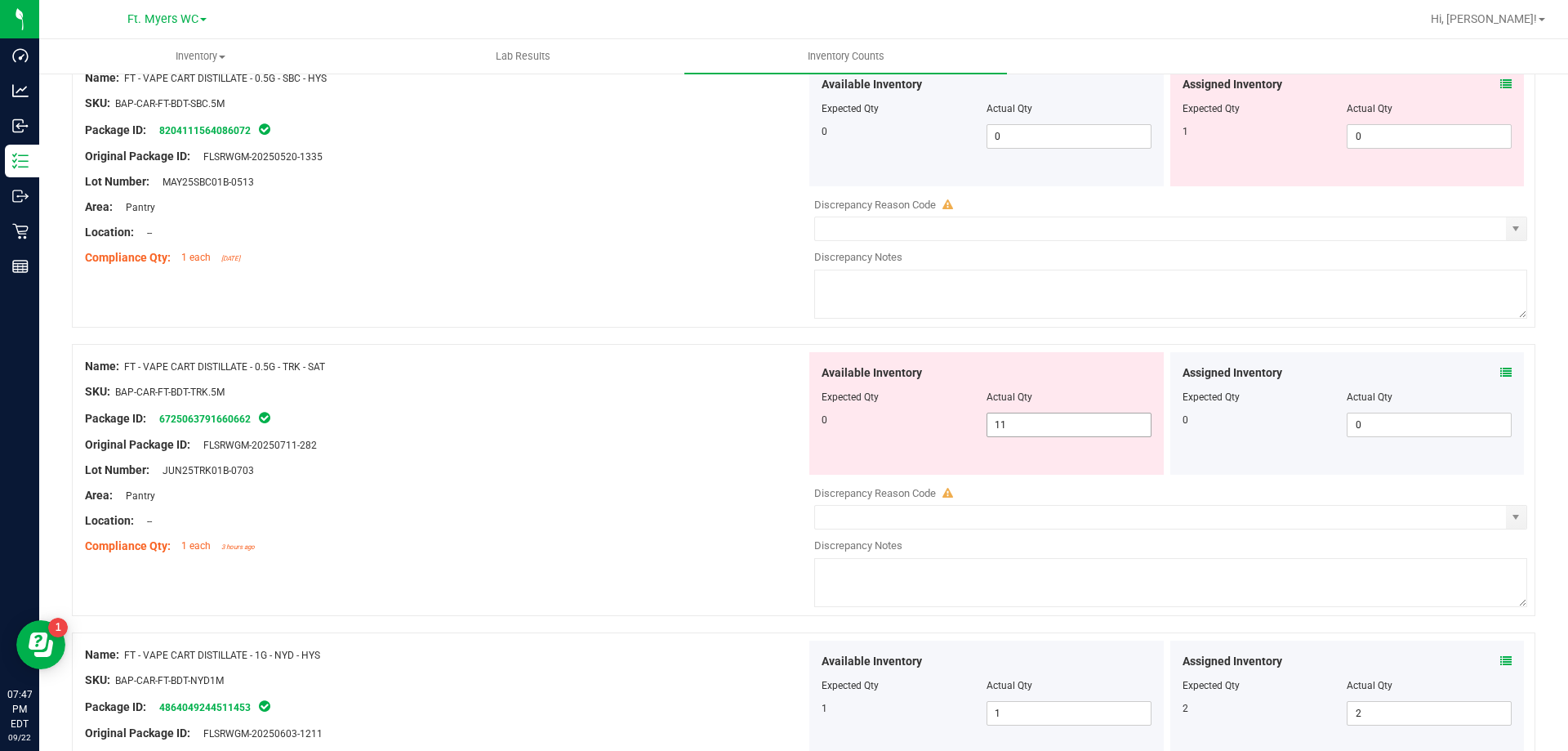
click at [1058, 422] on span "11 11" at bounding box center [1069, 424] width 165 height 24
click at [1501, 368] on icon at bounding box center [1507, 373] width 12 height 12
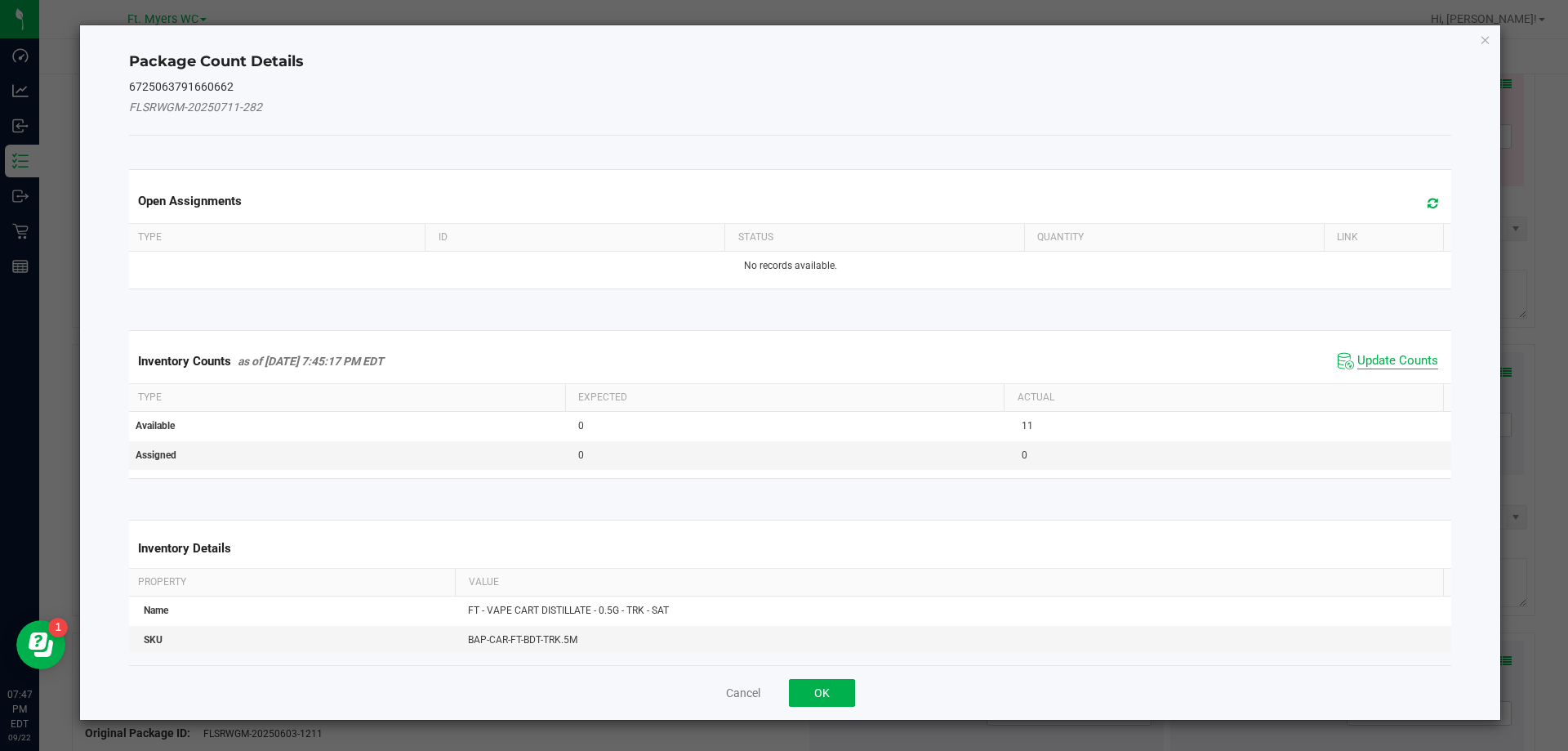
click at [1360, 356] on span "Update Counts" at bounding box center [1398, 360] width 81 height 16
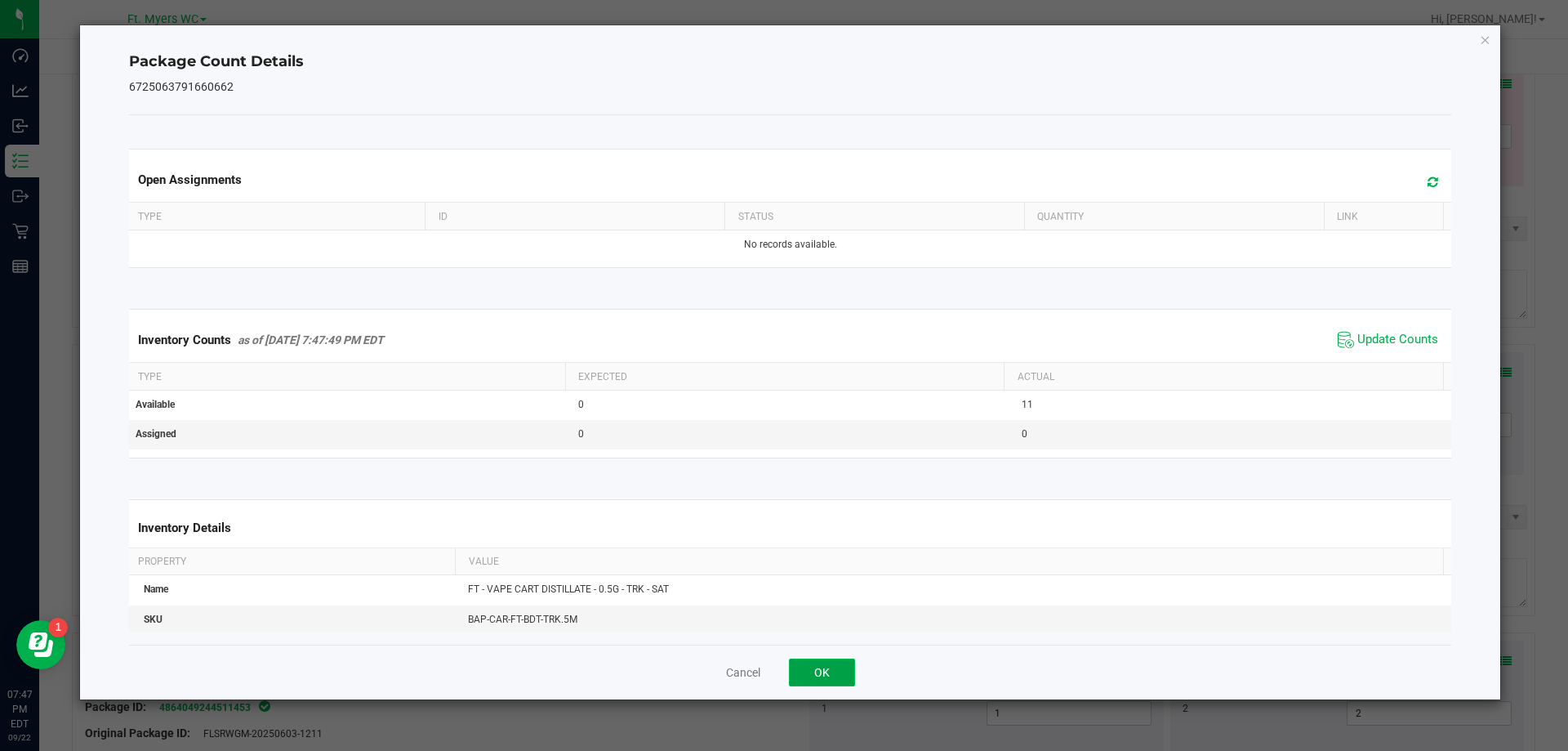
click at [822, 663] on button "OK" at bounding box center [821, 672] width 66 height 28
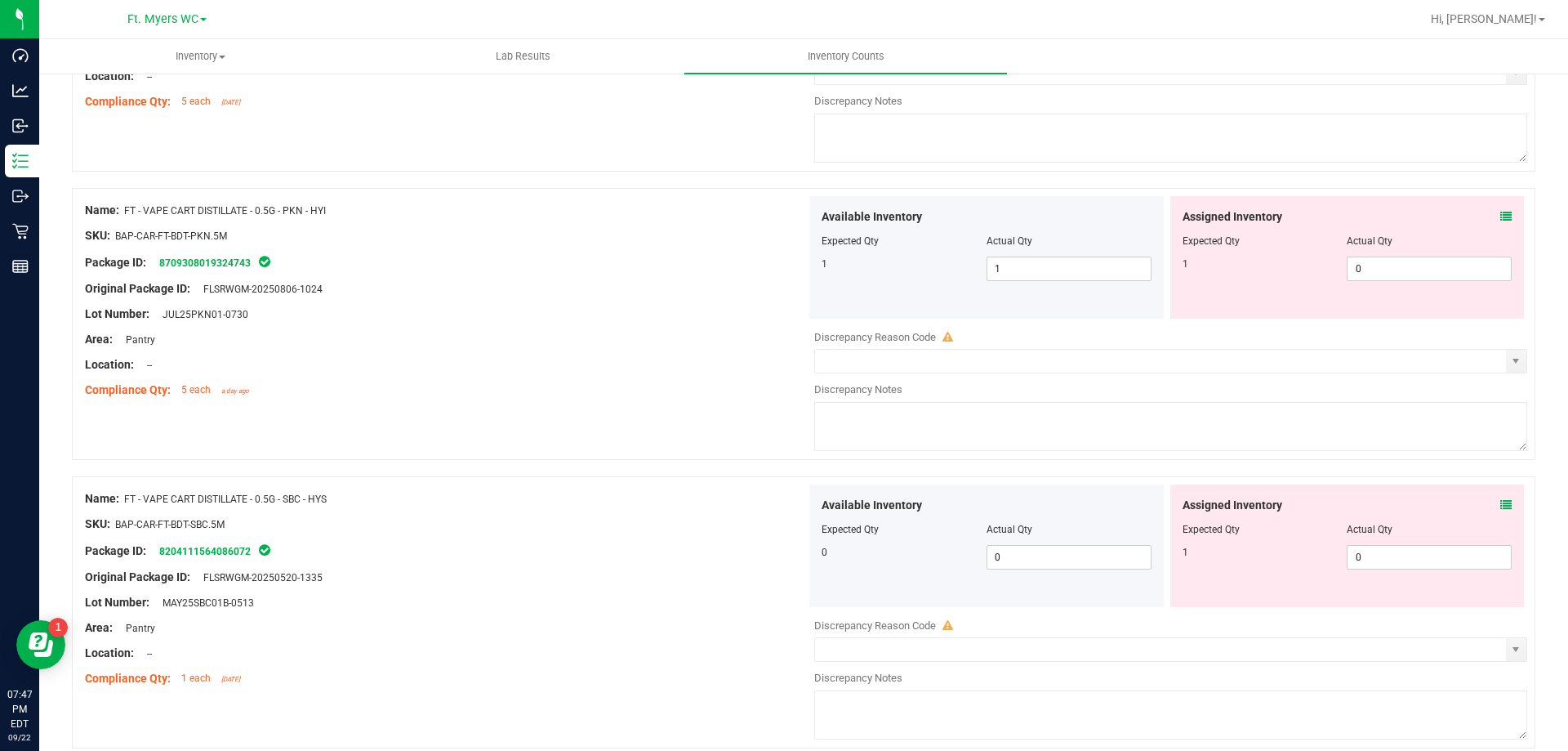
scroll to position [0, 0]
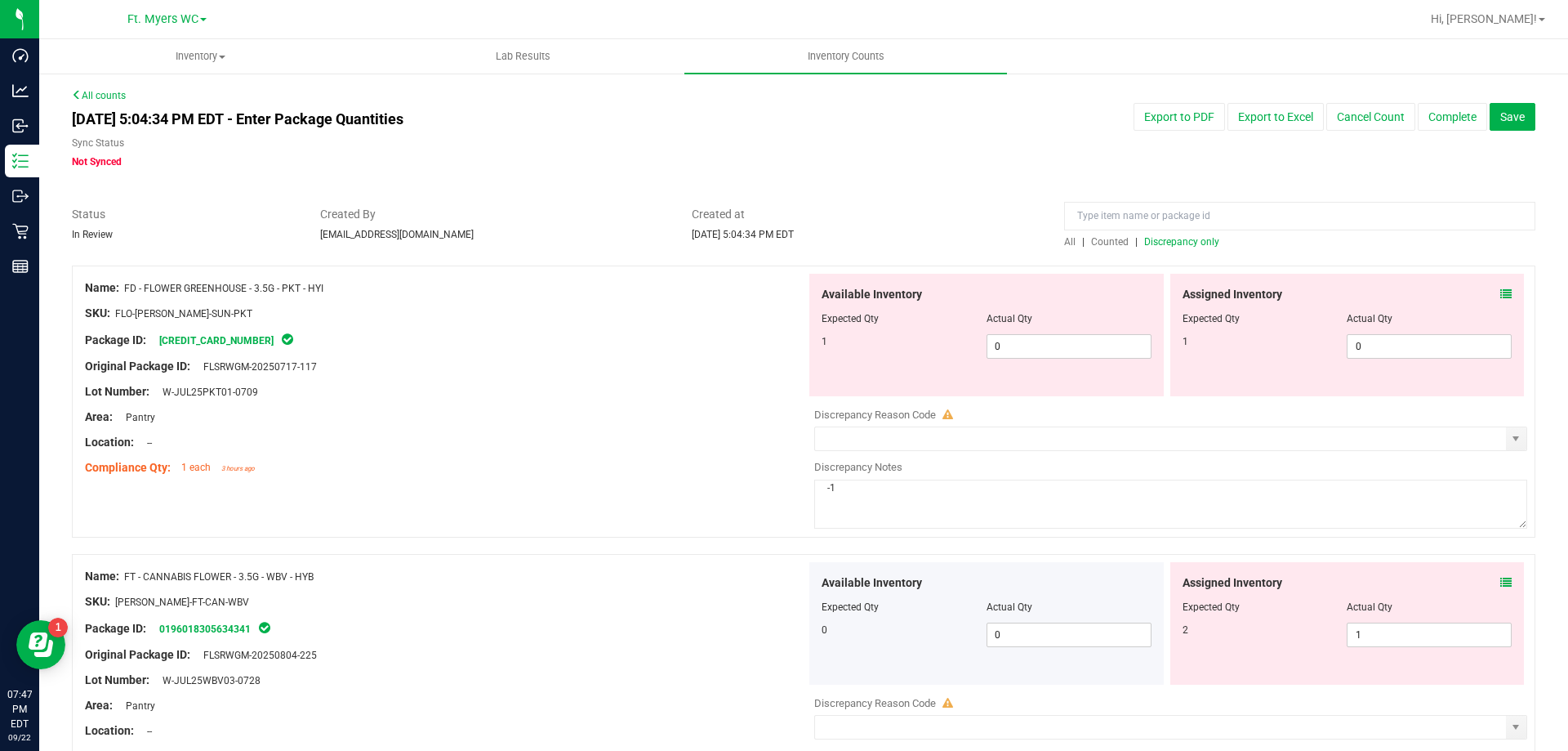
click at [1192, 237] on span "Discrepancy only" at bounding box center [1182, 242] width 75 height 12
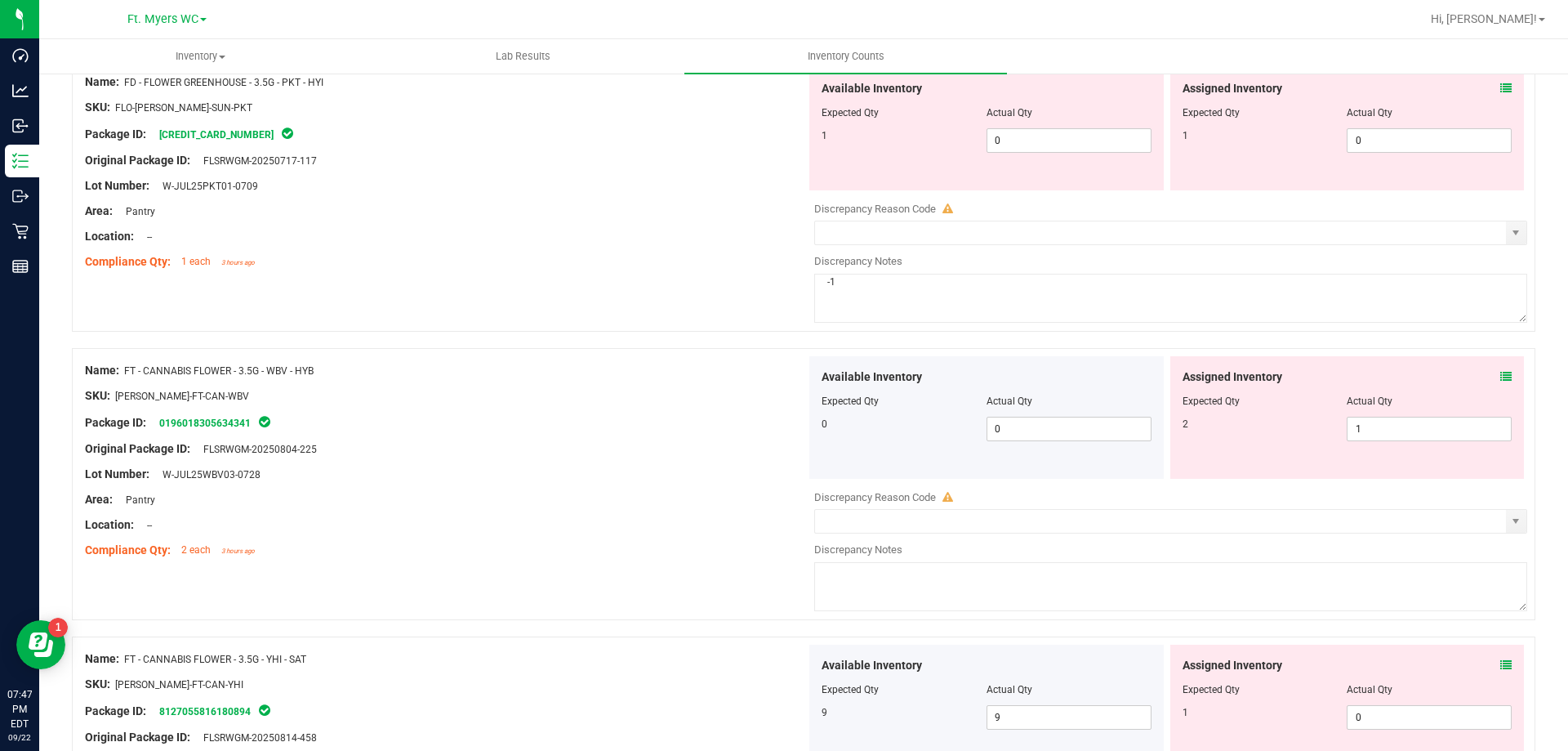
scroll to position [245, 0]
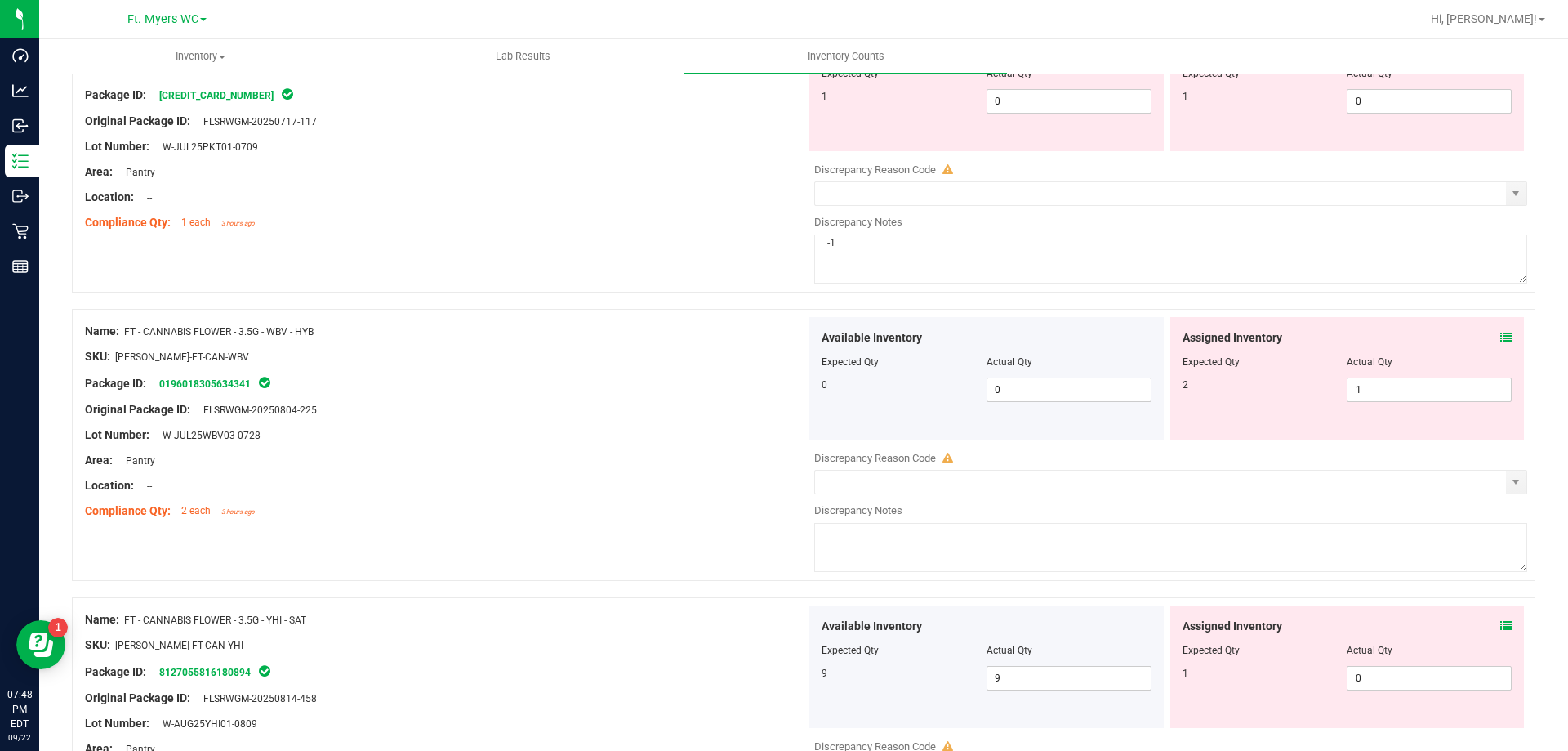
click at [1438, 402] on div "Assigned Inventory Expected Qty Actual Qty 2 1 1" at bounding box center [1347, 379] width 354 height 123
click at [1432, 397] on span "1 1" at bounding box center [1429, 389] width 165 height 24
type input "2"
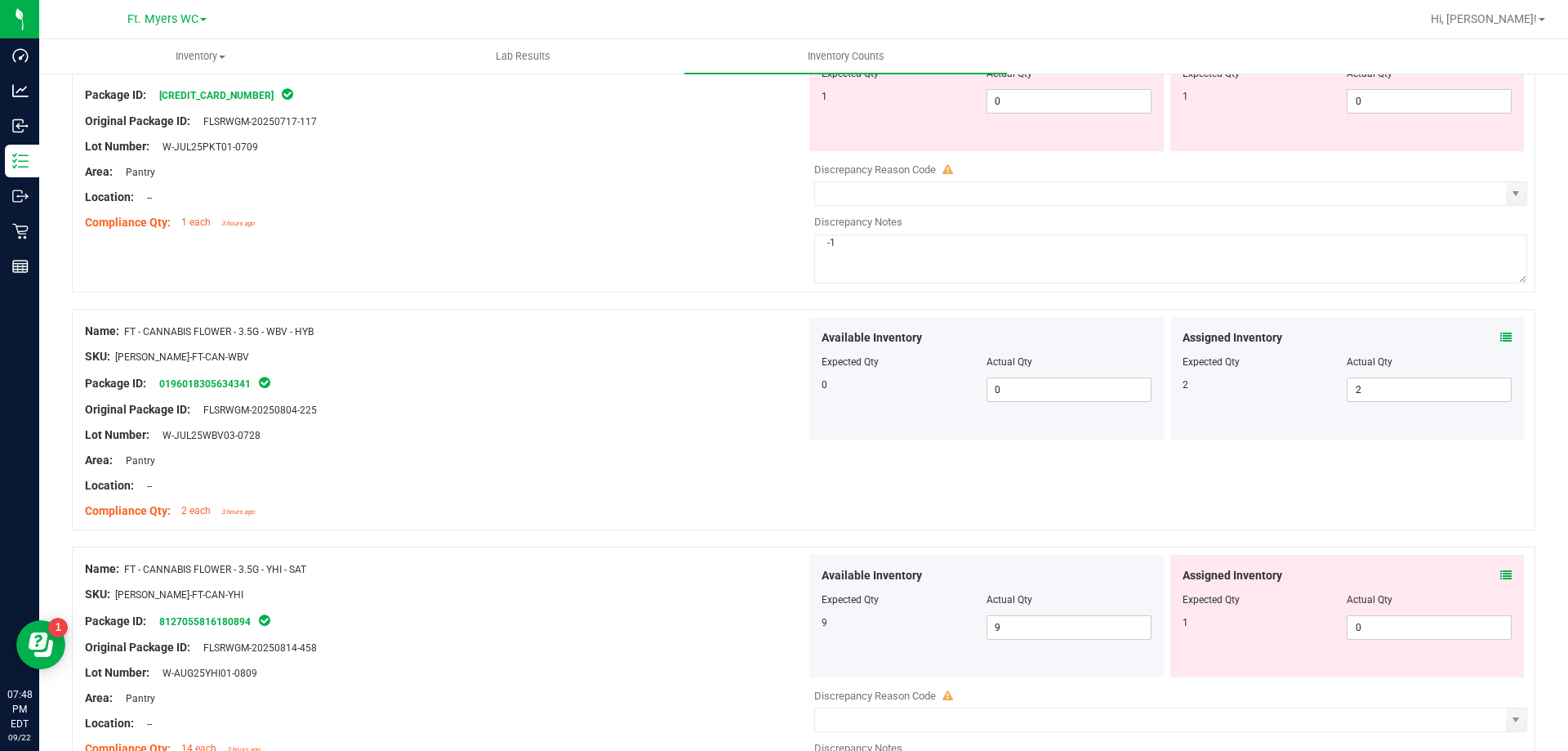
click at [1404, 640] on div "Assigned Inventory Expected Qty Actual Qty 1 0 0" at bounding box center [1347, 616] width 354 height 123
click at [1404, 628] on span "0 0" at bounding box center [1429, 627] width 165 height 24
type input "1"
click at [770, 469] on div at bounding box center [445, 473] width 721 height 8
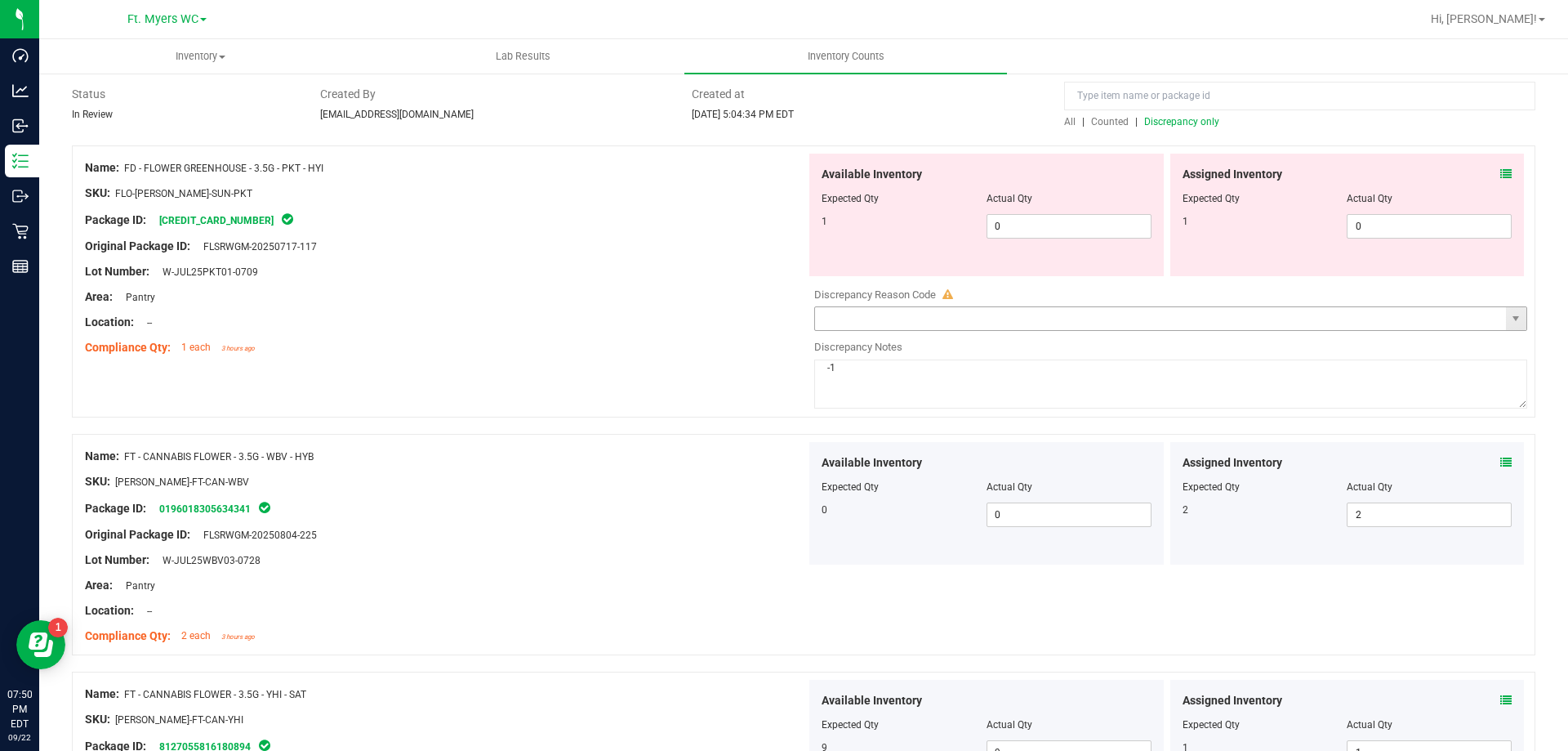
scroll to position [0, 0]
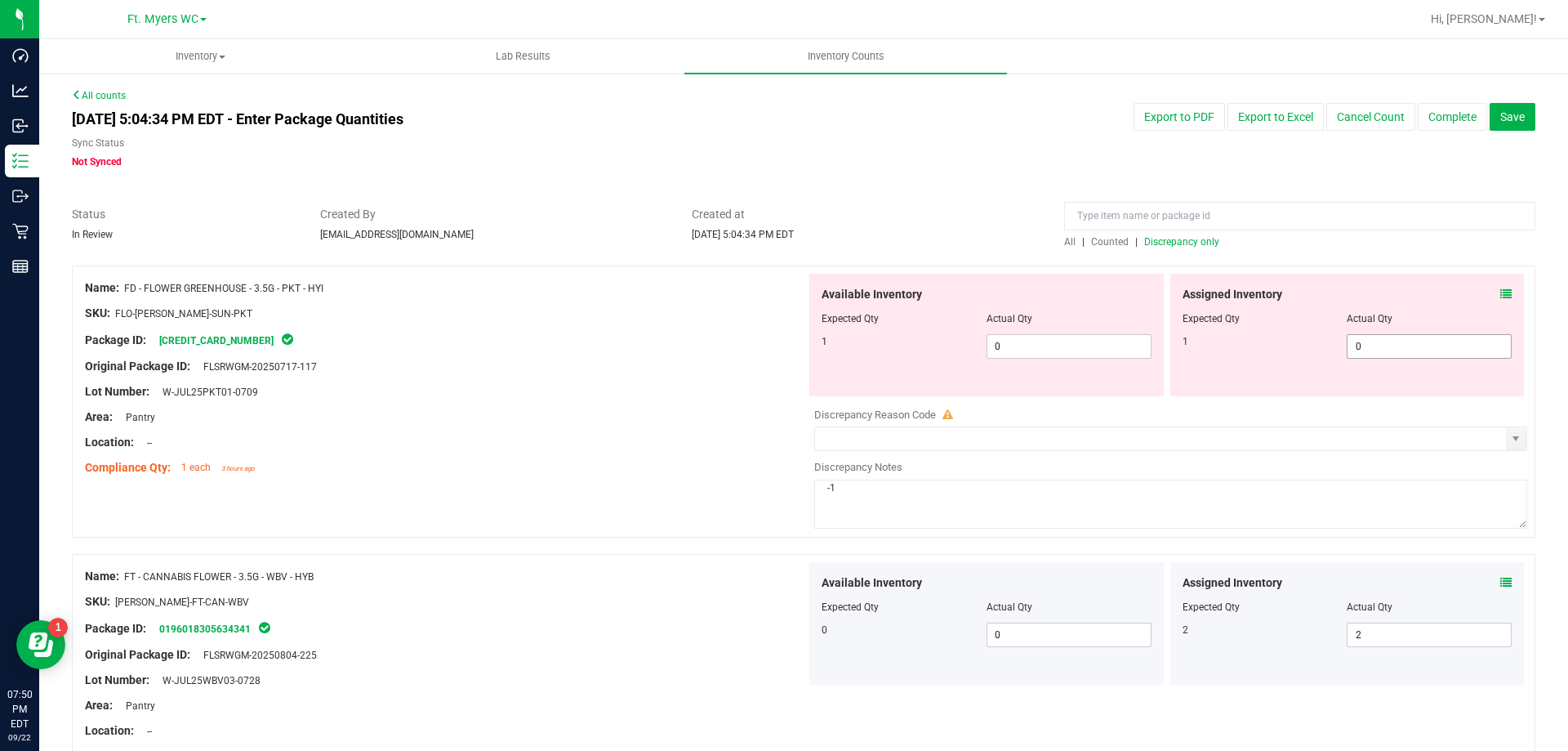
click at [1367, 350] on span "0 0" at bounding box center [1429, 346] width 165 height 24
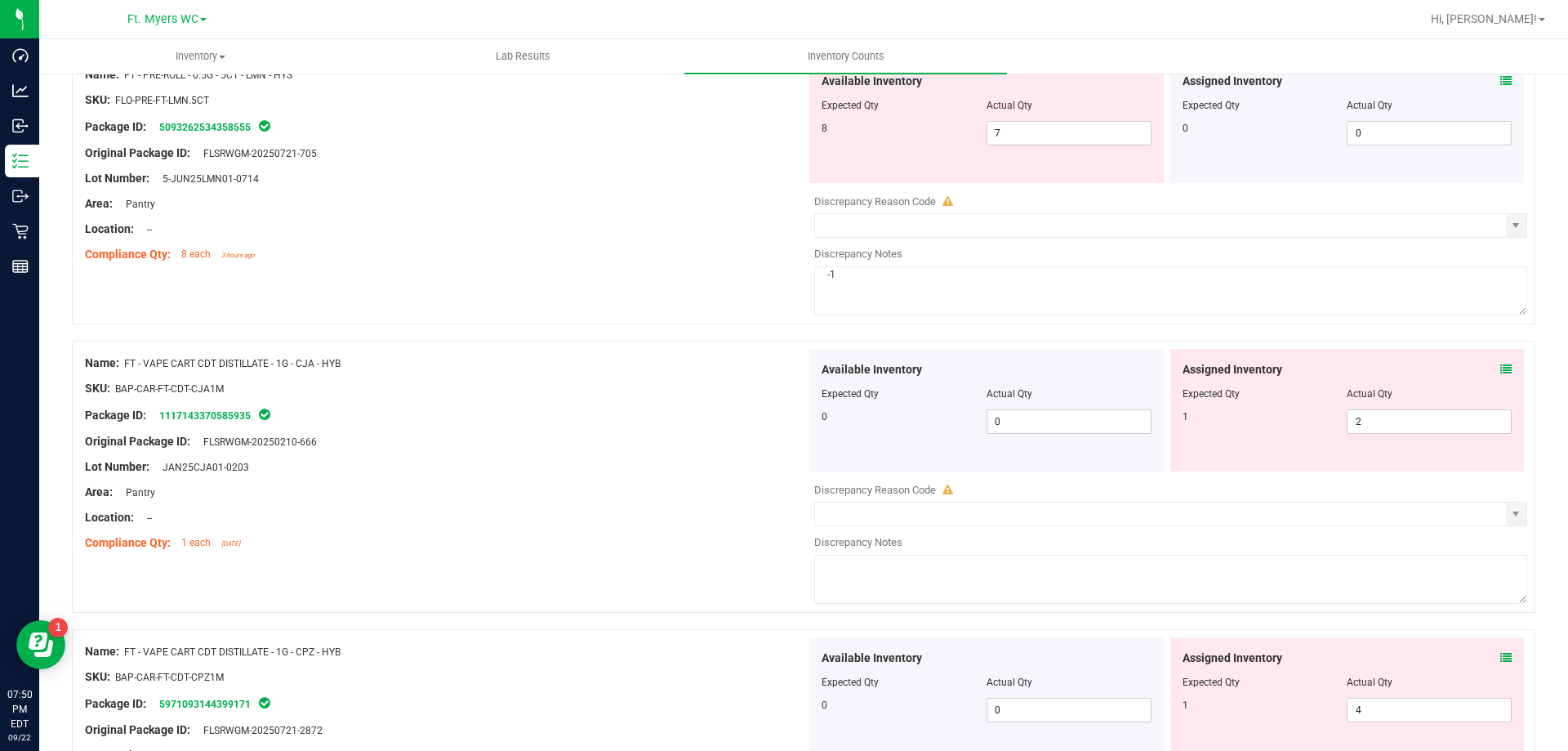
scroll to position [980, 0]
click at [1384, 412] on span "2 2" at bounding box center [1429, 418] width 165 height 24
click at [1501, 371] on icon at bounding box center [1507, 366] width 12 height 12
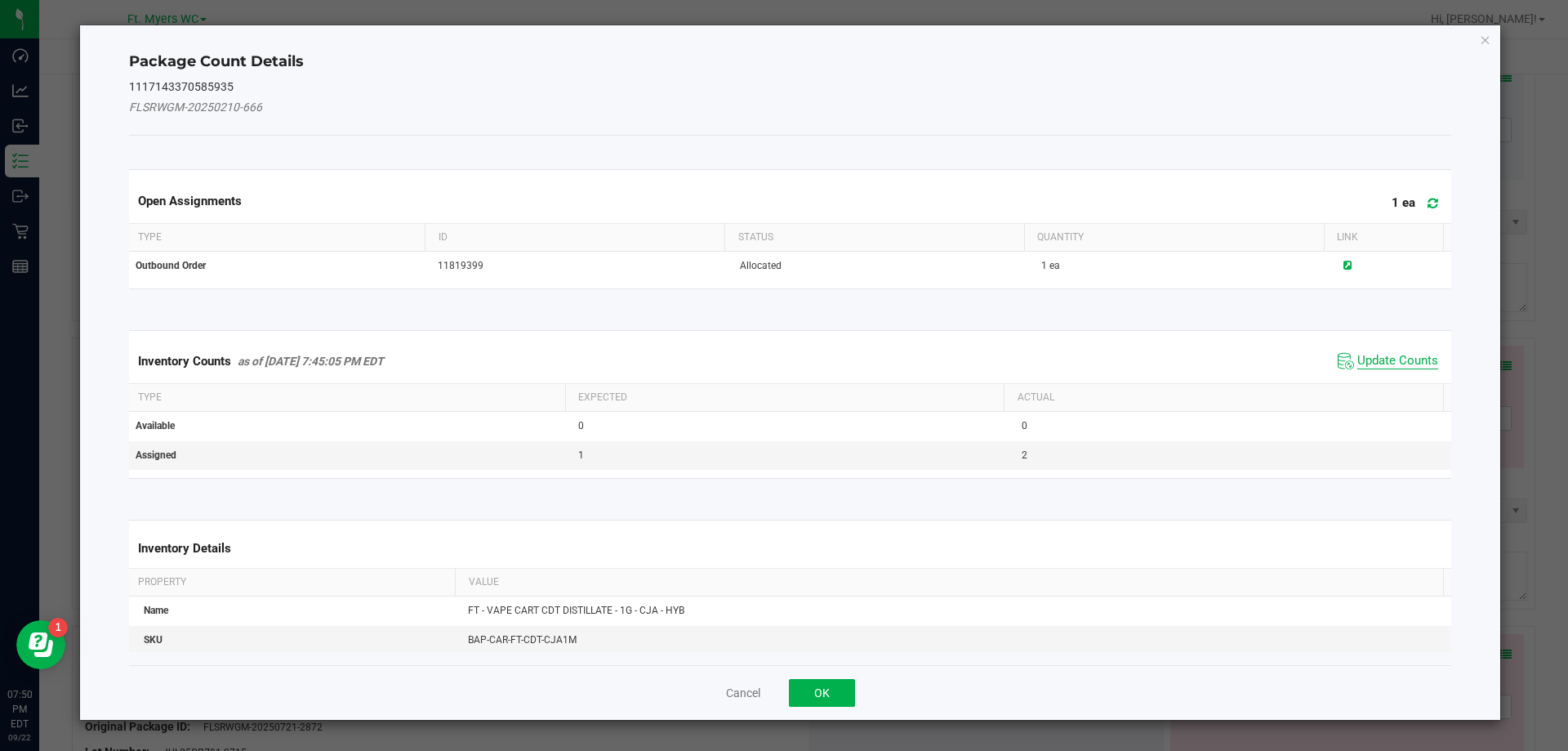
click at [1390, 365] on span "Update Counts" at bounding box center [1398, 360] width 81 height 16
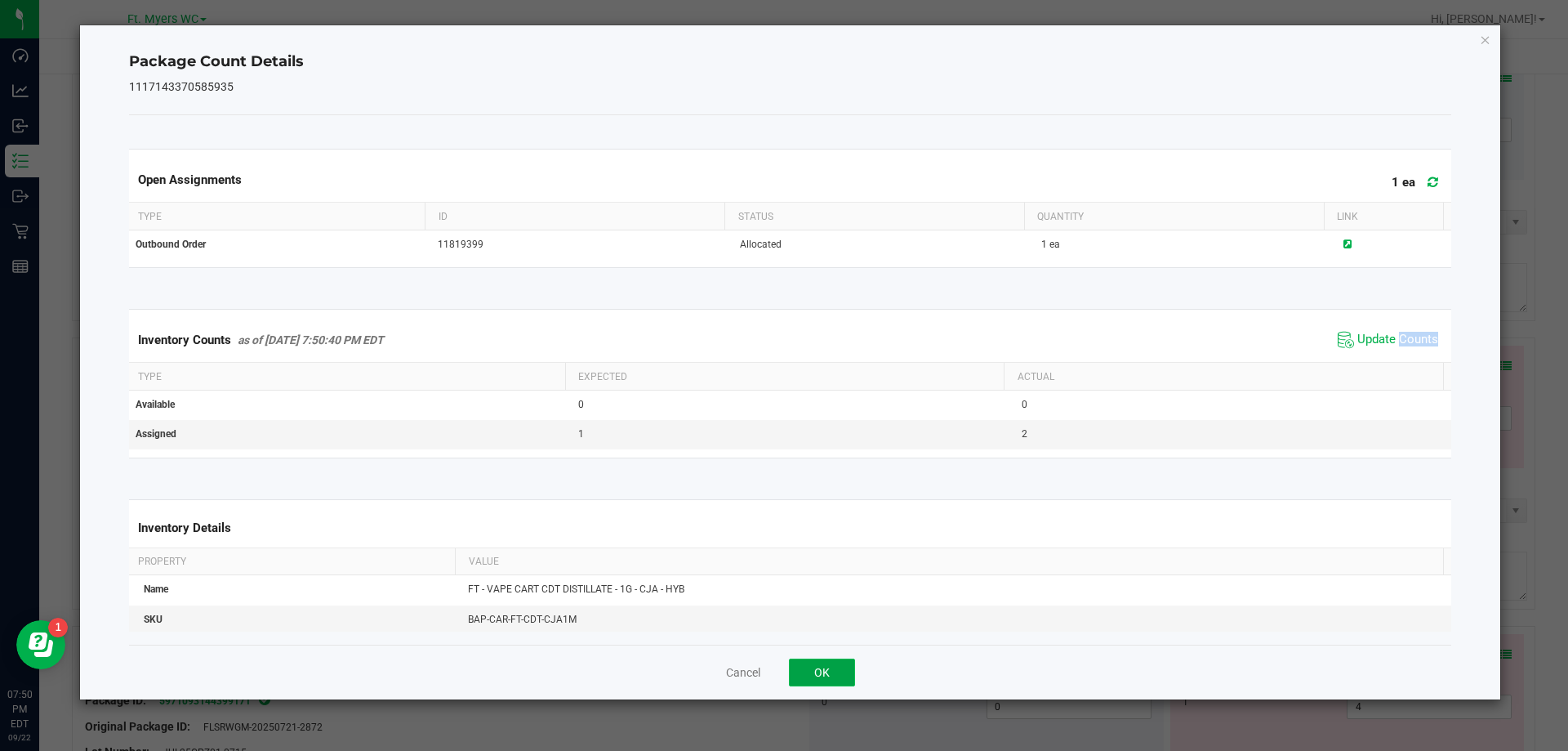
click at [847, 664] on button "OK" at bounding box center [821, 672] width 66 height 28
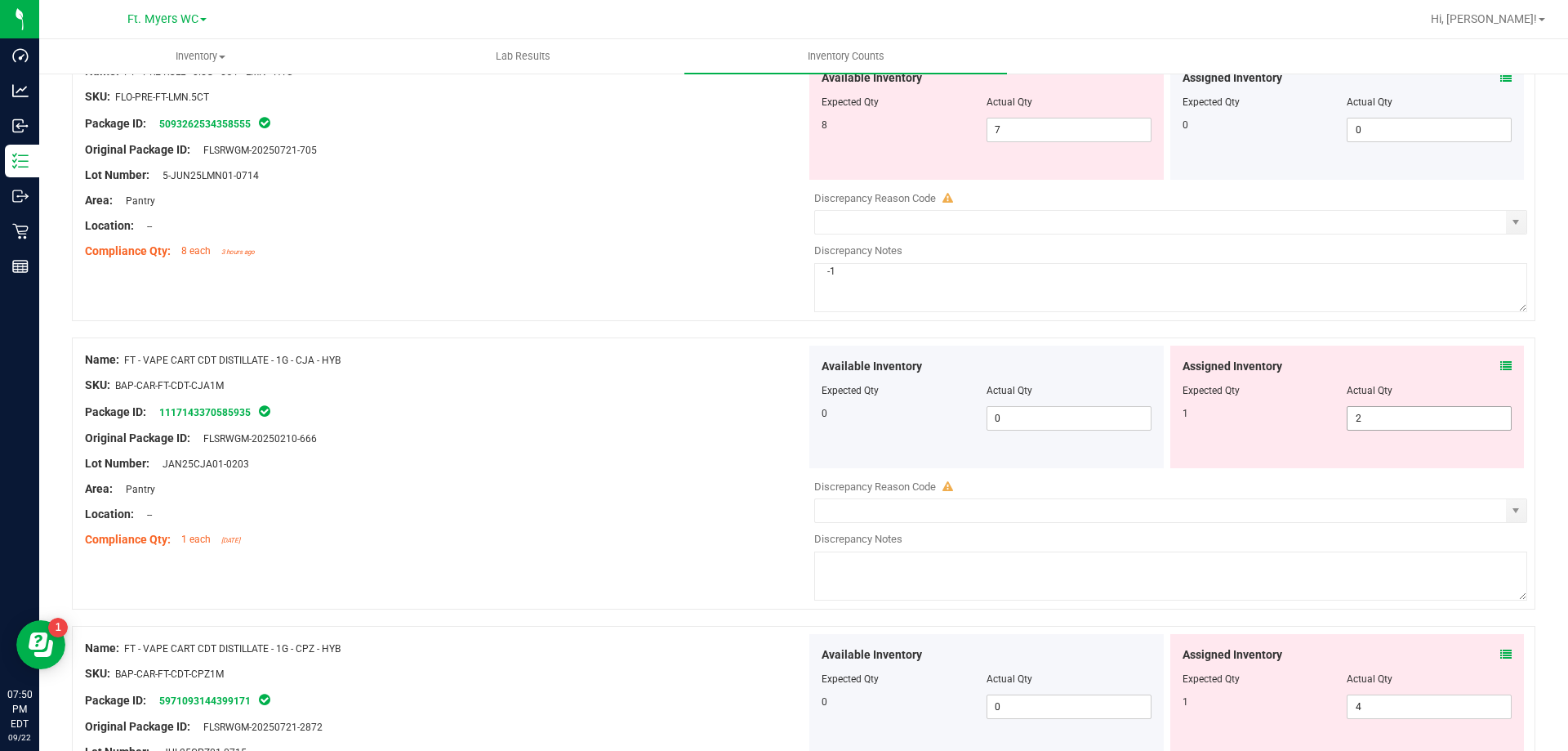
click at [1362, 423] on span "2 2" at bounding box center [1429, 418] width 165 height 24
type input "1"
click at [662, 333] on div at bounding box center [803, 328] width 1464 height 16
type input "1"
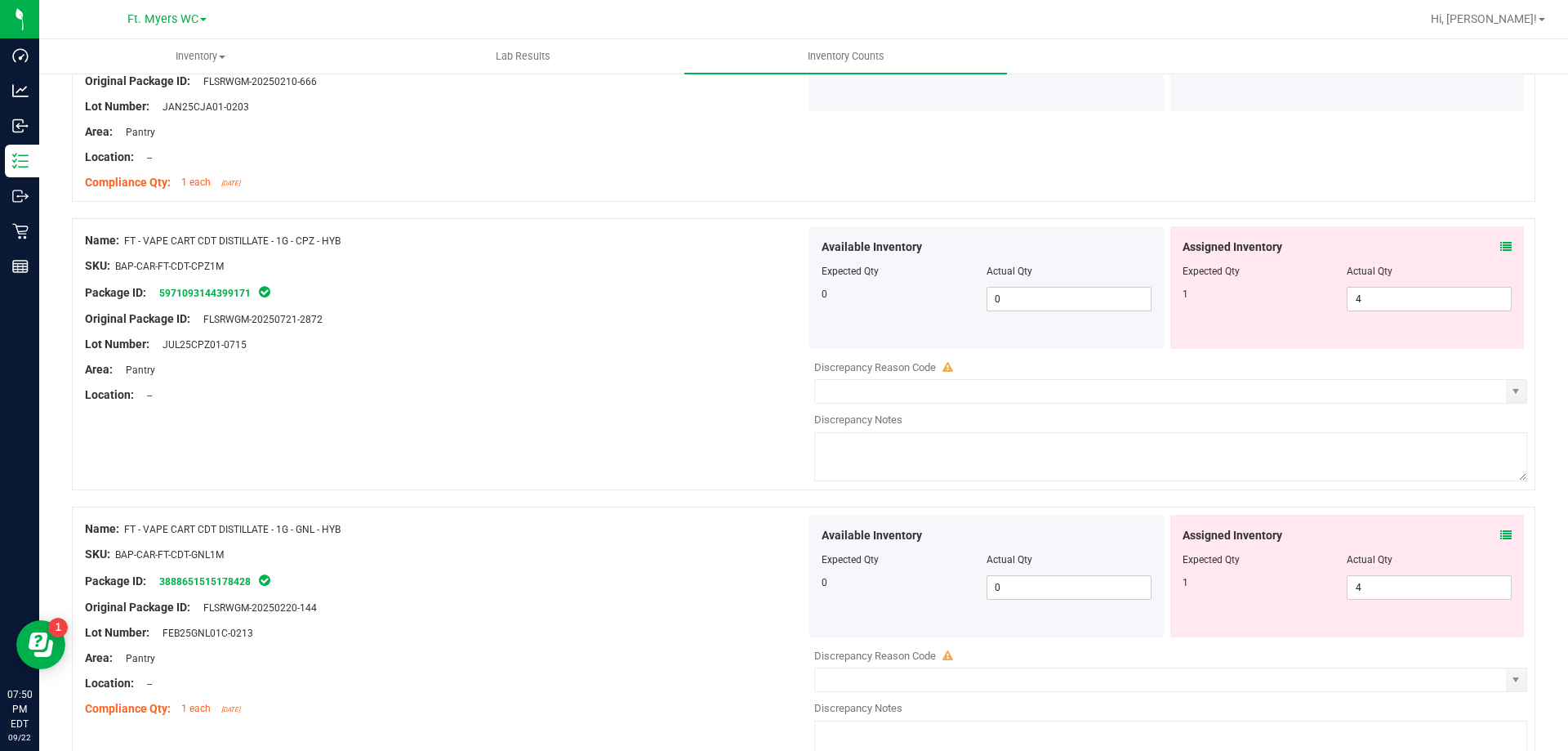
scroll to position [1389, 0]
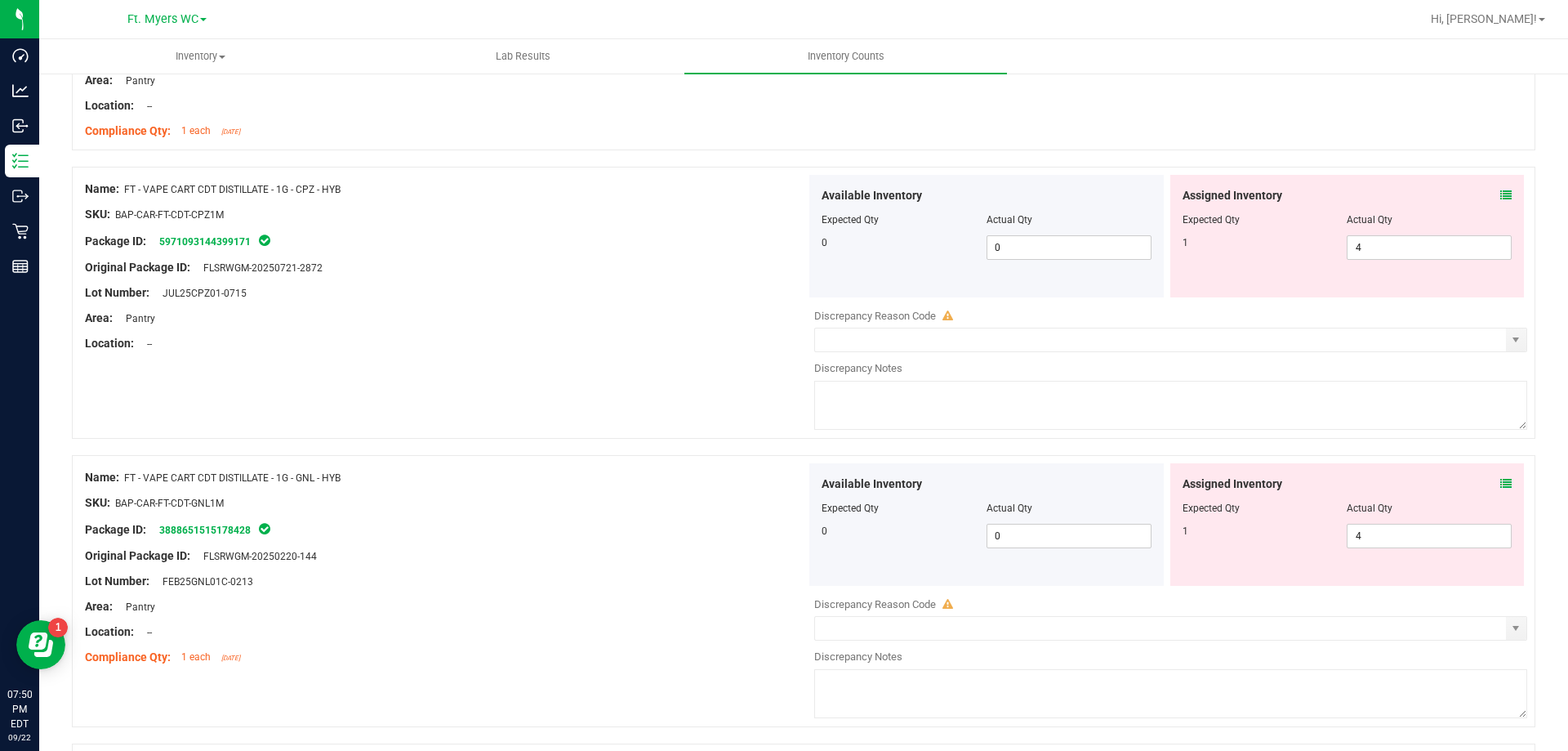
click at [1507, 197] on div "Assigned Inventory Expected Qty Actual Qty 1 4 4" at bounding box center [1347, 237] width 354 height 123
click at [1500, 196] on div "Assigned Inventory Expected Qty Actual Qty 1 4 4" at bounding box center [1347, 237] width 354 height 123
click at [1501, 195] on icon at bounding box center [1507, 195] width 12 height 12
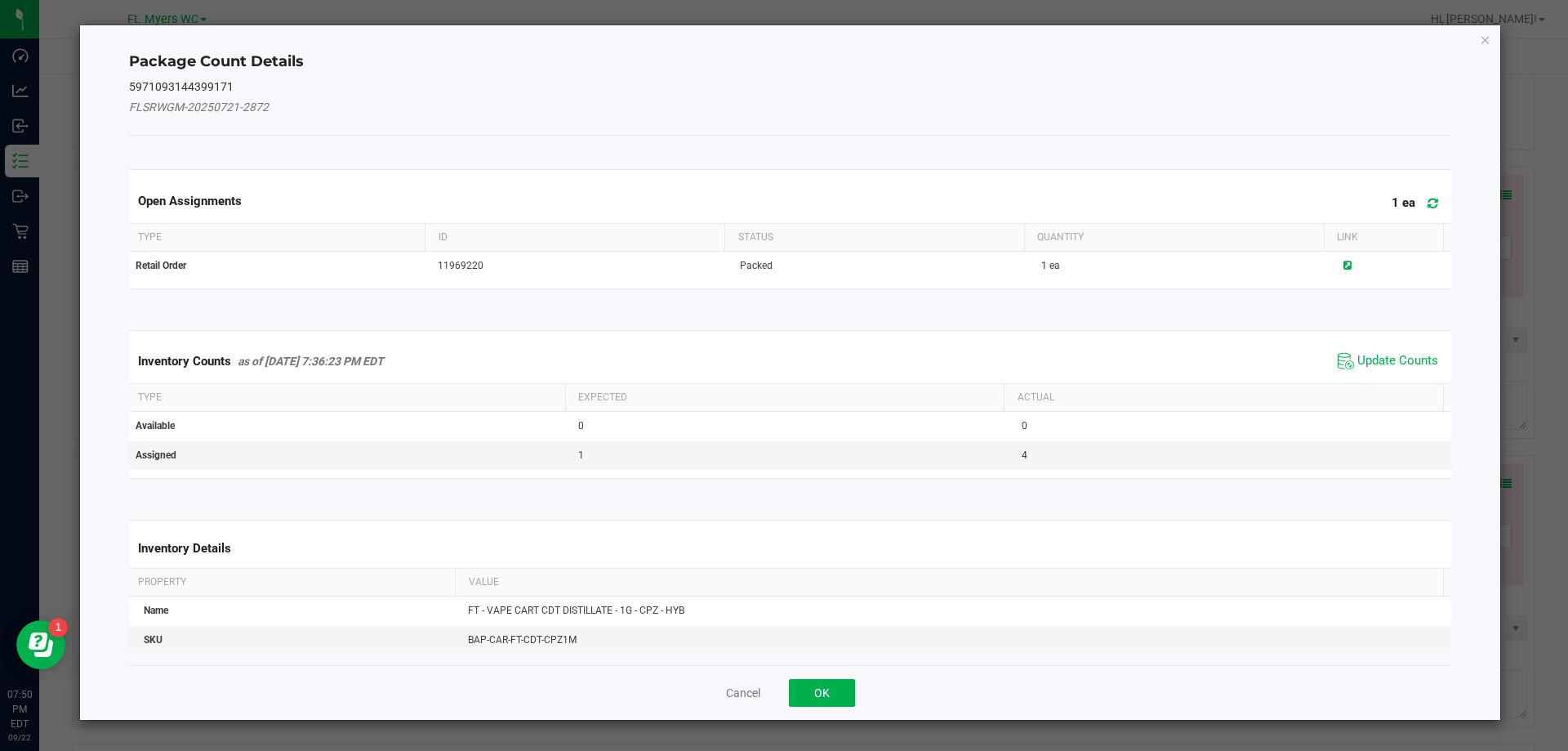
click at [1363, 349] on span "Update Counts" at bounding box center [1388, 360] width 109 height 24
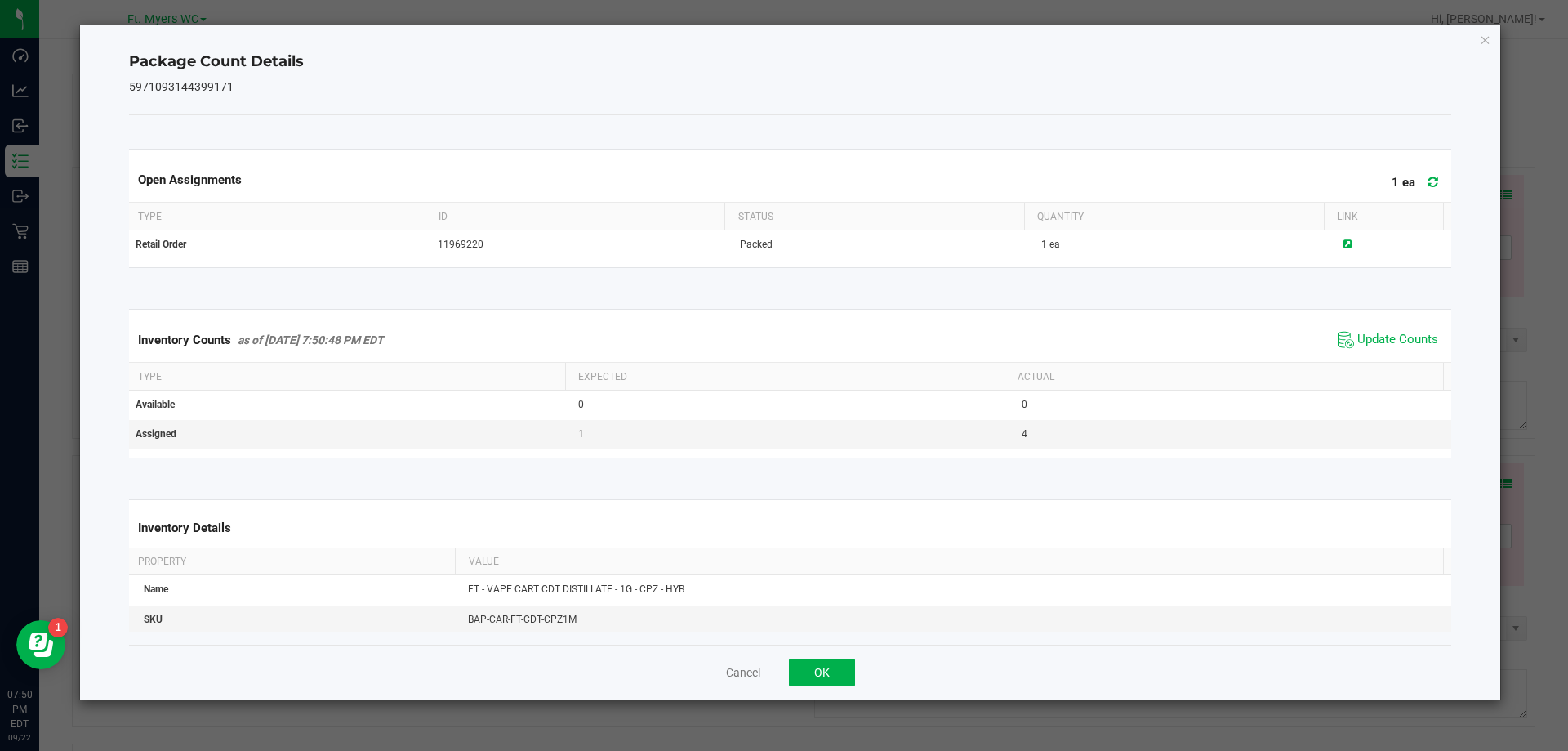
click at [1363, 354] on div "Inventory Counts as of [DATE] 7:50:48 PM EDT Update Counts" at bounding box center [790, 339] width 1330 height 44
click at [1366, 347] on span "Update Counts" at bounding box center [1398, 339] width 81 height 16
click at [807, 684] on button "OK" at bounding box center [821, 672] width 66 height 28
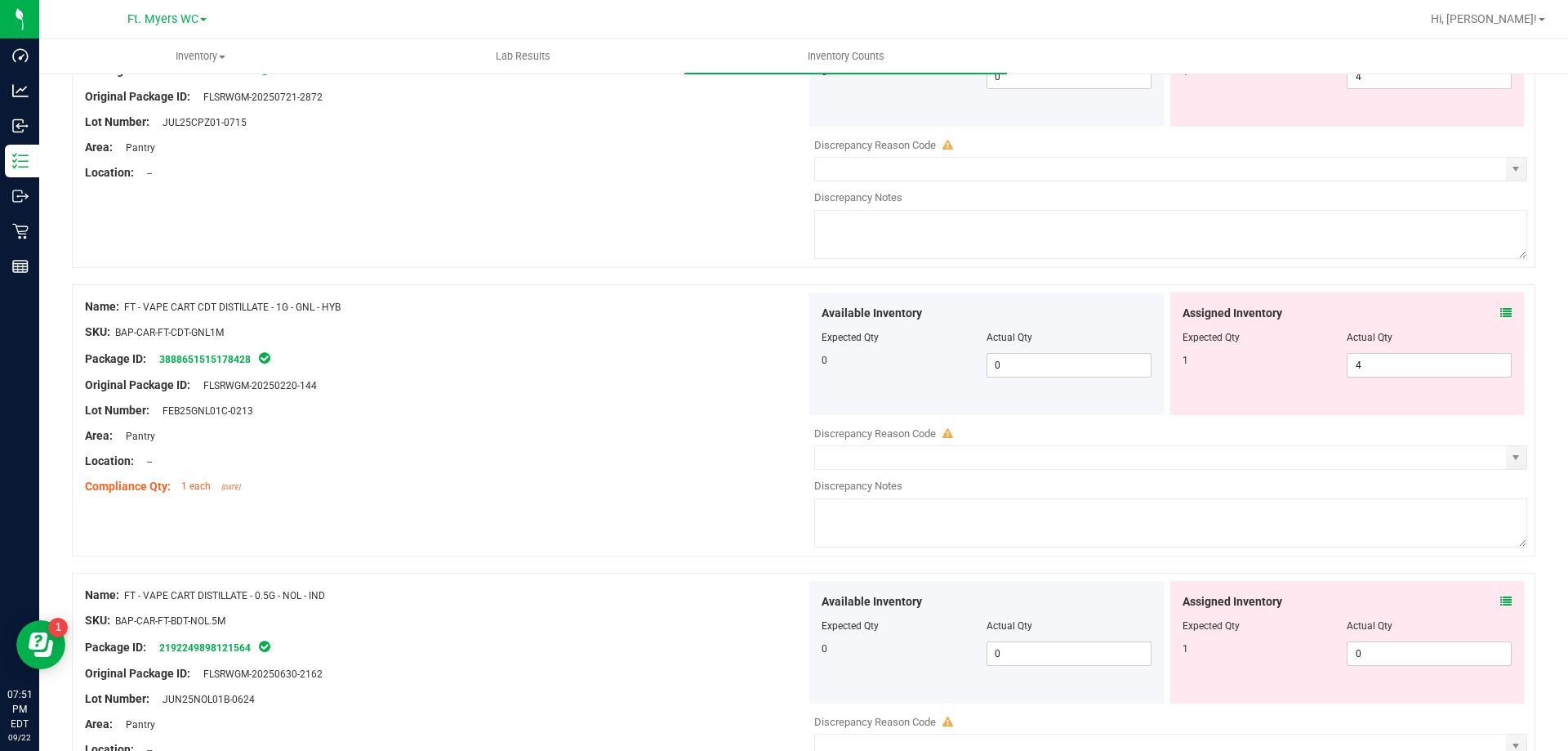
scroll to position [1716, 0]
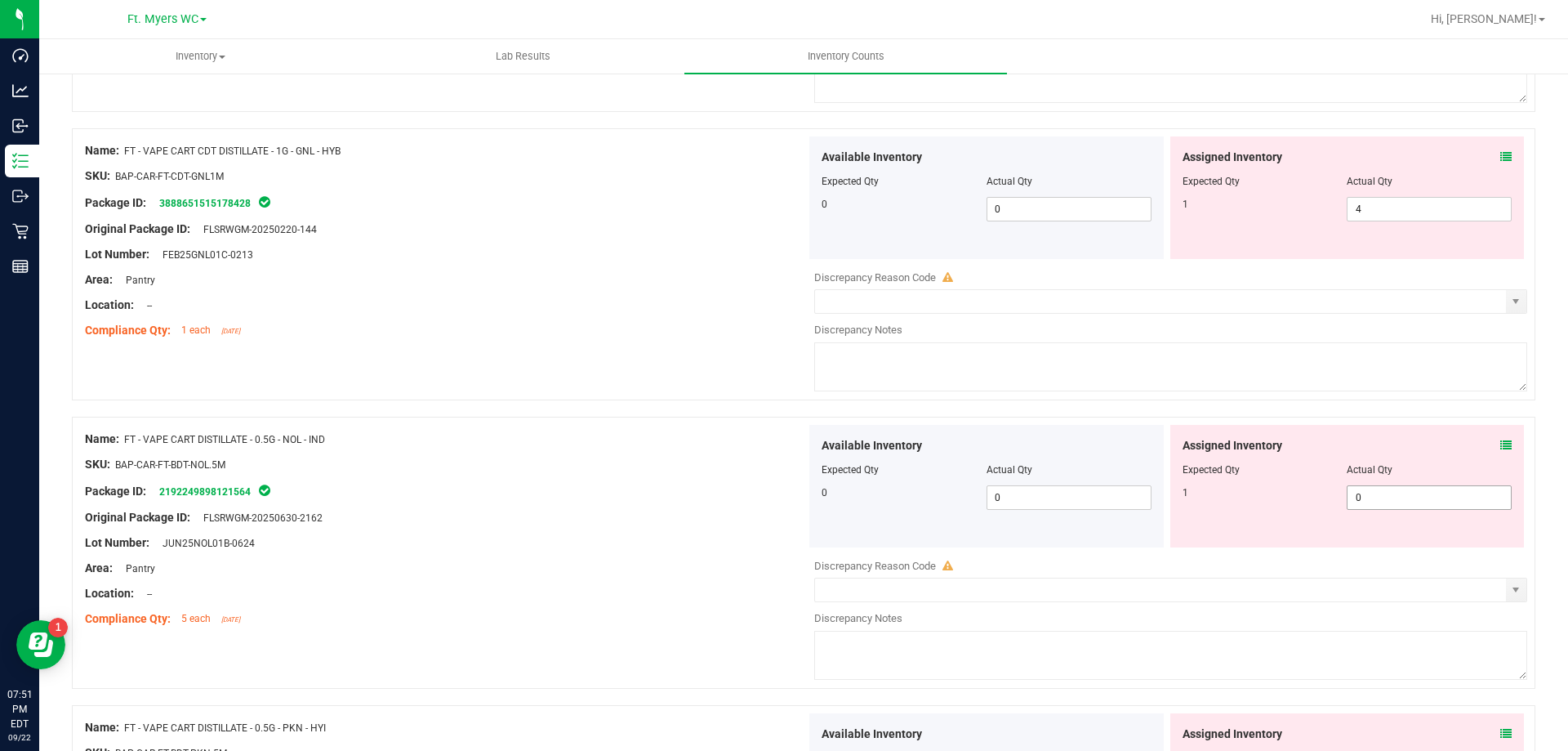
click at [1365, 503] on span "0 0" at bounding box center [1429, 497] width 165 height 24
type input "1"
click at [653, 326] on div "Compliance Qty: 1 each [DATE]" at bounding box center [445, 330] width 721 height 17
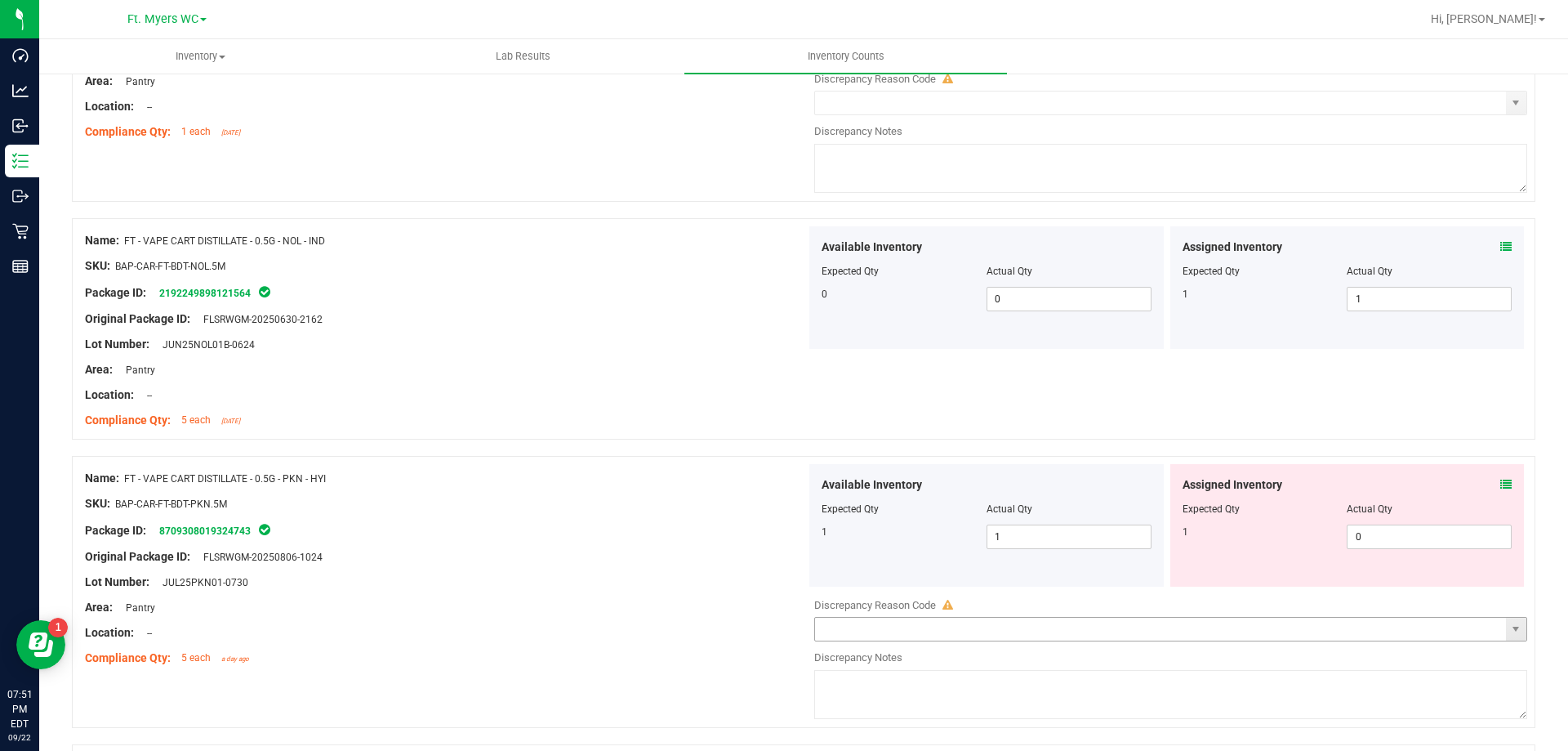
scroll to position [2124, 0]
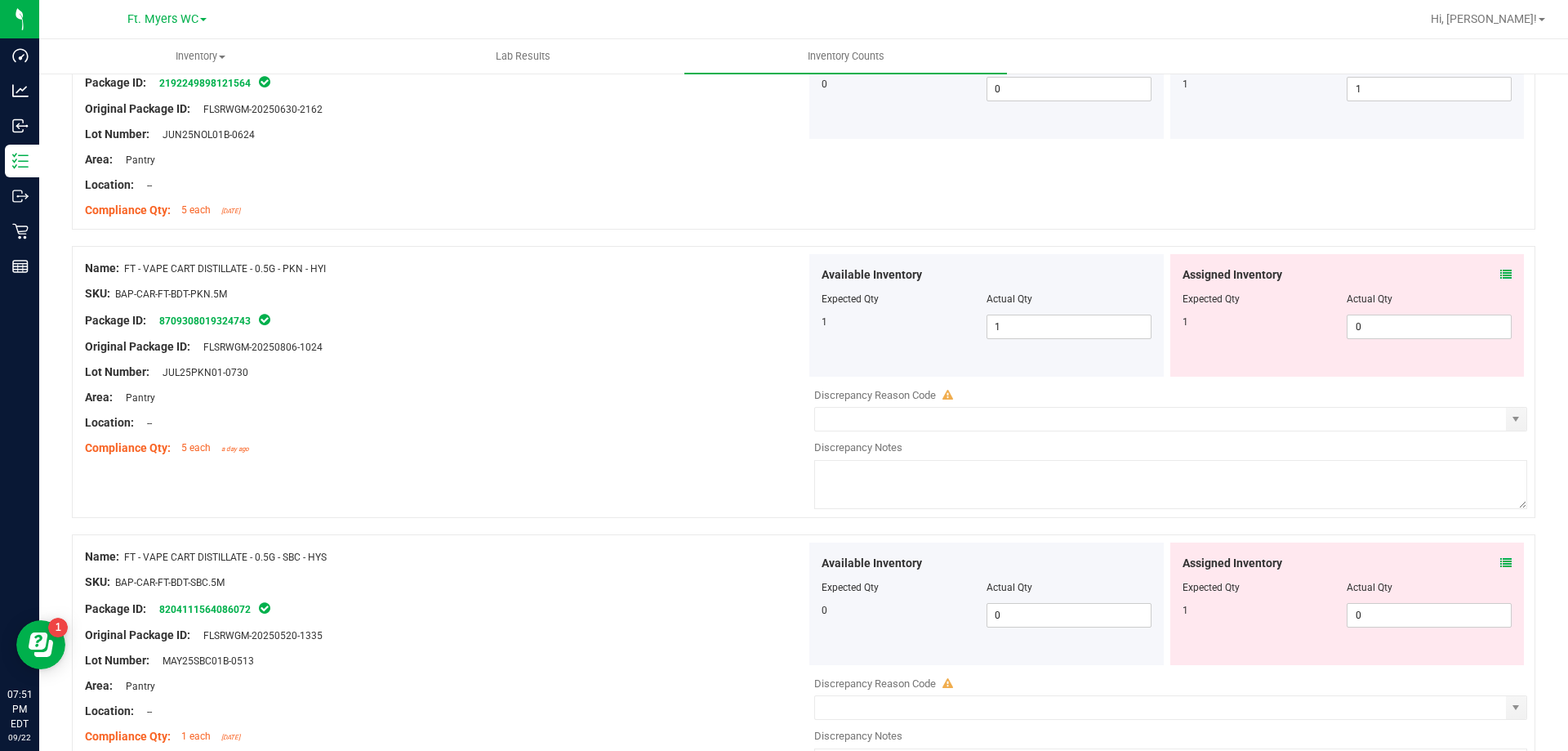
click at [1501, 275] on icon at bounding box center [1507, 274] width 12 height 12
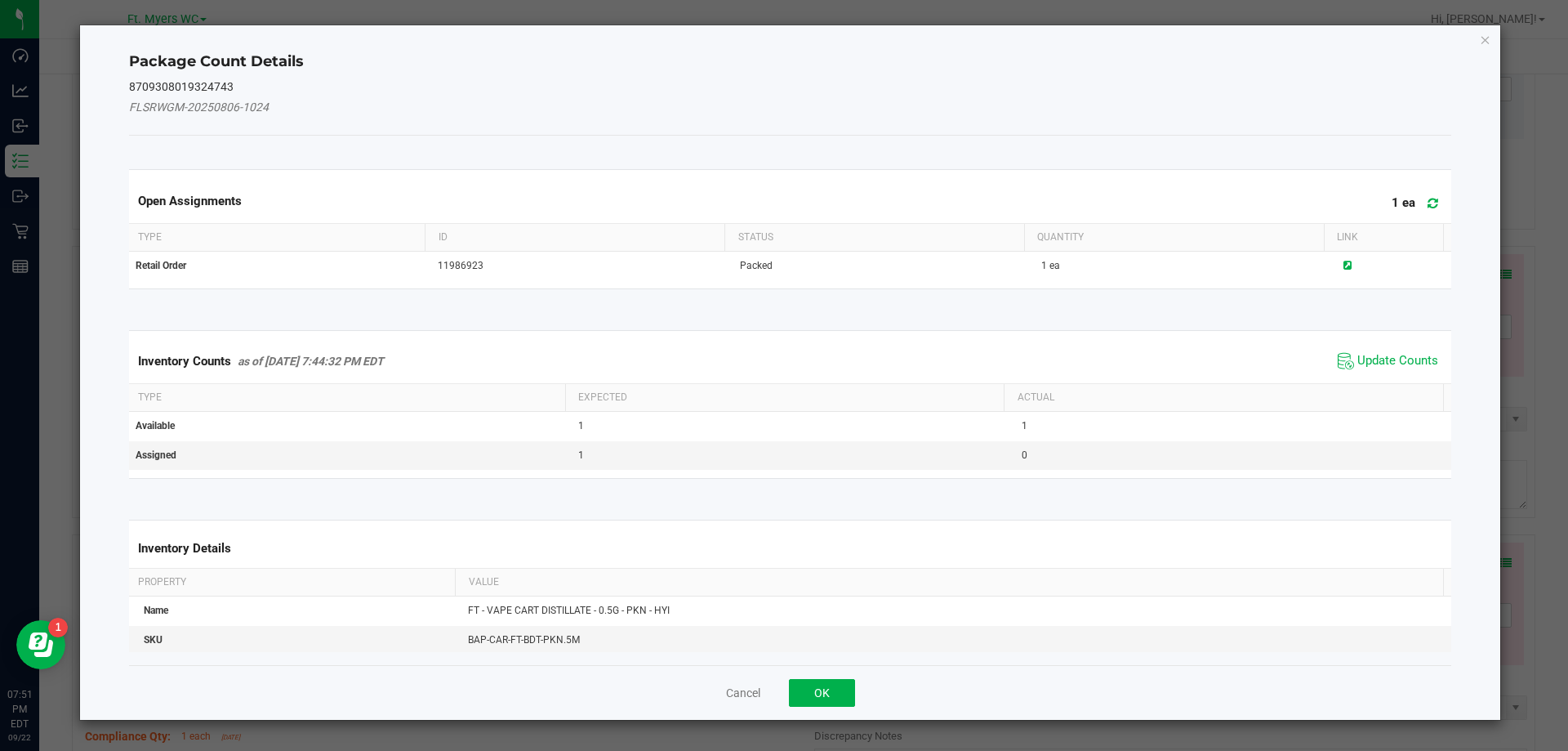
click at [1370, 372] on span "Update Counts" at bounding box center [1388, 360] width 109 height 24
click at [1370, 382] on th "Actual" at bounding box center [1224, 396] width 439 height 28
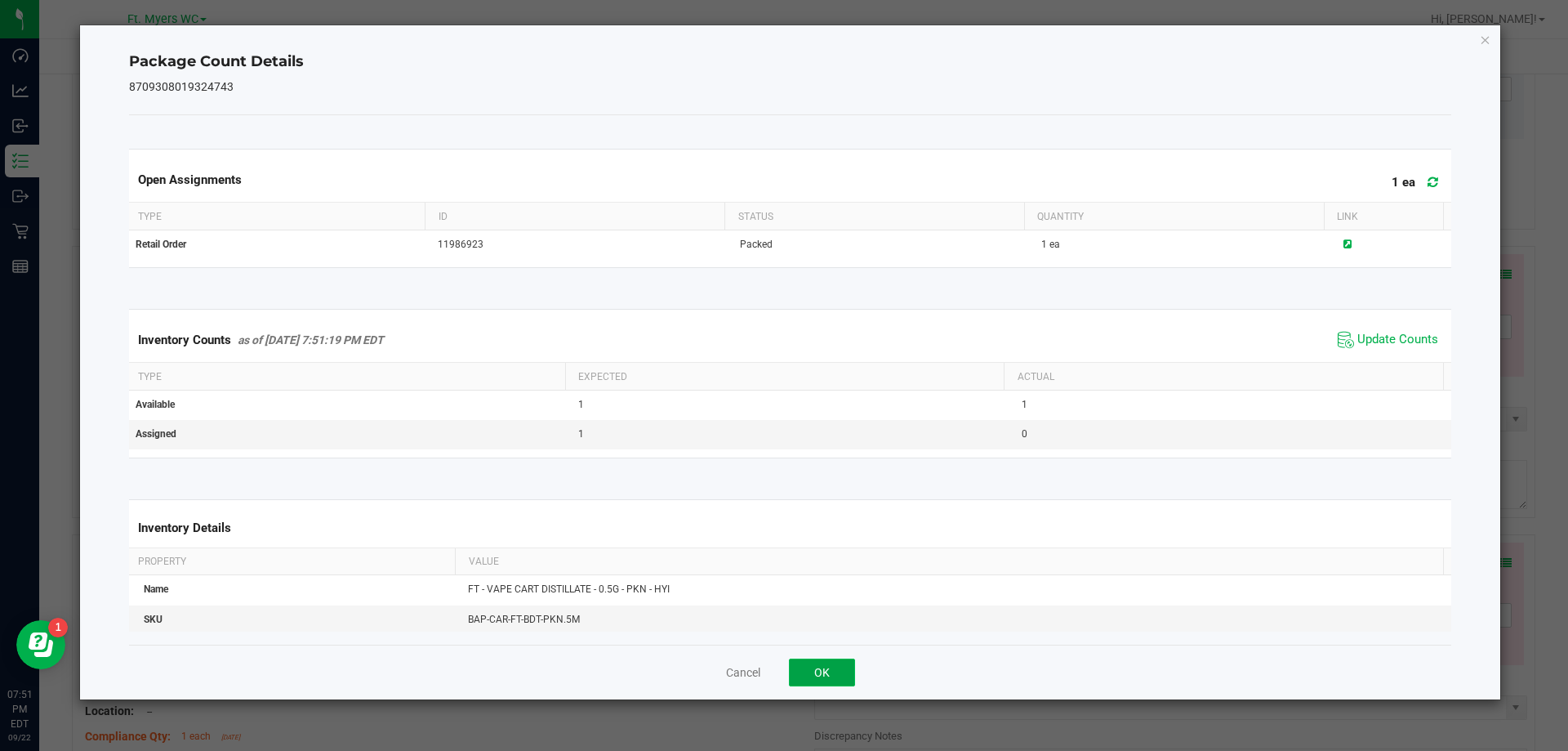
click at [848, 671] on button "OK" at bounding box center [821, 672] width 66 height 28
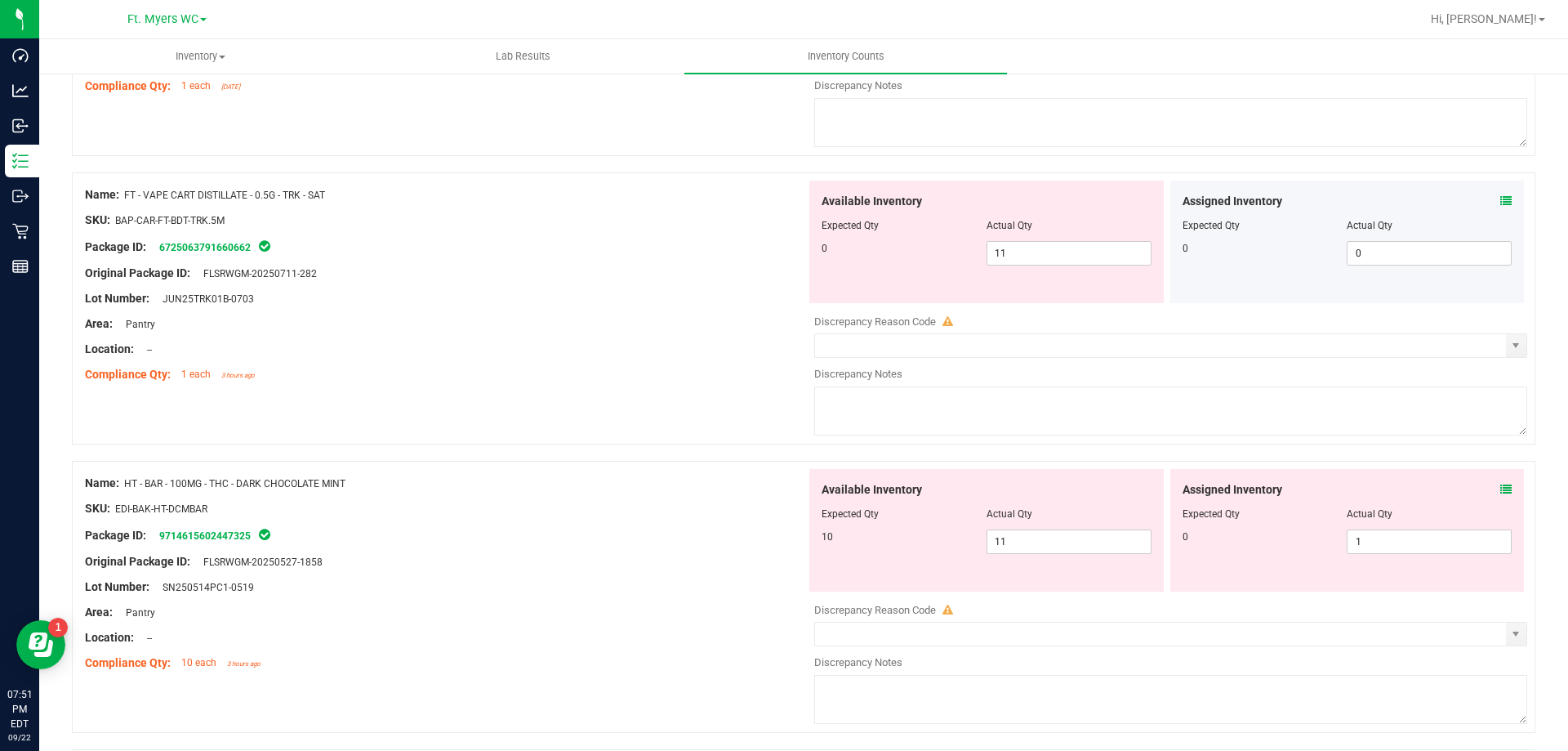
scroll to position [2696, 0]
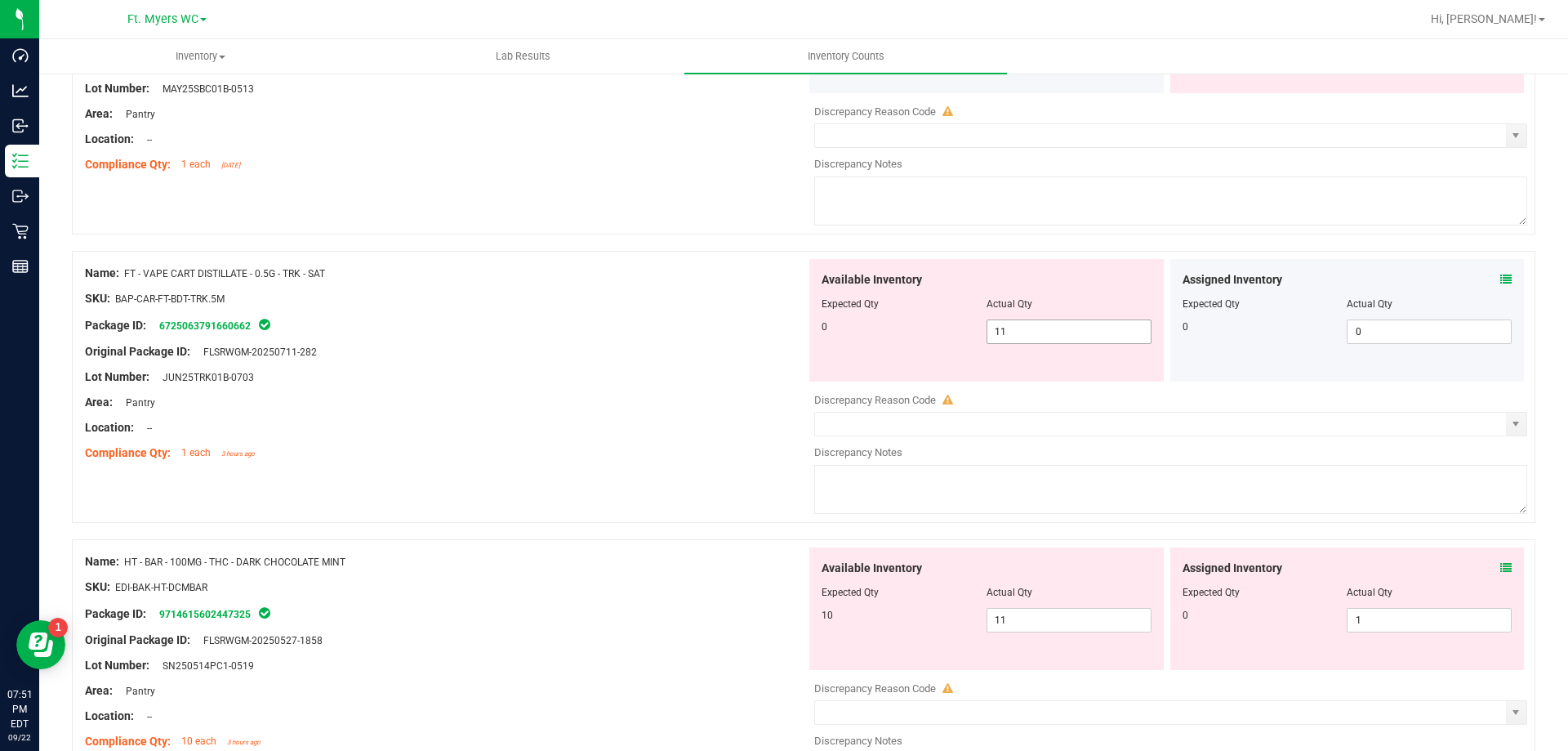
click at [1030, 336] on span "11 11" at bounding box center [1069, 331] width 165 height 24
type input "1"
type input "0"
click at [1018, 627] on div "Available Inventory Expected Qty Actual Qty 10 11 11" at bounding box center [1167, 677] width 721 height 259
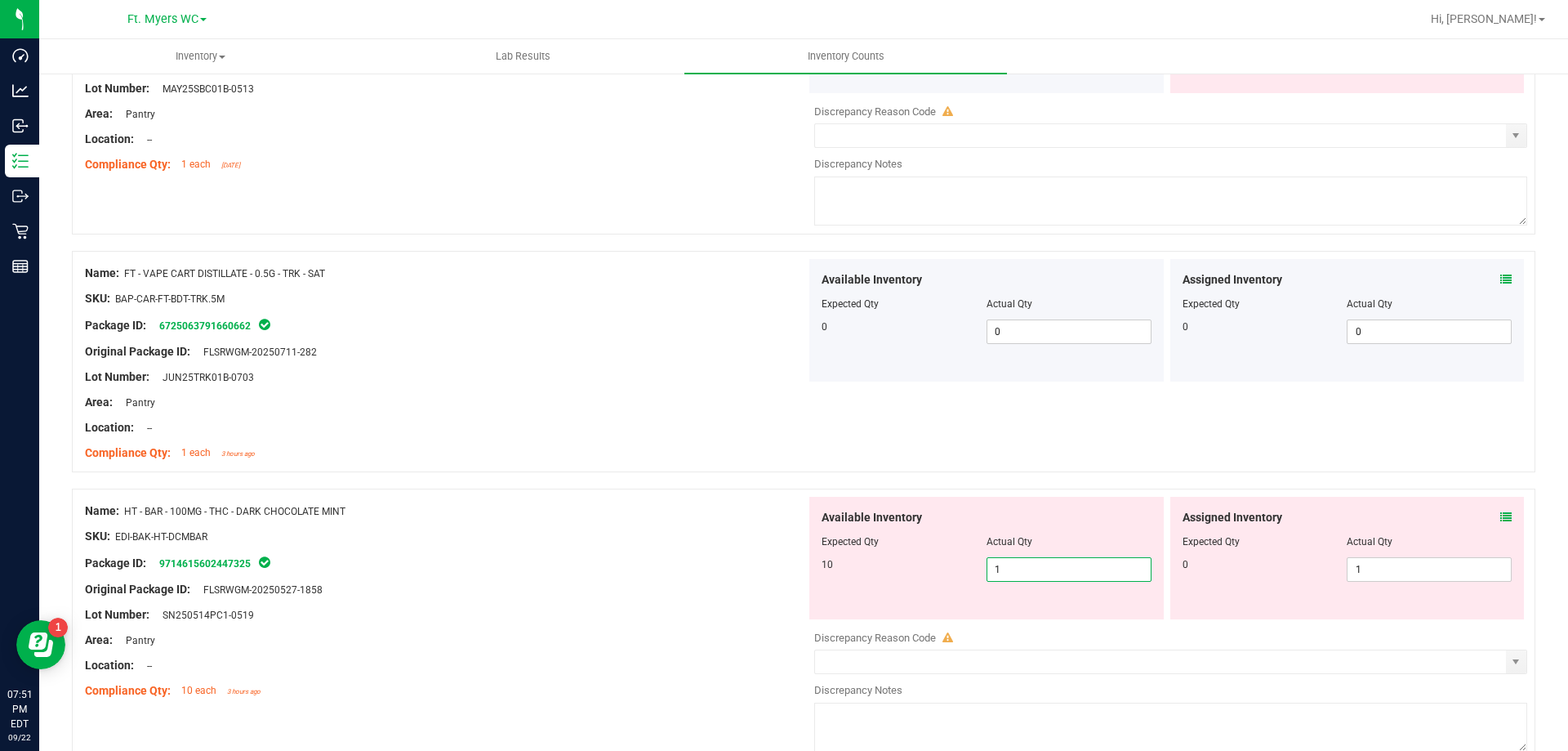
type input "10"
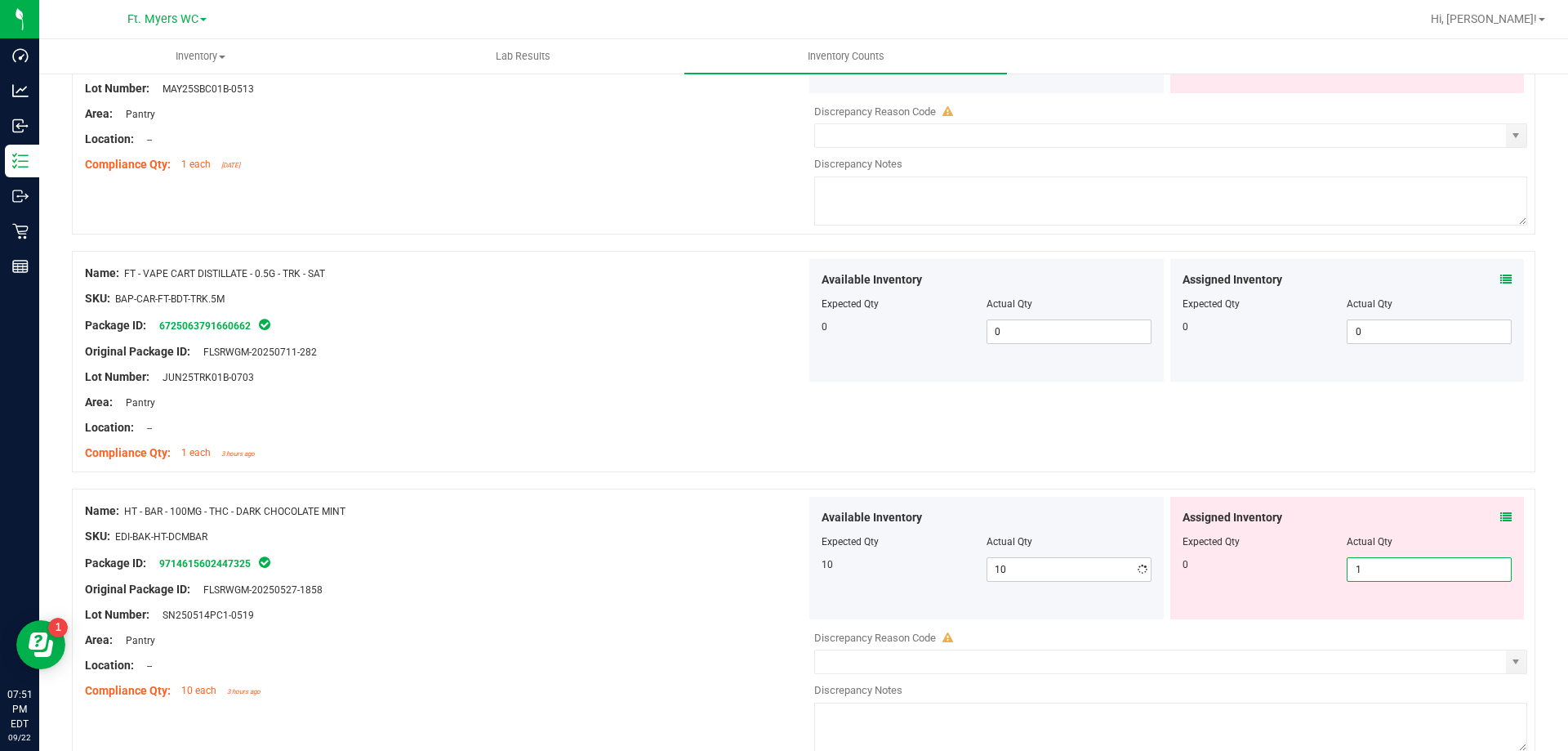
click at [1390, 566] on span "1 1" at bounding box center [1429, 569] width 165 height 24
type input "0"
click at [1501, 514] on icon at bounding box center [1507, 517] width 12 height 12
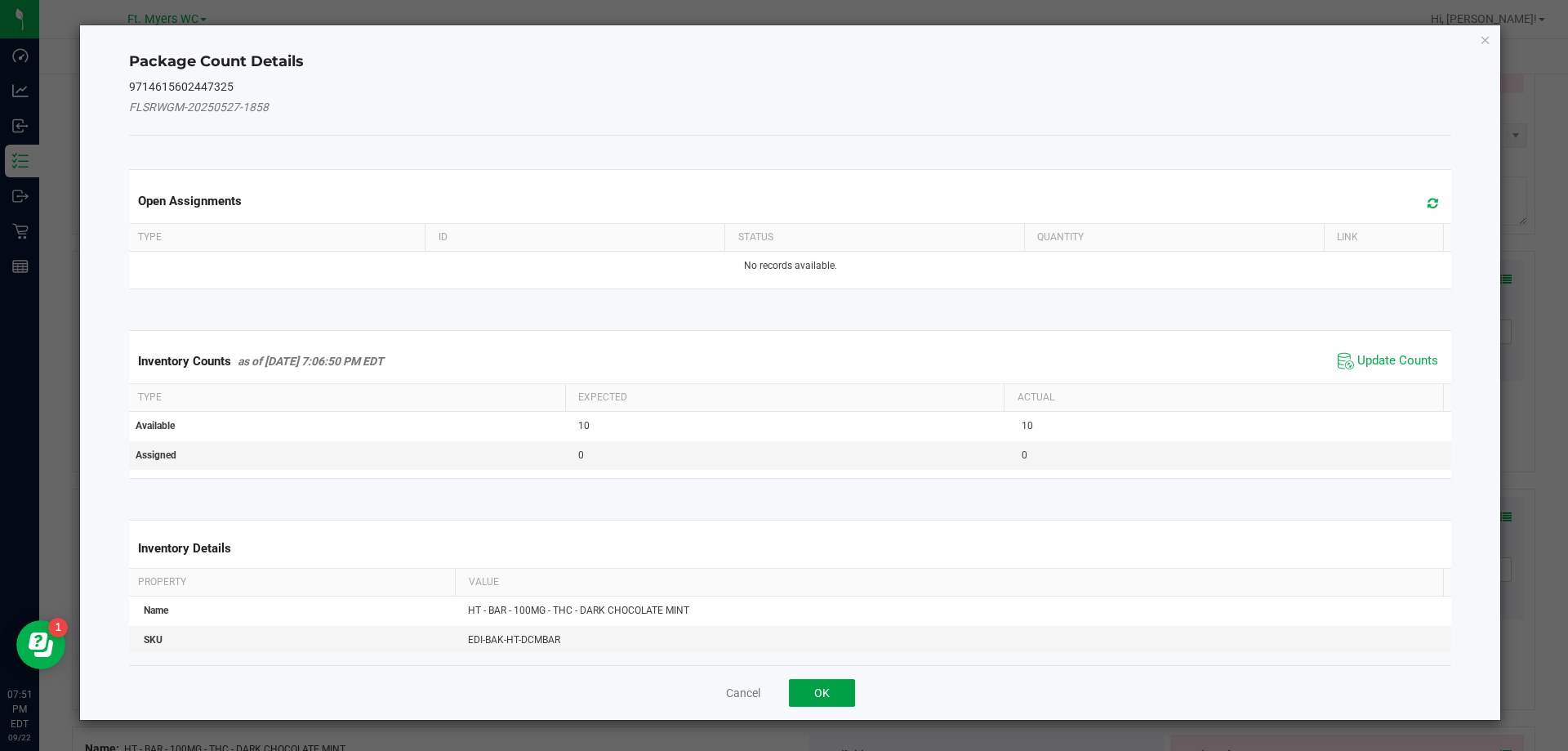
click at [801, 688] on button "OK" at bounding box center [821, 692] width 66 height 28
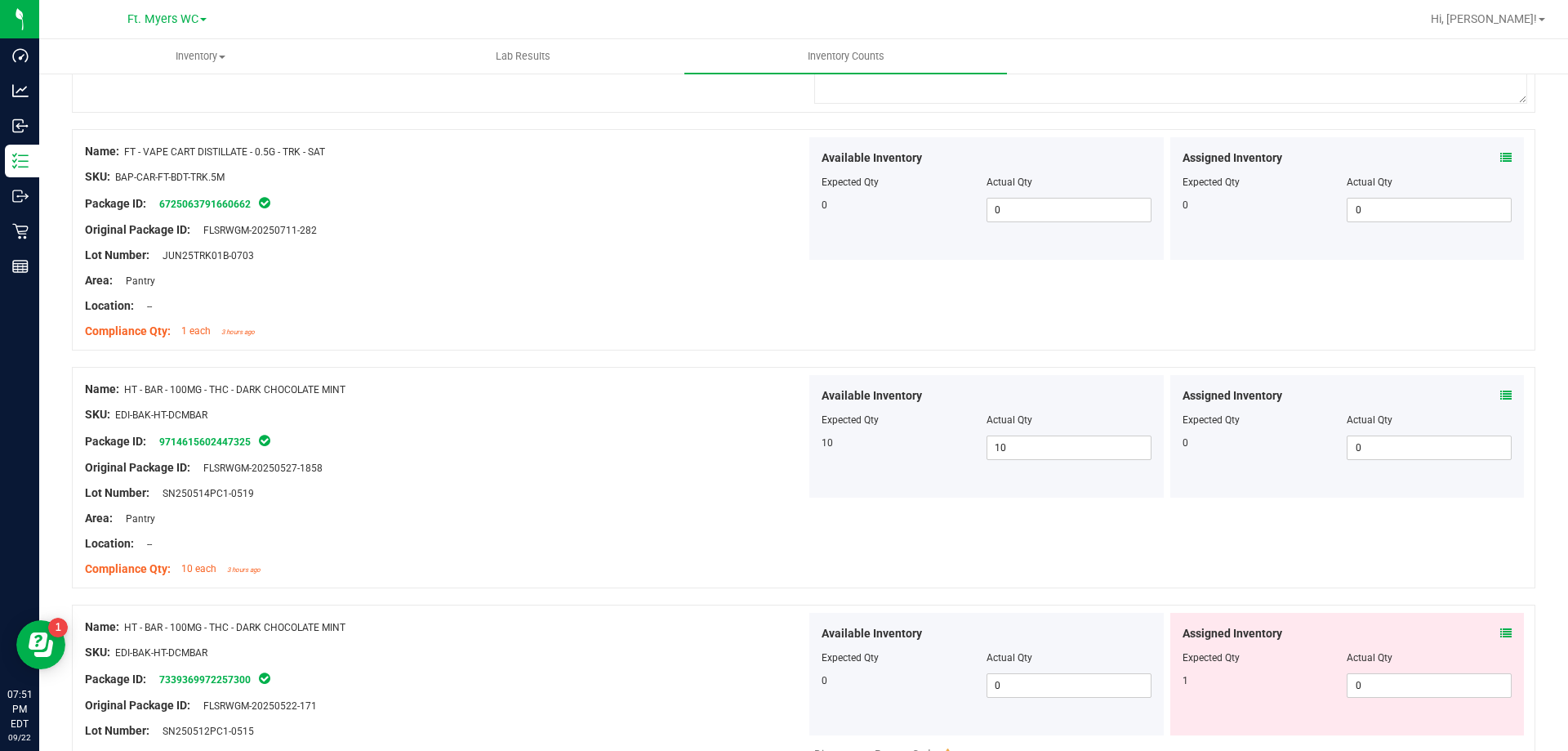
scroll to position [2941, 0]
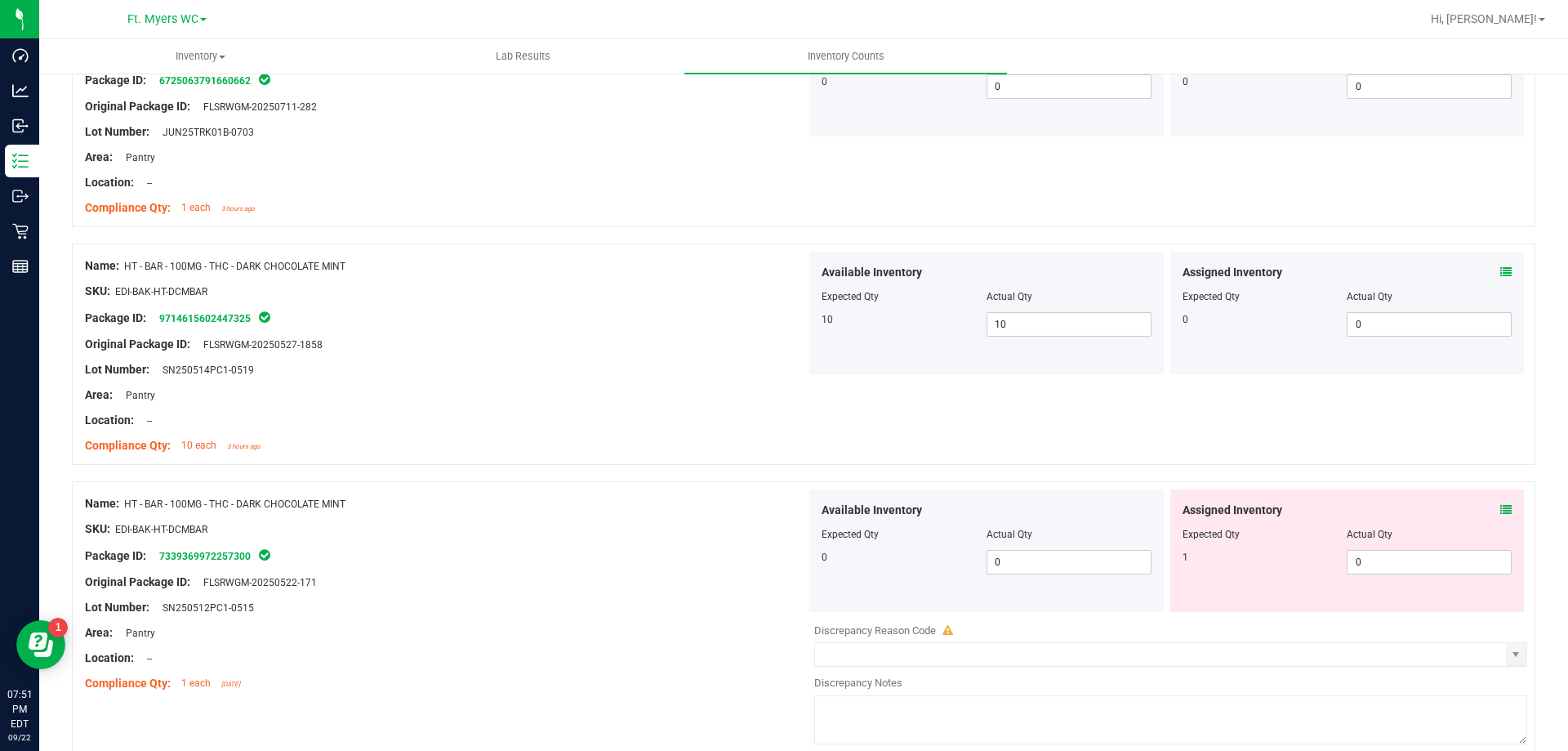
click at [1501, 511] on icon at bounding box center [1507, 510] width 12 height 12
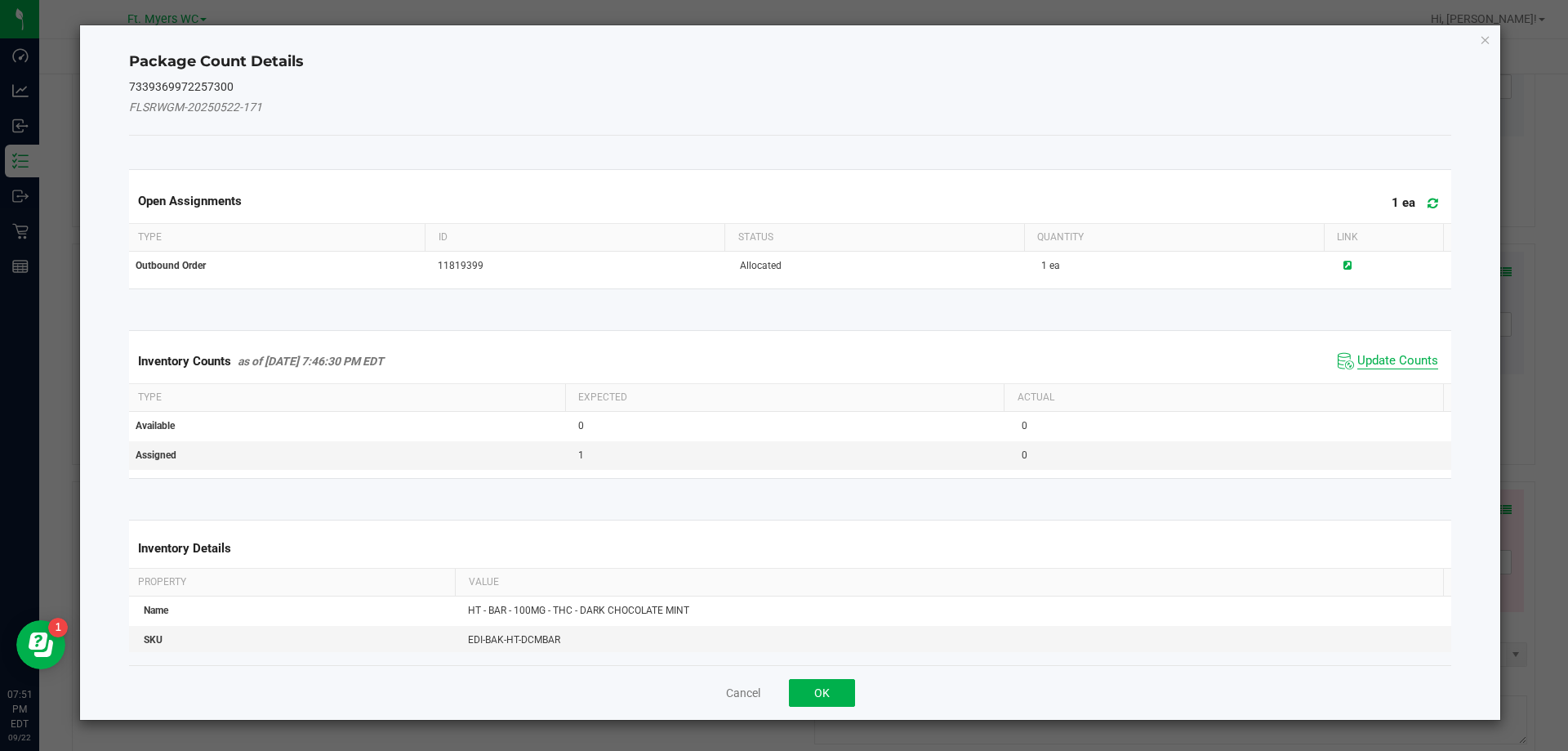
click at [1373, 363] on span "Update Counts" at bounding box center [1398, 360] width 81 height 16
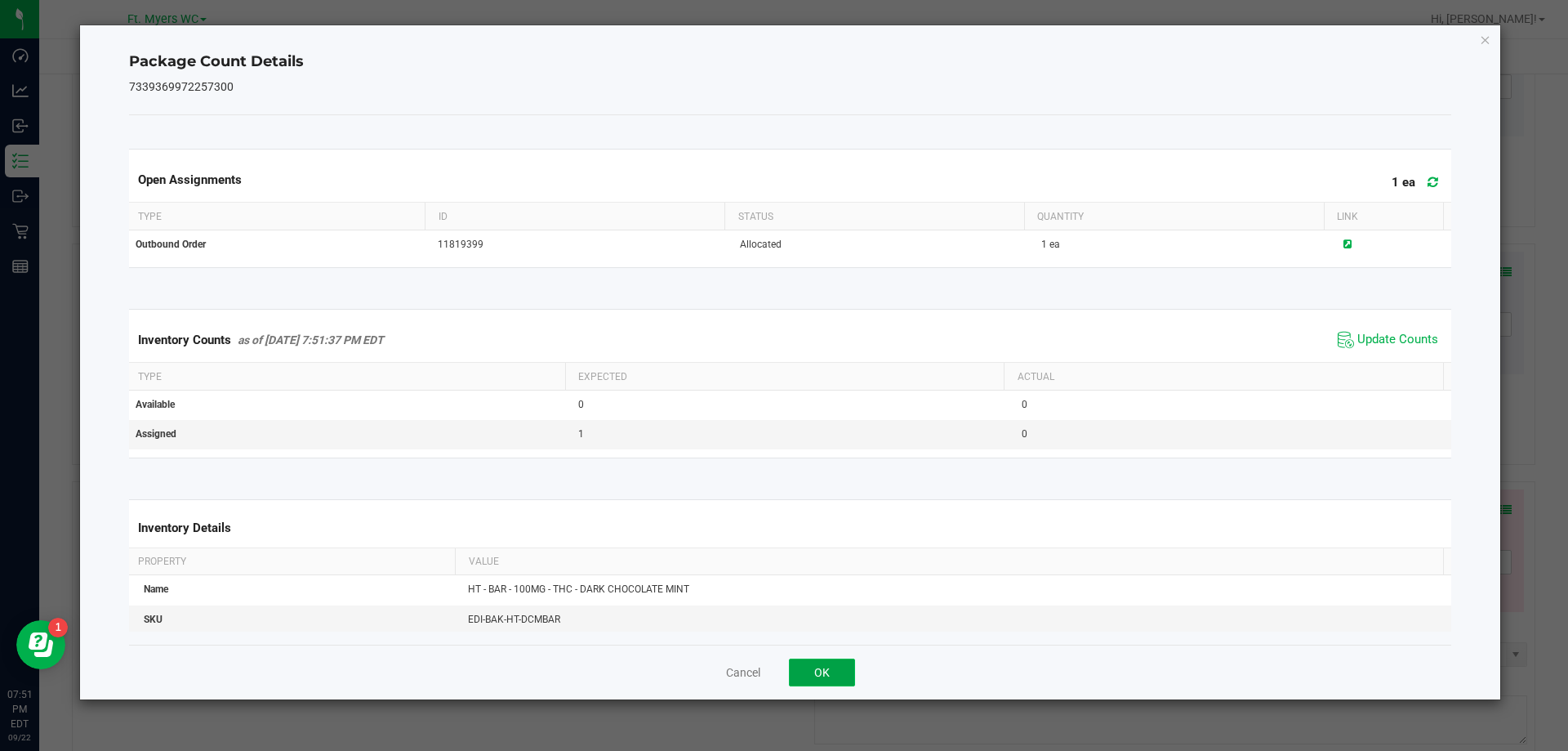
click at [852, 685] on button "OK" at bounding box center [821, 672] width 66 height 28
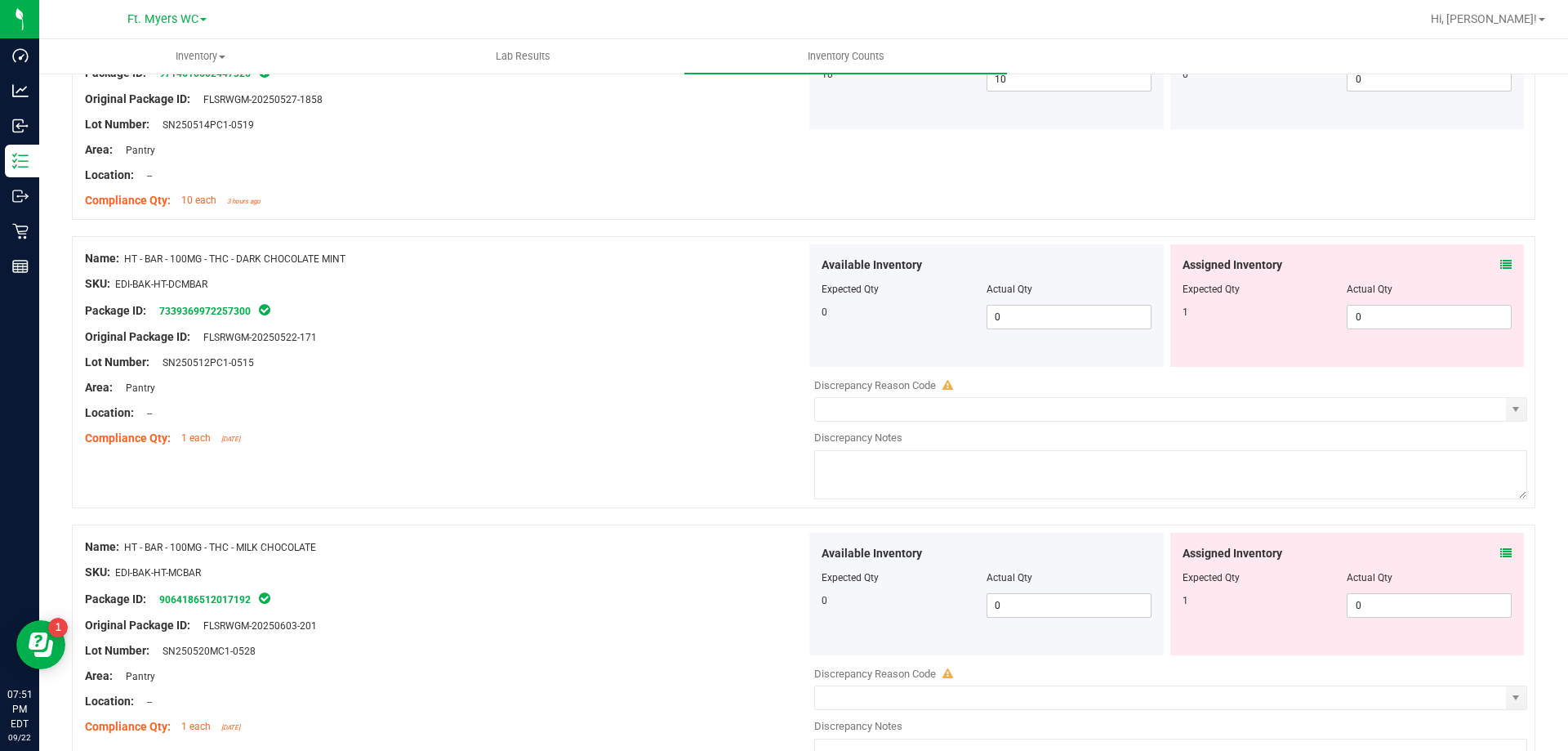
scroll to position [3350, 0]
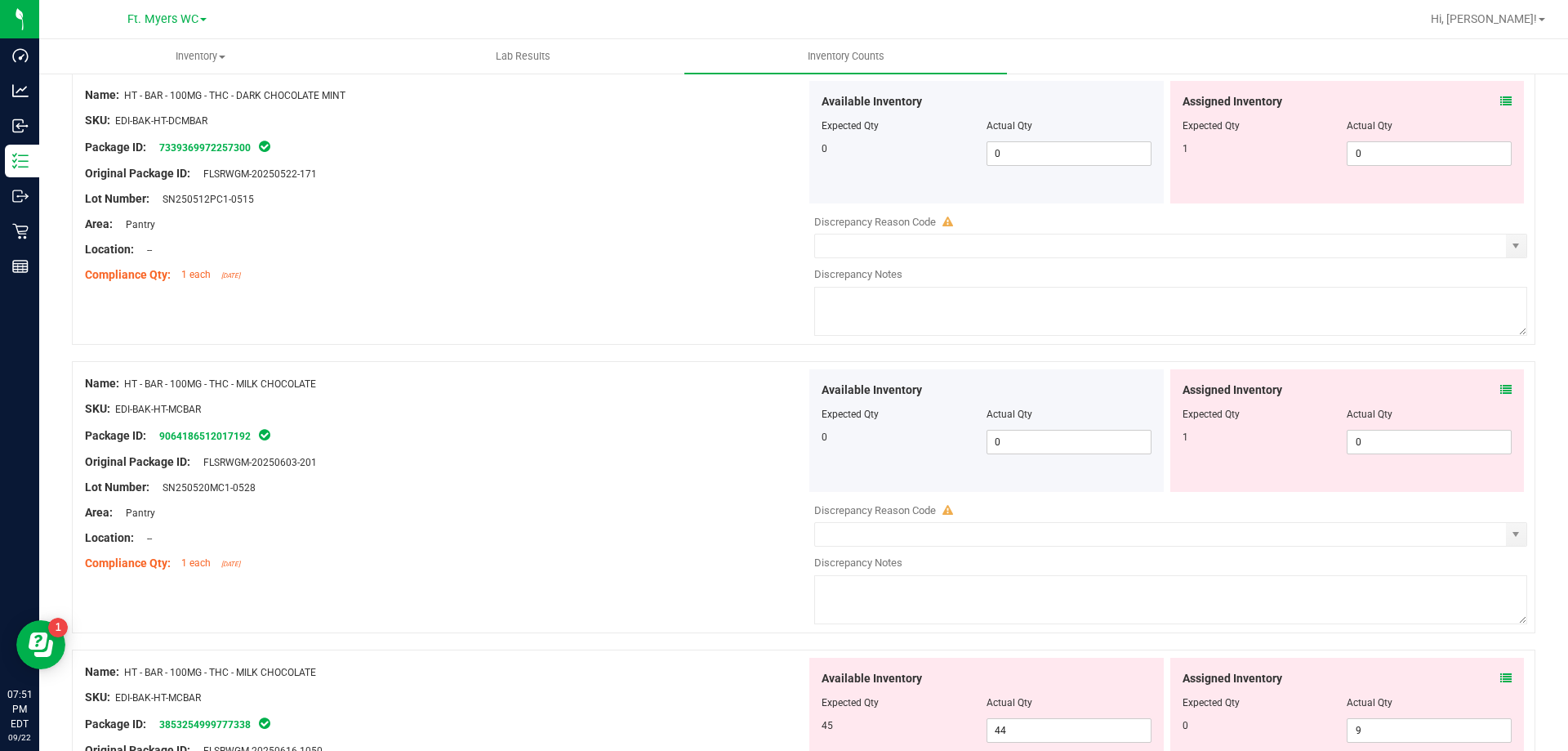
click at [1501, 392] on icon at bounding box center [1507, 390] width 12 height 12
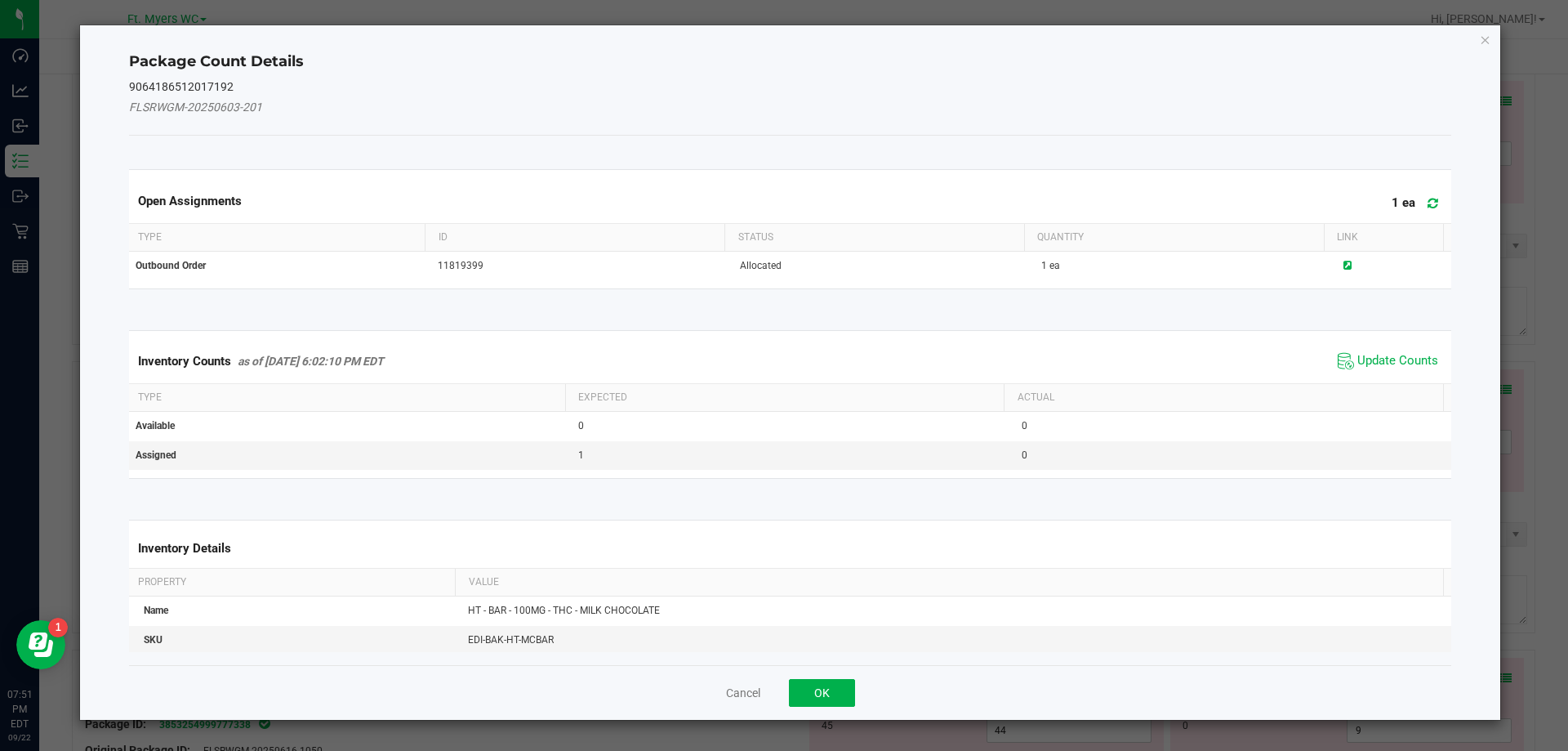
click at [1401, 349] on span "Update Counts" at bounding box center [1388, 360] width 109 height 24
click at [1396, 357] on div "Inventory Counts as of [DATE] 6:02:10 PM EDT Update Counts" at bounding box center [790, 360] width 1330 height 42
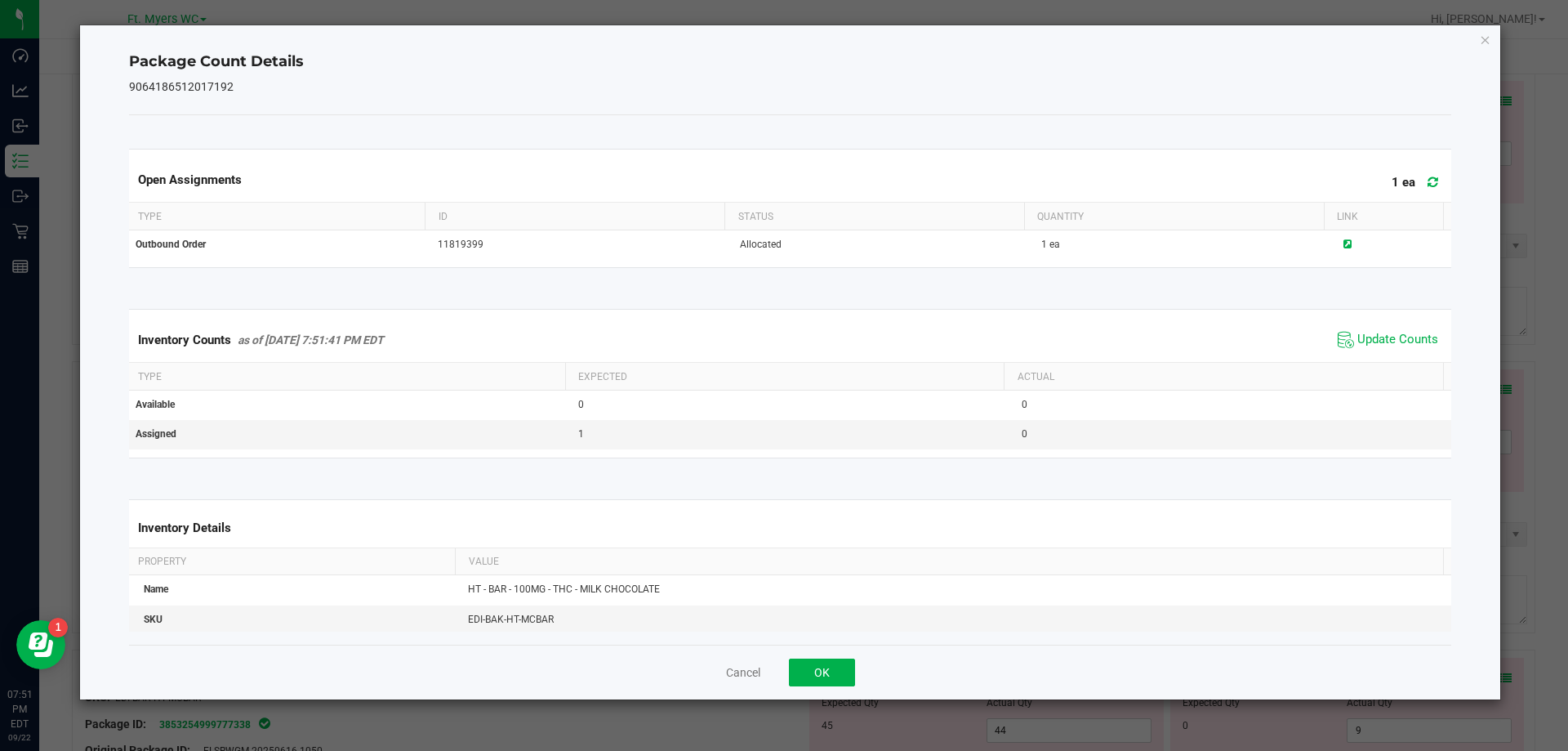
click at [789, 658] on div "Cancel OK" at bounding box center [790, 672] width 1323 height 55
click at [814, 672] on button "OK" at bounding box center [821, 672] width 66 height 28
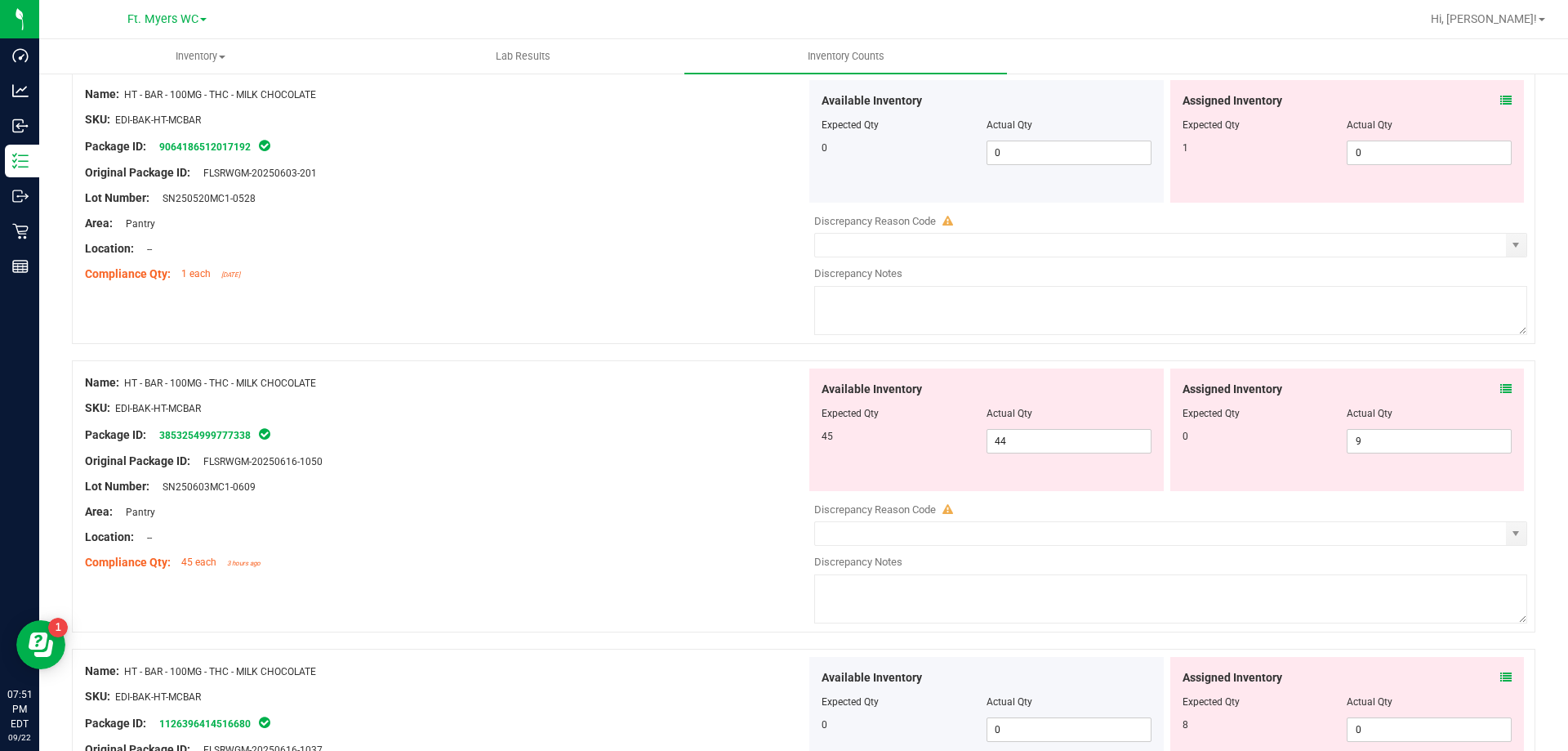
scroll to position [3677, 0]
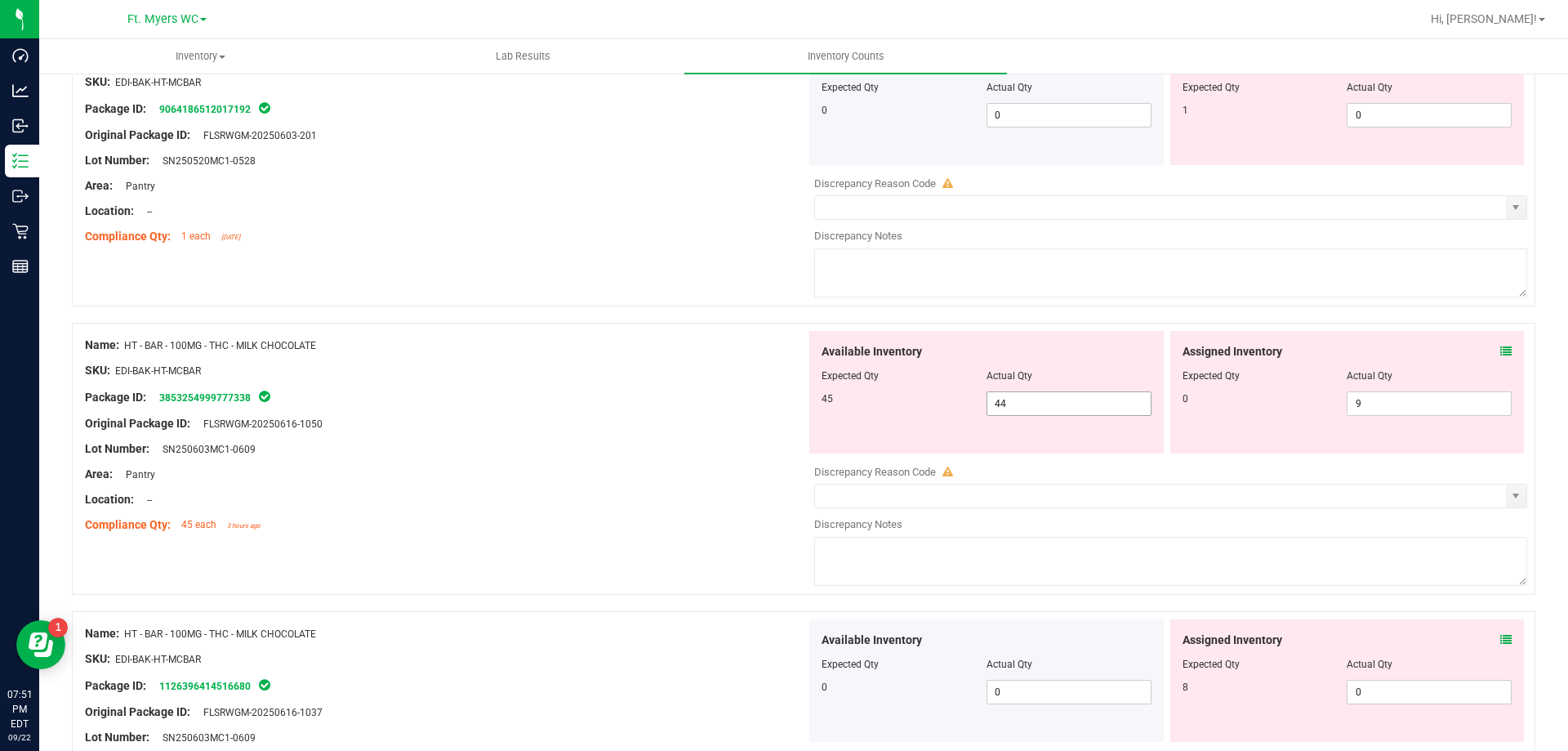
click at [1100, 407] on span "44 44" at bounding box center [1069, 403] width 165 height 24
type input "45"
click at [1377, 396] on span "9 9" at bounding box center [1429, 403] width 165 height 24
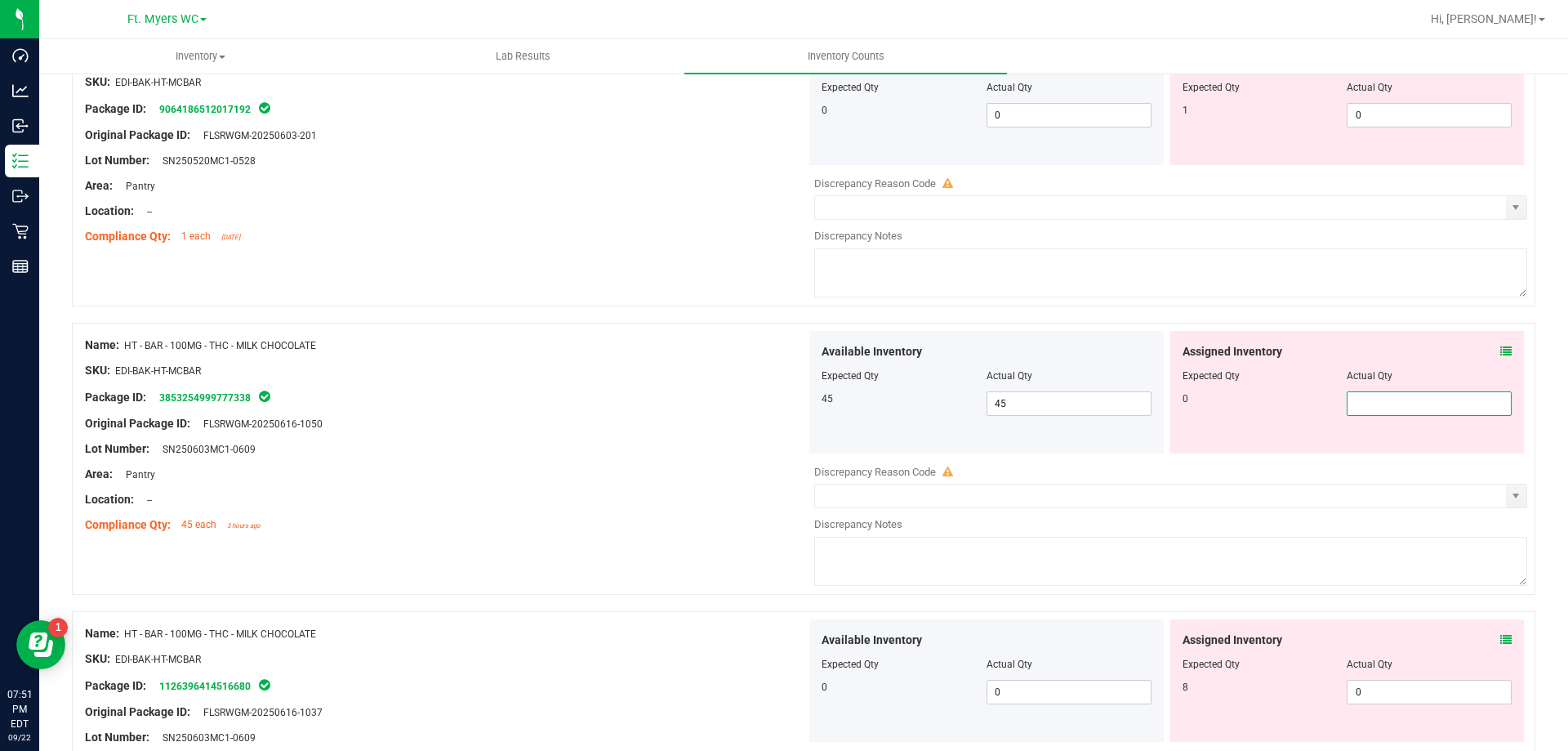
type input "0"
click at [1473, 698] on div "Available Inventory Expected Qty Actual Qty 0 0 0" at bounding box center [1167, 749] width 721 height 259
type input "0"
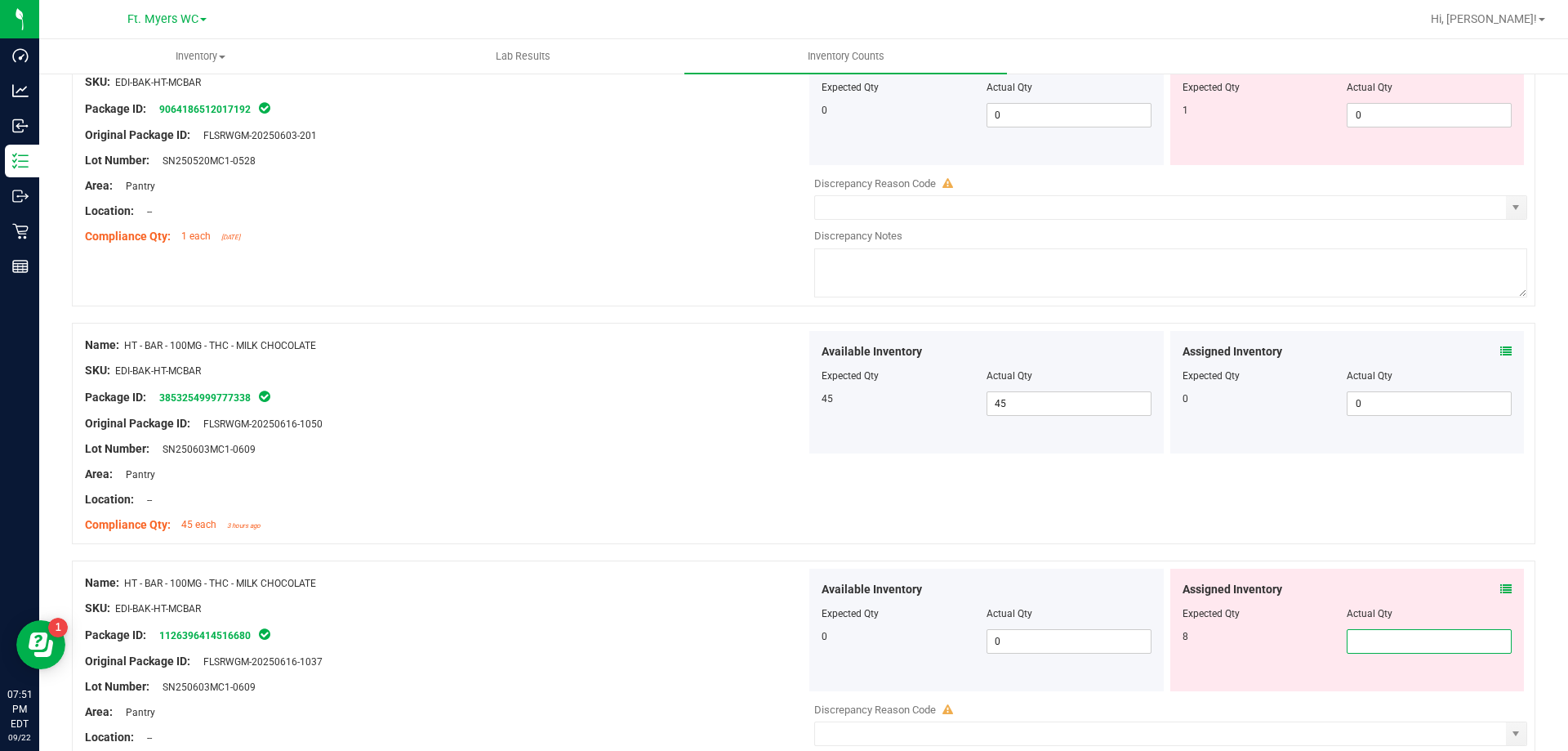
type input "8"
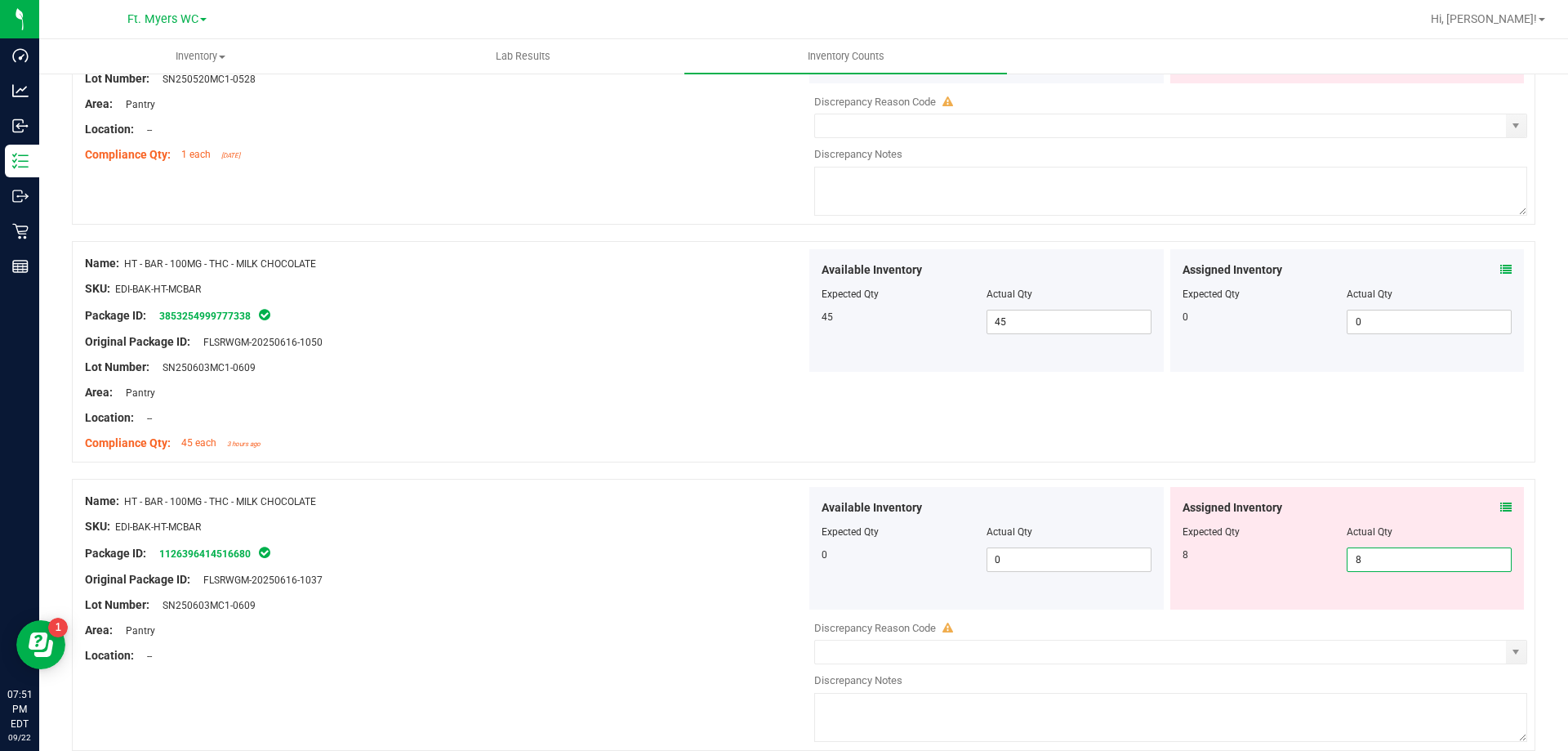
type input "8"
click at [543, 541] on div at bounding box center [445, 540] width 721 height 8
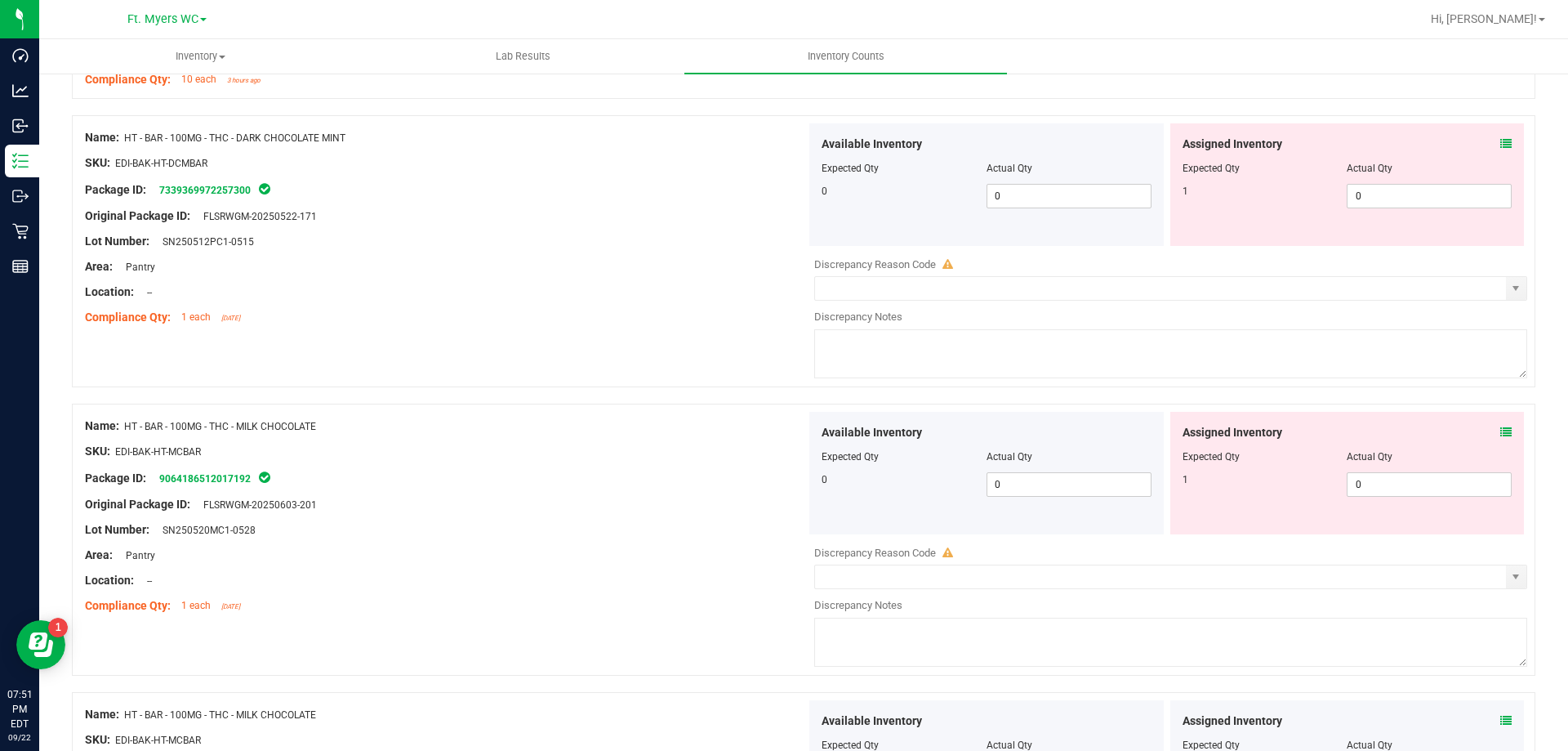
scroll to position [3268, 0]
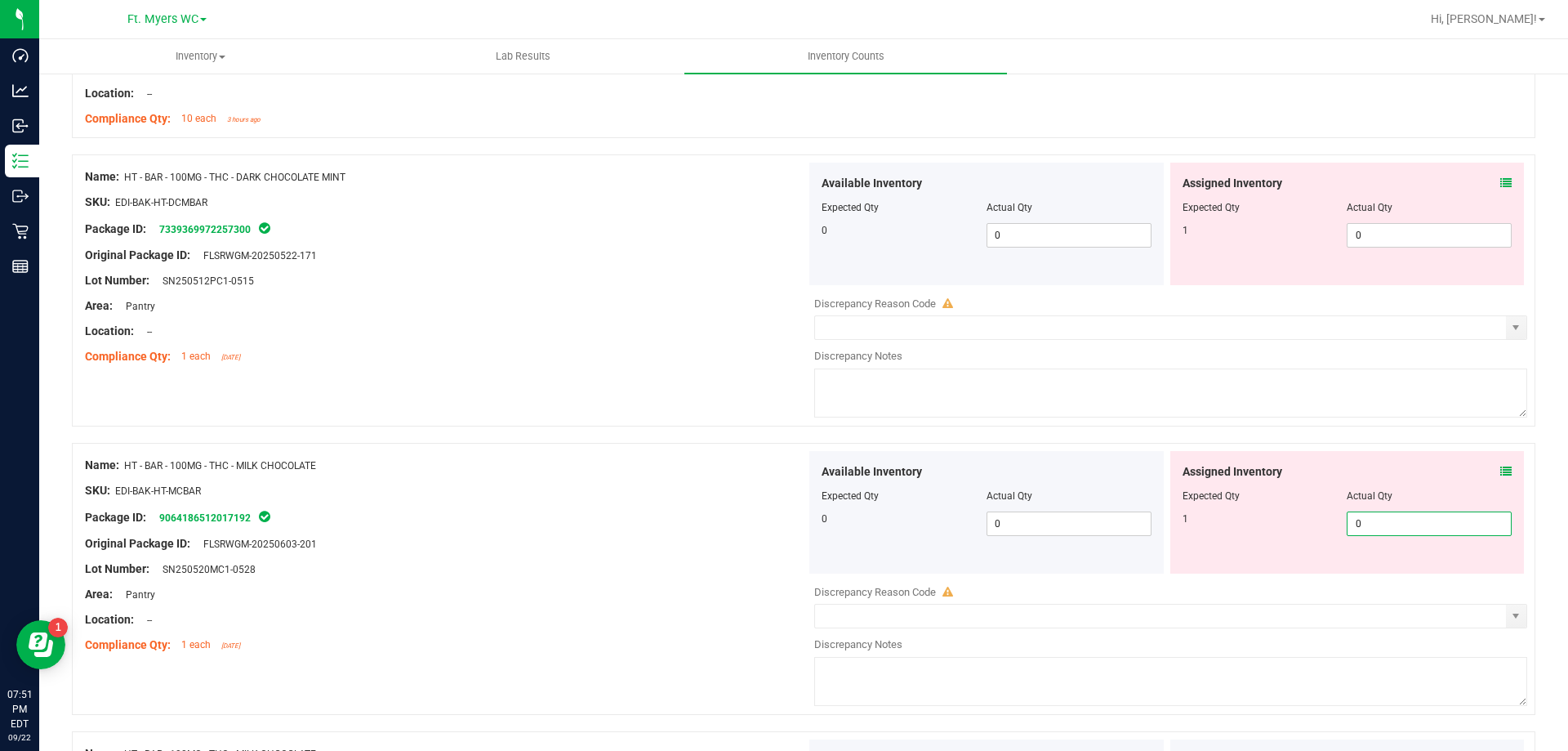
click at [1437, 517] on span "0 0" at bounding box center [1429, 523] width 165 height 24
type input "1"
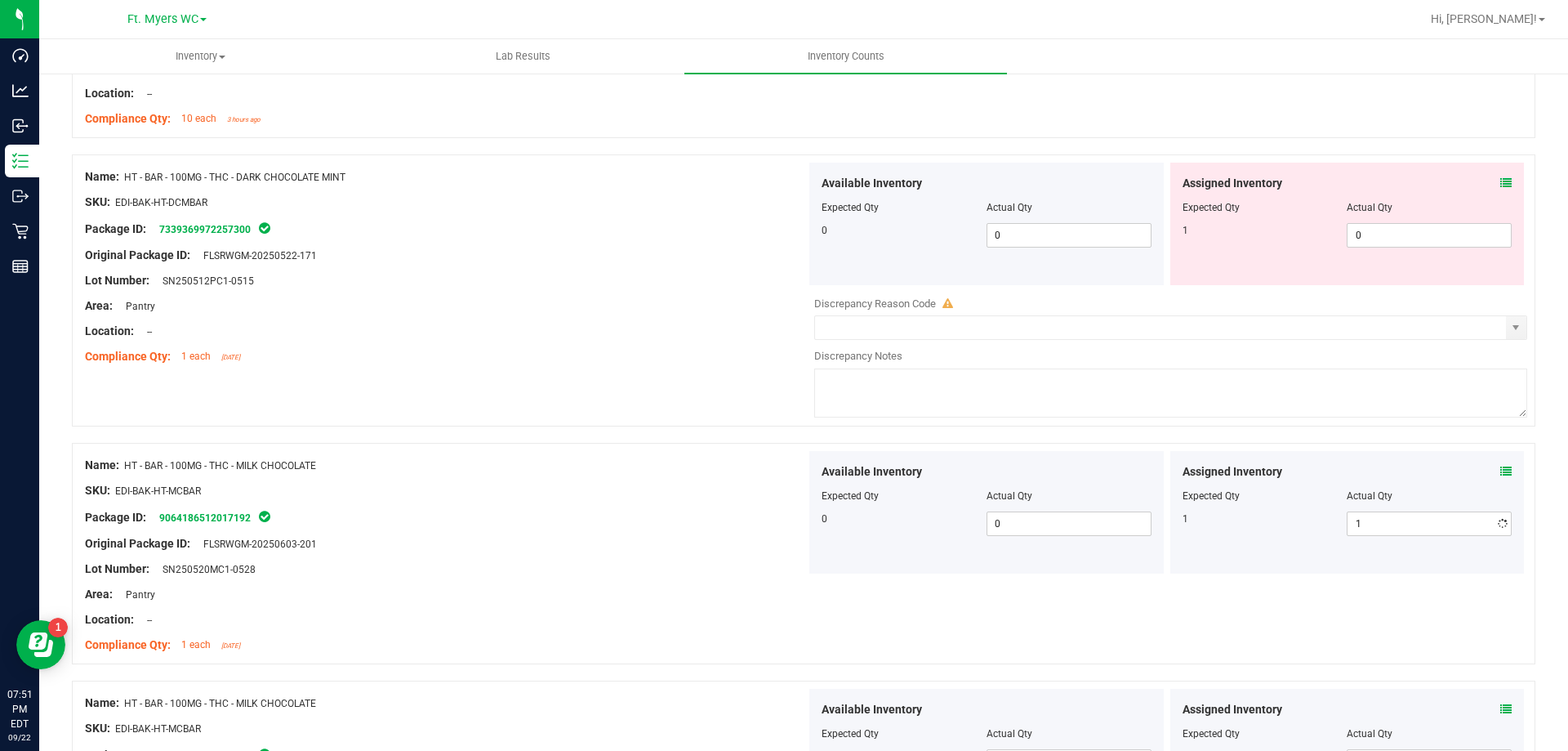
click at [517, 367] on div "Name: HT - BAR - 100MG - THC - DARK CHOCOLATE MINT SKU: EDI-BAK-HT-DCMBAR Packa…" at bounding box center [445, 266] width 721 height 208
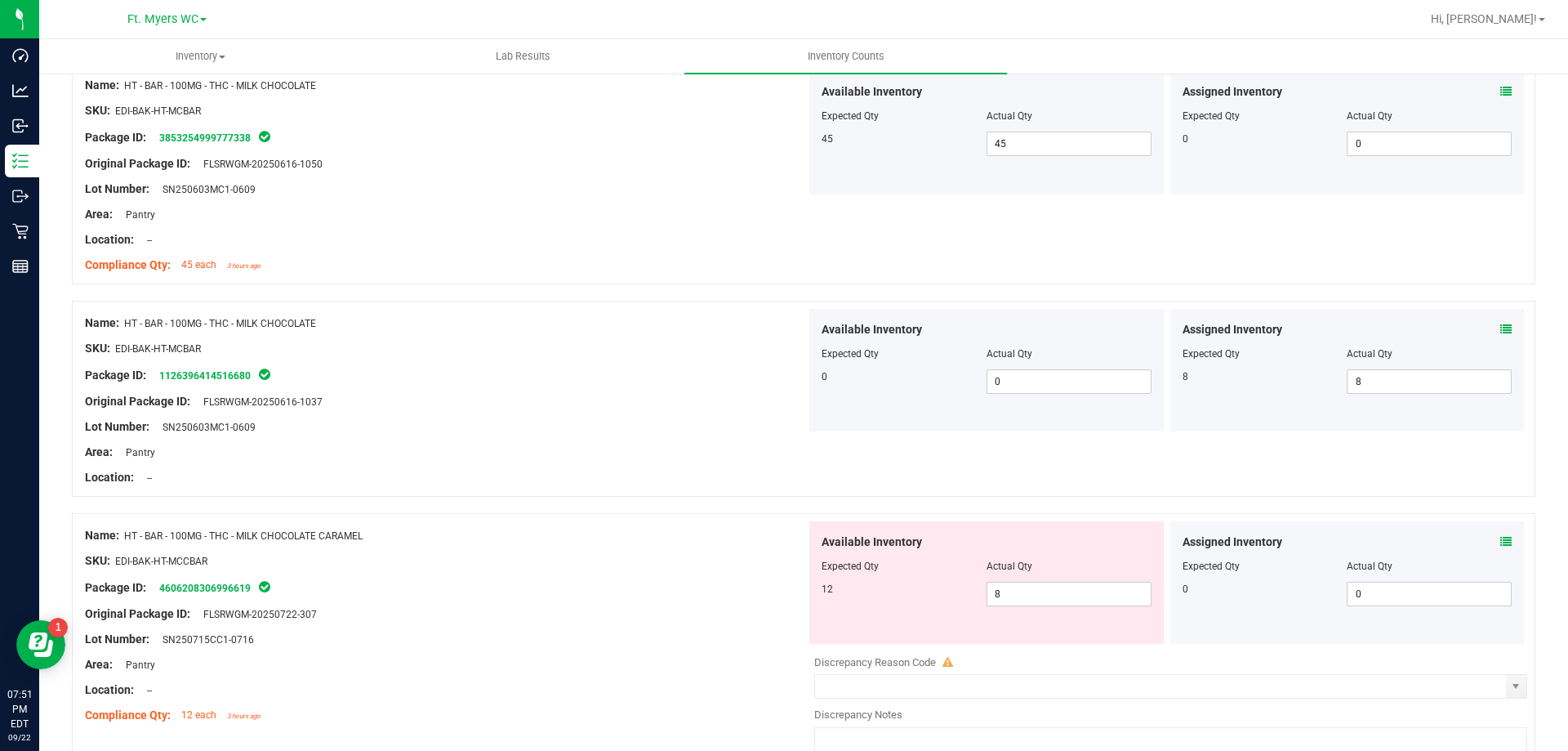
scroll to position [4248, 0]
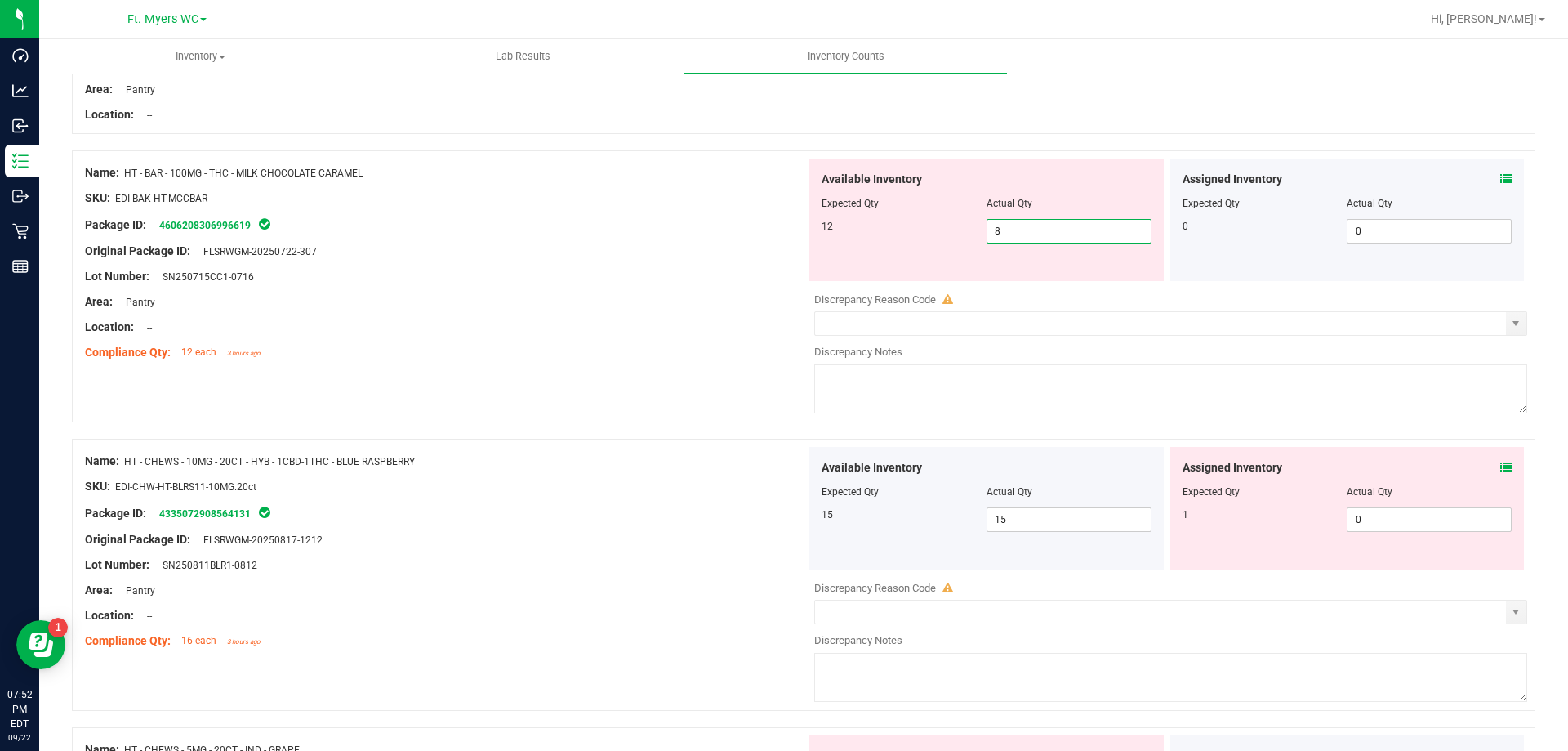
click at [1076, 237] on span "8 8" at bounding box center [1069, 231] width 165 height 24
click at [1483, 181] on div "Assigned Inventory" at bounding box center [1347, 179] width 330 height 17
click at [1486, 179] on div "Assigned Inventory" at bounding box center [1347, 179] width 330 height 17
click at [1501, 173] on icon at bounding box center [1507, 179] width 12 height 12
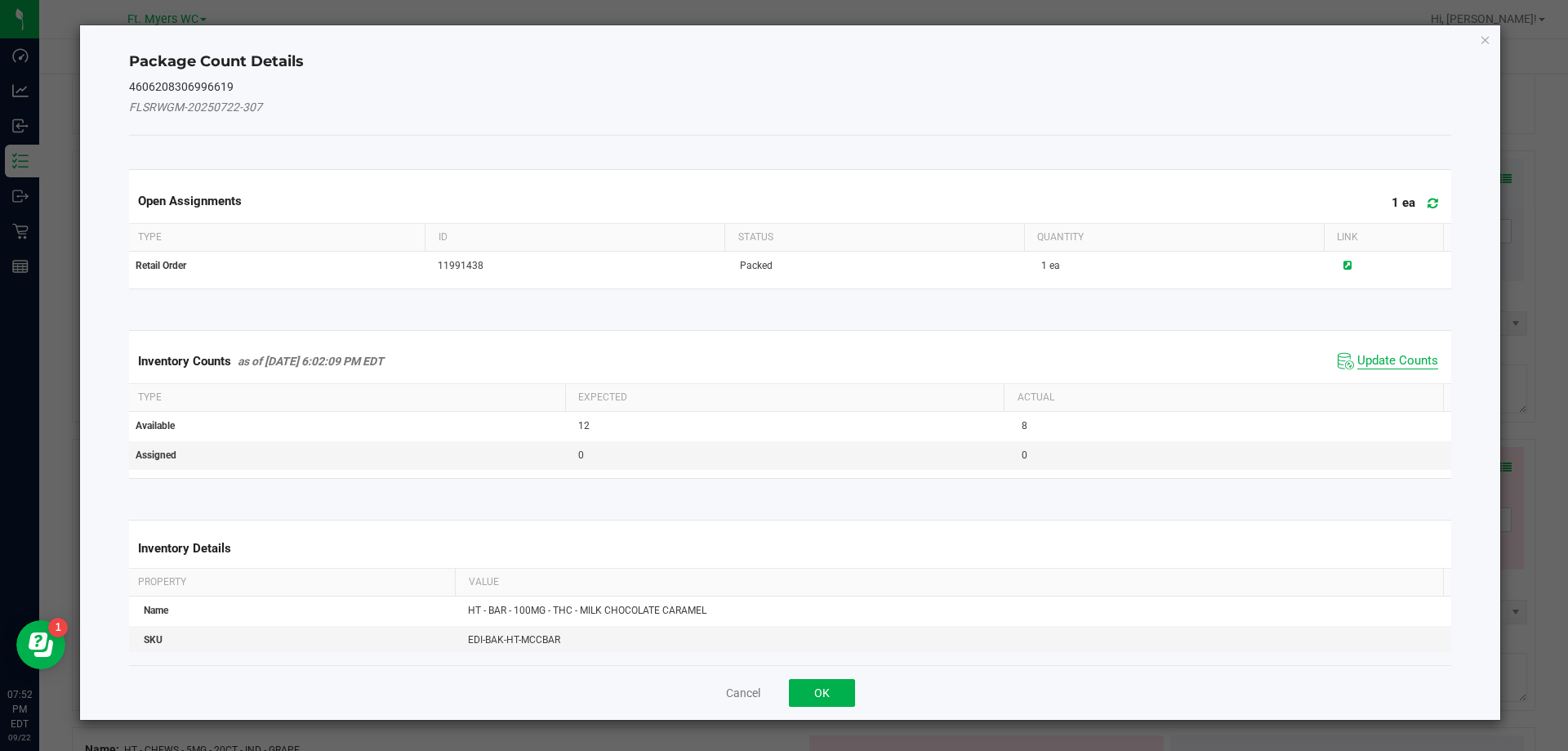
click at [1401, 363] on span "Update Counts" at bounding box center [1398, 360] width 81 height 16
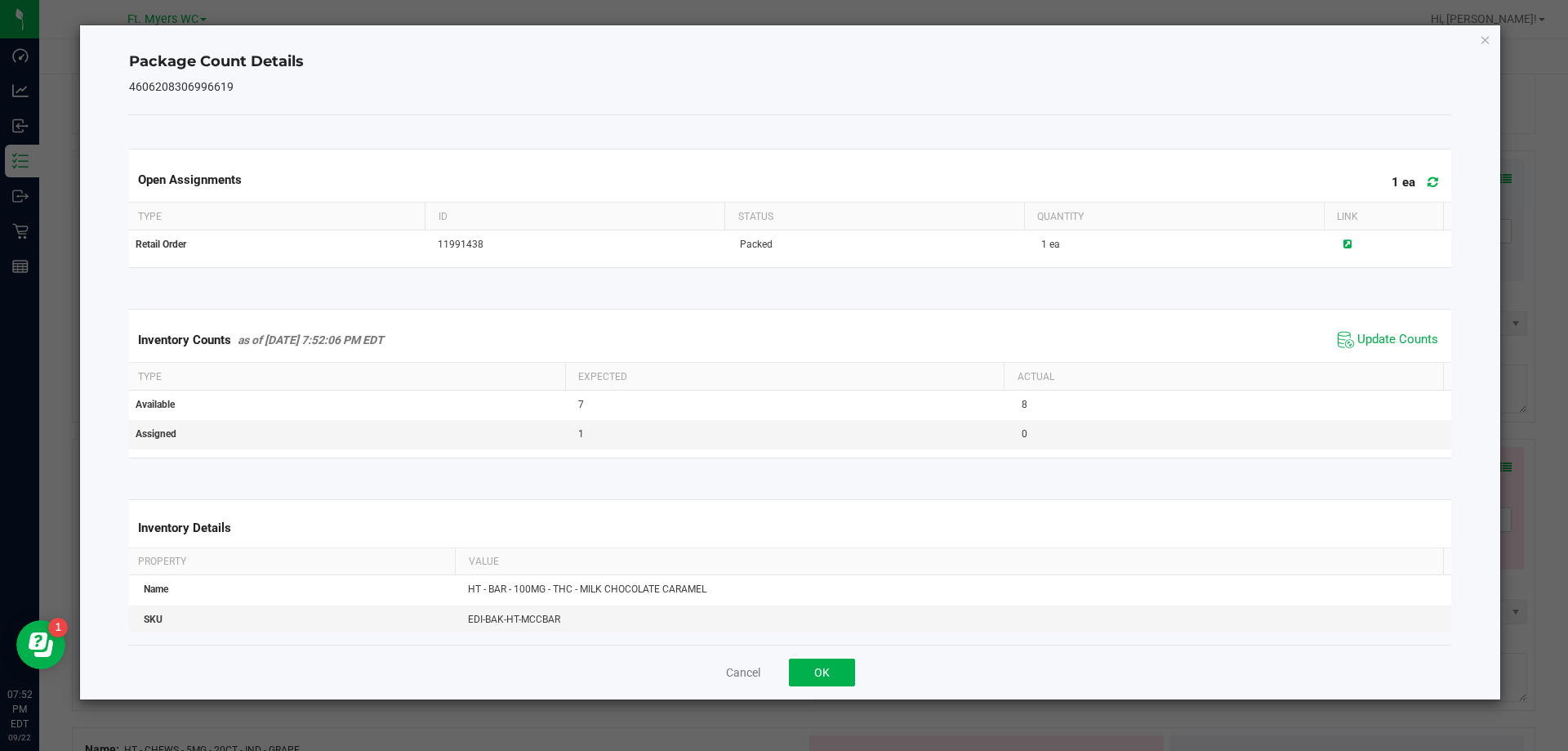
click at [821, 693] on div "Cancel OK" at bounding box center [790, 672] width 1323 height 55
click at [824, 676] on button "OK" at bounding box center [821, 672] width 66 height 28
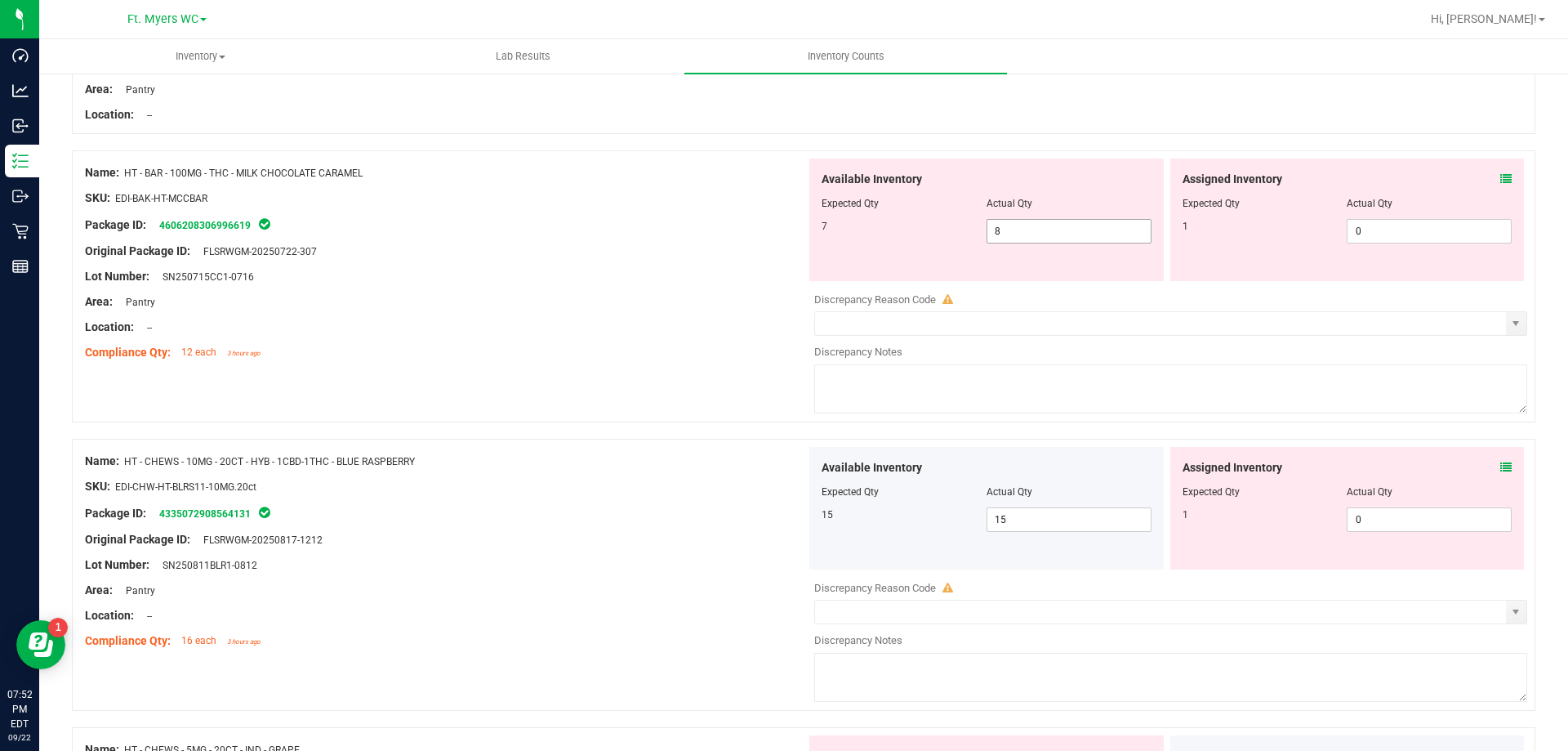
click at [1018, 239] on span "8 8" at bounding box center [1069, 231] width 165 height 24
type input "7"
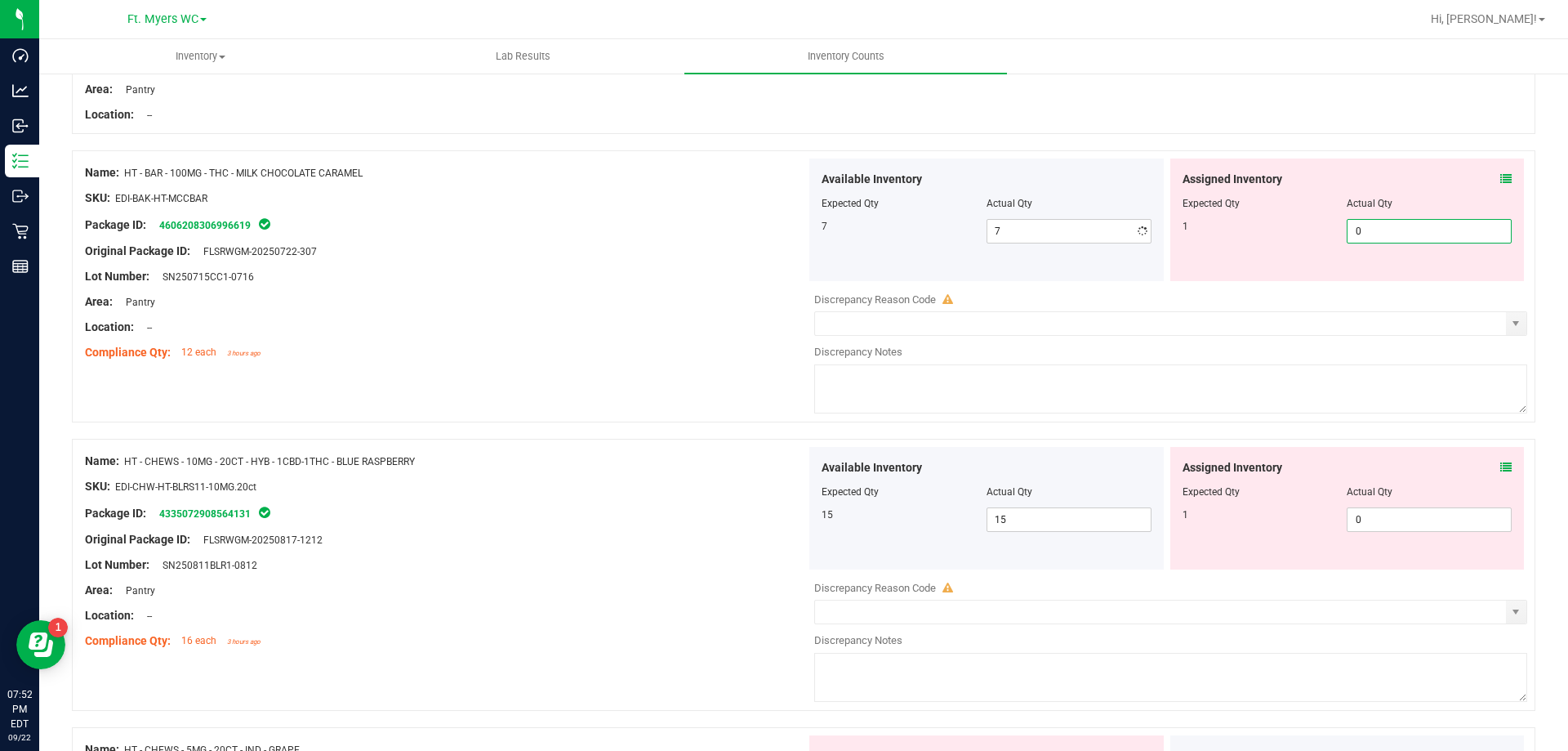
click at [1424, 231] on span "0 0" at bounding box center [1429, 231] width 165 height 24
type input "01"
type input "1"
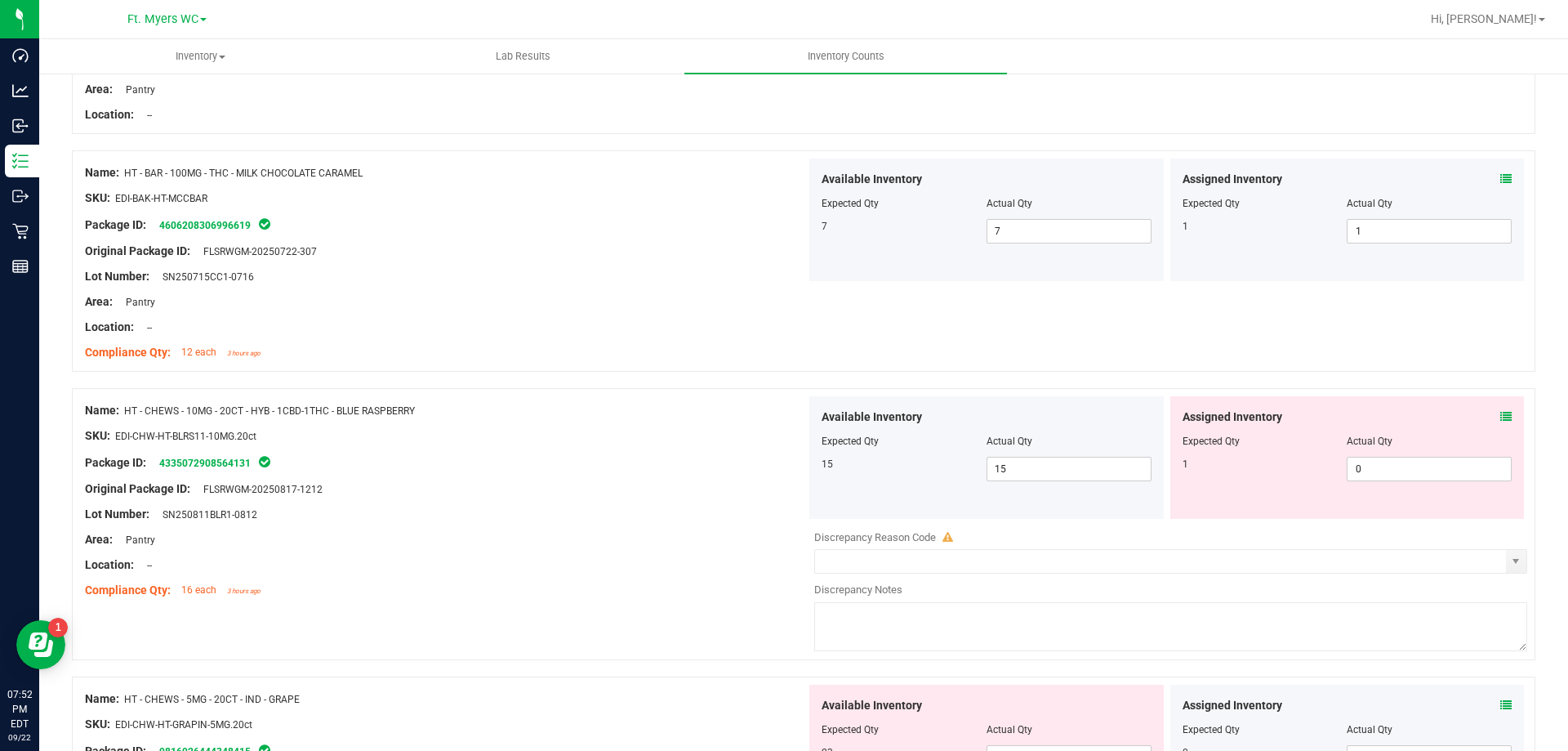
click at [1501, 408] on span at bounding box center [1507, 417] width 12 height 17
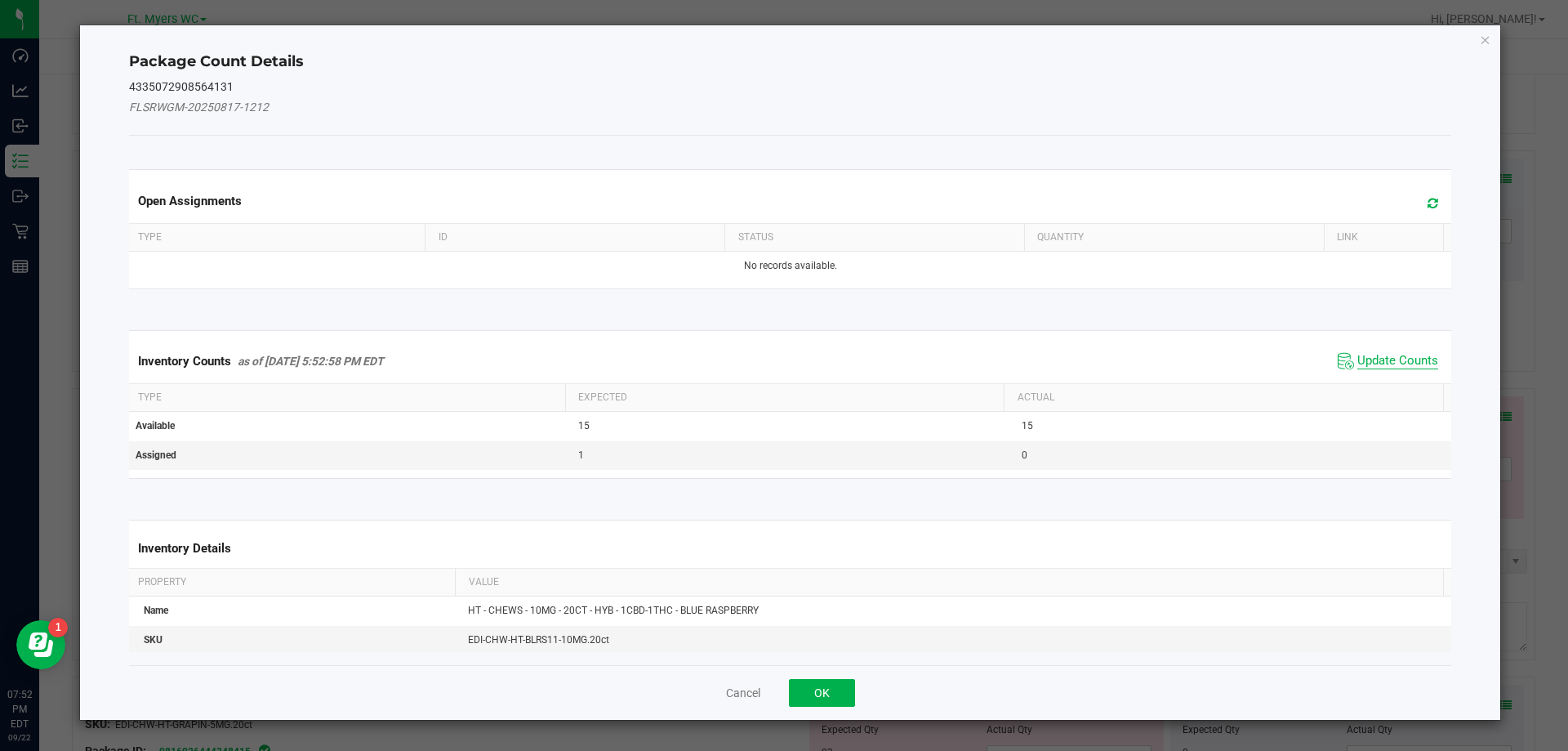
click at [1377, 364] on span "Update Counts" at bounding box center [1398, 360] width 81 height 16
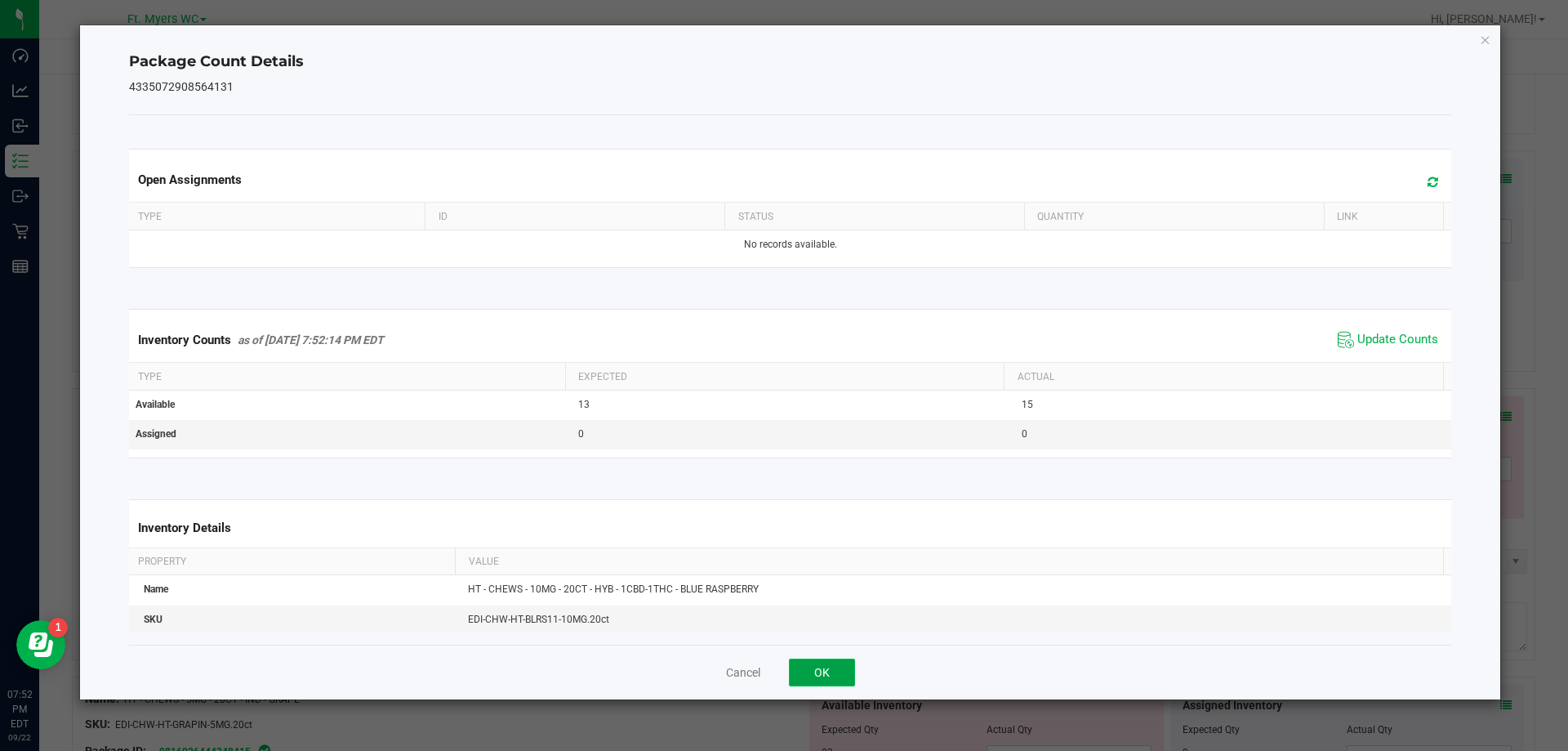
click at [831, 667] on button "OK" at bounding box center [821, 672] width 66 height 28
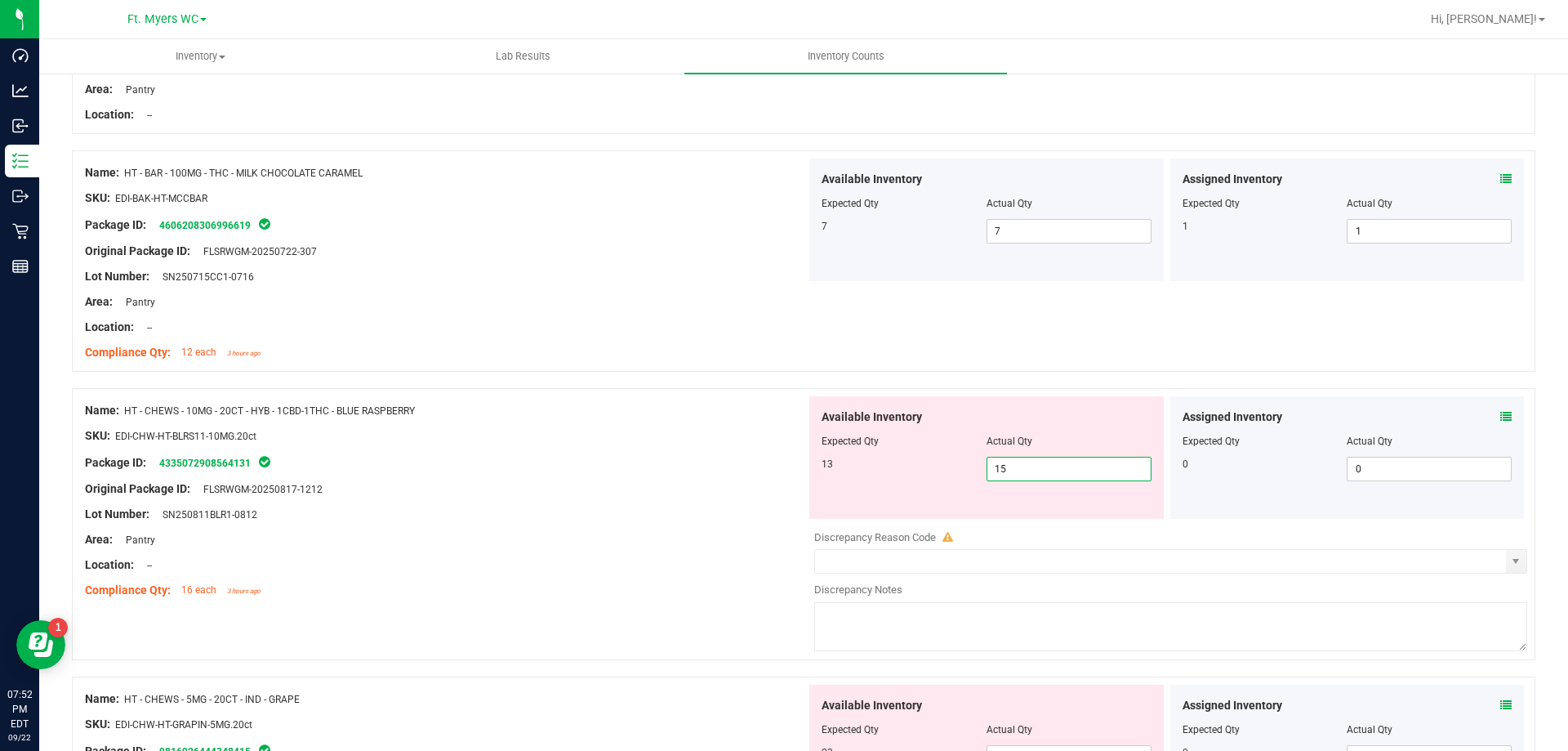
click at [1031, 457] on span "15 15" at bounding box center [1069, 468] width 165 height 24
type input "13"
click at [614, 487] on div "Original Package ID: FLSRWGM-20250817-1212" at bounding box center [445, 489] width 721 height 17
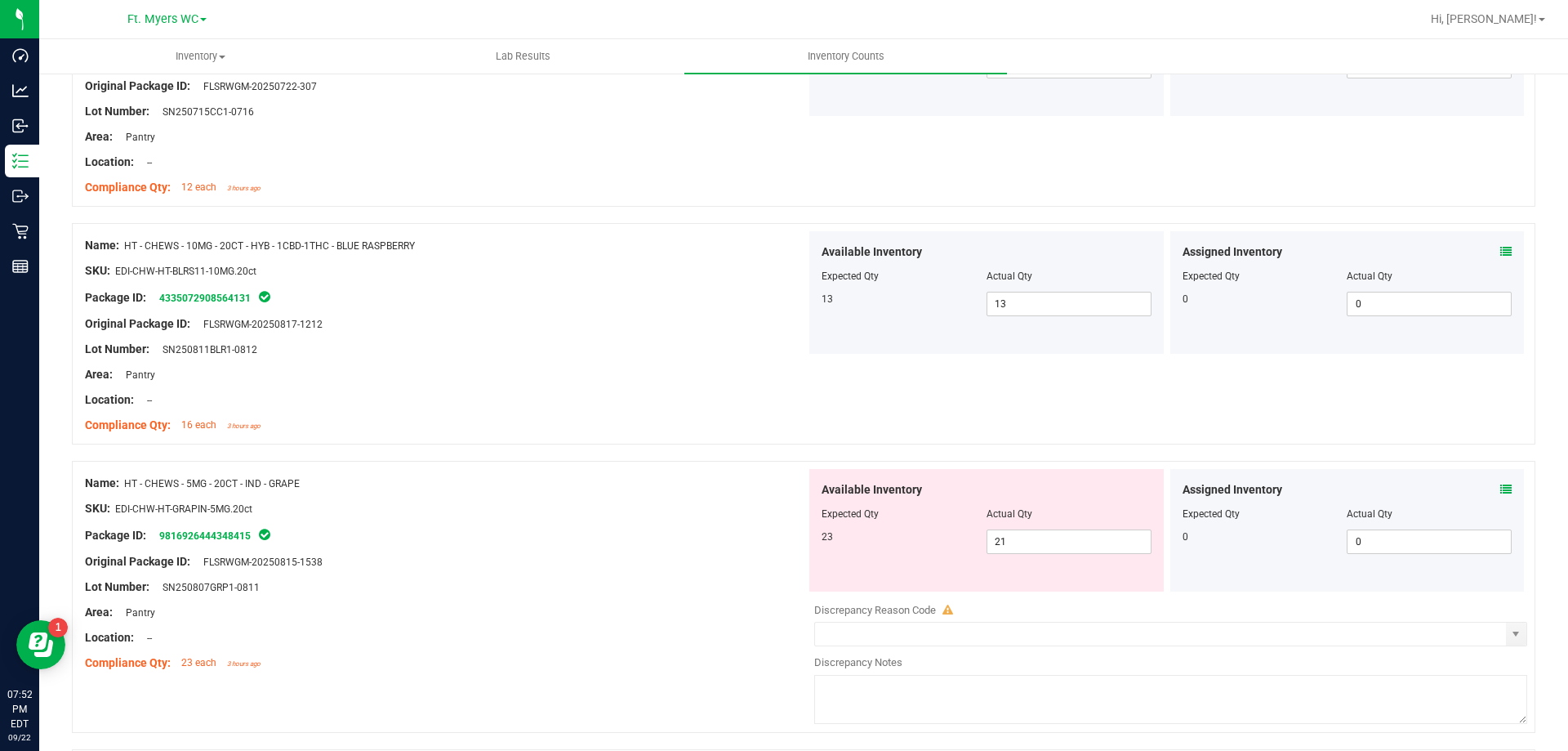
scroll to position [4575, 0]
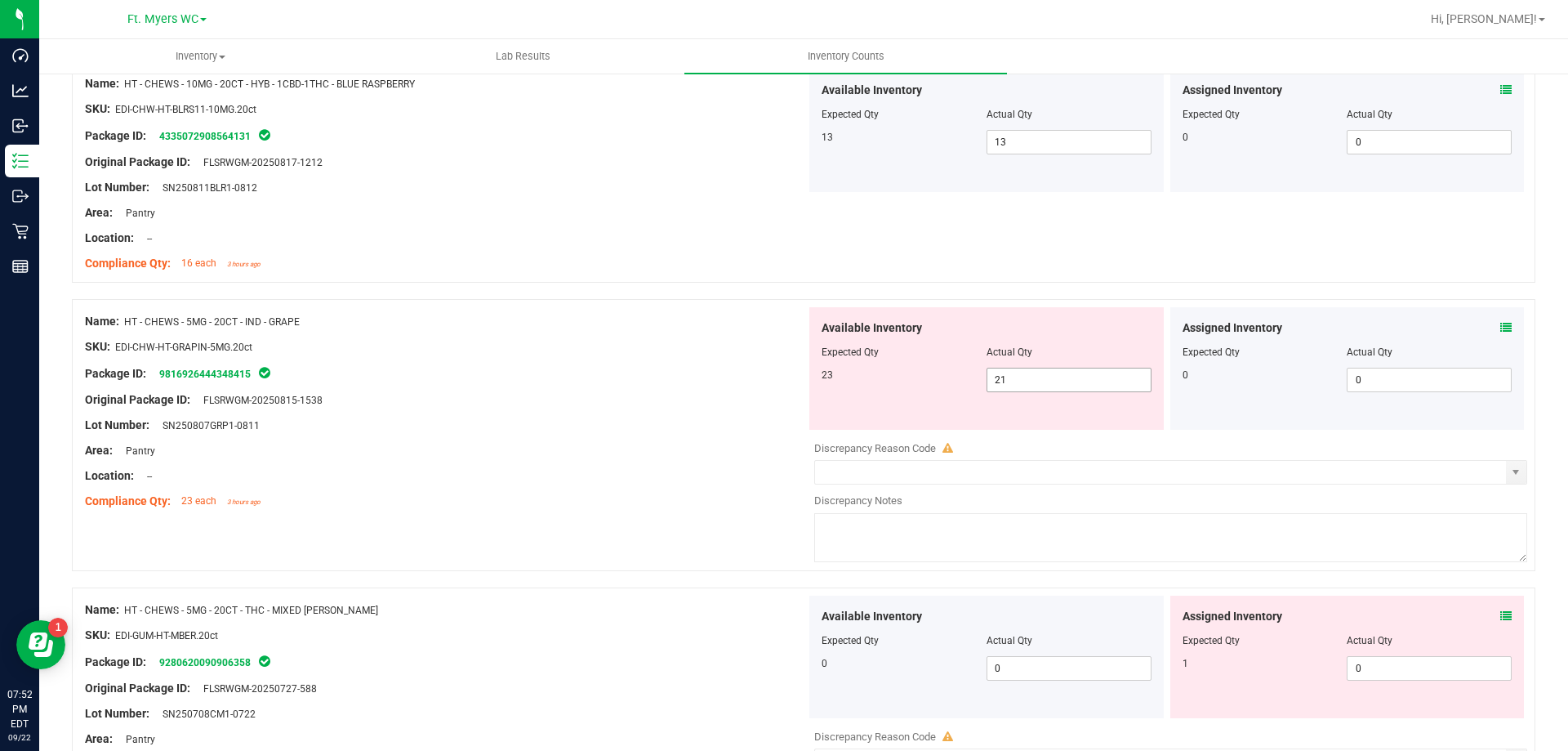
click at [1105, 383] on span "21 21" at bounding box center [1069, 380] width 165 height 24
click at [1487, 324] on div "Assigned Inventory" at bounding box center [1347, 328] width 330 height 17
click at [1501, 327] on icon at bounding box center [1507, 328] width 12 height 12
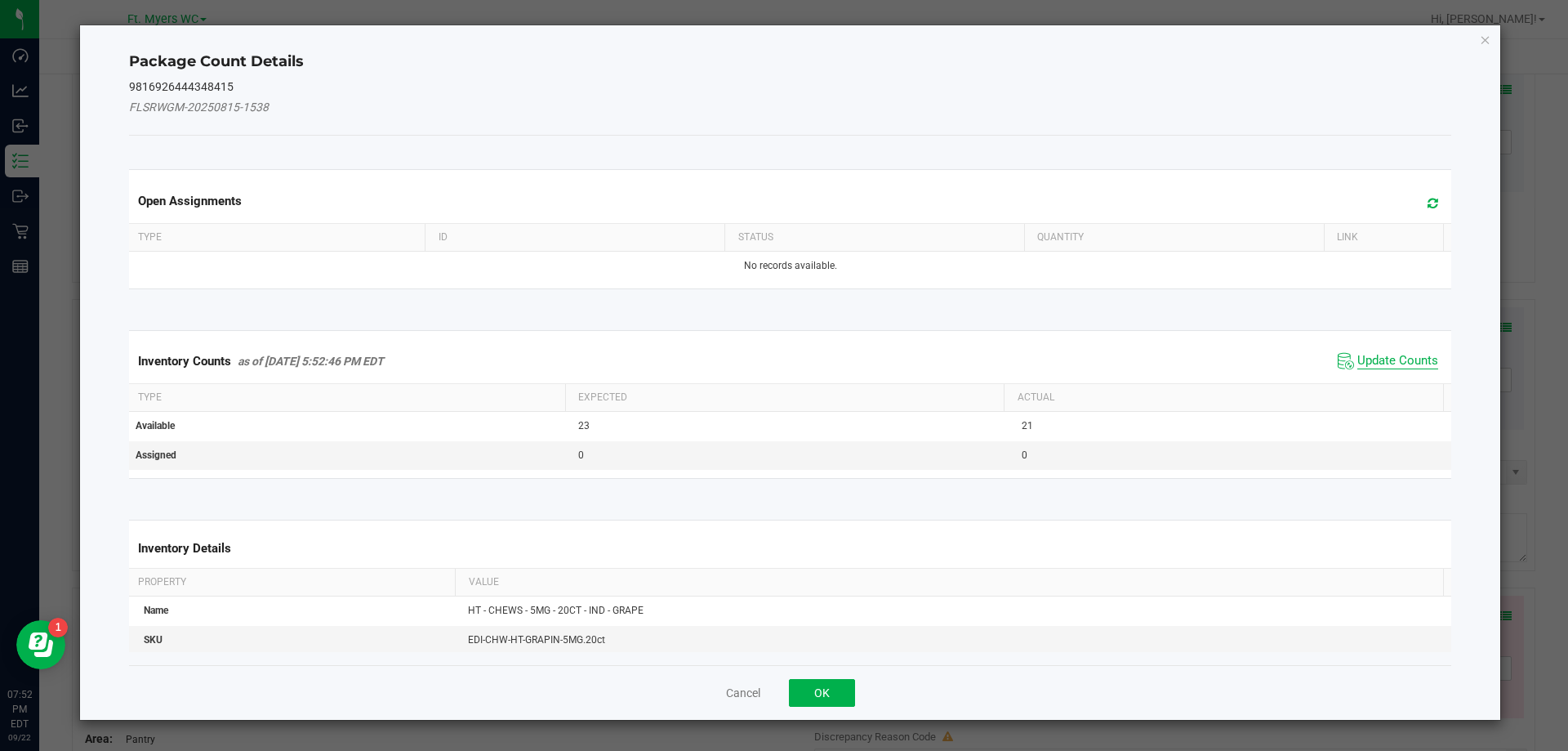
click at [1407, 358] on span "Update Counts" at bounding box center [1398, 360] width 81 height 16
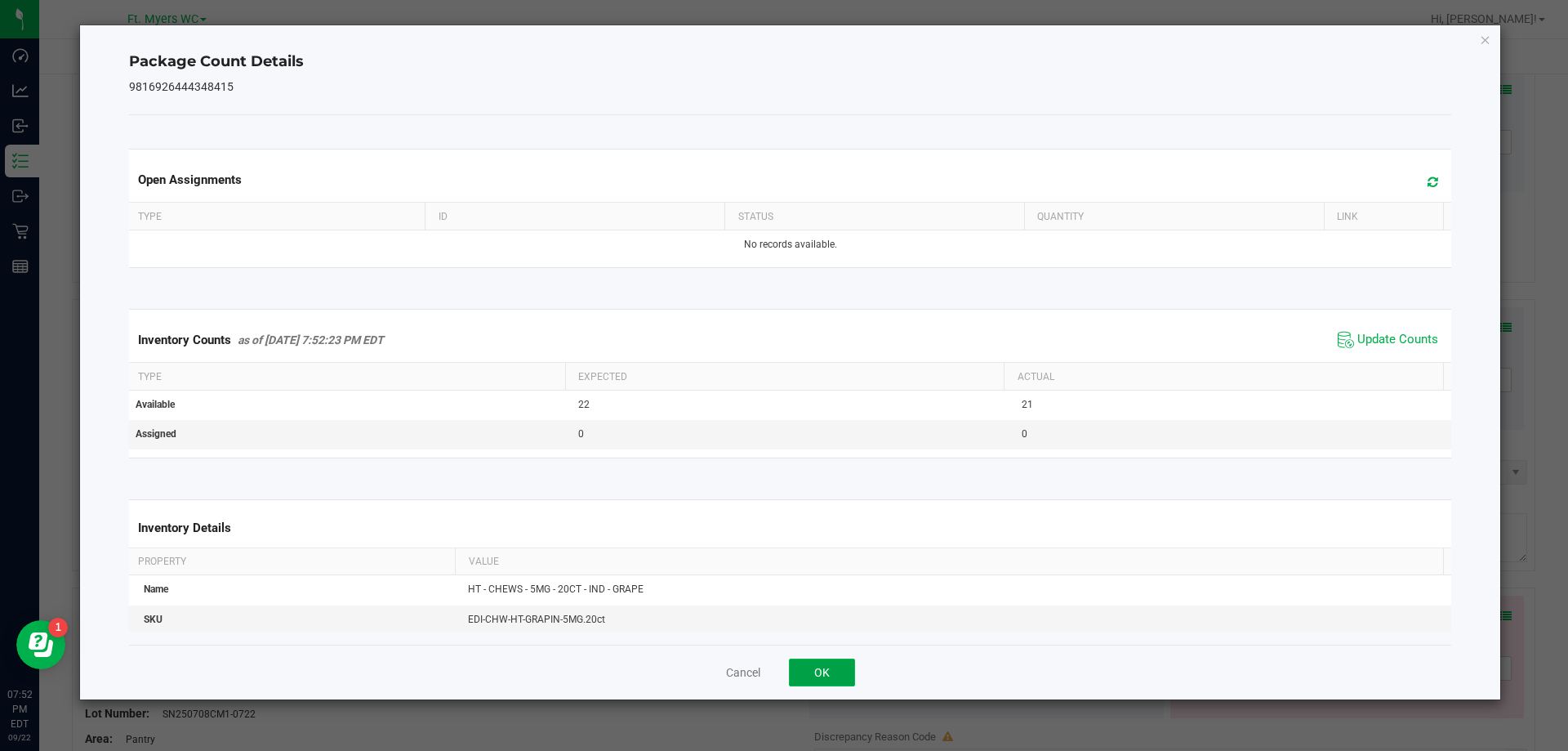
click at [844, 680] on button "OK" at bounding box center [821, 672] width 66 height 28
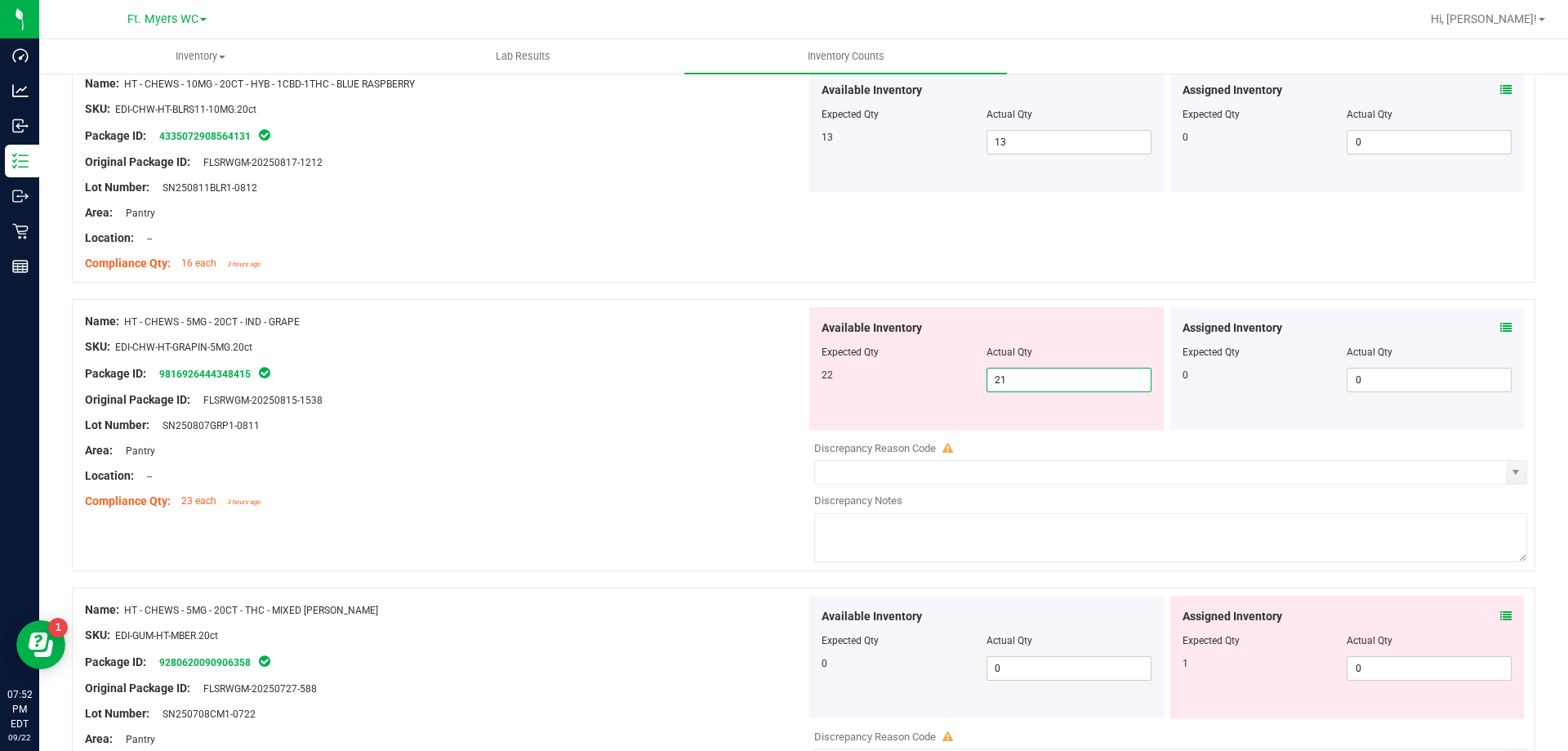
click at [1088, 386] on span "21 21" at bounding box center [1069, 380] width 165 height 24
type input "22"
click at [647, 434] on div at bounding box center [445, 438] width 721 height 8
type input "22"
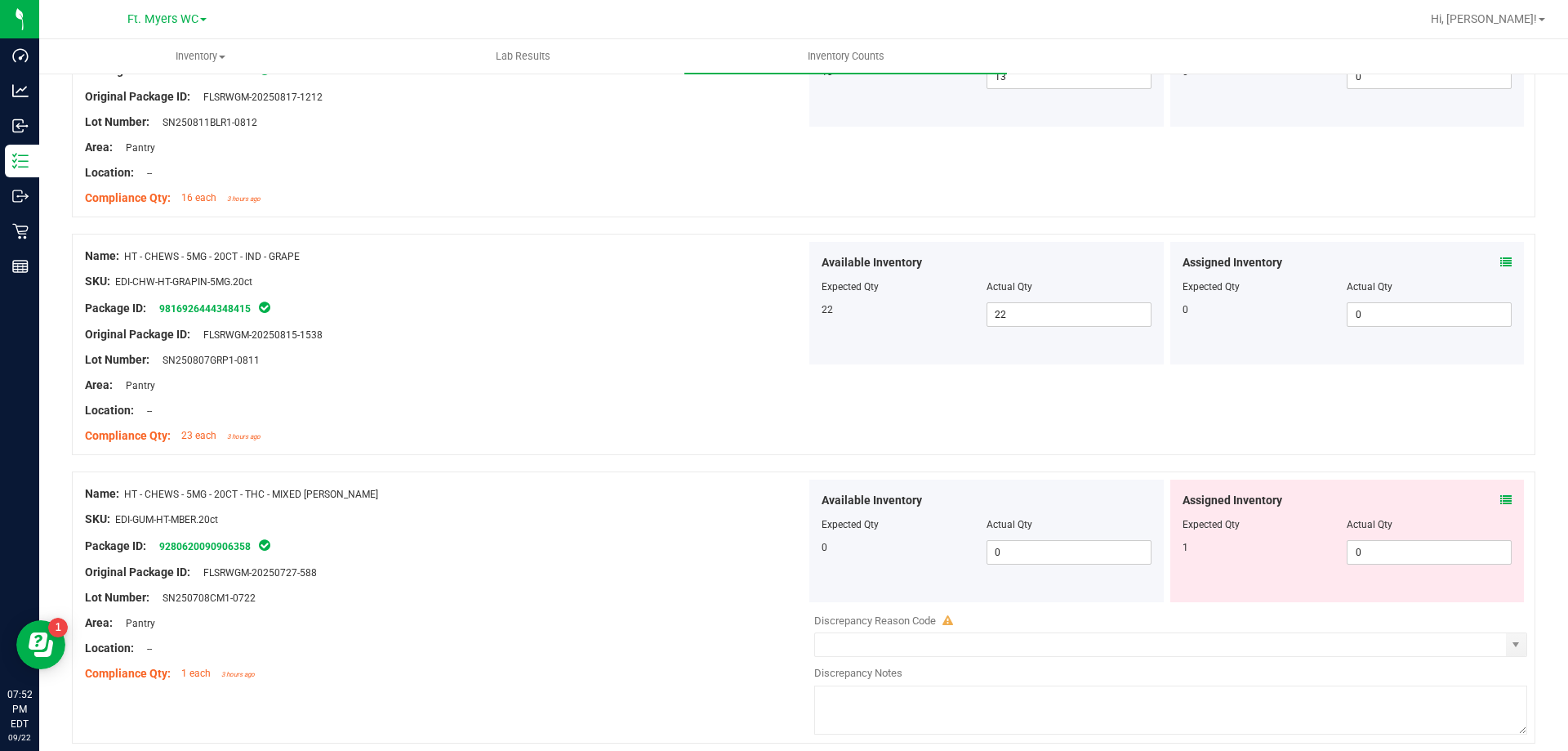
scroll to position [4706, 0]
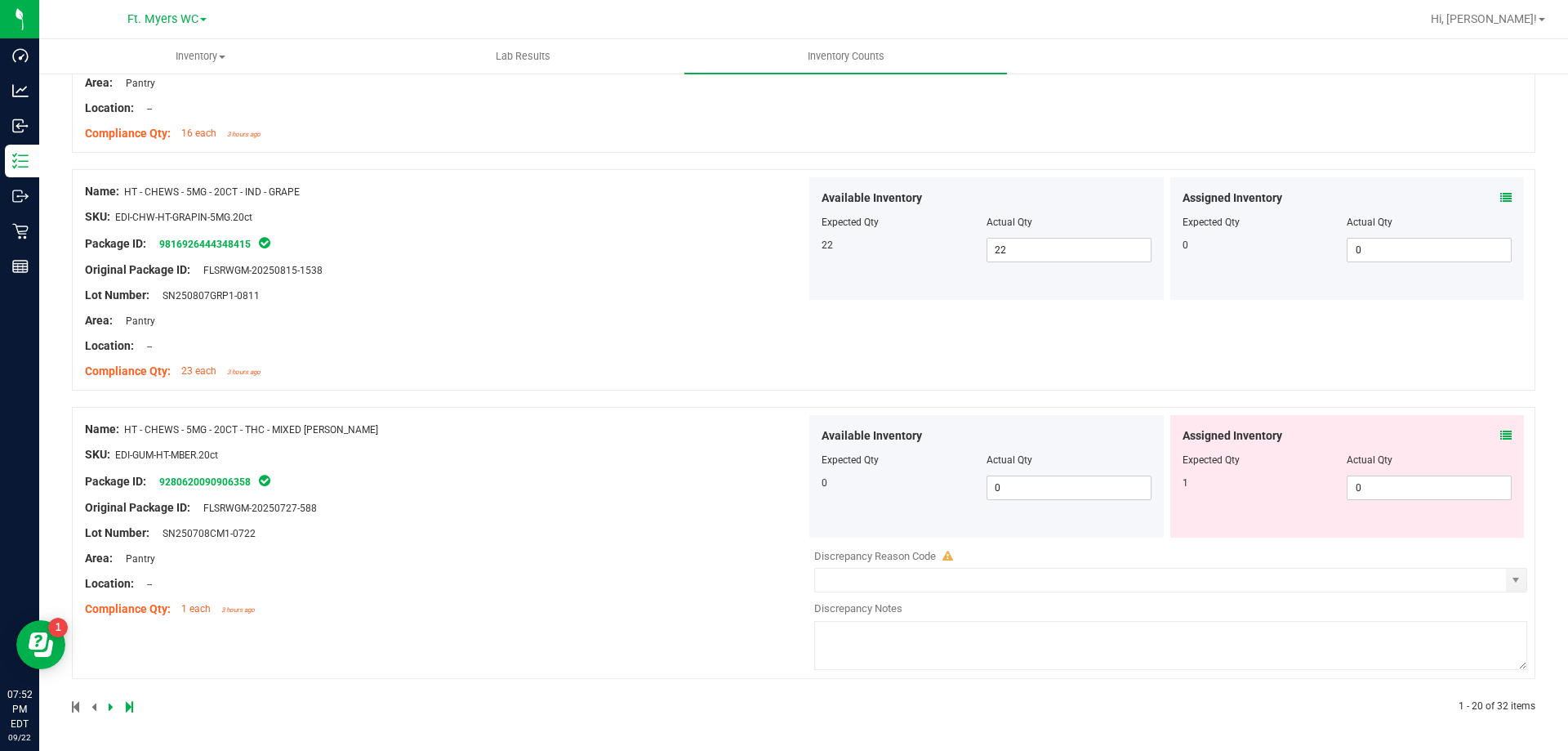
click at [1500, 435] on div "Assigned Inventory Expected Qty Actual Qty 1 0 0" at bounding box center [1347, 477] width 354 height 123
click at [1485, 434] on div "Assigned Inventory" at bounding box center [1347, 436] width 330 height 17
click at [1501, 432] on icon at bounding box center [1507, 435] width 12 height 12
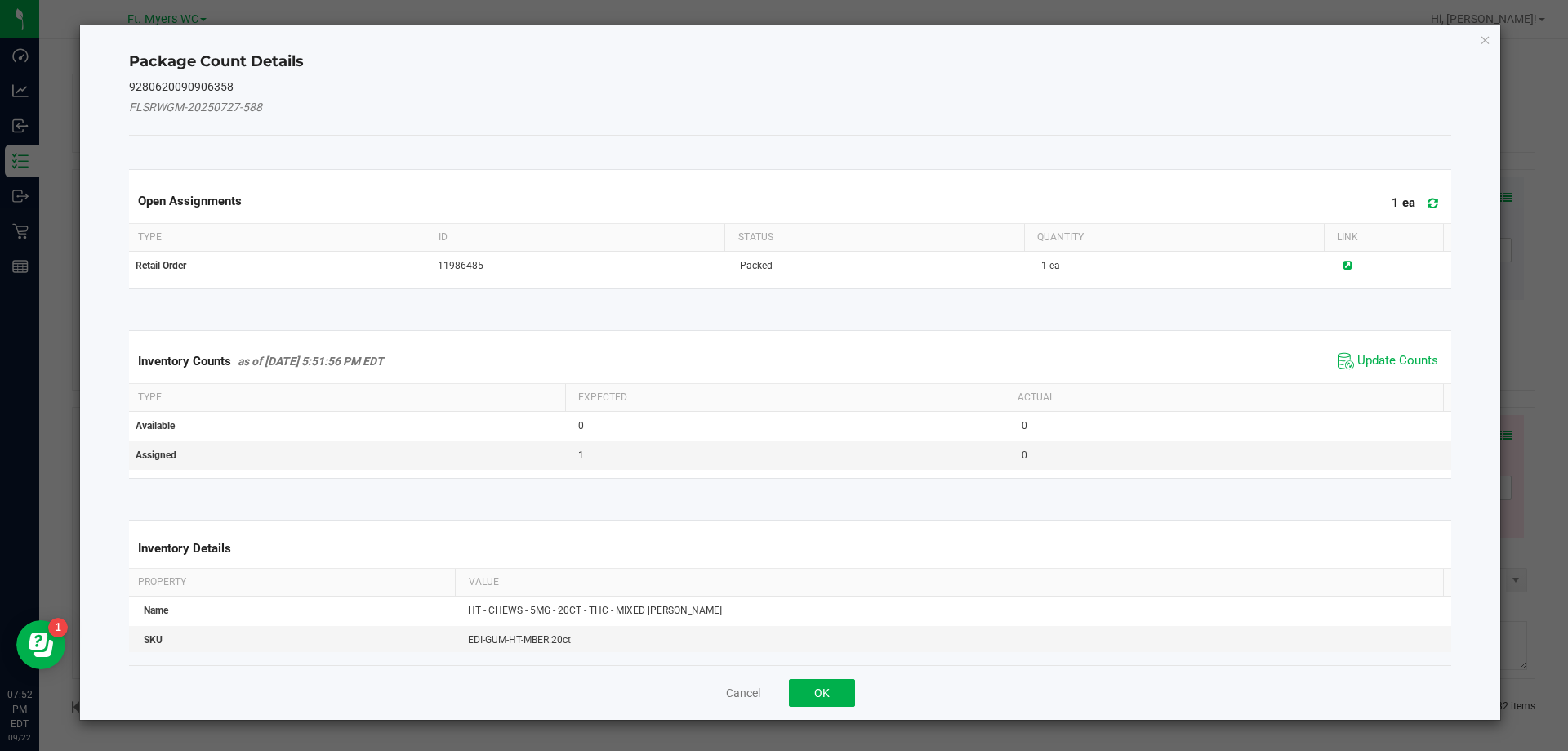
click at [1363, 341] on div "Inventory Counts as of [DATE] 5:51:56 PM EDT Update Counts" at bounding box center [790, 361] width 1330 height 44
click at [1363, 355] on span "Update Counts" at bounding box center [1398, 360] width 81 height 16
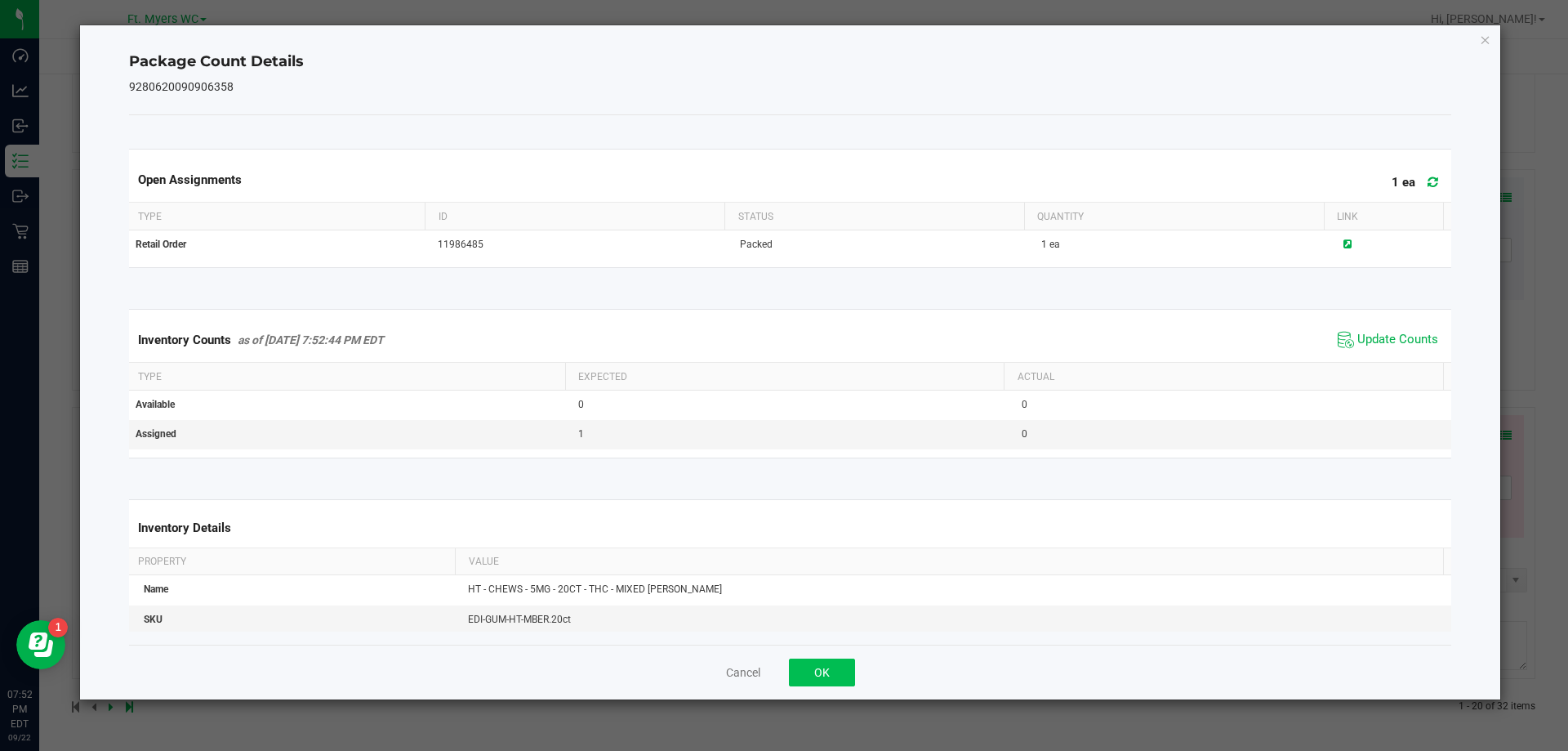
drag, startPoint x: 840, startPoint y: 642, endPoint x: 816, endPoint y: 676, distance: 41.6
click at [840, 643] on div "Open Assignments 1 ea Type ID Status Quantity Link Retail Order 11986485 Packed…" at bounding box center [790, 380] width 1323 height 530
click at [816, 676] on button "OK" at bounding box center [821, 672] width 66 height 28
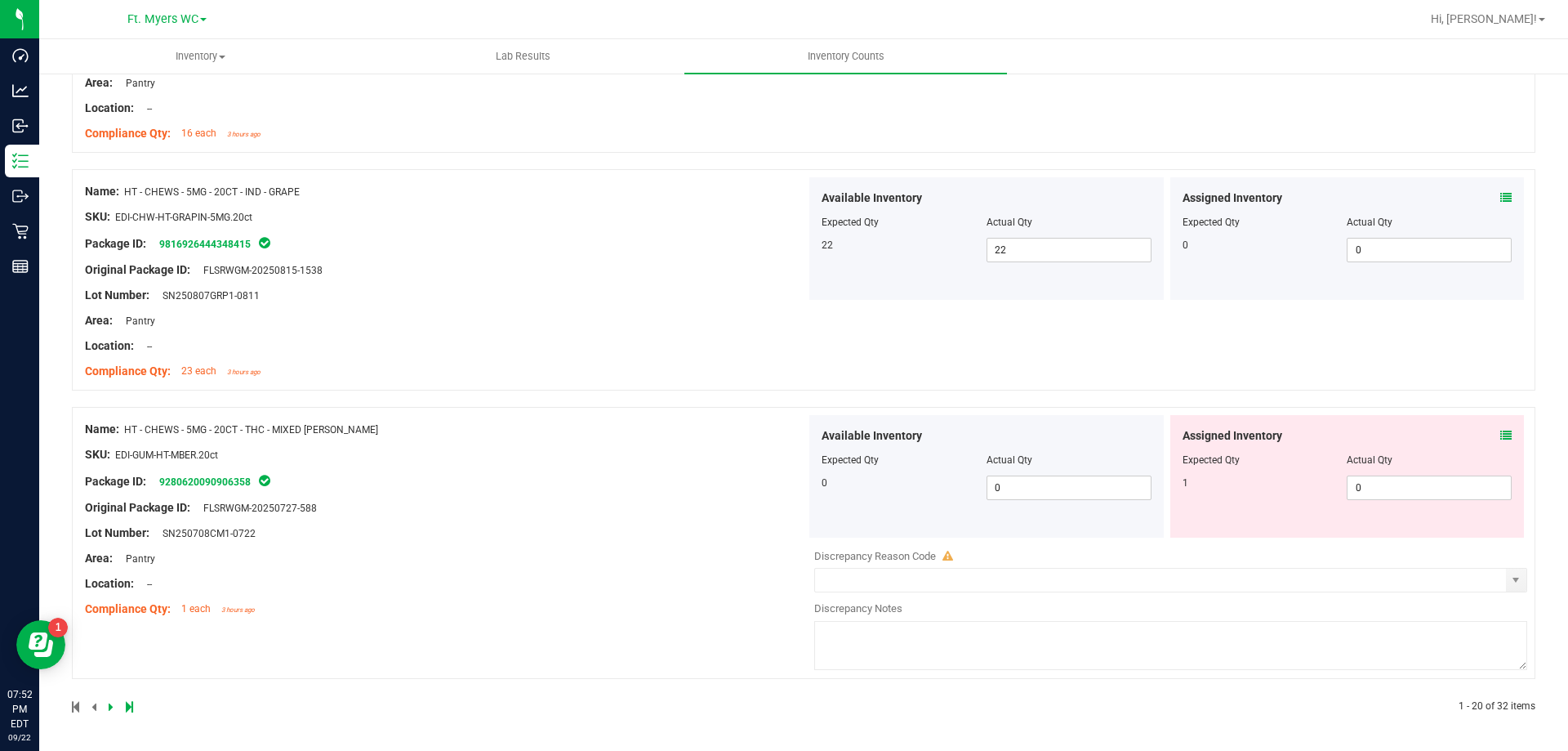
scroll to position [0, 0]
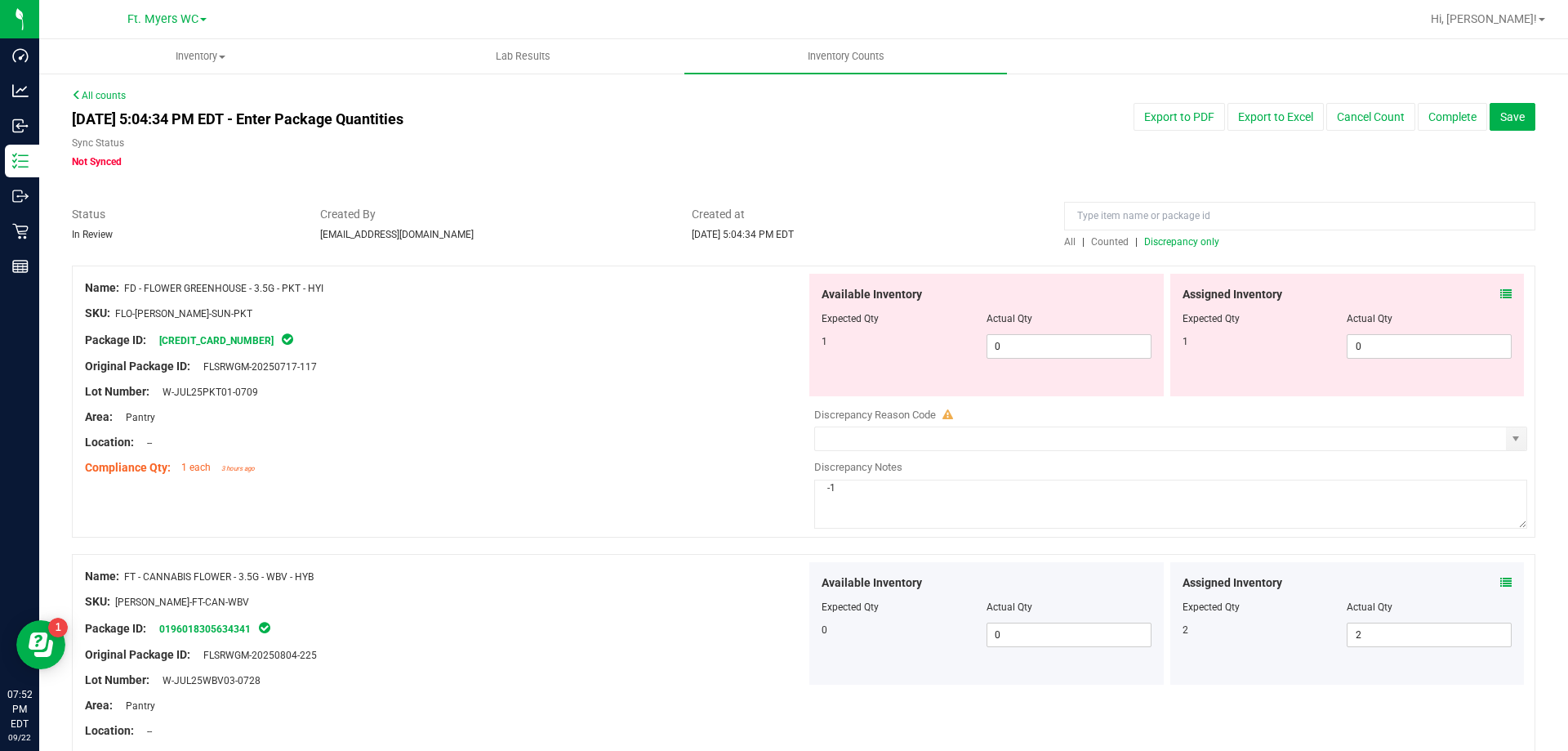
click at [1186, 242] on span "Discrepancy only" at bounding box center [1182, 242] width 75 height 12
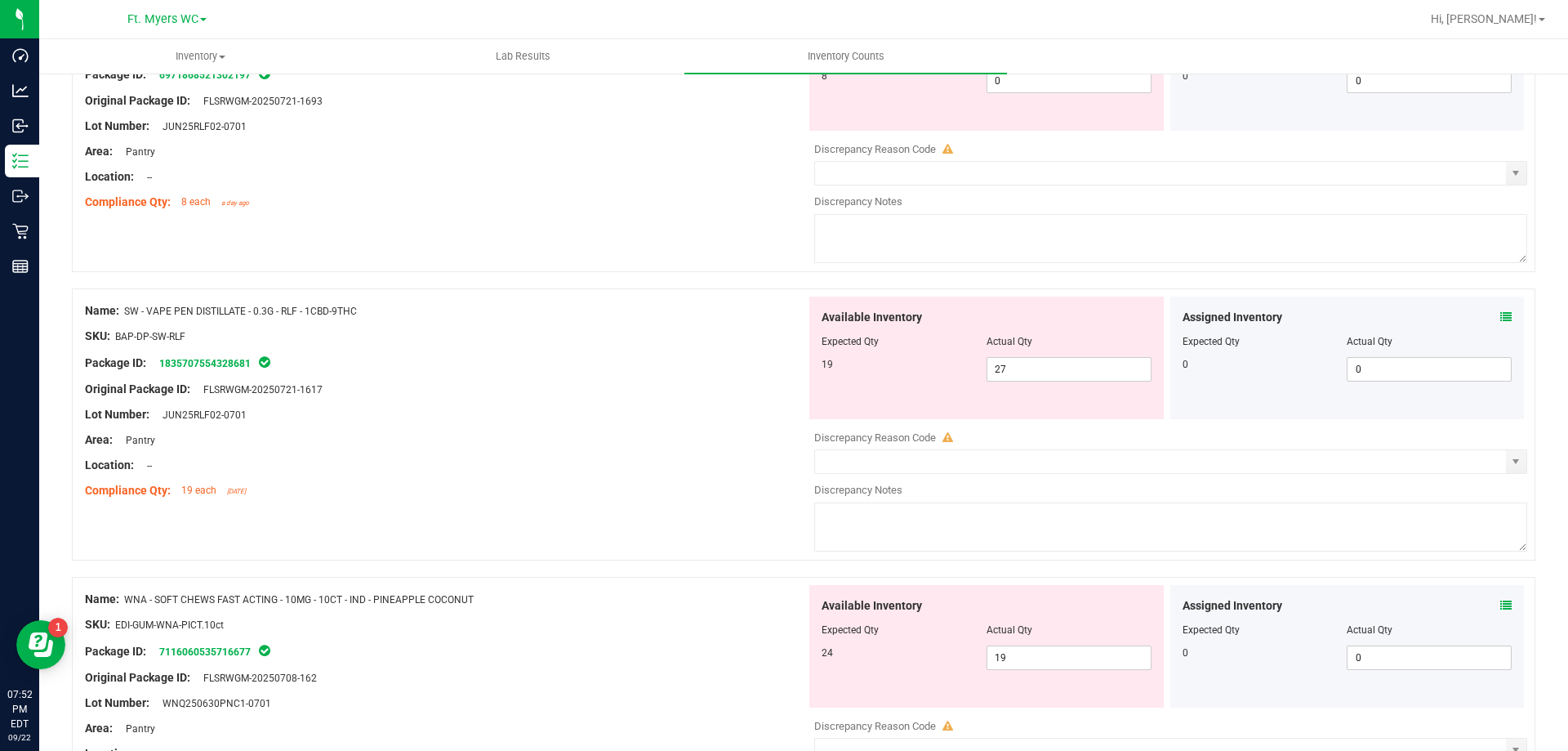
scroll to position [5339, 0]
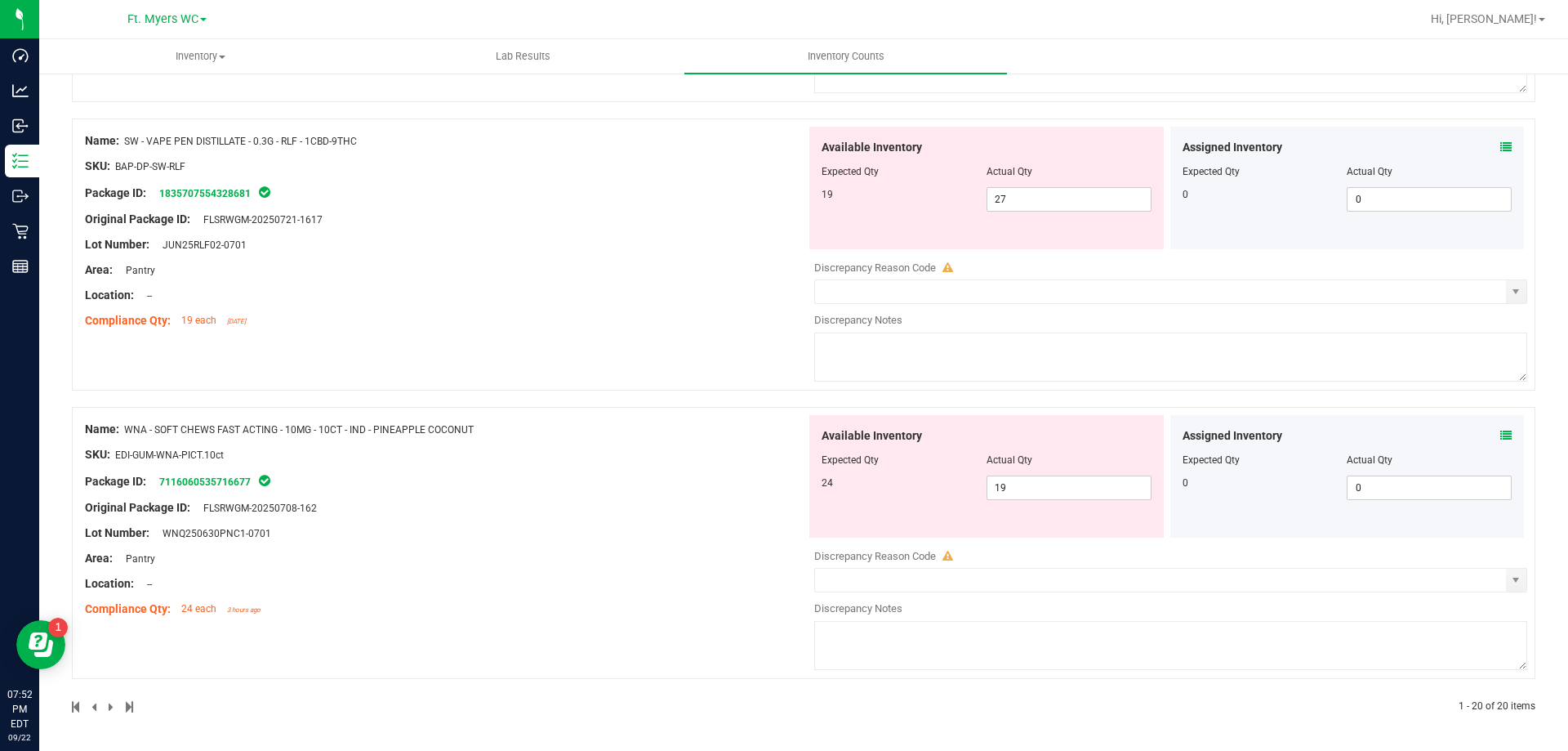
click at [1501, 435] on icon at bounding box center [1507, 435] width 12 height 12
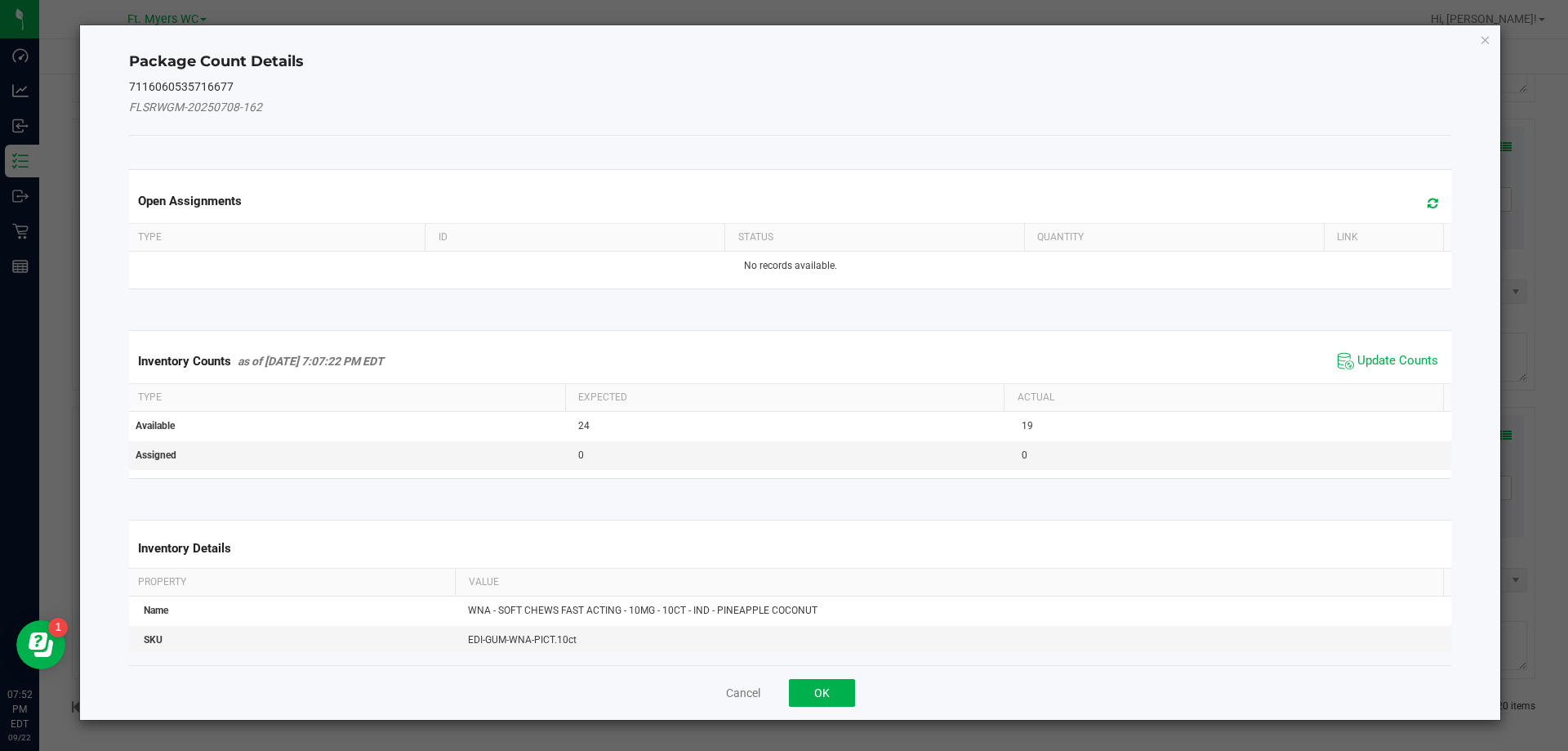
click at [1427, 353] on span "Update Counts" at bounding box center [1388, 360] width 109 height 24
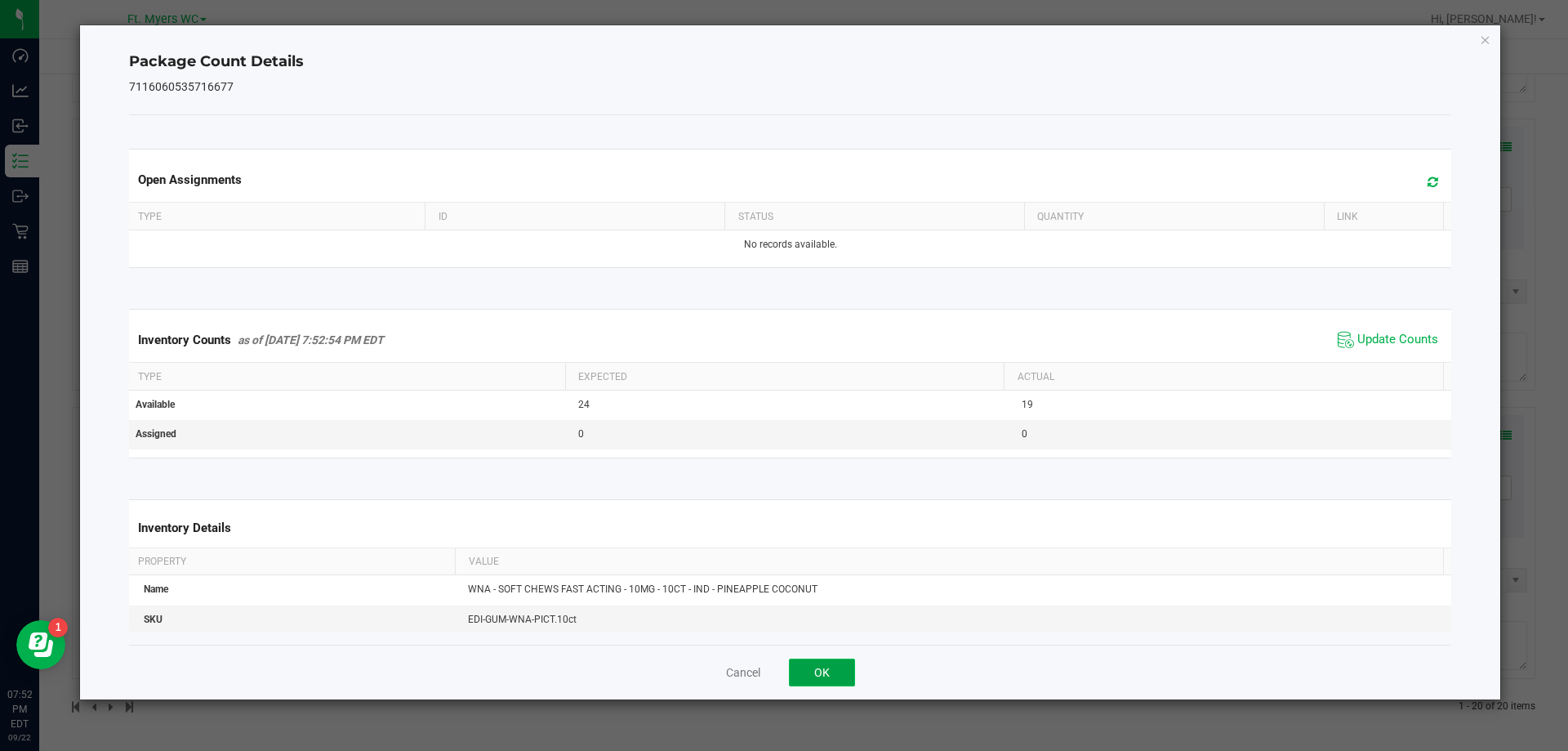
click at [828, 679] on button "OK" at bounding box center [821, 672] width 66 height 28
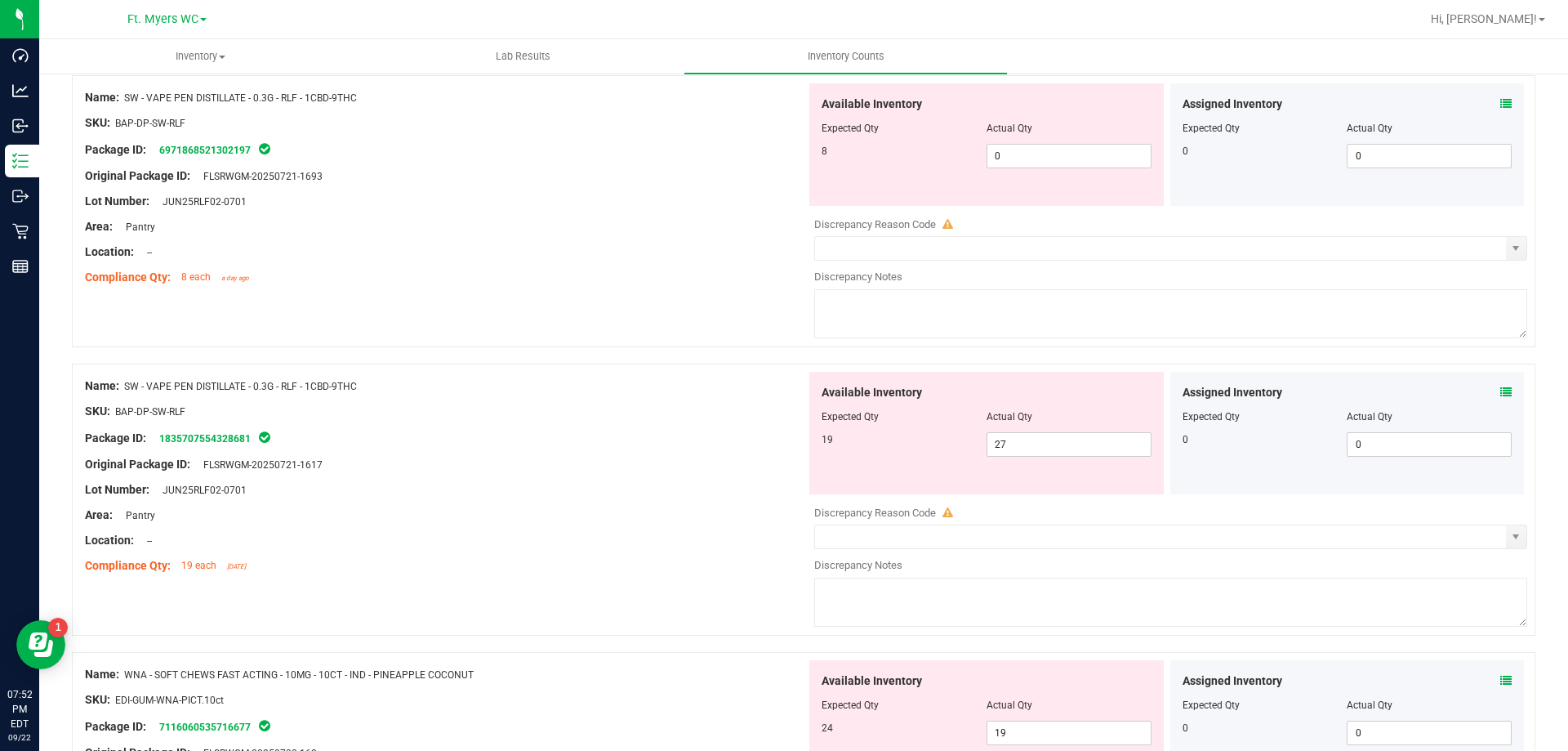
scroll to position [5011, 0]
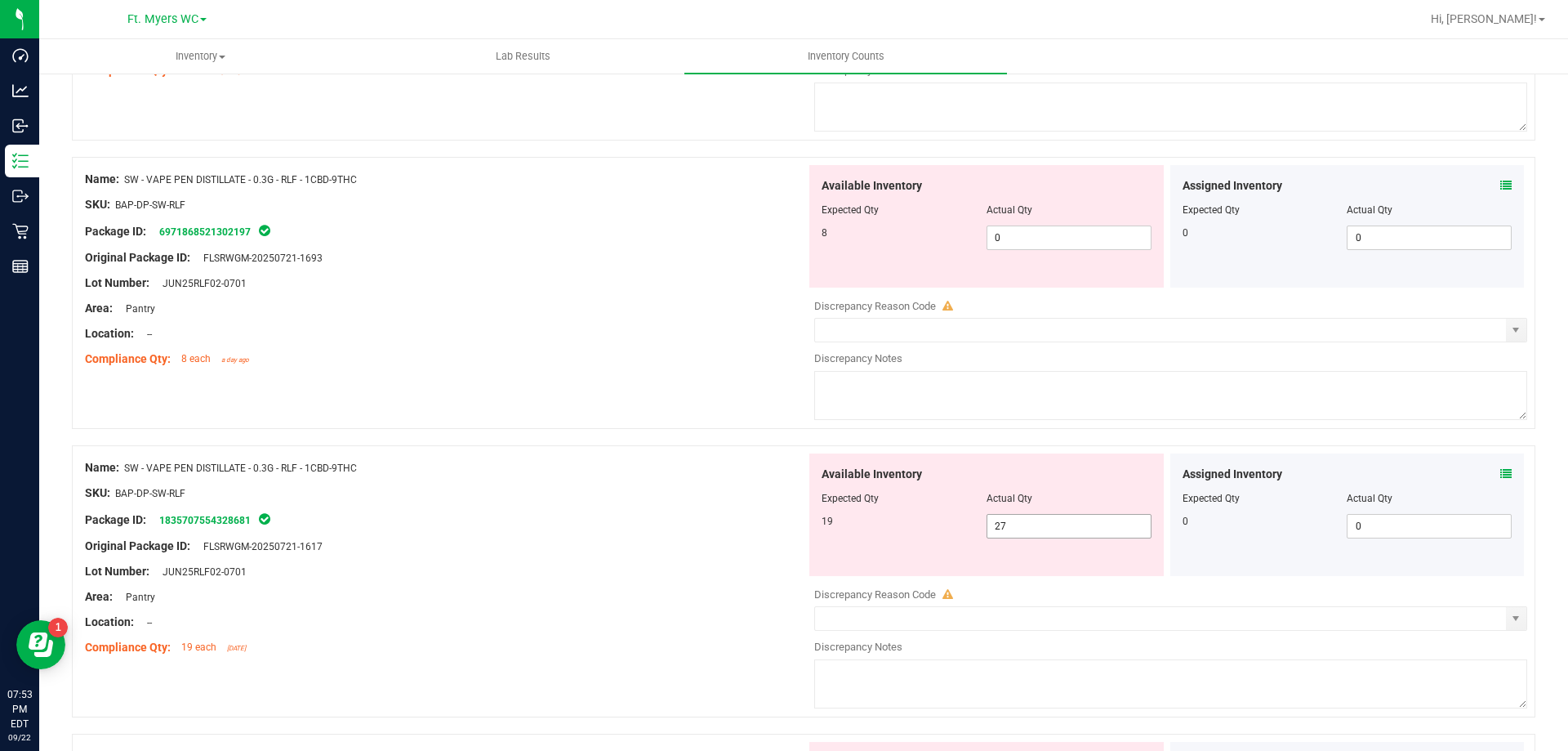
click at [1066, 529] on span "27 27" at bounding box center [1069, 525] width 165 height 24
type input "2"
type input "19"
click at [1005, 232] on span "0 0" at bounding box center [1069, 237] width 165 height 24
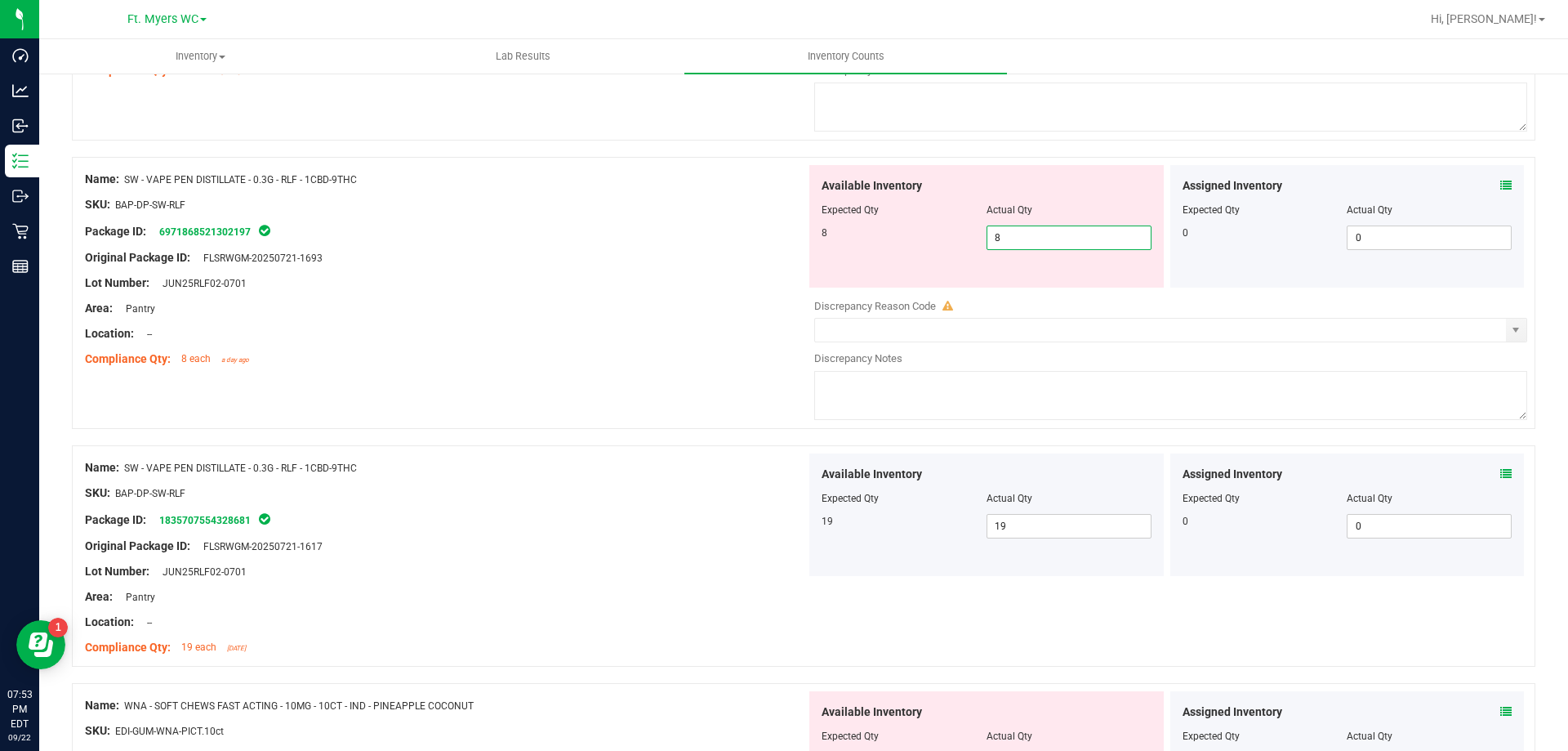
click at [571, 235] on div "Package ID: 6971868521302197" at bounding box center [445, 231] width 721 height 19
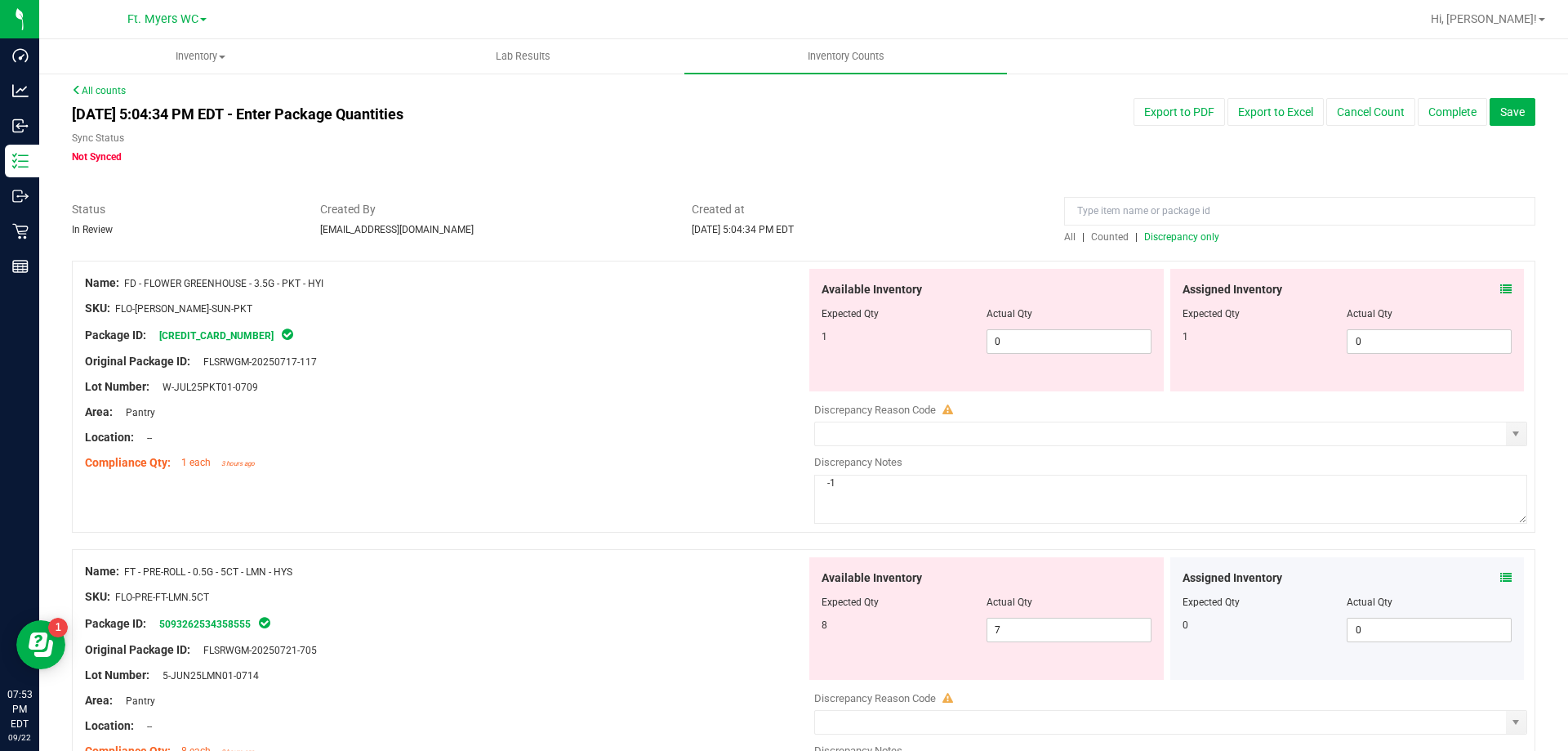
scroll to position [0, 0]
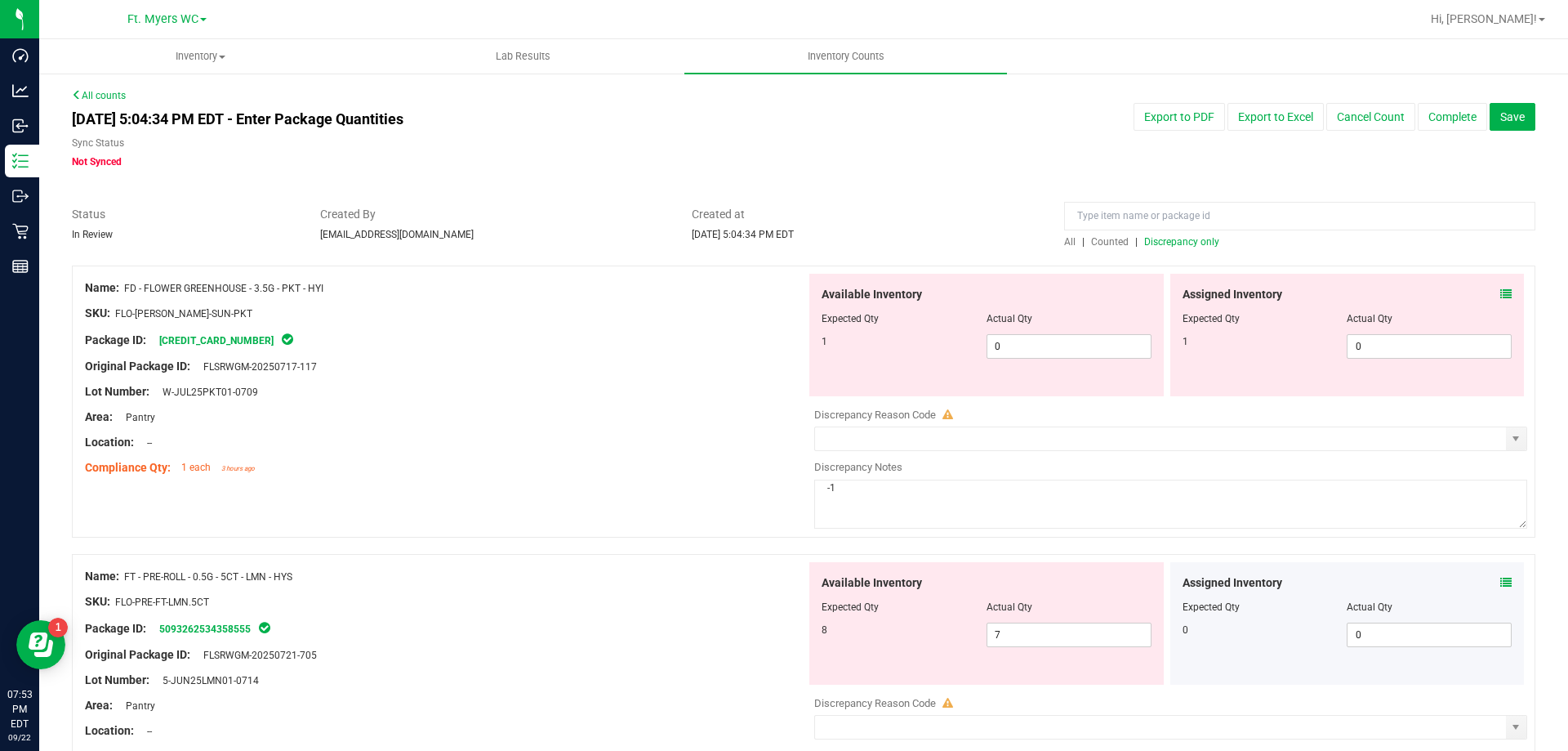
click at [1156, 247] on span "Discrepancy only" at bounding box center [1182, 242] width 75 height 12
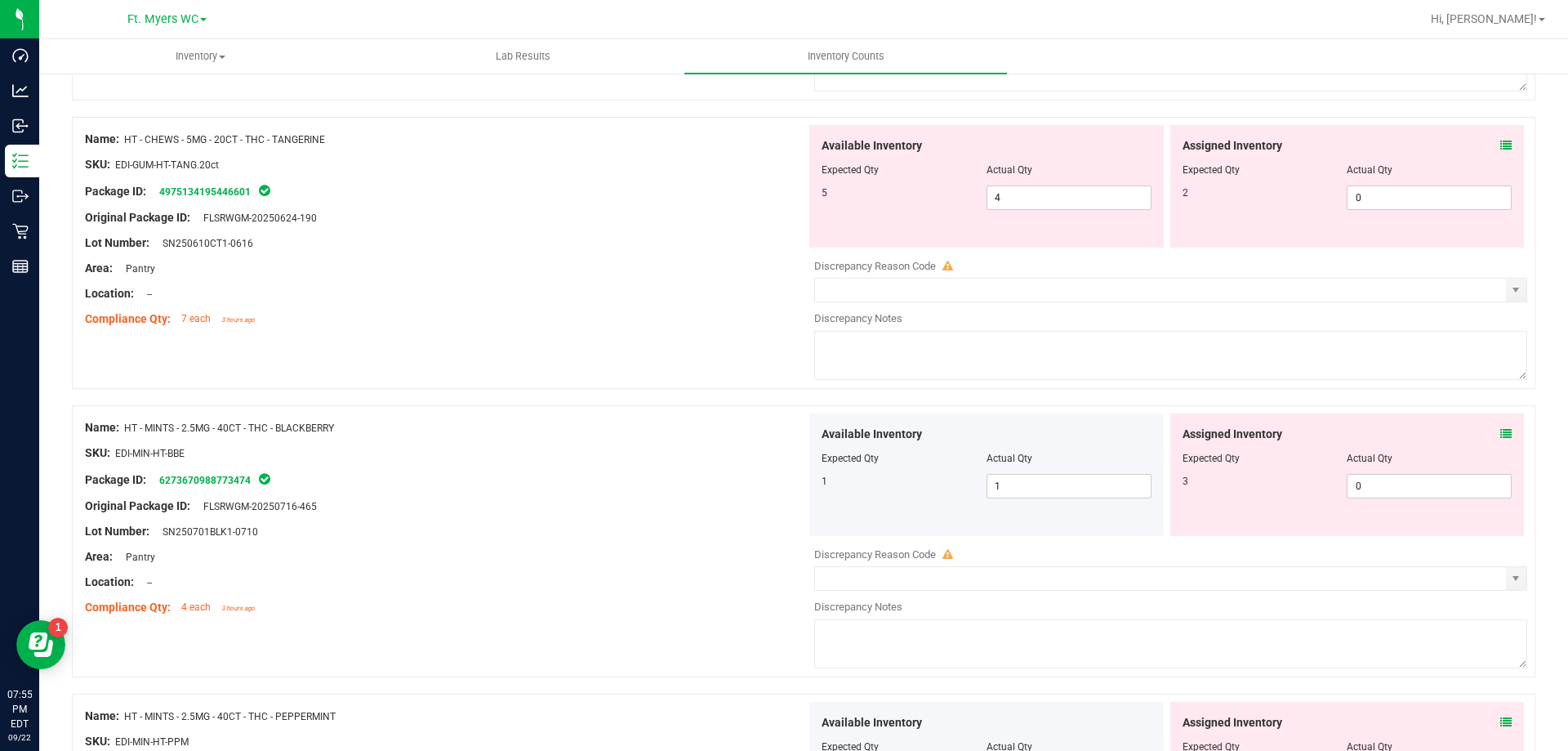
scroll to position [2369, 0]
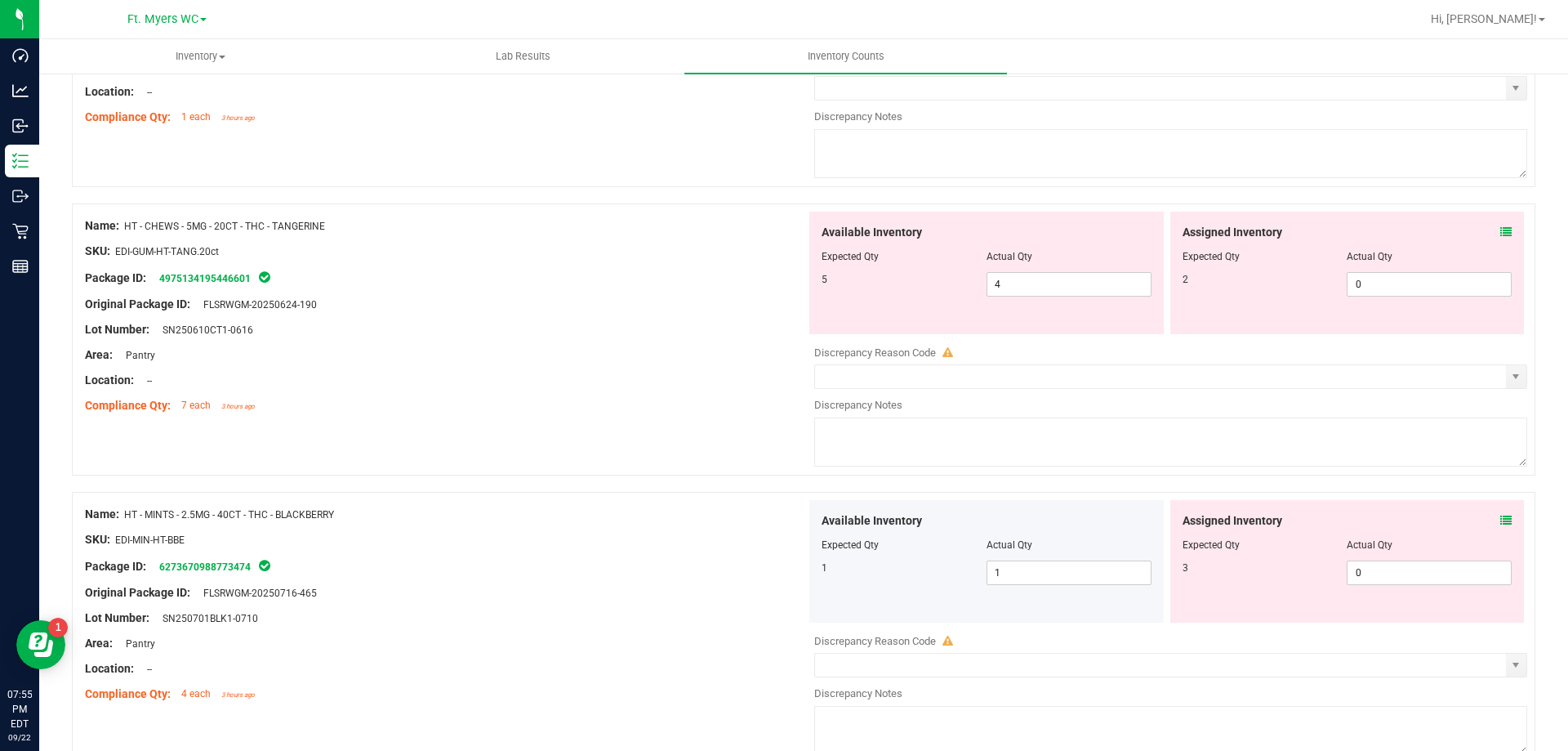
click at [1486, 224] on div "Assigned Inventory" at bounding box center [1347, 232] width 330 height 17
click at [1501, 228] on icon at bounding box center [1507, 232] width 12 height 12
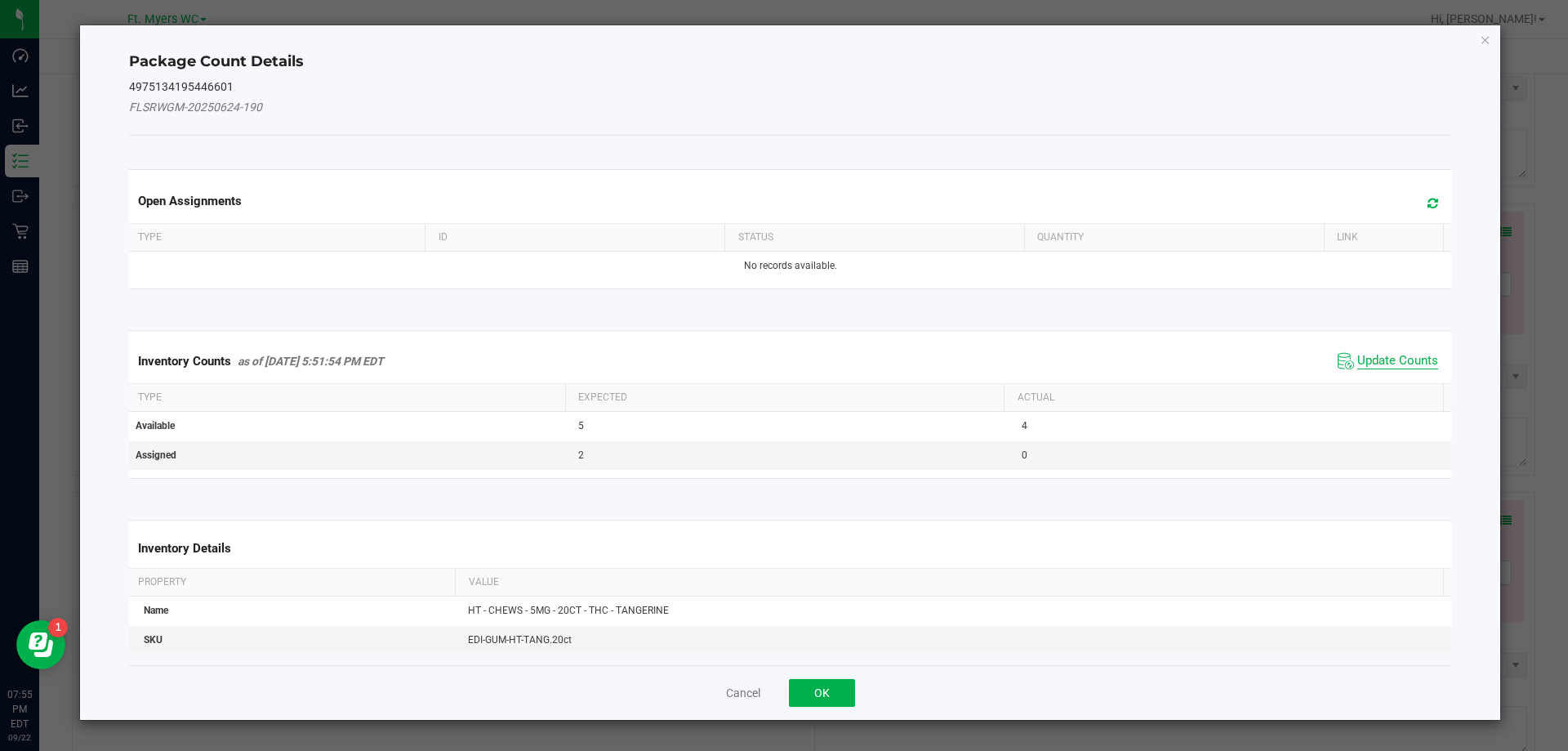
drag, startPoint x: 1396, startPoint y: 356, endPoint x: 1336, endPoint y: 418, distance: 86.3
click at [1395, 357] on span "Update Counts" at bounding box center [1398, 360] width 81 height 16
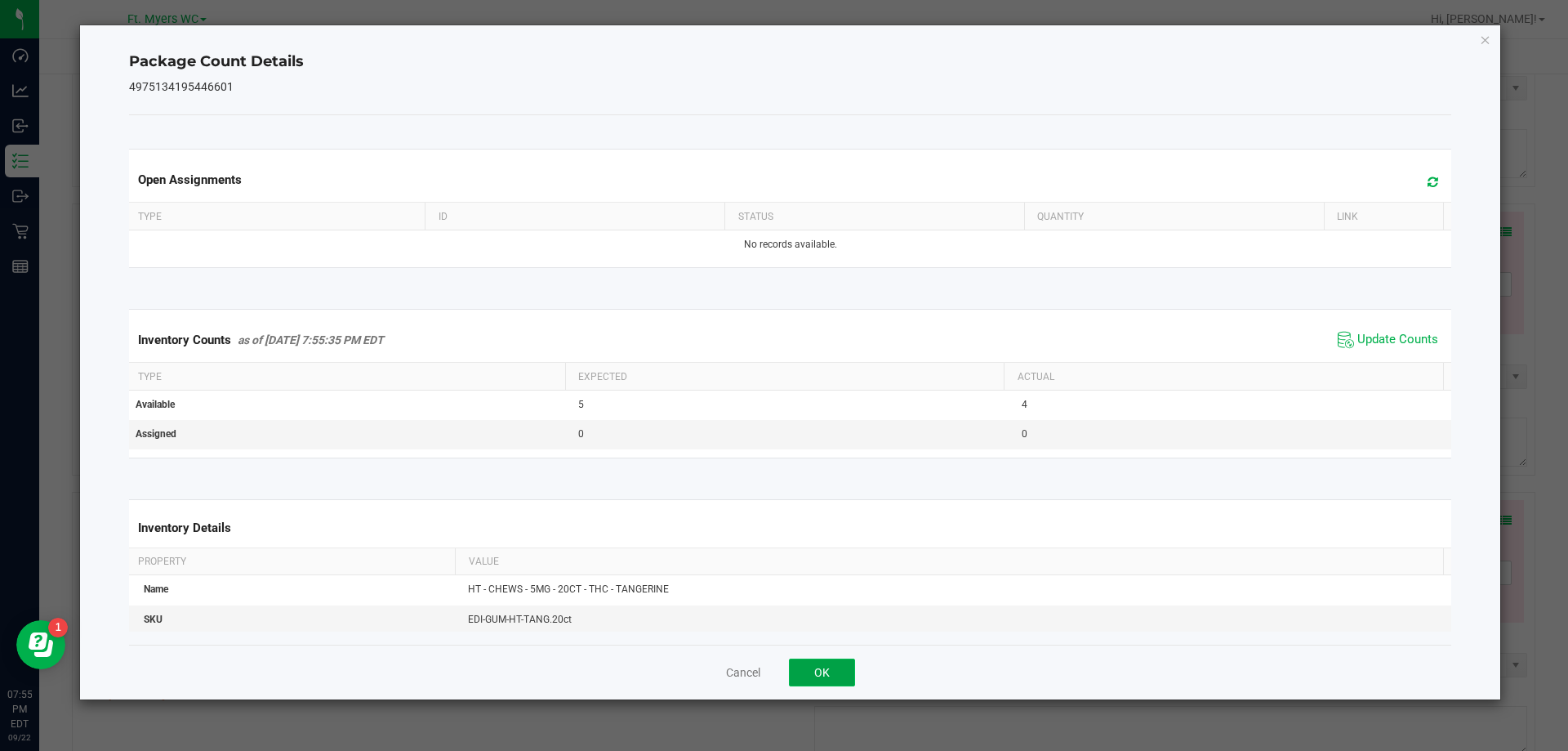
click at [848, 660] on button "OK" at bounding box center [821, 672] width 66 height 28
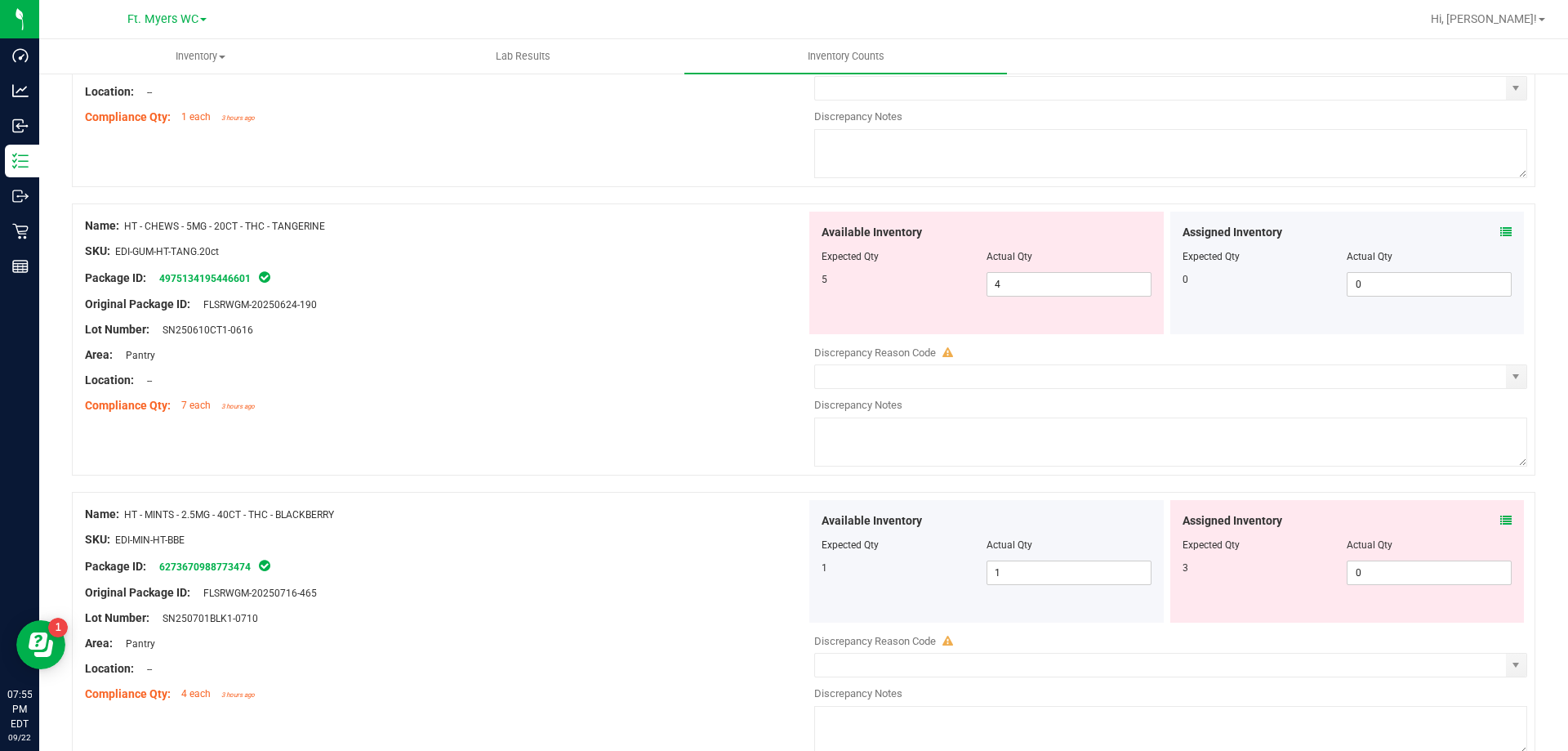
click at [1089, 458] on textarea at bounding box center [1170, 442] width 713 height 49
click at [568, 306] on div "Original Package ID: FLSRWGM-20250624-190" at bounding box center [445, 304] width 721 height 17
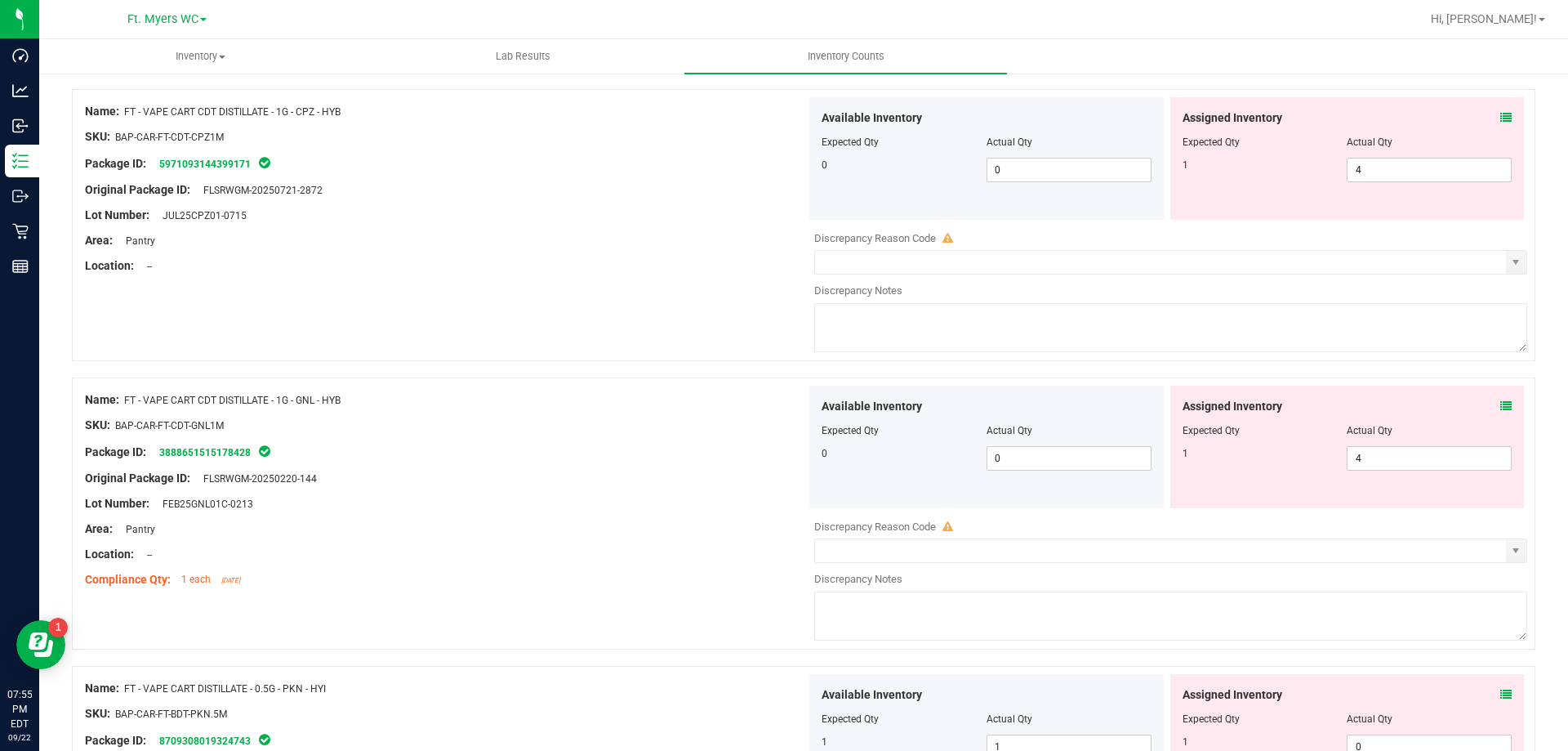
scroll to position [653, 0]
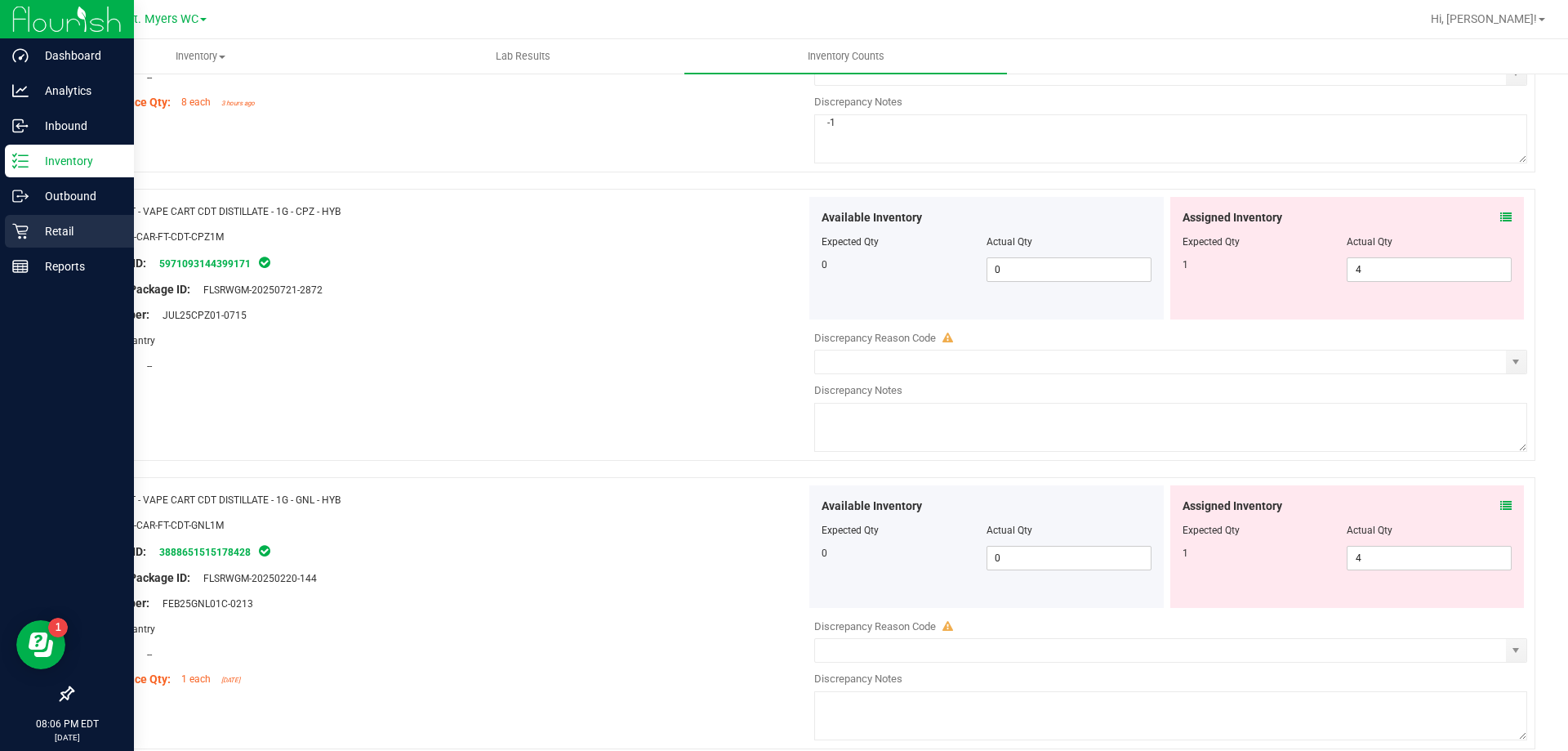
click at [55, 225] on p "Retail" at bounding box center [77, 231] width 98 height 19
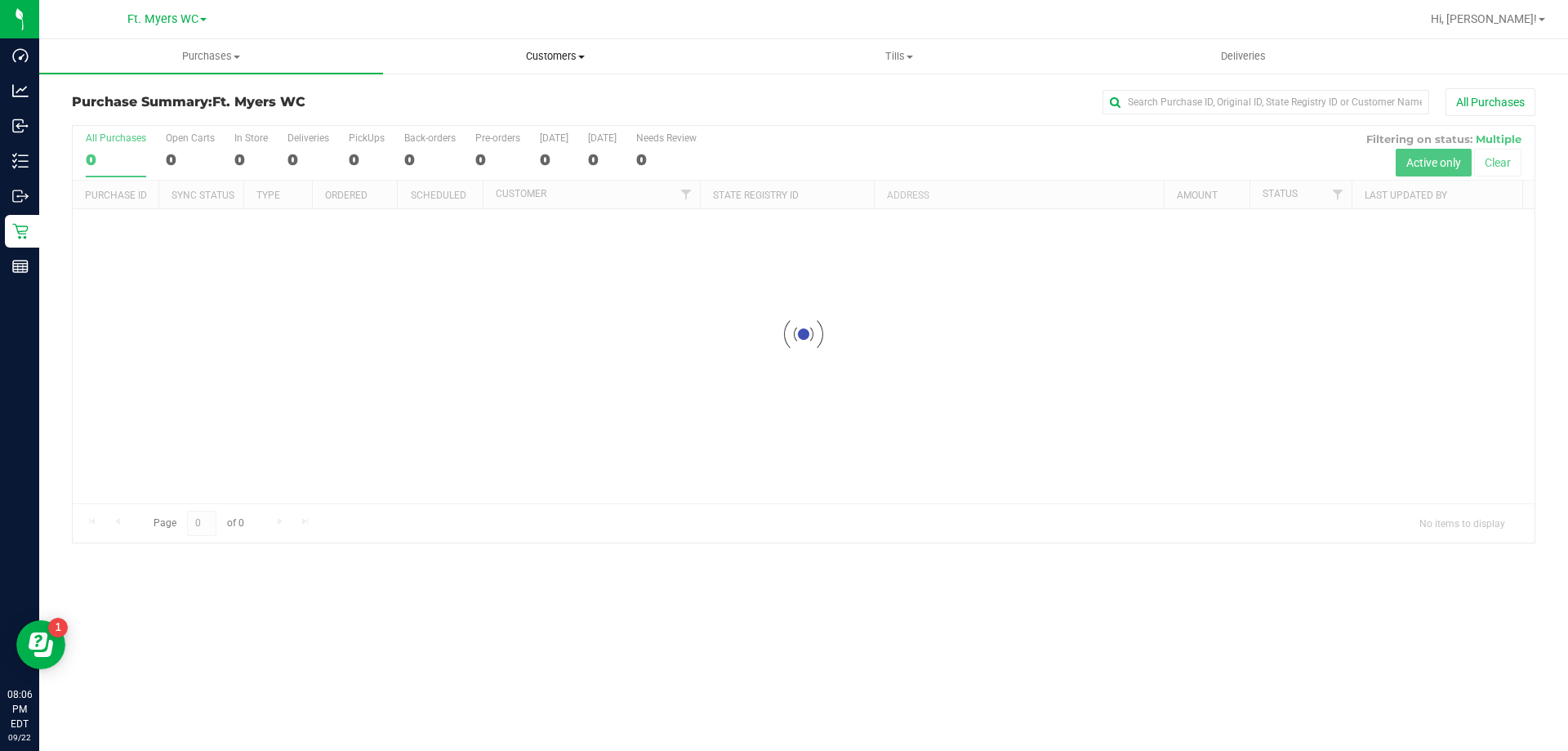
click at [503, 60] on span "Customers" at bounding box center [555, 56] width 343 height 14
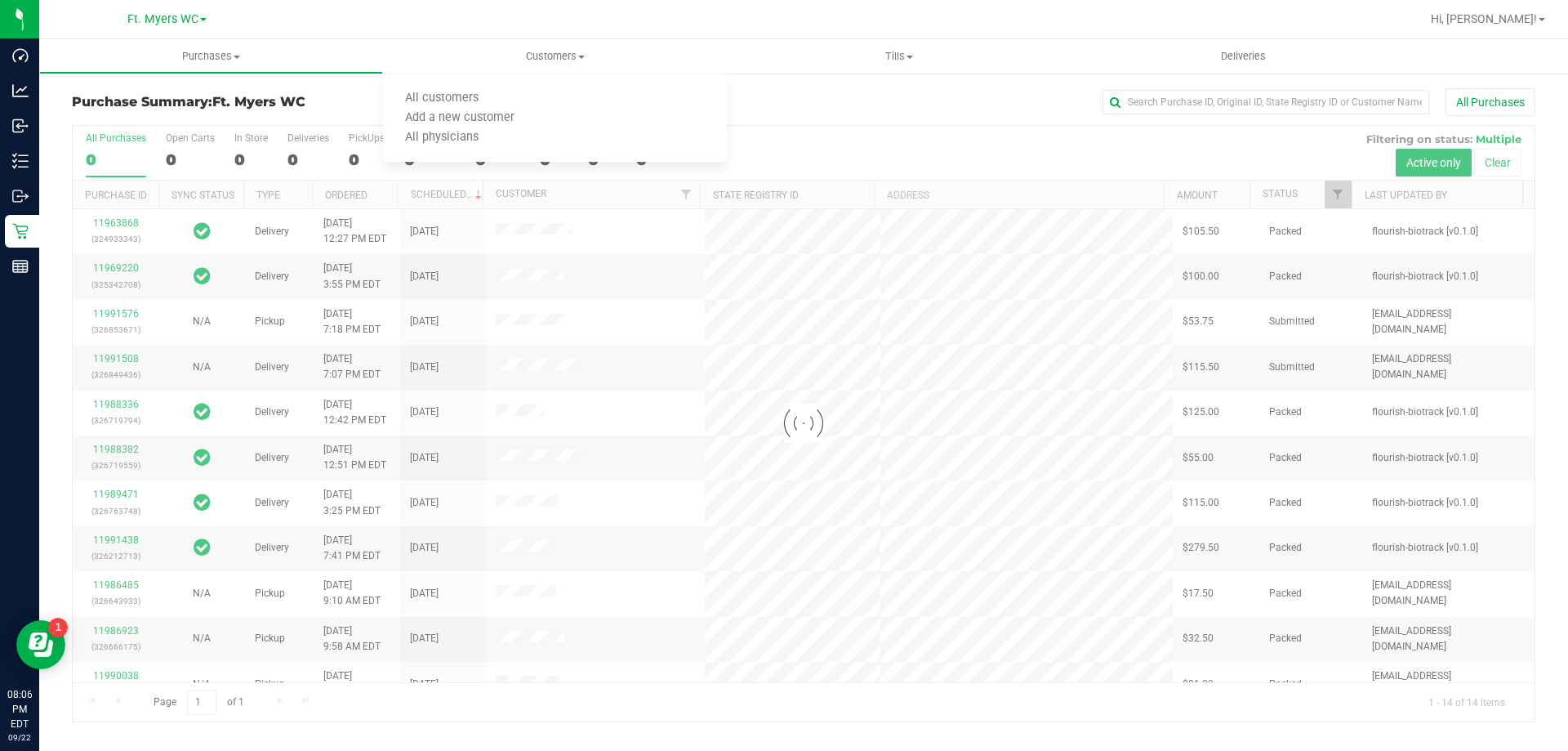
click at [375, 281] on div at bounding box center [803, 423] width 1462 height 595
click at [266, 61] on span "Purchases" at bounding box center [211, 56] width 343 height 14
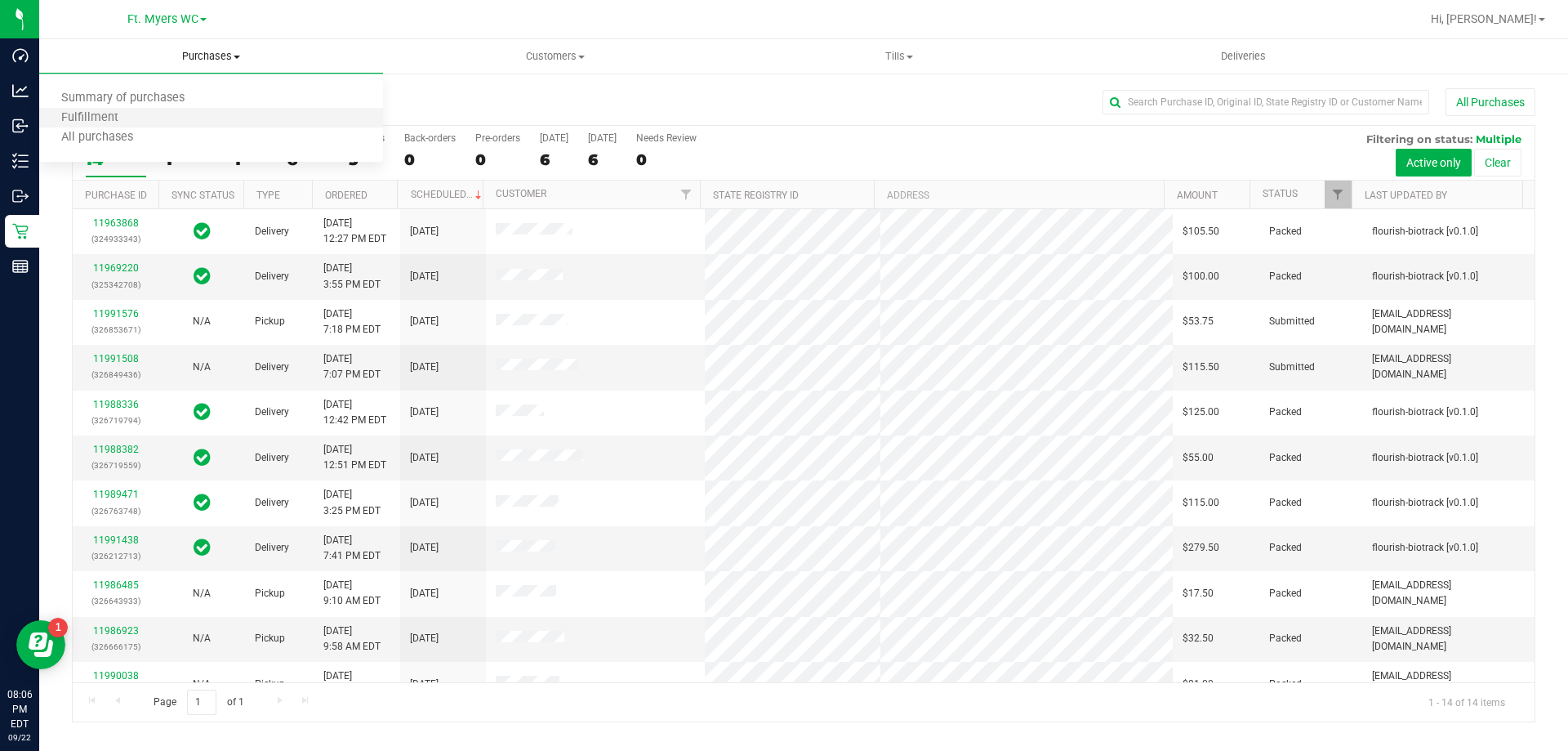
click at [242, 118] on li "Fulfillment" at bounding box center [211, 118] width 344 height 19
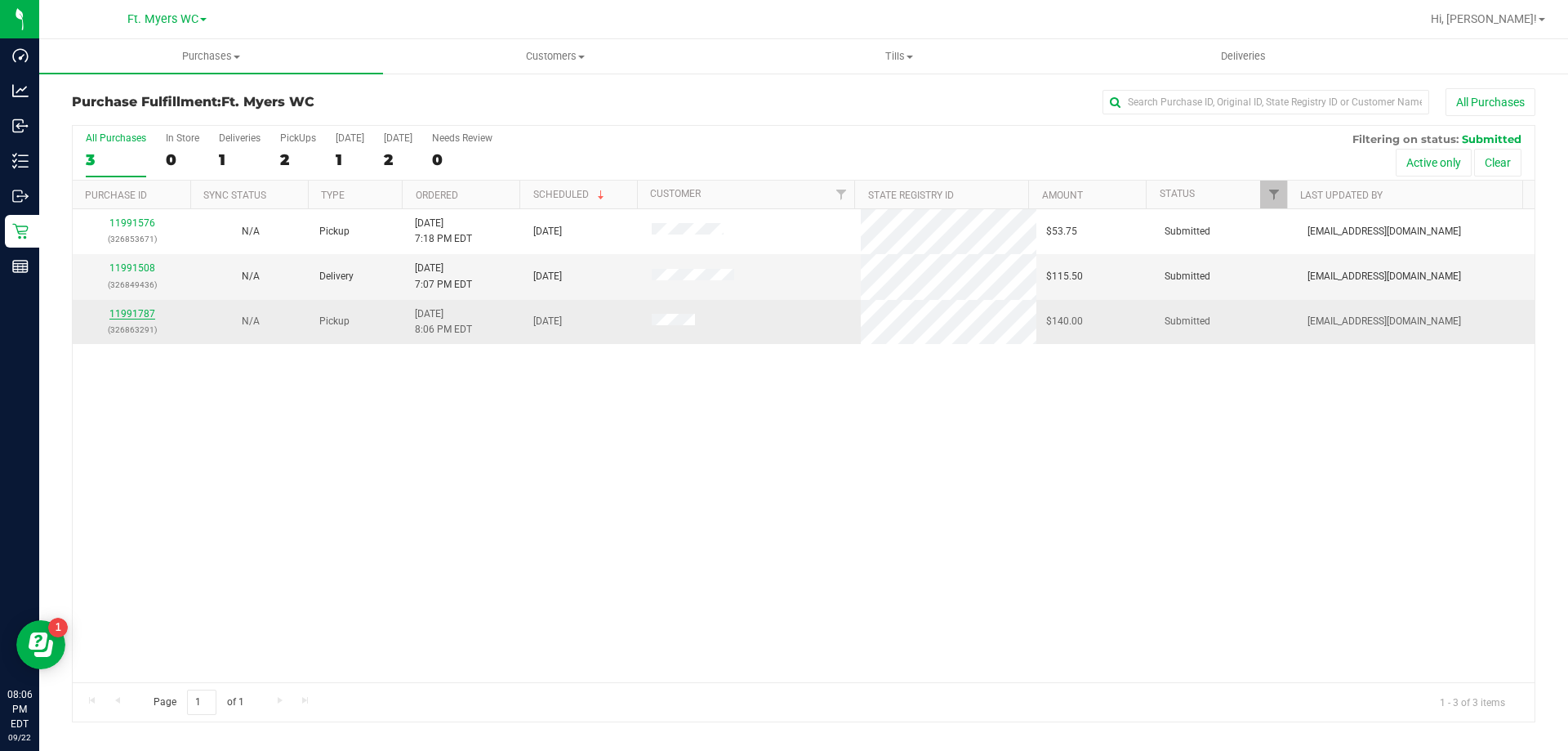
click at [136, 308] on link "11991787" at bounding box center [132, 314] width 45 height 12
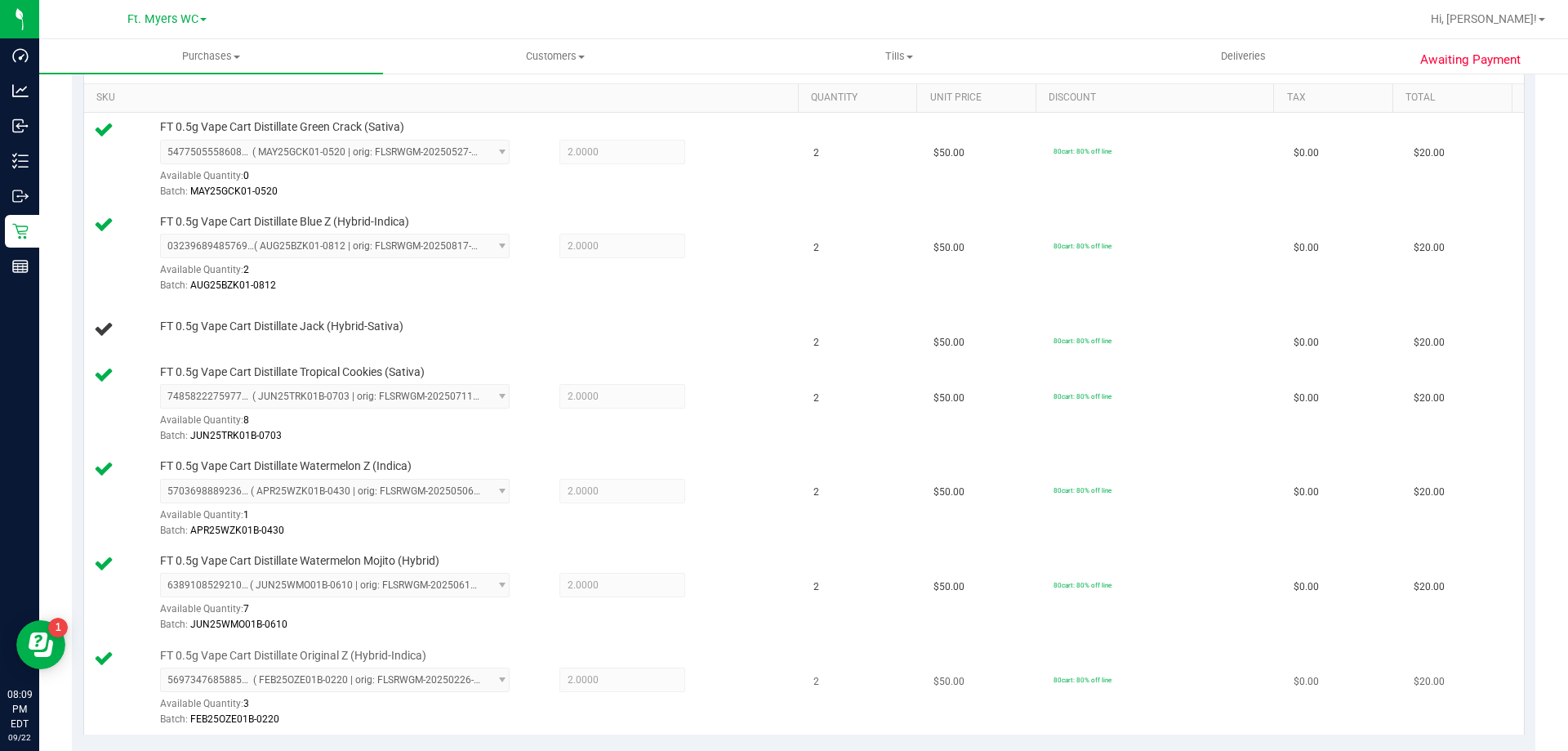
scroll to position [327, 0]
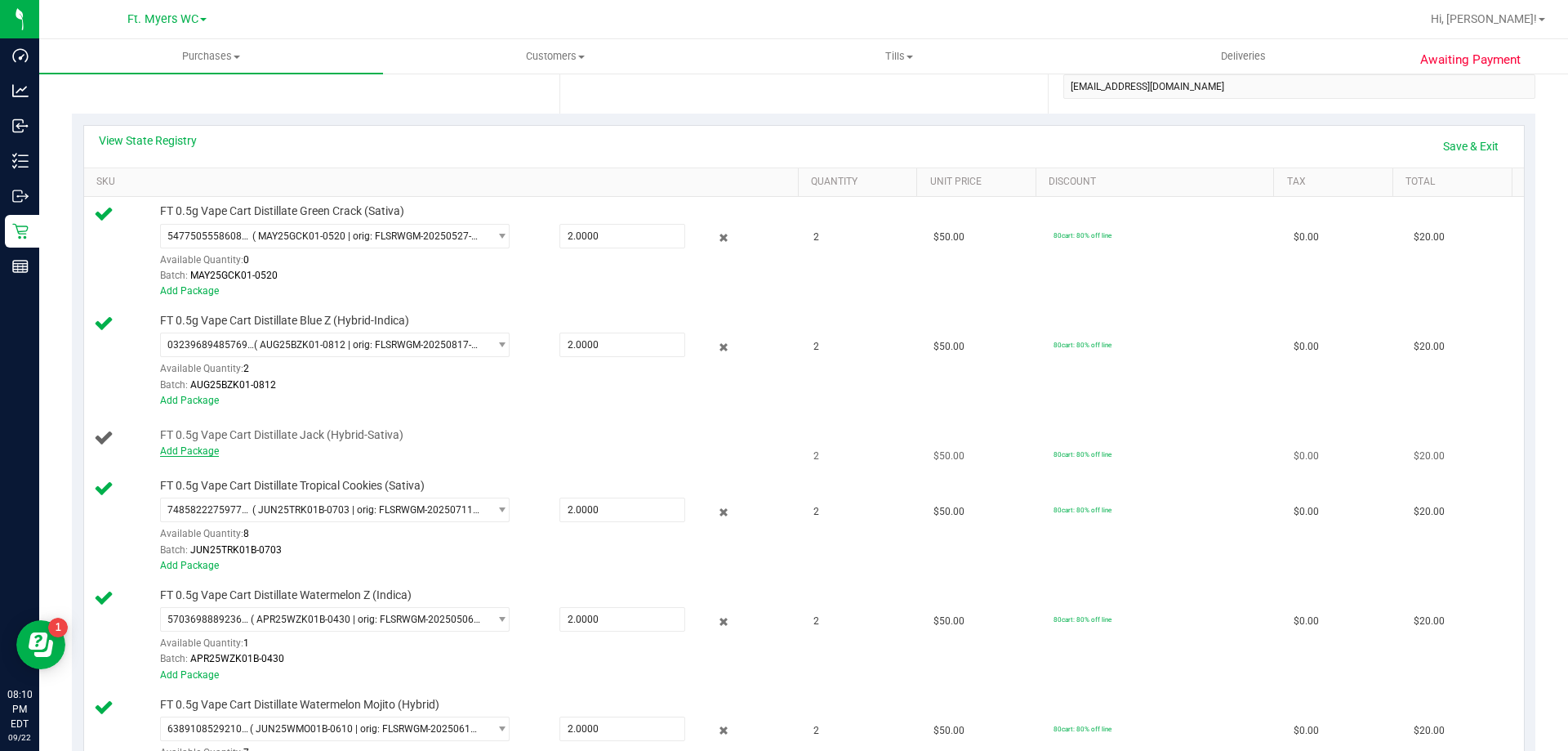
click at [178, 449] on link "Add Package" at bounding box center [189, 451] width 59 height 12
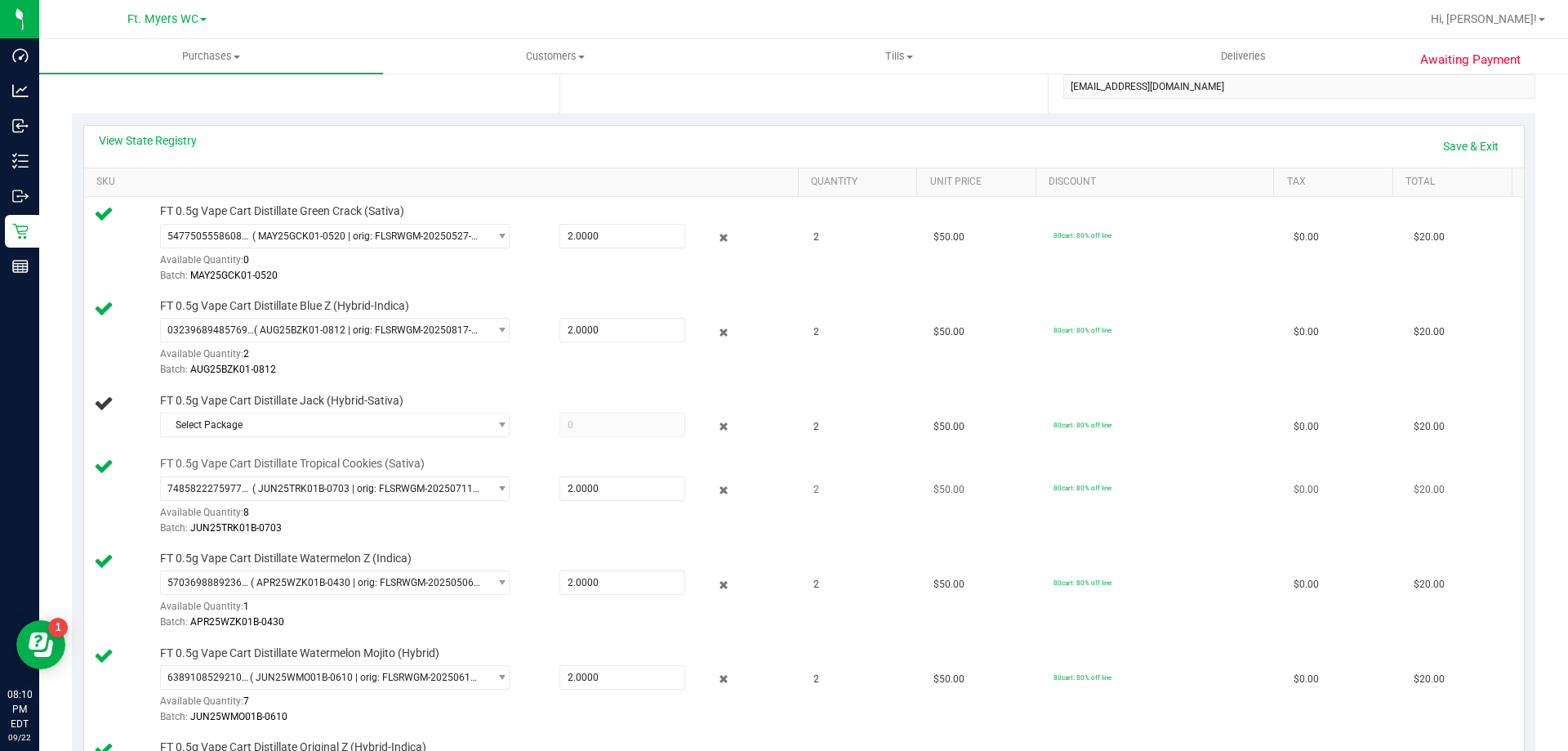
click at [355, 459] on span "FT 0.5g Vape Cart Distillate Tropical Cookies (Sativa)" at bounding box center [292, 463] width 264 height 15
click at [372, 434] on span "Select Package" at bounding box center [324, 424] width 327 height 23
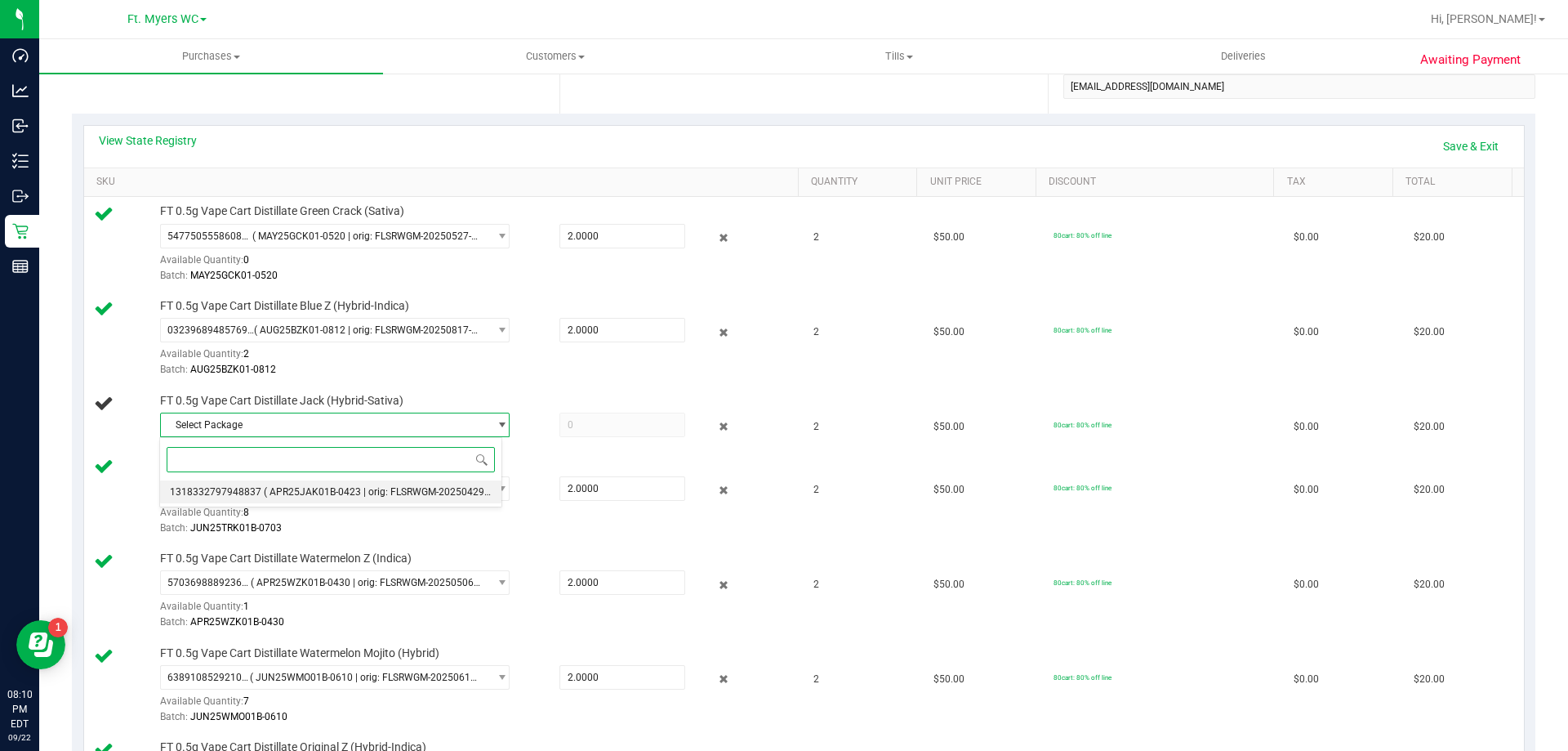
click at [356, 486] on span "( APR25JAK01B-0423 | orig: FLSRWGM-20250429-1795 )" at bounding box center [389, 492] width 252 height 12
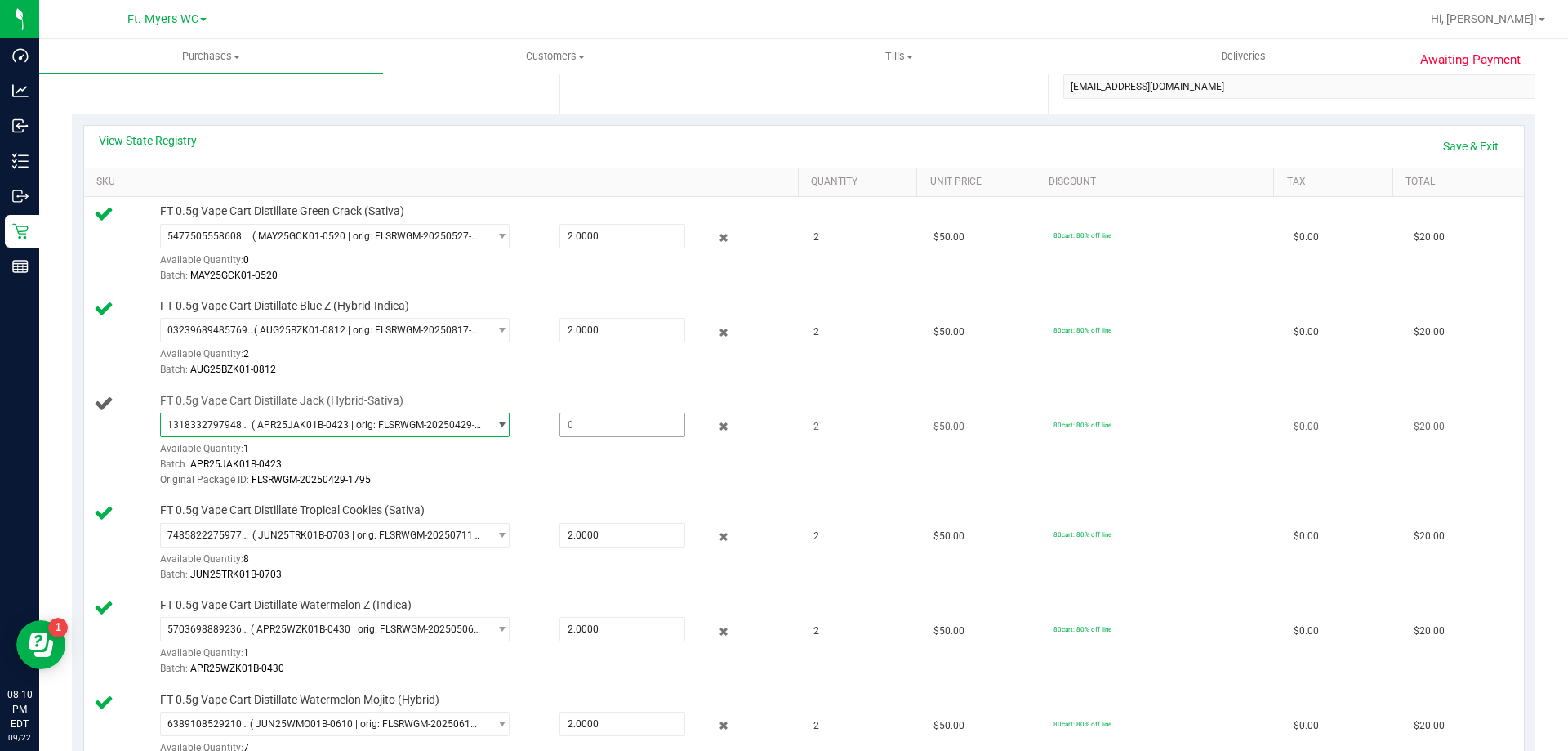
click at [593, 430] on span at bounding box center [622, 424] width 125 height 24
click at [1485, 148] on link "Save & Exit" at bounding box center [1470, 146] width 77 height 28
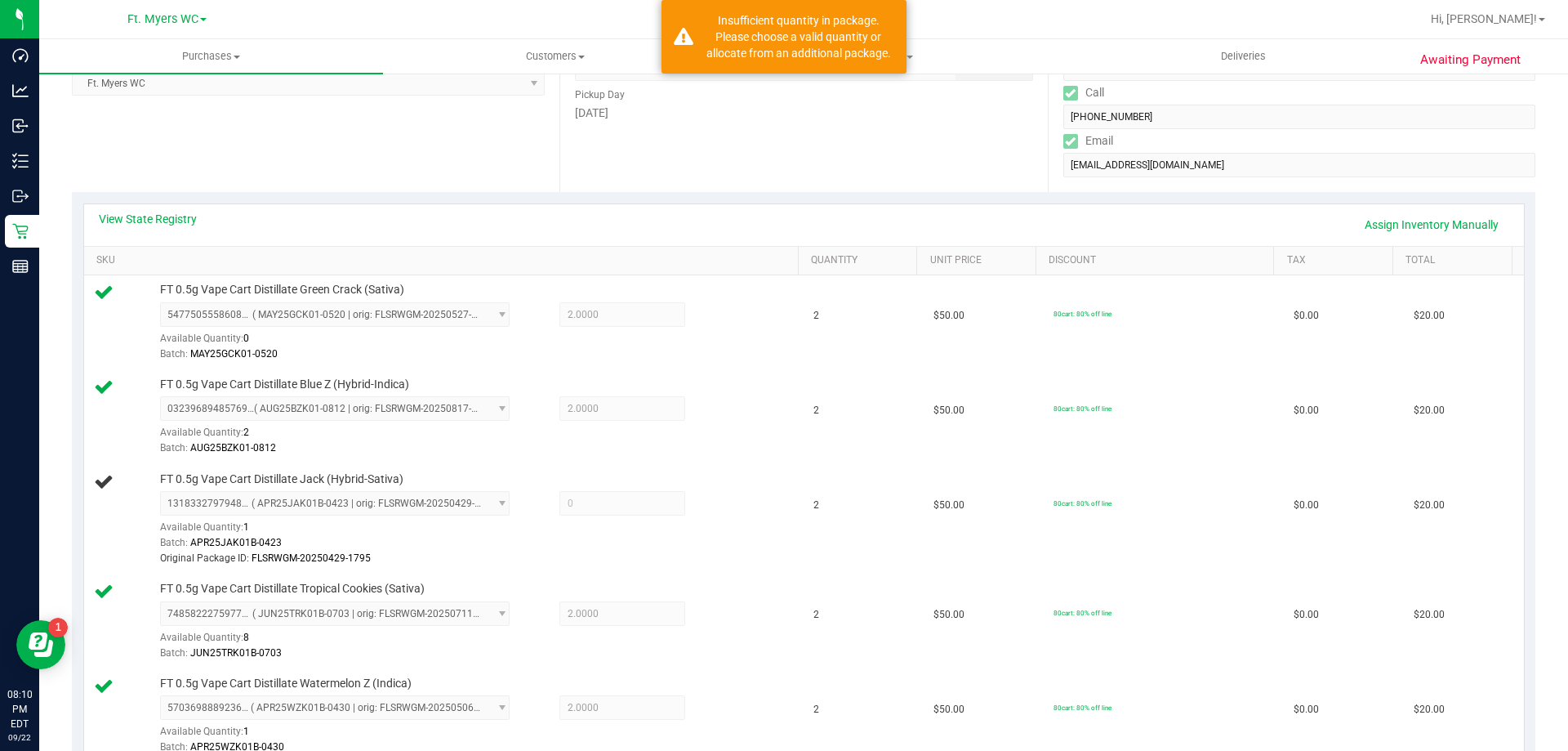
scroll to position [245, 0]
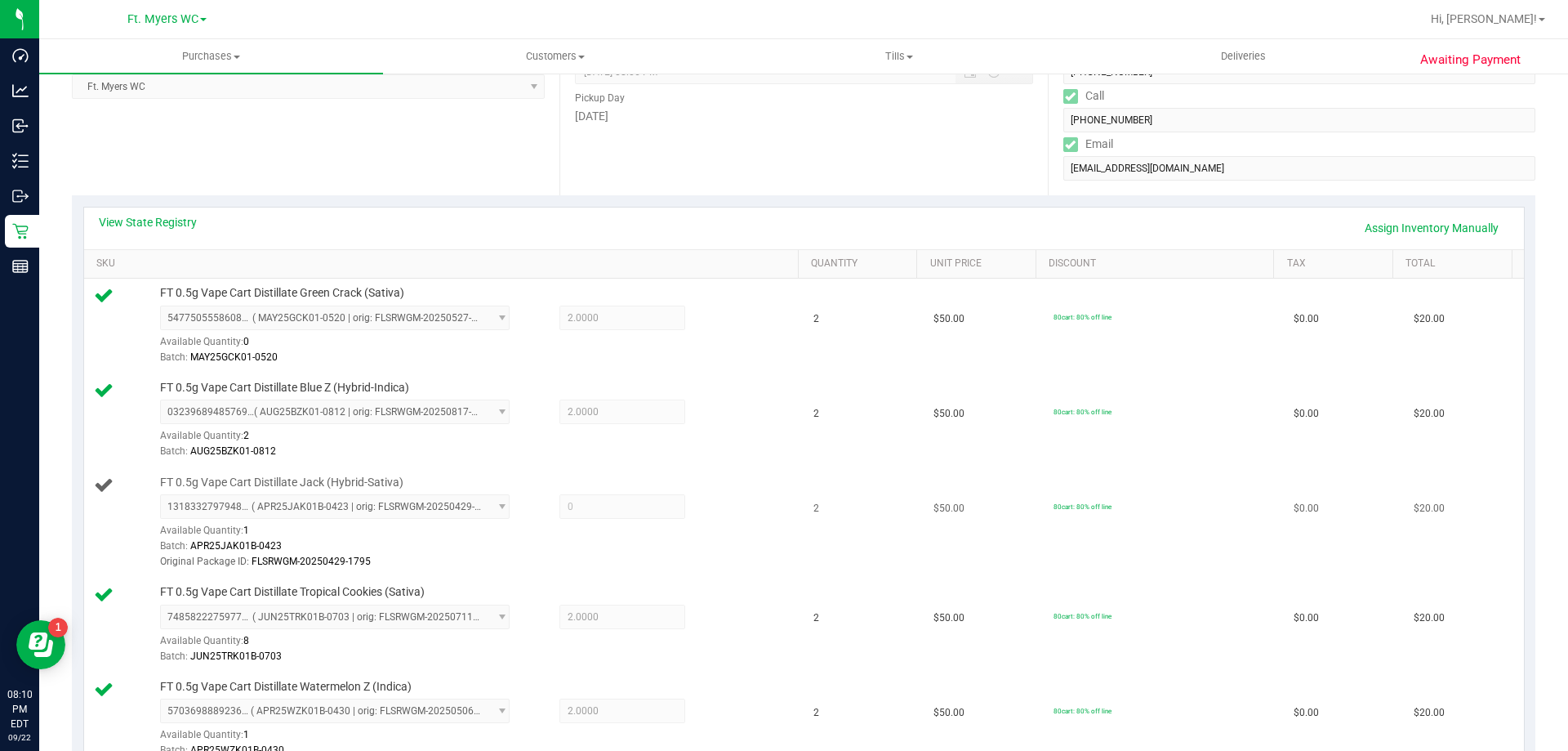
click at [316, 511] on span "1318332797948837 ( APR25JAK01B-0423 | orig: FLSRWGM-20250429-1795 ) 13183327979…" at bounding box center [334, 506] width 349 height 24
click at [512, 510] on div "1318332797948837 ( APR25JAK01B-0423 | orig: FLSRWGM-20250429-1795 ) 13183327979…" at bounding box center [343, 522] width 368 height 56
click at [564, 508] on span at bounding box center [622, 506] width 125 height 24
click at [1374, 235] on link "Assign Inventory Manually" at bounding box center [1432, 227] width 155 height 28
click at [579, 513] on span at bounding box center [622, 506] width 125 height 24
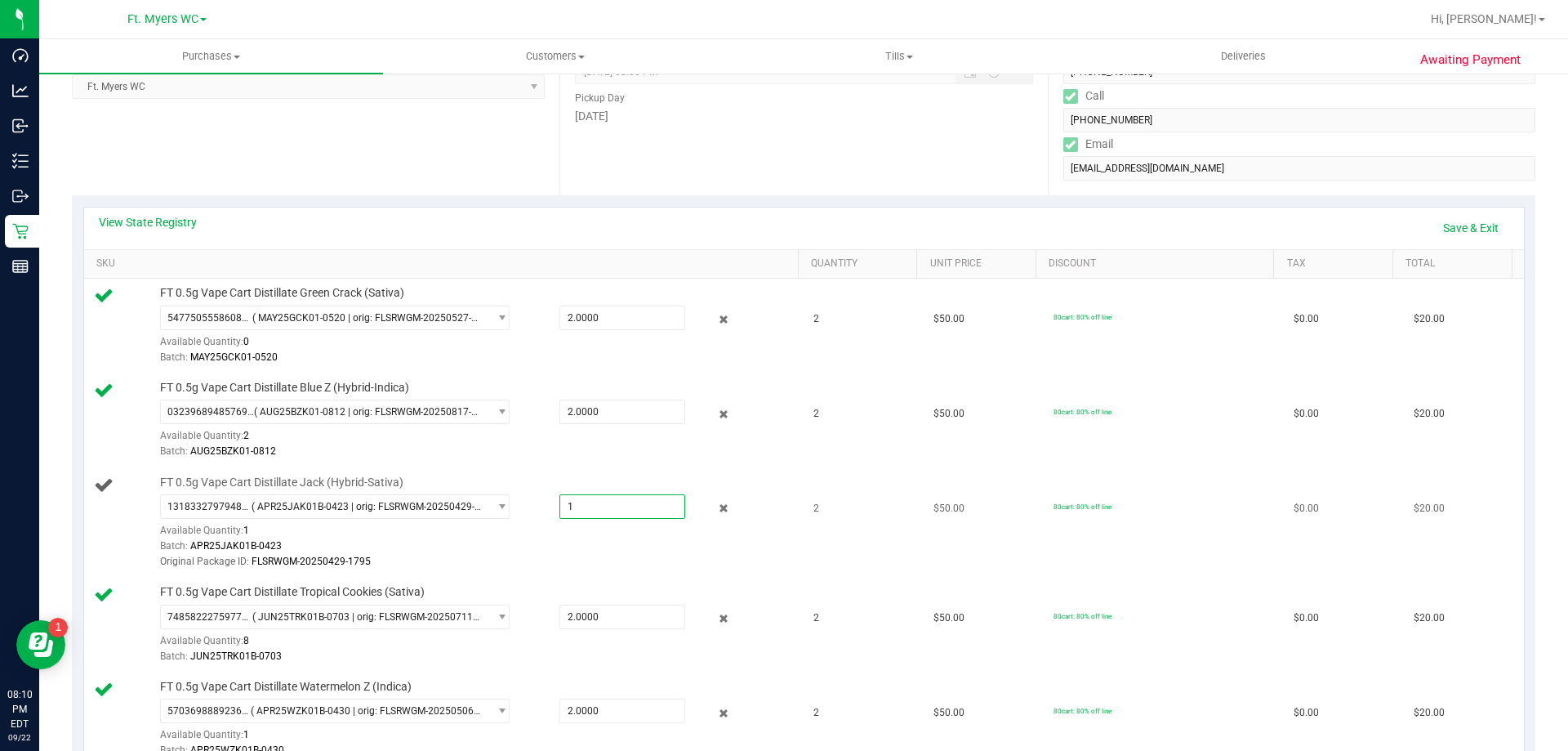
click at [545, 544] on div "Batch: APR25JAK01B-0423" at bounding box center [475, 546] width 630 height 15
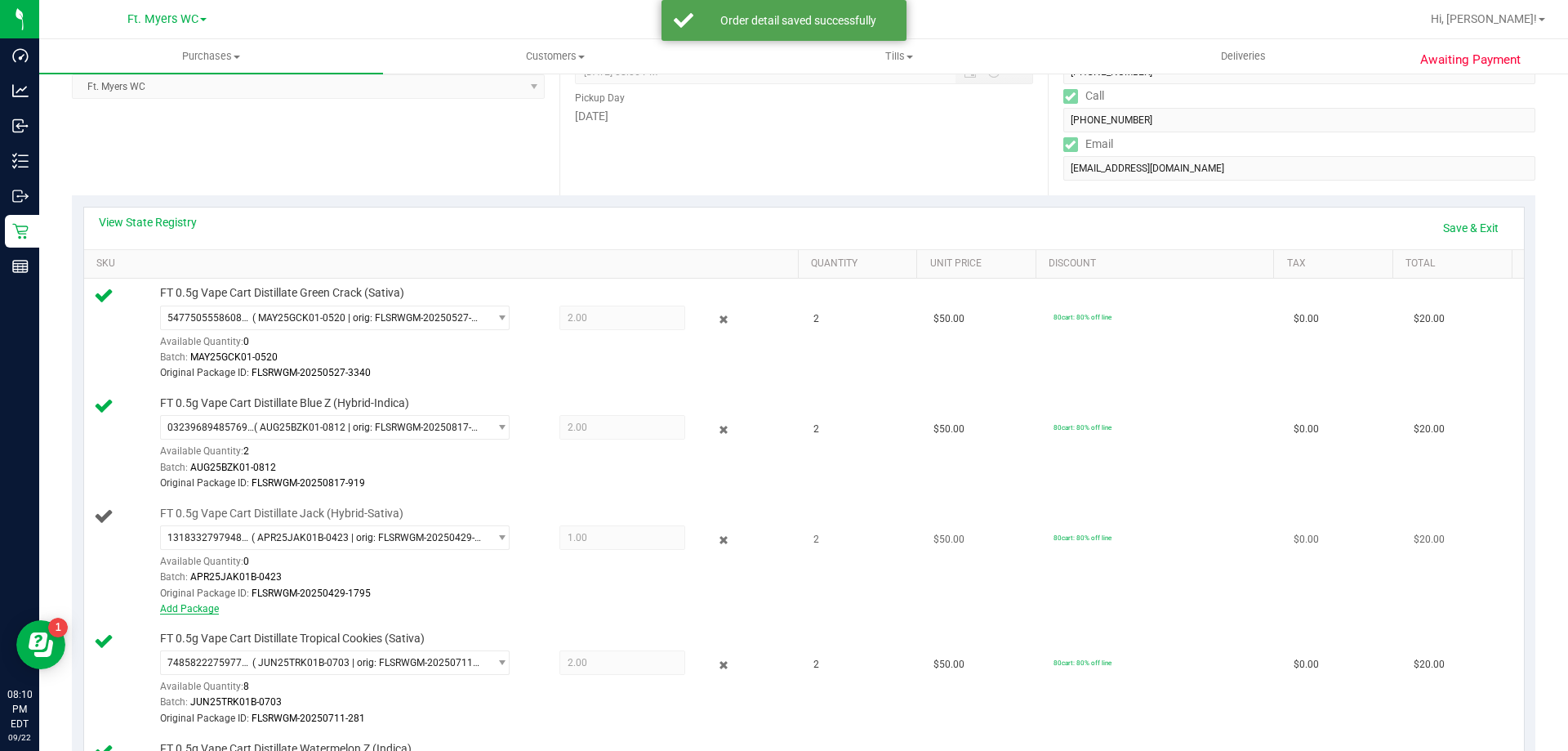
click at [196, 607] on link "Add Package" at bounding box center [189, 609] width 59 height 12
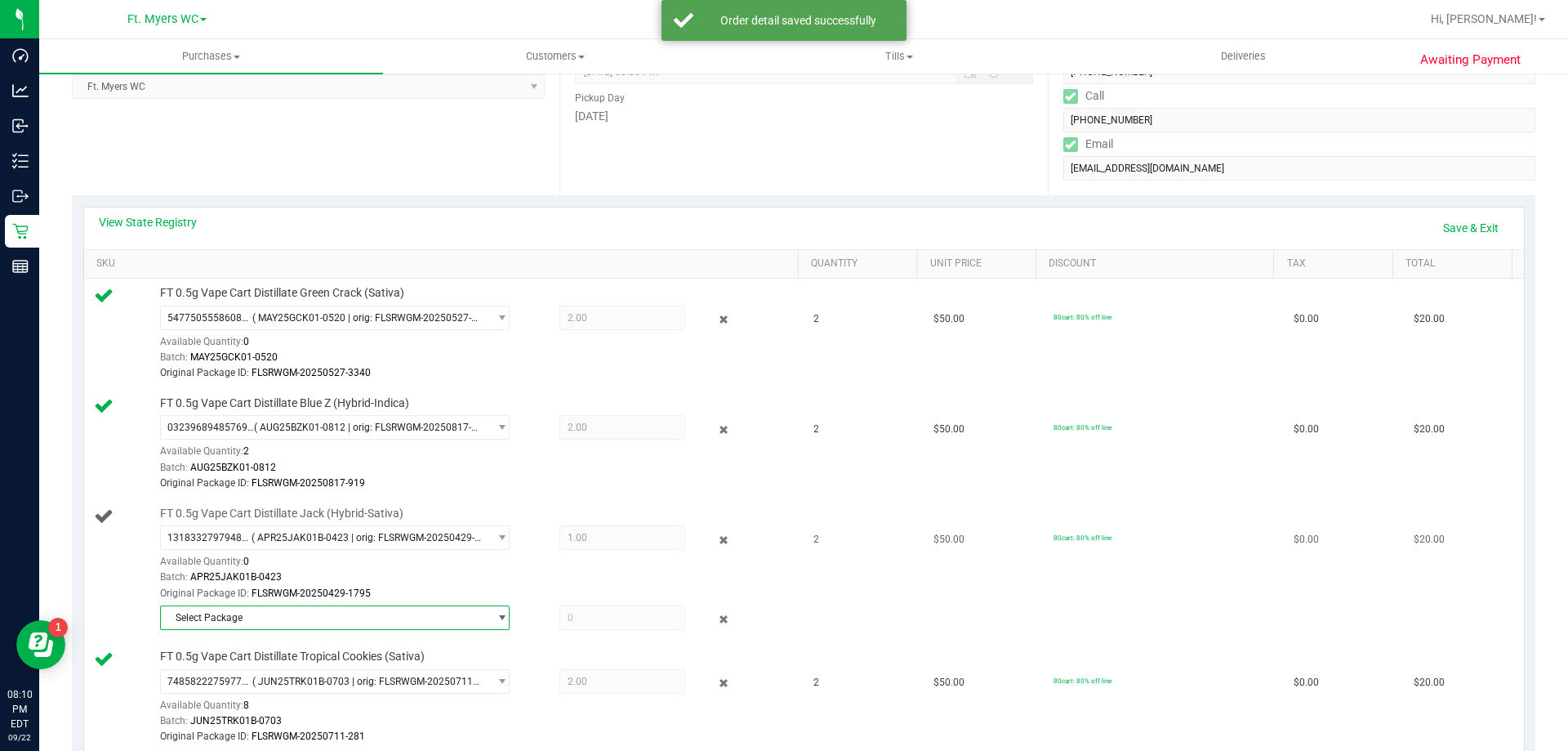
click at [417, 626] on span "Select Package" at bounding box center [324, 617] width 327 height 23
click at [419, 679] on span "( APR25JAK01B-0423 | orig: FLSRWGM-20250429-1797 )" at bounding box center [389, 684] width 252 height 12
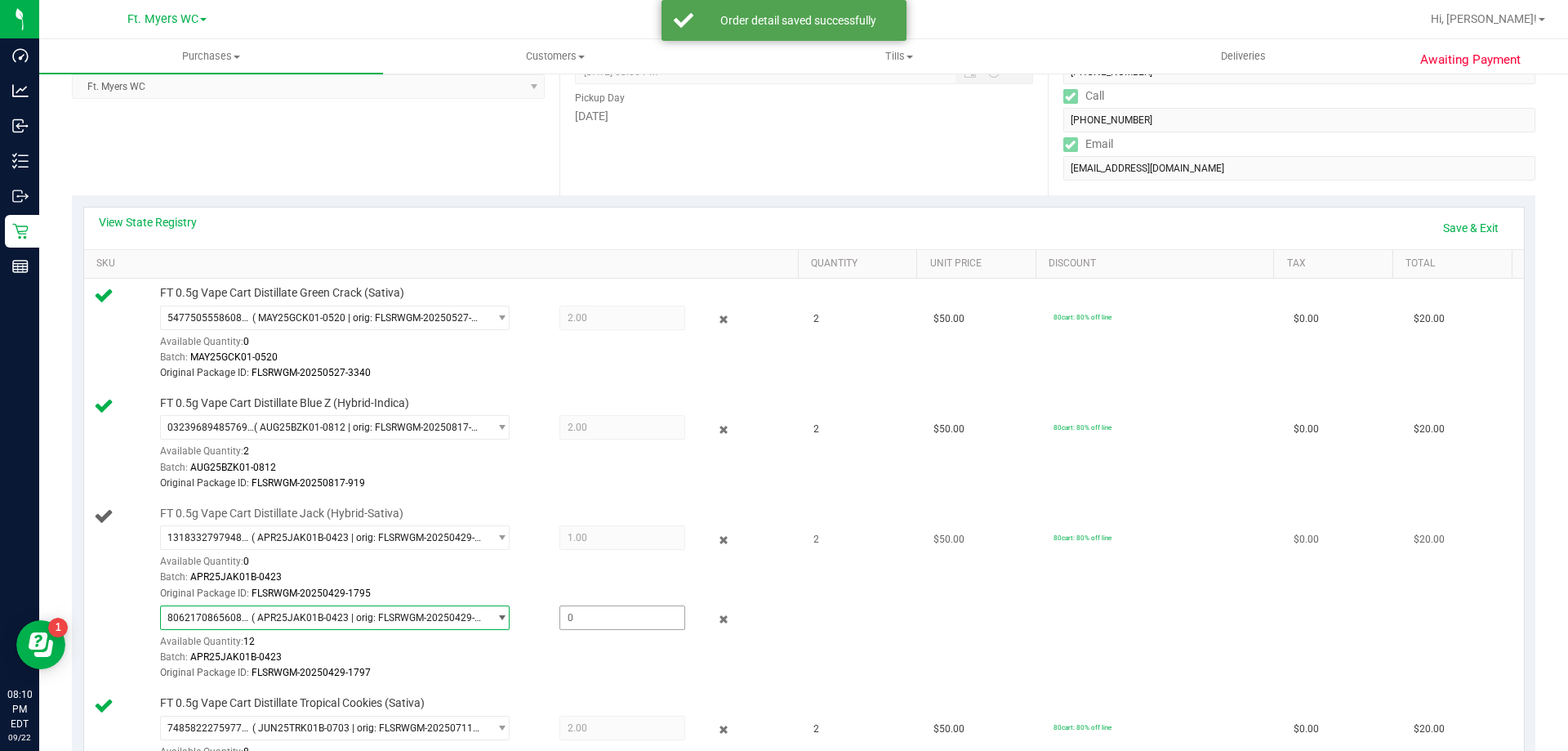
click at [591, 615] on span at bounding box center [622, 617] width 125 height 24
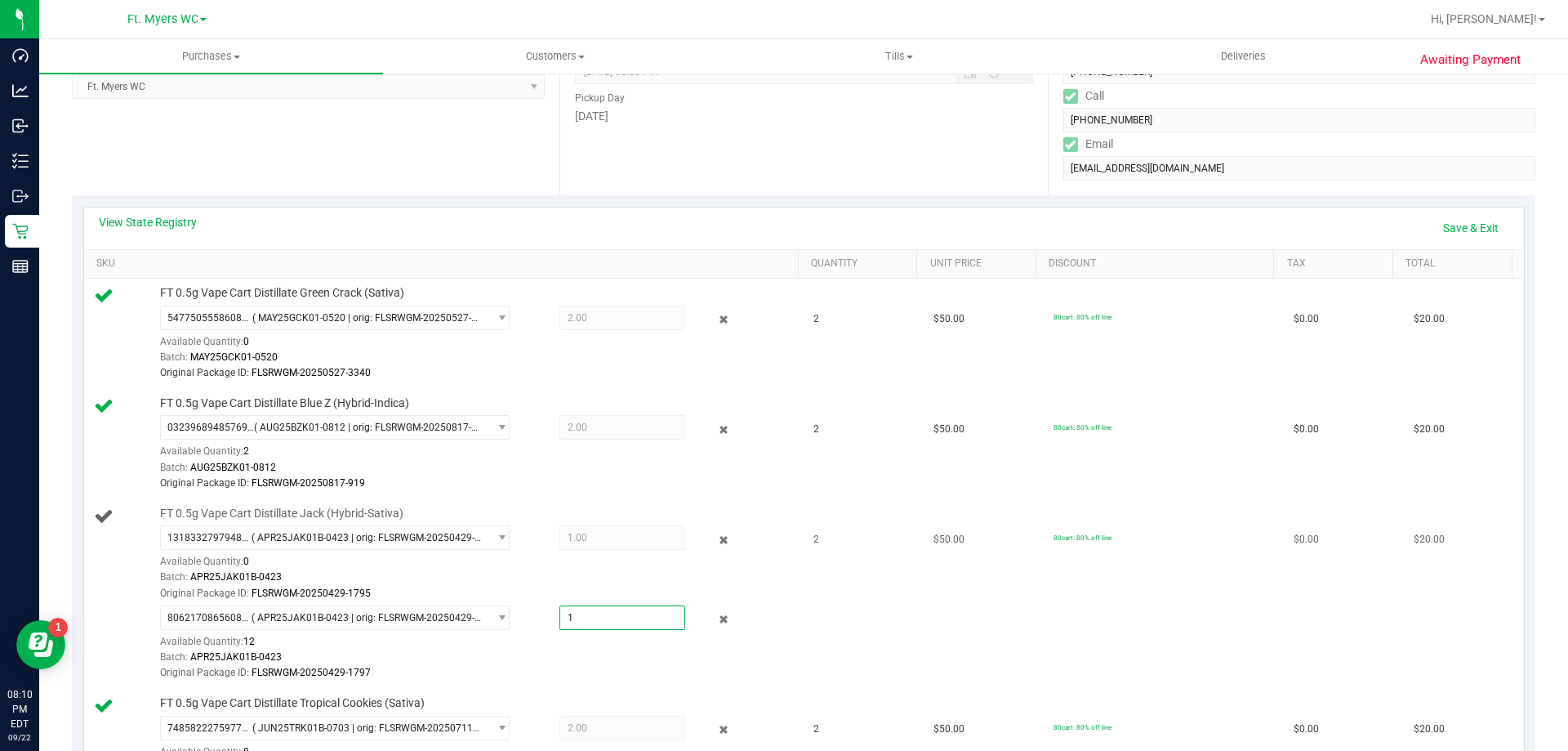
click at [641, 571] on div "Batch: APR25JAK01B-0423" at bounding box center [475, 577] width 630 height 15
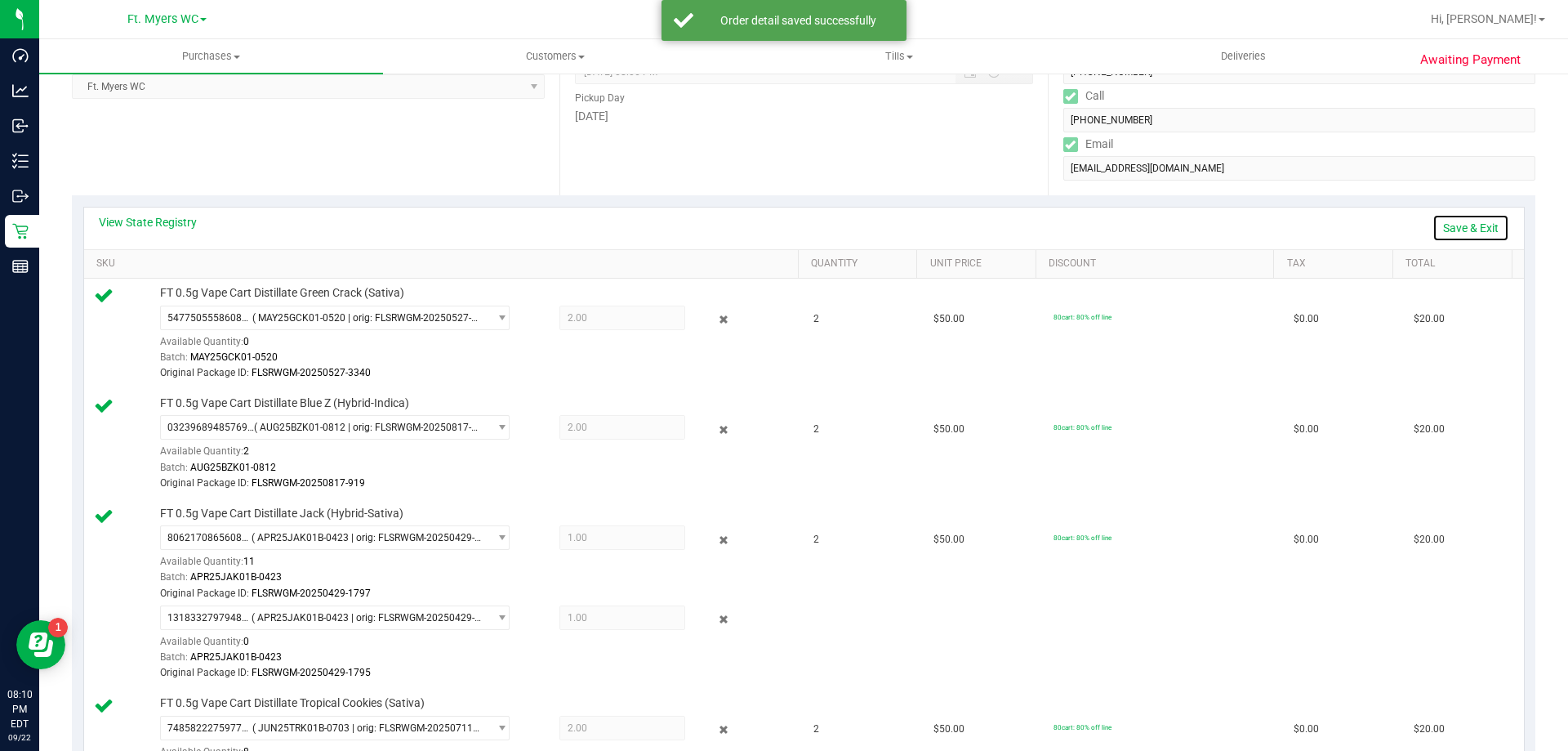
click at [1452, 229] on link "Save & Exit" at bounding box center [1470, 227] width 77 height 28
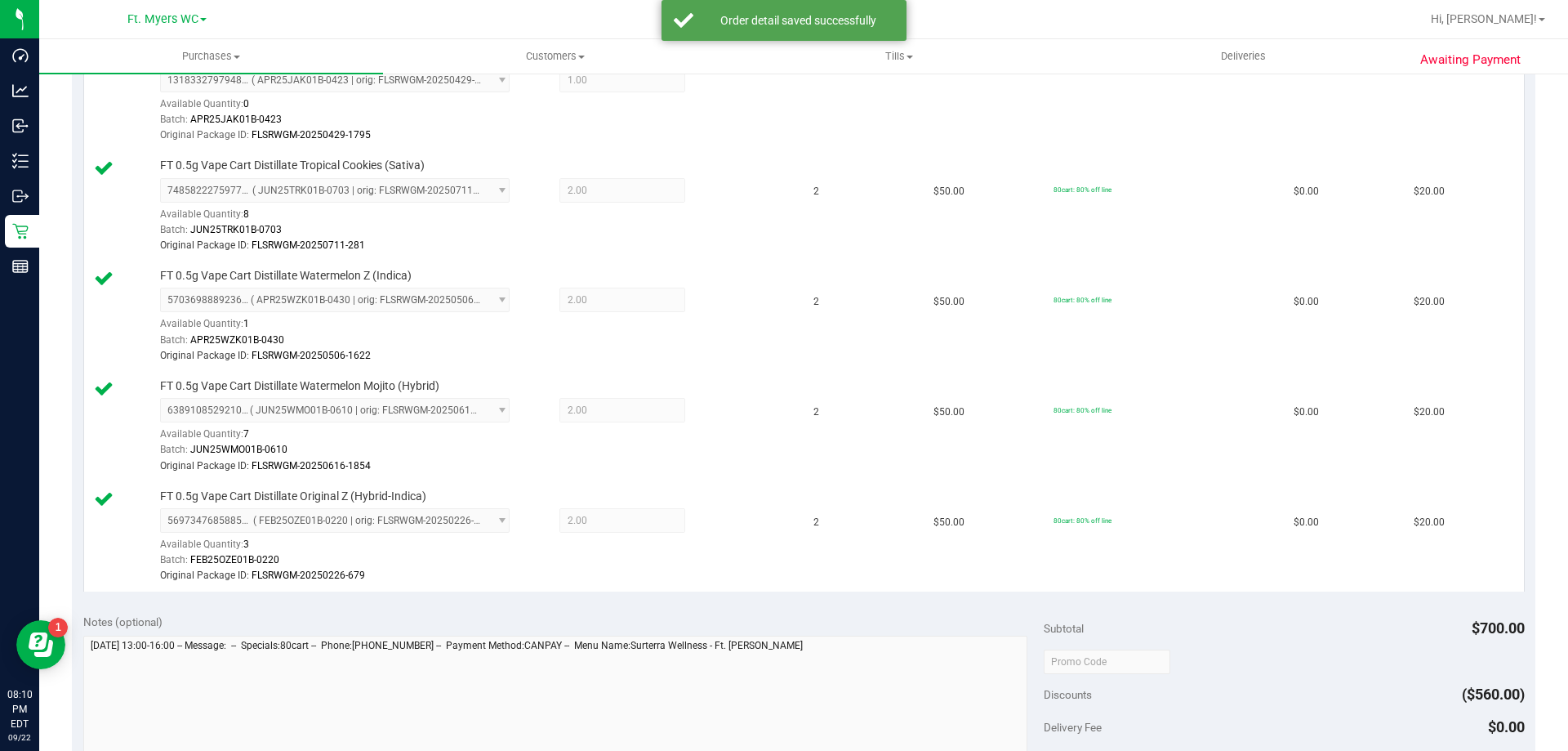
scroll to position [898, 0]
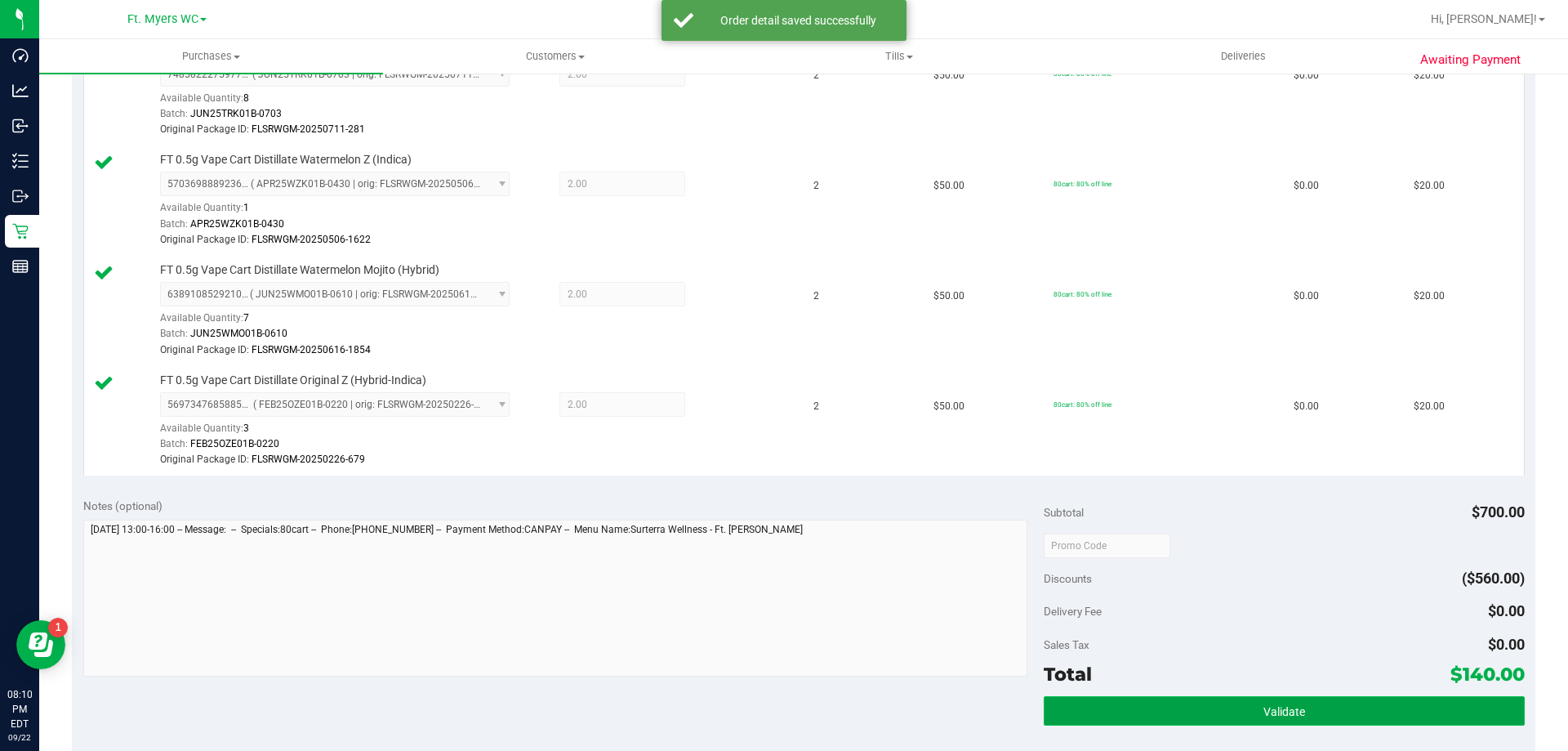
click at [1383, 719] on button "Validate" at bounding box center [1284, 711] width 481 height 29
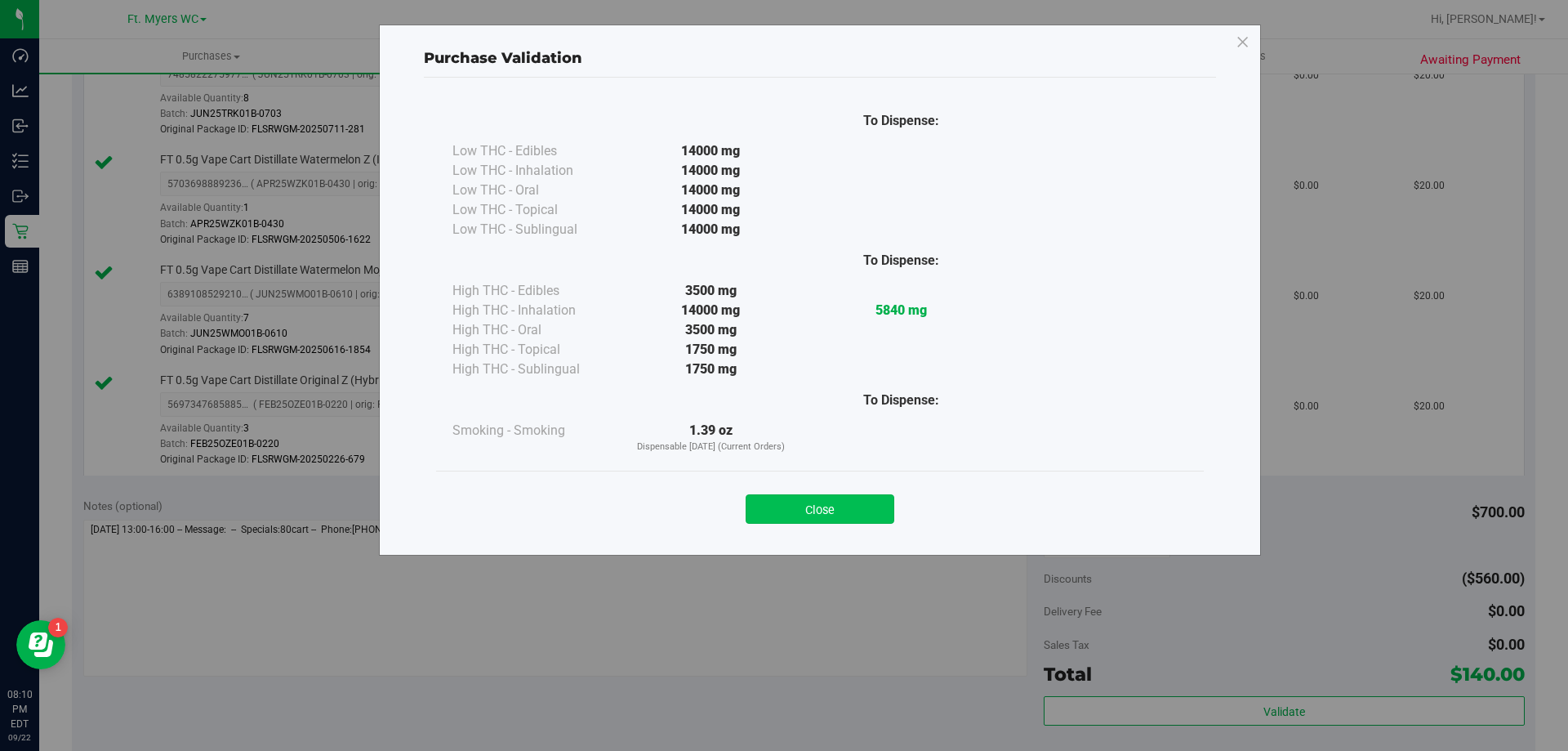
click at [852, 494] on button "Close" at bounding box center [820, 509] width 149 height 29
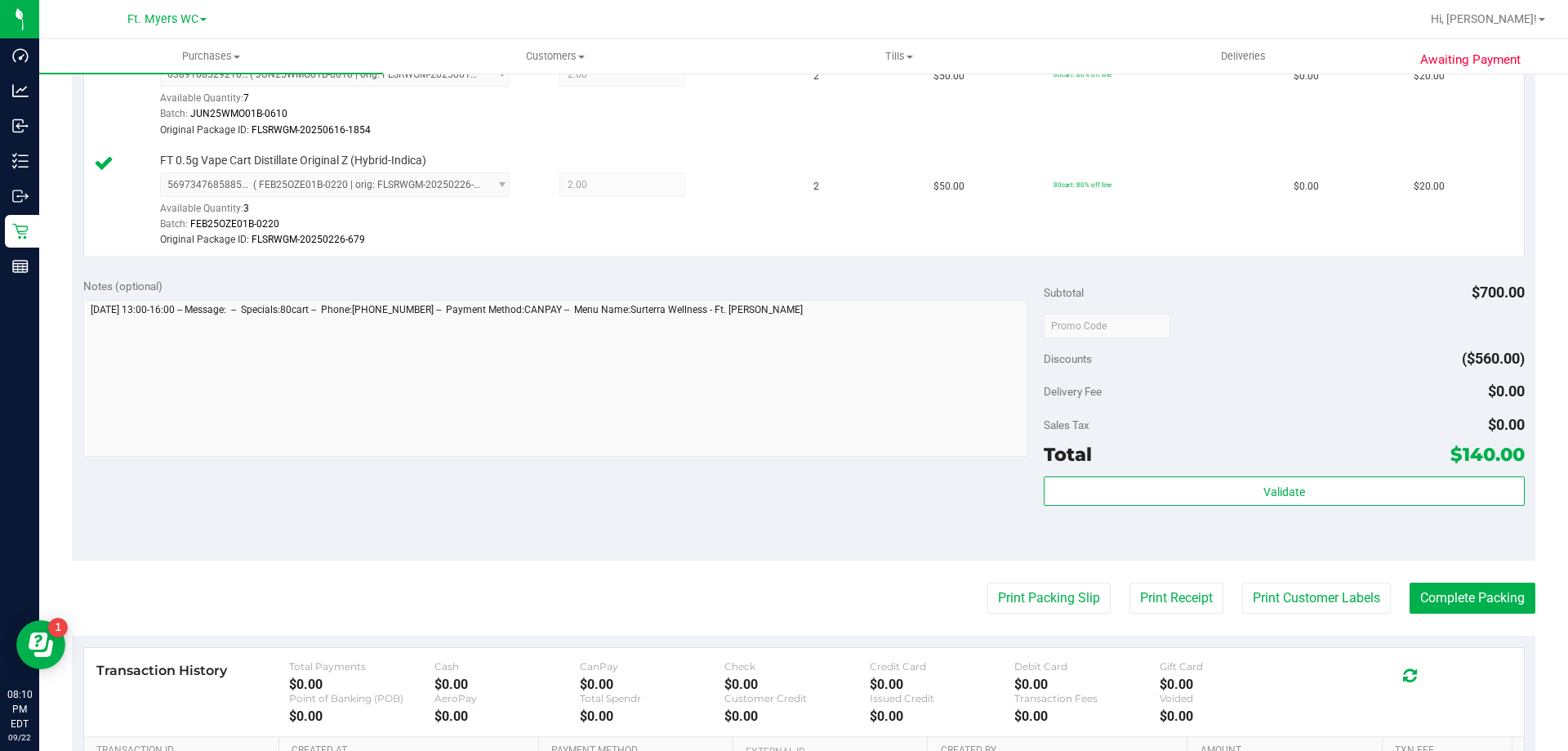
scroll to position [1341, 0]
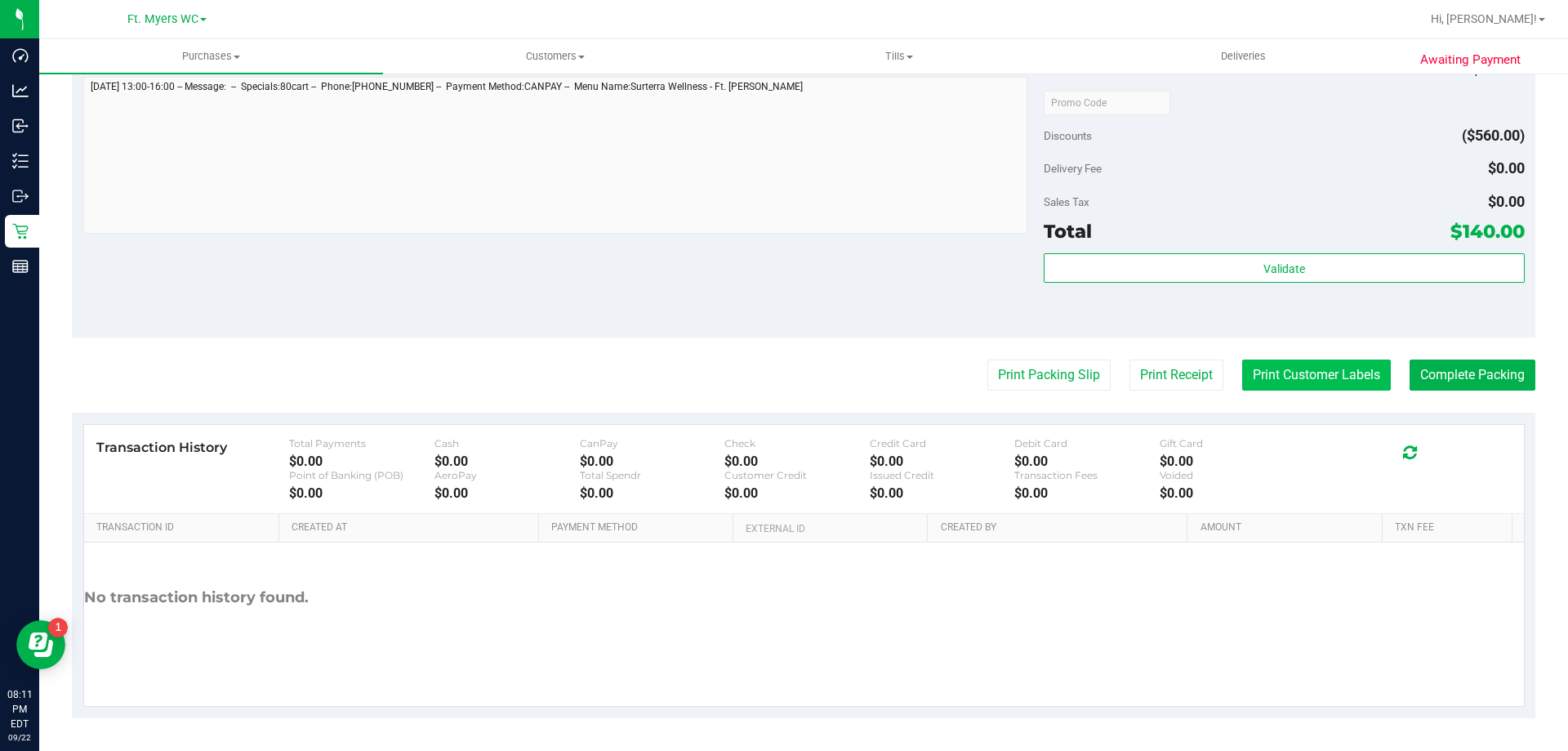
click at [1300, 380] on button "Print Customer Labels" at bounding box center [1316, 375] width 149 height 31
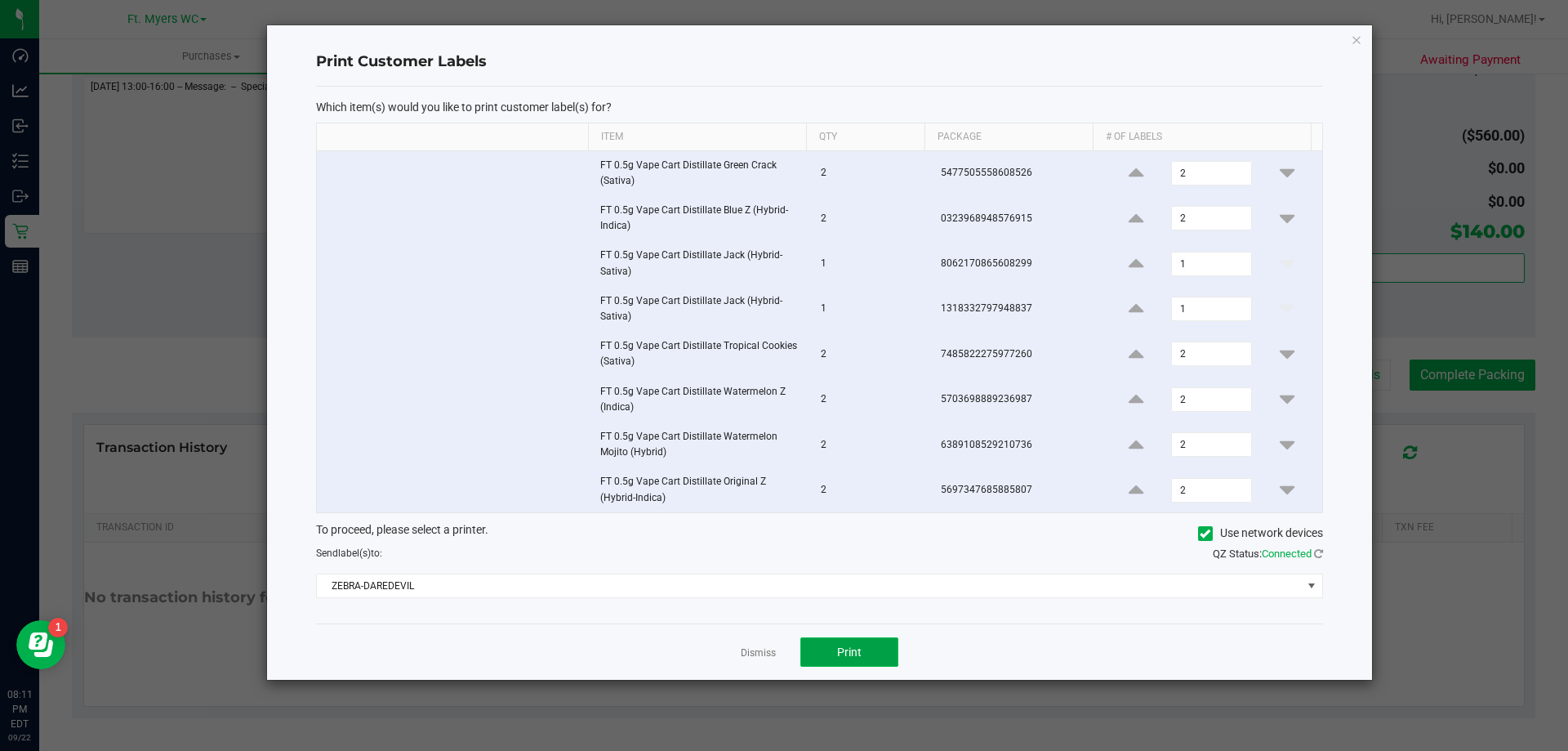
click at [890, 652] on button "Print" at bounding box center [849, 652] width 98 height 29
click at [766, 647] on link "Dismiss" at bounding box center [758, 653] width 35 height 13
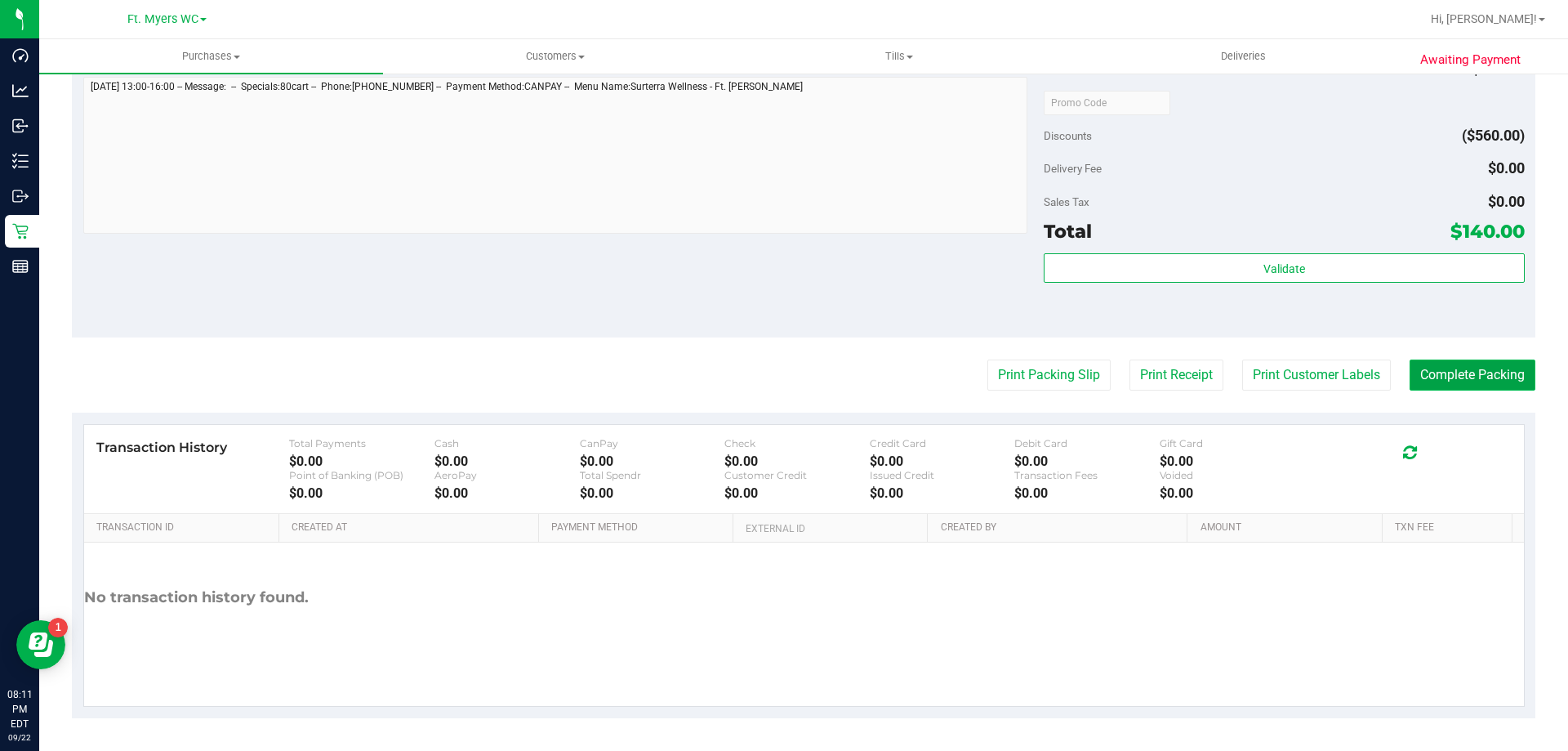
click at [1498, 368] on button "Complete Packing" at bounding box center [1472, 375] width 125 height 31
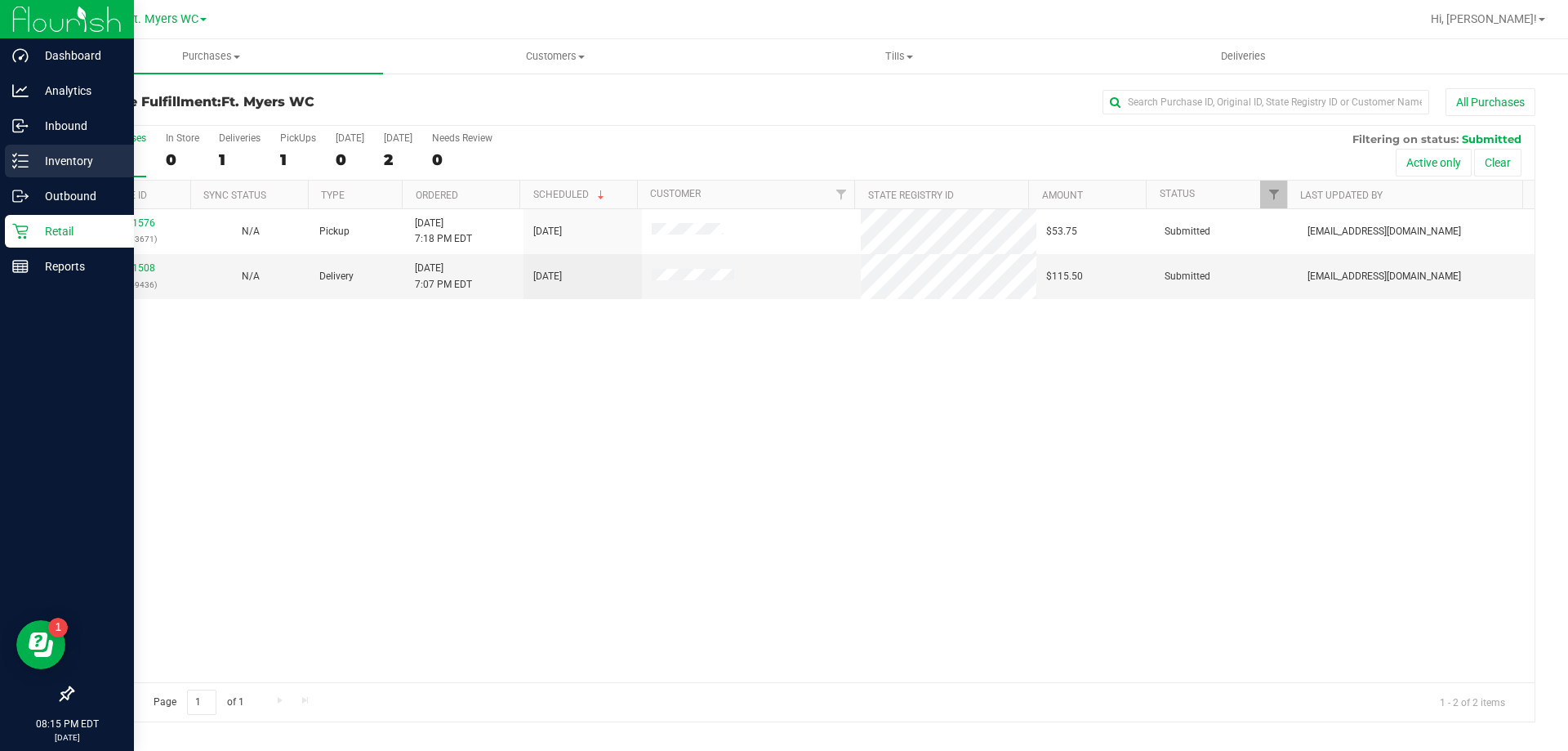
click at [65, 152] on p "Inventory" at bounding box center [77, 161] width 98 height 19
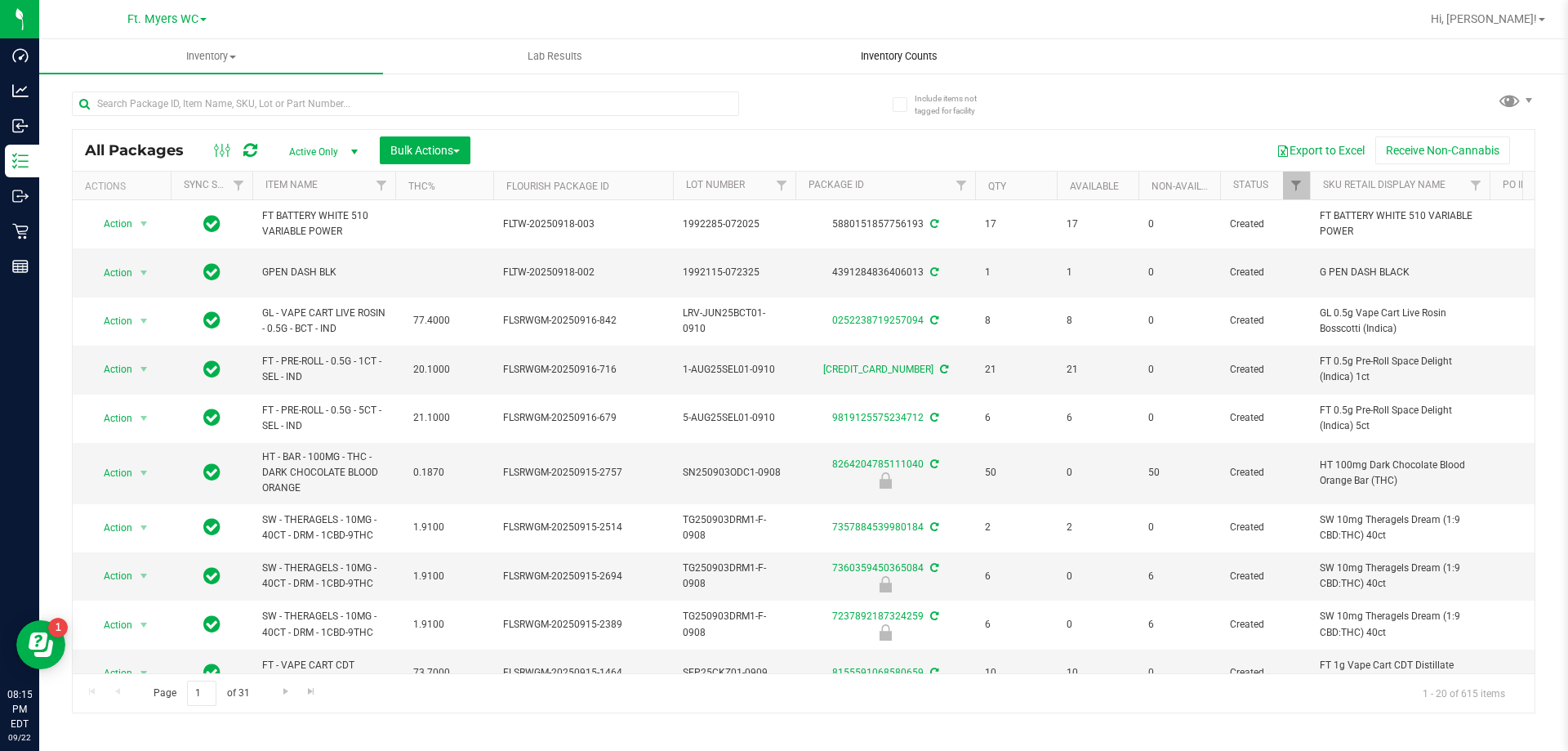
click at [859, 53] on span "Inventory Counts" at bounding box center [900, 56] width 121 height 14
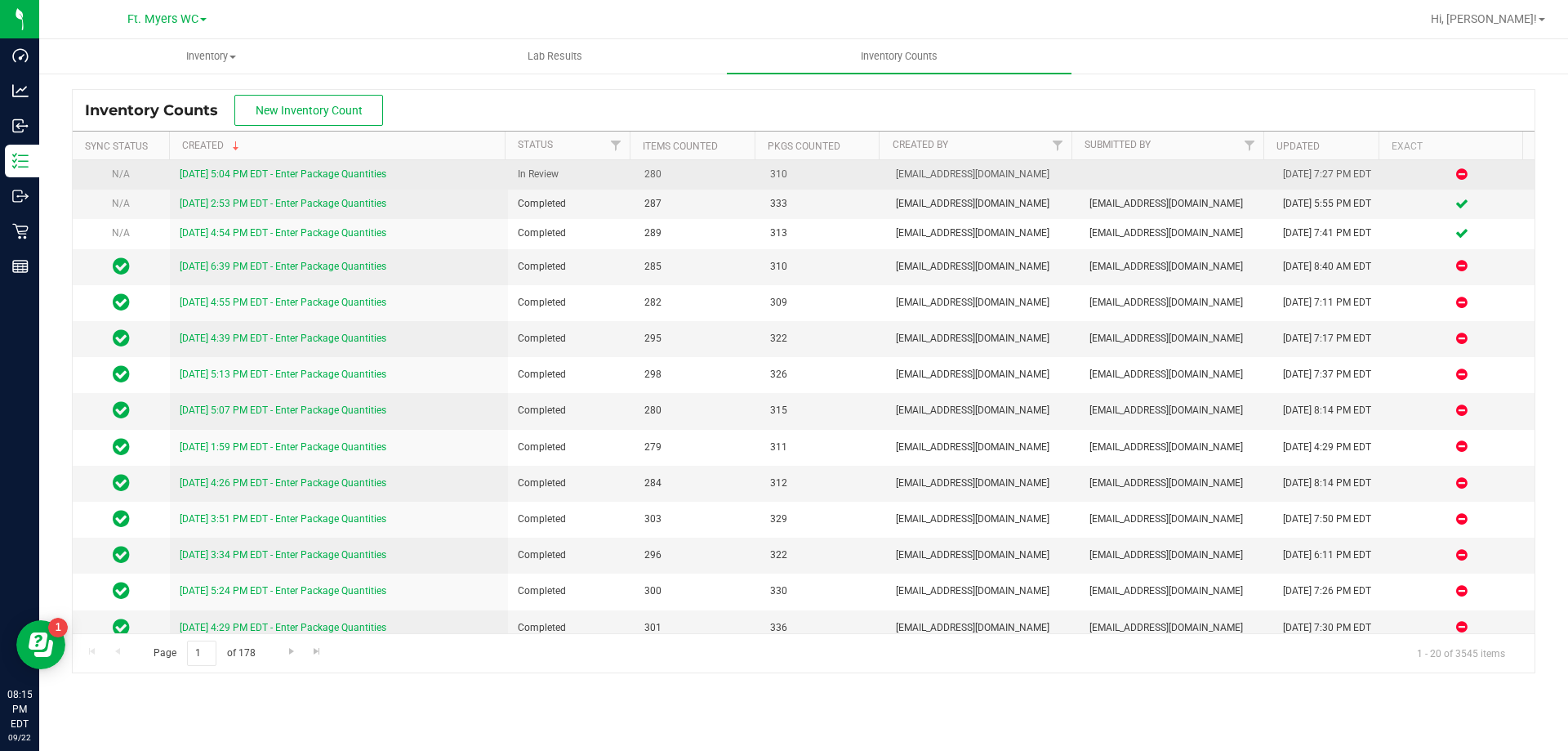
click at [253, 171] on link "[DATE] 5:04 PM EDT - Enter Package Quantities" at bounding box center [283, 174] width 207 height 12
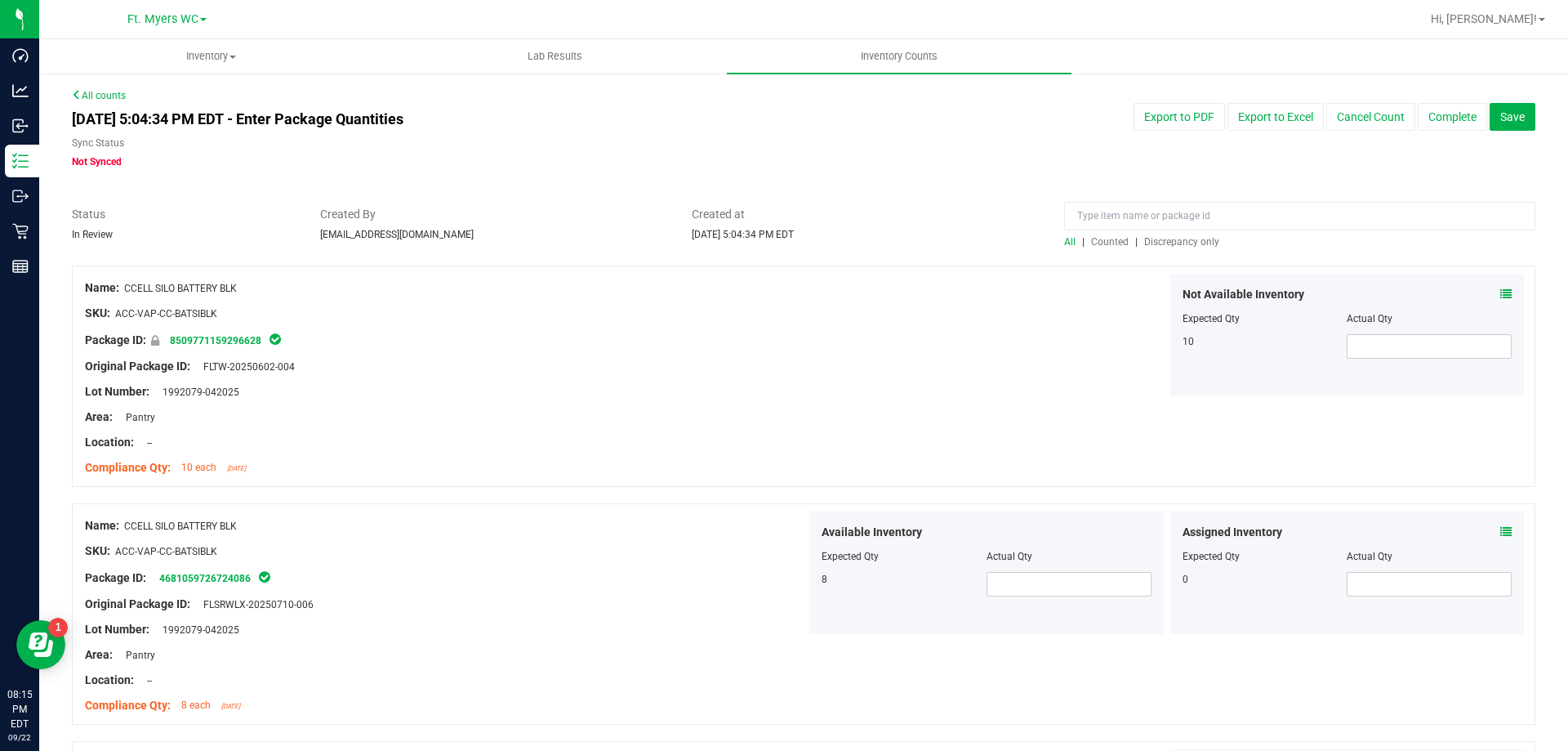
click at [1145, 246] on span "Discrepancy only" at bounding box center [1182, 242] width 75 height 12
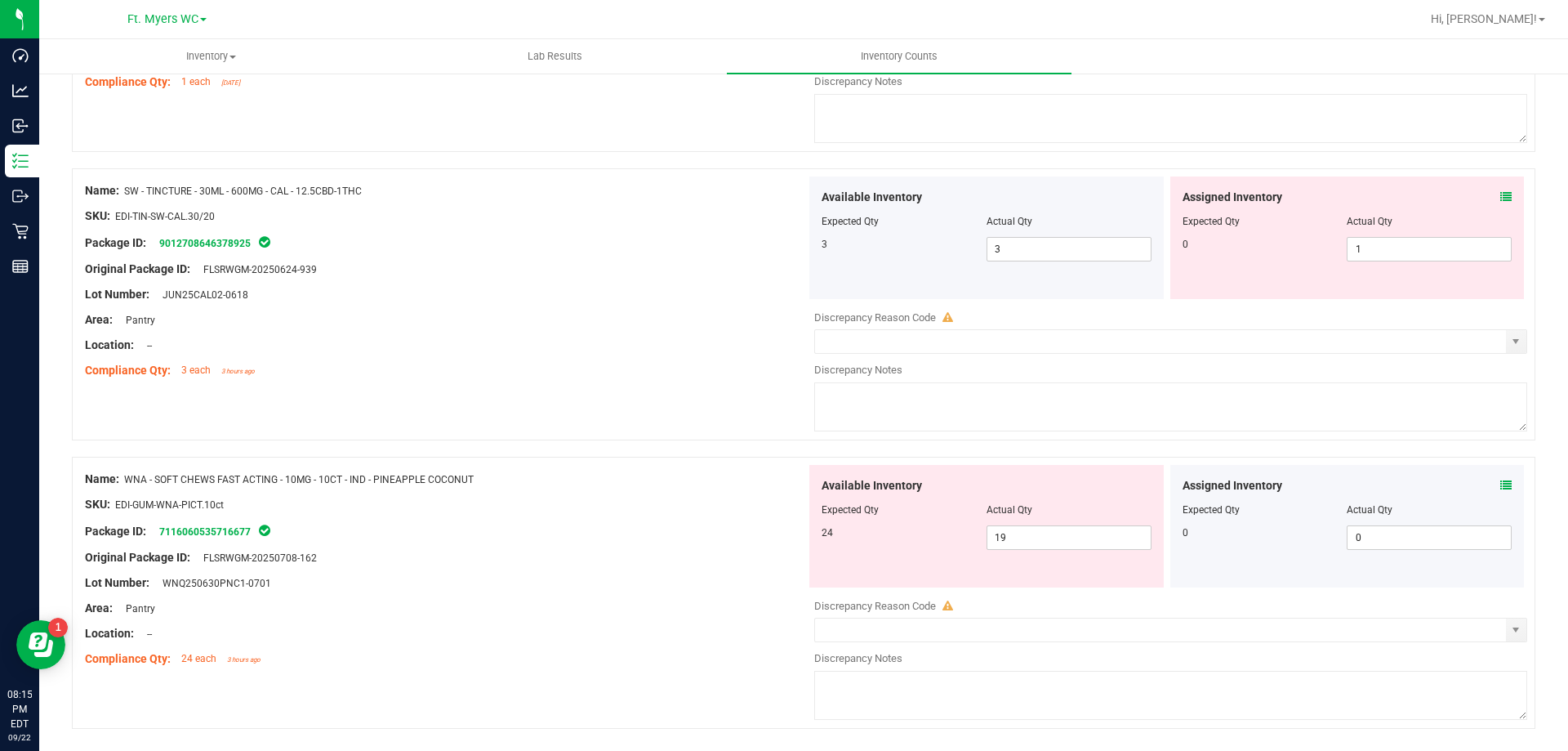
scroll to position [4762, 0]
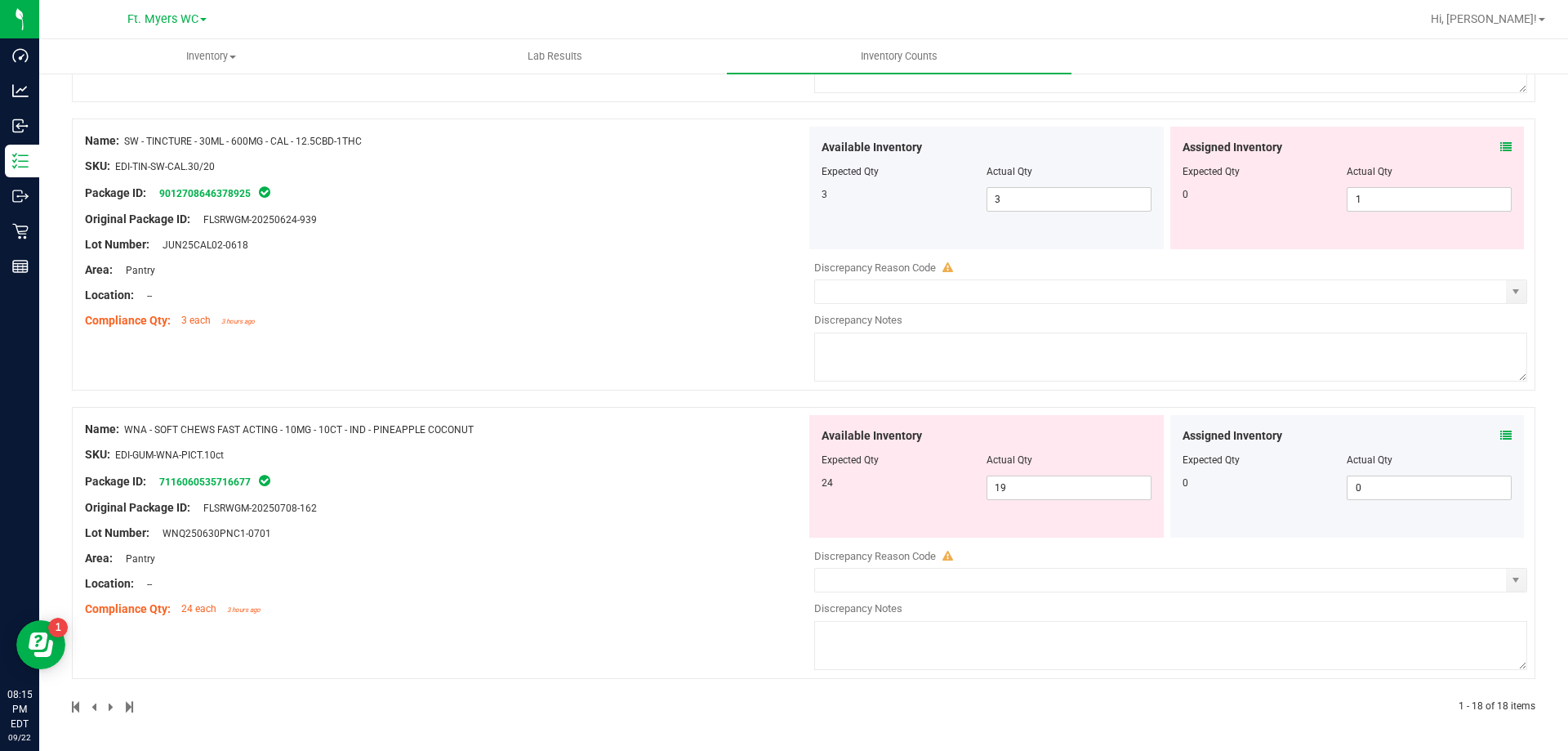
click at [1501, 442] on span at bounding box center [1507, 436] width 12 height 17
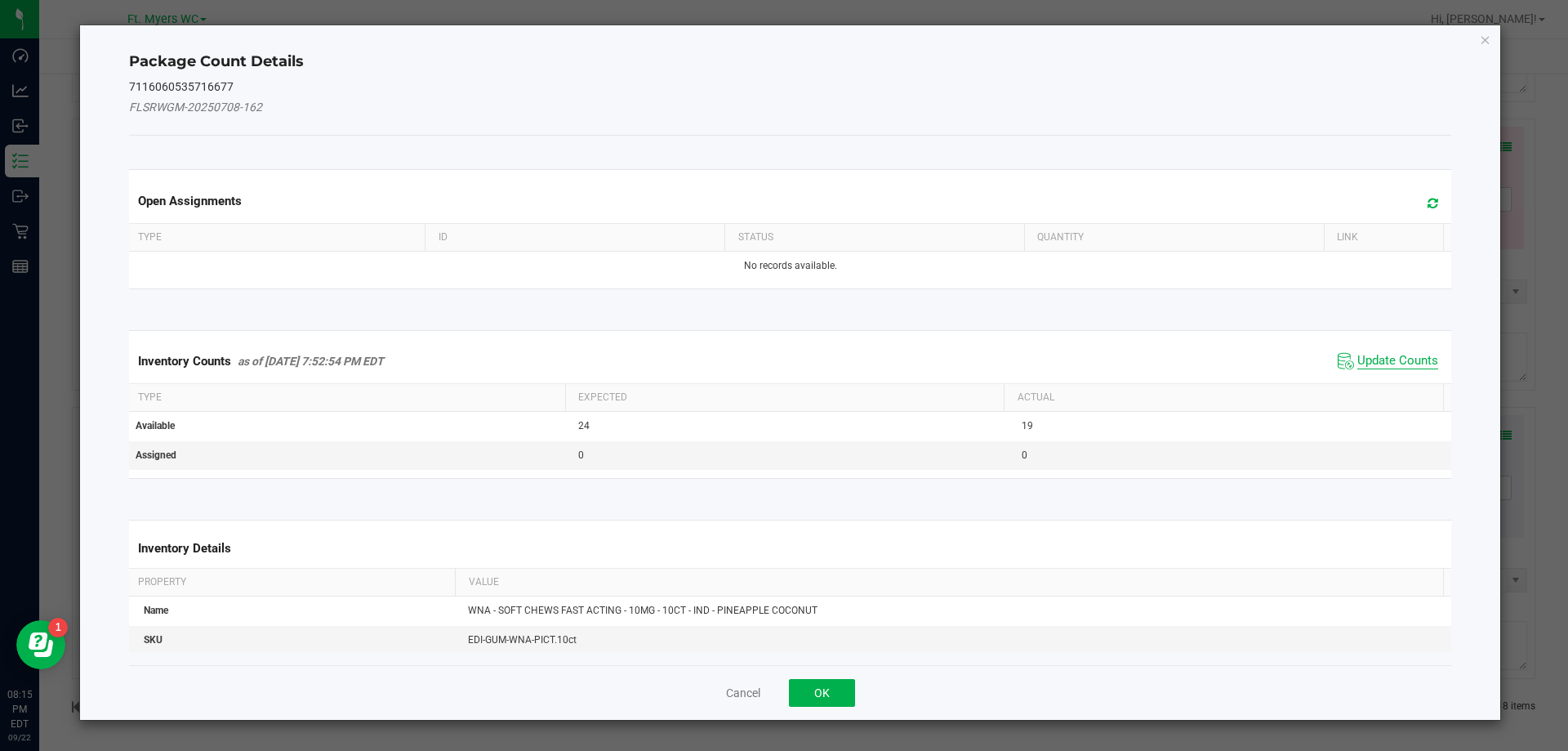
click at [1415, 363] on span "Update Counts" at bounding box center [1398, 360] width 81 height 16
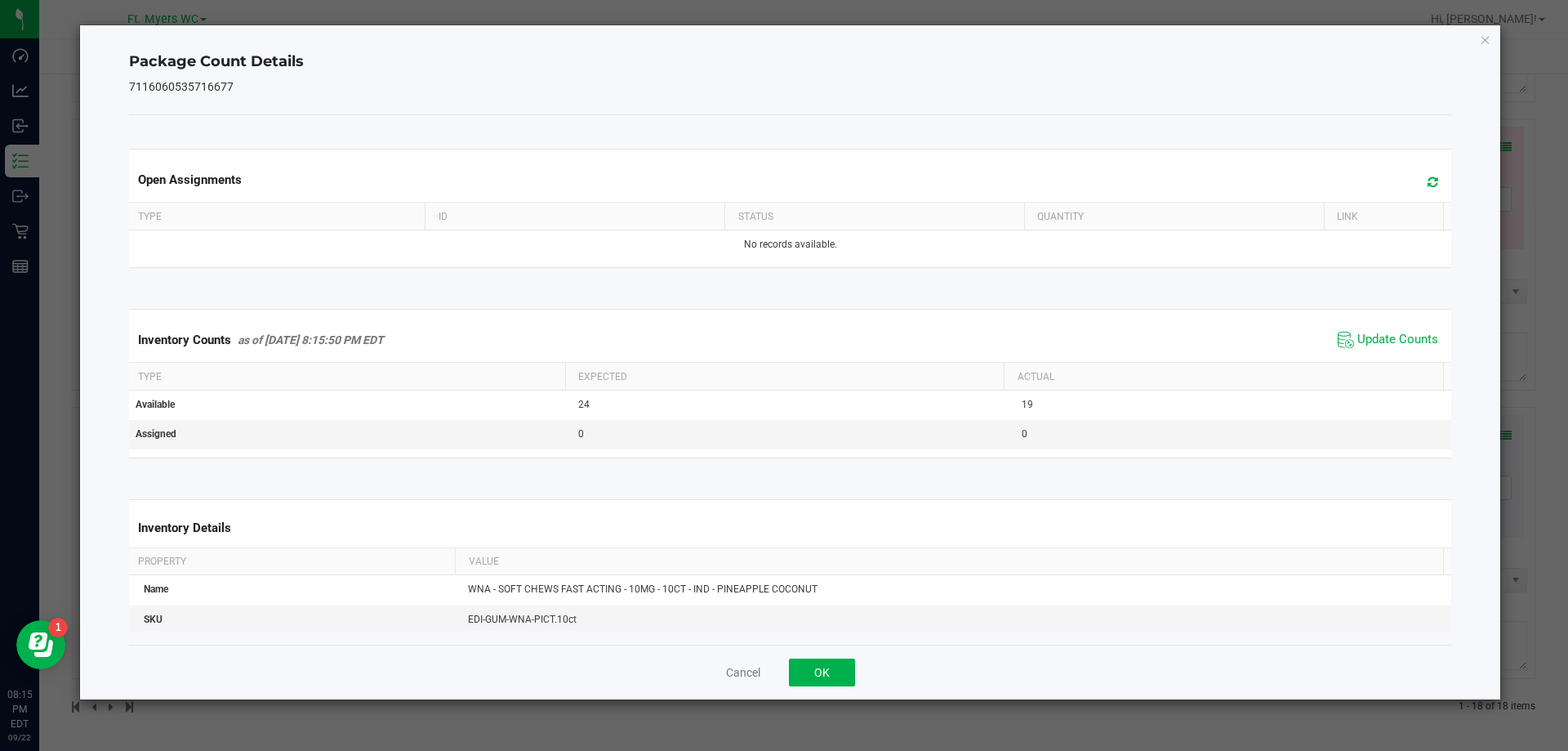
click at [788, 680] on div "Cancel OK" at bounding box center [790, 672] width 1323 height 55
click at [821, 675] on button "OK" at bounding box center [821, 672] width 66 height 28
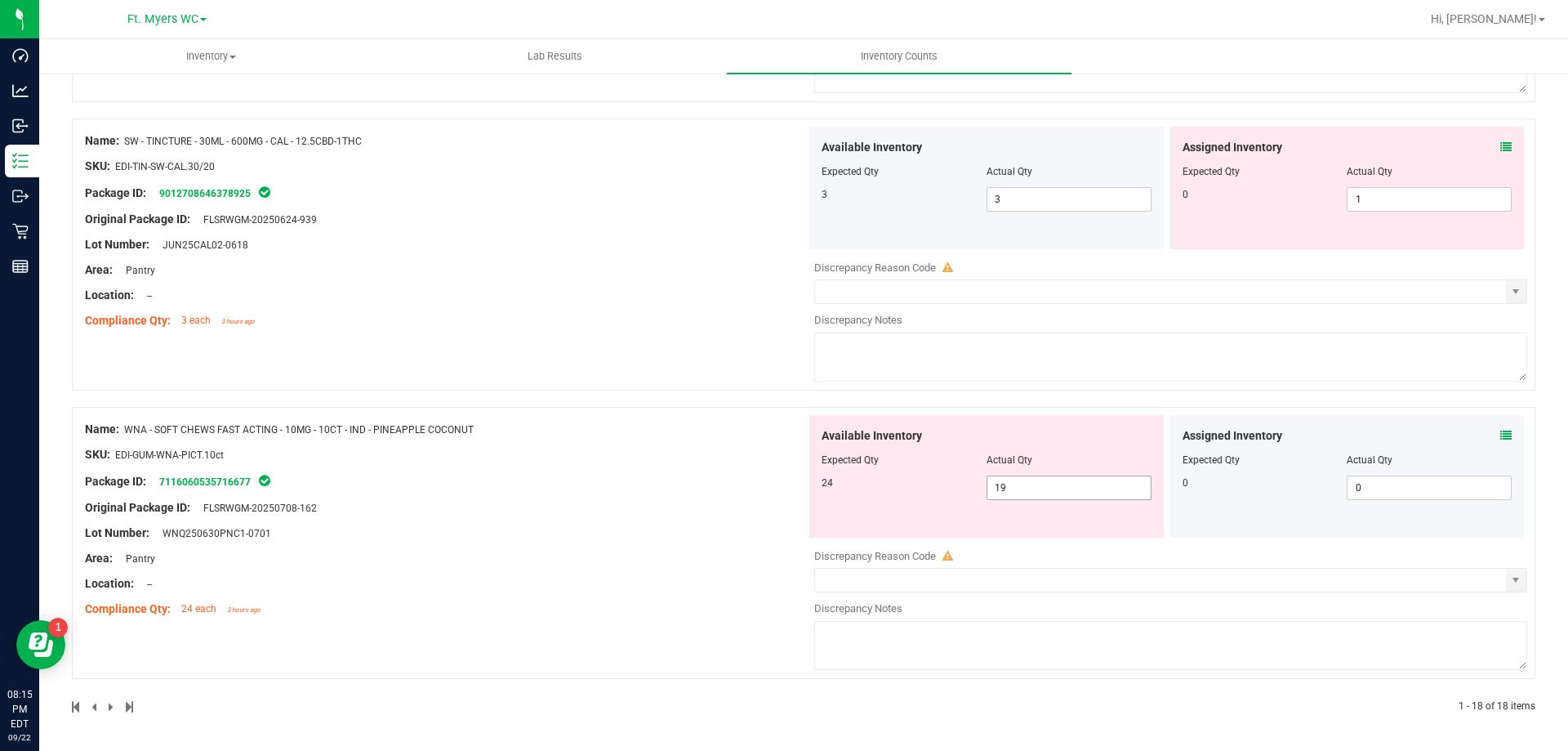
click at [1022, 490] on span "19 19" at bounding box center [1069, 487] width 165 height 24
click at [803, 401] on div "Name: SW - TINCTURE - 30ML - 600MG - CAL - 12.5CBD-1THC SKU: EDI-TIN-SW-CAL.30/…" at bounding box center [803, 263] width 1464 height 289
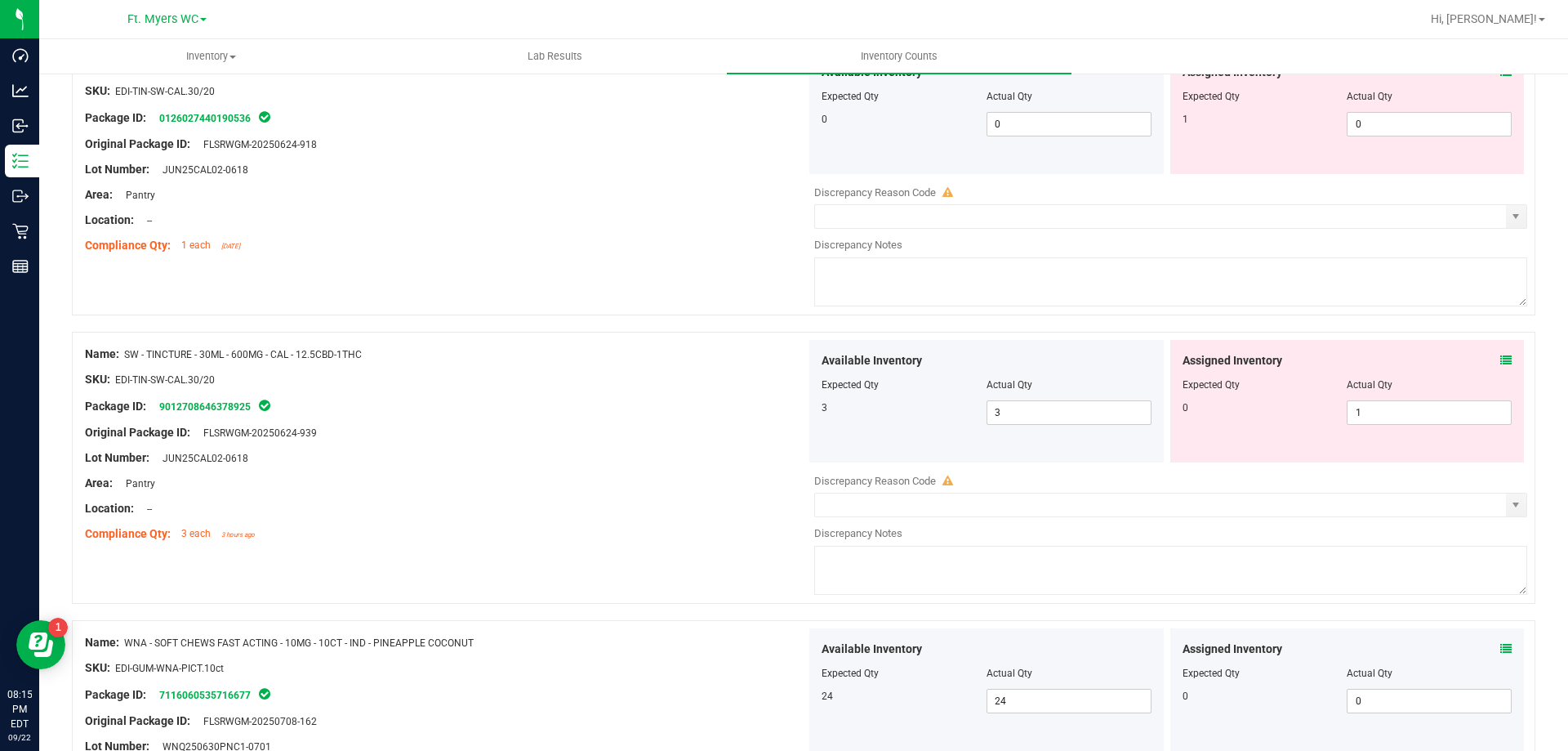
scroll to position [4547, 0]
click at [1500, 363] on div "Assigned Inventory Expected Qty Actual Qty 0 1 1" at bounding box center [1347, 402] width 354 height 123
click at [1485, 363] on div "Assigned Inventory" at bounding box center [1347, 361] width 330 height 17
click at [1501, 361] on icon at bounding box center [1507, 361] width 12 height 12
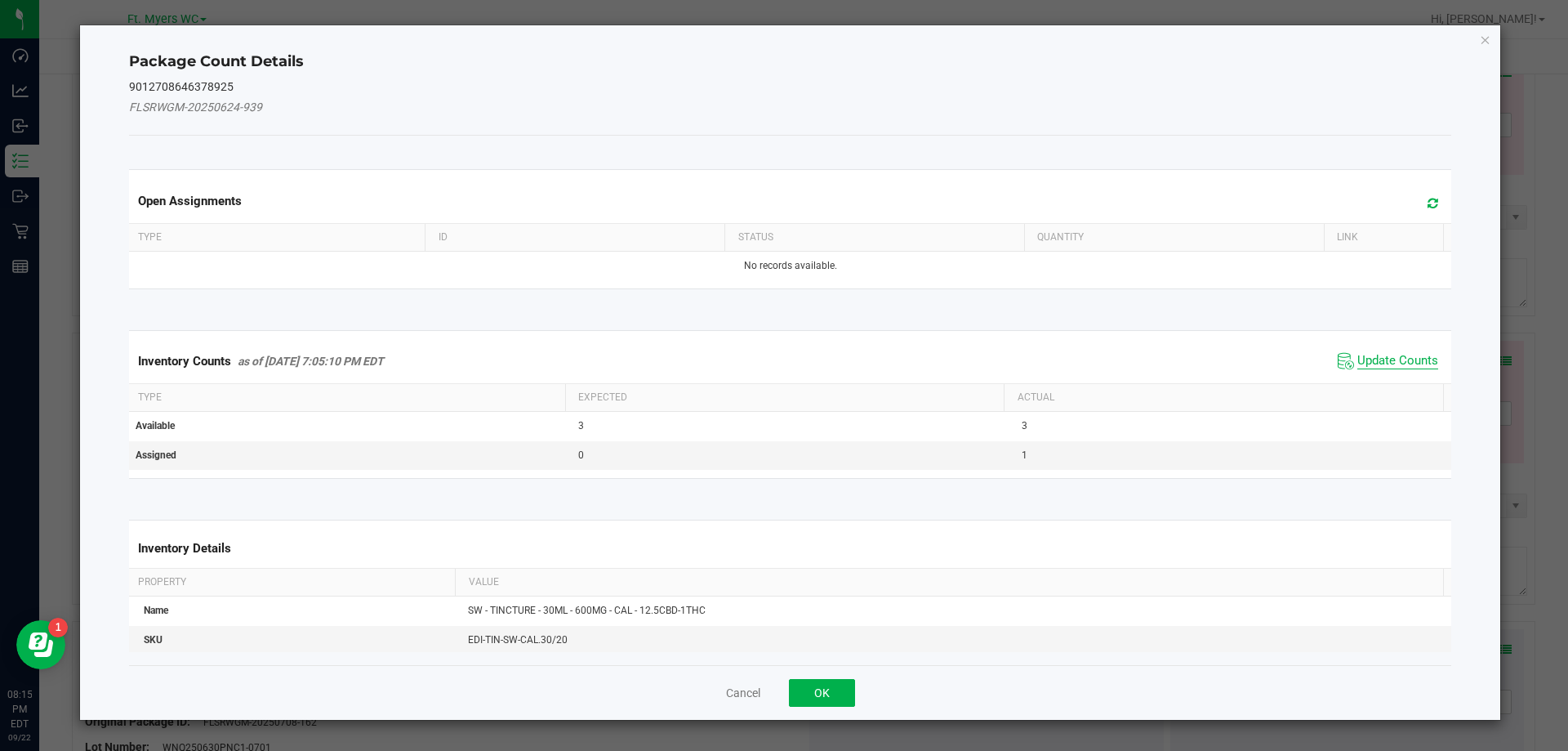
click at [1372, 366] on span "Update Counts" at bounding box center [1398, 360] width 81 height 16
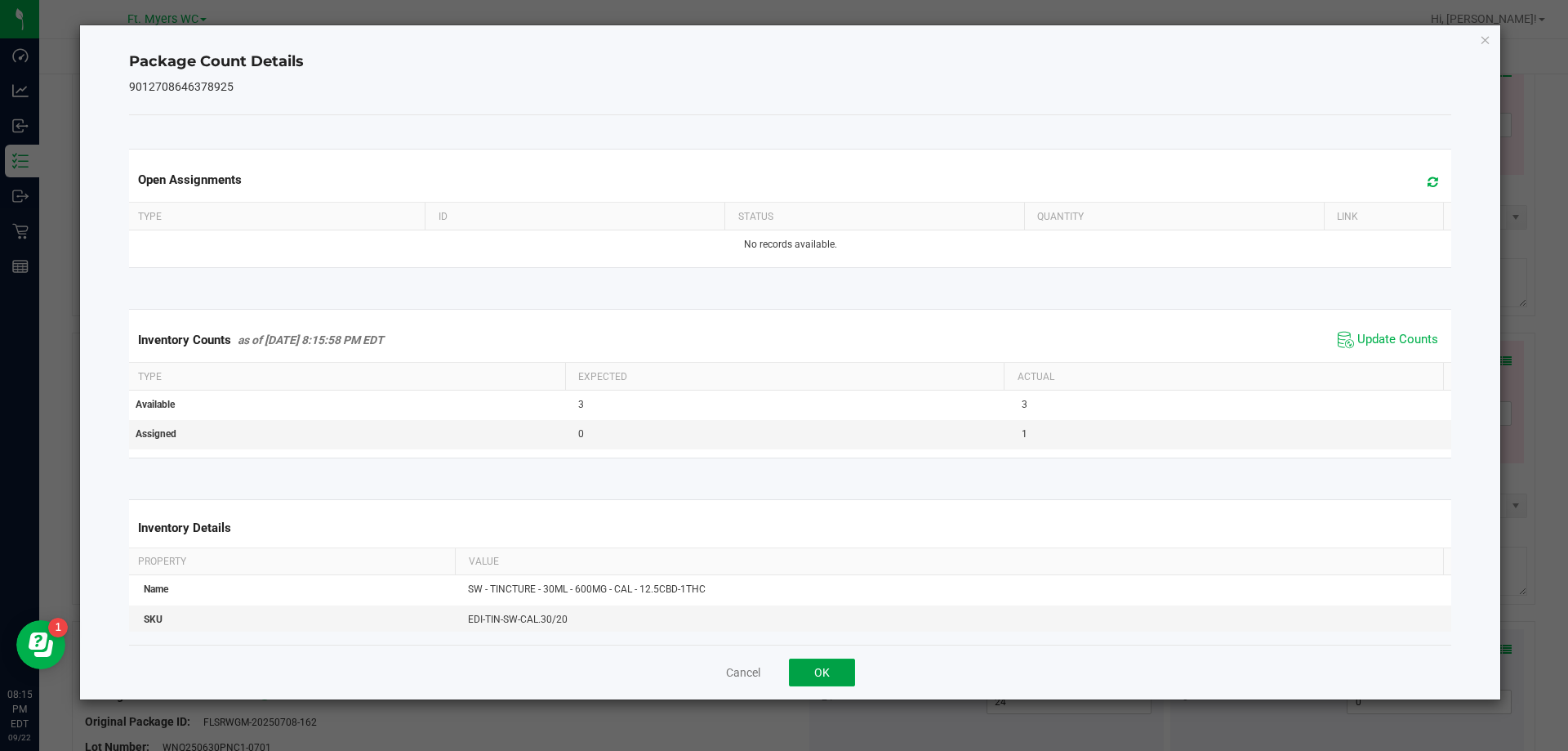
click at [821, 682] on button "OK" at bounding box center [821, 672] width 66 height 28
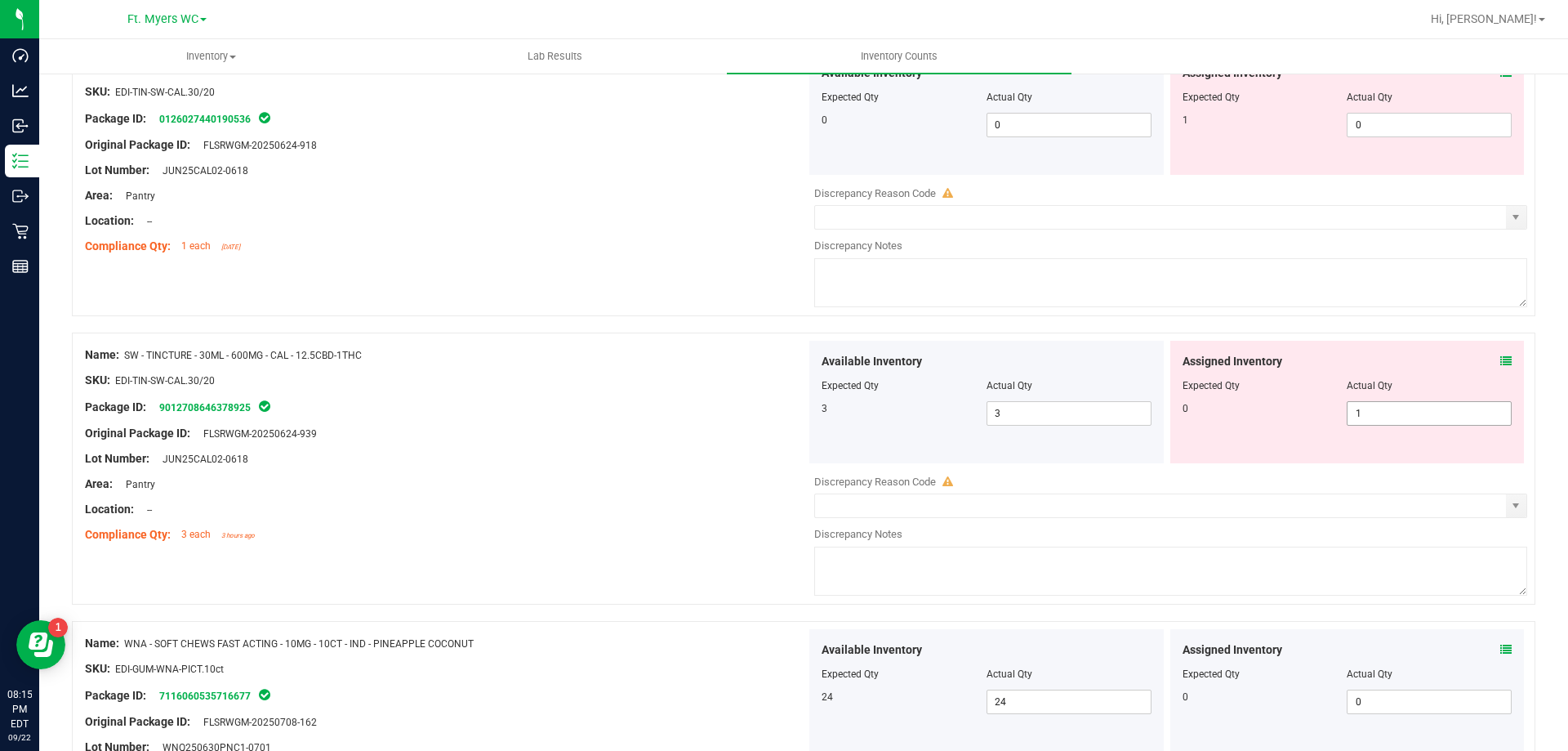
click at [1381, 403] on span "1 1" at bounding box center [1429, 413] width 165 height 24
click at [525, 466] on div "Lot Number: JUN25CAL02-0618" at bounding box center [445, 459] width 721 height 17
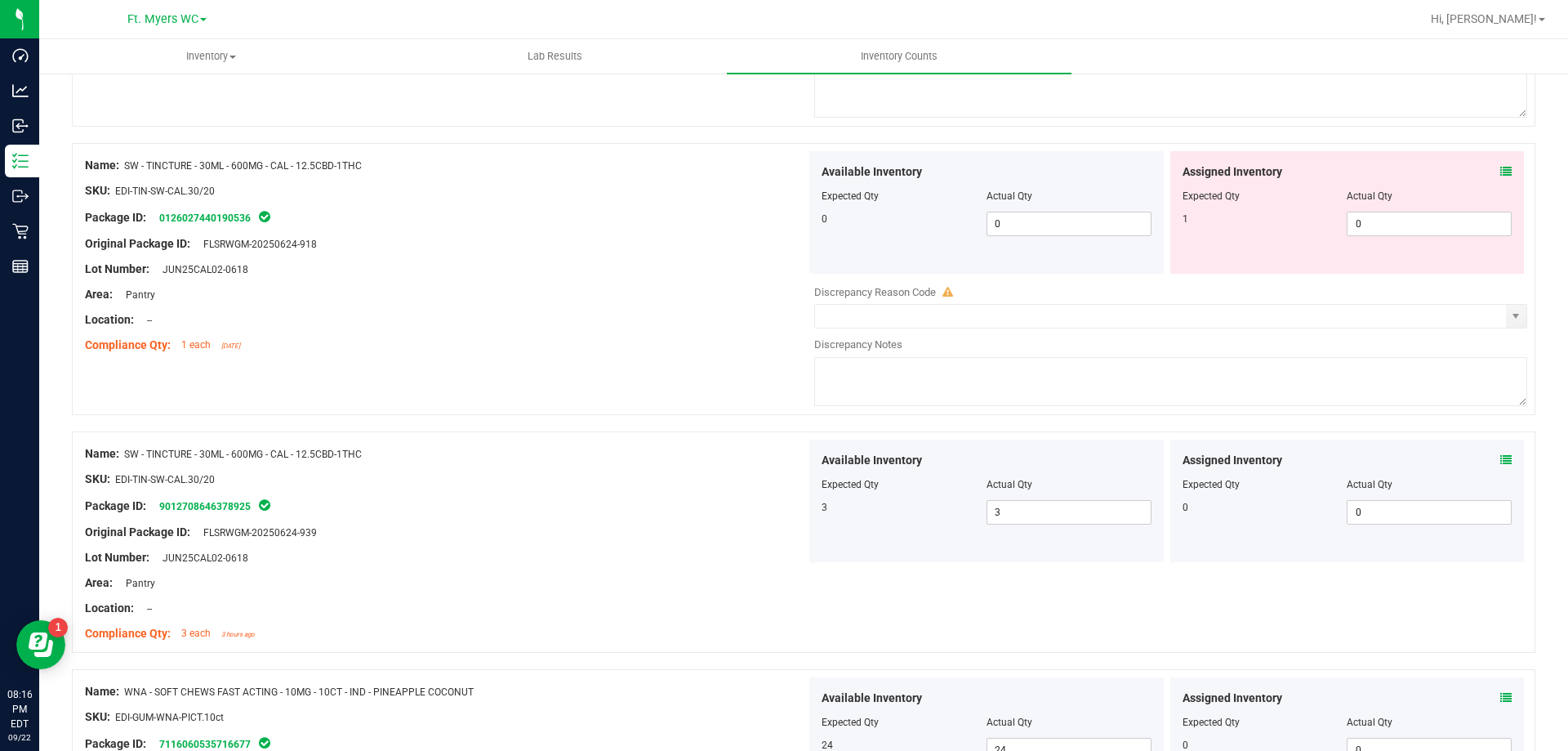
scroll to position [4221, 0]
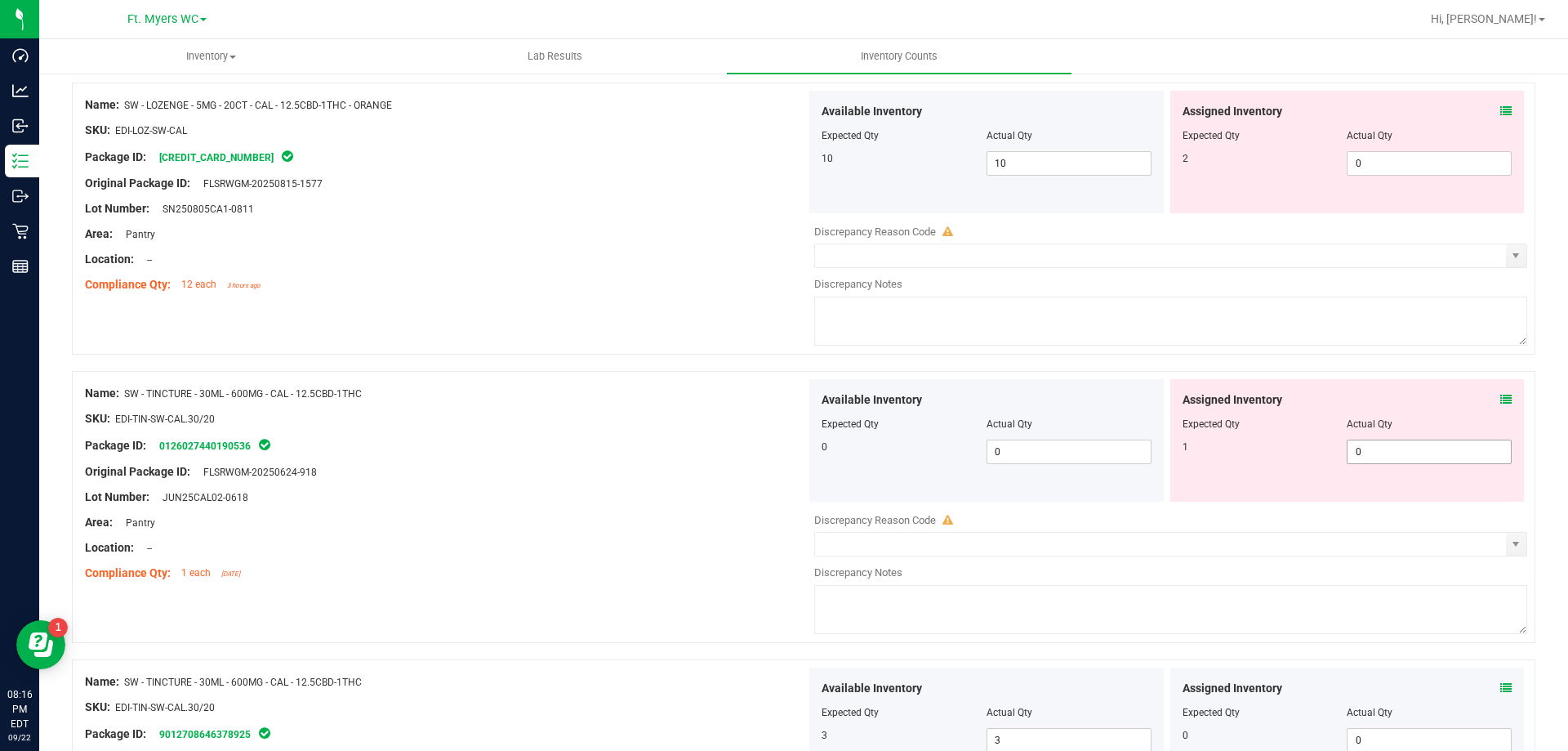
click at [1383, 458] on span "0 0" at bounding box center [1429, 451] width 165 height 24
click at [738, 387] on div "Name: SW - TINCTURE - 30ML - 600MG - CAL - 12.5CBD-1THC" at bounding box center [445, 393] width 721 height 17
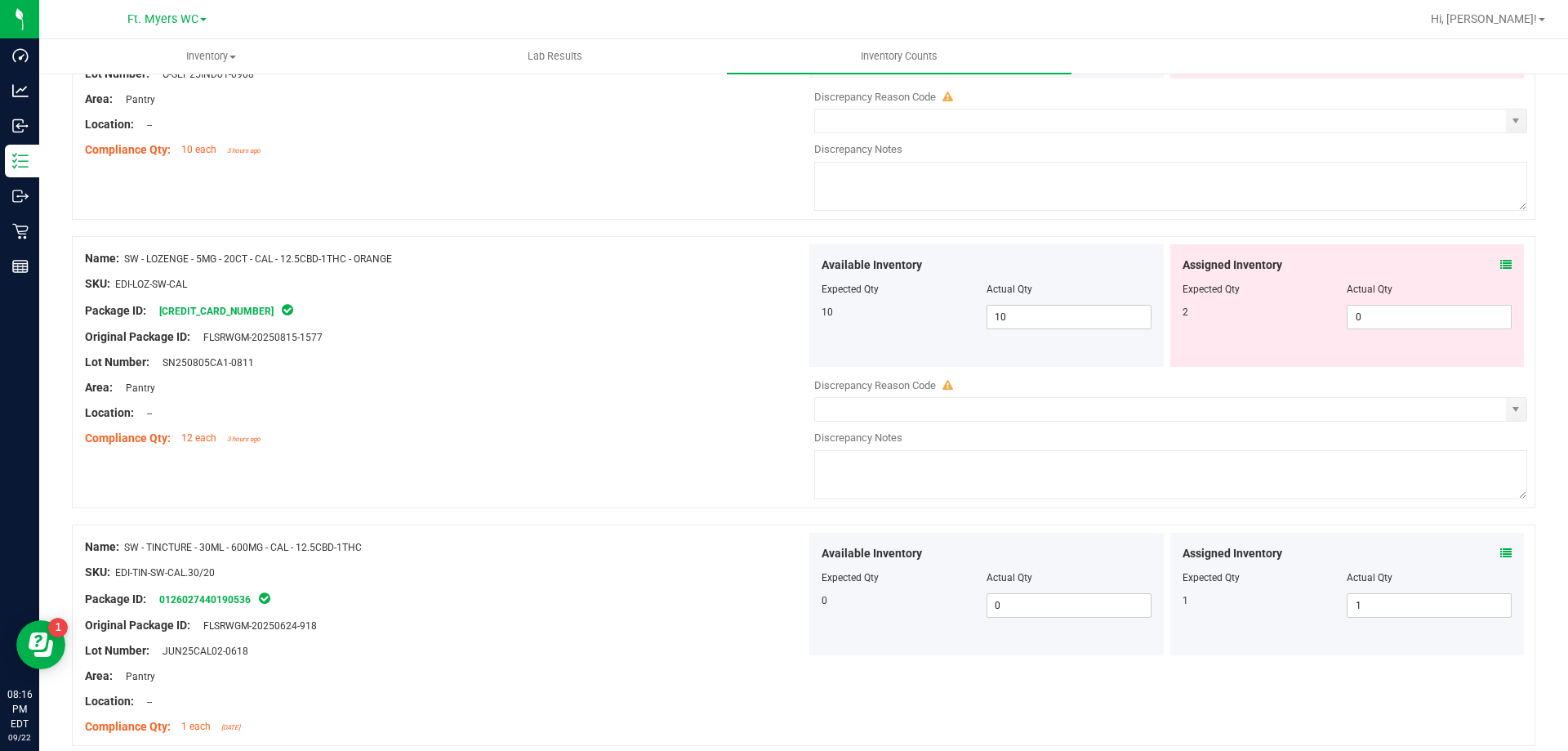
scroll to position [4057, 0]
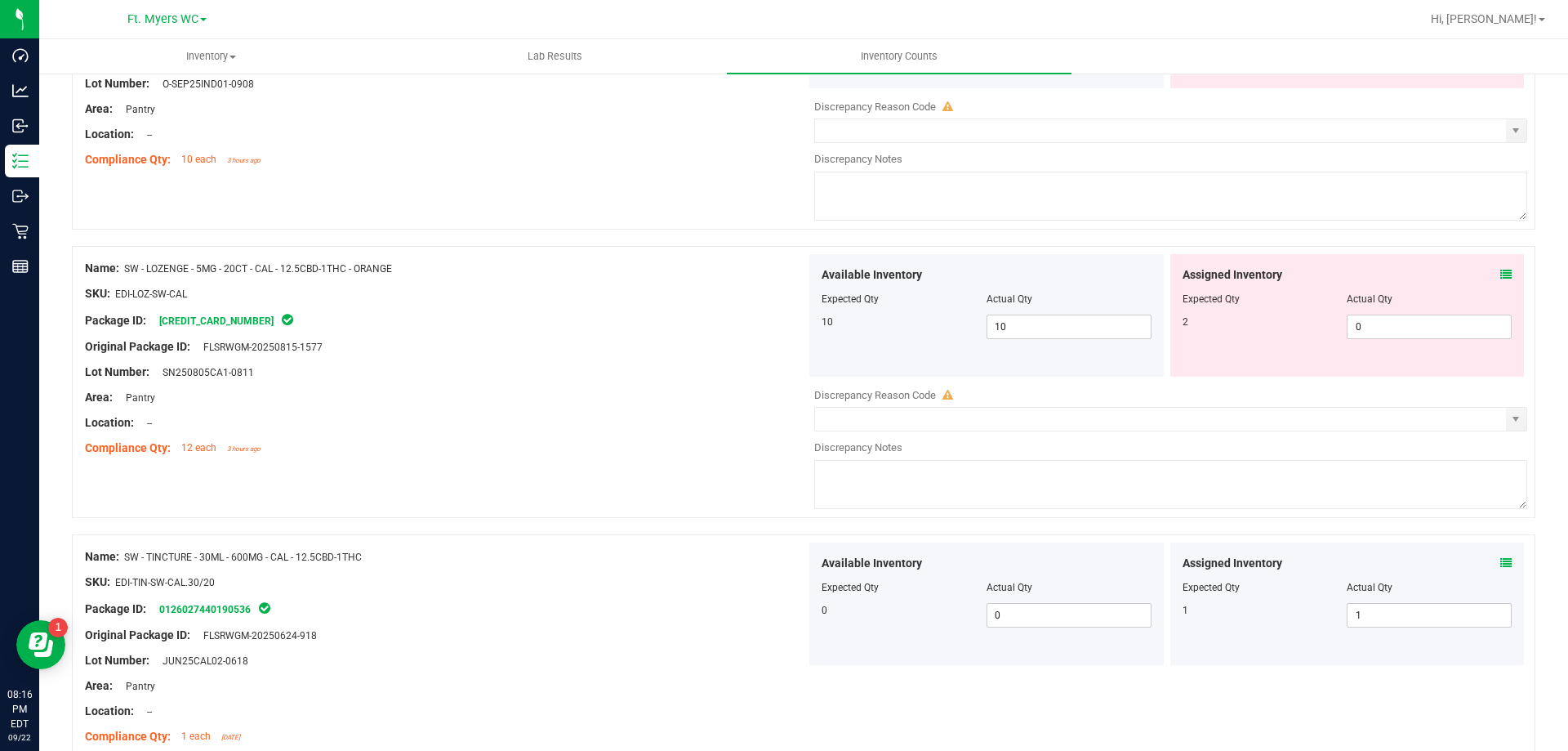
click at [1487, 274] on div "Assigned Inventory" at bounding box center [1347, 274] width 330 height 17
click at [1501, 269] on icon at bounding box center [1507, 274] width 12 height 12
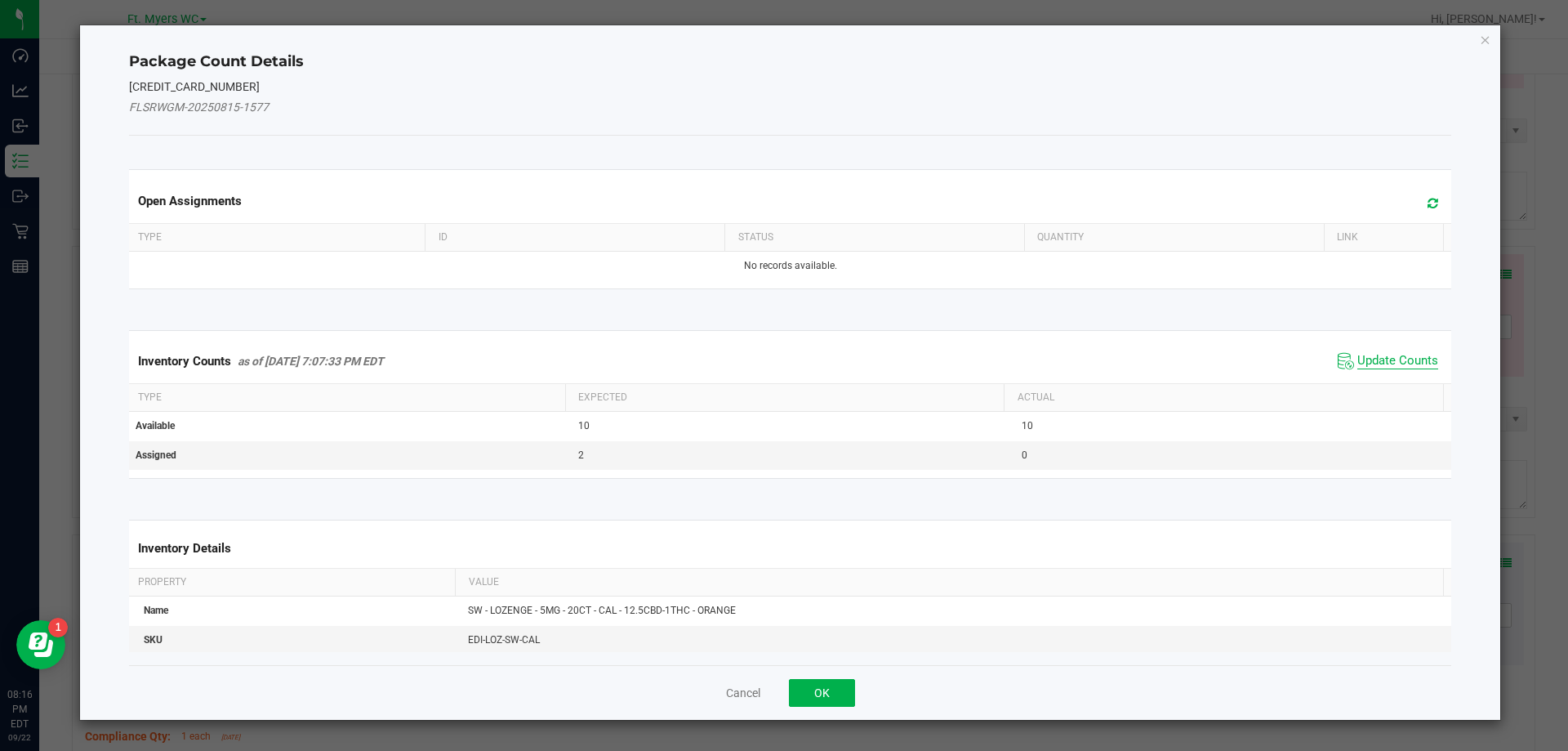
click at [1358, 358] on span "Update Counts" at bounding box center [1398, 360] width 81 height 16
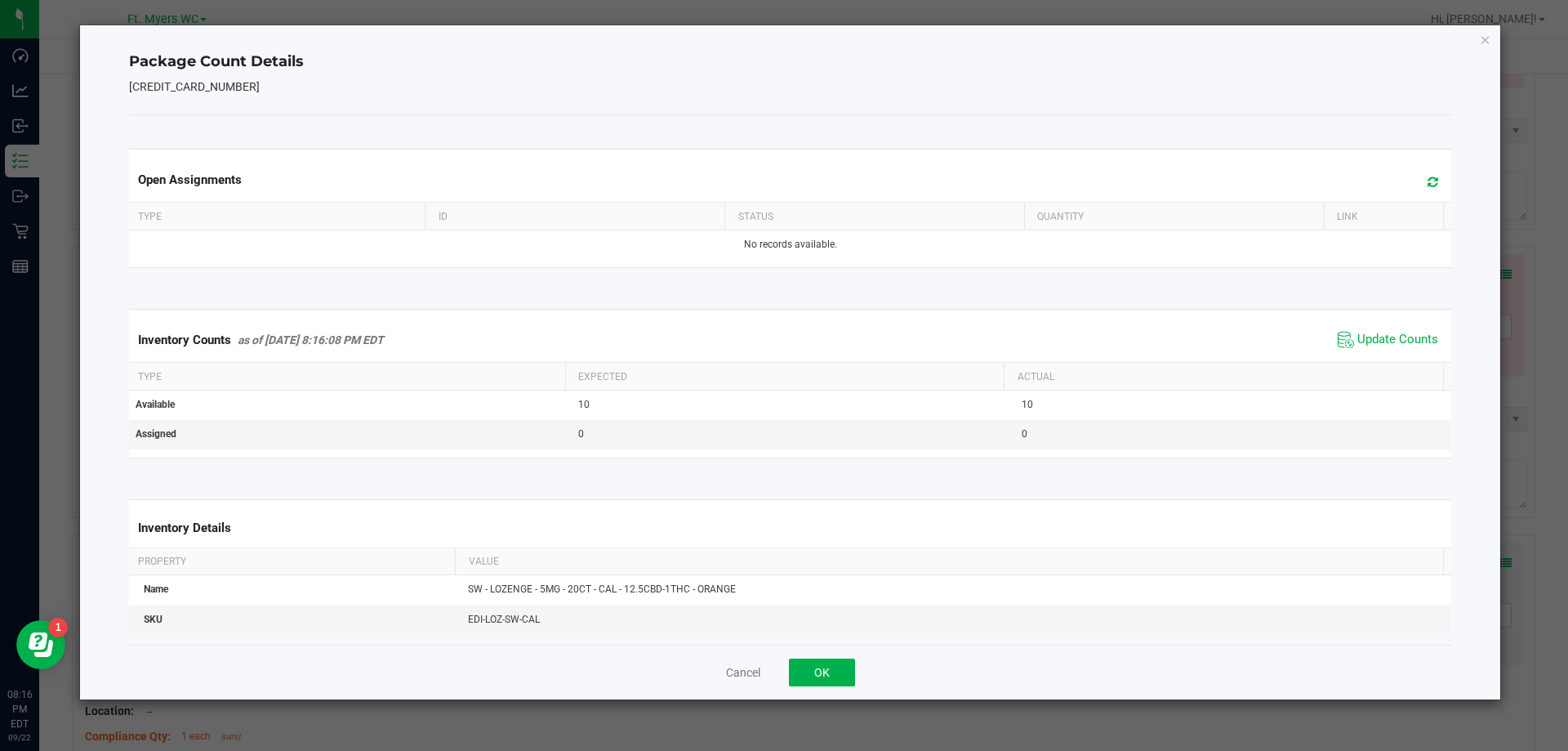
click at [848, 654] on div "Cancel OK" at bounding box center [790, 672] width 1323 height 55
click at [837, 666] on button "OK" at bounding box center [821, 672] width 66 height 28
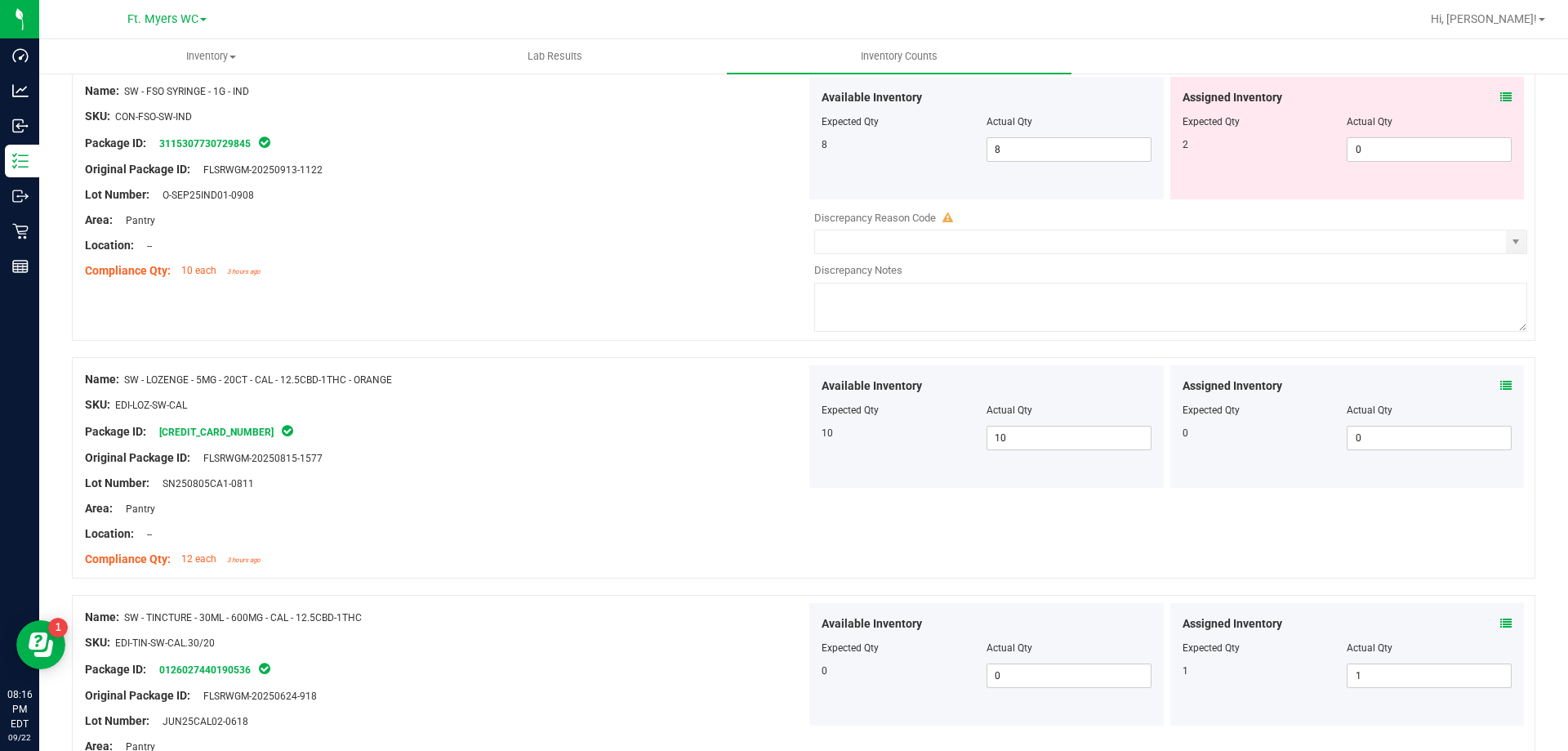
scroll to position [3731, 0]
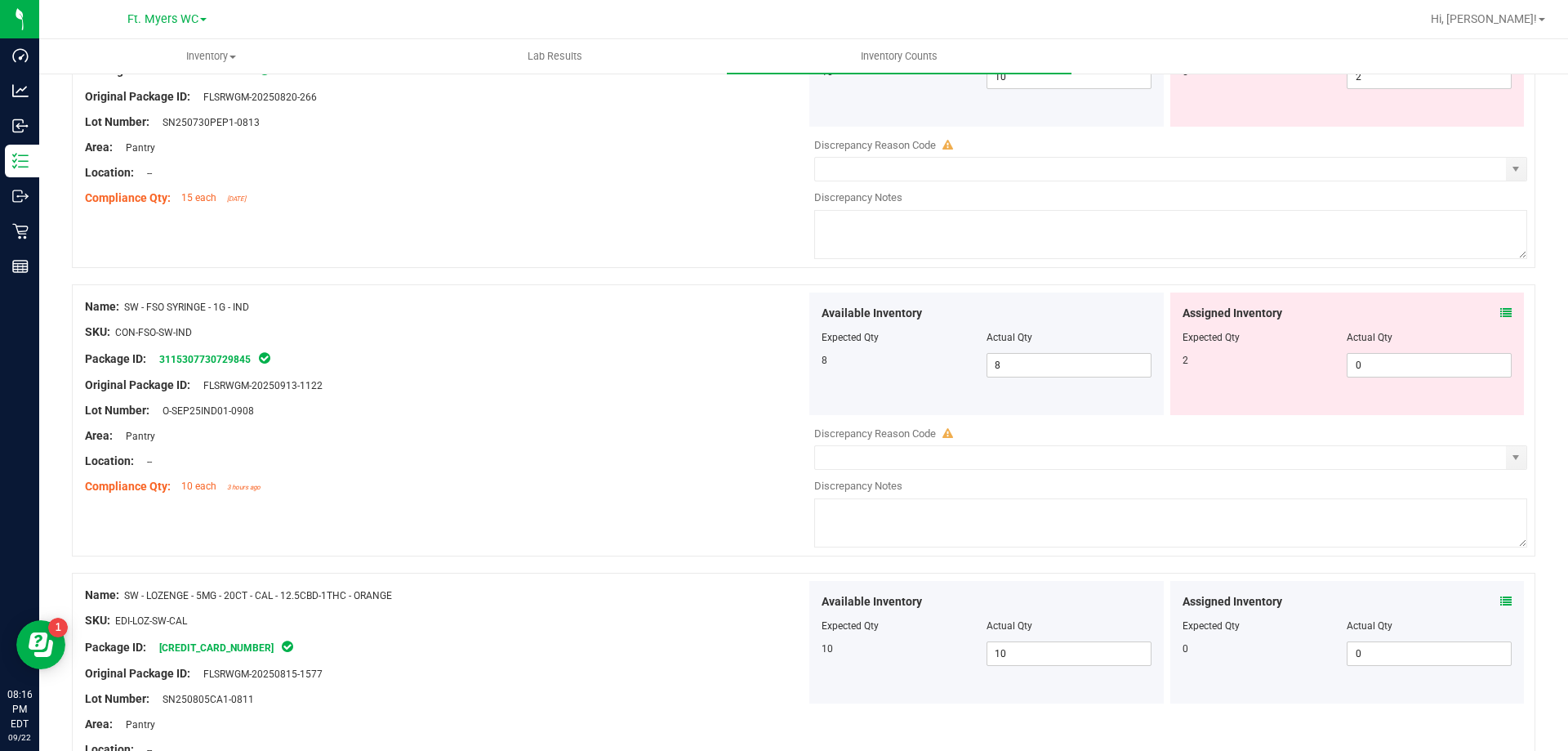
click at [1501, 307] on icon at bounding box center [1507, 313] width 12 height 12
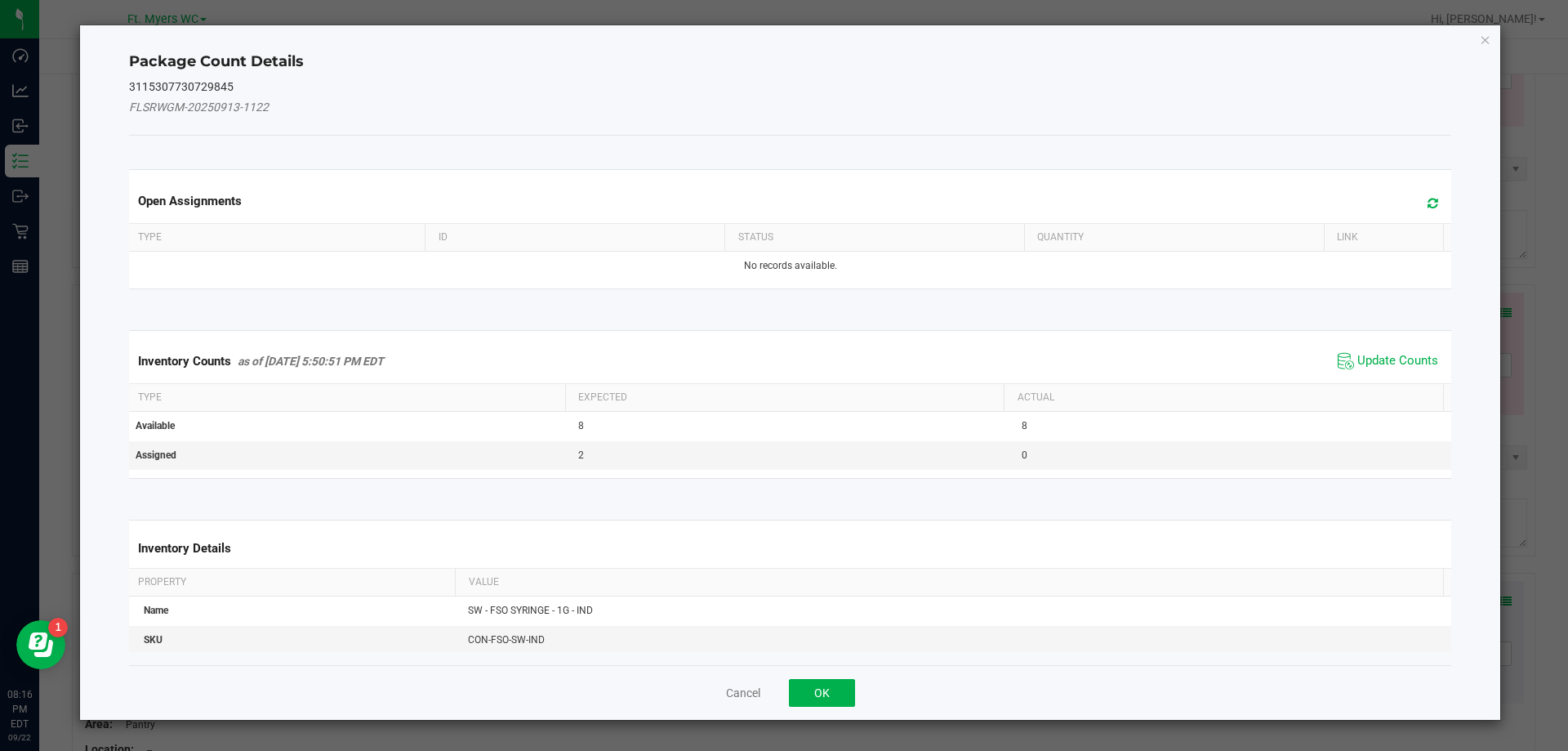
click at [1395, 351] on span "Update Counts" at bounding box center [1388, 360] width 109 height 24
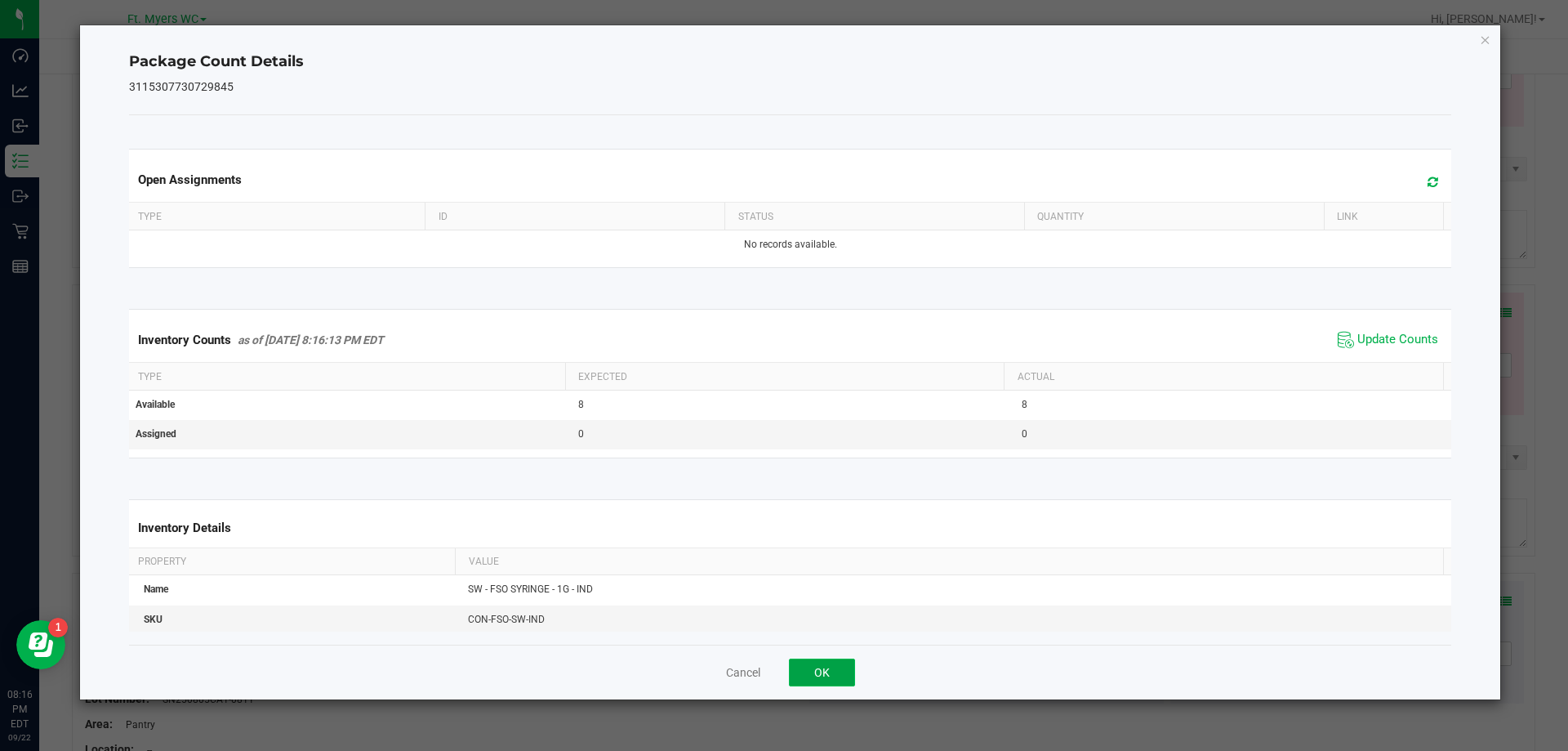
click at [824, 660] on button "OK" at bounding box center [821, 672] width 66 height 28
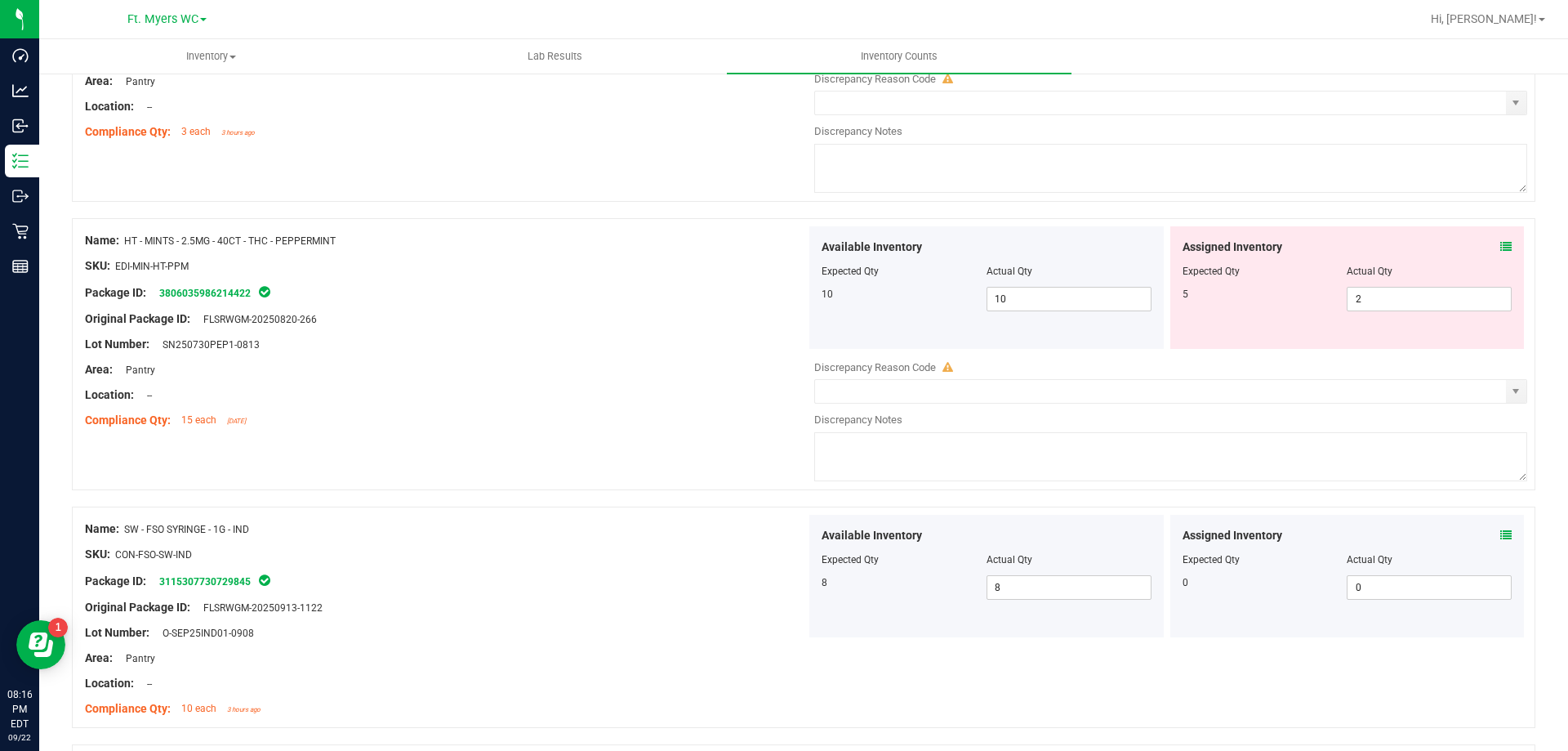
scroll to position [3486, 0]
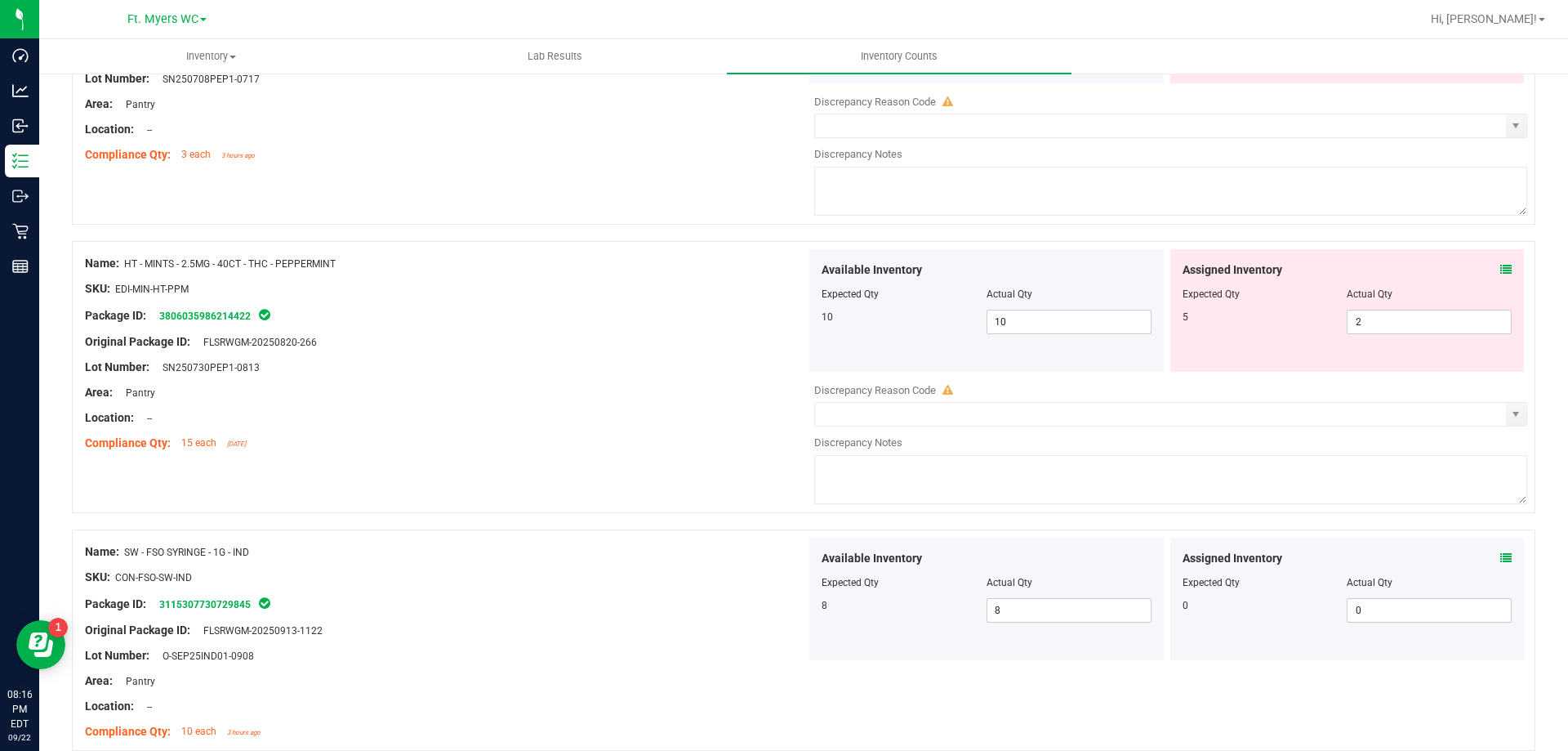
click at [1501, 272] on icon at bounding box center [1507, 269] width 12 height 12
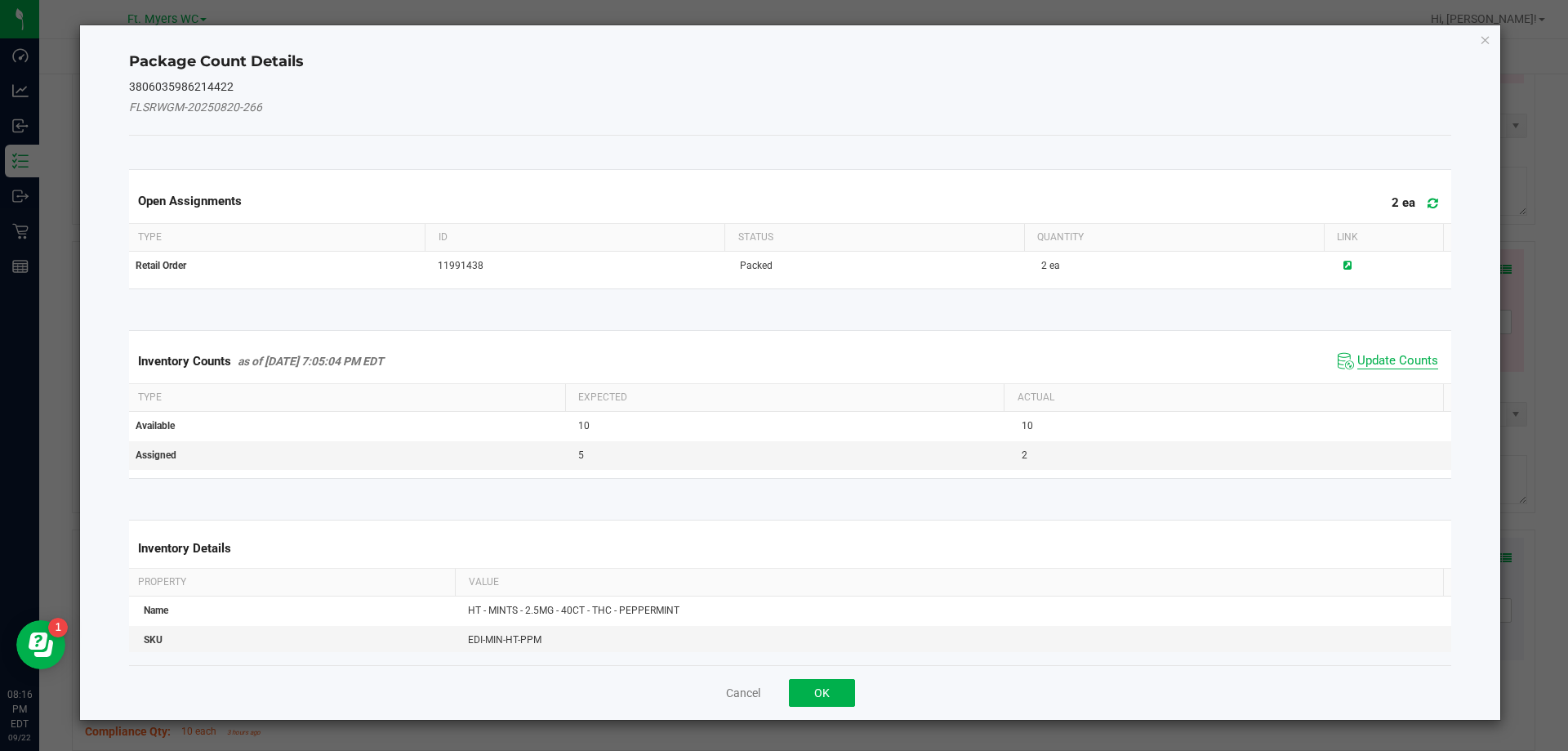
click at [1377, 356] on span "Update Counts" at bounding box center [1398, 360] width 81 height 16
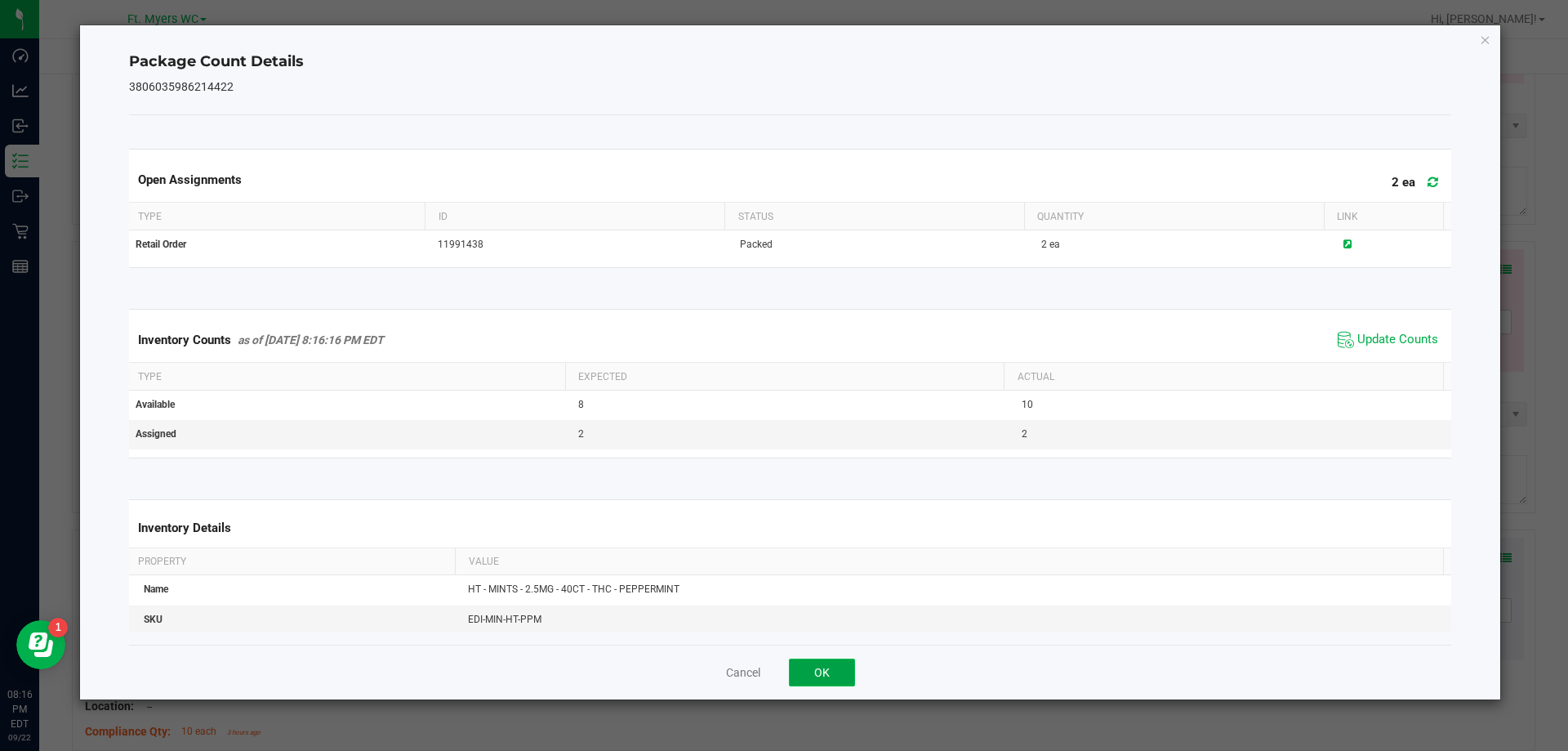
click at [848, 671] on button "OK" at bounding box center [821, 672] width 66 height 28
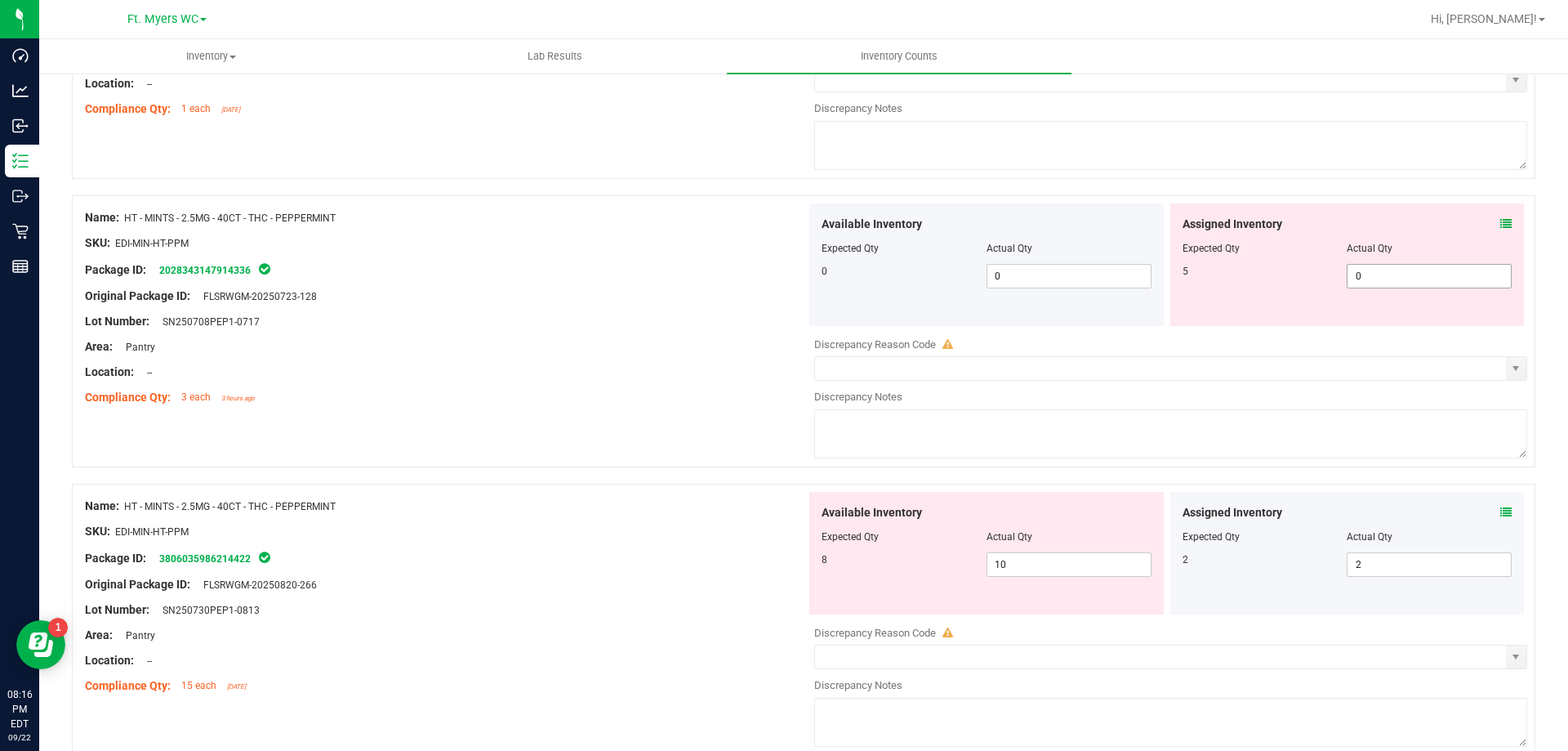
scroll to position [3241, 0]
click at [1013, 570] on span "10 10" at bounding box center [1069, 567] width 165 height 24
click at [1055, 439] on textarea at bounding box center [1170, 436] width 713 height 49
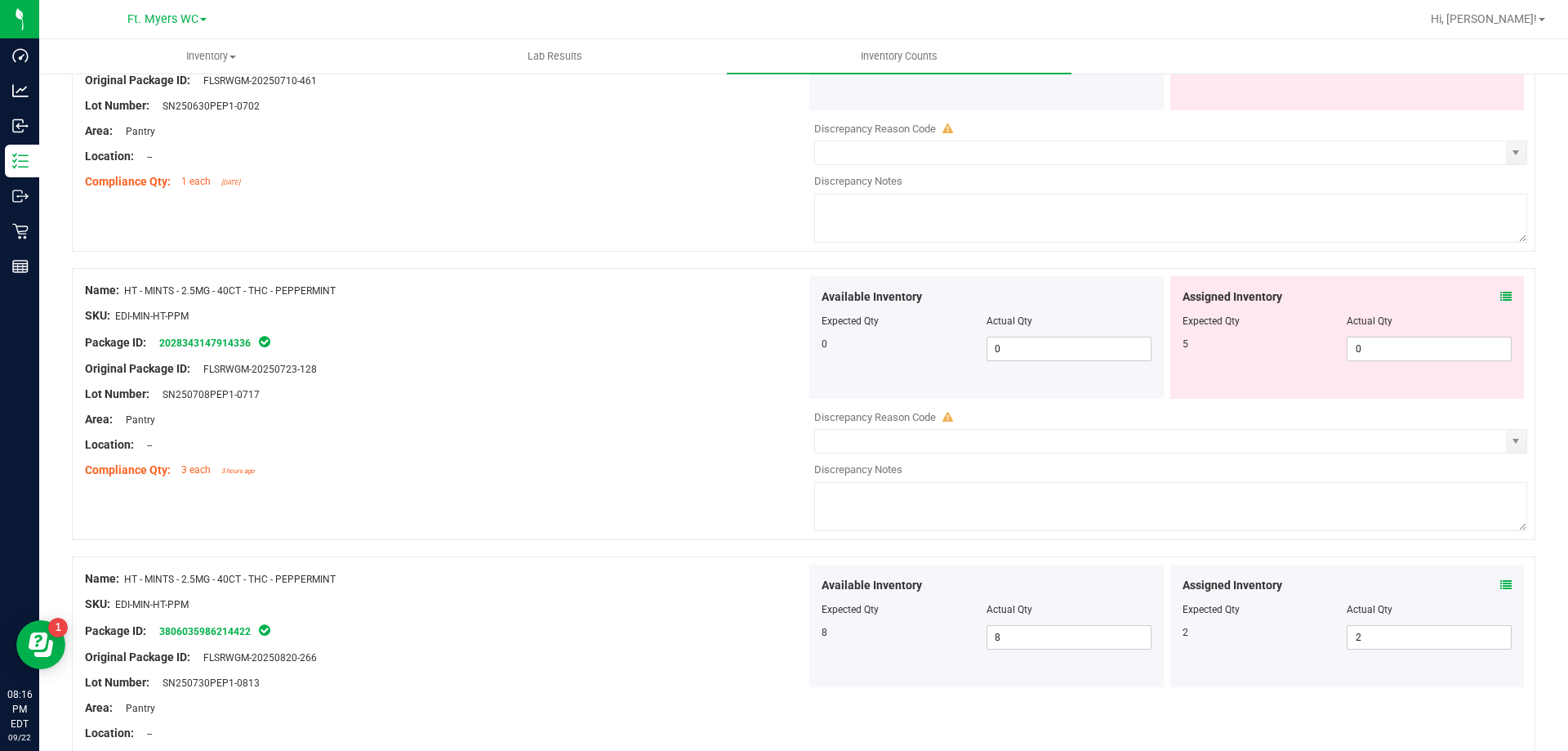
scroll to position [3077, 0]
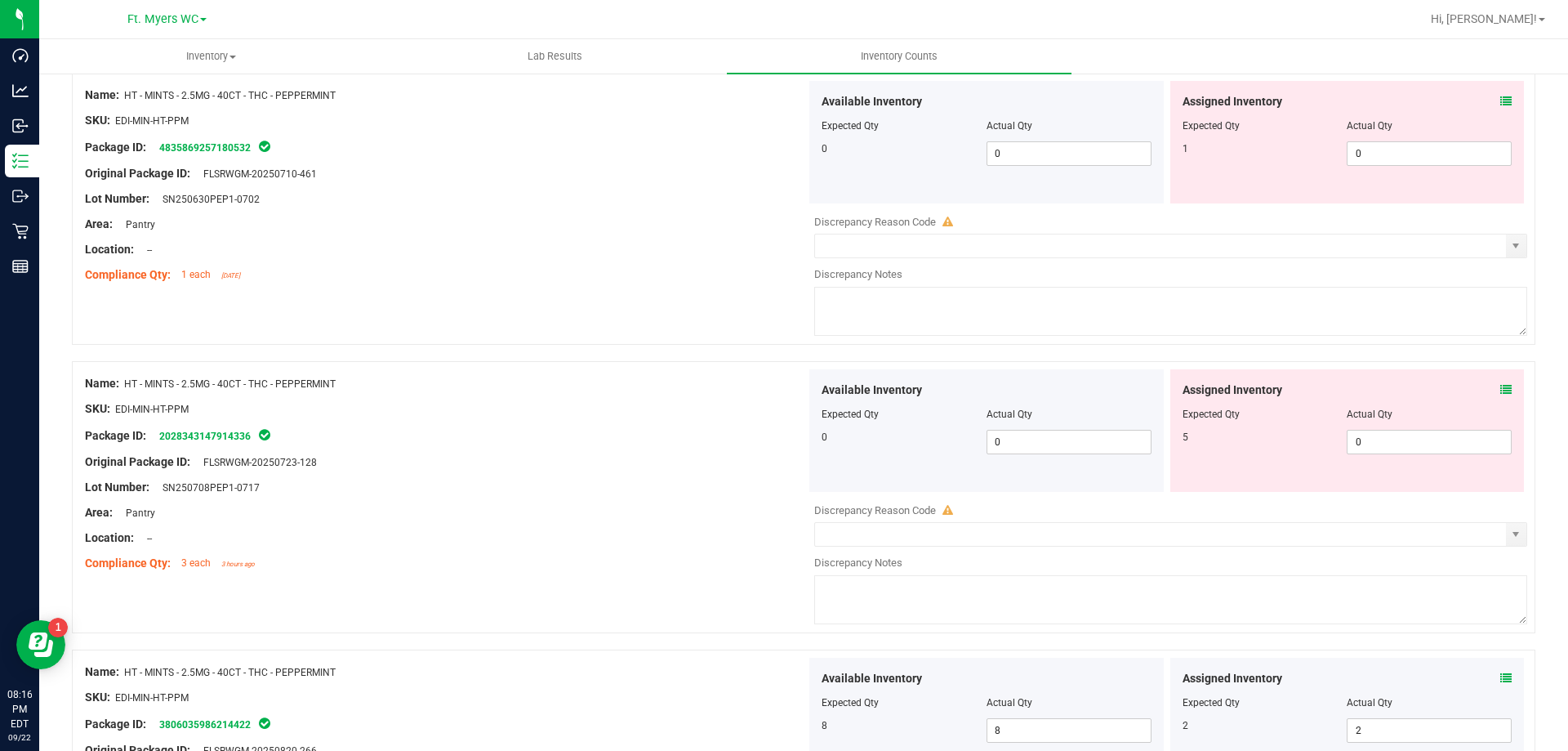
click at [1501, 386] on icon at bounding box center [1507, 390] width 12 height 12
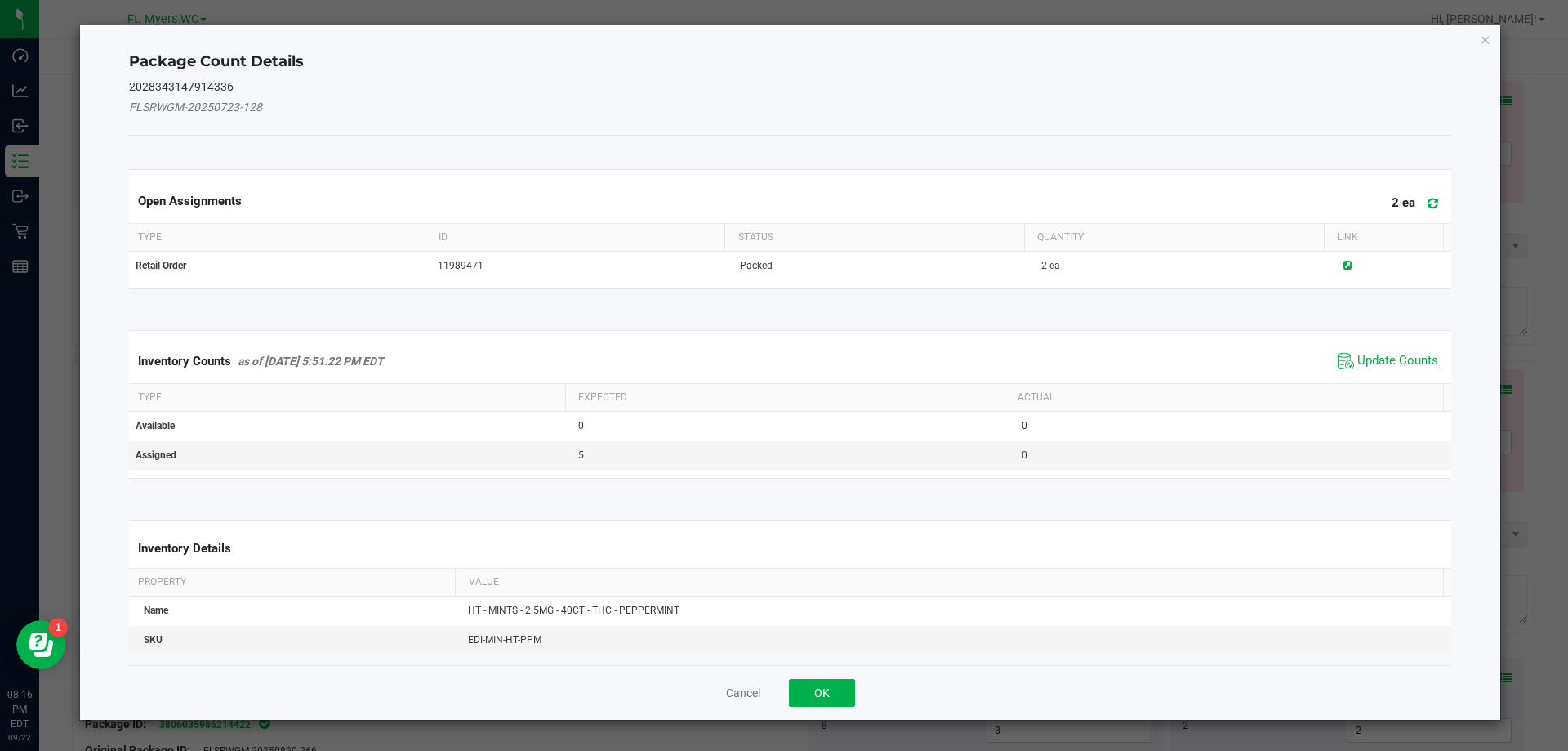
click at [1388, 360] on span "Update Counts" at bounding box center [1398, 360] width 81 height 16
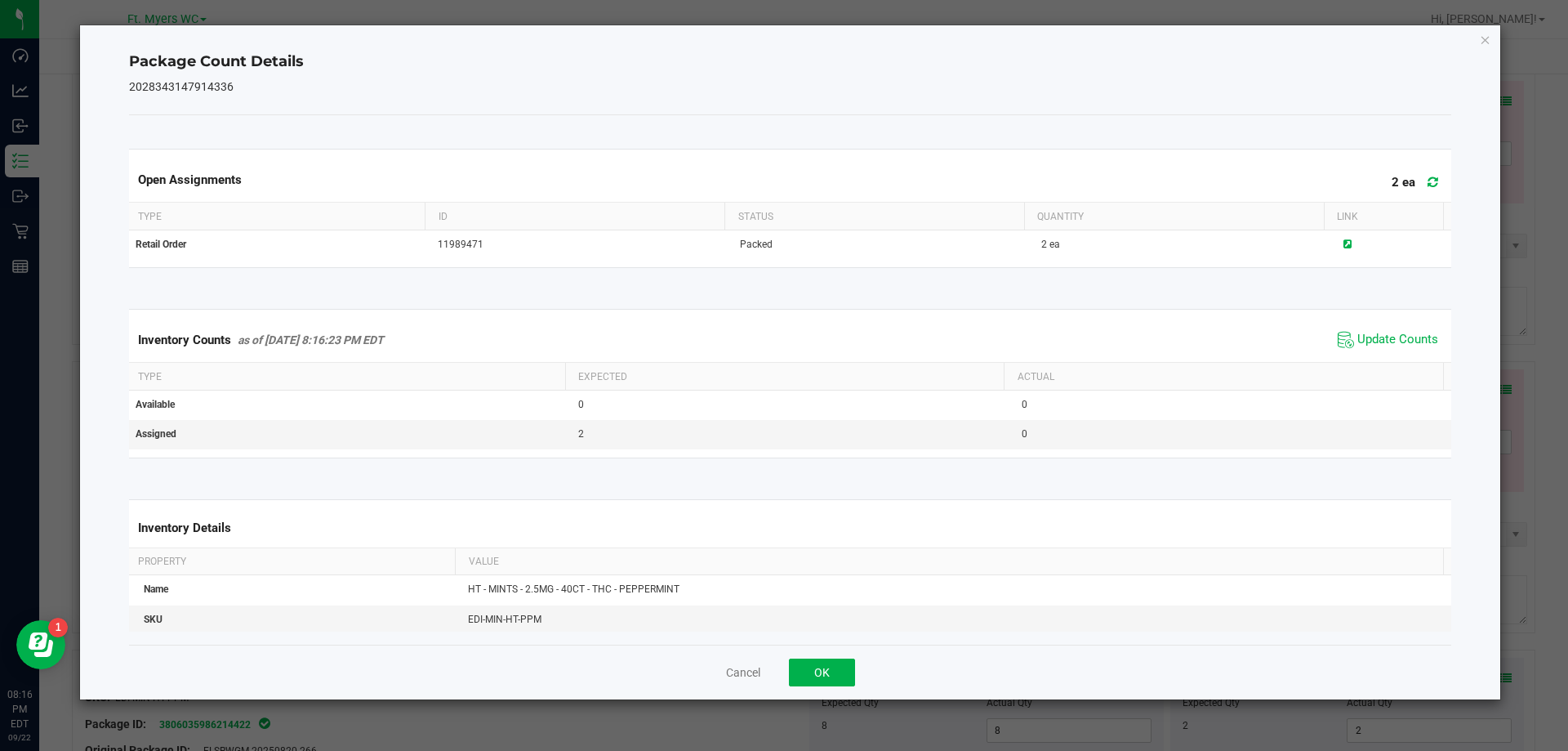
click at [835, 692] on div "Cancel OK" at bounding box center [790, 672] width 1323 height 55
click at [835, 680] on button "OK" at bounding box center [821, 672] width 66 height 28
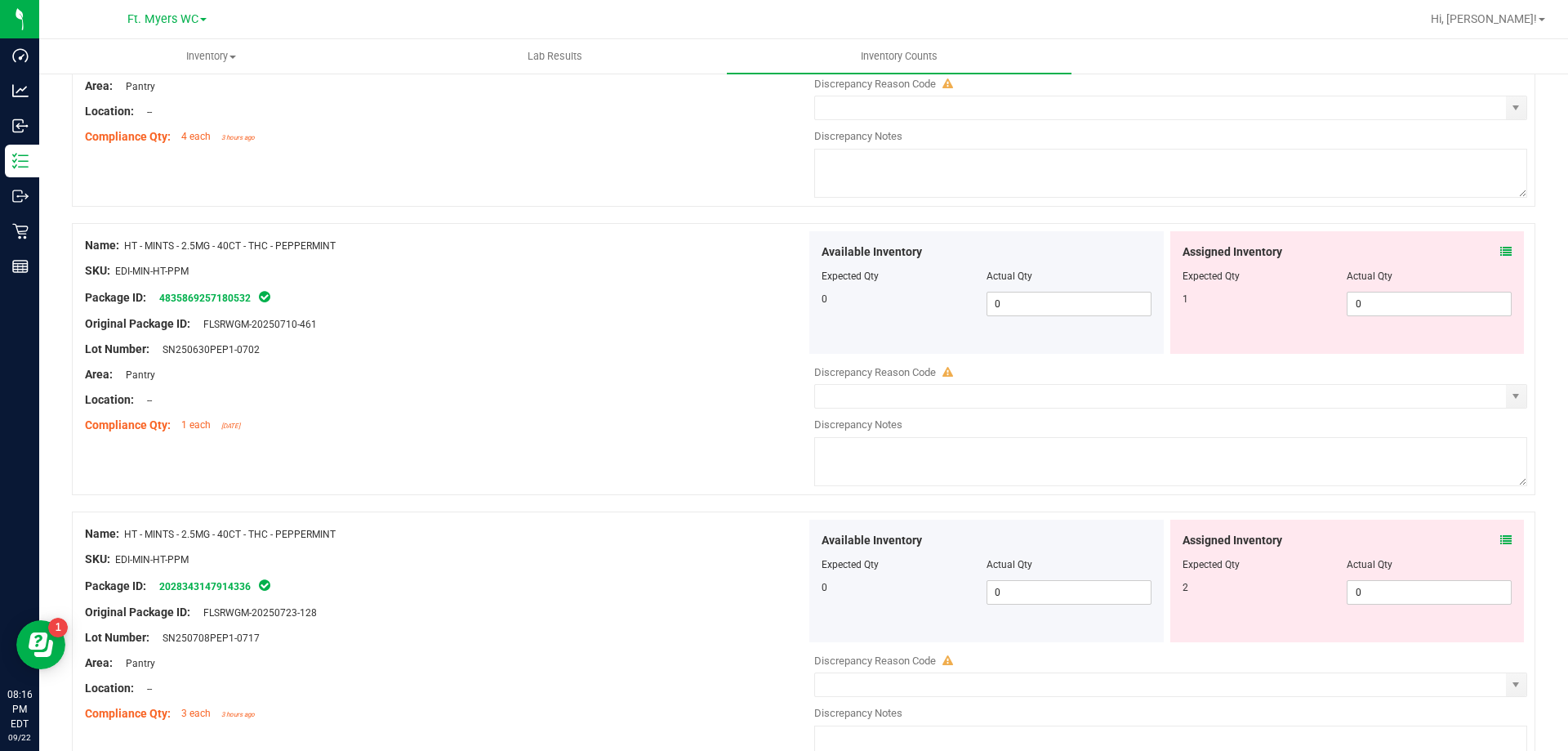
scroll to position [2913, 0]
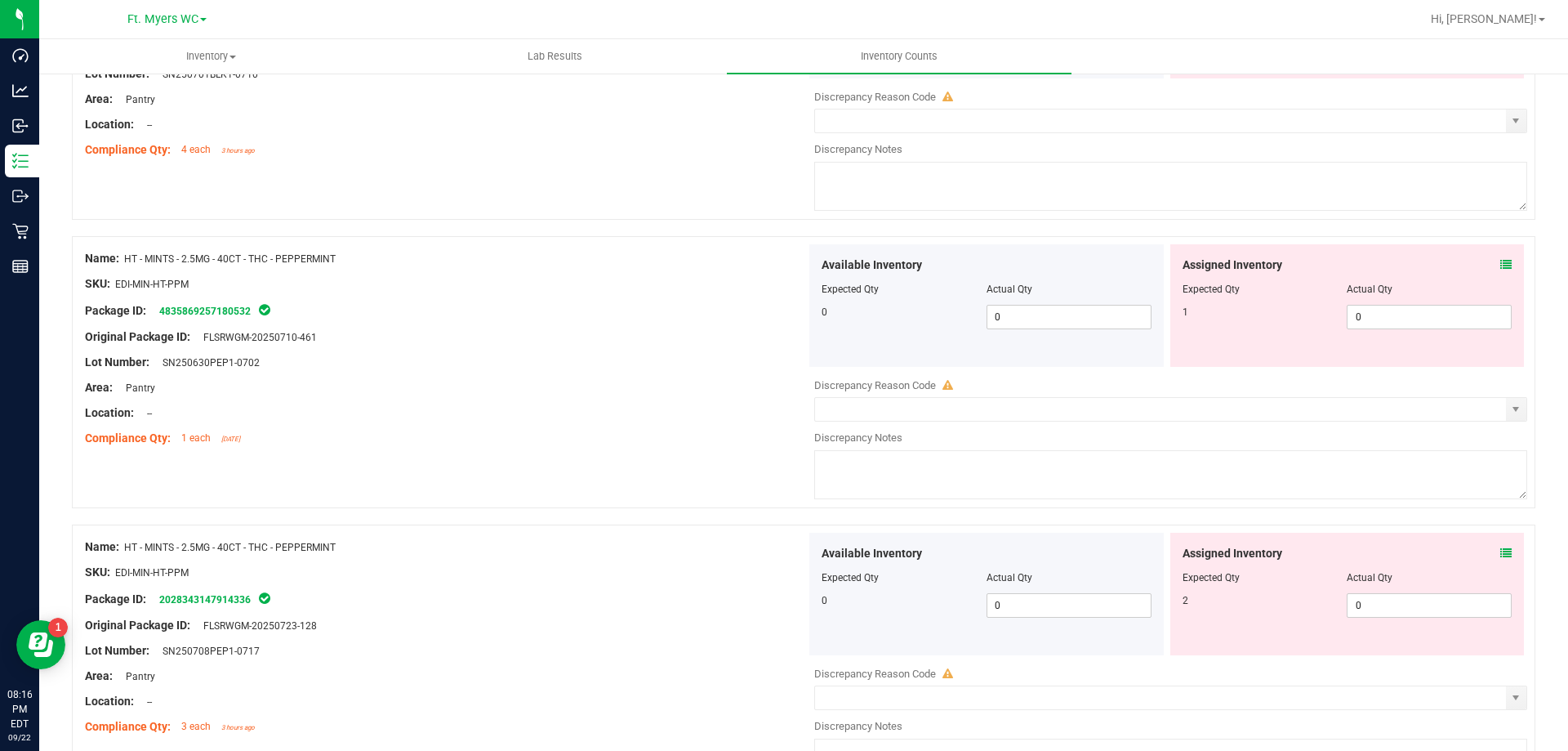
click at [1501, 269] on icon at bounding box center [1507, 265] width 12 height 12
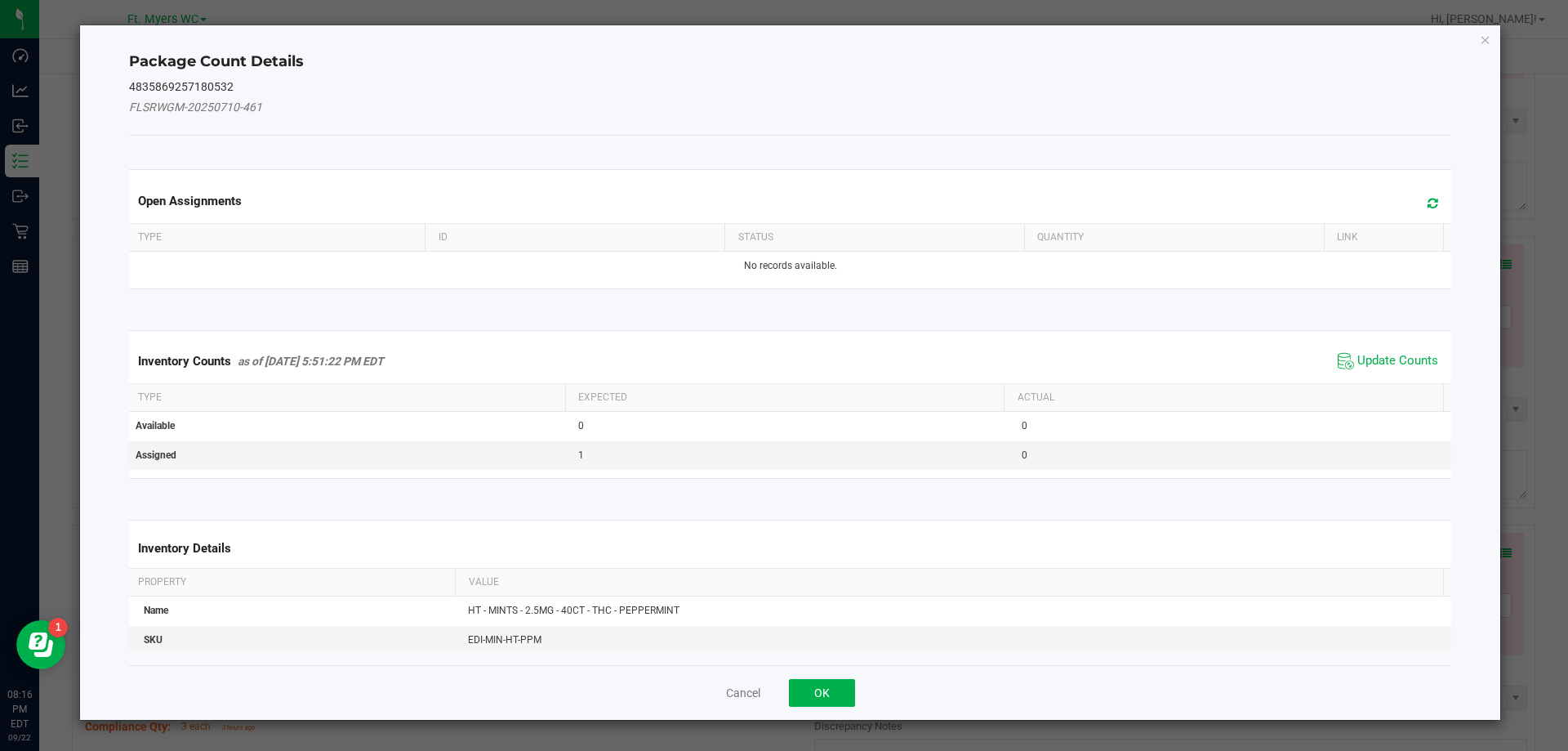
click at [1380, 370] on span "Update Counts" at bounding box center [1388, 360] width 109 height 24
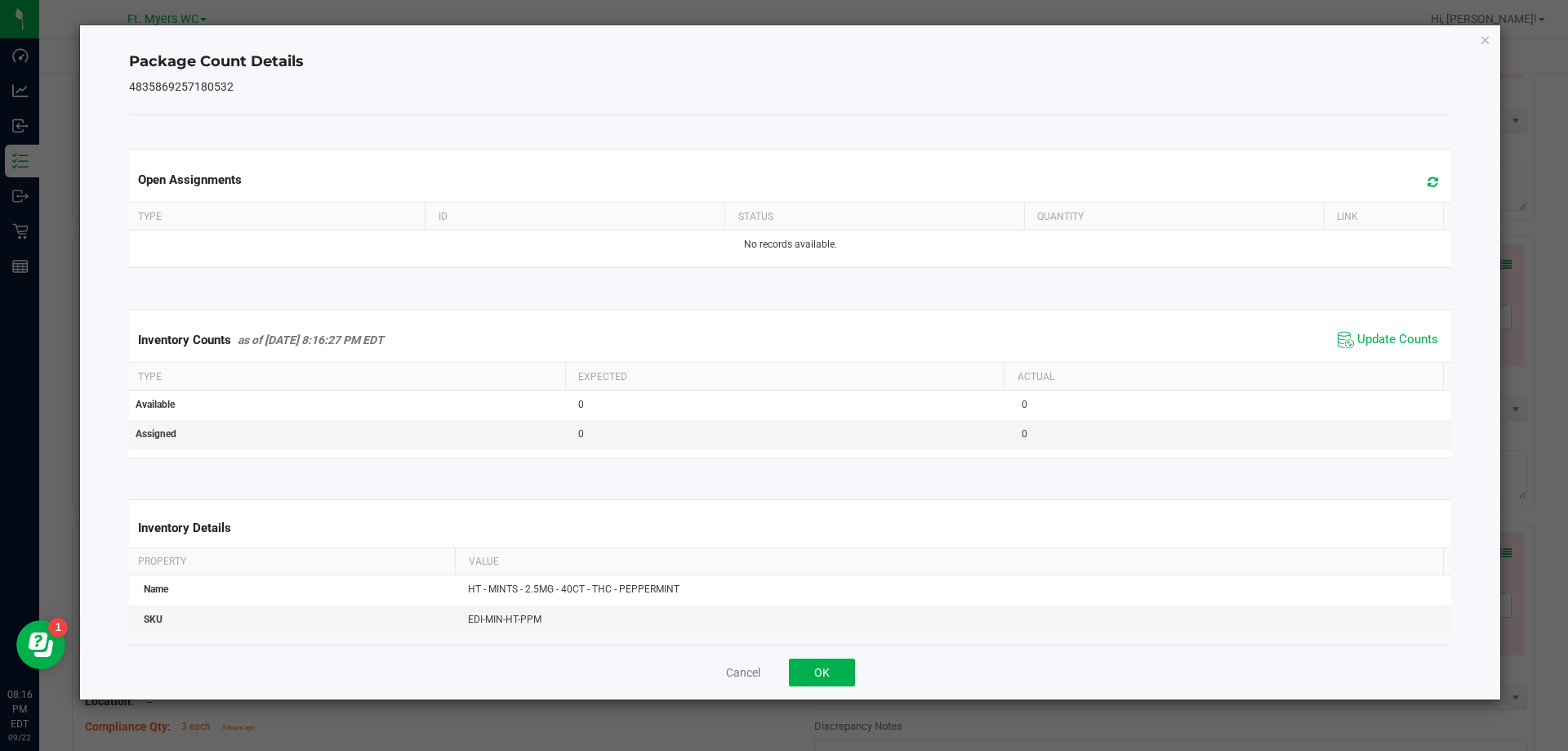
click at [823, 695] on div "Cancel OK" at bounding box center [790, 672] width 1323 height 55
click at [837, 672] on button "OK" at bounding box center [821, 672] width 66 height 28
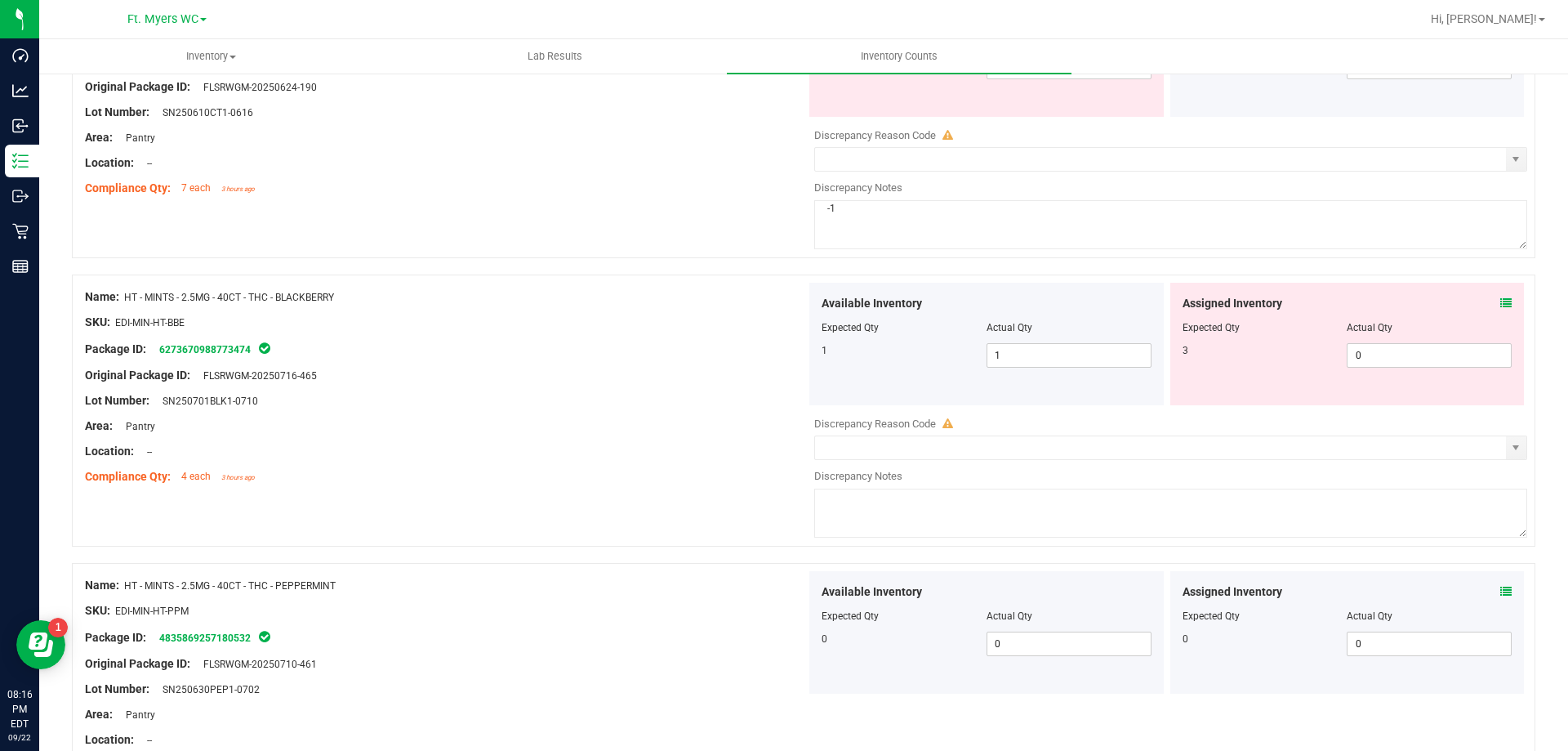
scroll to position [2423, 0]
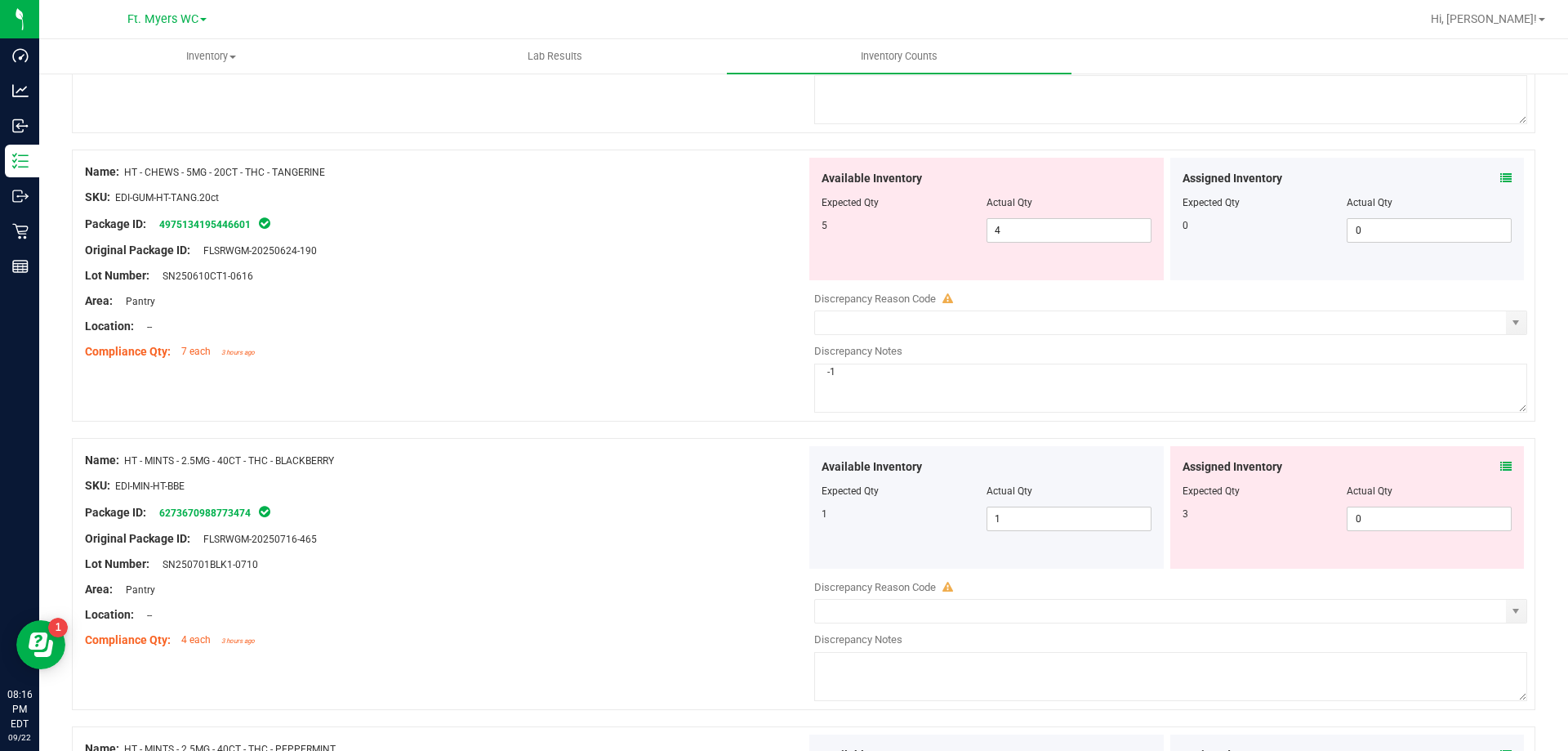
click at [1501, 465] on icon at bounding box center [1507, 466] width 12 height 12
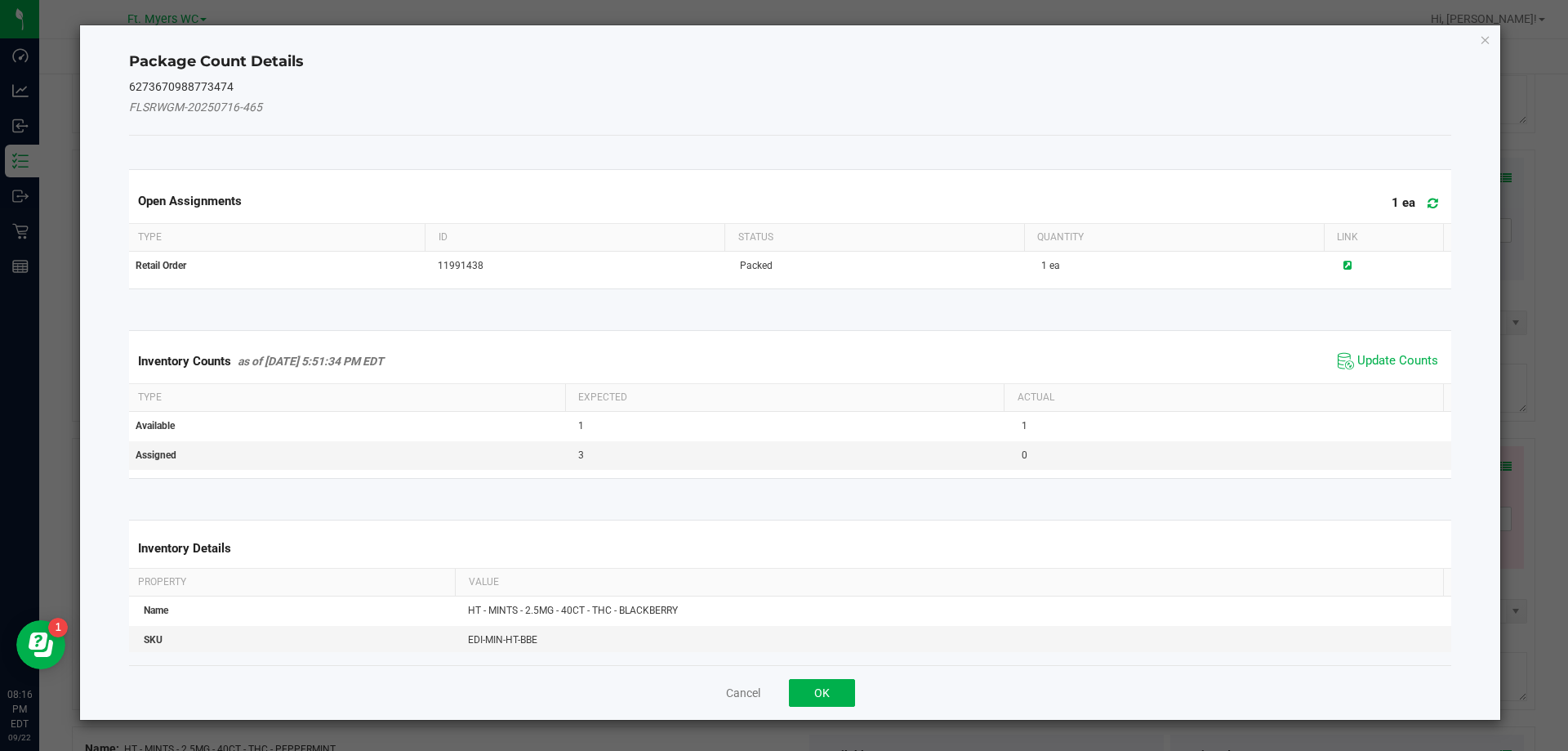
click at [1346, 345] on div "Inventory Counts as of [DATE] 5:51:34 PM EDT Update Counts" at bounding box center [790, 361] width 1330 height 44
click at [1366, 370] on span "Update Counts" at bounding box center [1388, 360] width 109 height 24
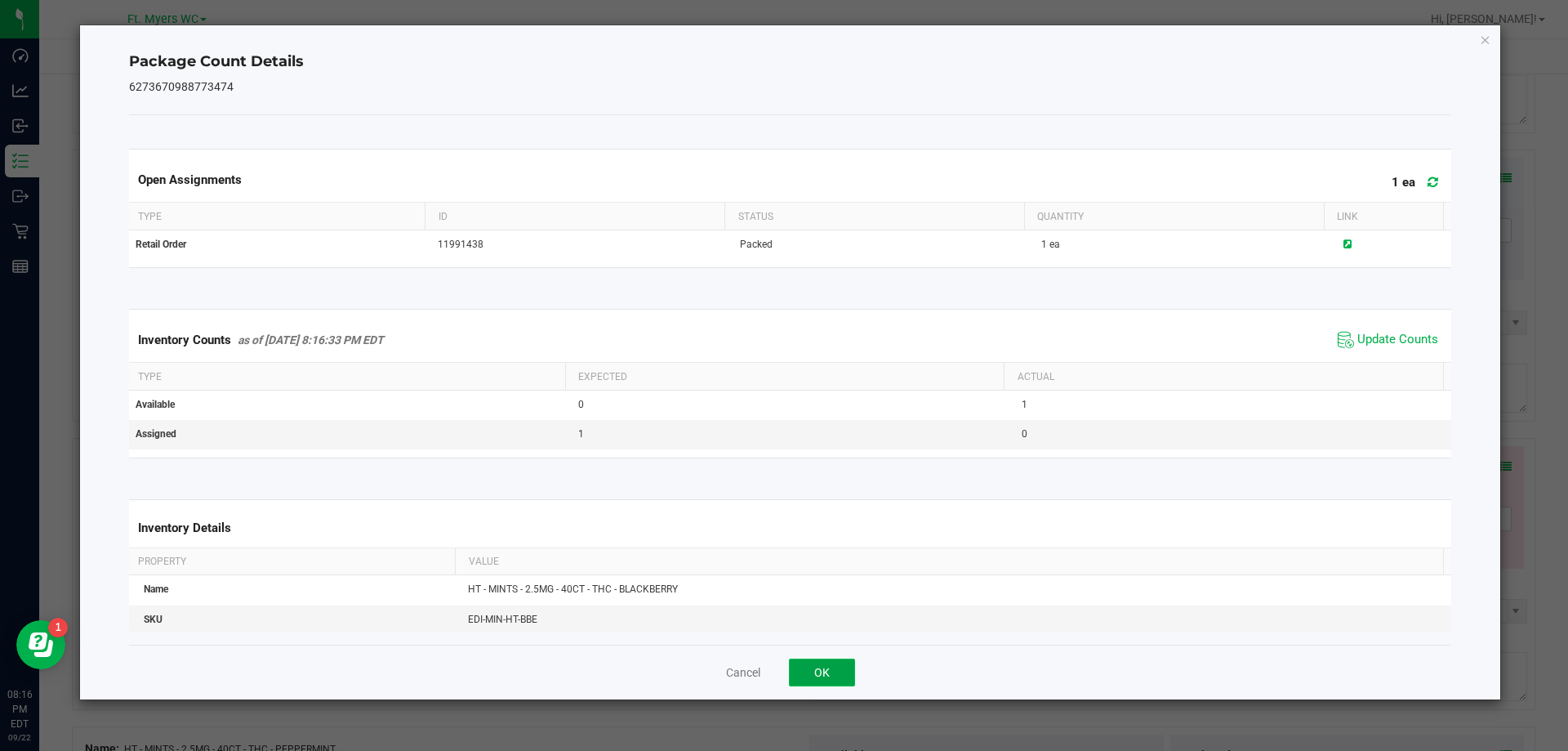
click at [832, 681] on button "OK" at bounding box center [821, 672] width 66 height 28
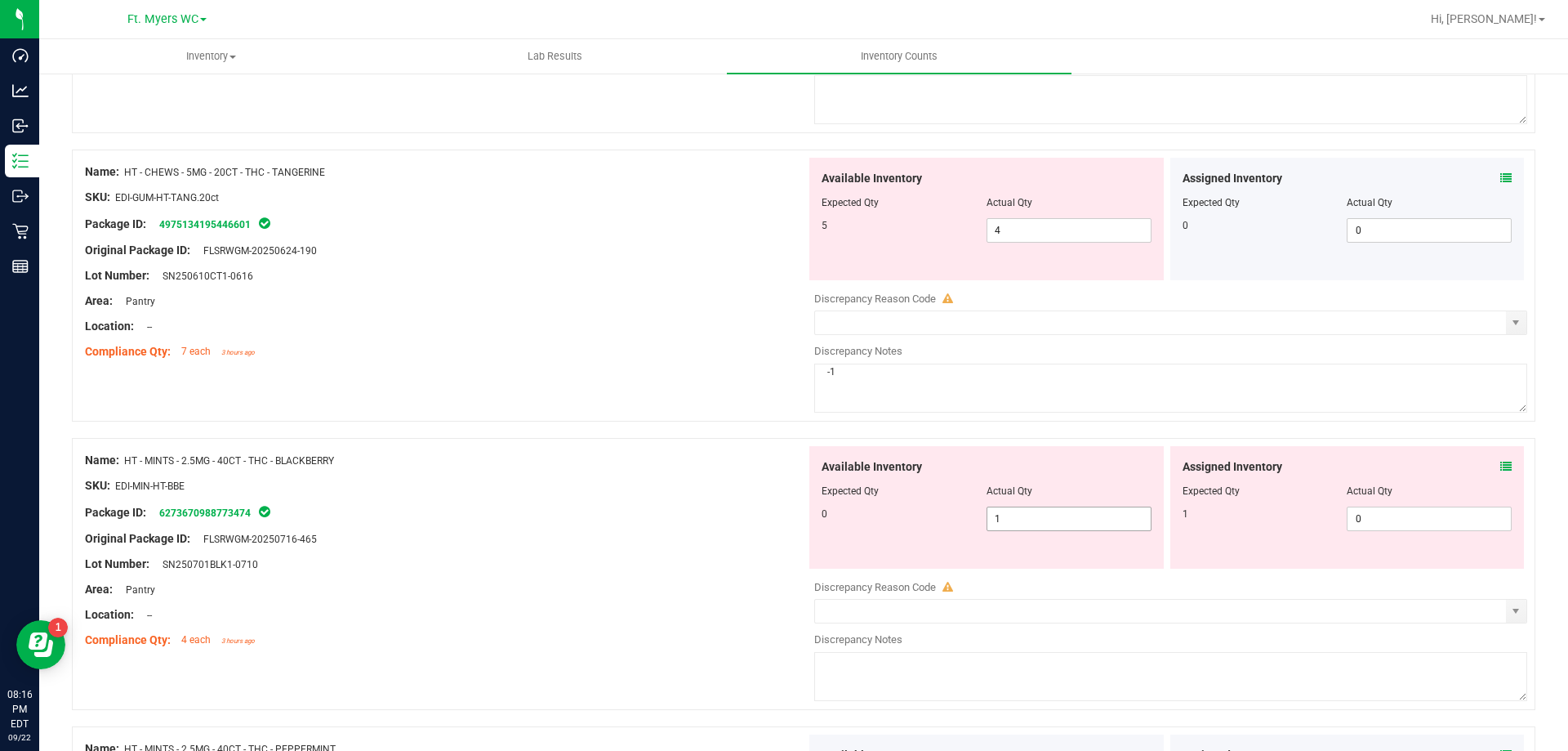
click at [1016, 528] on span "1 1" at bounding box center [1069, 519] width 165 height 24
click at [1373, 516] on input "0" at bounding box center [1429, 519] width 163 height 23
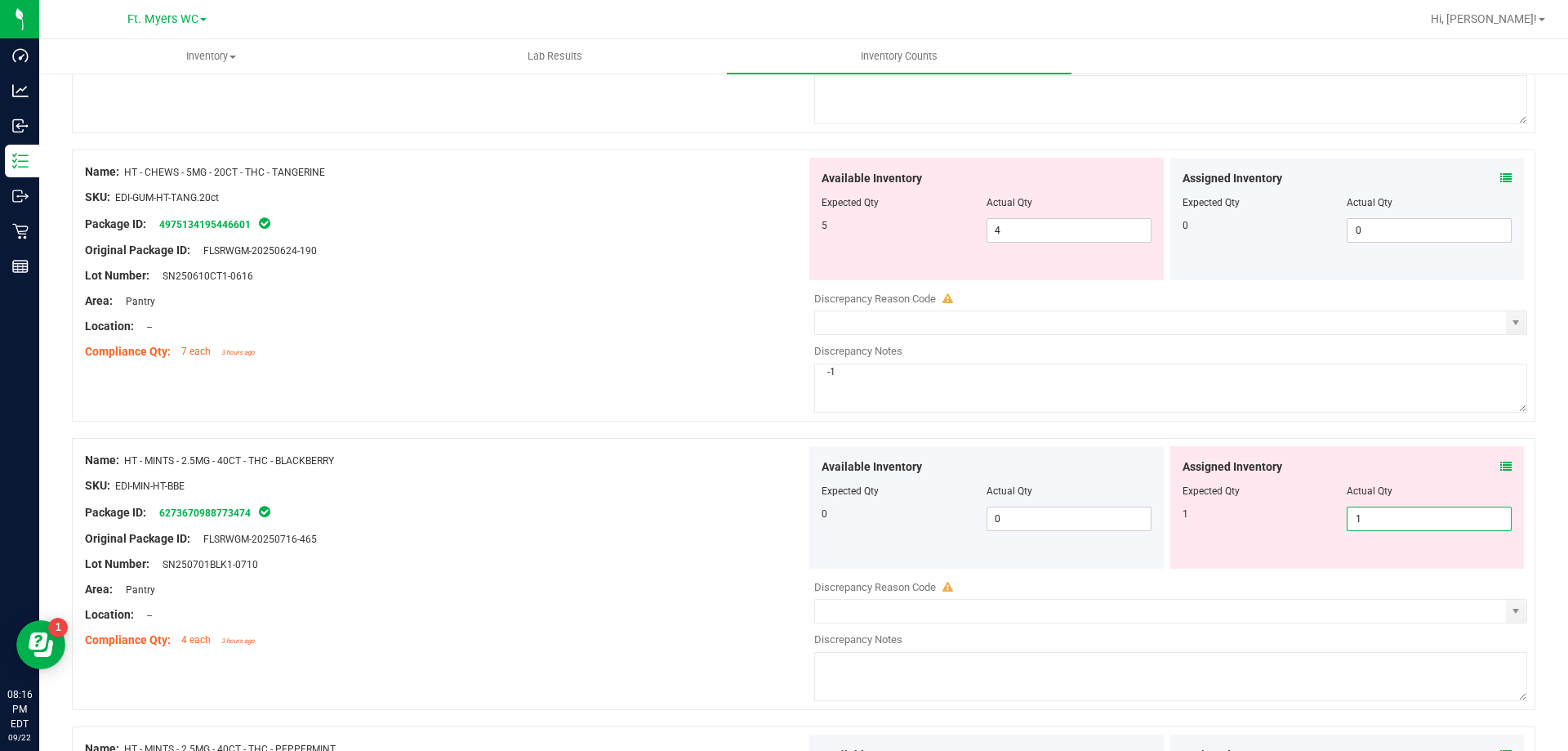
click at [664, 423] on div at bounding box center [803, 429] width 1464 height 16
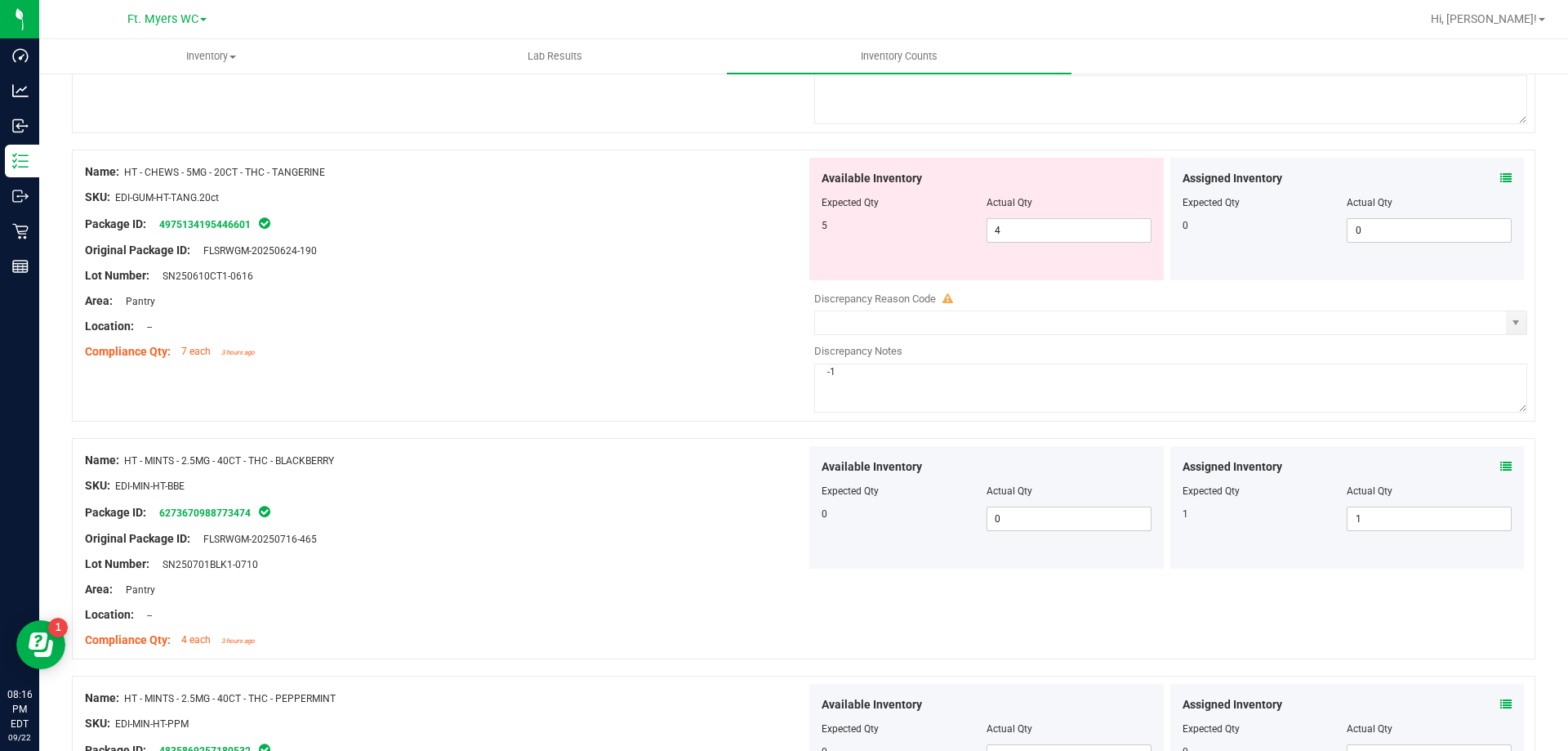
click at [1501, 176] on icon at bounding box center [1507, 178] width 12 height 12
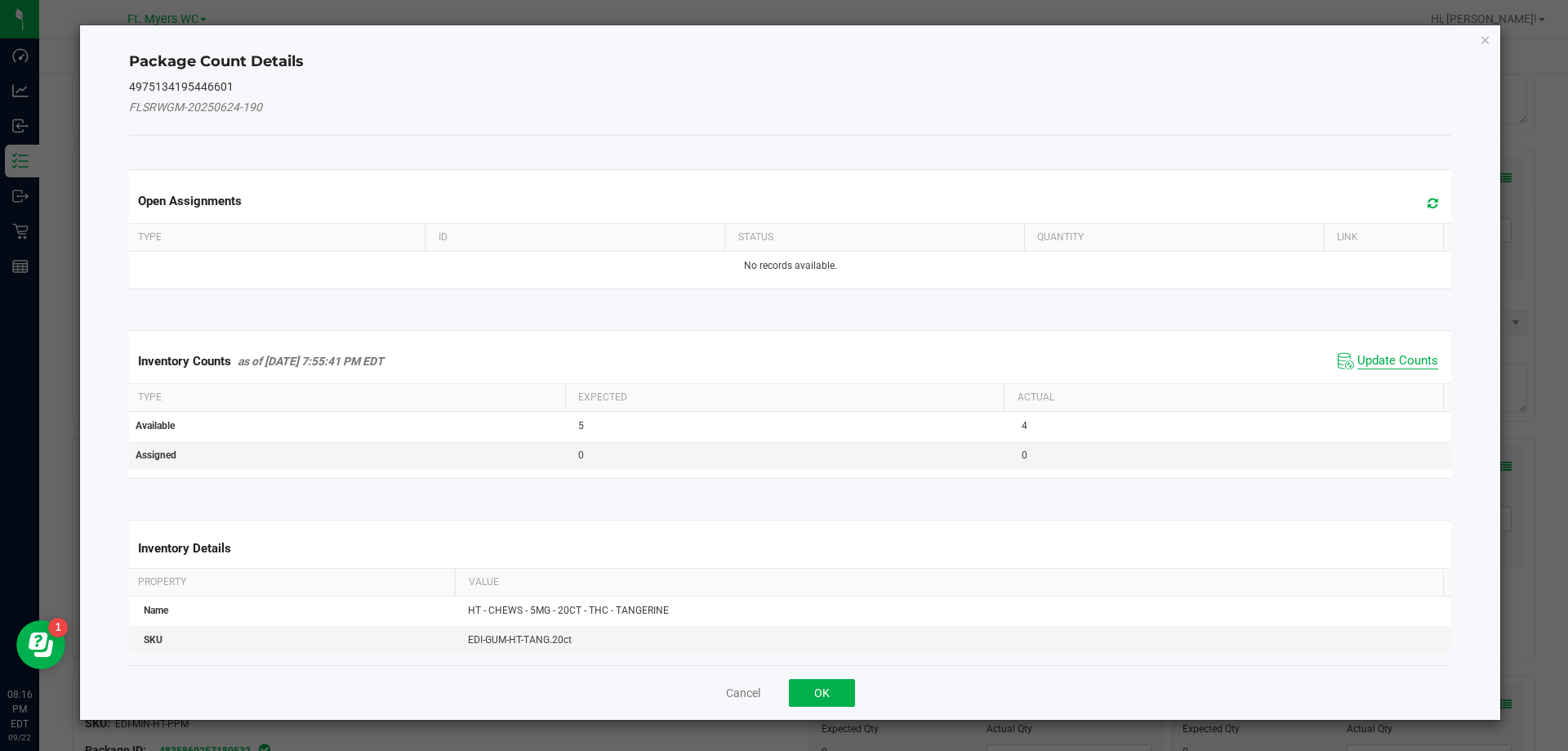
click at [1398, 360] on span "Update Counts" at bounding box center [1398, 360] width 81 height 16
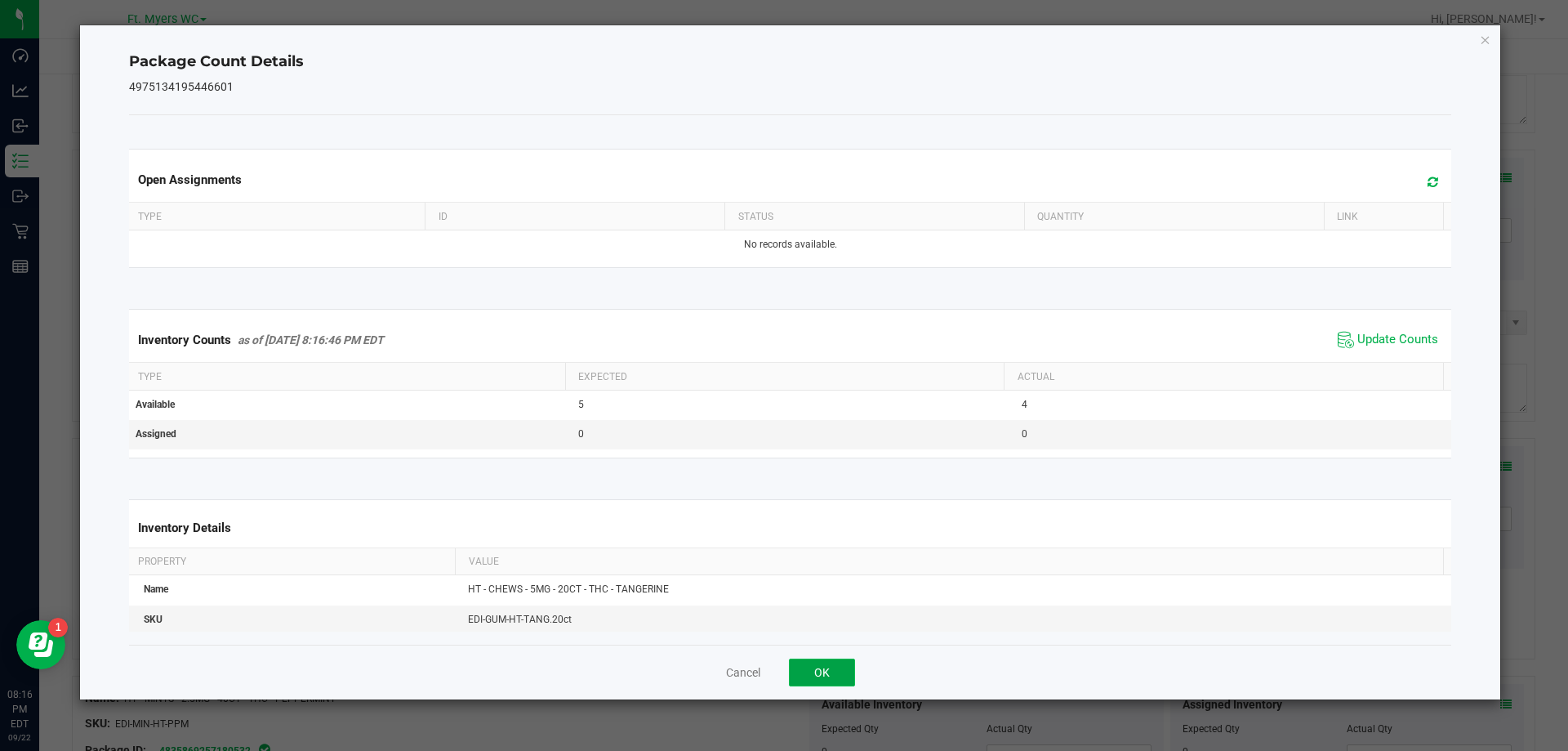
click at [853, 660] on button "OK" at bounding box center [821, 672] width 66 height 28
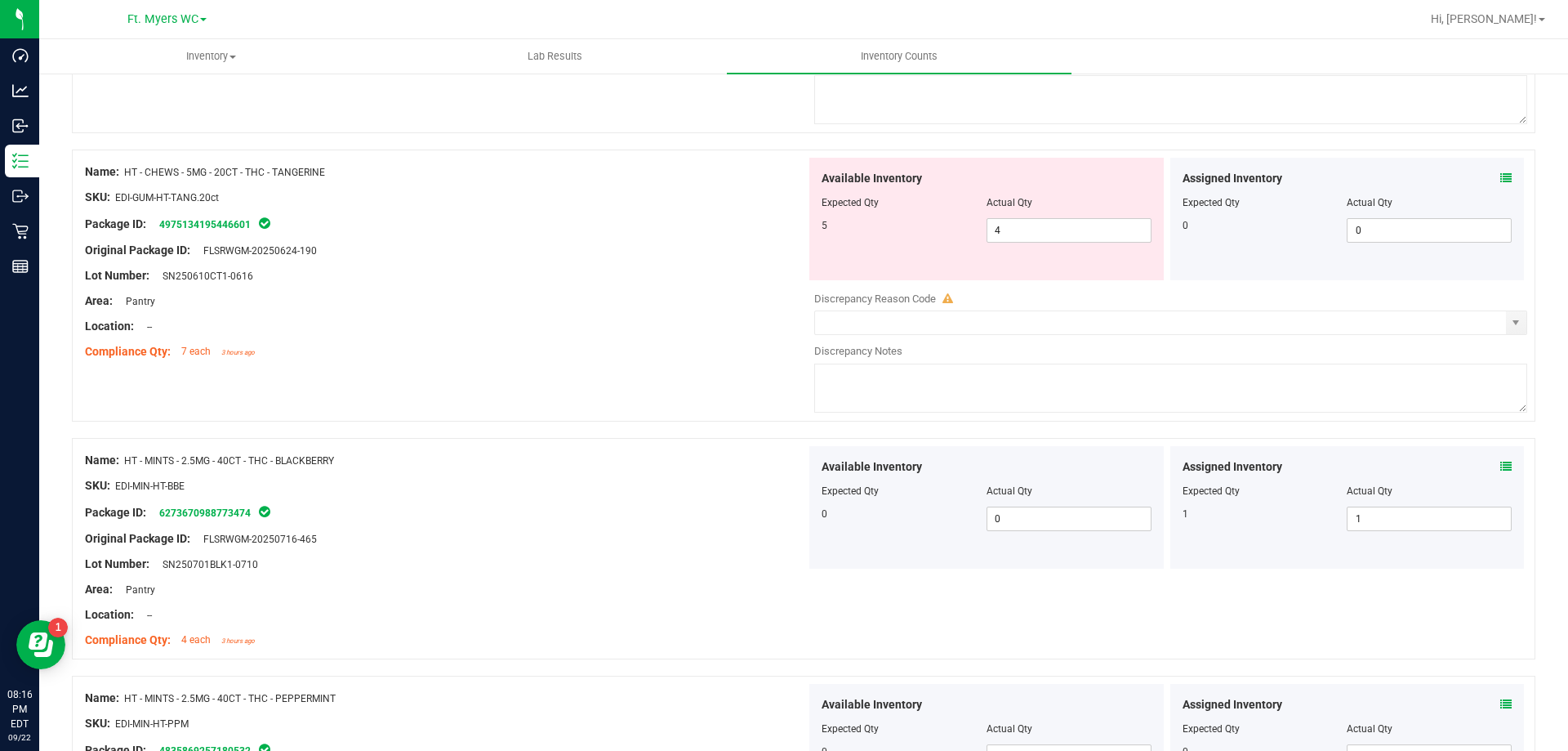
click at [1026, 413] on span at bounding box center [1170, 409] width 713 height 12
click at [1021, 379] on textarea at bounding box center [1170, 388] width 713 height 49
click at [674, 328] on div "Location: --" at bounding box center [445, 326] width 721 height 17
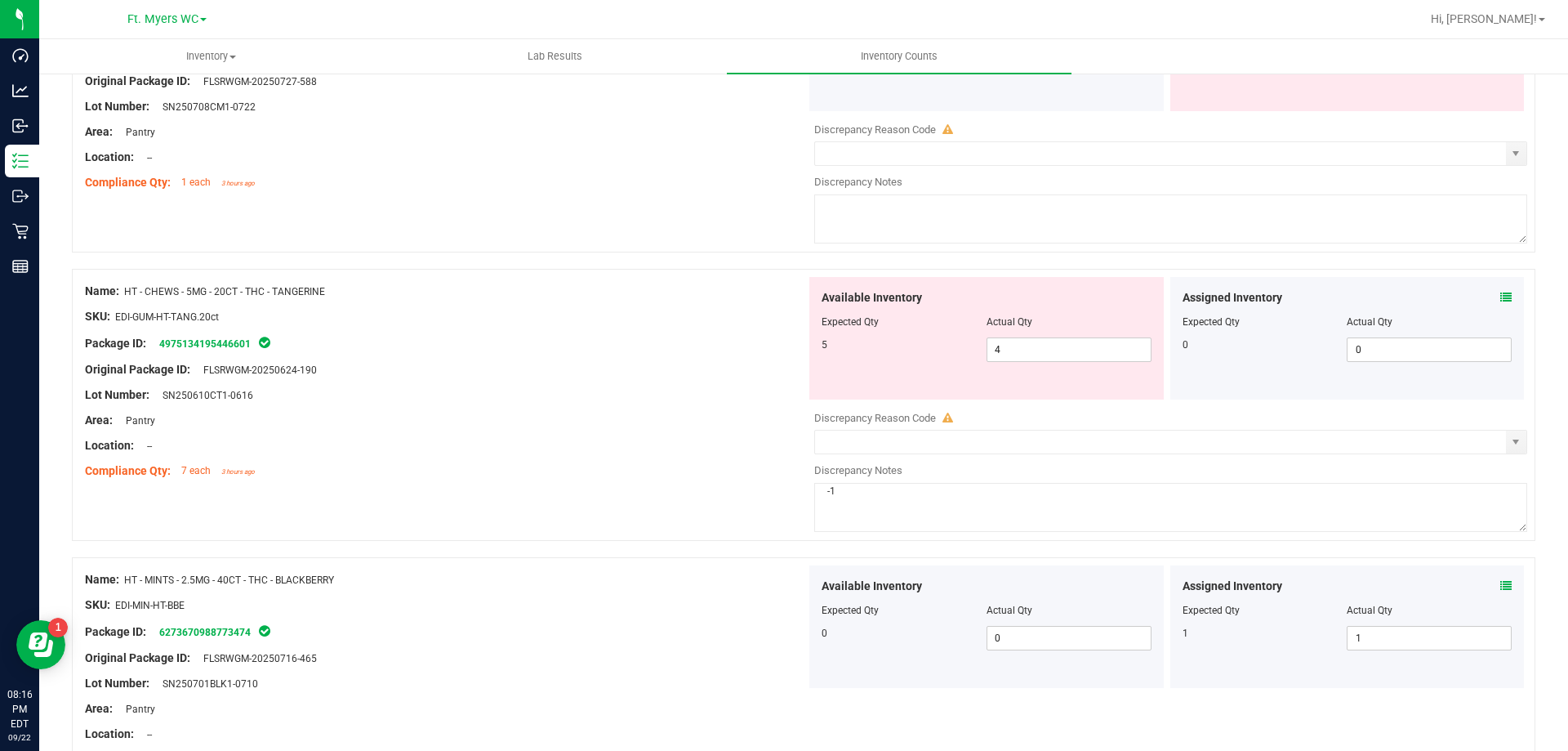
scroll to position [2096, 0]
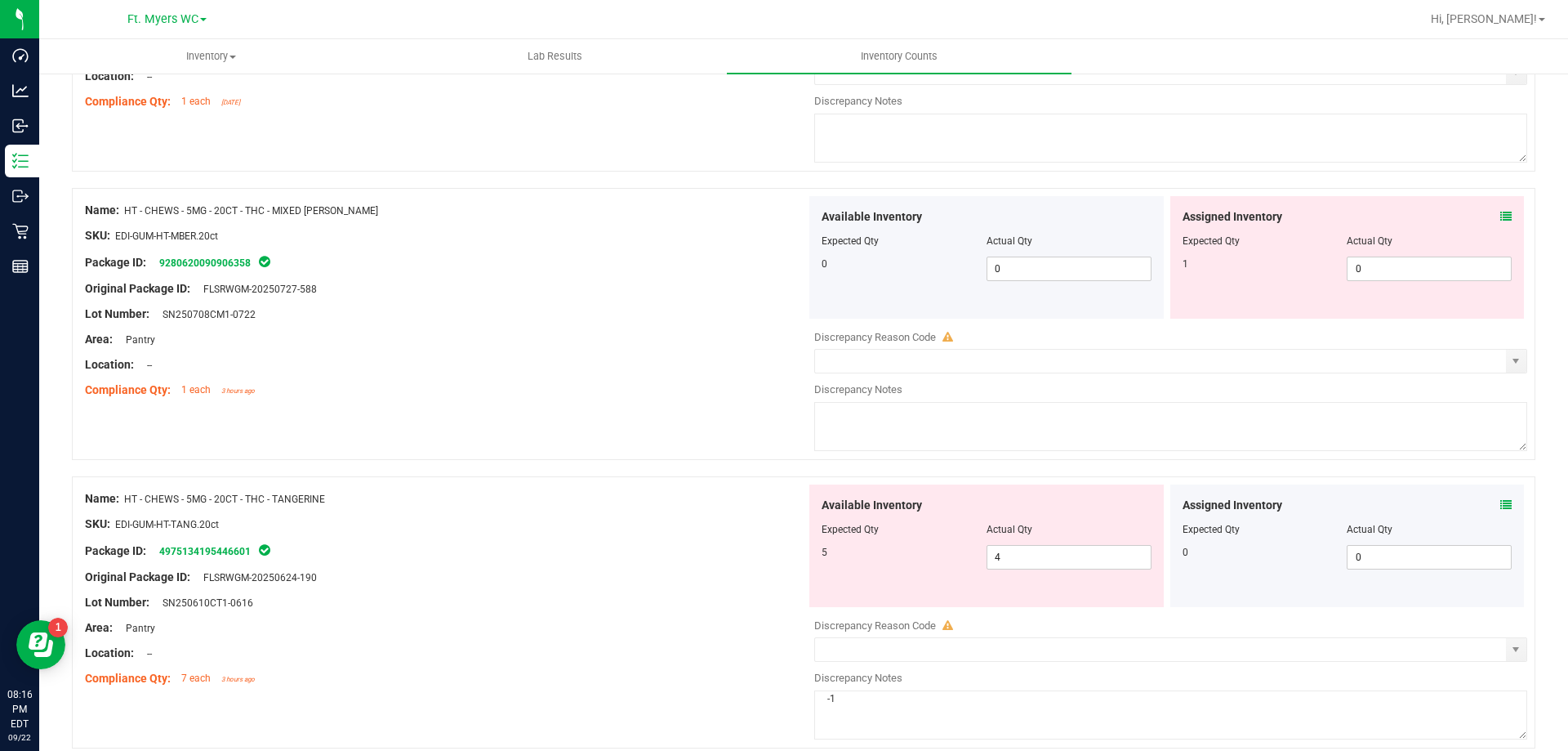
click at [1507, 212] on div "Assigned Inventory Expected Qty Actual Qty 1 0 0" at bounding box center [1347, 258] width 354 height 123
click at [1501, 220] on icon at bounding box center [1507, 216] width 12 height 12
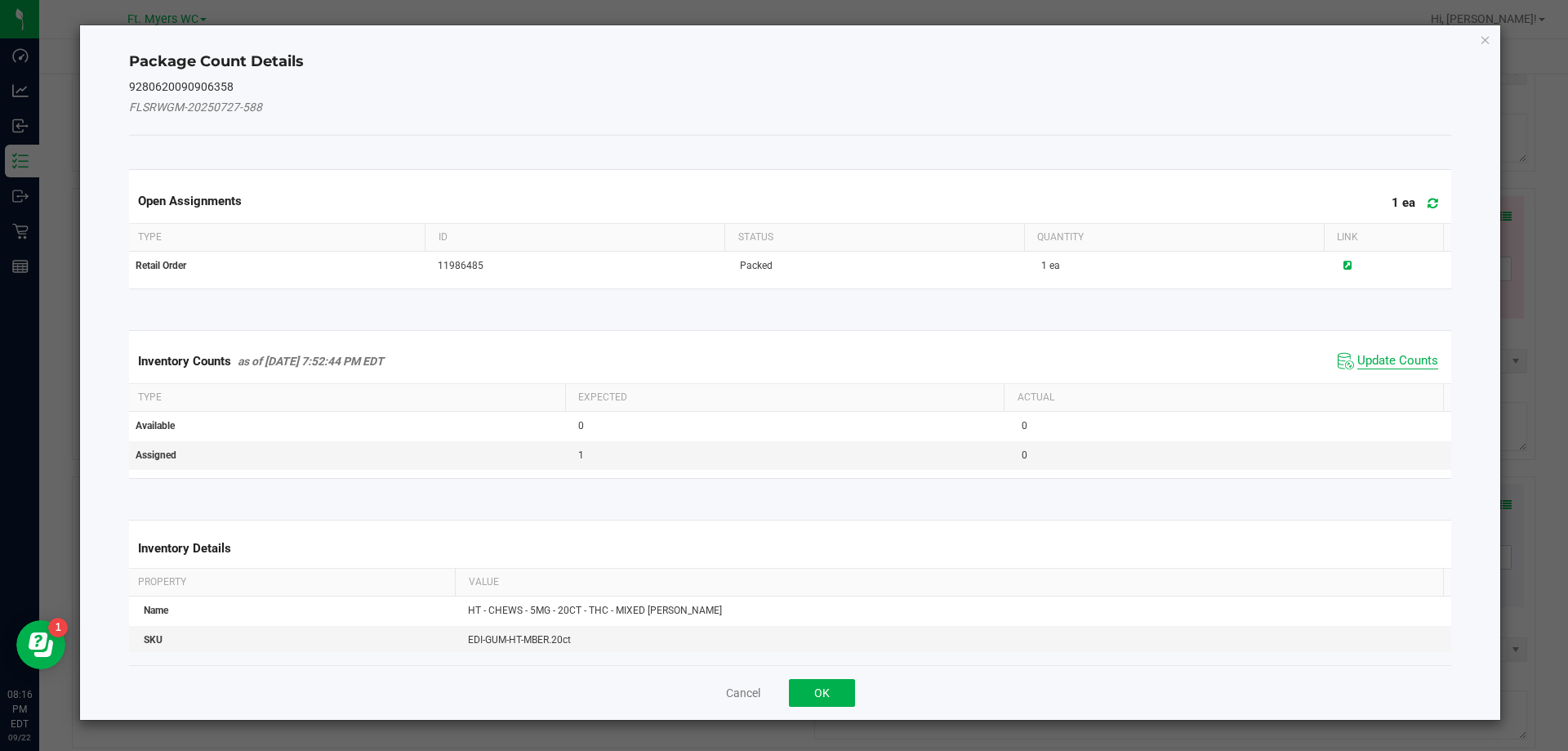
click at [1373, 353] on span "Update Counts" at bounding box center [1398, 360] width 81 height 16
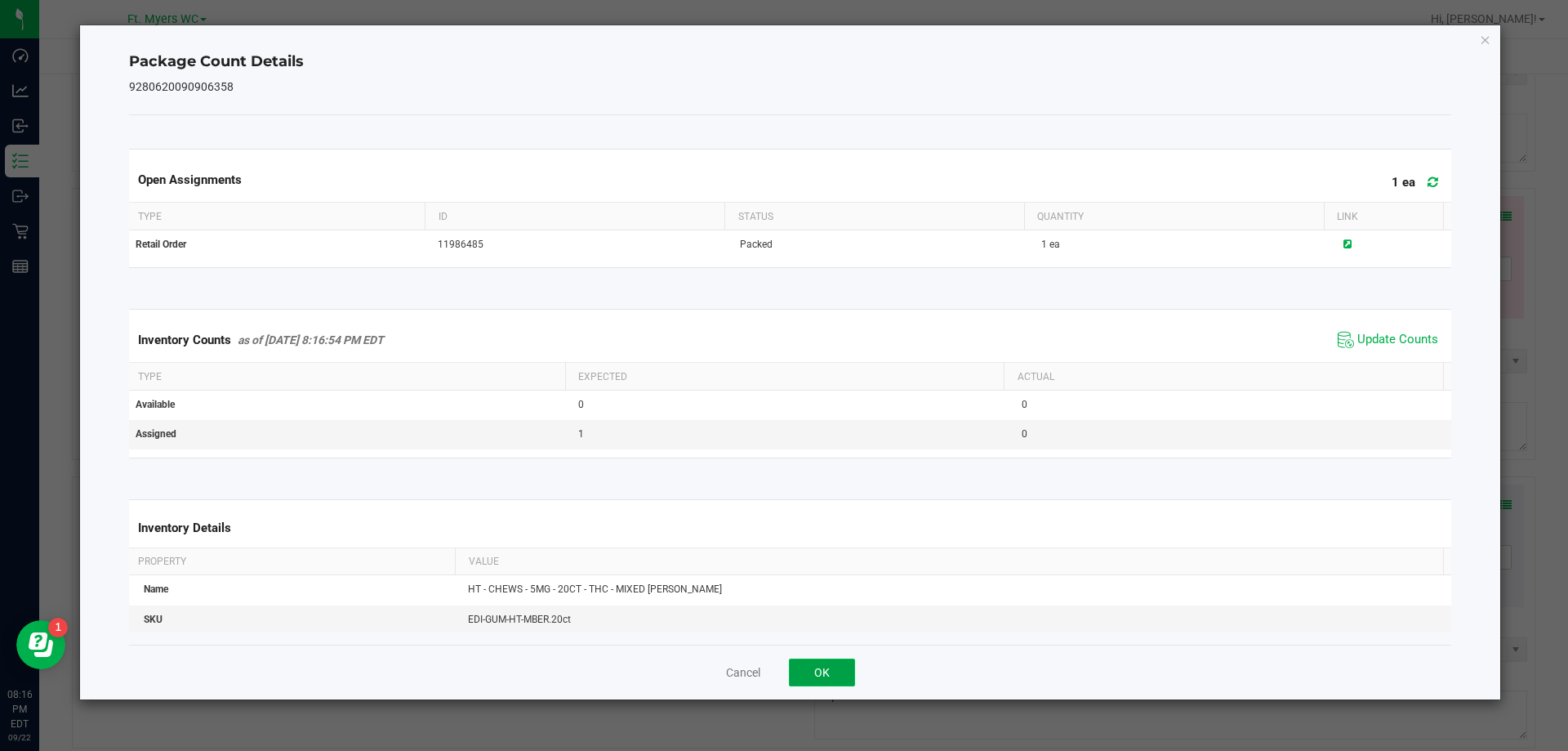
click at [836, 666] on button "OK" at bounding box center [821, 672] width 66 height 28
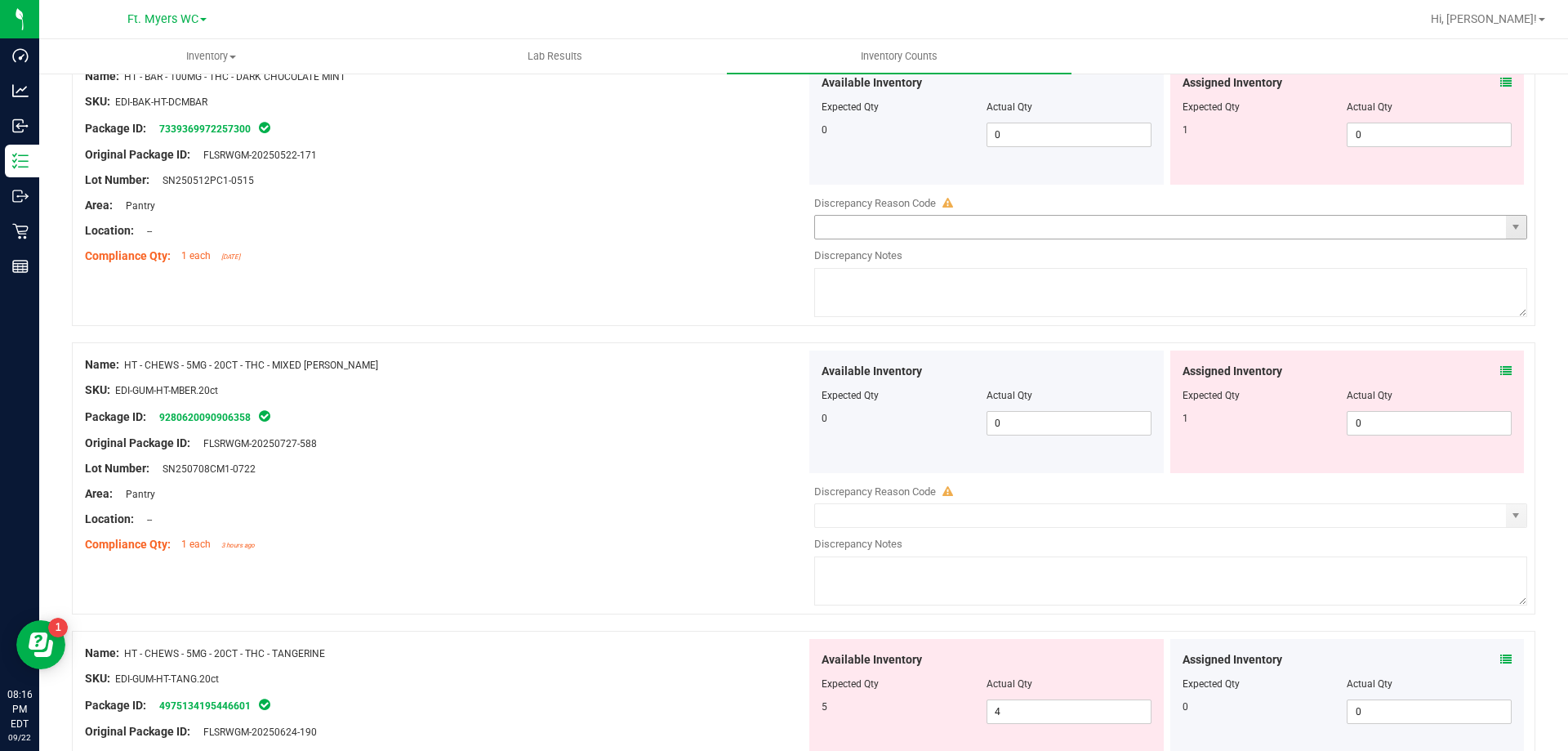
scroll to position [1851, 0]
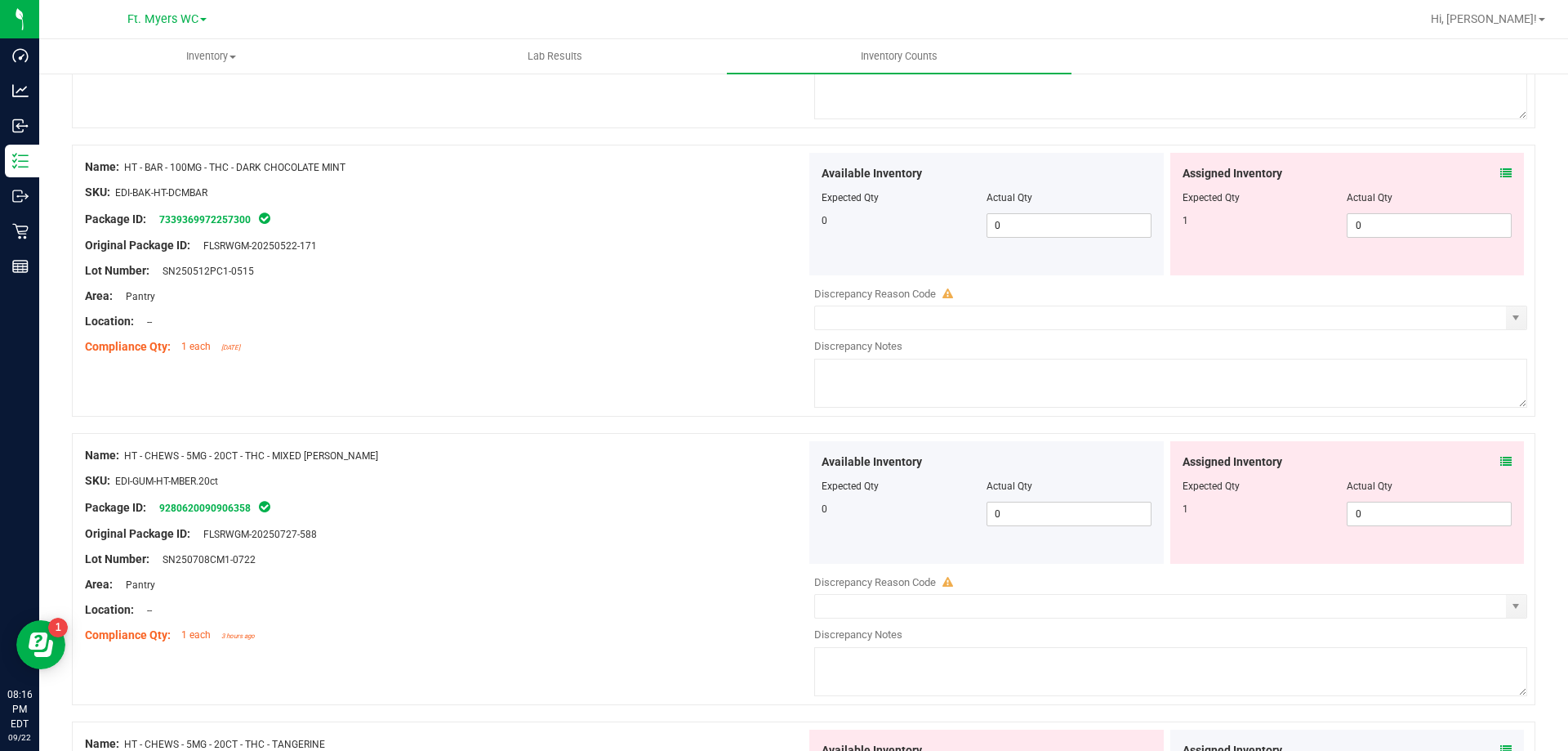
click at [1501, 173] on icon at bounding box center [1507, 173] width 12 height 12
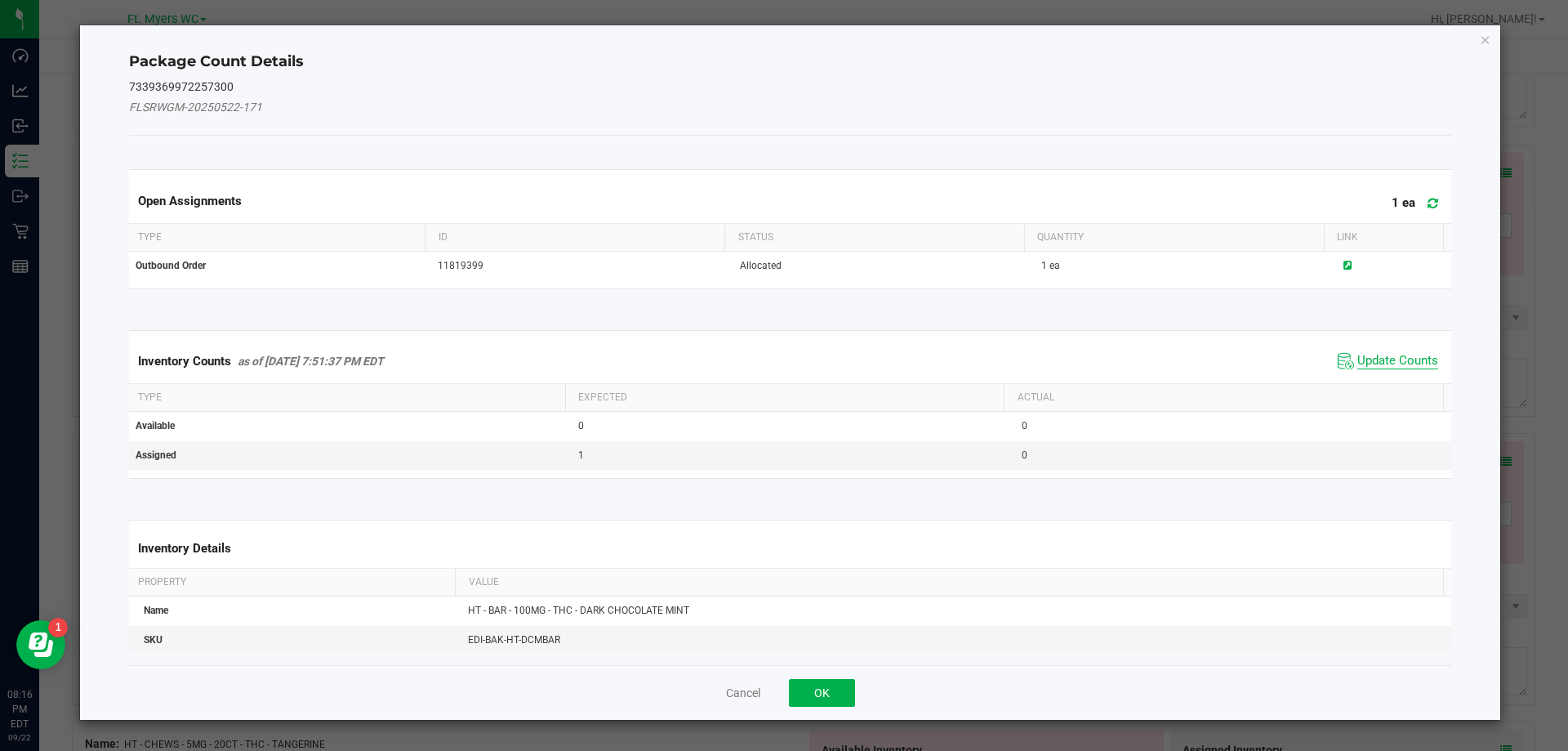
click at [1358, 354] on span "Update Counts" at bounding box center [1398, 360] width 81 height 16
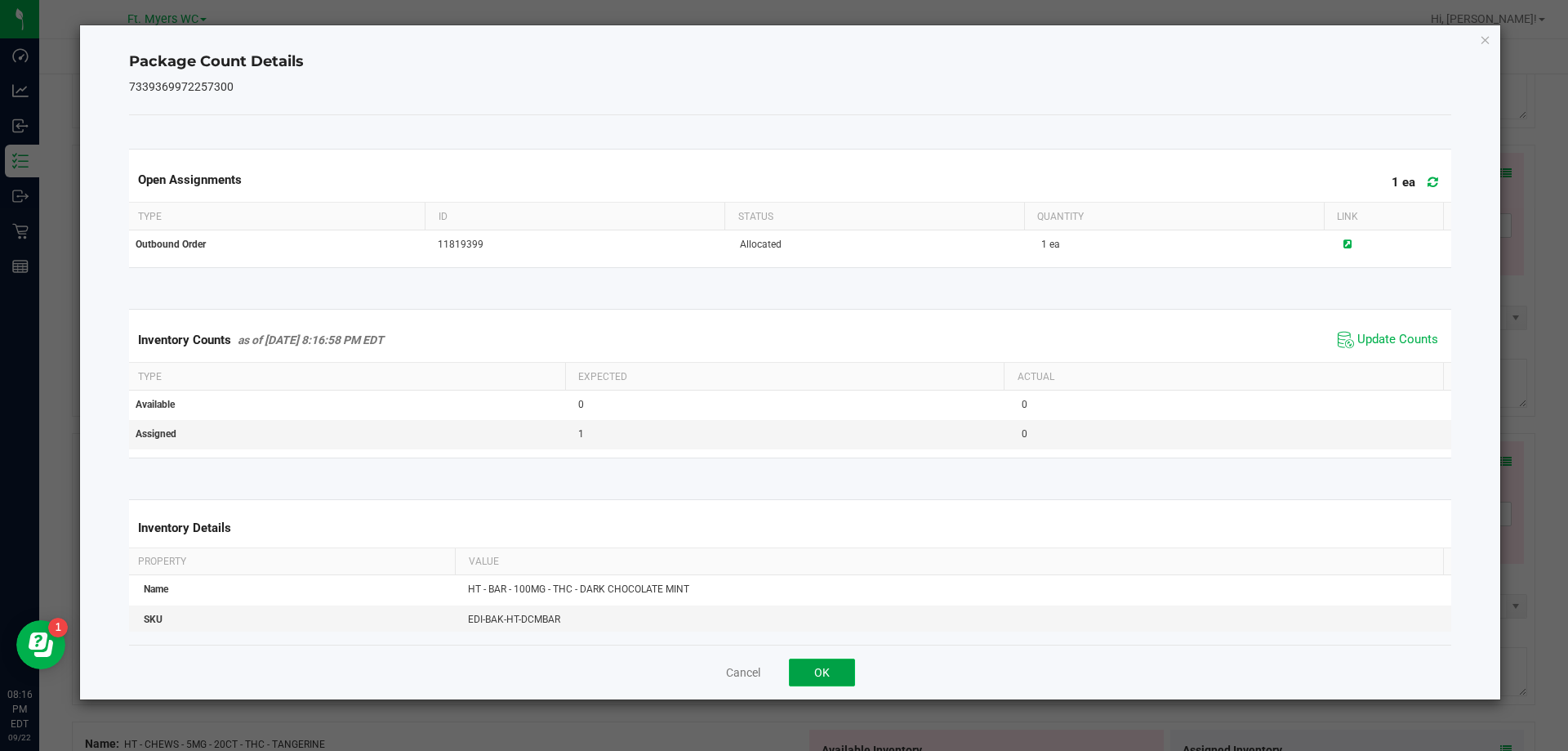
click at [845, 684] on button "OK" at bounding box center [821, 672] width 66 height 28
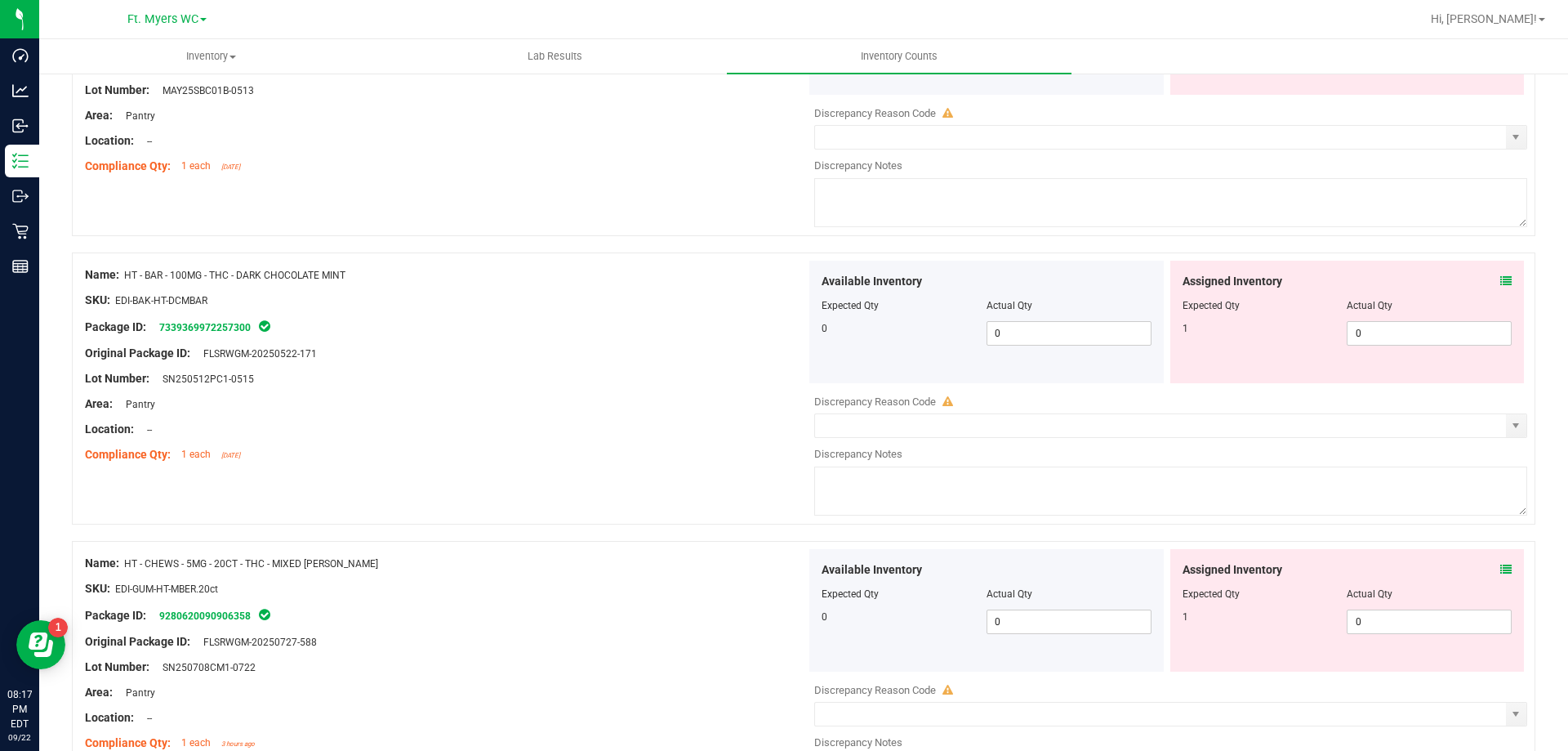
scroll to position [1770, 0]
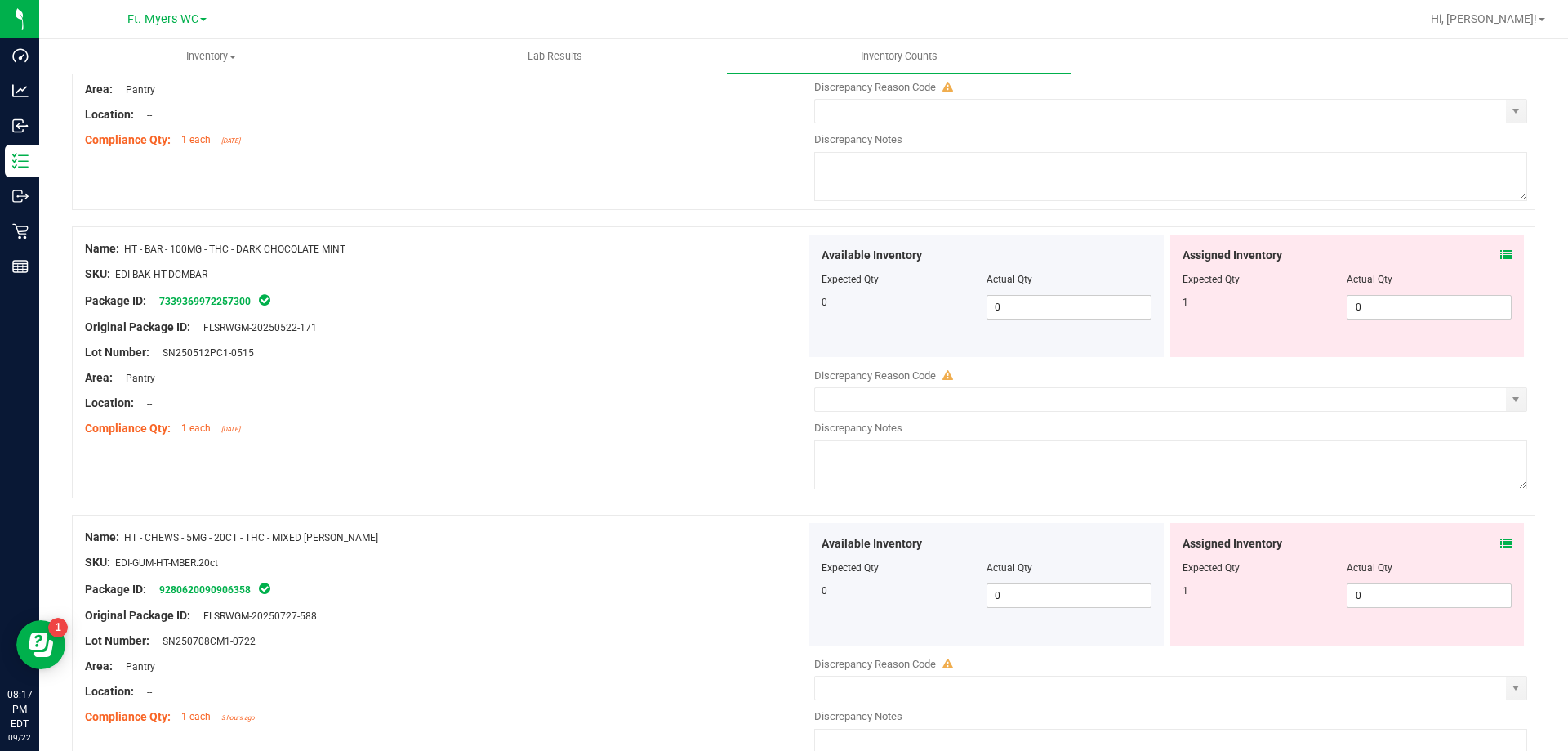
click at [1372, 611] on div "Assigned Inventory Expected Qty Actual Qty 1 0 0" at bounding box center [1347, 584] width 354 height 123
click at [1376, 596] on span "0 0" at bounding box center [1429, 595] width 165 height 24
click at [625, 432] on div "Compliance Qty: 1 each [DATE]" at bounding box center [445, 429] width 721 height 17
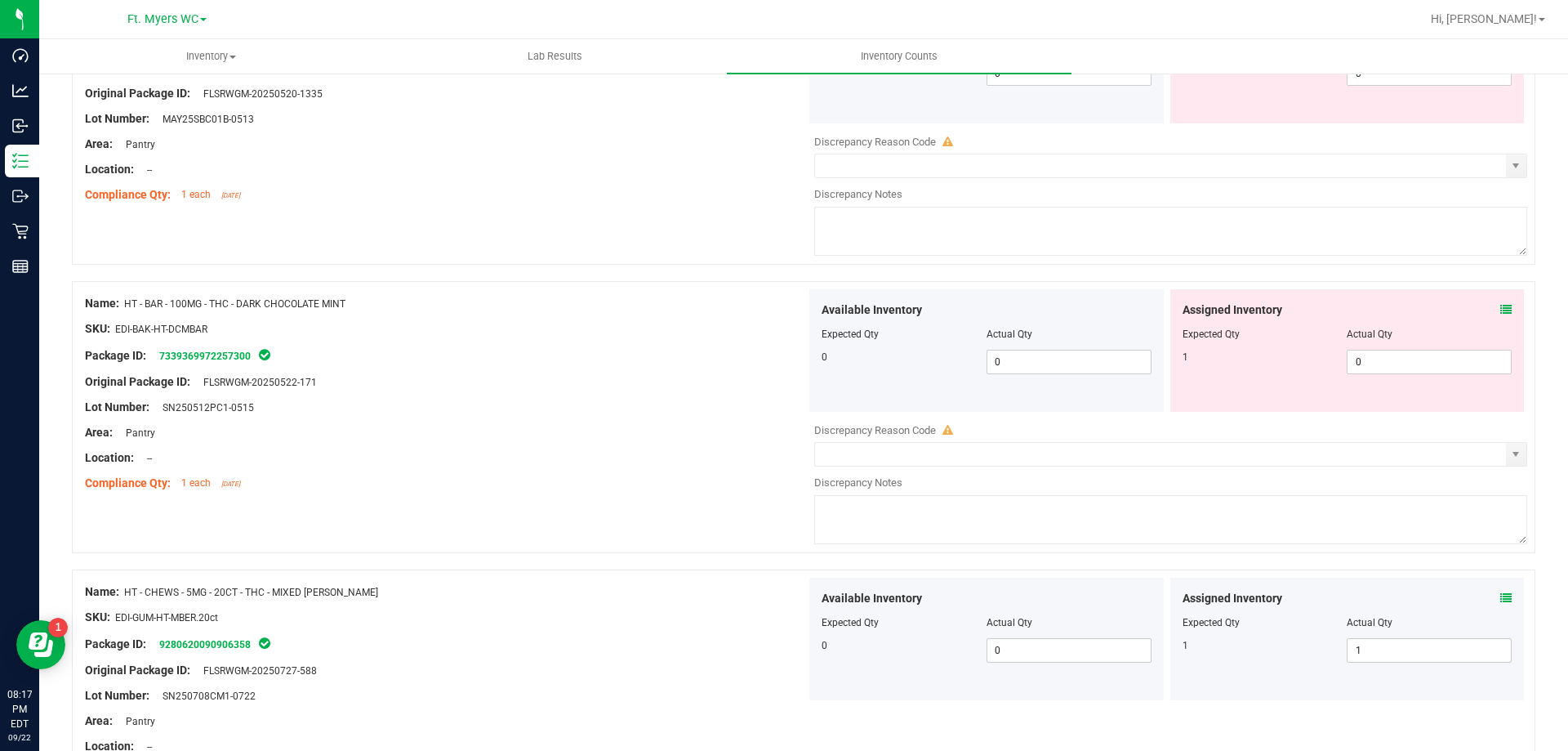
scroll to position [1688, 0]
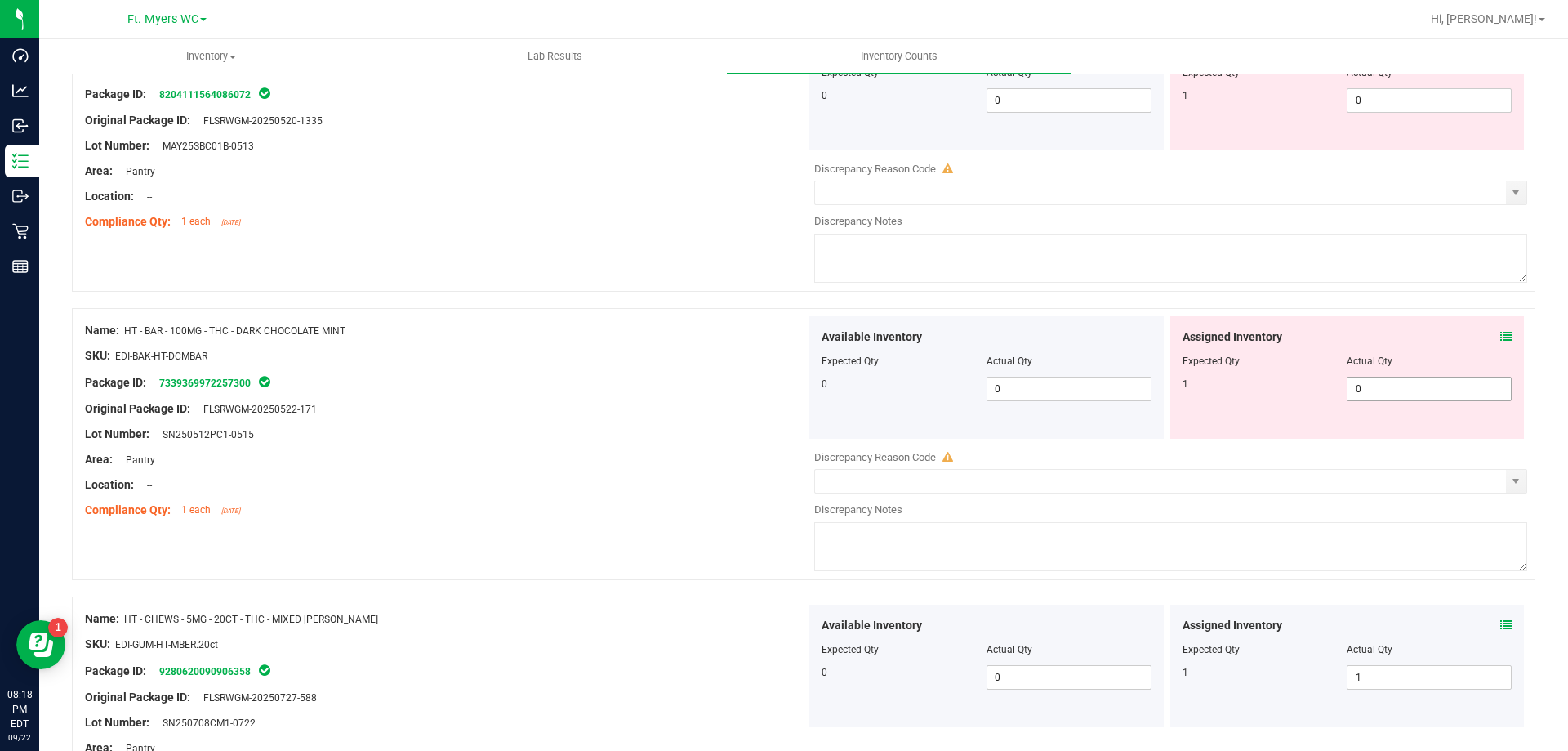
click at [1387, 387] on span "0 0" at bounding box center [1429, 388] width 165 height 24
click at [120, 248] on div "Name: FT - VAPE CART DISTILLATE - 0.5G - SBC - HYS SKU: BAP-CAR-FT-BDT-SBC.5M P…" at bounding box center [803, 155] width 1464 height 272
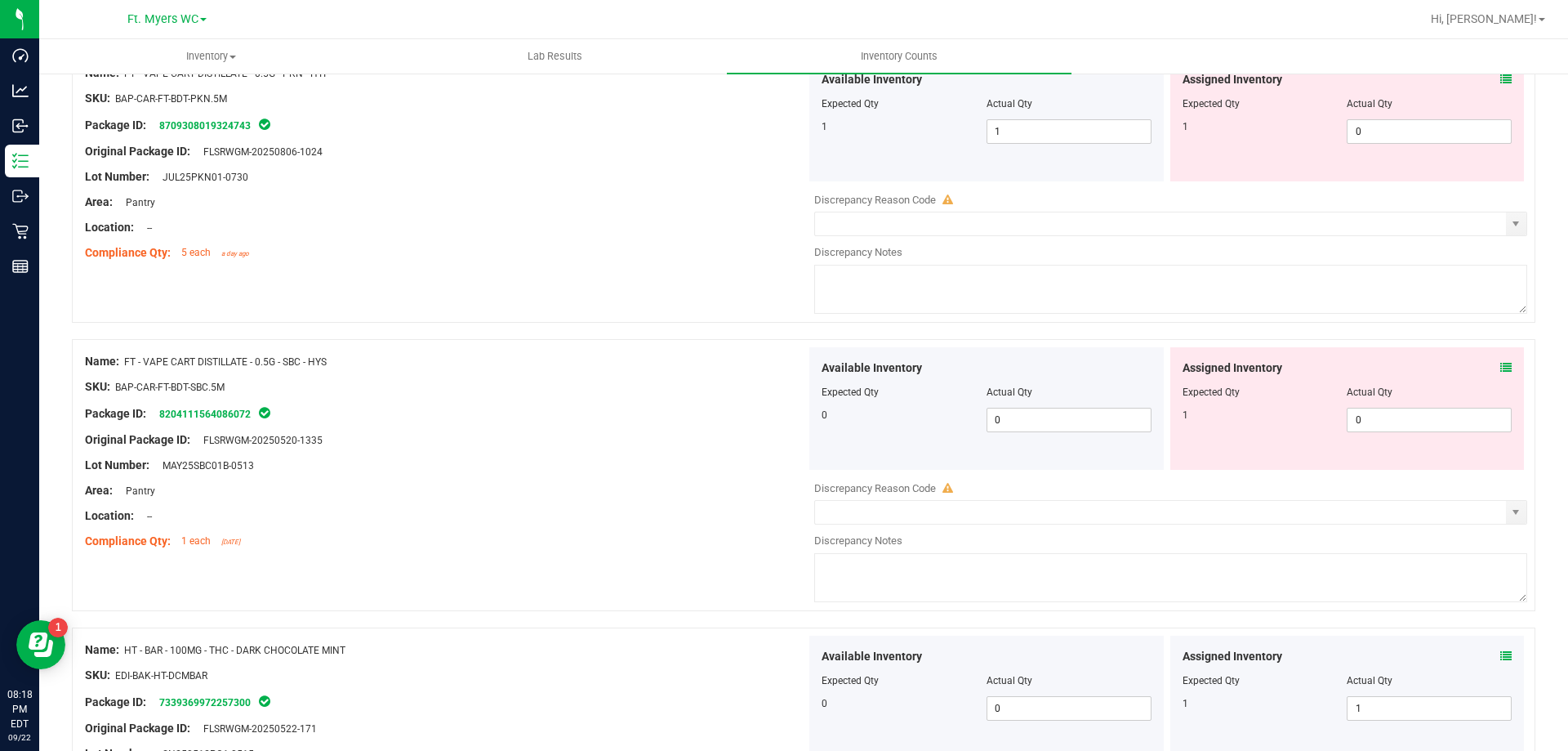
scroll to position [1361, 0]
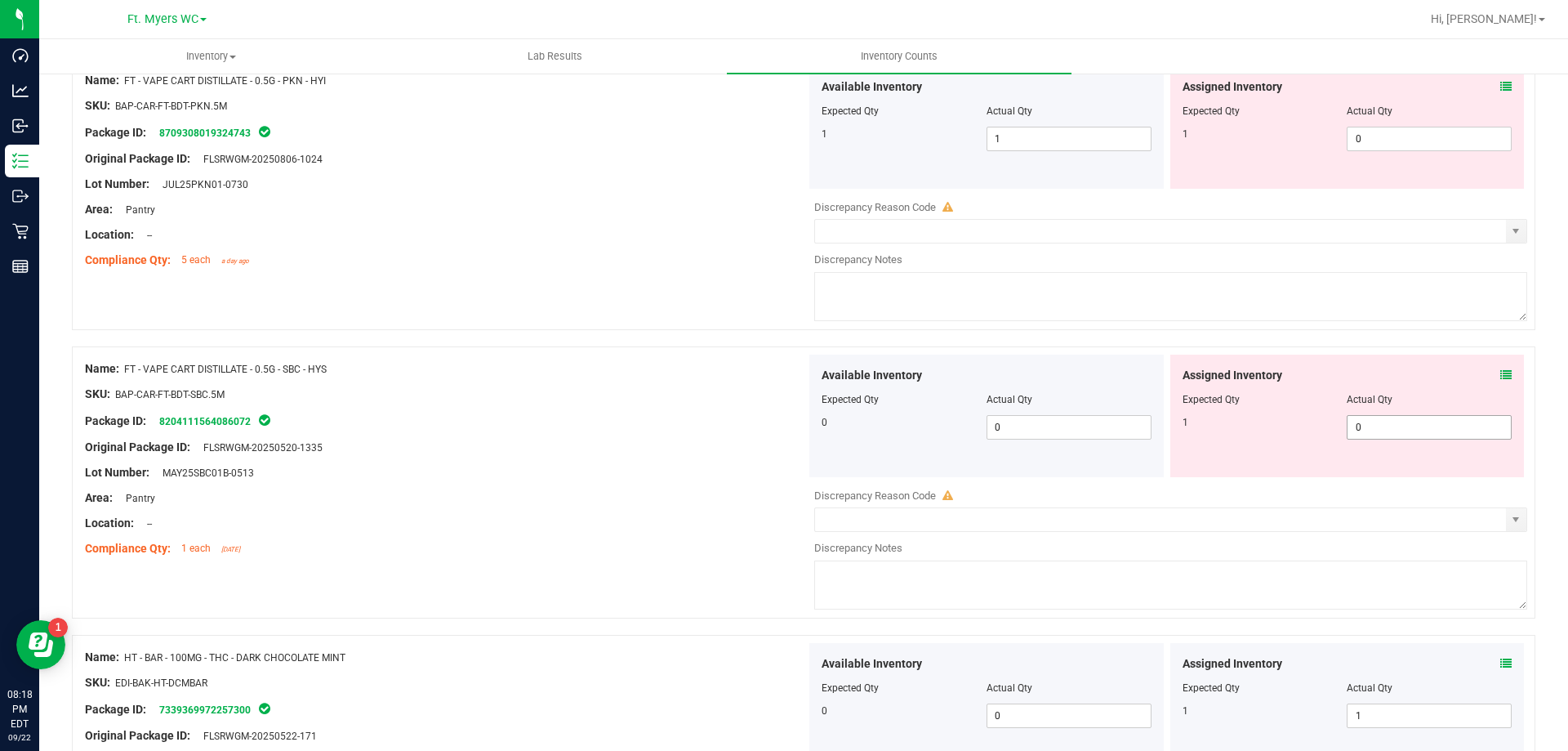
click at [1406, 428] on span "0 0" at bounding box center [1429, 427] width 165 height 24
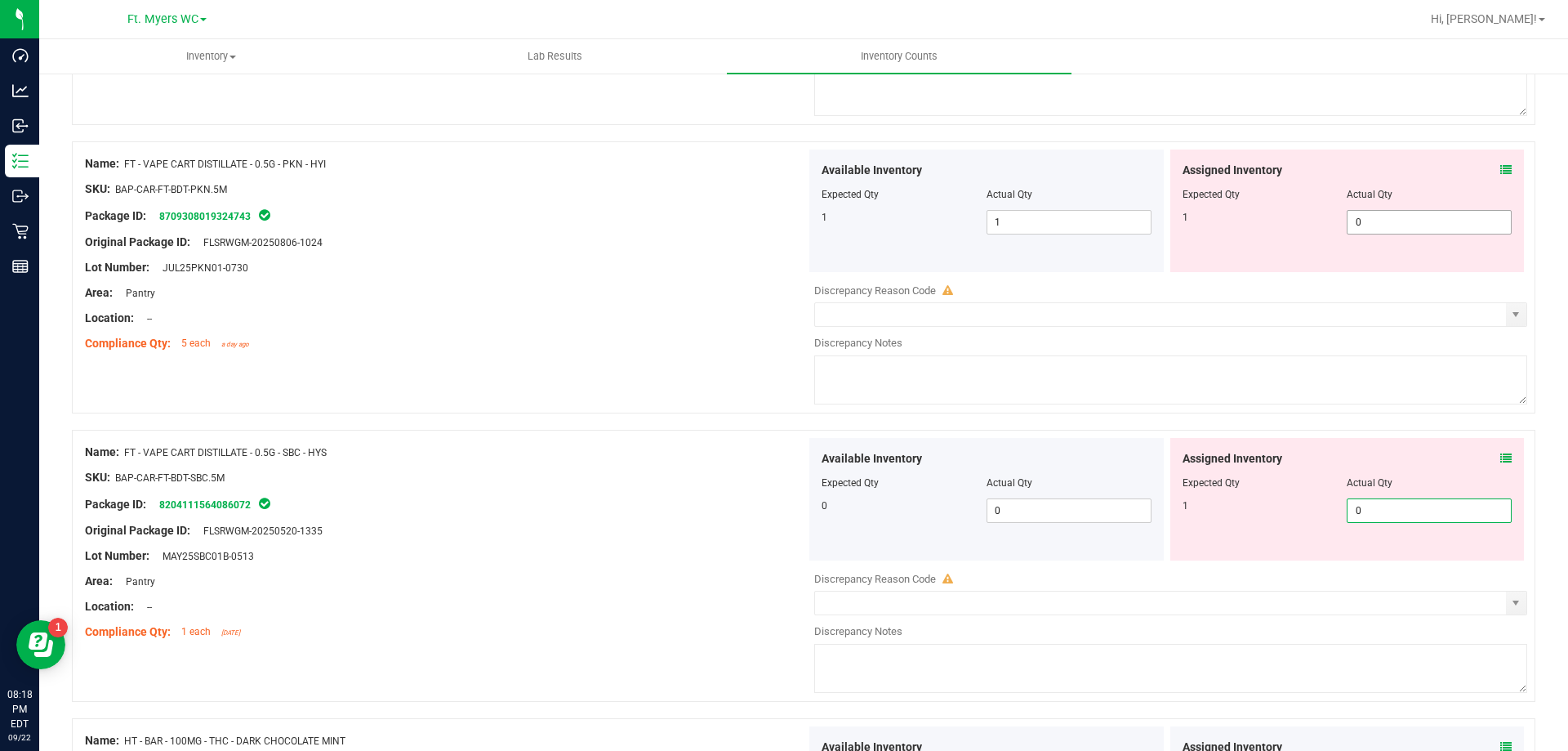
scroll to position [1198, 0]
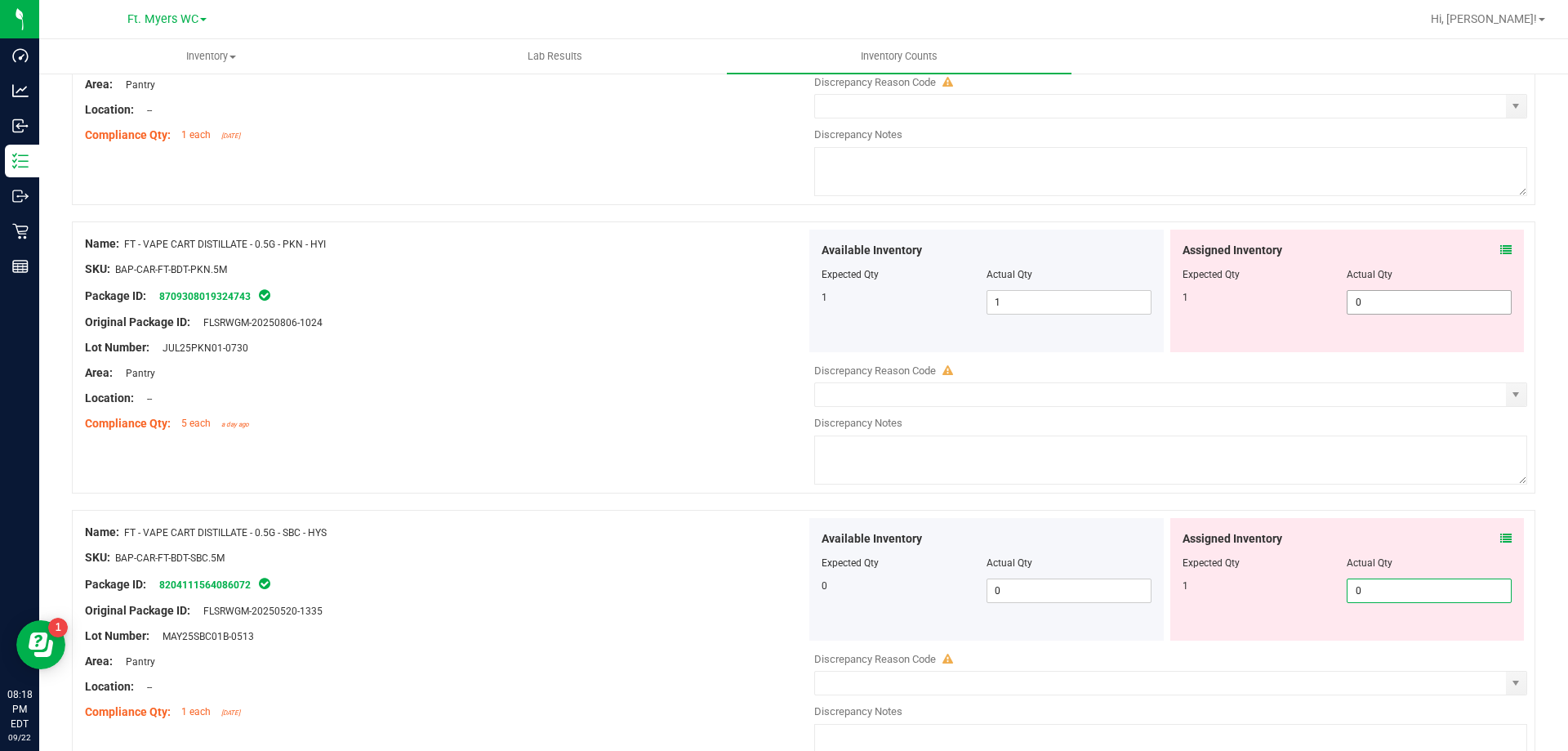
click at [1453, 317] on div "Assigned Inventory Expected Qty Actual Qty 1 0 0" at bounding box center [1347, 291] width 354 height 123
click at [1451, 310] on span "0 0" at bounding box center [1429, 301] width 165 height 24
click at [736, 382] on div at bounding box center [445, 386] width 721 height 8
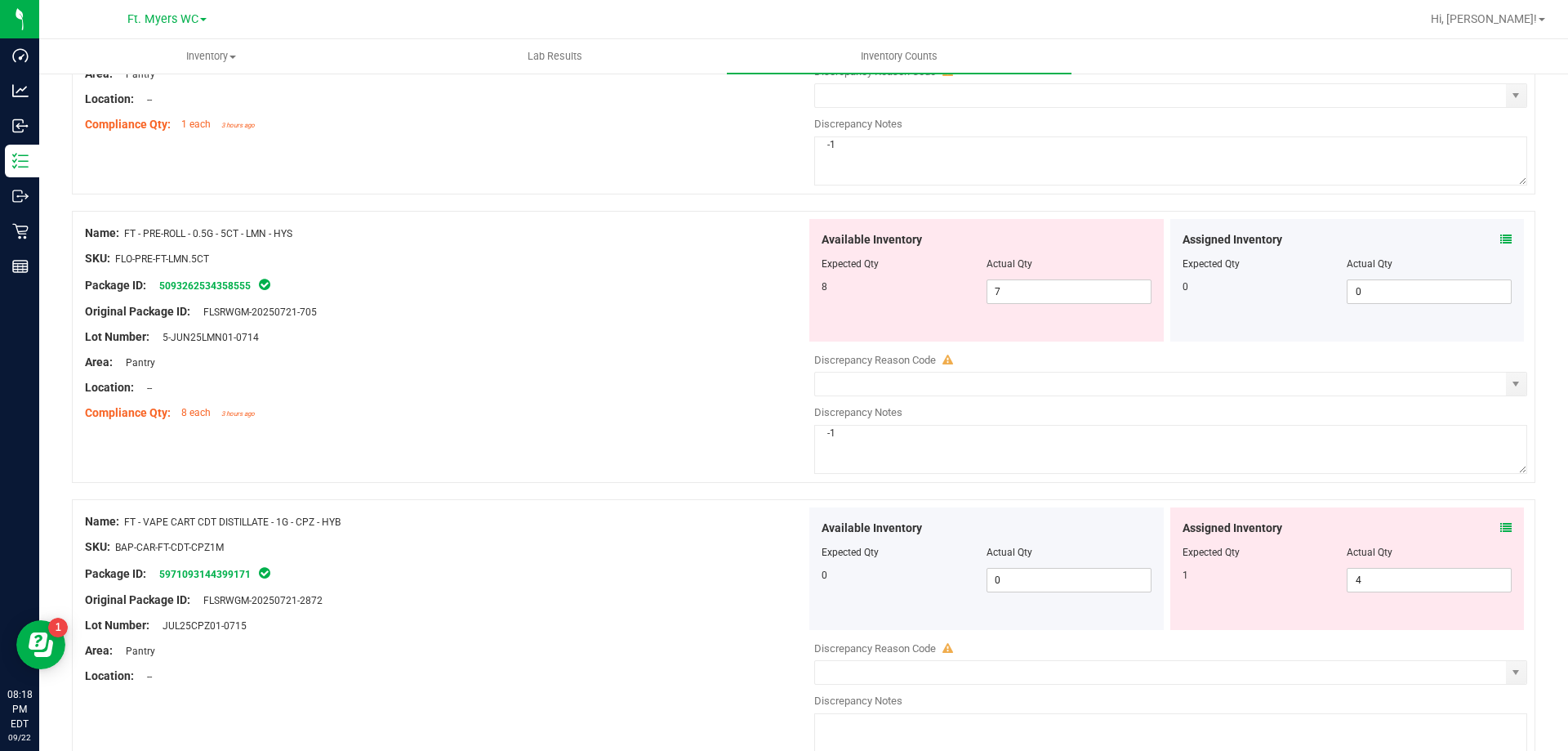
scroll to position [217, 0]
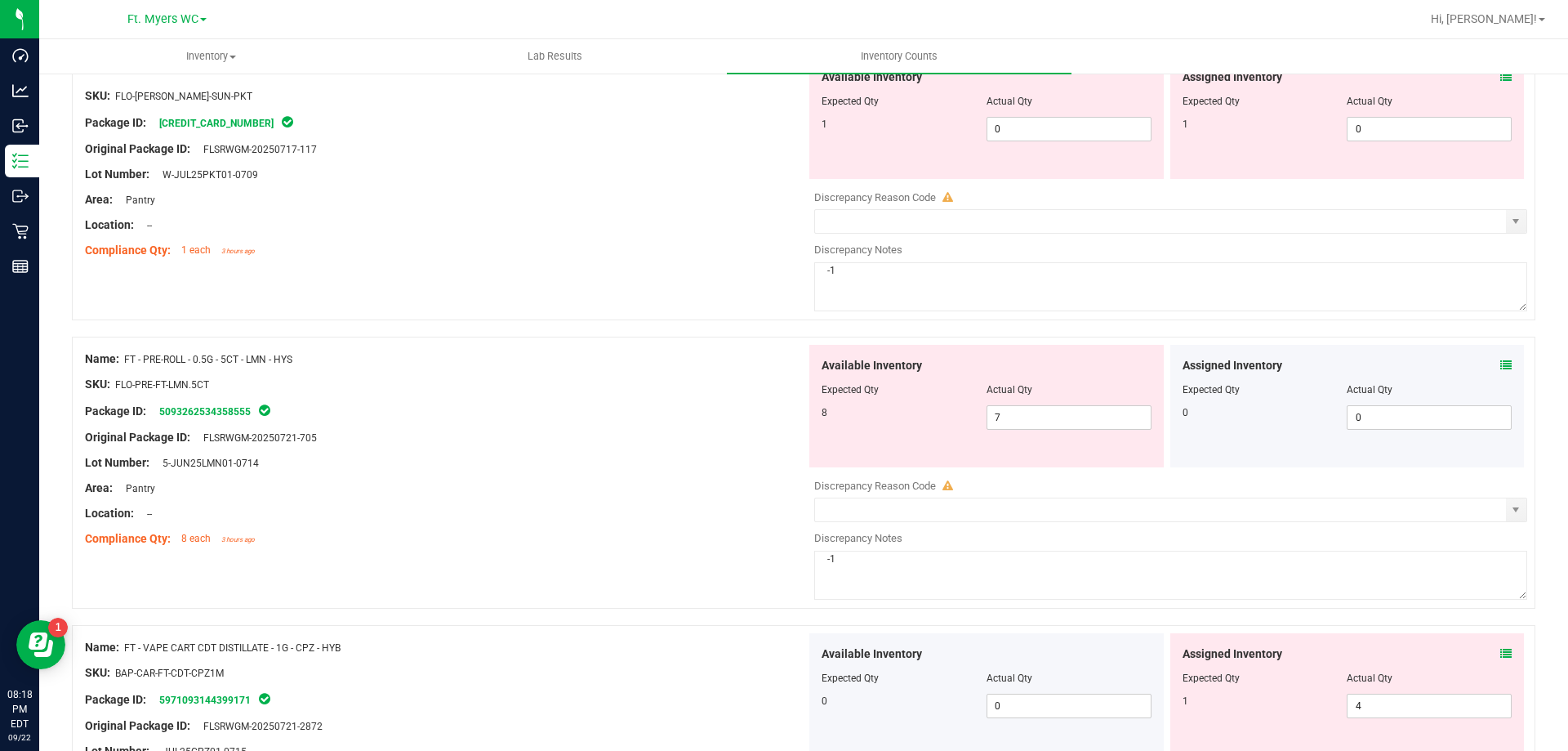
click at [1486, 365] on div "Assigned Inventory" at bounding box center [1347, 365] width 330 height 17
click at [1488, 355] on div "Assigned Inventory Expected Qty Actual Qty 0 0 0" at bounding box center [1347, 407] width 354 height 123
click at [1501, 370] on icon at bounding box center [1507, 365] width 12 height 12
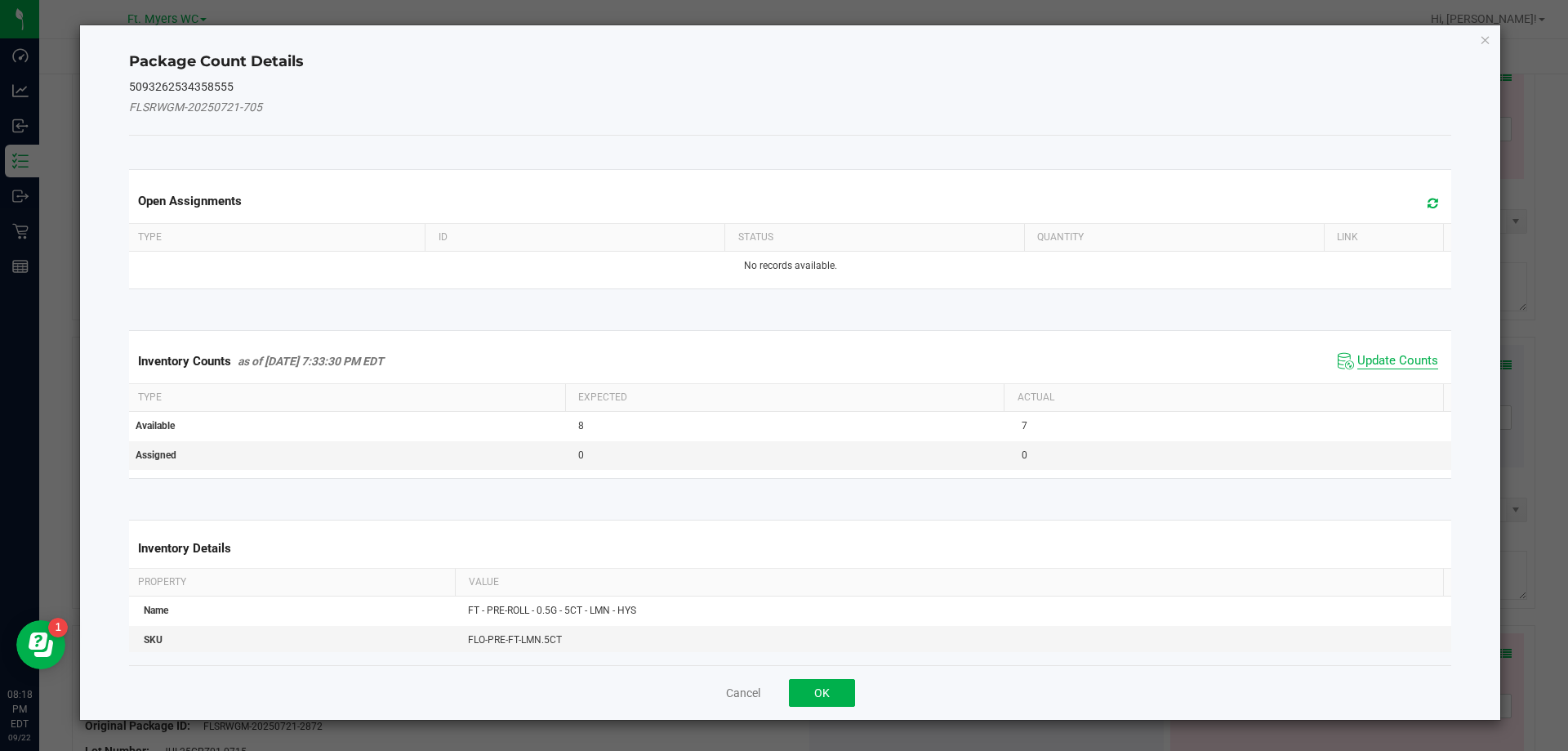
click at [1395, 366] on span "Update Counts" at bounding box center [1398, 360] width 81 height 16
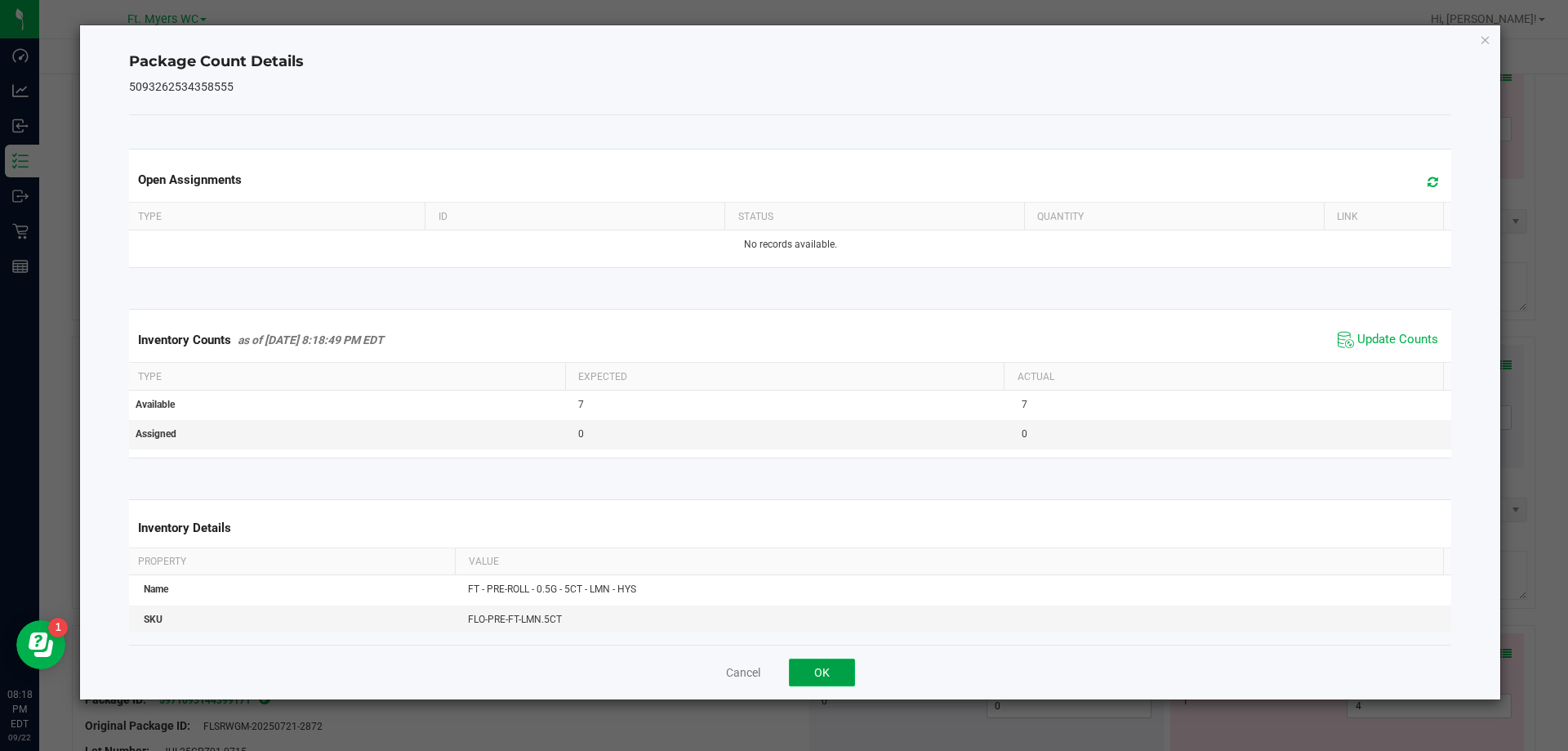
click at [848, 661] on button "OK" at bounding box center [821, 672] width 66 height 28
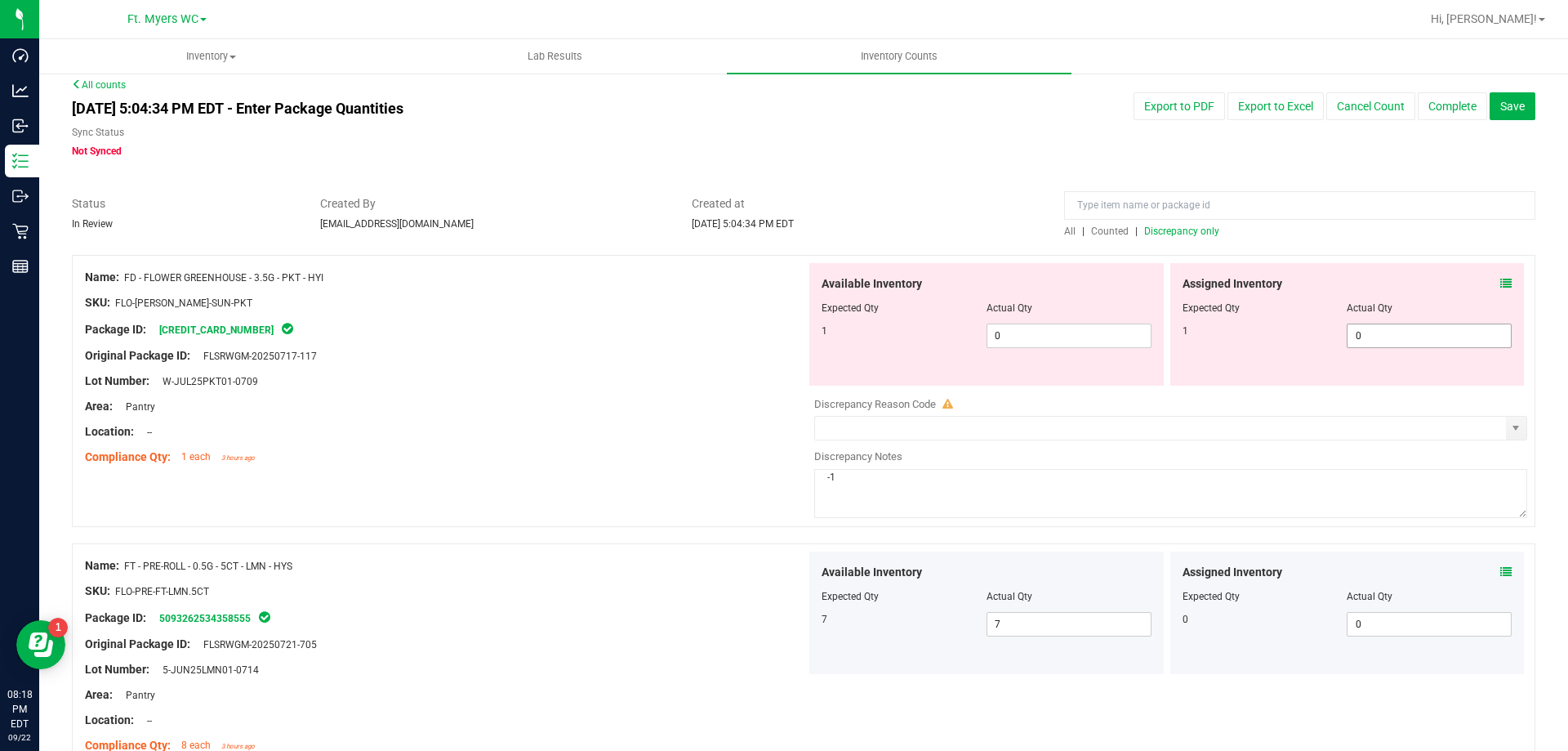
scroll to position [0, 0]
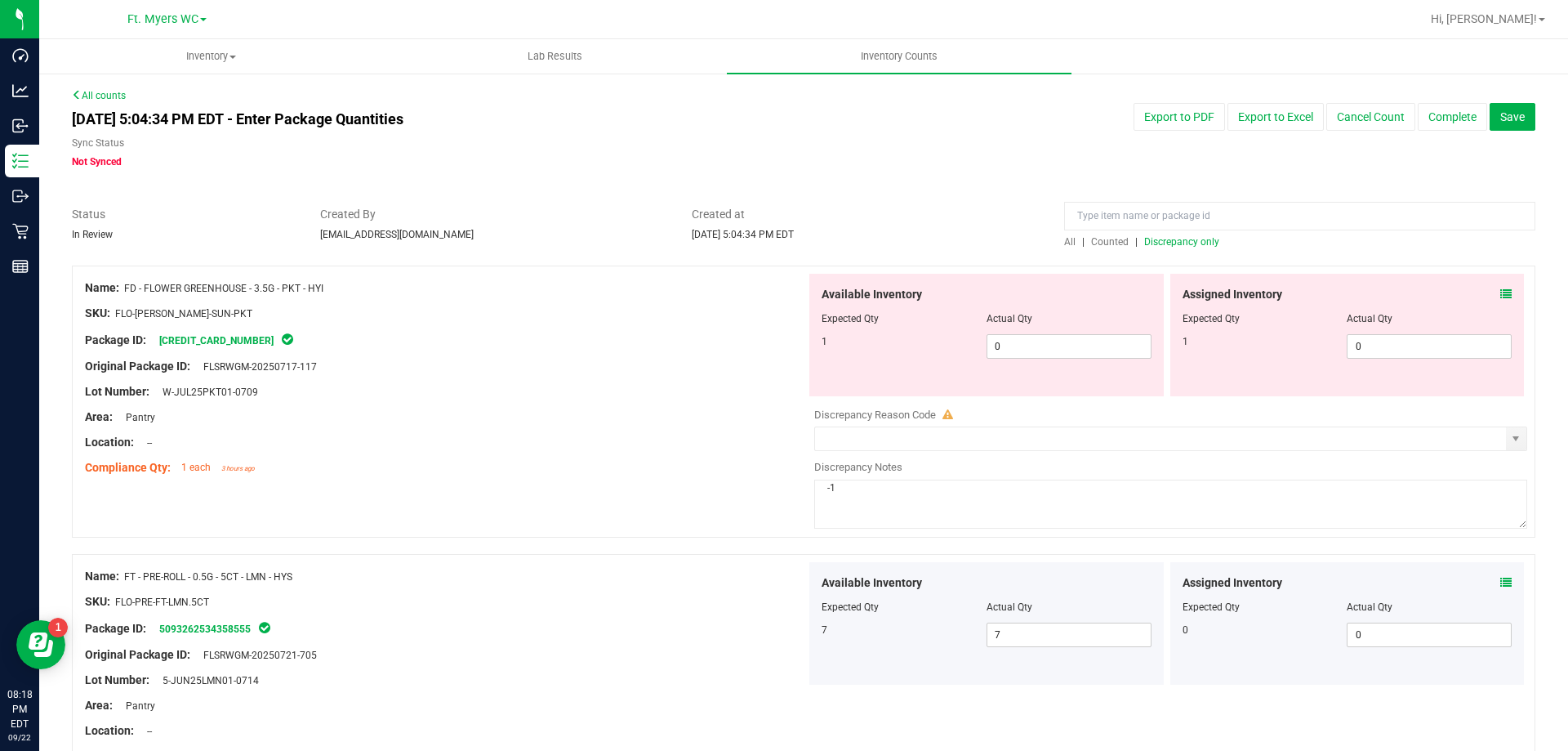
click at [1501, 290] on icon at bounding box center [1507, 295] width 12 height 12
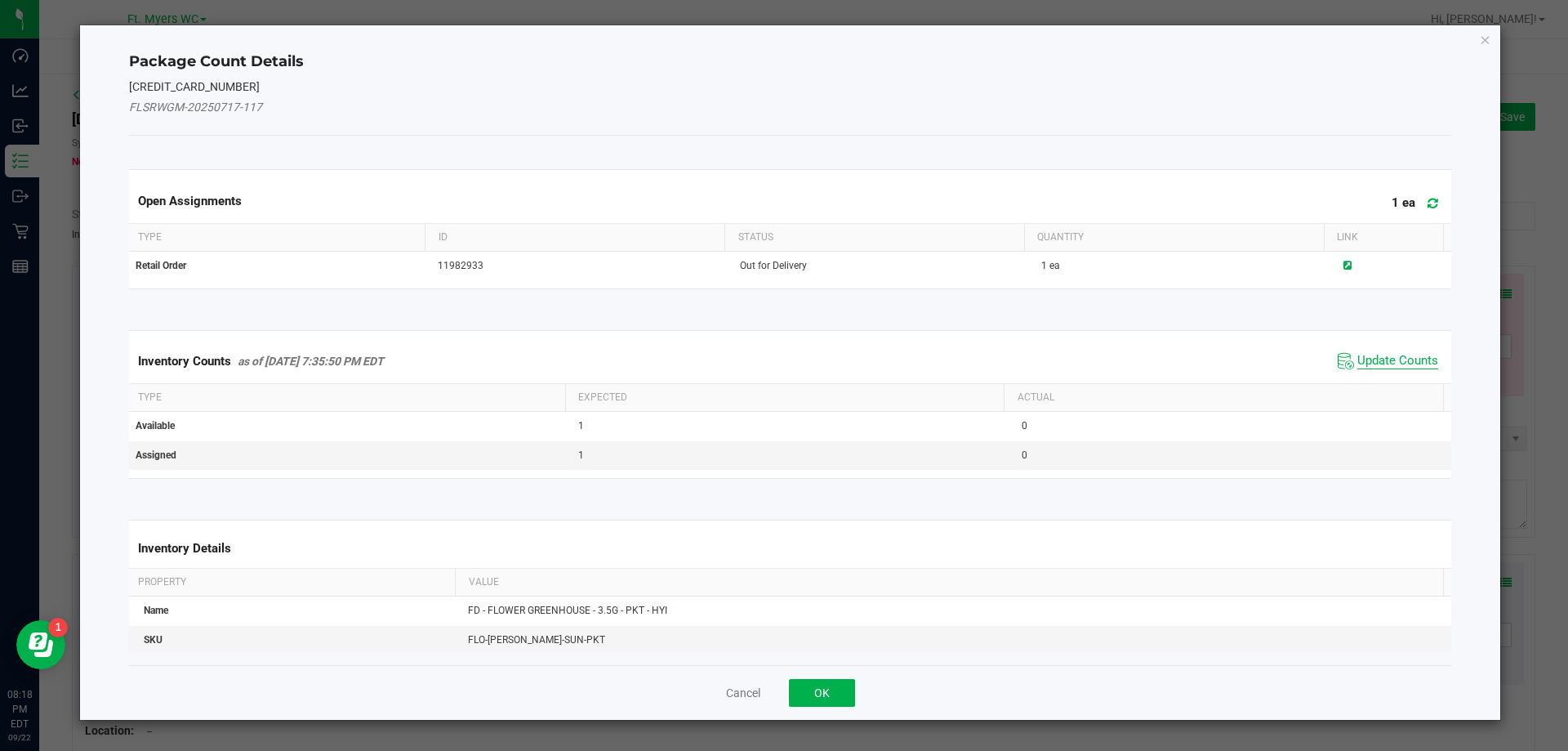
click at [1364, 363] on span "Update Counts" at bounding box center [1398, 360] width 81 height 16
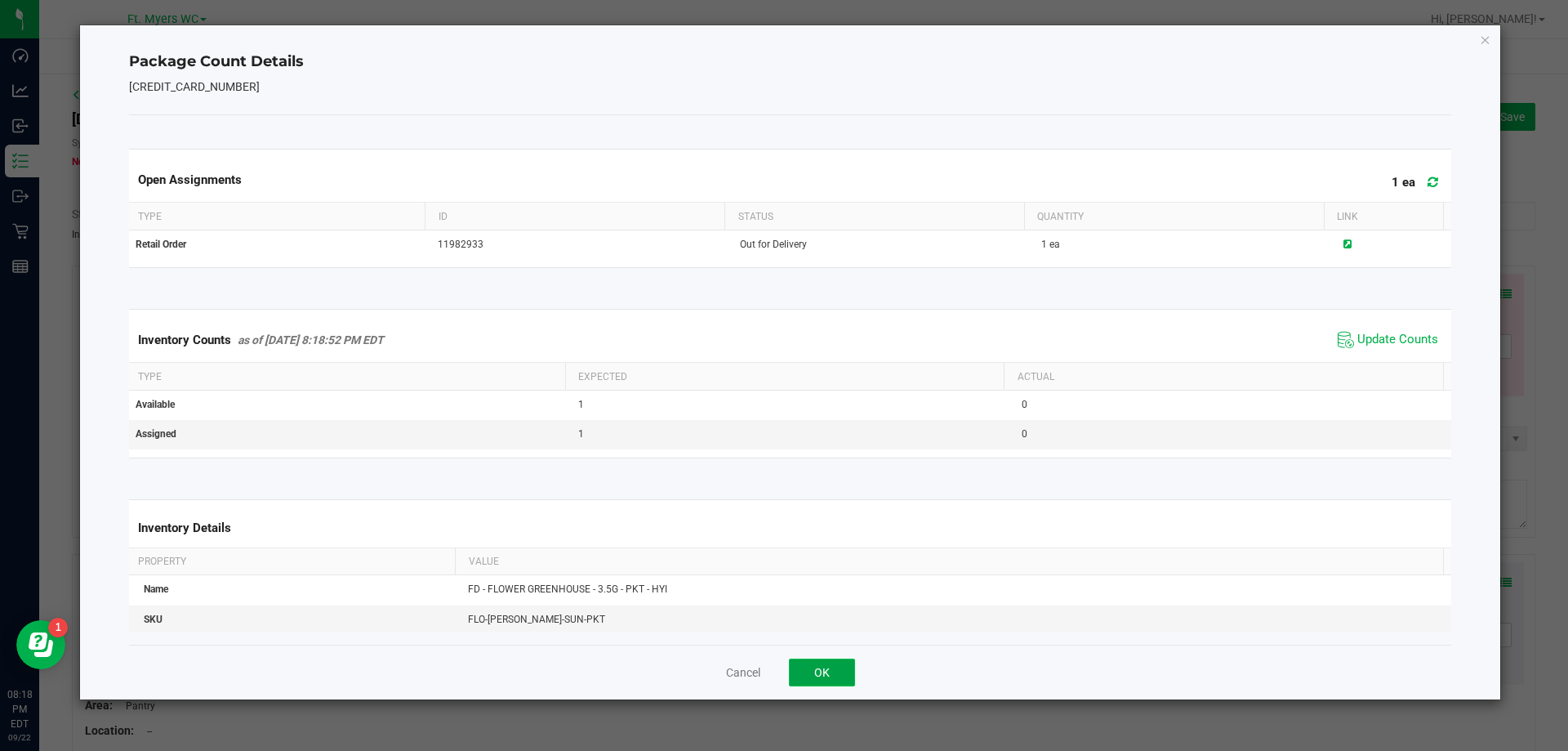
click at [851, 660] on button "OK" at bounding box center [821, 672] width 66 height 28
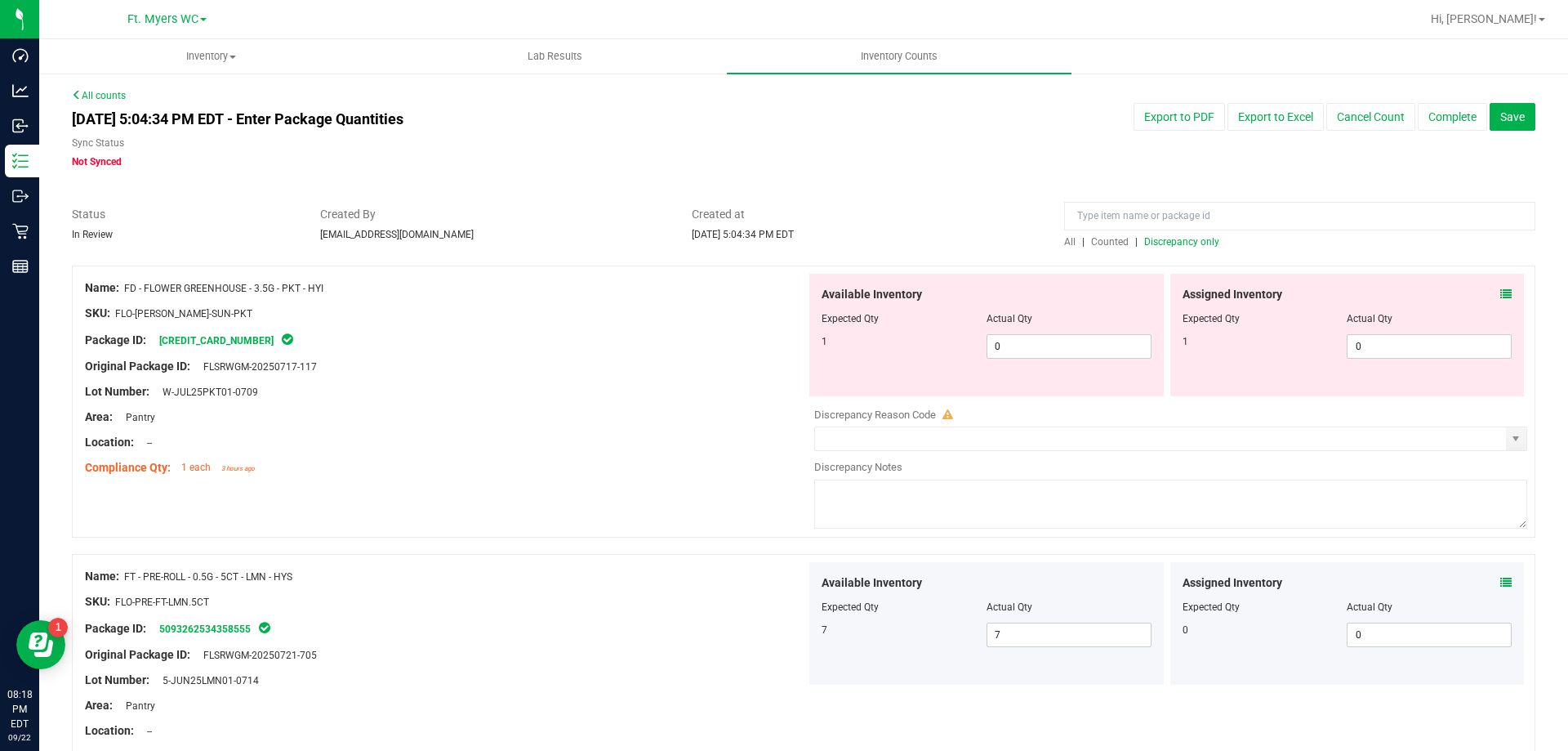
click at [1204, 246] on span "Discrepancy only" at bounding box center [1182, 242] width 75 height 12
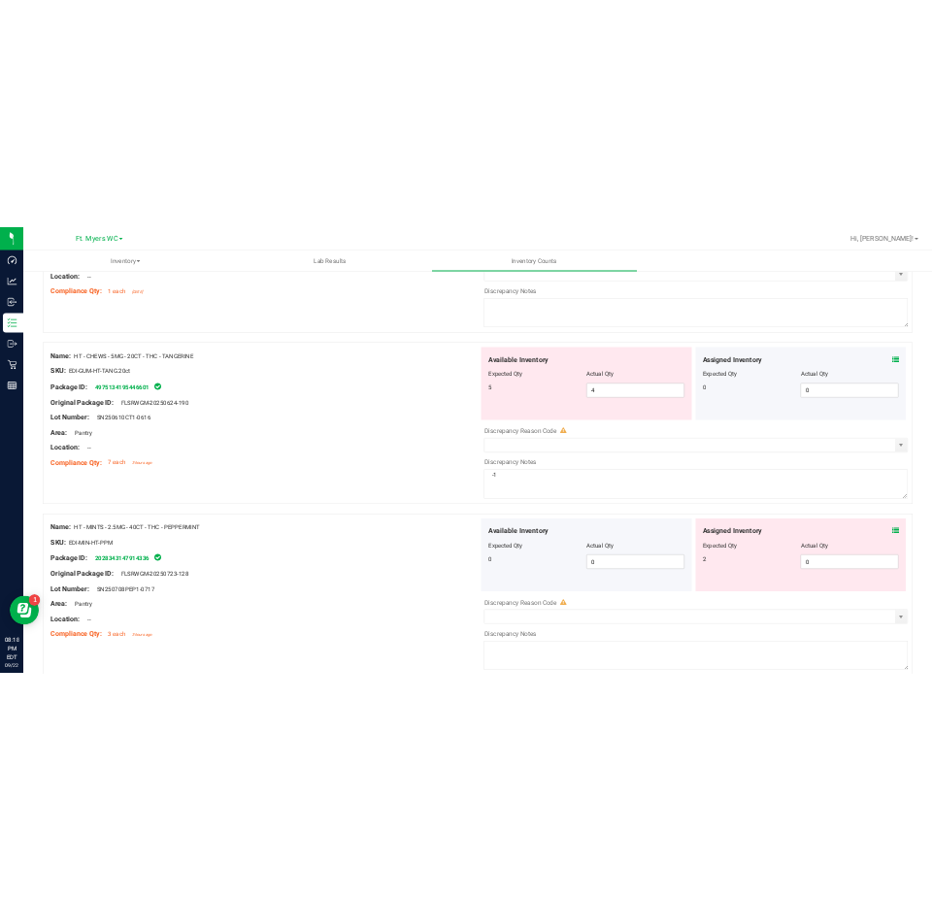
scroll to position [1545, 0]
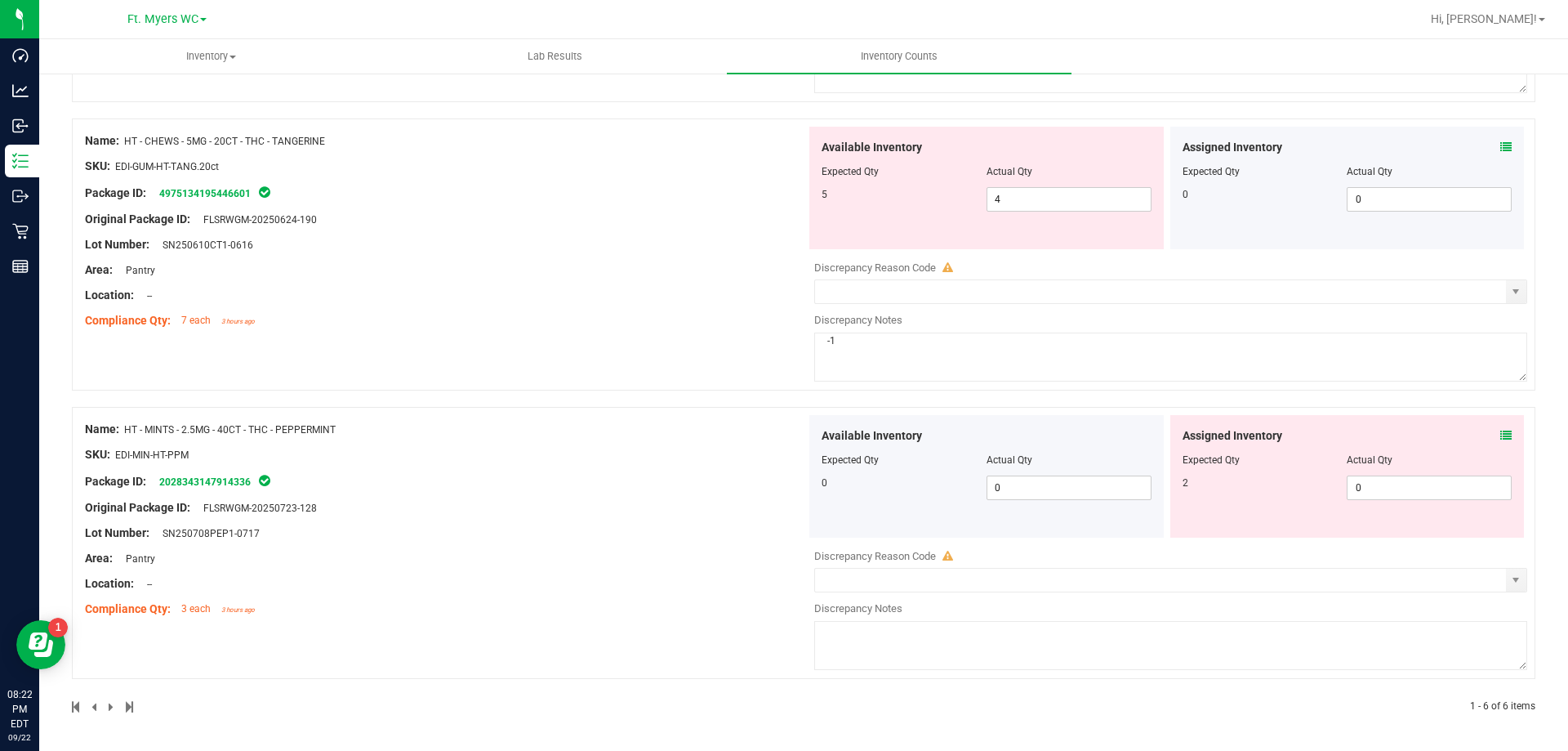
click at [1495, 425] on div "Assigned Inventory Expected Qty Actual Qty 2 0 0" at bounding box center [1347, 477] width 354 height 123
click at [1501, 435] on icon at bounding box center [1507, 435] width 12 height 12
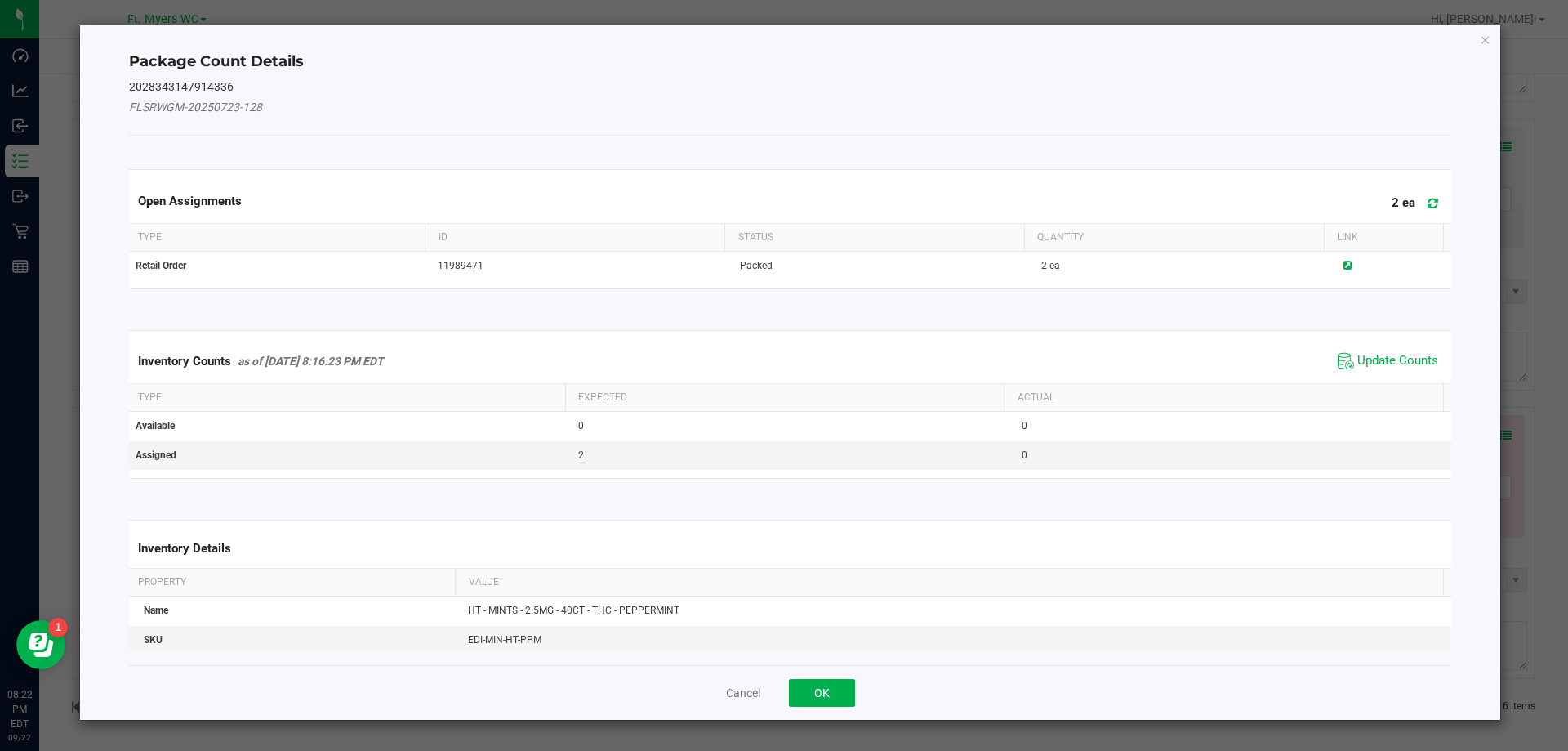
click at [1402, 370] on span "Update Counts" at bounding box center [1388, 360] width 109 height 24
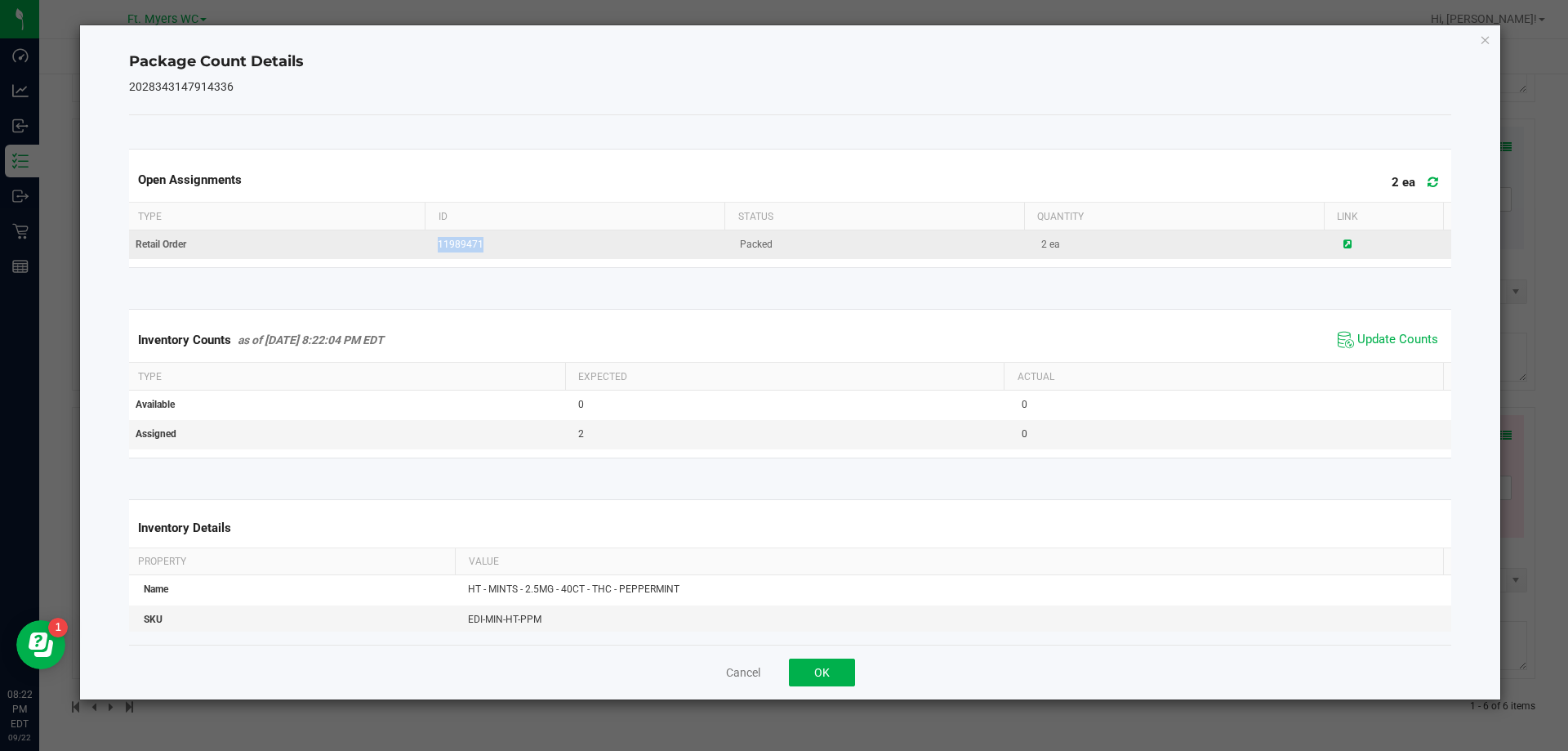
drag, startPoint x: 495, startPoint y: 252, endPoint x: 428, endPoint y: 244, distance: 67.5
click at [428, 244] on td "11989471" at bounding box center [578, 245] width 302 height 29
copy span "11989471"
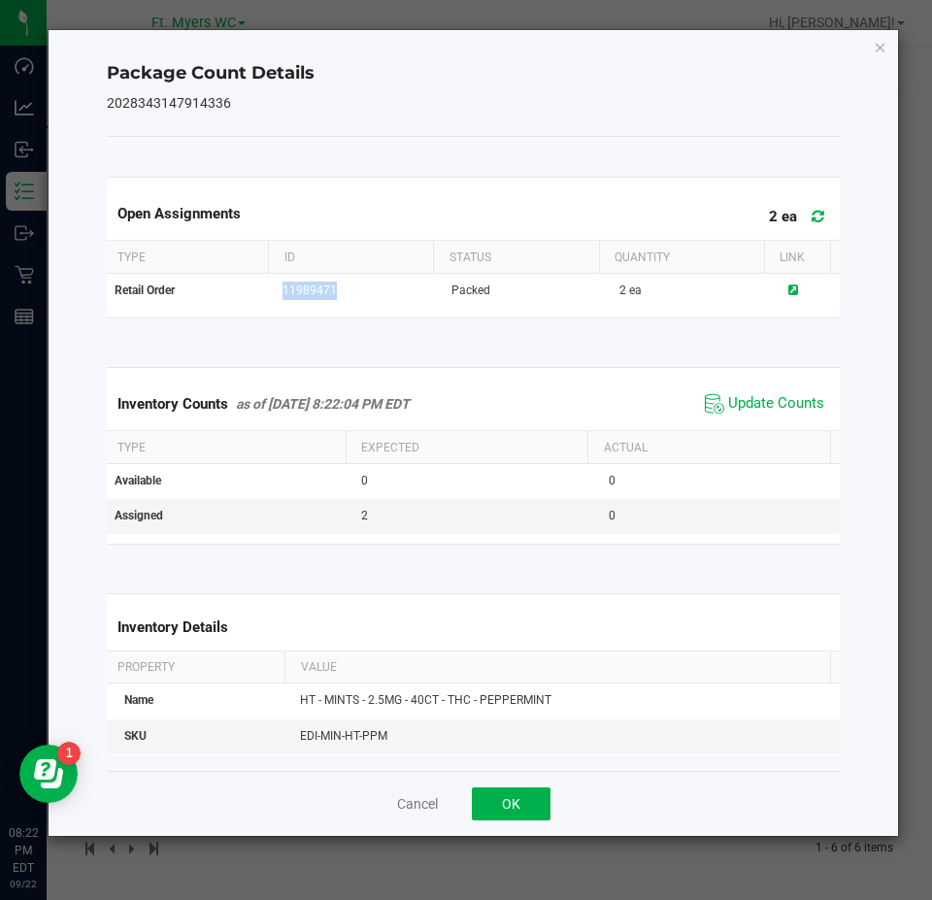
scroll to position [1537, 0]
click at [520, 797] on button "OK" at bounding box center [511, 803] width 79 height 33
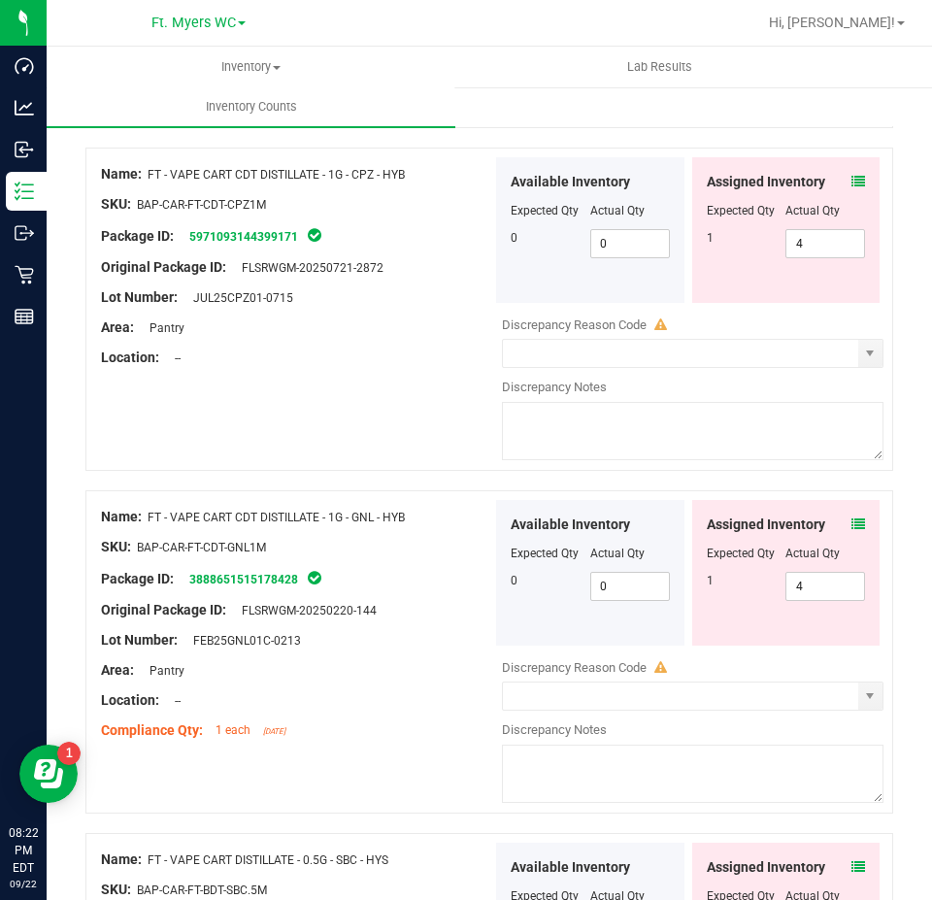
scroll to position [567, 0]
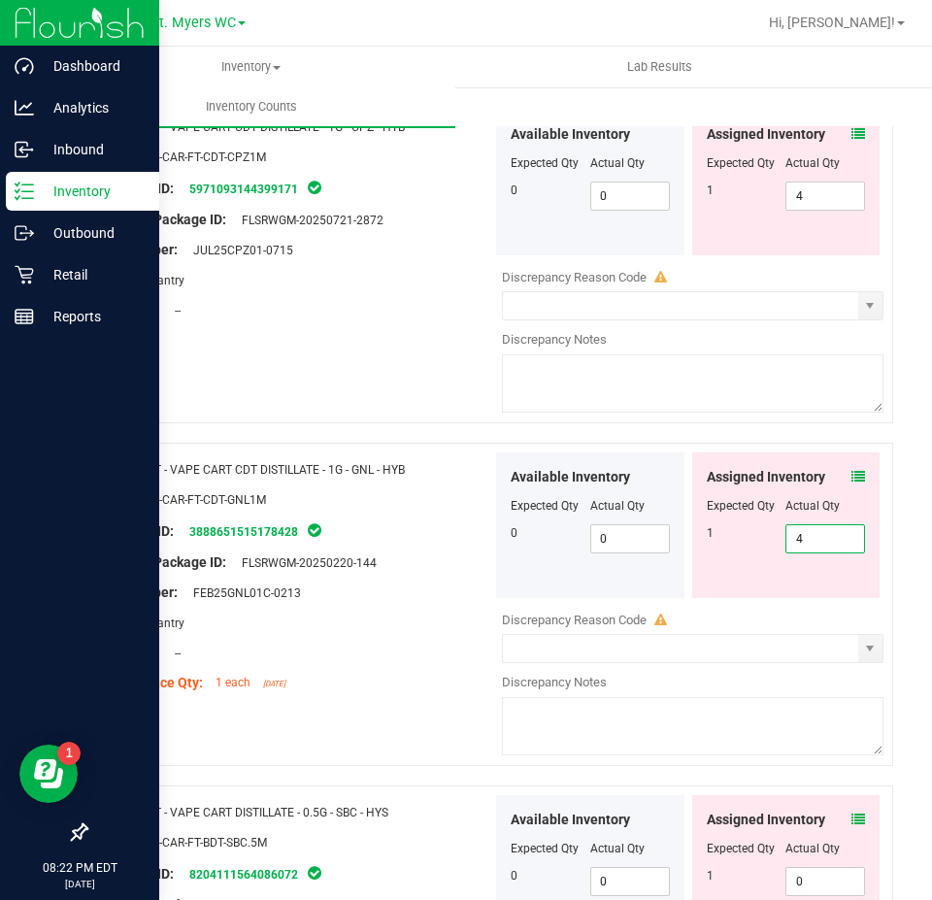
drag, startPoint x: 802, startPoint y: 538, endPoint x: 0, endPoint y: 567, distance: 802.1
click at [0, 607] on div "Dashboard Analytics Inbound Inventory Outbound Retail Reports 08:22 PM EDT [DAT…" at bounding box center [466, 450] width 932 height 900
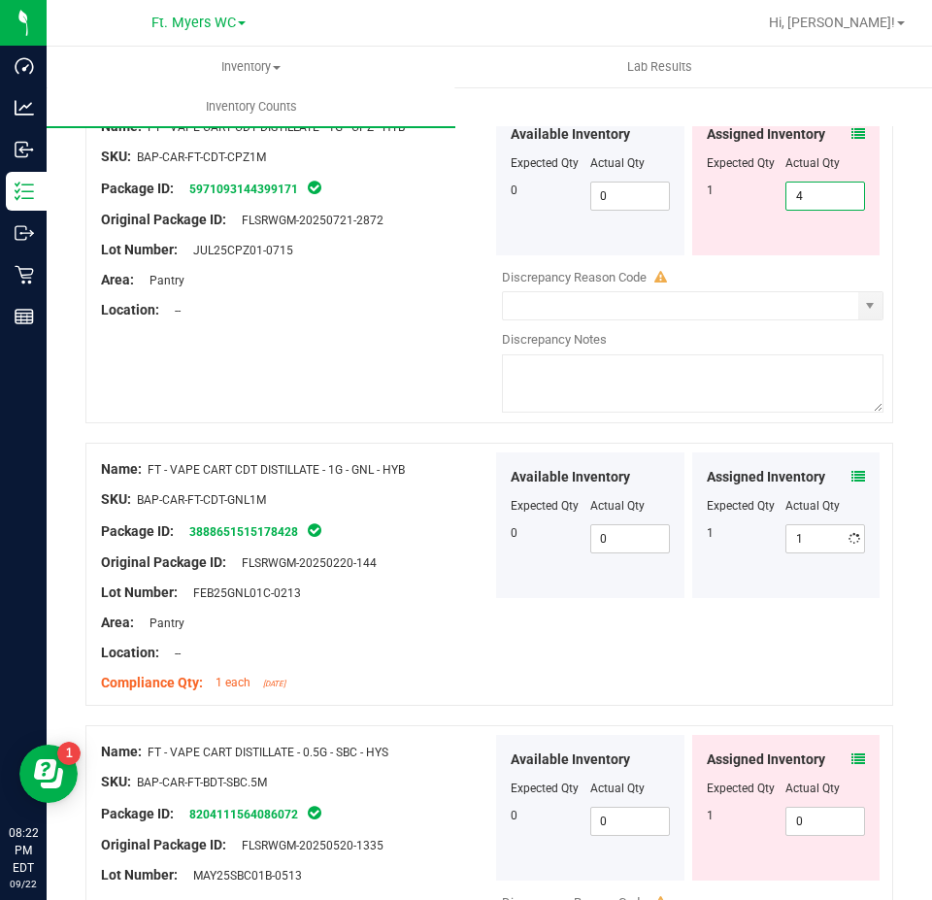
drag, startPoint x: 819, startPoint y: 192, endPoint x: 460, endPoint y: 216, distance: 359.9
click at [458, 215] on div "Name: FT - VAPE CART CDT DISTILLATE - 1G - CPZ - HYB SKU: BAP-CAR-FT-CDT-CPZ1M …" at bounding box center [488, 261] width 807 height 323
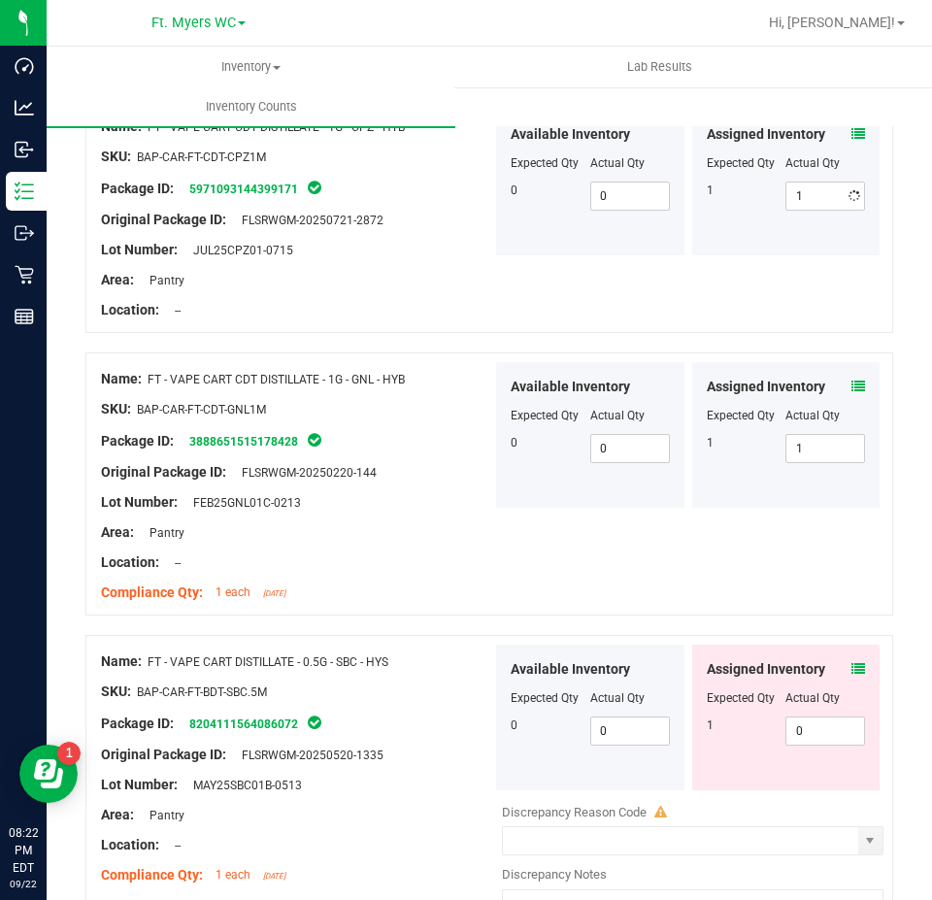
click at [266, 357] on div "Name: FD - FLOWER GREENHOUSE - 3.5G - PKT - HYI SKU: FLO-[PERSON_NAME]-SUN-PKT …" at bounding box center [488, 720] width 807 height 1927
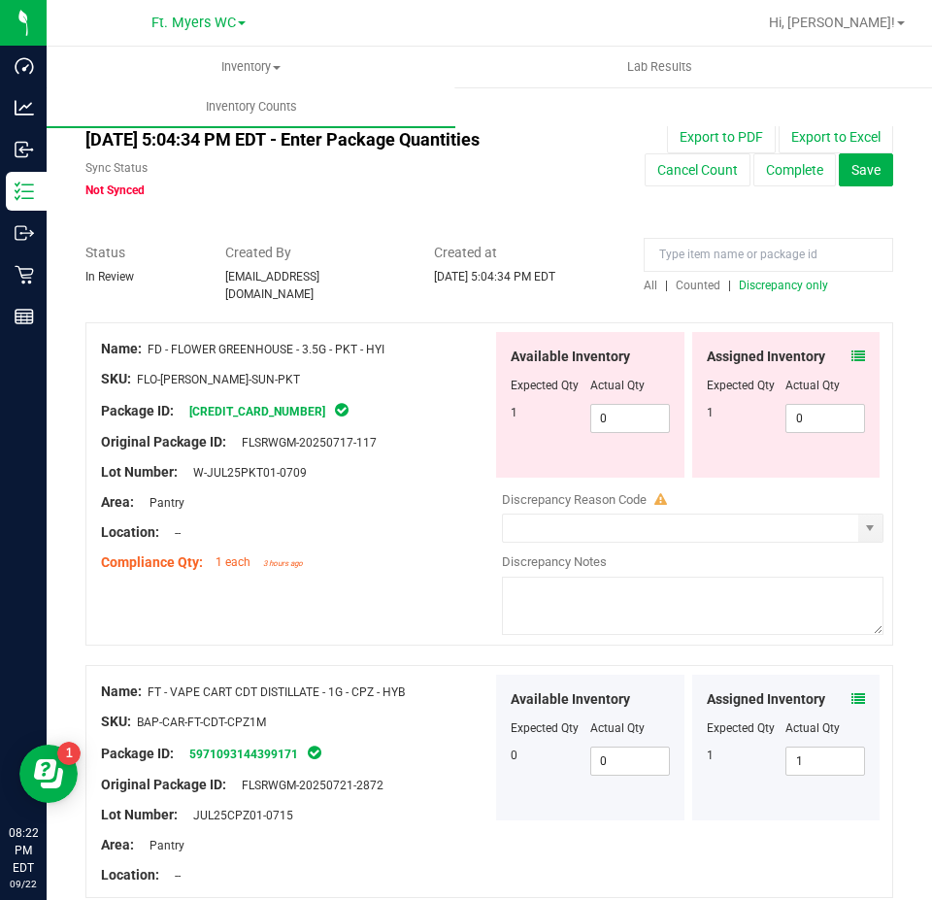
scroll to position [0, 0]
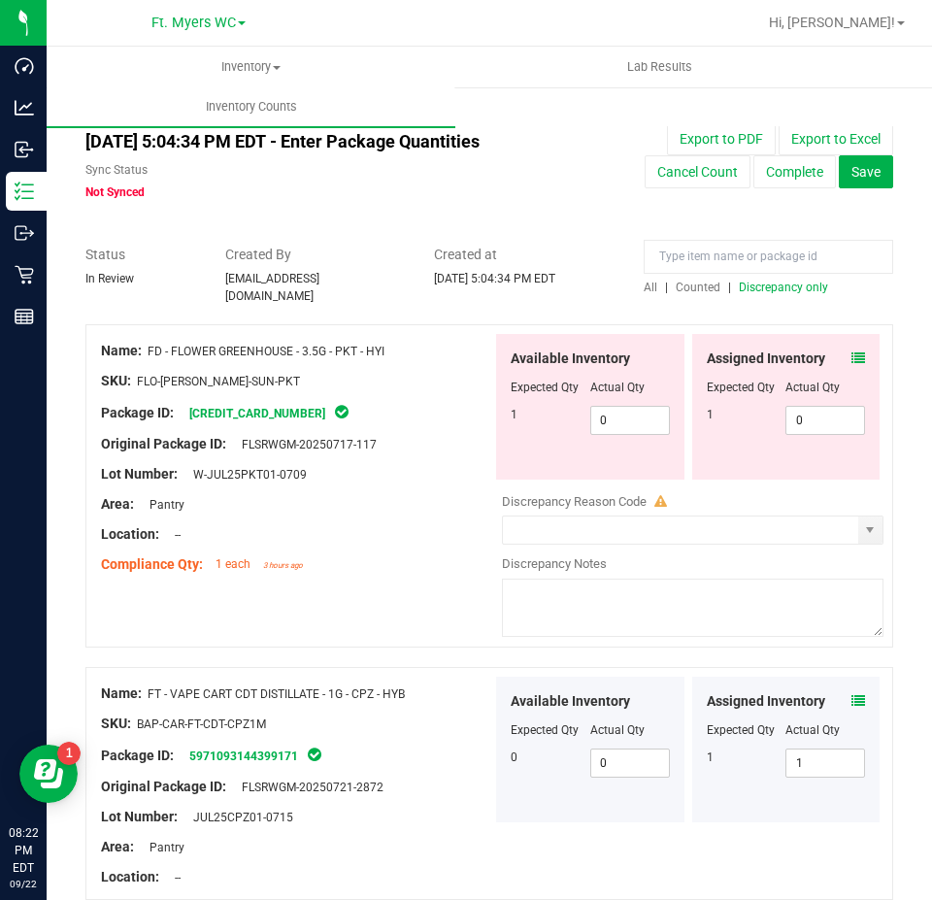
click at [851, 351] on icon at bounding box center [858, 358] width 14 height 14
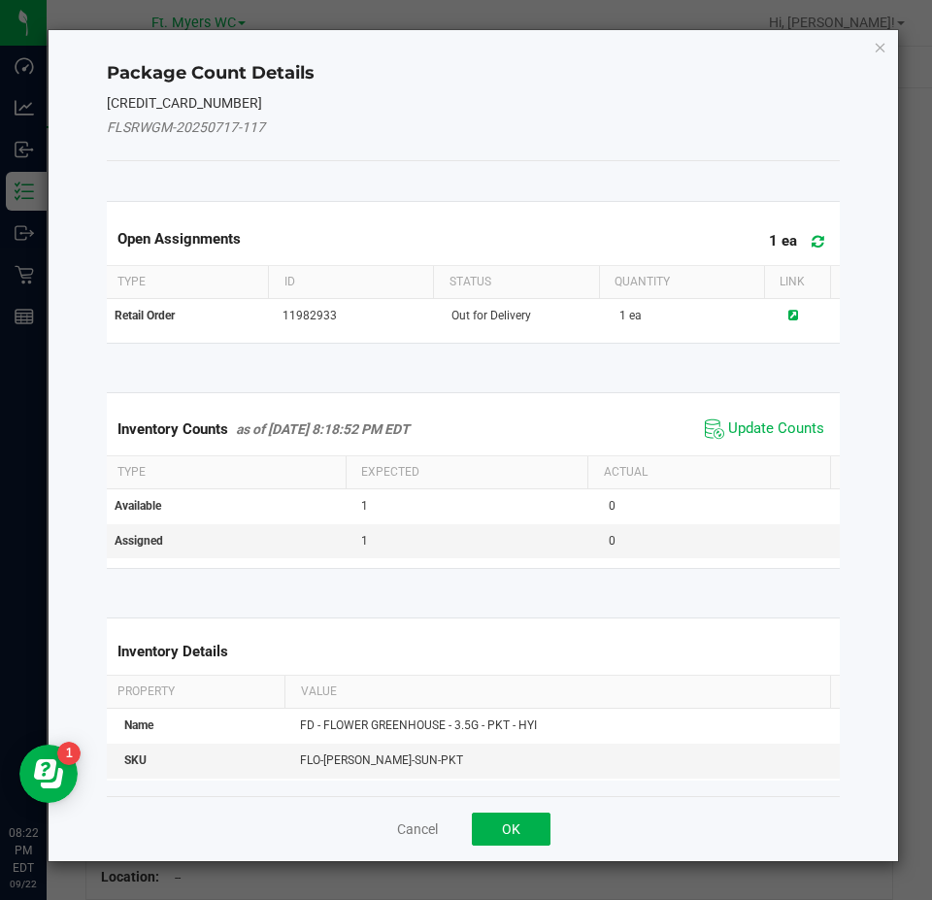
click at [761, 440] on span "Update Counts" at bounding box center [764, 428] width 129 height 29
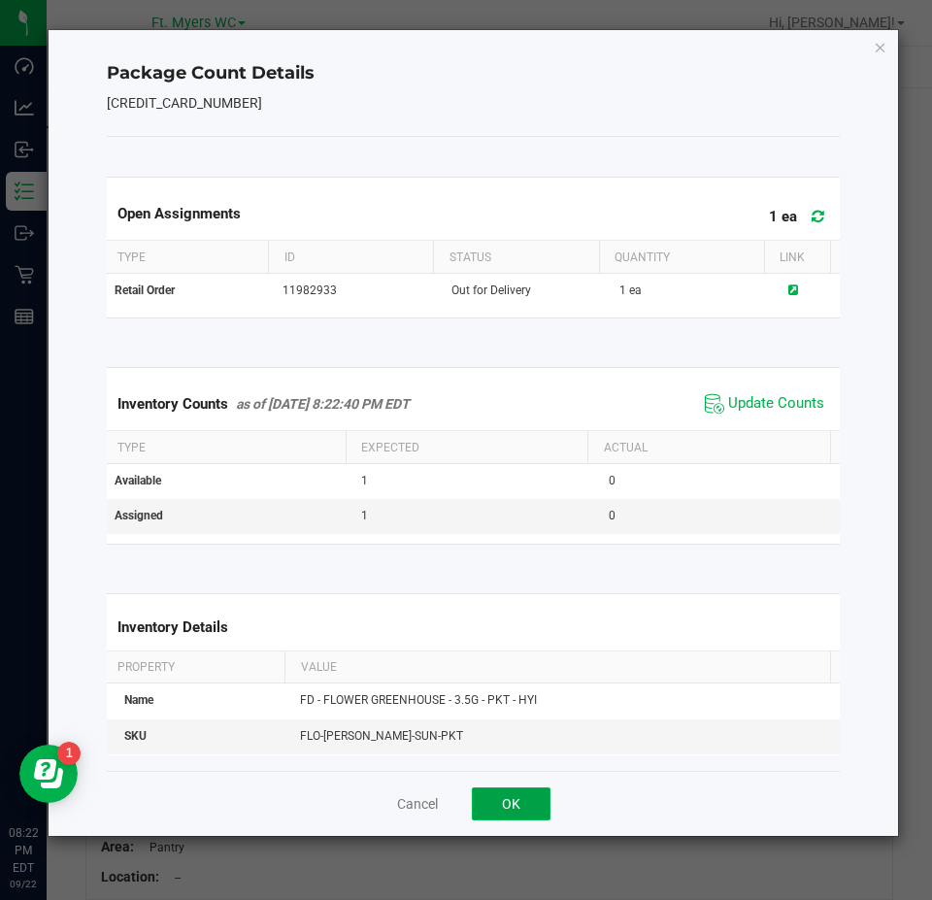
click at [495, 799] on button "OK" at bounding box center [511, 803] width 79 height 33
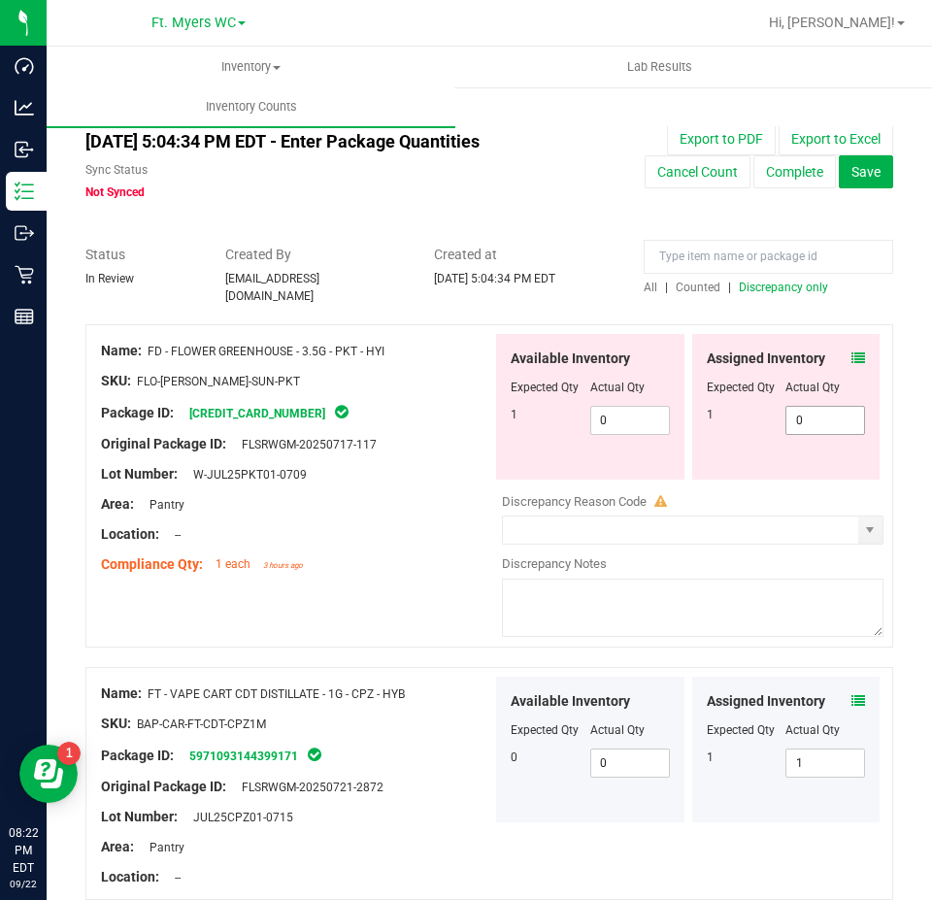
click at [825, 409] on span "0 0" at bounding box center [825, 420] width 80 height 29
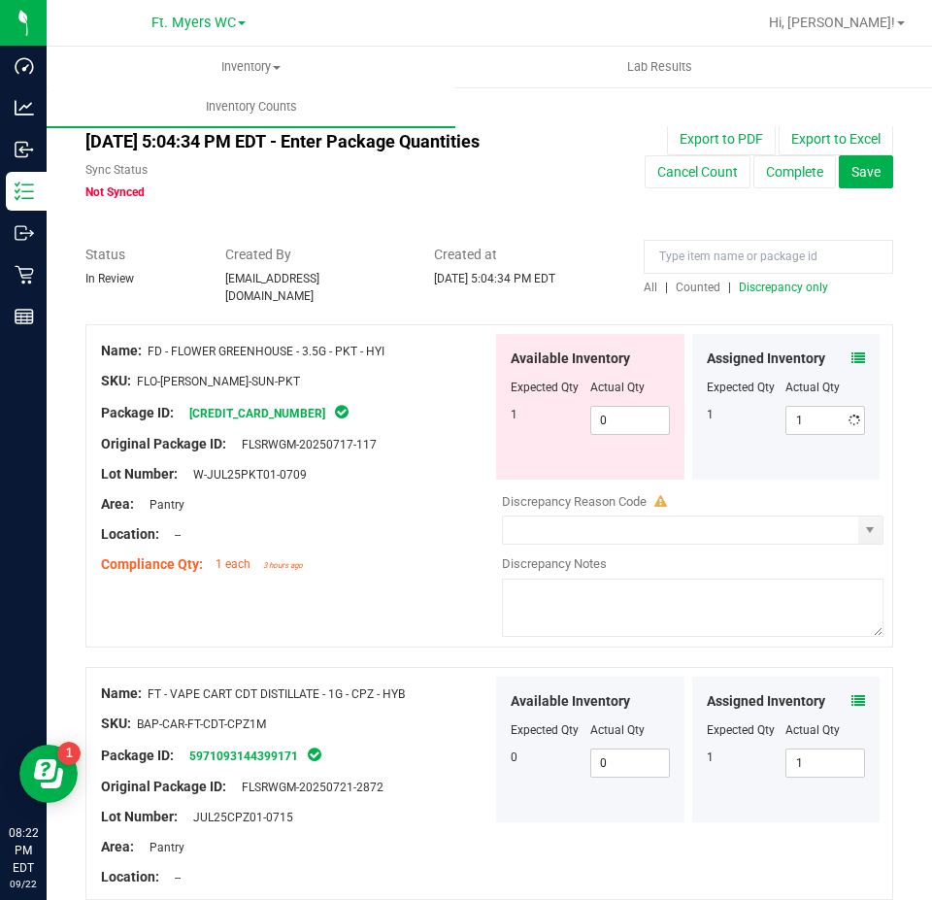
click at [449, 464] on div "Lot Number: W-JUL25PKT01-0709" at bounding box center [296, 474] width 391 height 20
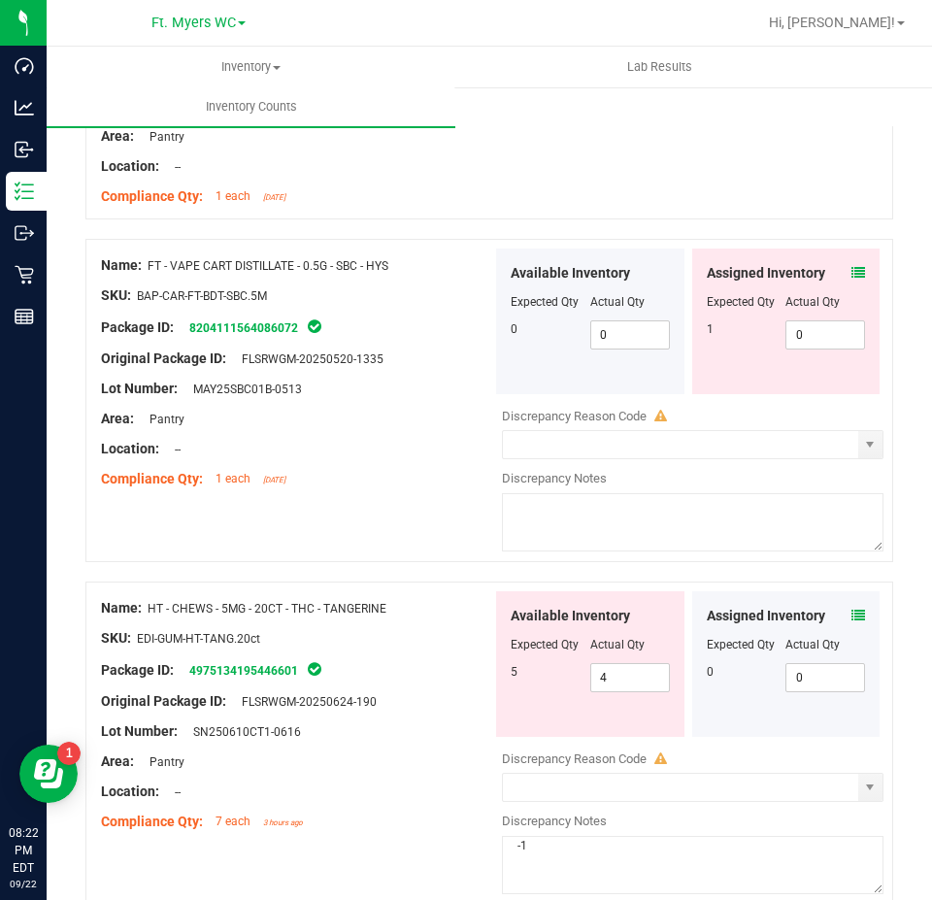
scroll to position [970, 0]
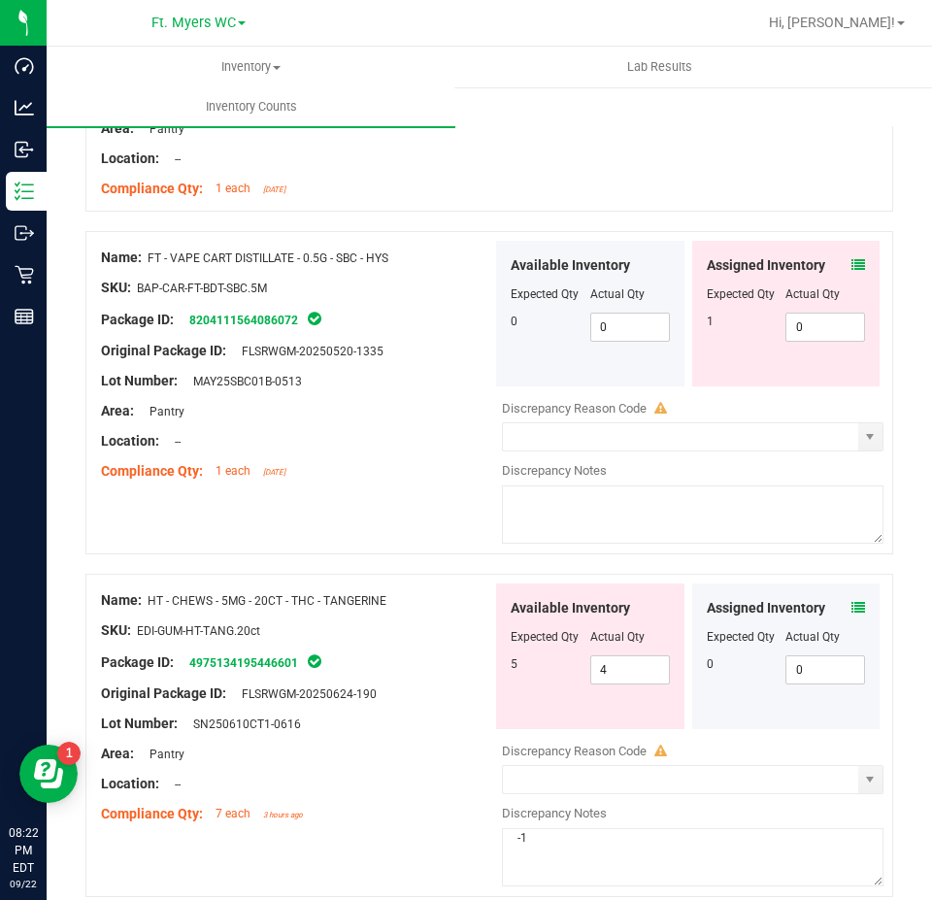
click at [851, 258] on icon at bounding box center [858, 265] width 14 height 14
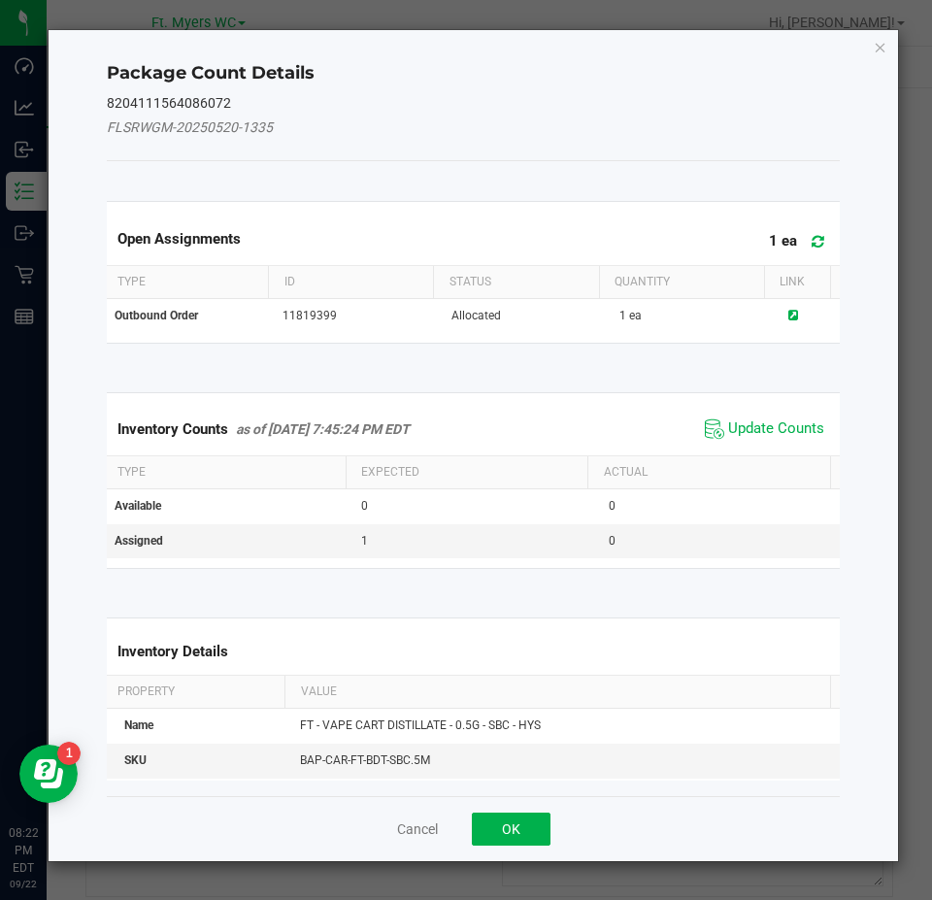
click at [774, 417] on span "Update Counts" at bounding box center [764, 428] width 129 height 29
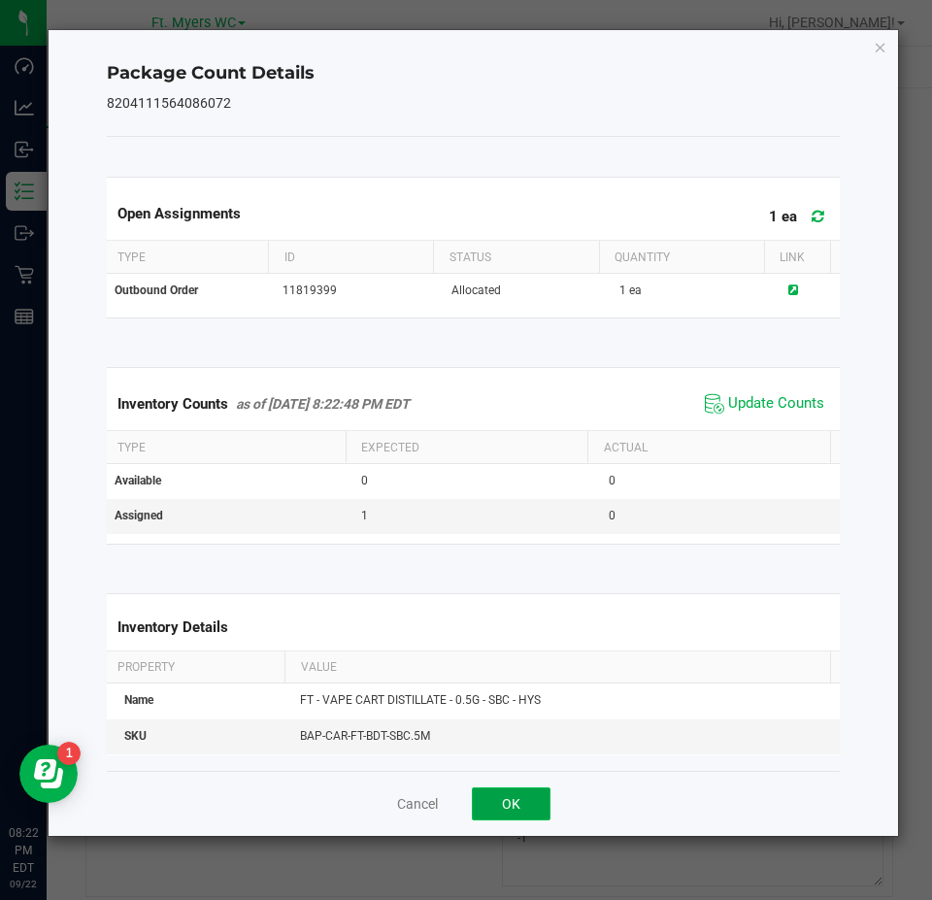
click at [498, 788] on button "OK" at bounding box center [511, 803] width 79 height 33
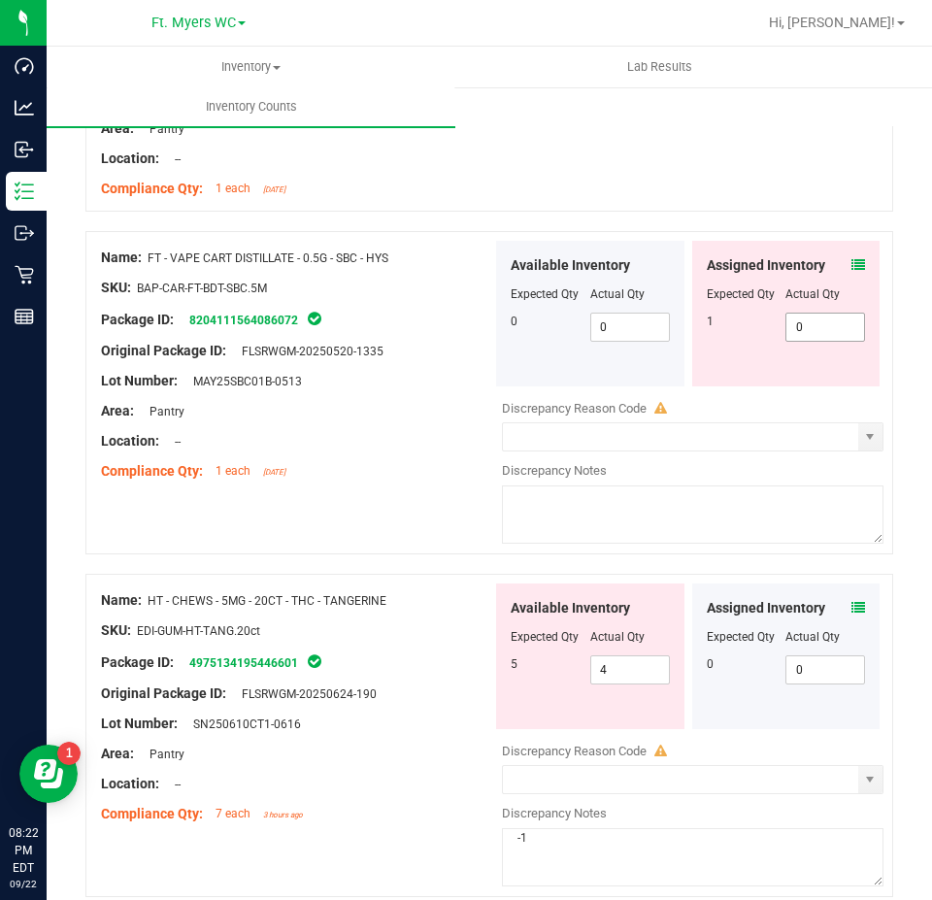
click at [811, 313] on span "0 0" at bounding box center [825, 326] width 80 height 29
click at [306, 391] on div at bounding box center [296, 396] width 391 height 10
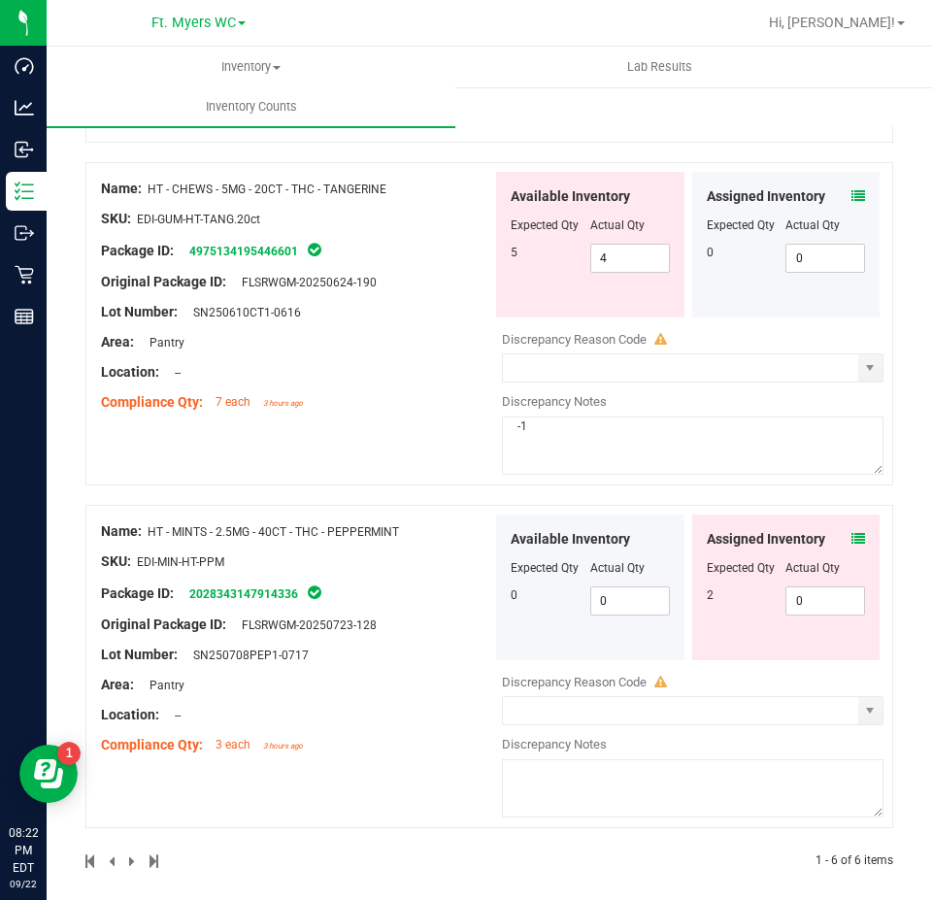
scroll to position [1327, 0]
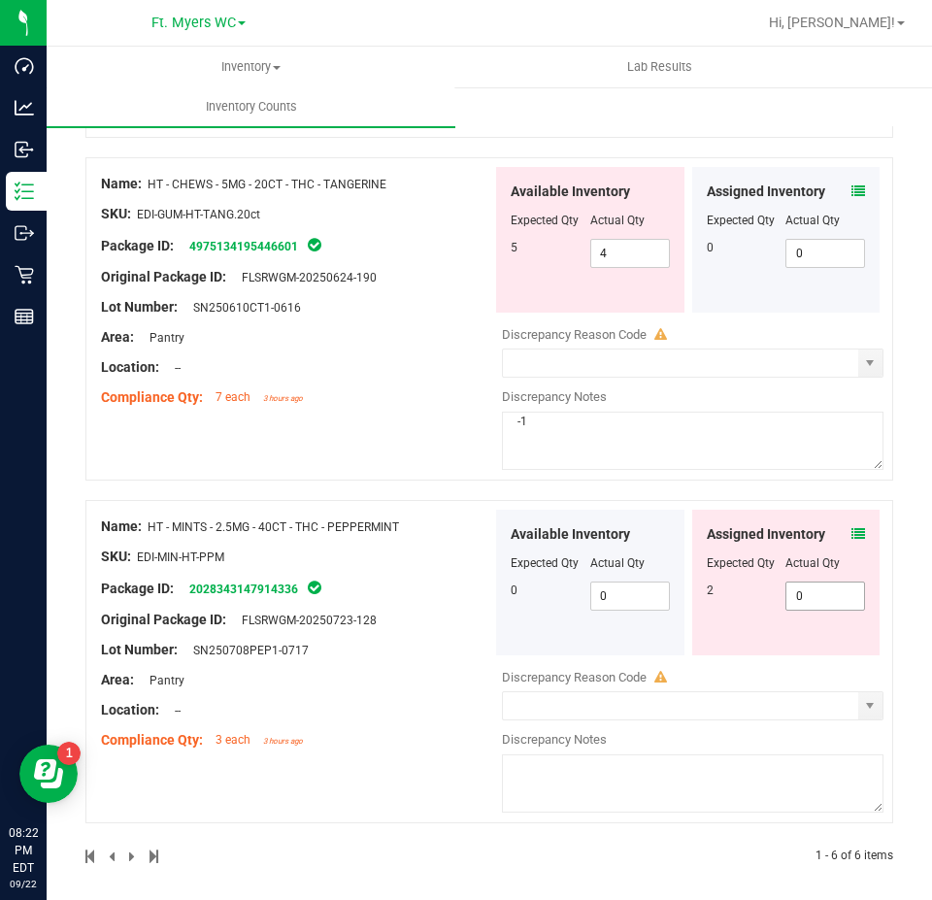
click at [822, 585] on span "0 0" at bounding box center [825, 595] width 80 height 29
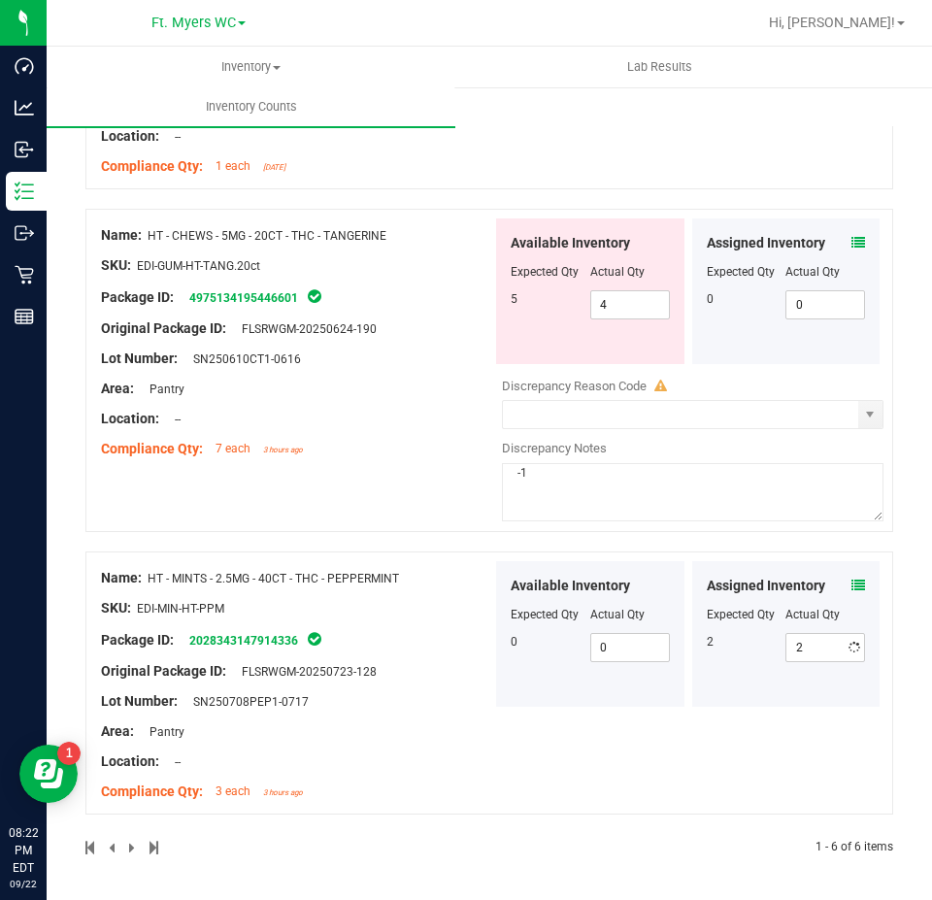
click at [362, 475] on div "Name: HT - CHEWS - 5MG - 20CT - THC - TANGERINE SKU: EDI-GUM-HT-TANG.20ct Packa…" at bounding box center [488, 380] width 807 height 343
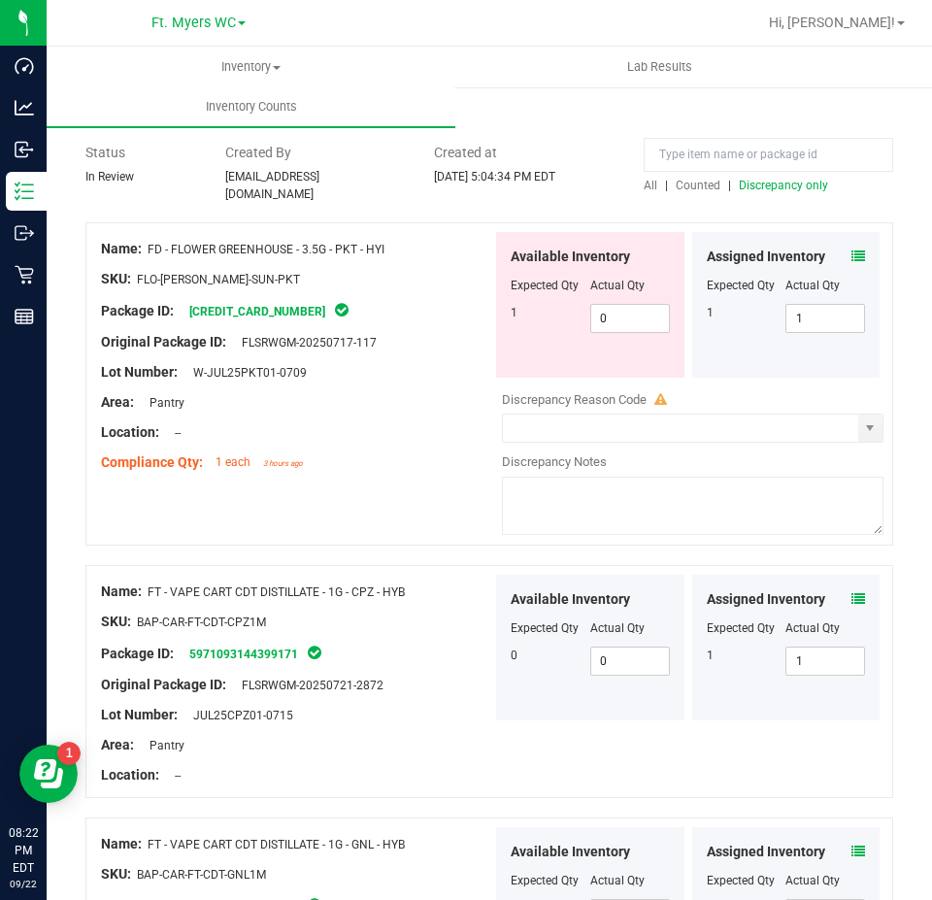
scroll to position [0, 0]
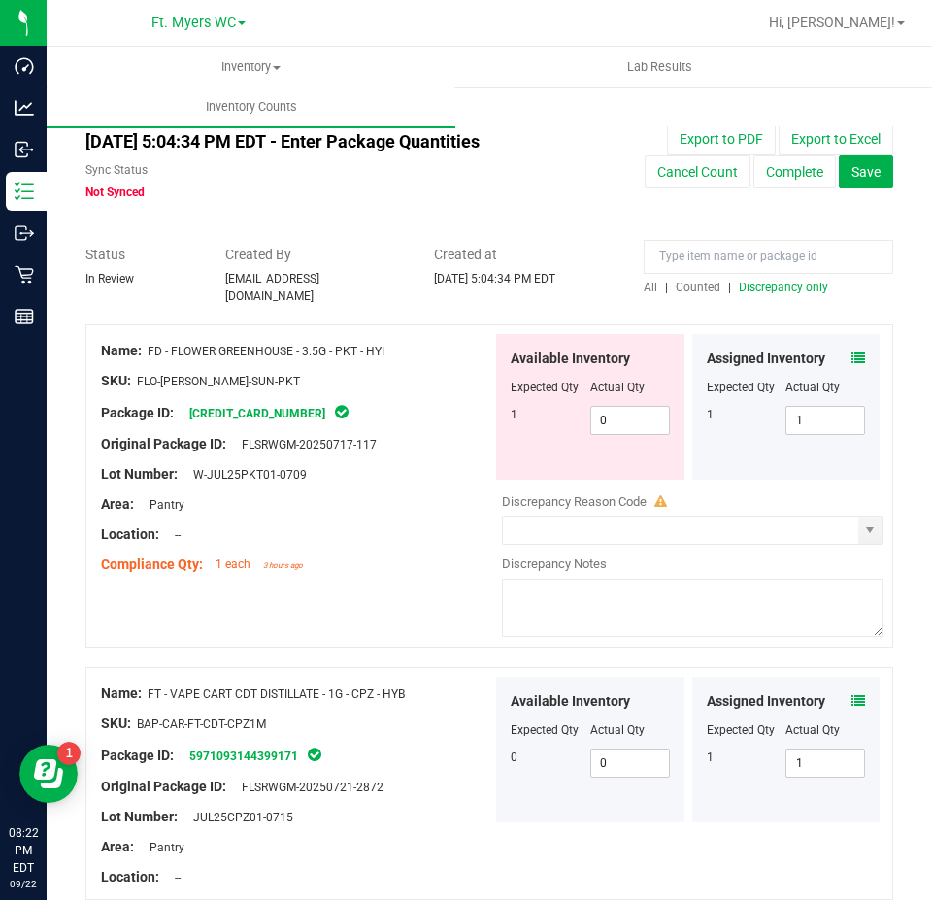
click at [745, 283] on span "Discrepancy only" at bounding box center [782, 287] width 89 height 14
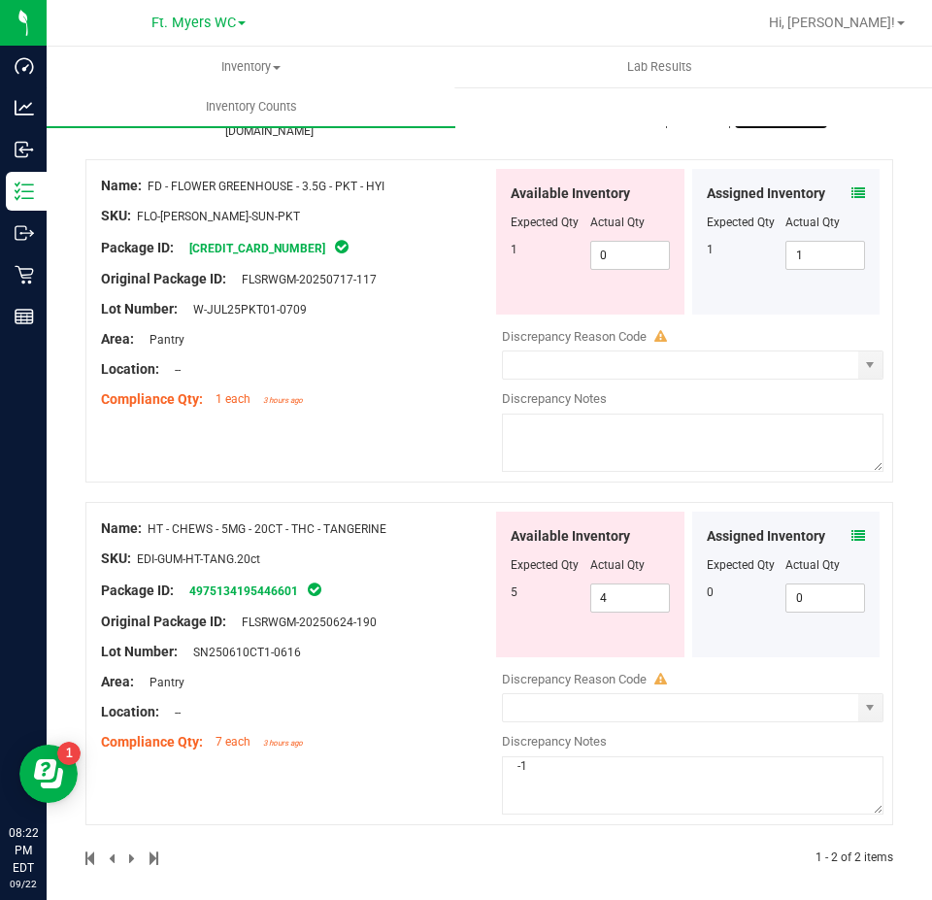
scroll to position [167, 0]
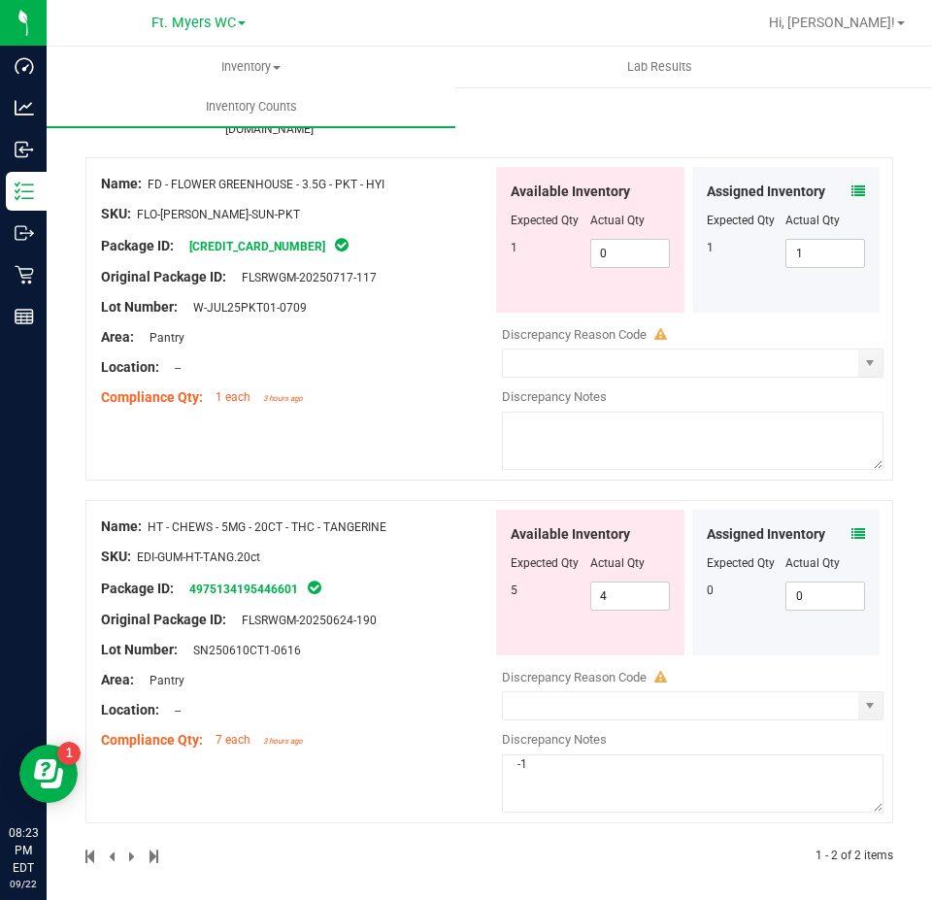
click at [753, 439] on textarea at bounding box center [692, 440] width 381 height 58
click at [851, 527] on icon at bounding box center [858, 534] width 14 height 14
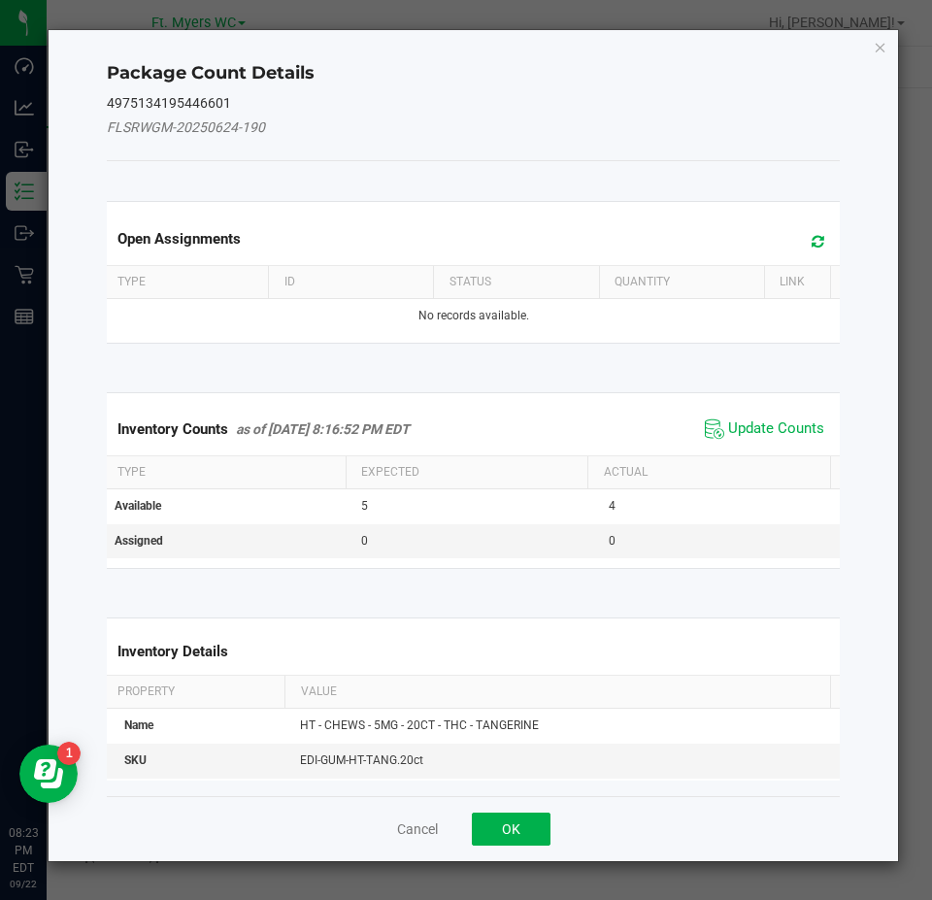
drag, startPoint x: 763, startPoint y: 436, endPoint x: 753, endPoint y: 447, distance: 15.2
click at [764, 436] on span "Update Counts" at bounding box center [776, 428] width 96 height 19
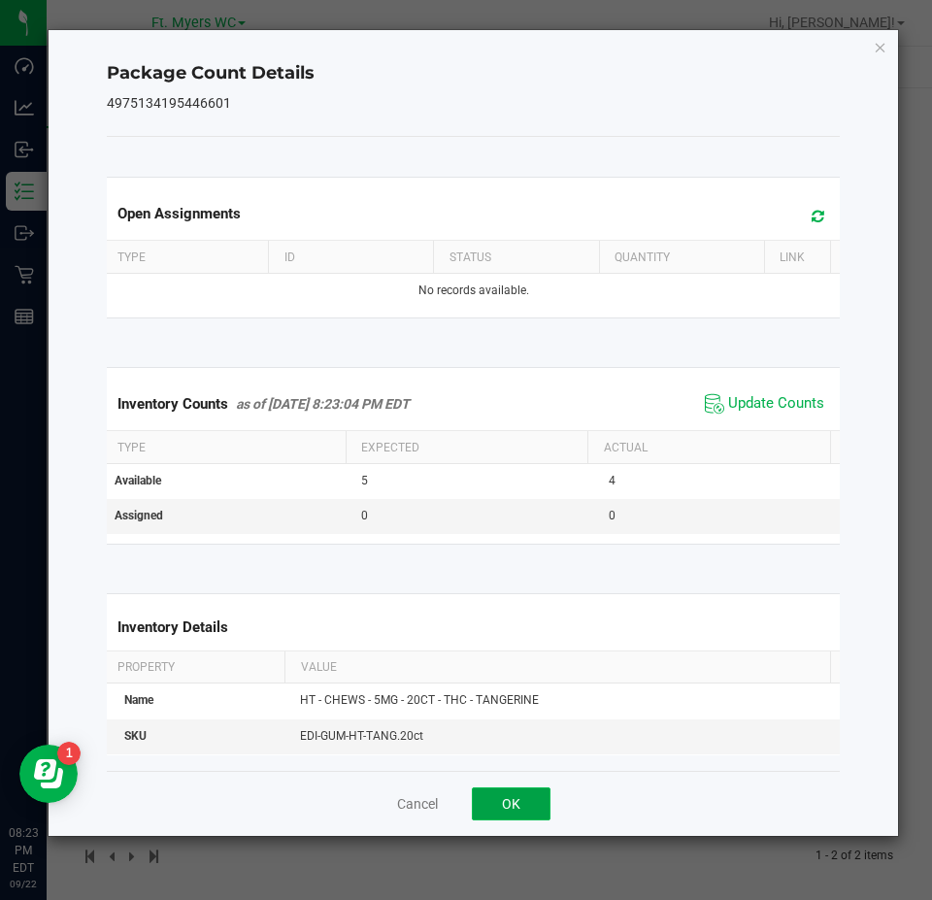
click at [514, 796] on button "OK" at bounding box center [511, 803] width 79 height 33
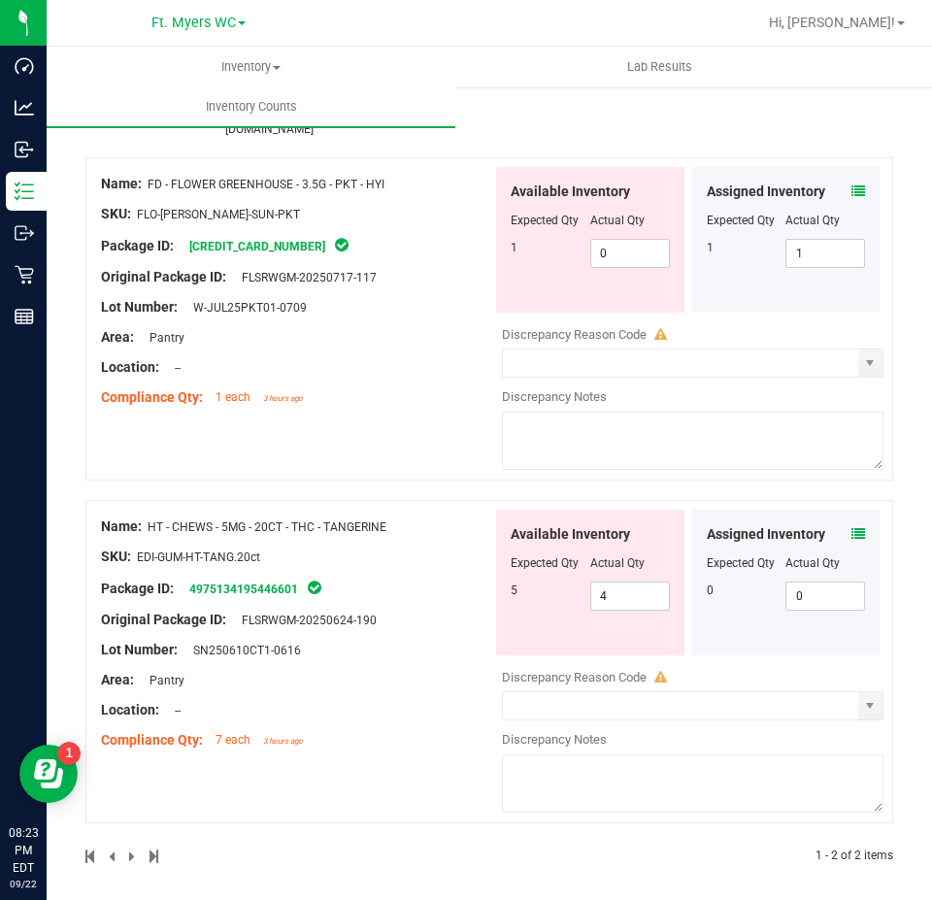
click at [522, 757] on textarea at bounding box center [692, 783] width 381 height 58
click at [551, 429] on textarea at bounding box center [692, 440] width 381 height 58
click at [265, 456] on div "Name: FD - FLOWER GREENHOUSE - 3.5G - PKT - HYI SKU: FLO-[PERSON_NAME]-SUN-PKT …" at bounding box center [488, 318] width 807 height 323
click at [858, 709] on span "select" at bounding box center [870, 705] width 24 height 27
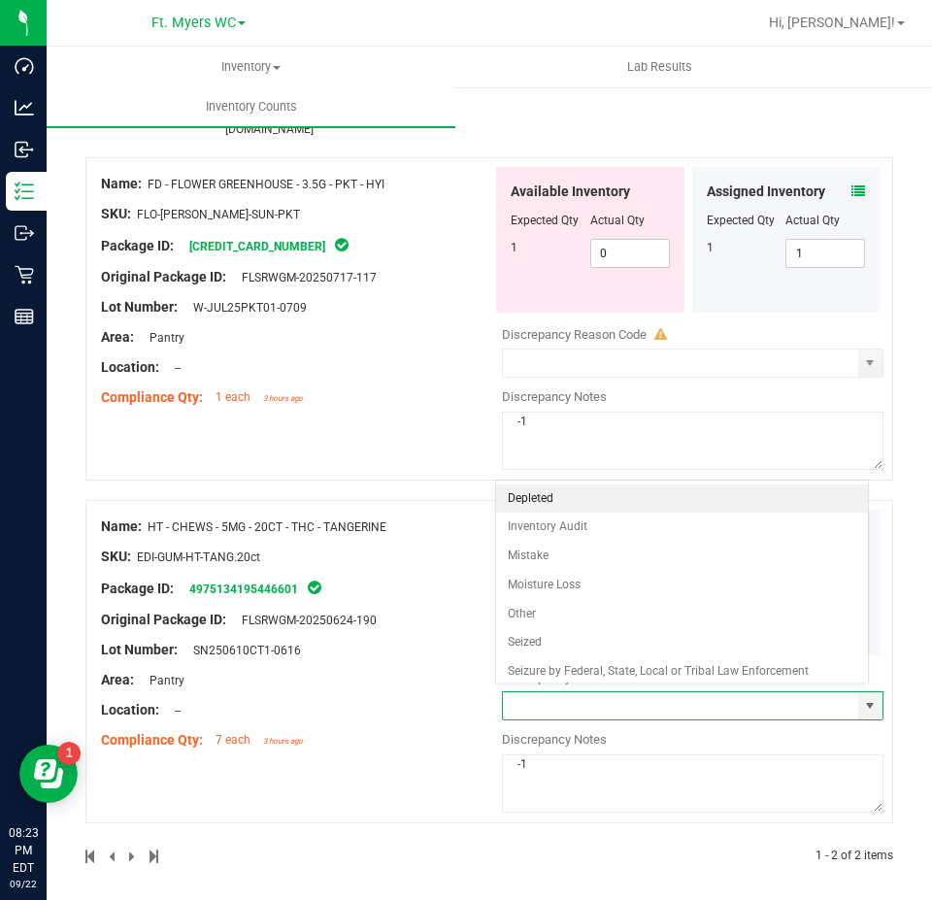
click at [542, 507] on li "Depleted" at bounding box center [682, 498] width 373 height 29
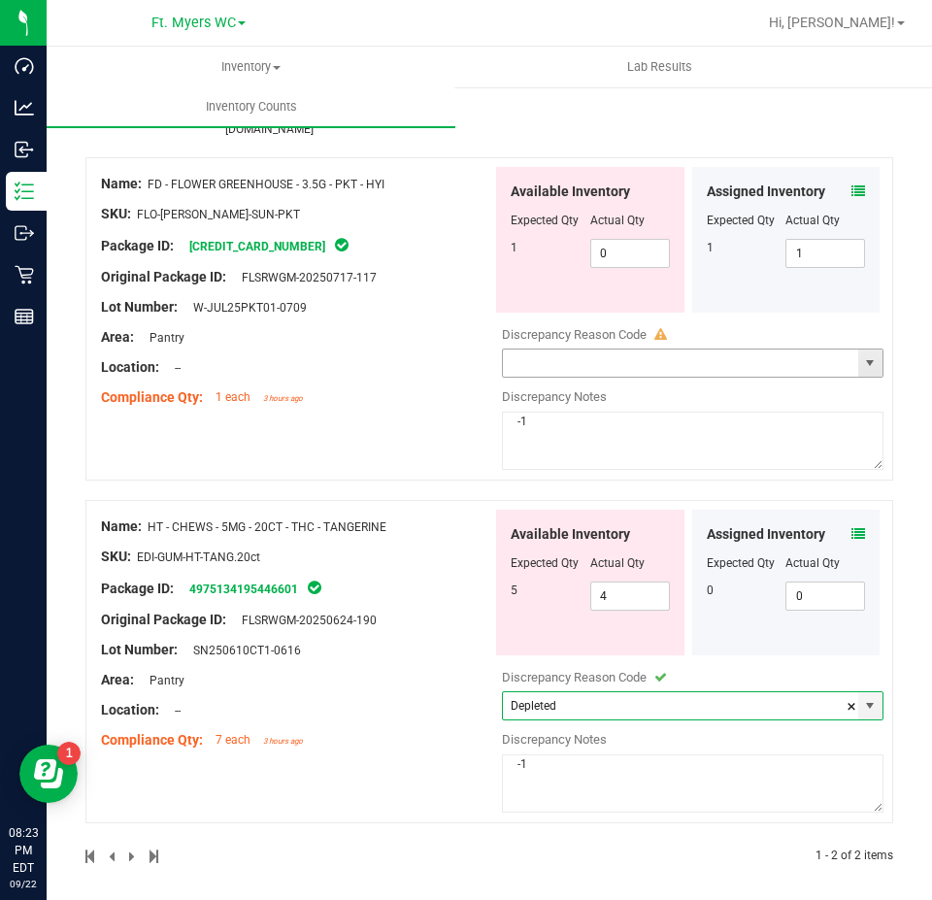
click at [862, 355] on span "select" at bounding box center [870, 363] width 16 height 16
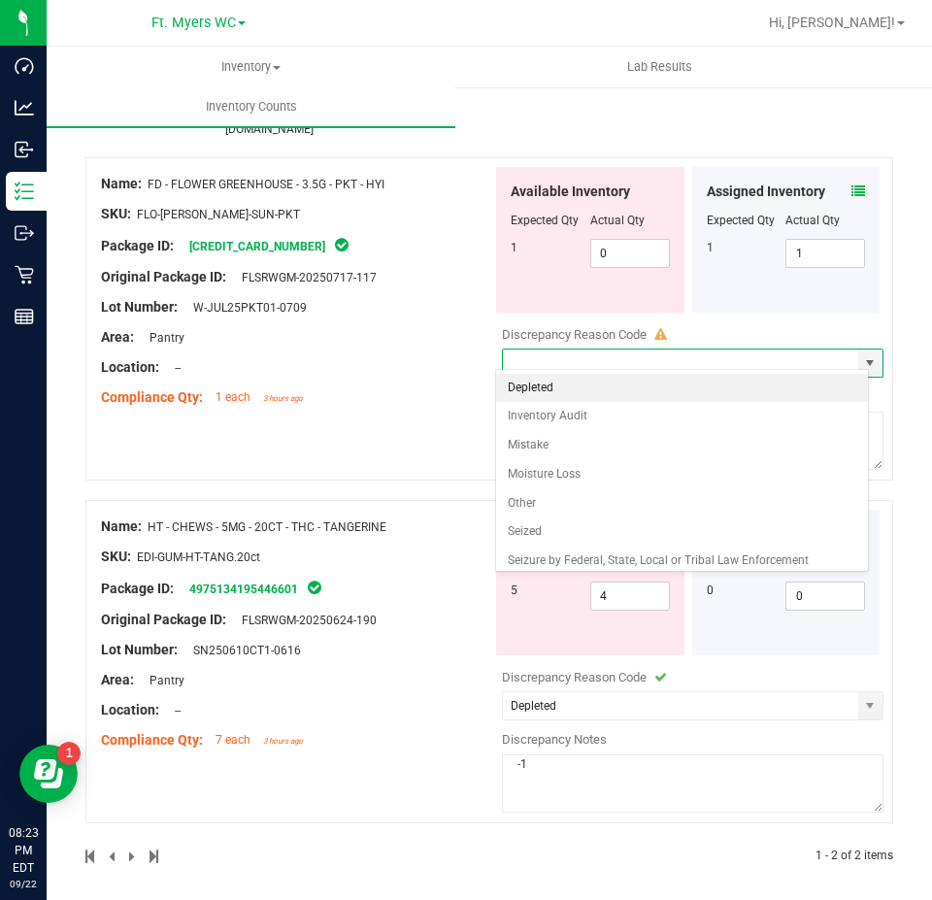
click at [672, 388] on li "Depleted" at bounding box center [682, 388] width 373 height 29
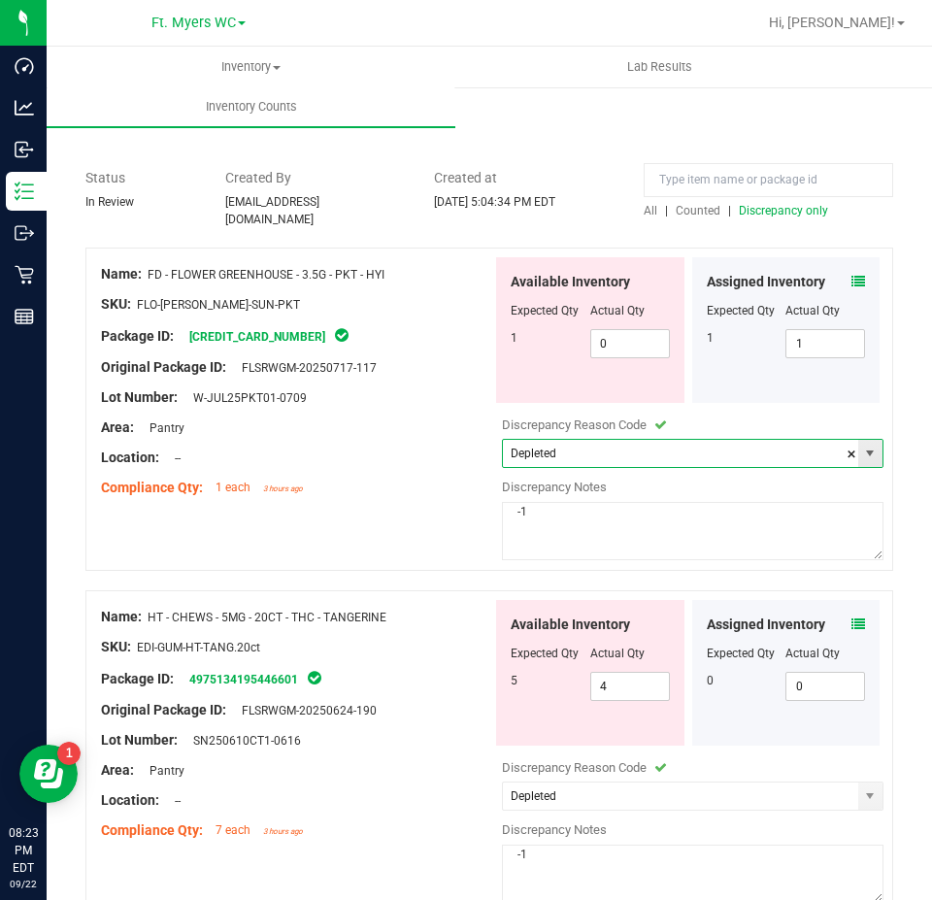
scroll to position [0, 0]
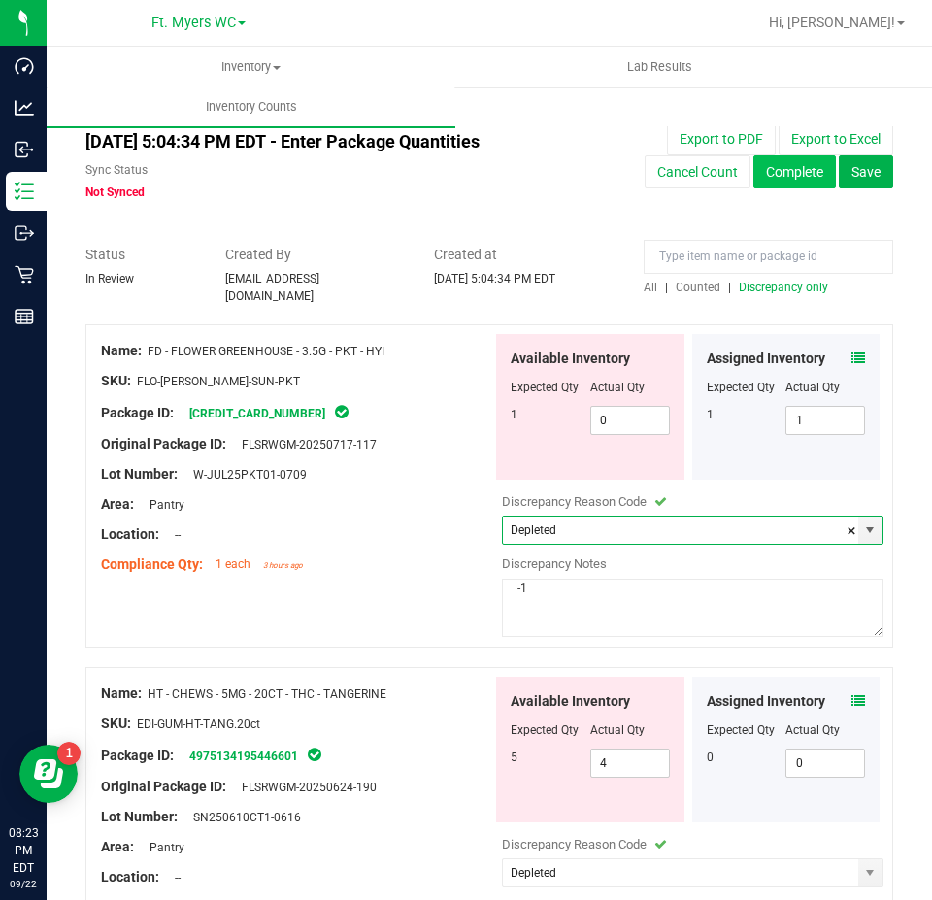
click at [802, 176] on button "Complete" at bounding box center [794, 171] width 82 height 33
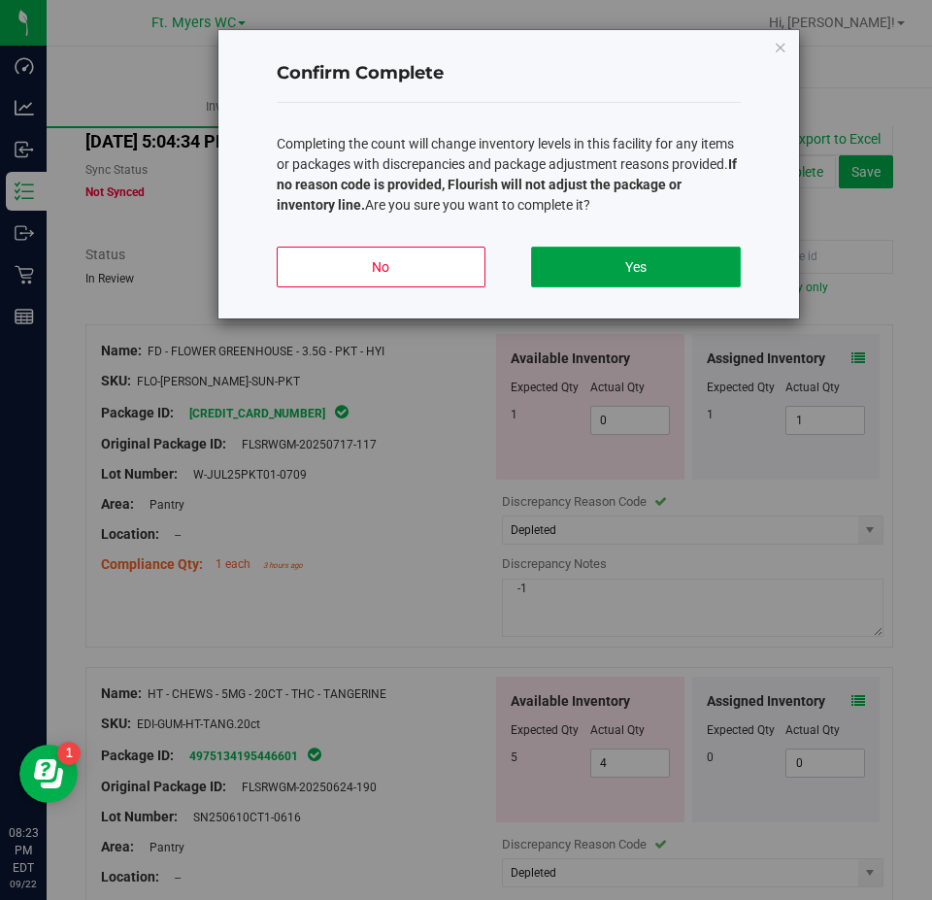
click at [663, 277] on button "Yes" at bounding box center [635, 266] width 209 height 41
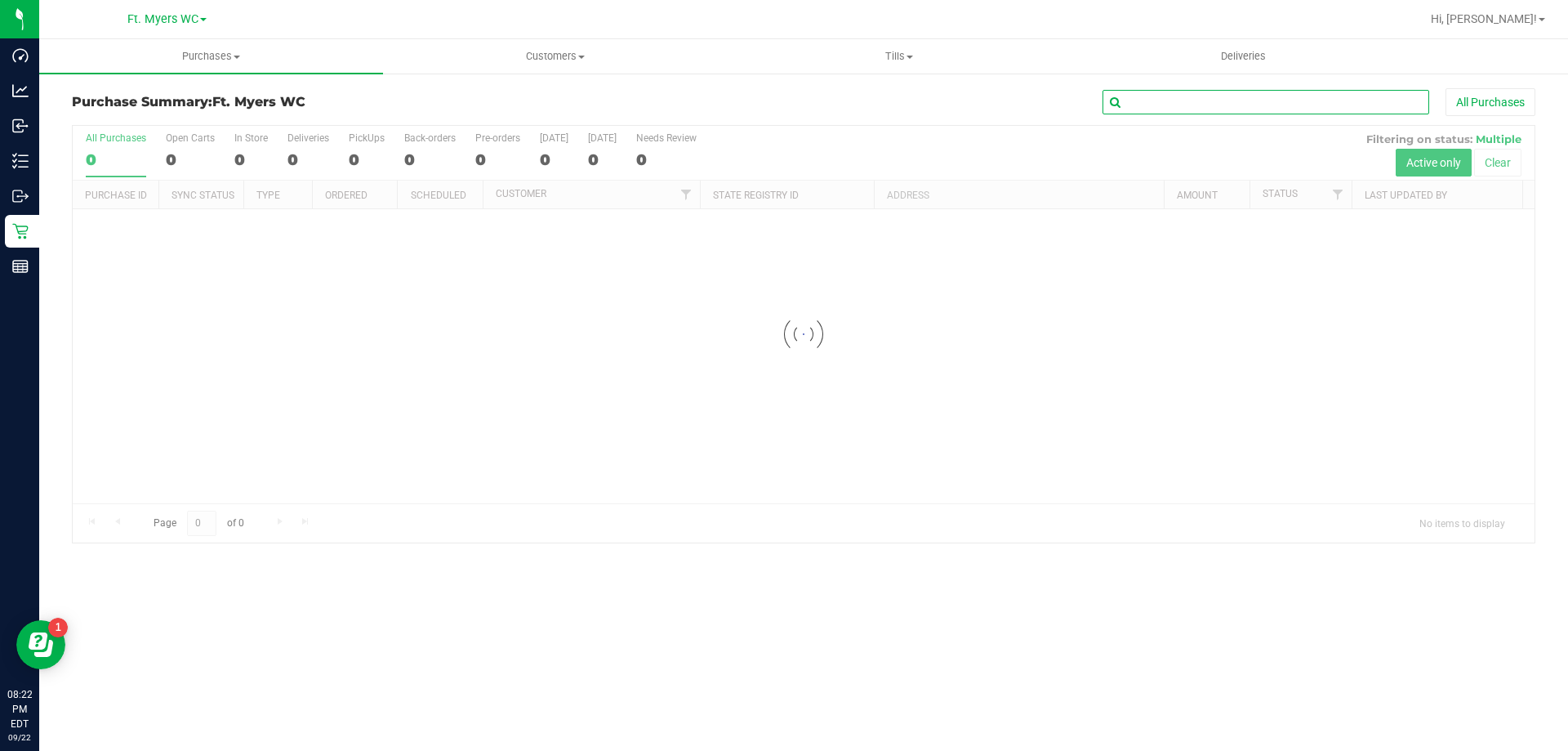
click at [1171, 93] on input "text" at bounding box center [1266, 102] width 327 height 24
paste input "11989471"
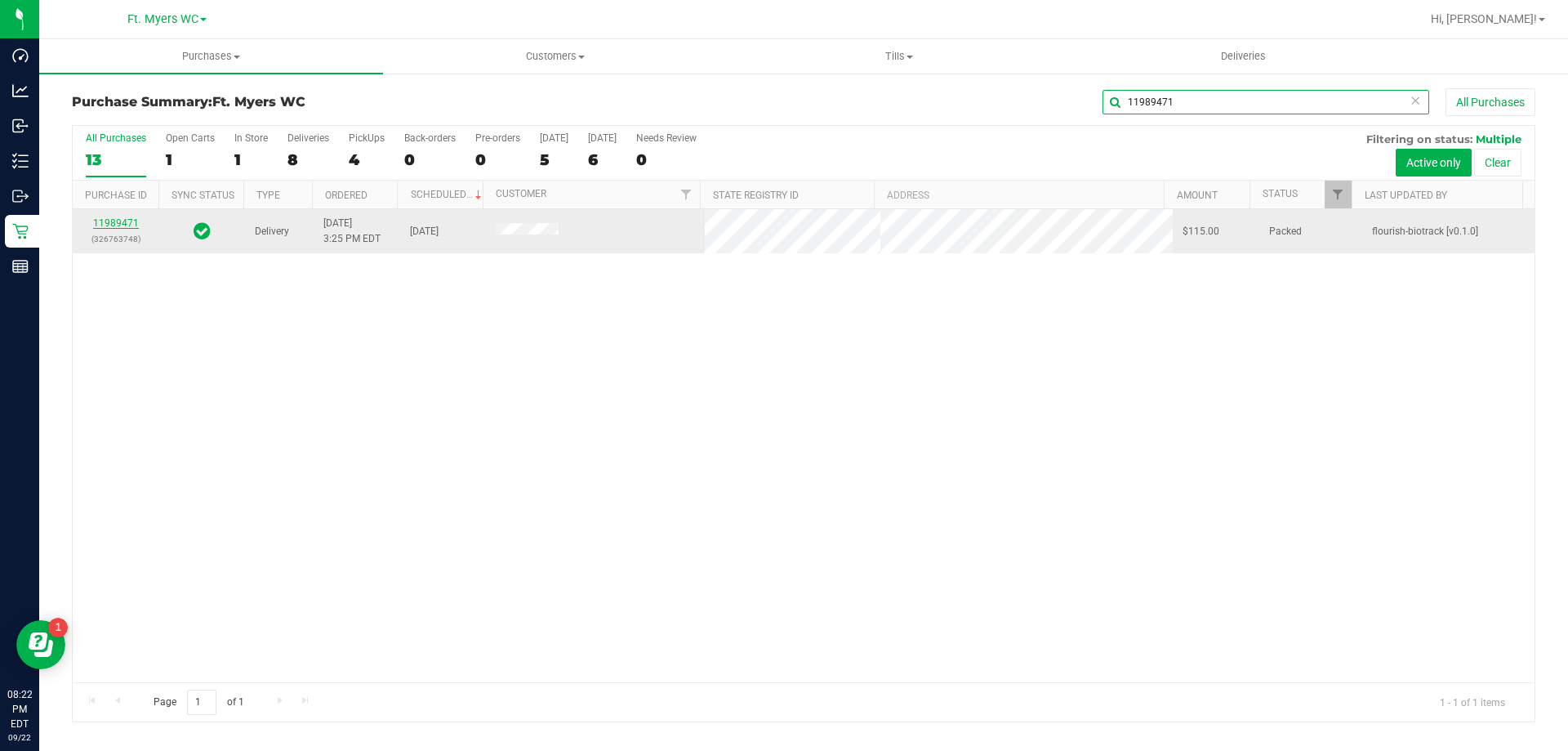
type input "11989471"
click at [113, 222] on link "11989471" at bounding box center [116, 223] width 45 height 12
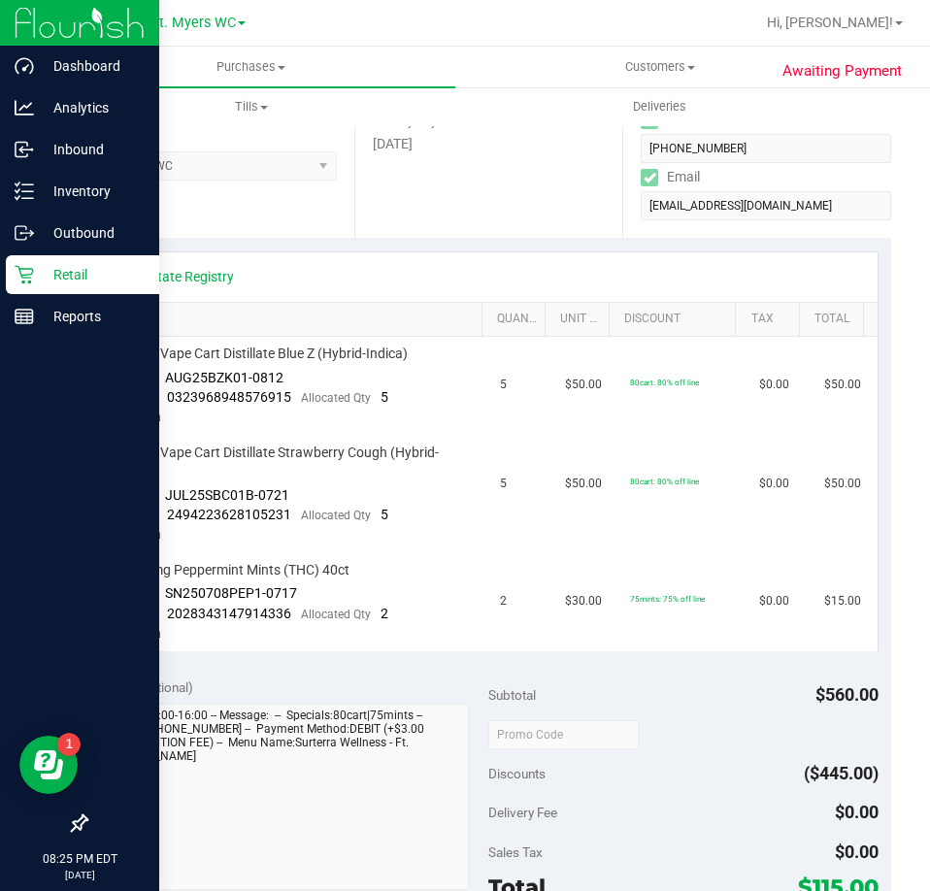
scroll to position [776, 0]
